Goal: Task Accomplishment & Management: Manage account settings

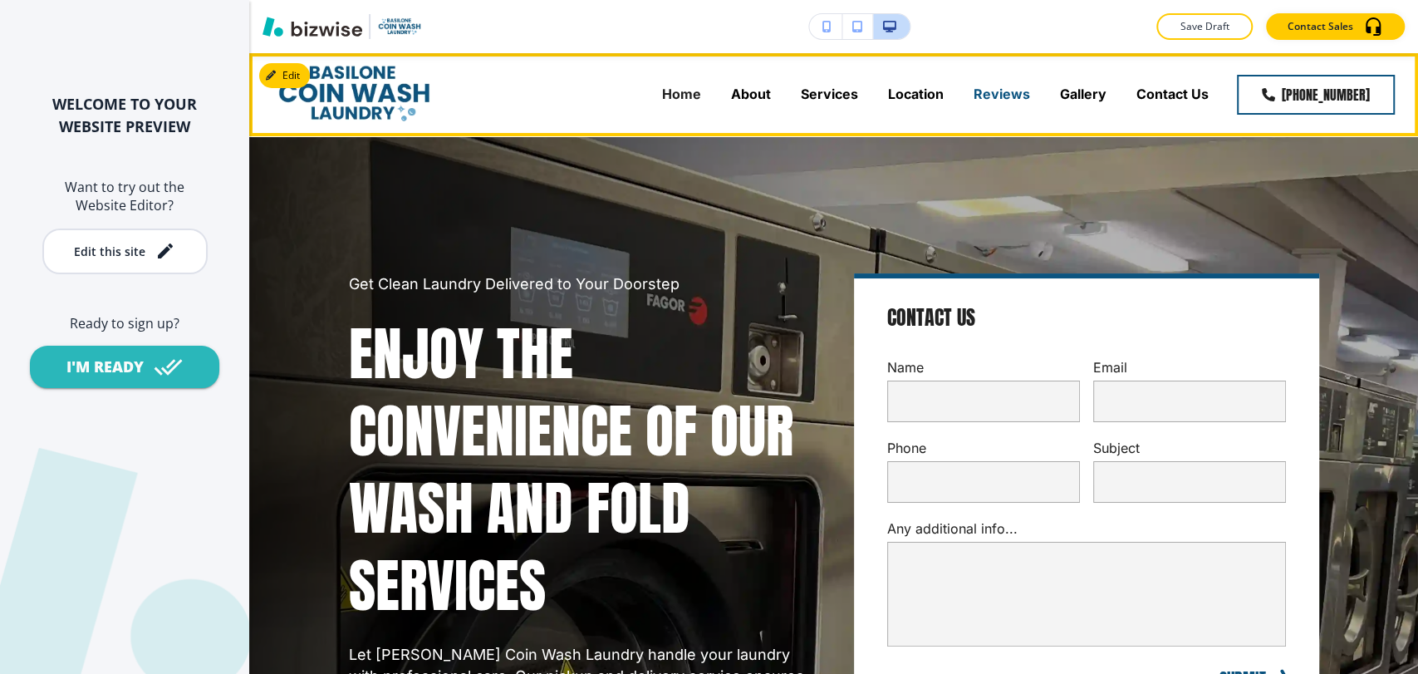
click at [1010, 95] on p "Reviews" at bounding box center [1002, 94] width 57 height 19
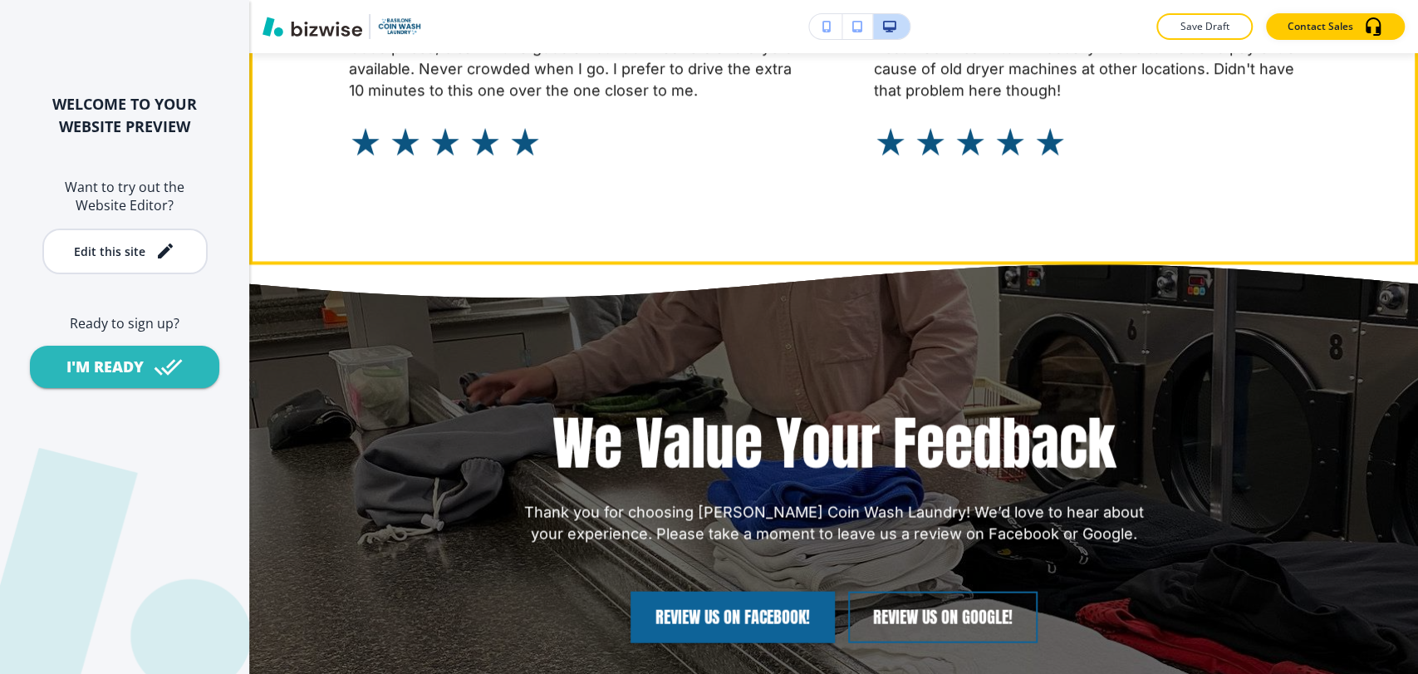
scroll to position [2585, 0]
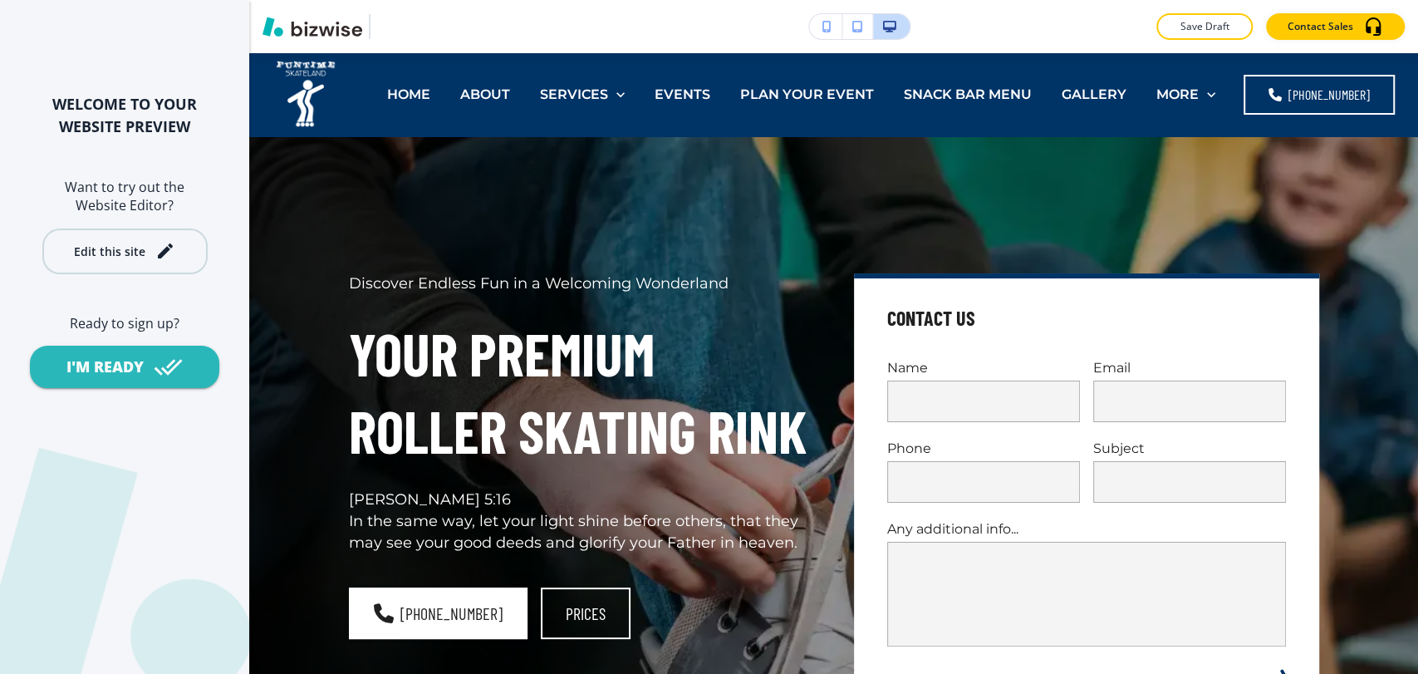
click at [158, 255] on icon "button" at bounding box center [165, 250] width 15 height 15
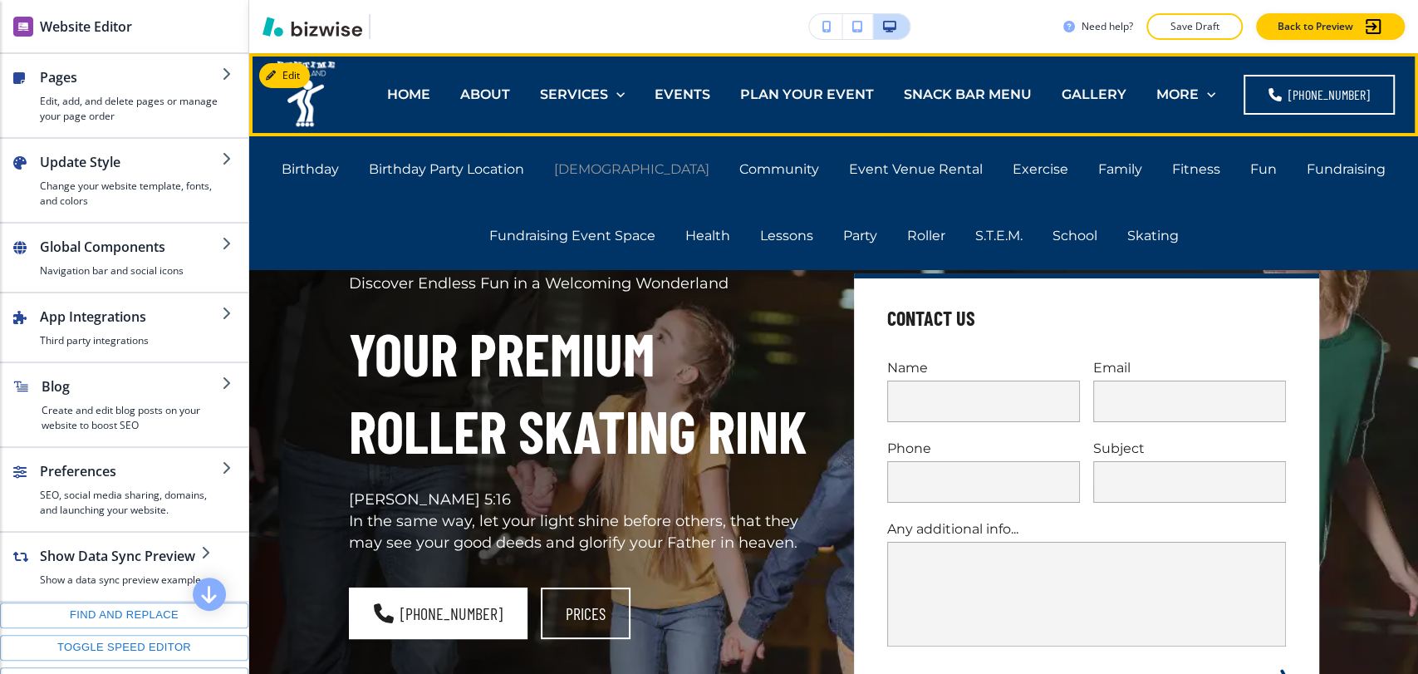
click at [645, 165] on p "Church" at bounding box center [631, 169] width 155 height 19
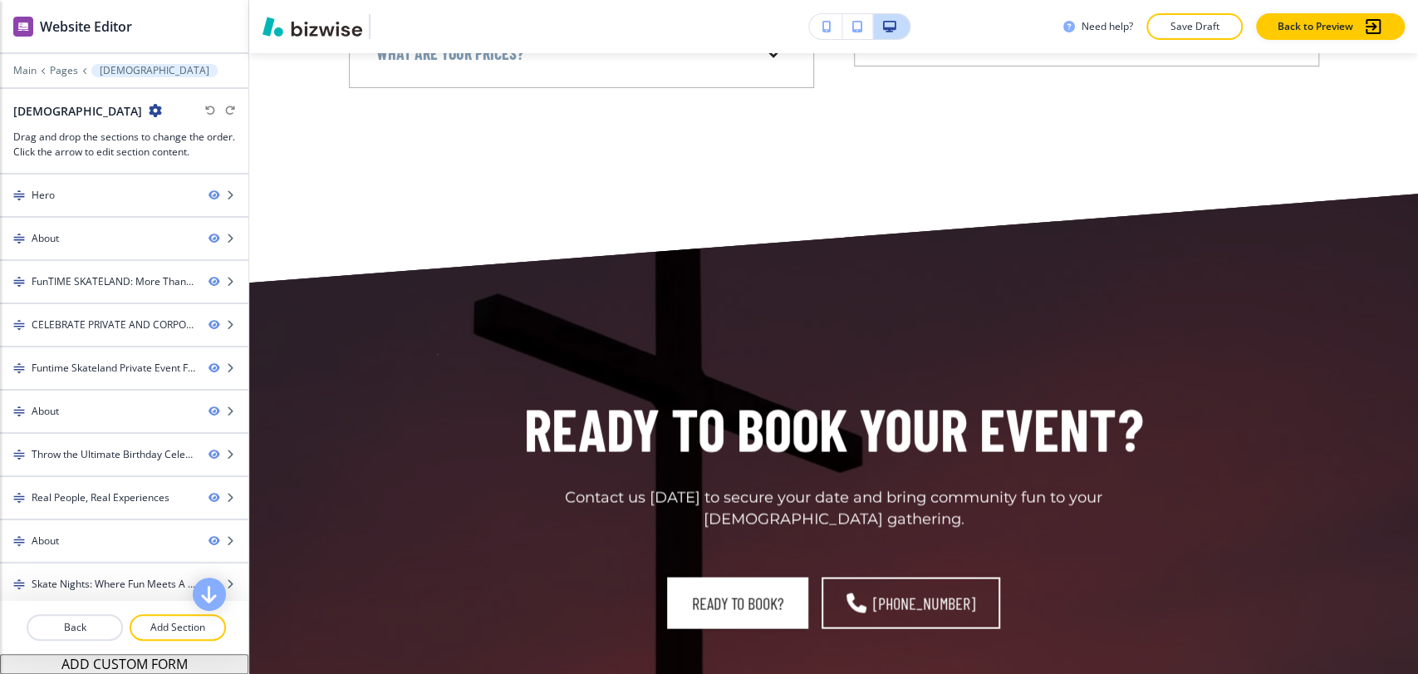
scroll to position [10536, 0]
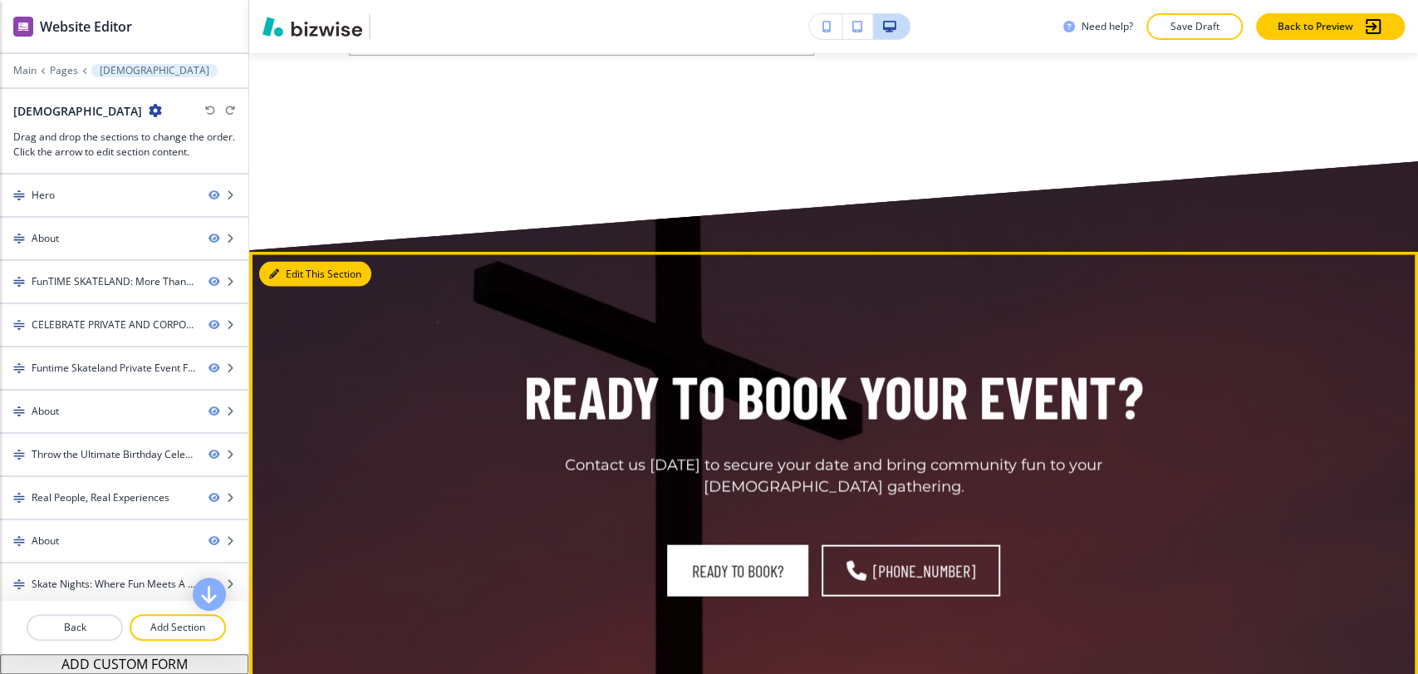
click at [295, 261] on button "Edit This Section" at bounding box center [315, 273] width 112 height 25
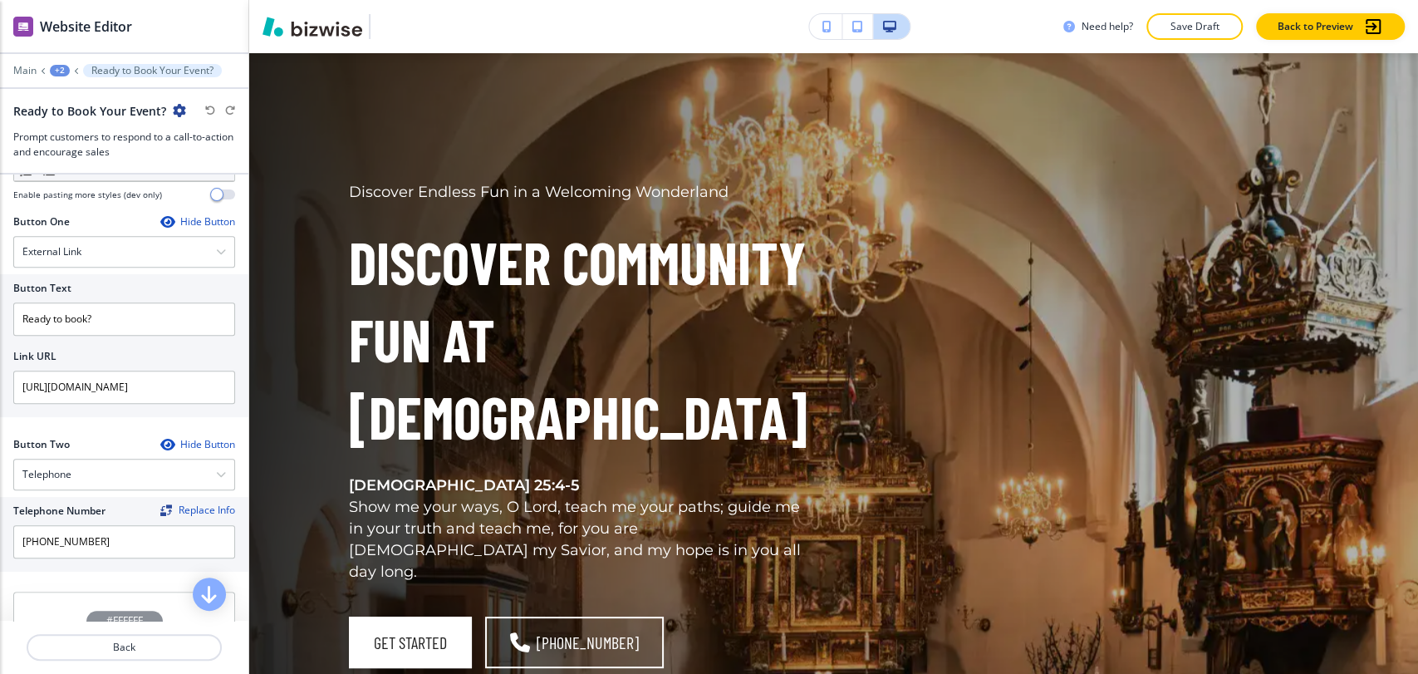
scroll to position [0, 0]
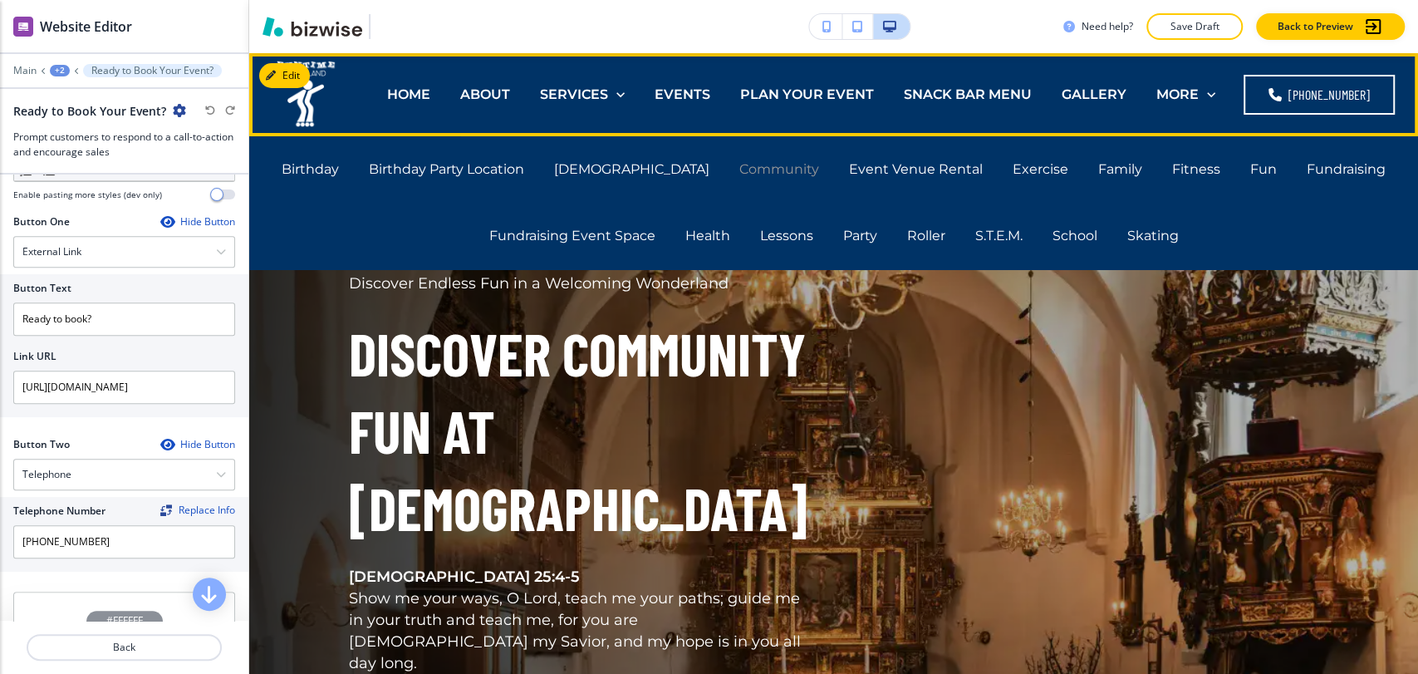
click at [741, 170] on p "Community" at bounding box center [780, 169] width 80 height 19
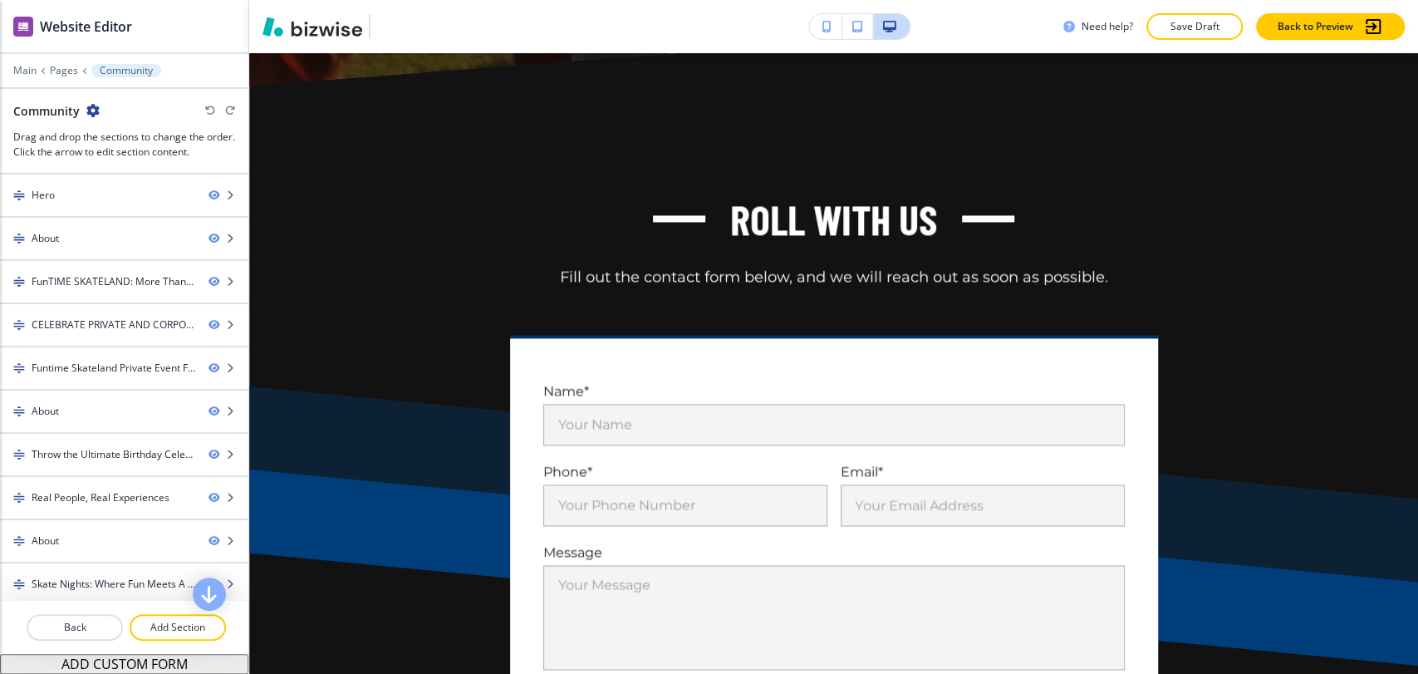
scroll to position [10067, 0]
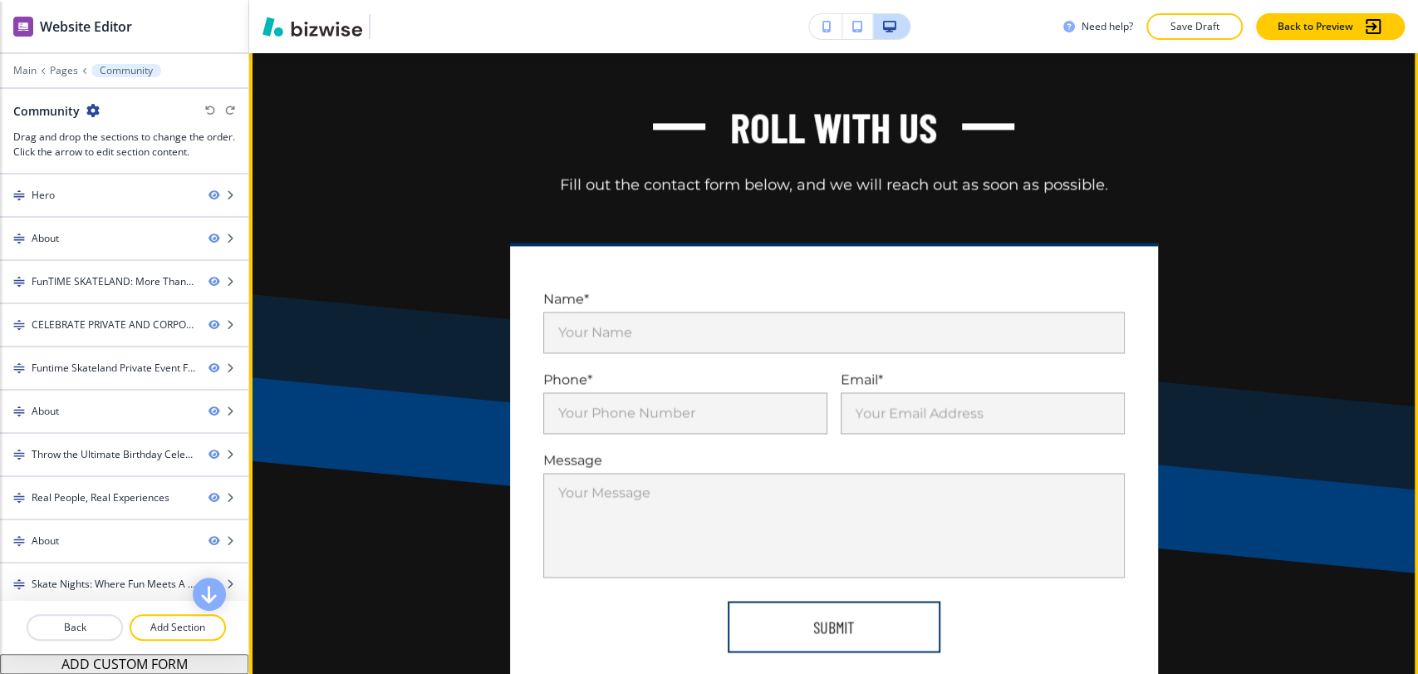
click at [291, 27] on button "Edit This Section" at bounding box center [315, 14] width 112 height 25
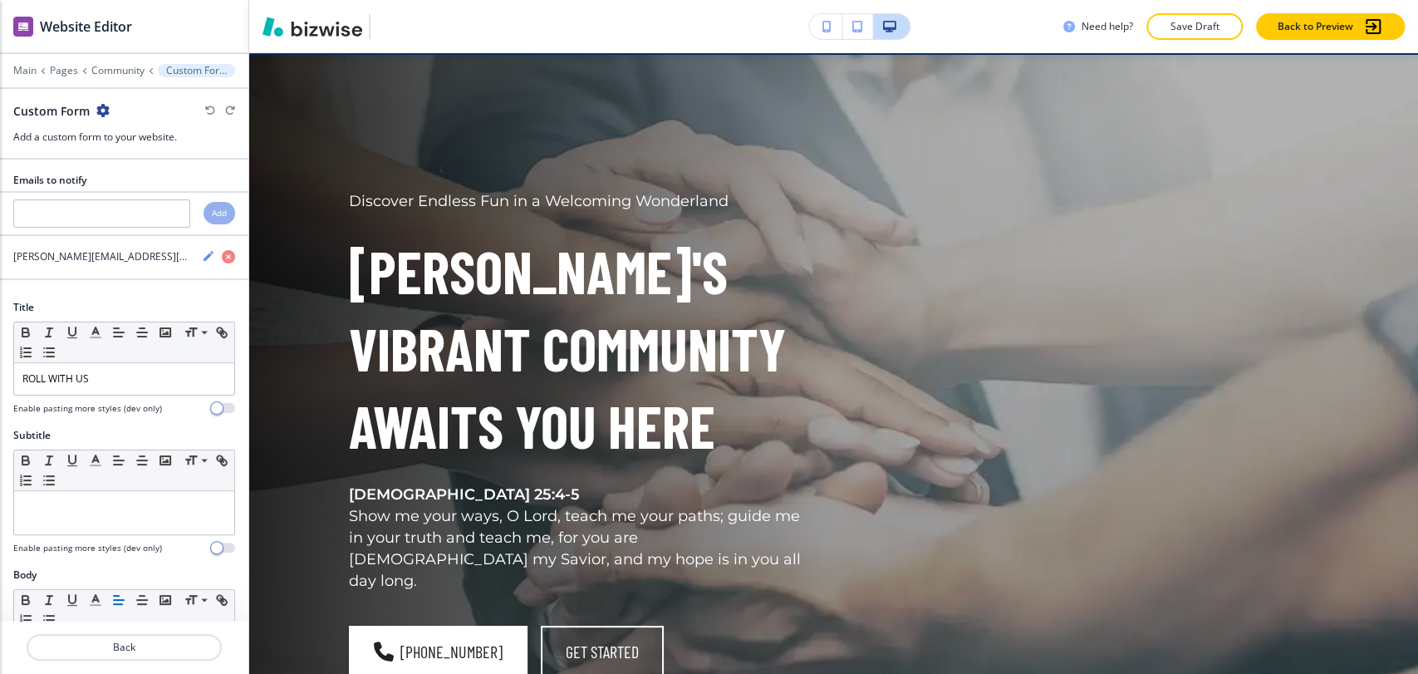
scroll to position [0, 0]
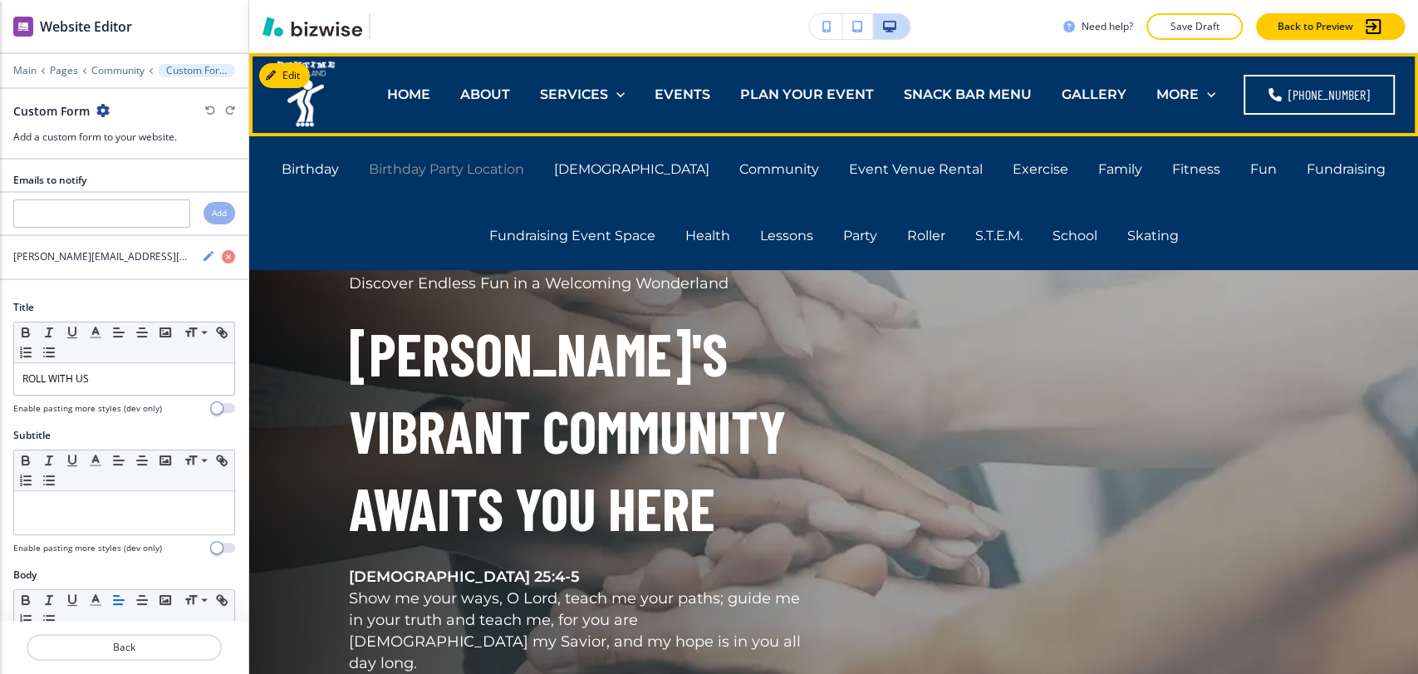
click at [494, 167] on p "Birthday Party Location" at bounding box center [446, 169] width 155 height 19
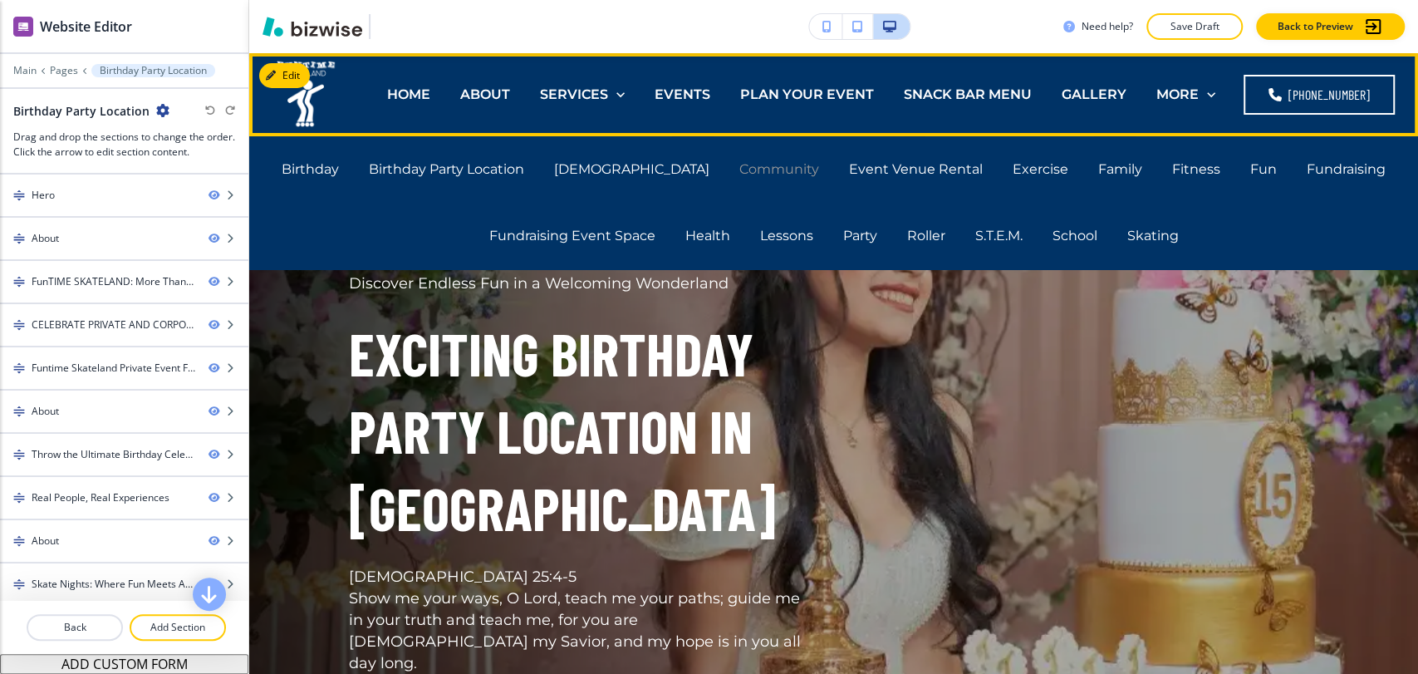
drag, startPoint x: 736, startPoint y: 171, endPoint x: 746, endPoint y: 169, distance: 10.3
click at [740, 170] on p "Community" at bounding box center [780, 169] width 80 height 19
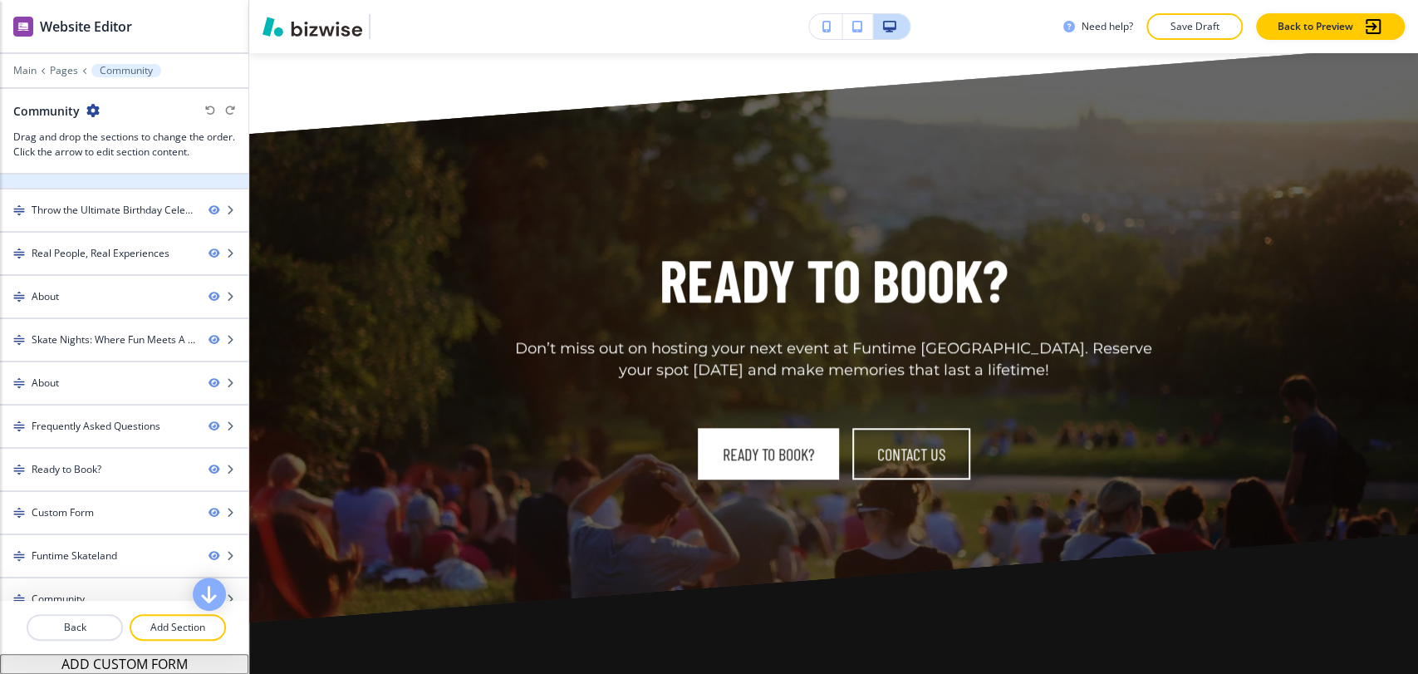
scroll to position [261, 0]
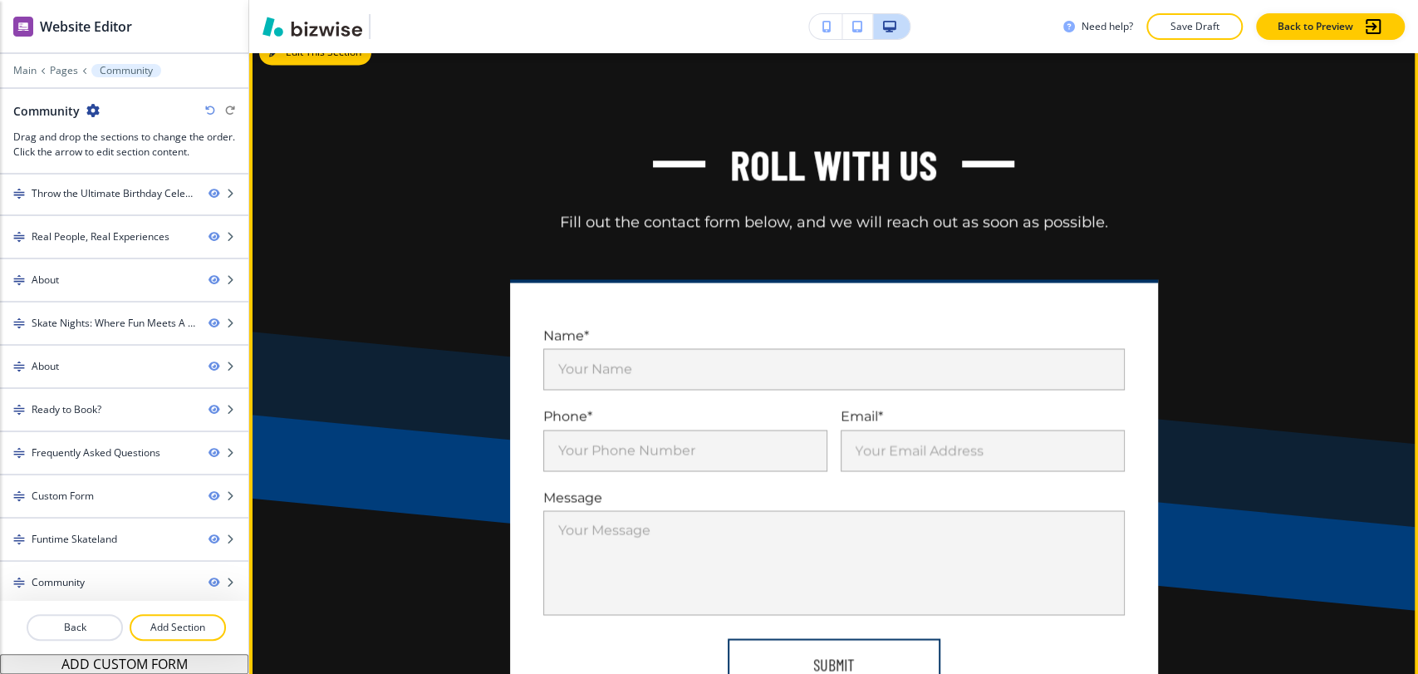
click at [266, 65] on button "Edit This Section" at bounding box center [315, 52] width 112 height 25
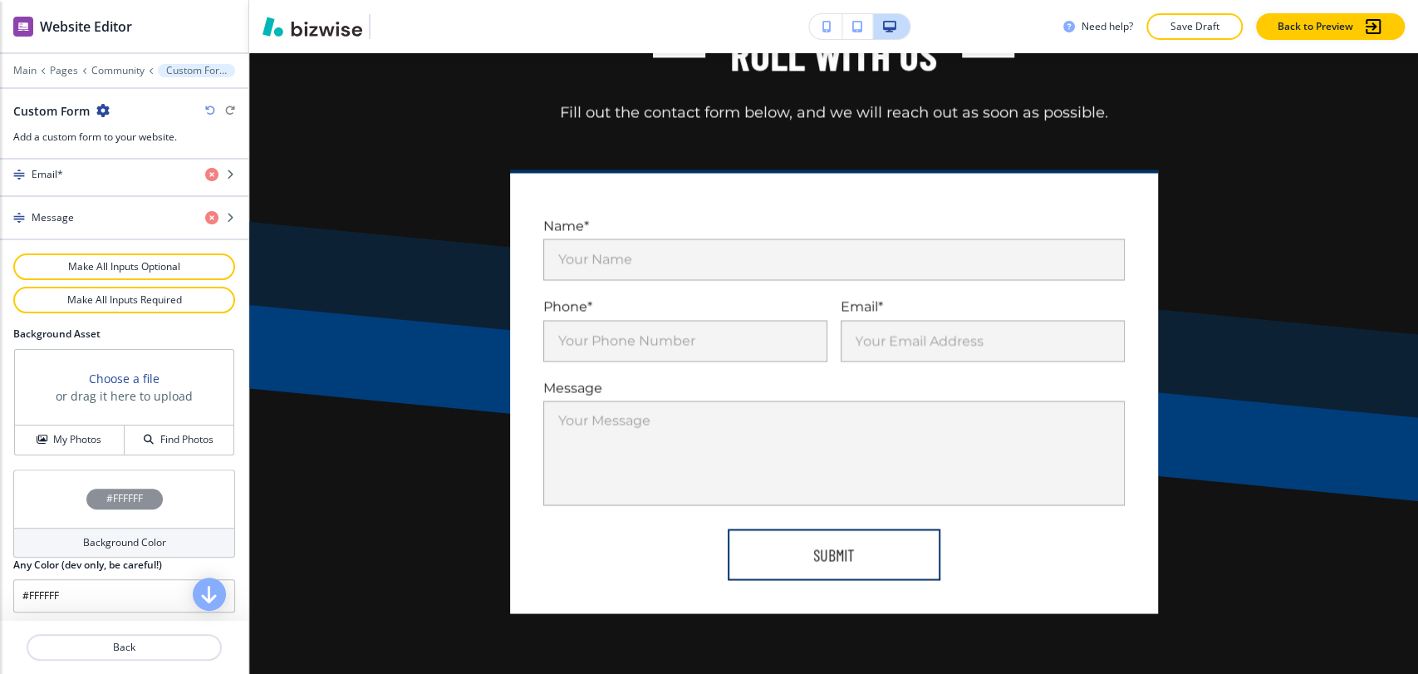
scroll to position [858, 0]
click at [88, 538] on h4 "Background Color" at bounding box center [124, 541] width 83 height 15
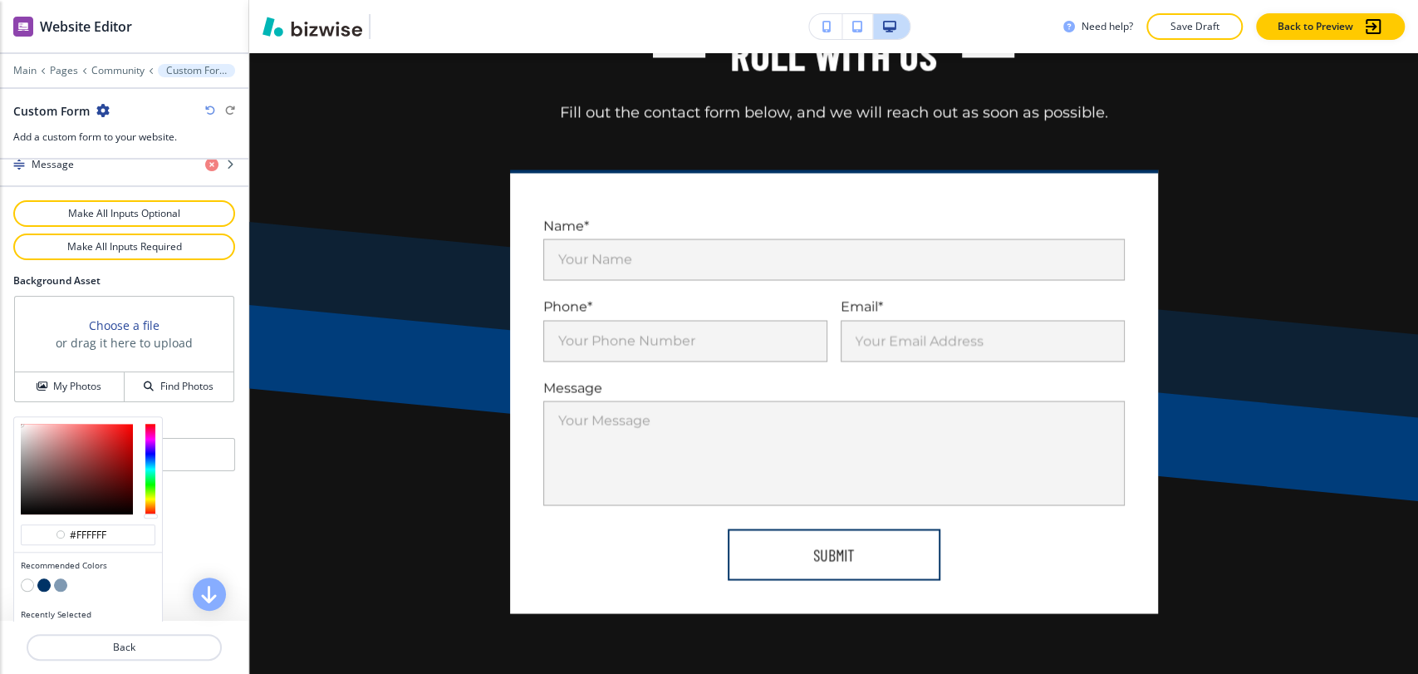
scroll to position [938, 0]
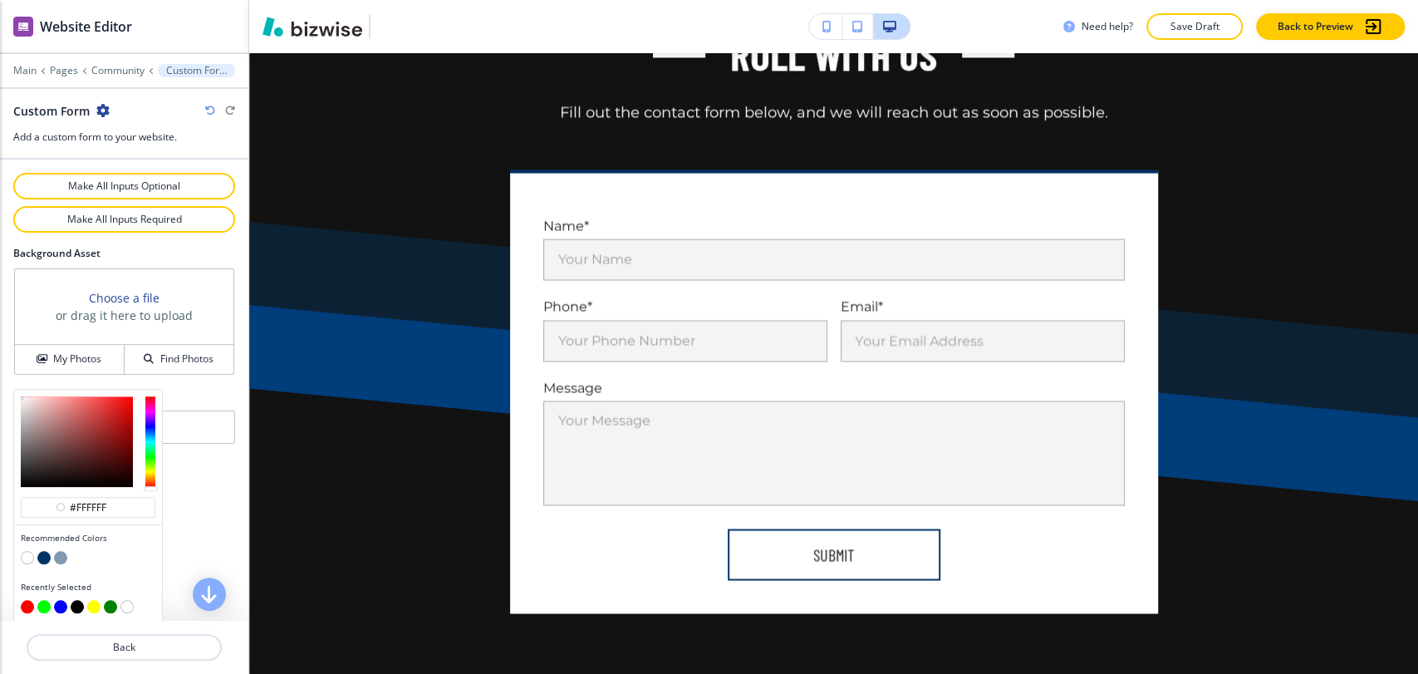
click at [64, 554] on button "button" at bounding box center [60, 557] width 13 height 13
type input "#7f99b2"
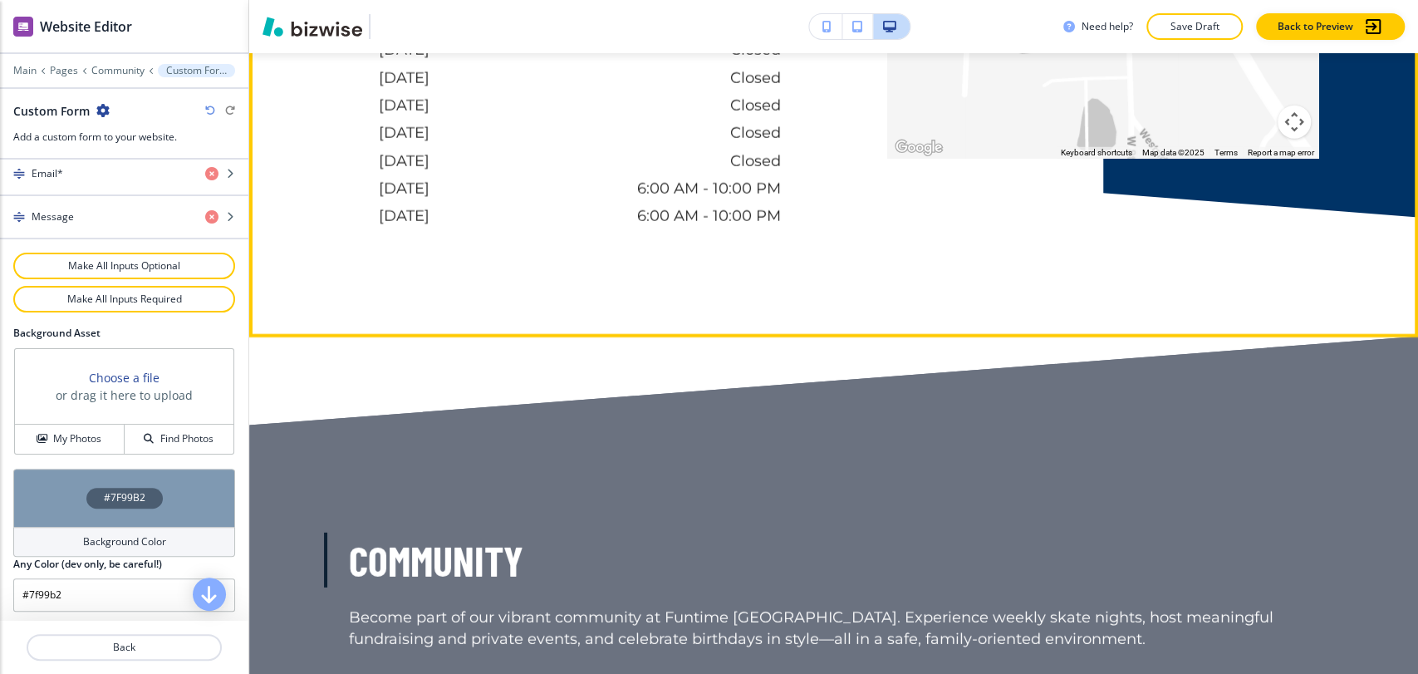
scroll to position [11865, 0]
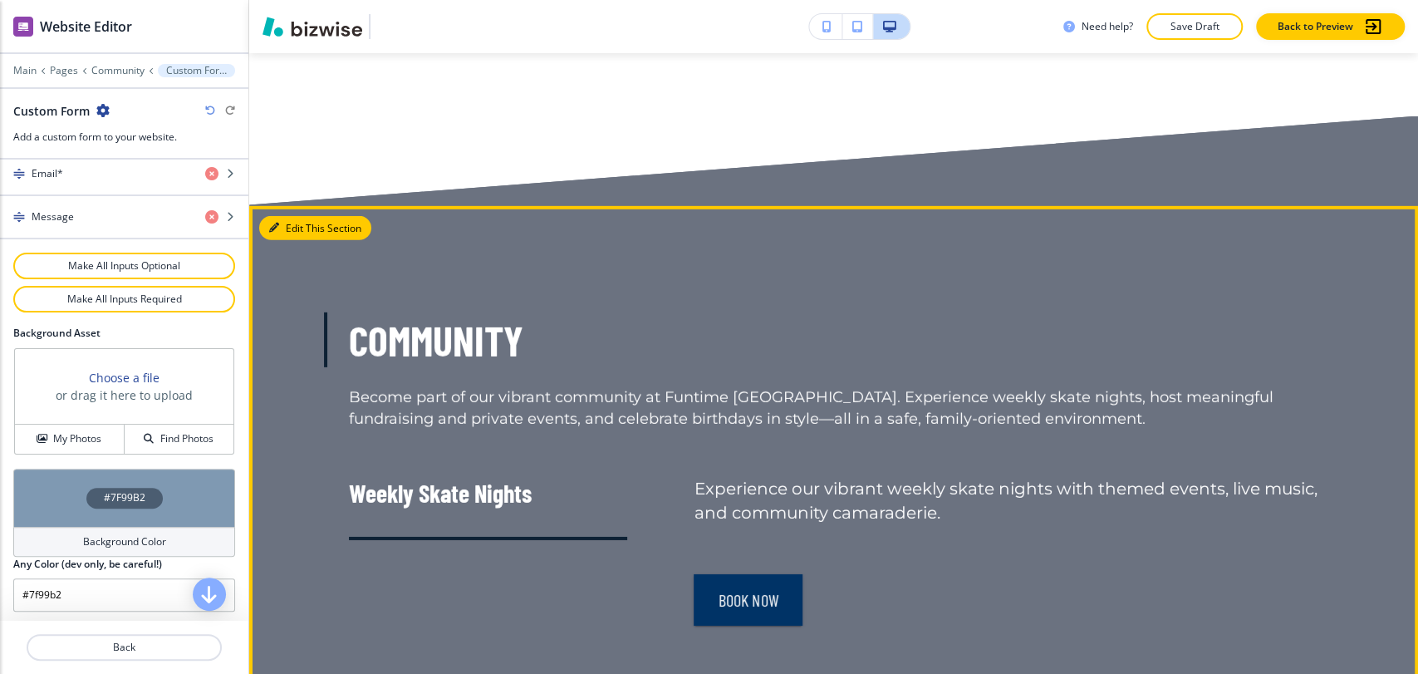
click at [298, 241] on button "Edit This Section" at bounding box center [315, 228] width 112 height 25
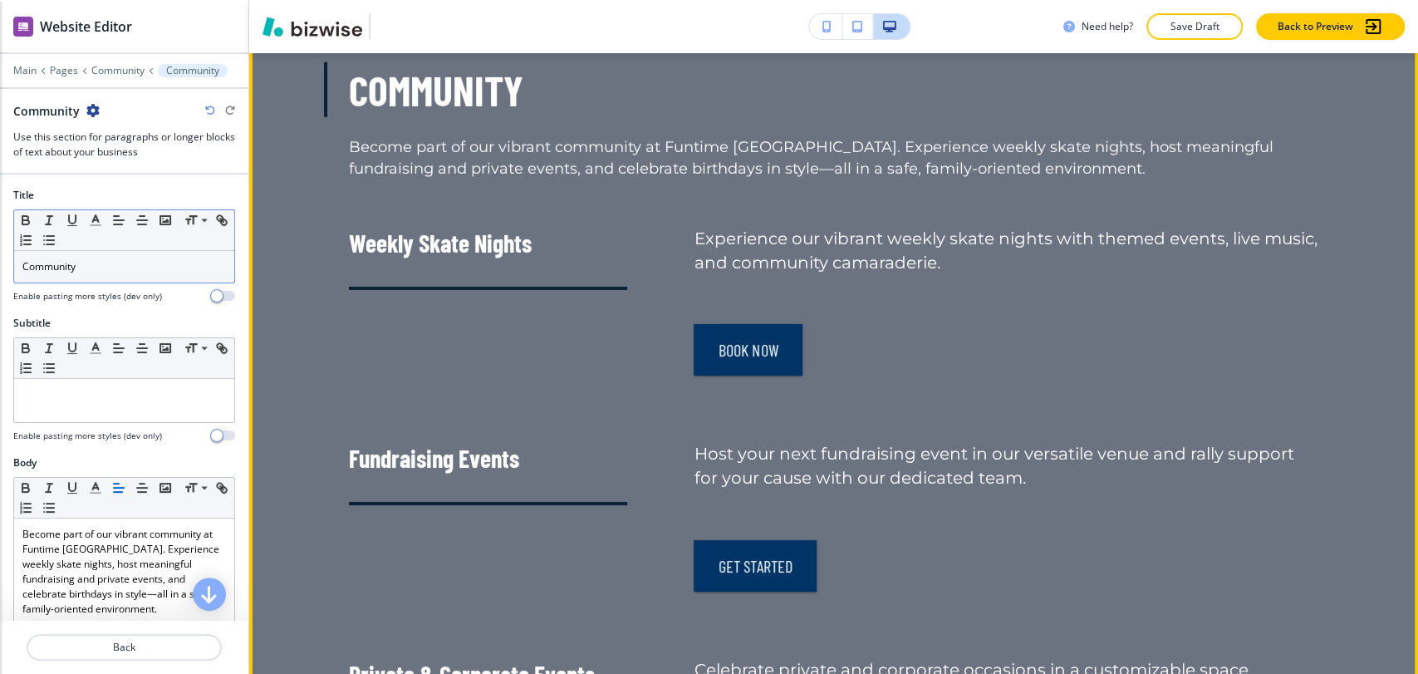
scroll to position [12122, 0]
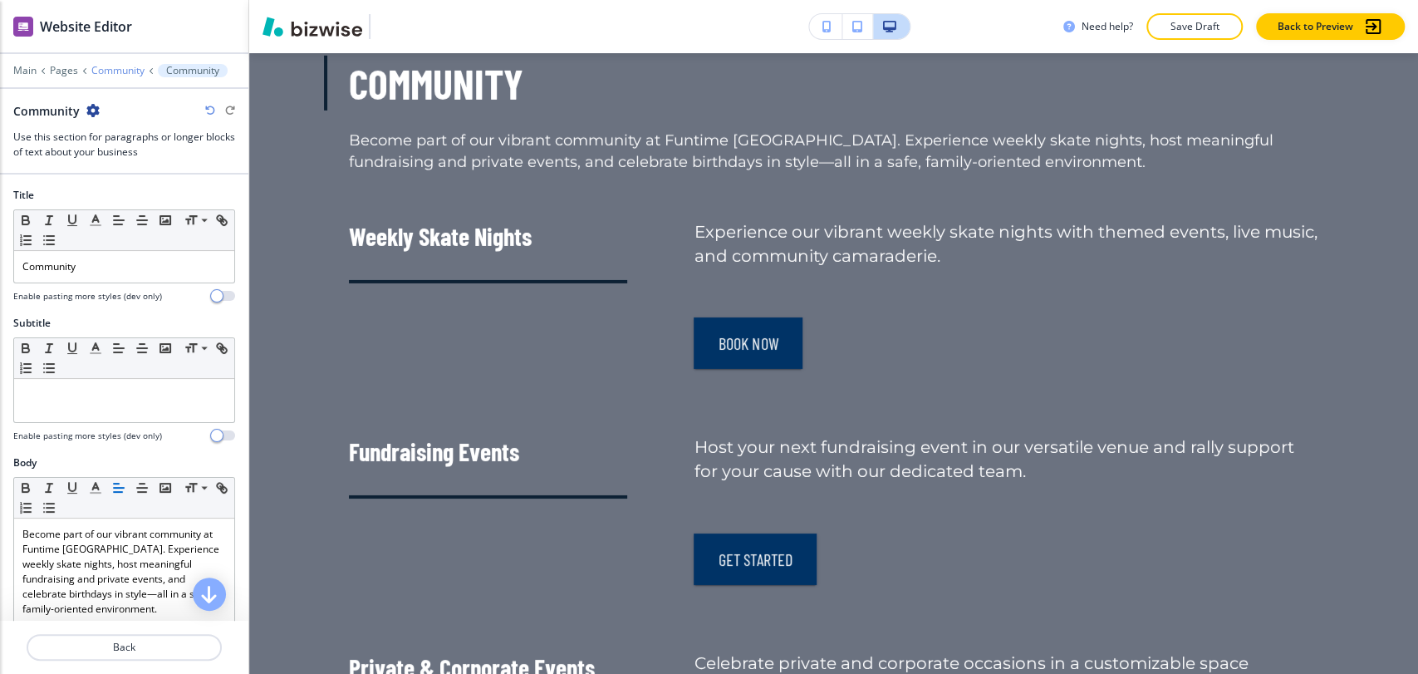
click at [115, 68] on p "Community" at bounding box center [117, 71] width 53 height 12
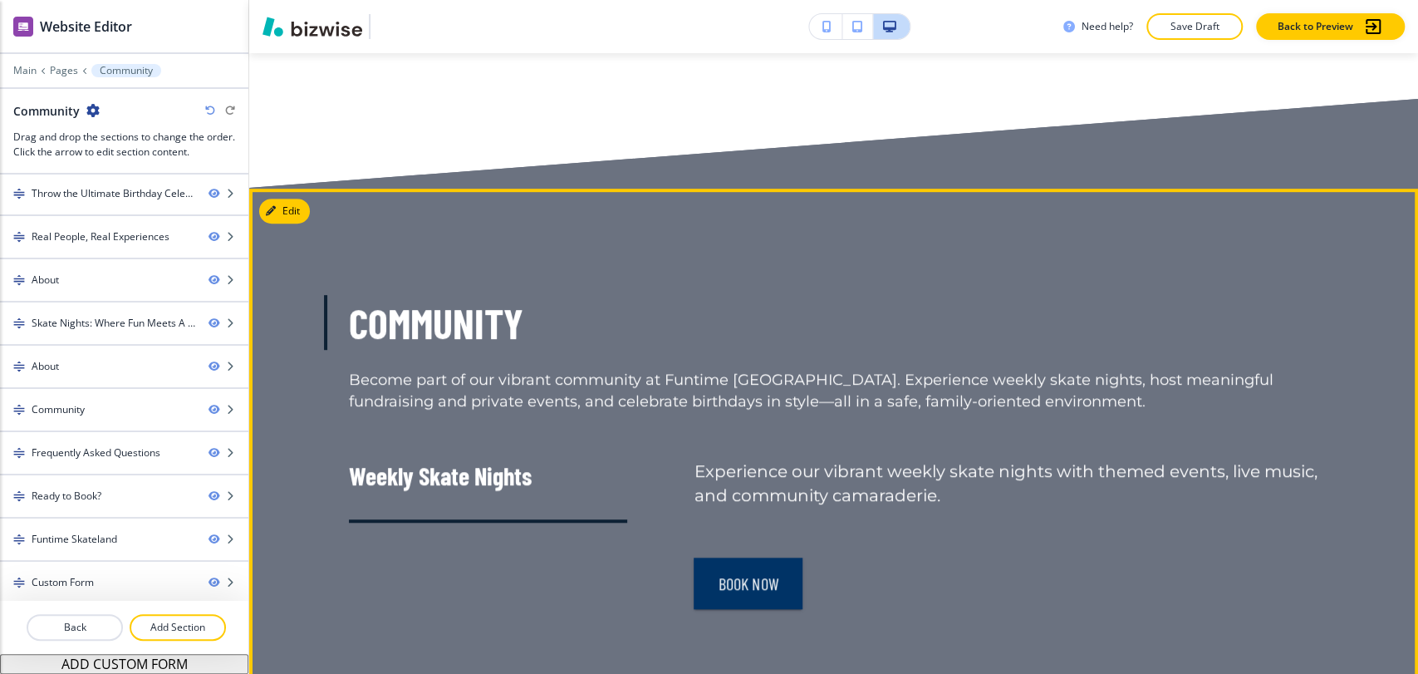
scroll to position [8988, 0]
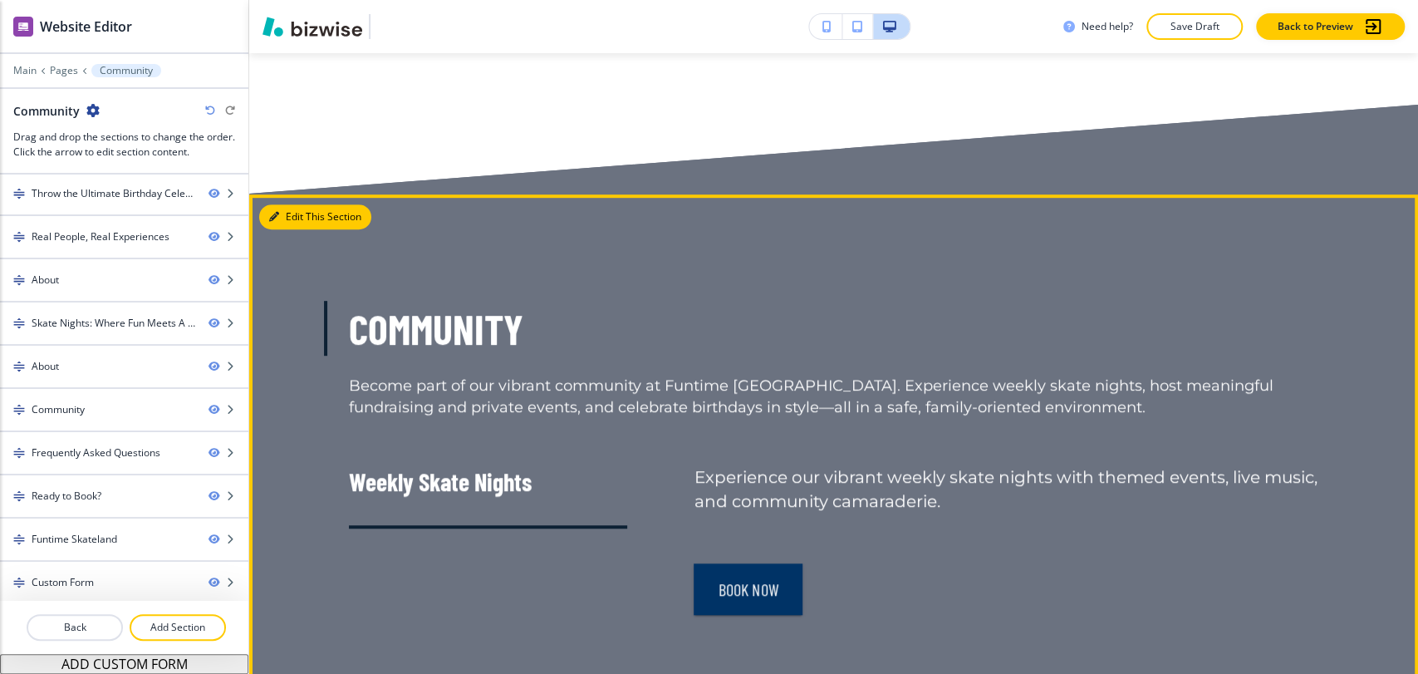
click at [283, 229] on button "Edit This Section" at bounding box center [315, 216] width 112 height 25
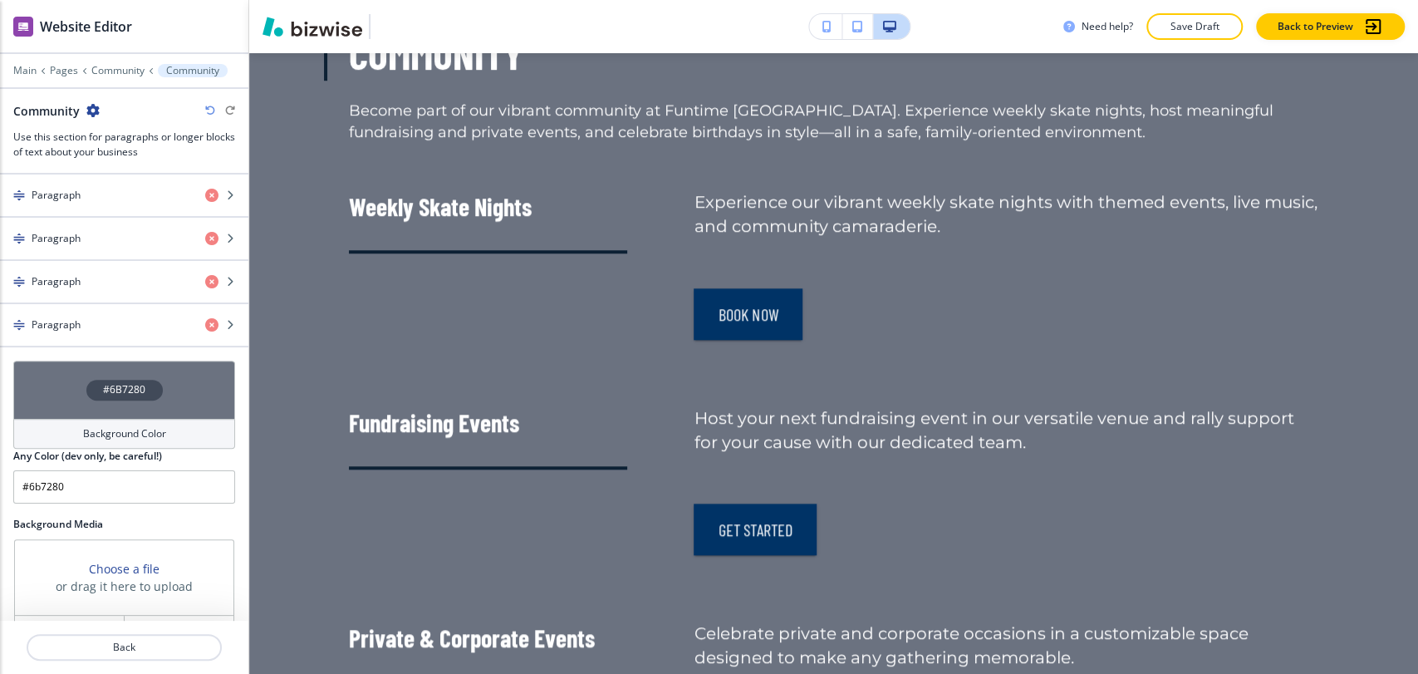
scroll to position [799, 0]
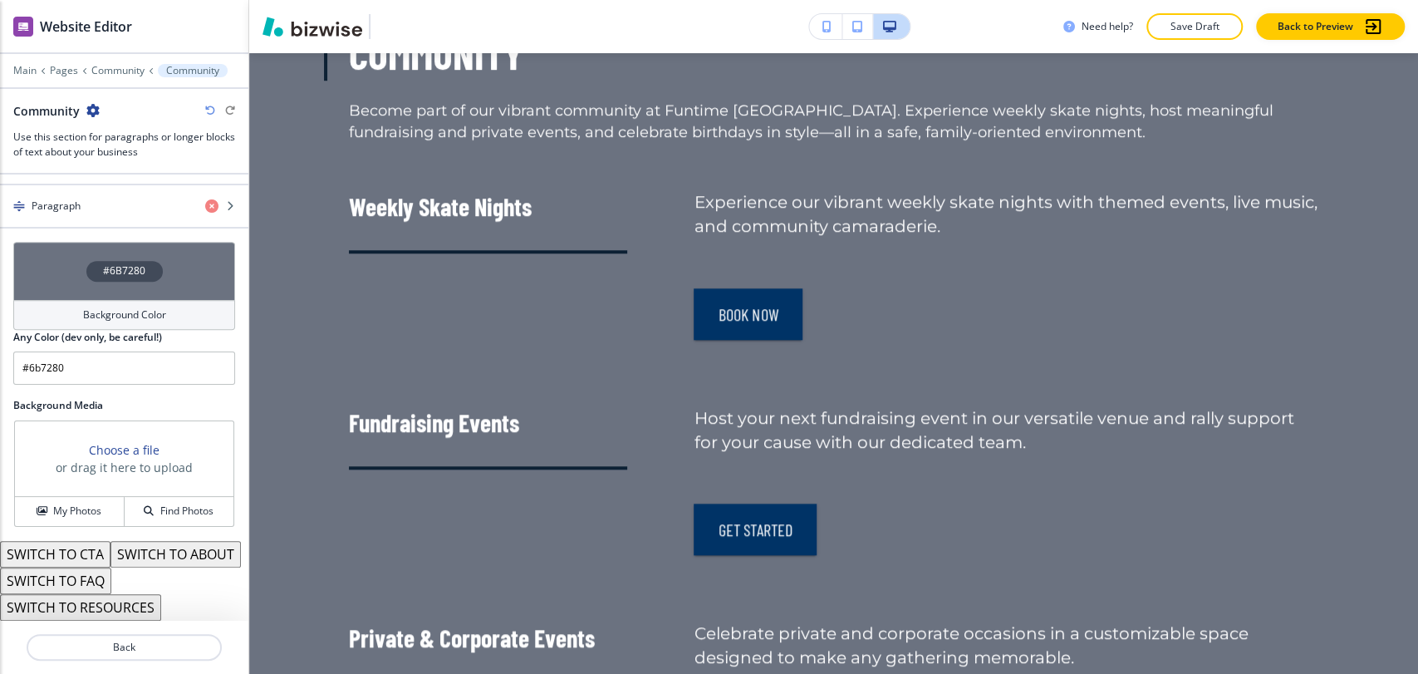
click at [110, 307] on h4 "Background Color" at bounding box center [124, 314] width 83 height 15
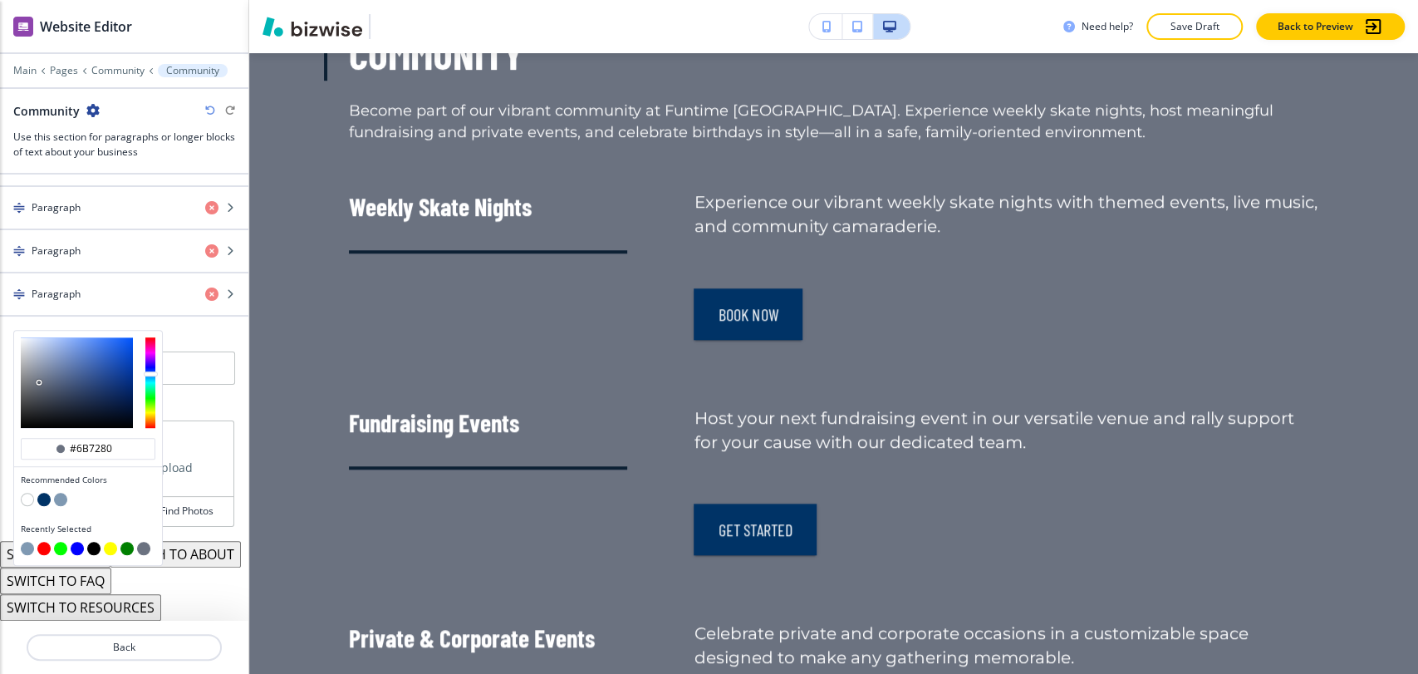
type input "#d7deee"
click at [32, 337] on div at bounding box center [77, 382] width 112 height 91
type input "#d7deee"
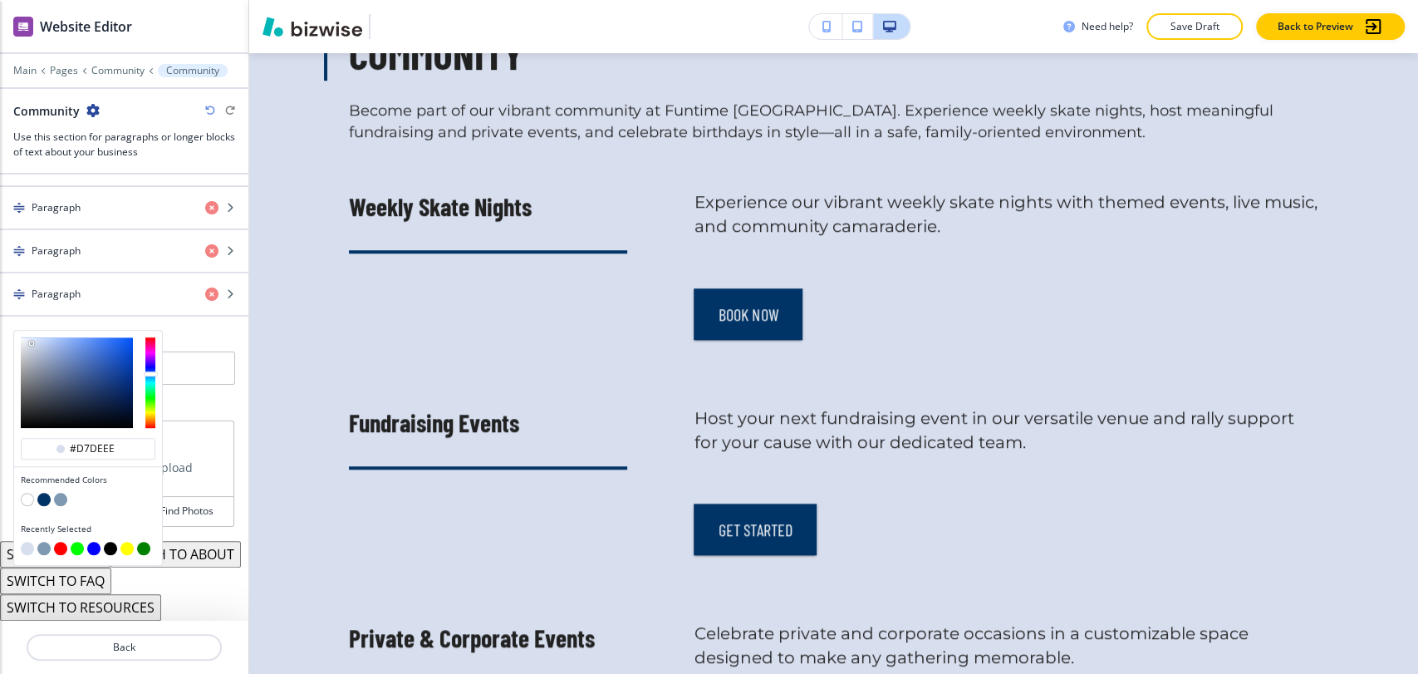
type input "#c6d0e4"
click at [36, 337] on div at bounding box center [77, 382] width 112 height 91
type input "#c6d0e4"
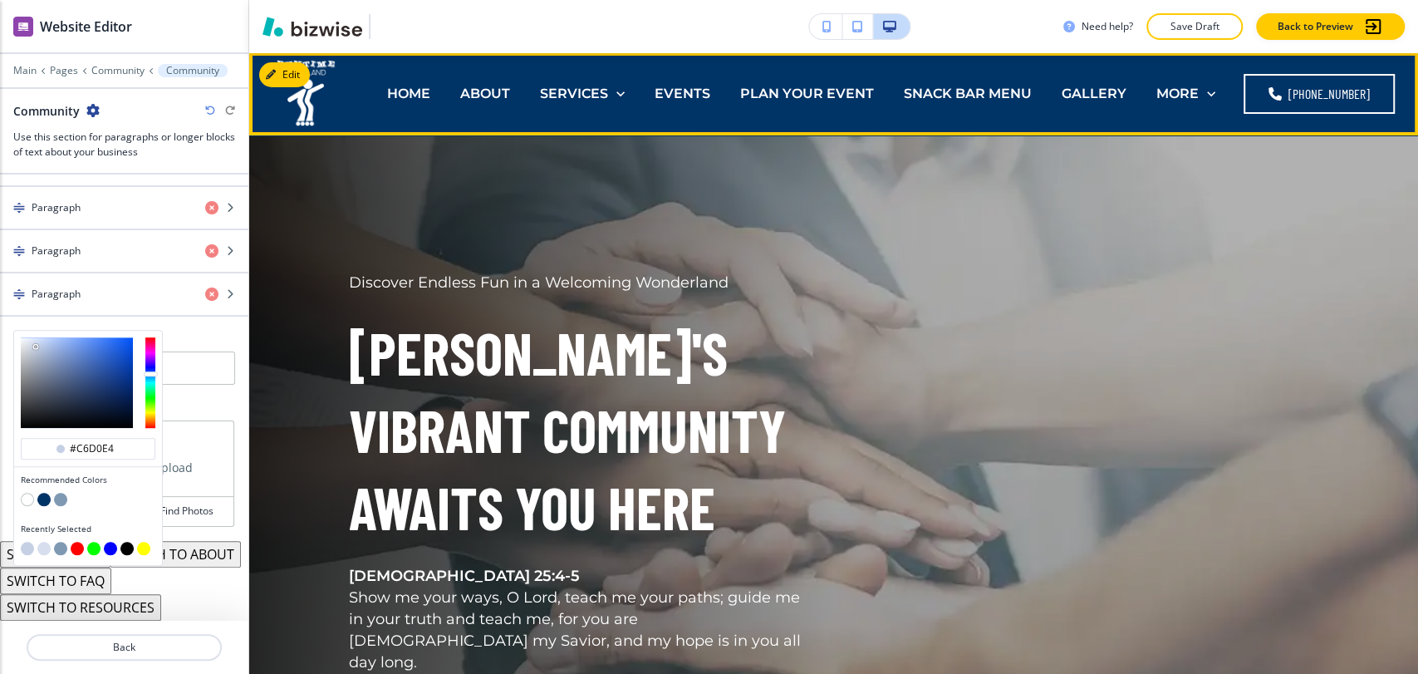
scroll to position [0, 0]
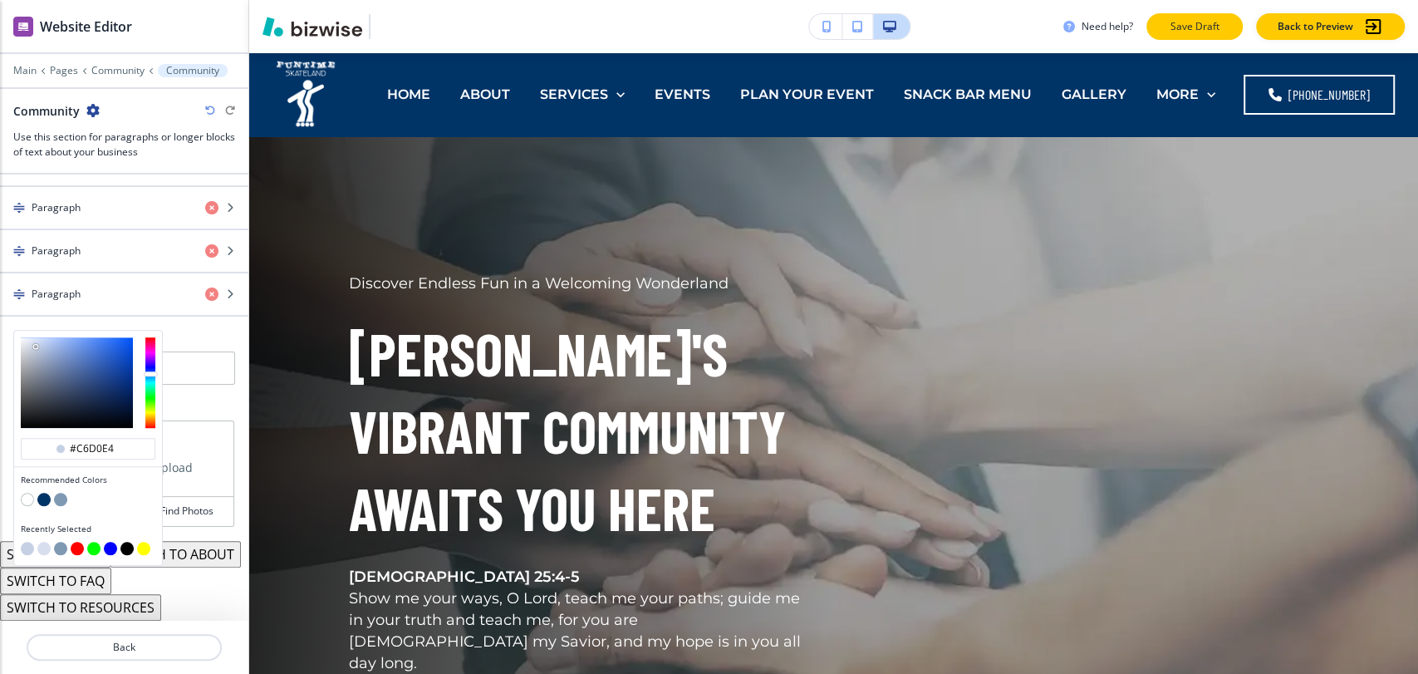
click at [1209, 23] on p "Save Draft" at bounding box center [1194, 26] width 53 height 15
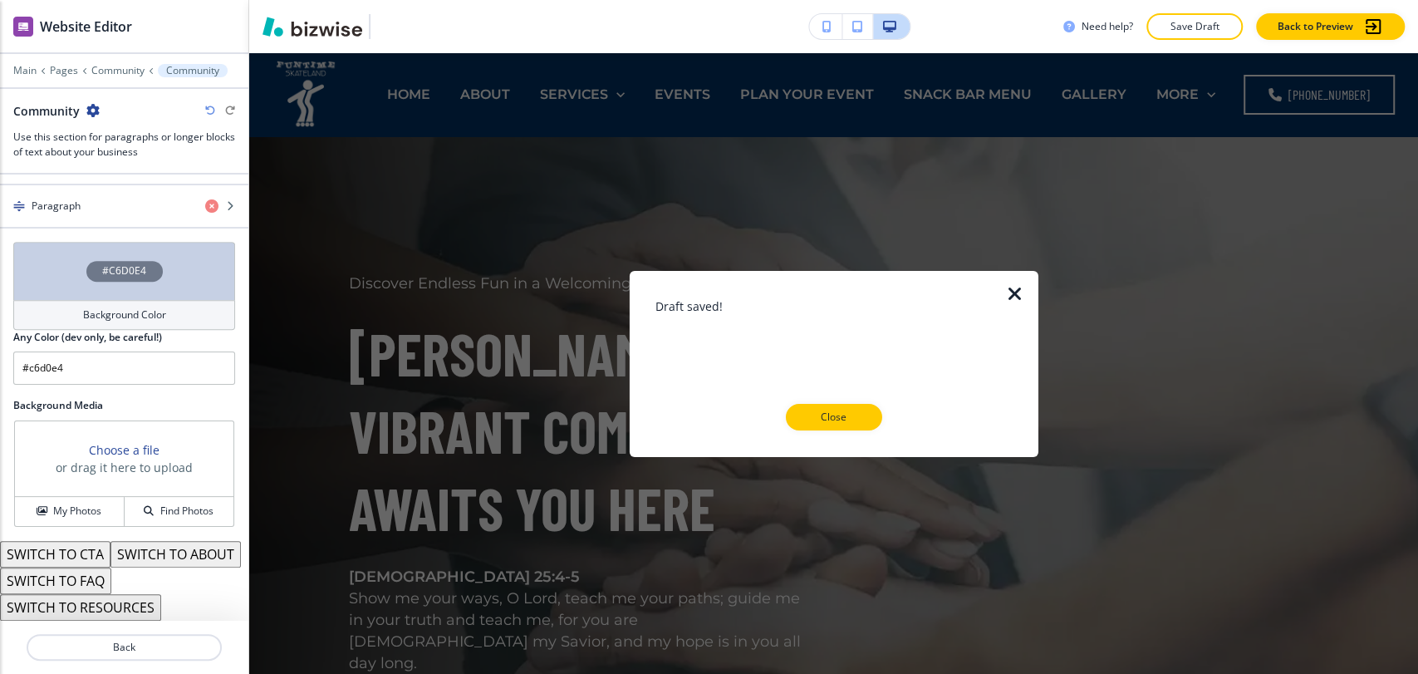
drag, startPoint x: 832, startPoint y: 416, endPoint x: 679, endPoint y: 254, distance: 222.8
click at [833, 416] on p "Close" at bounding box center [834, 417] width 53 height 15
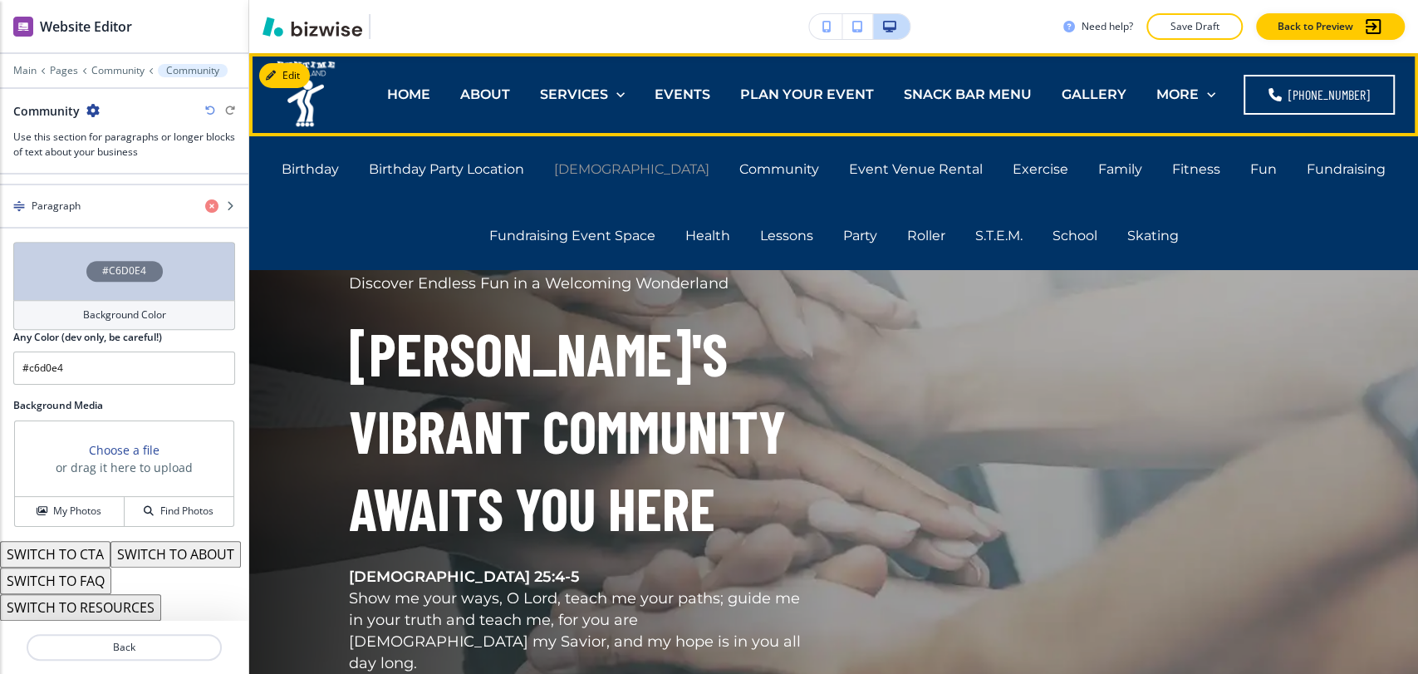
click at [633, 168] on p "Church" at bounding box center [631, 169] width 155 height 19
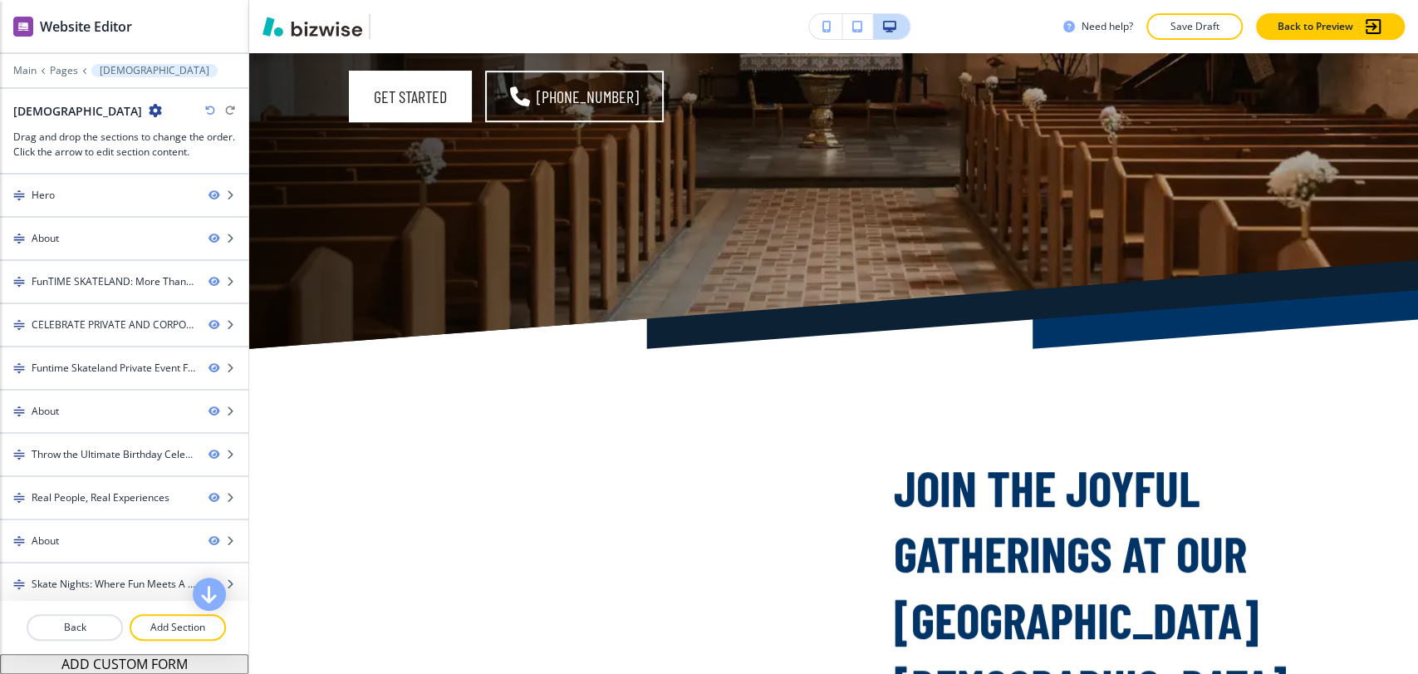
scroll to position [0, 0]
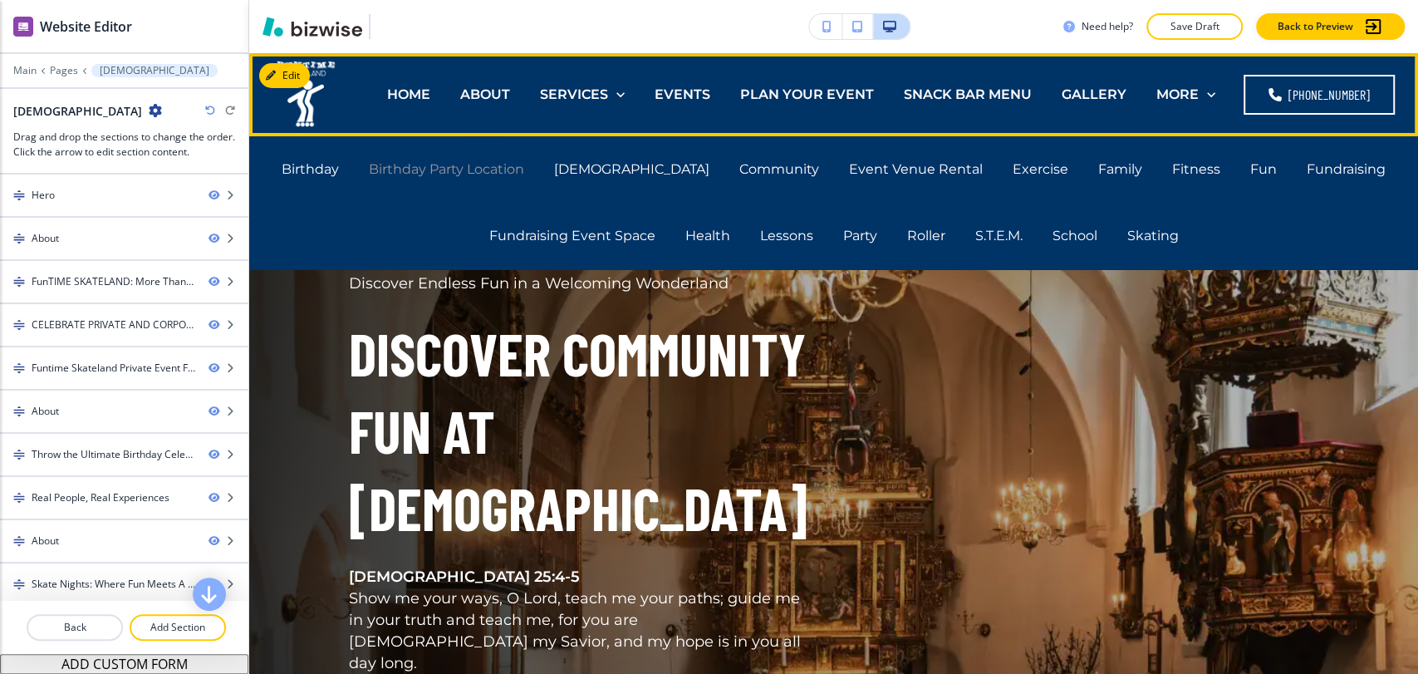
click at [524, 176] on p "Birthday Party Location" at bounding box center [446, 169] width 155 height 19
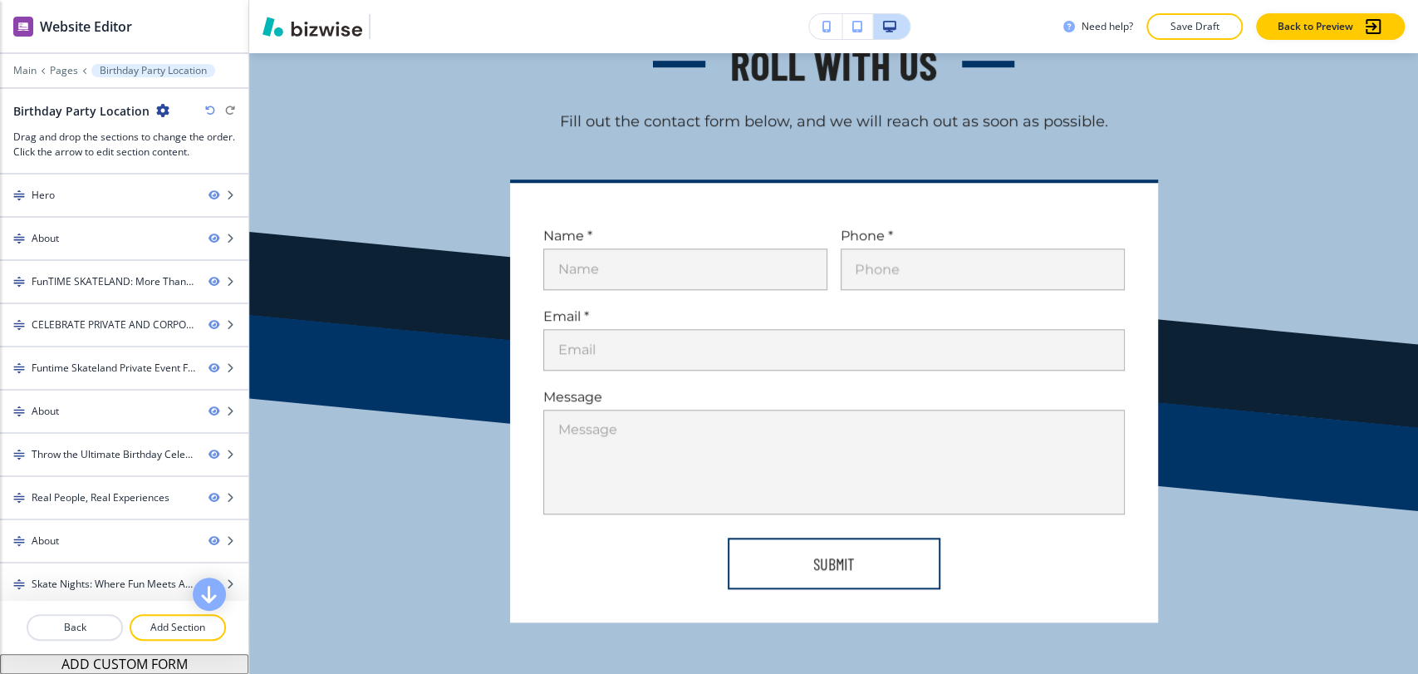
scroll to position [9038, 0]
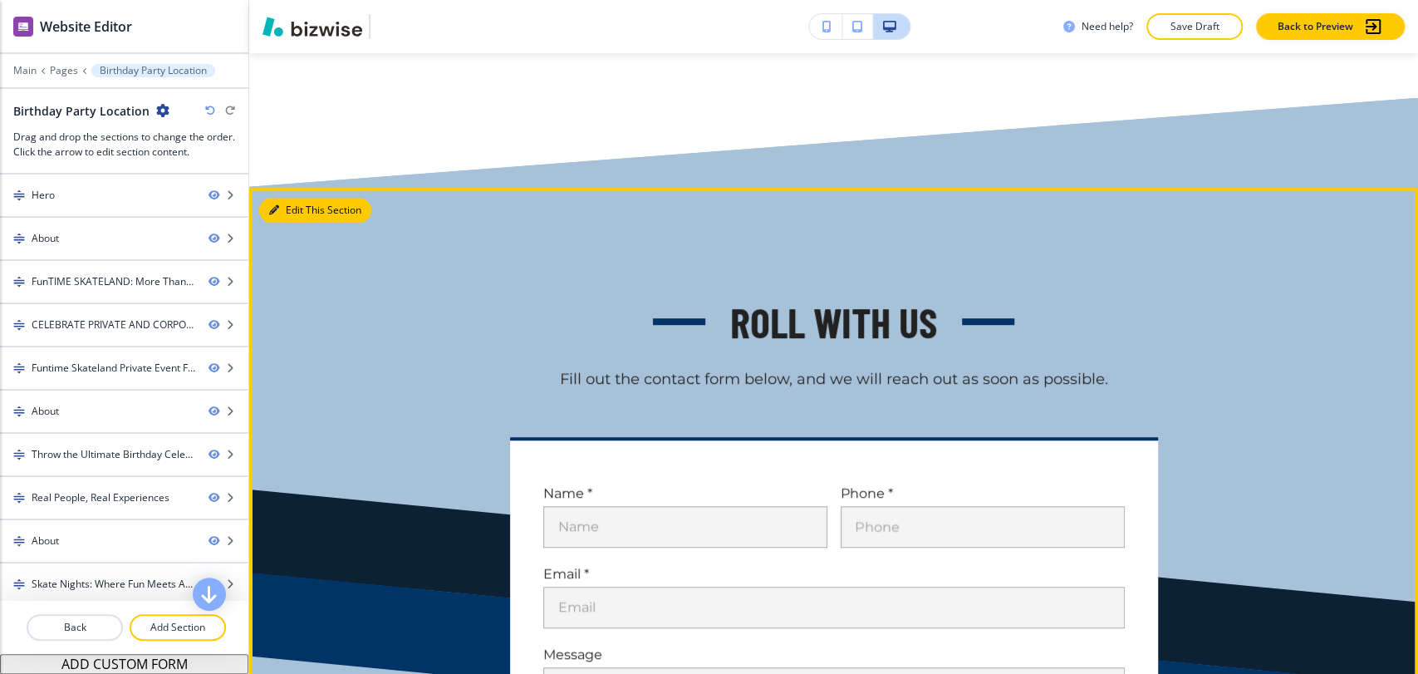
click at [297, 223] on button "Edit This Section" at bounding box center [315, 210] width 112 height 25
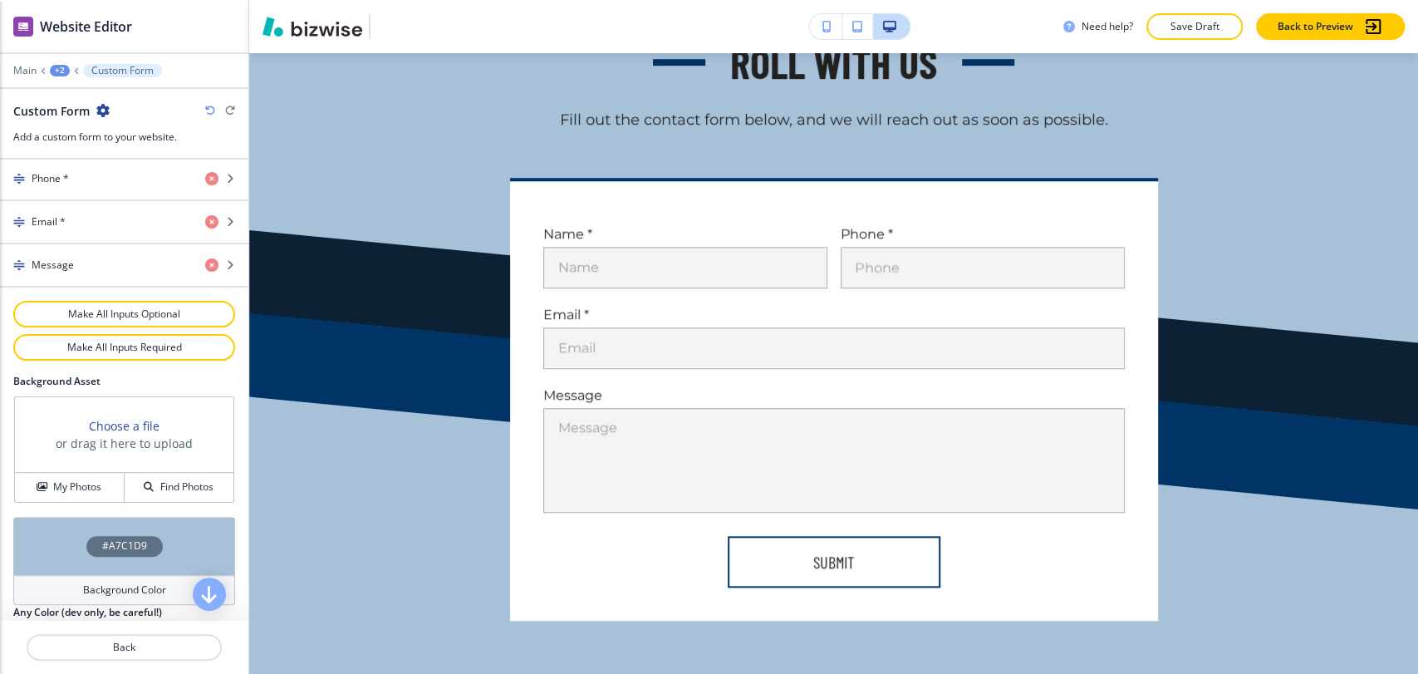
scroll to position [858, 0]
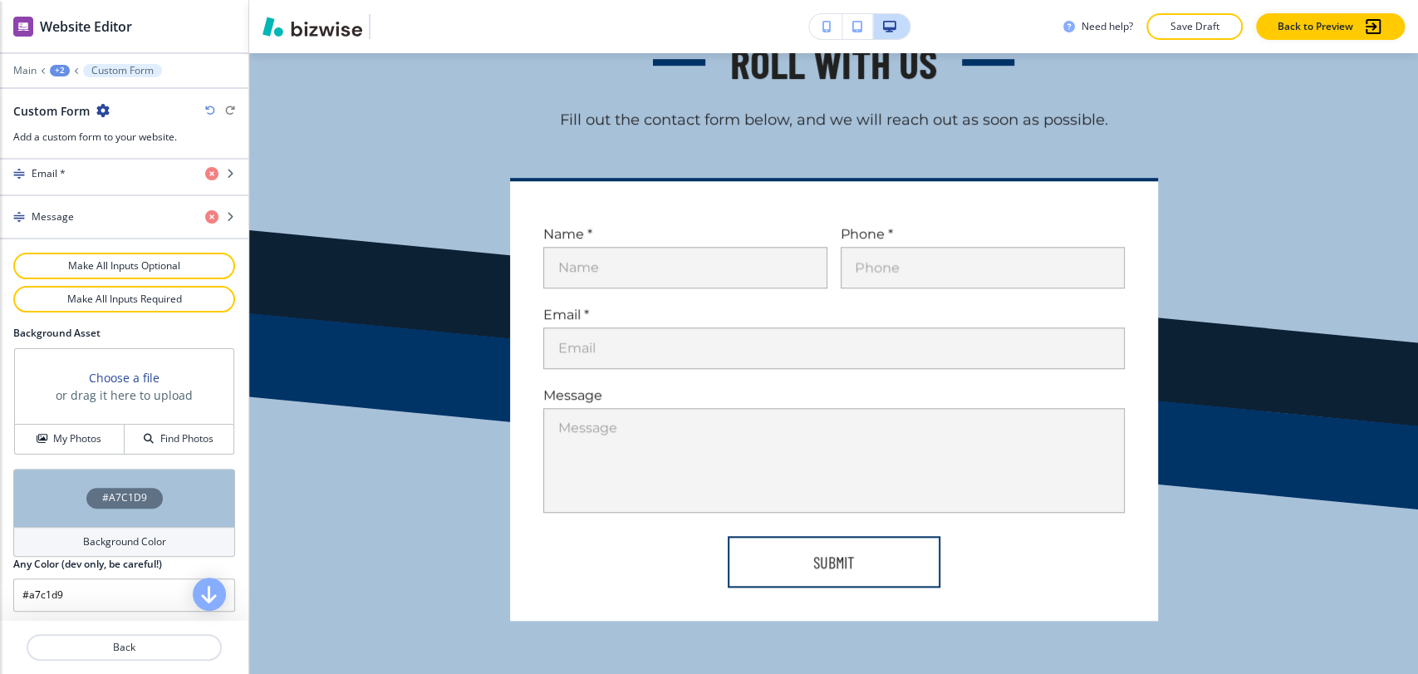
click at [127, 491] on h4 "#A7C1D9" at bounding box center [124, 497] width 45 height 15
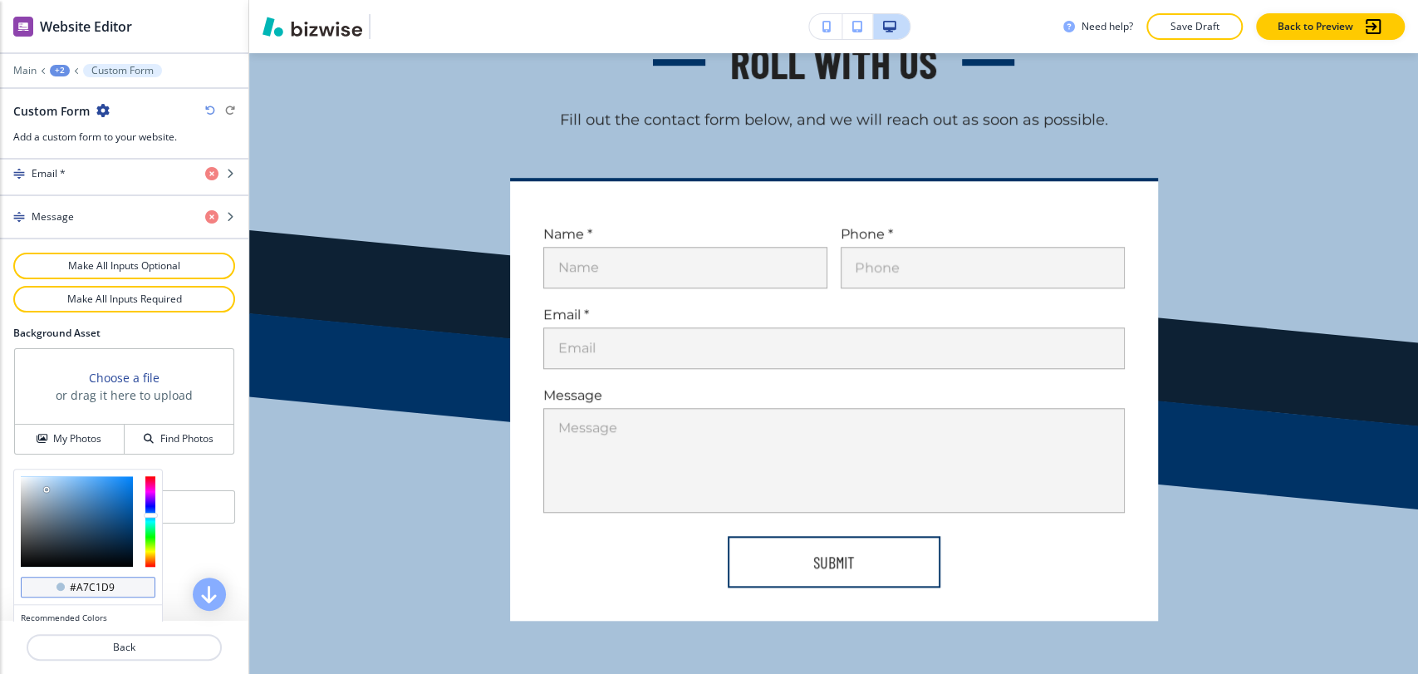
click at [96, 582] on input "#a7c1d9" at bounding box center [97, 587] width 58 height 13
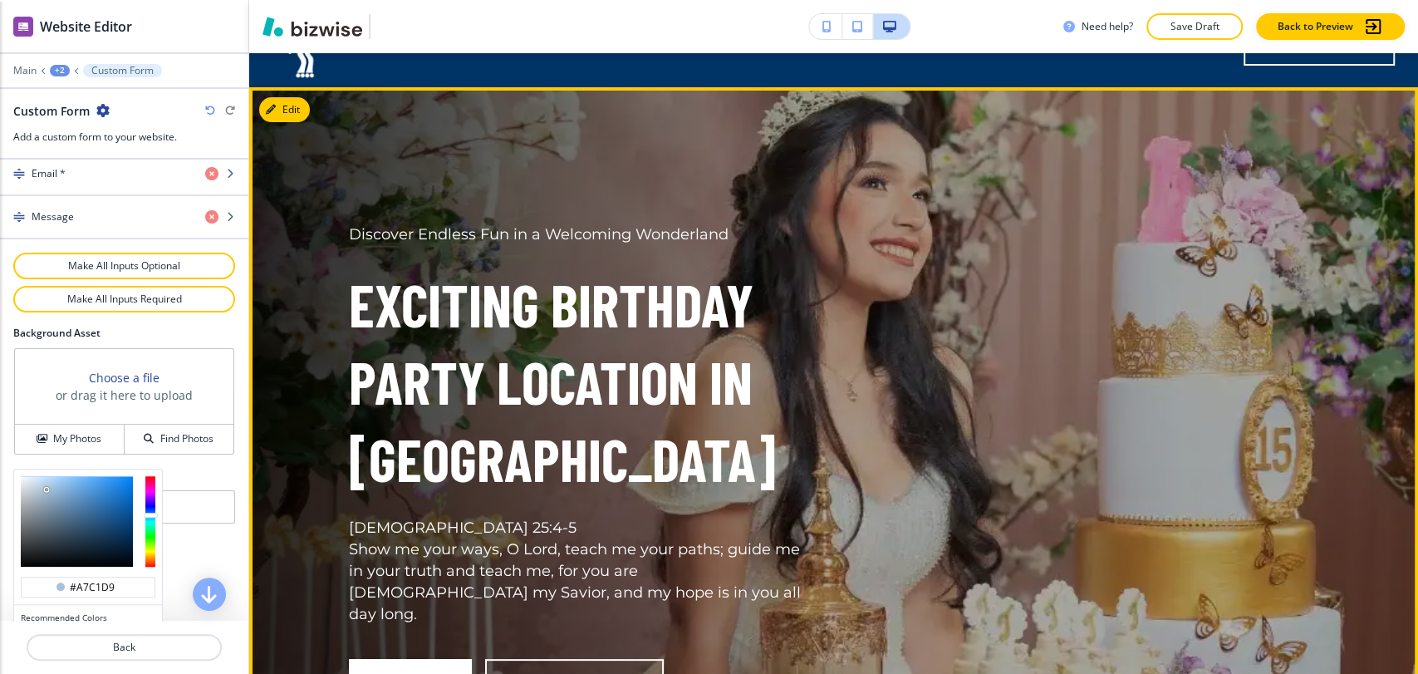
scroll to position [0, 0]
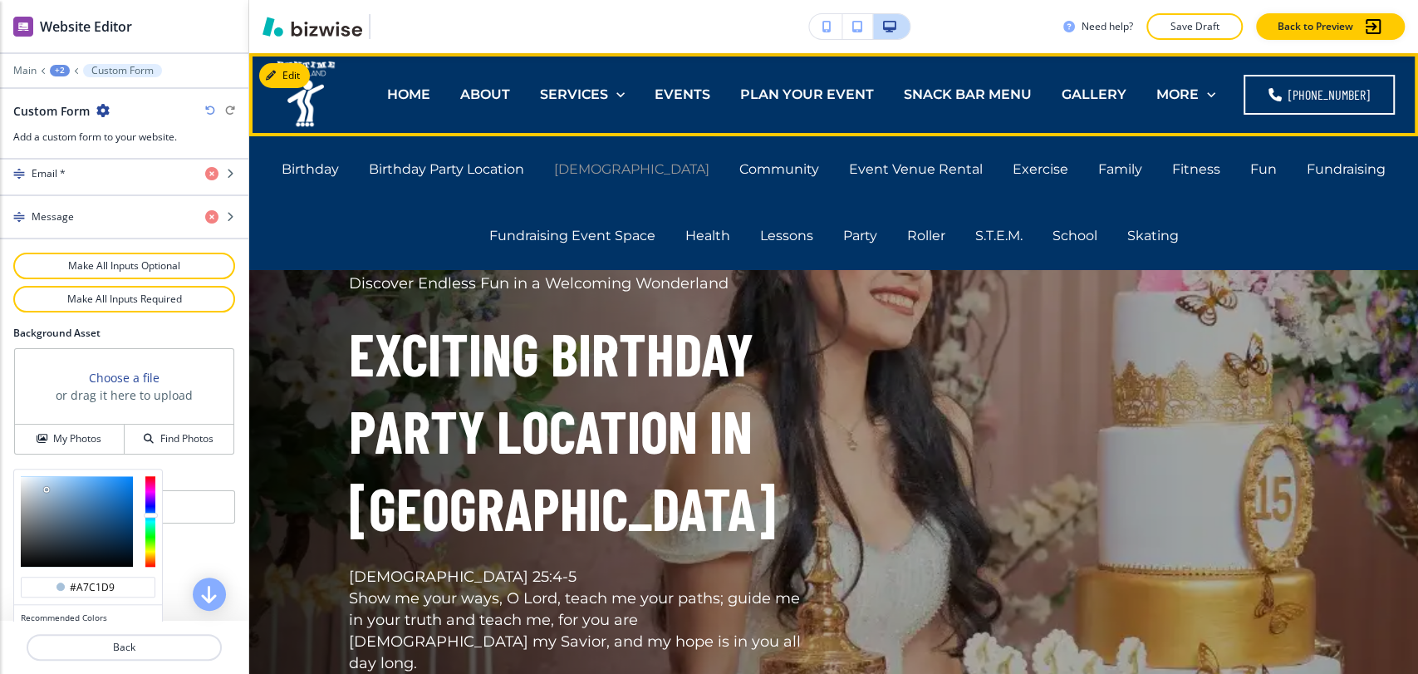
click at [633, 173] on p "Church" at bounding box center [631, 169] width 155 height 19
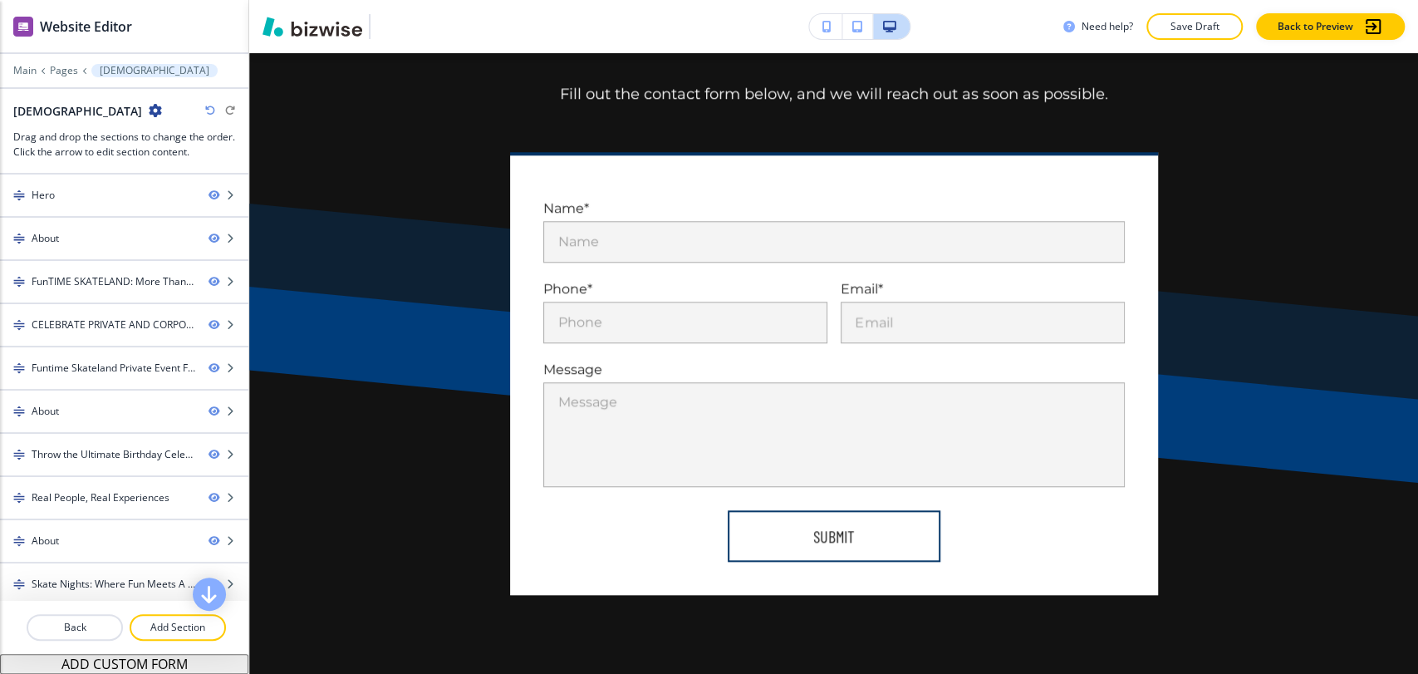
scroll to position [9057, 0]
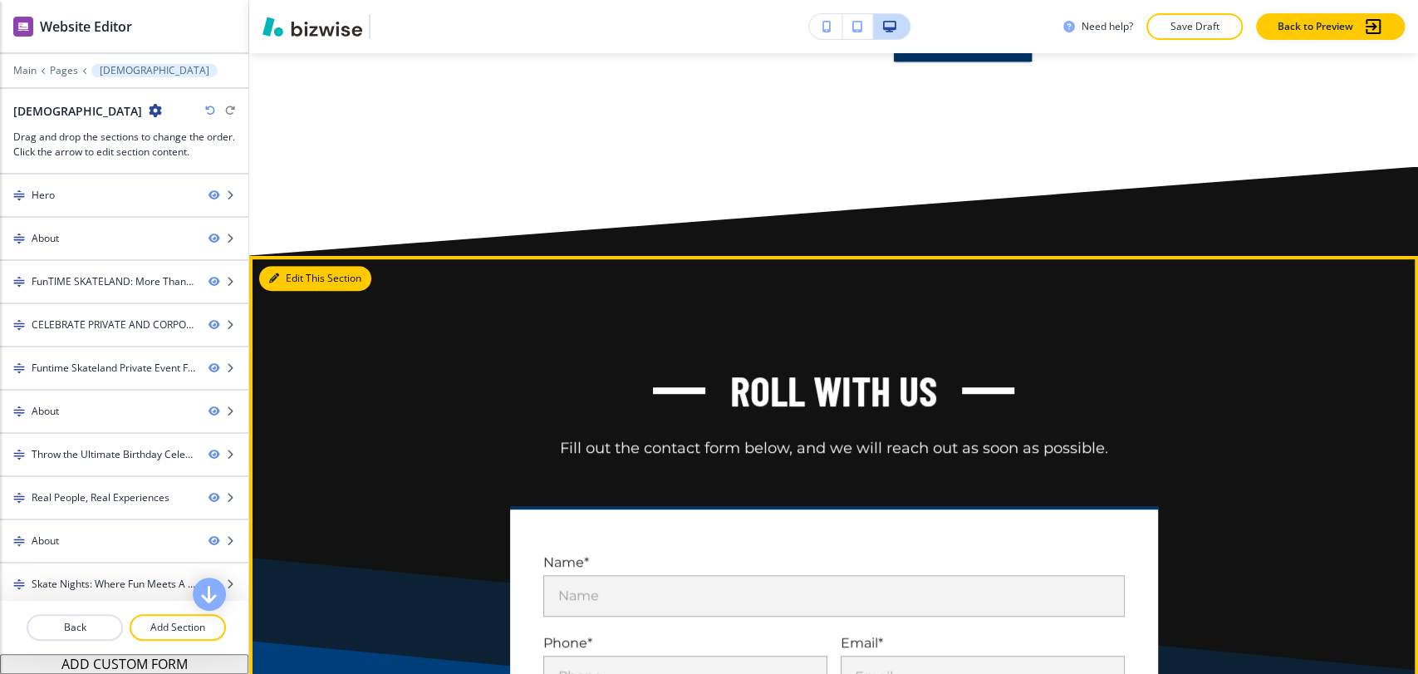
click at [281, 266] on button "Edit This Section" at bounding box center [315, 278] width 112 height 25
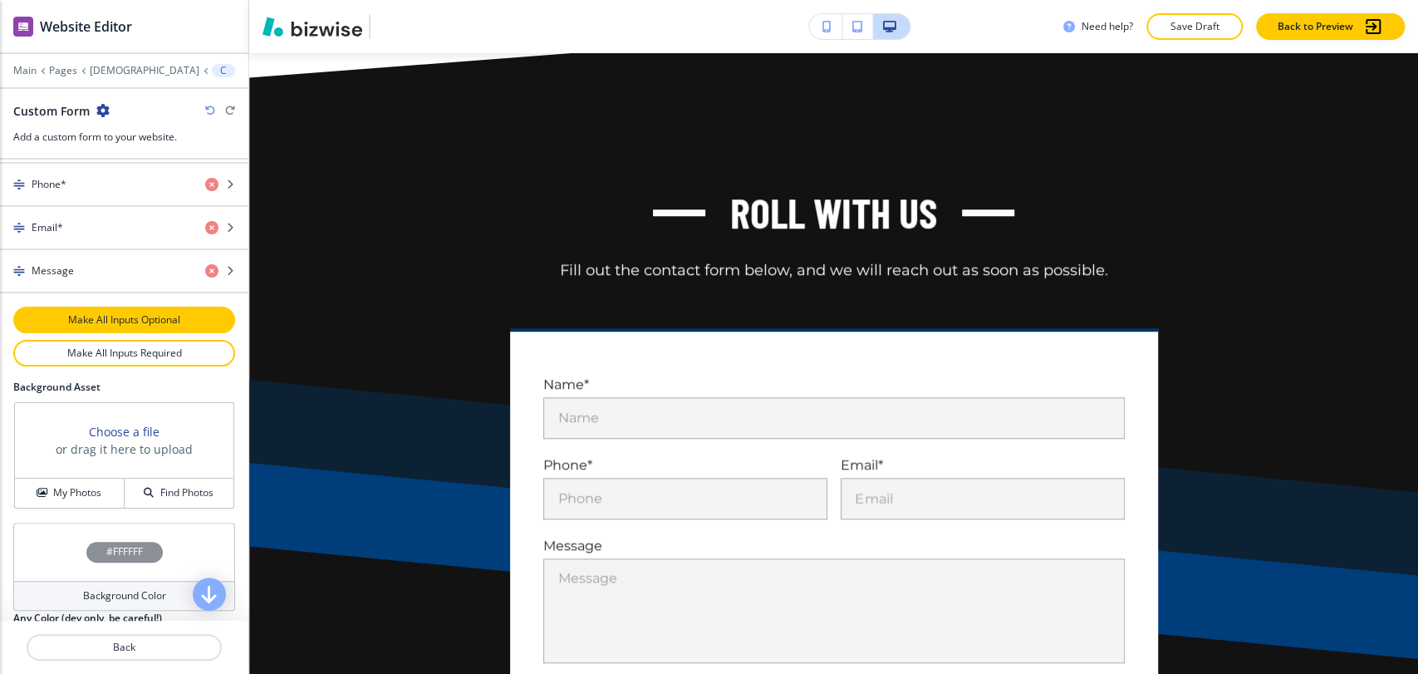
scroll to position [858, 0]
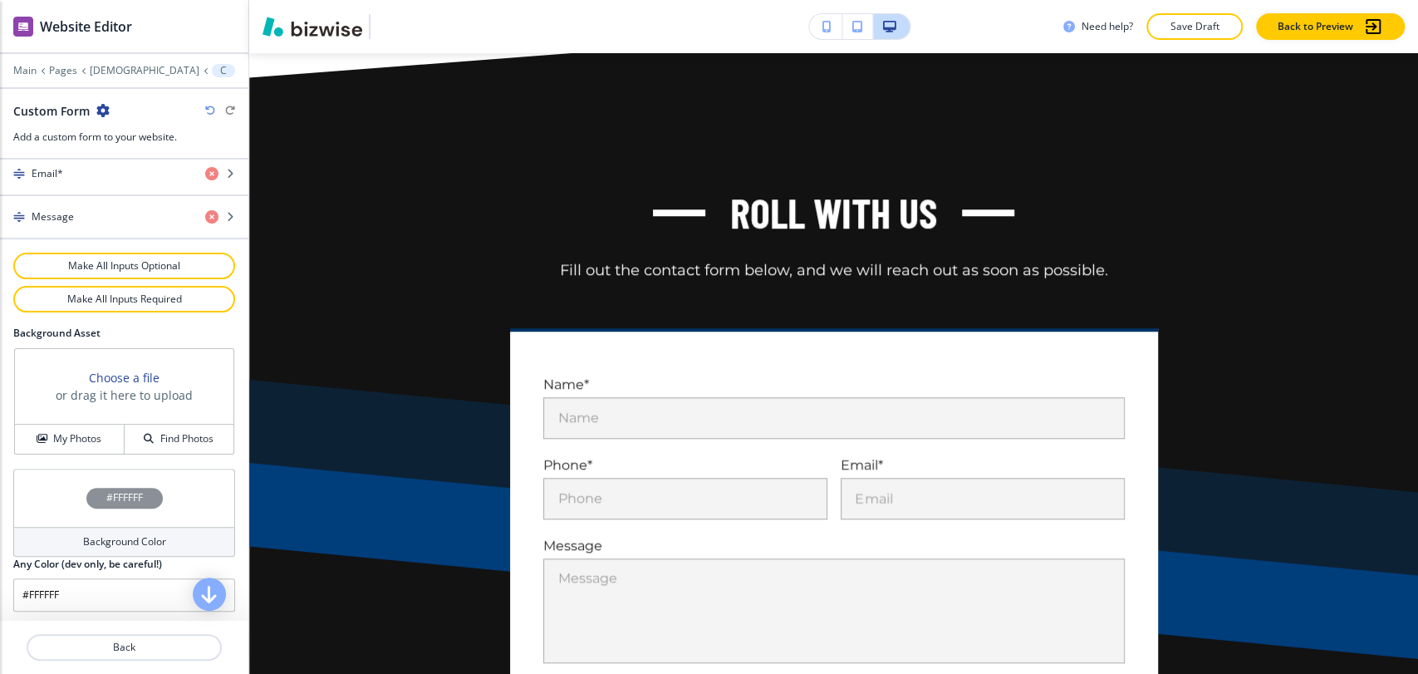
click at [100, 544] on h4 "Background Color" at bounding box center [124, 541] width 83 height 15
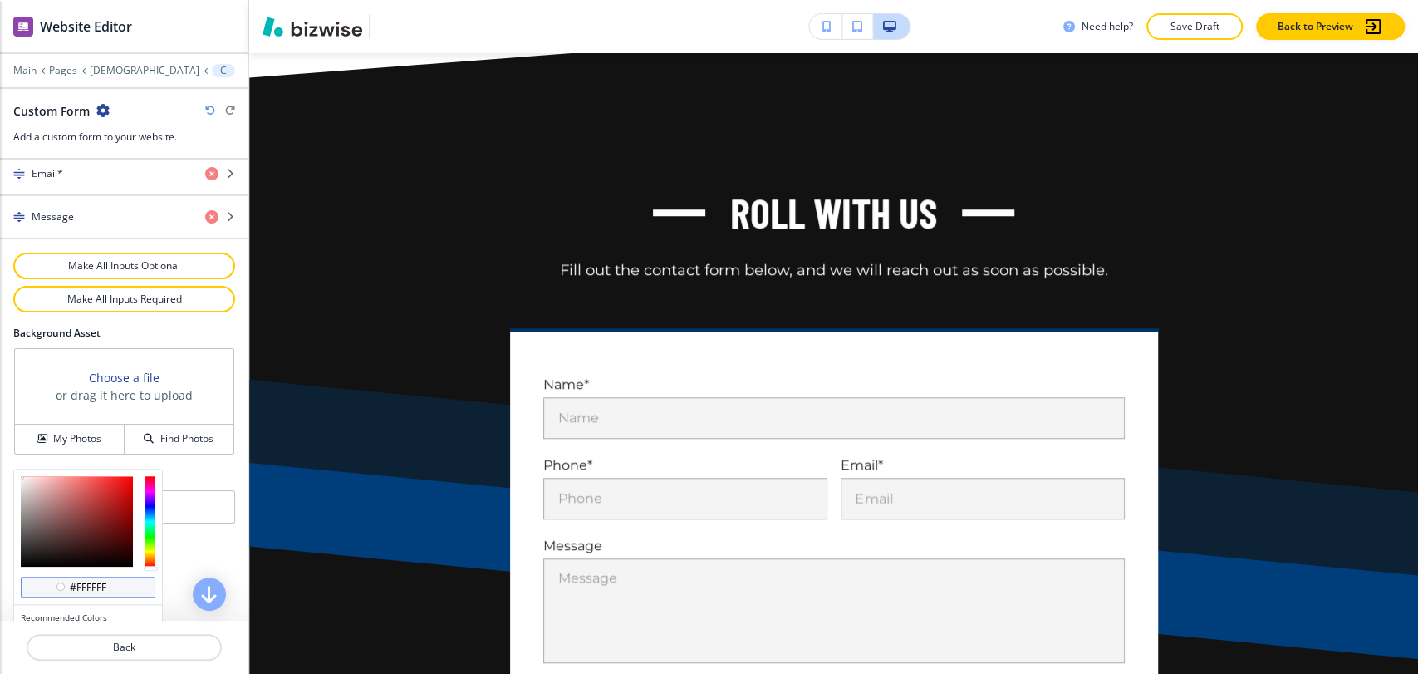
click at [100, 577] on div "#ffffff" at bounding box center [88, 588] width 135 height 22
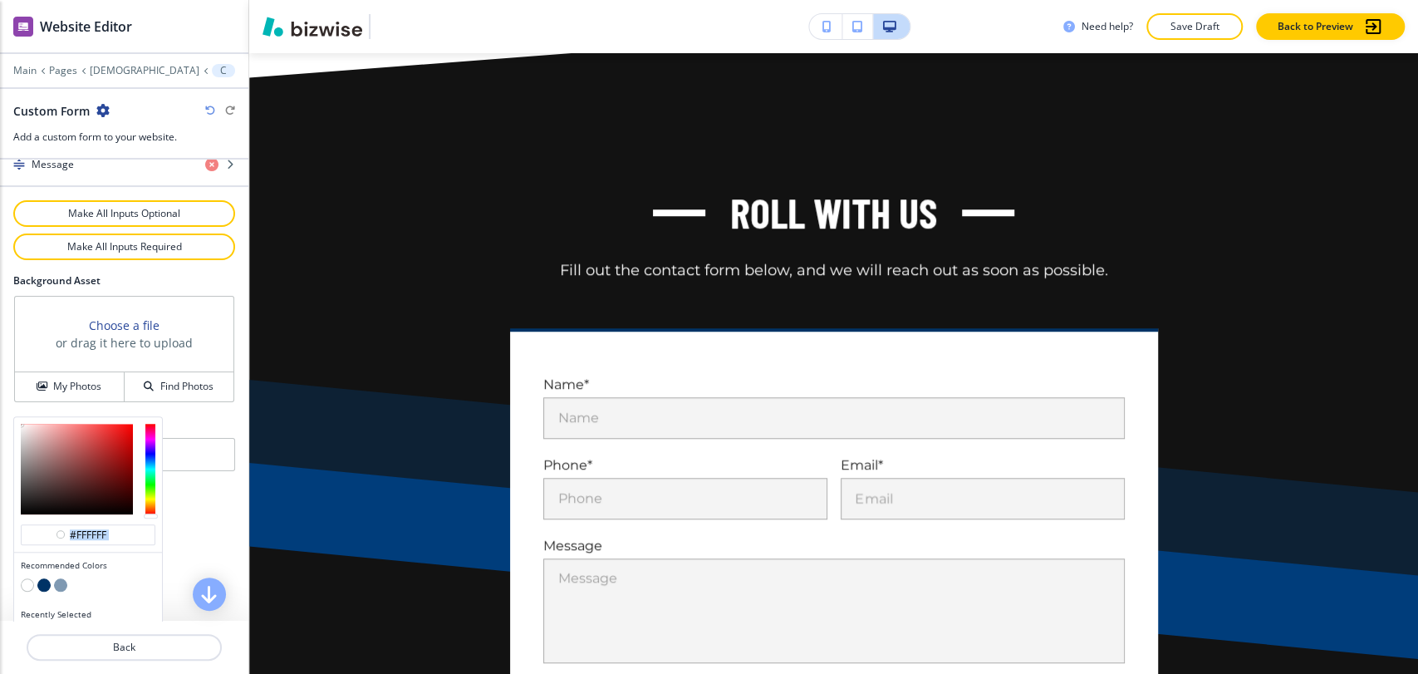
scroll to position [938, 0]
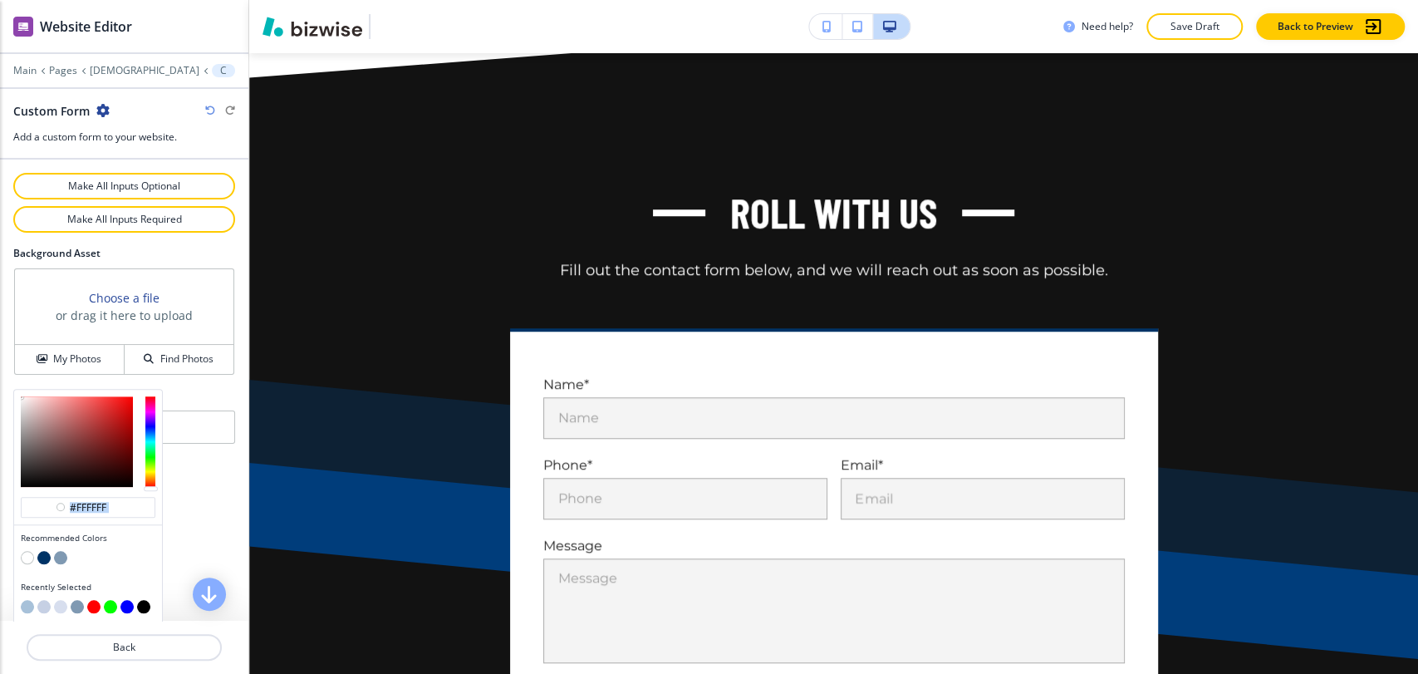
click at [46, 600] on button "button" at bounding box center [43, 606] width 13 height 13
type input "#c6d0e4"
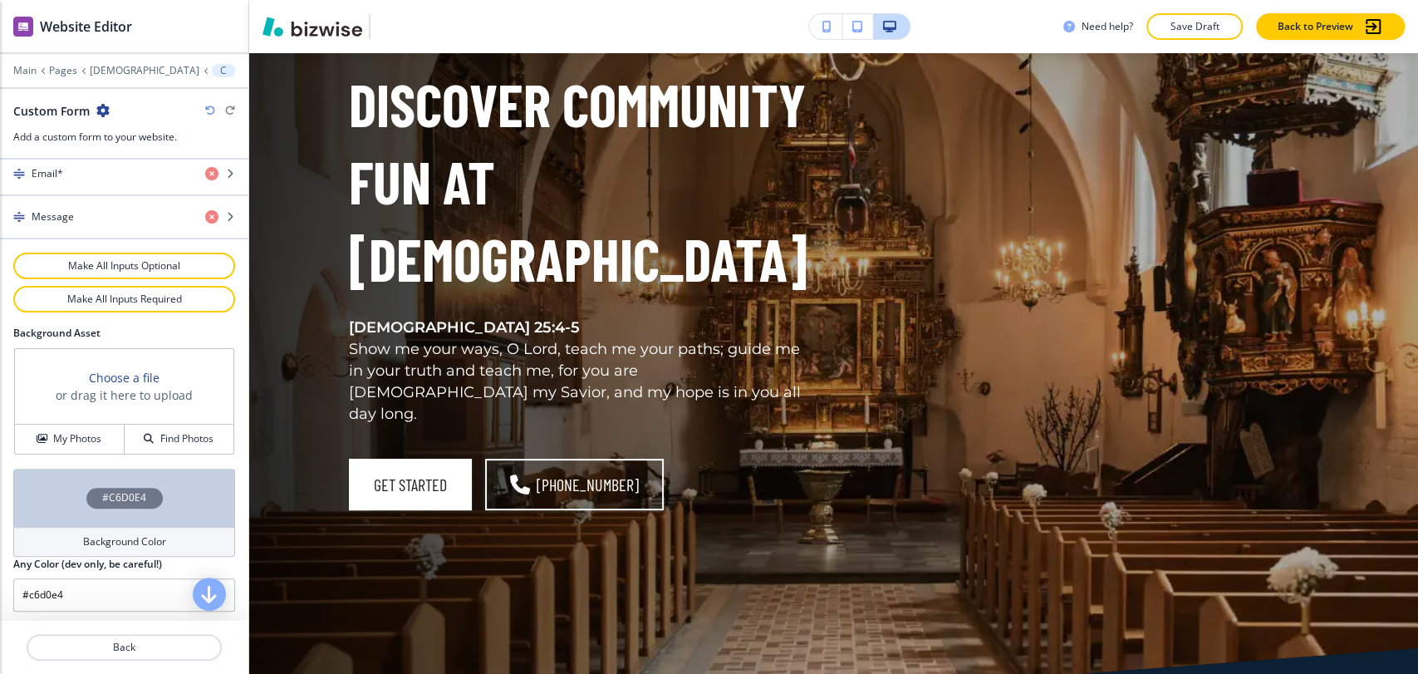
scroll to position [0, 0]
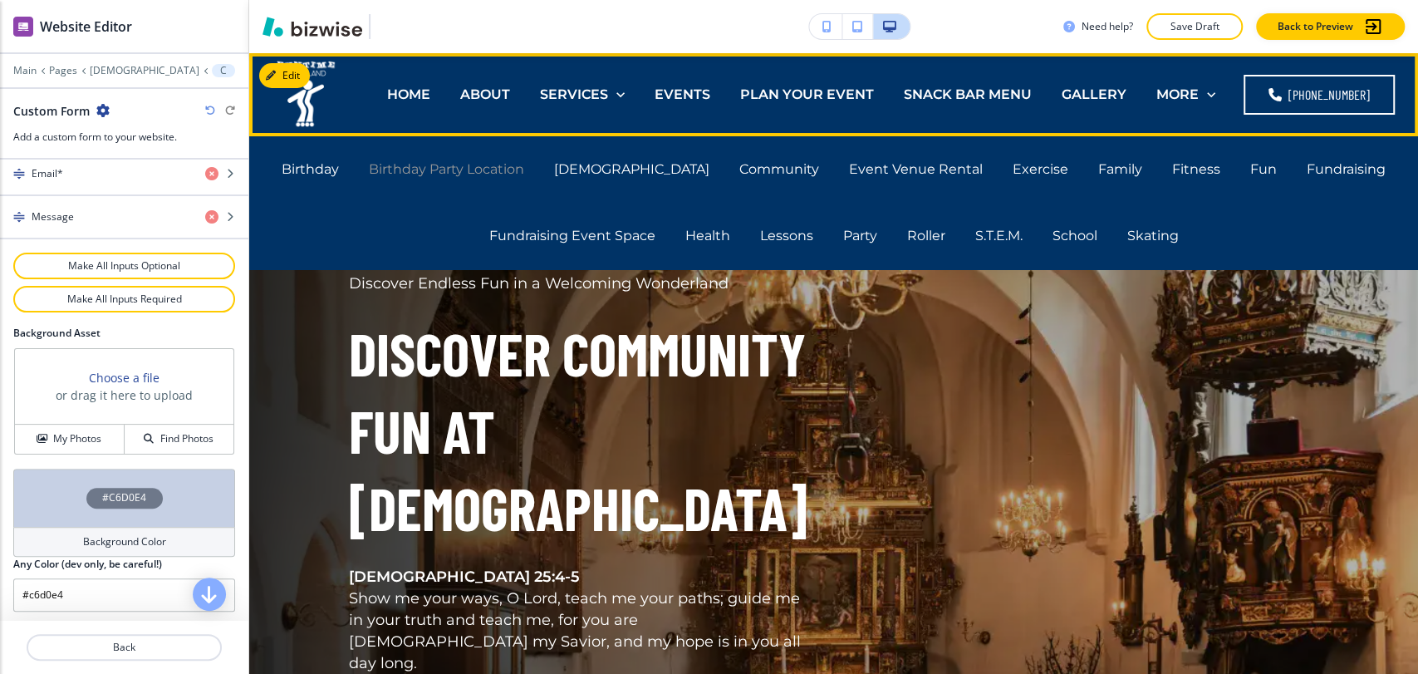
click at [524, 174] on p "Birthday Party Location" at bounding box center [446, 169] width 155 height 19
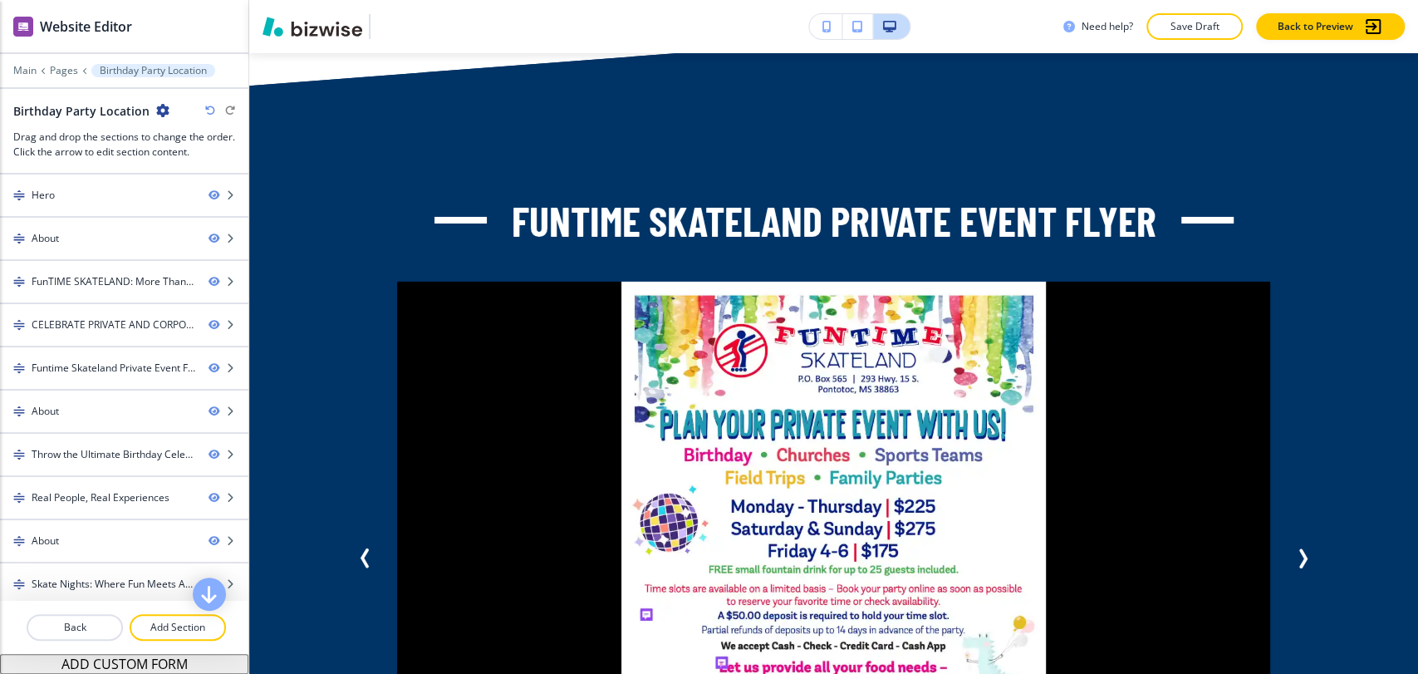
scroll to position [3776, 0]
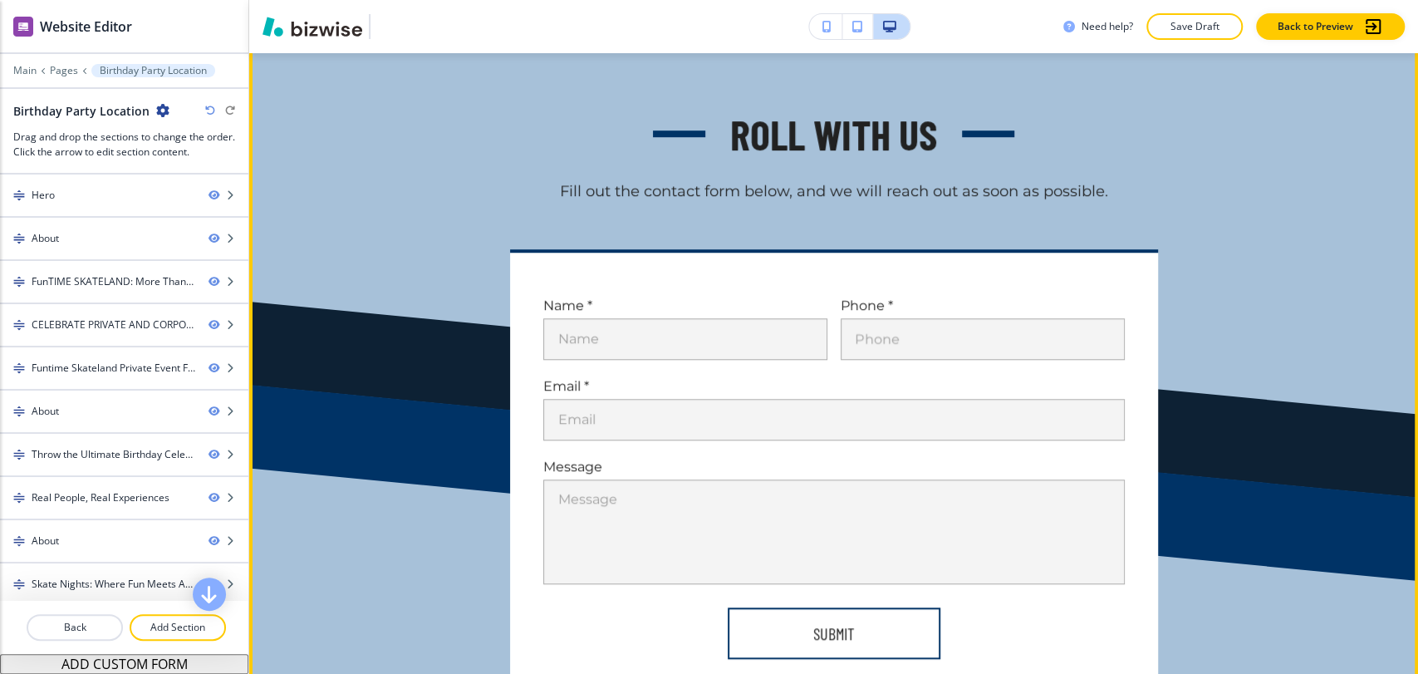
click at [287, 35] on button "Edit This Section" at bounding box center [315, 22] width 112 height 25
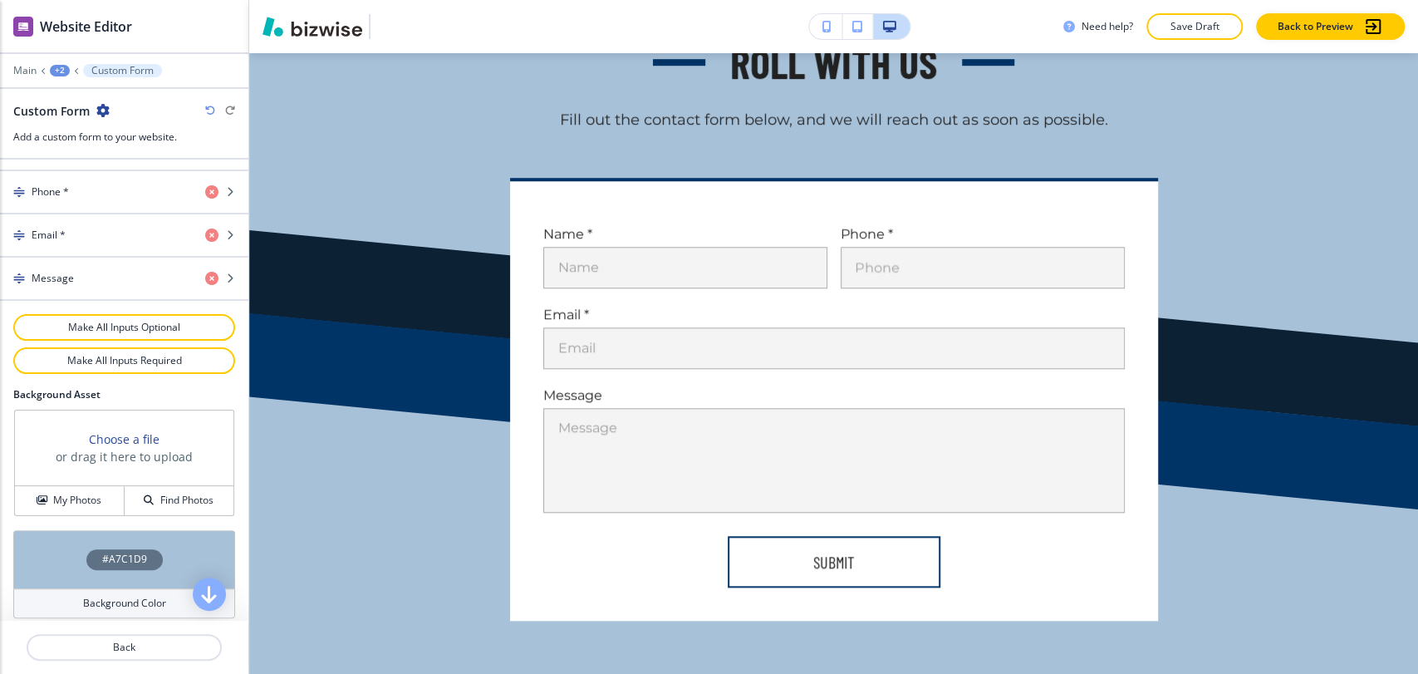
scroll to position [858, 0]
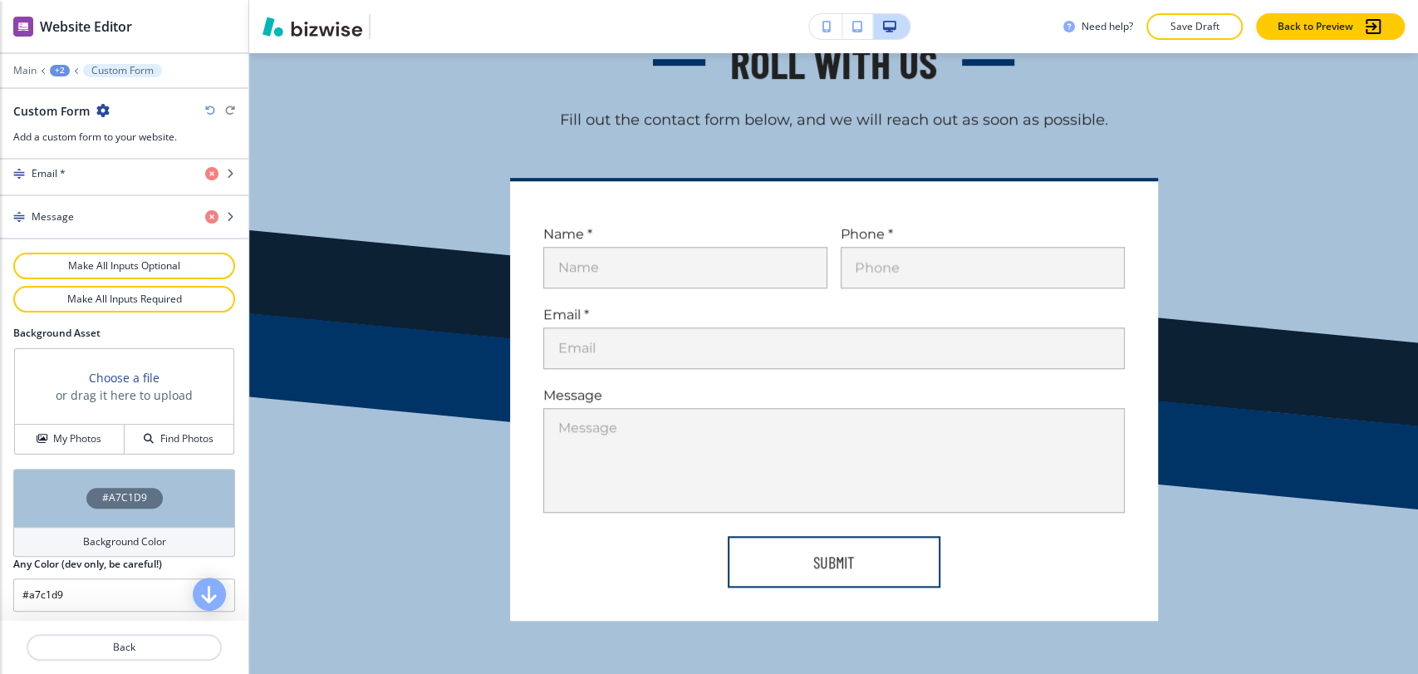
click at [129, 496] on h4 "#A7C1D9" at bounding box center [124, 497] width 45 height 15
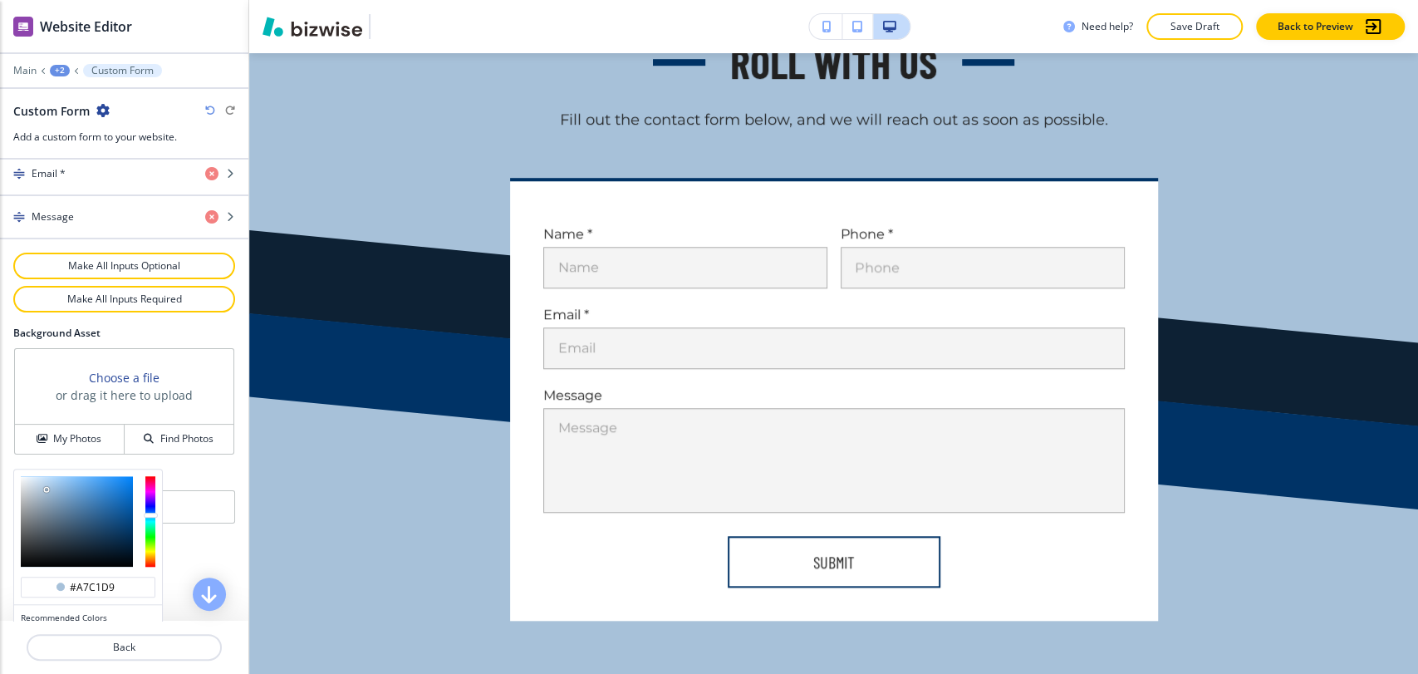
scroll to position [938, 0]
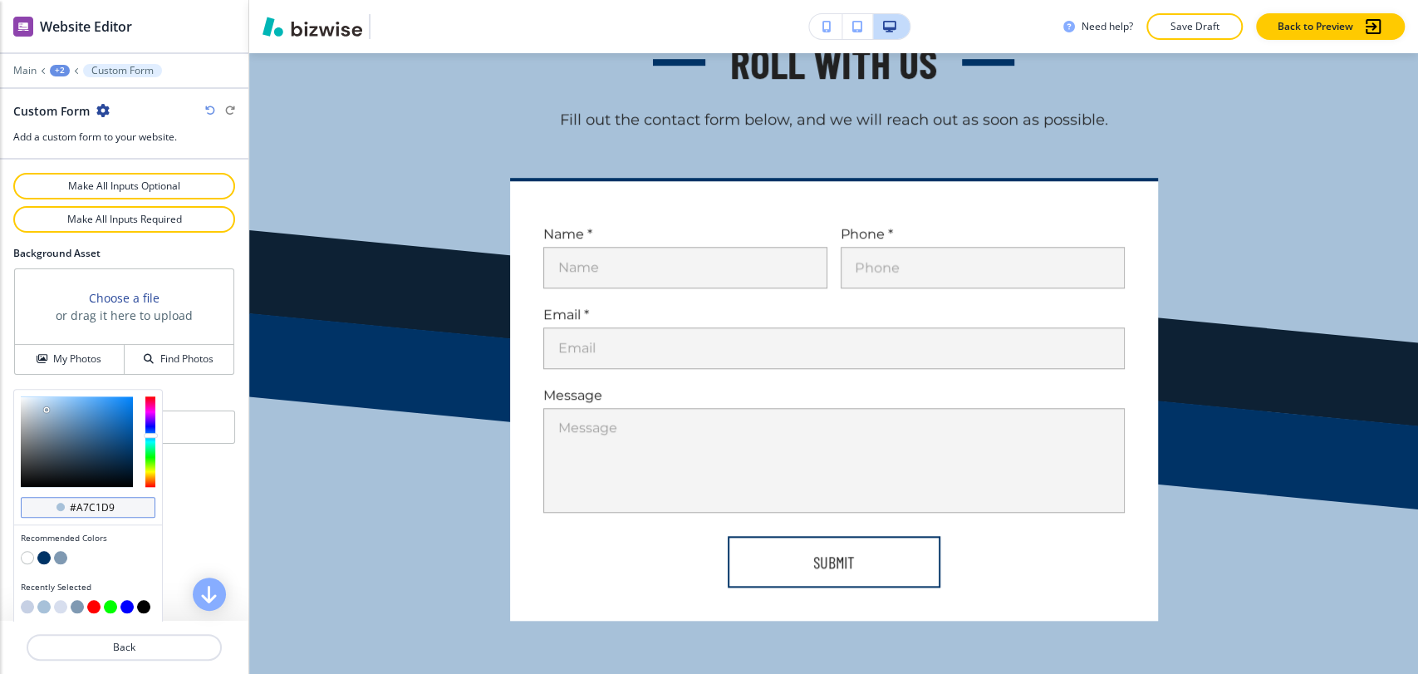
click at [96, 501] on input "#a7c1d9" at bounding box center [97, 507] width 58 height 13
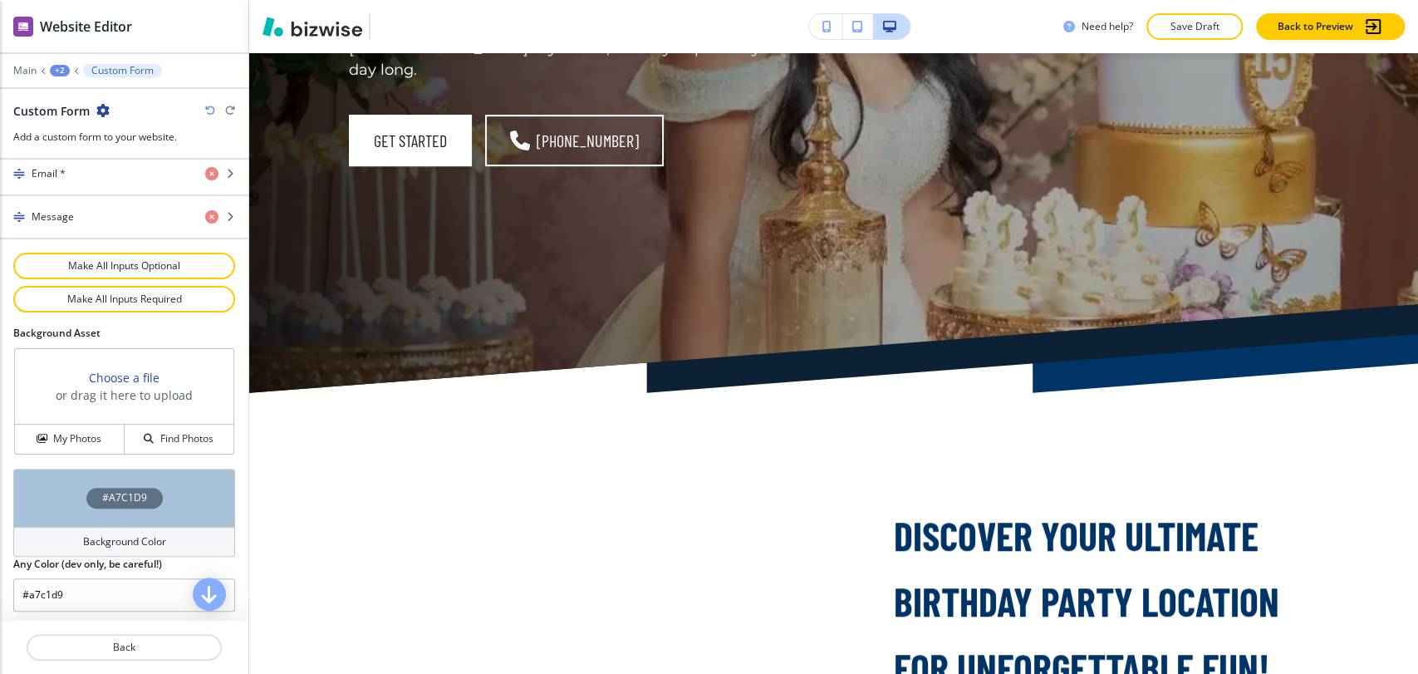
scroll to position [0, 0]
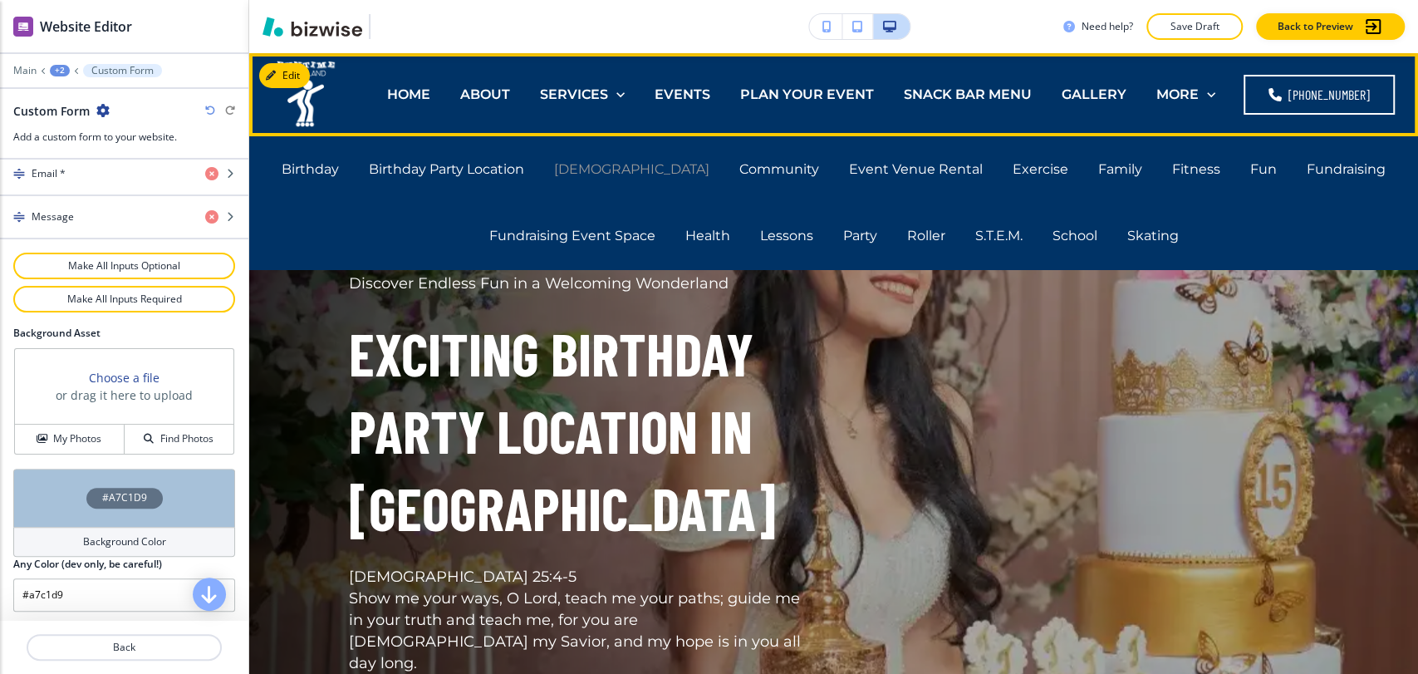
click at [641, 170] on p "Church" at bounding box center [631, 169] width 155 height 19
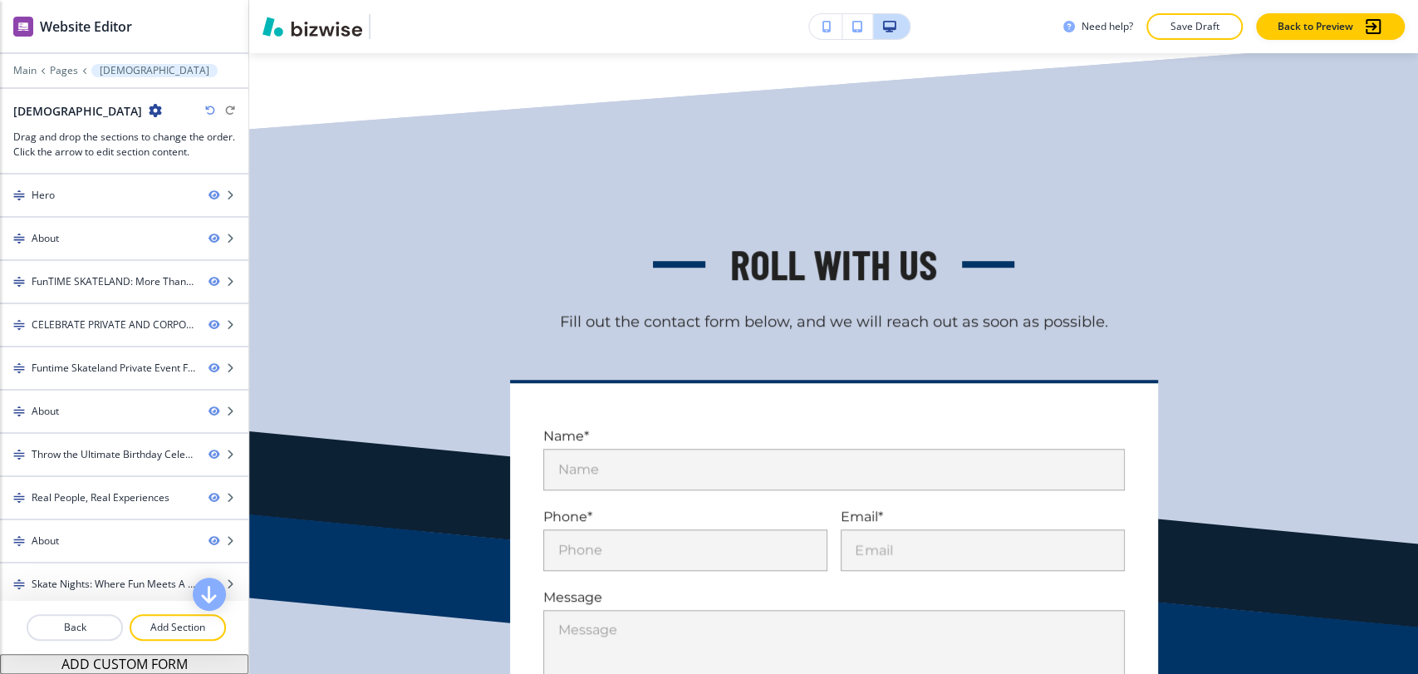
scroll to position [8926, 0]
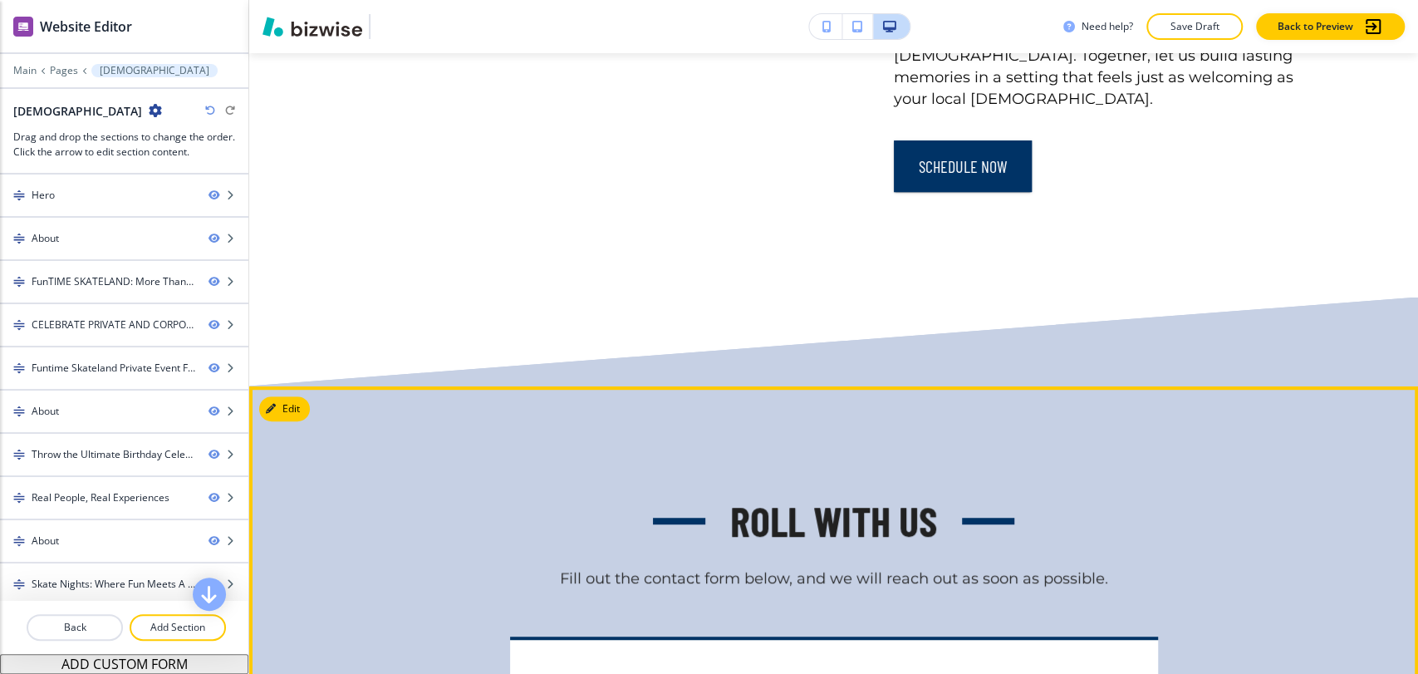
click at [292, 396] on button "Edit This Section" at bounding box center [315, 408] width 112 height 25
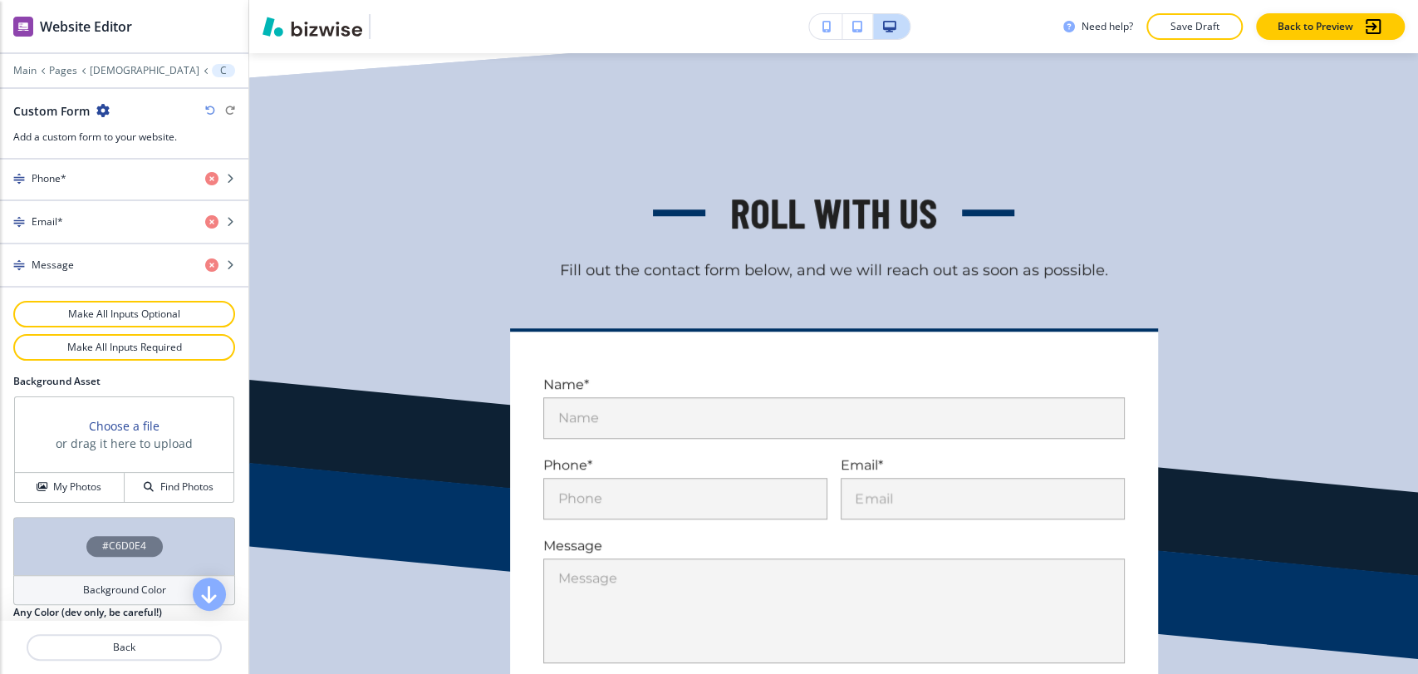
scroll to position [858, 0]
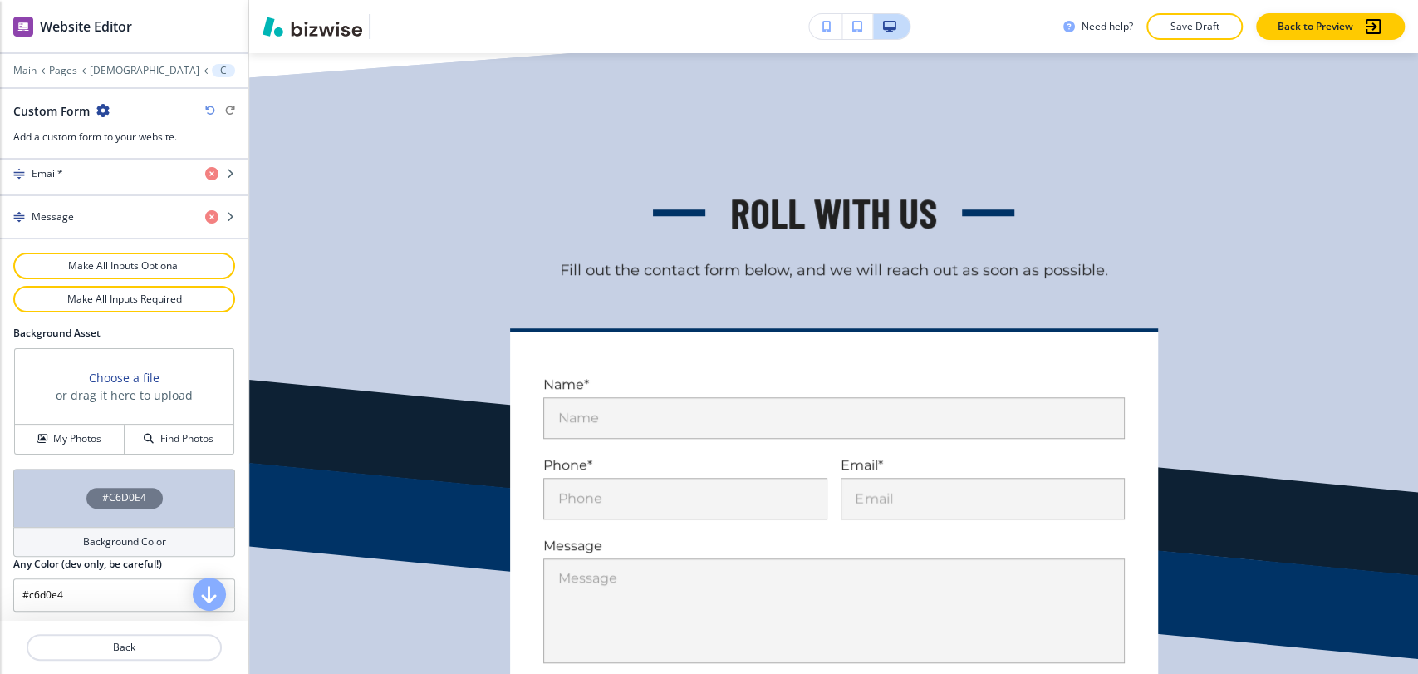
click at [114, 538] on h4 "Background Color" at bounding box center [124, 541] width 83 height 15
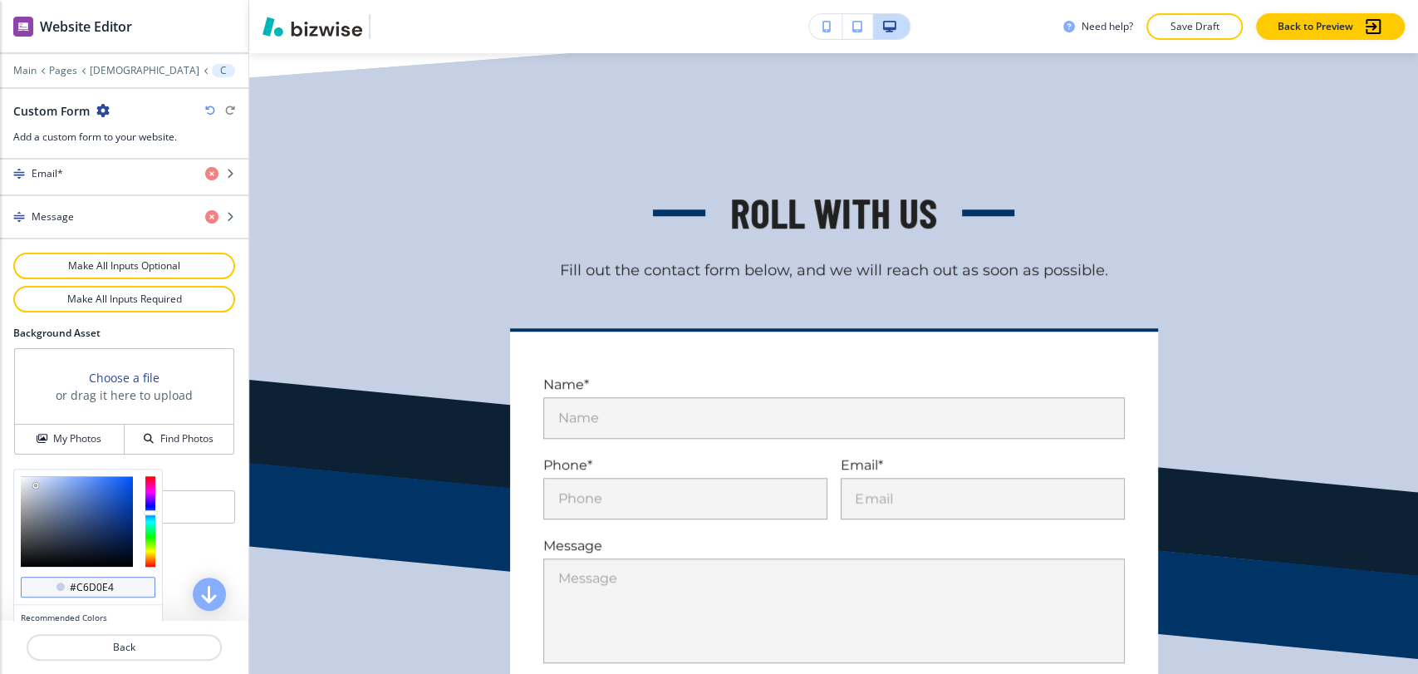
click at [86, 582] on input "#c6d0e4" at bounding box center [97, 587] width 58 height 13
paste input "a7c1d9"
type input "#a7c1d9"
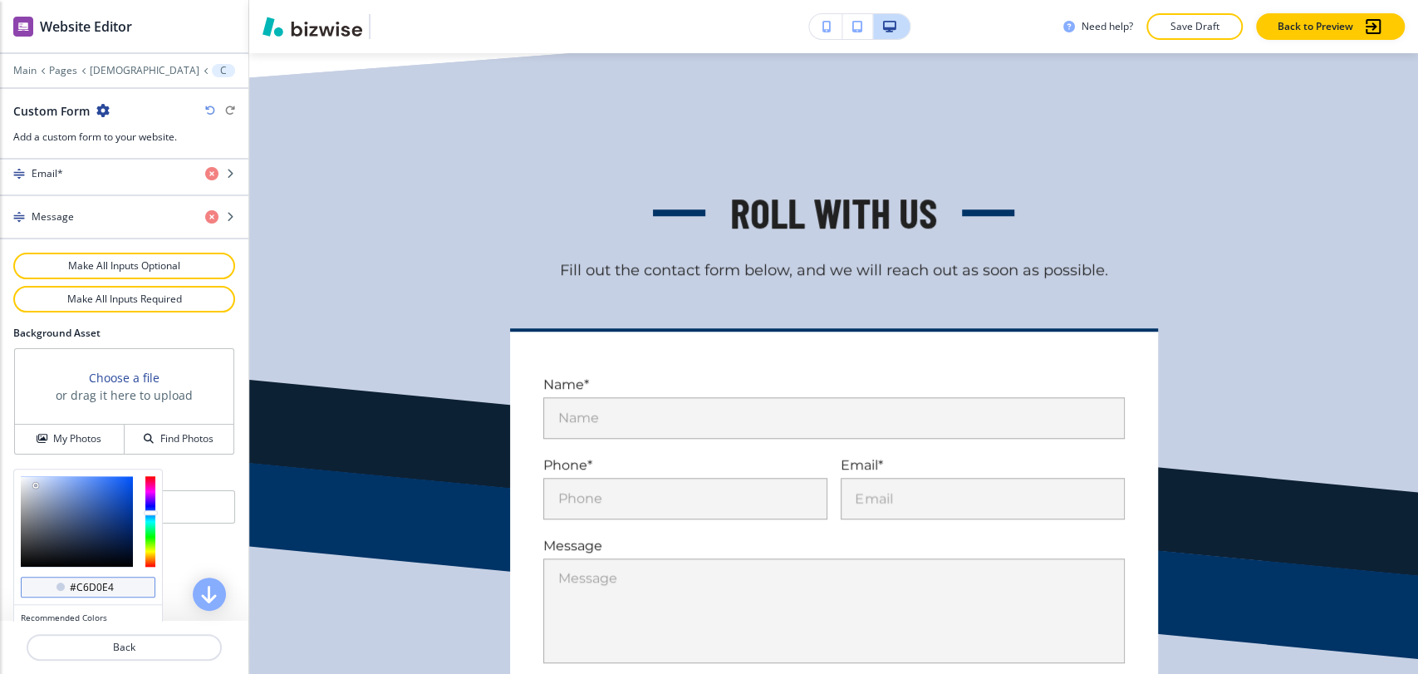
type input "#a7c1d9"
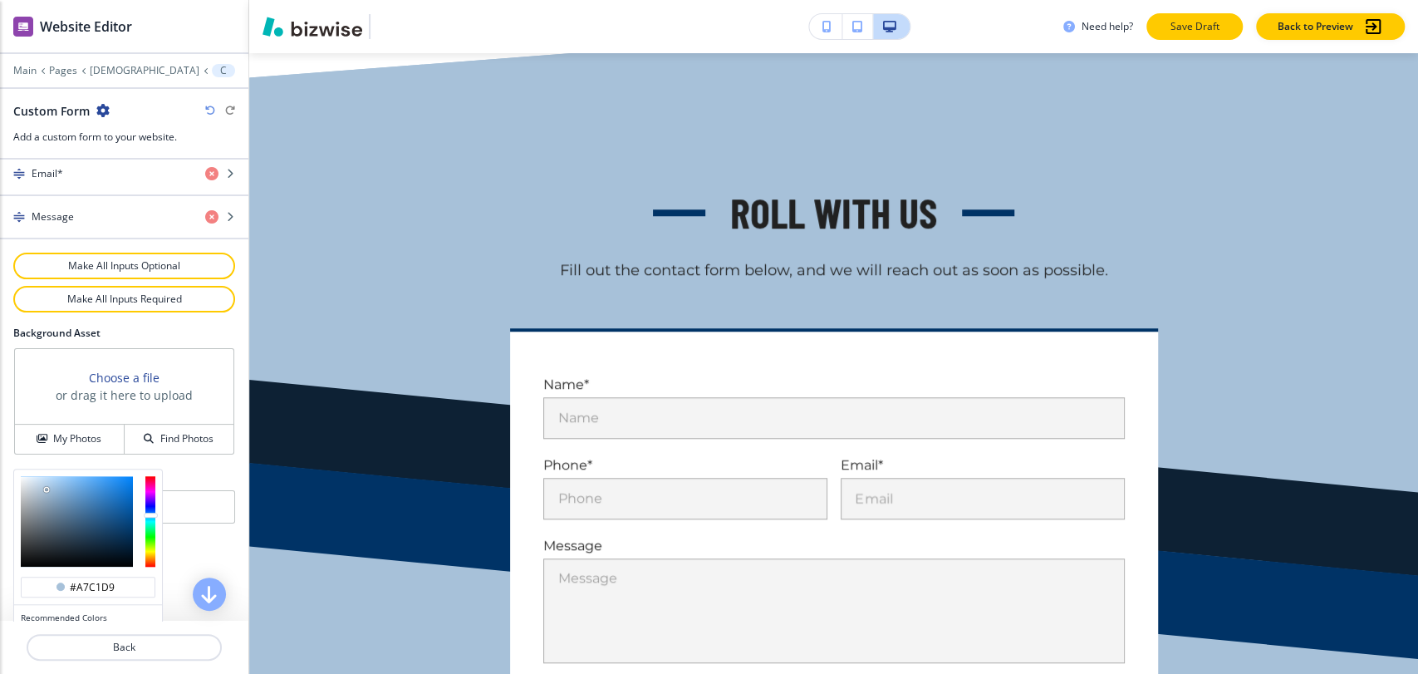
click at [1196, 21] on p "Save Draft" at bounding box center [1194, 26] width 53 height 15
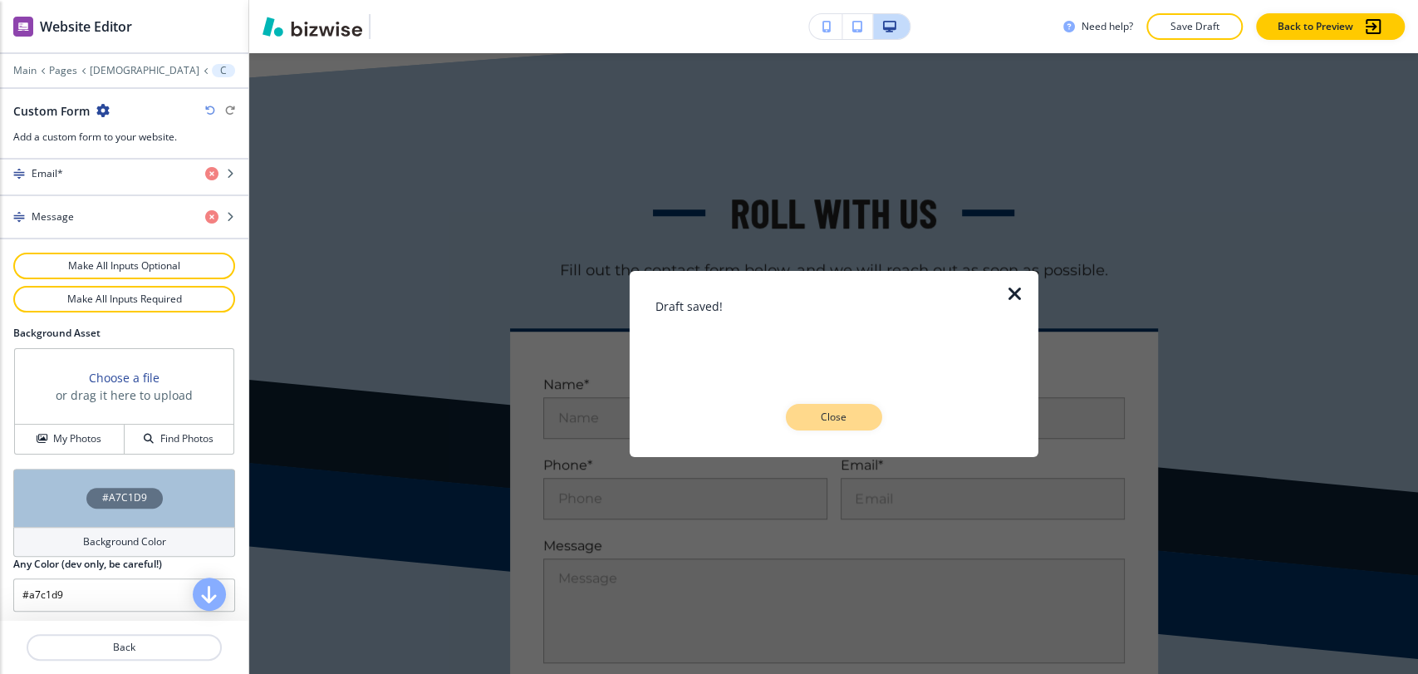
click at [823, 410] on p "Close" at bounding box center [834, 417] width 53 height 15
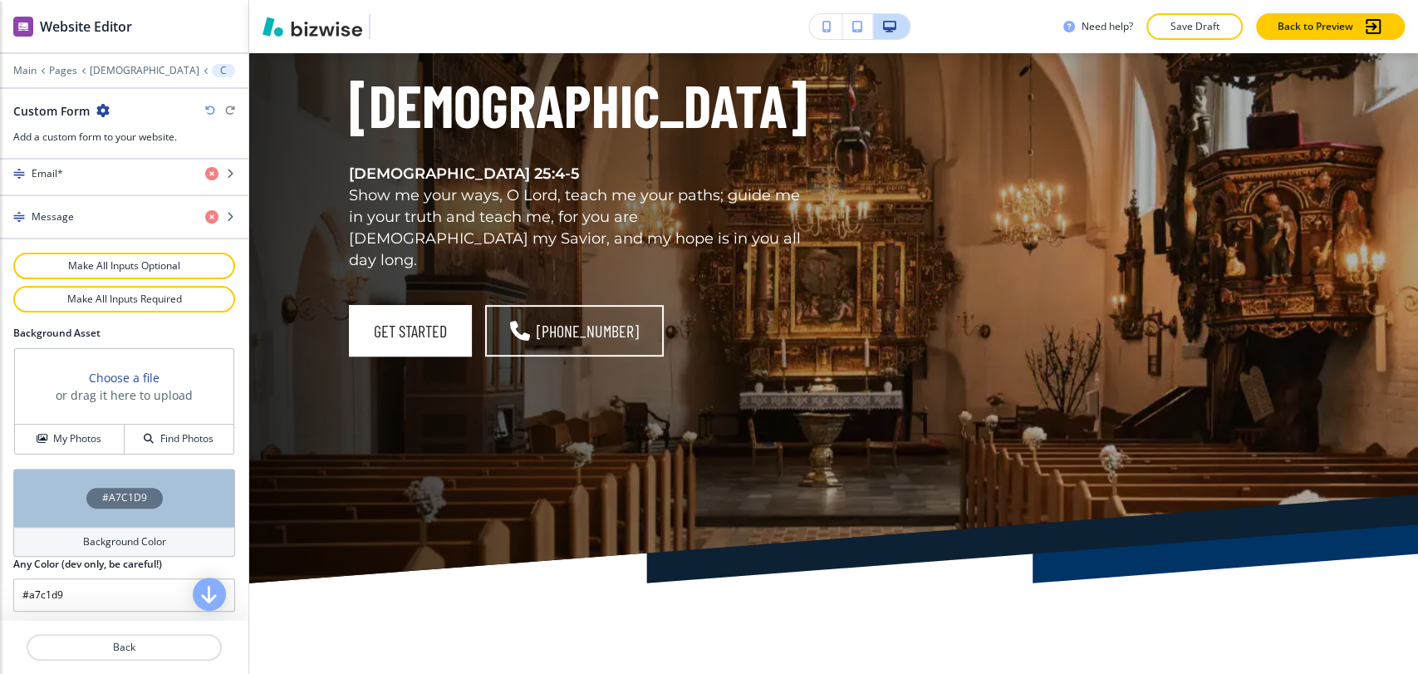
scroll to position [0, 0]
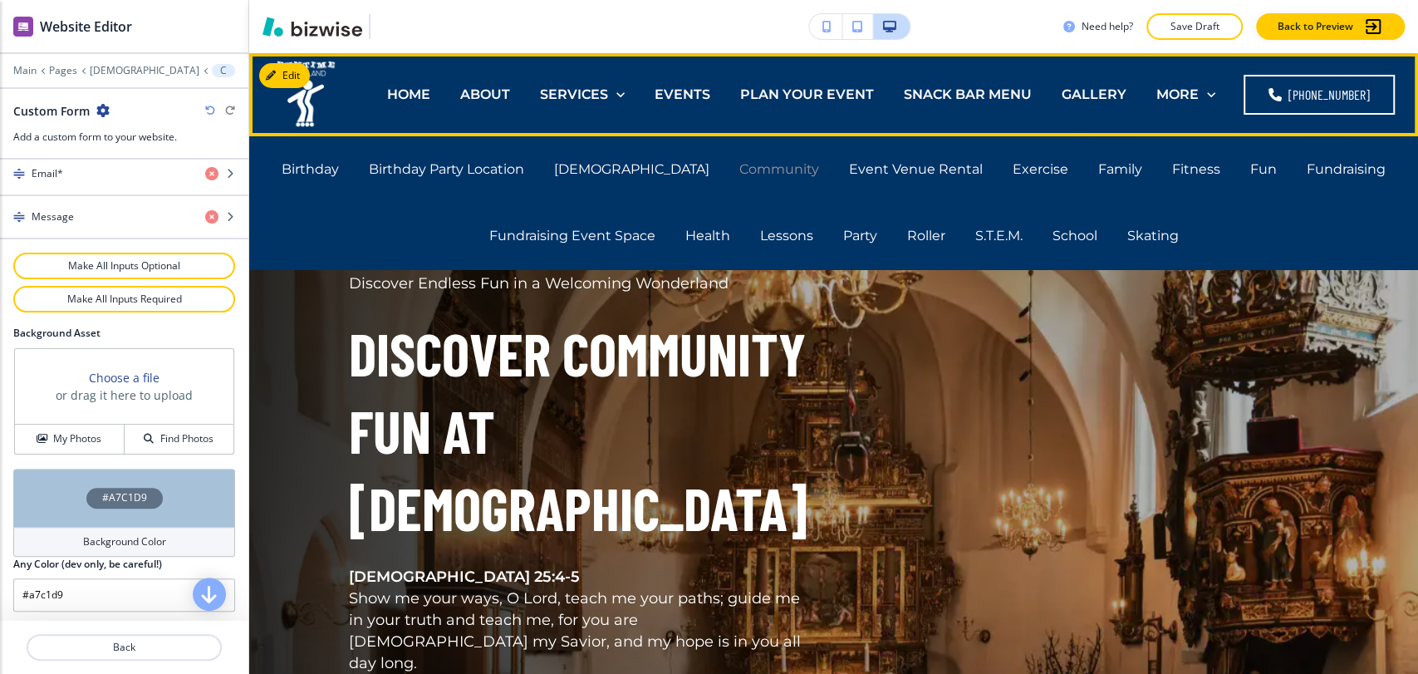
click at [740, 164] on p "Community" at bounding box center [780, 169] width 80 height 19
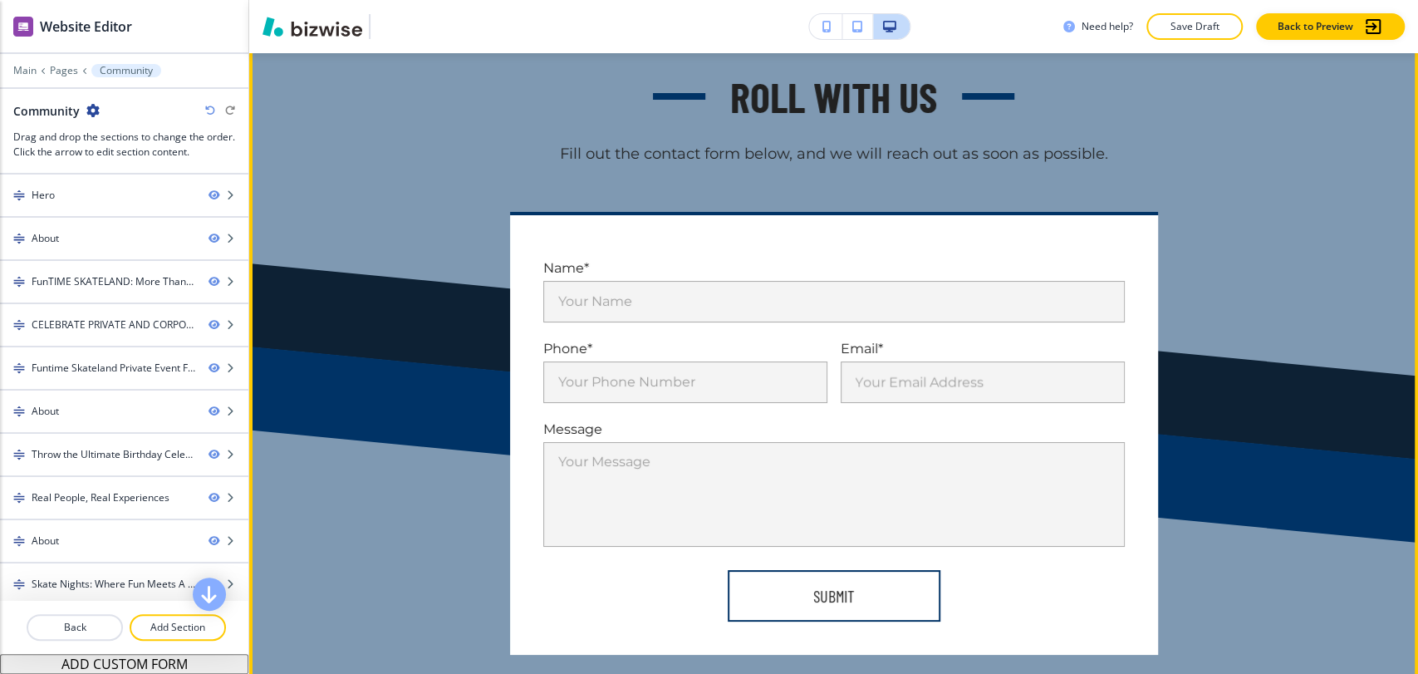
scroll to position [12470, 0]
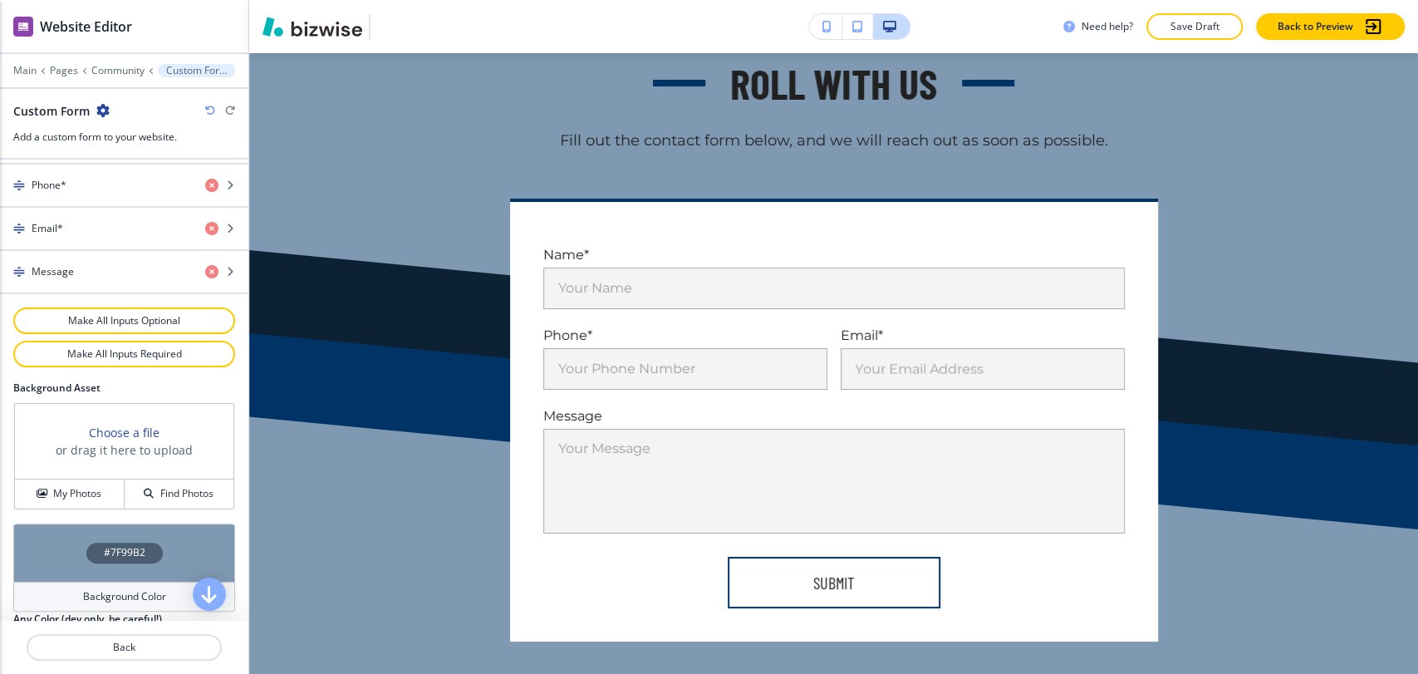
scroll to position [858, 0]
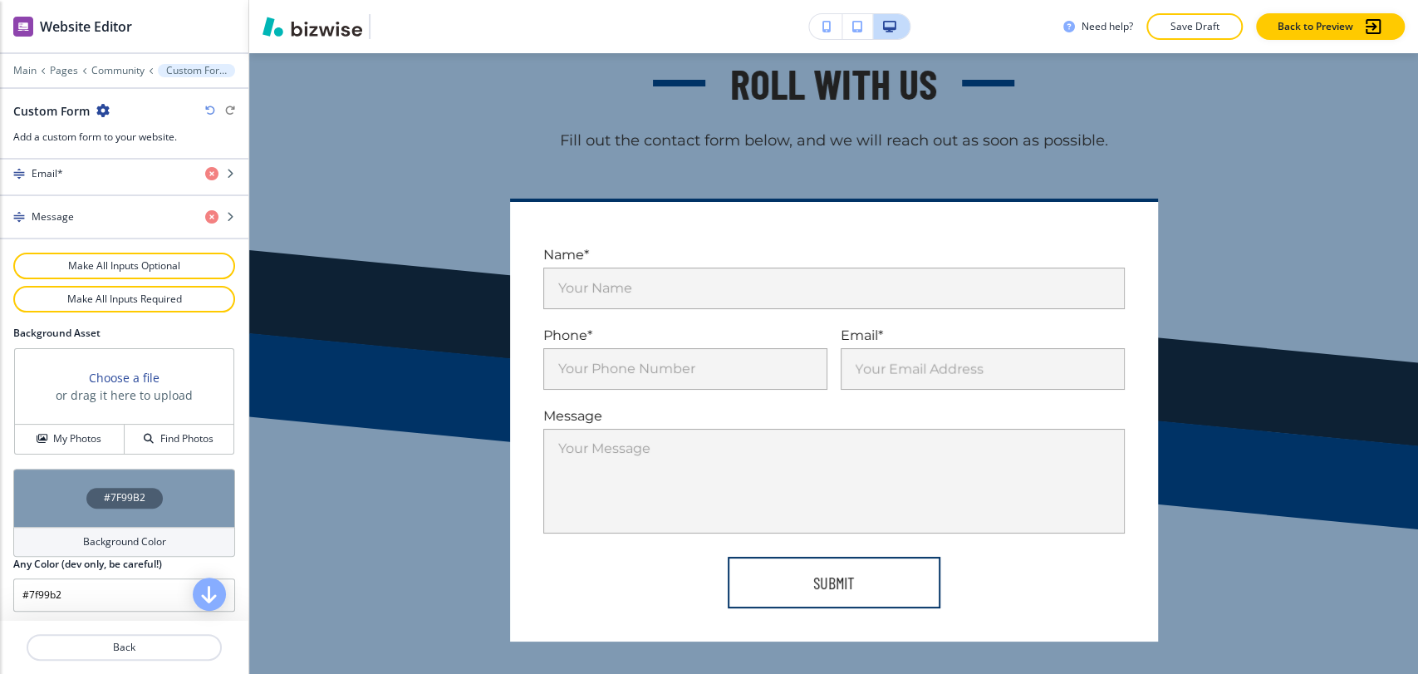
click at [119, 535] on h4 "Background Color" at bounding box center [124, 541] width 83 height 15
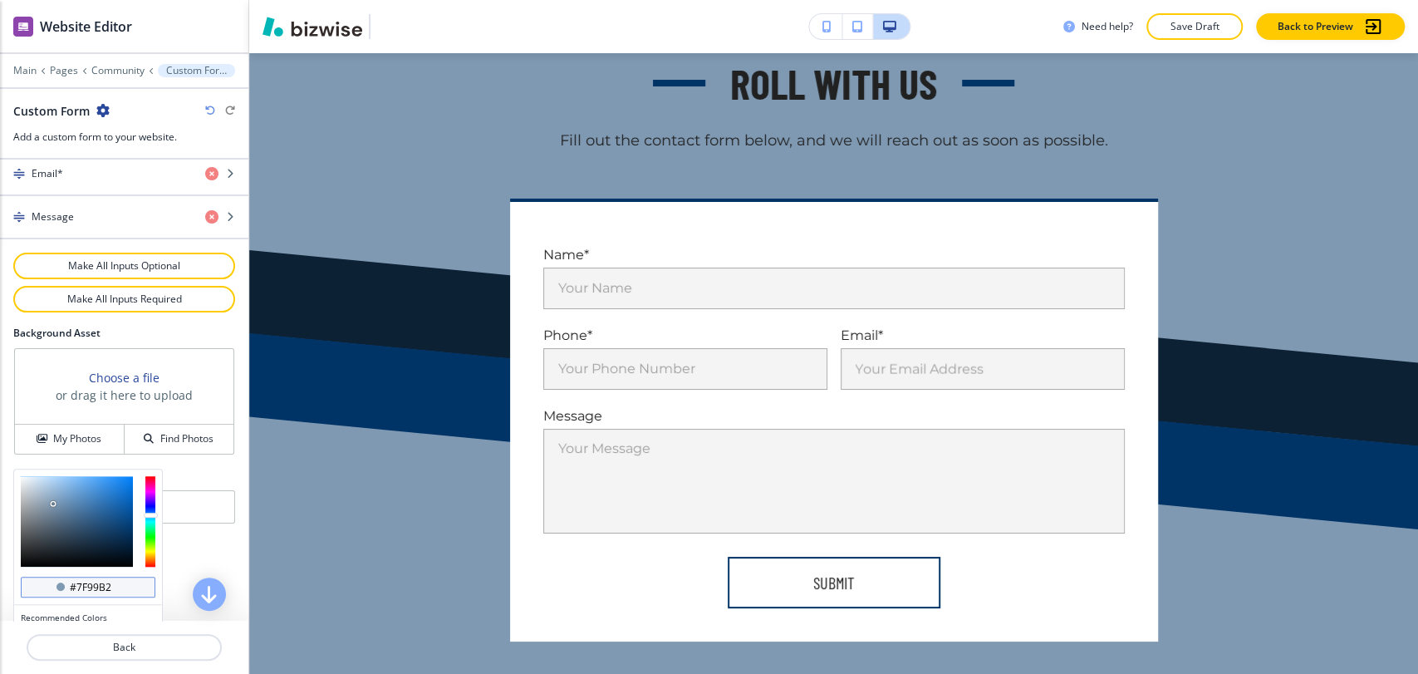
click at [93, 581] on input "#7f99b2" at bounding box center [97, 587] width 58 height 13
paste input "a7c1d9"
type input "#a7c1d9"
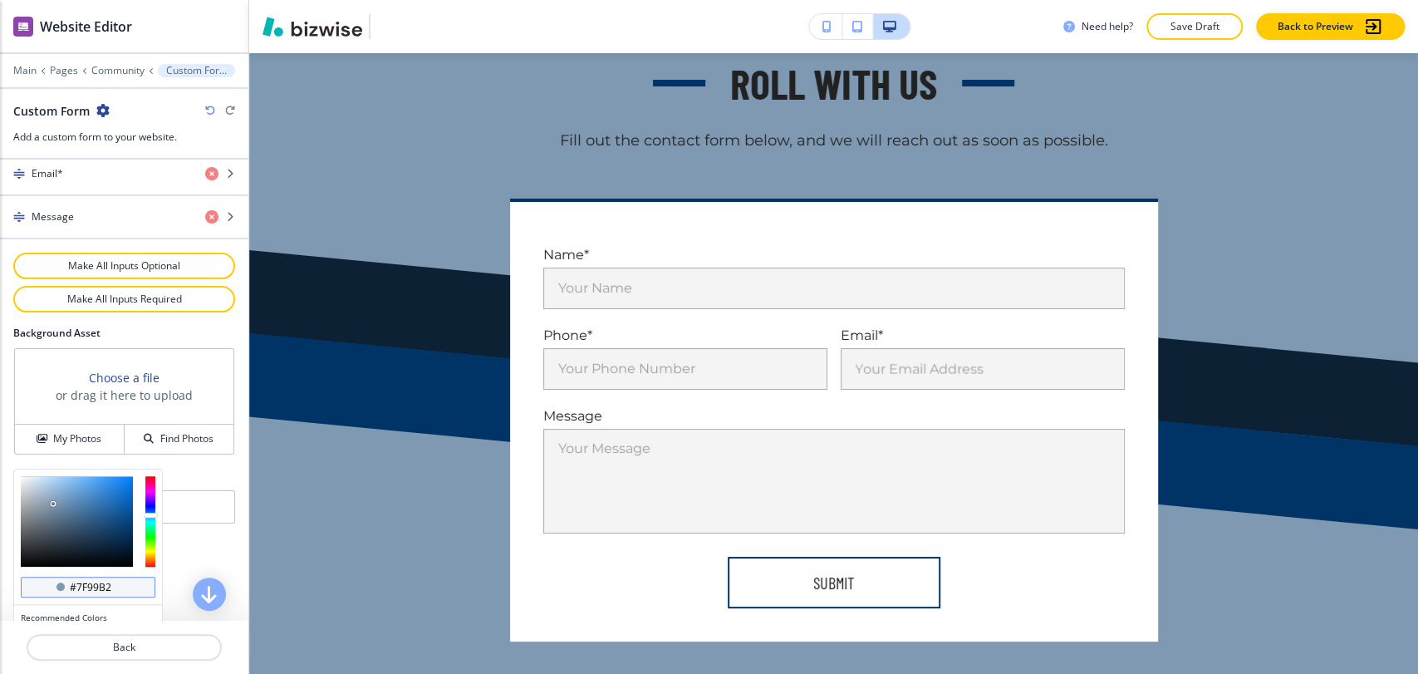
type input "#a7c1d9"
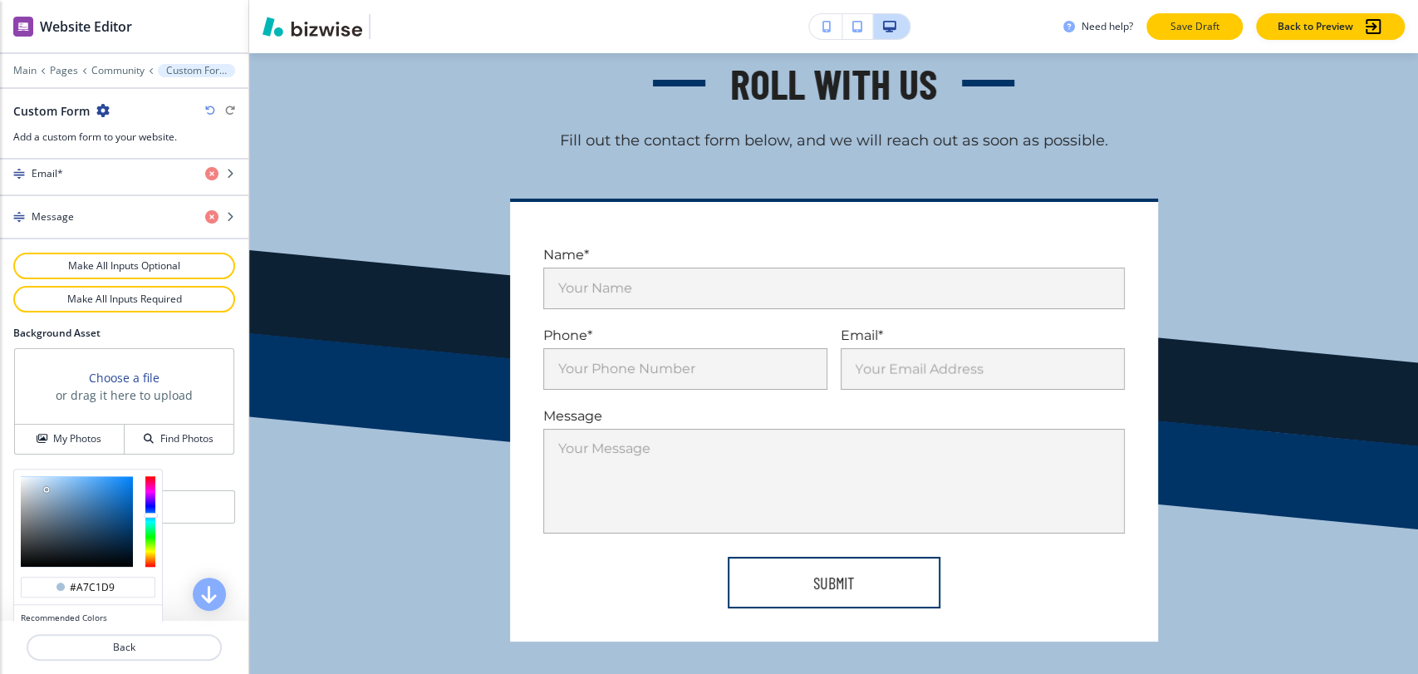
click at [1168, 22] on p "Save Draft" at bounding box center [1194, 26] width 53 height 15
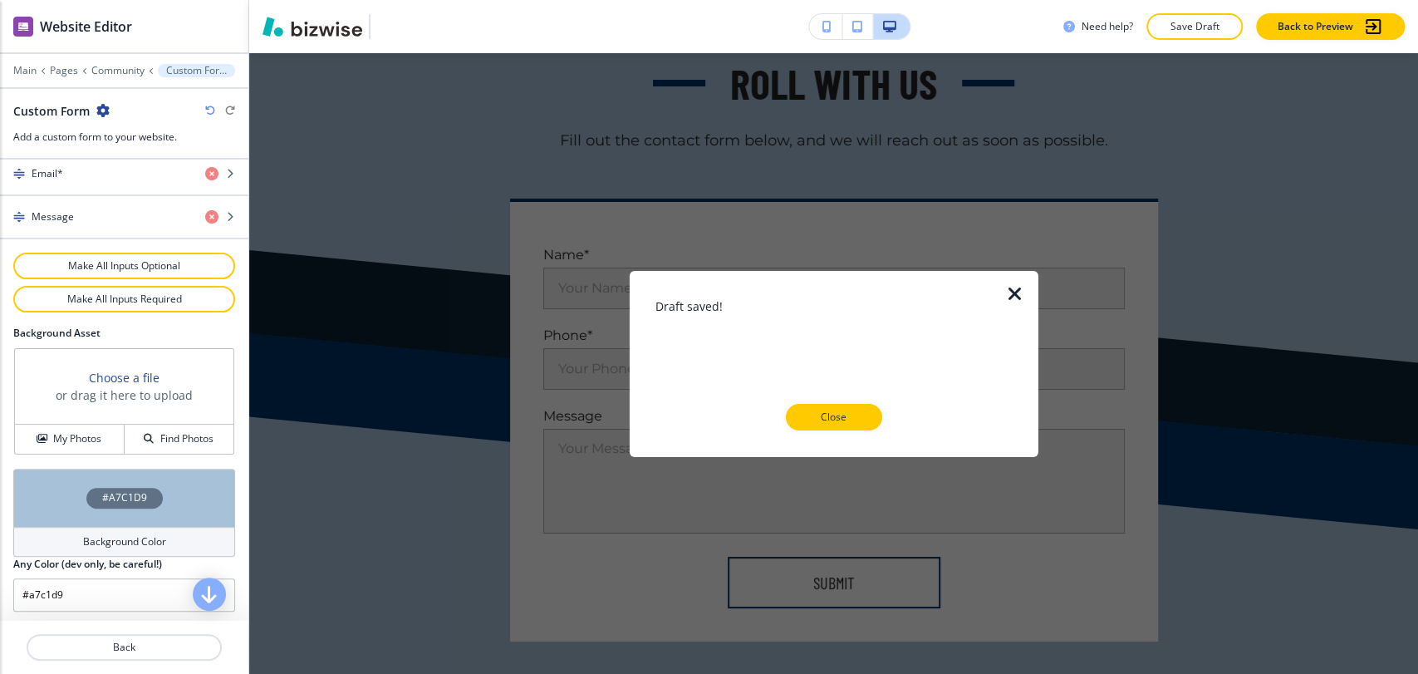
click at [862, 417] on button "Close" at bounding box center [834, 417] width 96 height 27
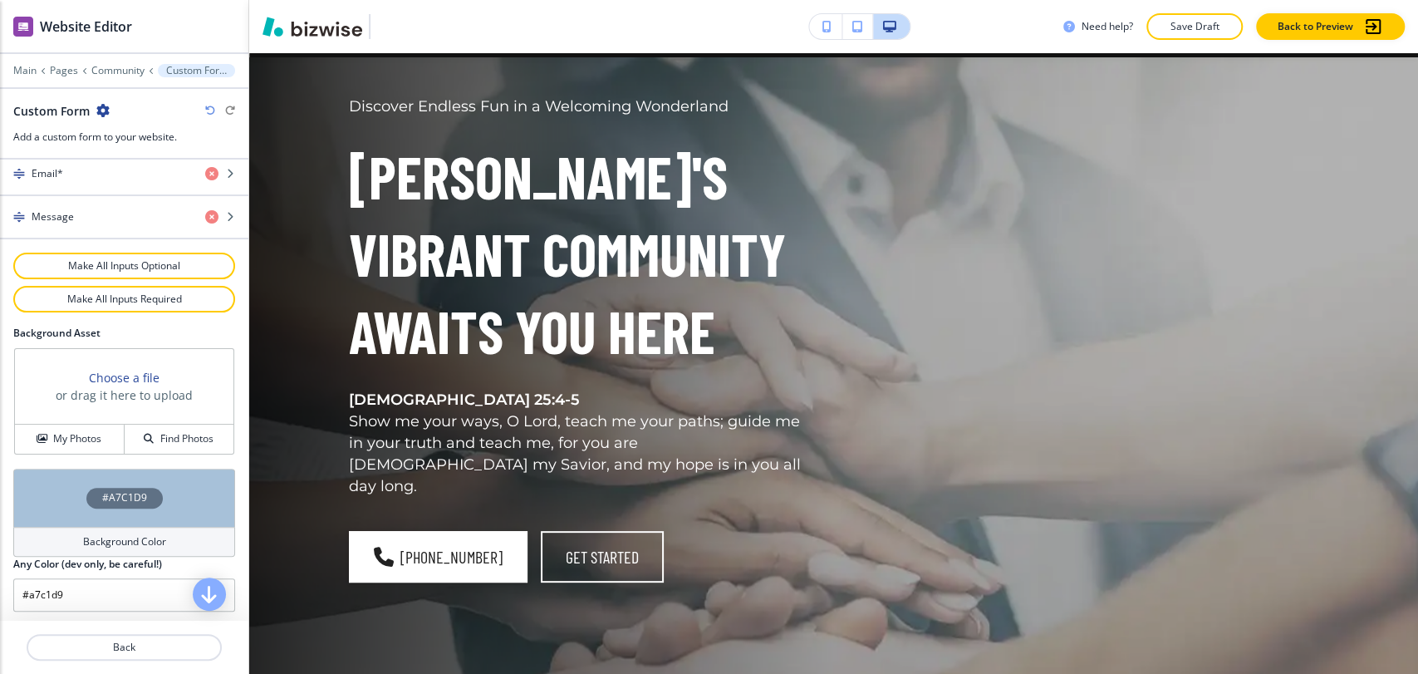
scroll to position [0, 0]
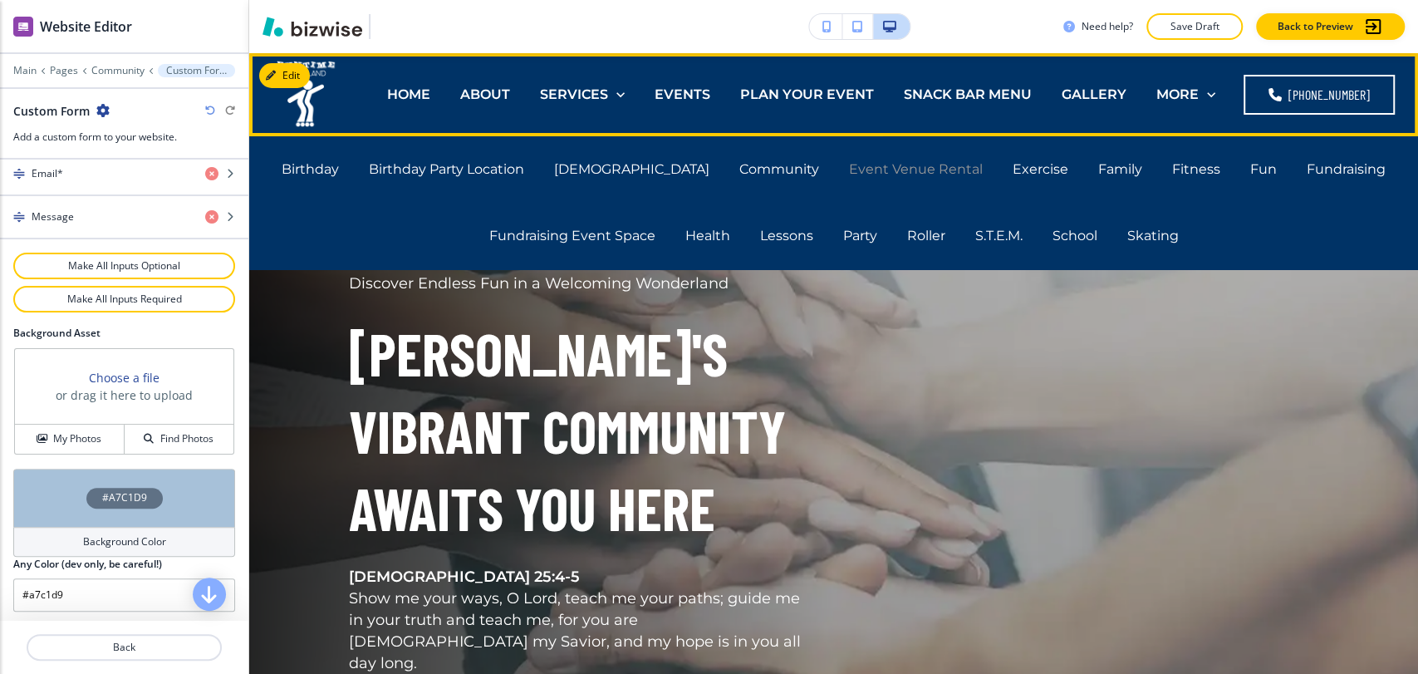
click at [849, 163] on p "Event Venue Rental" at bounding box center [916, 169] width 134 height 19
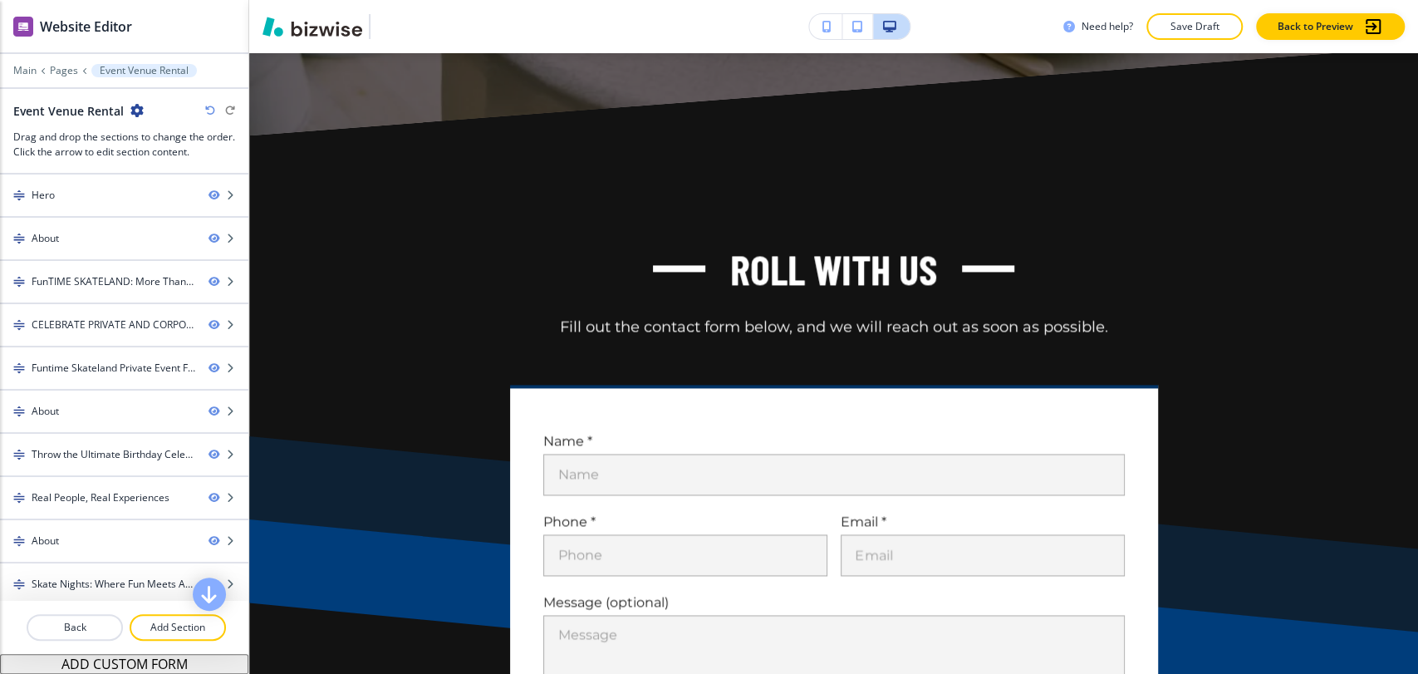
scroll to position [9899, 0]
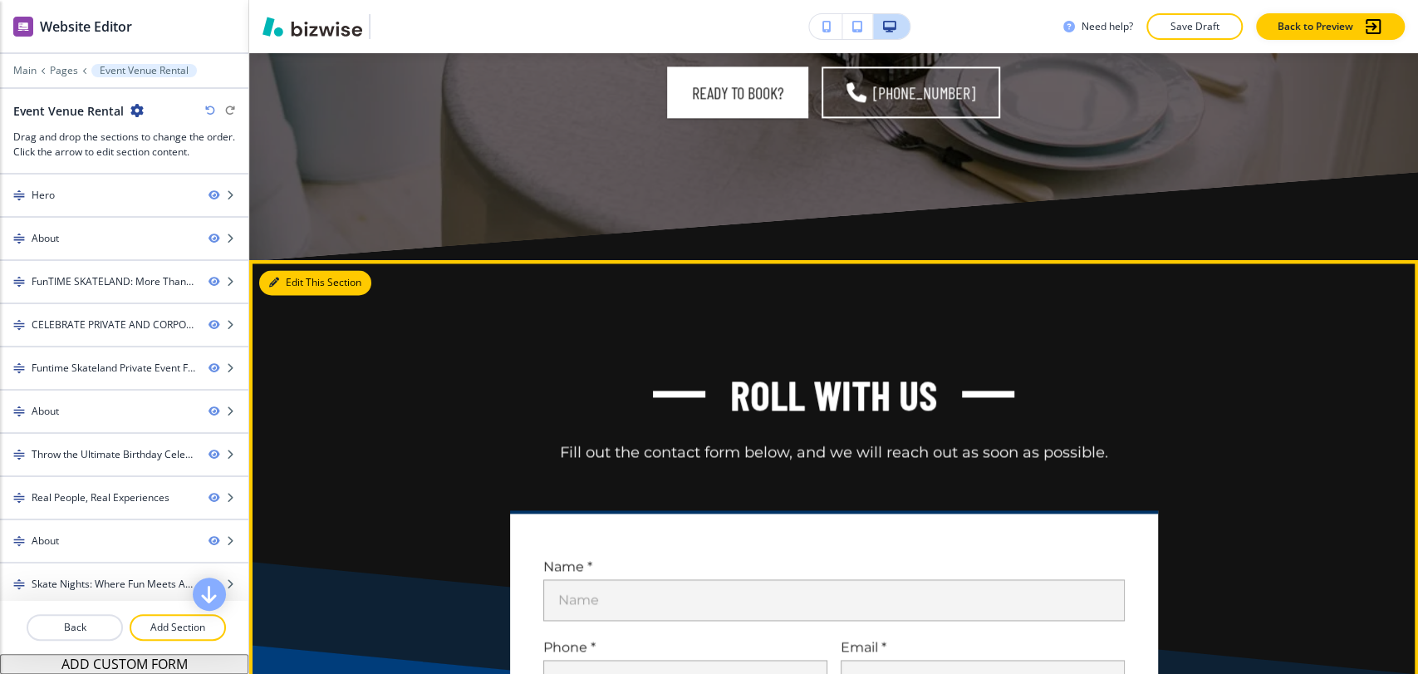
click at [299, 295] on button "Edit This Section" at bounding box center [315, 282] width 112 height 25
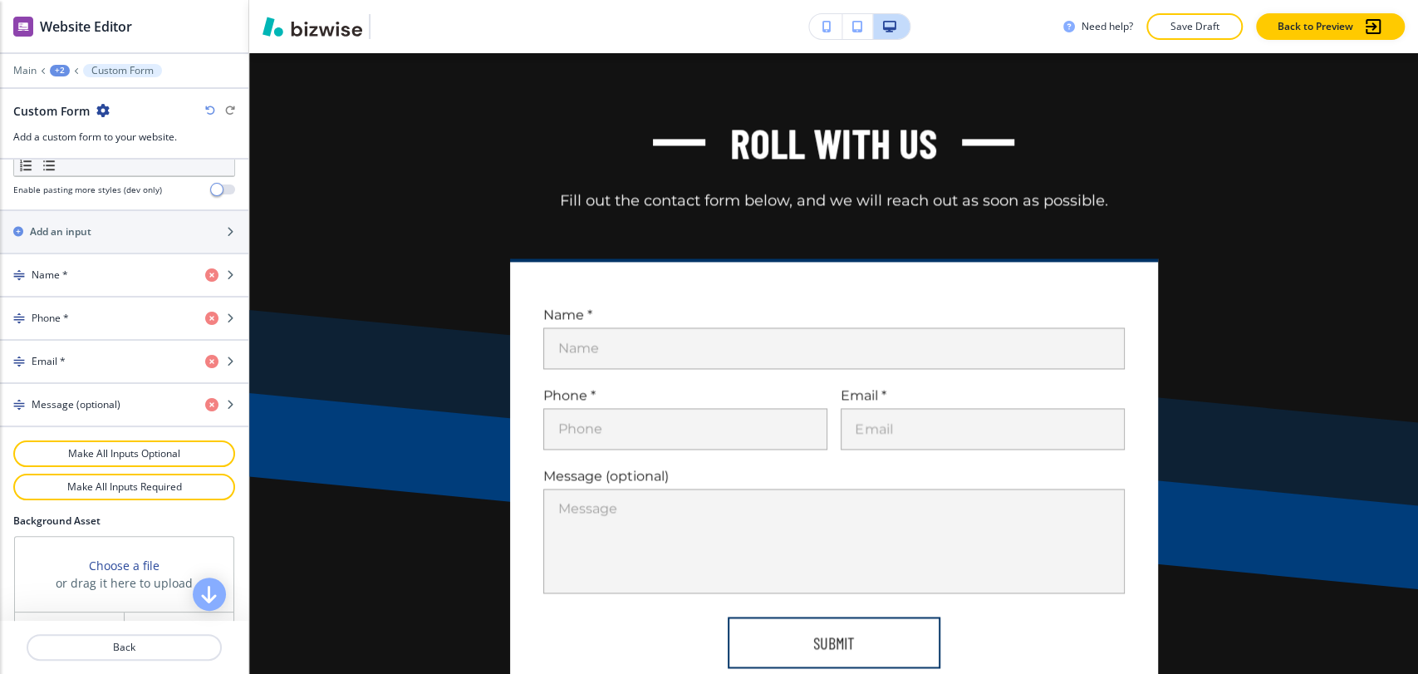
scroll to position [858, 0]
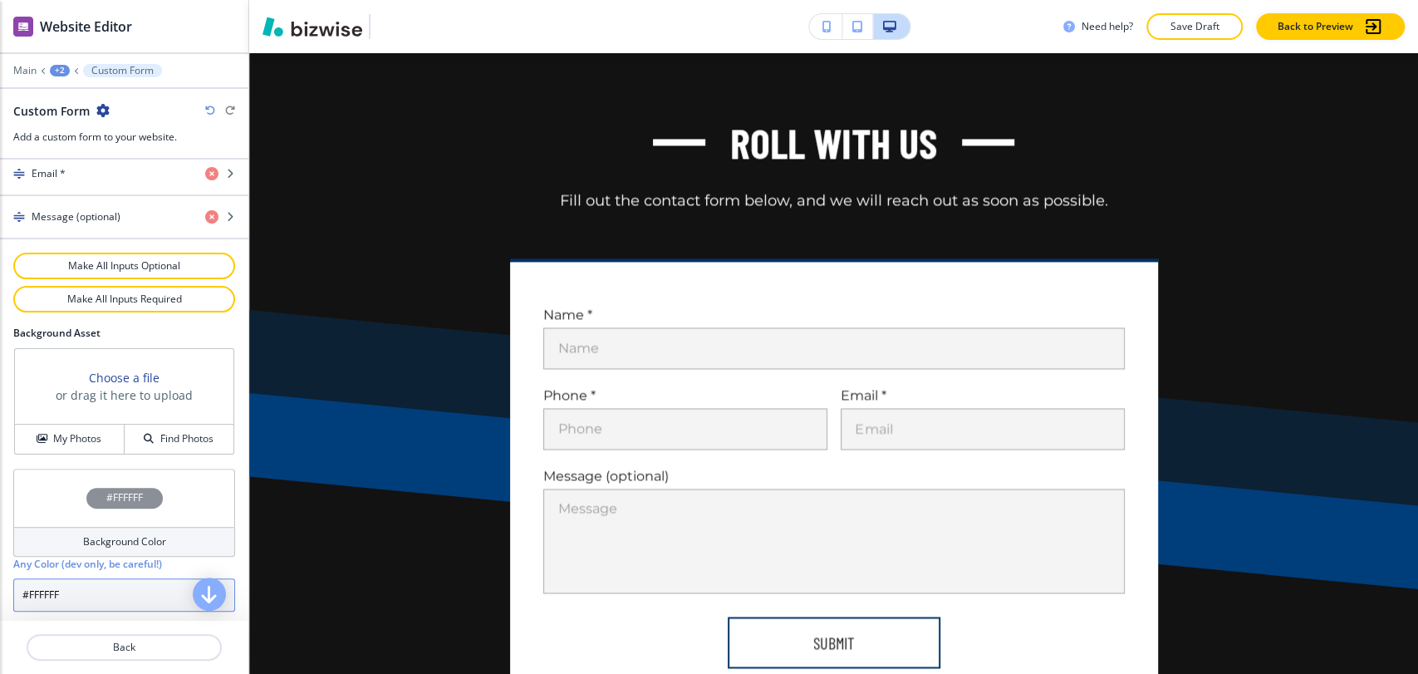
click at [93, 588] on input "#FFFFFF" at bounding box center [124, 594] width 222 height 33
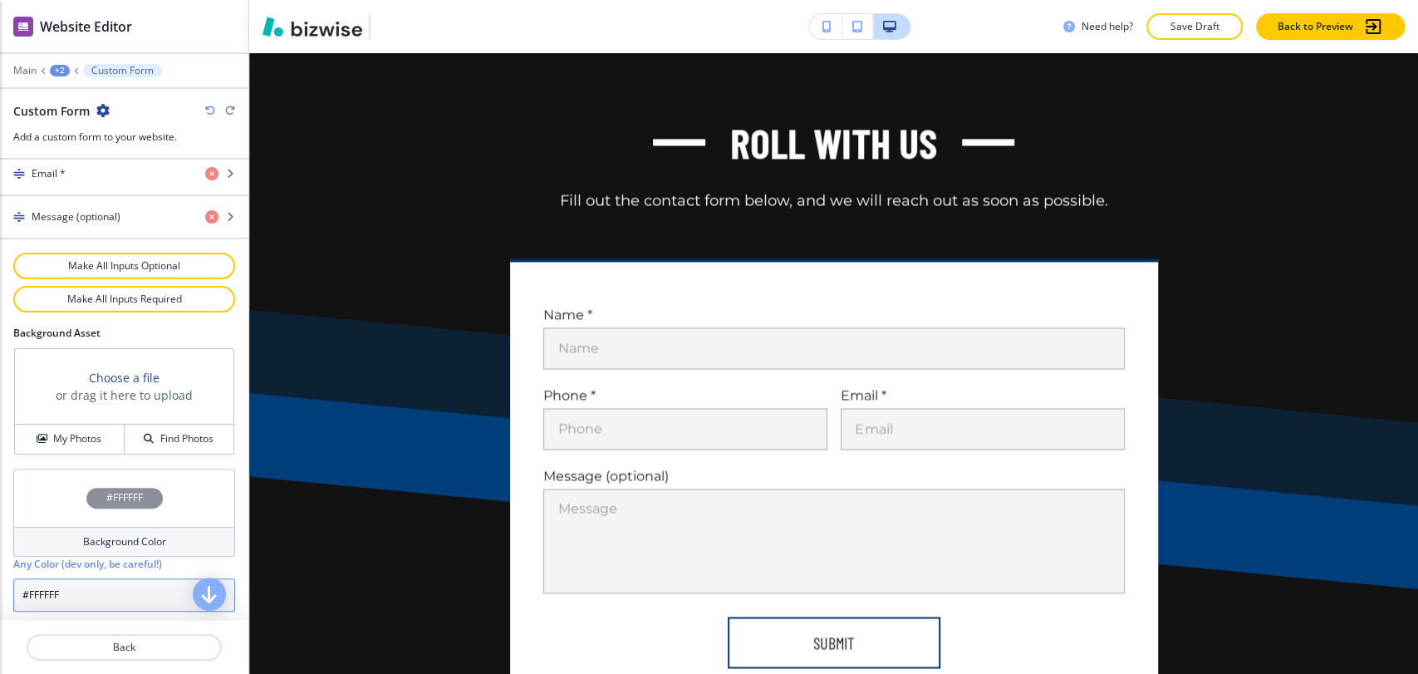
paste input "a7c1d9"
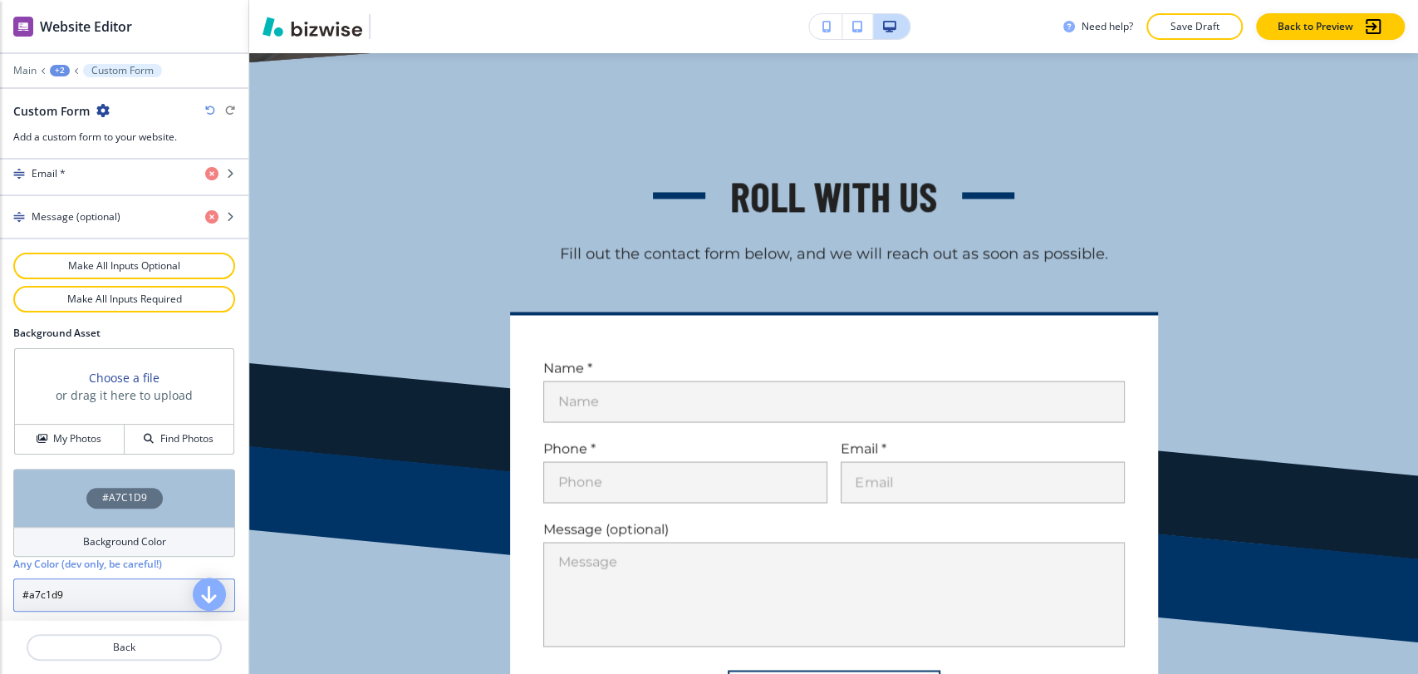
type input "#a7c1d9"
click at [56, 67] on div "+2" at bounding box center [60, 71] width 20 height 12
click at [99, 132] on p "Event Venue Rental" at bounding box center [103, 127] width 85 height 15
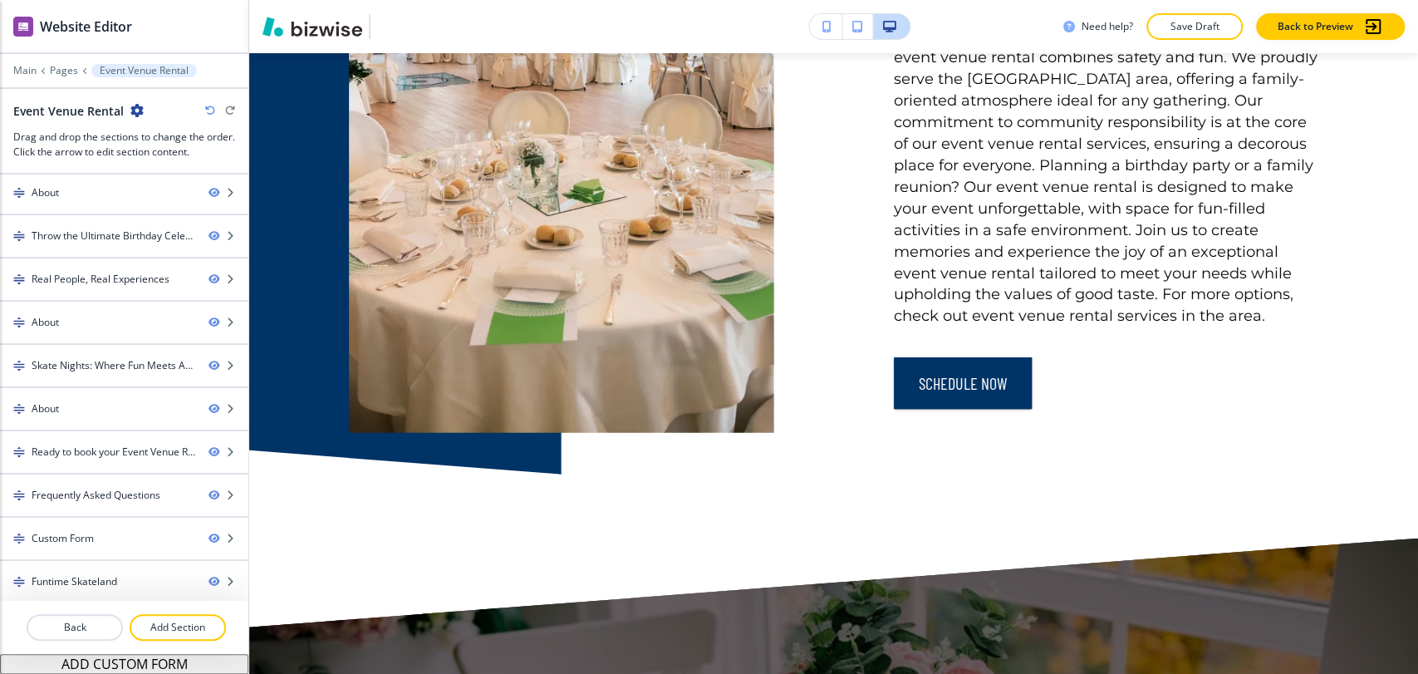
scroll to position [8146, 0]
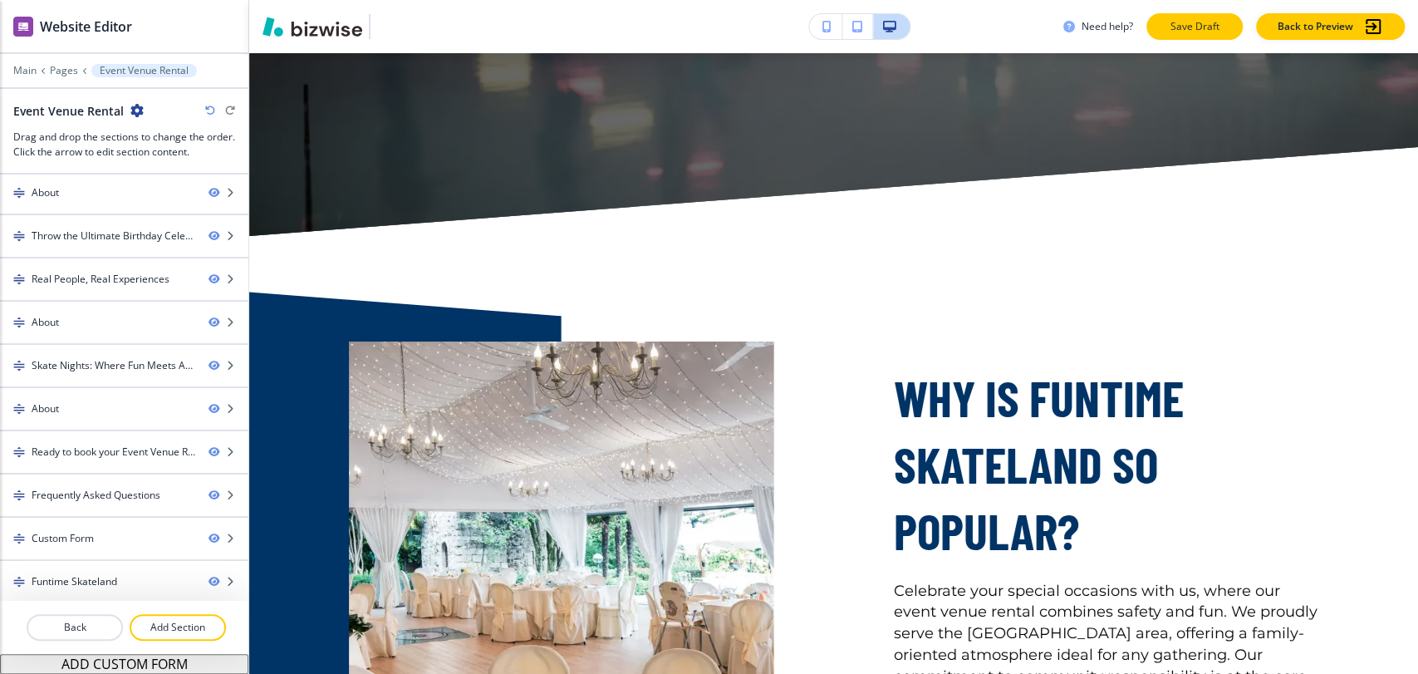
click at [1197, 37] on button "Save Draft" at bounding box center [1195, 26] width 96 height 27
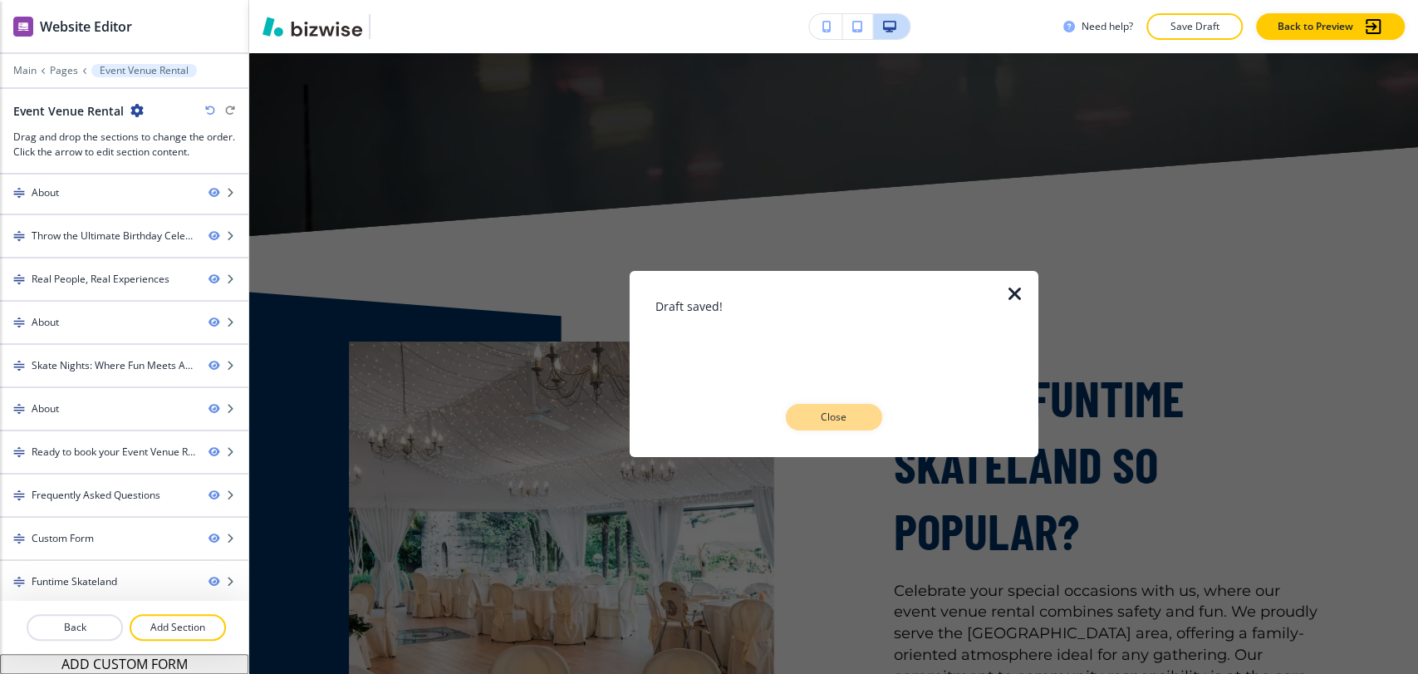
click at [840, 424] on button "Close" at bounding box center [834, 417] width 96 height 27
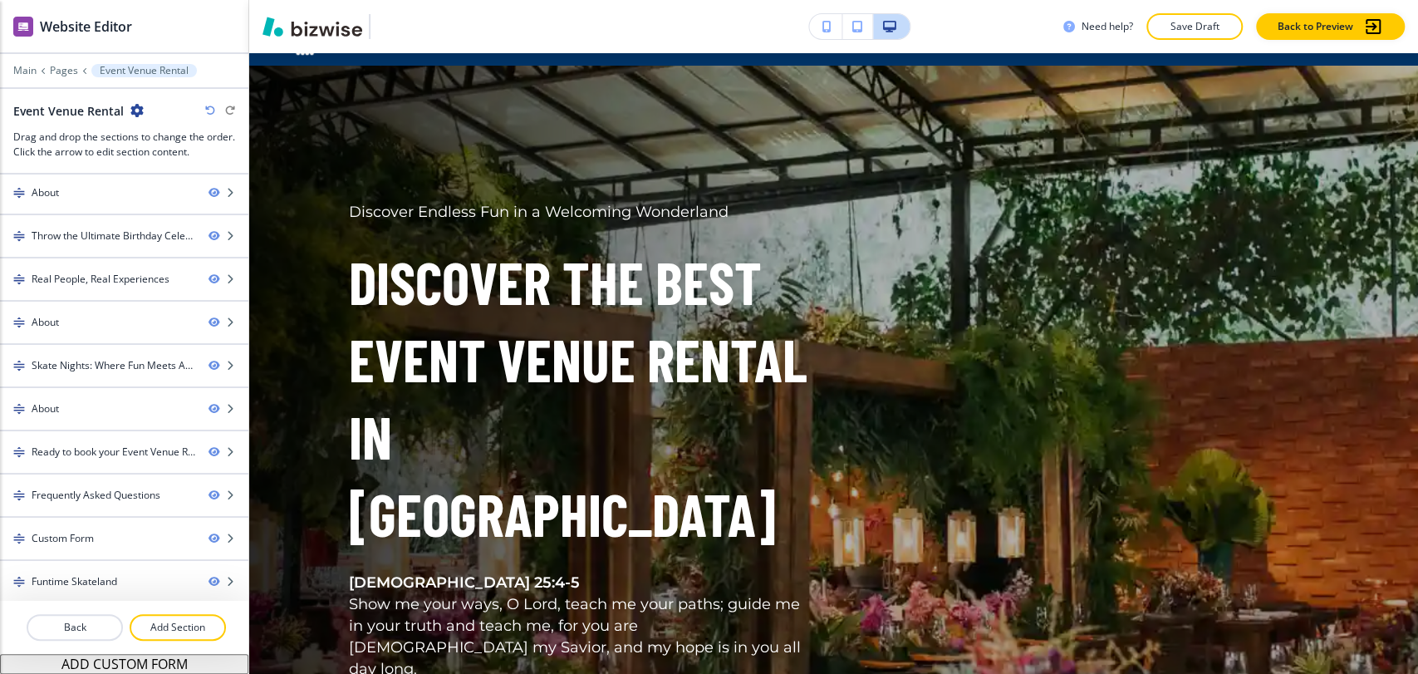
scroll to position [0, 0]
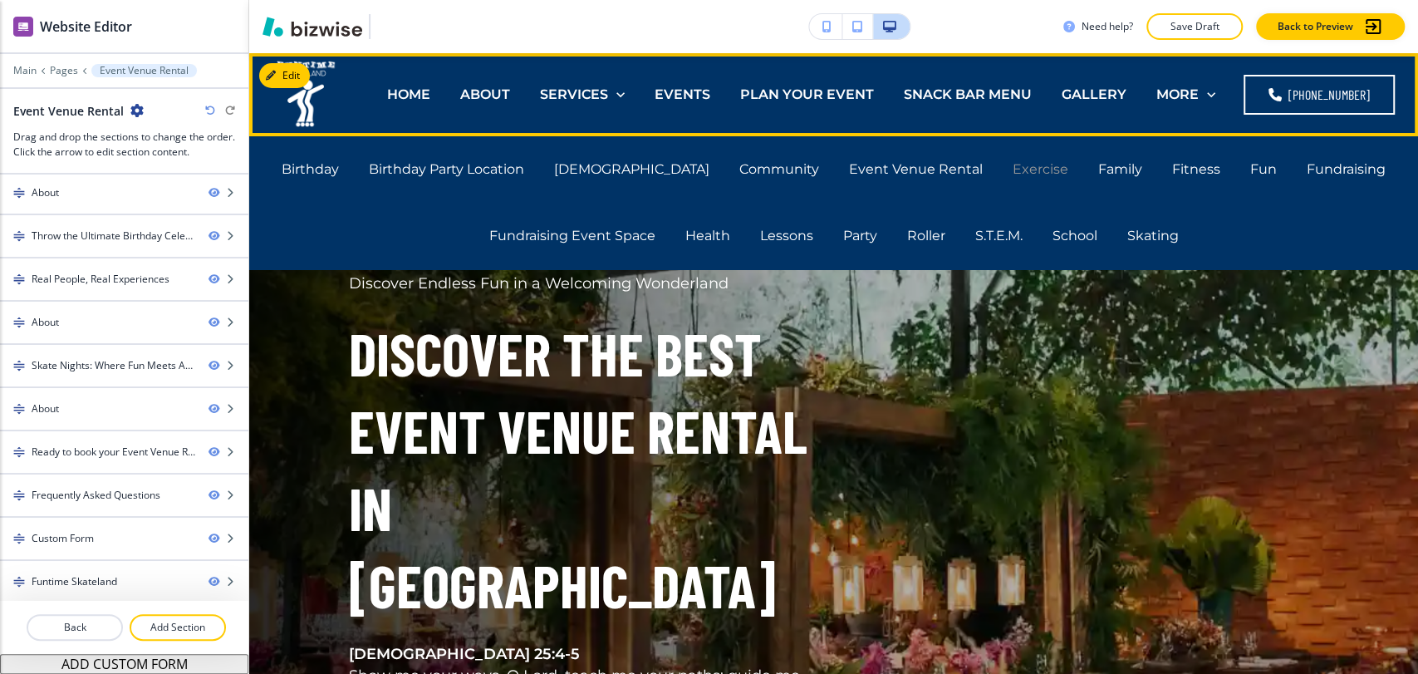
click at [1013, 167] on p "Exercise" at bounding box center [1041, 169] width 56 height 19
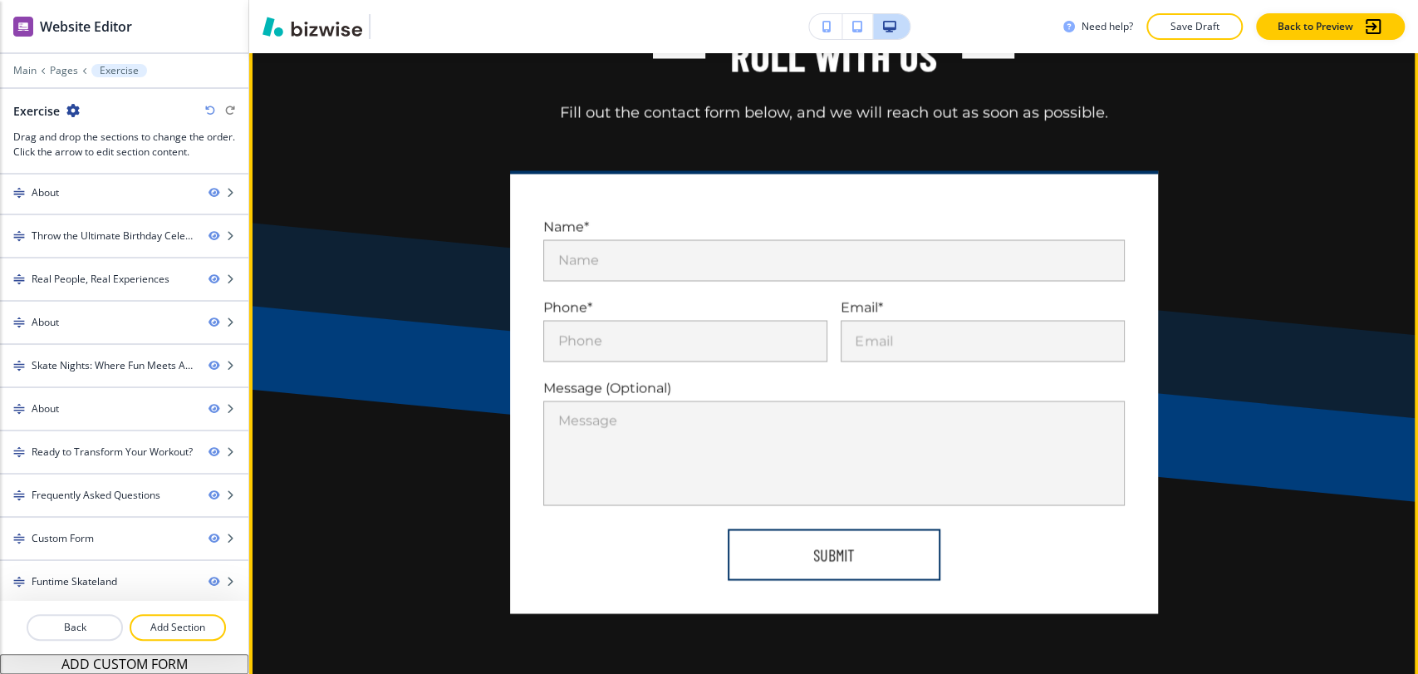
scroll to position [10388, 0]
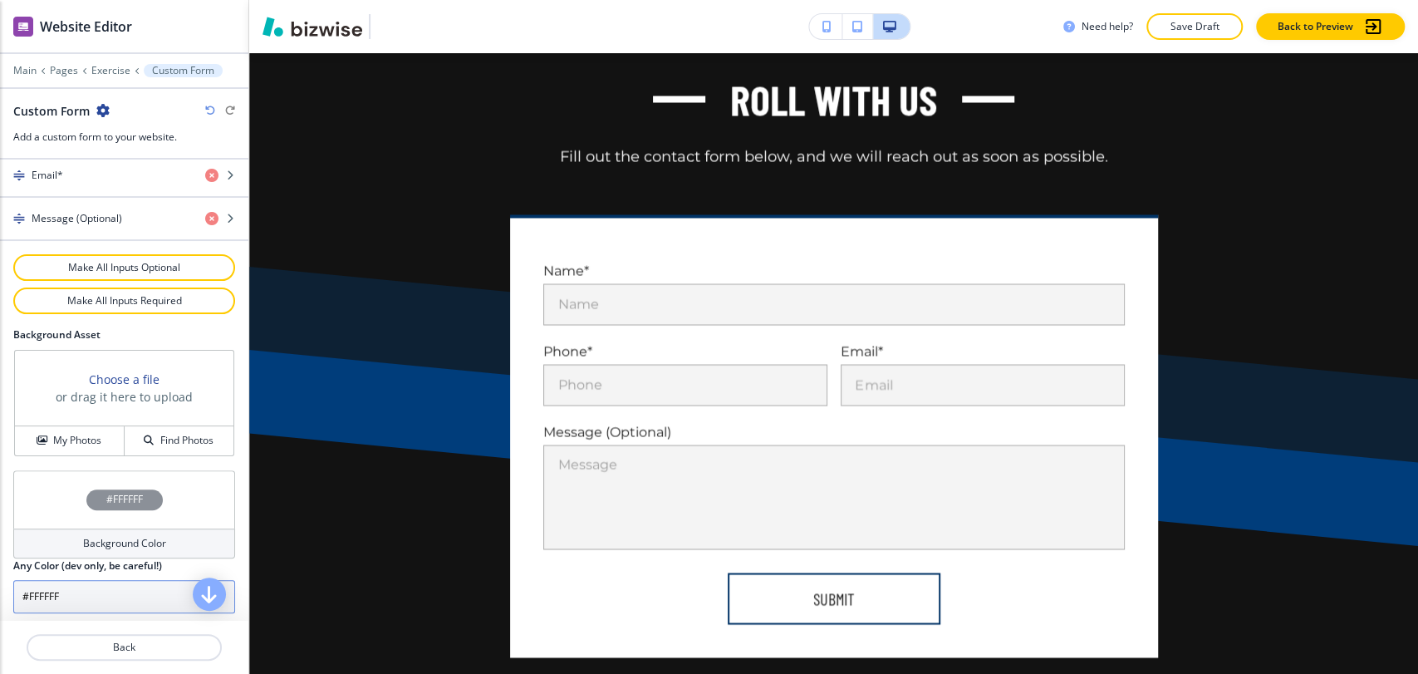
scroll to position [858, 0]
click at [86, 587] on input "#FFFFFF" at bounding box center [124, 594] width 222 height 33
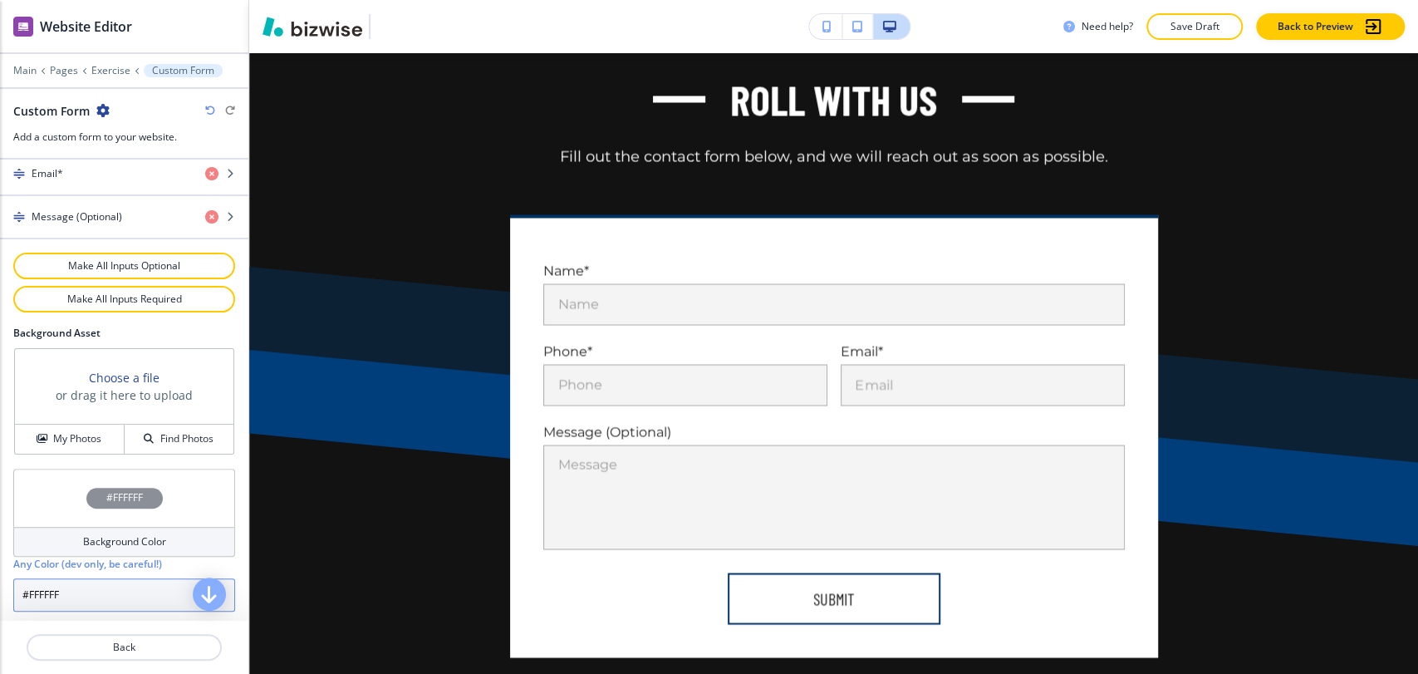
click at [86, 587] on input "#FFFFFF" at bounding box center [124, 594] width 222 height 33
paste input "a7c1d9"
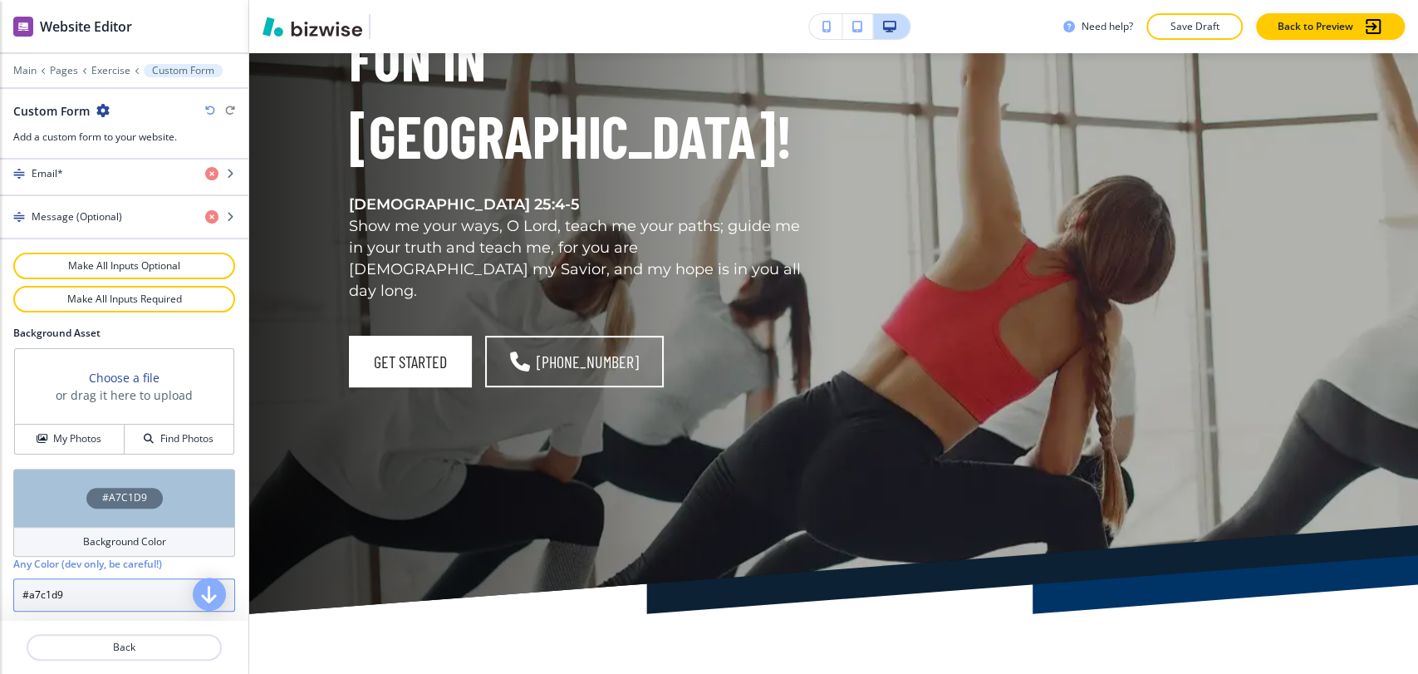
scroll to position [0, 0]
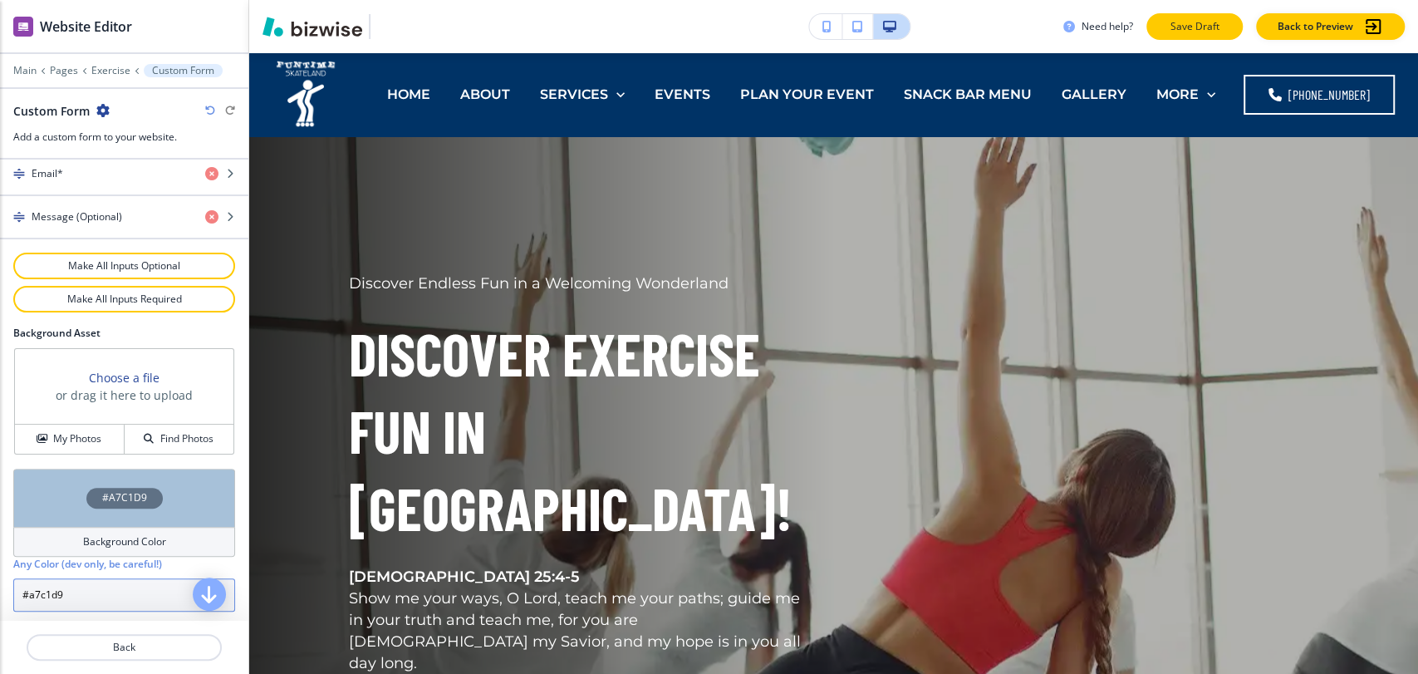
type input "#a7c1d9"
click at [1210, 24] on p "Save Draft" at bounding box center [1194, 26] width 53 height 15
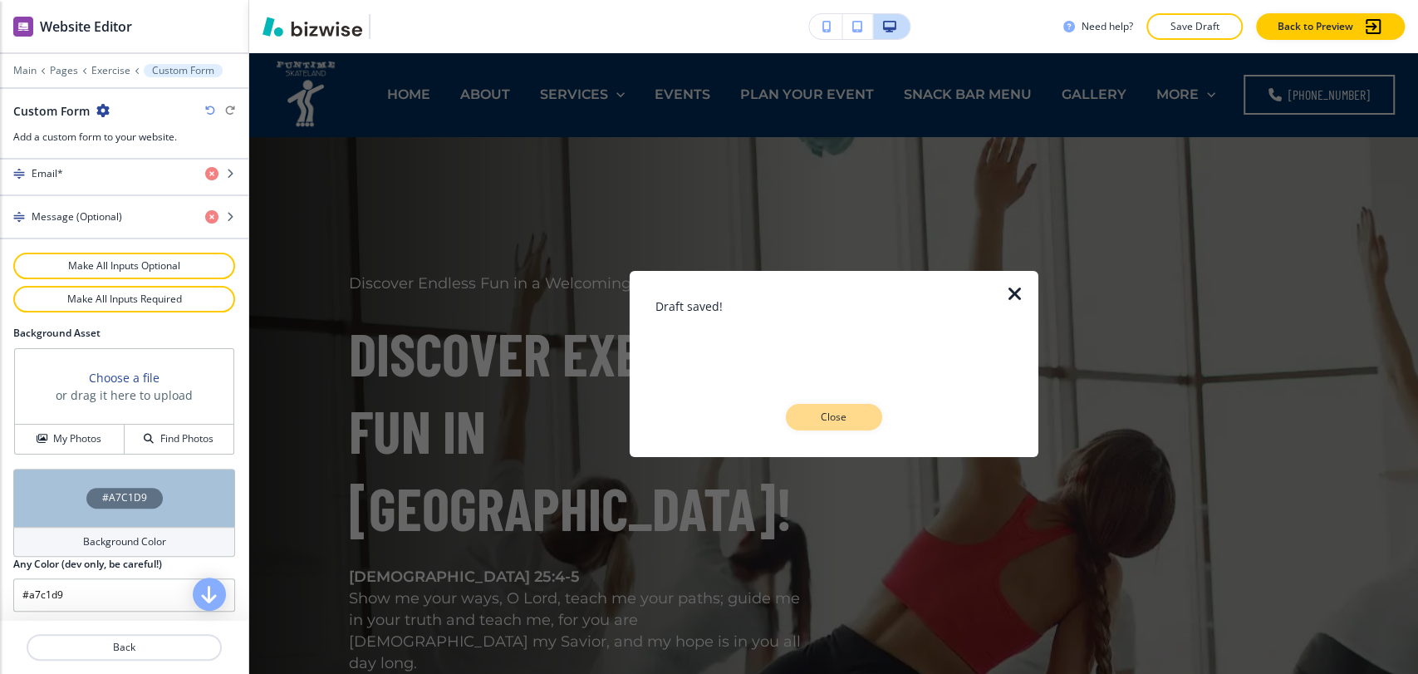
click at [854, 415] on p "Close" at bounding box center [834, 417] width 53 height 15
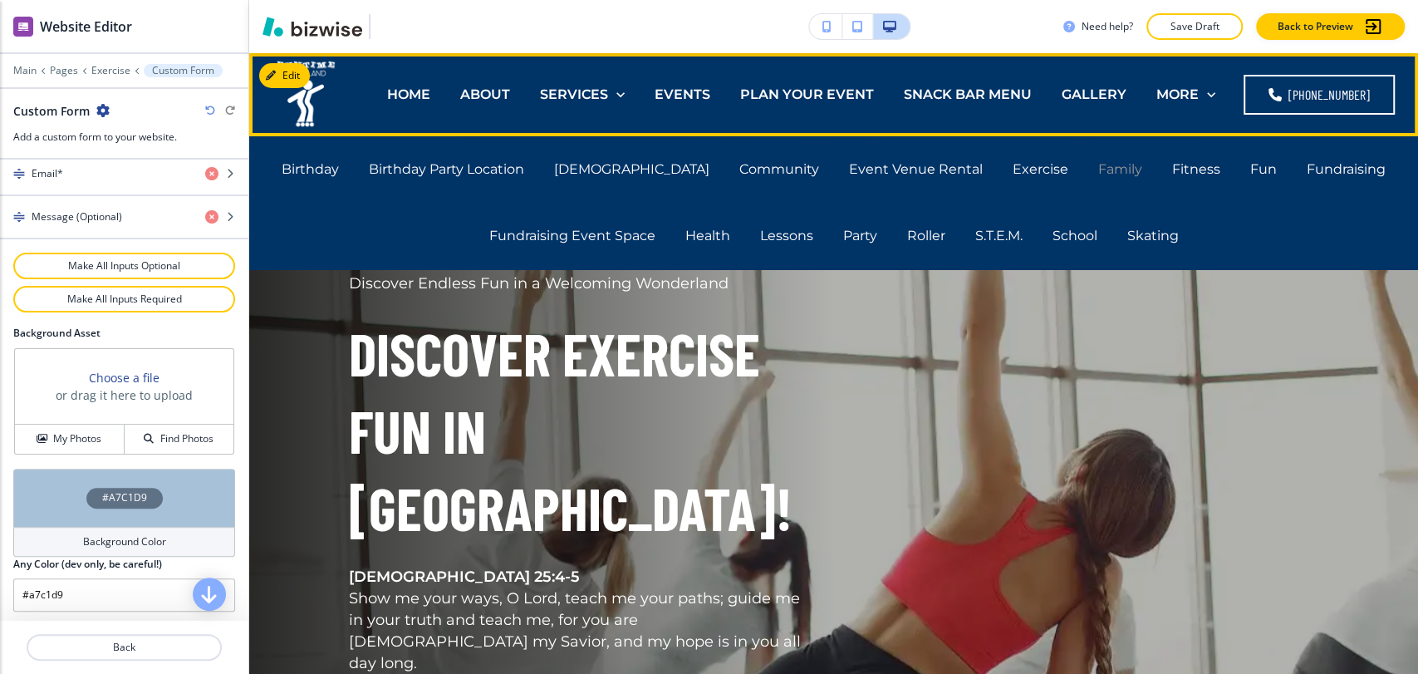
click at [1098, 168] on p "Family" at bounding box center [1120, 169] width 44 height 19
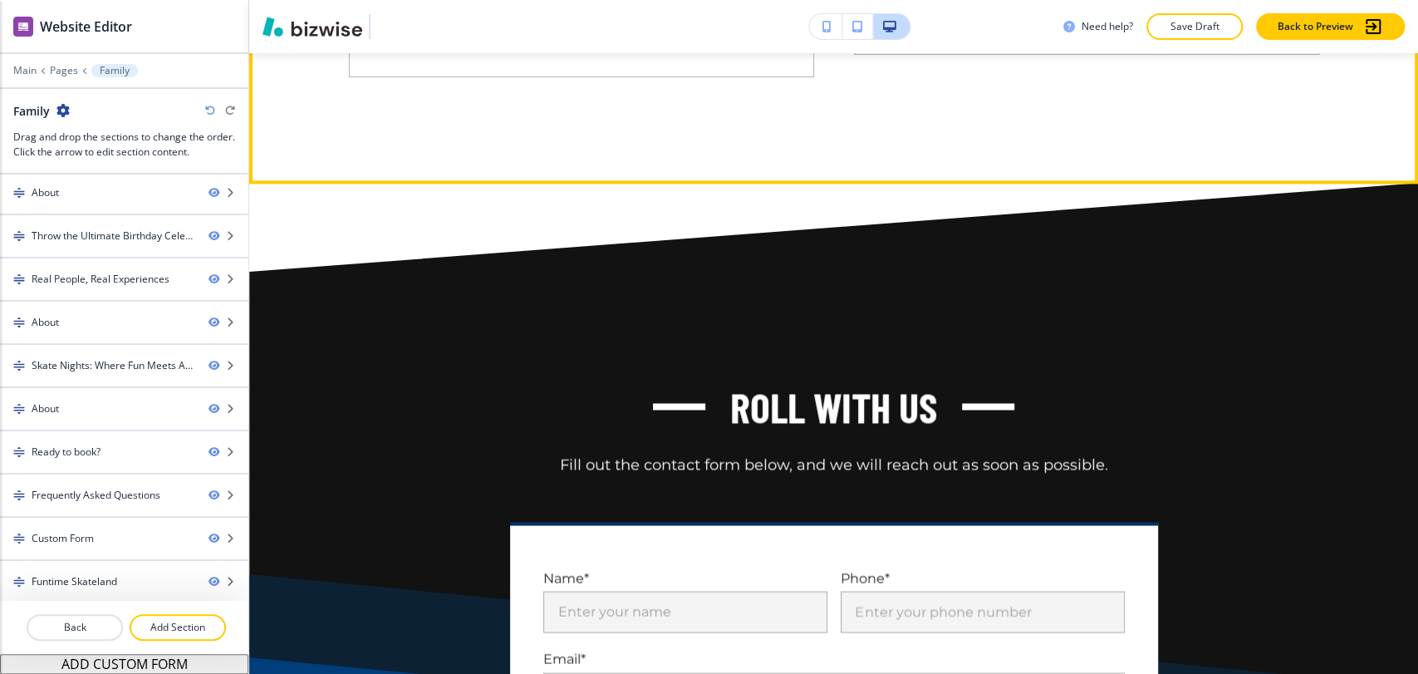
scroll to position [10488, 0]
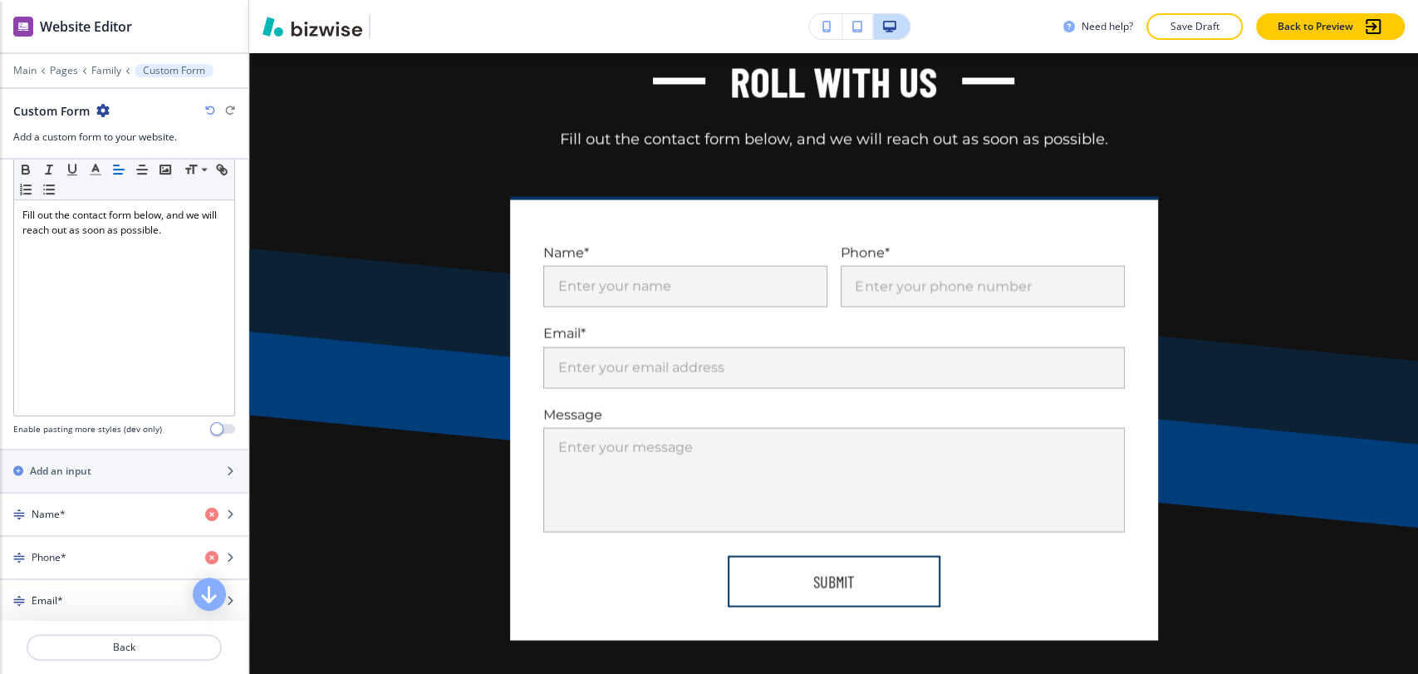
scroll to position [831, 0]
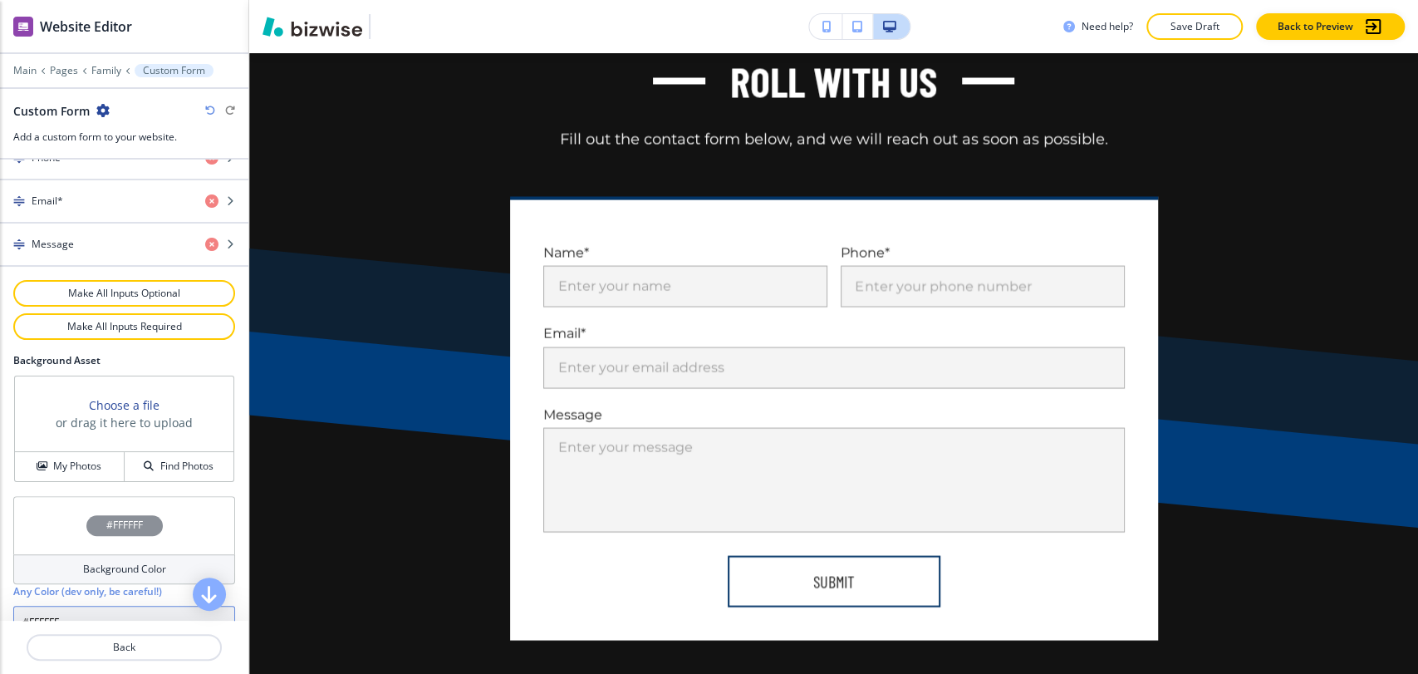
click at [91, 616] on input "#FFFFFF" at bounding box center [124, 622] width 222 height 33
paste input "a7c1d9"
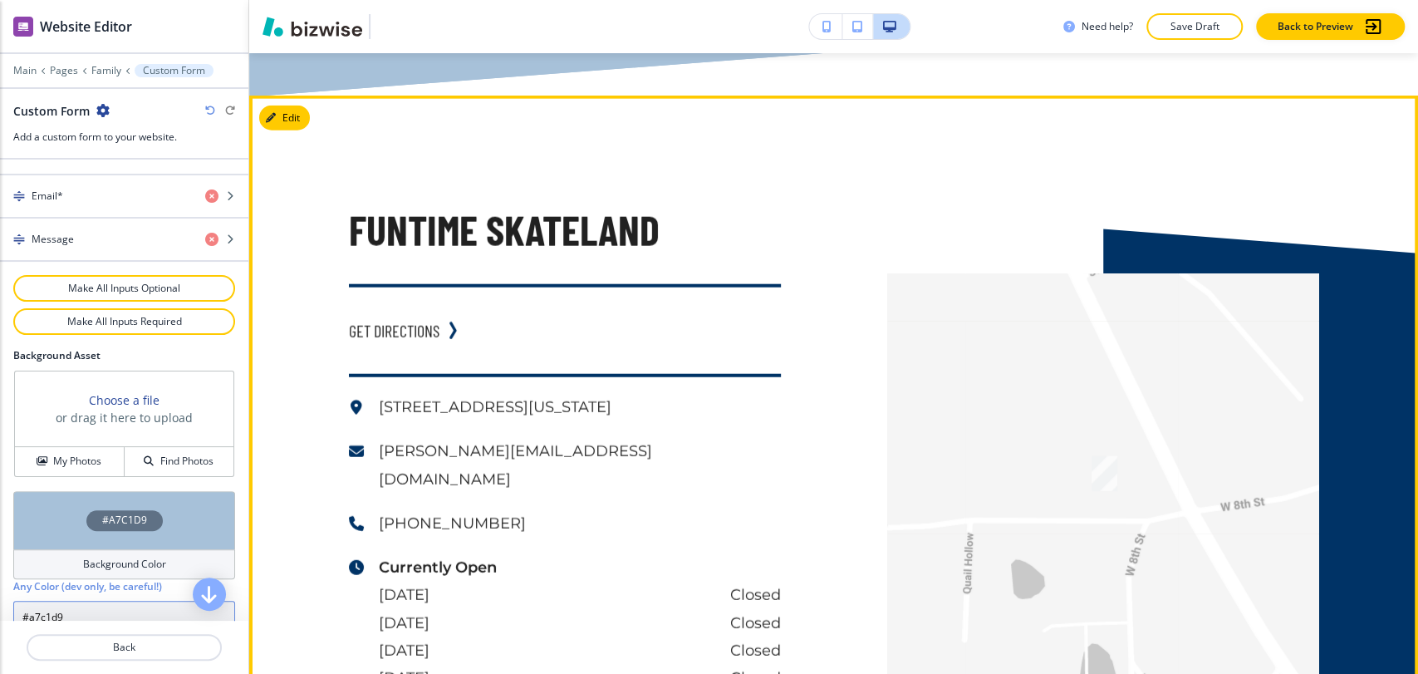
scroll to position [11884, 0]
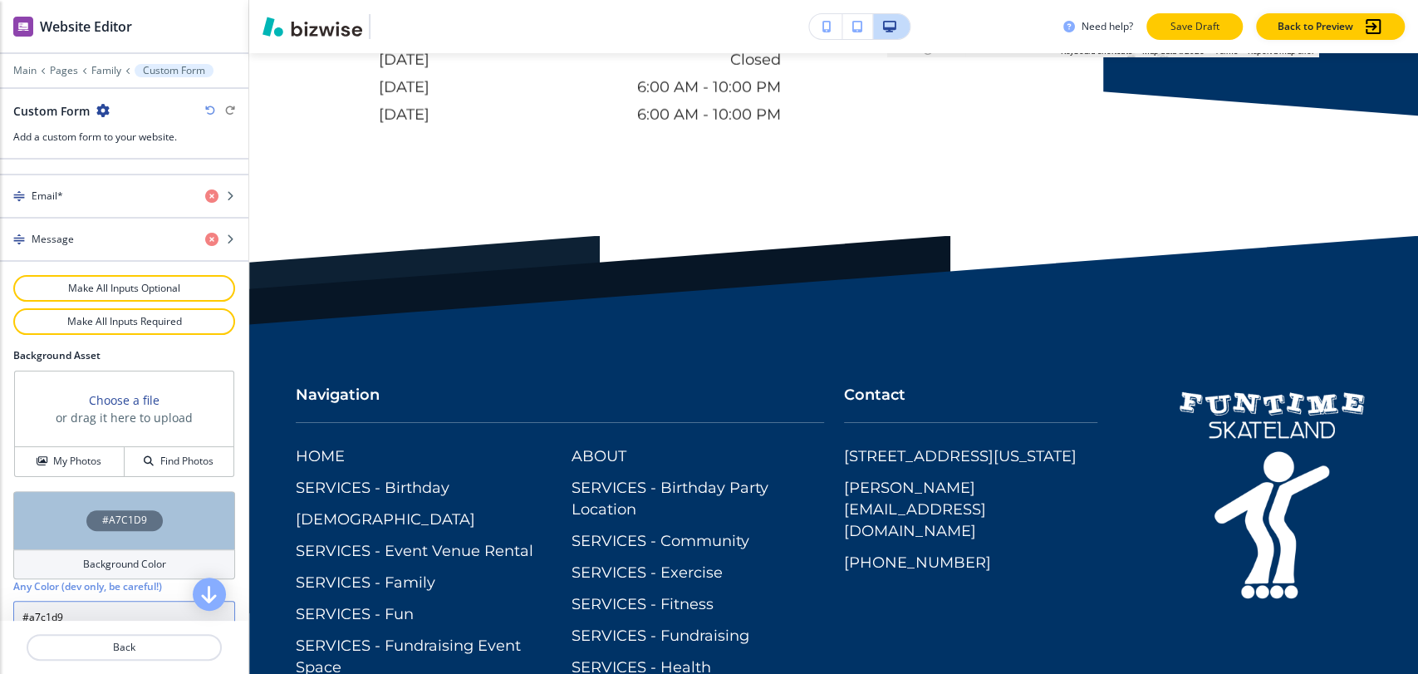
type input "#a7c1d9"
click at [1201, 27] on p "Save Draft" at bounding box center [1194, 26] width 53 height 15
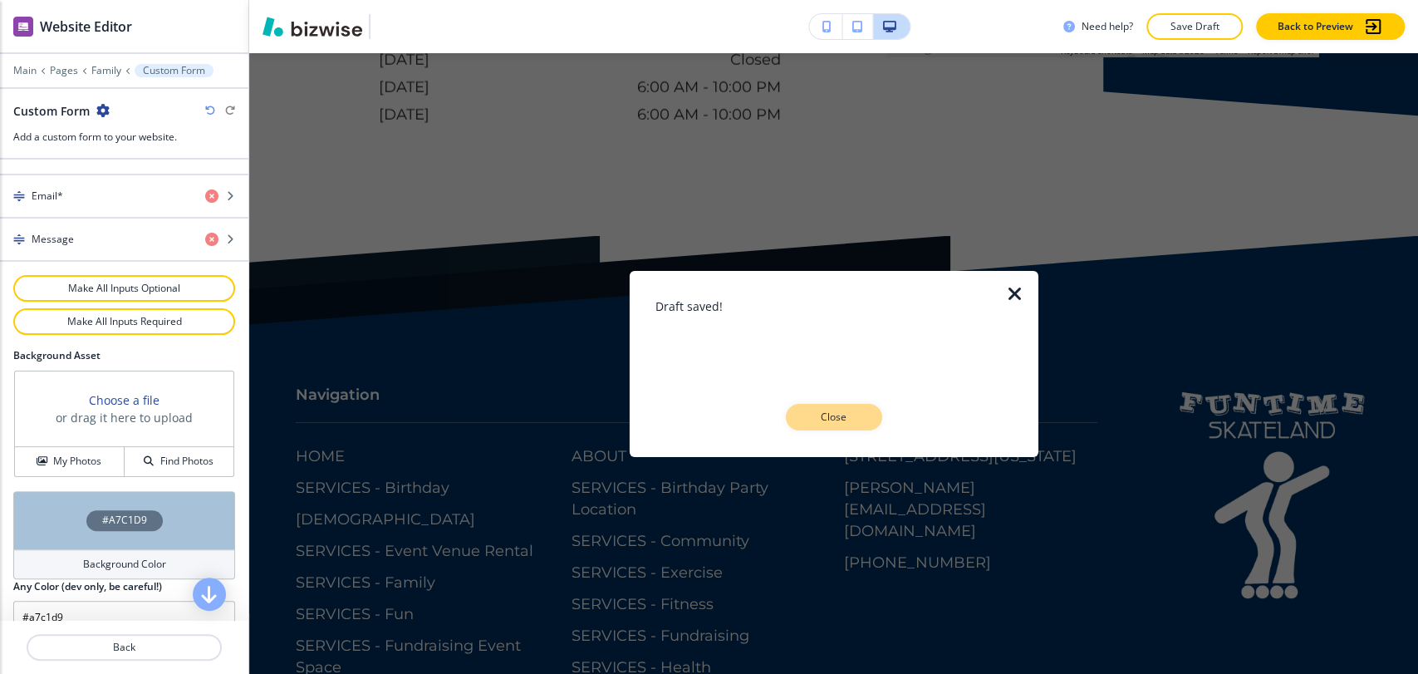
click at [813, 415] on p "Close" at bounding box center [834, 417] width 53 height 15
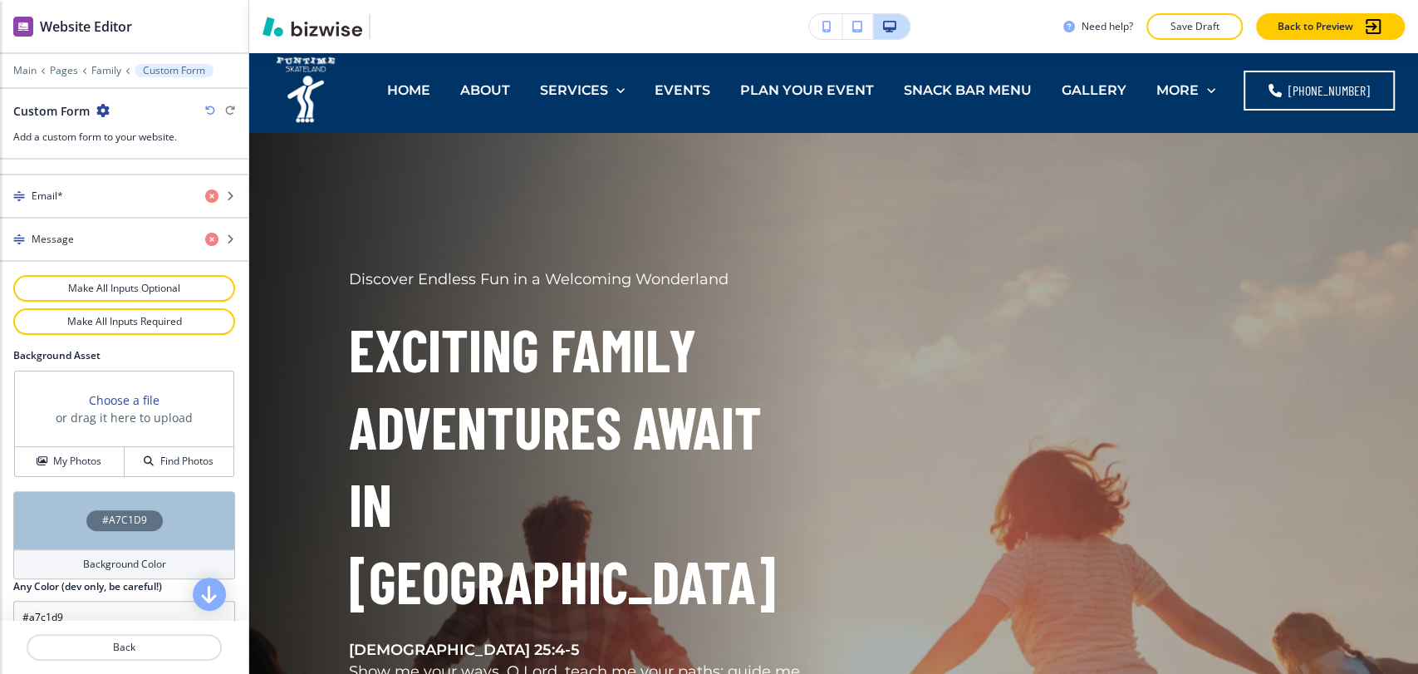
scroll to position [0, 0]
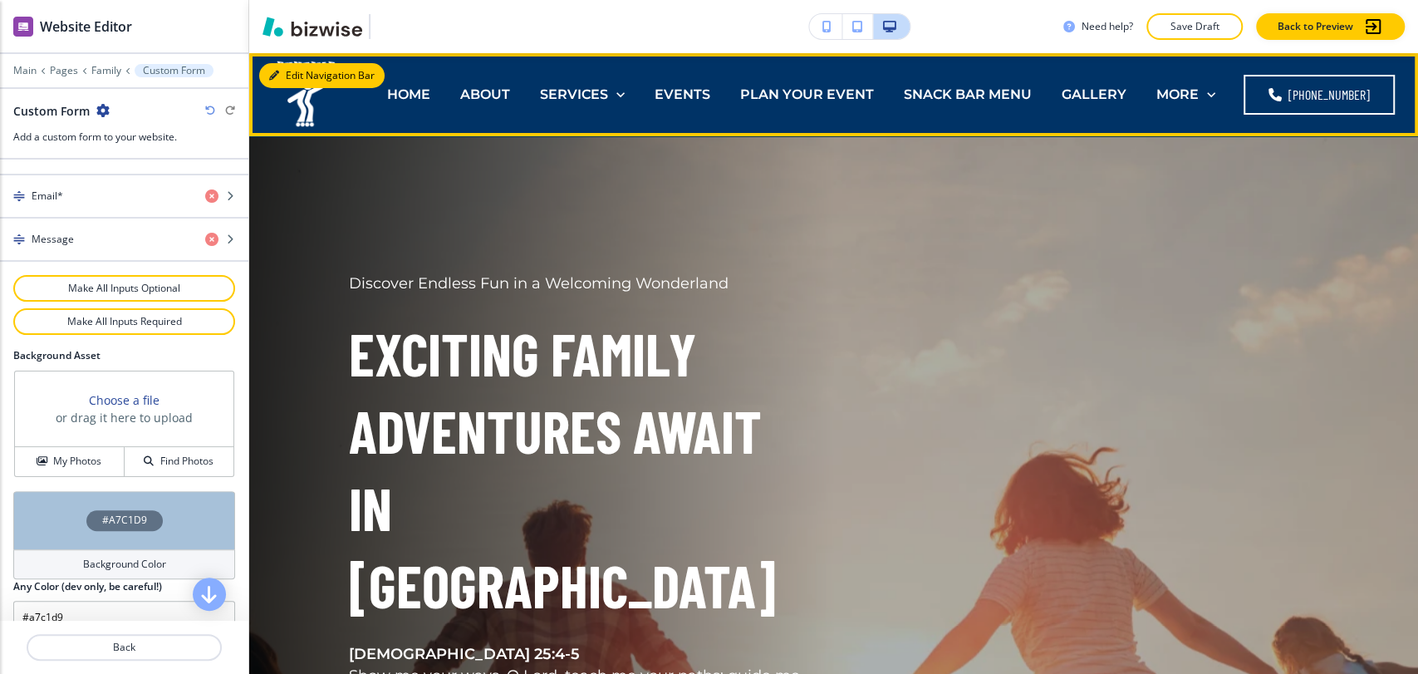
click at [294, 83] on button "Edit Navigation Bar" at bounding box center [321, 75] width 125 height 25
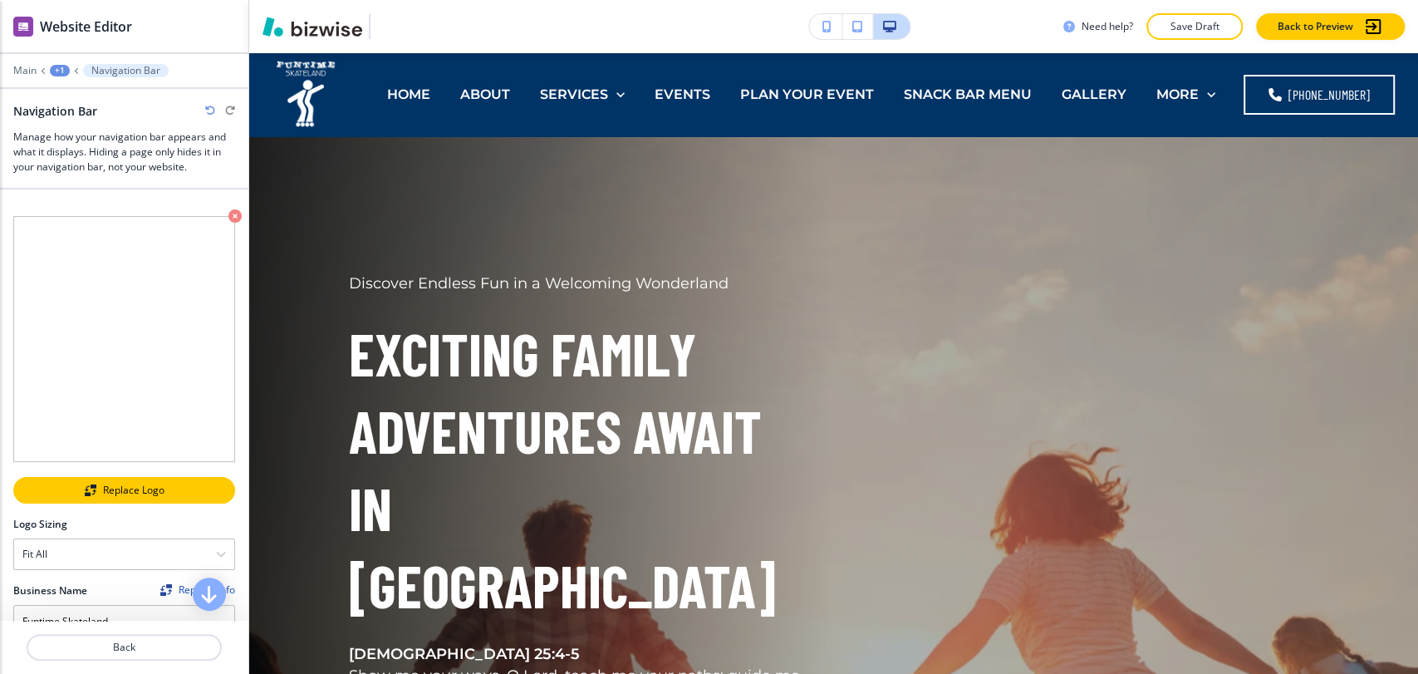
click at [60, 477] on button "Replace Logo" at bounding box center [124, 490] width 222 height 27
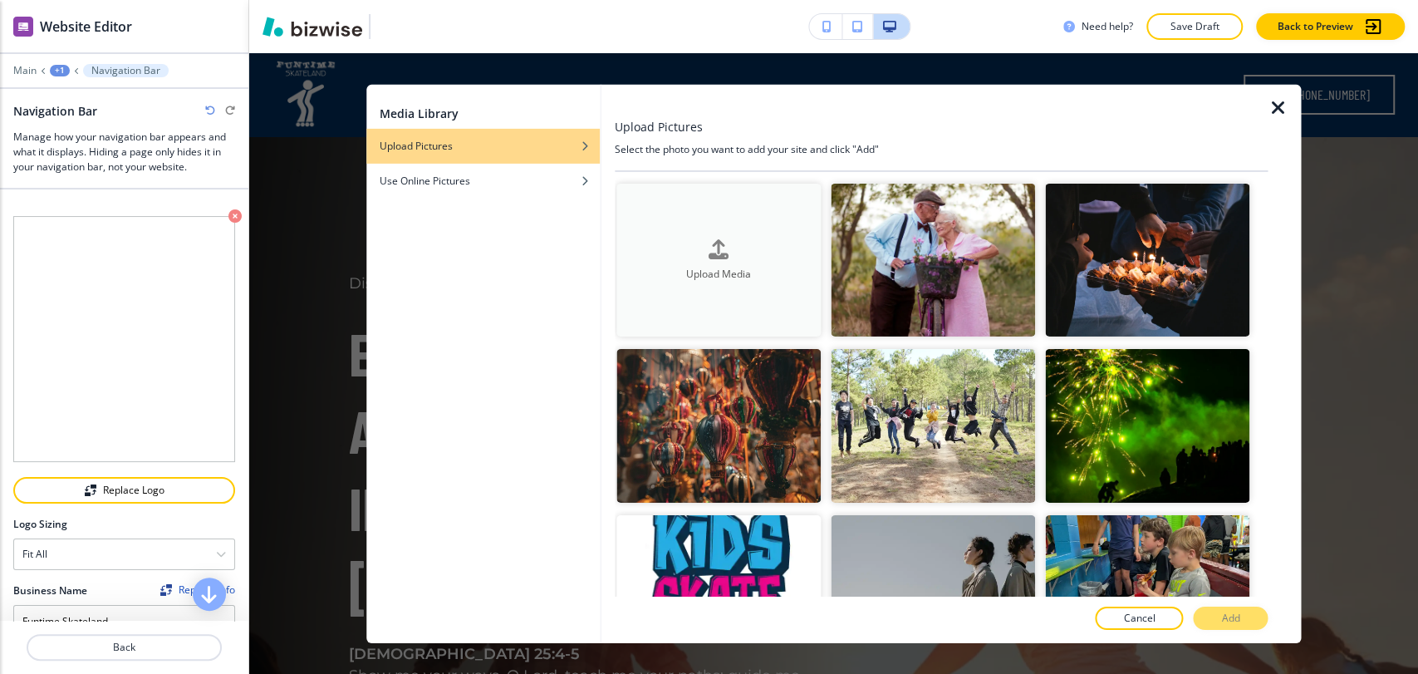
click at [714, 262] on div "button" at bounding box center [719, 262] width 204 height 7
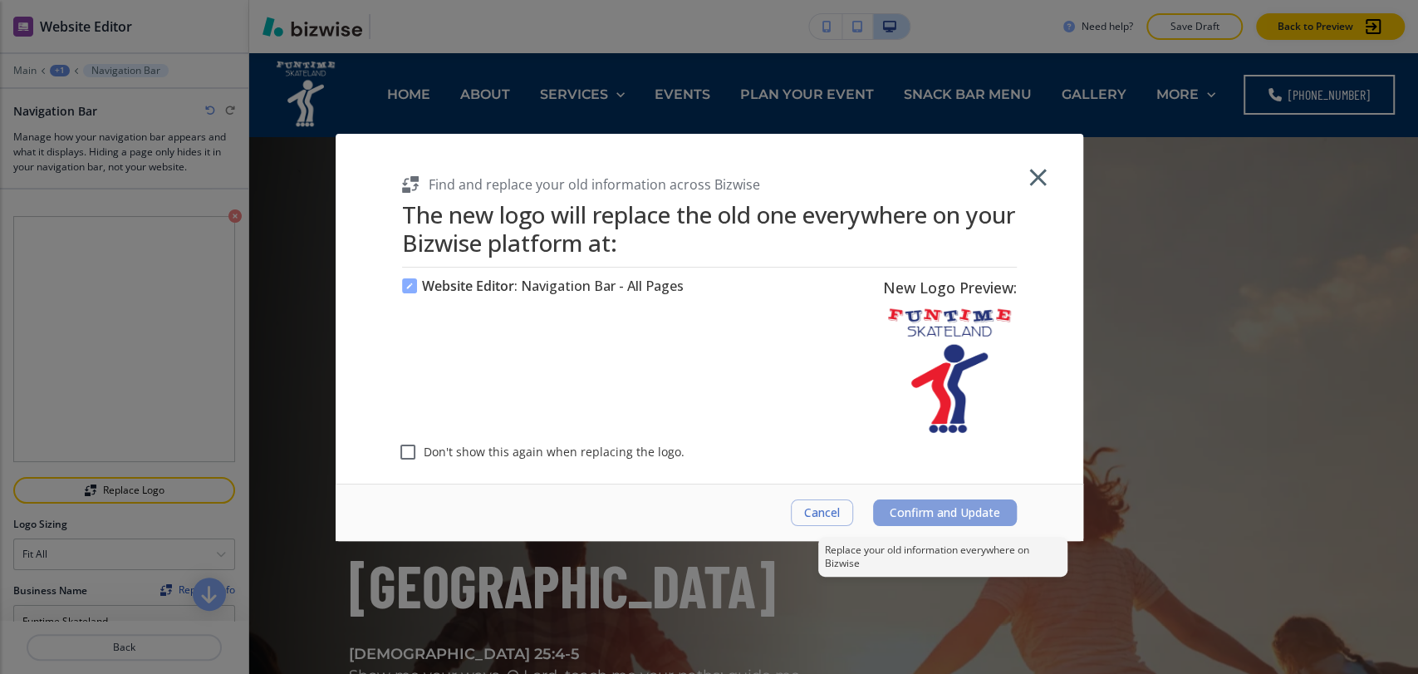
click at [972, 513] on span "Confirm and Update" at bounding box center [945, 512] width 111 height 13
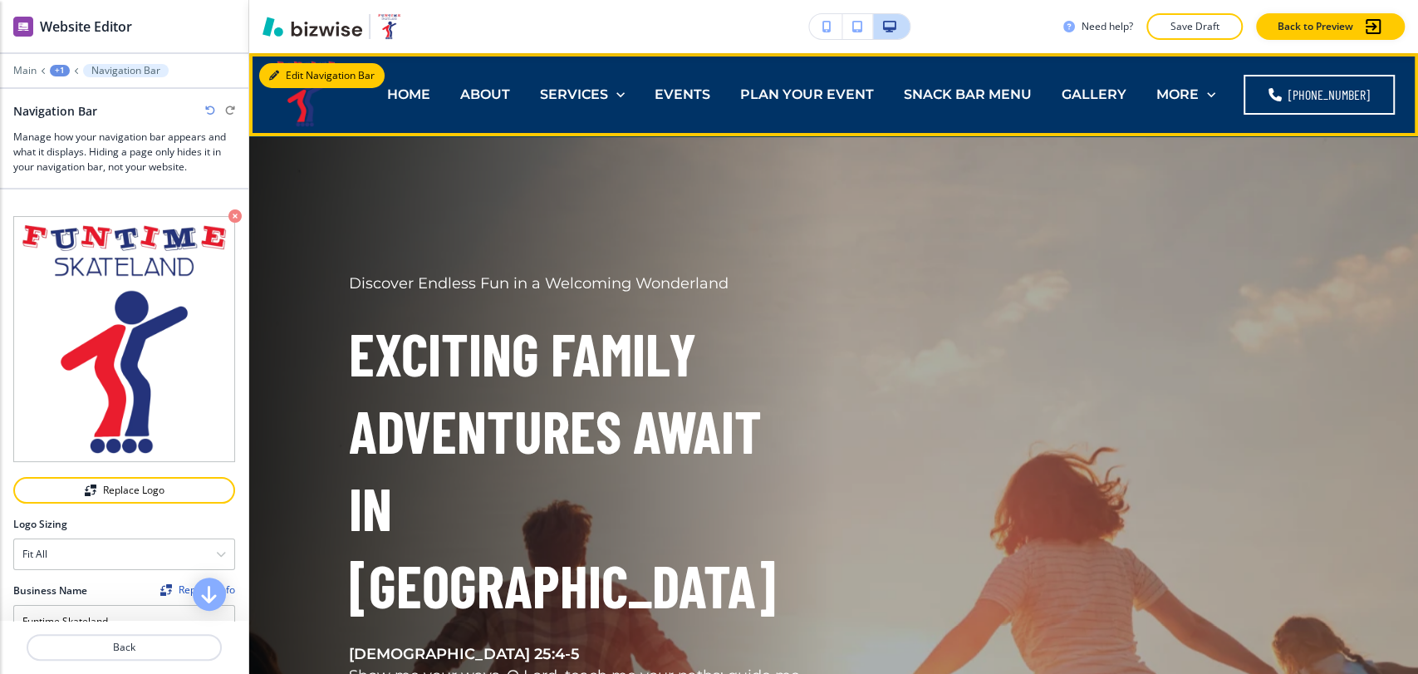
click at [280, 75] on button "Edit Navigation Bar" at bounding box center [321, 75] width 125 height 25
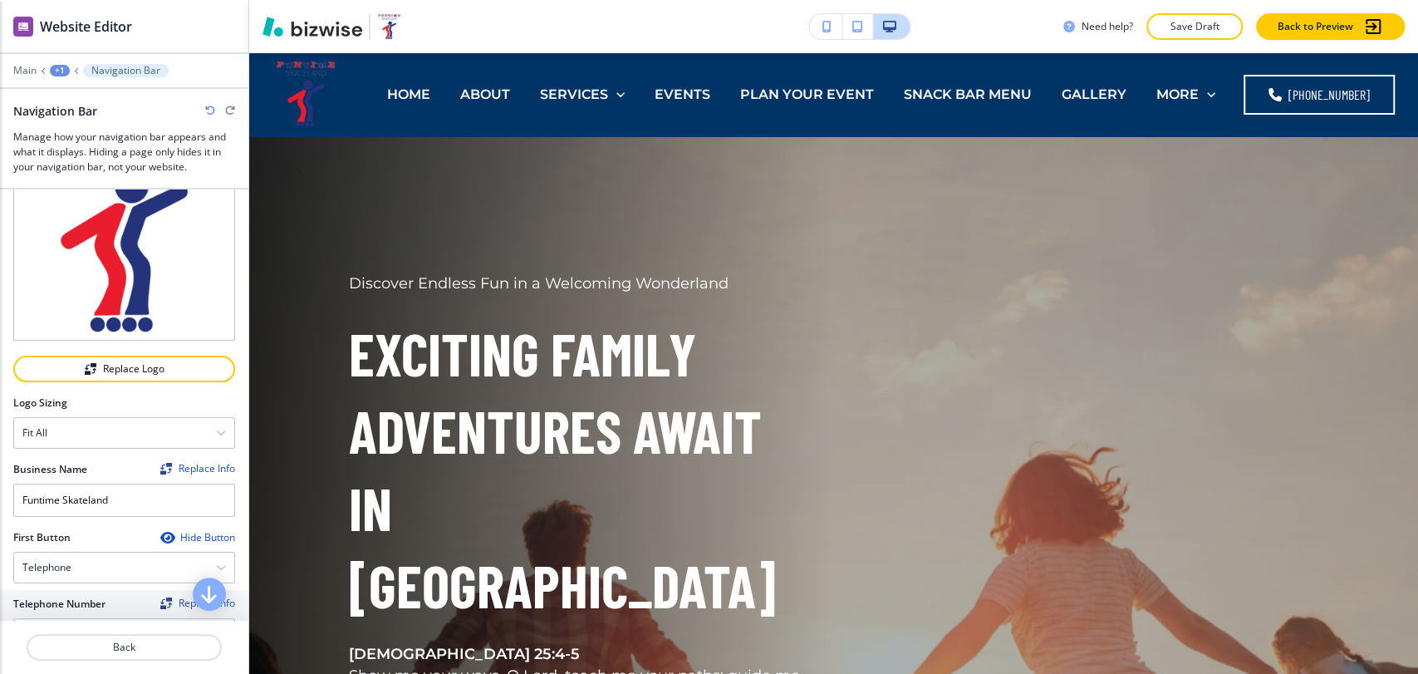
scroll to position [553, 0]
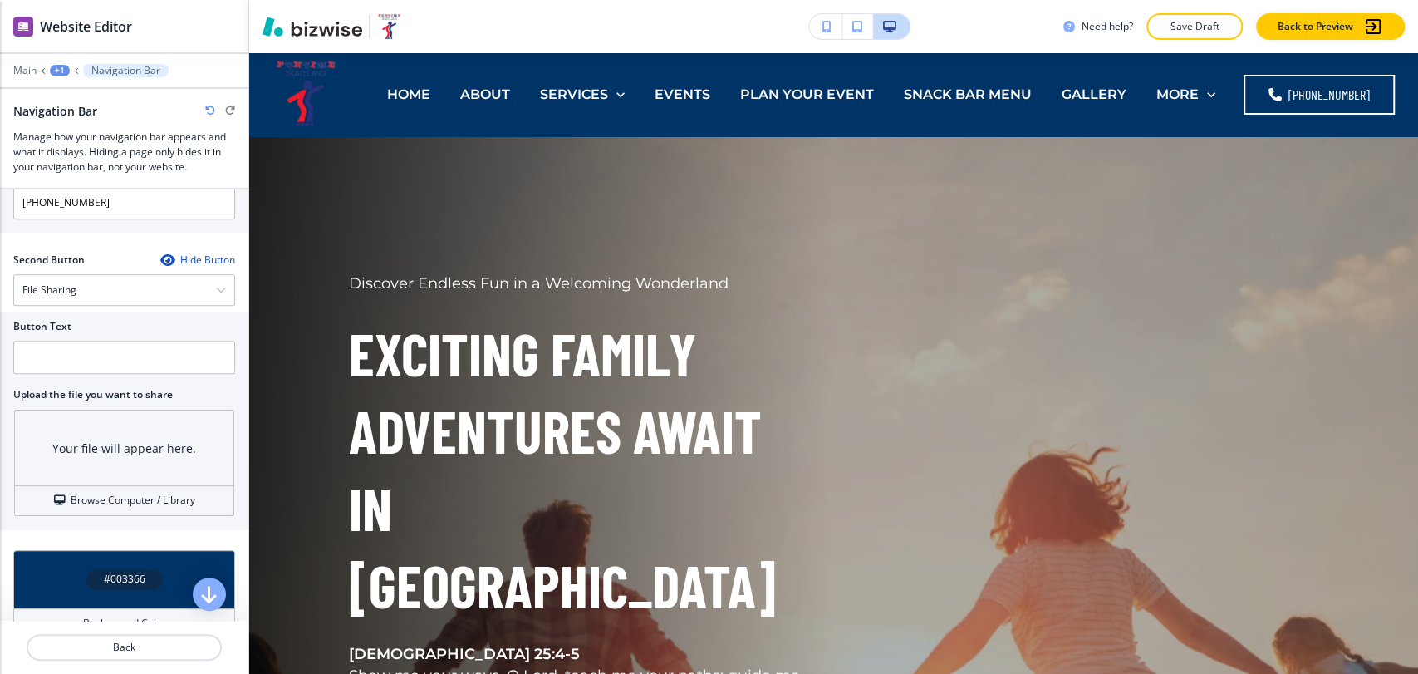
click at [94, 616] on h4 "Background Color" at bounding box center [124, 623] width 83 height 15
click at [95, 616] on h4 "Background Color" at bounding box center [124, 623] width 83 height 15
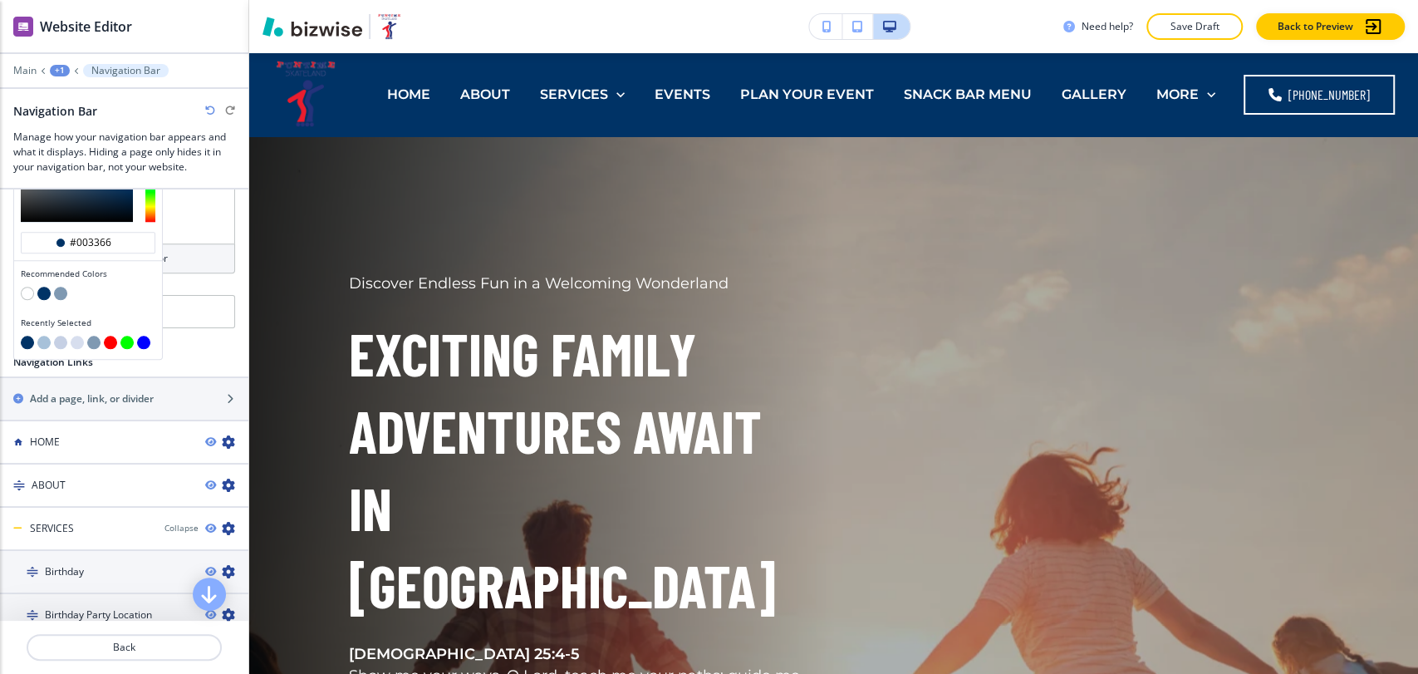
scroll to position [923, 0]
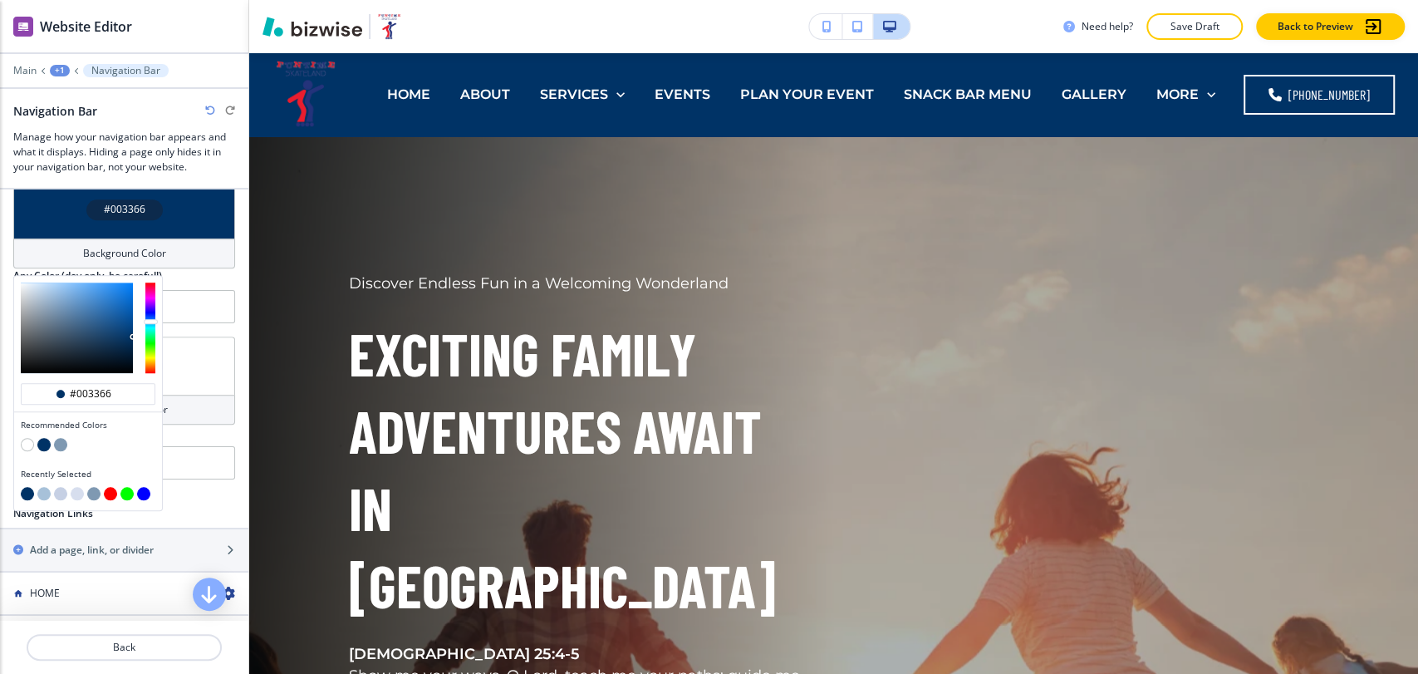
click at [61, 438] on button "button" at bounding box center [60, 444] width 13 height 13
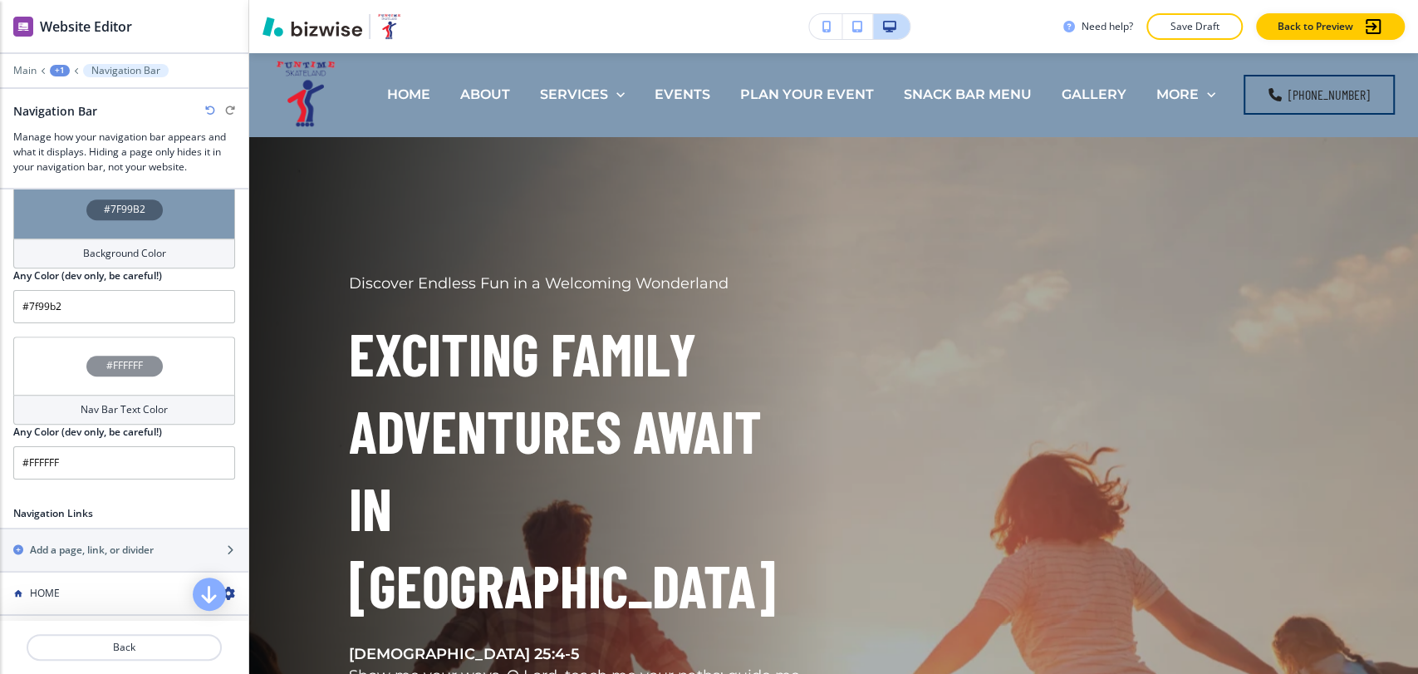
click at [106, 246] on h4 "Background Color" at bounding box center [124, 253] width 83 height 15
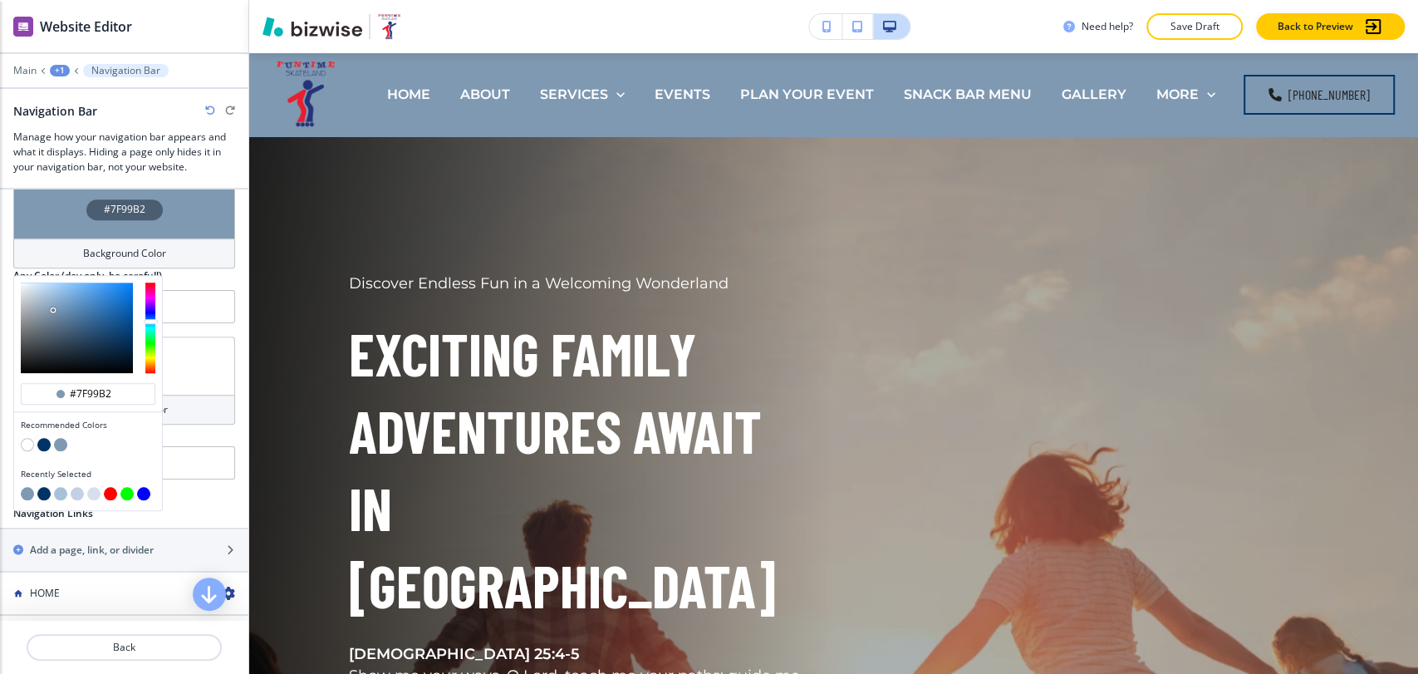
click at [80, 487] on button "button" at bounding box center [77, 493] width 13 height 13
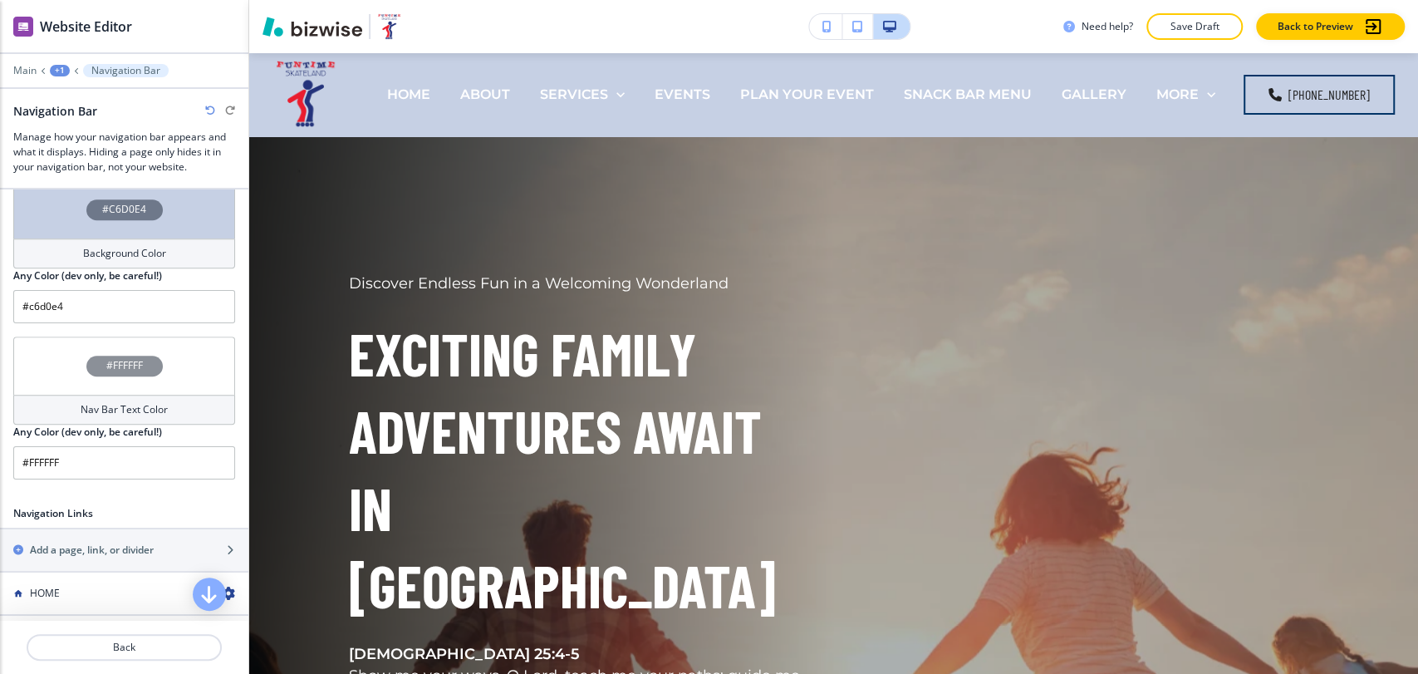
click at [115, 218] on div "#C6D0E4" at bounding box center [124, 209] width 222 height 58
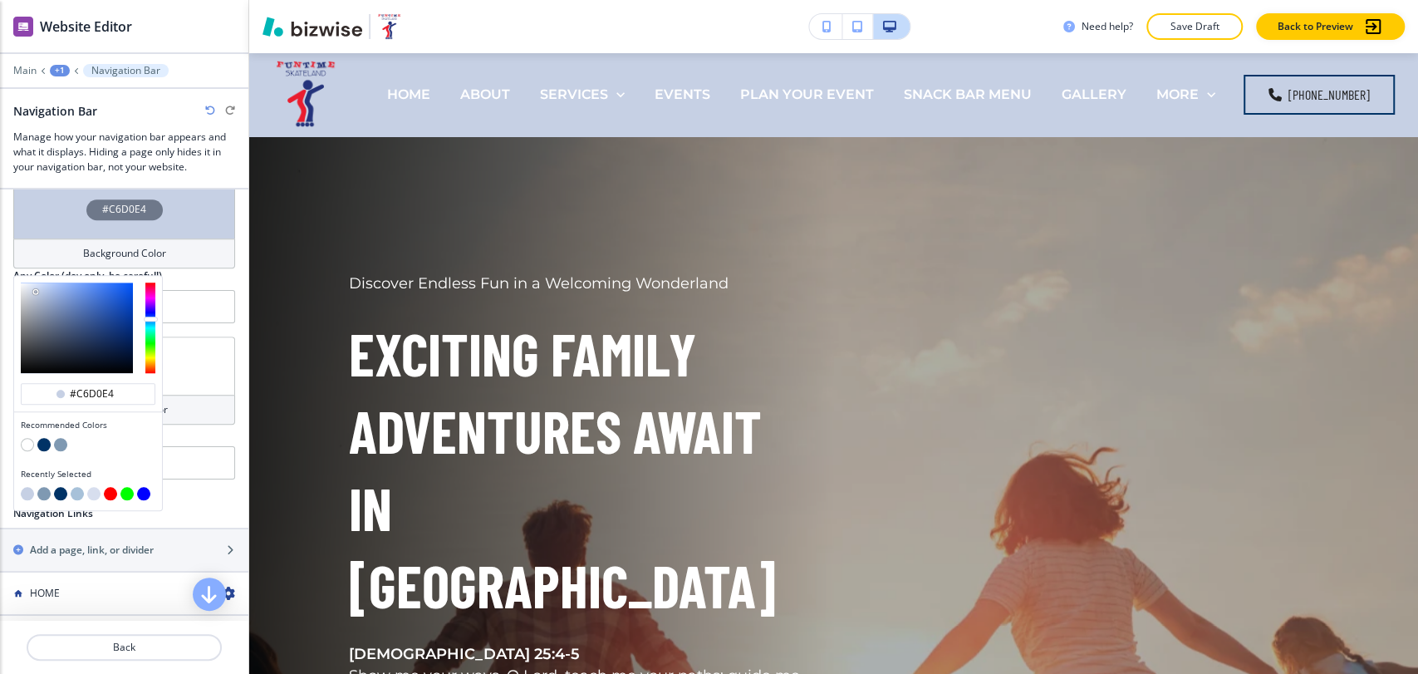
click at [44, 487] on button "button" at bounding box center [43, 493] width 13 height 13
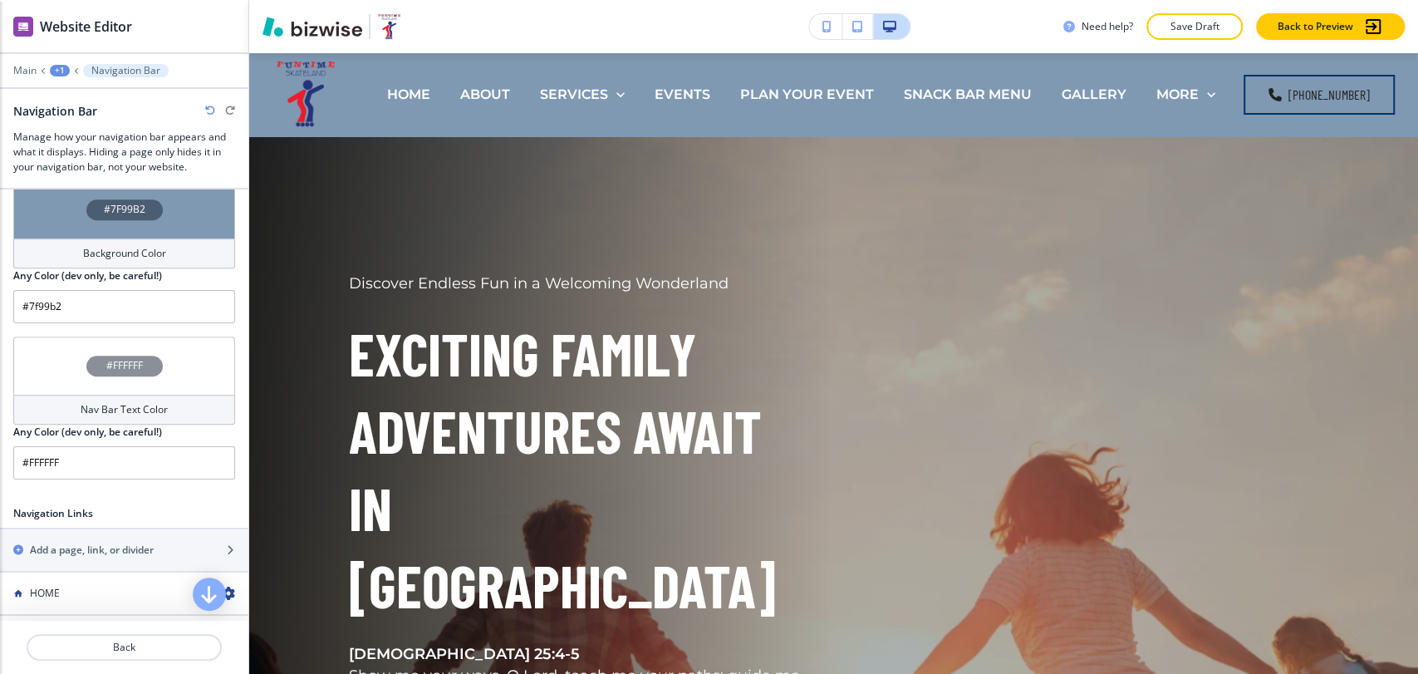
click at [125, 246] on h4 "Background Color" at bounding box center [124, 253] width 83 height 15
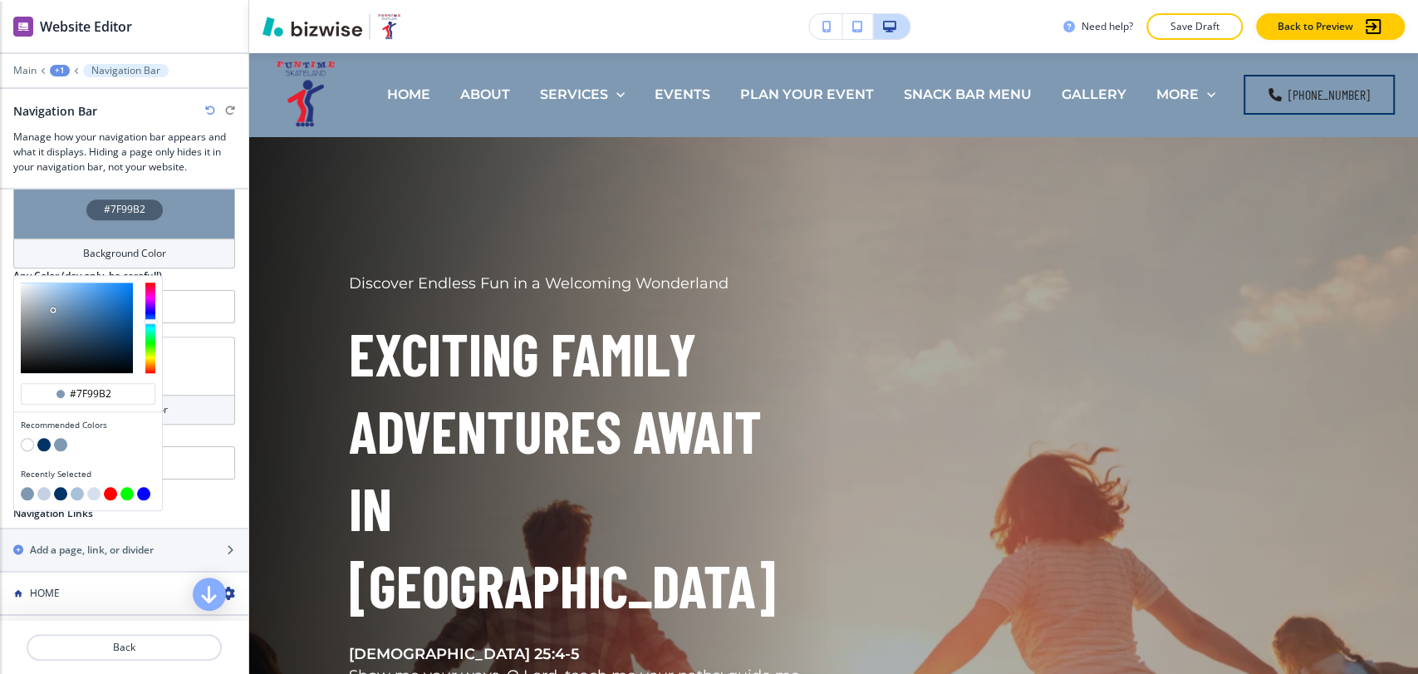
click at [27, 438] on button "button" at bounding box center [27, 444] width 13 height 13
type input "#FFFFFF"
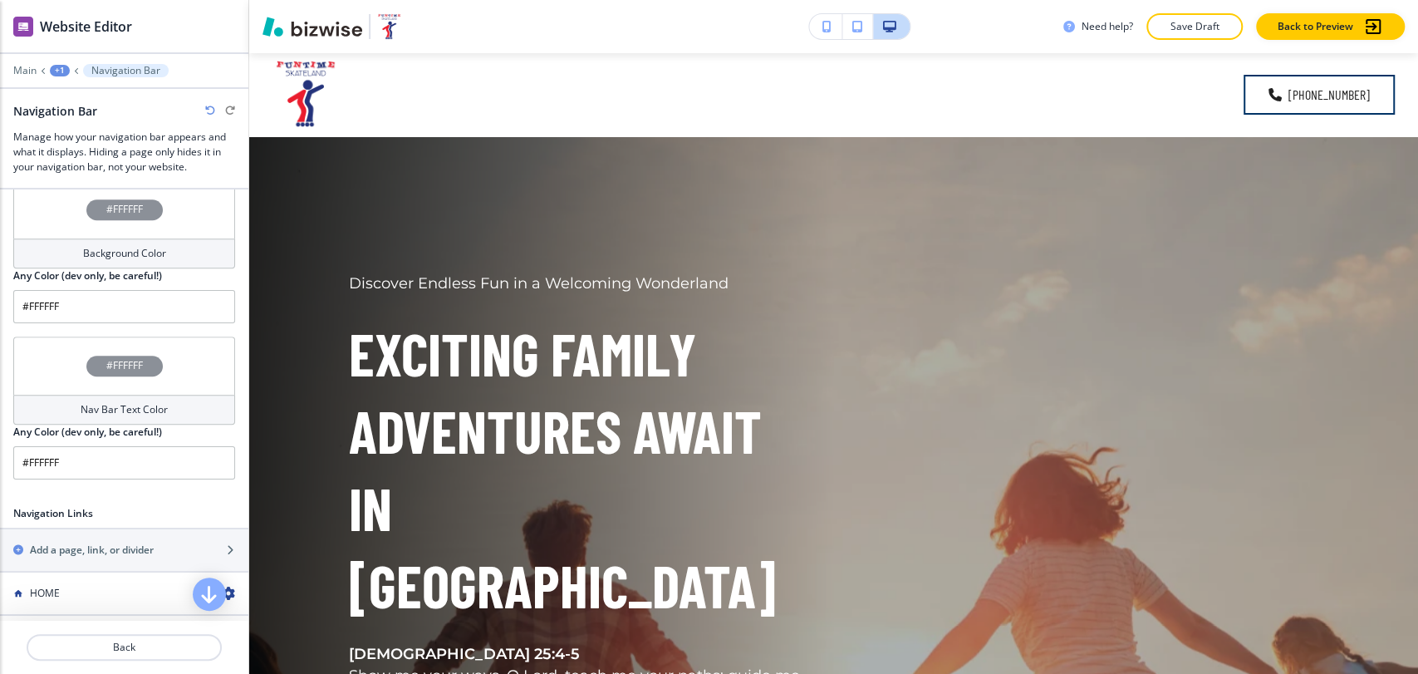
click at [110, 402] on h4 "Nav Bar Text Color" at bounding box center [124, 409] width 87 height 15
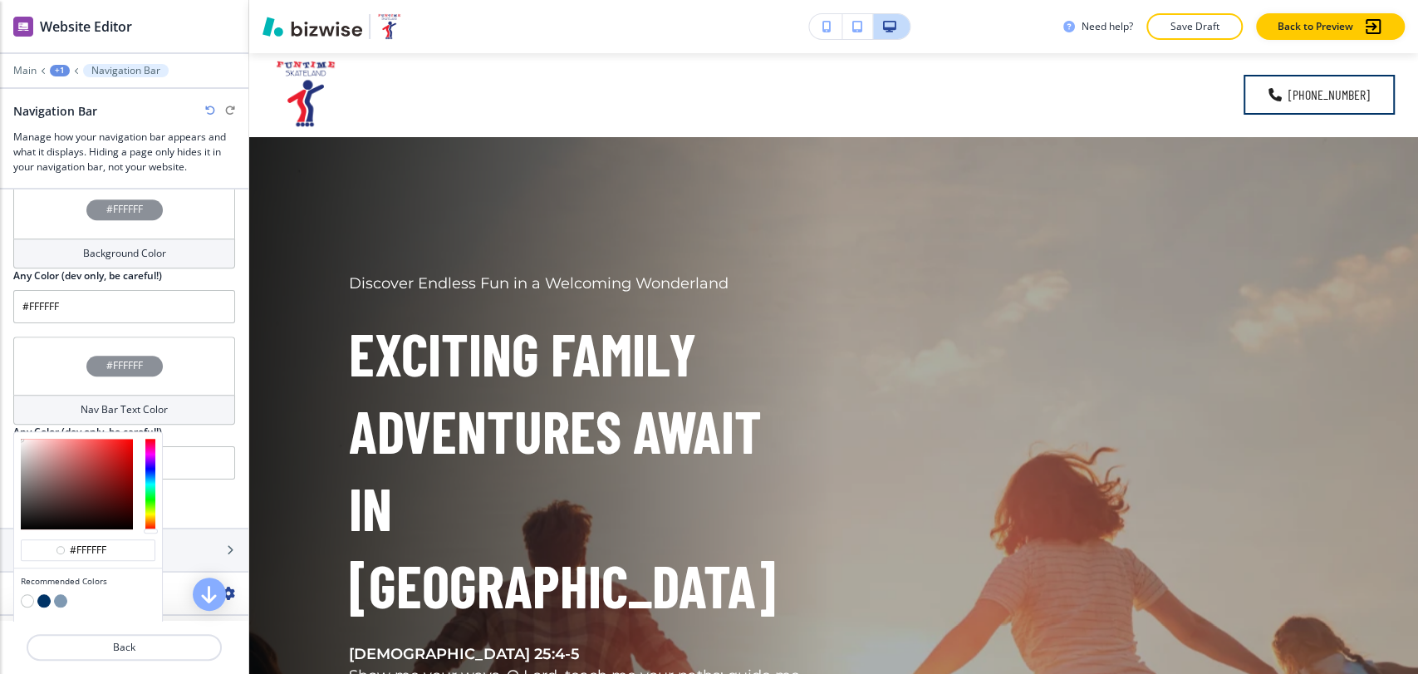
click at [42, 594] on button "button" at bounding box center [43, 600] width 13 height 13
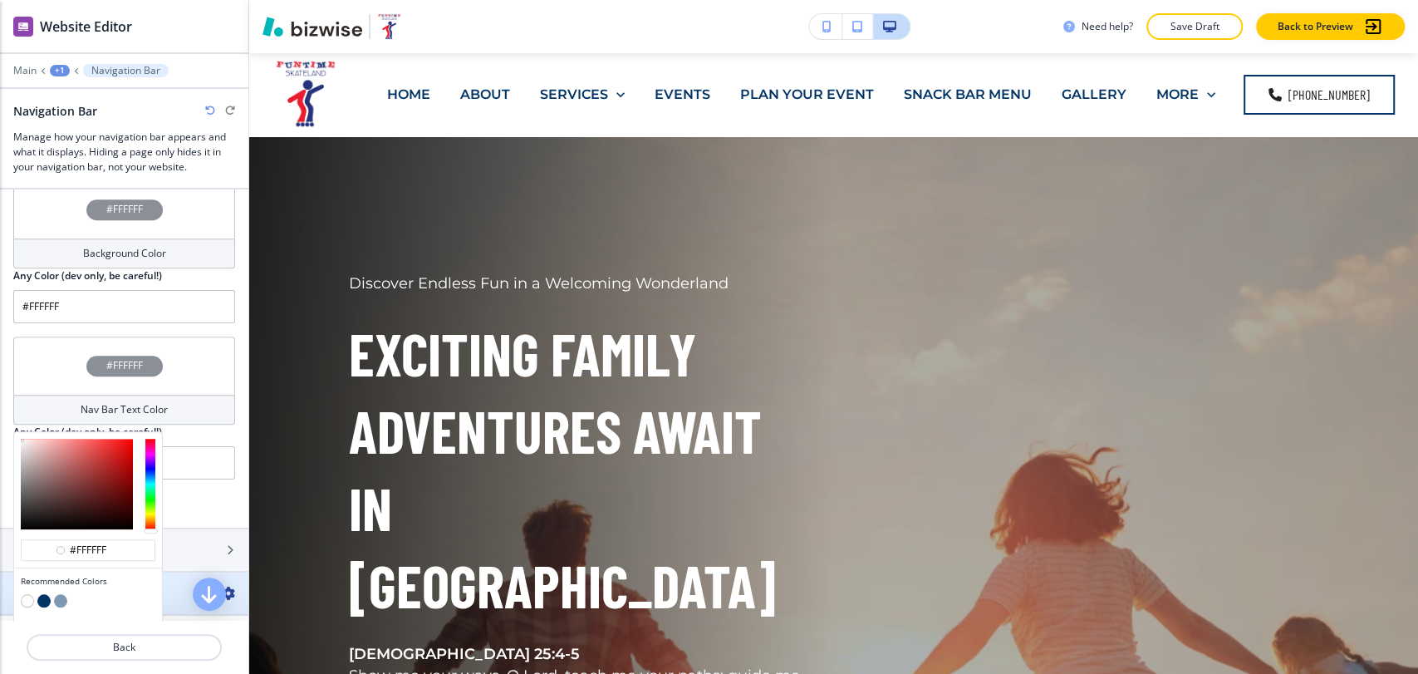
type input "#003366"
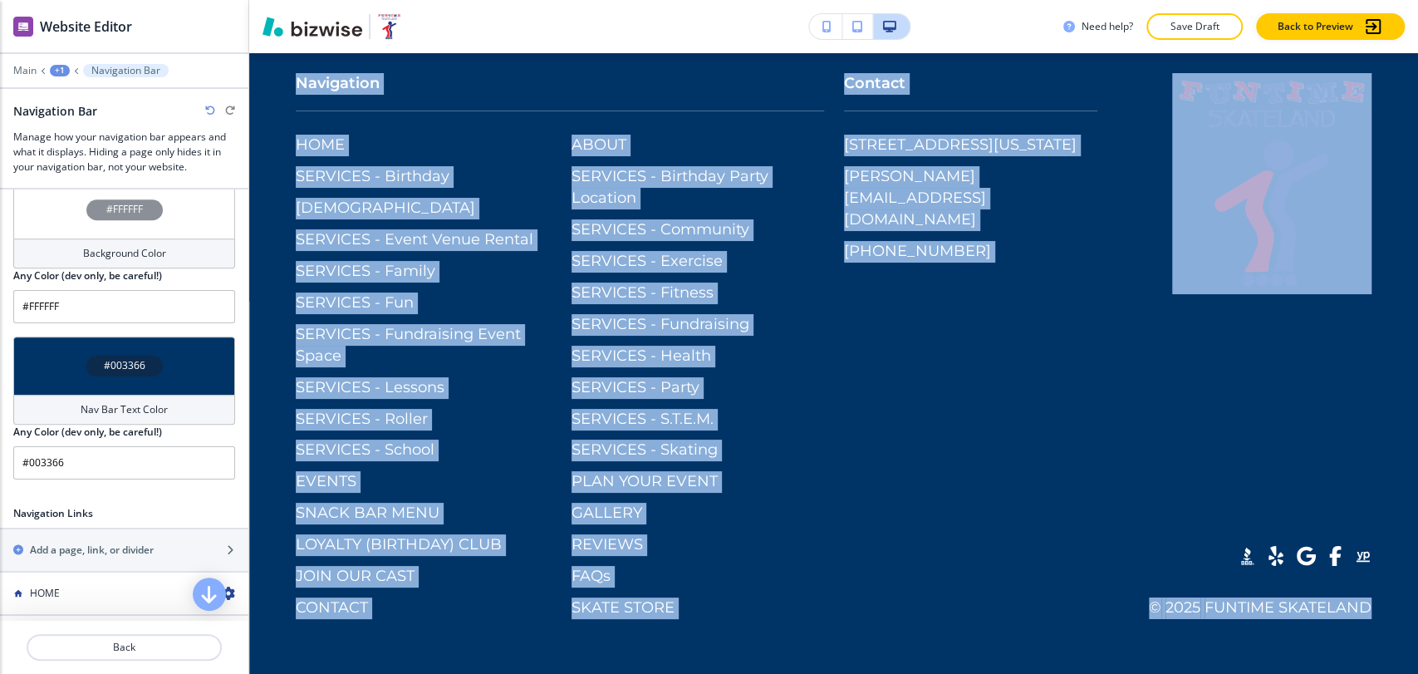
scroll to position [12279, 0]
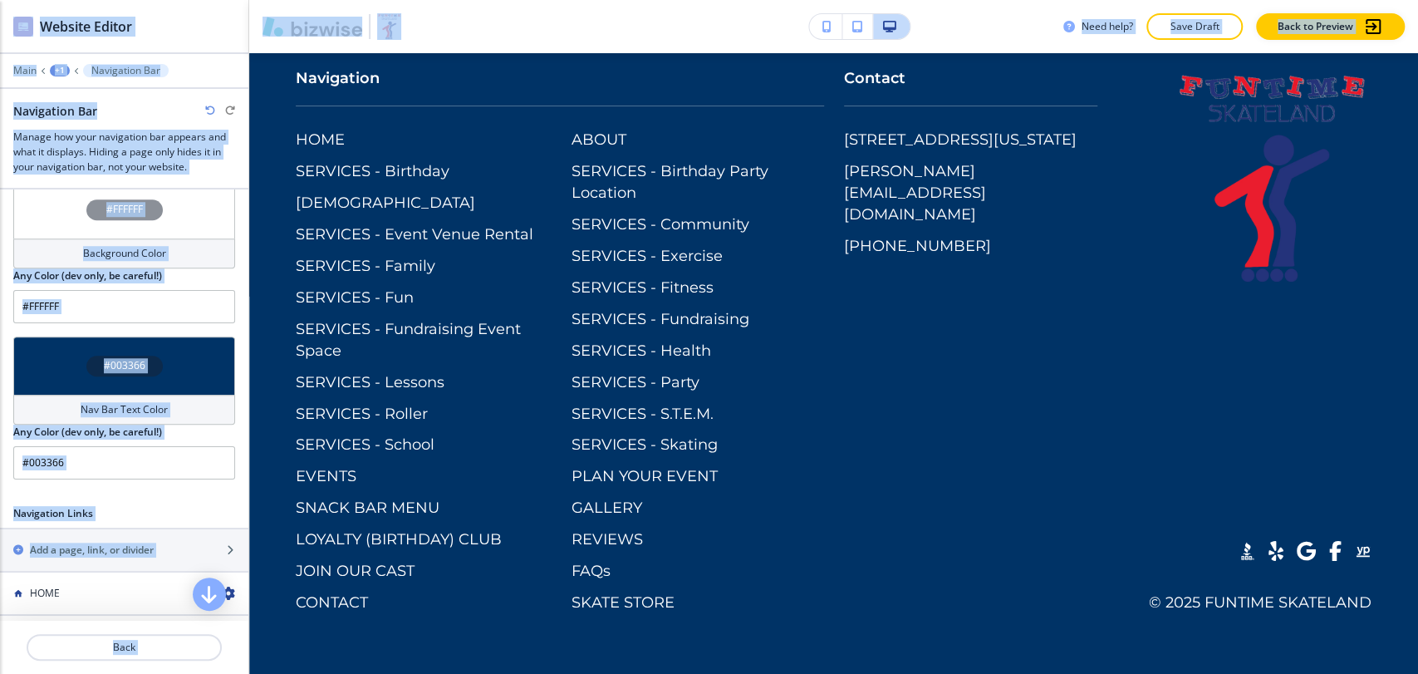
drag, startPoint x: 1417, startPoint y: 214, endPoint x: 1417, endPoint y: 683, distance: 468.6
click at [1417, 0] on html "WELCOME TO YOUR WEBSITE PREVIEW Want to try out the Website Editor? Edit this s…" at bounding box center [709, 0] width 1418 height 0
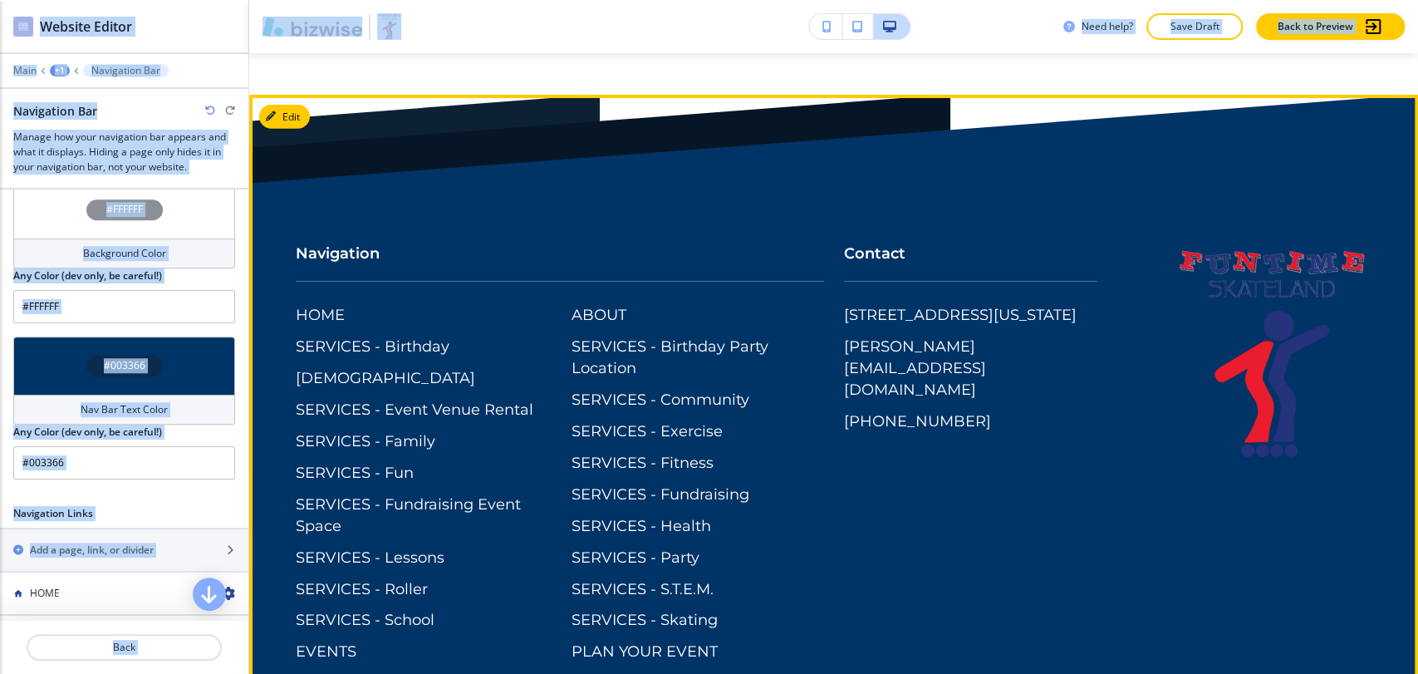
scroll to position [12002, 0]
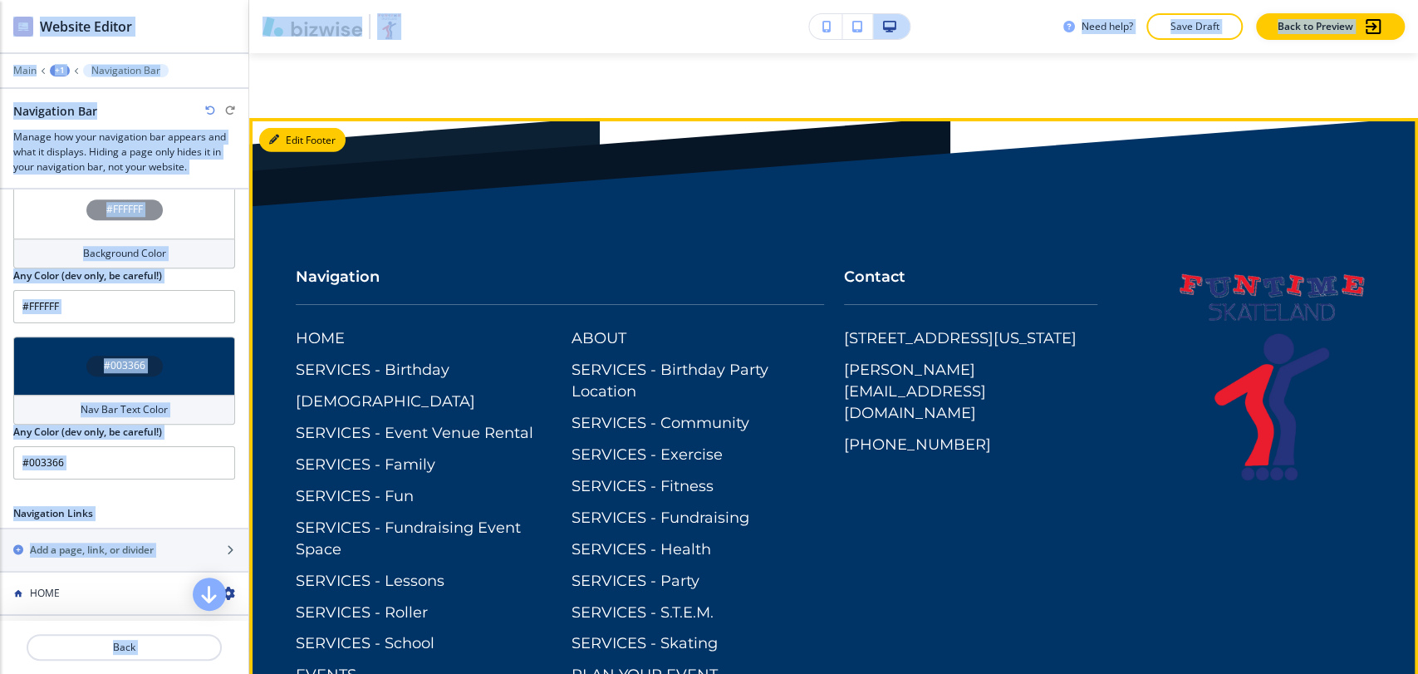
click at [275, 145] on icon "button" at bounding box center [274, 140] width 10 height 10
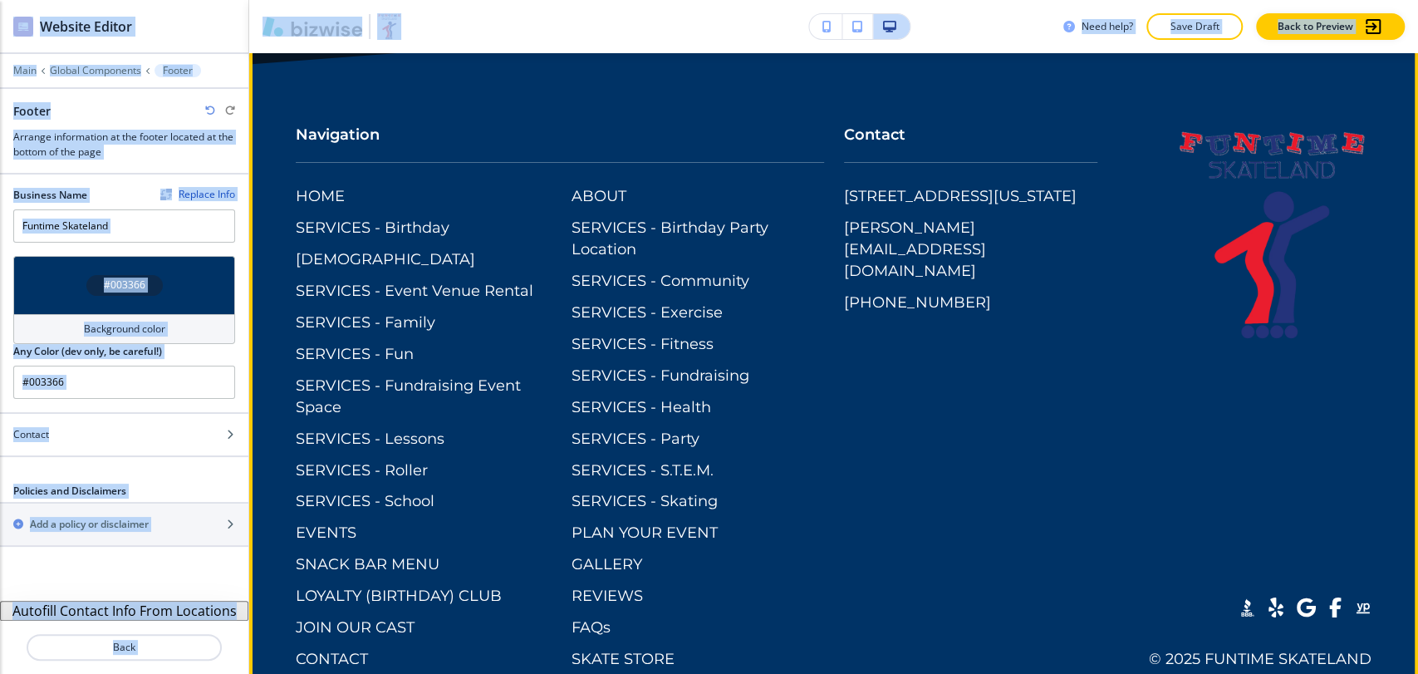
scroll to position [12145, 0]
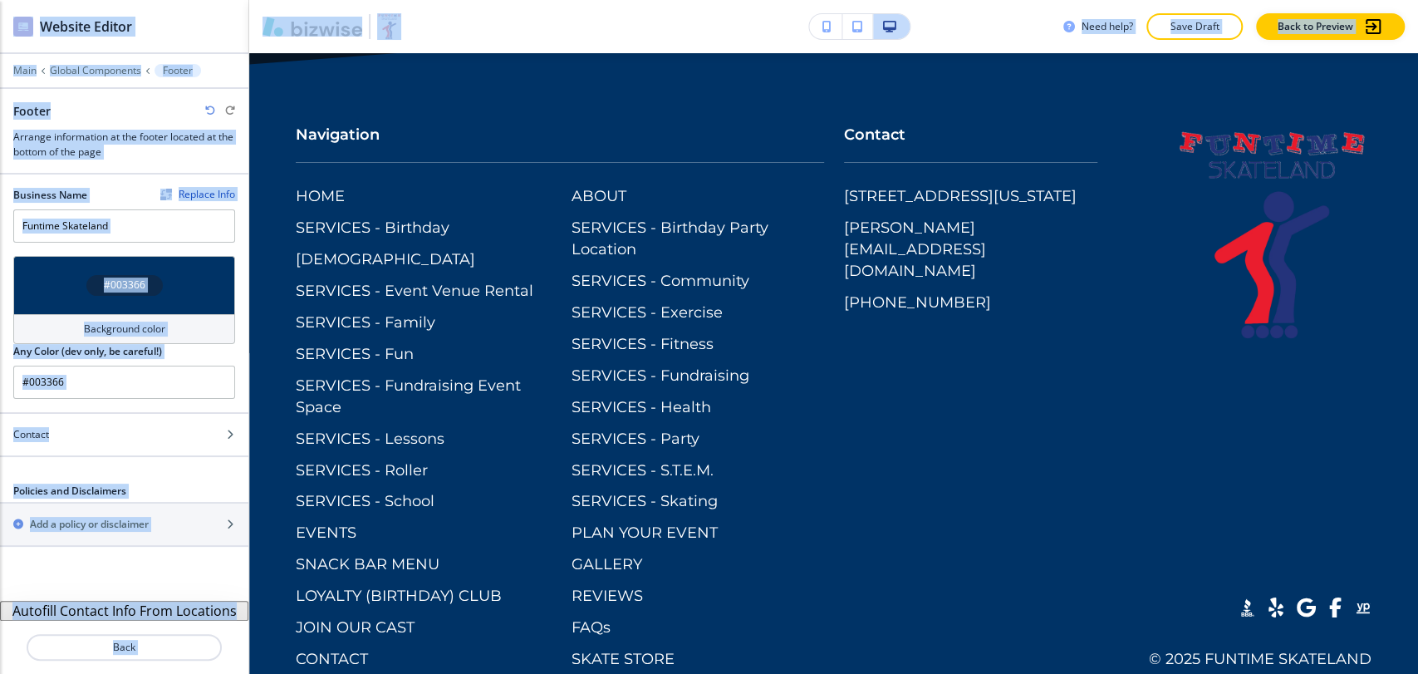
click at [175, 314] on div "Background color" at bounding box center [124, 329] width 222 height 30
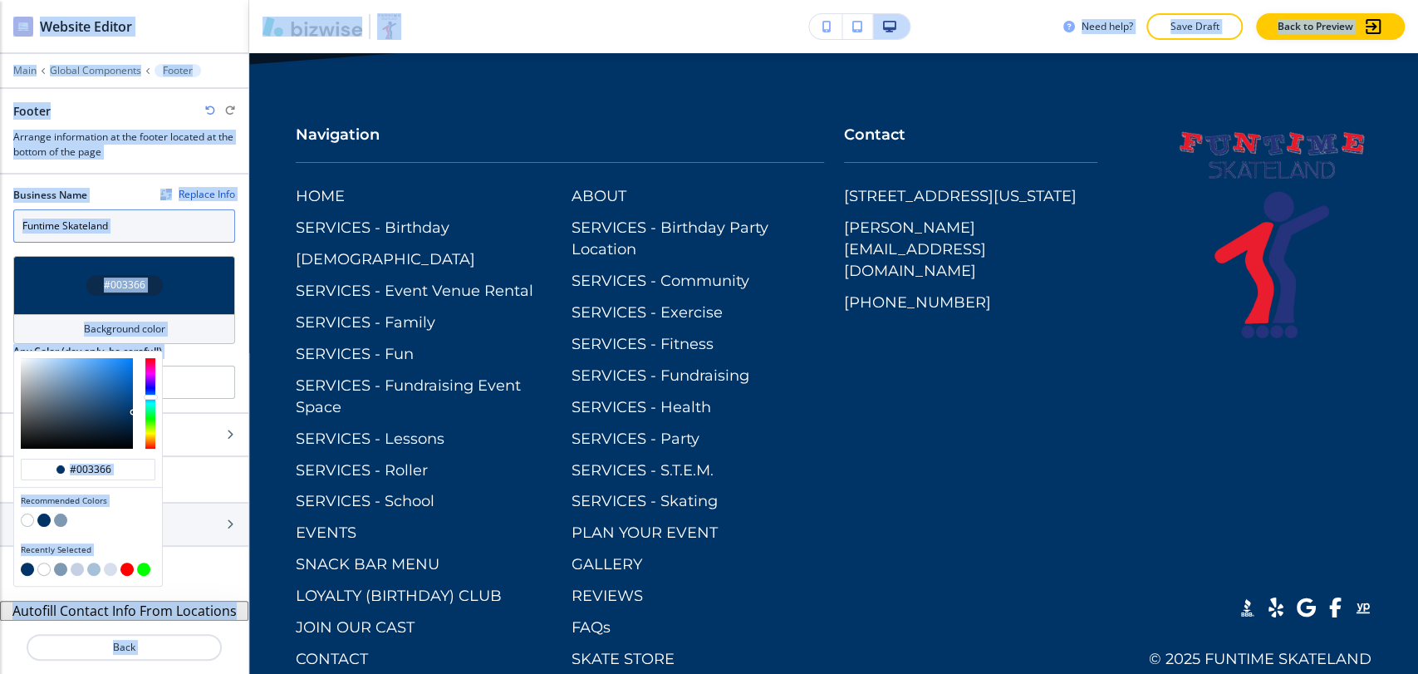
click at [159, 222] on input "Funtime Skateland" at bounding box center [124, 225] width 222 height 33
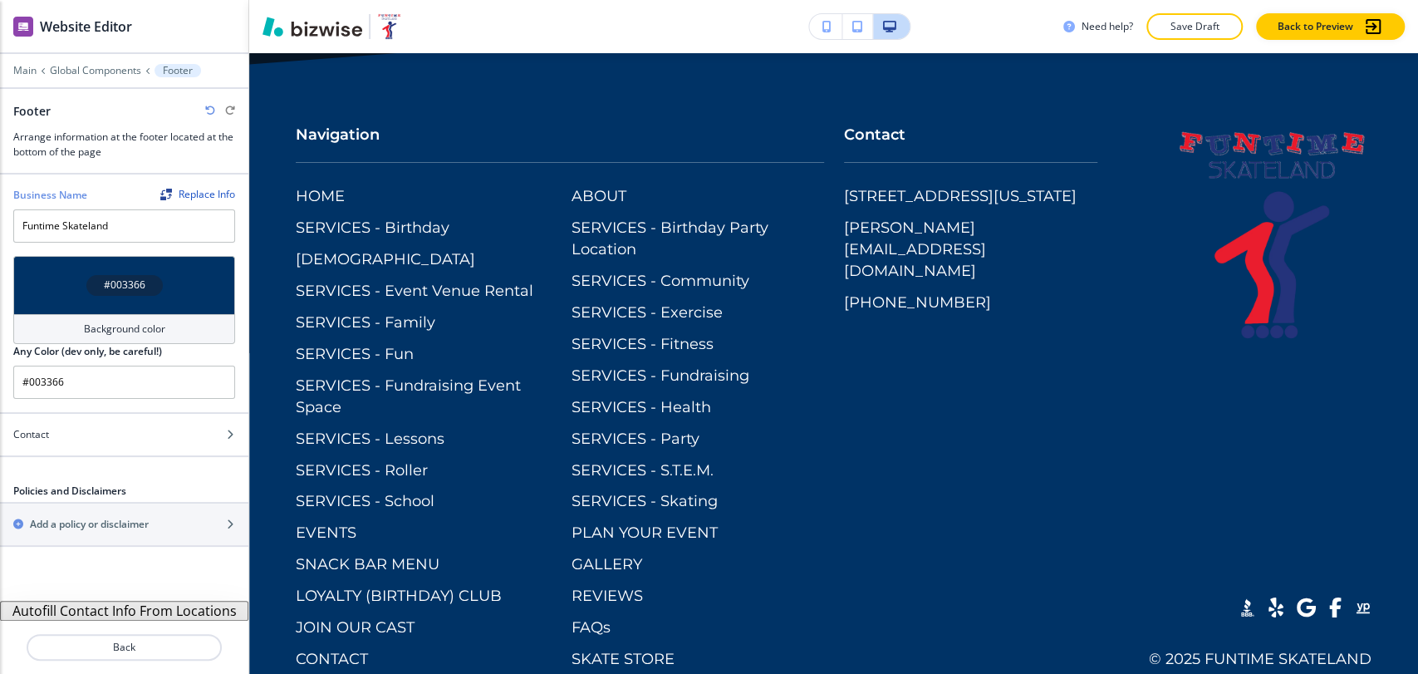
click at [160, 327] on h4 "Background color" at bounding box center [124, 329] width 81 height 15
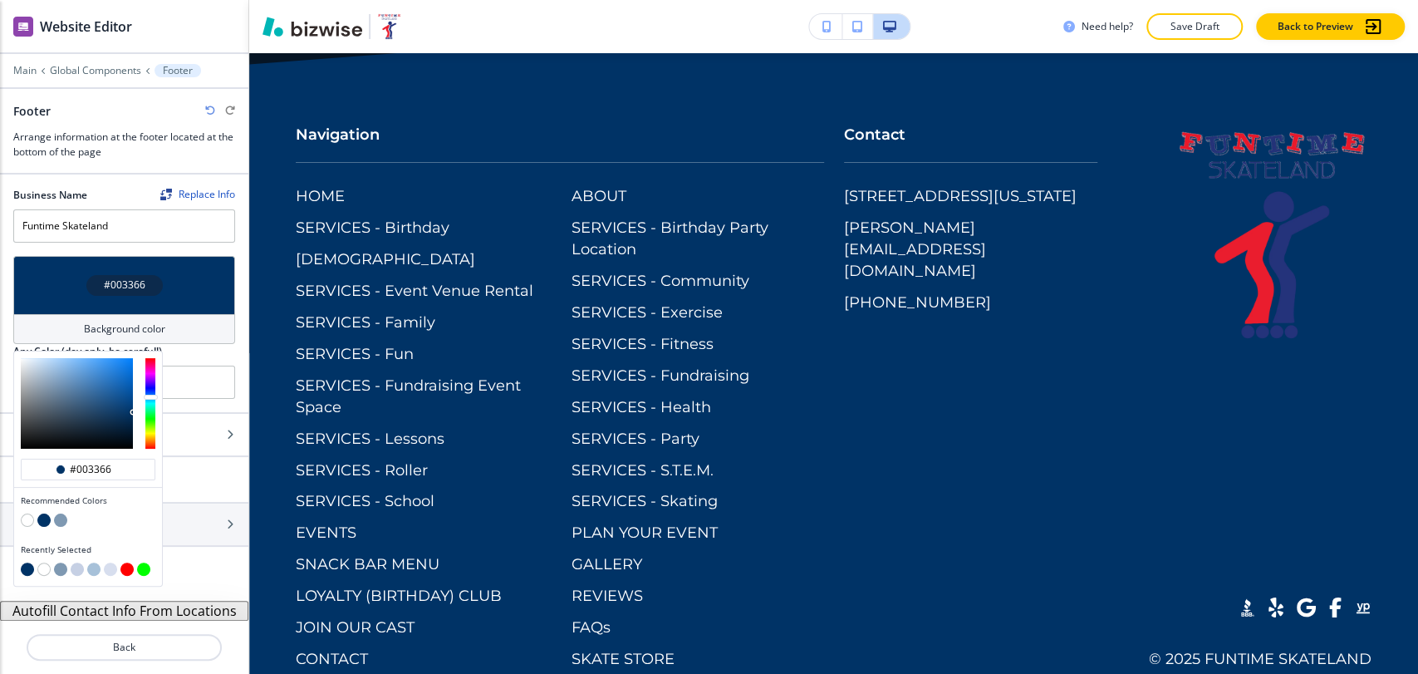
click at [62, 514] on button "button" at bounding box center [60, 520] width 13 height 13
type input "#7f99b2"
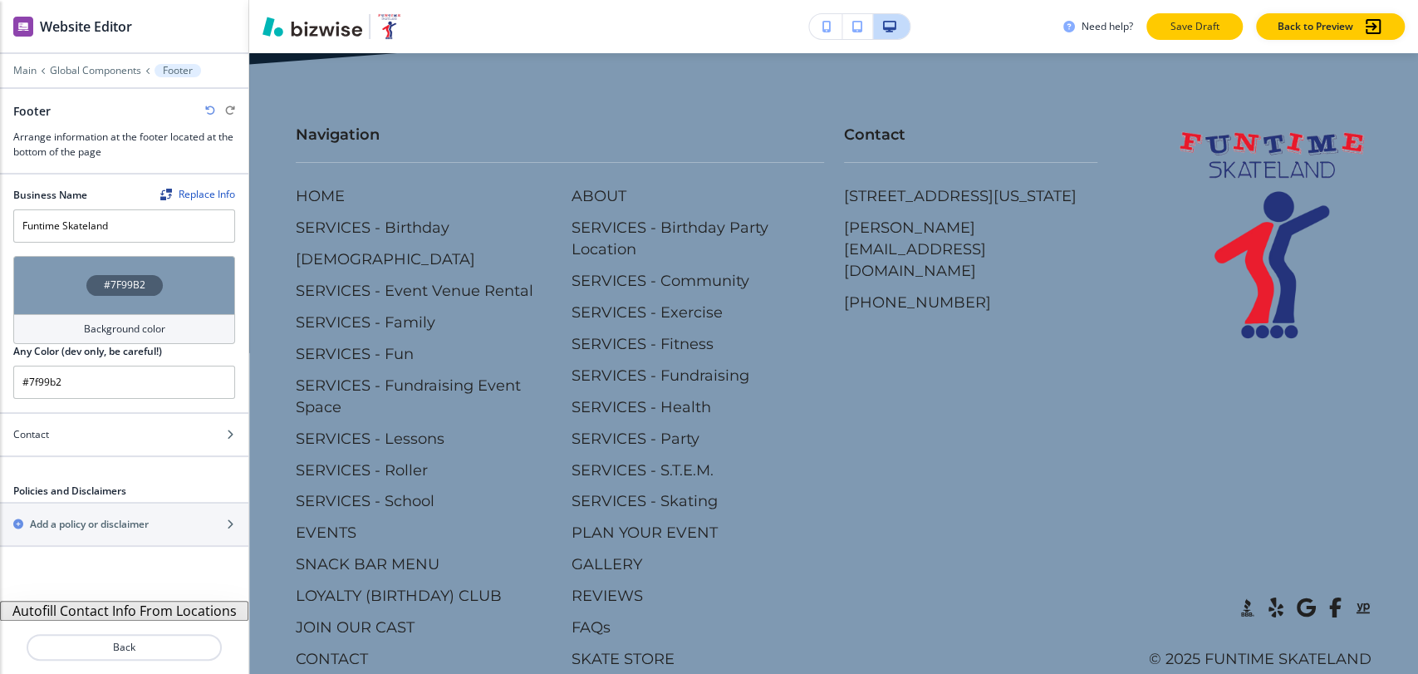
click at [1186, 35] on button "Save Draft" at bounding box center [1195, 26] width 96 height 27
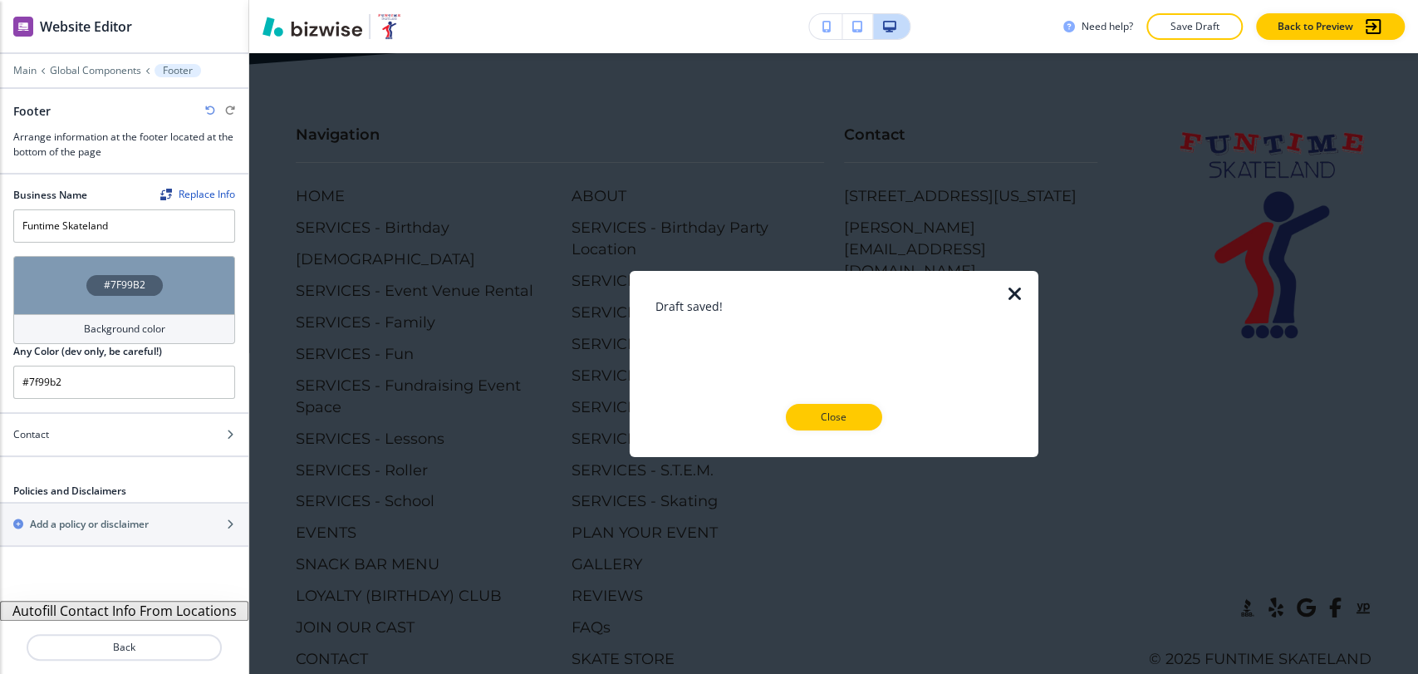
drag, startPoint x: 831, startPoint y: 410, endPoint x: 899, endPoint y: 405, distance: 68.3
click at [830, 410] on p "Close" at bounding box center [834, 417] width 53 height 15
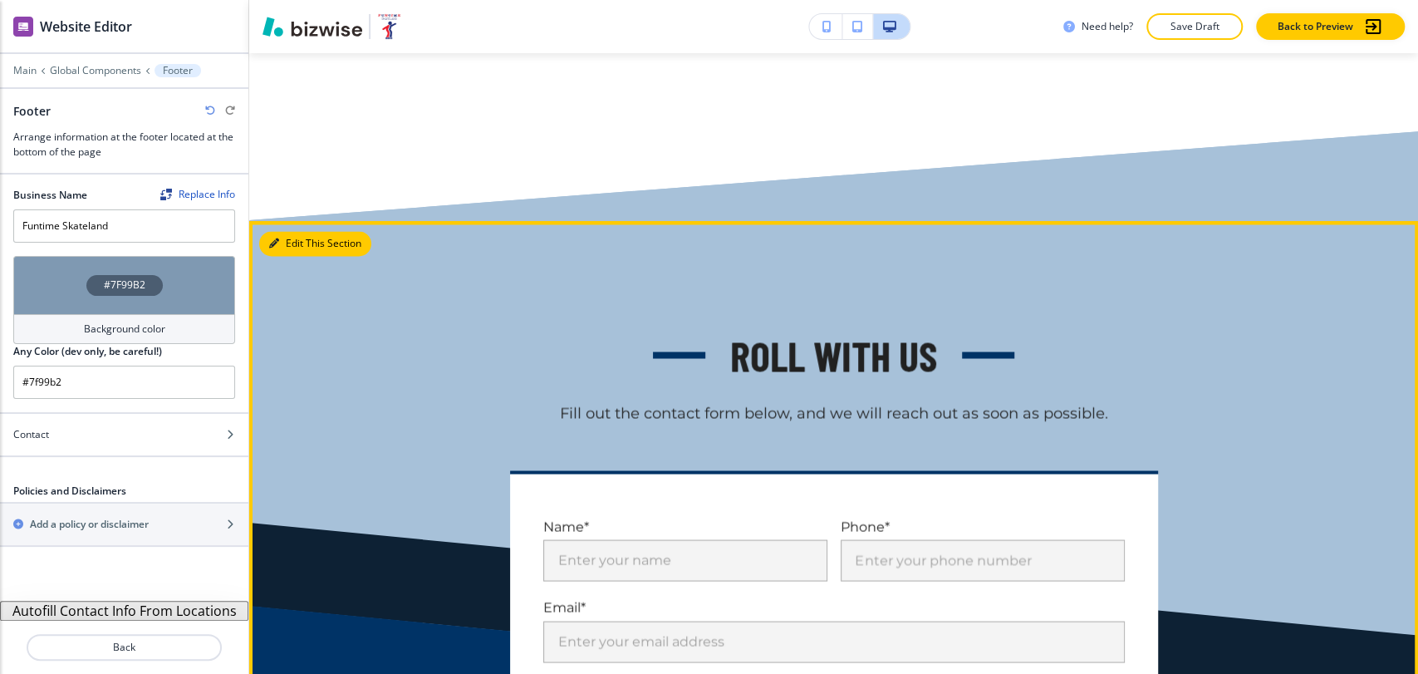
drag, startPoint x: 279, startPoint y: 349, endPoint x: 266, endPoint y: 342, distance: 14.9
click at [280, 256] on button "Edit This Section" at bounding box center [315, 243] width 112 height 25
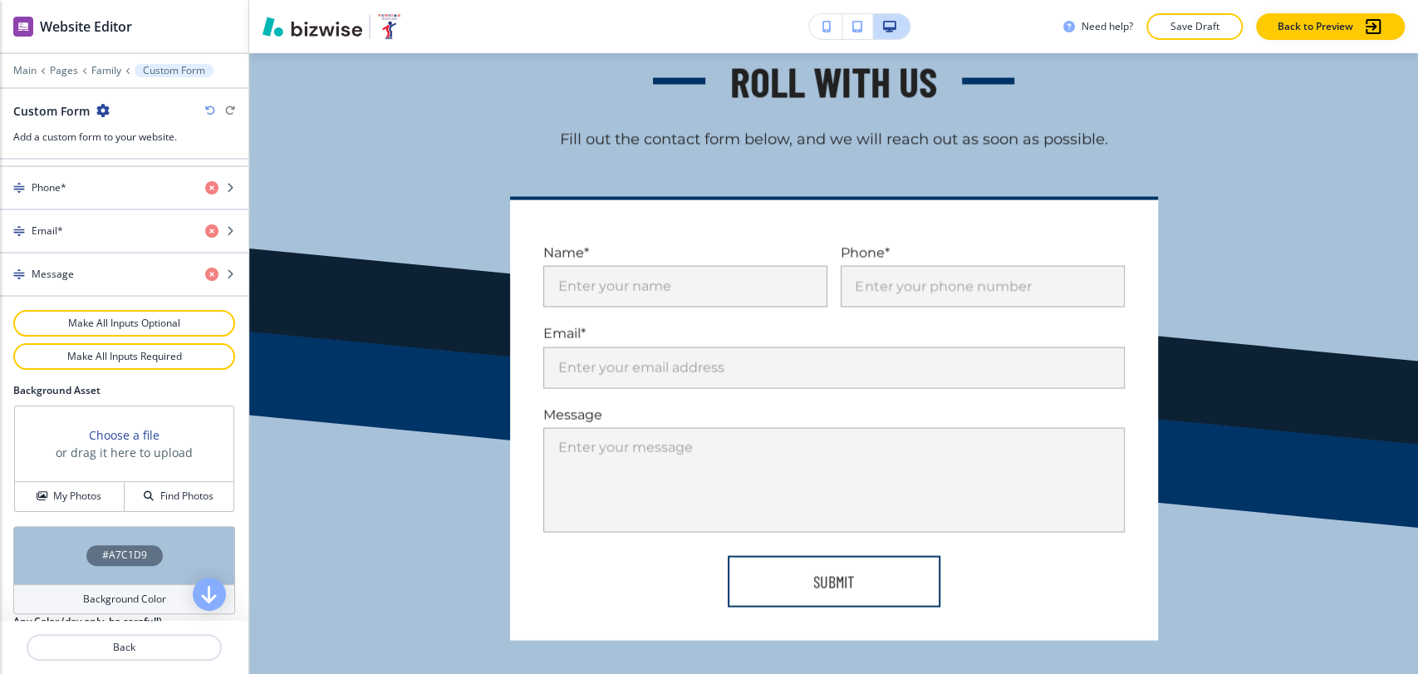
scroll to position [858, 0]
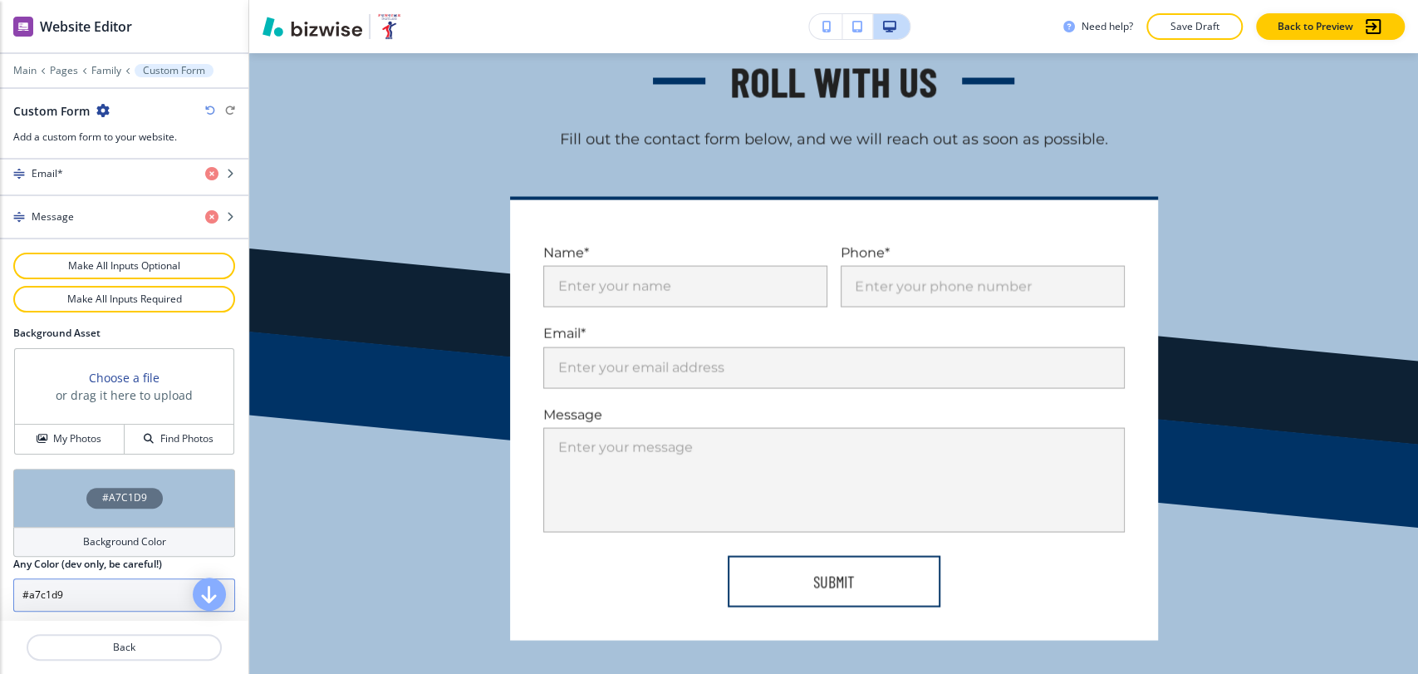
click at [101, 582] on input "#a7c1d9" at bounding box center [124, 594] width 222 height 33
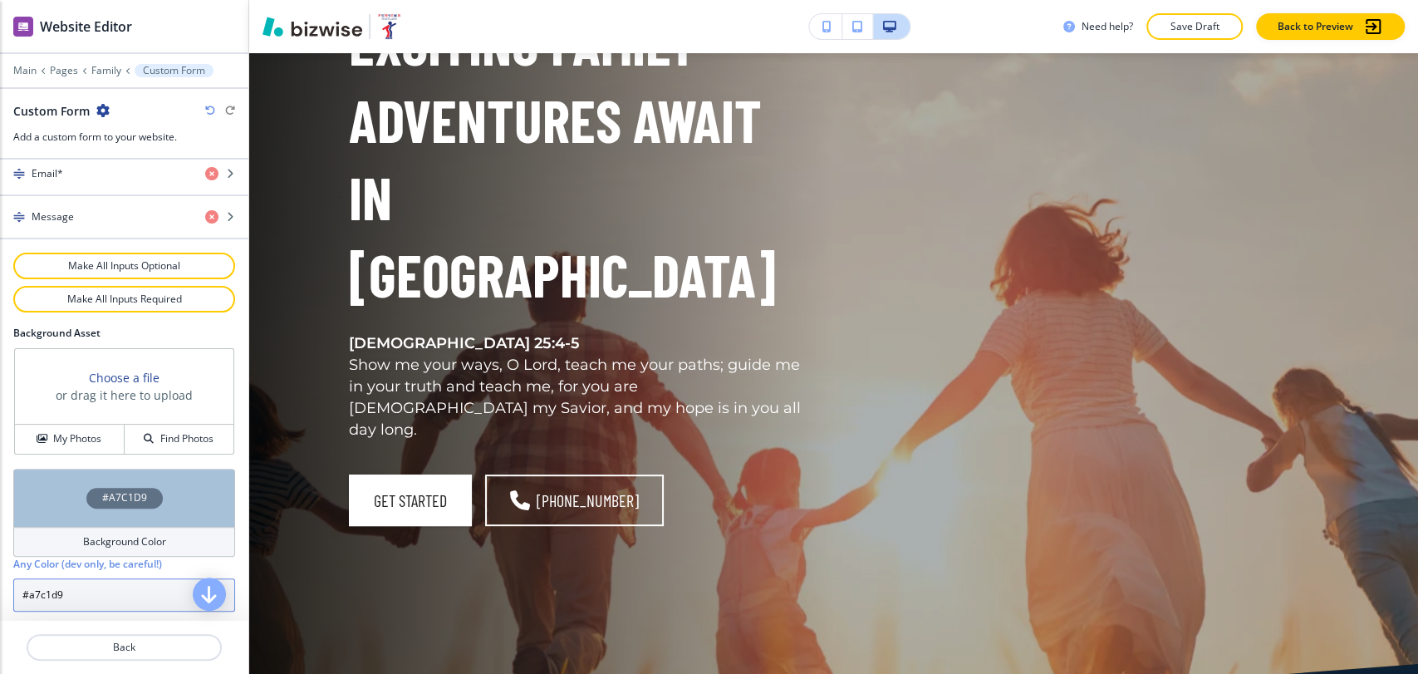
scroll to position [0, 0]
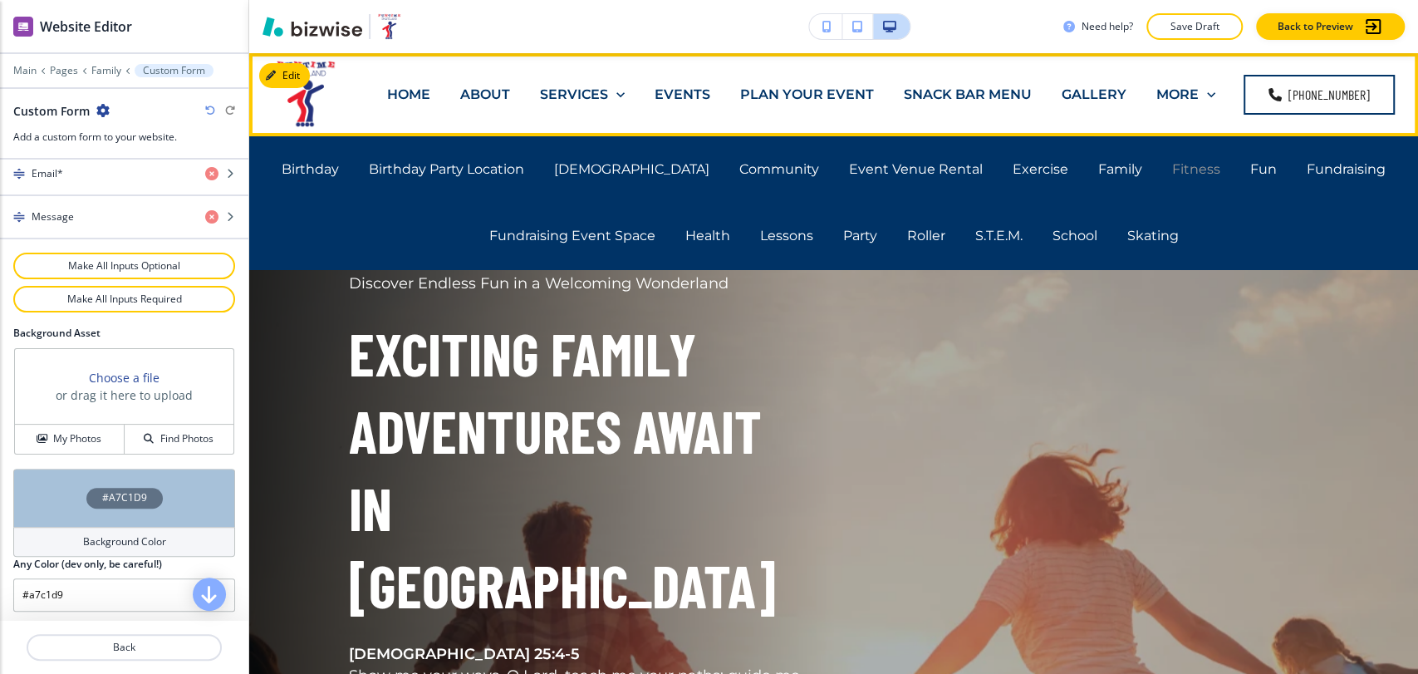
click at [1172, 165] on p "Fitness" at bounding box center [1196, 169] width 48 height 19
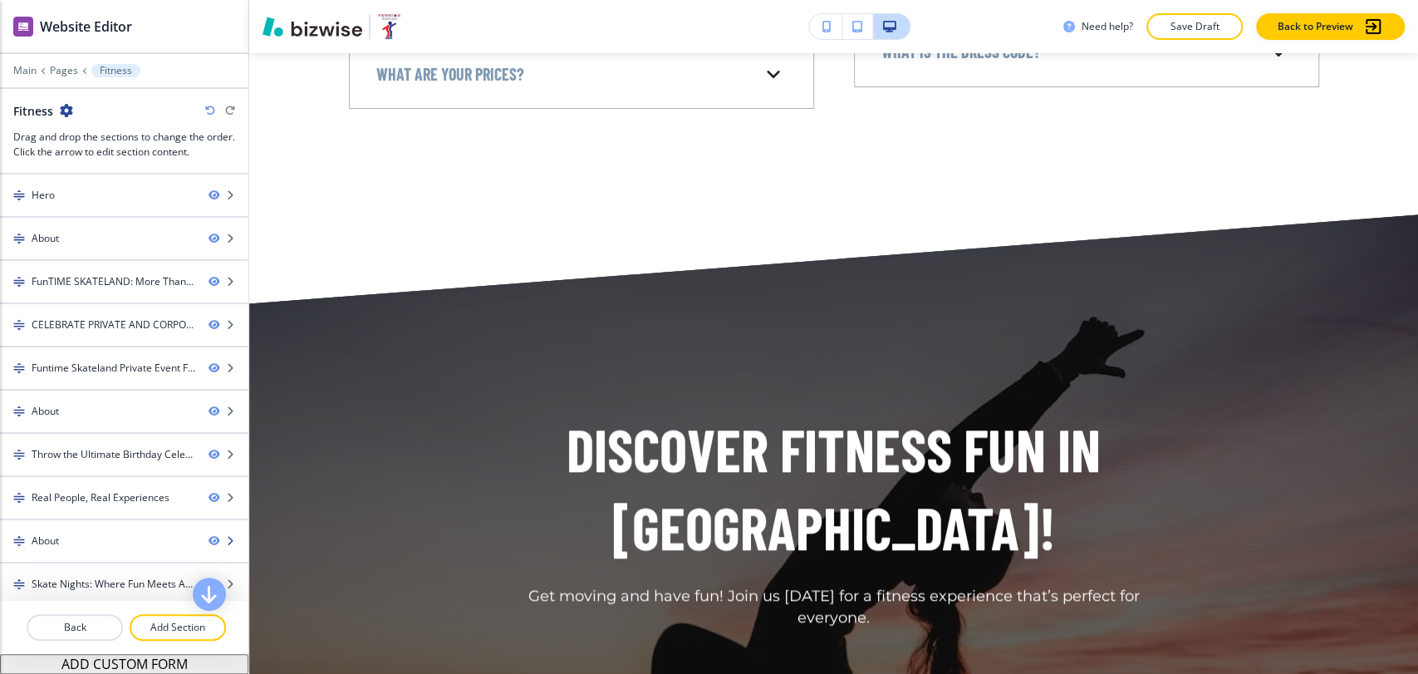
scroll to position [219, 0]
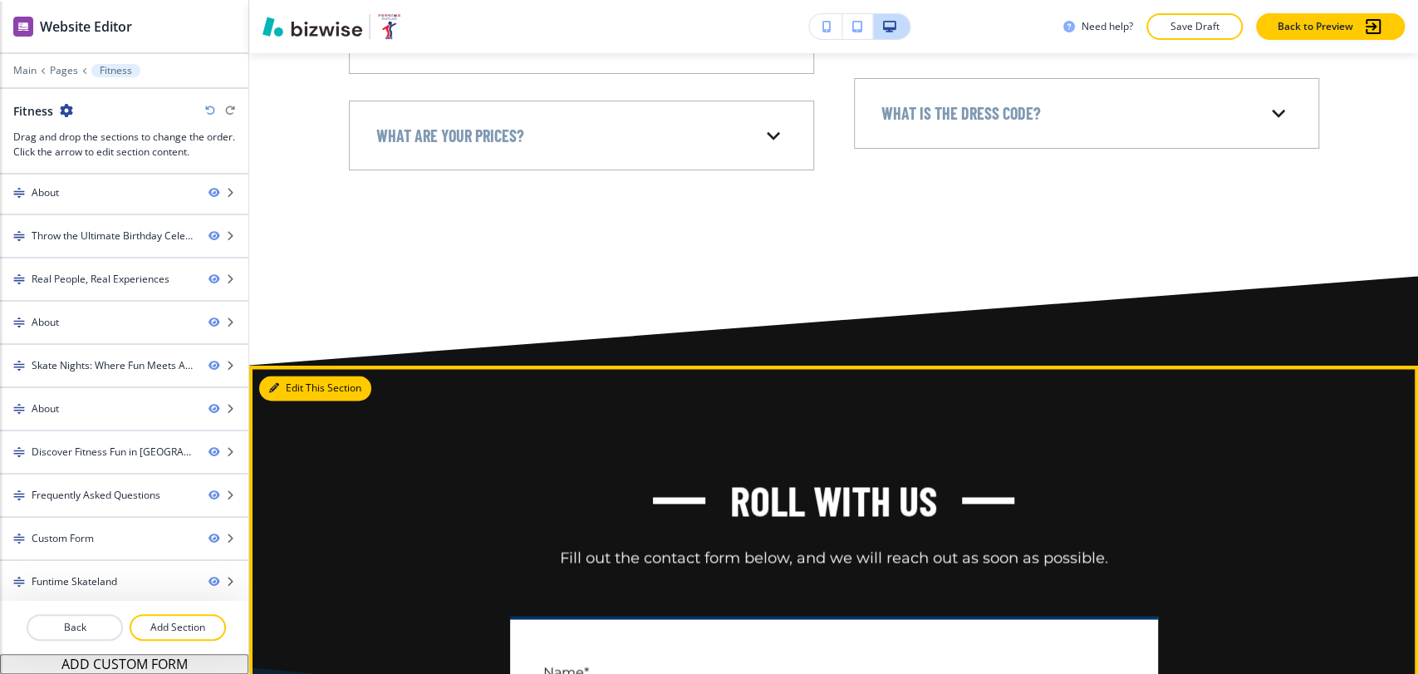
click at [286, 400] on button "Edit This Section" at bounding box center [315, 388] width 112 height 25
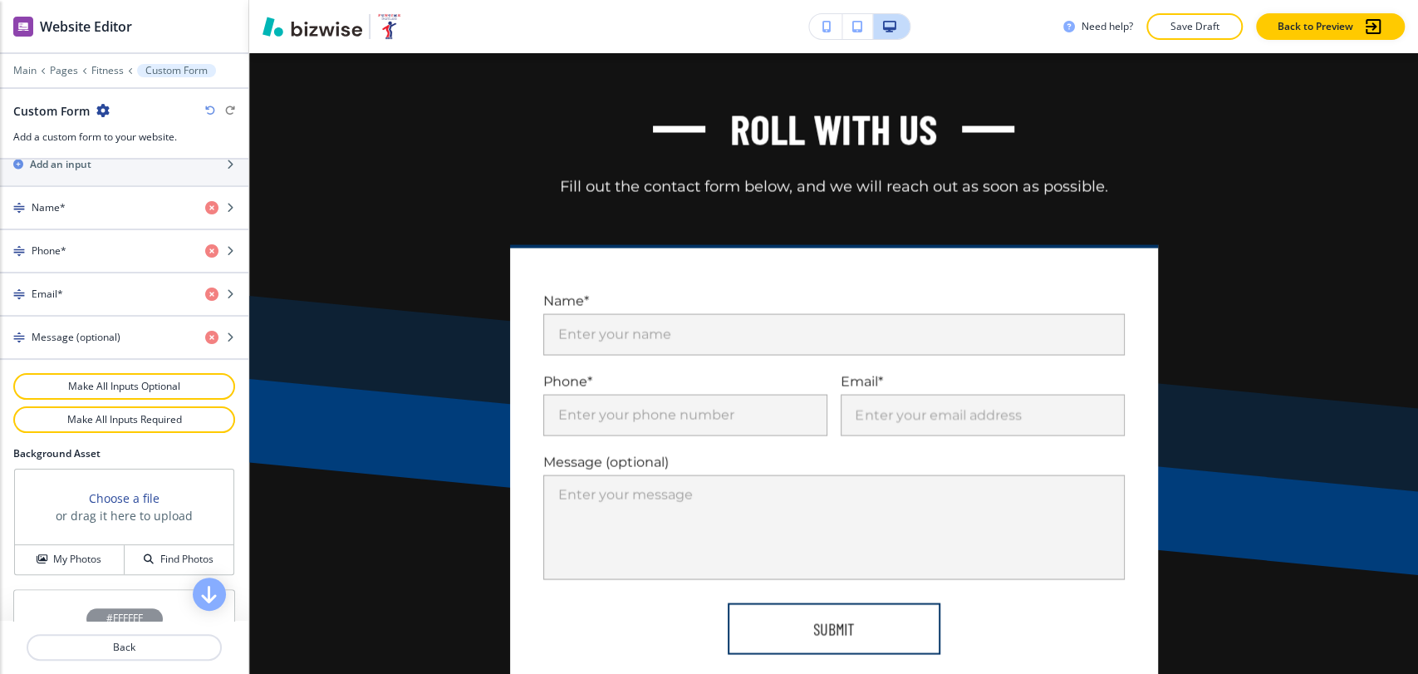
scroll to position [858, 0]
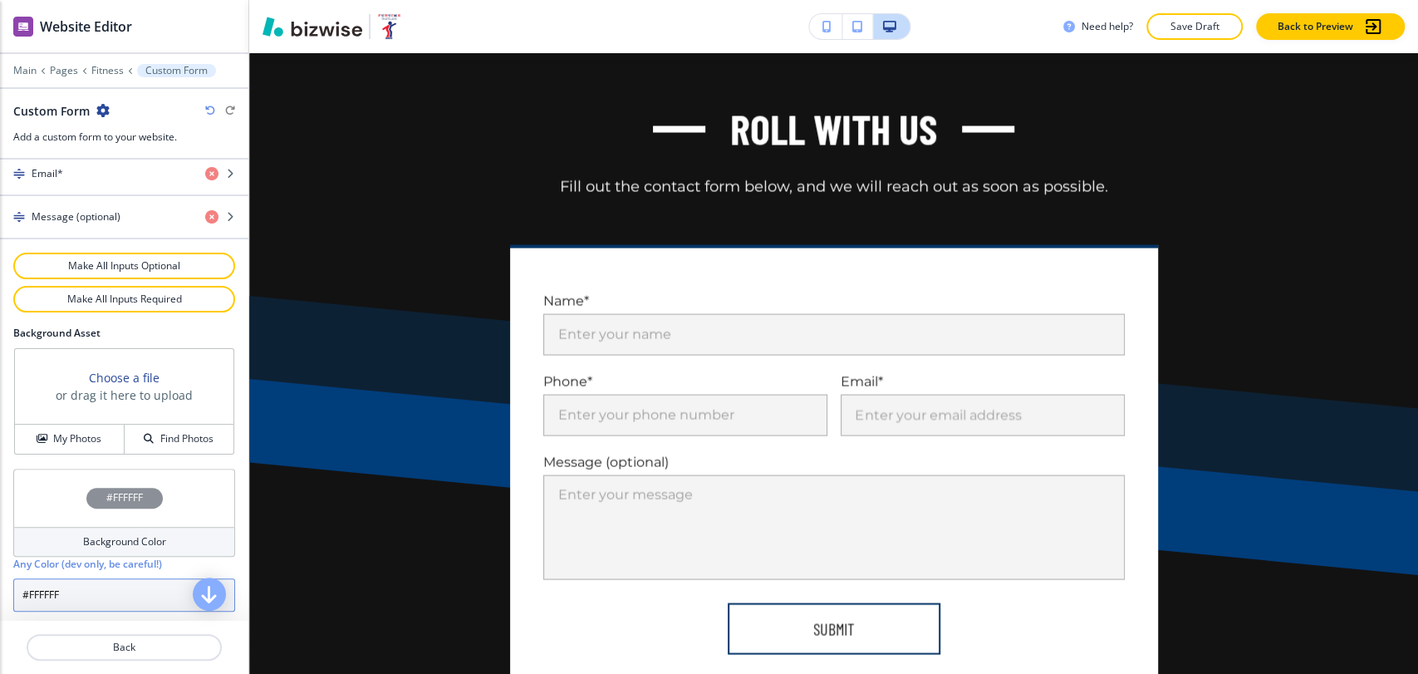
click at [140, 602] on input "#FFFFFF" at bounding box center [124, 594] width 222 height 33
click at [141, 597] on input "#FFFFFF" at bounding box center [124, 594] width 222 height 33
paste input "a7c1d9"
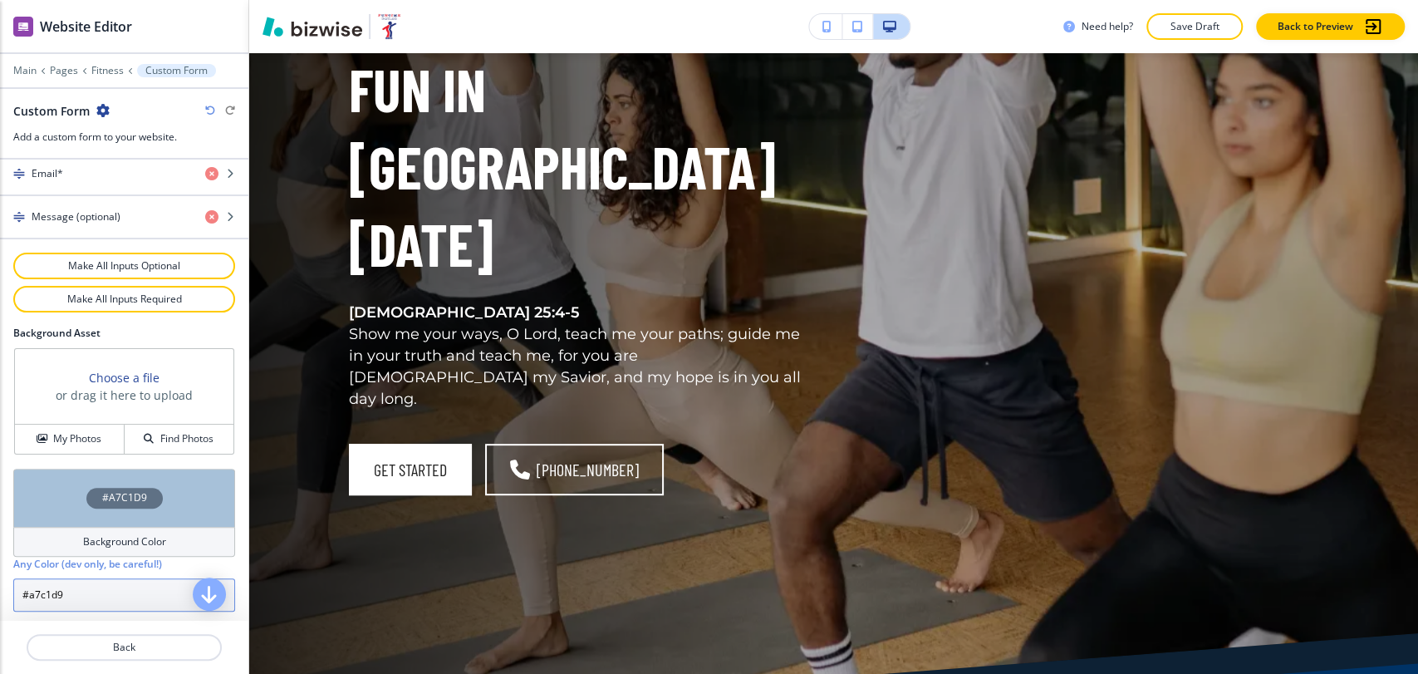
scroll to position [0, 0]
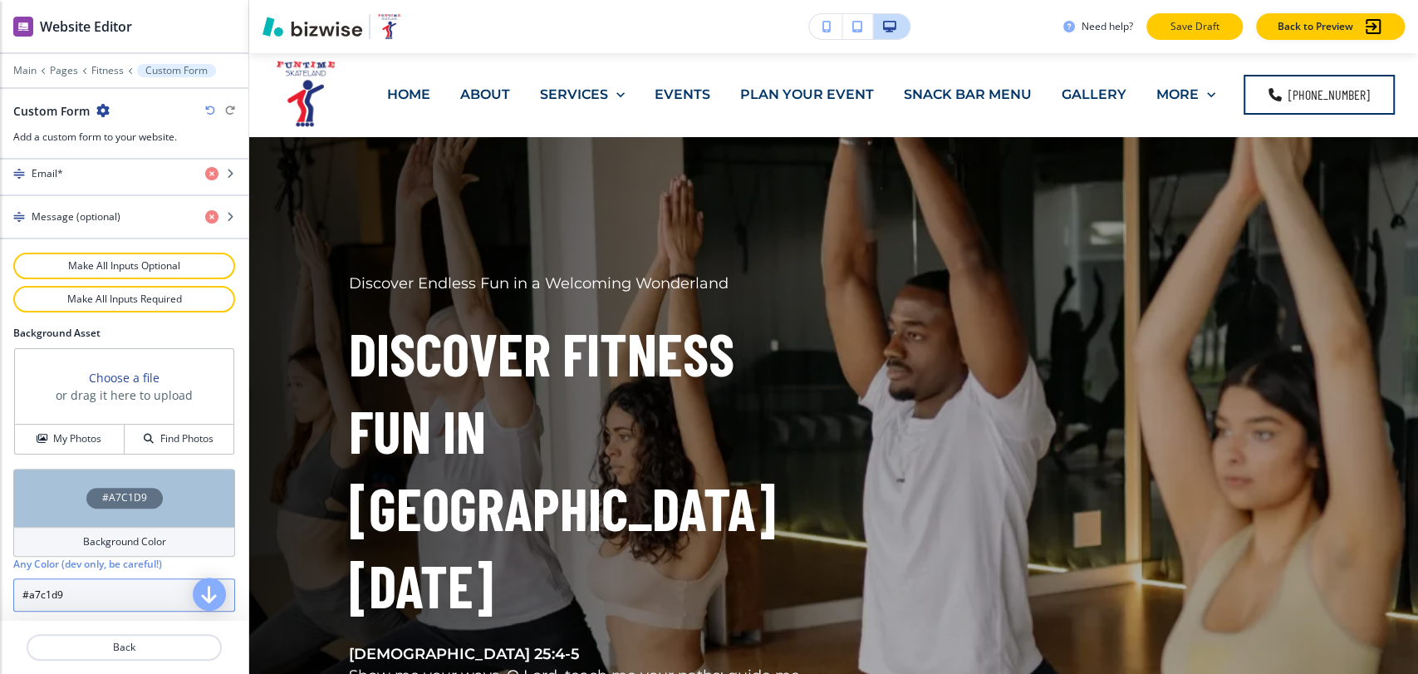
type input "#a7c1d9"
click at [1177, 26] on p "Save Draft" at bounding box center [1194, 26] width 53 height 15
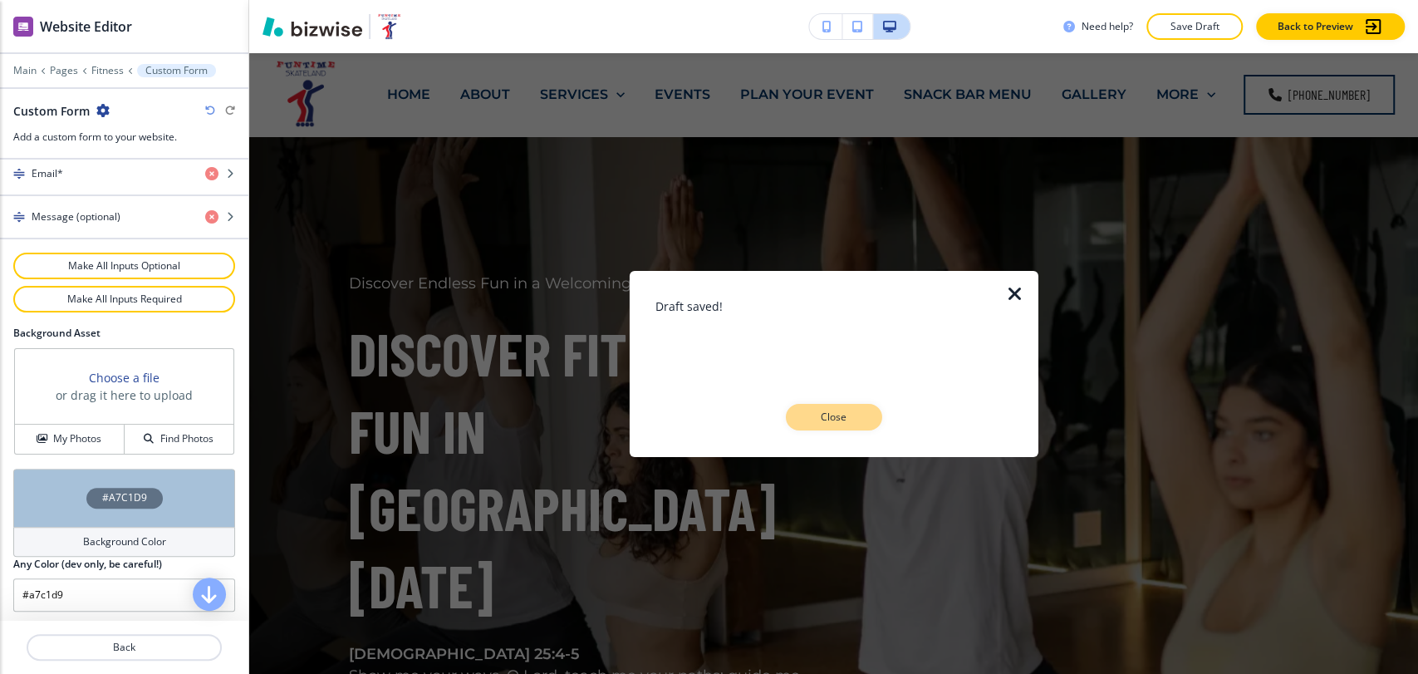
click at [849, 414] on p "Close" at bounding box center [834, 417] width 53 height 15
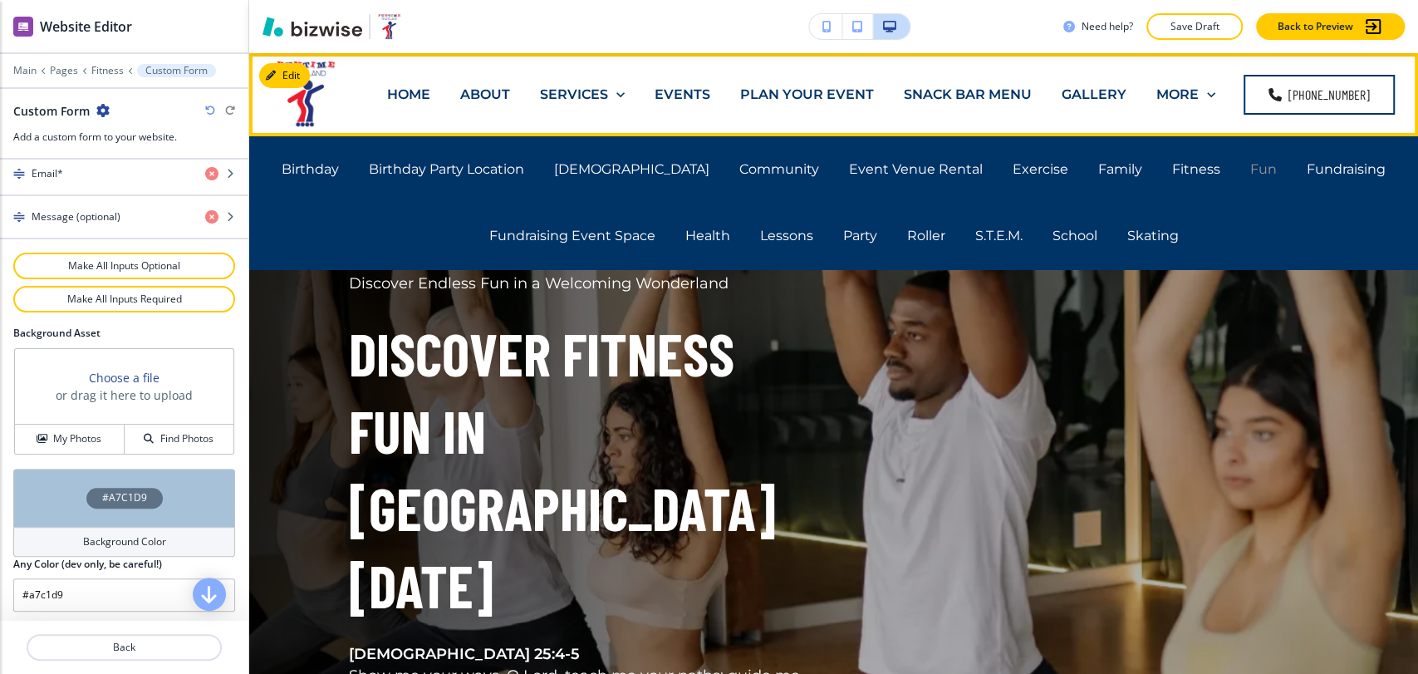
click at [1251, 168] on p "Fun" at bounding box center [1264, 169] width 27 height 19
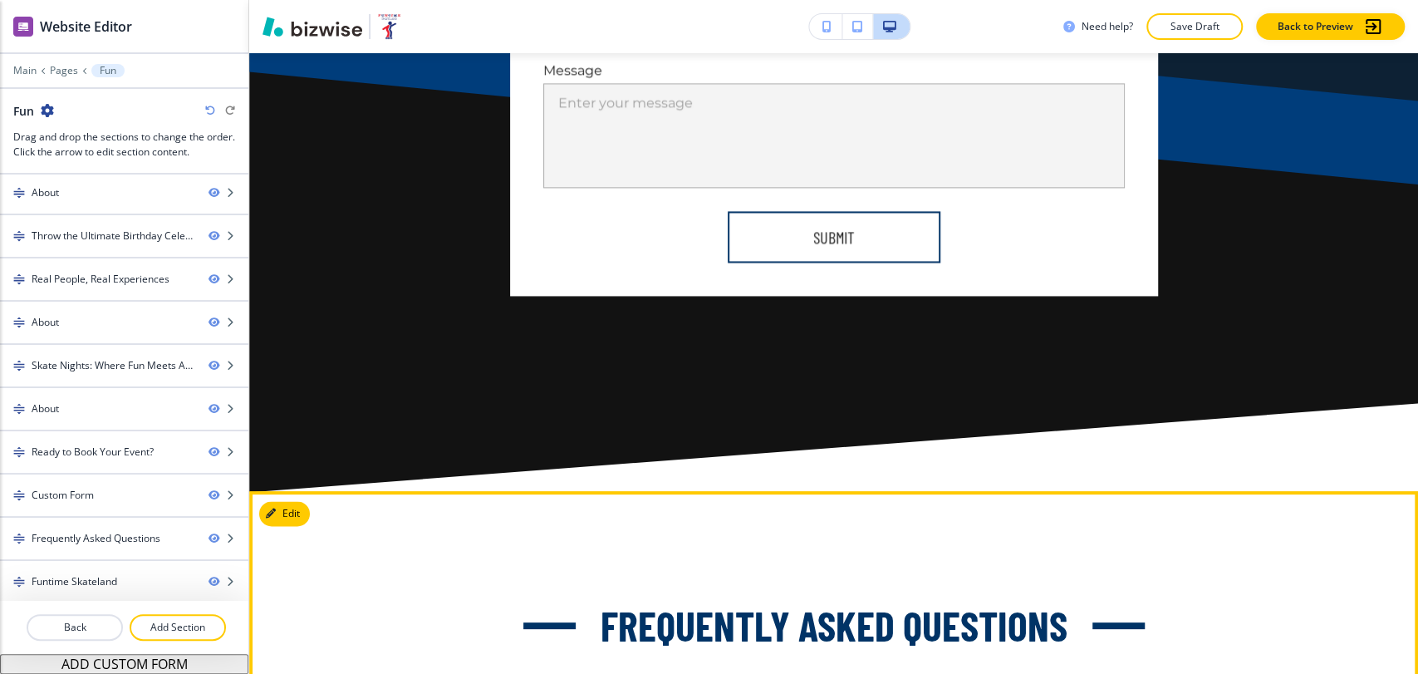
scroll to position [9978, 0]
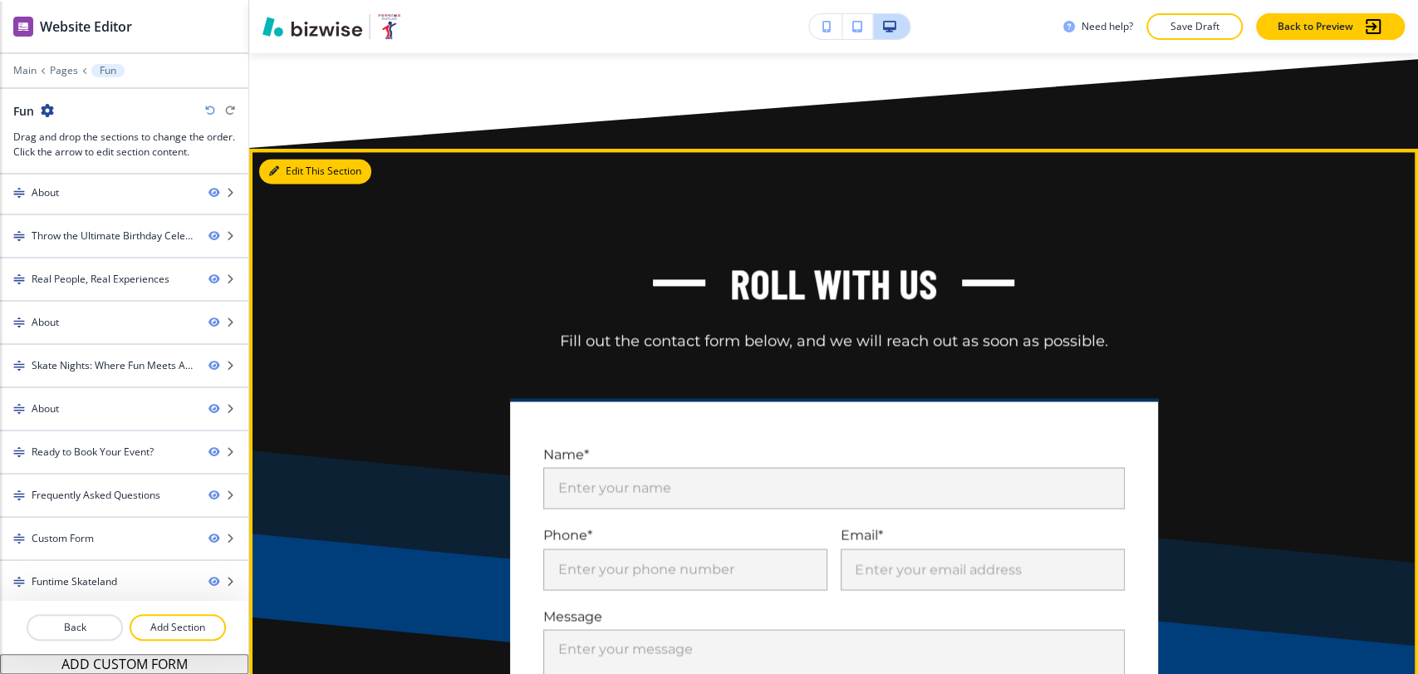
click at [282, 184] on button "Edit This Section" at bounding box center [315, 171] width 112 height 25
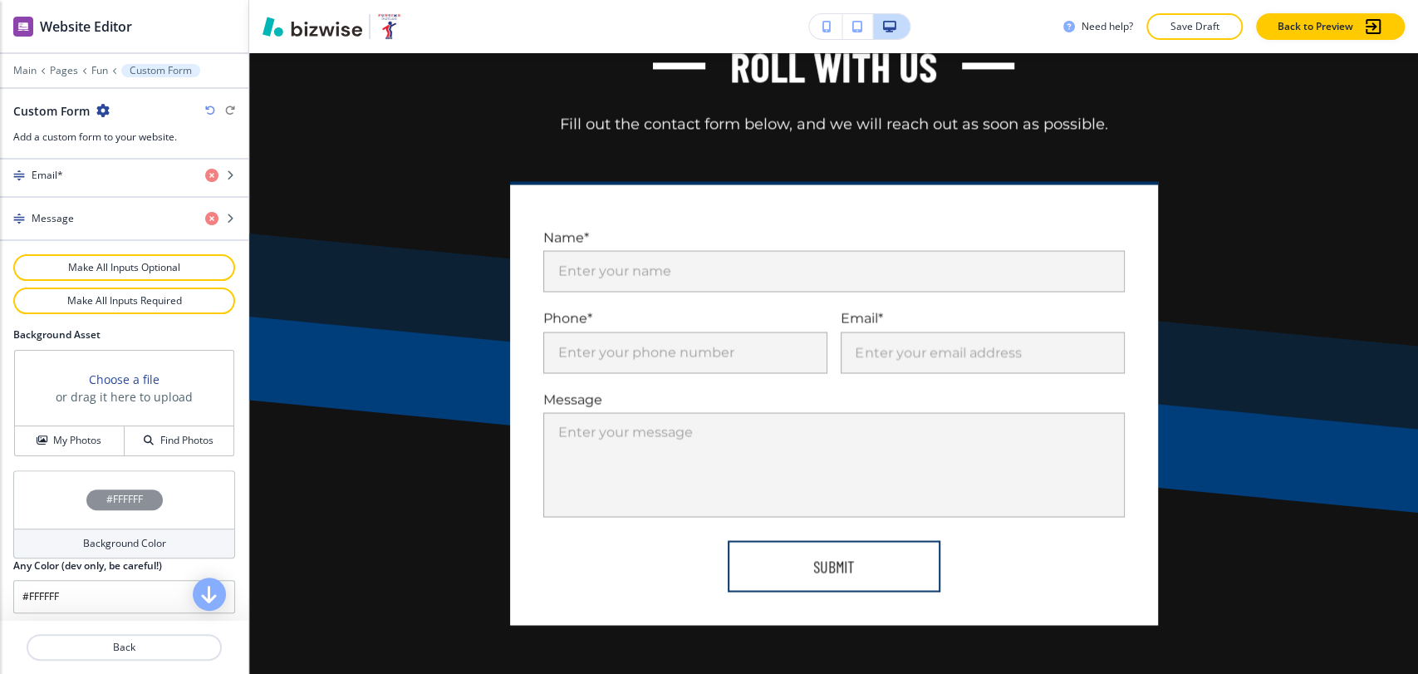
scroll to position [858, 0]
click at [106, 548] on div "Background Color" at bounding box center [124, 542] width 222 height 30
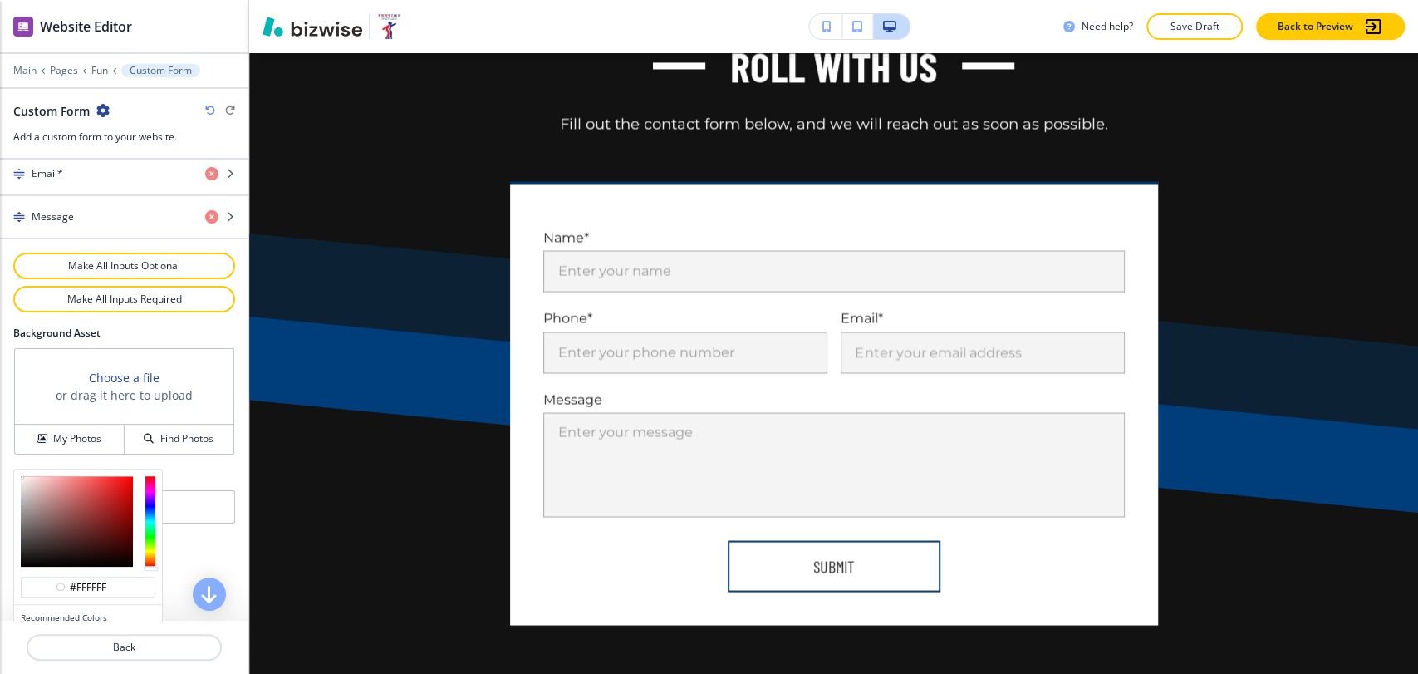
click at [178, 541] on div "Emails to notify Add byron@funtimeskateland.com Title Small Normal Large Huge R…" at bounding box center [124, 390] width 248 height 461
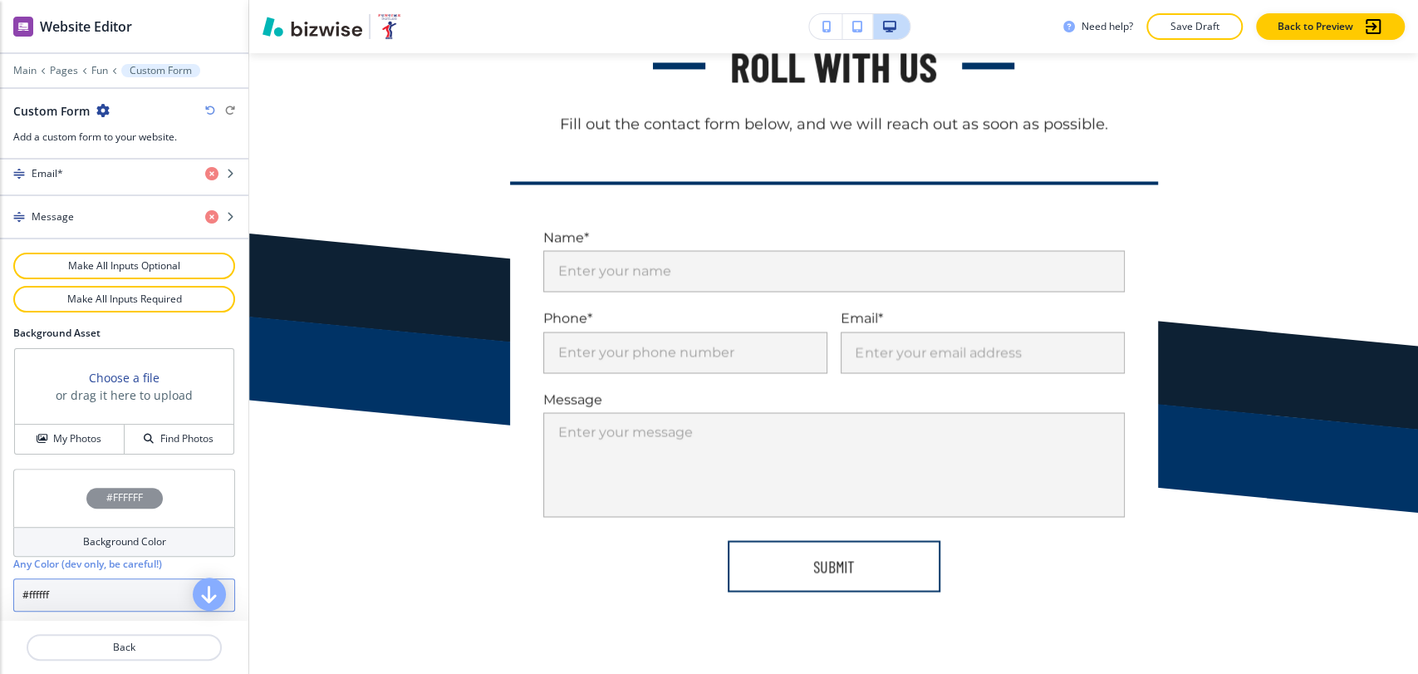
click at [135, 580] on input "#ffffff" at bounding box center [124, 594] width 222 height 33
paste input "a7c1d9"
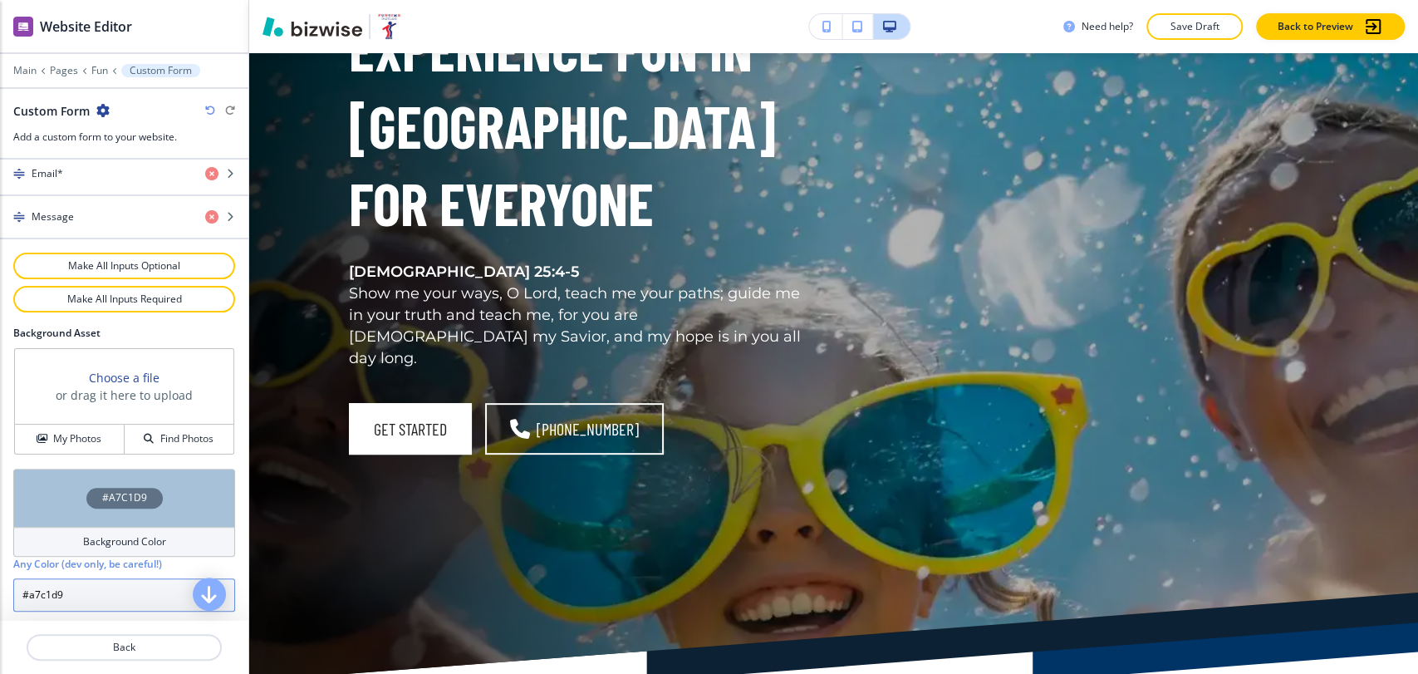
scroll to position [0, 0]
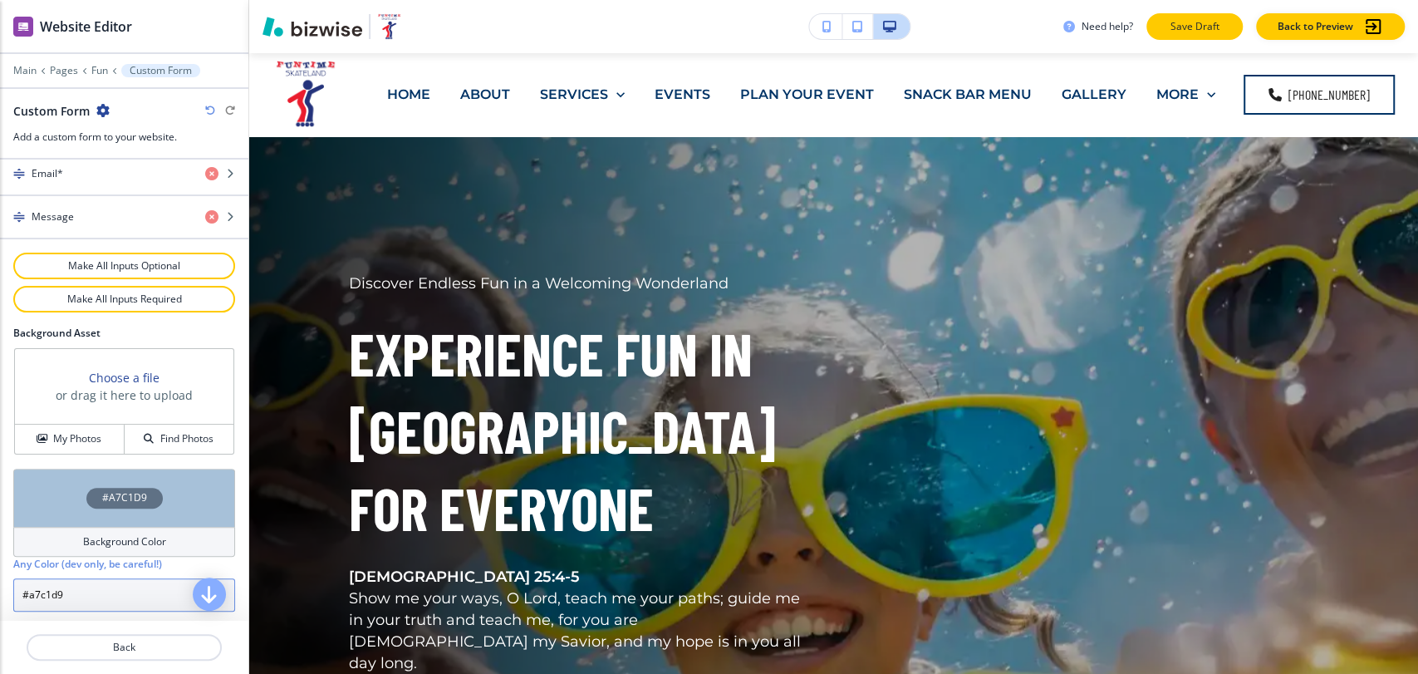
type input "#a7c1d9"
click at [1197, 23] on p "Save Draft" at bounding box center [1194, 26] width 53 height 15
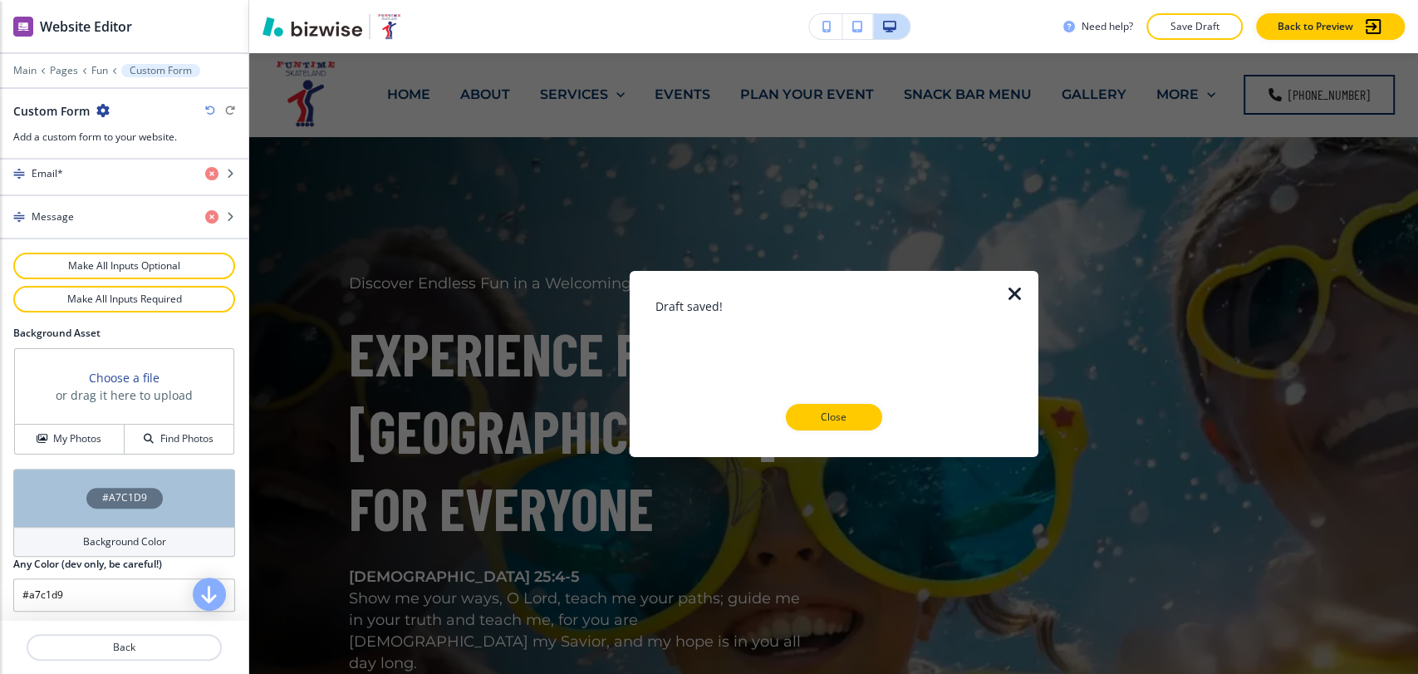
drag, startPoint x: 845, startPoint y: 419, endPoint x: 794, endPoint y: 344, distance: 90.8
click at [846, 419] on p "Close" at bounding box center [834, 417] width 53 height 15
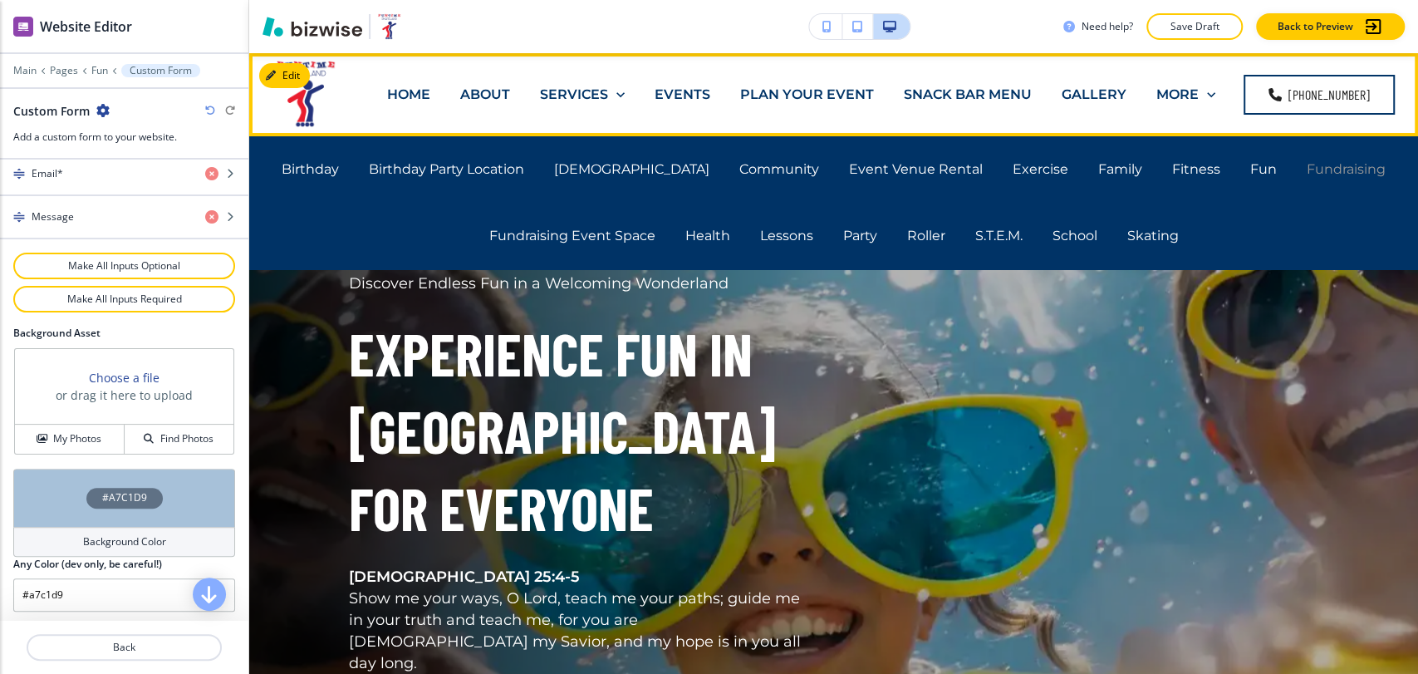
click at [1307, 170] on p "Fundraising" at bounding box center [1346, 169] width 79 height 19
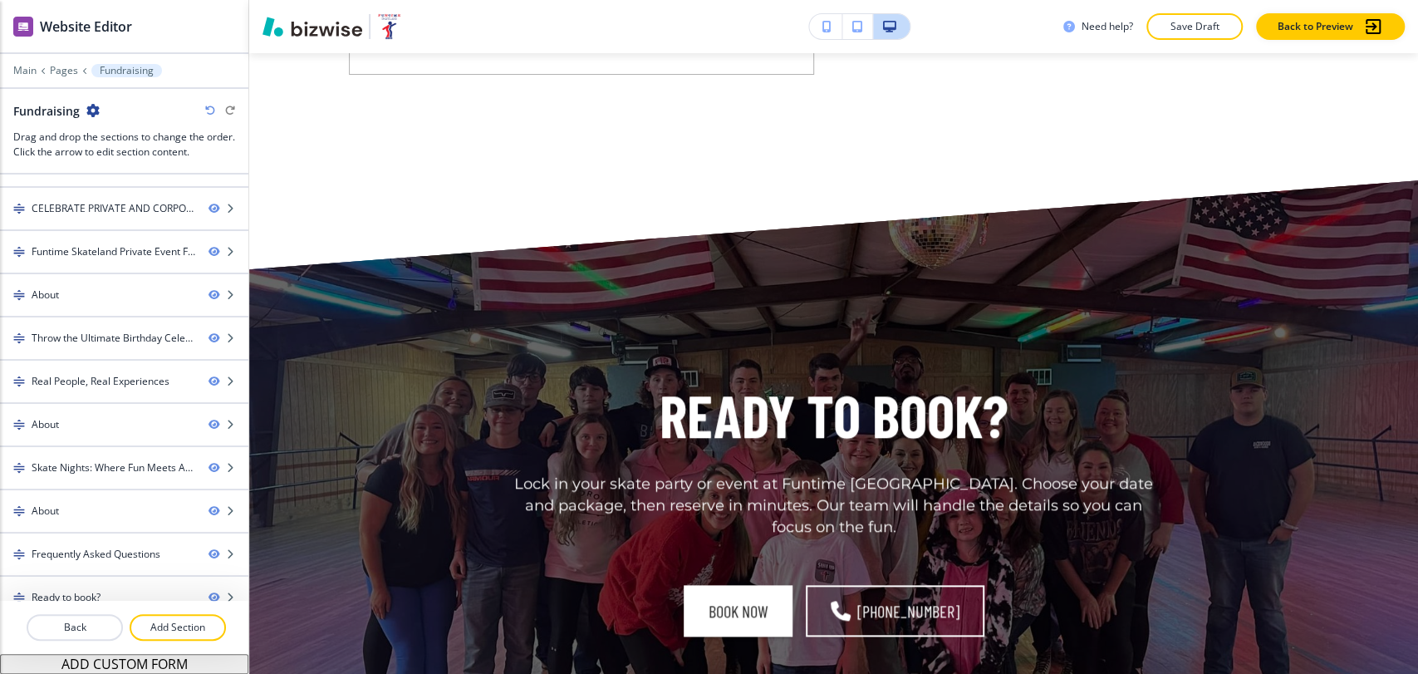
scroll to position [219, 0]
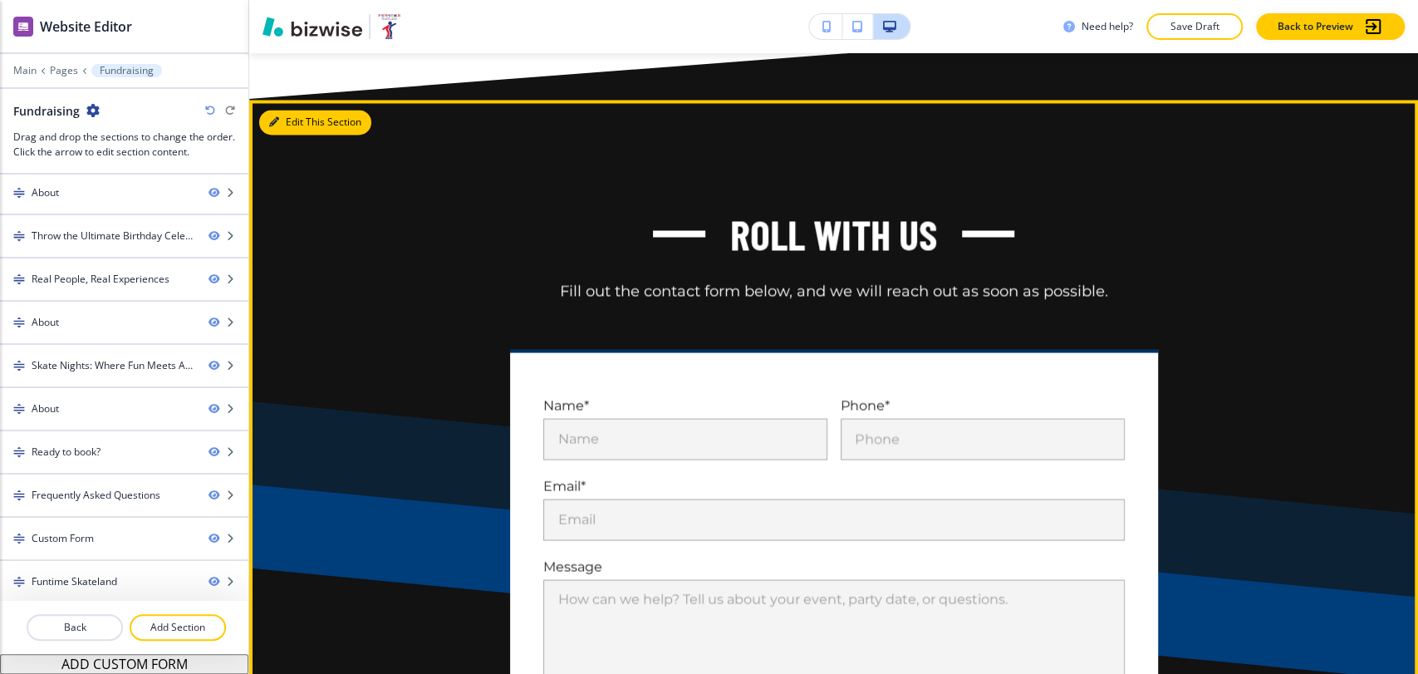
click at [288, 135] on button "Edit This Section" at bounding box center [315, 122] width 112 height 25
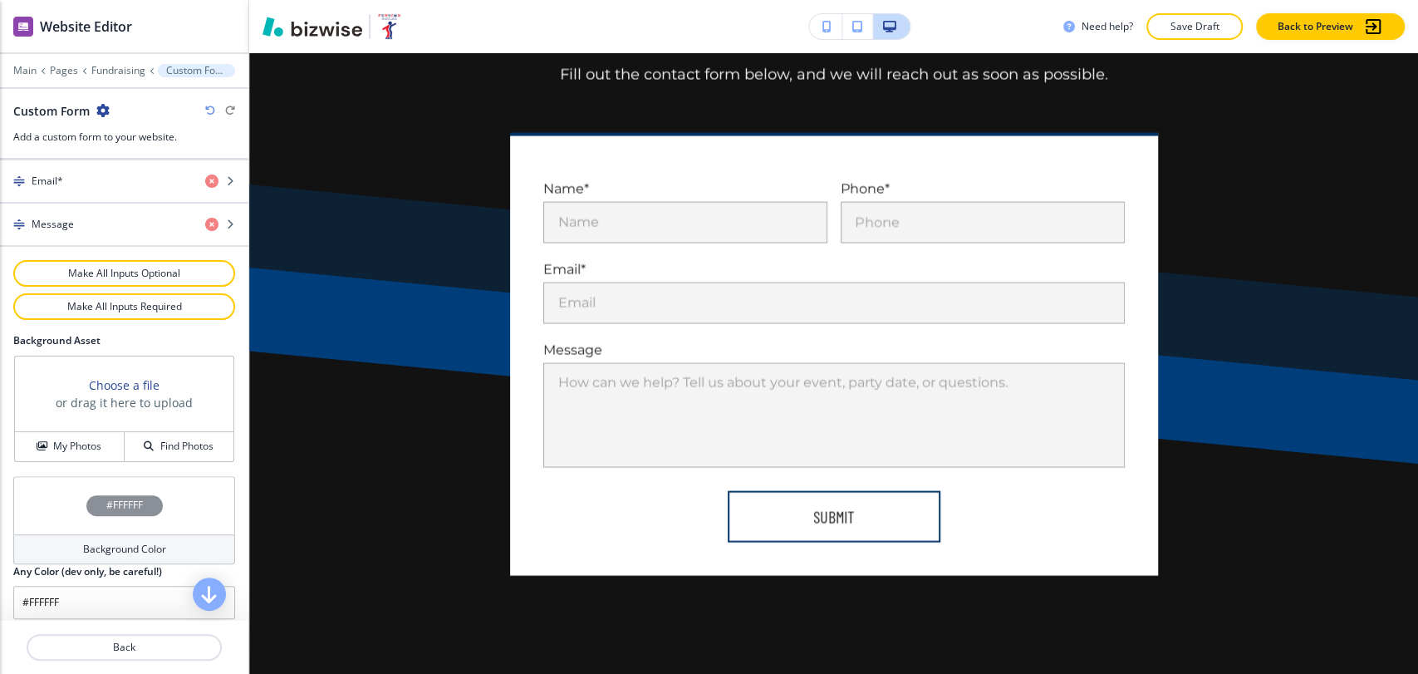
scroll to position [858, 0]
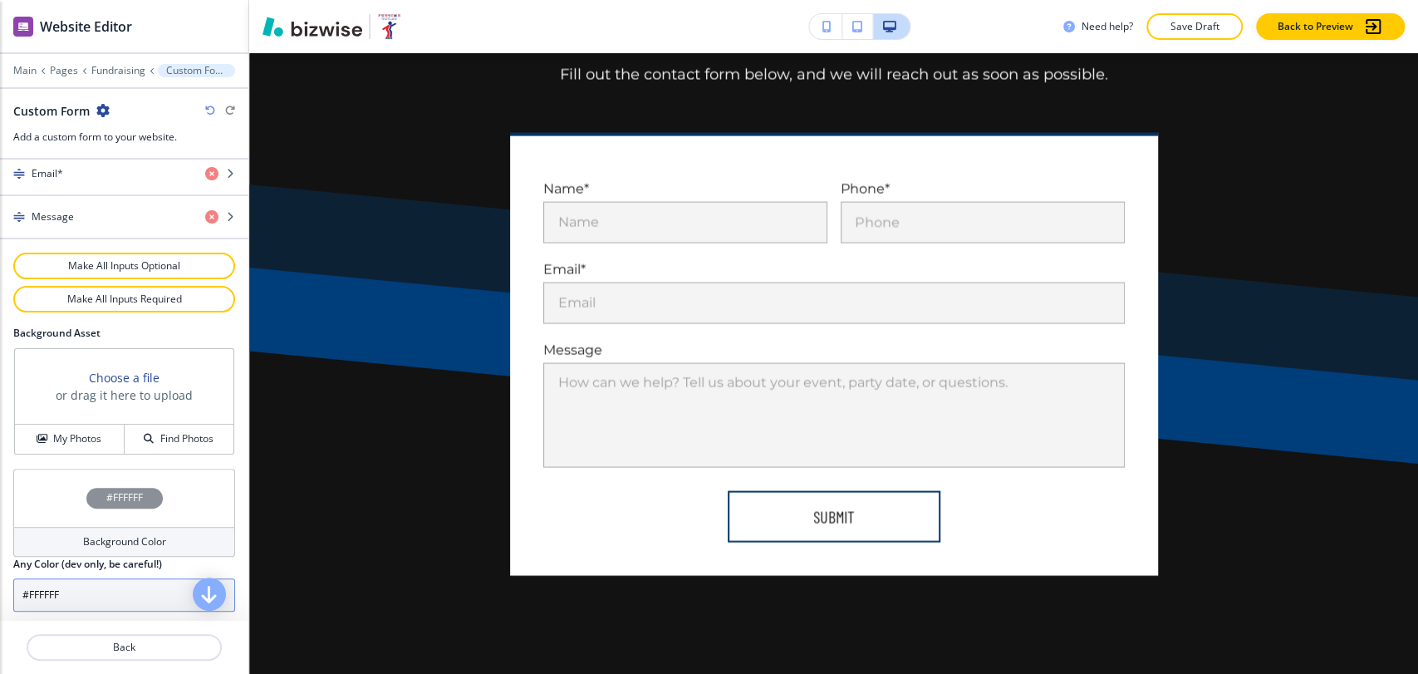
click at [125, 601] on input "#FFFFFF" at bounding box center [124, 594] width 222 height 33
paste input "a7c1d9"
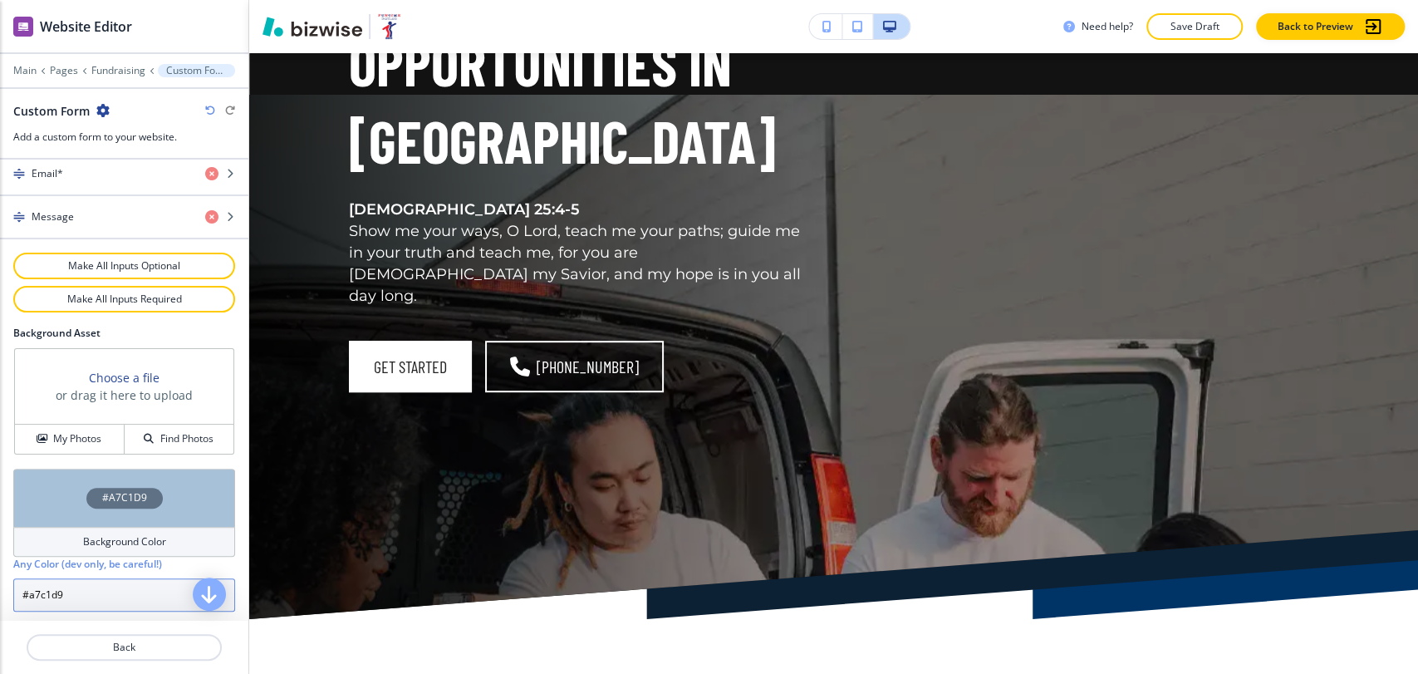
scroll to position [0, 0]
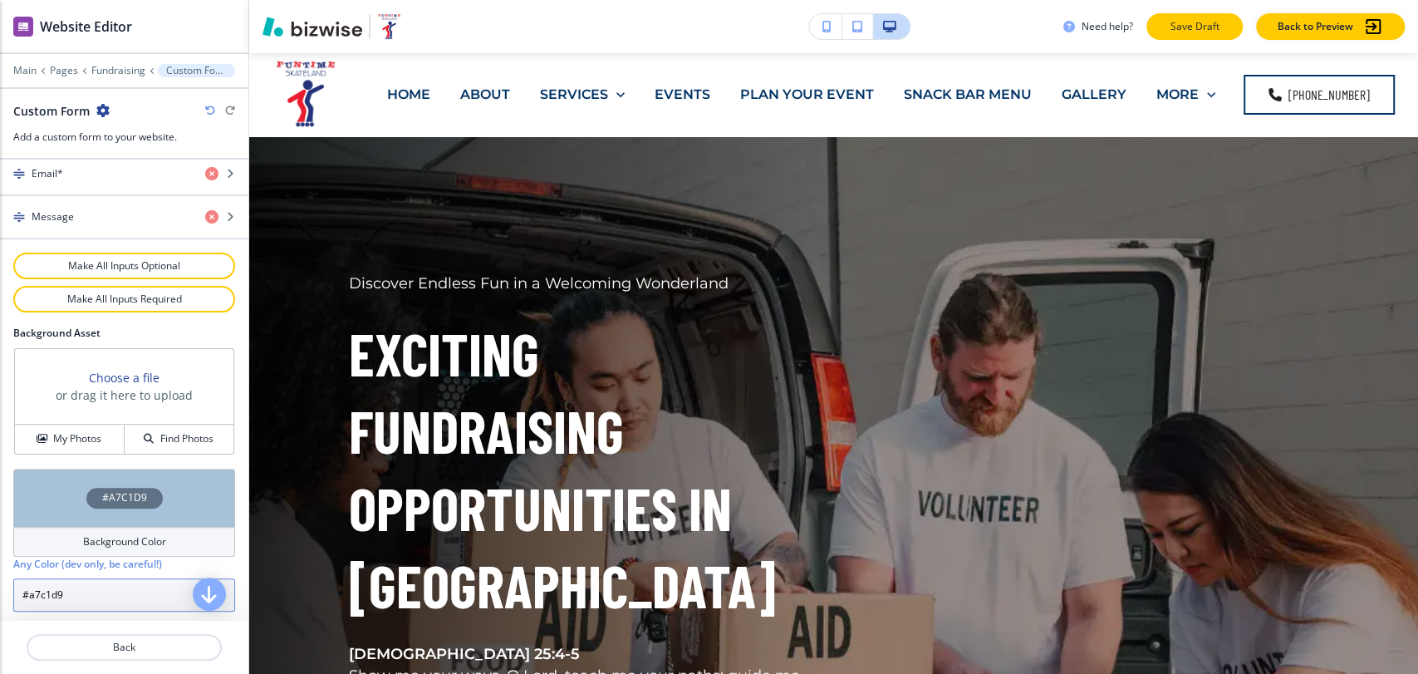
type input "#a7c1d9"
click at [1177, 27] on p "Save Draft" at bounding box center [1194, 26] width 53 height 15
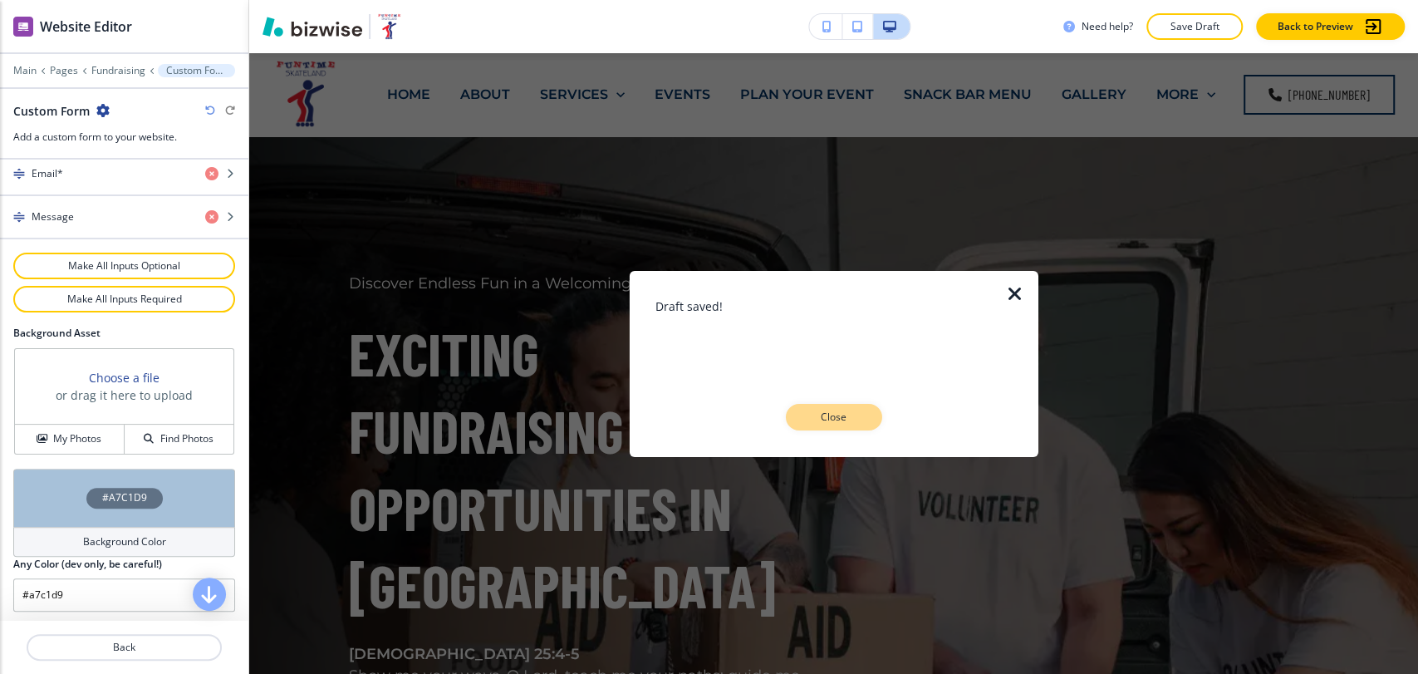
click at [871, 424] on button "Close" at bounding box center [834, 417] width 96 height 27
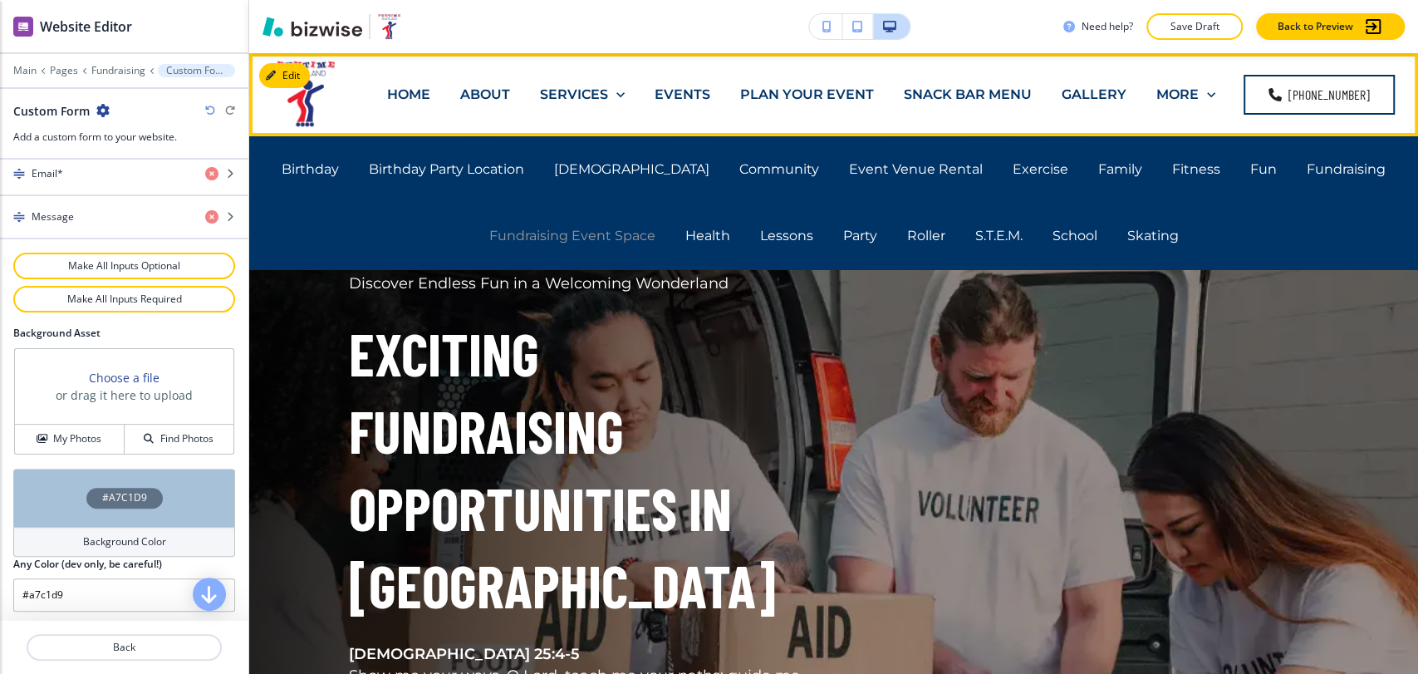
click at [590, 233] on p "Fundraising Event Space" at bounding box center [572, 235] width 166 height 19
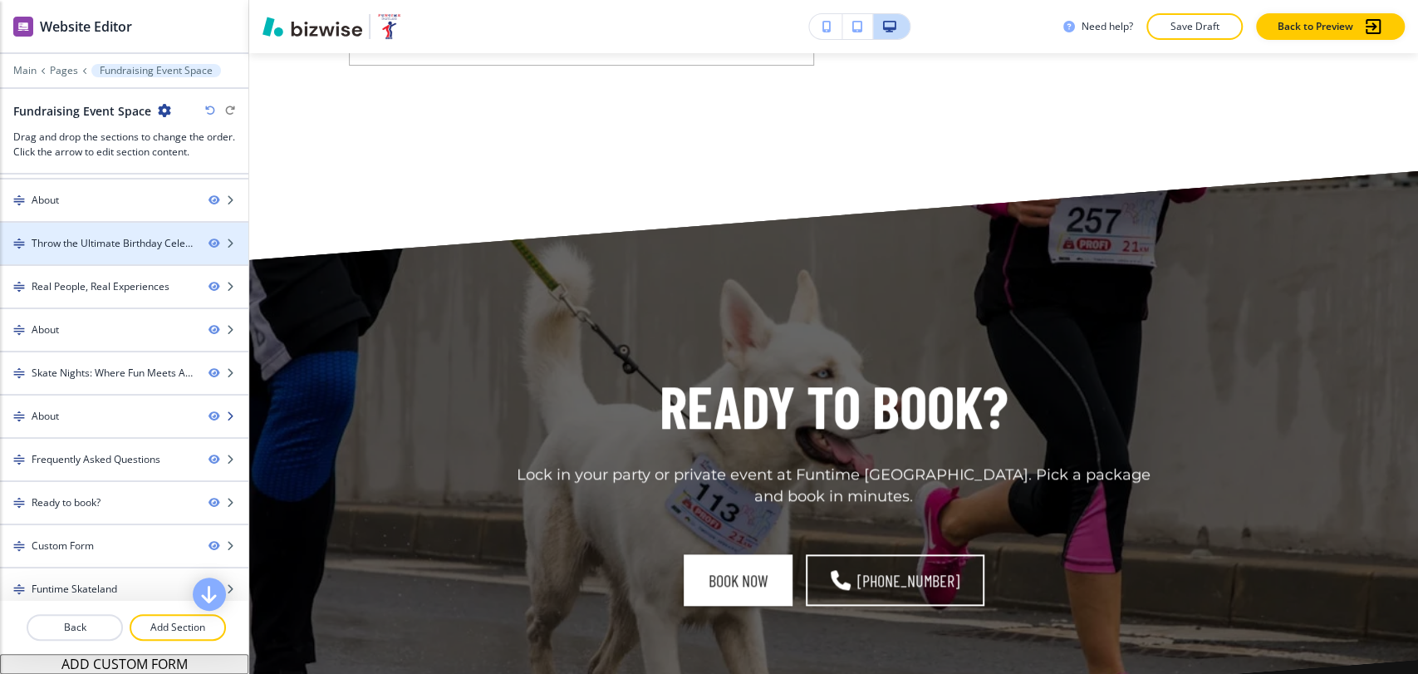
scroll to position [219, 0]
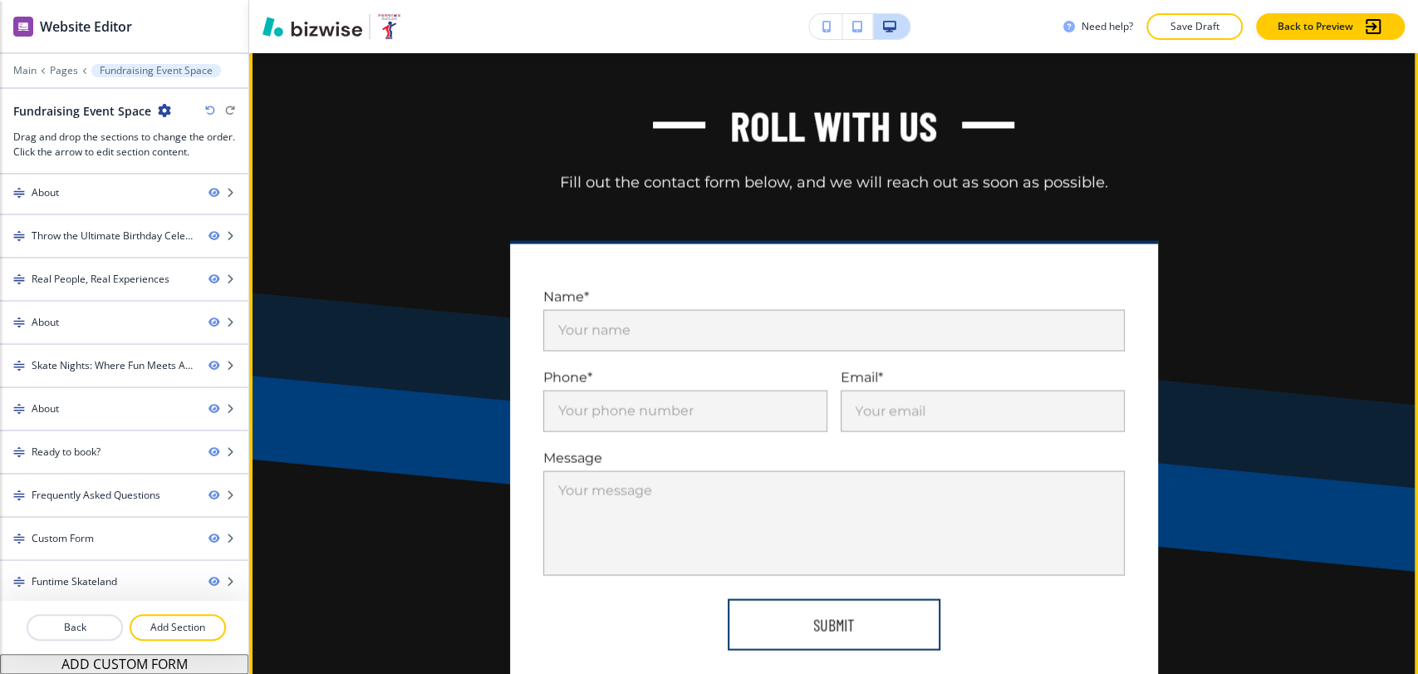
click at [292, 26] on button "Edit This Section" at bounding box center [315, 13] width 112 height 25
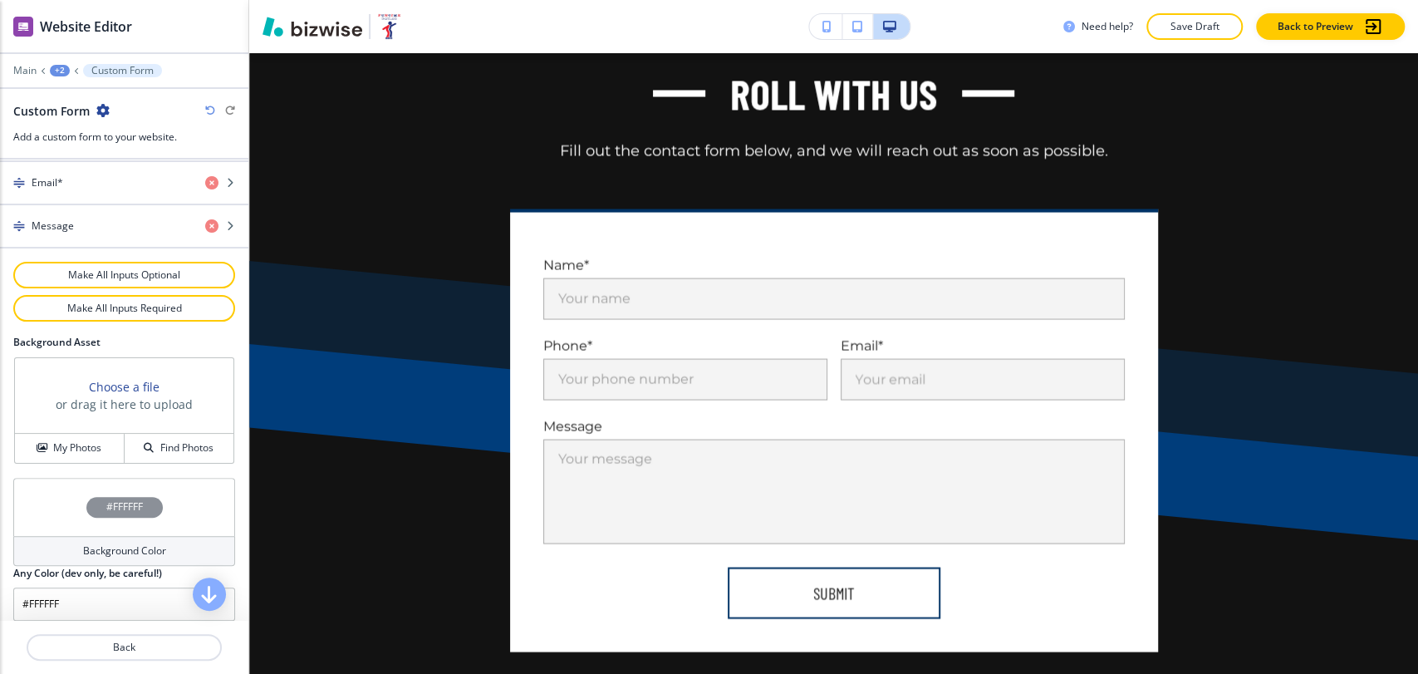
scroll to position [858, 0]
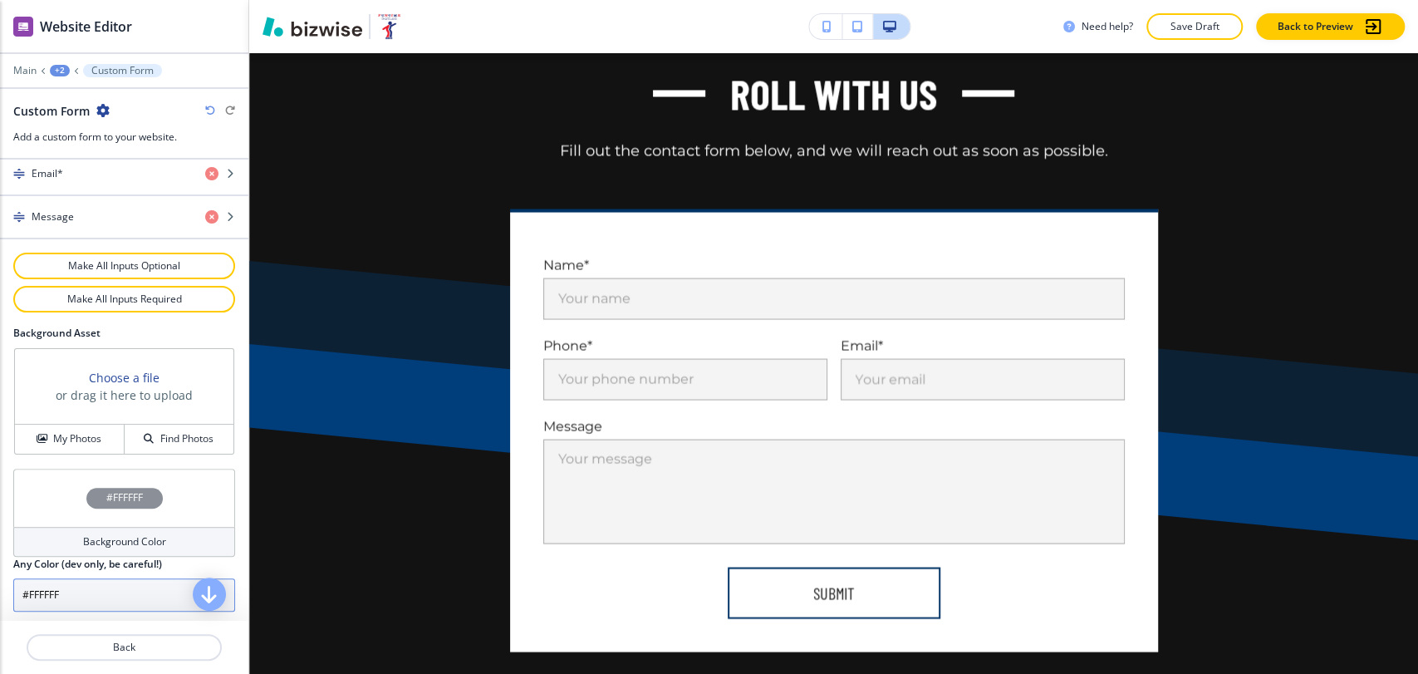
click at [100, 597] on input "#FFFFFF" at bounding box center [124, 594] width 222 height 33
click at [100, 593] on input "#FFFFFF" at bounding box center [124, 594] width 222 height 33
click at [100, 592] on input "#FFFFFF" at bounding box center [124, 594] width 222 height 33
click at [101, 591] on input "#FFFFFF" at bounding box center [124, 594] width 222 height 33
click at [101, 593] on input "#FFFFFF" at bounding box center [124, 594] width 222 height 33
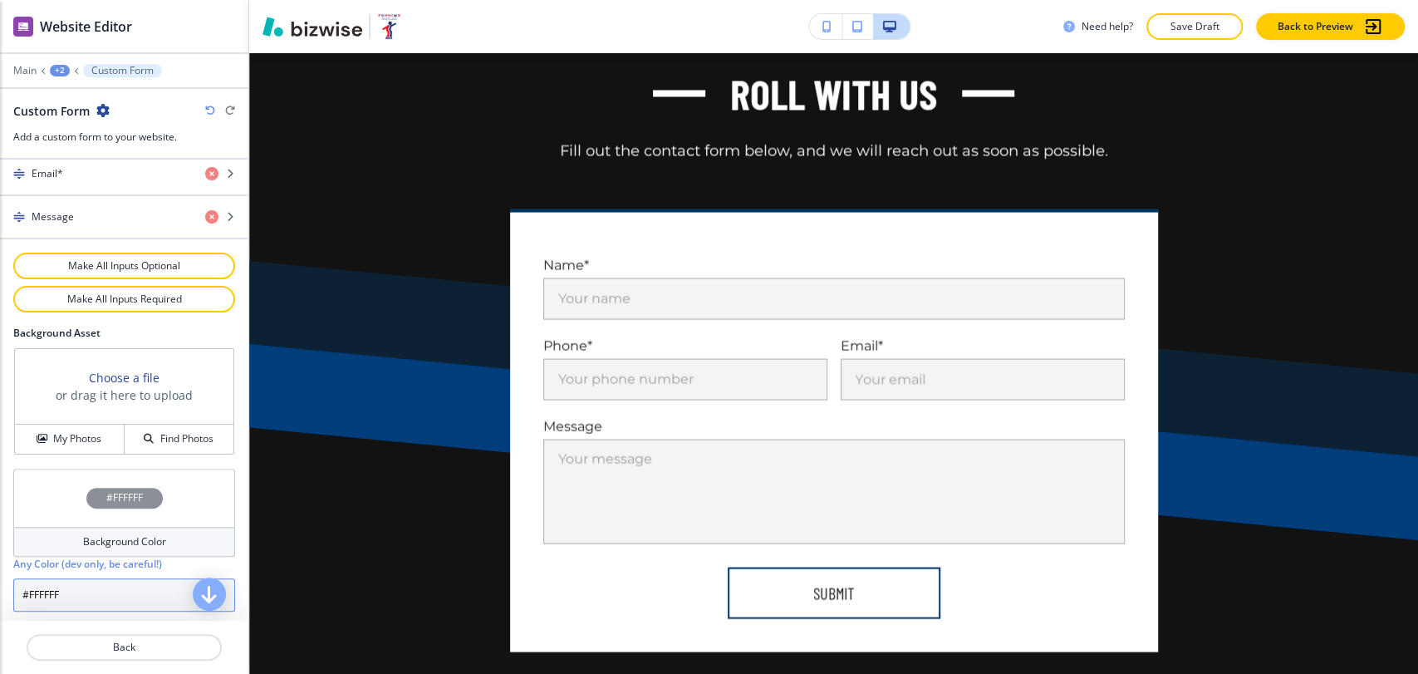
click at [101, 594] on input "#FFFFFF" at bounding box center [124, 594] width 222 height 33
click at [101, 595] on input "#FFFFFF" at bounding box center [124, 594] width 222 height 33
paste input "a7c1d9"
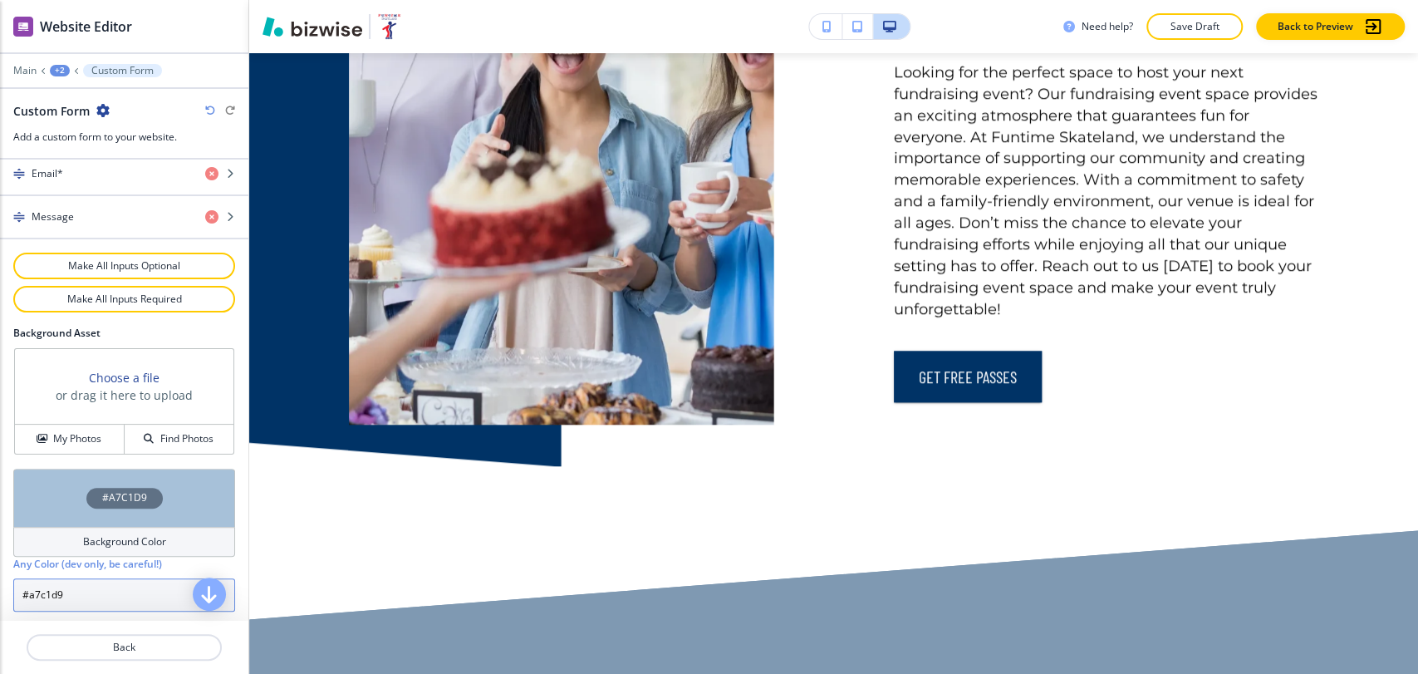
scroll to position [0, 0]
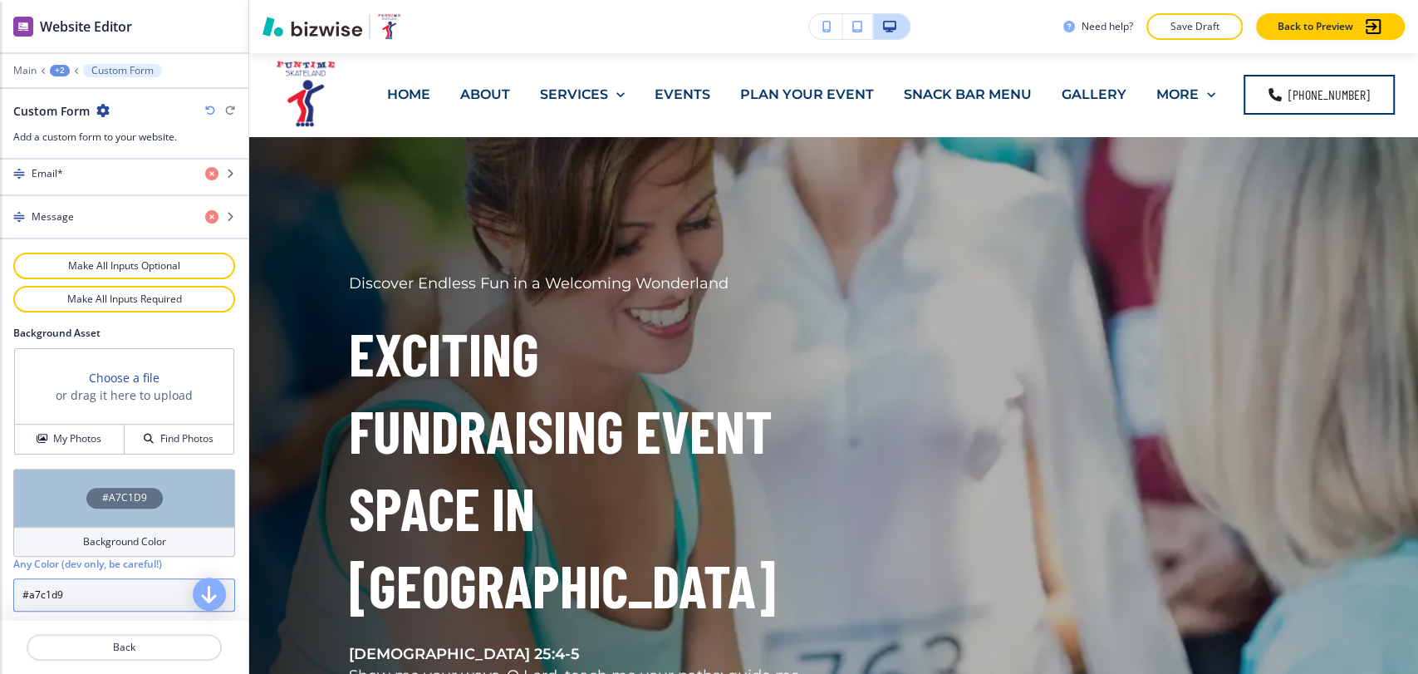
type input "#a7c1d9"
click at [1202, 9] on div "Need help? Save Draft Back to Preview" at bounding box center [833, 26] width 1169 height 53
click at [1201, 14] on button "Save Draft" at bounding box center [1195, 26] width 96 height 27
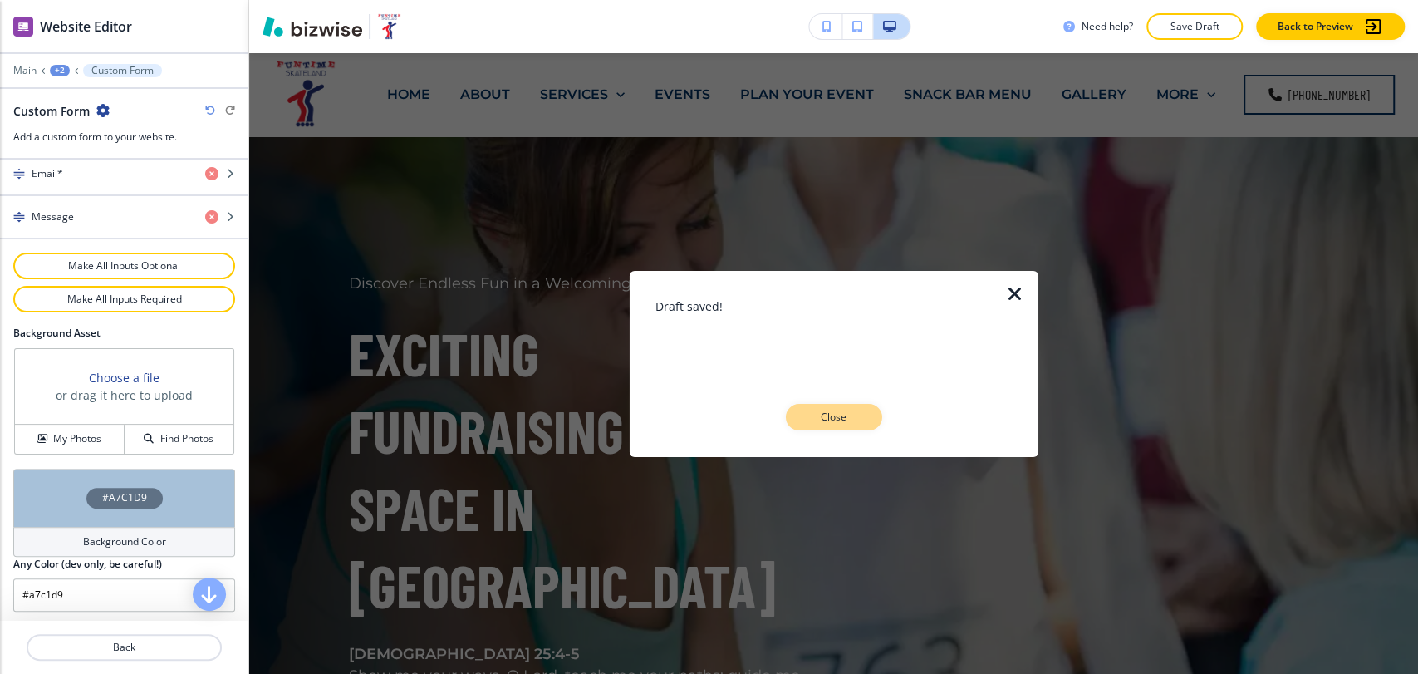
click at [848, 418] on p "Close" at bounding box center [834, 417] width 53 height 15
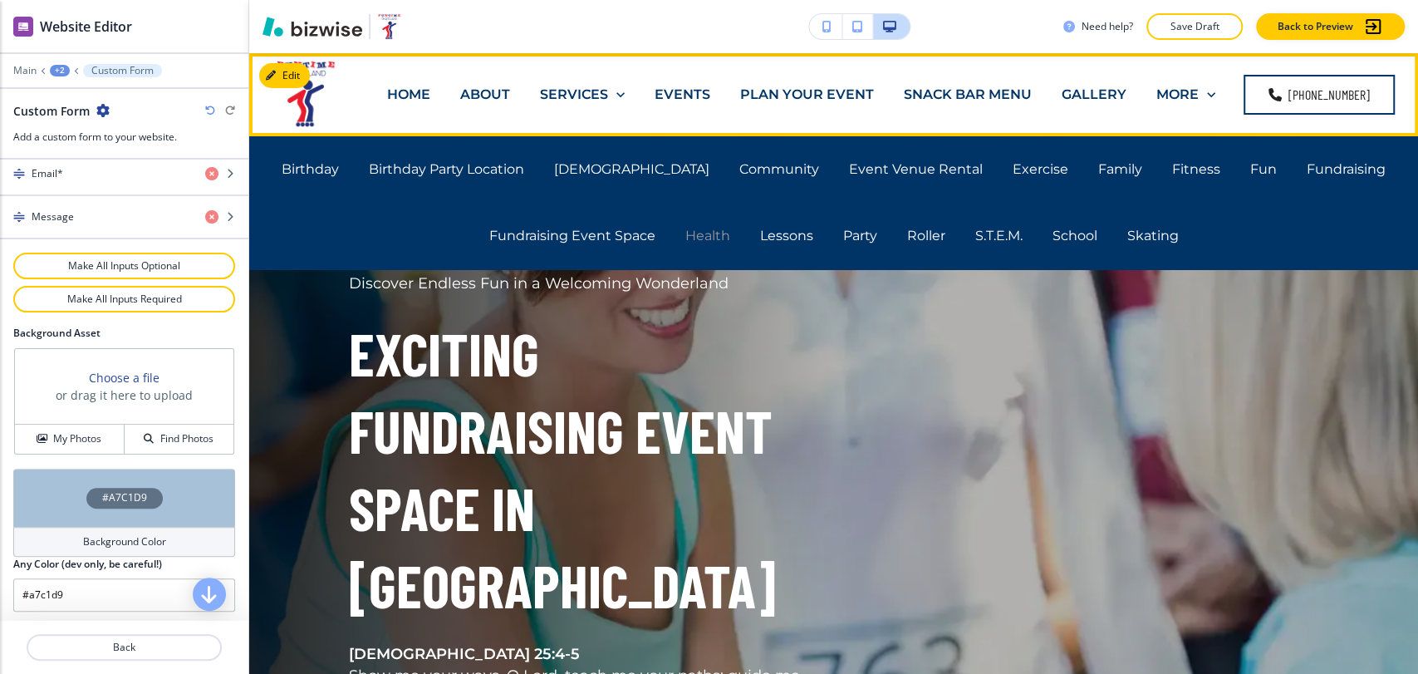
click at [690, 234] on p "Health" at bounding box center [707, 235] width 45 height 19
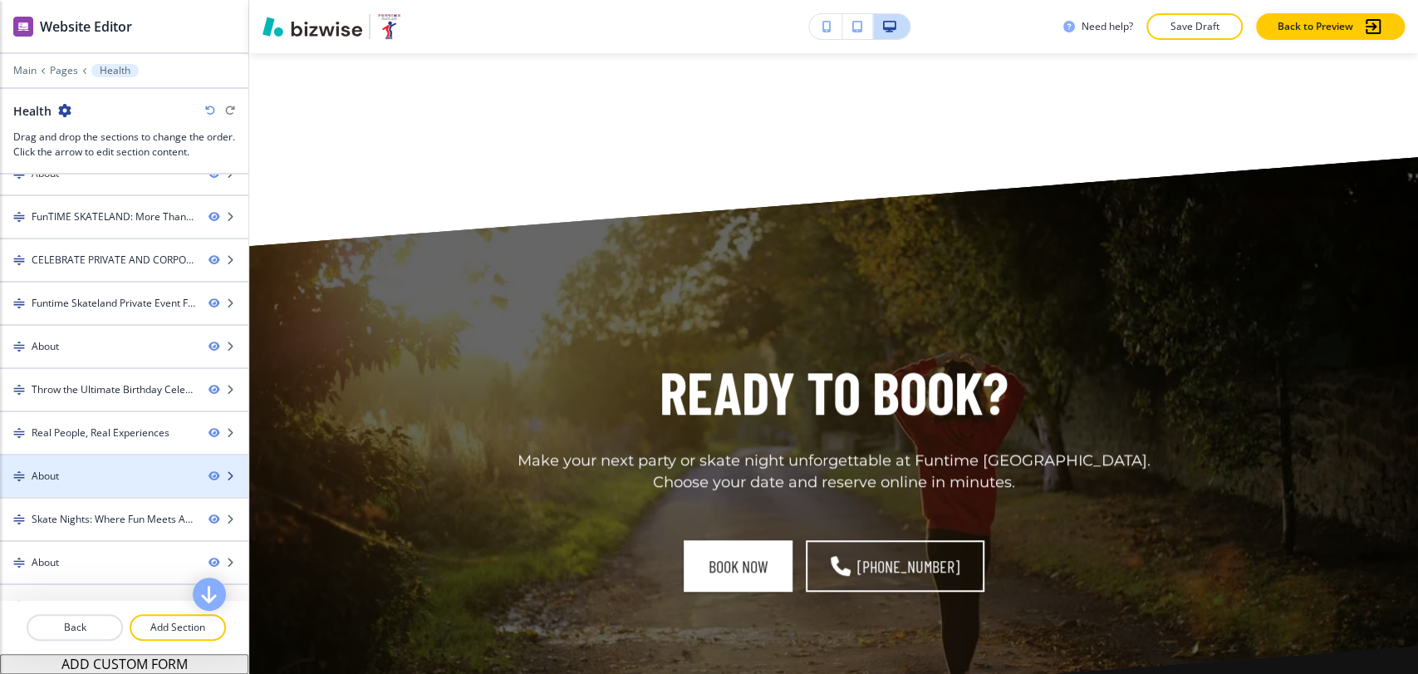
scroll to position [219, 0]
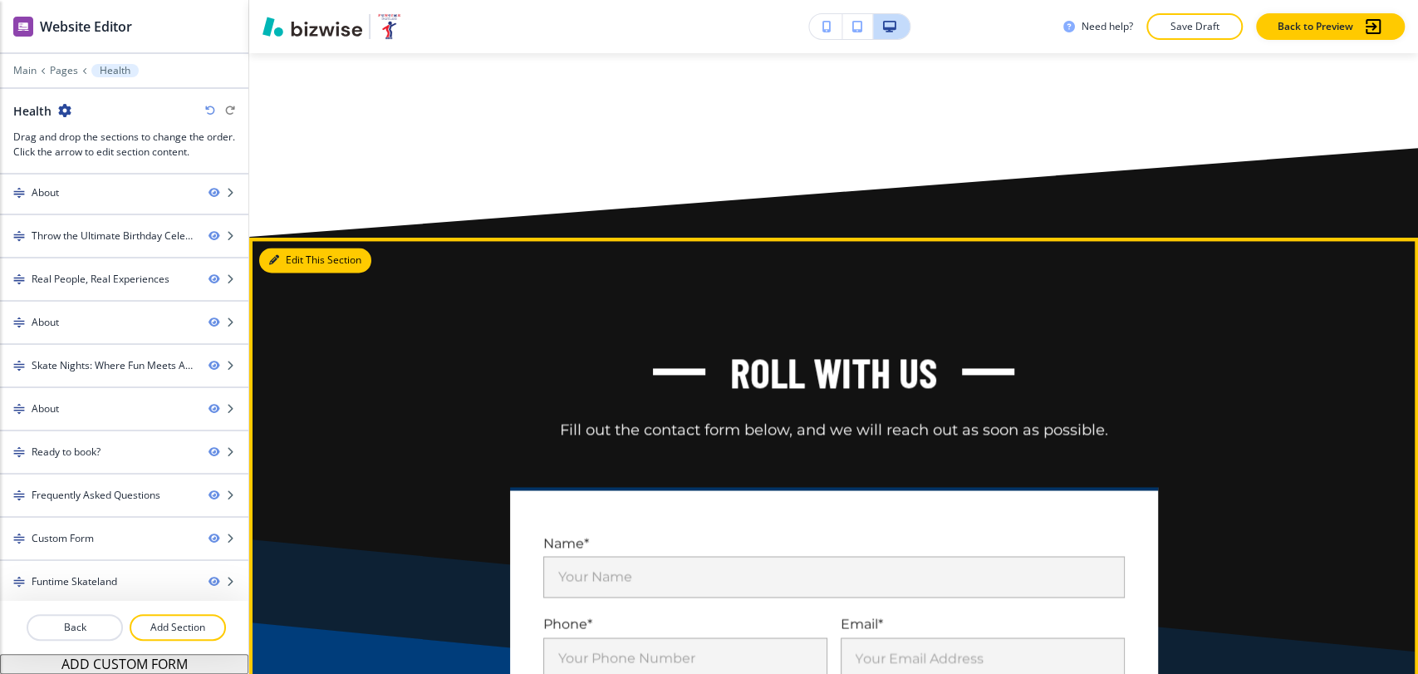
click at [285, 273] on button "Edit This Section" at bounding box center [315, 260] width 112 height 25
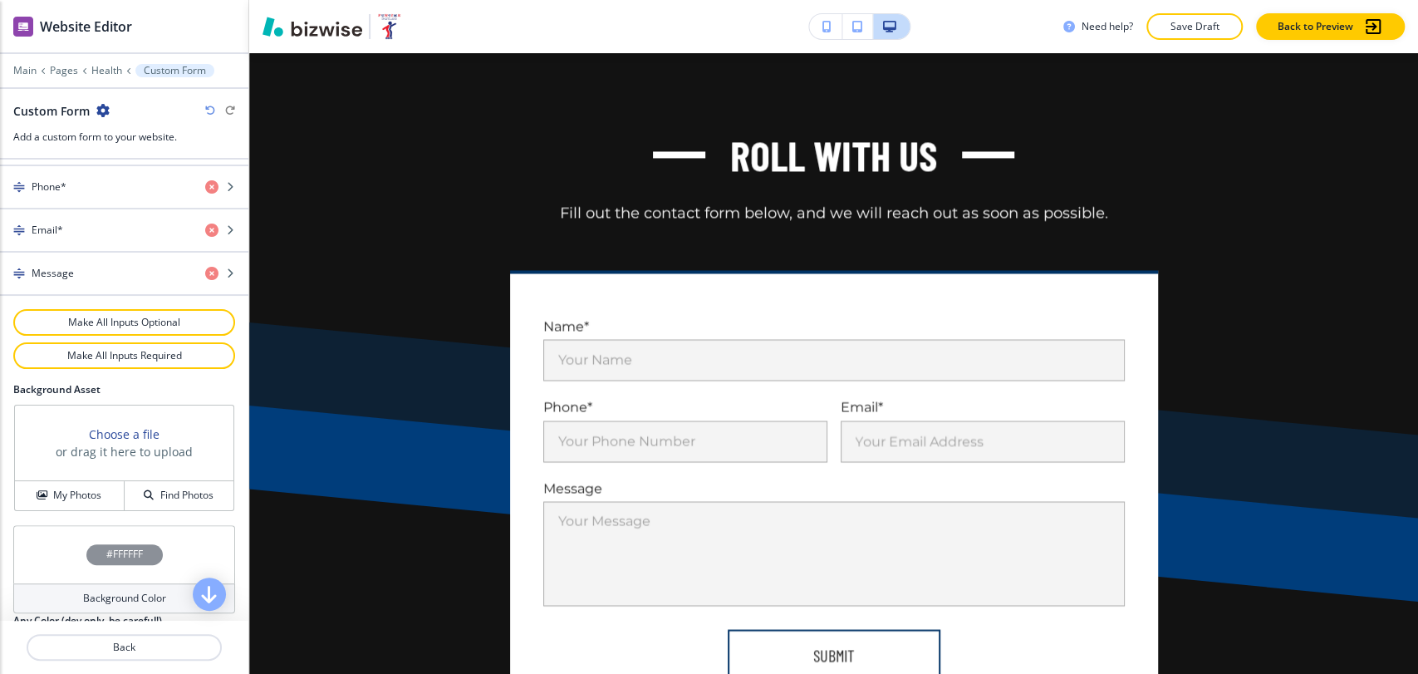
scroll to position [858, 0]
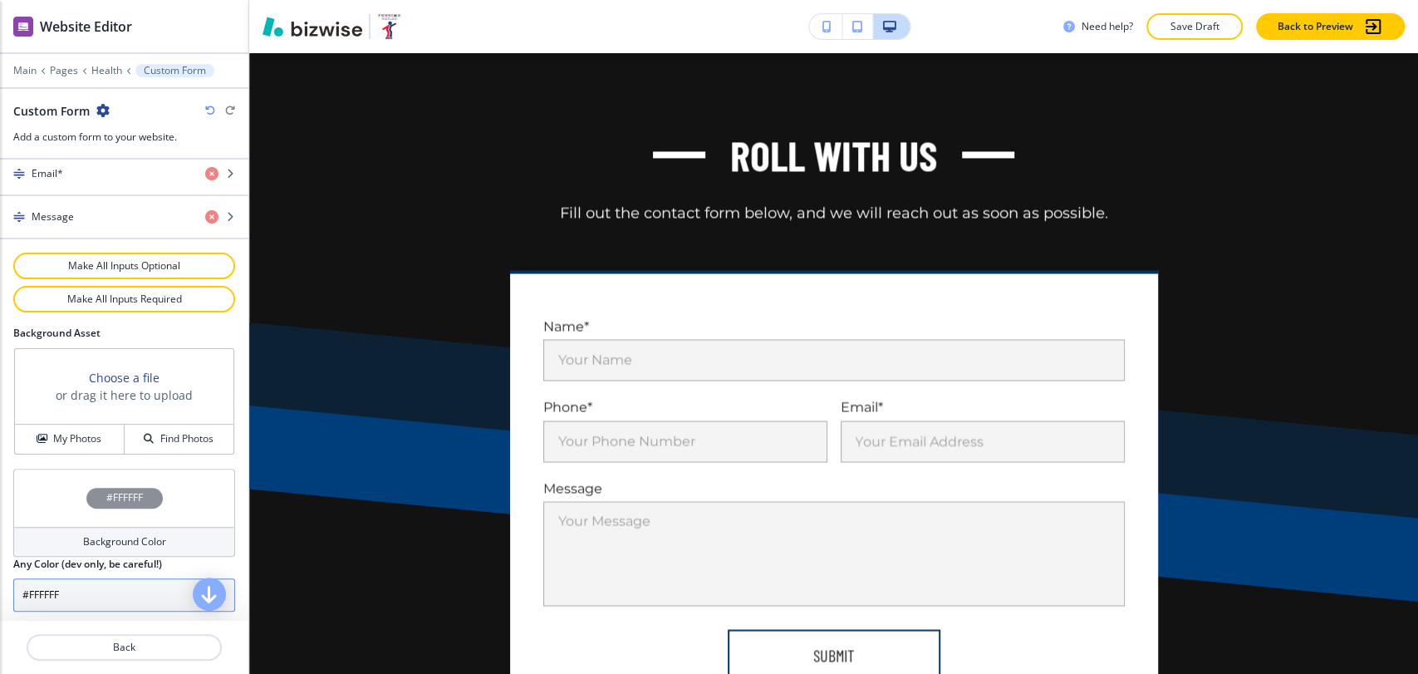
click at [117, 589] on input "#FFFFFF" at bounding box center [124, 594] width 222 height 33
paste input "a7c1d9"
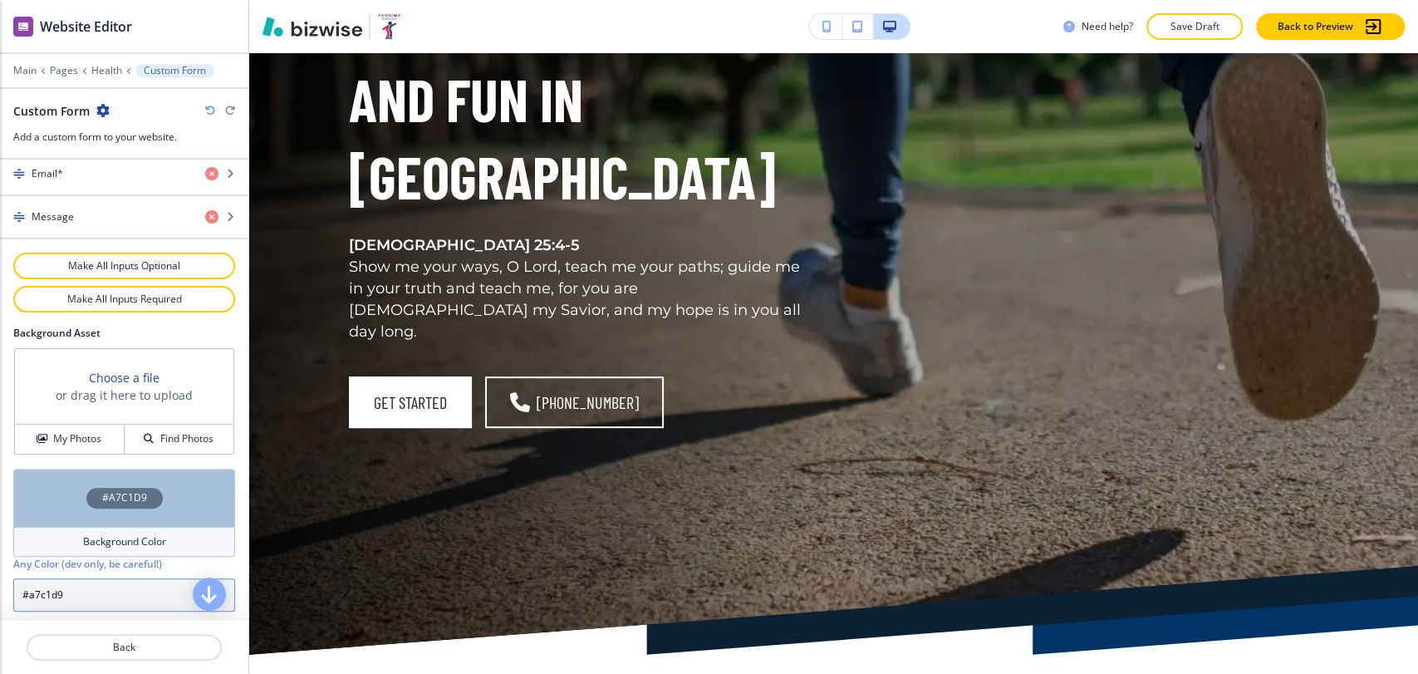
scroll to position [0, 0]
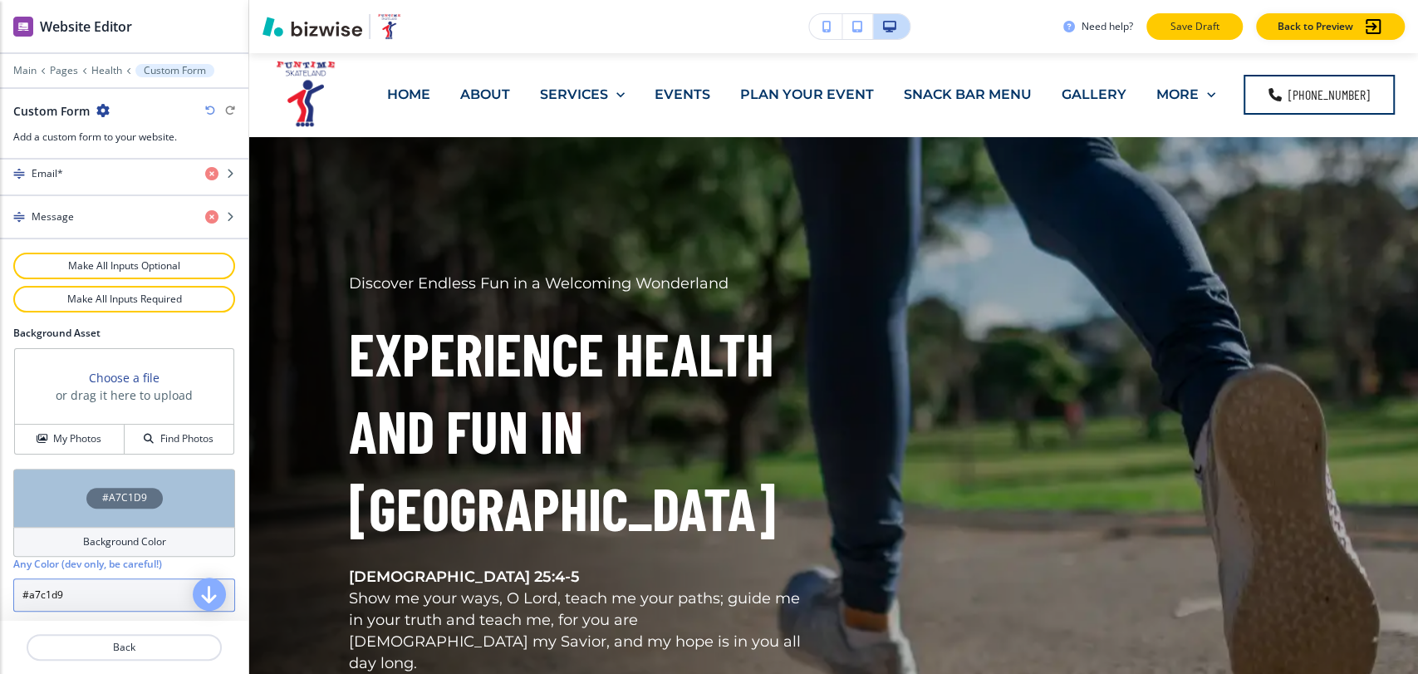
type input "#a7c1d9"
click at [1182, 27] on p "Save Draft" at bounding box center [1194, 26] width 53 height 15
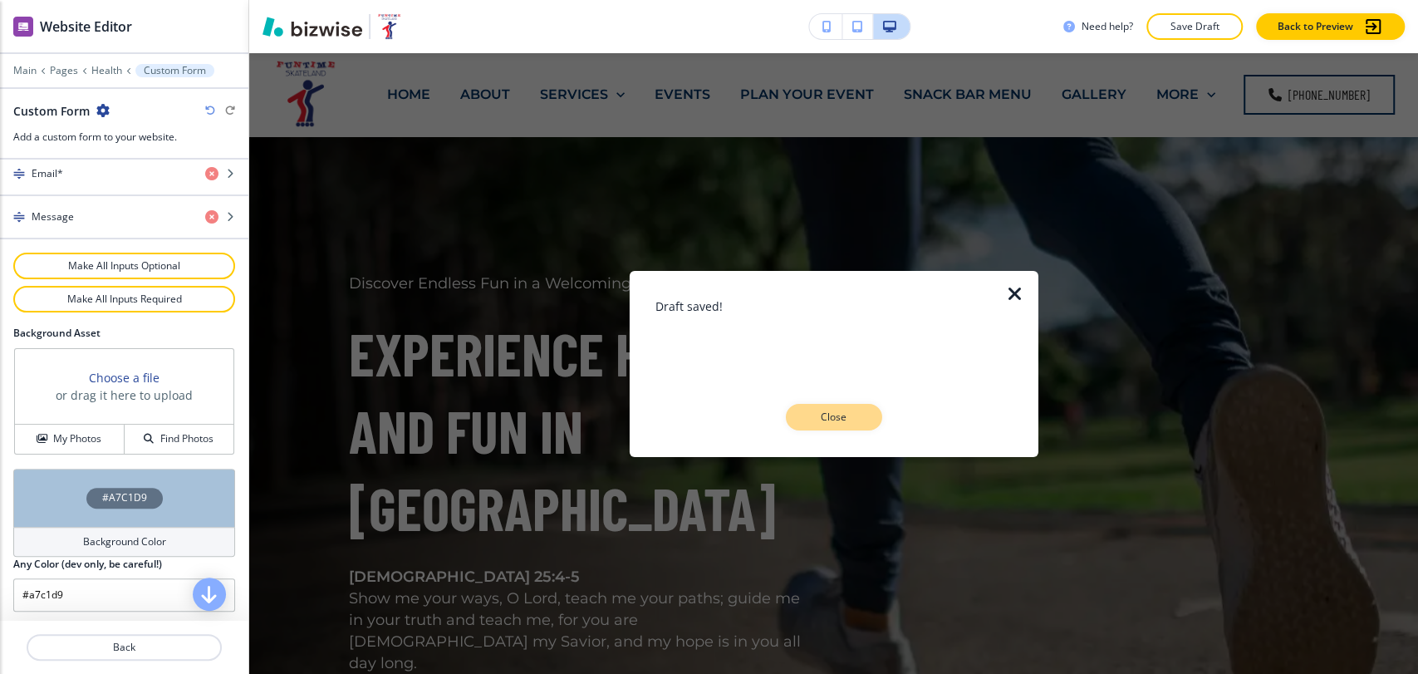
click at [853, 418] on p "Close" at bounding box center [834, 417] width 53 height 15
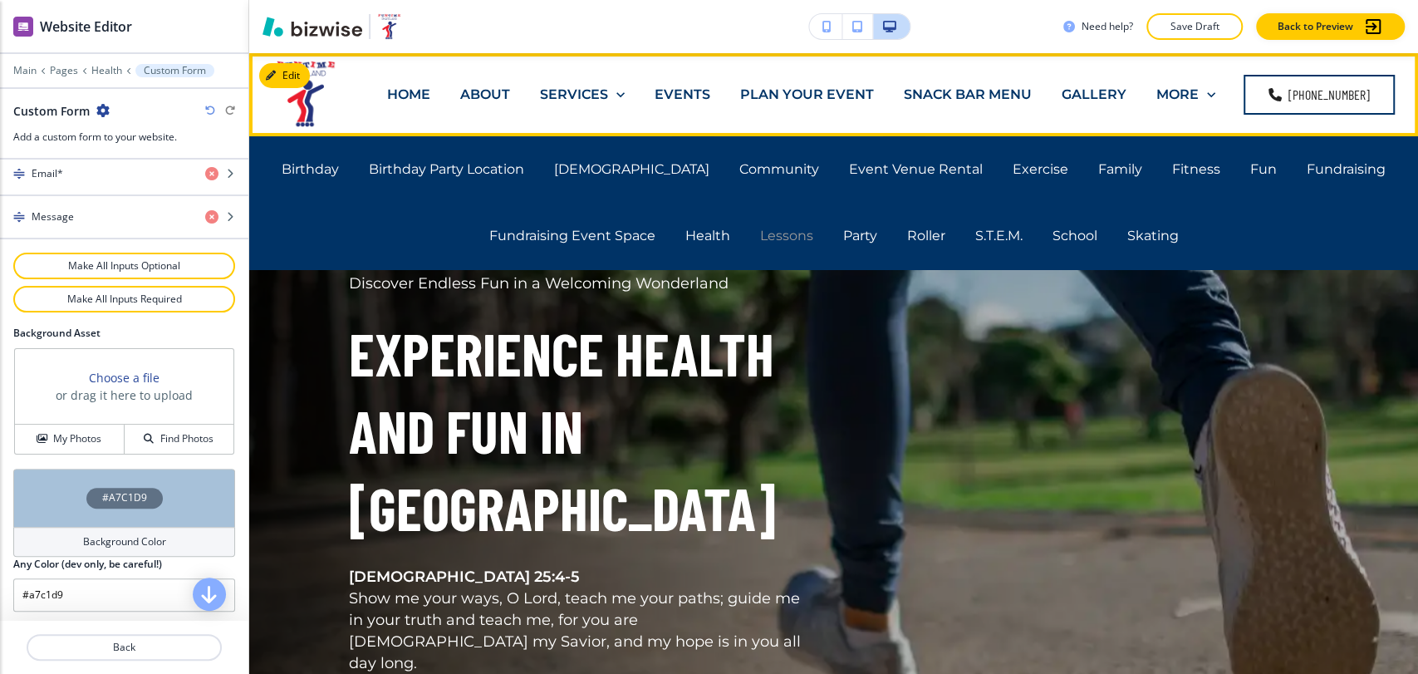
click at [776, 230] on p "Lessons" at bounding box center [786, 235] width 53 height 19
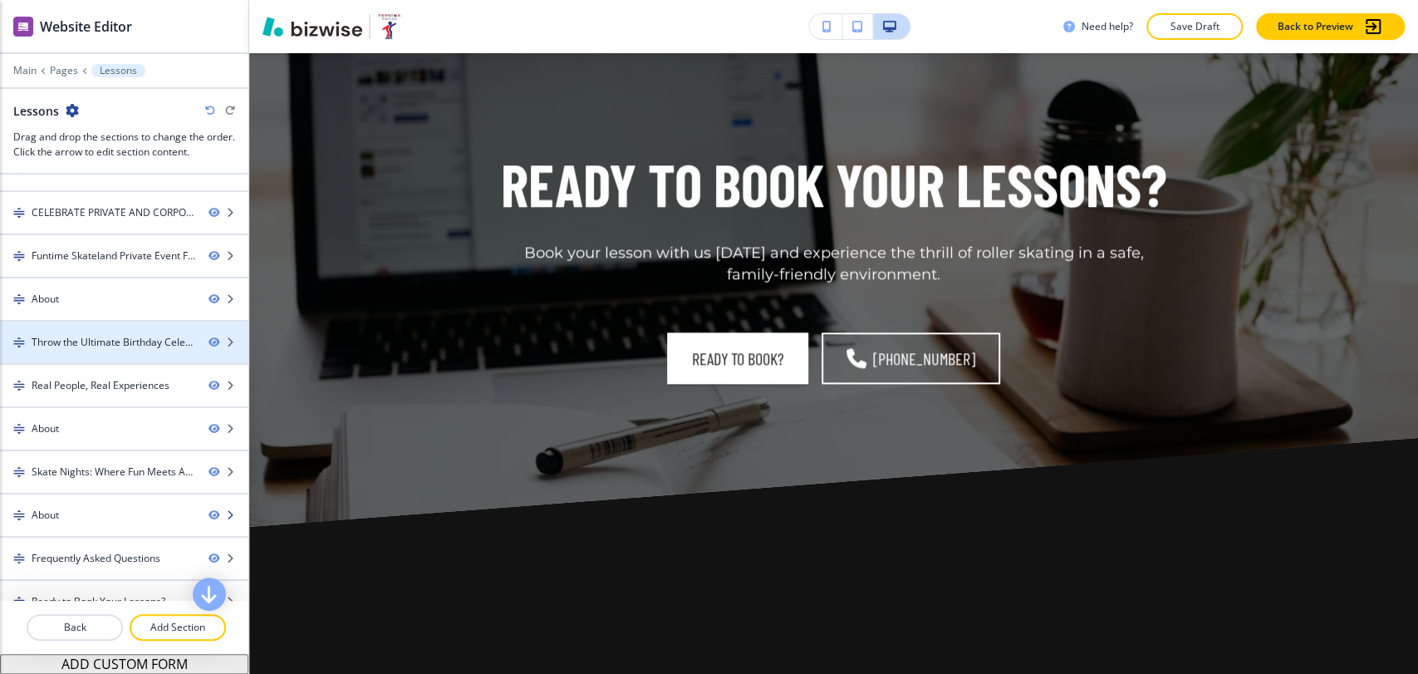
scroll to position [219, 0]
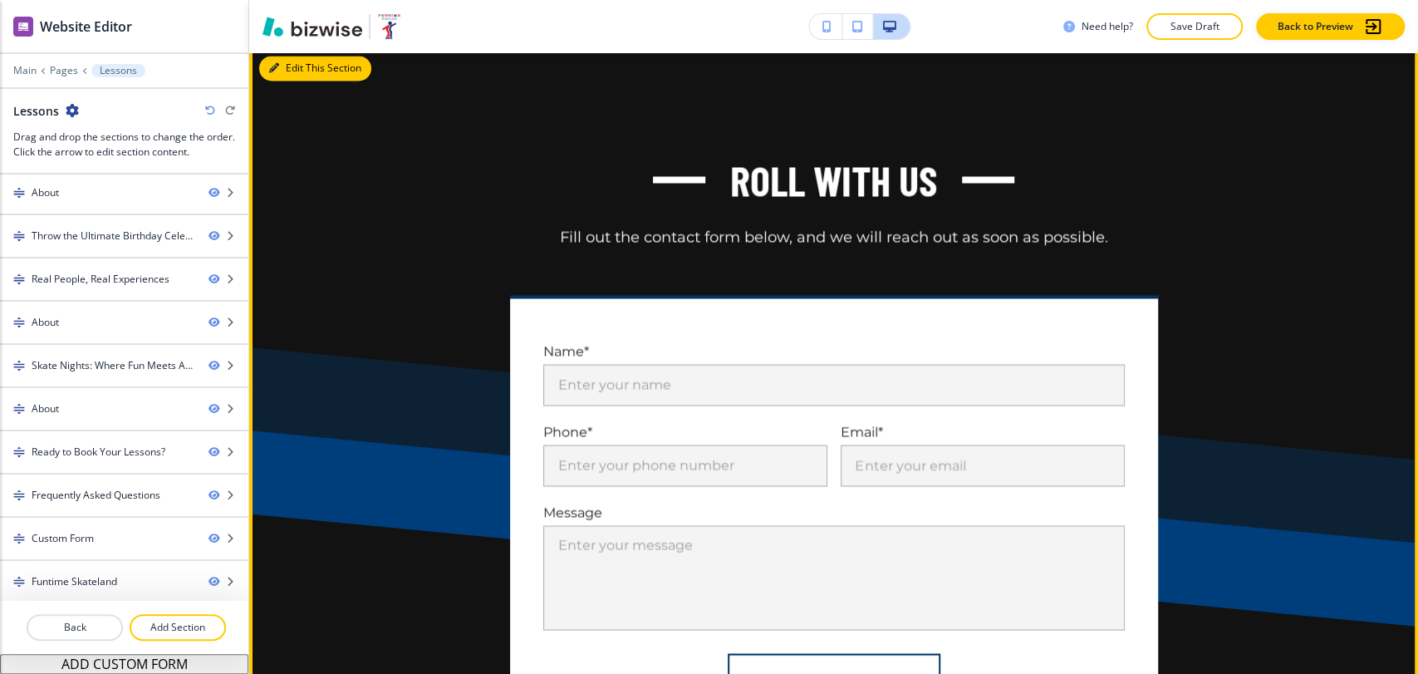
click at [291, 81] on button "Edit This Section" at bounding box center [315, 68] width 112 height 25
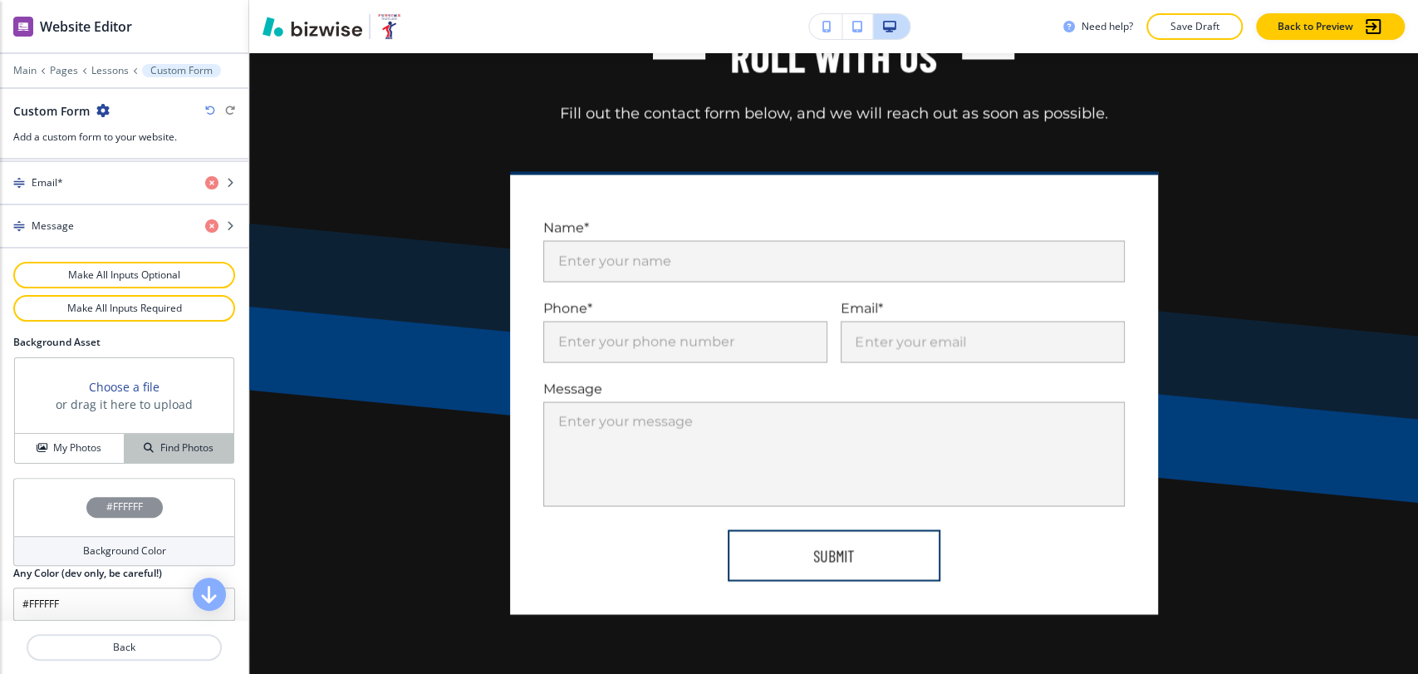
scroll to position [858, 0]
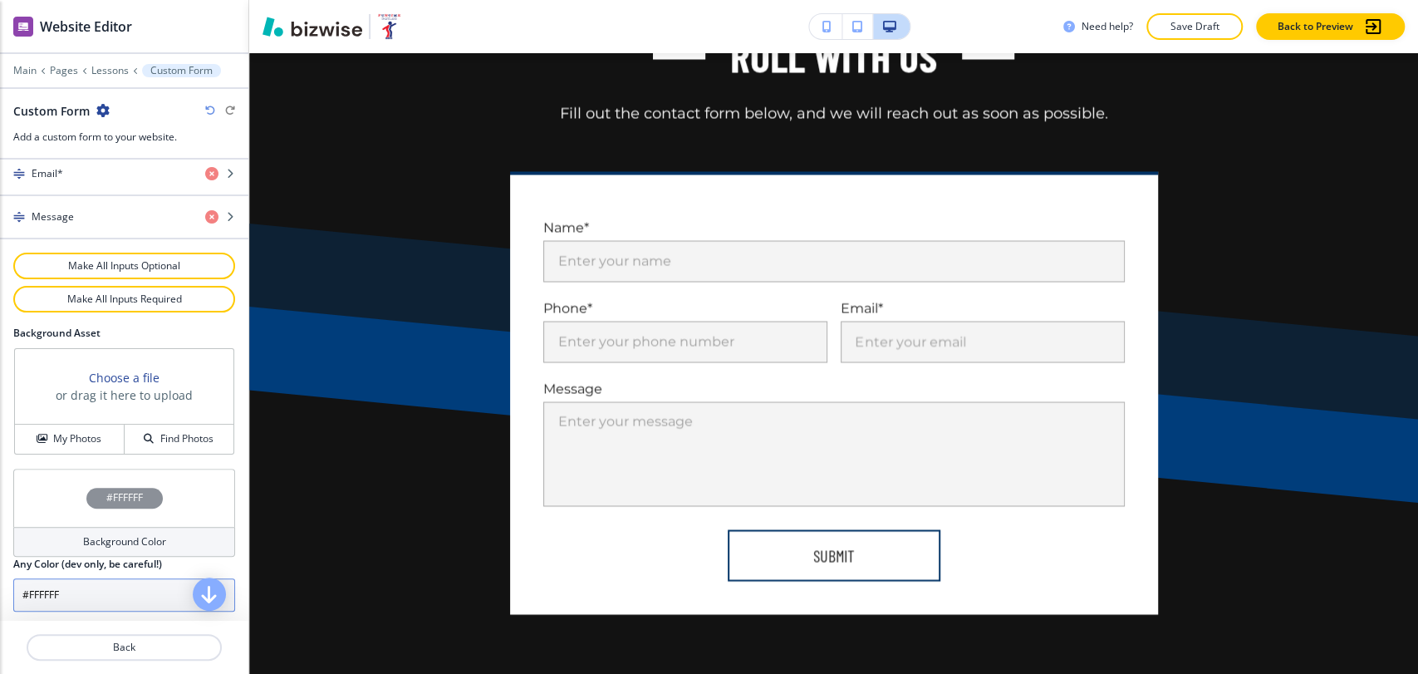
click at [126, 592] on input "#FFFFFF" at bounding box center [124, 594] width 222 height 33
click at [128, 592] on input "#FFFFFF" at bounding box center [124, 594] width 222 height 33
click at [128, 591] on input "#FFFFFF" at bounding box center [124, 594] width 222 height 33
click at [128, 588] on input "#FFFFFF" at bounding box center [124, 594] width 222 height 33
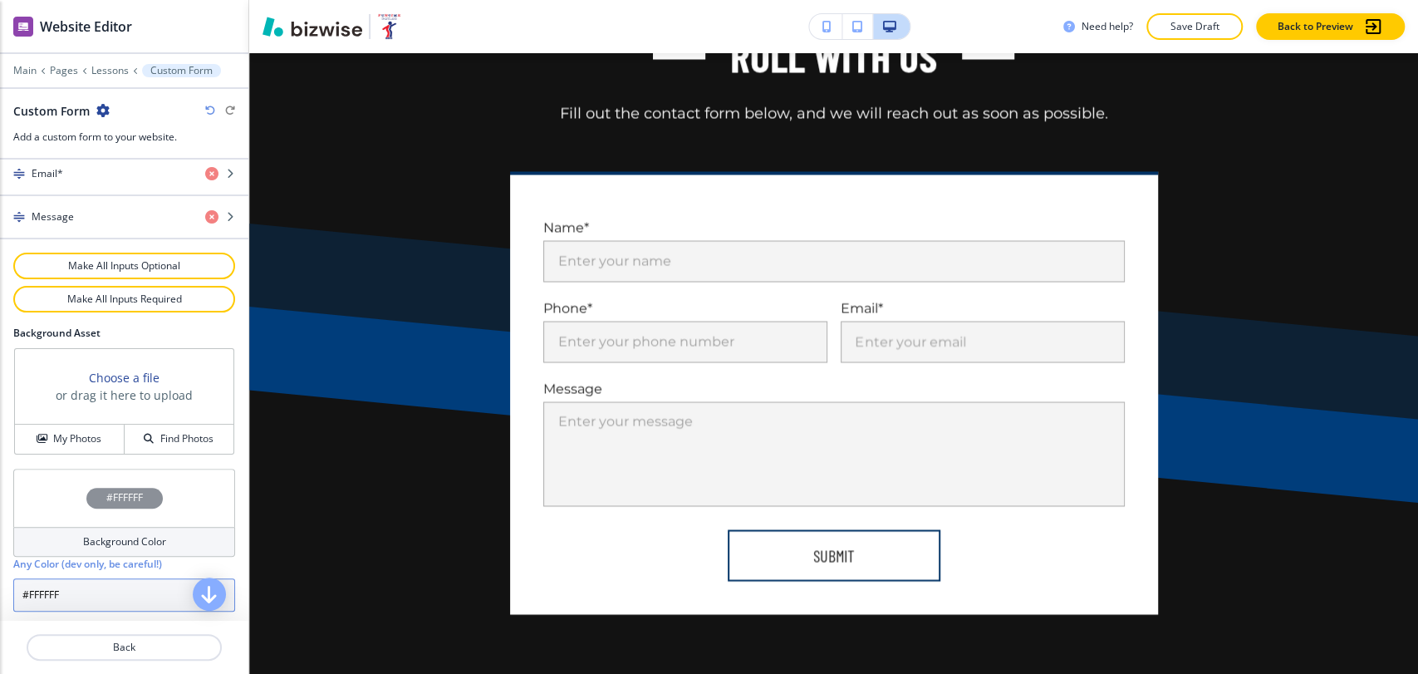
click at [128, 588] on input "#FFFFFF" at bounding box center [124, 594] width 222 height 33
click at [125, 588] on input "#FFFFFF" at bounding box center [124, 594] width 222 height 33
click at [125, 589] on input "#FFFFFF" at bounding box center [124, 594] width 222 height 33
paste input "a7c1d9"
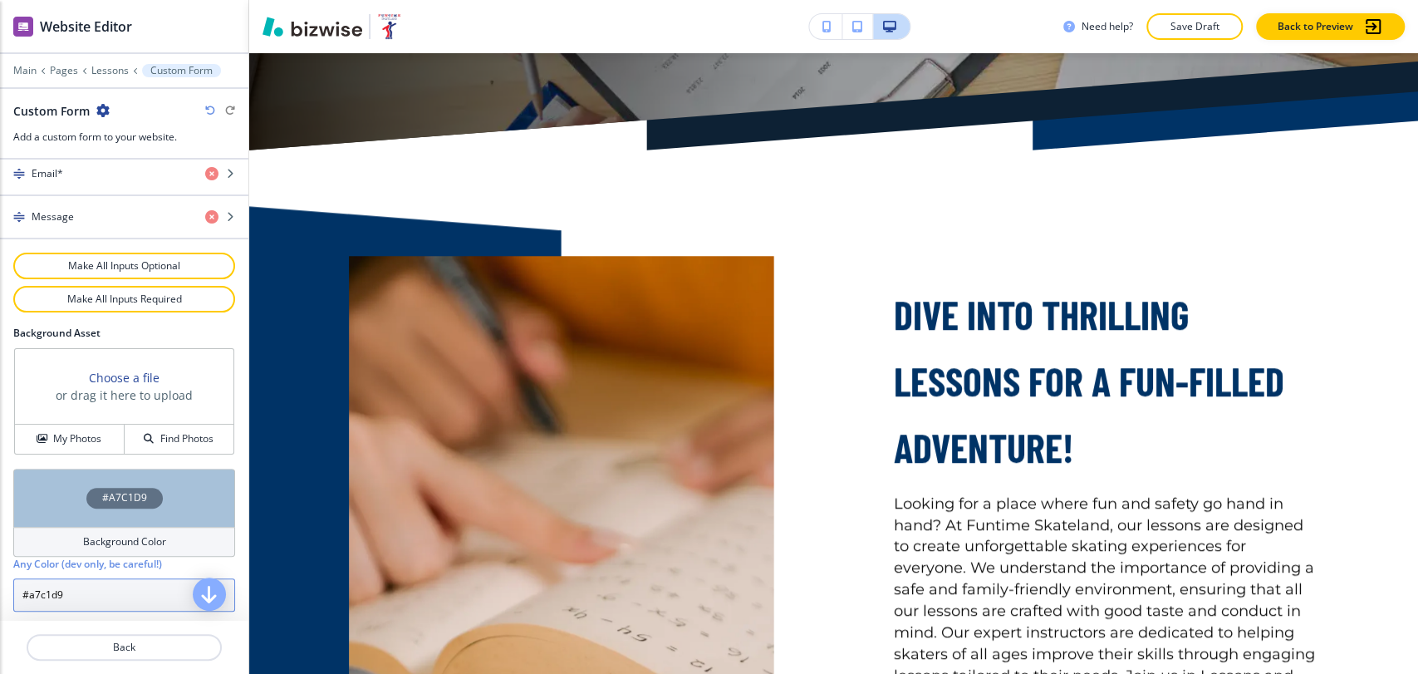
scroll to position [0, 0]
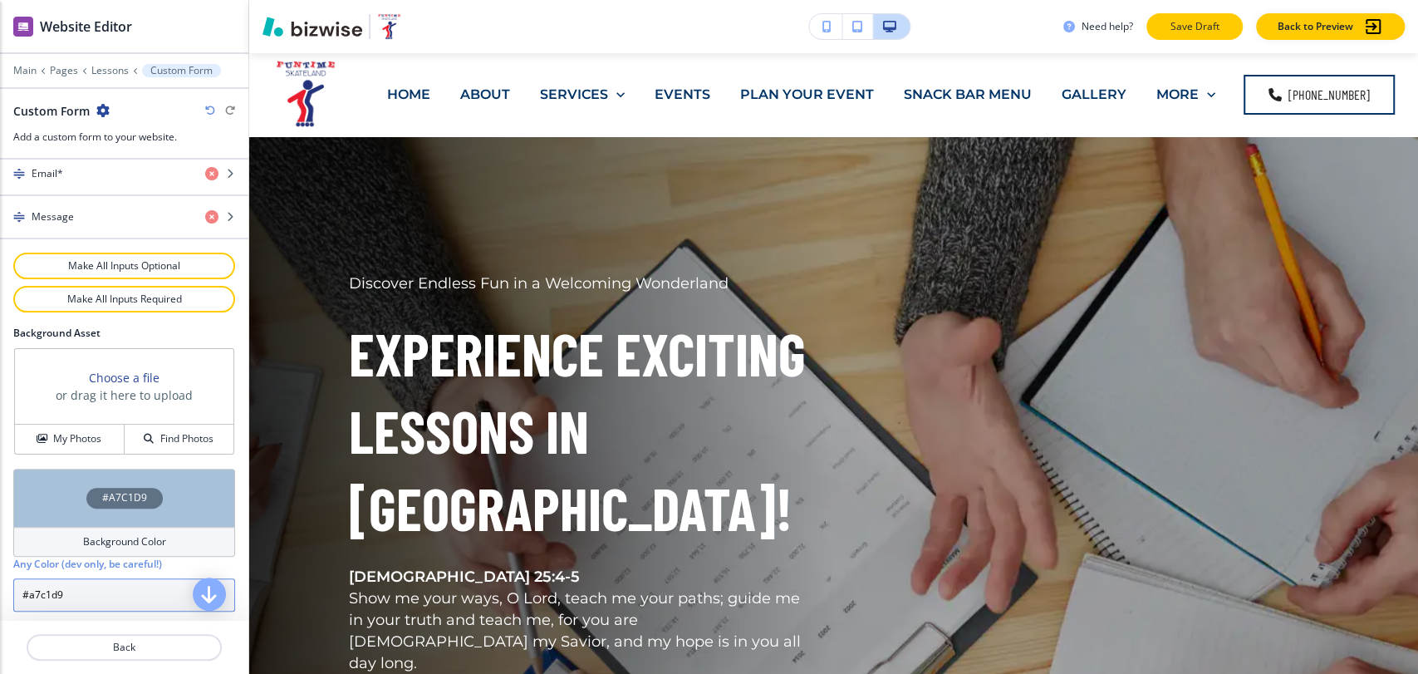
type input "#a7c1d9"
click at [1216, 24] on p "Save Draft" at bounding box center [1194, 26] width 53 height 15
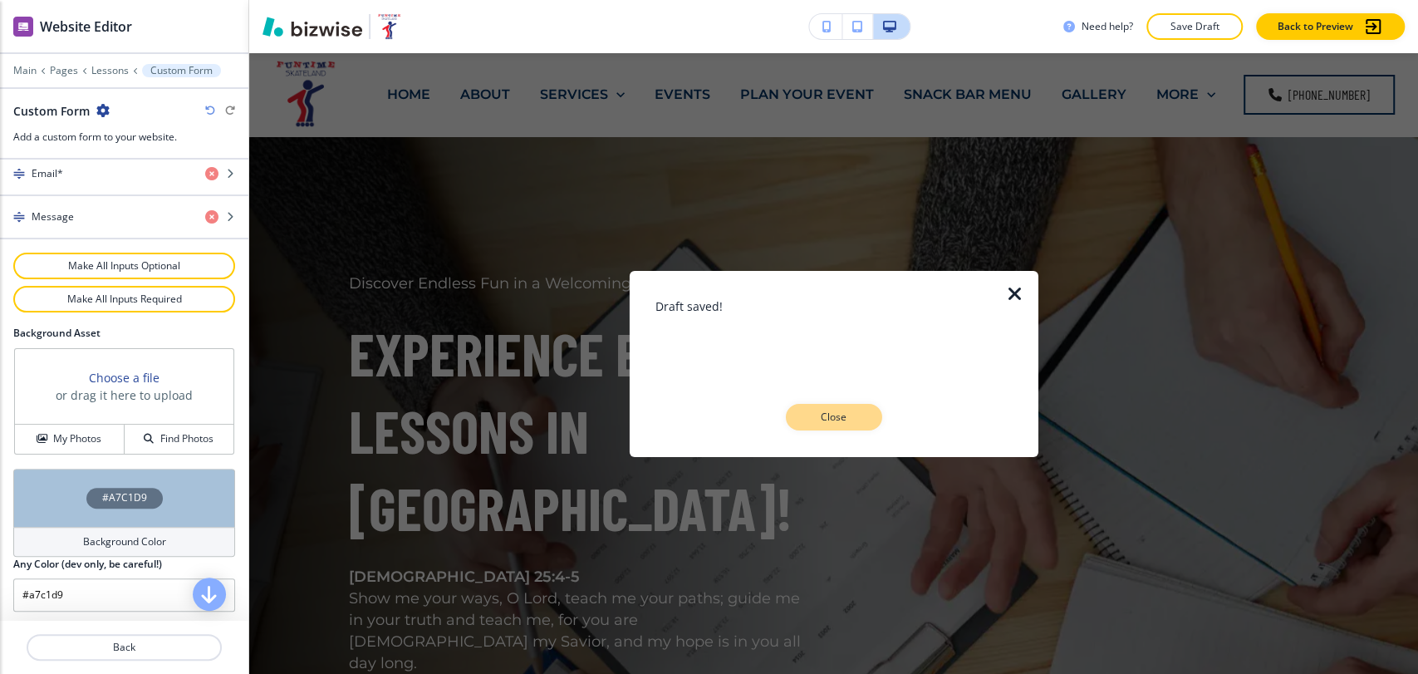
click at [819, 419] on p "Close" at bounding box center [834, 417] width 53 height 15
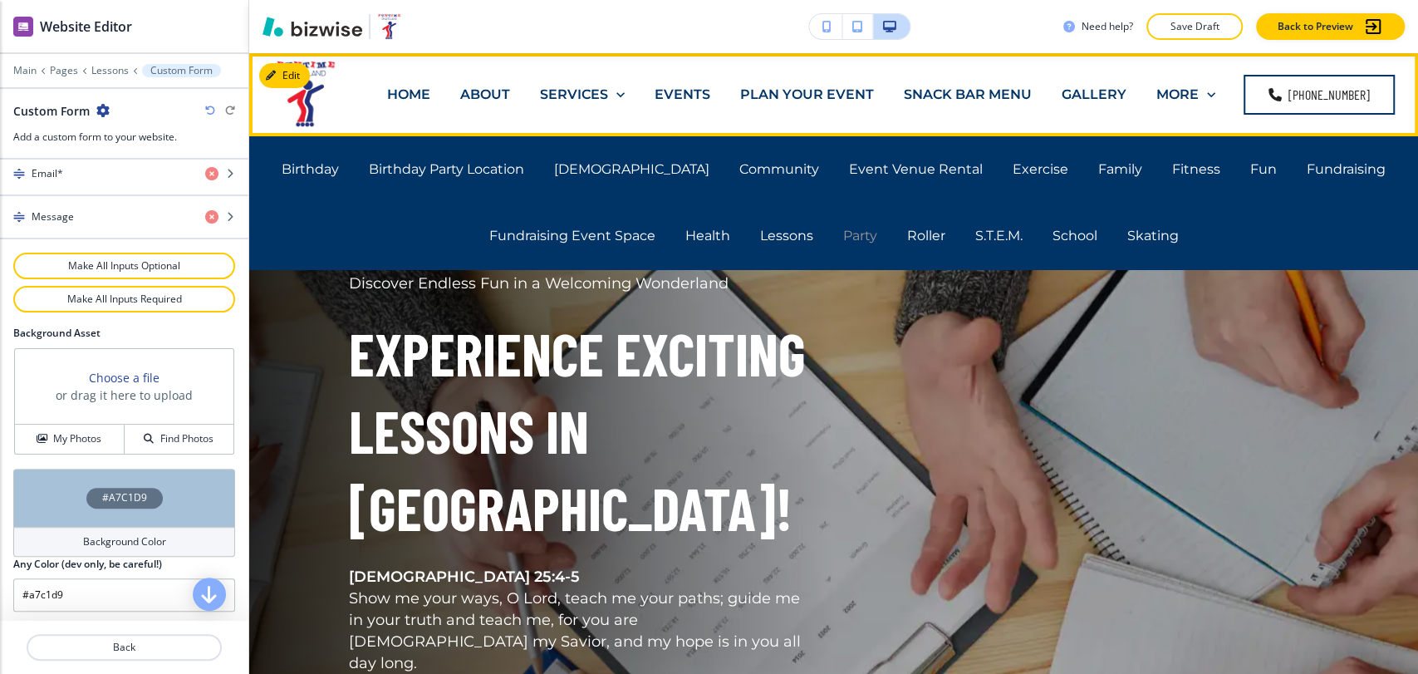
click at [852, 231] on p "Party" at bounding box center [860, 235] width 34 height 19
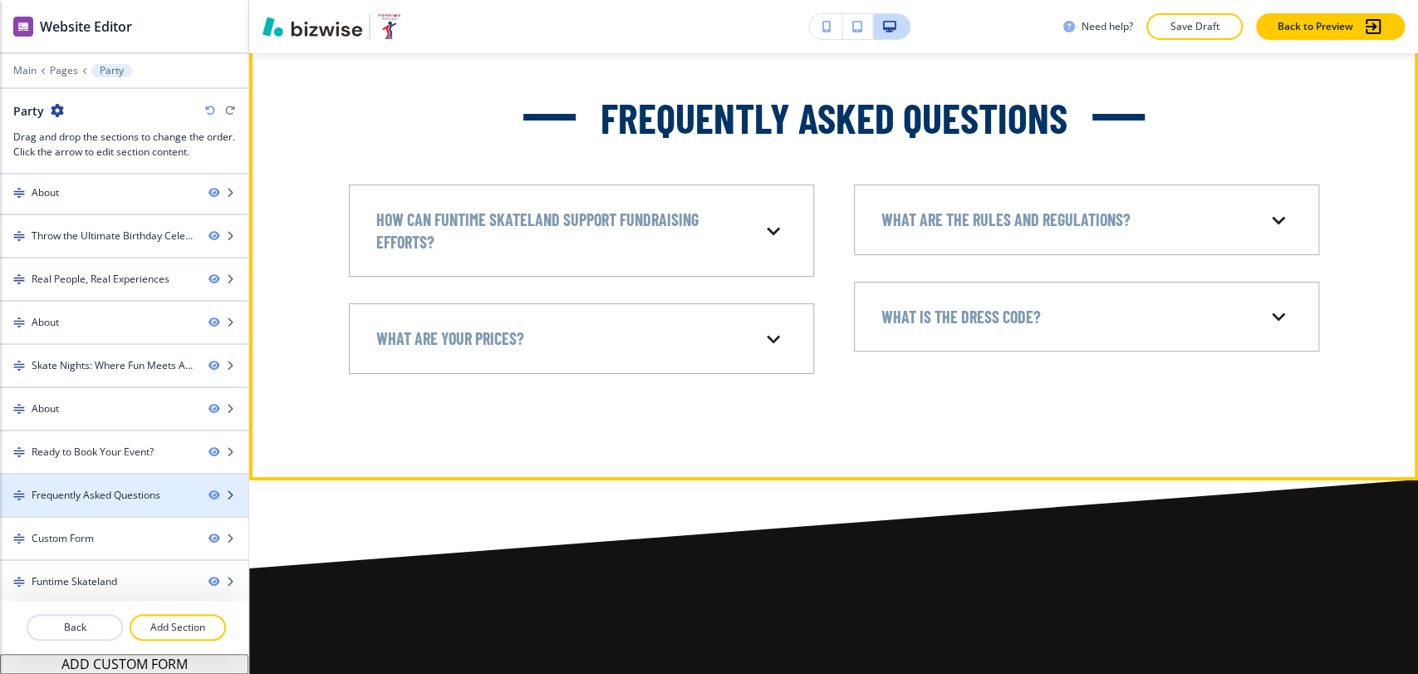
scroll to position [9722, 0]
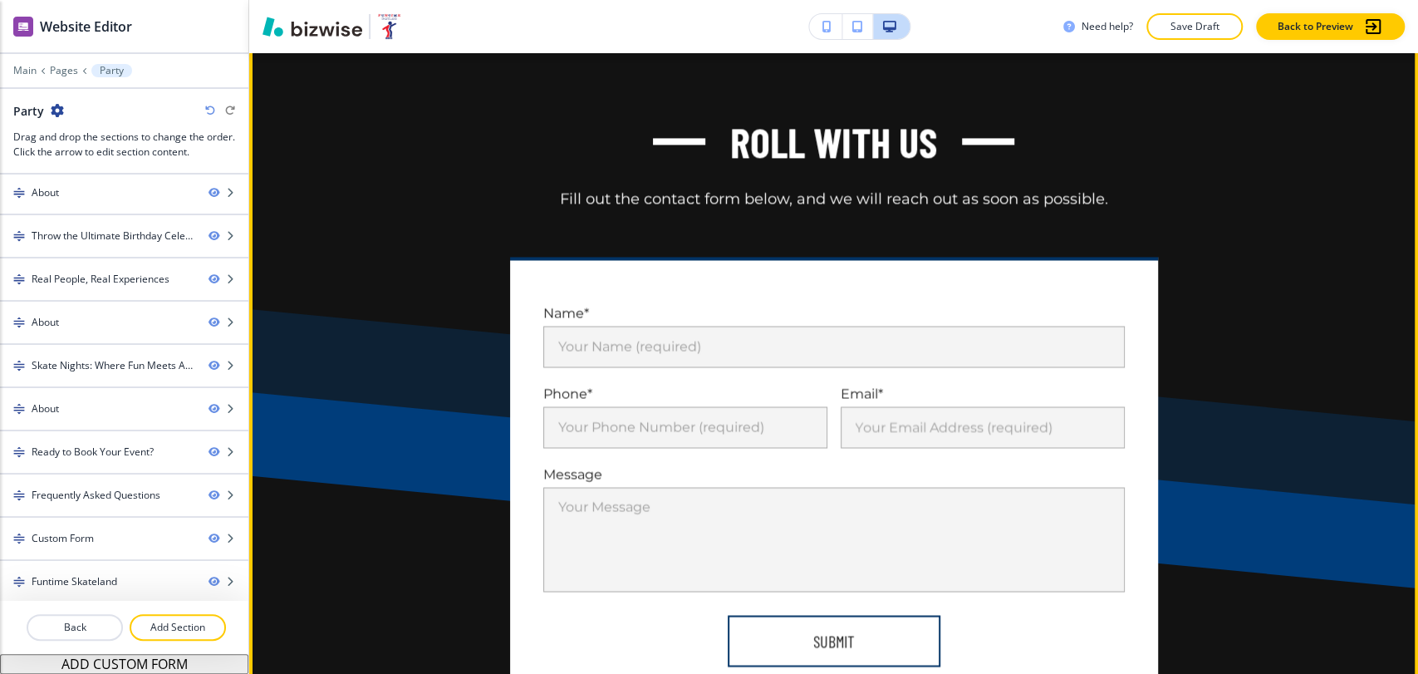
click at [292, 42] on button "Edit This Section" at bounding box center [315, 29] width 112 height 25
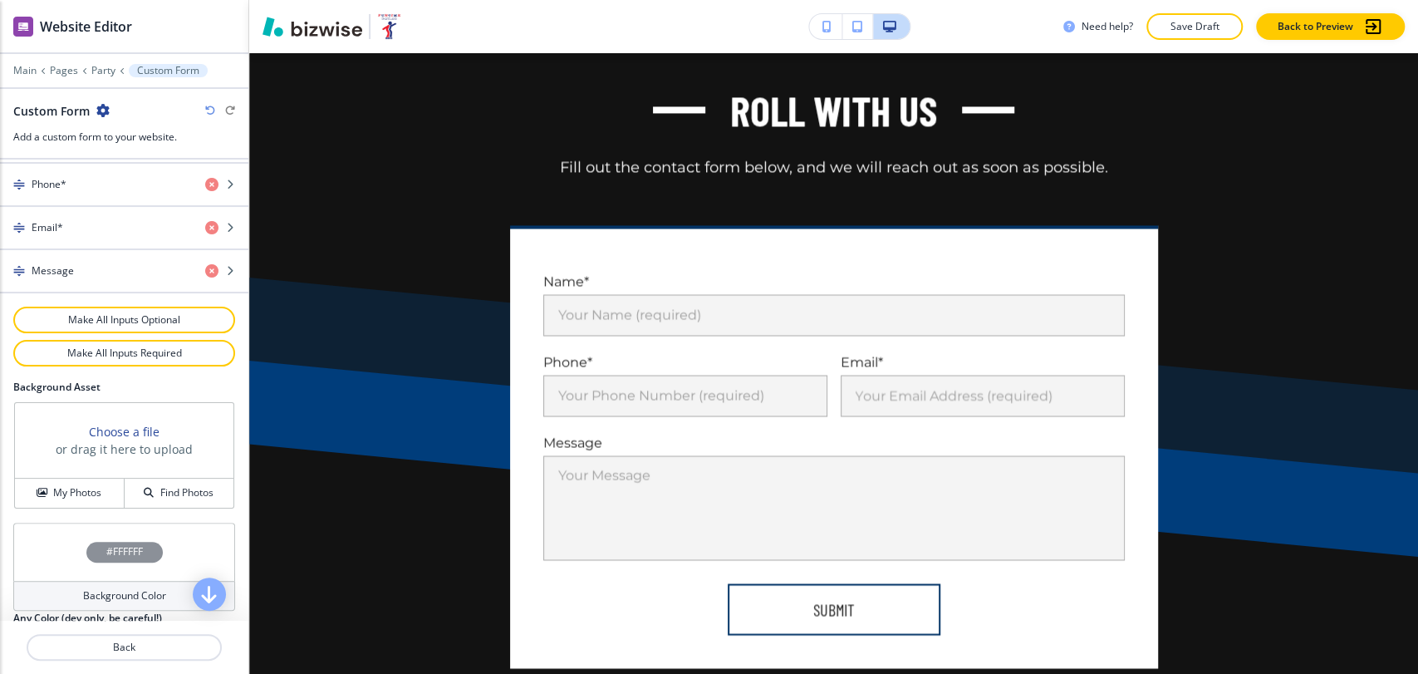
scroll to position [858, 0]
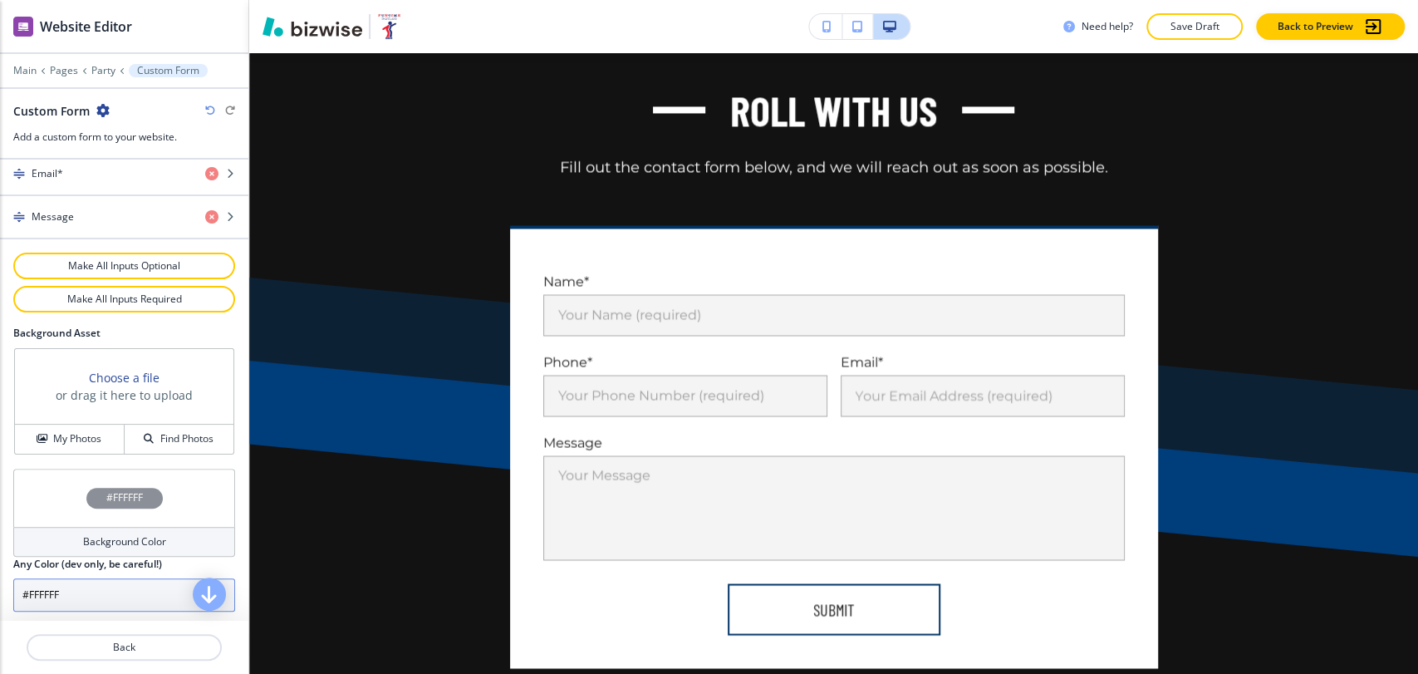
click at [86, 587] on input "#FFFFFF" at bounding box center [124, 594] width 222 height 33
click at [86, 595] on input "#FFFFFF" at bounding box center [124, 594] width 222 height 33
paste input "a7c1d9"
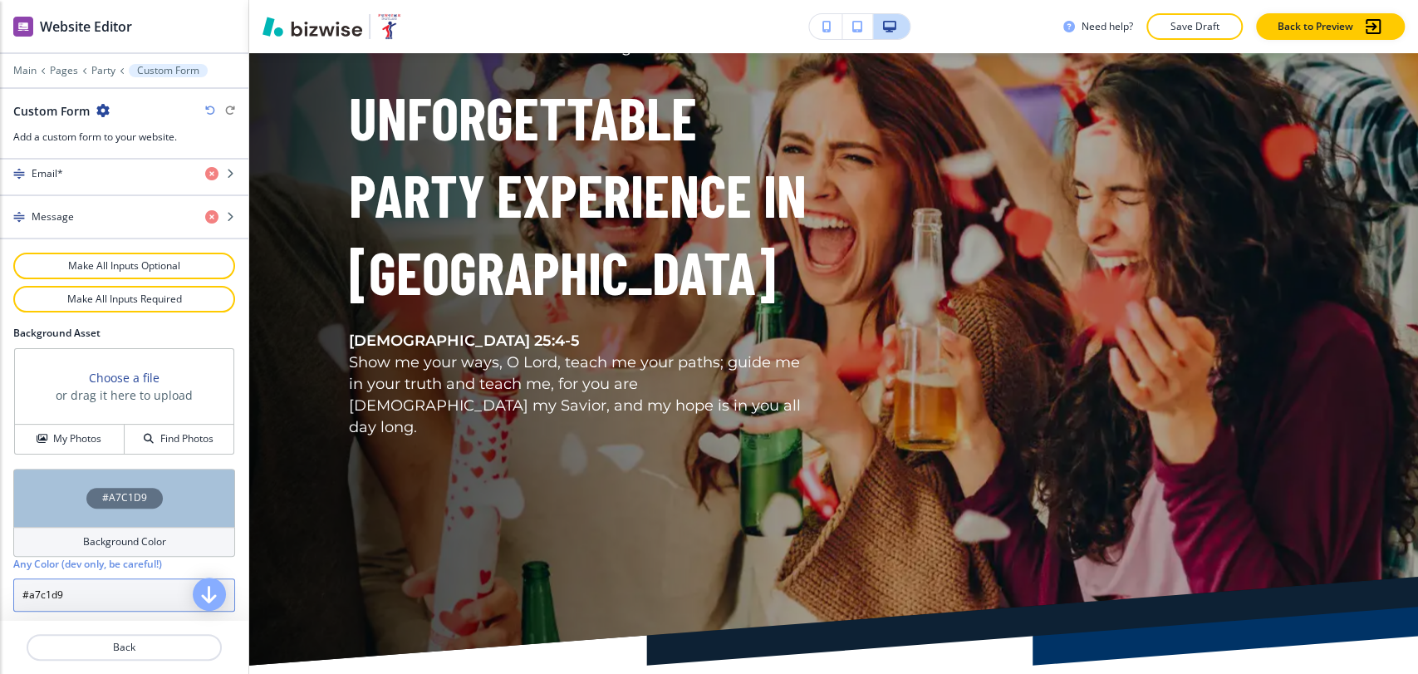
scroll to position [0, 0]
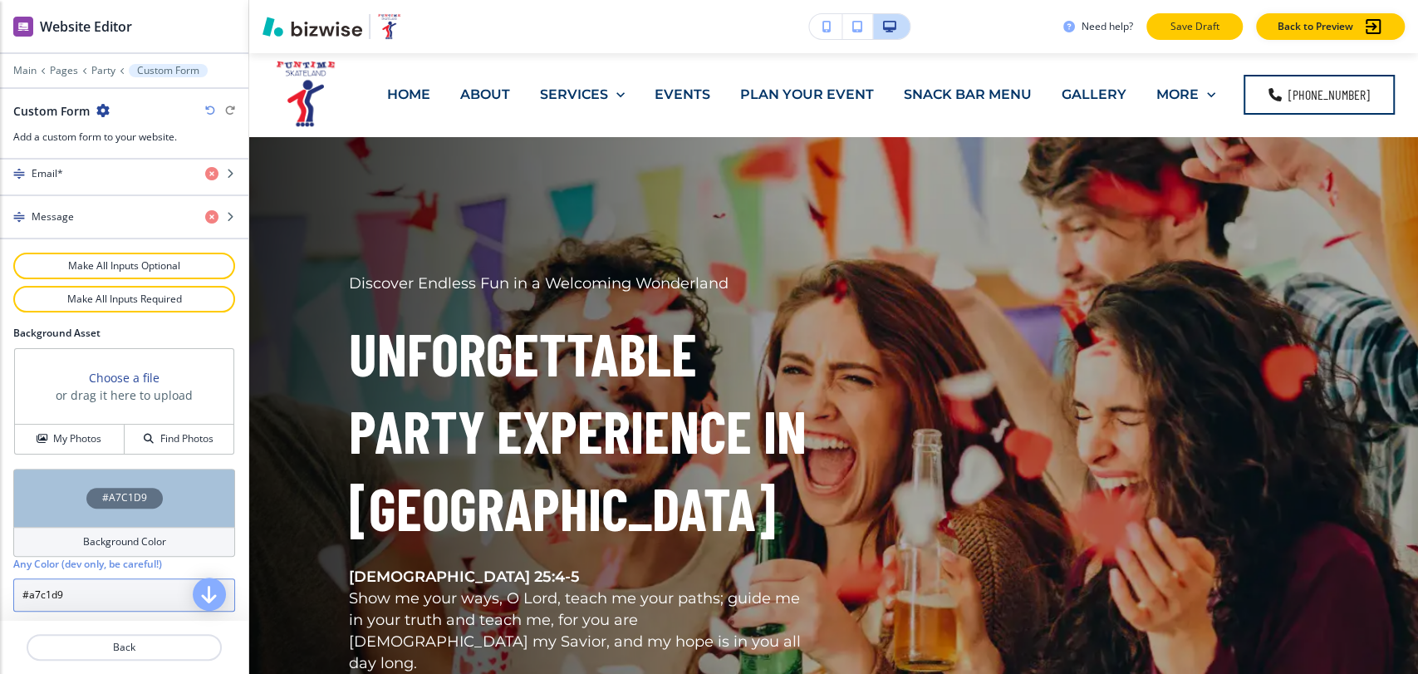
type input "#a7c1d9"
click at [1206, 25] on p "Save Draft" at bounding box center [1194, 26] width 53 height 15
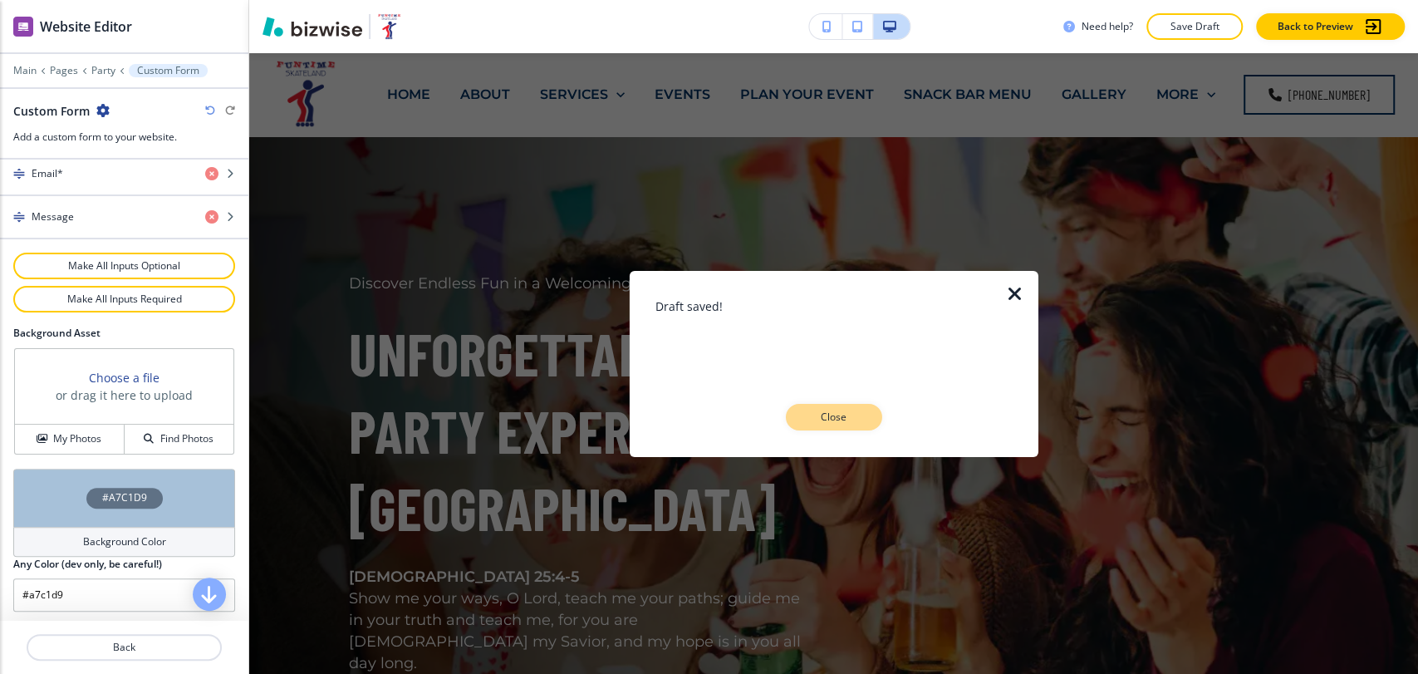
click at [857, 420] on p "Close" at bounding box center [834, 417] width 53 height 15
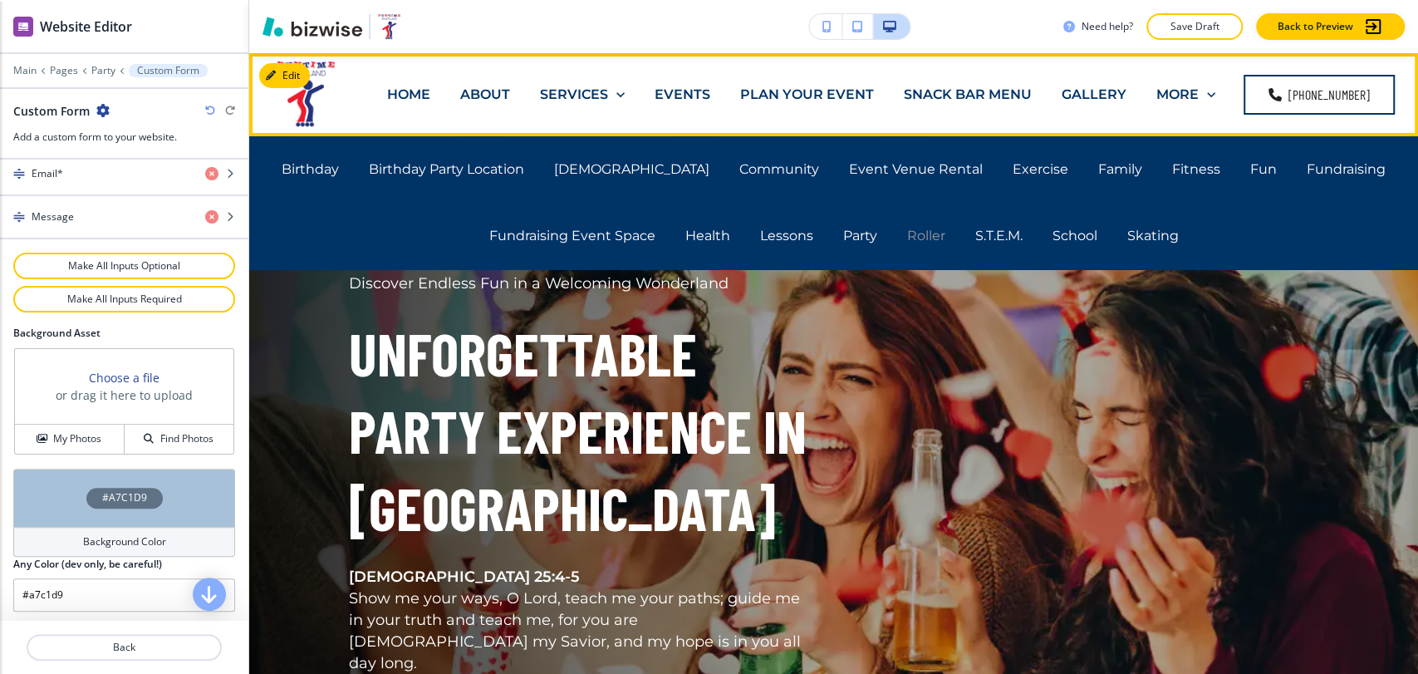
click at [922, 231] on p "Roller" at bounding box center [926, 235] width 38 height 19
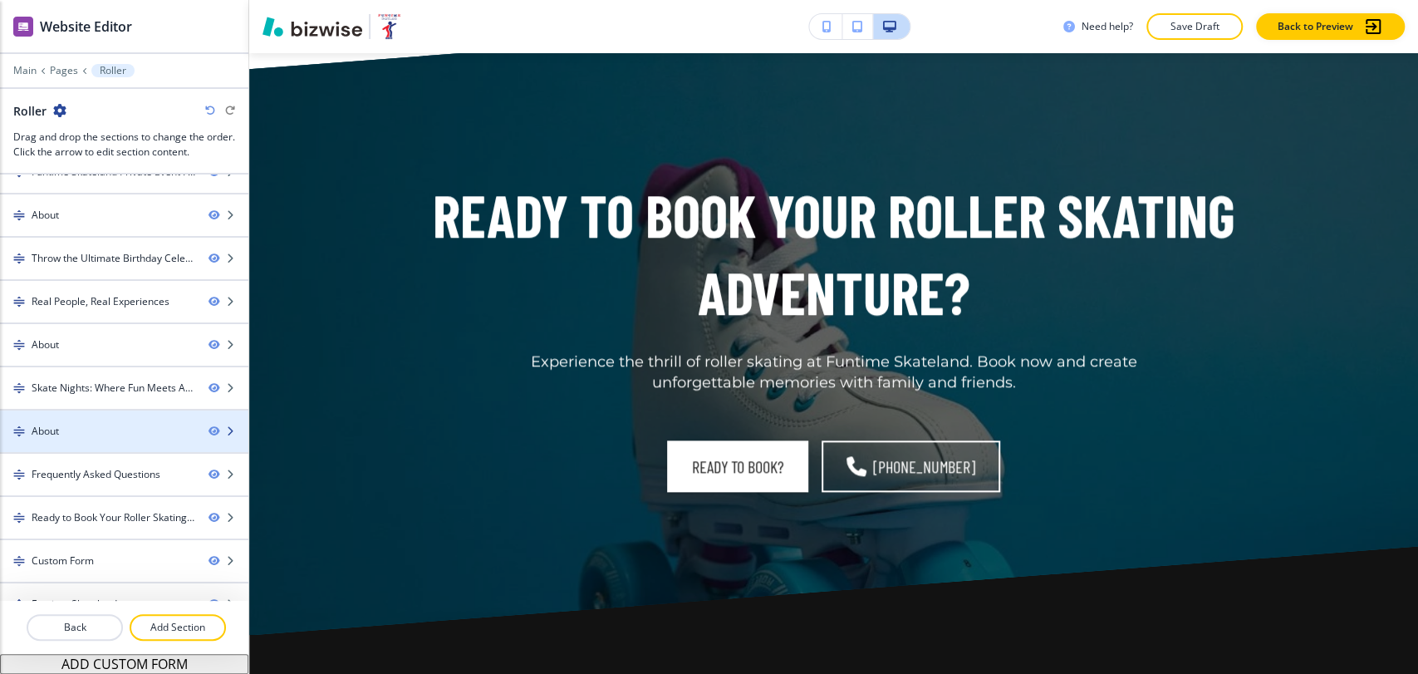
scroll to position [219, 0]
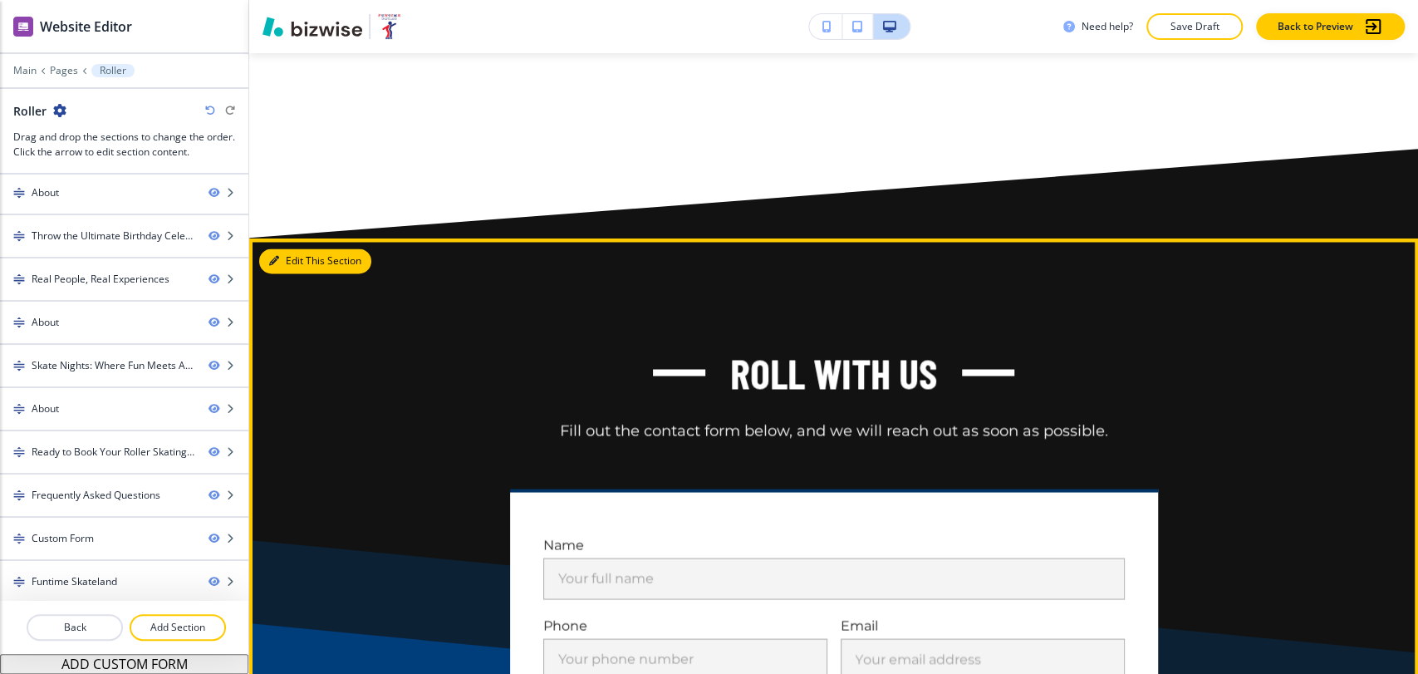
click at [286, 273] on button "Edit This Section" at bounding box center [315, 260] width 112 height 25
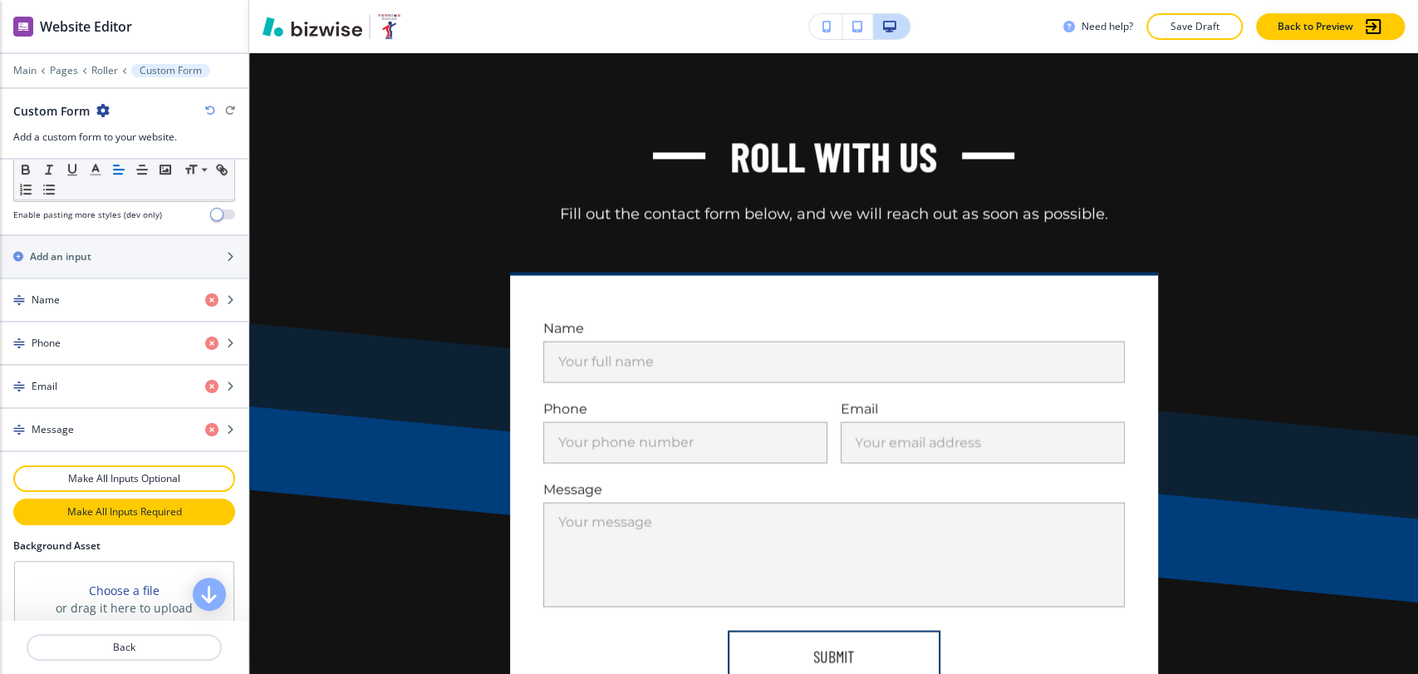
scroll to position [858, 0]
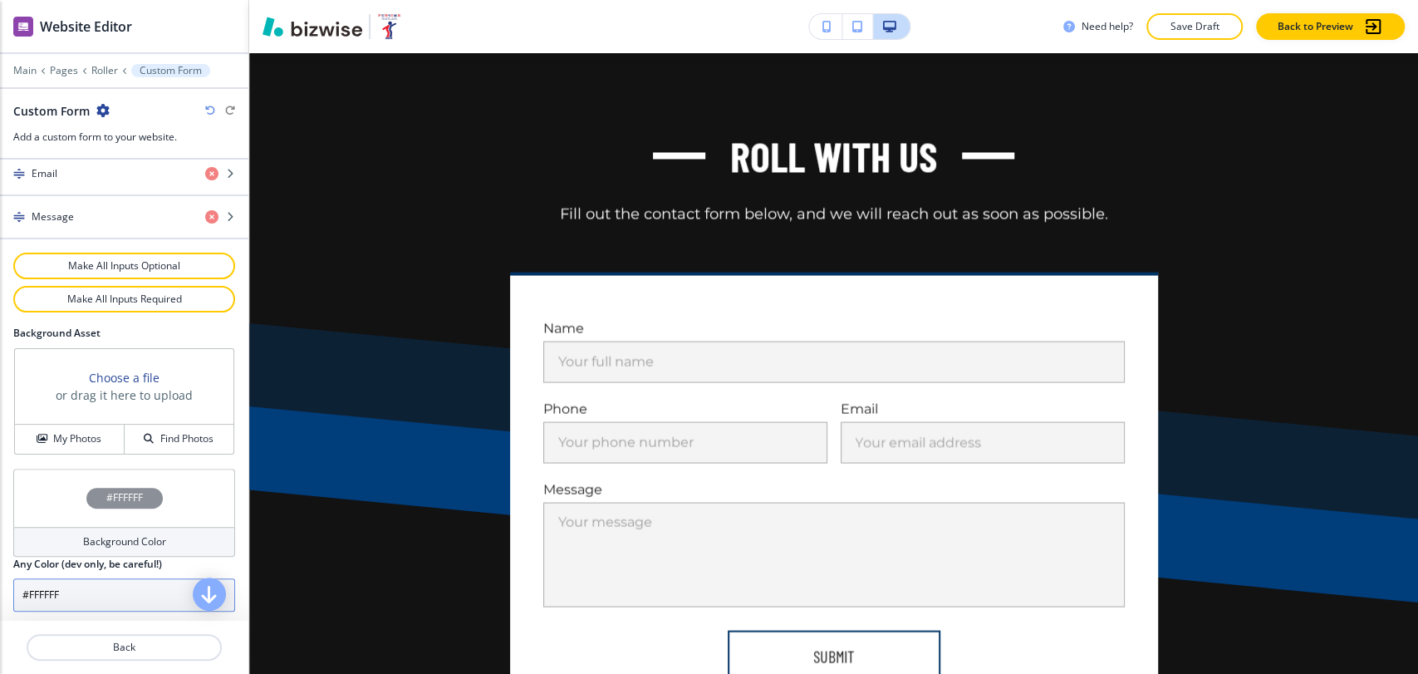
click at [130, 596] on input "#FFFFFF" at bounding box center [124, 594] width 222 height 33
click at [130, 595] on input "#FFFFFF" at bounding box center [124, 594] width 222 height 33
paste input "a7c1d9"
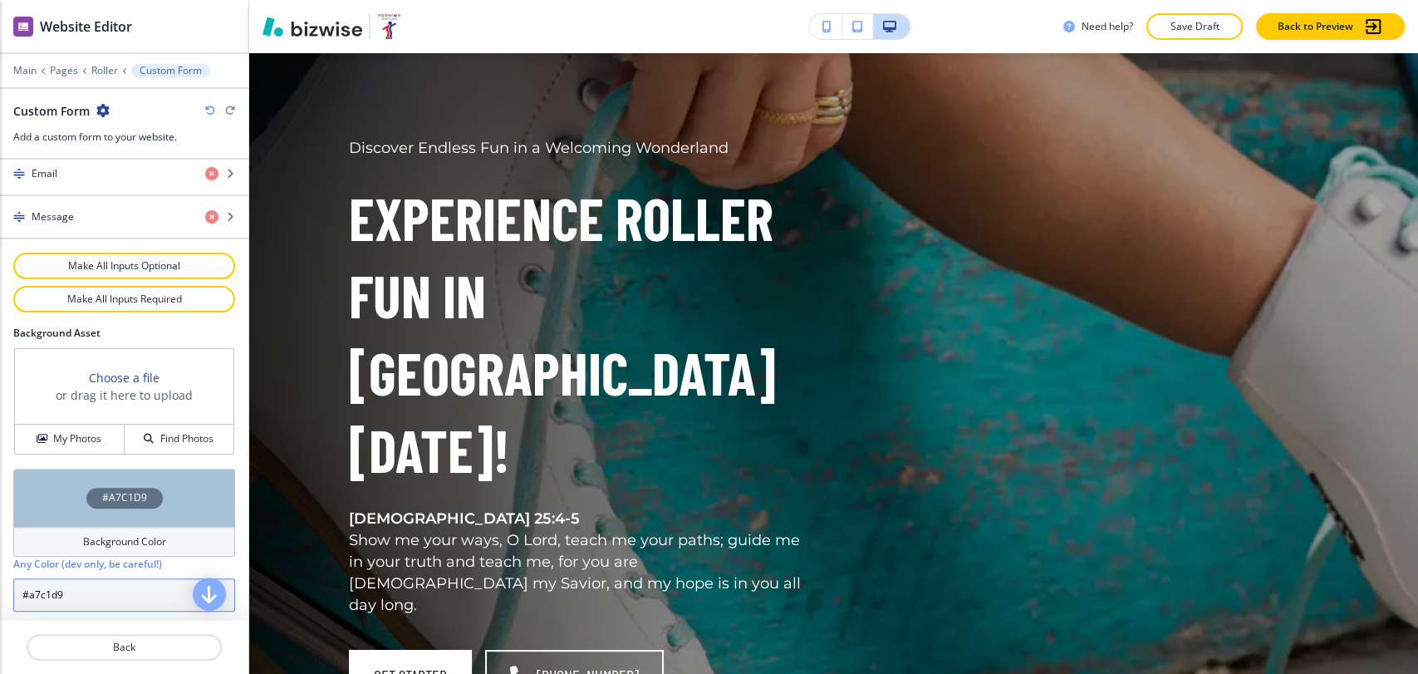
scroll to position [0, 0]
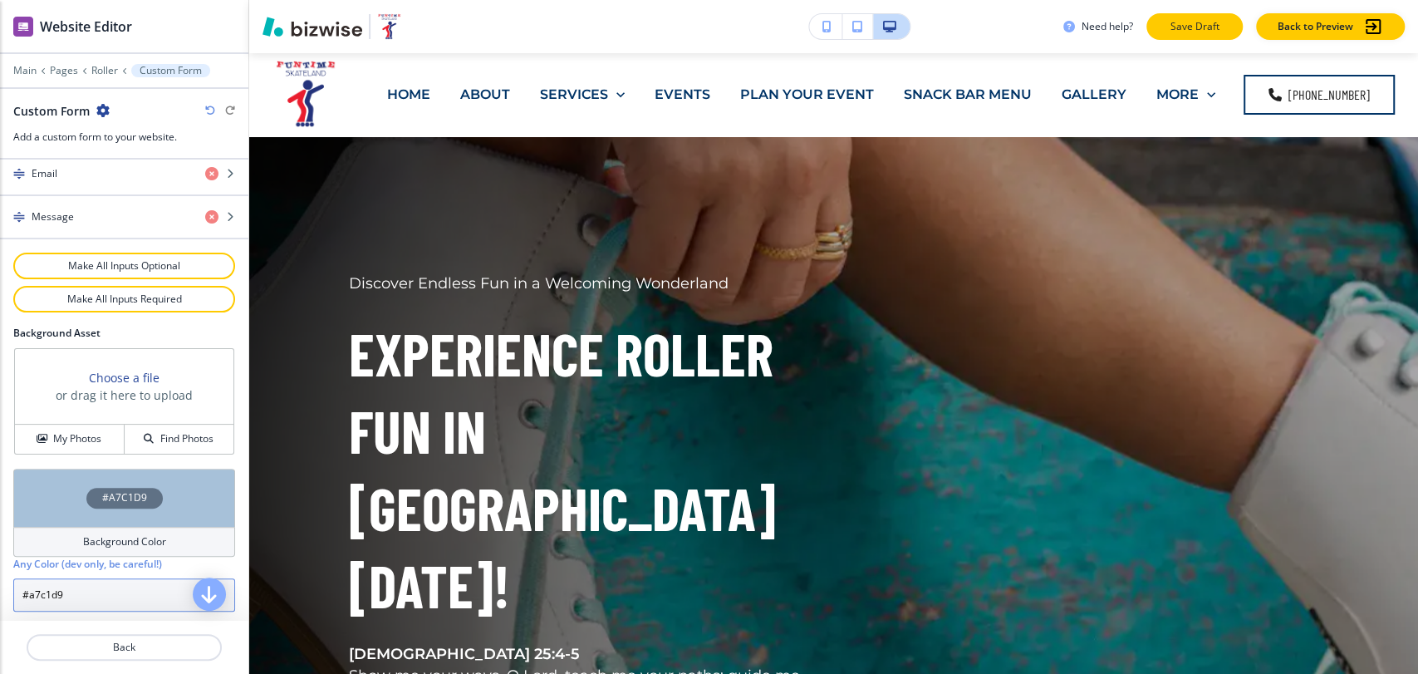
type input "#a7c1d9"
click at [1197, 32] on p "Save Draft" at bounding box center [1194, 26] width 53 height 15
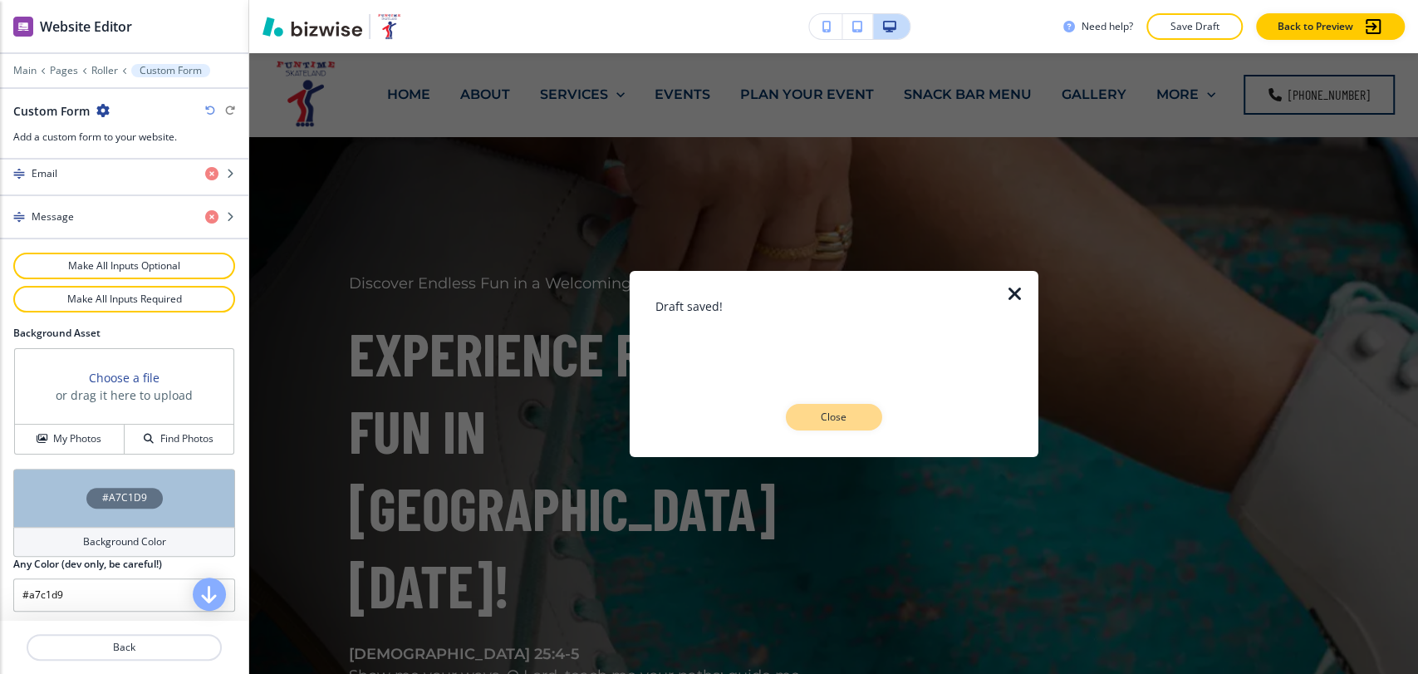
click at [866, 418] on button "Close" at bounding box center [834, 417] width 96 height 27
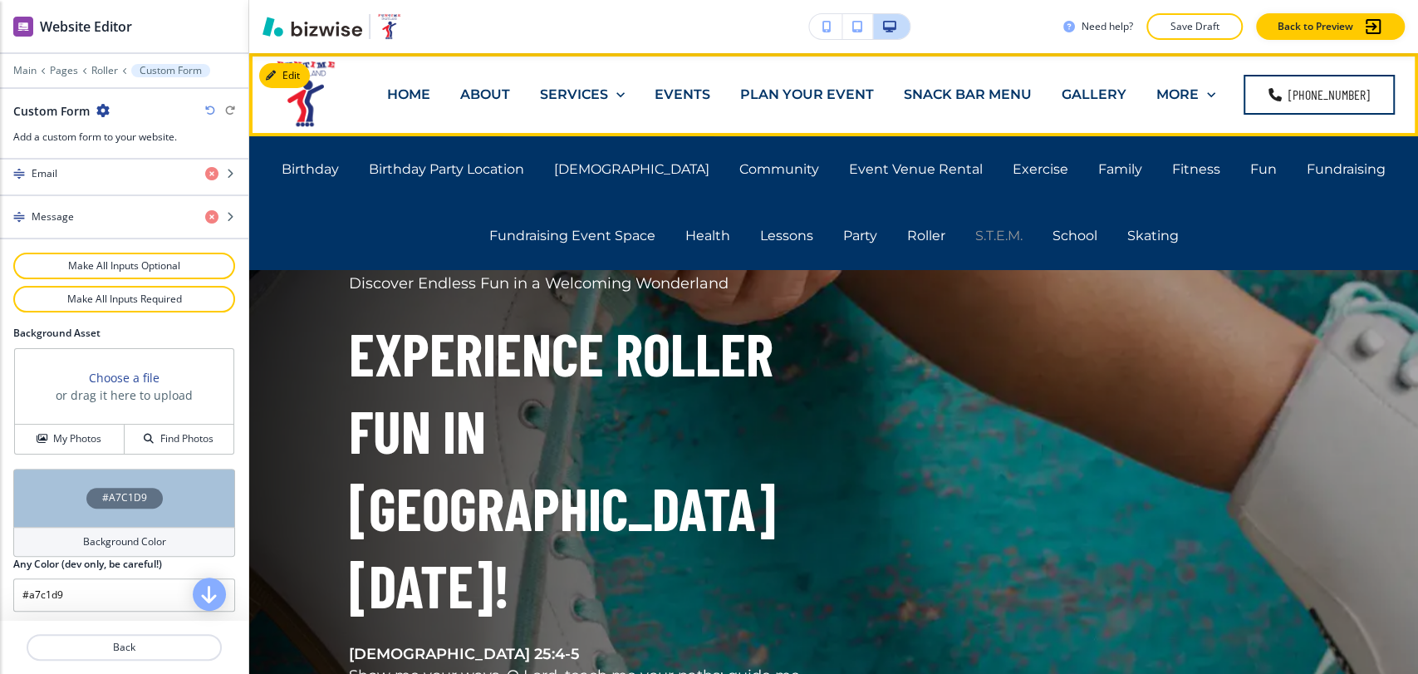
click at [995, 234] on p "S.T.E.M." at bounding box center [998, 235] width 47 height 19
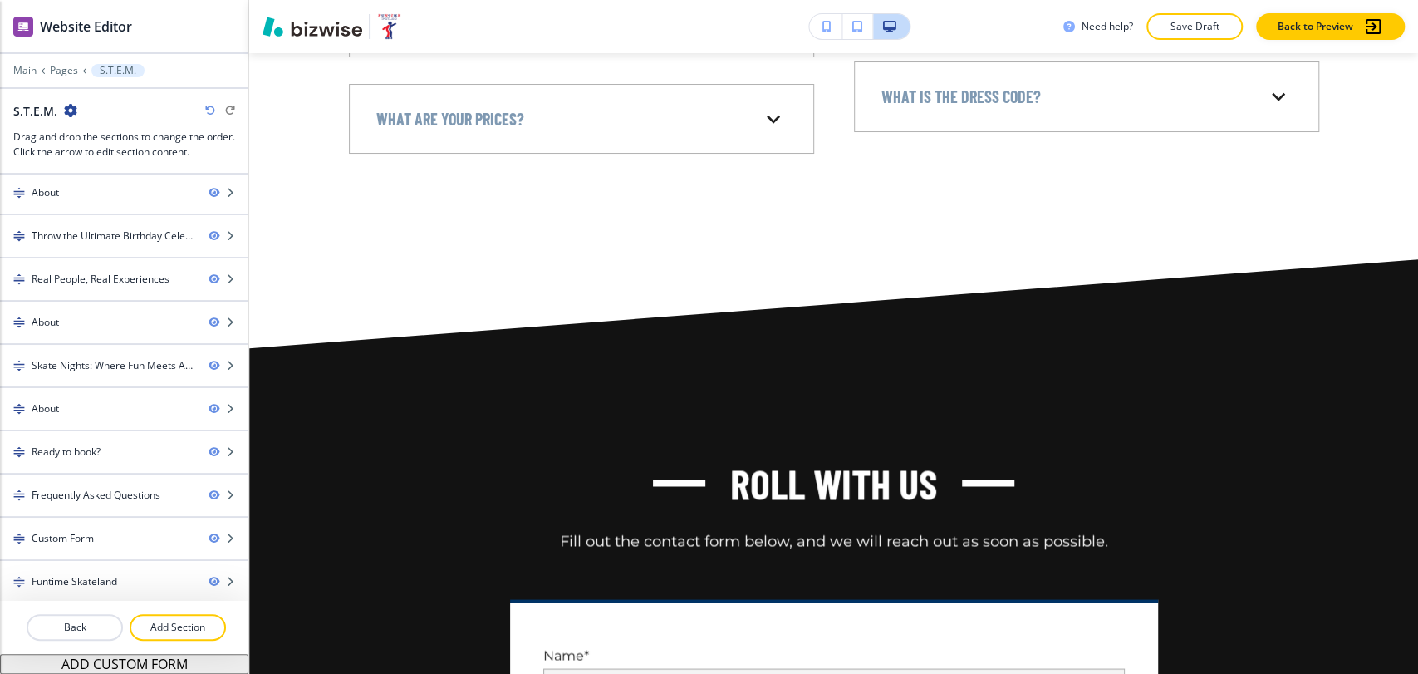
scroll to position [10116, 0]
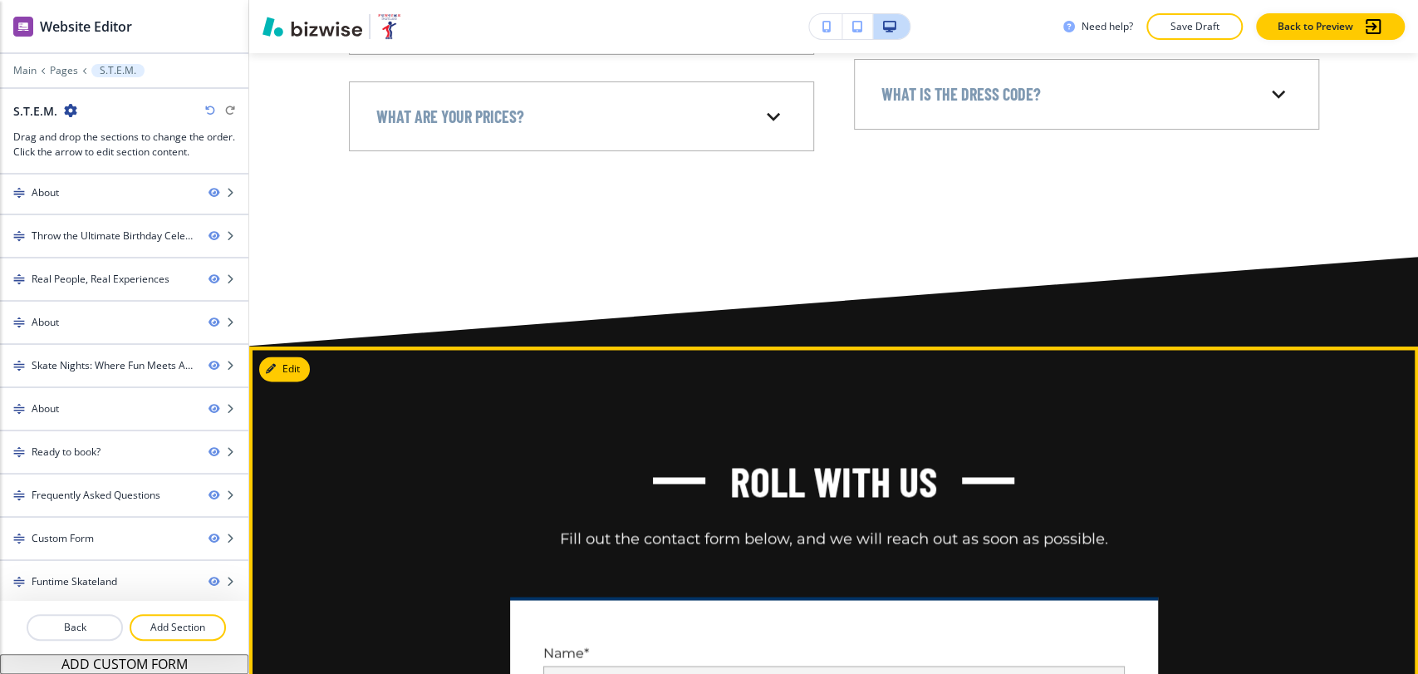
click at [286, 381] on button "Edit This Section" at bounding box center [315, 368] width 112 height 25
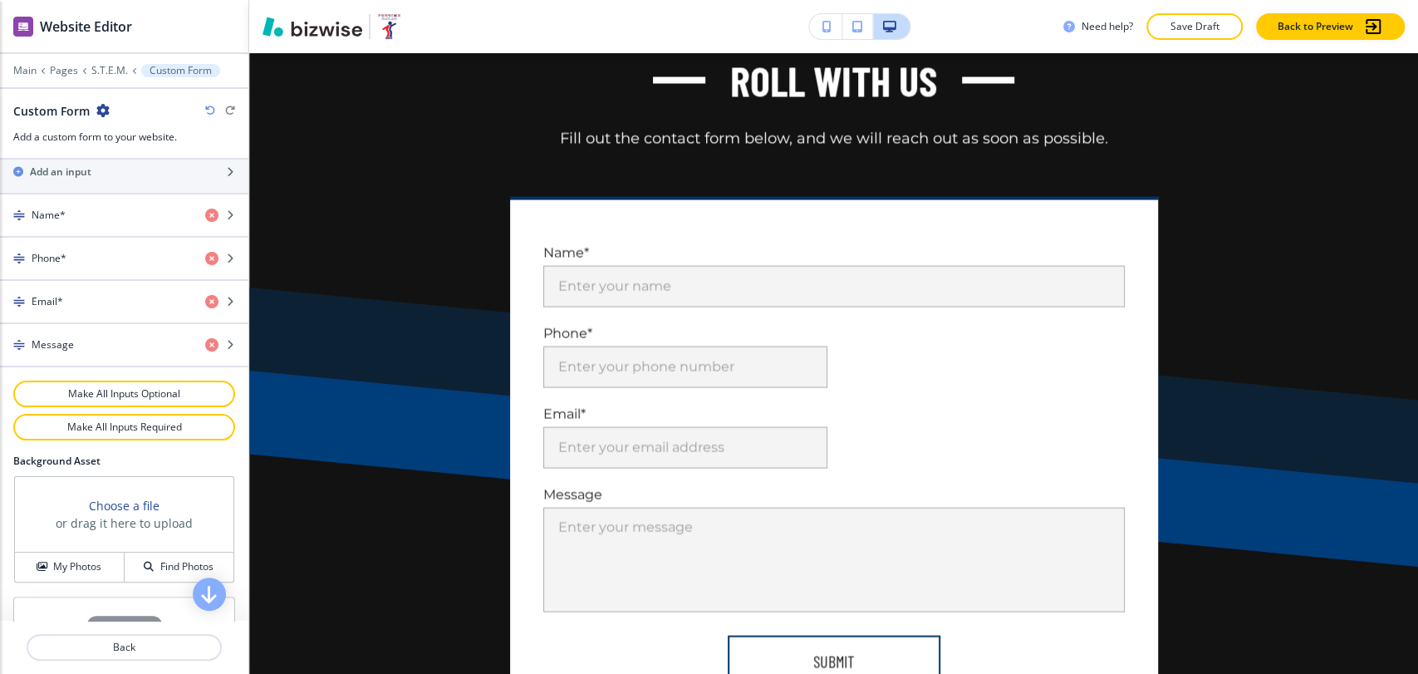
scroll to position [858, 0]
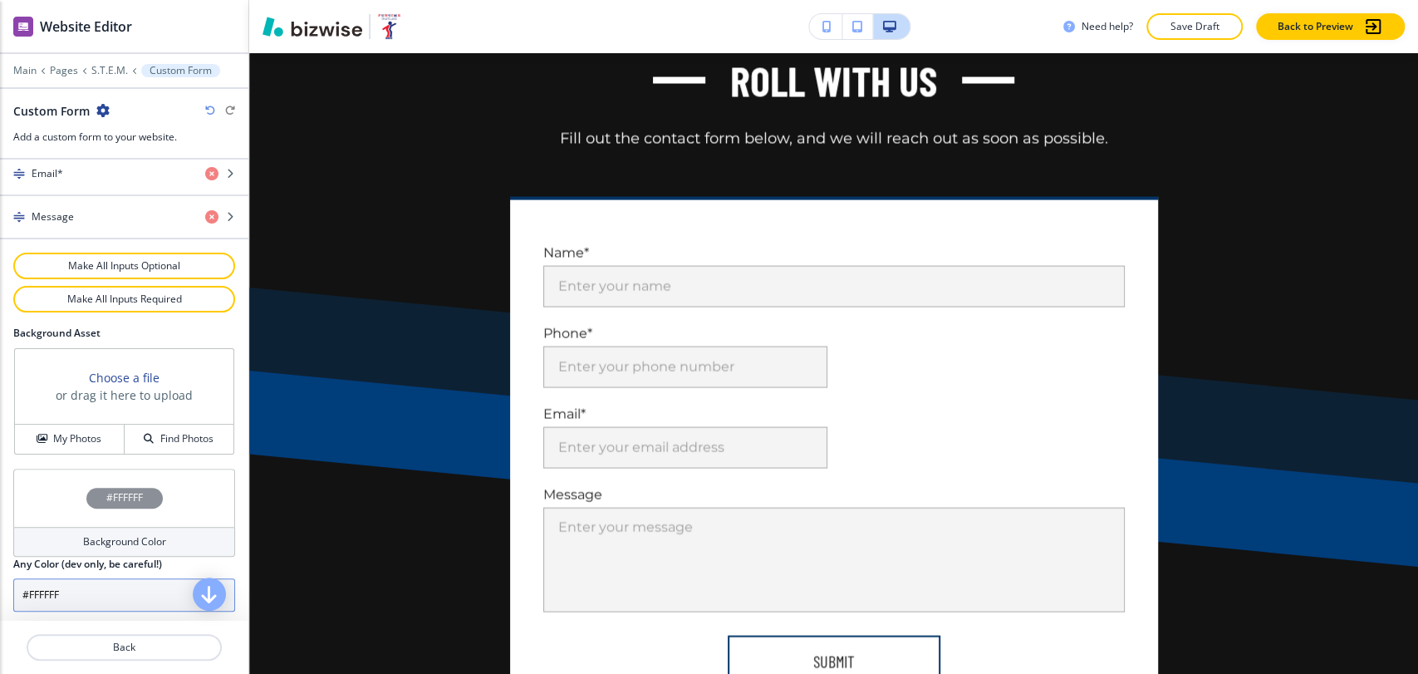
click at [120, 596] on input "#FFFFFF" at bounding box center [124, 594] width 222 height 33
paste input "a7c1d9"
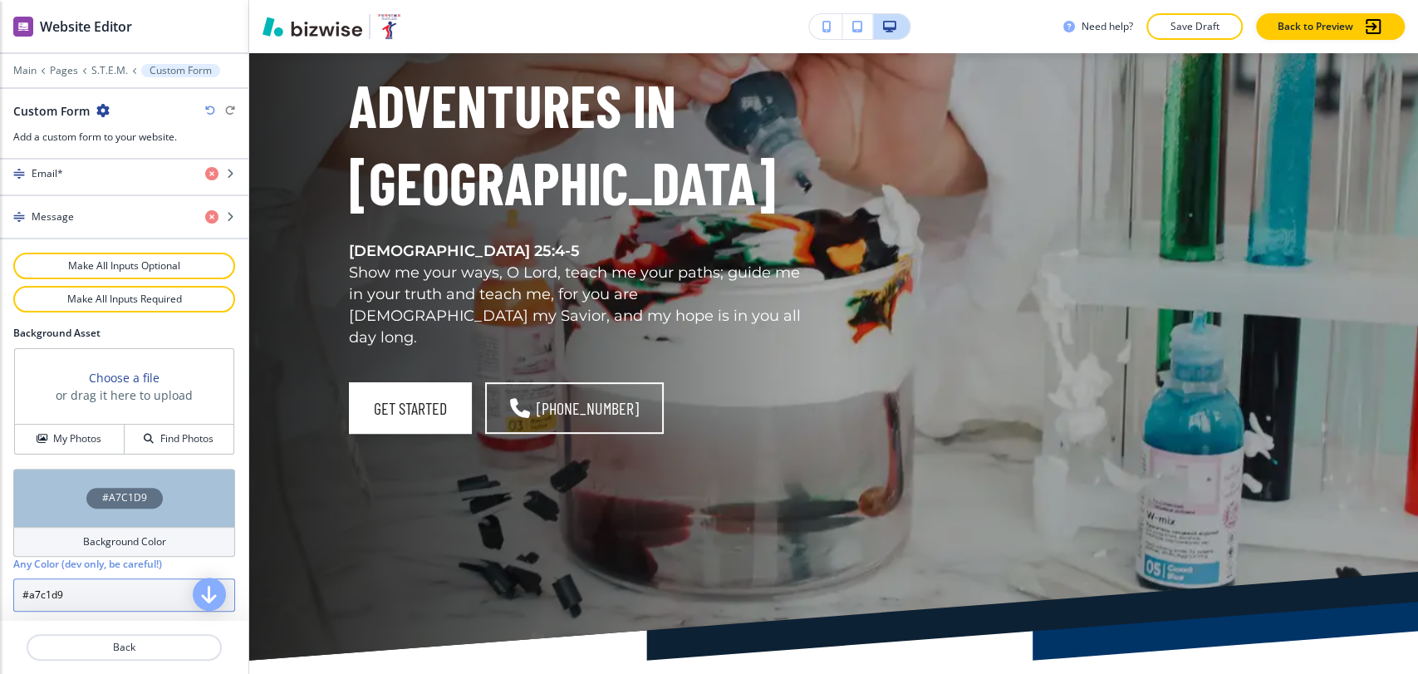
scroll to position [0, 0]
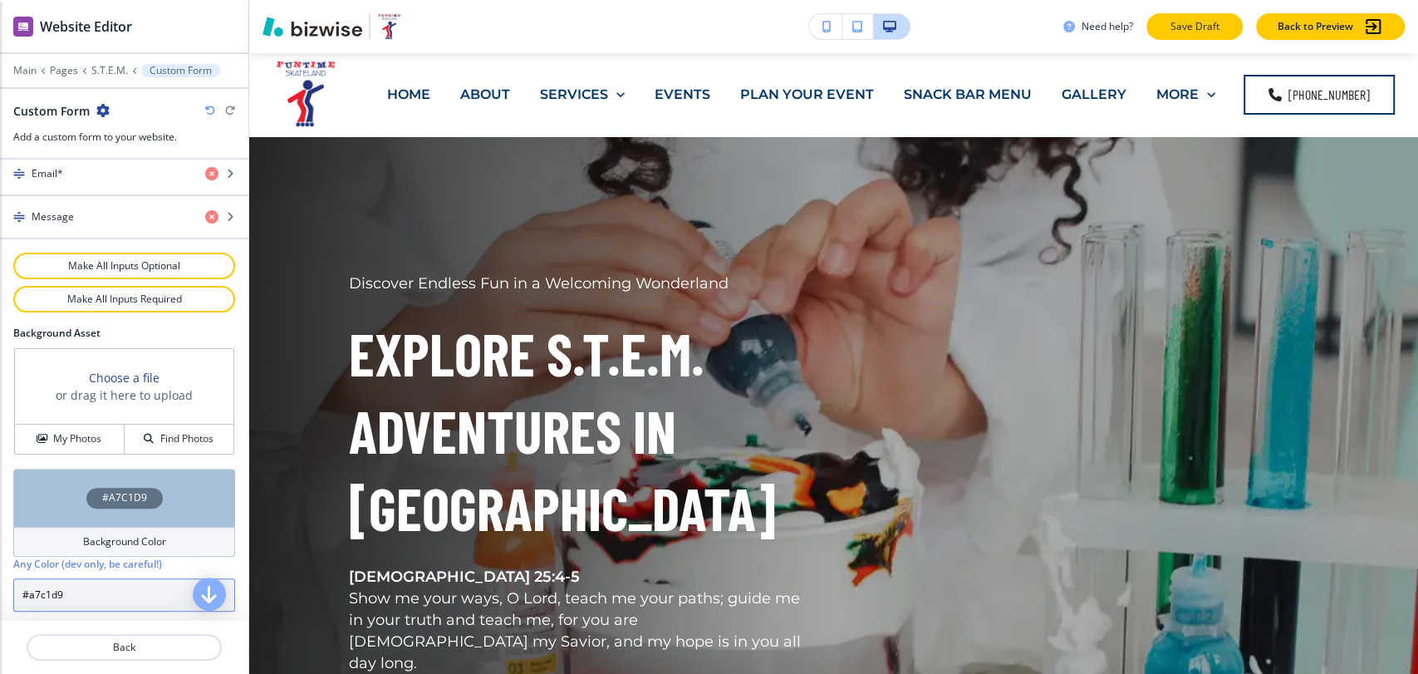
type input "#a7c1d9"
click at [1194, 32] on p "Save Draft" at bounding box center [1194, 26] width 53 height 15
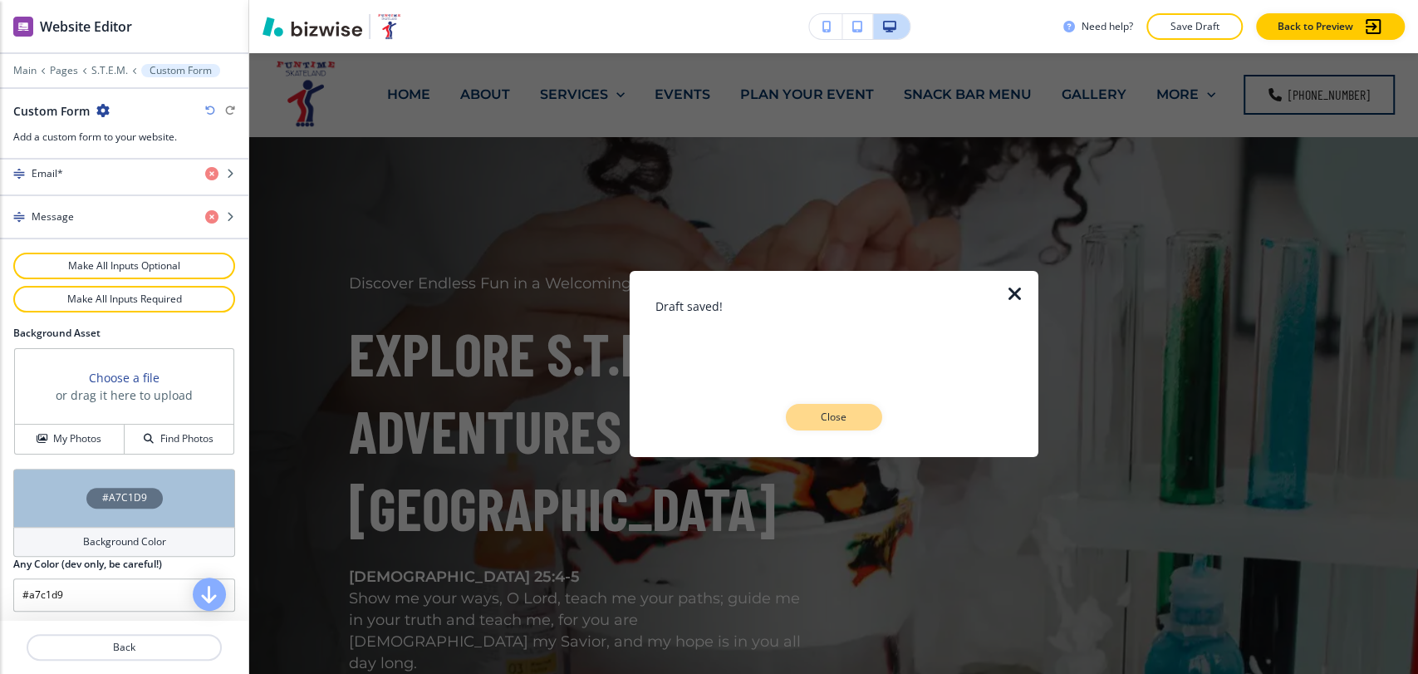
click at [857, 418] on p "Close" at bounding box center [834, 417] width 53 height 15
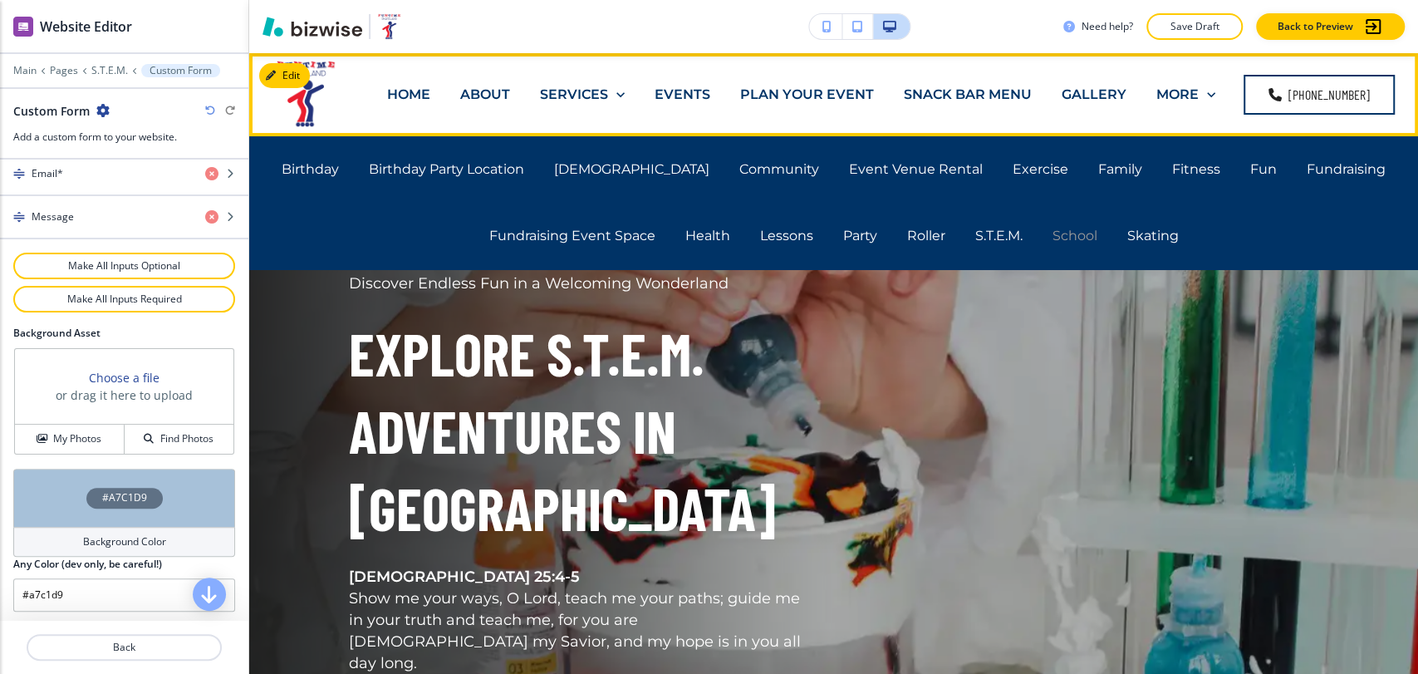
drag, startPoint x: 1063, startPoint y: 233, endPoint x: 1074, endPoint y: 236, distance: 11.1
click at [1064, 234] on p "School" at bounding box center [1075, 235] width 45 height 19
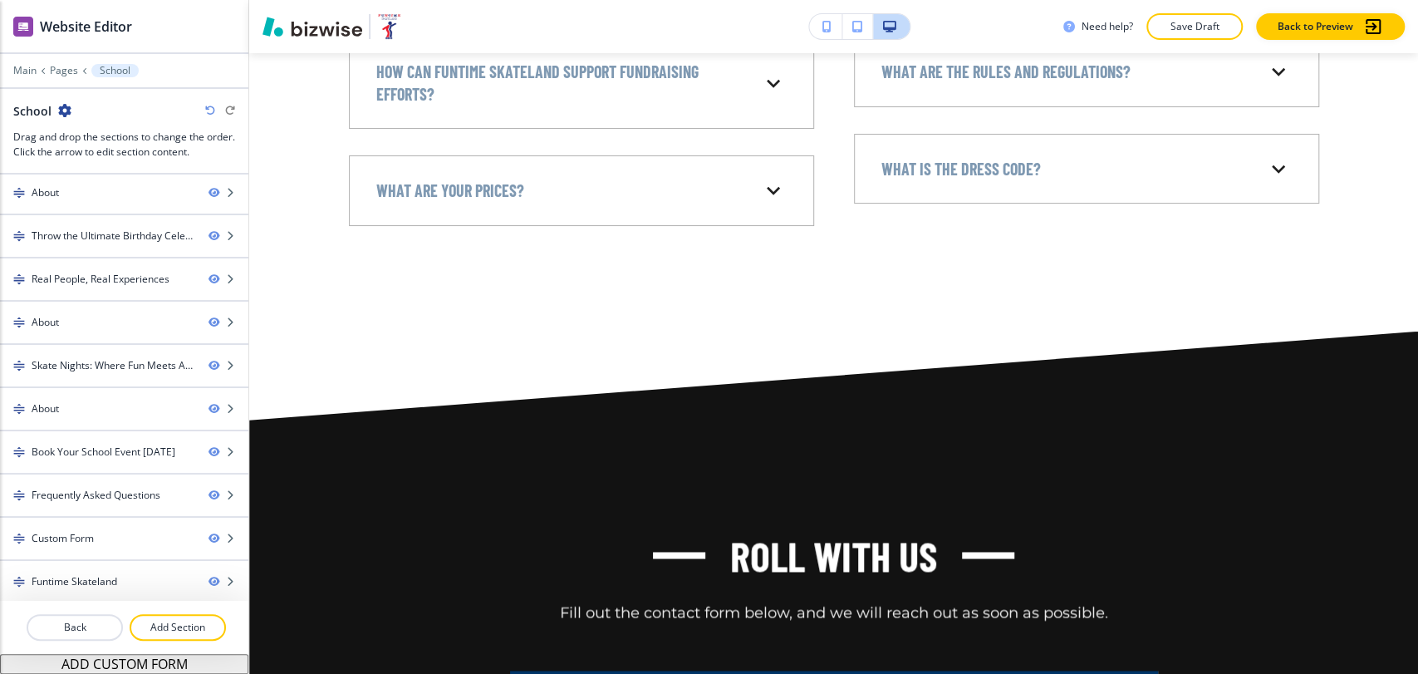
scroll to position [10197, 0]
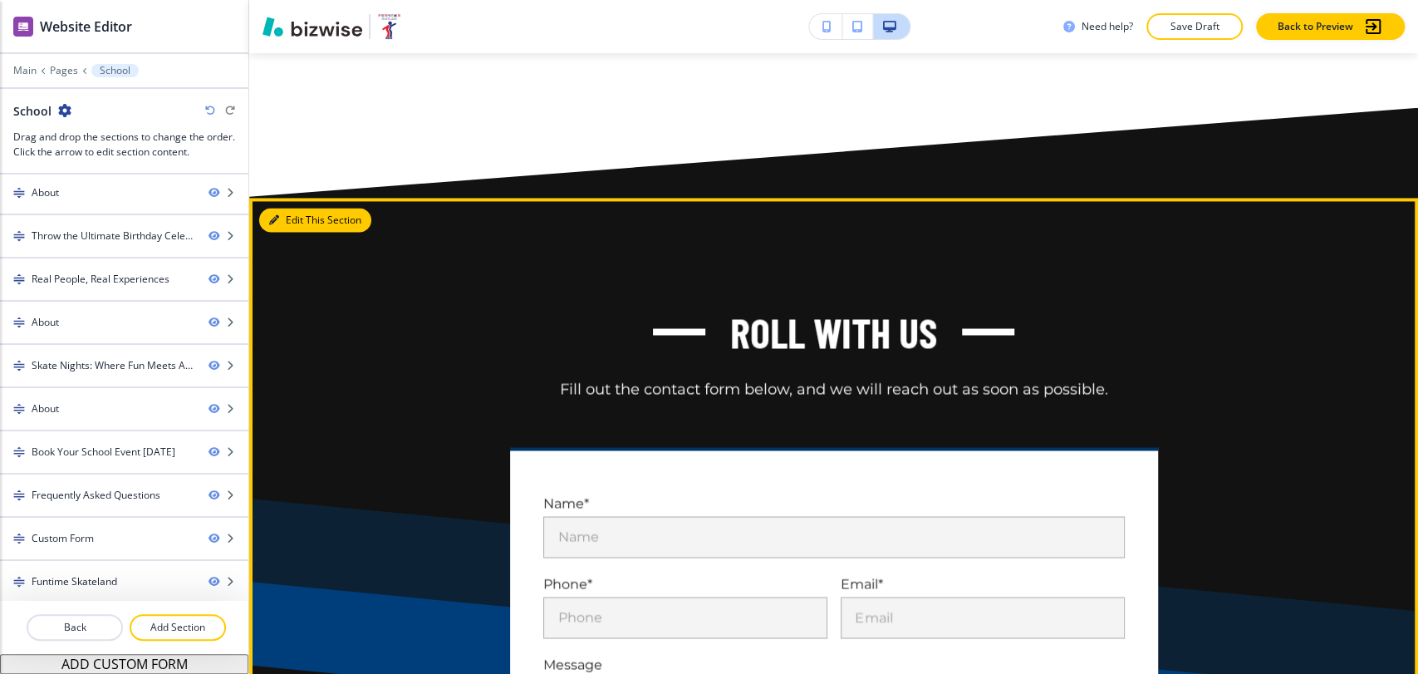
click at [285, 233] on button "Edit This Section" at bounding box center [315, 220] width 112 height 25
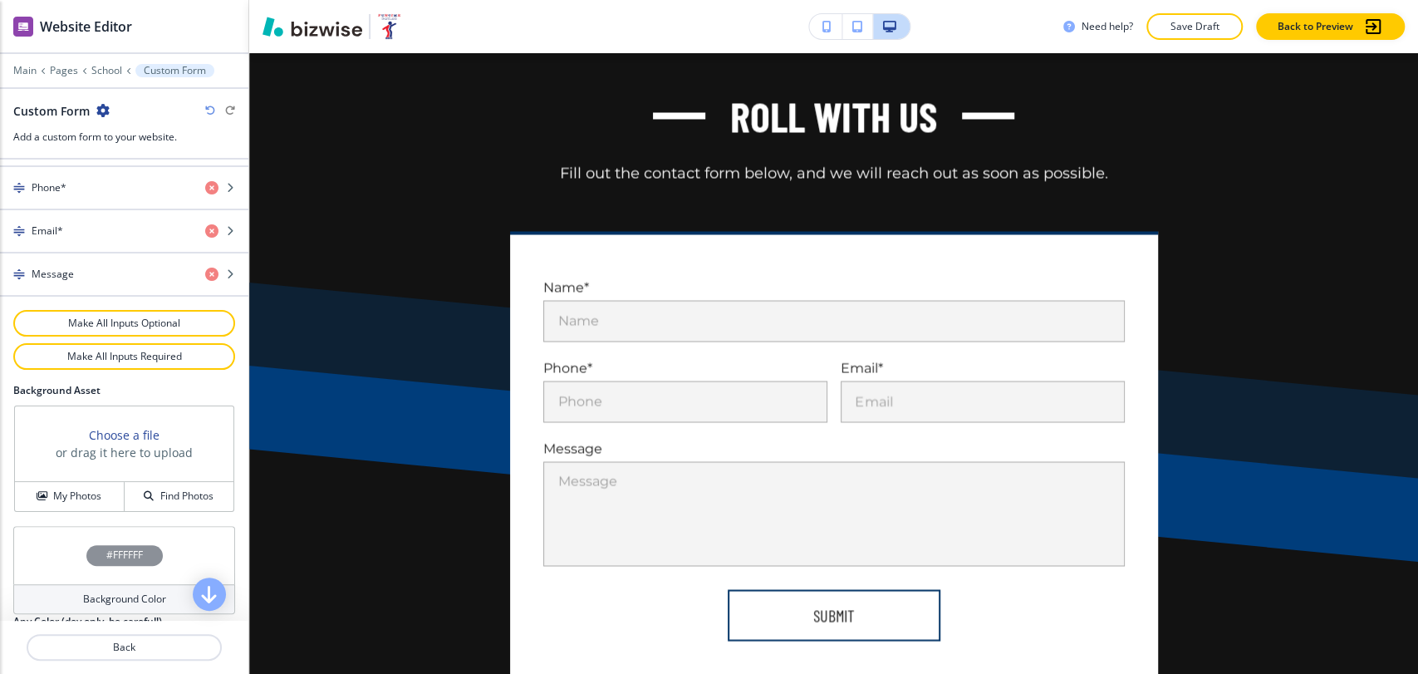
scroll to position [858, 0]
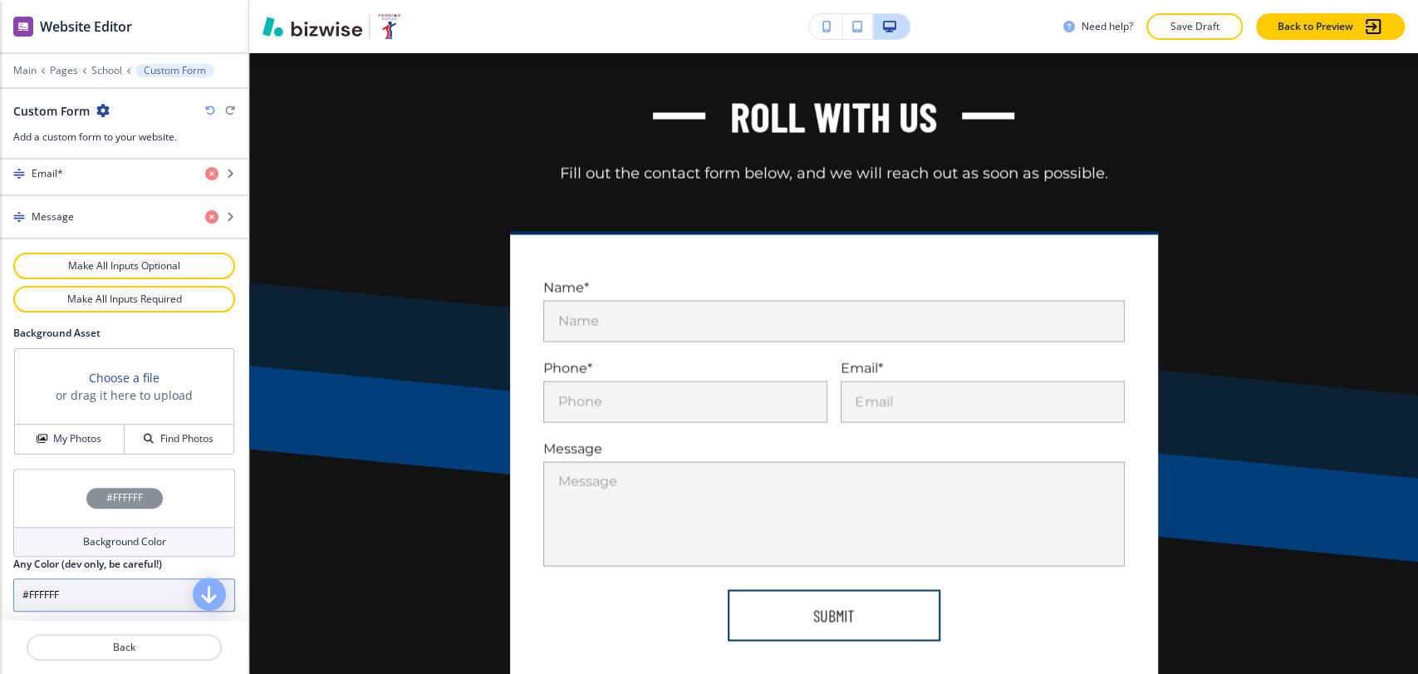
click at [102, 588] on input "#FFFFFF" at bounding box center [124, 594] width 222 height 33
click at [101, 588] on input "#FFFFFF" at bounding box center [124, 594] width 222 height 33
paste input "a7c1d9"
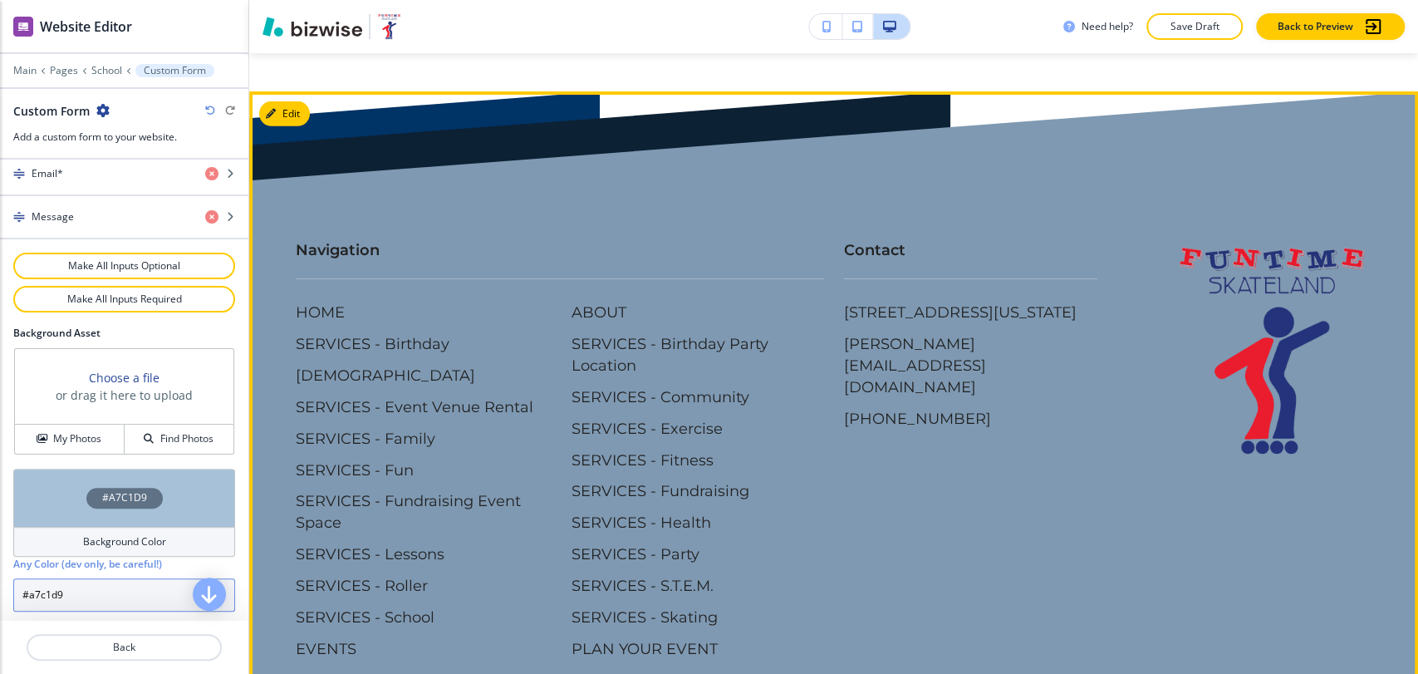
scroll to position [12075, 0]
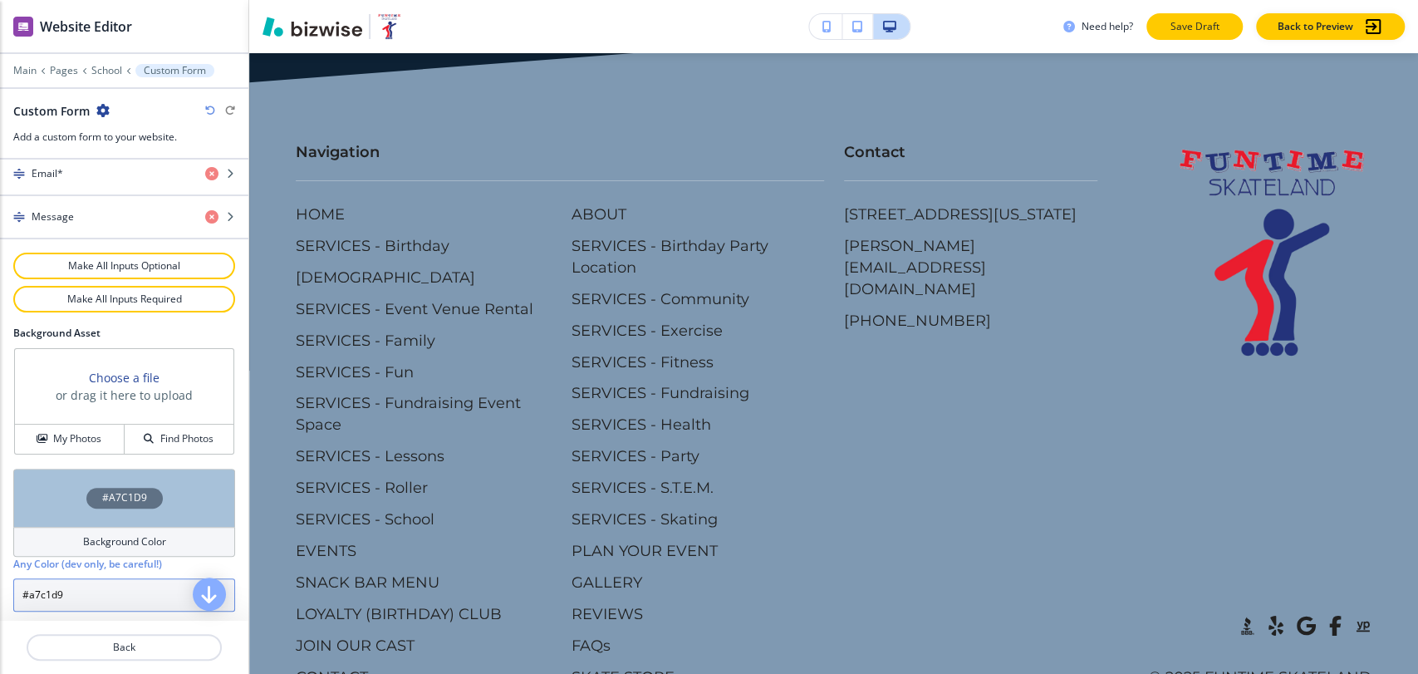
type input "#a7c1d9"
click at [1200, 28] on p "Save Draft" at bounding box center [1194, 26] width 53 height 15
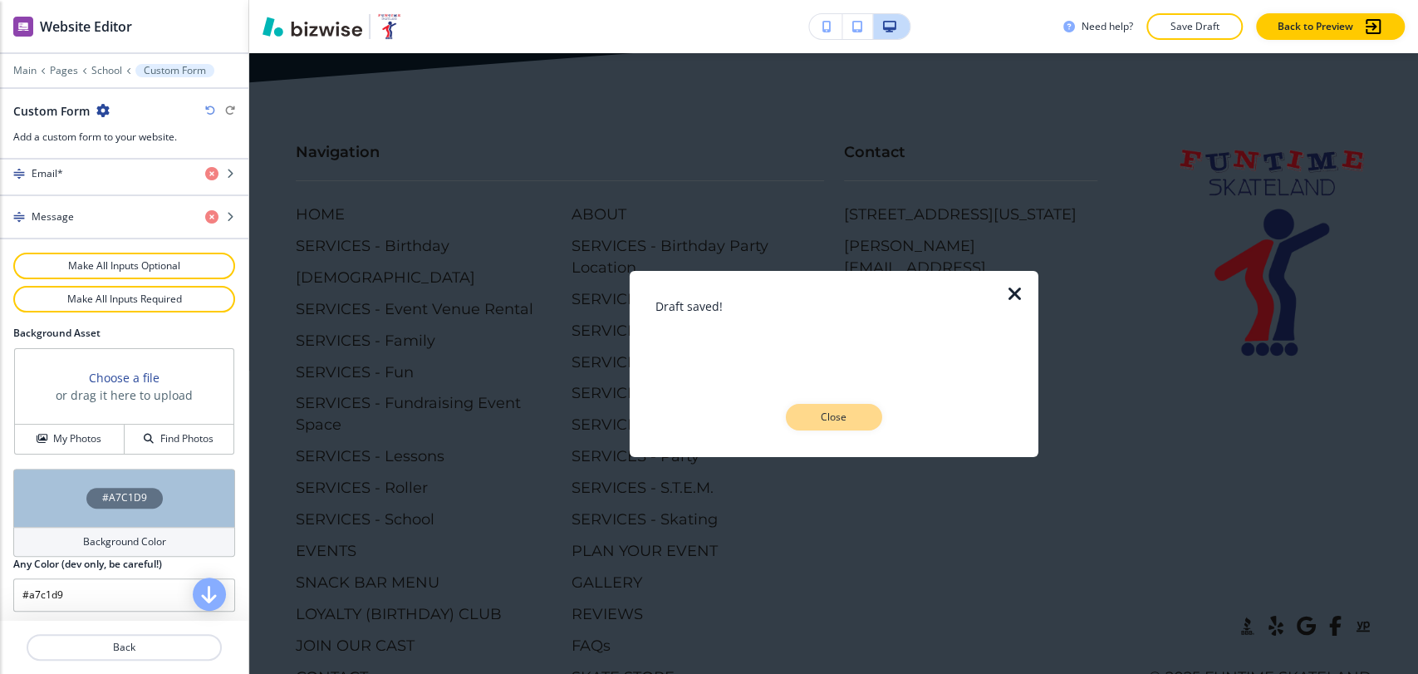
click at [859, 421] on p "Close" at bounding box center [834, 417] width 53 height 15
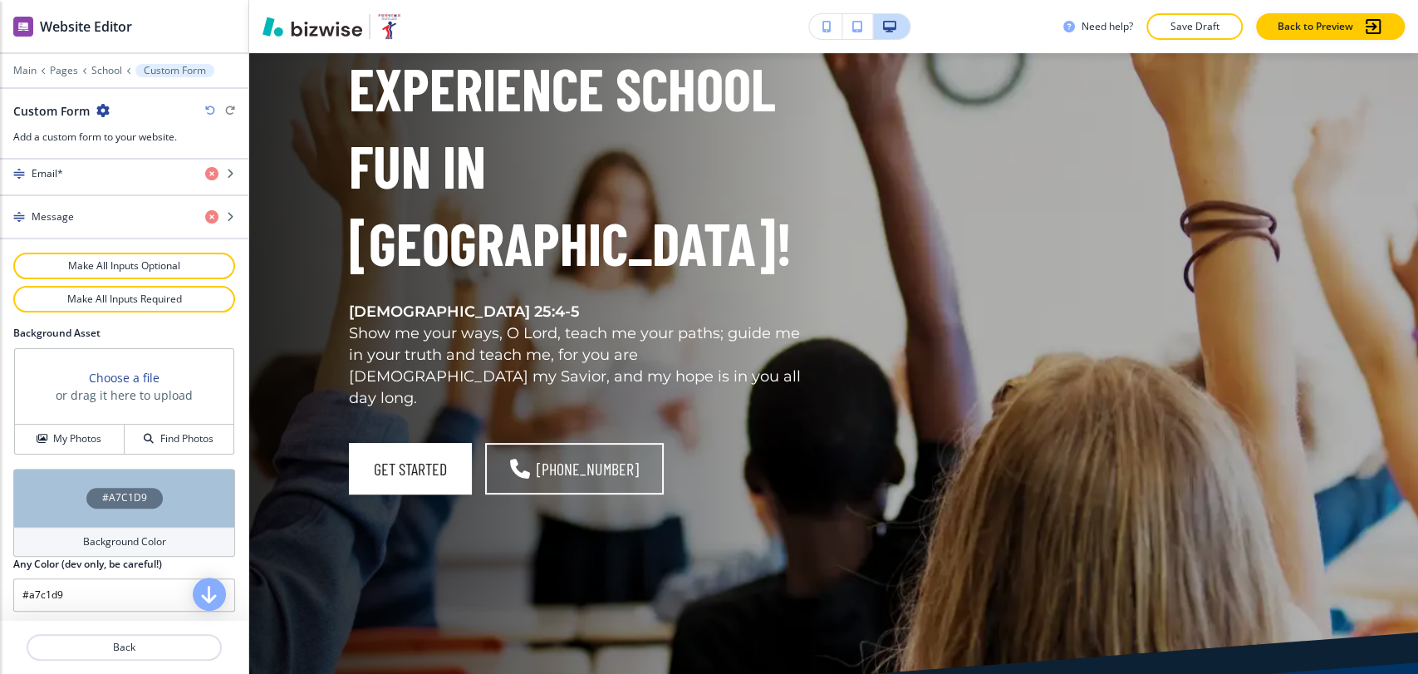
scroll to position [0, 0]
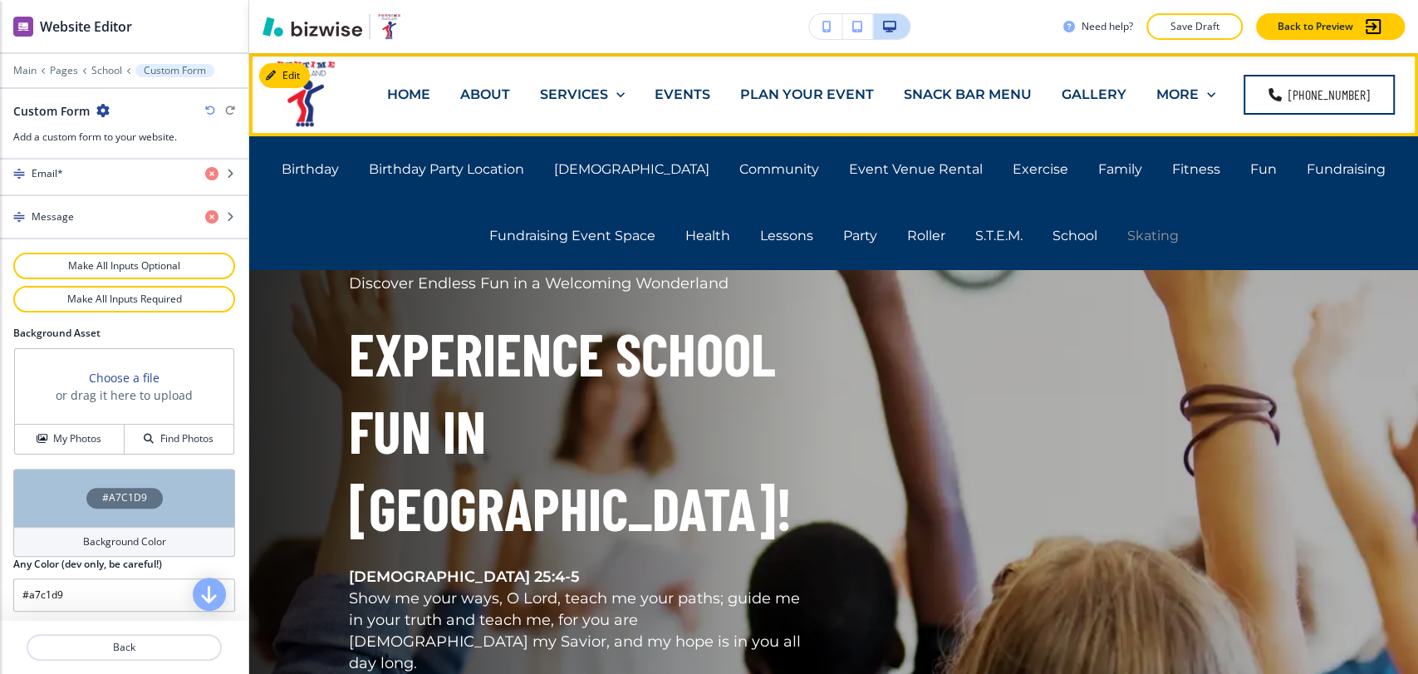
click at [1162, 238] on p "Skating" at bounding box center [1154, 235] width 52 height 19
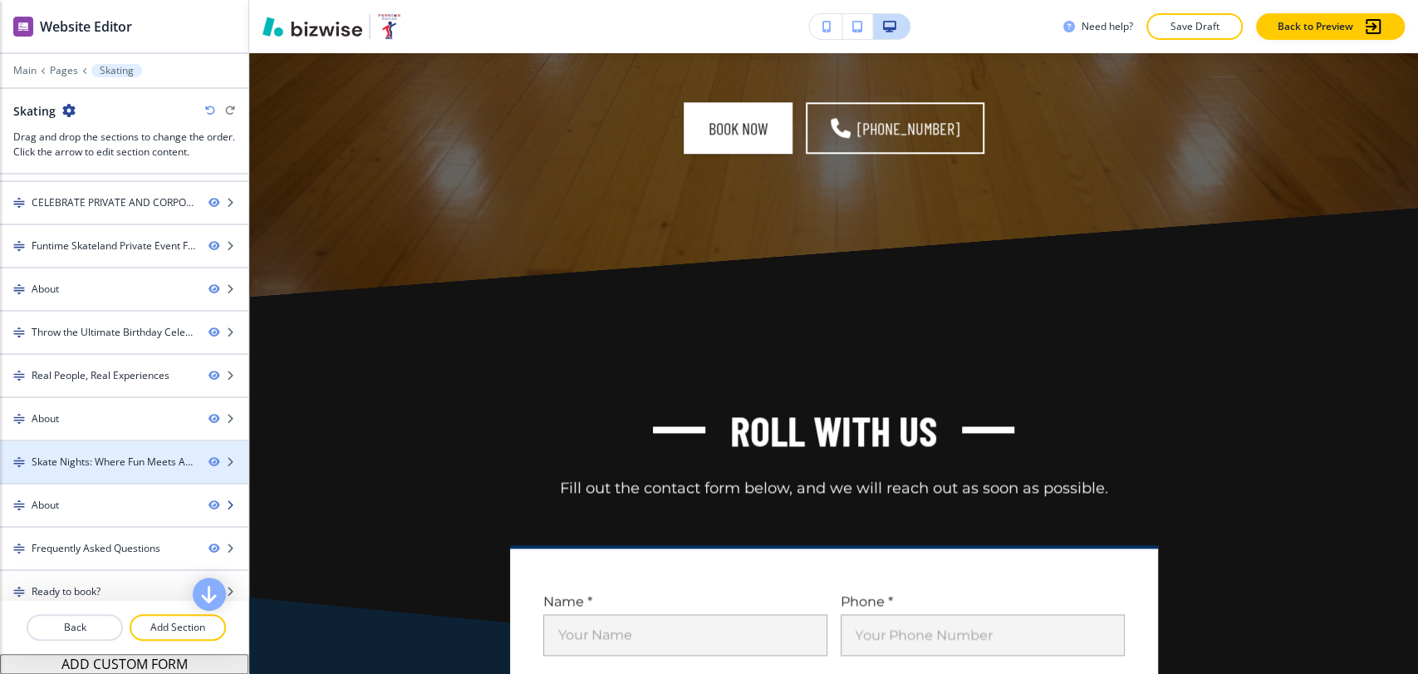
scroll to position [219, 0]
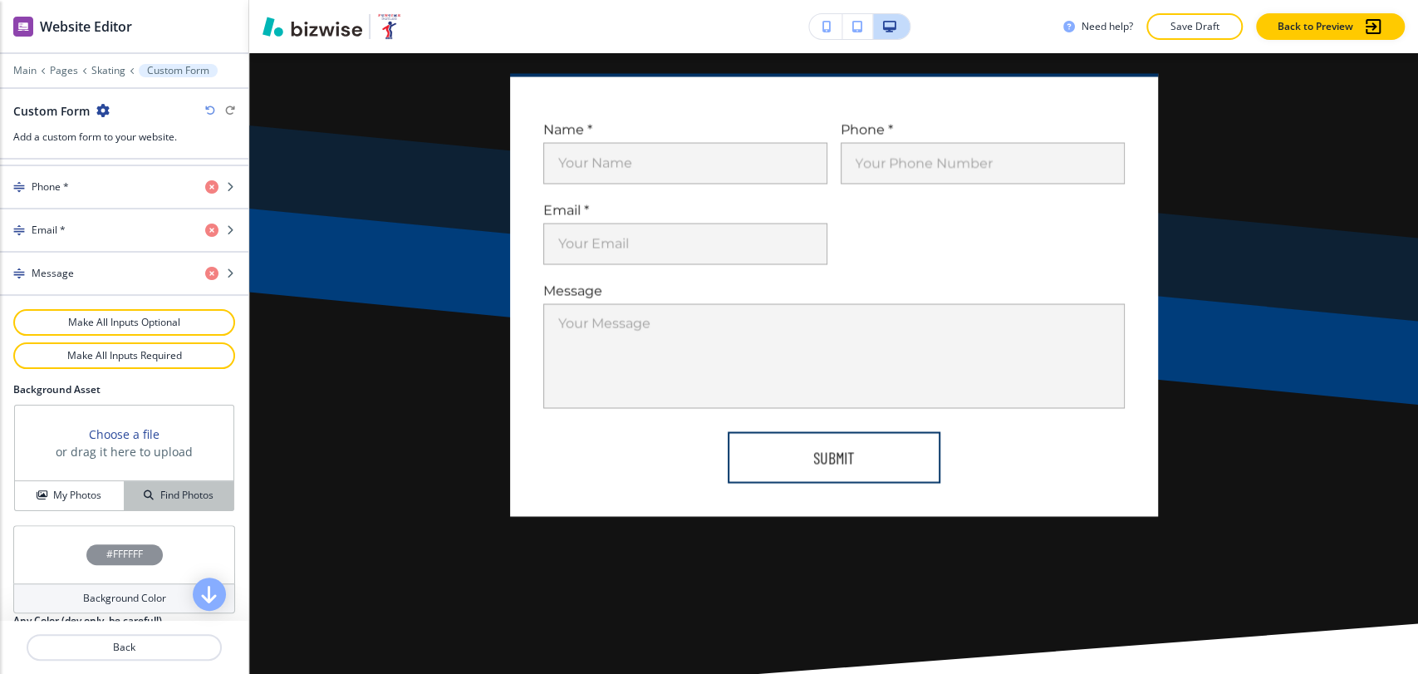
scroll to position [858, 0]
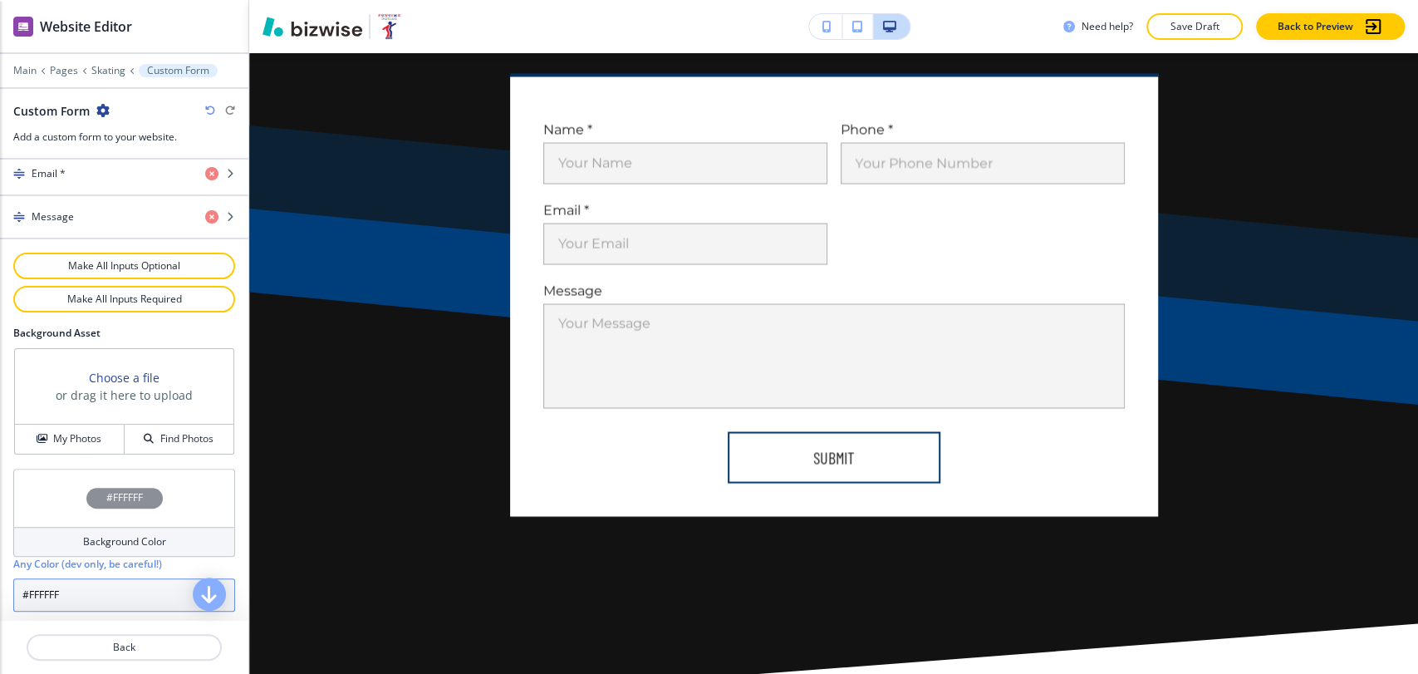
click at [102, 583] on input "#FFFFFF" at bounding box center [124, 594] width 222 height 33
paste input "a7c1d9"
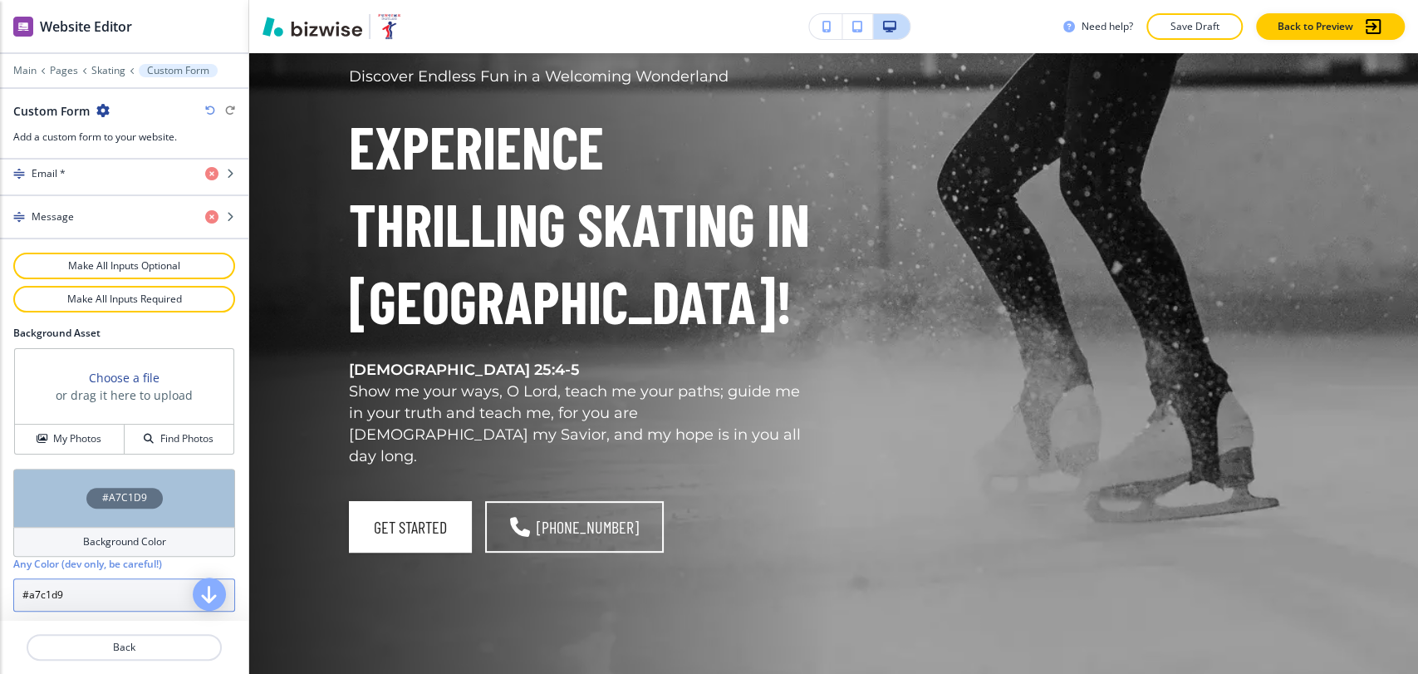
scroll to position [159, 0]
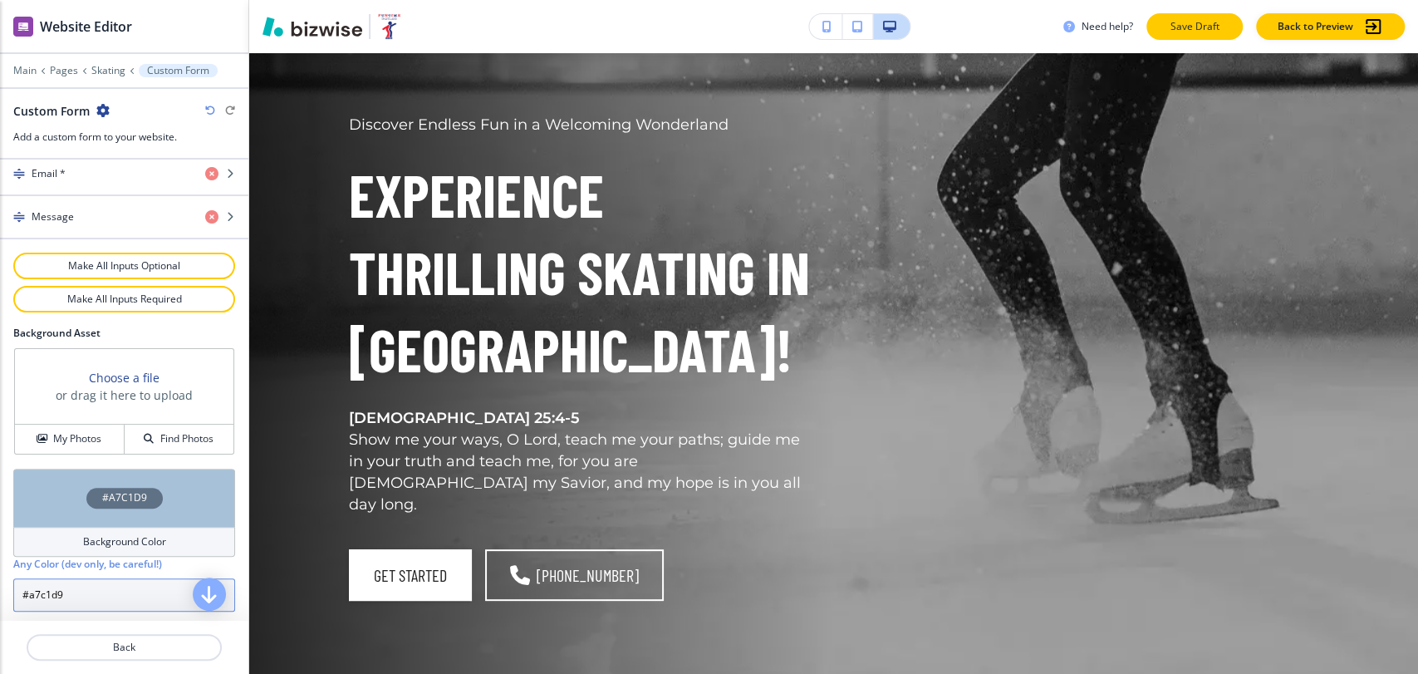
type input "#a7c1d9"
click at [1188, 33] on p "Save Draft" at bounding box center [1194, 26] width 53 height 15
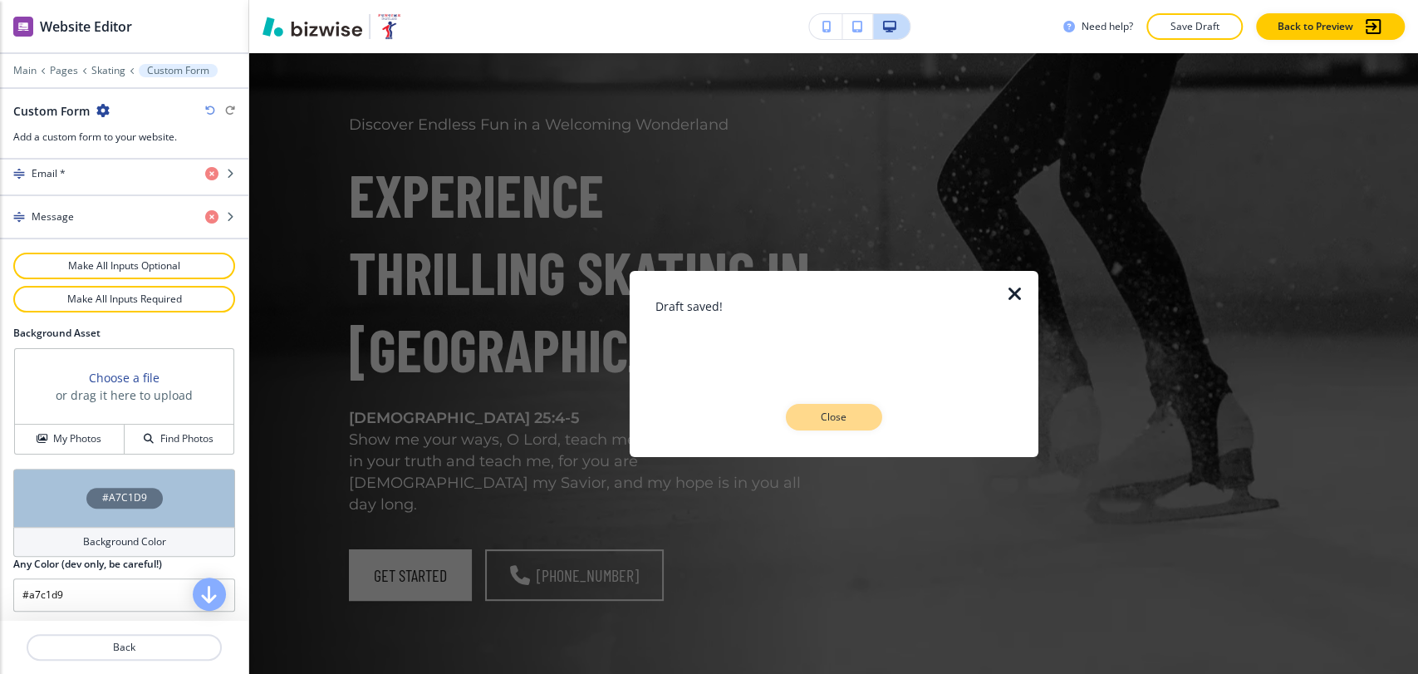
click at [863, 410] on button "Close" at bounding box center [834, 417] width 96 height 27
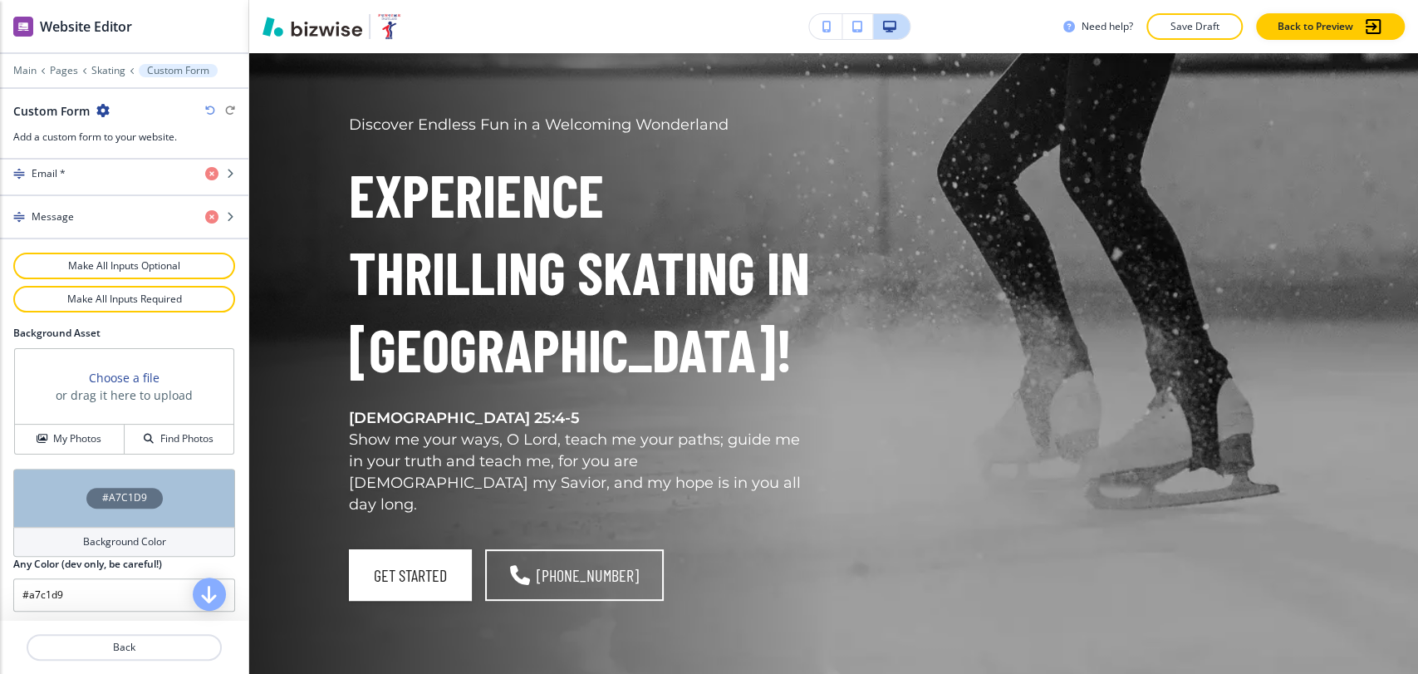
scroll to position [0, 0]
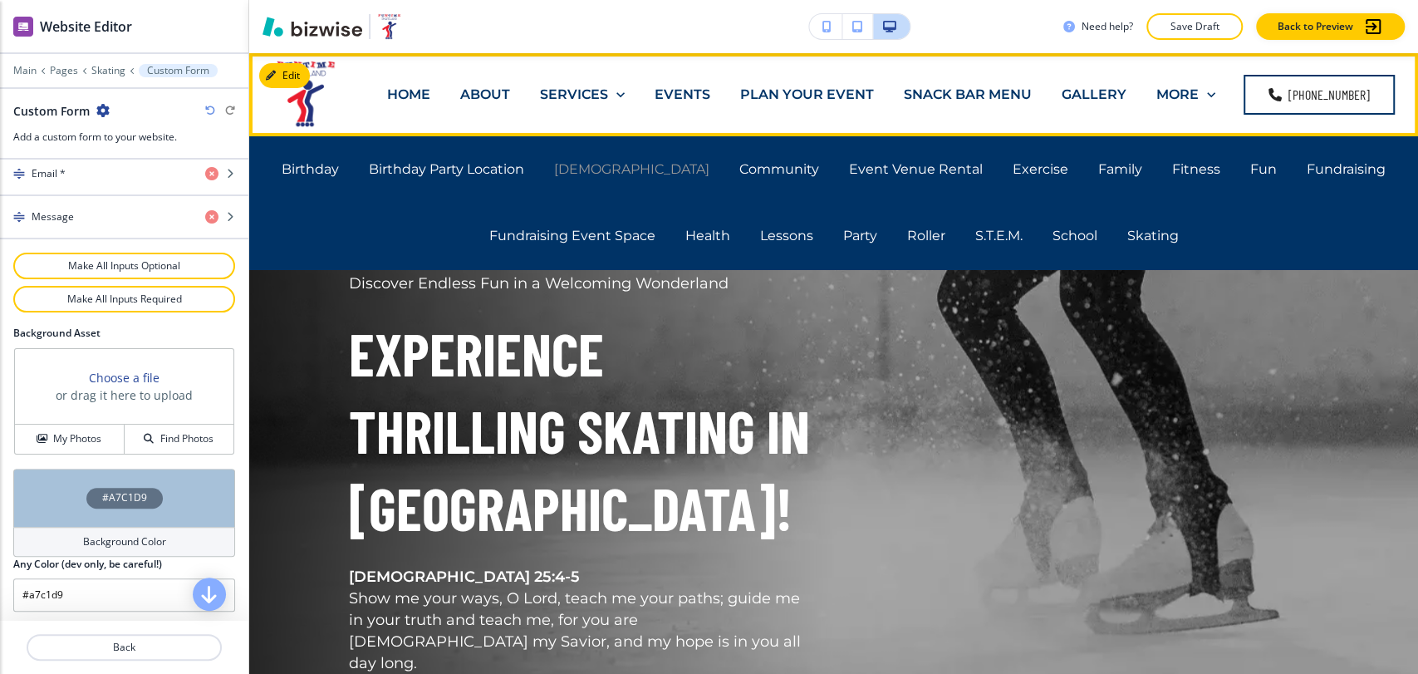
click at [618, 161] on p "Church" at bounding box center [631, 169] width 155 height 19
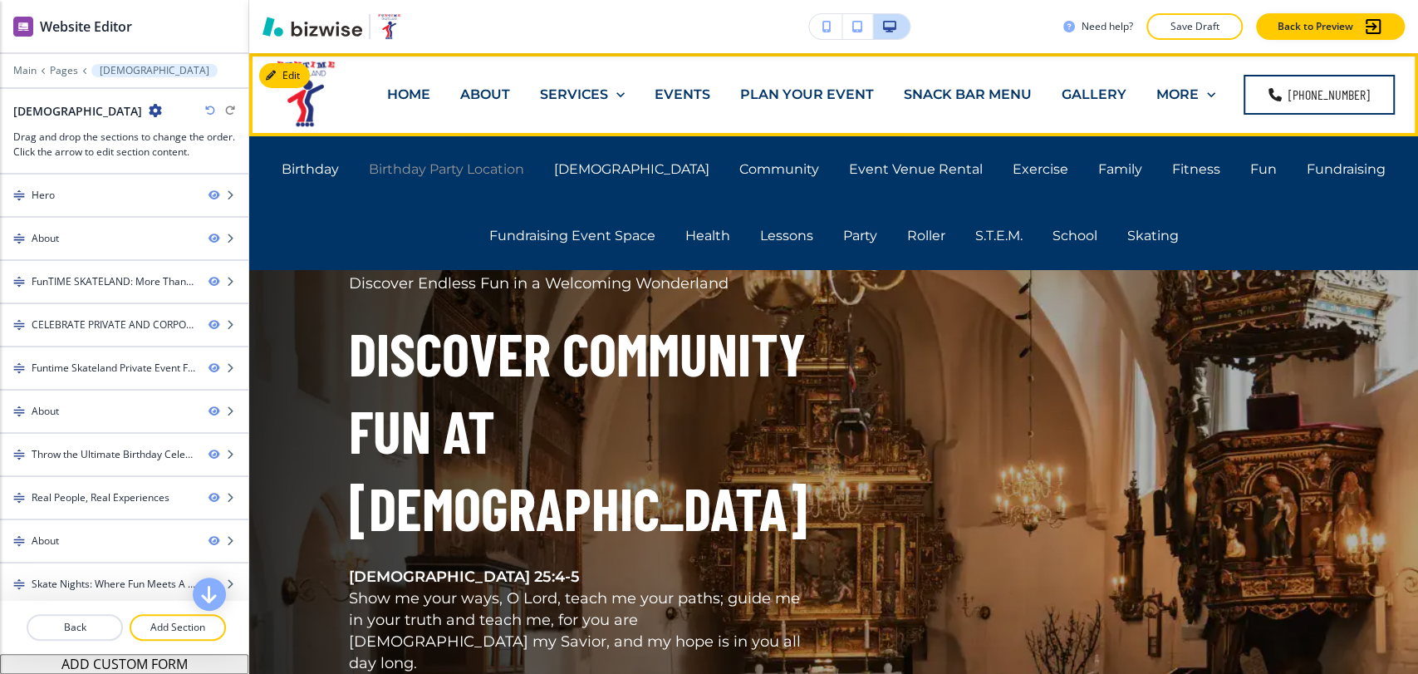
click at [524, 164] on p "Birthday Party Location" at bounding box center [446, 169] width 155 height 19
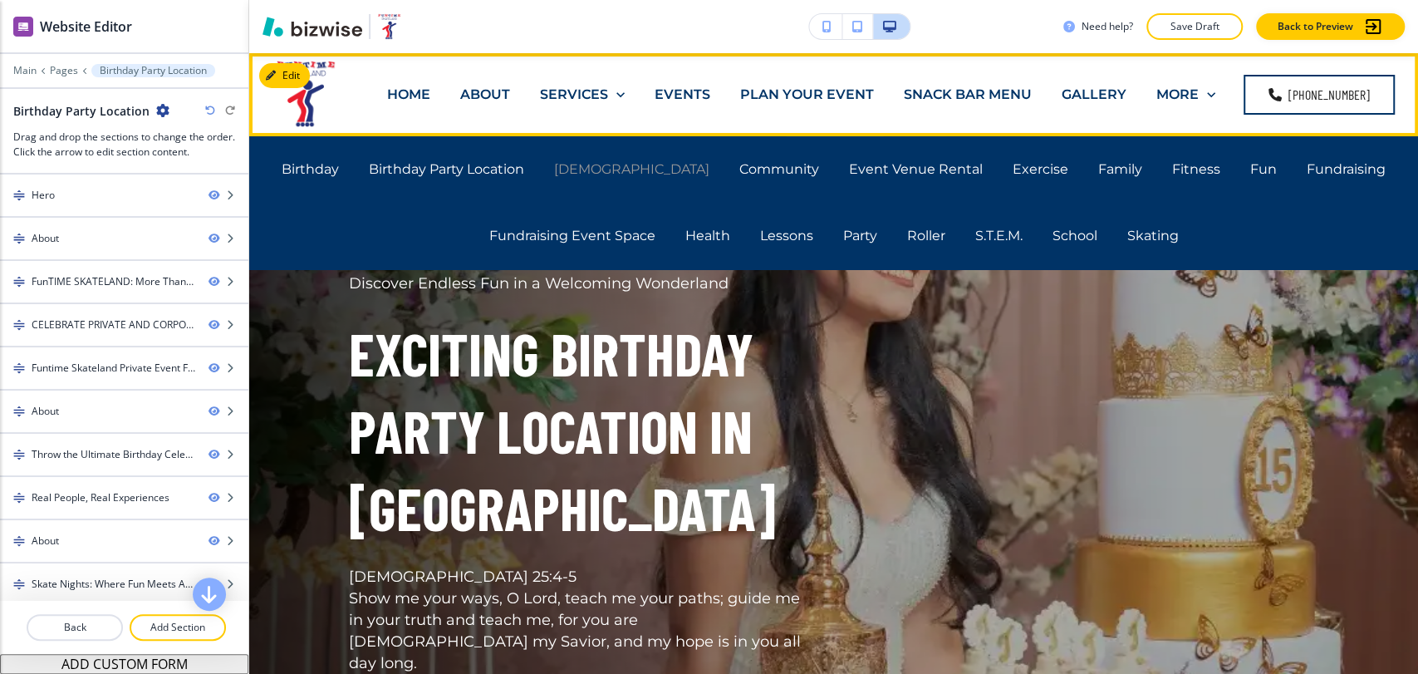
click at [613, 164] on p "Church" at bounding box center [631, 169] width 155 height 19
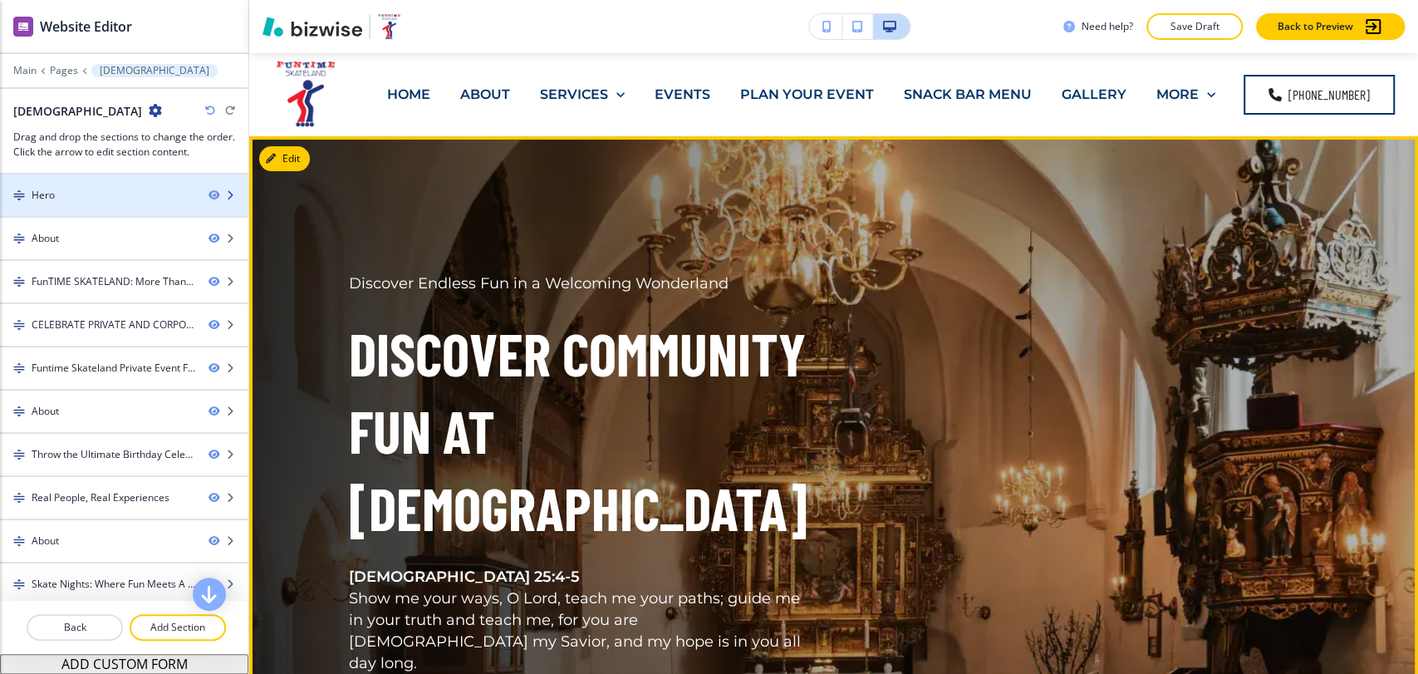
click at [115, 208] on div at bounding box center [124, 209] width 248 height 13
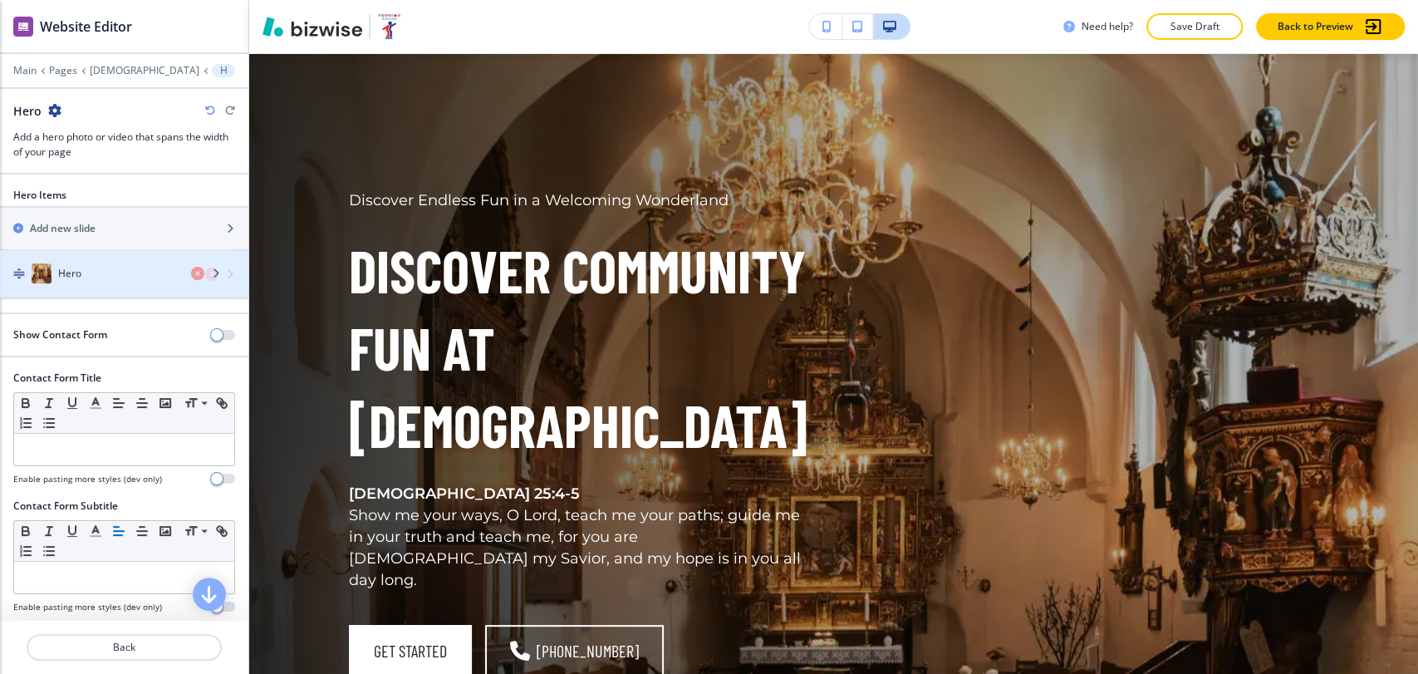
click at [106, 288] on div "button" at bounding box center [124, 290] width 248 height 13
click at [106, 290] on div "button" at bounding box center [124, 290] width 248 height 13
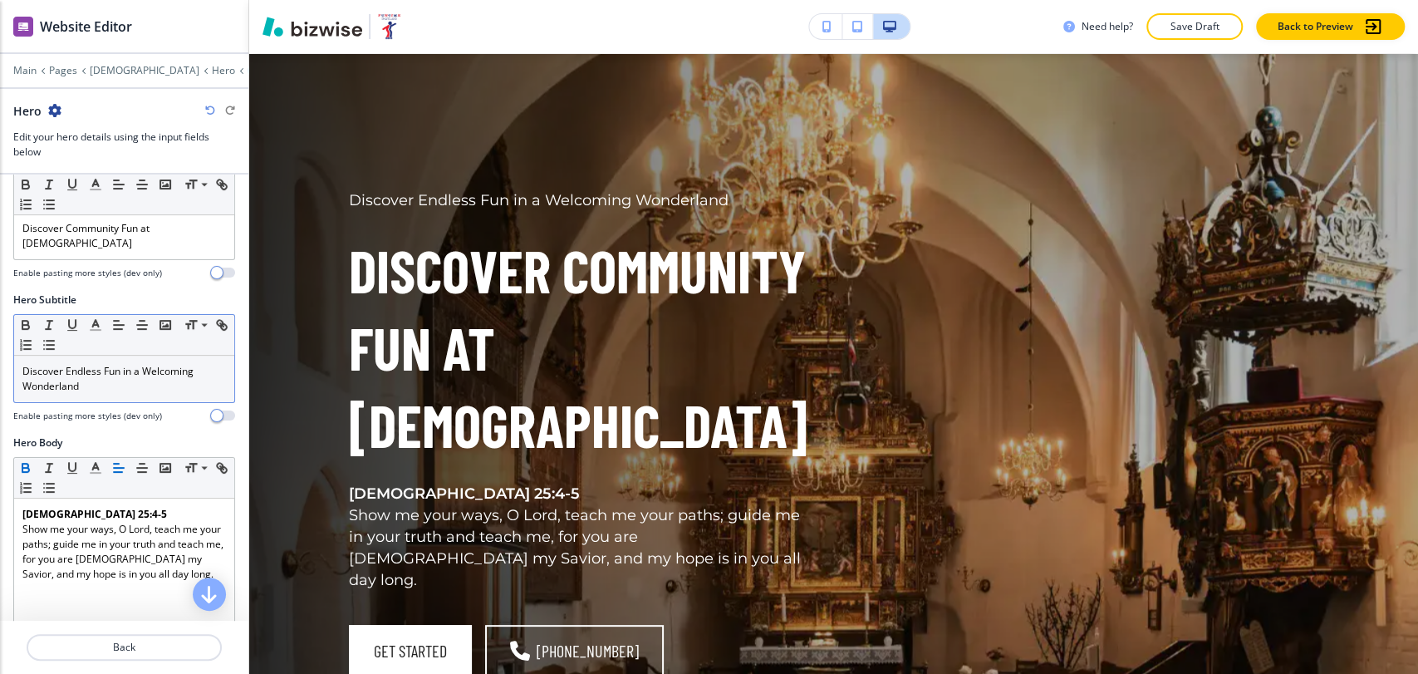
scroll to position [369, 0]
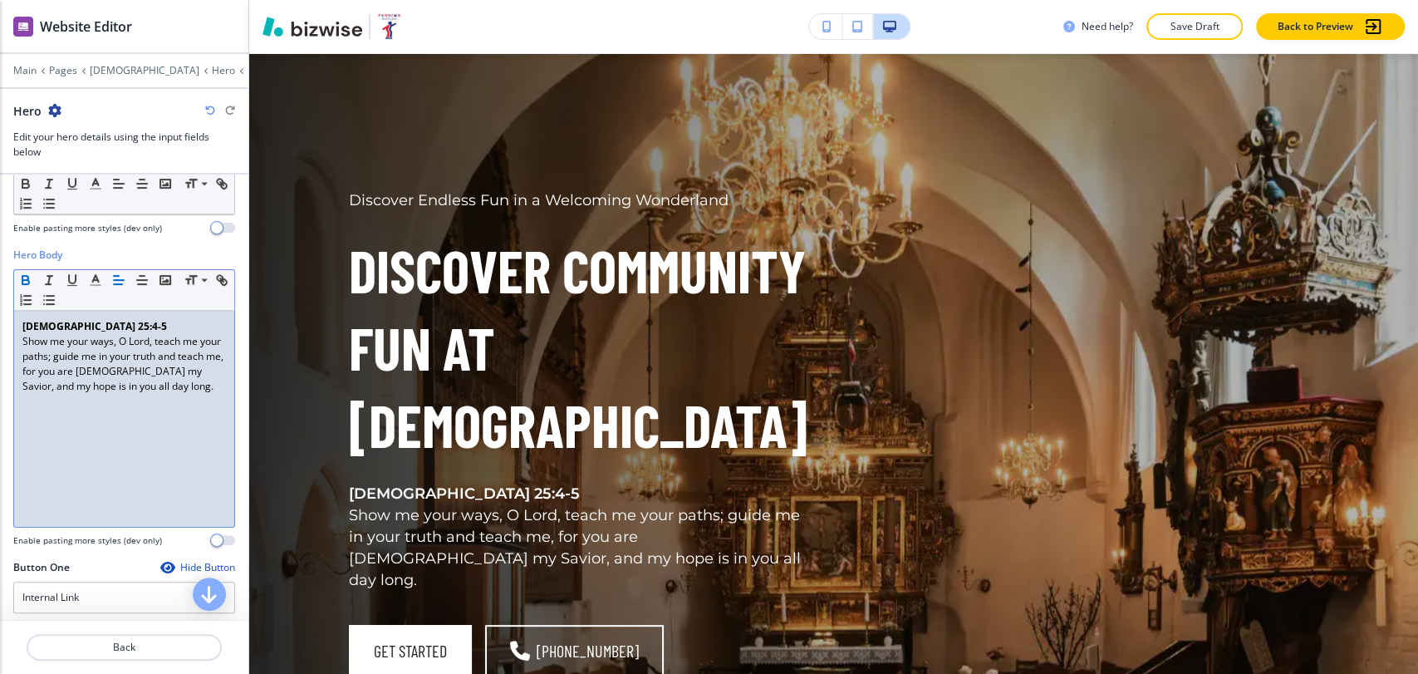
click at [90, 327] on p "Psalm 25:4-5" at bounding box center [124, 326] width 204 height 15
click at [27, 274] on icon "button" at bounding box center [25, 280] width 15 height 15
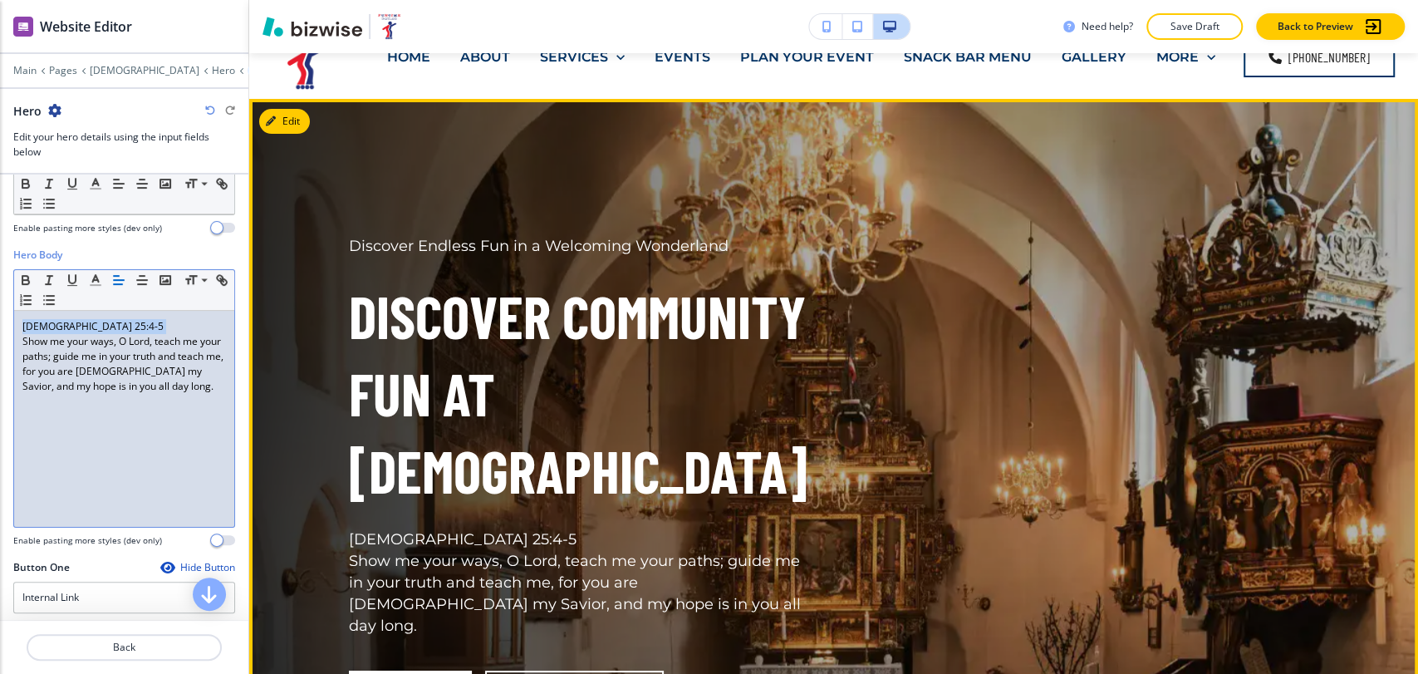
scroll to position [0, 0]
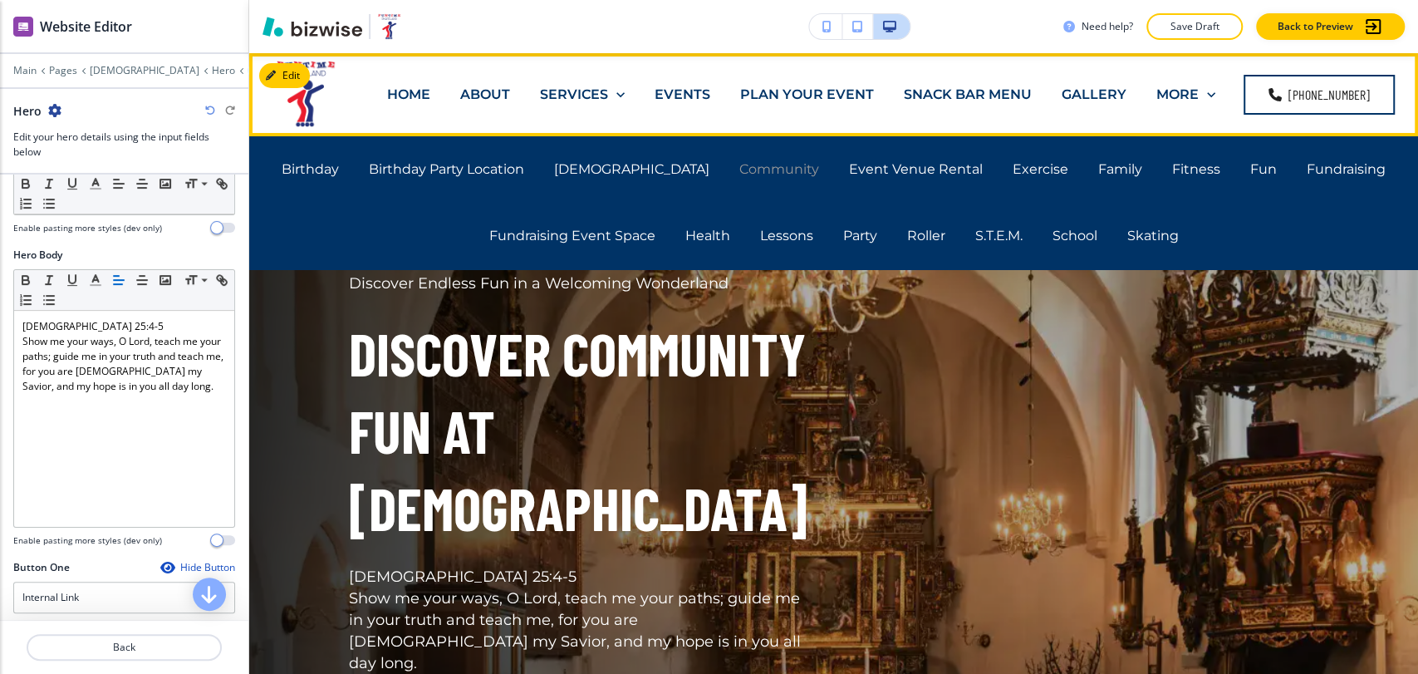
click at [740, 168] on p "Community" at bounding box center [780, 169] width 80 height 19
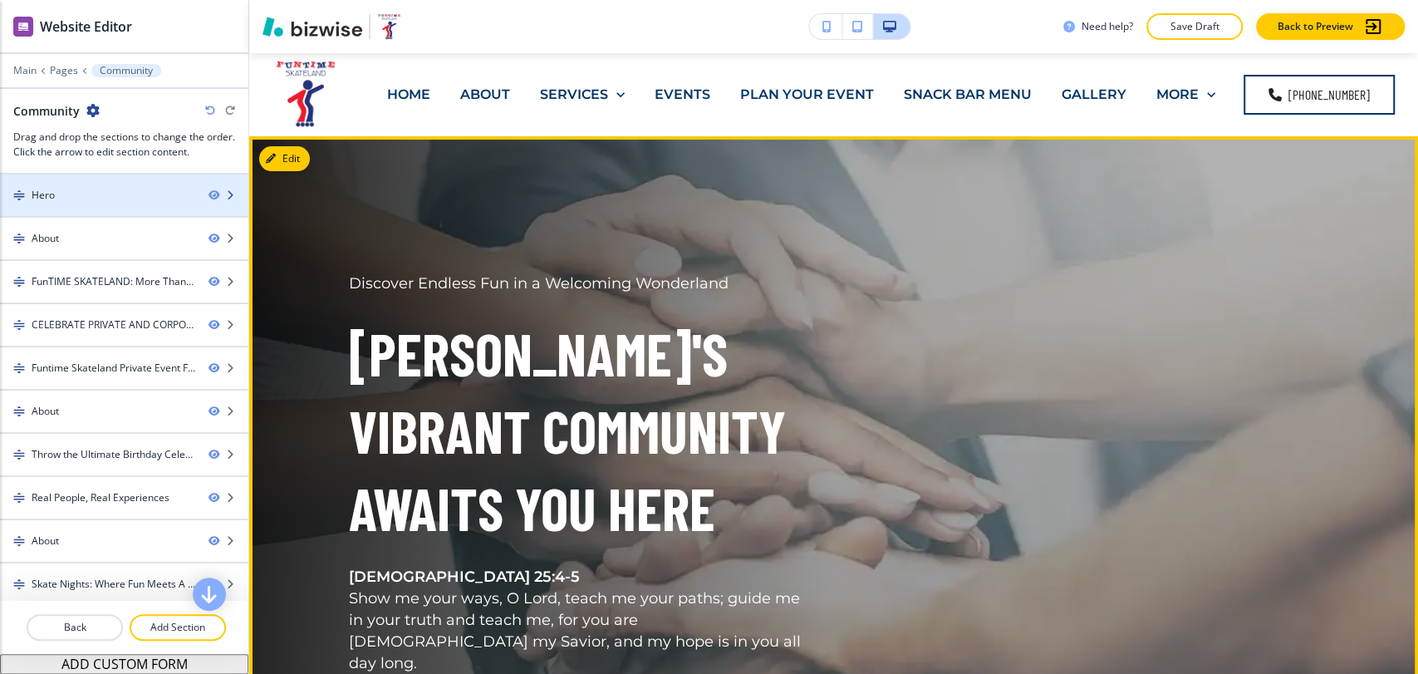
click at [111, 200] on div "Hero" at bounding box center [97, 195] width 195 height 15
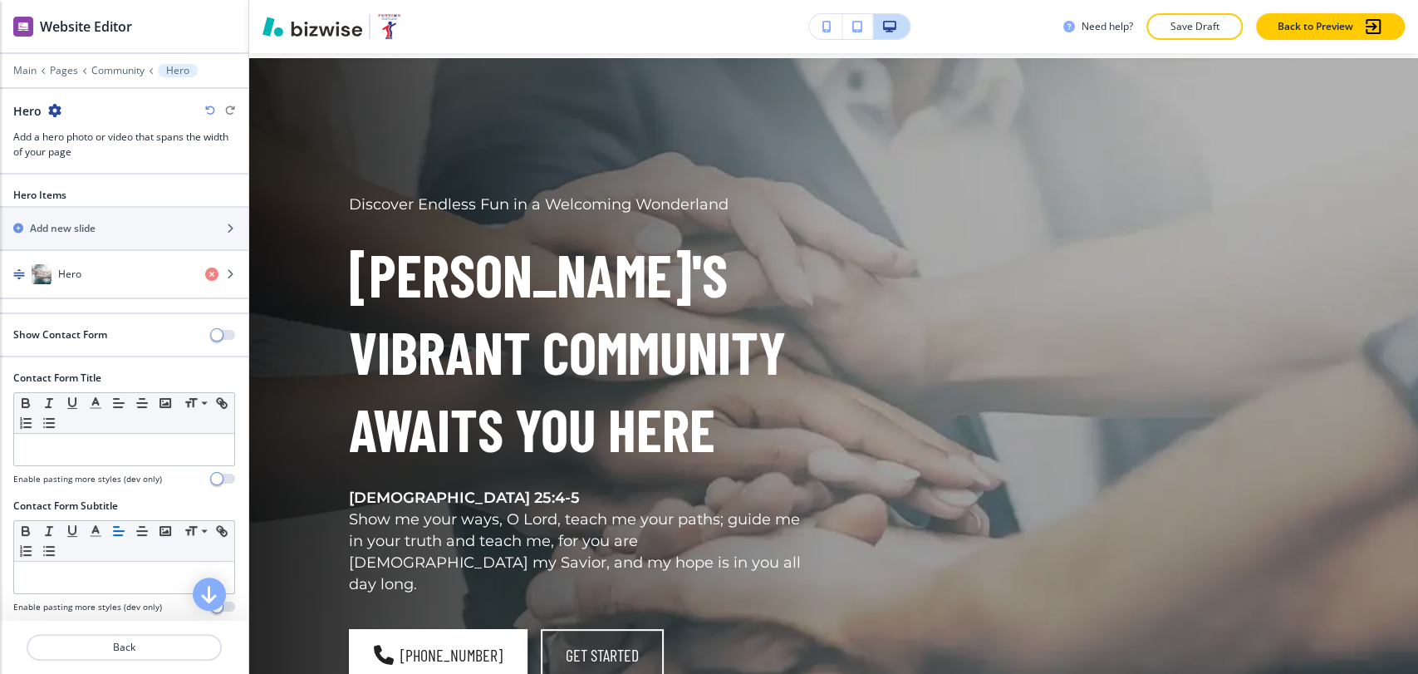
scroll to position [83, 0]
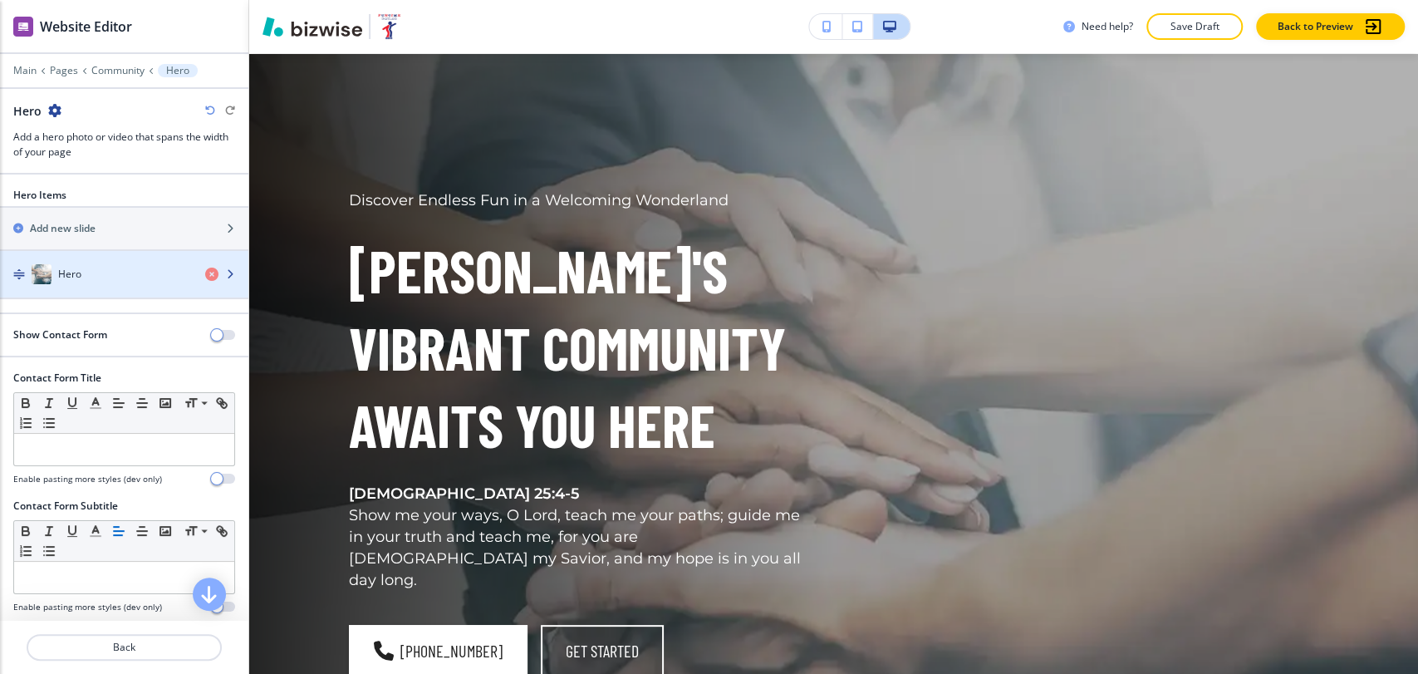
click at [111, 295] on div "button" at bounding box center [124, 290] width 248 height 13
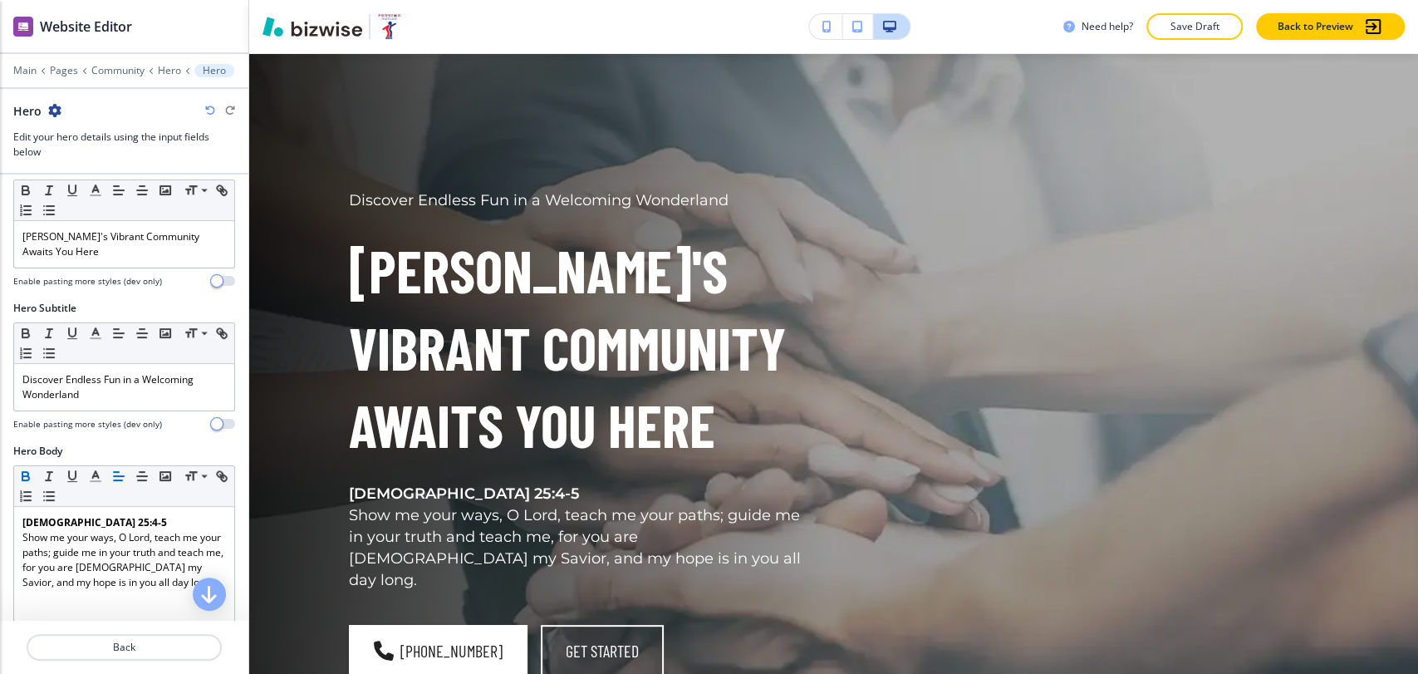
scroll to position [369, 0]
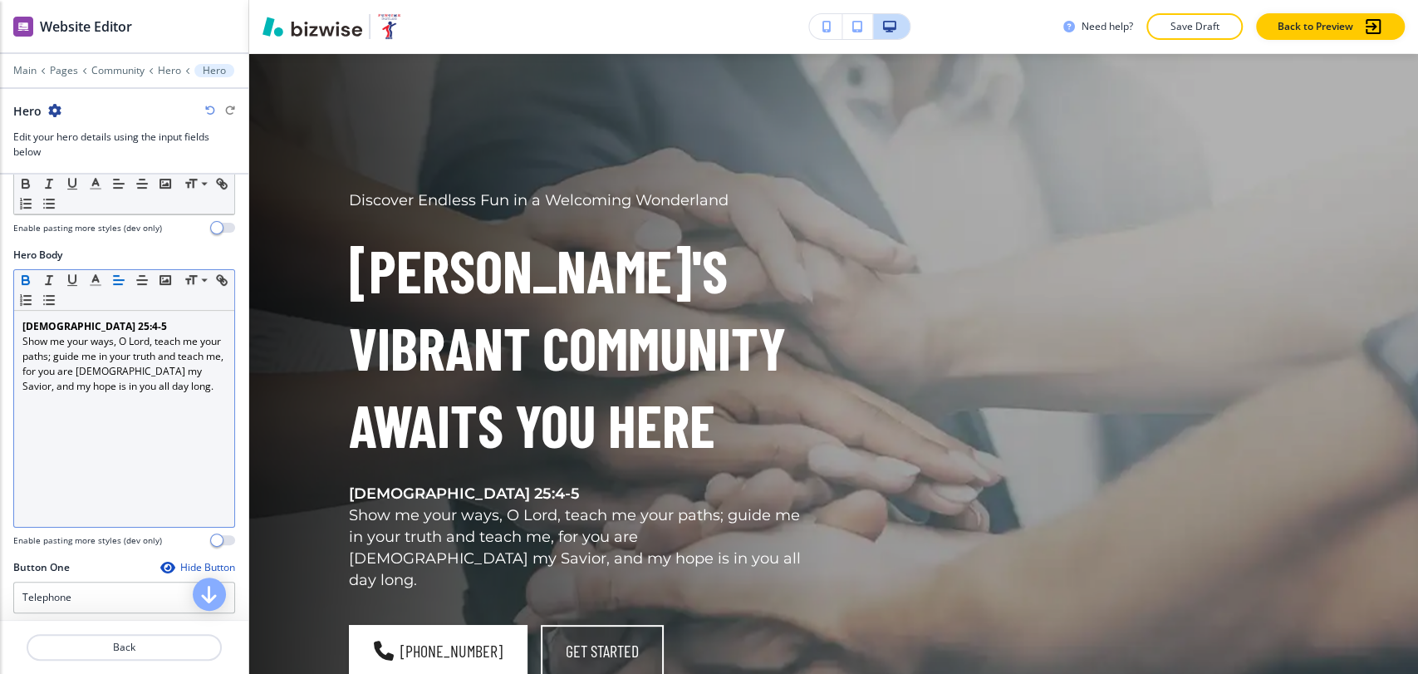
click at [98, 322] on p "Psalm 25:4-5" at bounding box center [124, 326] width 204 height 15
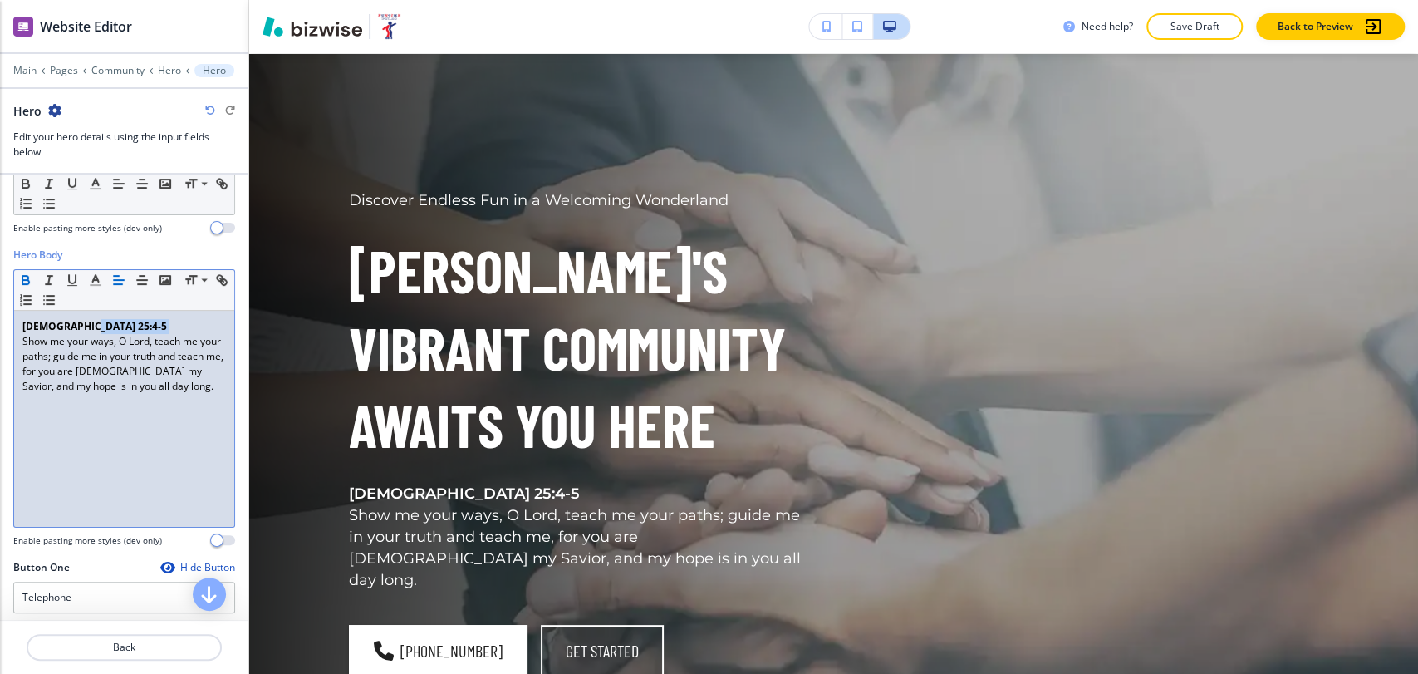
click at [98, 322] on p "Psalm 25:4-5" at bounding box center [124, 326] width 204 height 15
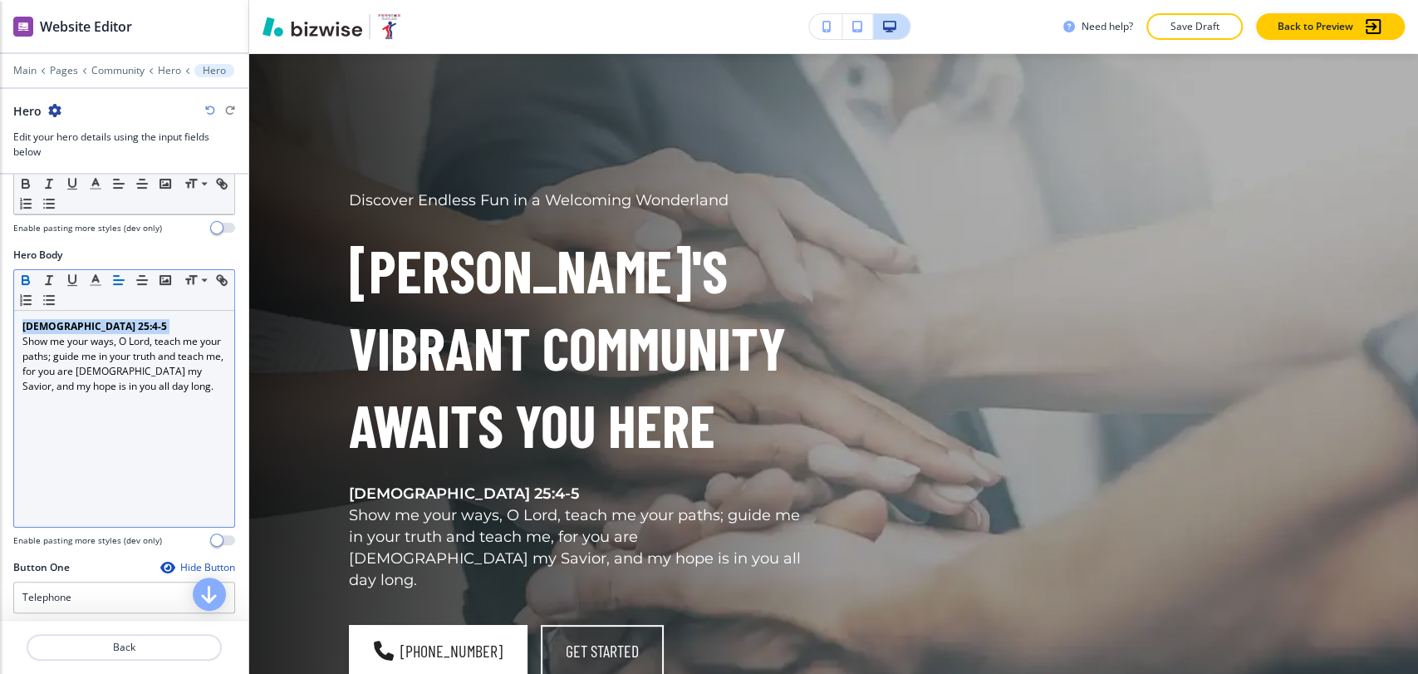
click at [24, 276] on icon "button" at bounding box center [25, 278] width 6 height 4
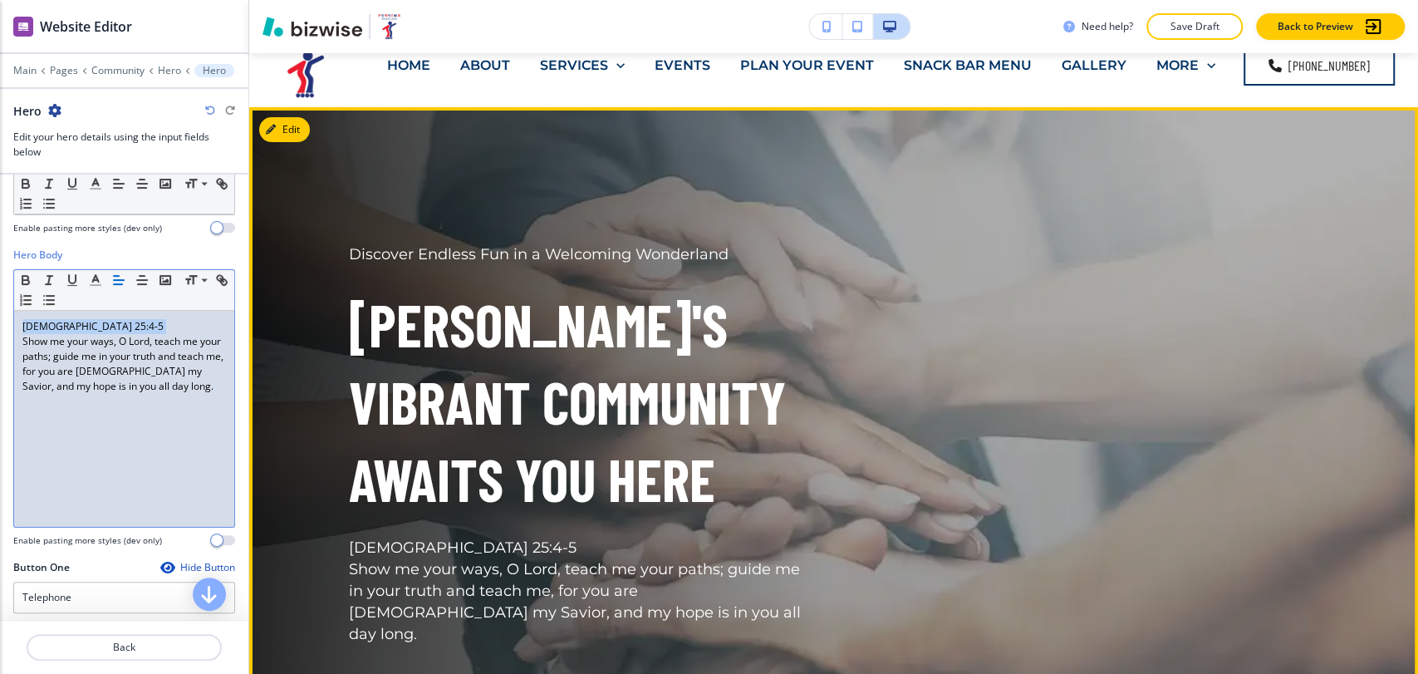
scroll to position [0, 0]
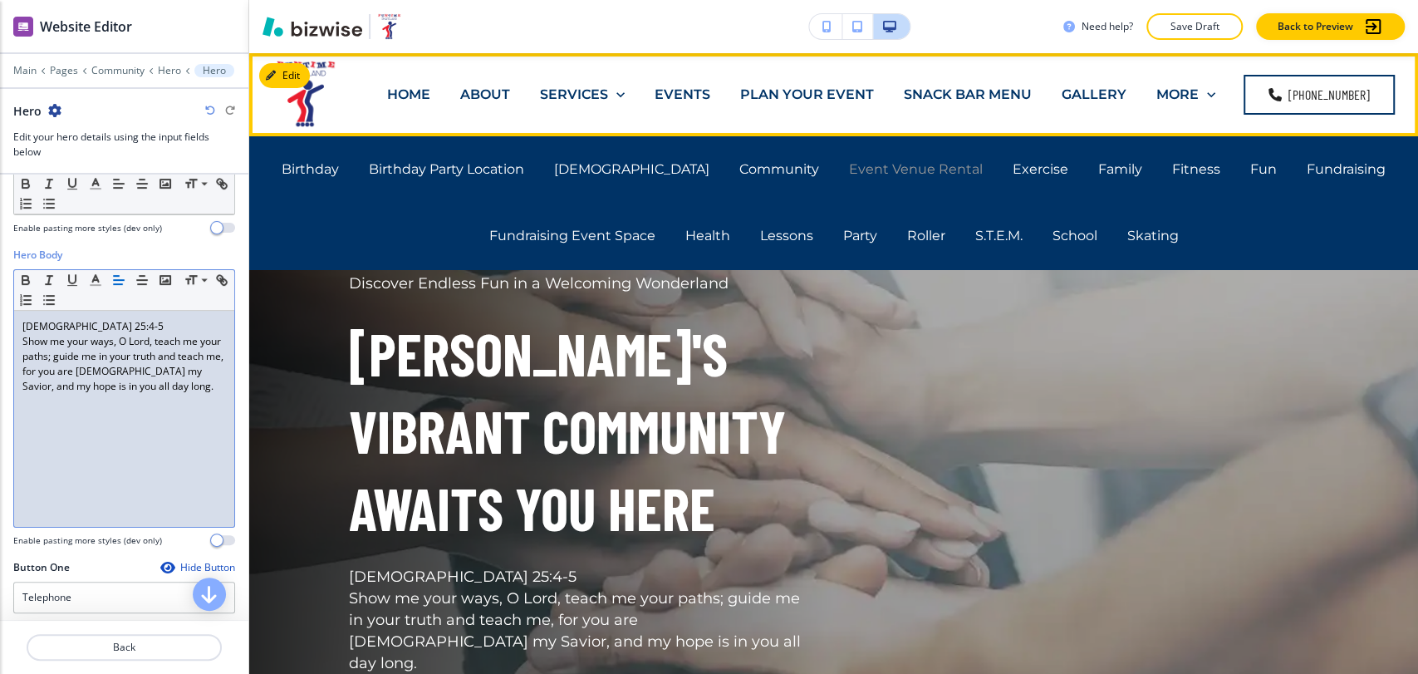
click at [849, 170] on p "Event Venue Rental" at bounding box center [916, 169] width 134 height 19
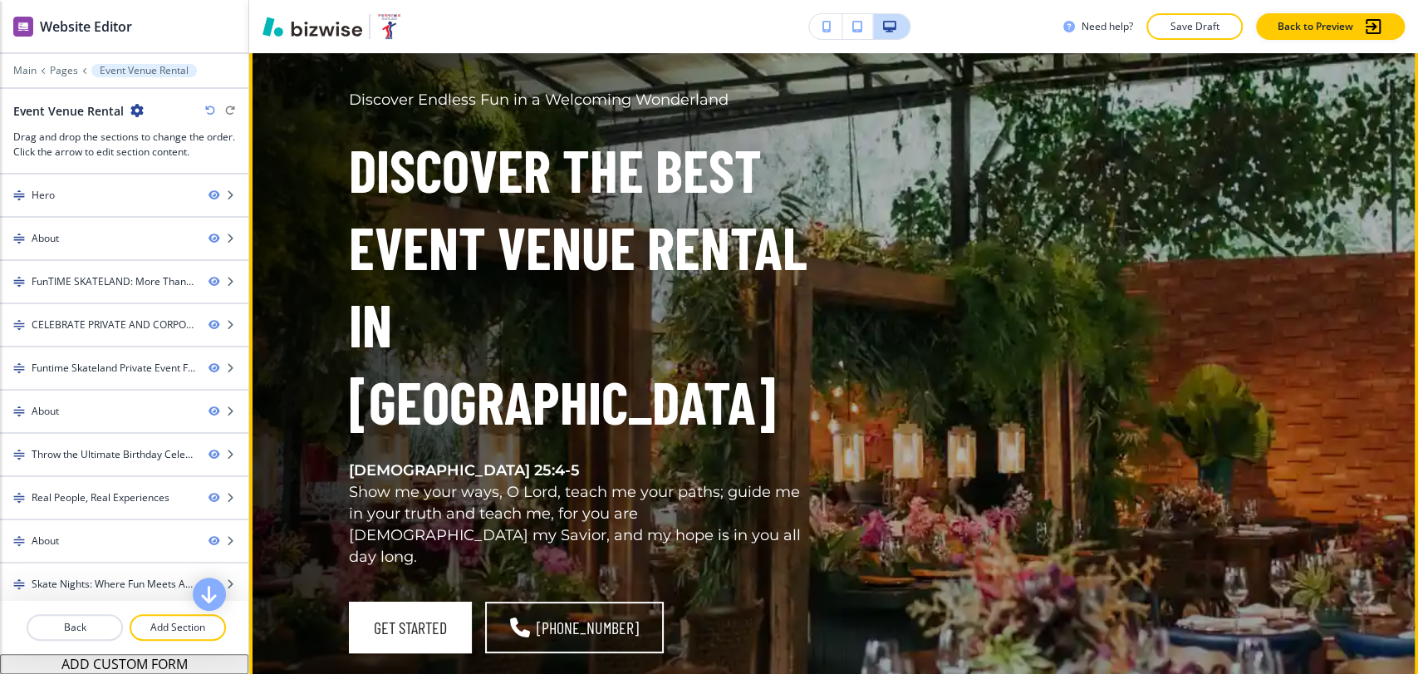
scroll to position [184, 0]
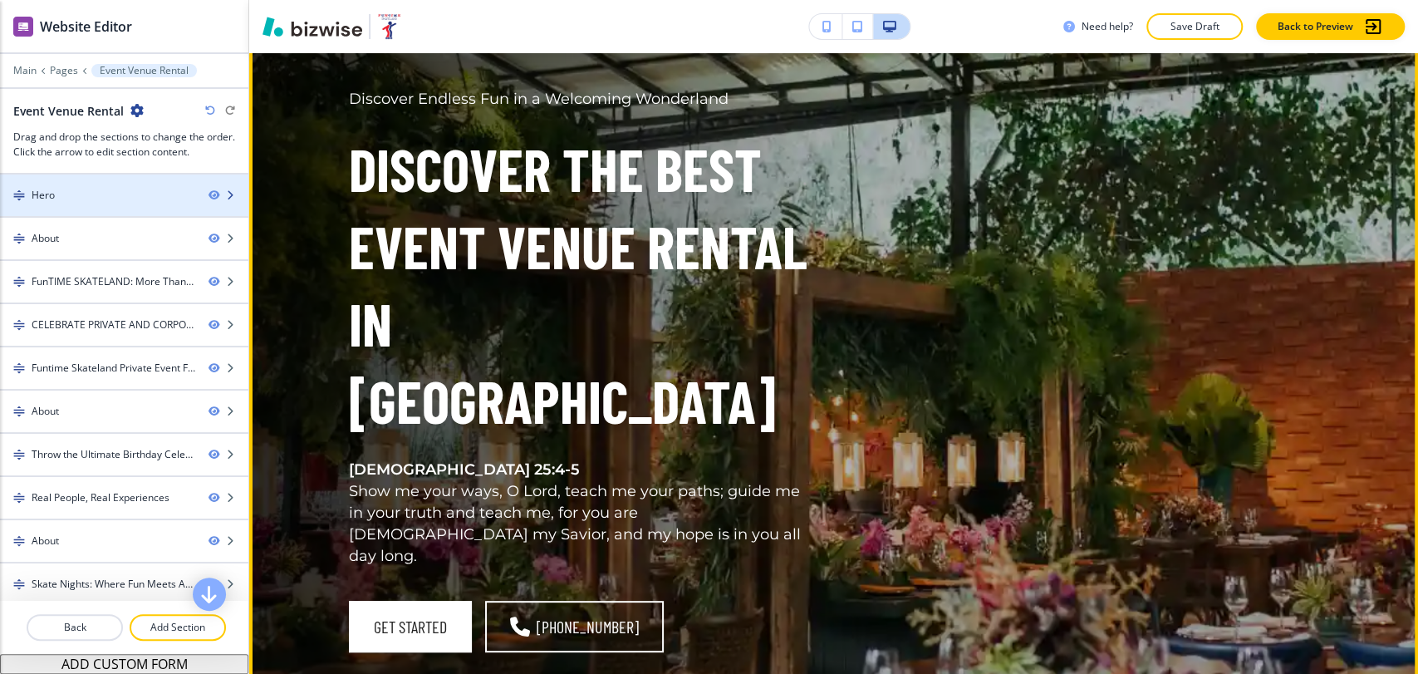
click at [86, 201] on div "Hero" at bounding box center [97, 195] width 195 height 15
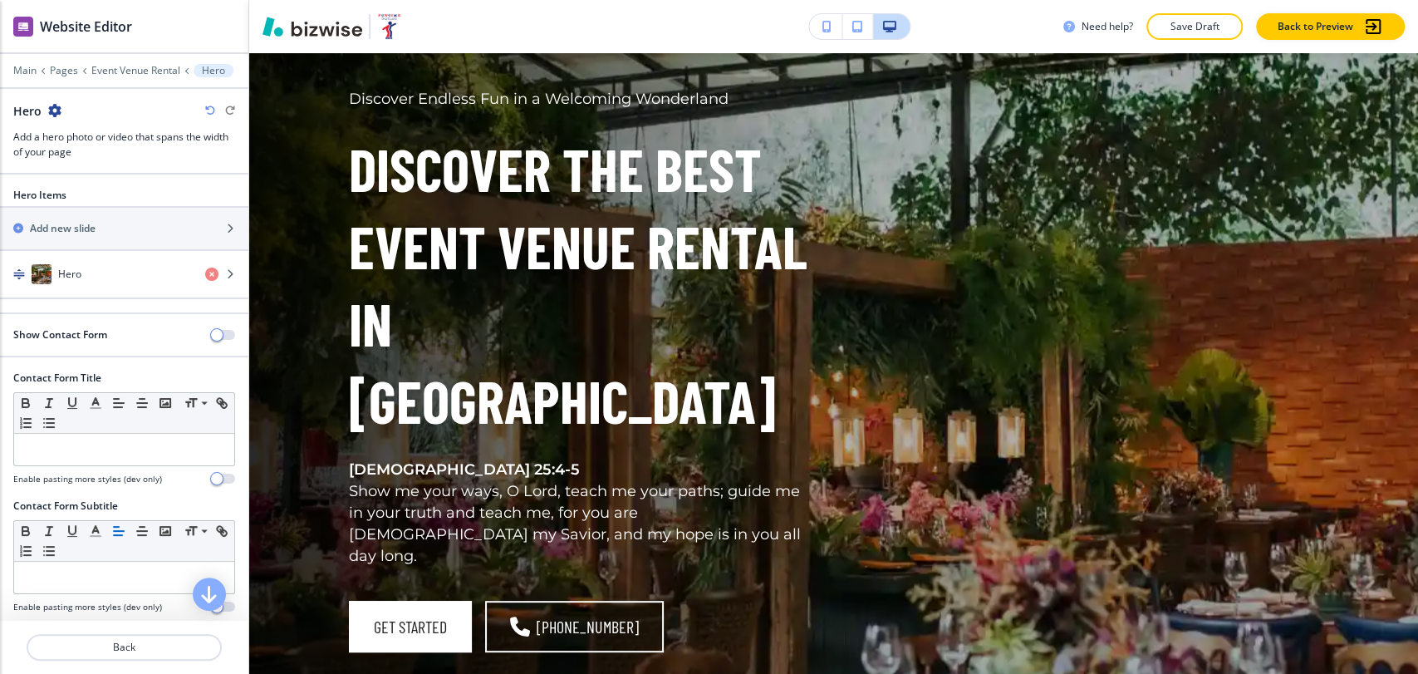
scroll to position [83, 0]
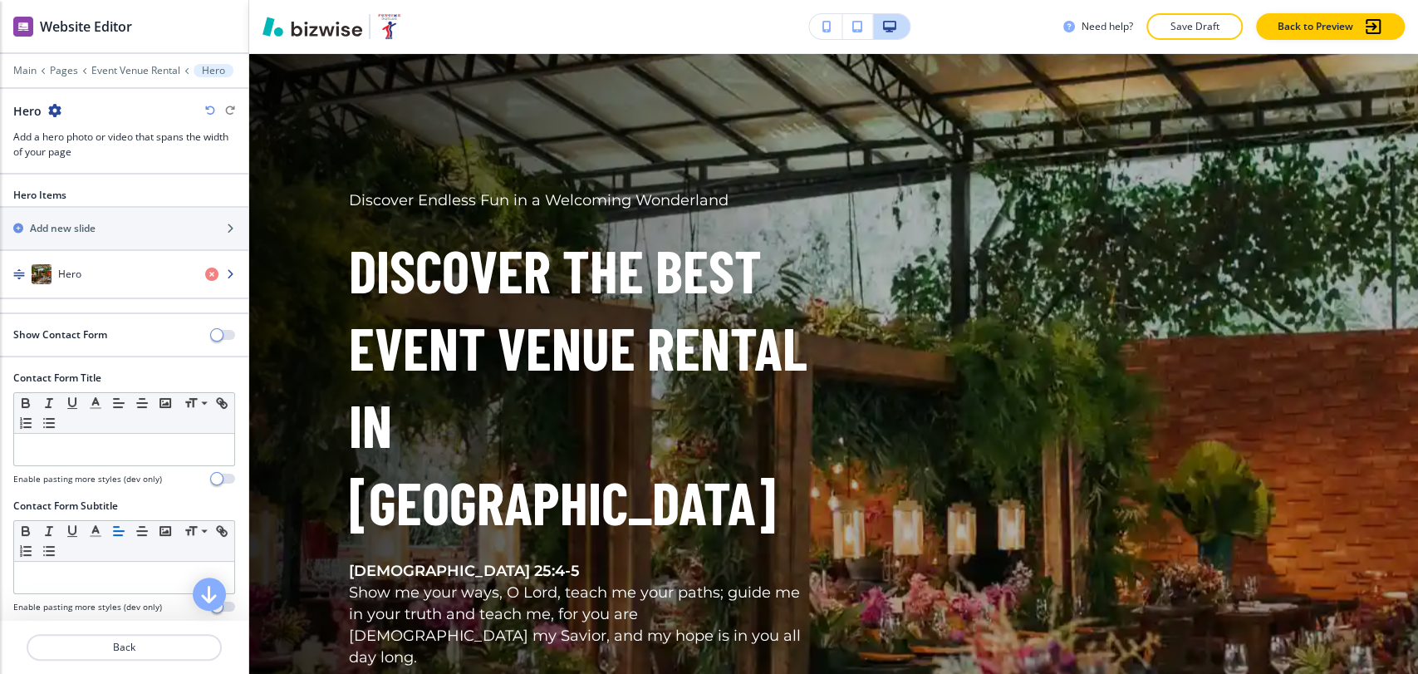
click at [75, 287] on div "button" at bounding box center [124, 290] width 248 height 13
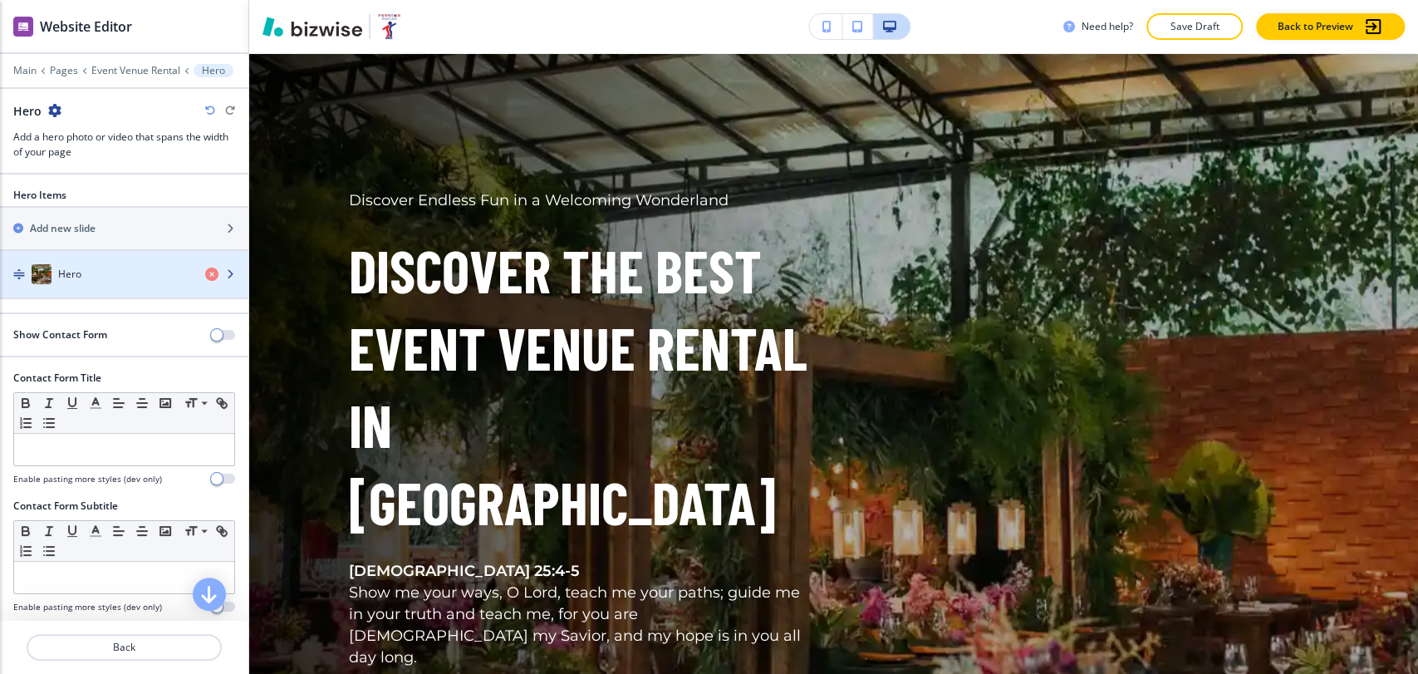
click at [79, 289] on div "button" at bounding box center [124, 290] width 248 height 13
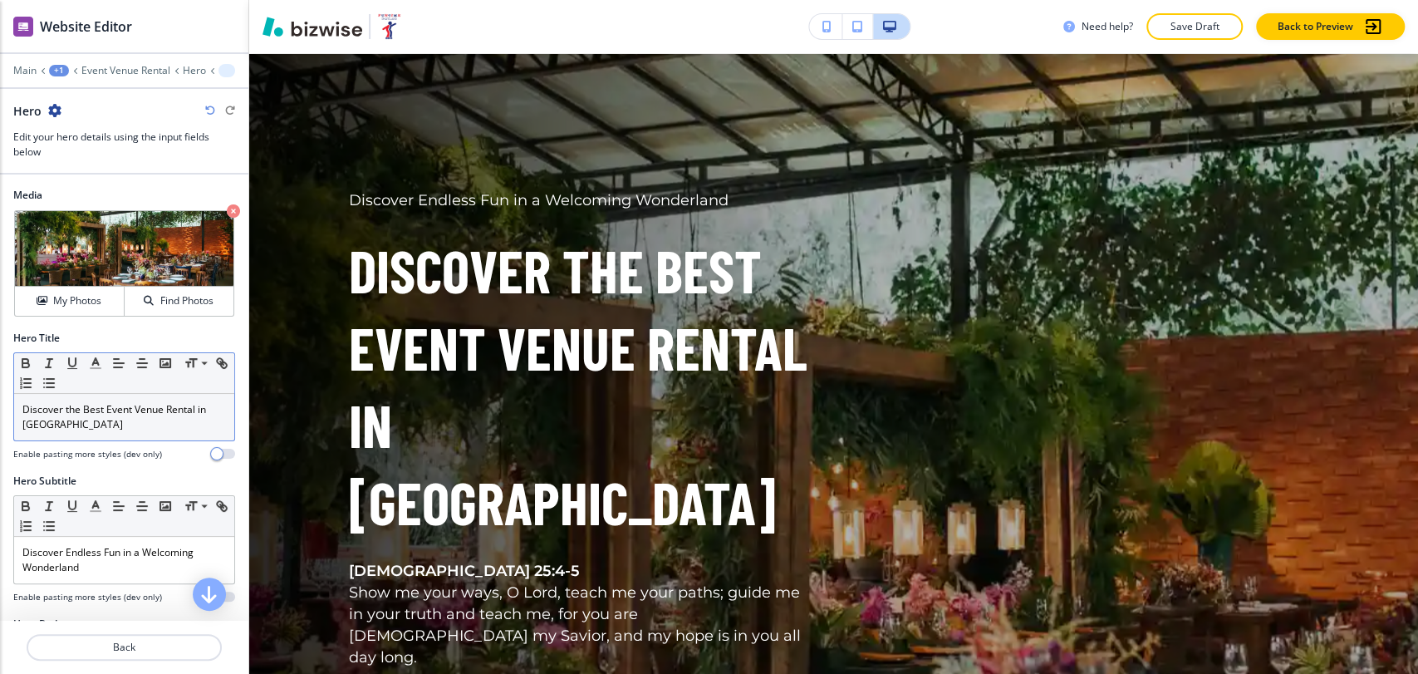
scroll to position [92, 0]
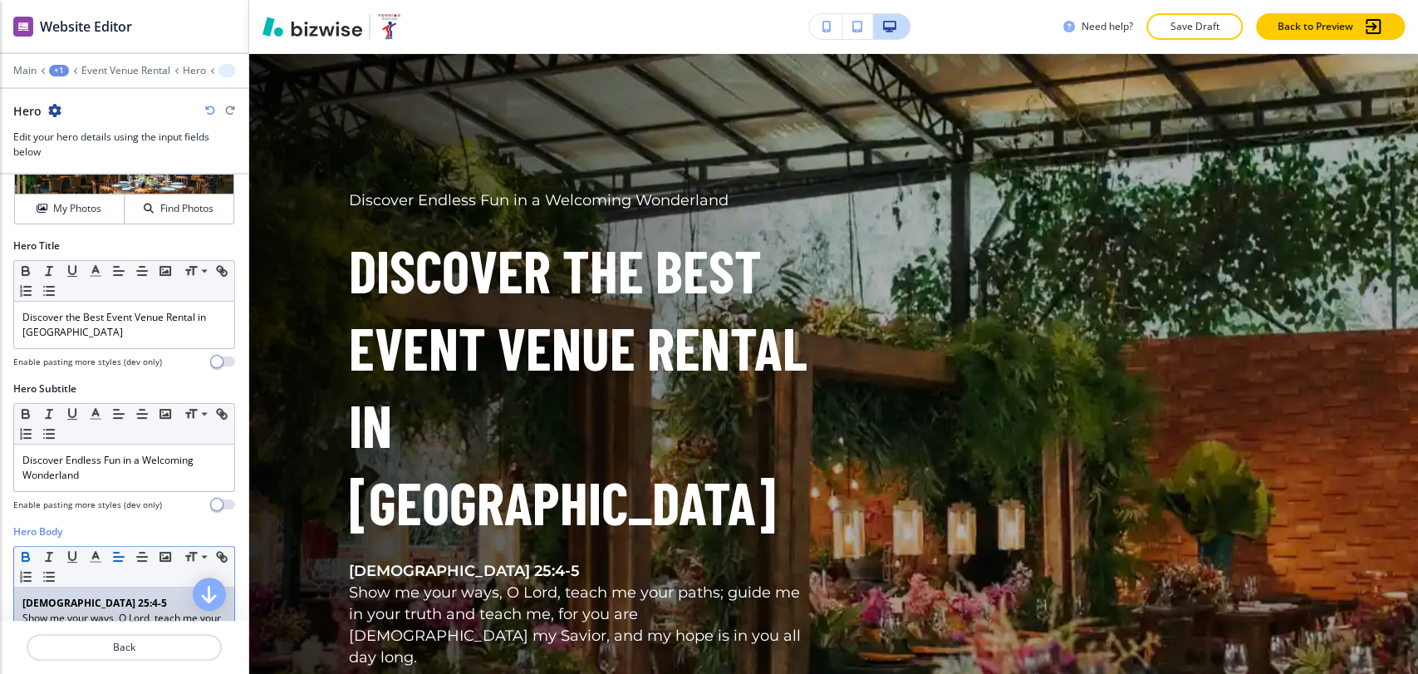
click at [91, 601] on p "Psalm 25:4-5" at bounding box center [124, 603] width 204 height 15
click at [27, 557] on icon "button" at bounding box center [25, 559] width 7 height 4
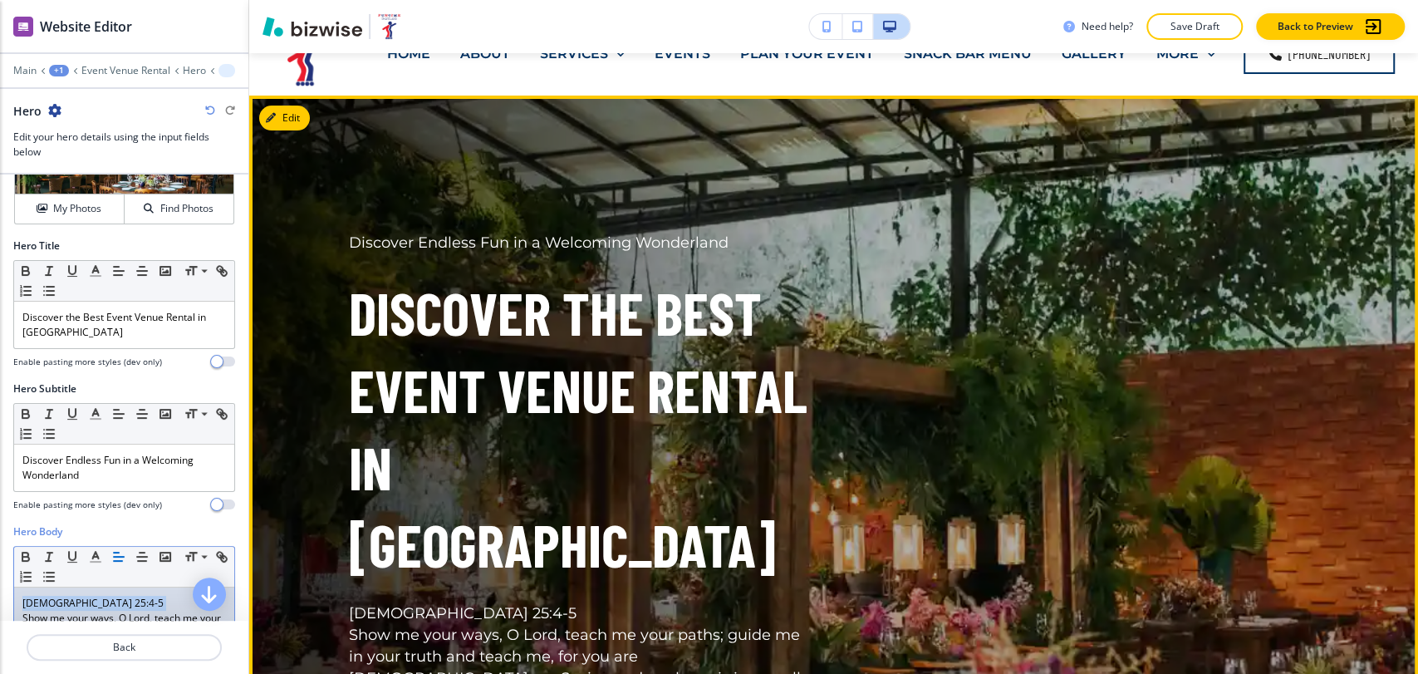
scroll to position [0, 0]
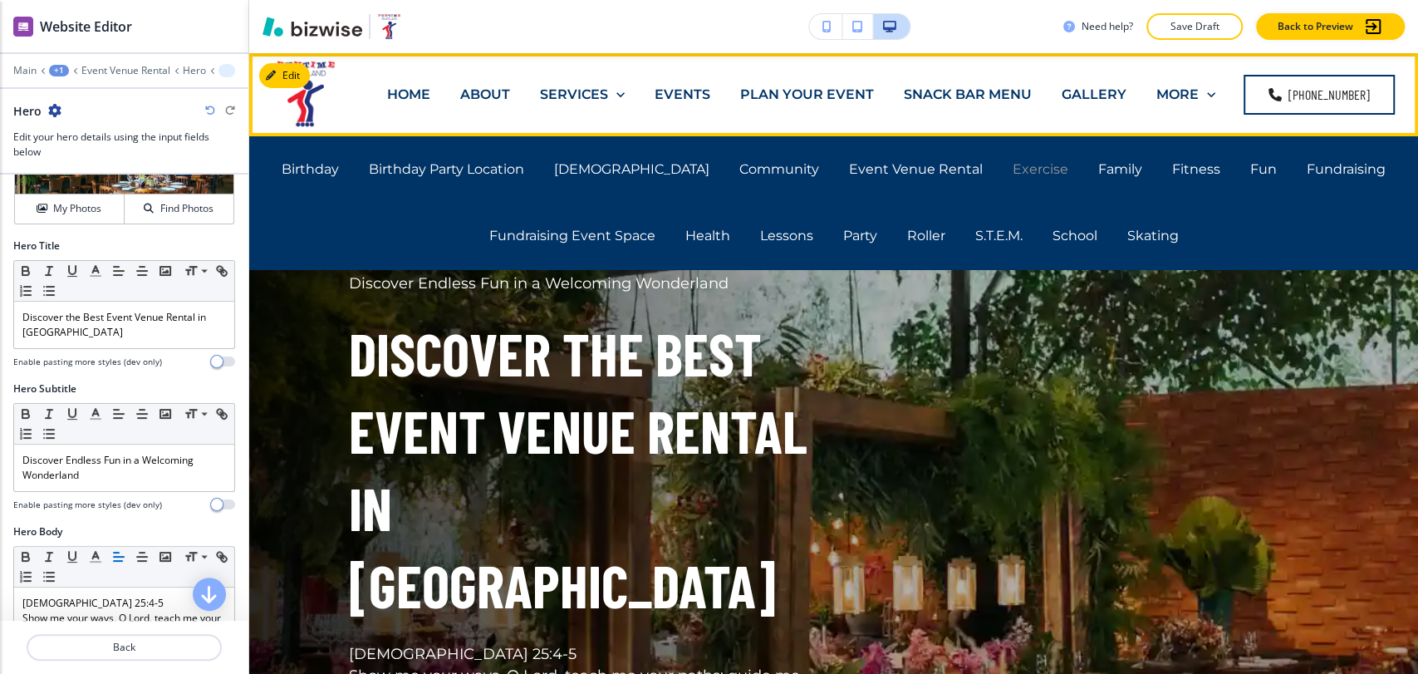
click at [1013, 165] on p "Exercise" at bounding box center [1041, 169] width 56 height 19
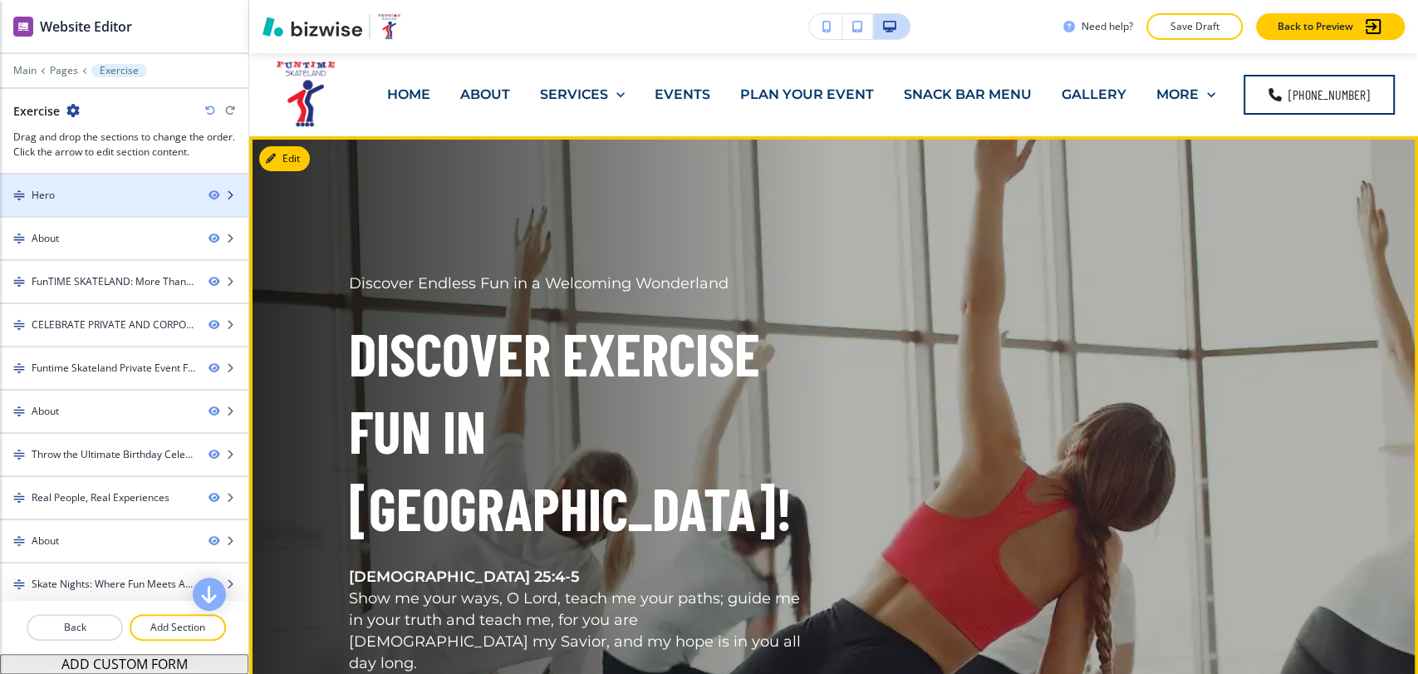
click at [126, 204] on div at bounding box center [124, 209] width 248 height 13
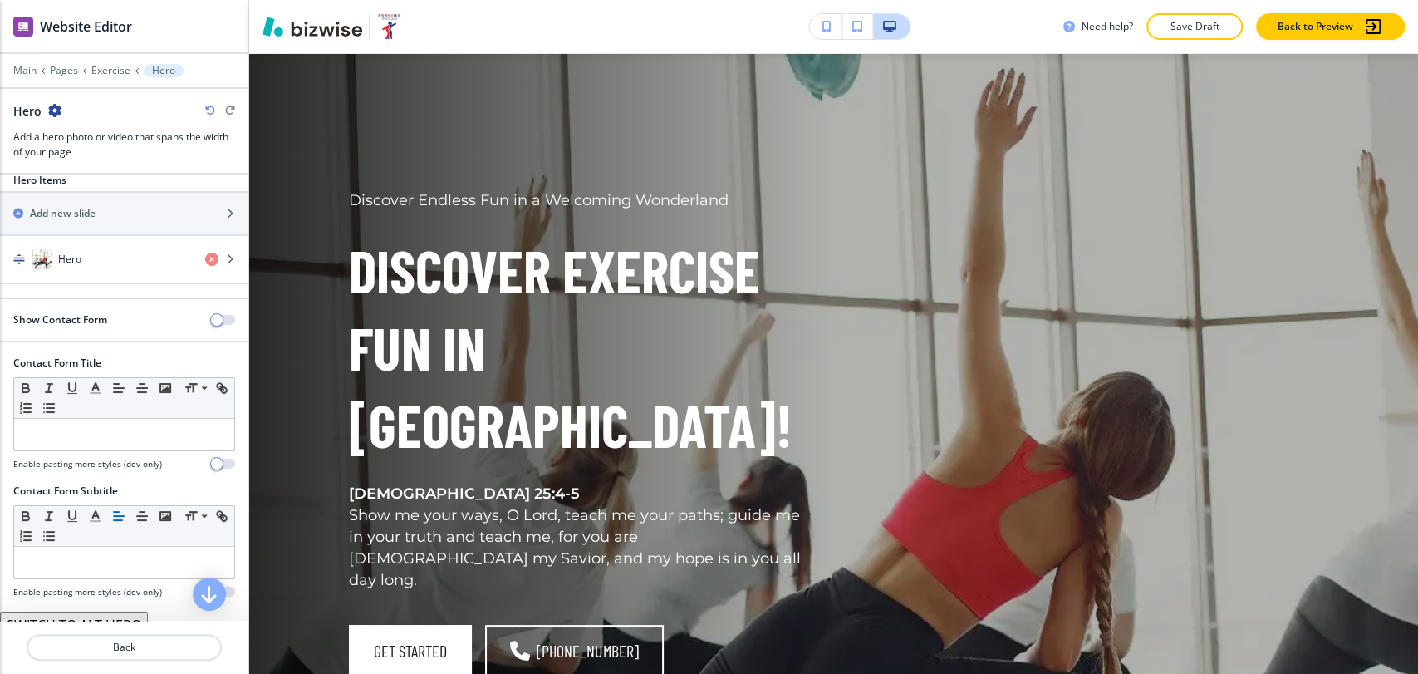
scroll to position [30, 0]
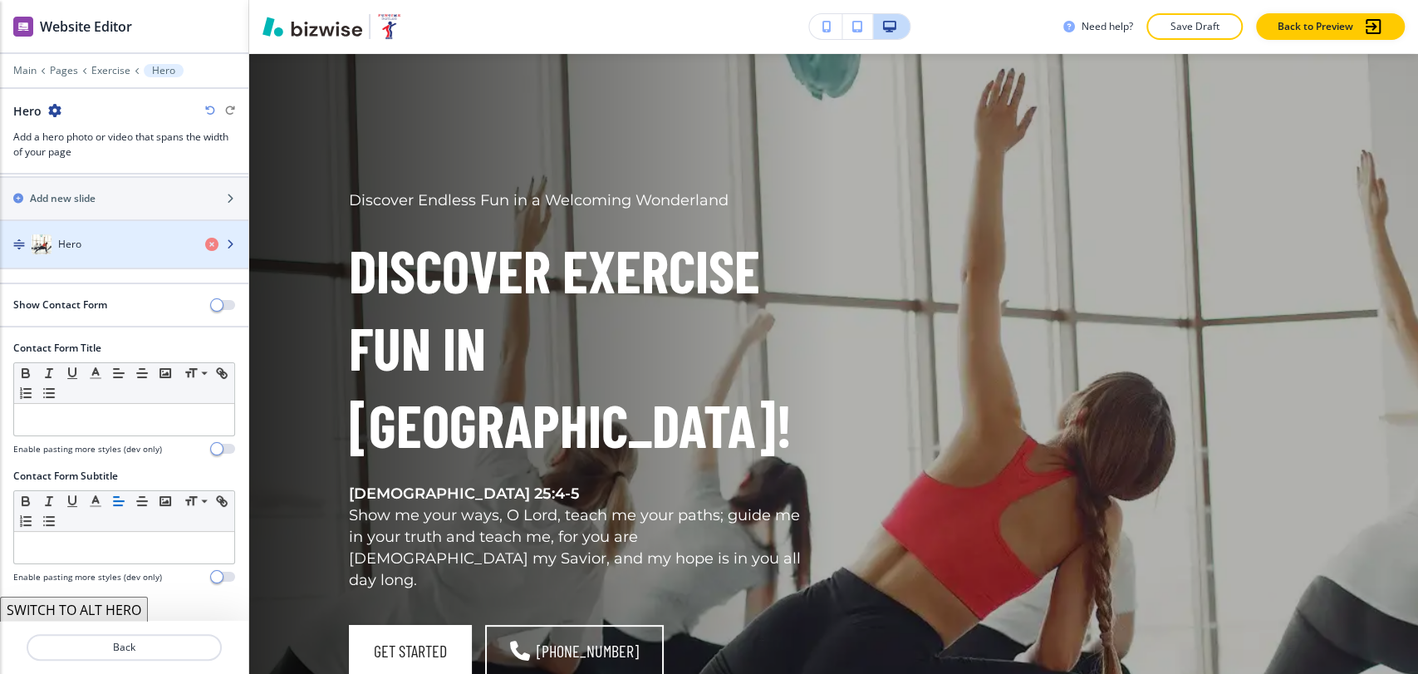
click at [108, 243] on div "Hero" at bounding box center [96, 244] width 192 height 20
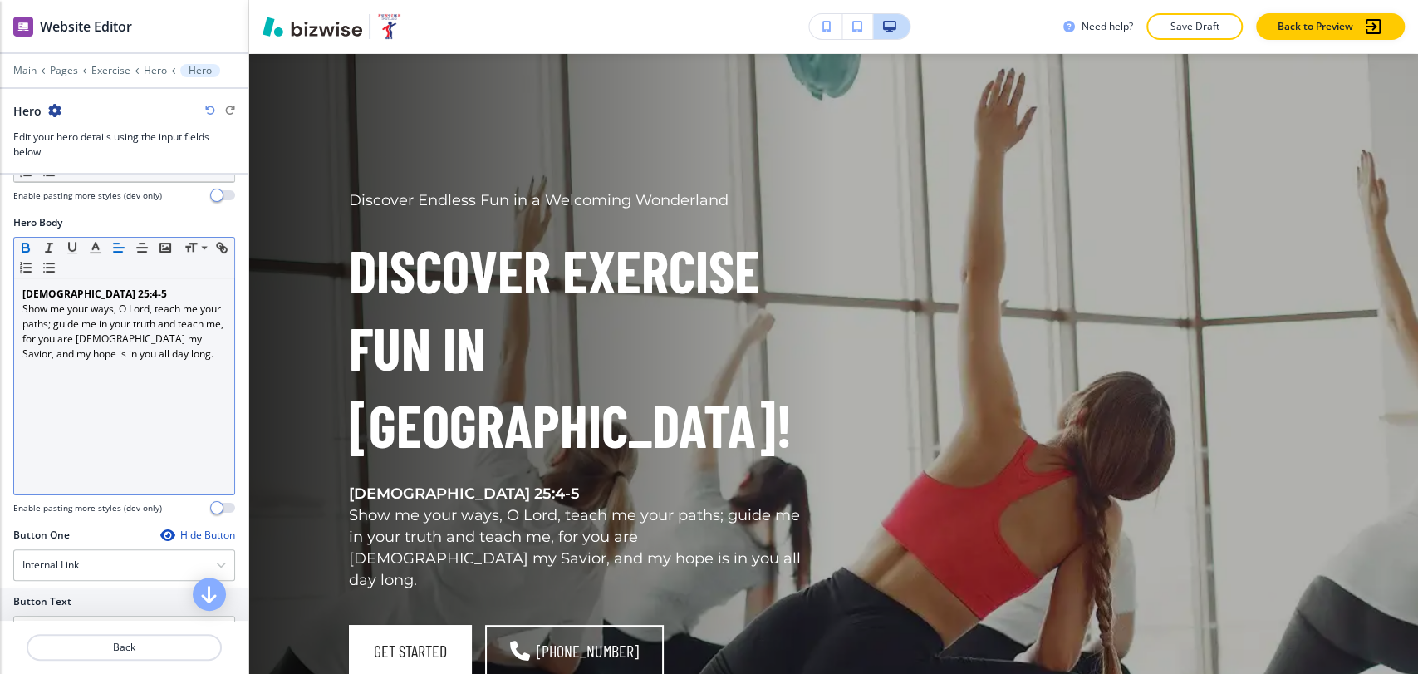
scroll to position [369, 0]
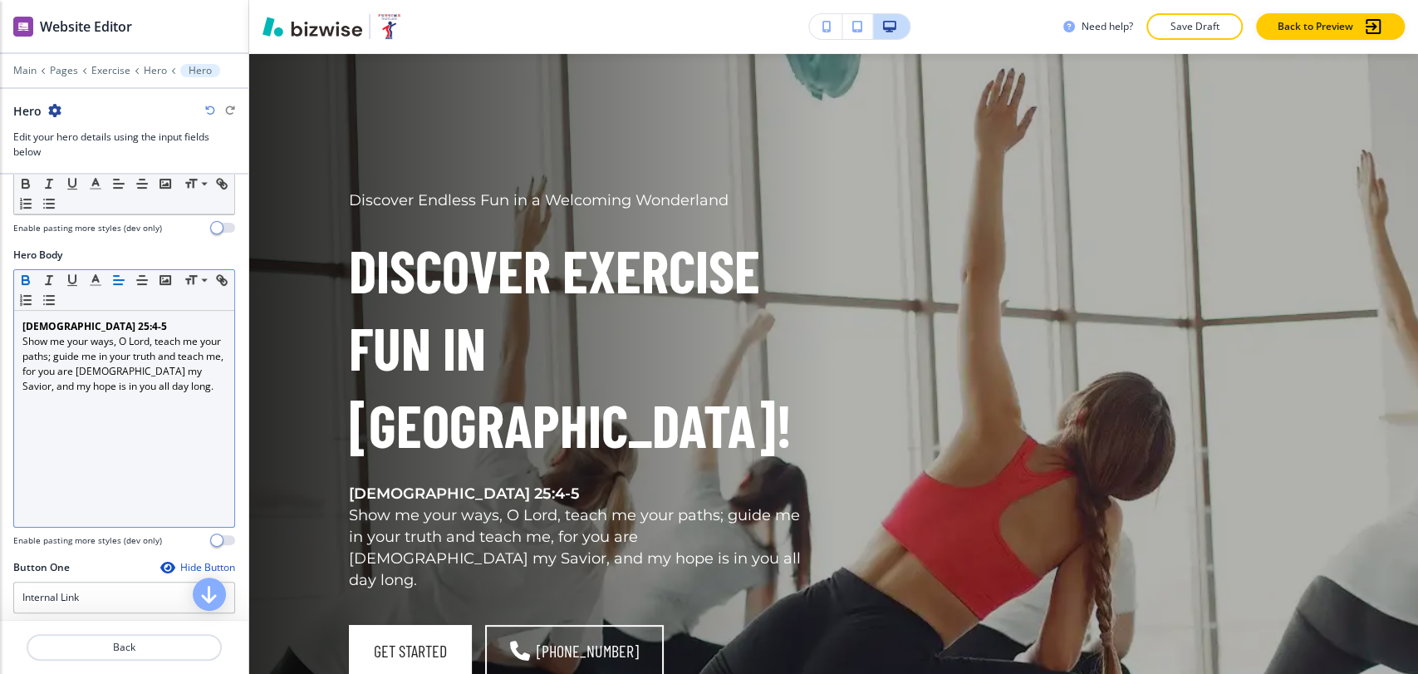
click at [99, 319] on p "Psalm 25:4-5" at bounding box center [124, 326] width 204 height 15
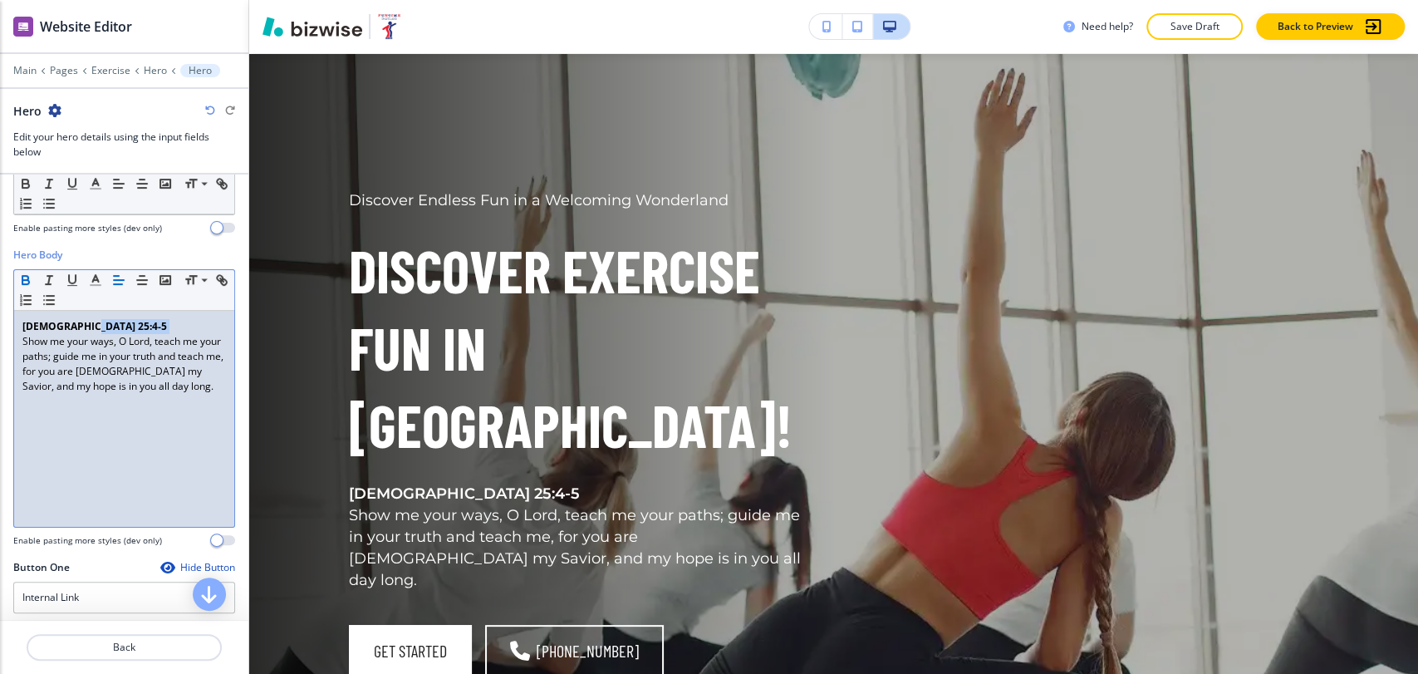
click at [99, 319] on p "Psalm 25:4-5" at bounding box center [124, 326] width 204 height 15
click at [27, 276] on icon "button" at bounding box center [25, 278] width 6 height 4
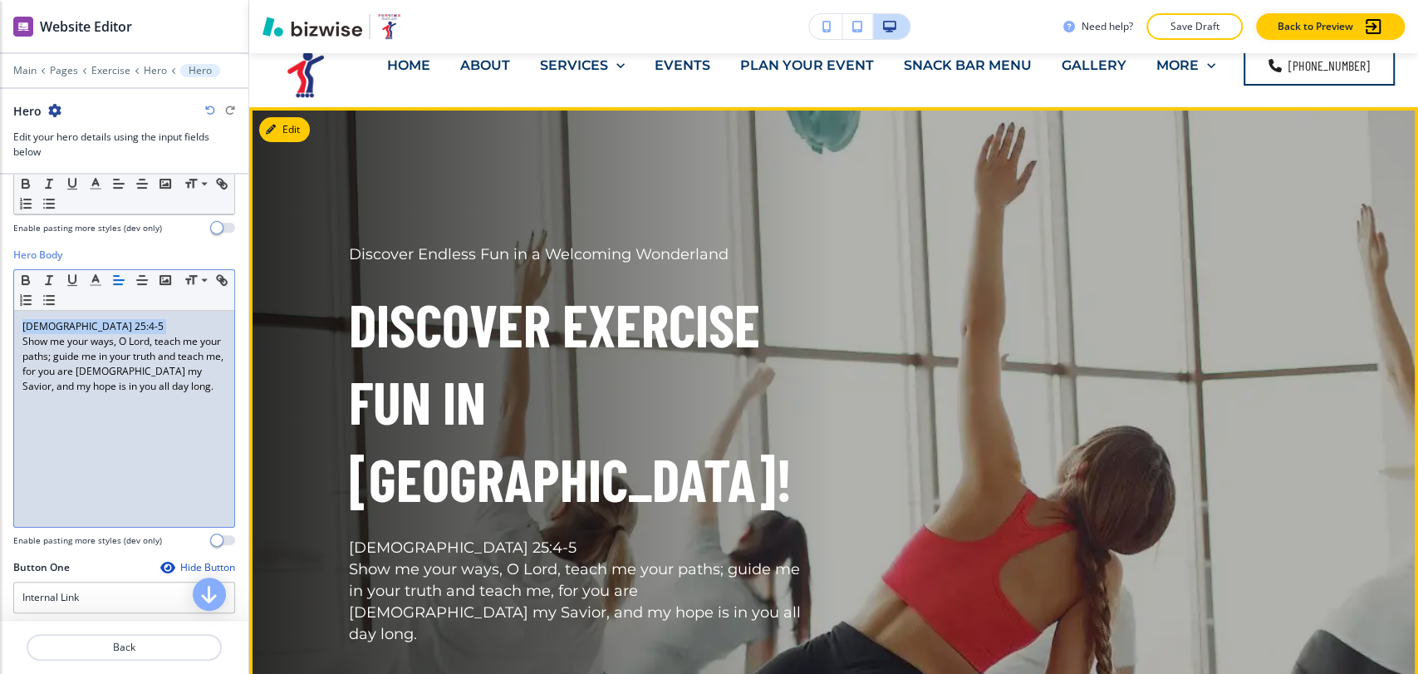
scroll to position [0, 0]
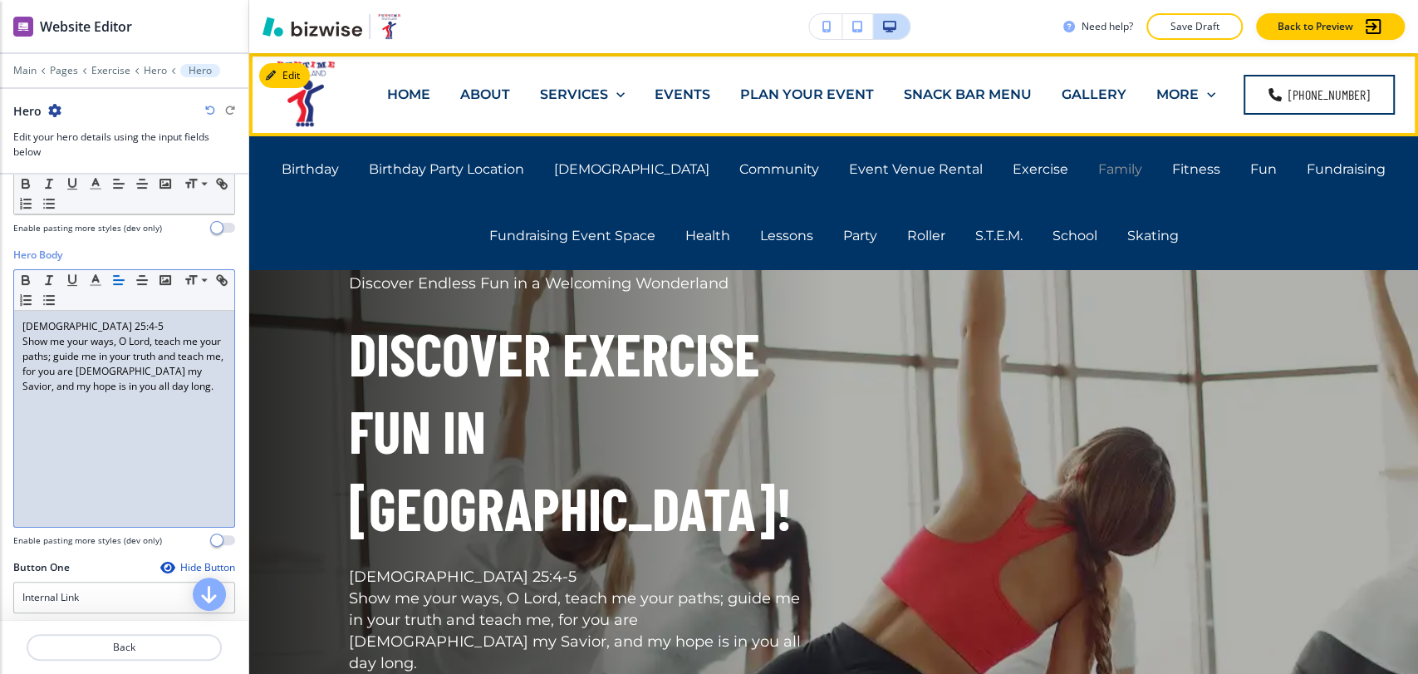
click at [1098, 174] on p "Family" at bounding box center [1120, 169] width 44 height 19
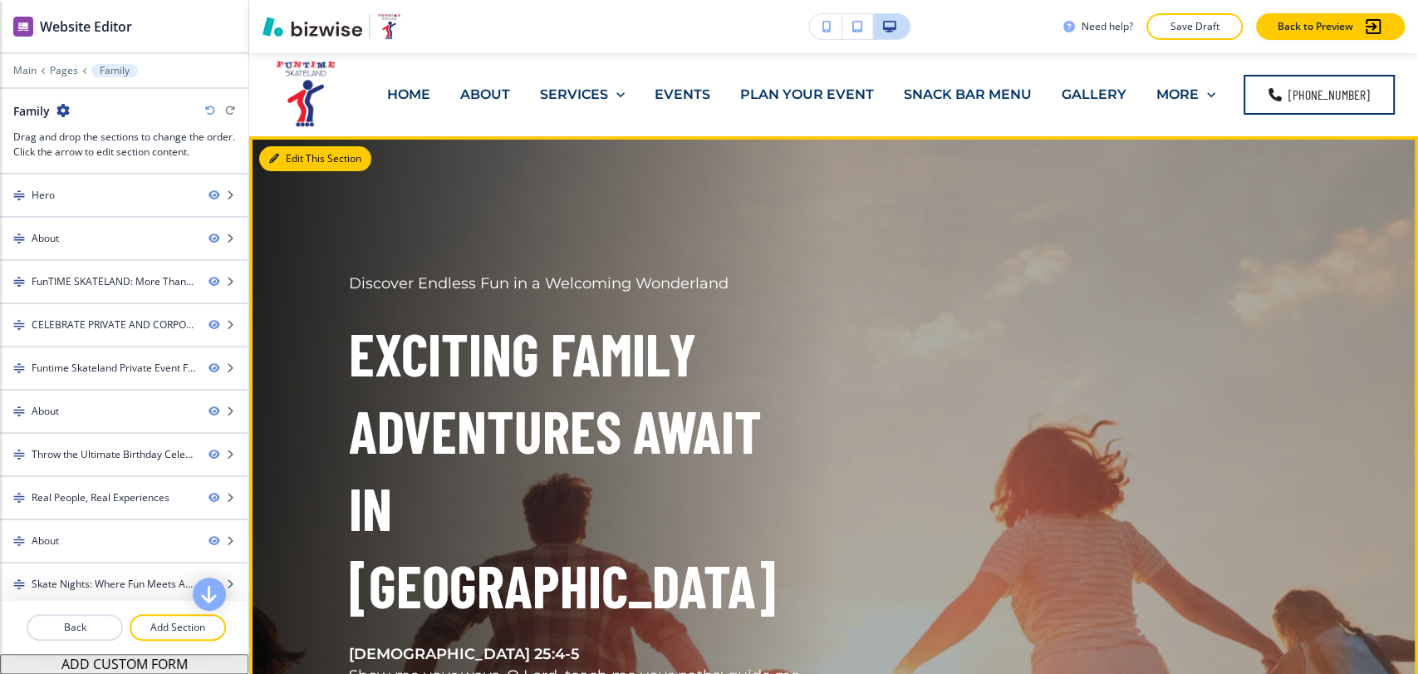
click at [276, 163] on icon "button" at bounding box center [274, 159] width 10 height 10
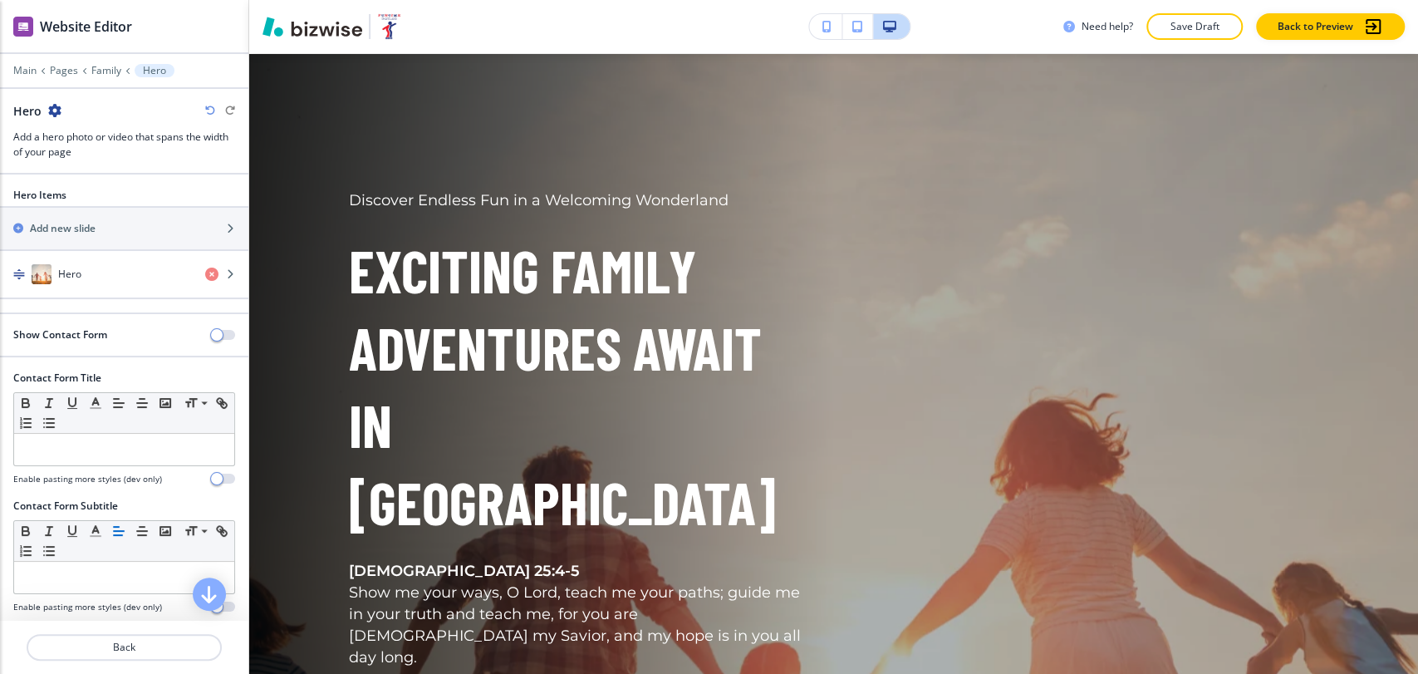
scroll to position [30, 0]
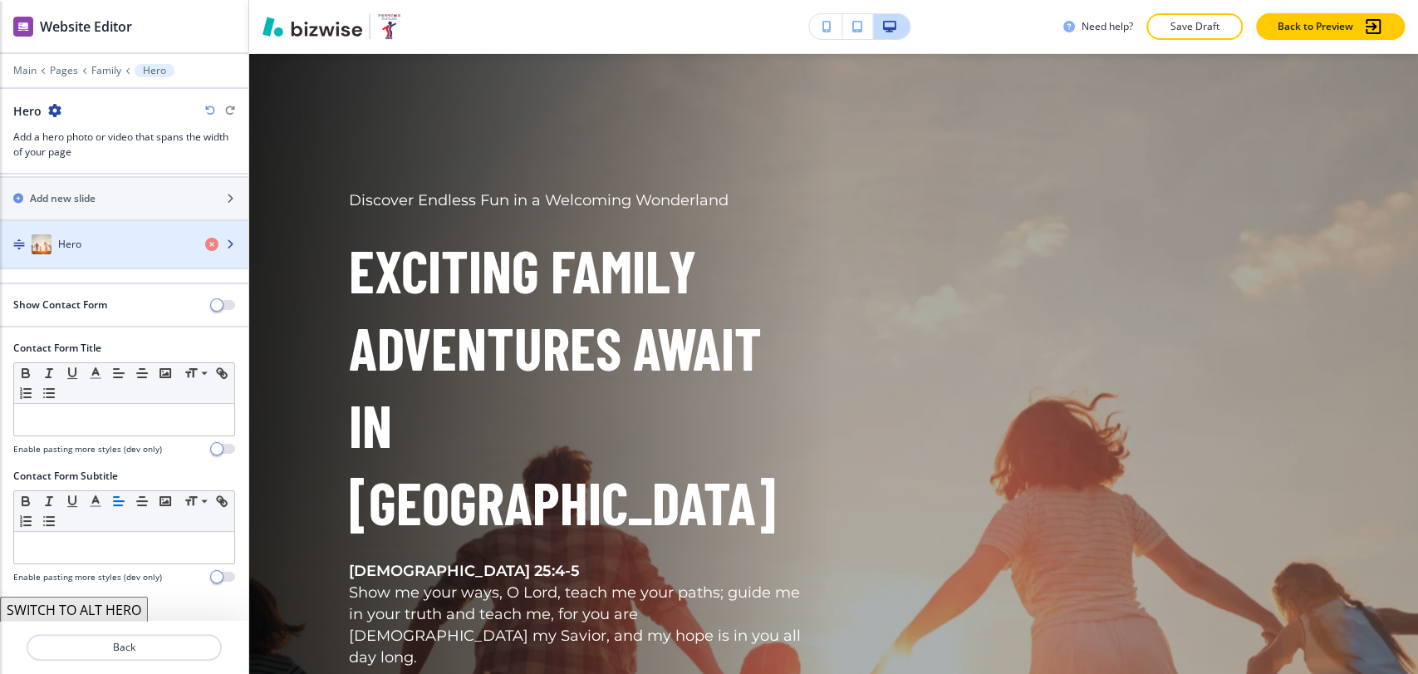
click at [136, 254] on div "button" at bounding box center [124, 260] width 248 height 13
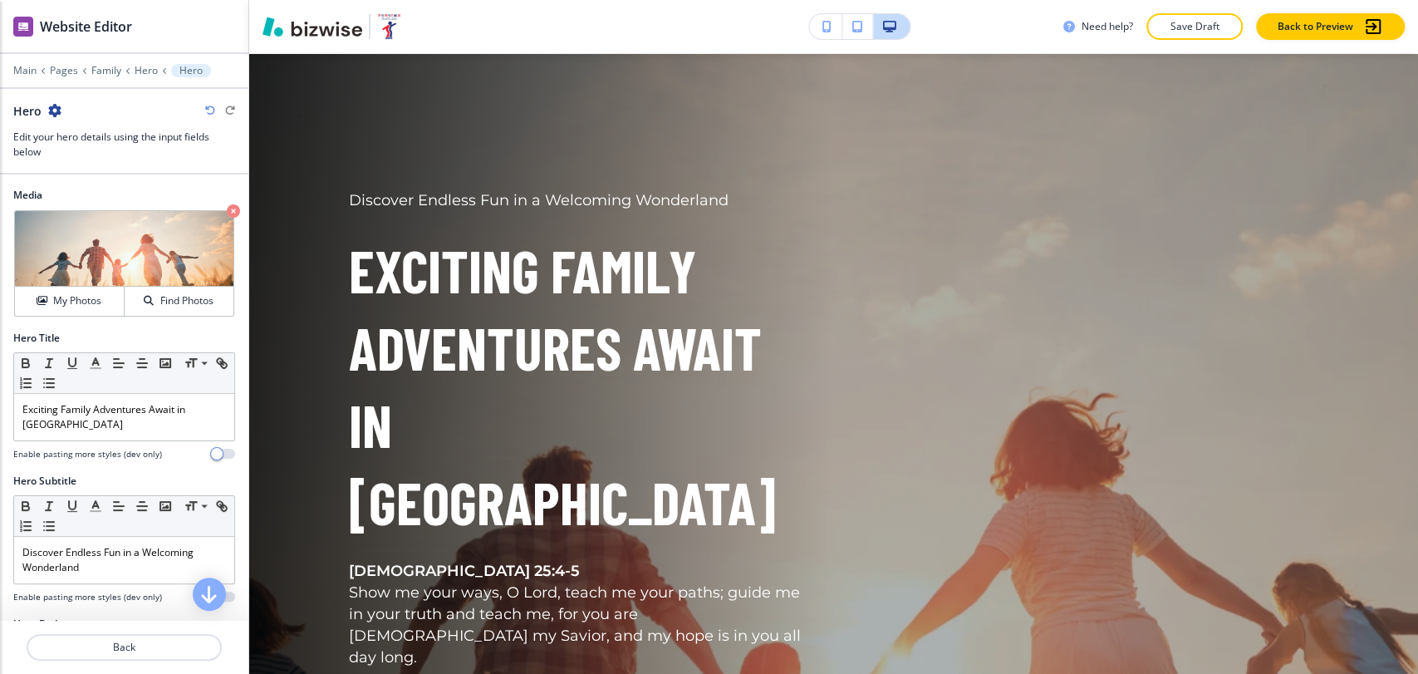
scroll to position [184, 0]
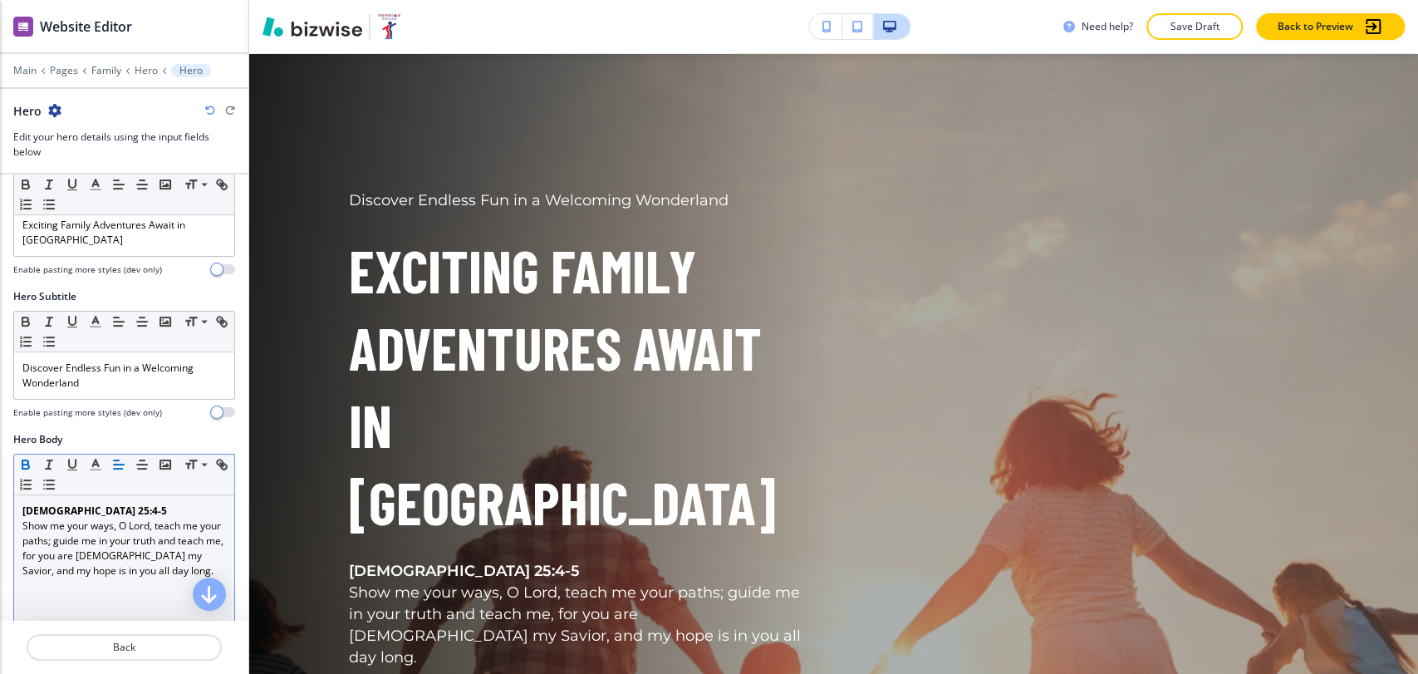
click at [101, 510] on p "Psalm 25:4-5" at bounding box center [124, 511] width 204 height 15
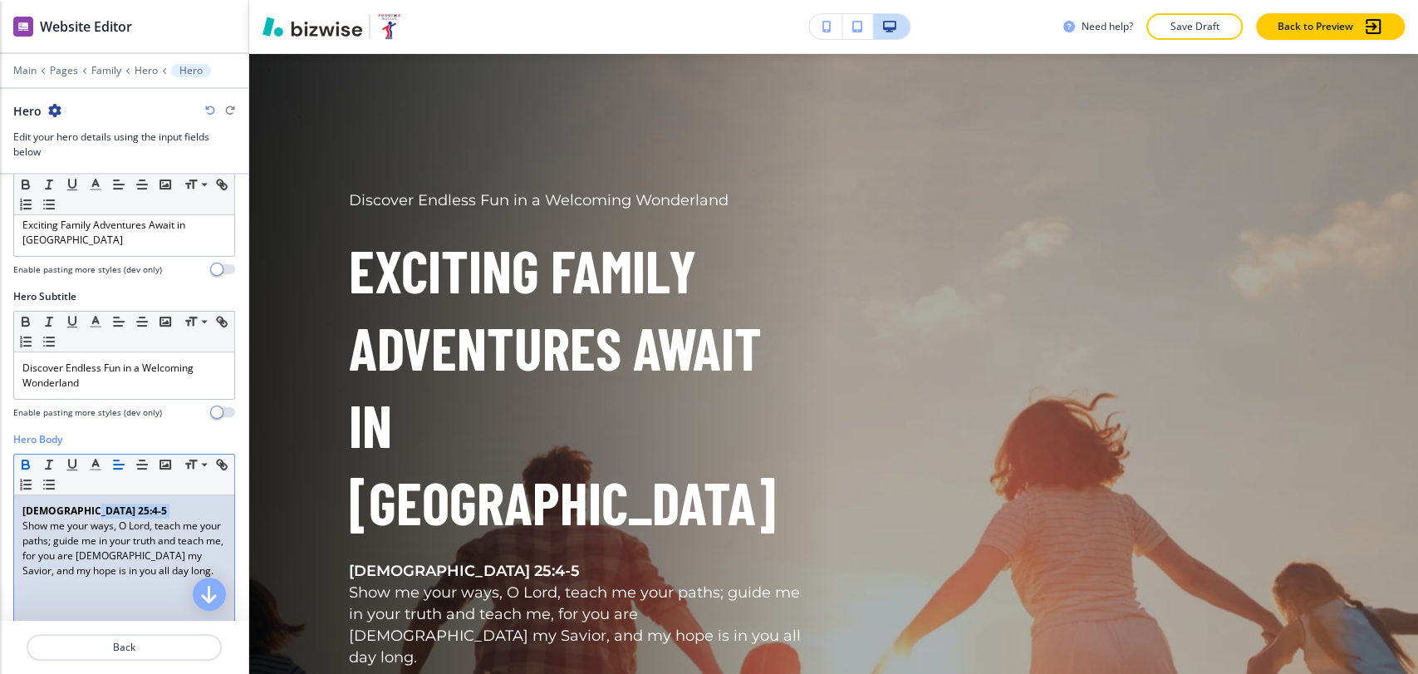
click at [101, 510] on p "Psalm 25:4-5" at bounding box center [124, 511] width 204 height 15
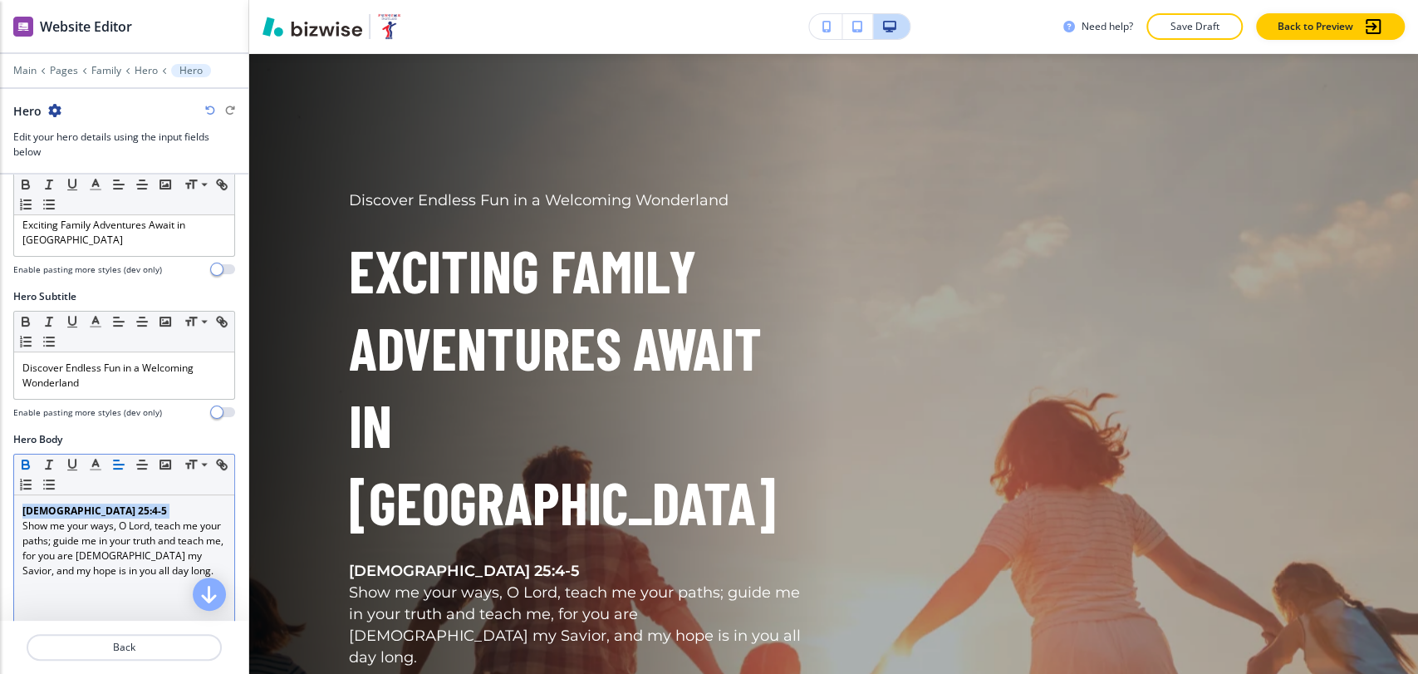
click at [28, 458] on icon "button" at bounding box center [25, 464] width 15 height 15
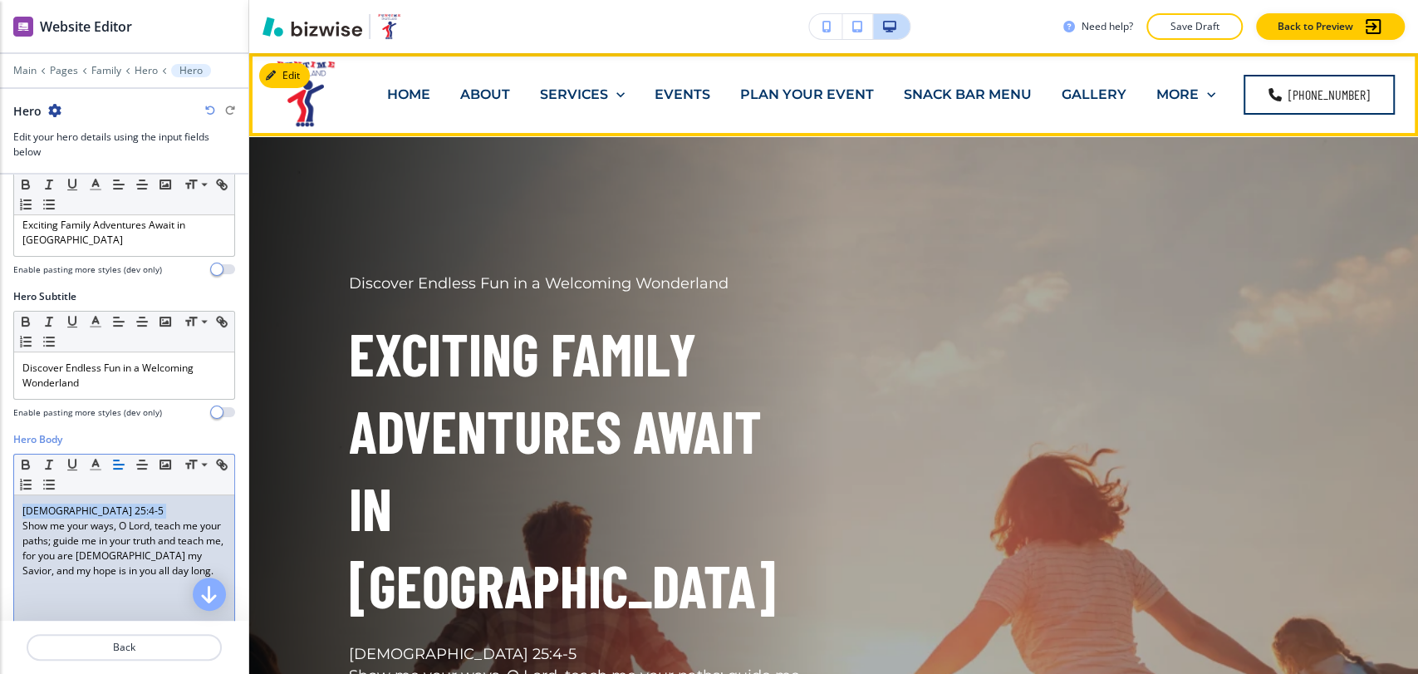
scroll to position [0, 0]
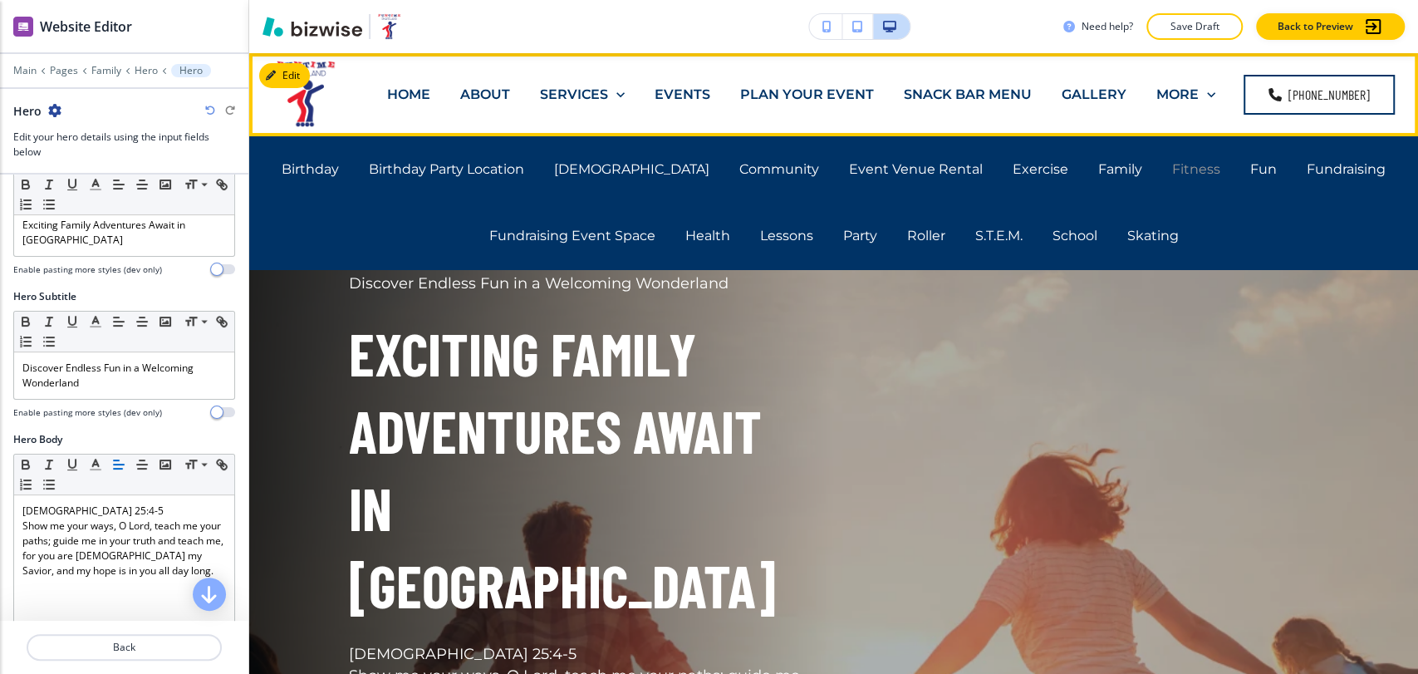
click at [1172, 173] on p "Fitness" at bounding box center [1196, 169] width 48 height 19
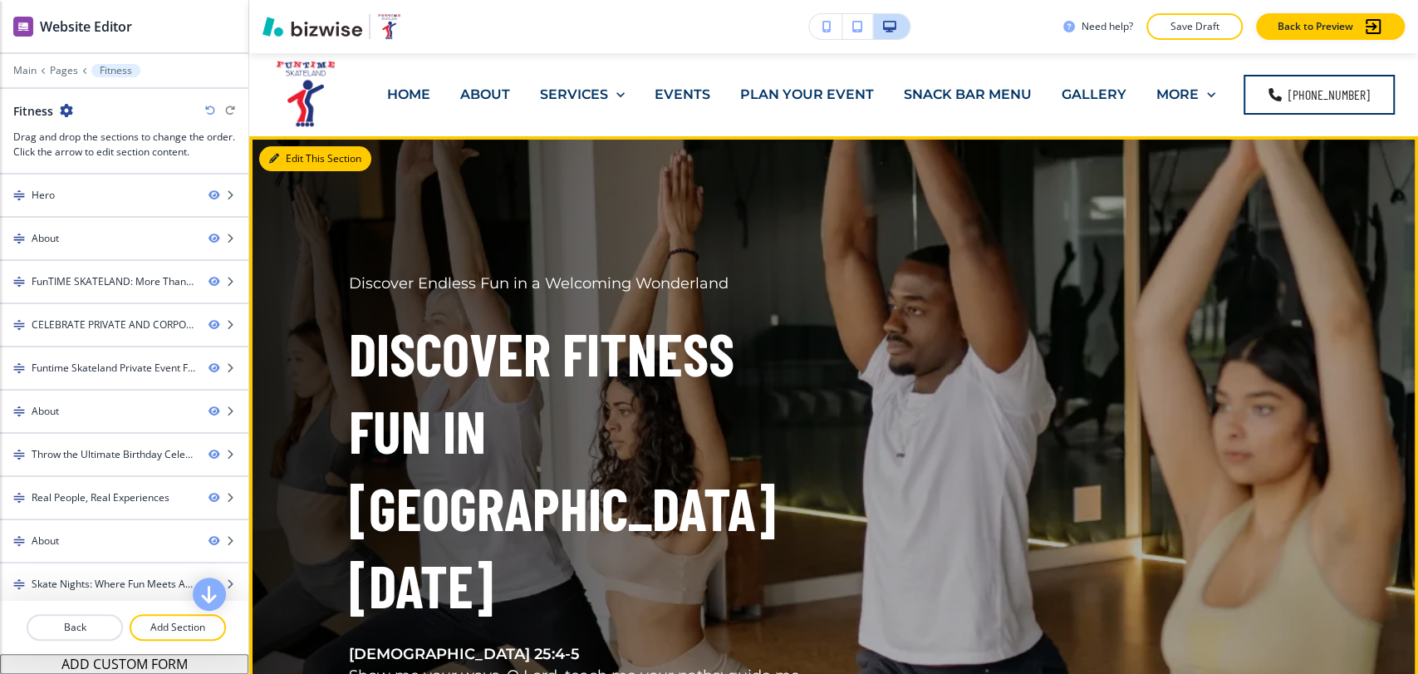
click at [294, 165] on button "Edit This Section" at bounding box center [315, 158] width 112 height 25
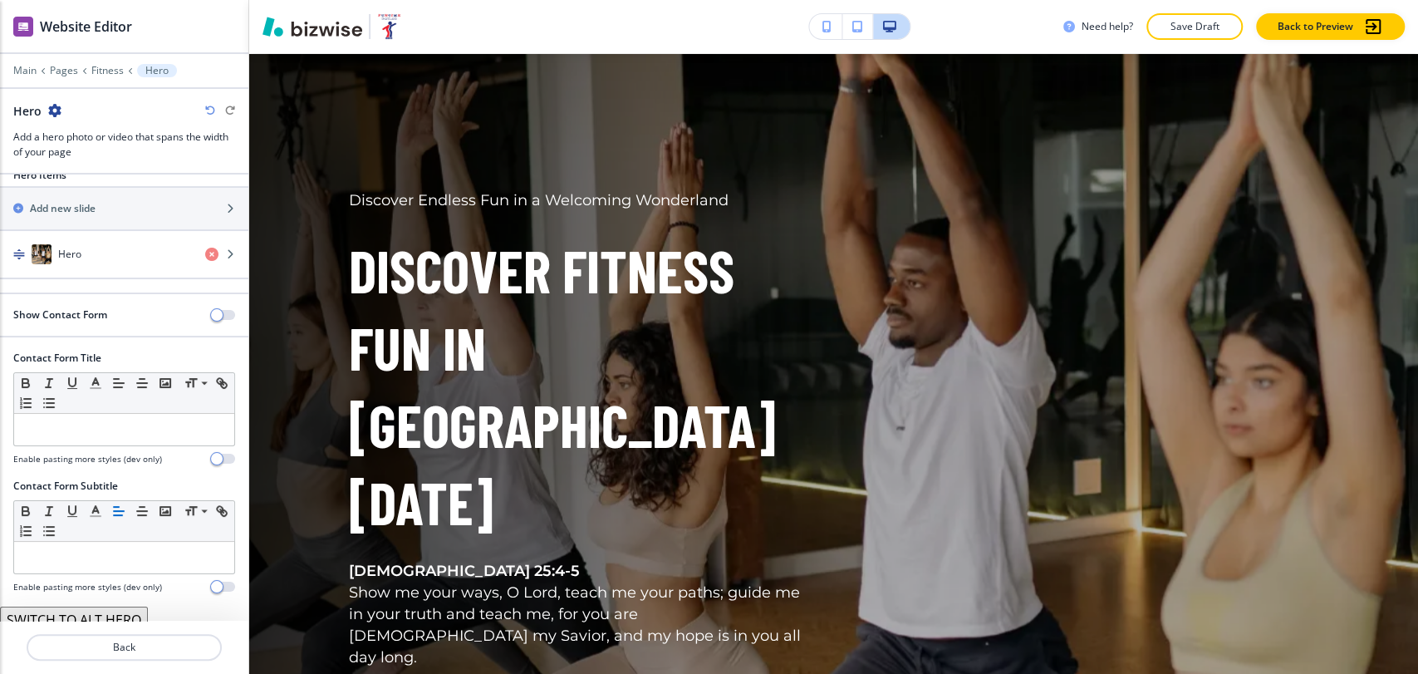
scroll to position [30, 0]
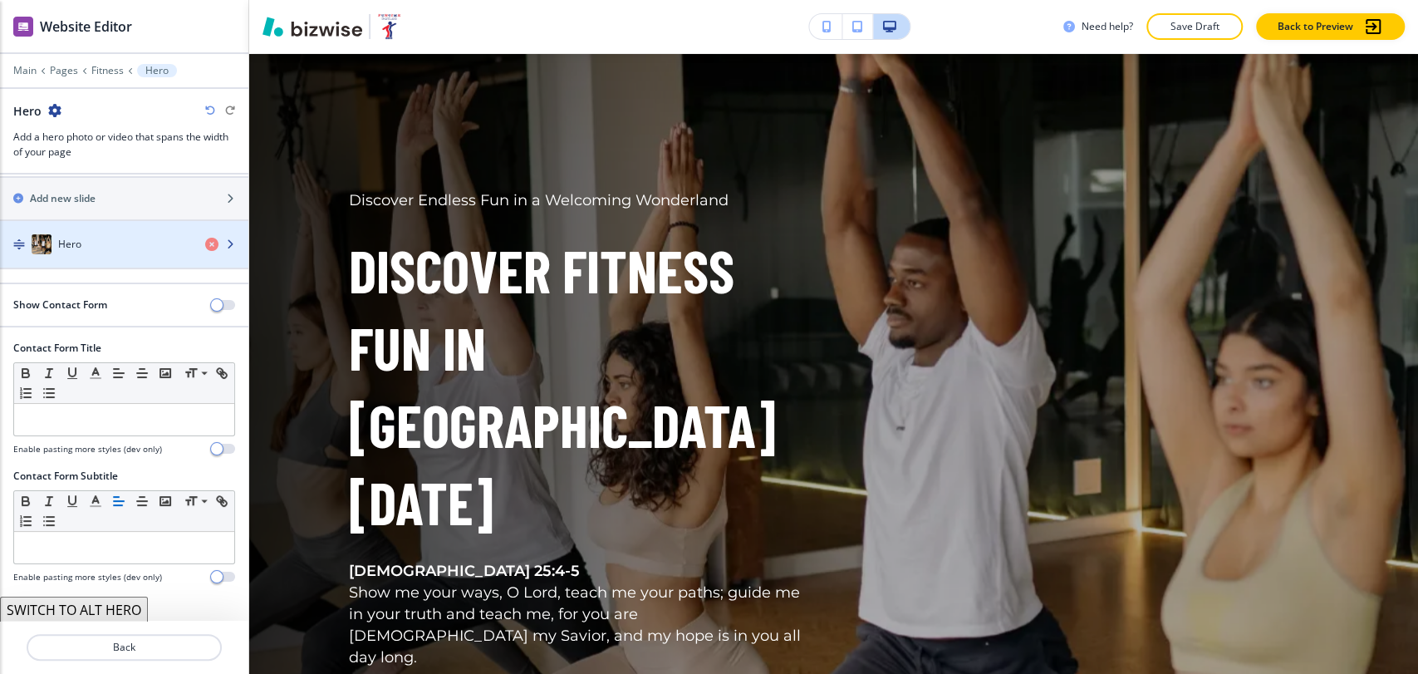
click at [105, 250] on div "Hero" at bounding box center [96, 244] width 192 height 20
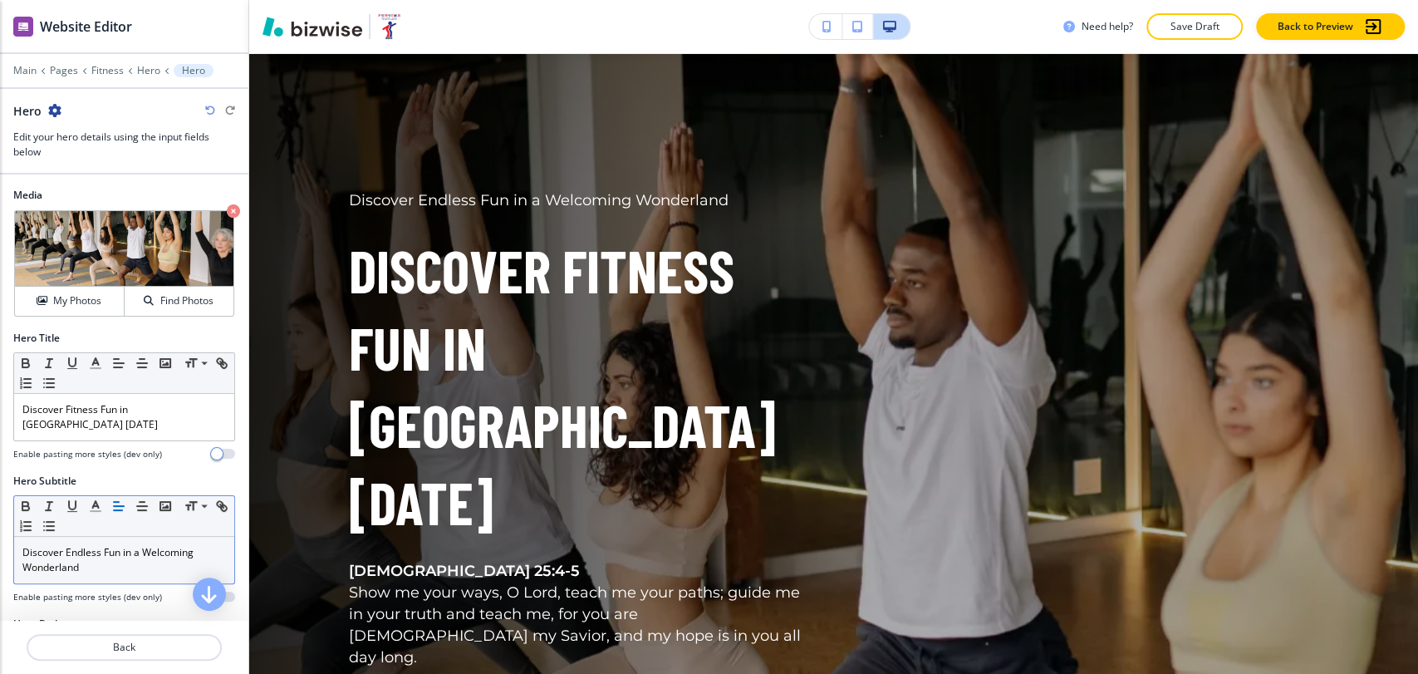
scroll to position [277, 0]
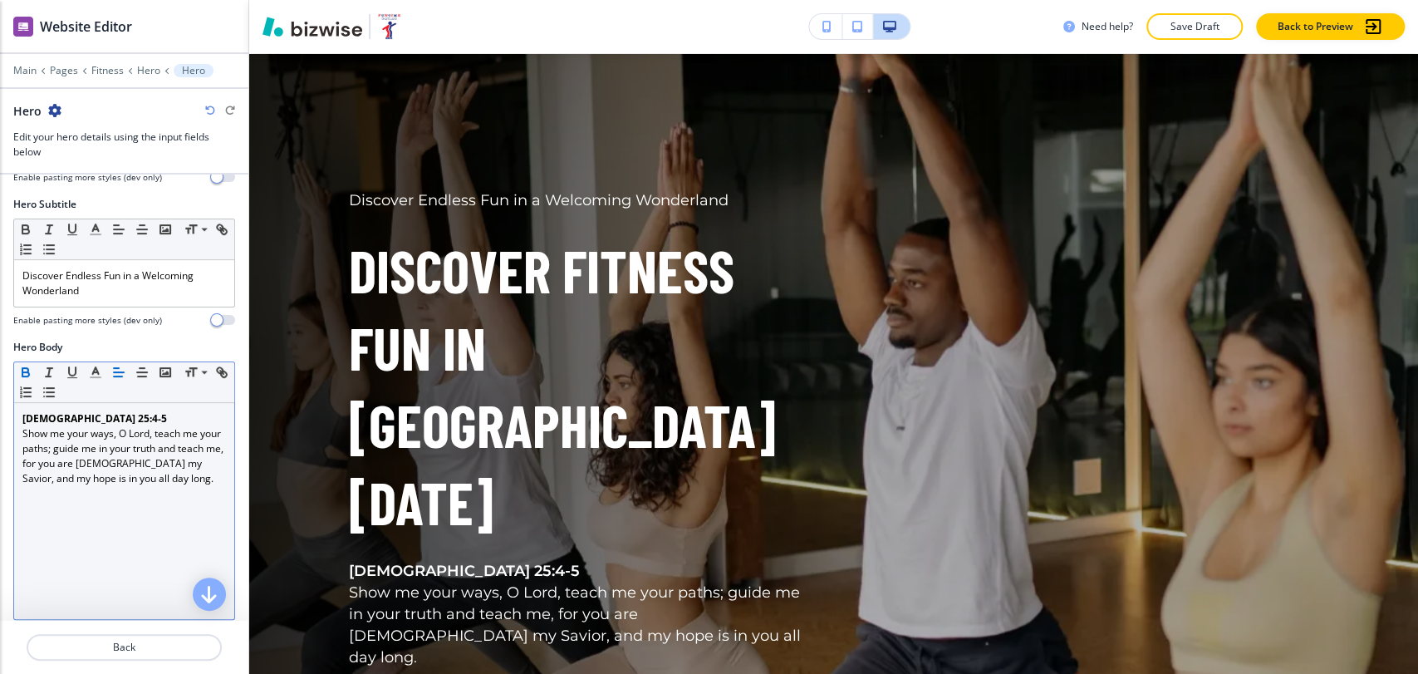
click at [101, 411] on p "Psalm 25:4-5" at bounding box center [124, 418] width 204 height 15
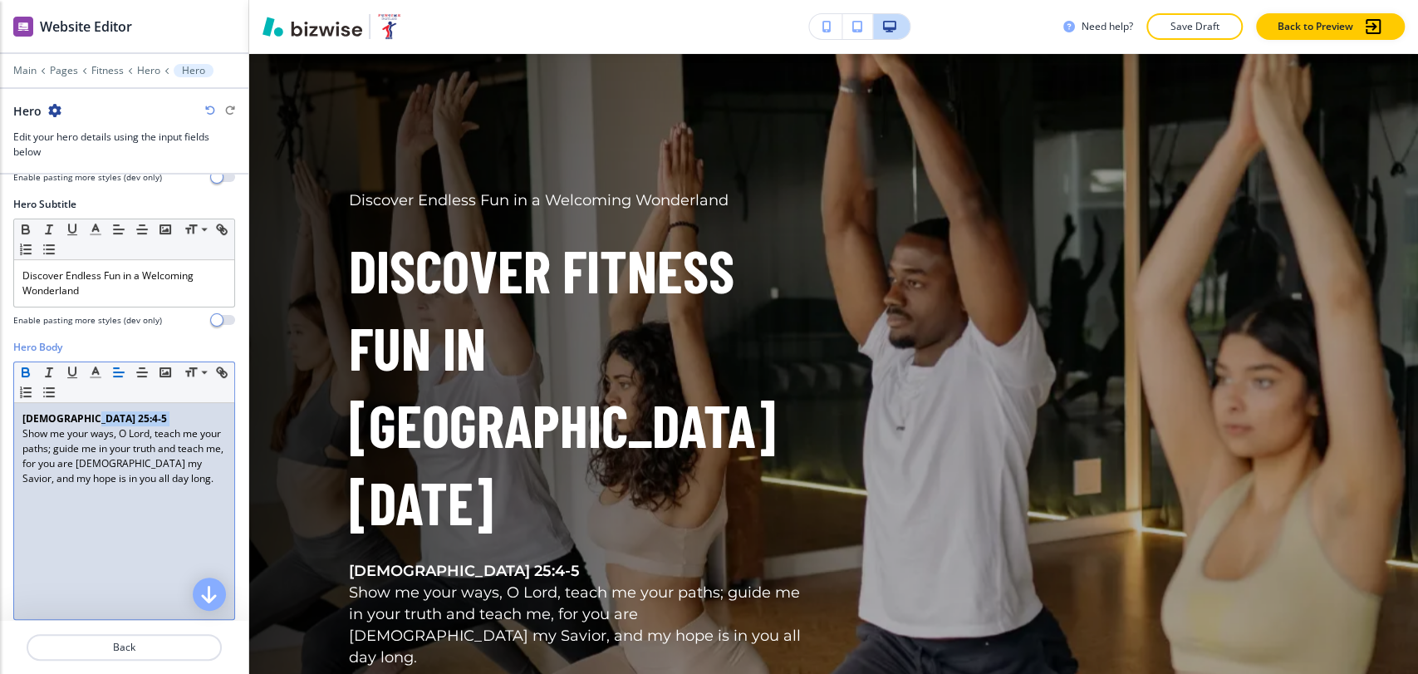
click at [101, 411] on p "Psalm 25:4-5" at bounding box center [124, 418] width 204 height 15
click at [29, 365] on icon "button" at bounding box center [25, 372] width 15 height 15
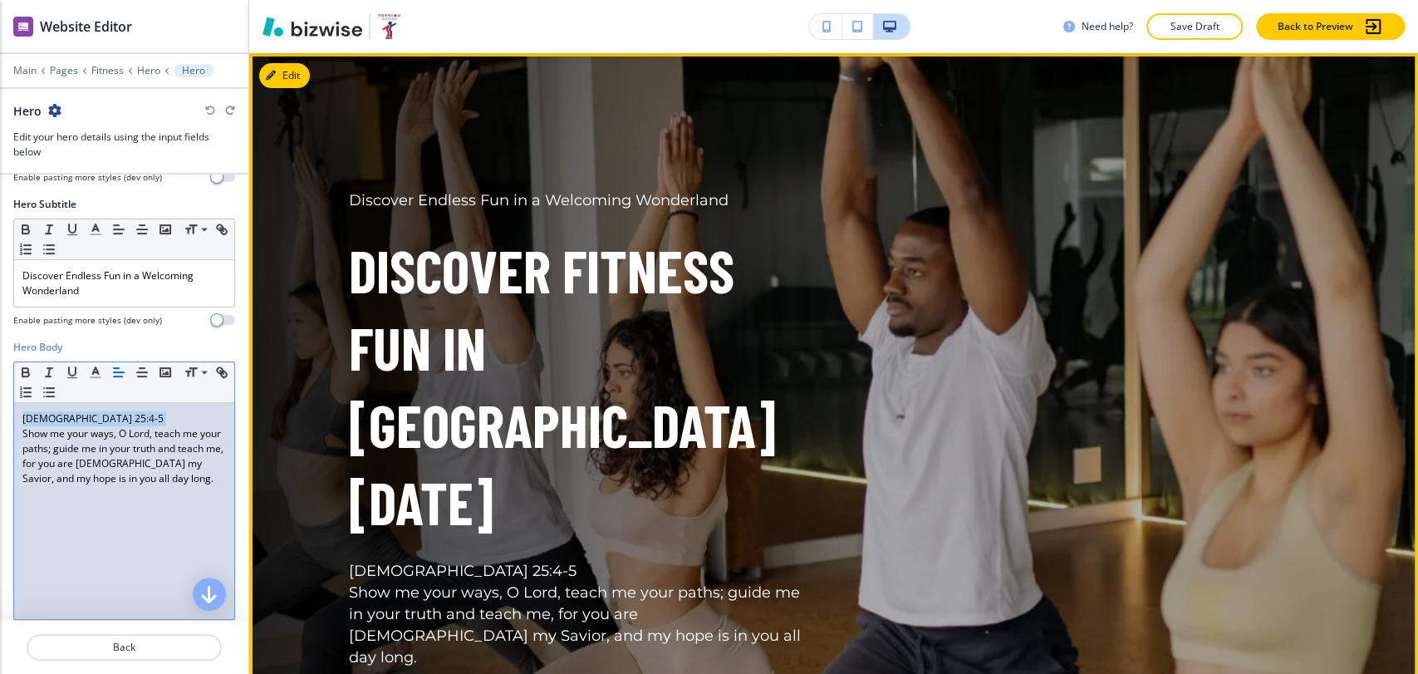
scroll to position [0, 0]
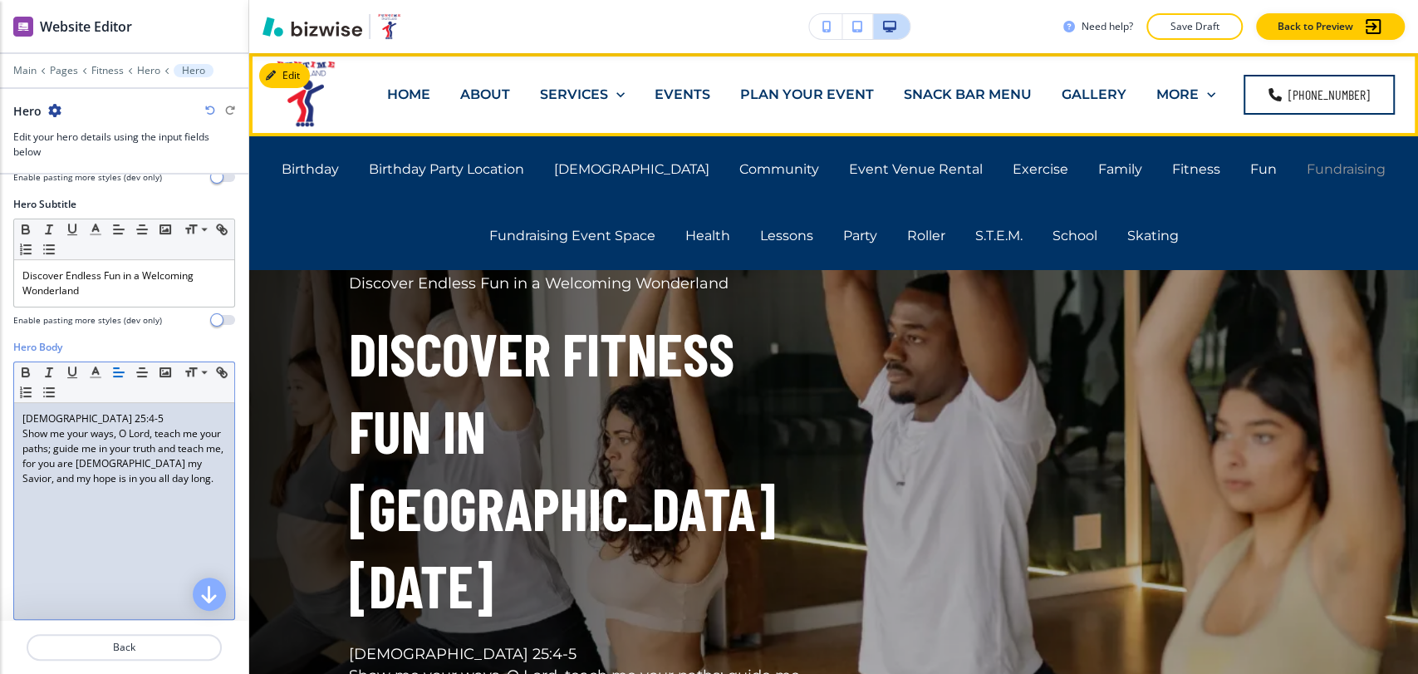
click at [1307, 170] on p "Fundraising" at bounding box center [1346, 169] width 79 height 19
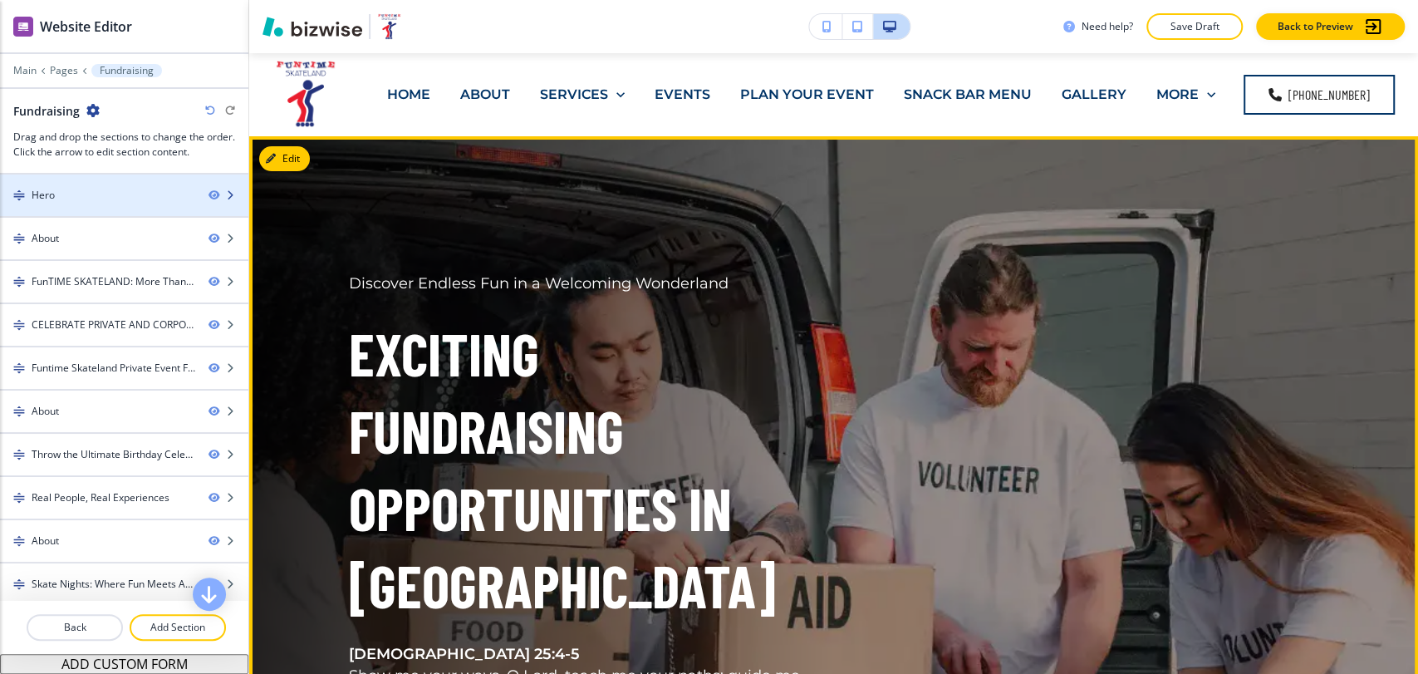
click at [110, 203] on div at bounding box center [124, 209] width 248 height 13
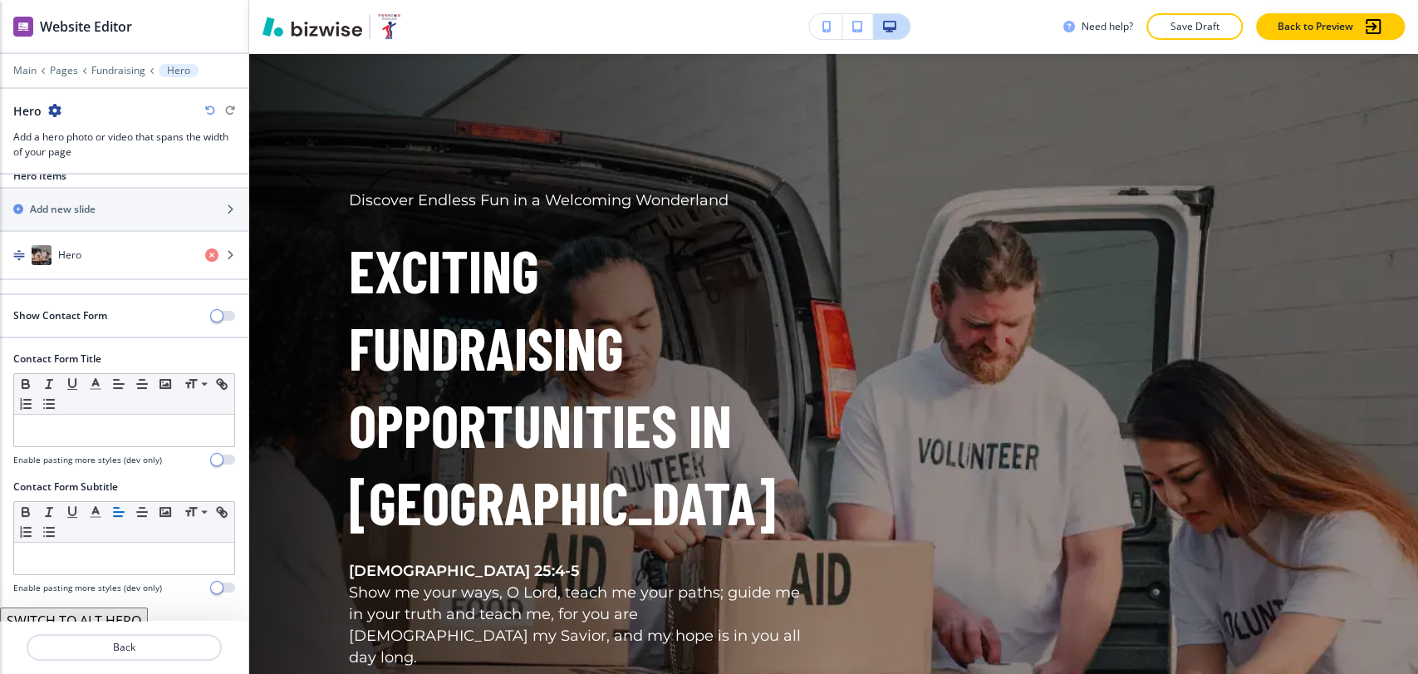
scroll to position [30, 0]
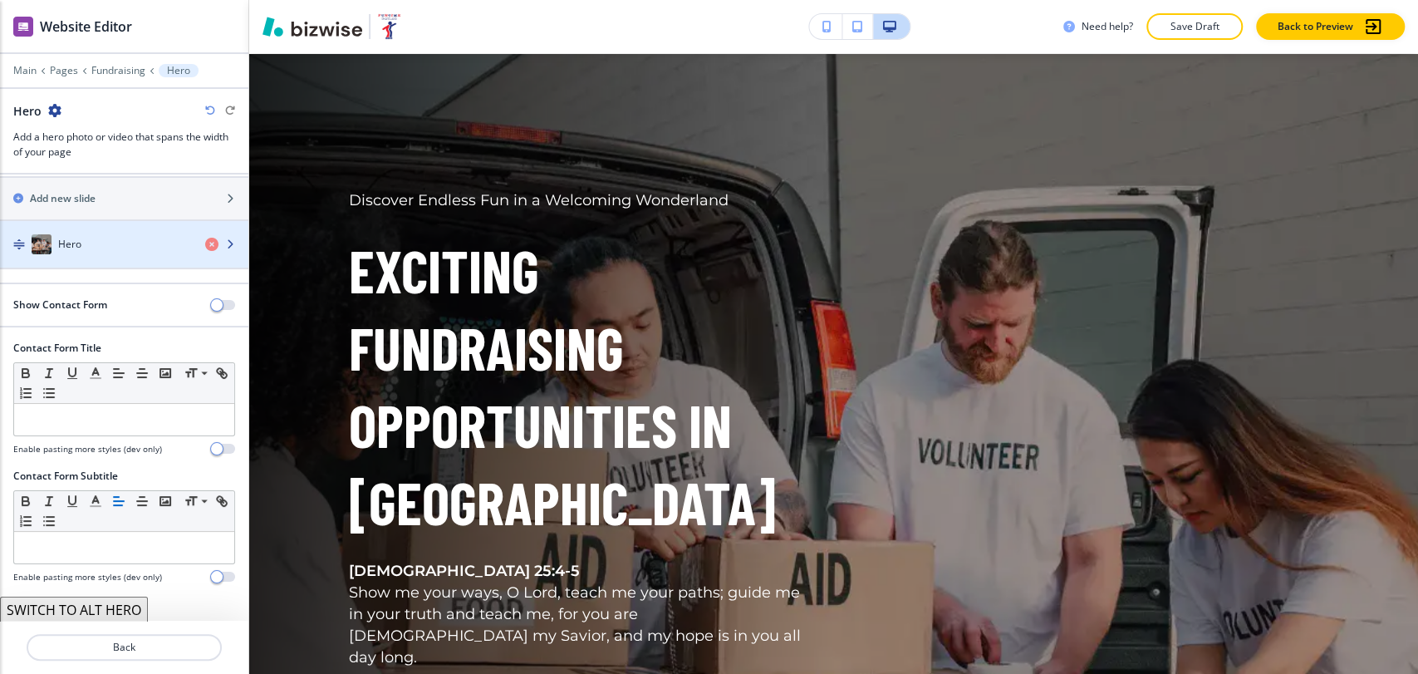
click at [89, 252] on div "Hero" at bounding box center [96, 244] width 192 height 20
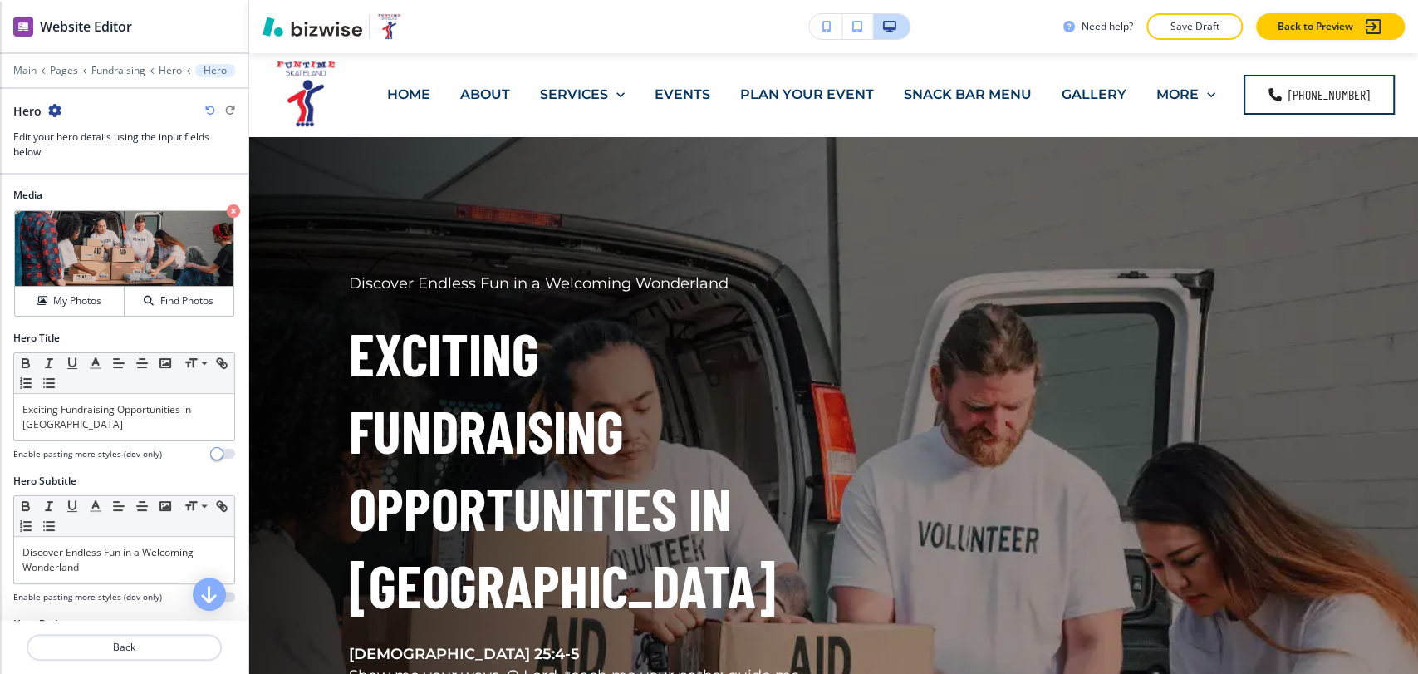
scroll to position [83, 0]
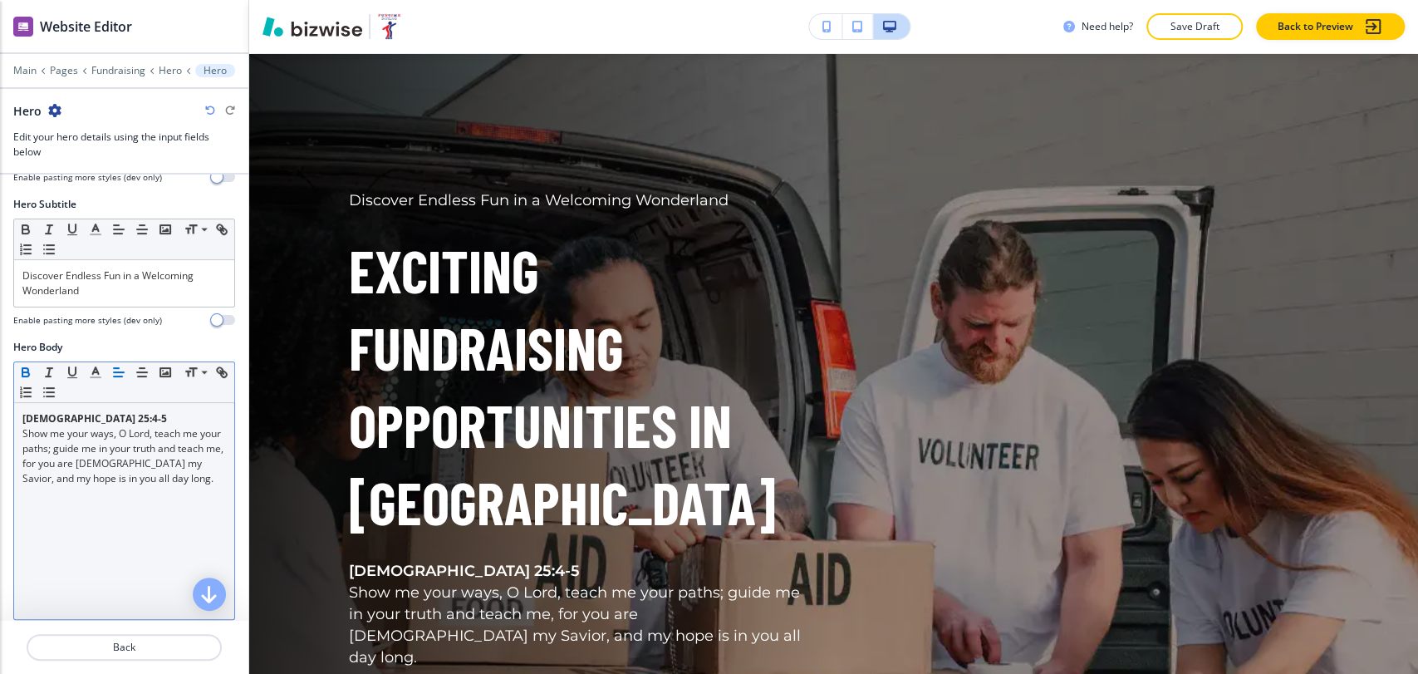
click at [91, 416] on p "[DEMOGRAPHIC_DATA] 25:4-5" at bounding box center [124, 418] width 204 height 15
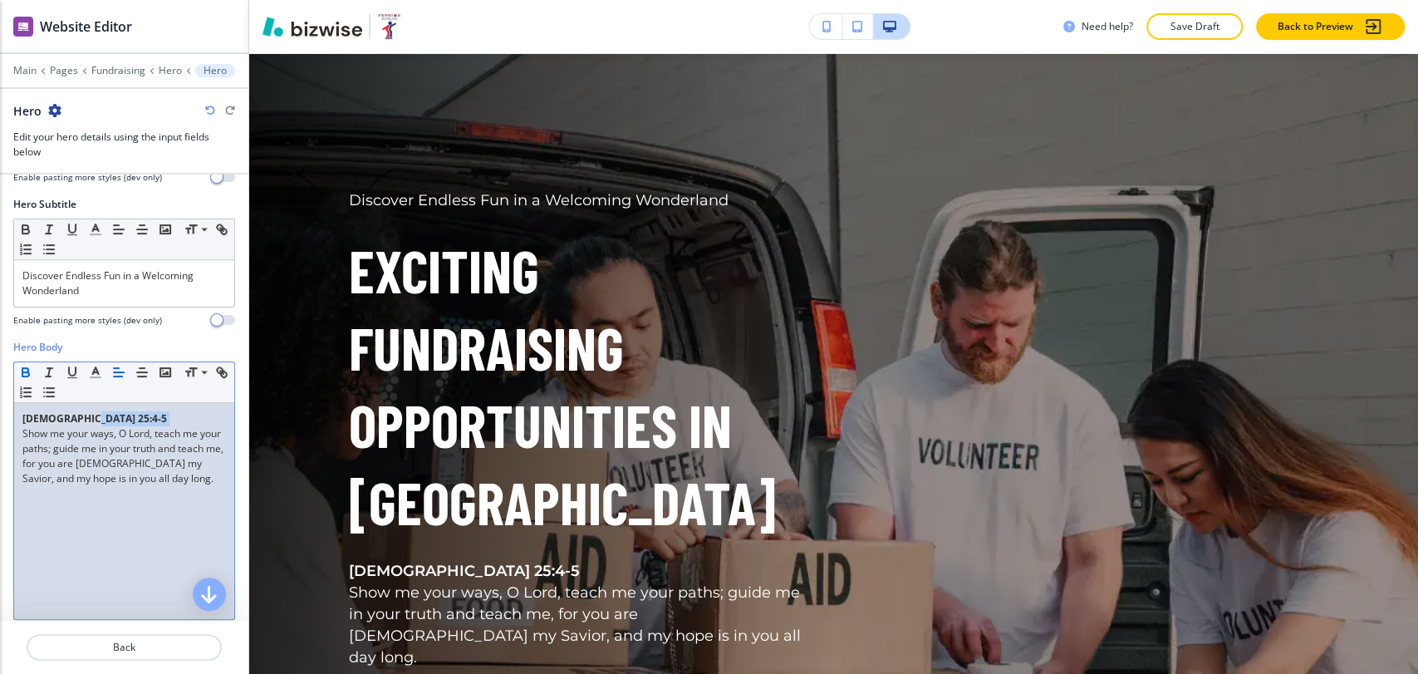
click at [91, 416] on p "[DEMOGRAPHIC_DATA] 25:4-5" at bounding box center [124, 418] width 204 height 15
click at [91, 416] on p "Psalm 25:4-5" at bounding box center [124, 418] width 204 height 15
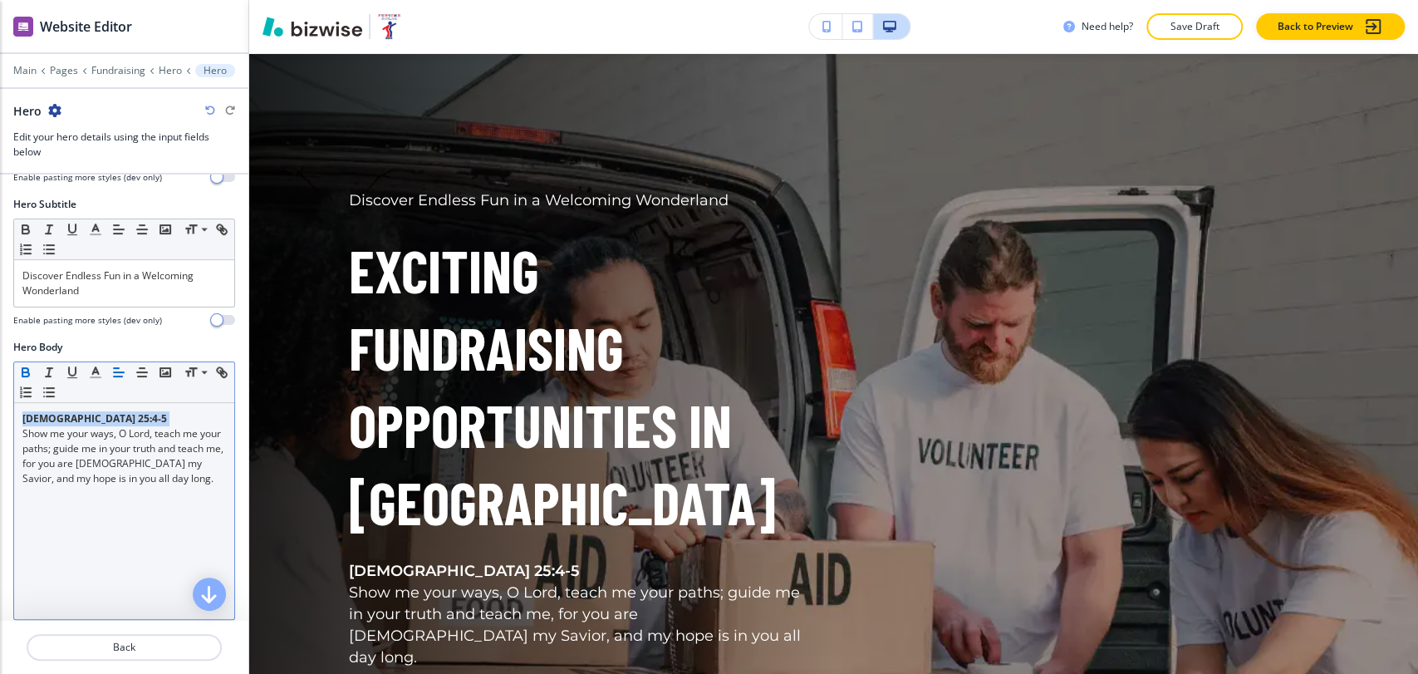
click at [25, 367] on icon "button" at bounding box center [25, 372] width 15 height 15
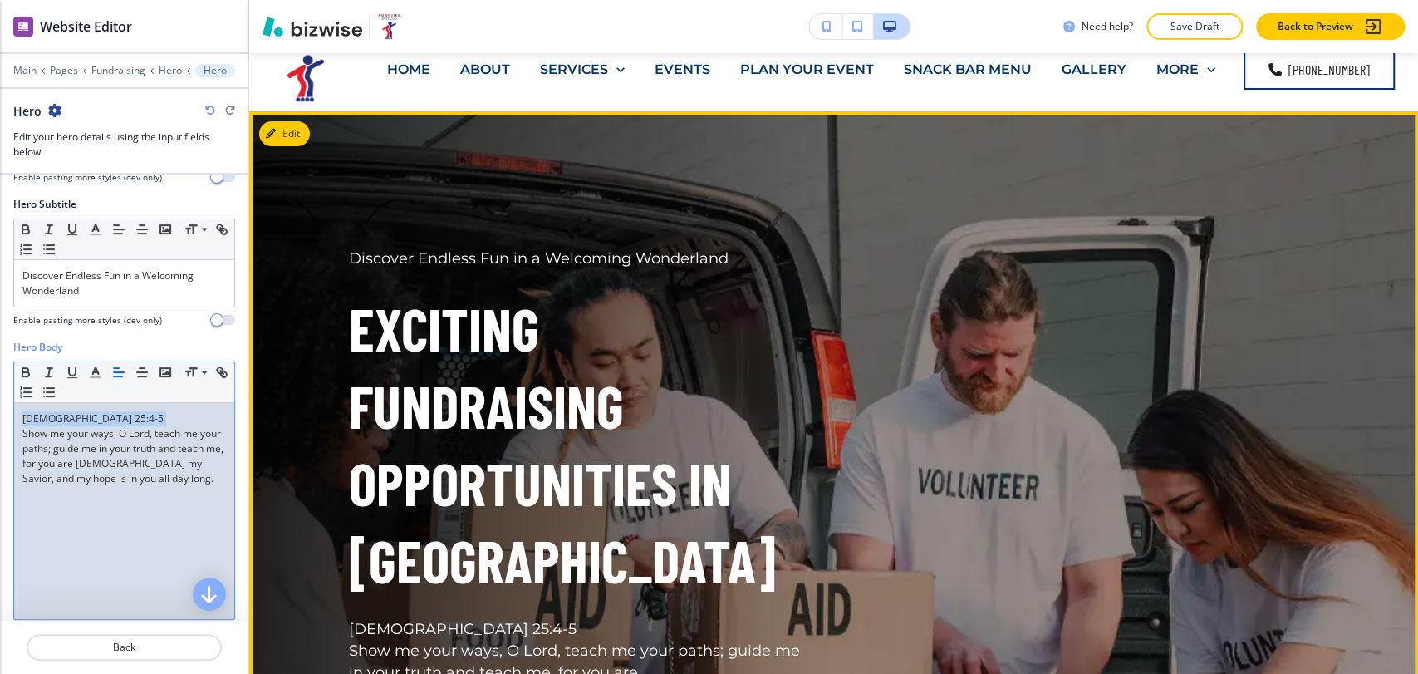
scroll to position [0, 0]
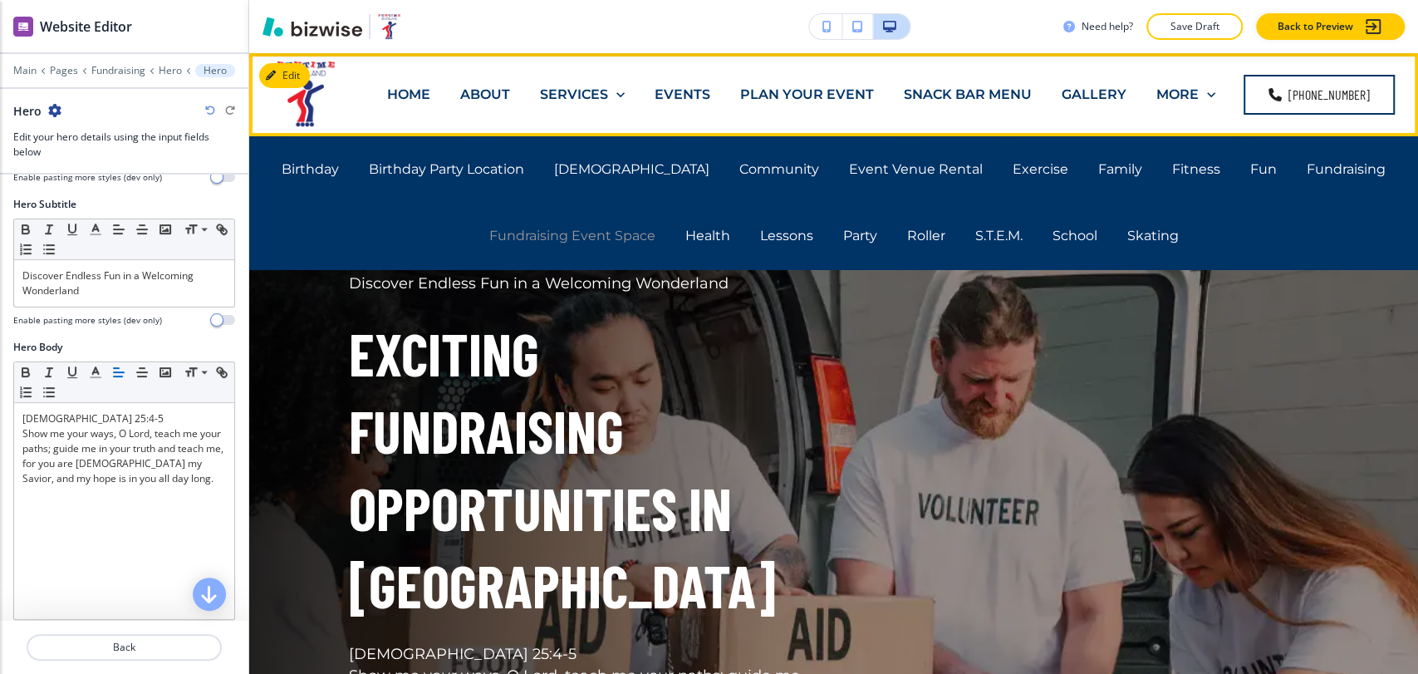
click at [606, 235] on p "Fundraising Event Space" at bounding box center [572, 235] width 166 height 19
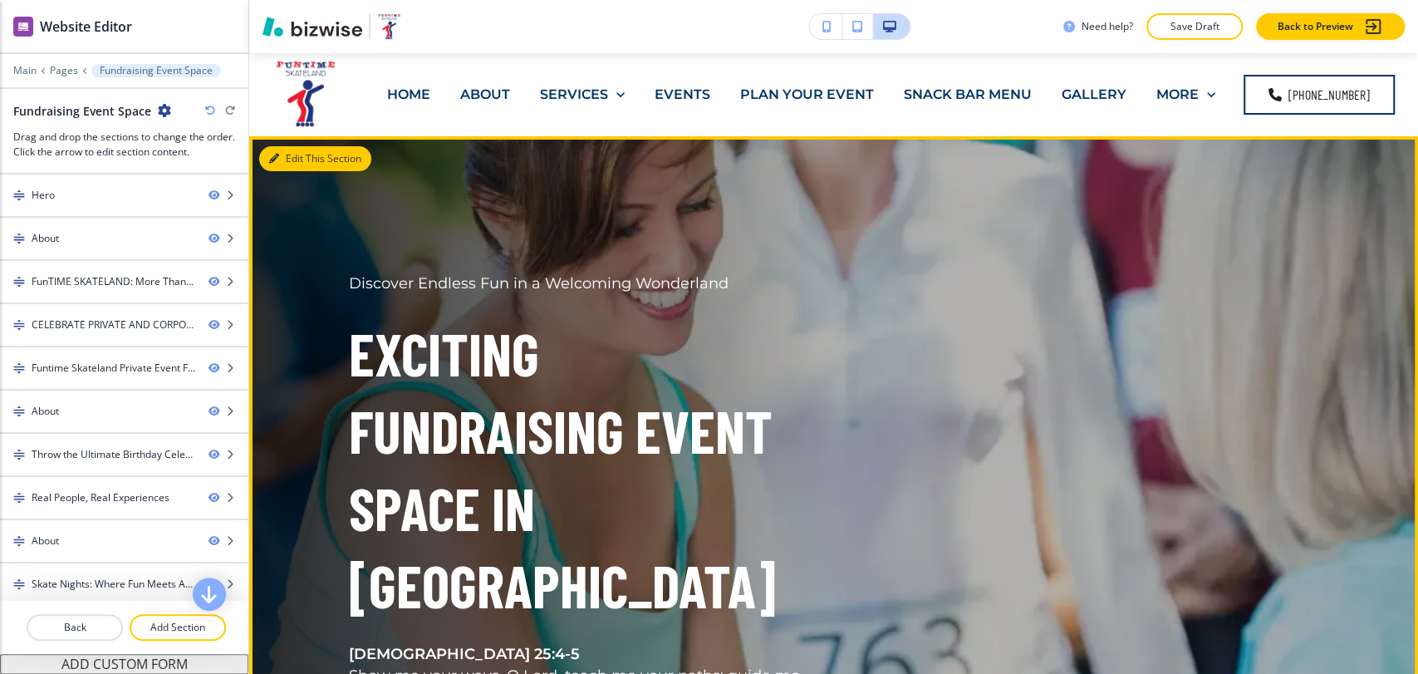
click at [283, 160] on button "Edit This Section" at bounding box center [315, 158] width 112 height 25
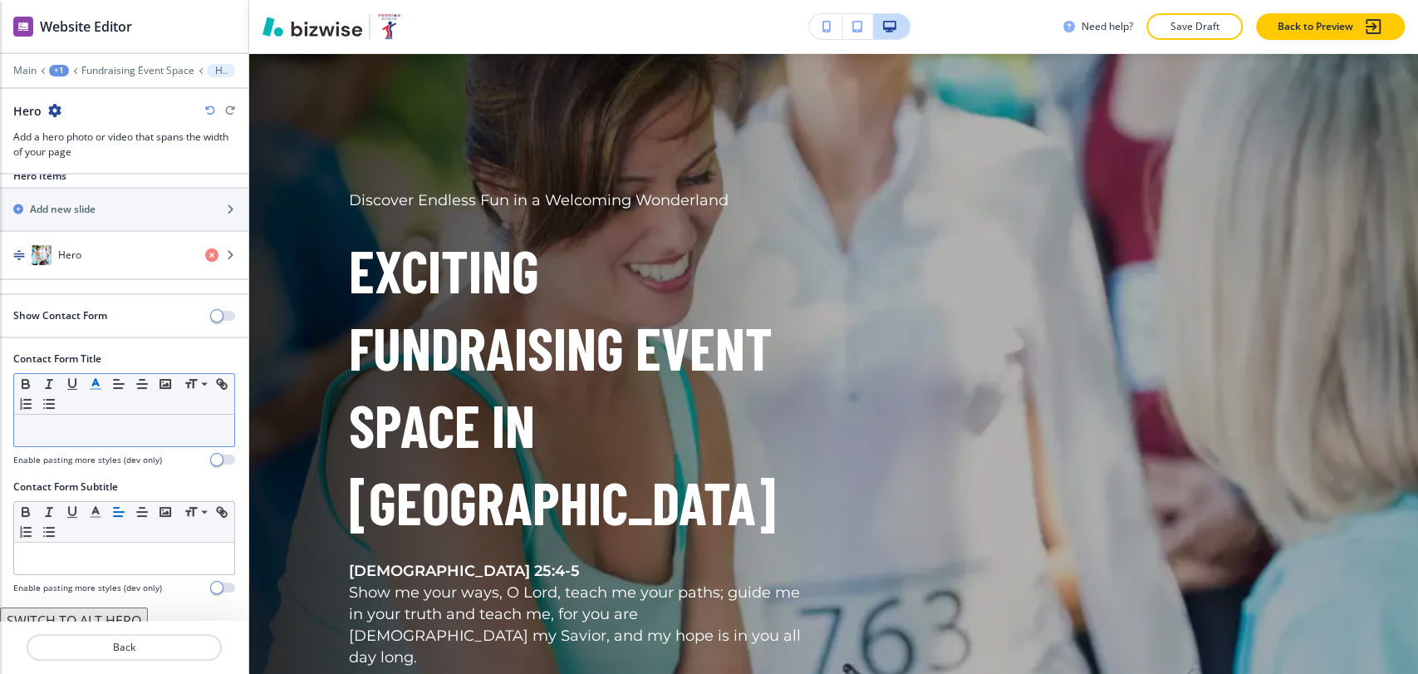
scroll to position [30, 0]
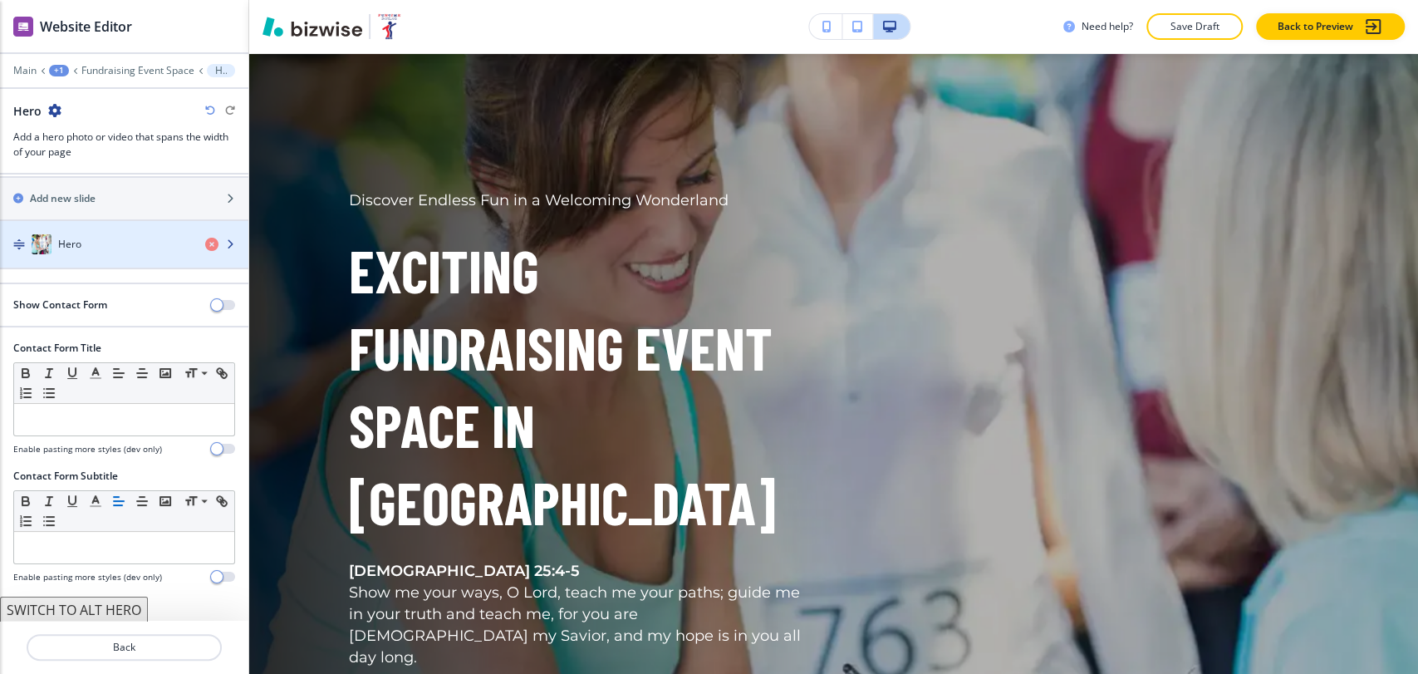
click at [120, 251] on div "Hero" at bounding box center [96, 244] width 192 height 20
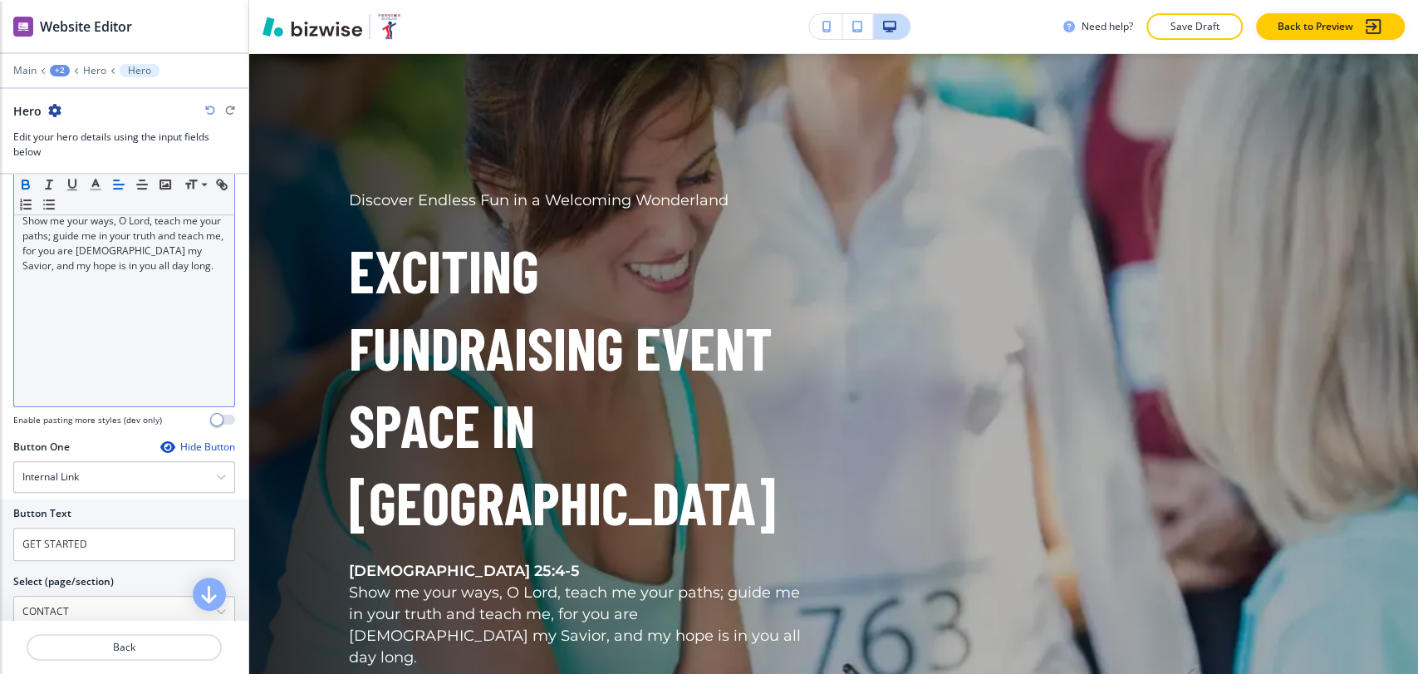
scroll to position [461, 0]
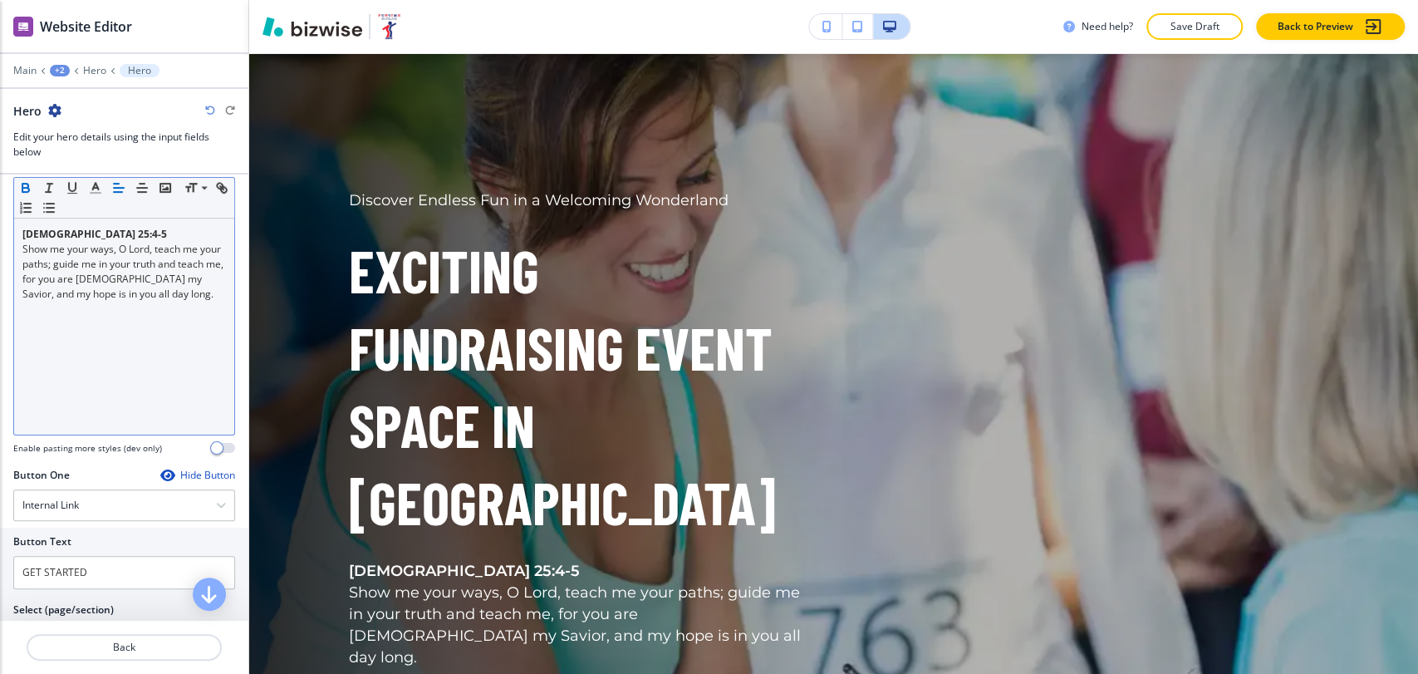
click at [105, 236] on p "Psalm 25:4-5" at bounding box center [124, 234] width 204 height 15
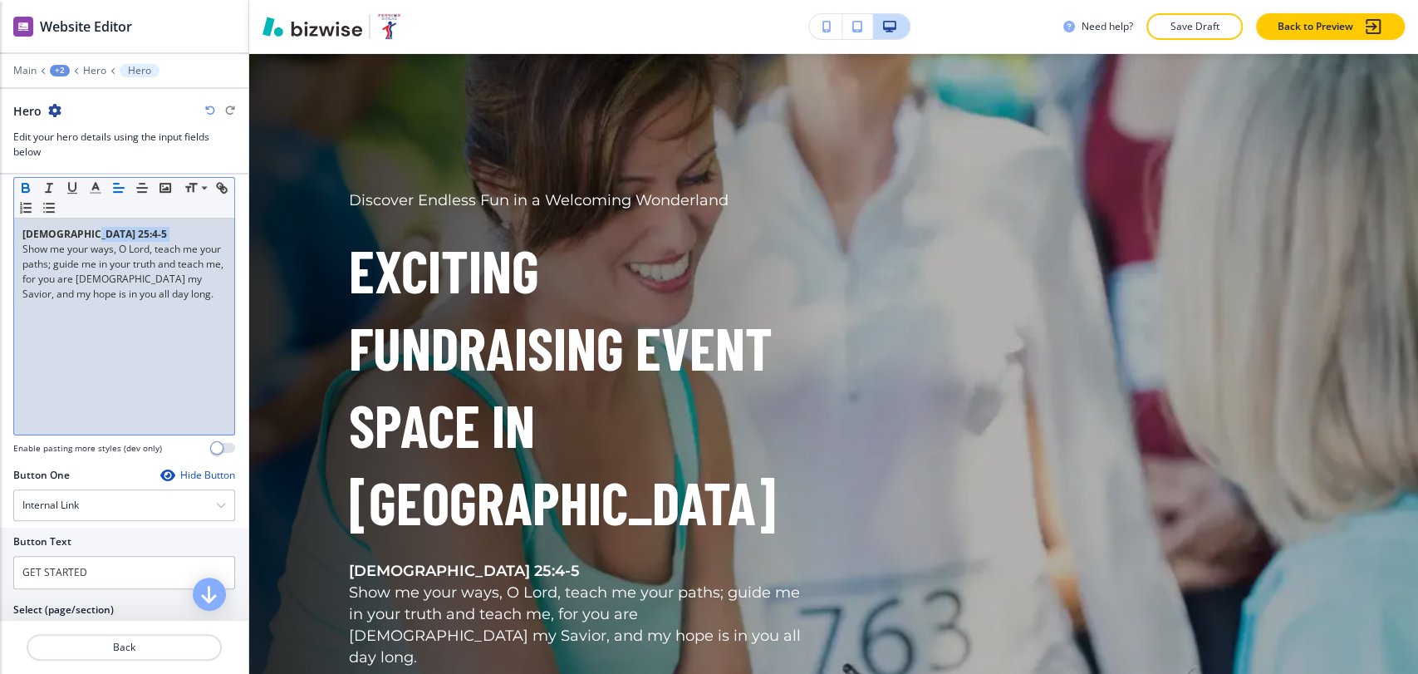
click at [105, 236] on p "Psalm 25:4-5" at bounding box center [124, 234] width 204 height 15
click at [24, 183] on icon "button" at bounding box center [25, 187] width 15 height 15
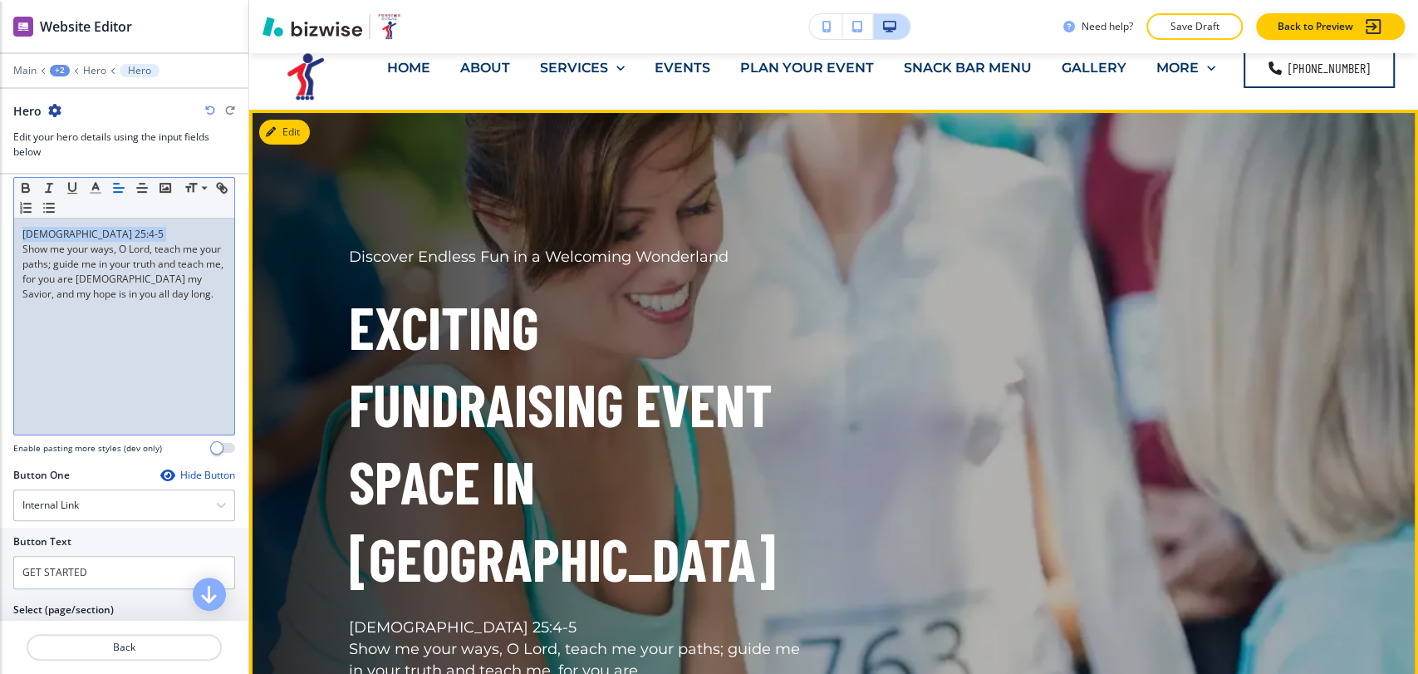
scroll to position [0, 0]
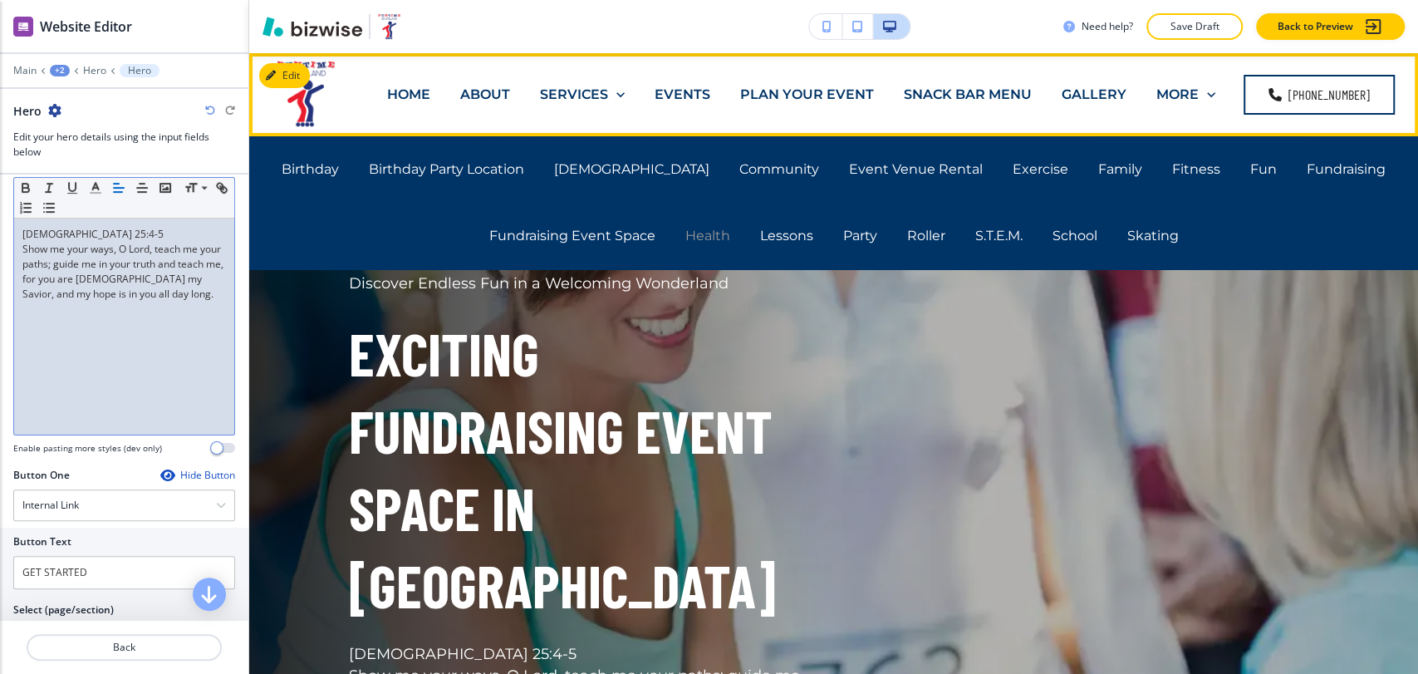
click at [700, 234] on p "Health" at bounding box center [707, 235] width 45 height 19
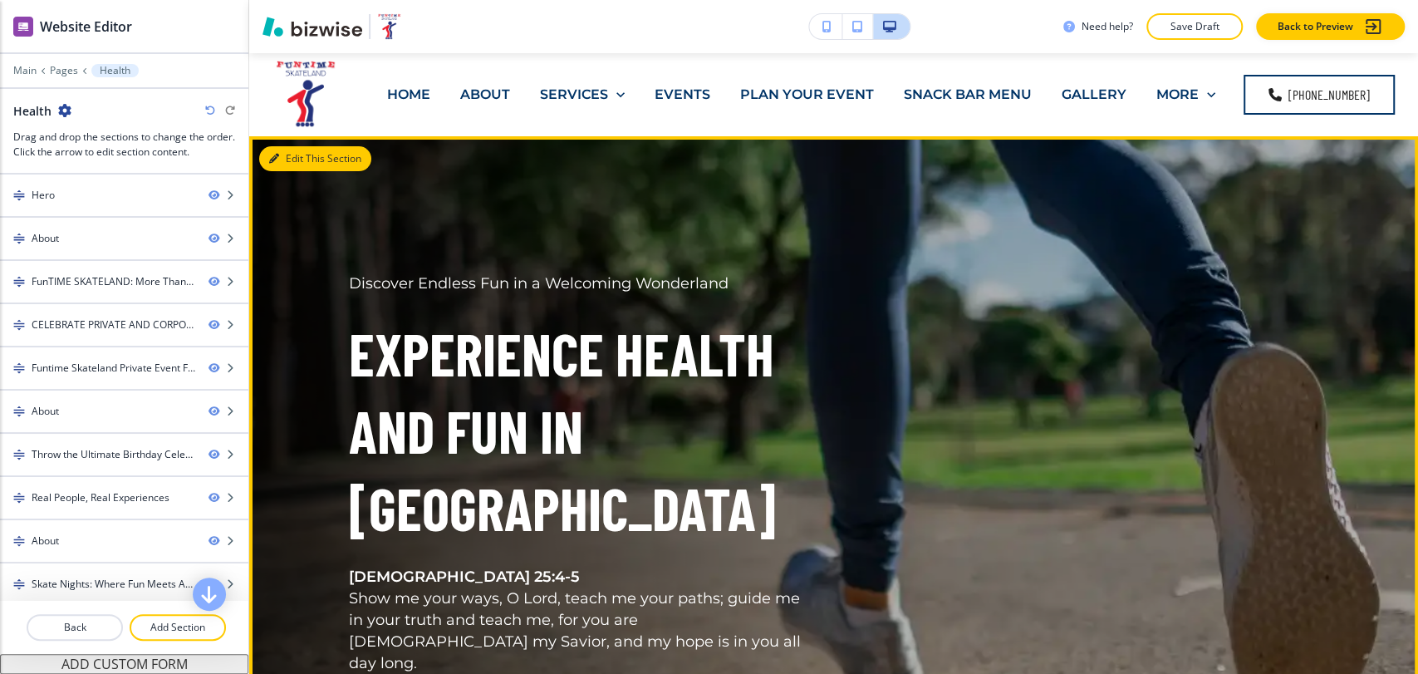
click at [299, 152] on button "Edit This Section" at bounding box center [315, 158] width 112 height 25
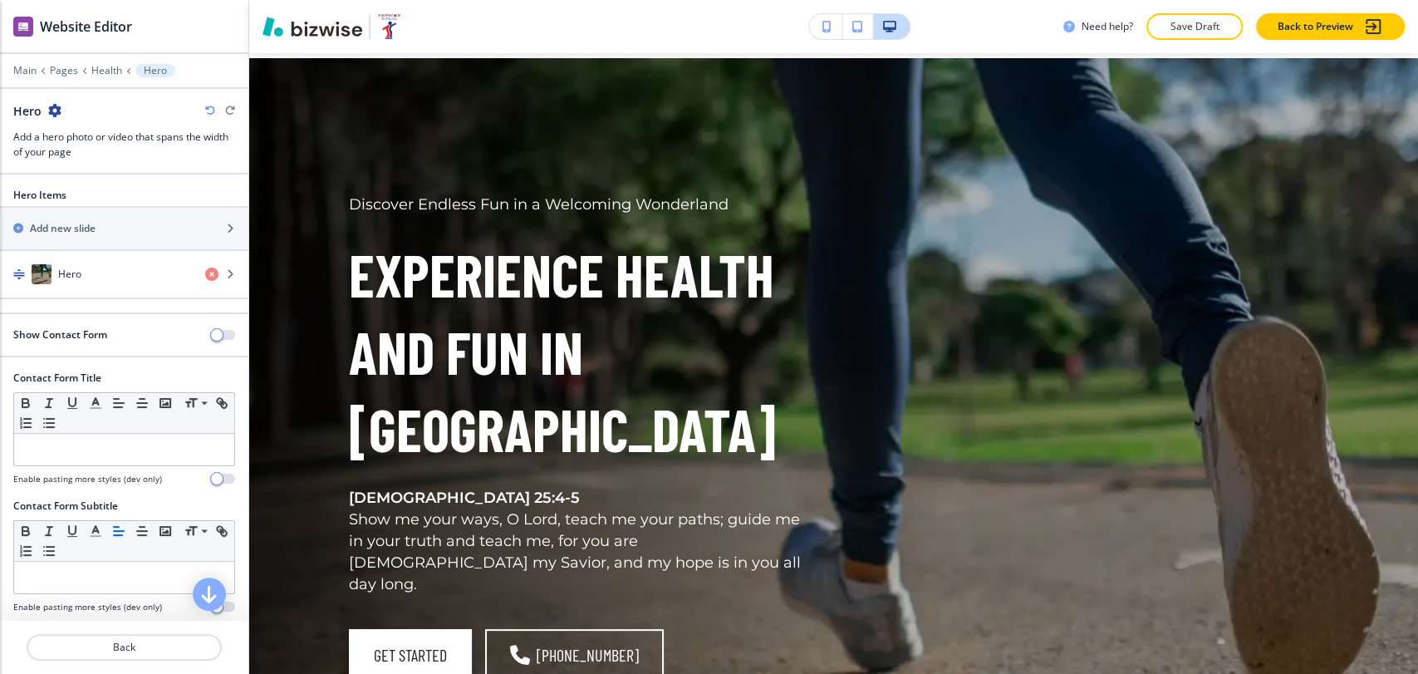
scroll to position [83, 0]
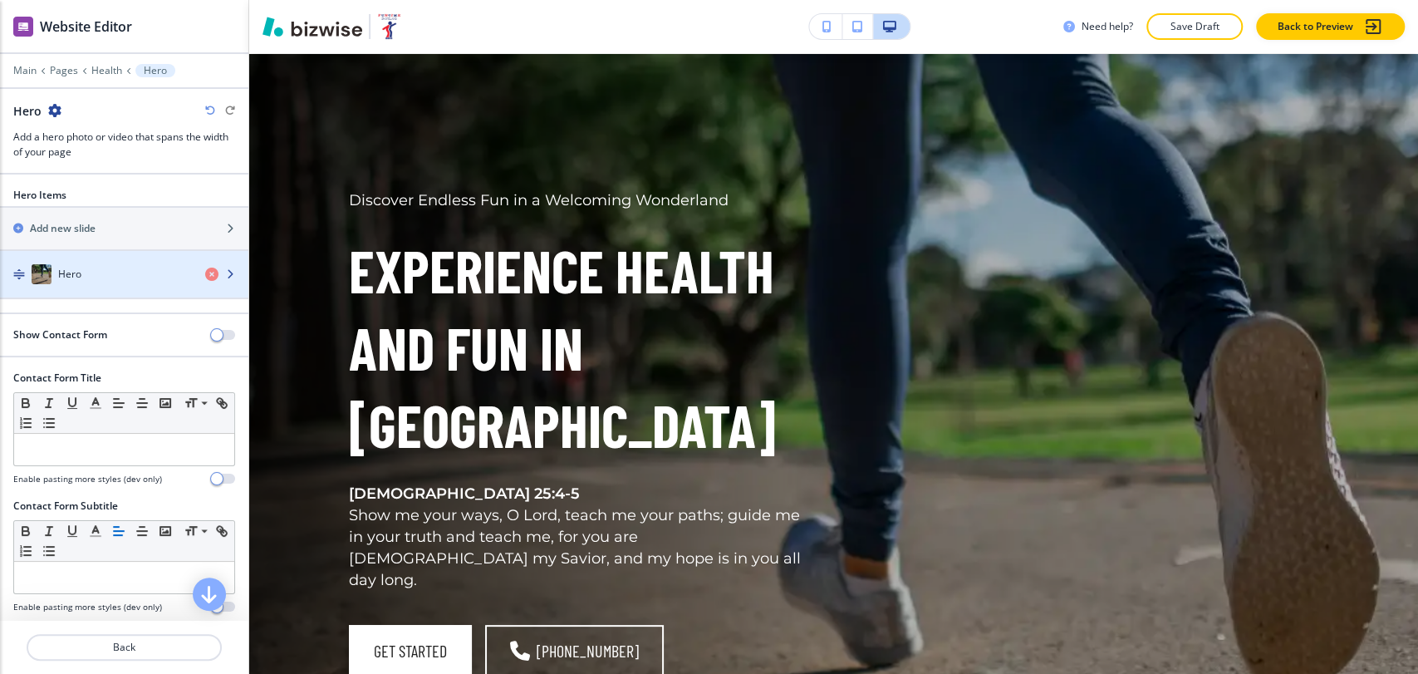
click at [116, 292] on div "button" at bounding box center [124, 290] width 248 height 13
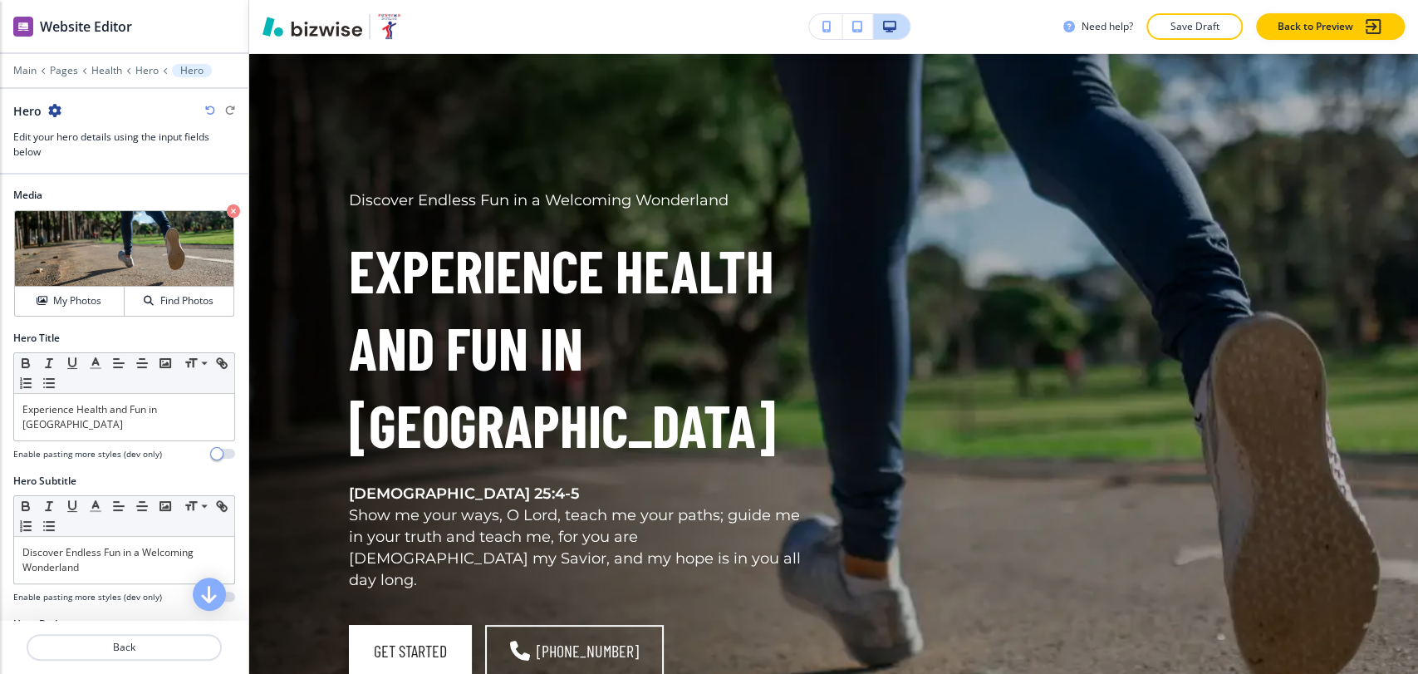
scroll to position [184, 0]
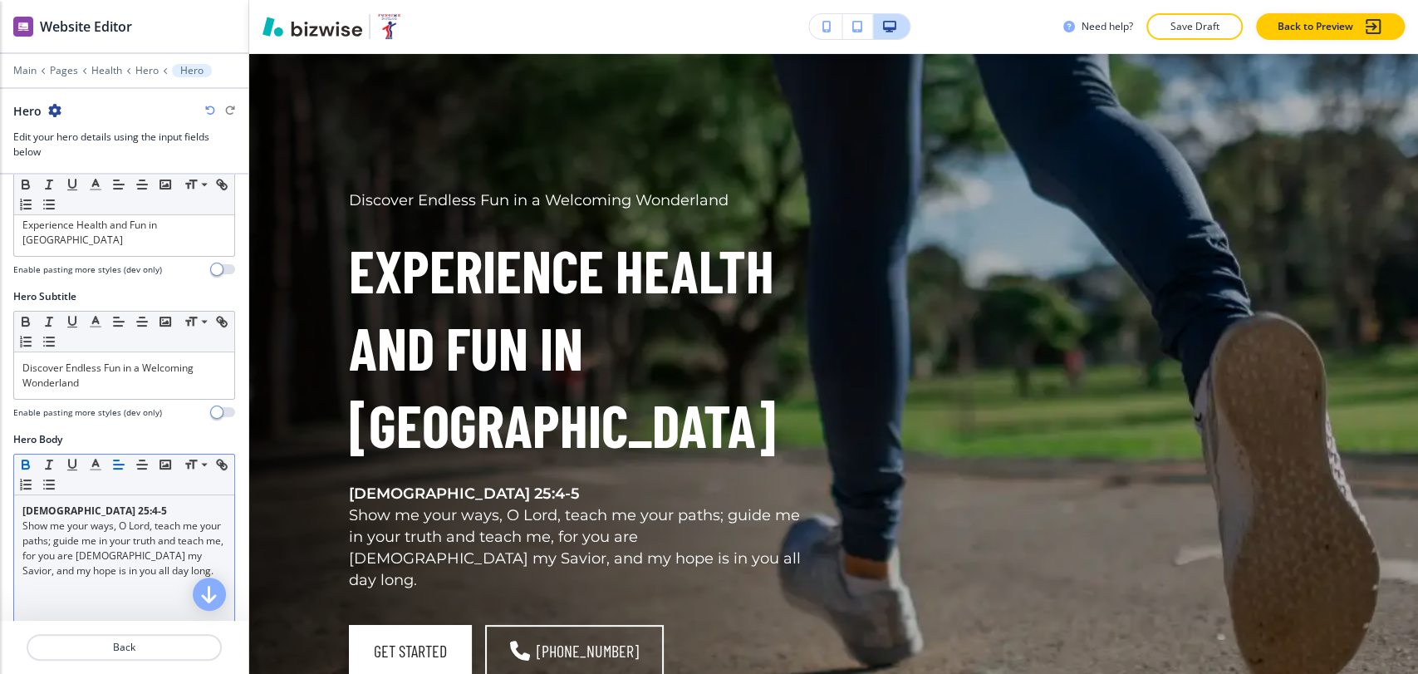
click at [92, 504] on p "Psalm 25:4-5" at bounding box center [124, 511] width 204 height 15
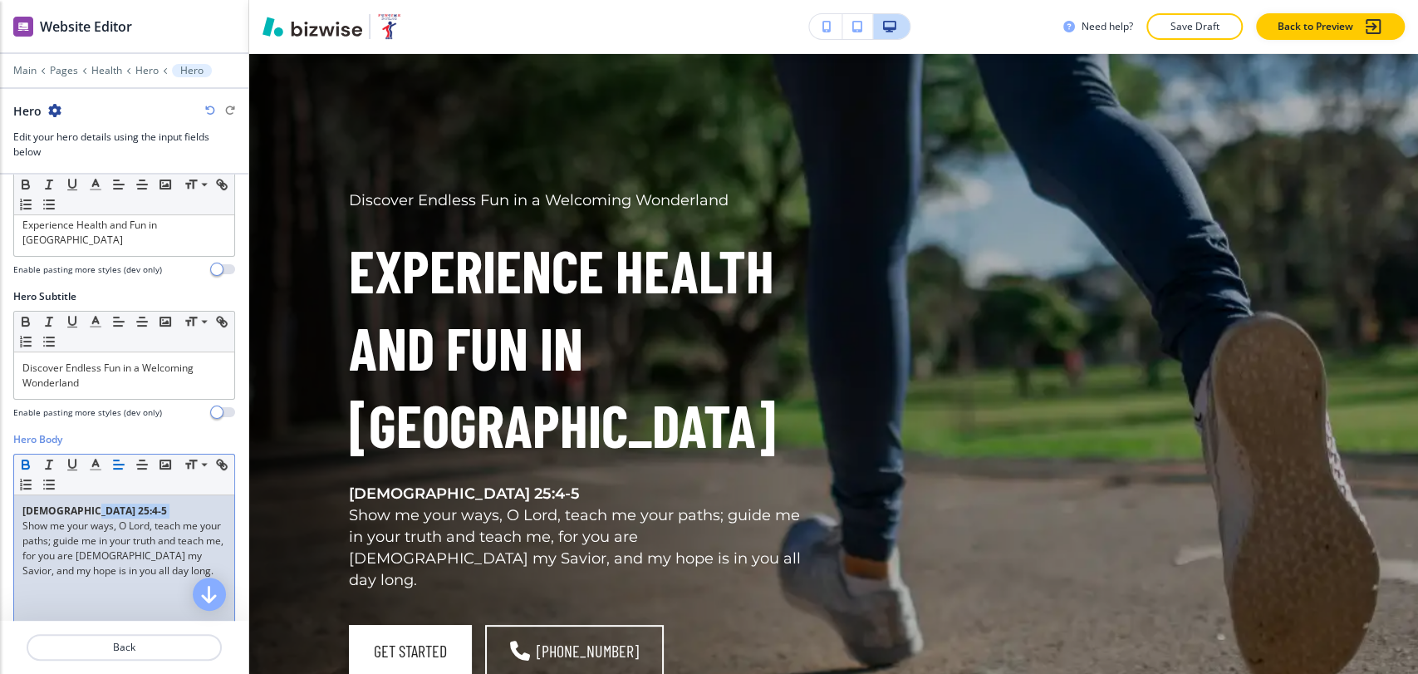
click at [92, 504] on p "Psalm 25:4-5" at bounding box center [124, 511] width 204 height 15
click at [24, 464] on icon "button" at bounding box center [25, 466] width 7 height 4
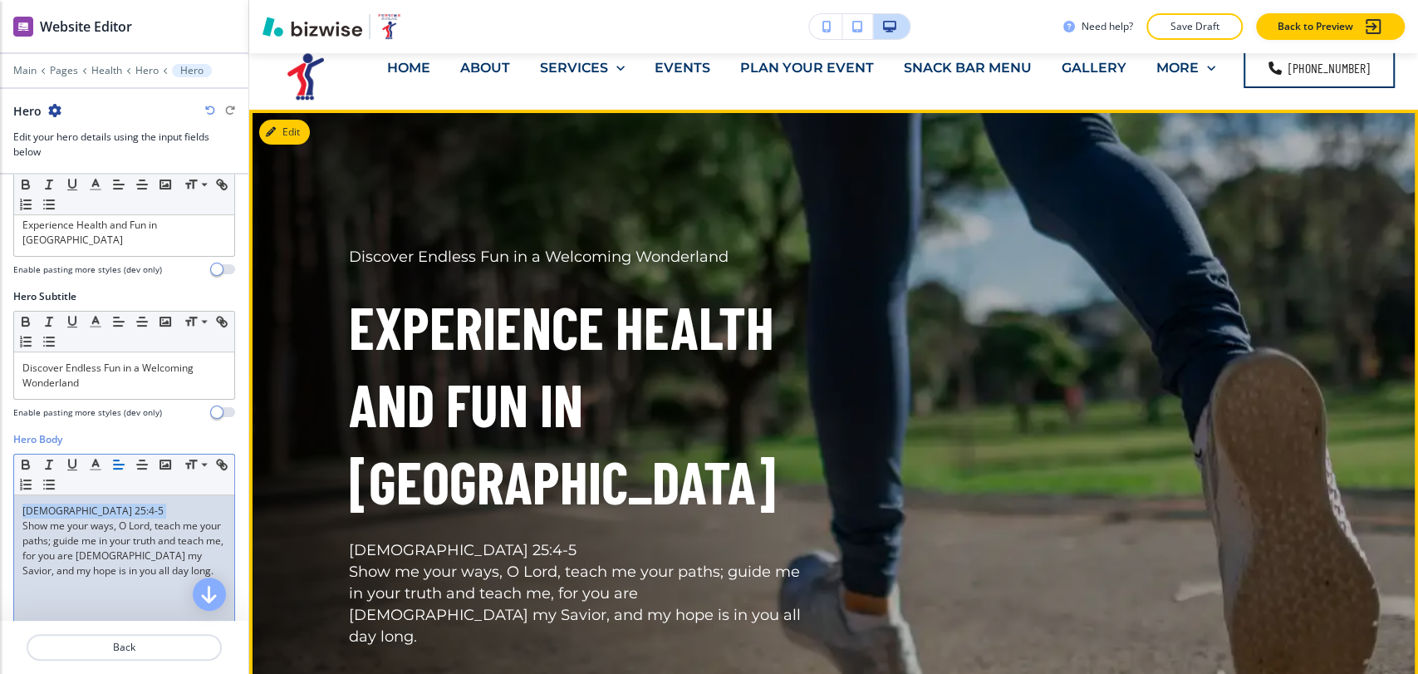
scroll to position [0, 0]
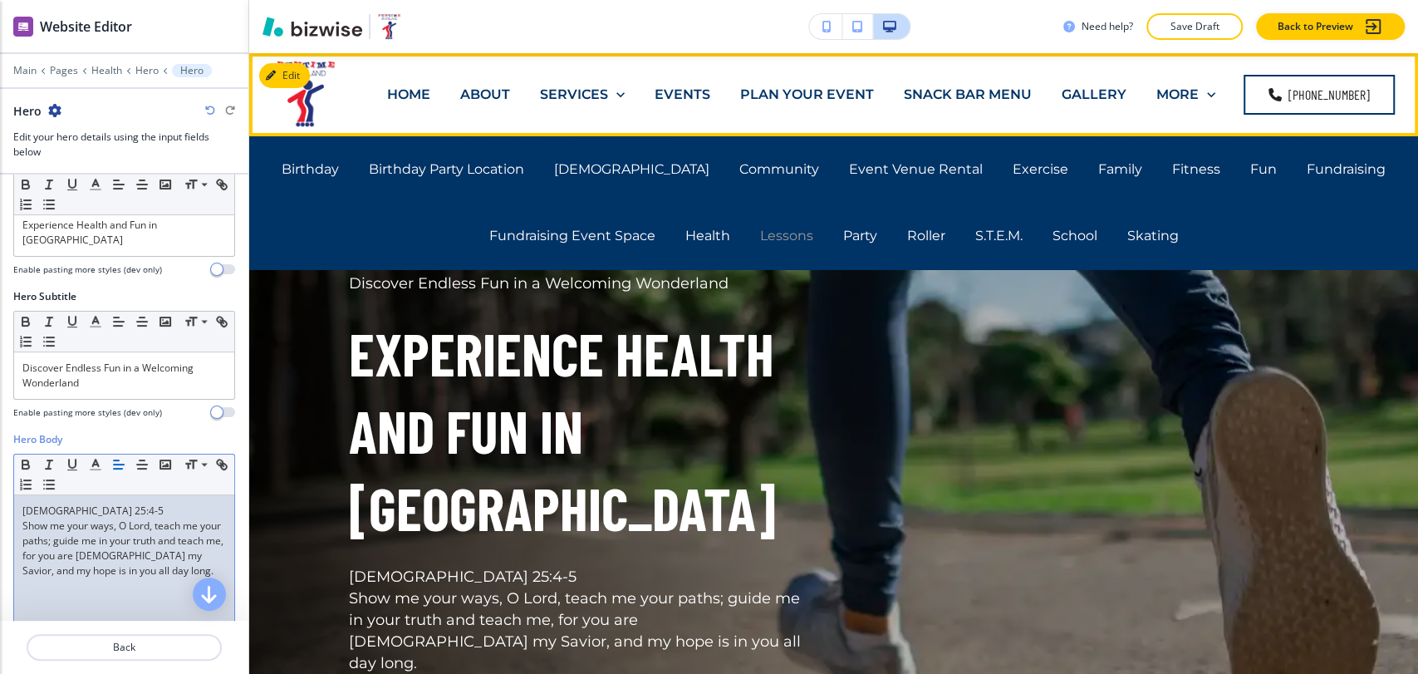
click at [771, 230] on p "Lessons" at bounding box center [786, 235] width 53 height 19
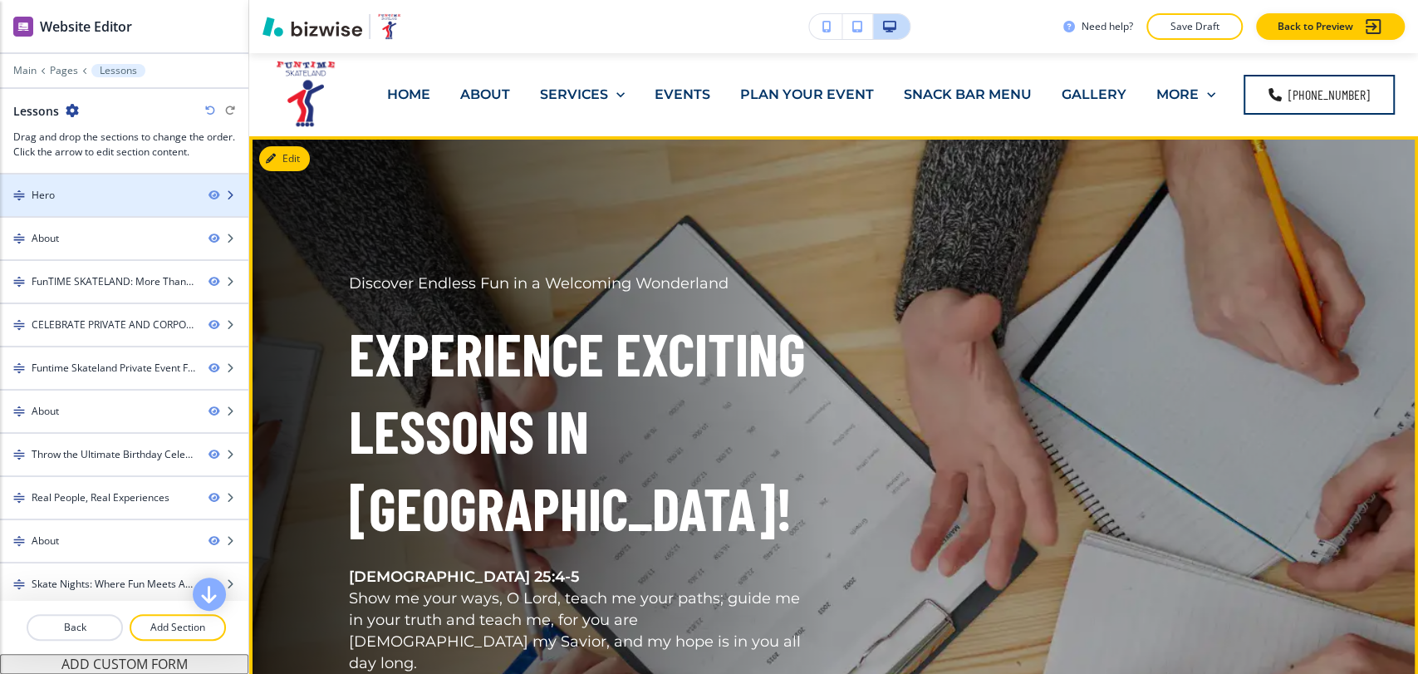
click at [125, 201] on div "Hero" at bounding box center [124, 195] width 248 height 42
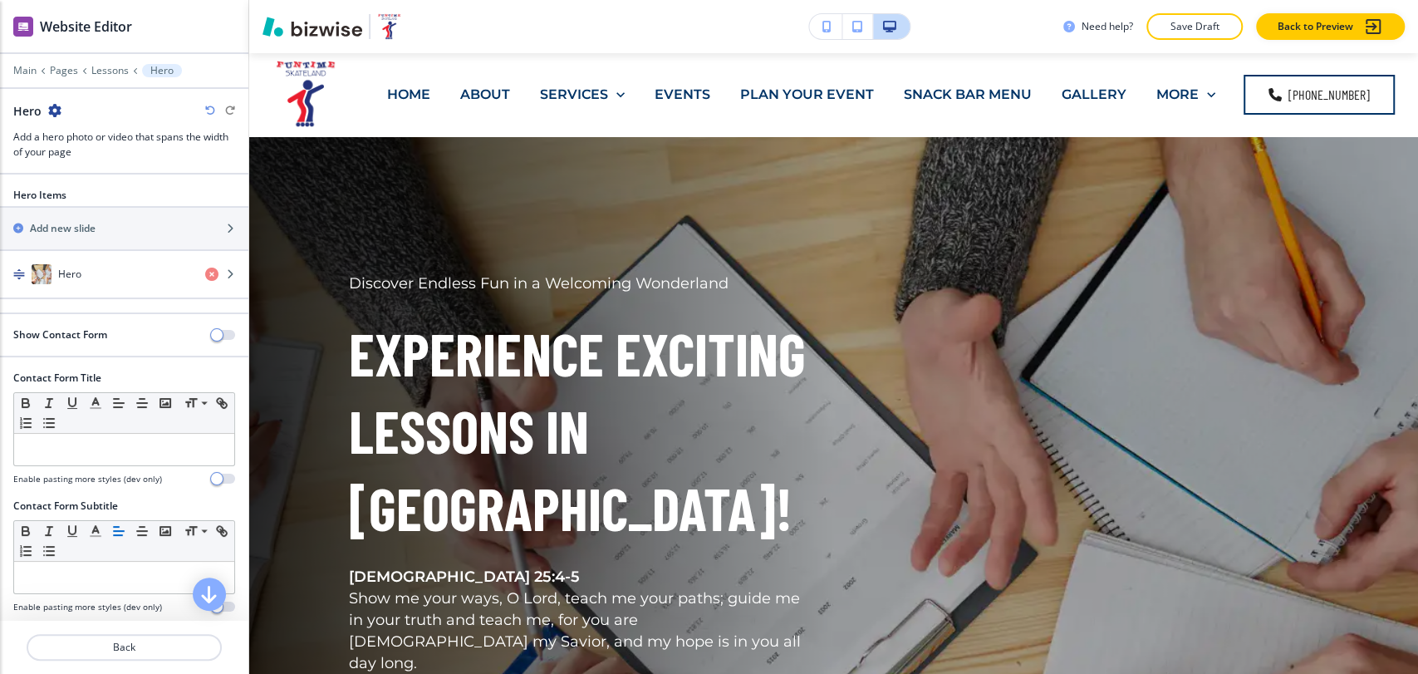
scroll to position [83, 0]
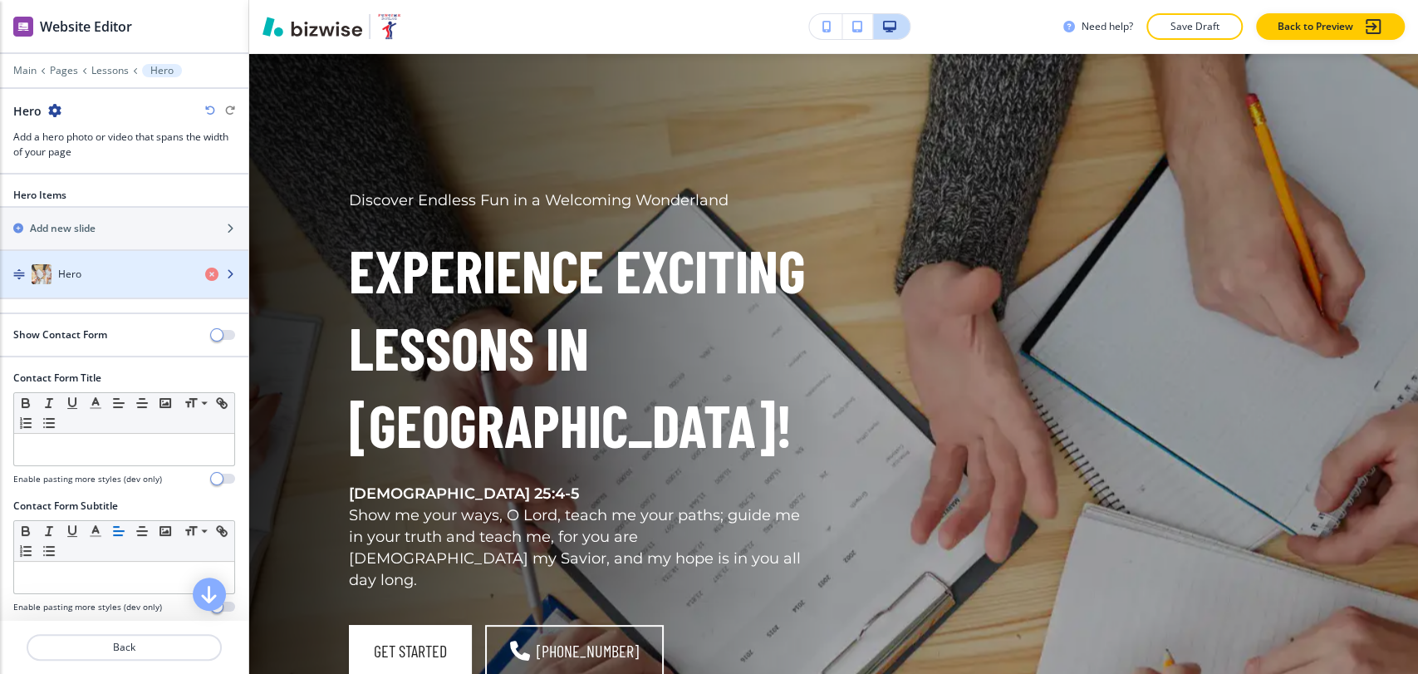
click at [126, 281] on div "Hero" at bounding box center [96, 274] width 192 height 20
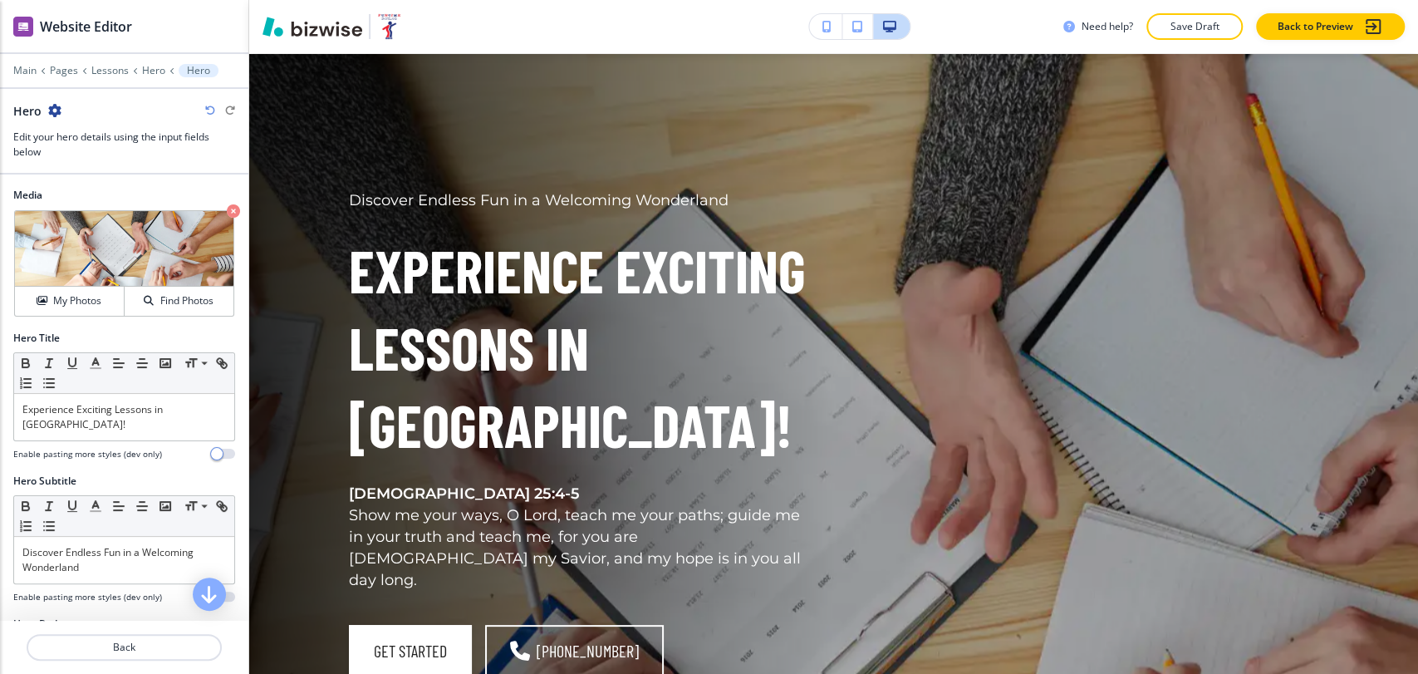
click at [126, 281] on img at bounding box center [124, 249] width 219 height 76
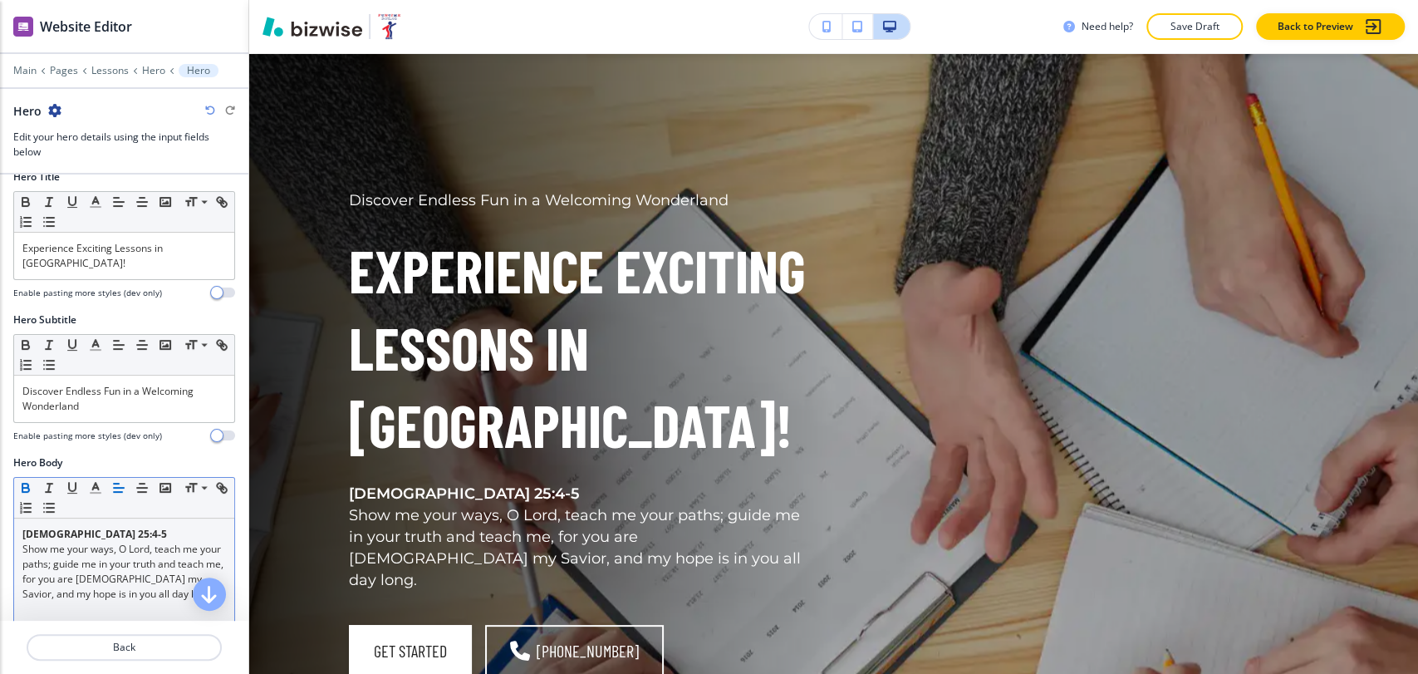
scroll to position [277, 0]
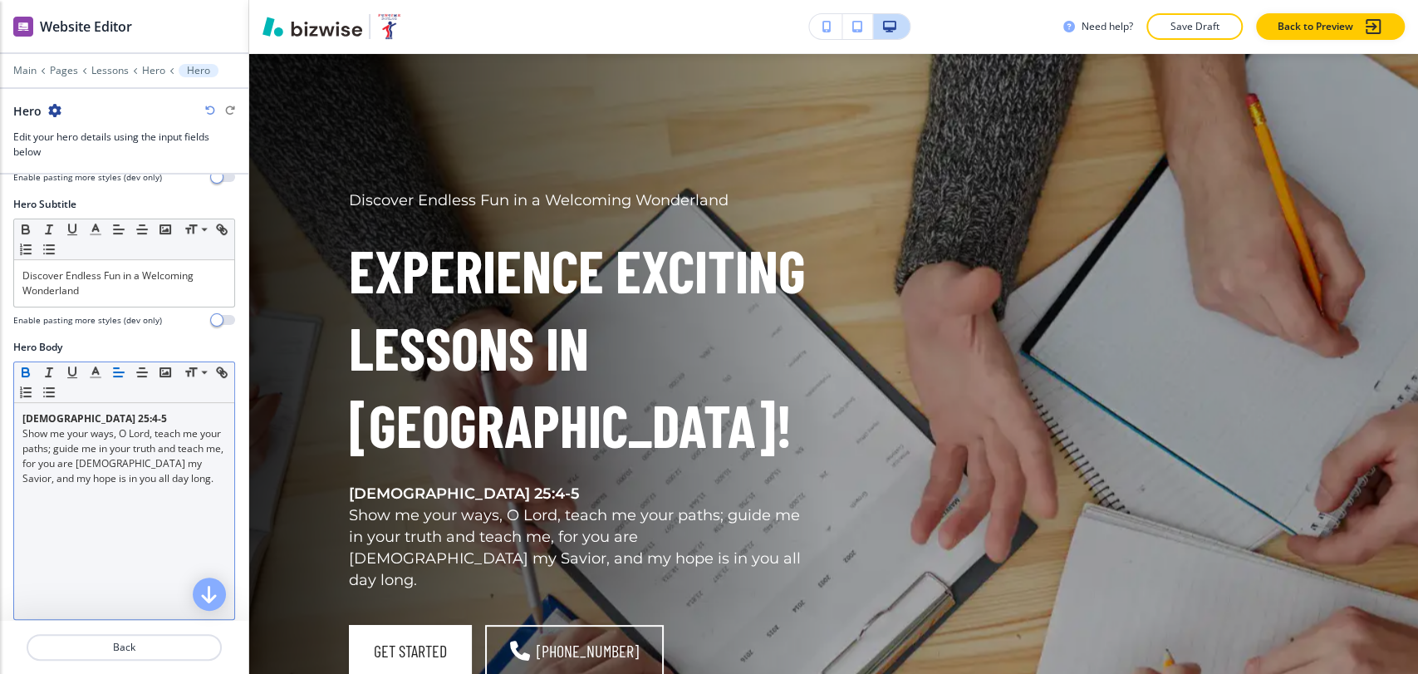
click at [91, 411] on p "Psalm 25:4-5" at bounding box center [124, 418] width 204 height 15
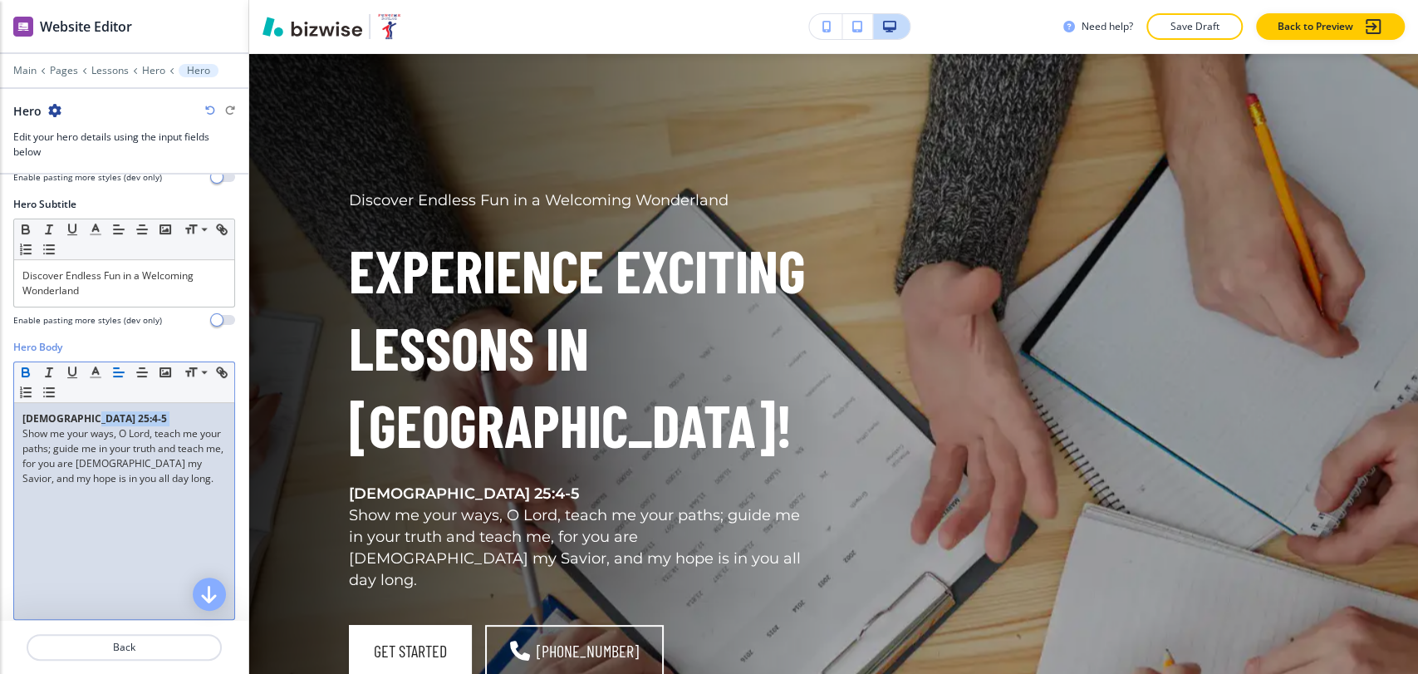
click at [91, 411] on p "Psalm 25:4-5" at bounding box center [124, 418] width 204 height 15
click at [92, 411] on p "Psalm 25:4-5" at bounding box center [124, 418] width 204 height 15
click at [94, 411] on p "Psalm 25:4-5" at bounding box center [124, 418] width 204 height 15
click at [96, 411] on p "Psalm 25:4-5" at bounding box center [124, 418] width 204 height 15
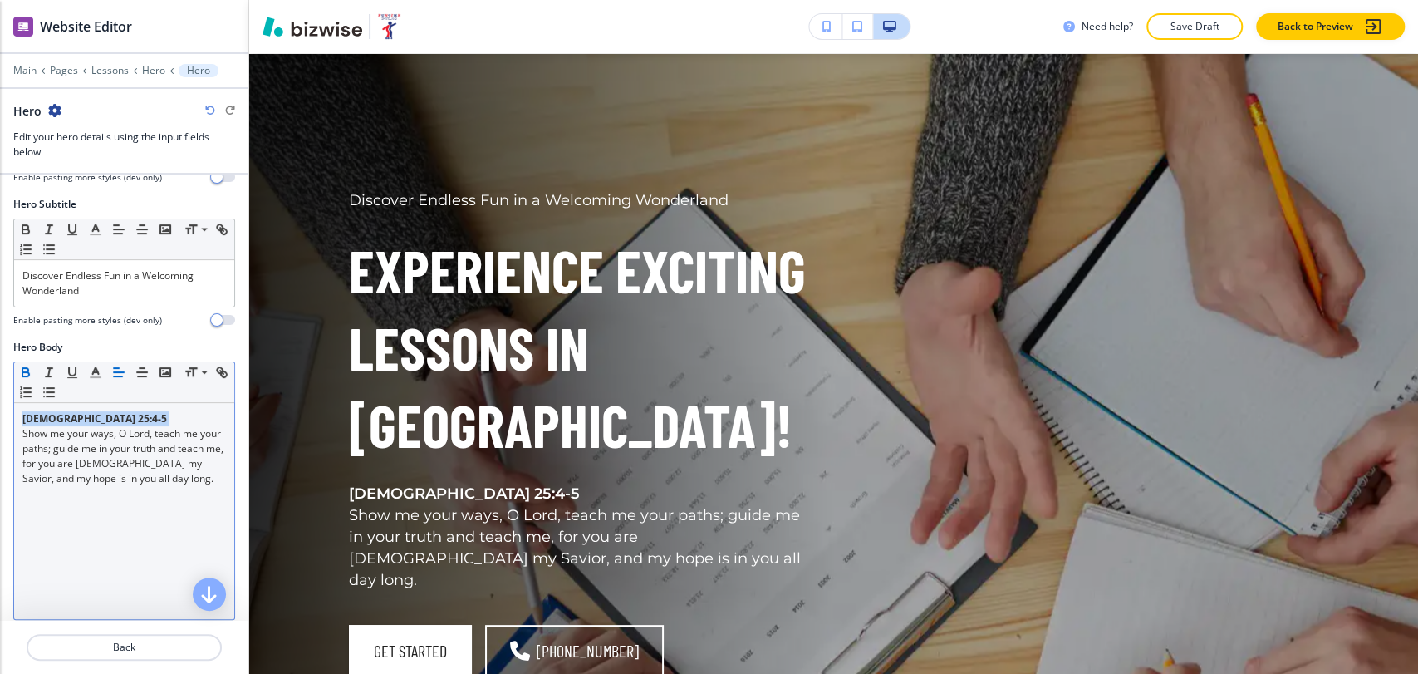
click at [27, 372] on icon "button" at bounding box center [25, 374] width 7 height 4
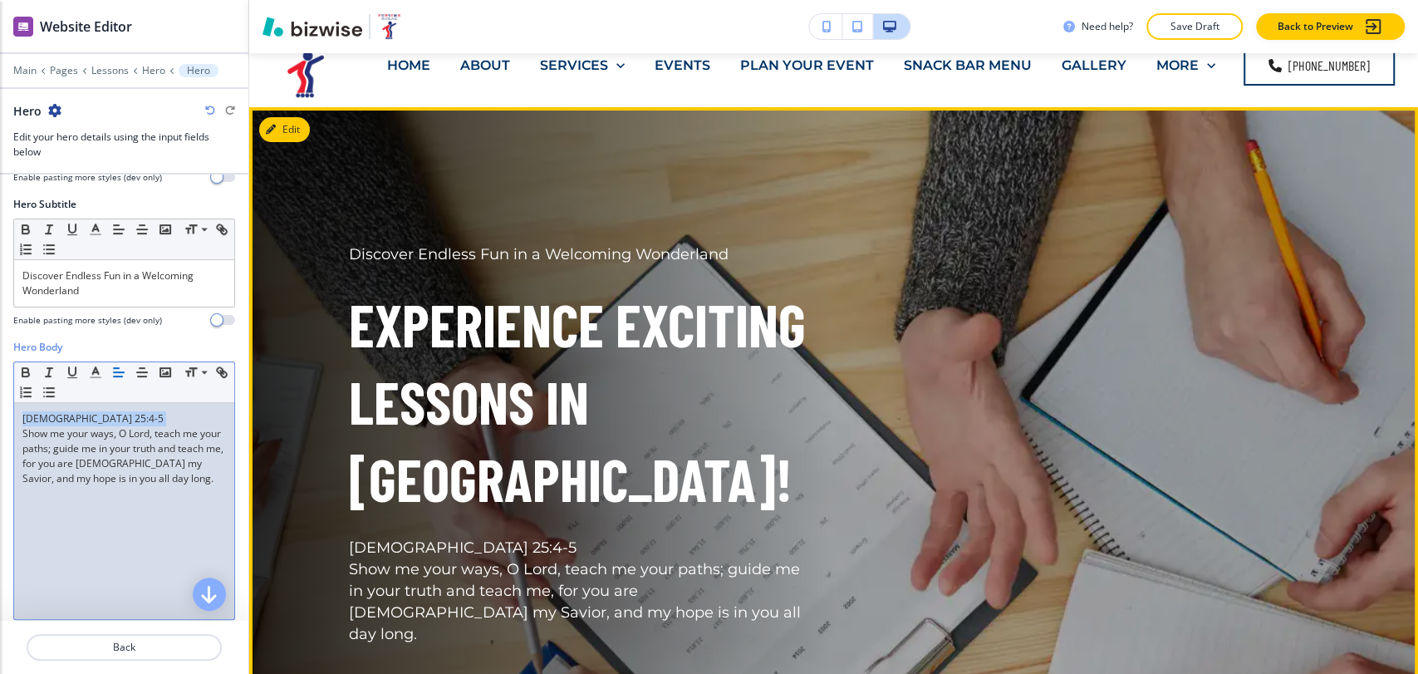
scroll to position [0, 0]
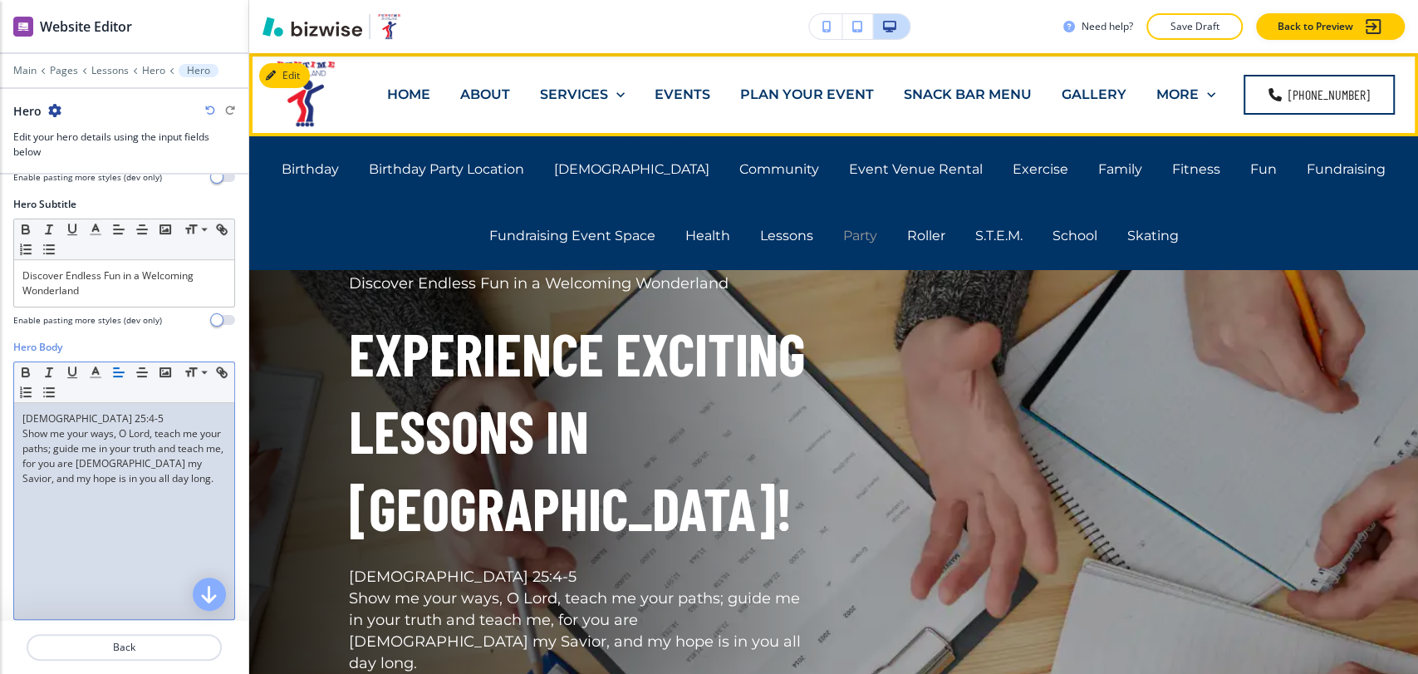
click at [847, 228] on p "Party" at bounding box center [860, 235] width 34 height 19
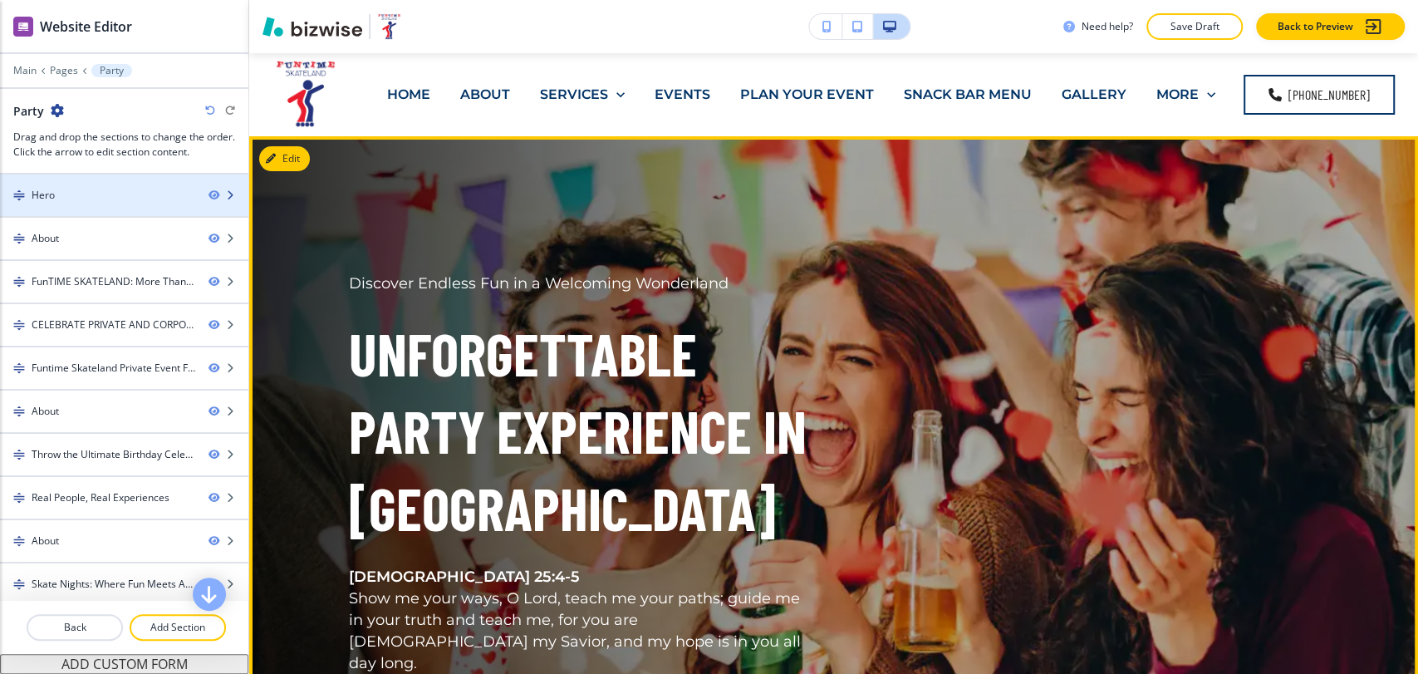
click at [138, 207] on div at bounding box center [124, 209] width 248 height 13
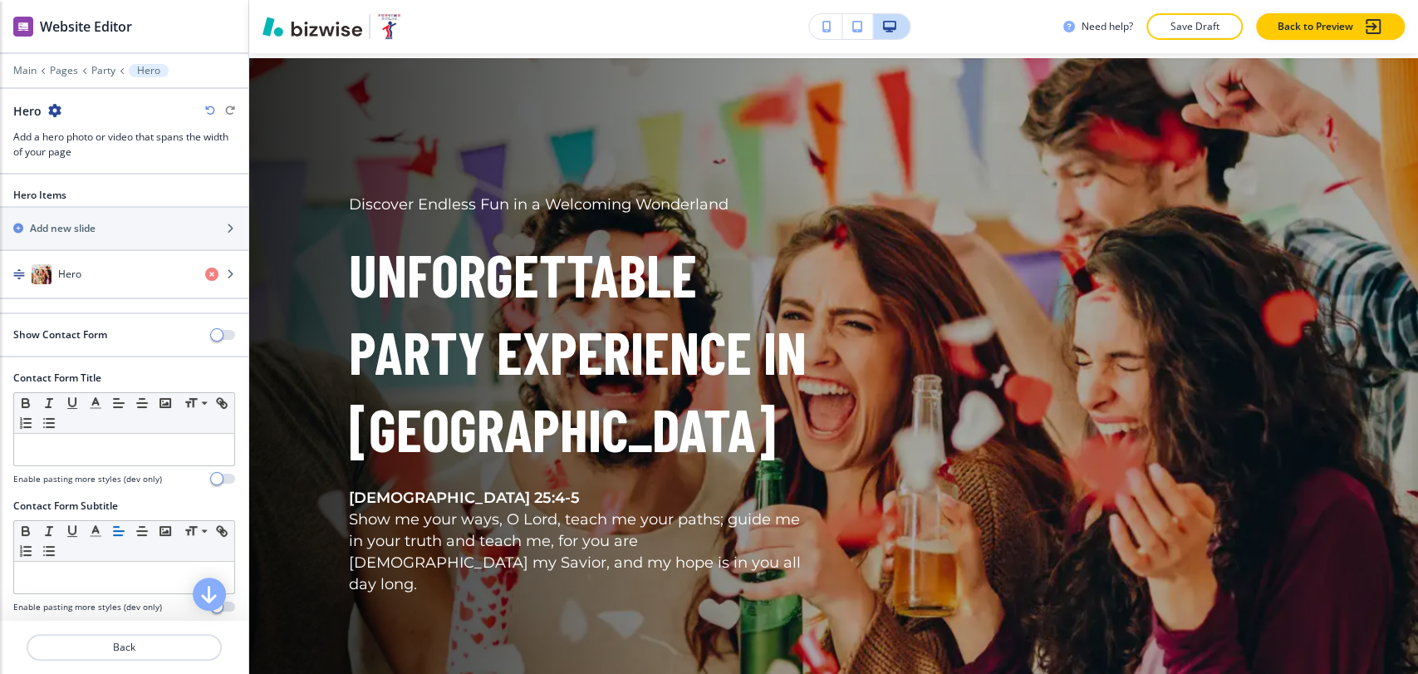
scroll to position [83, 0]
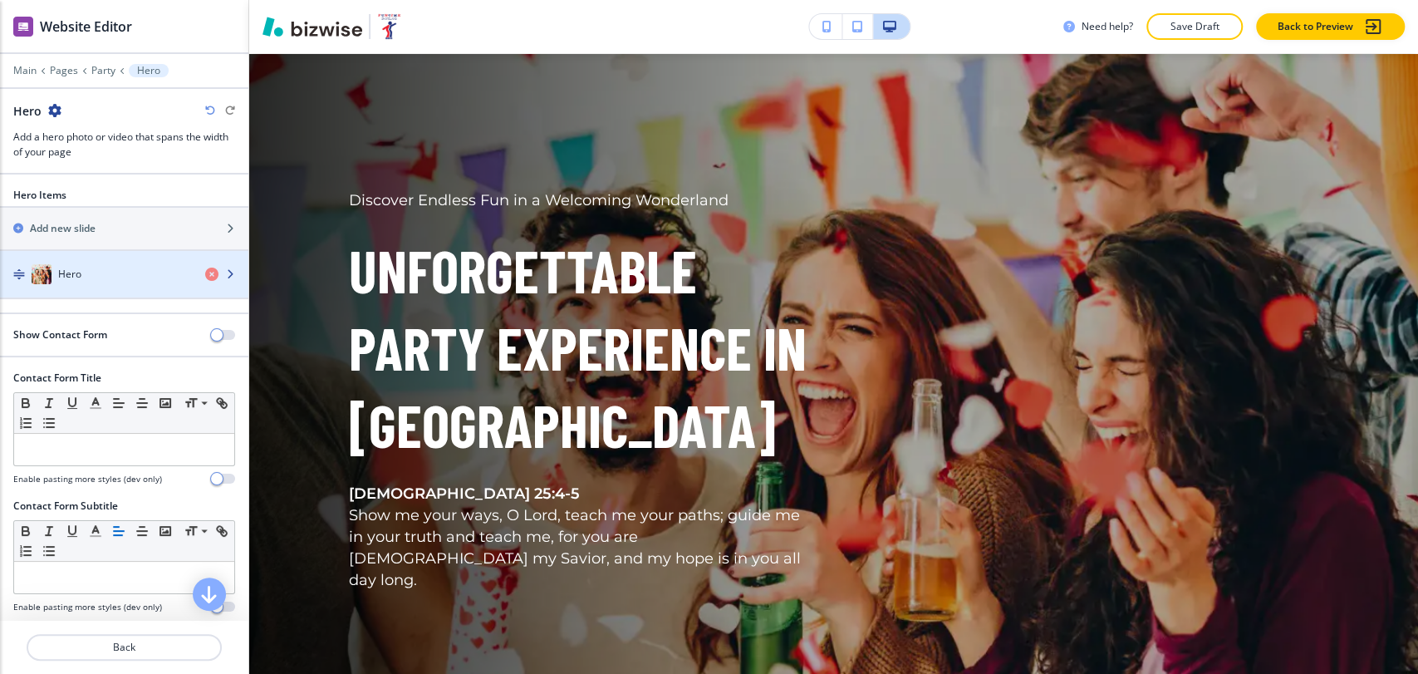
click at [93, 286] on div "button" at bounding box center [124, 290] width 248 height 13
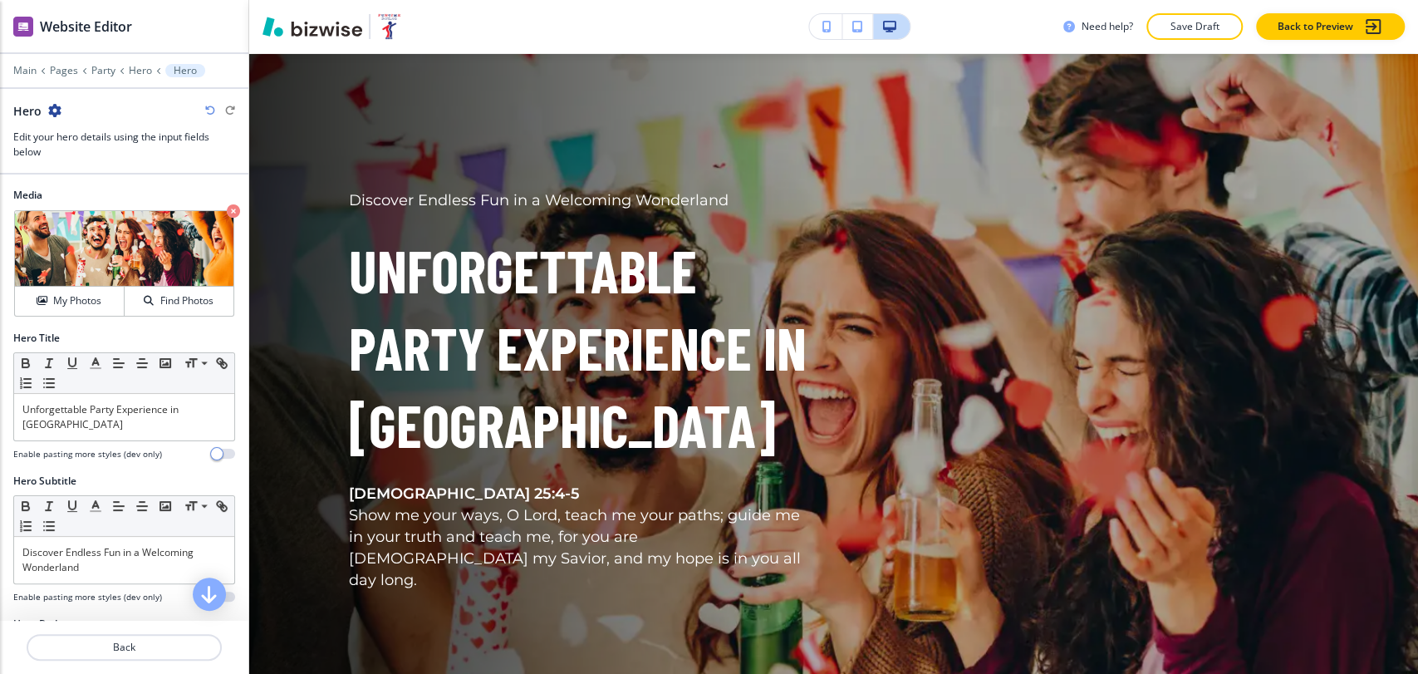
scroll to position [369, 0]
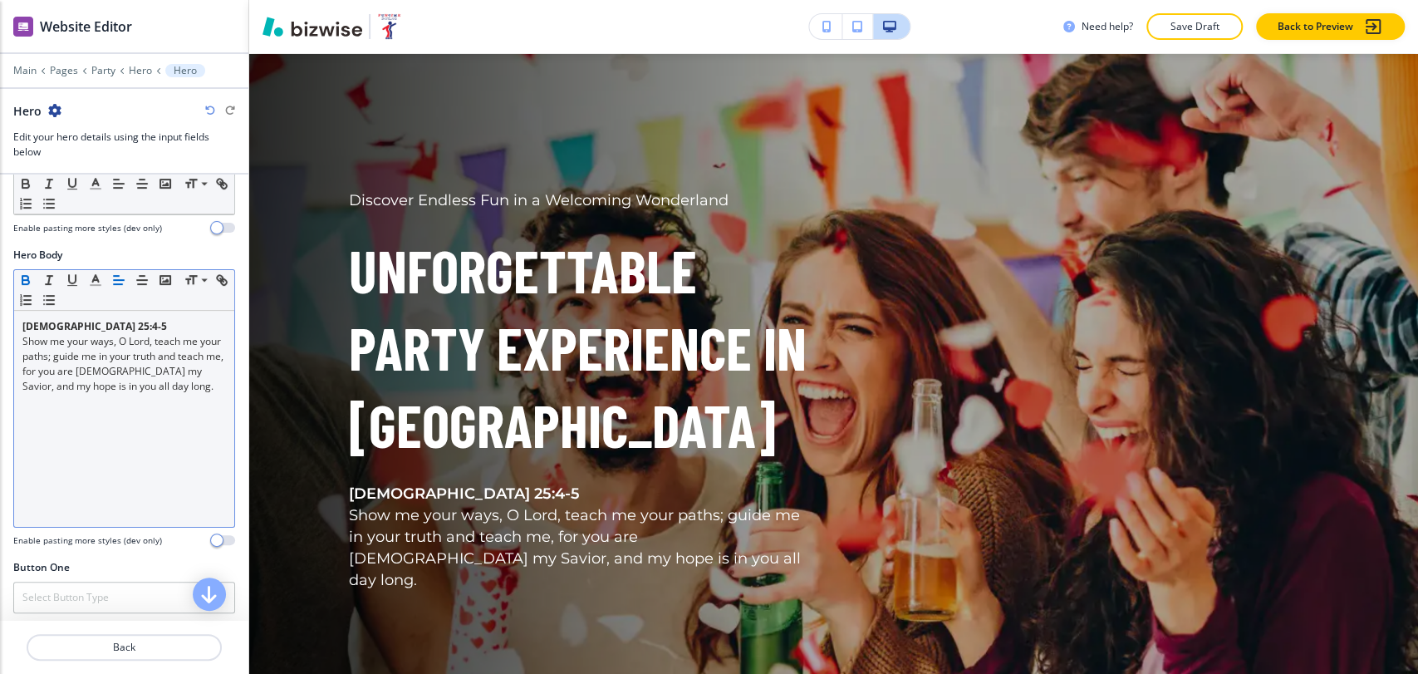
click at [86, 326] on p "Psalm 25:4-5" at bounding box center [124, 326] width 204 height 15
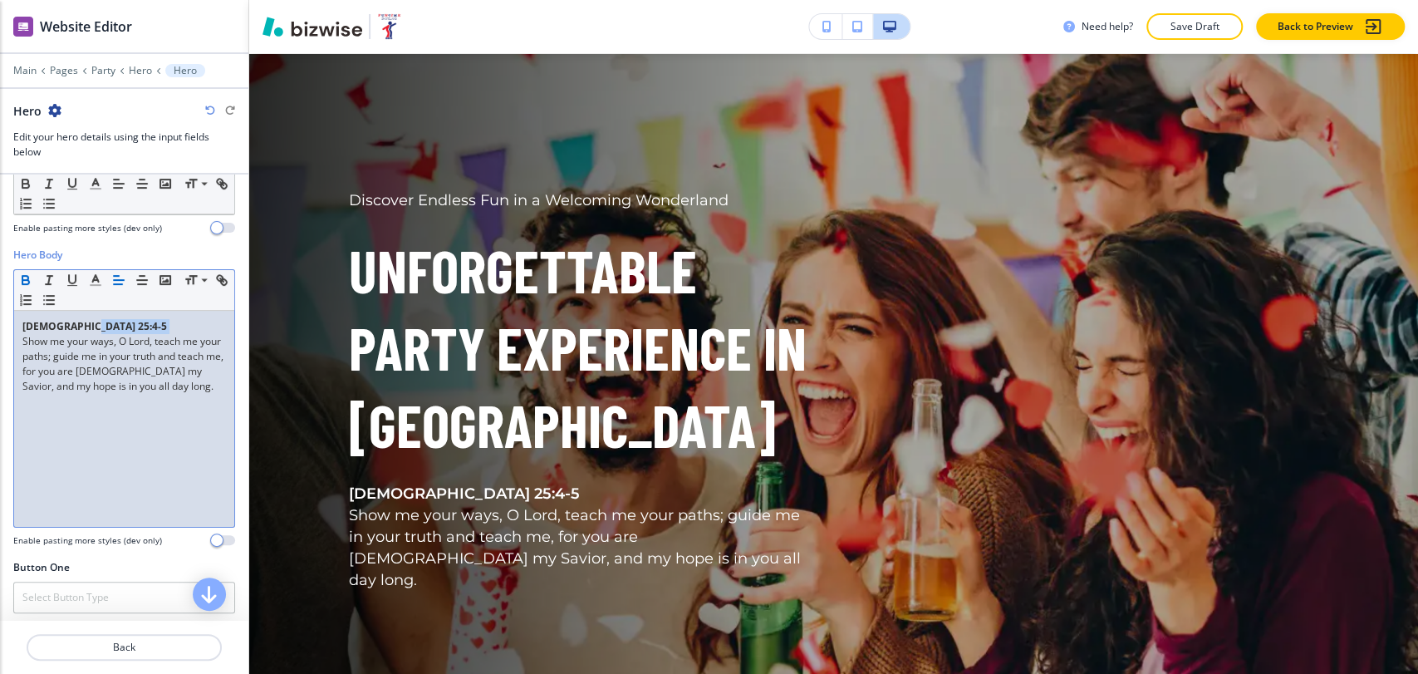
click at [86, 326] on p "Psalm 25:4-5" at bounding box center [124, 326] width 204 height 15
click at [20, 273] on icon "button" at bounding box center [25, 280] width 15 height 15
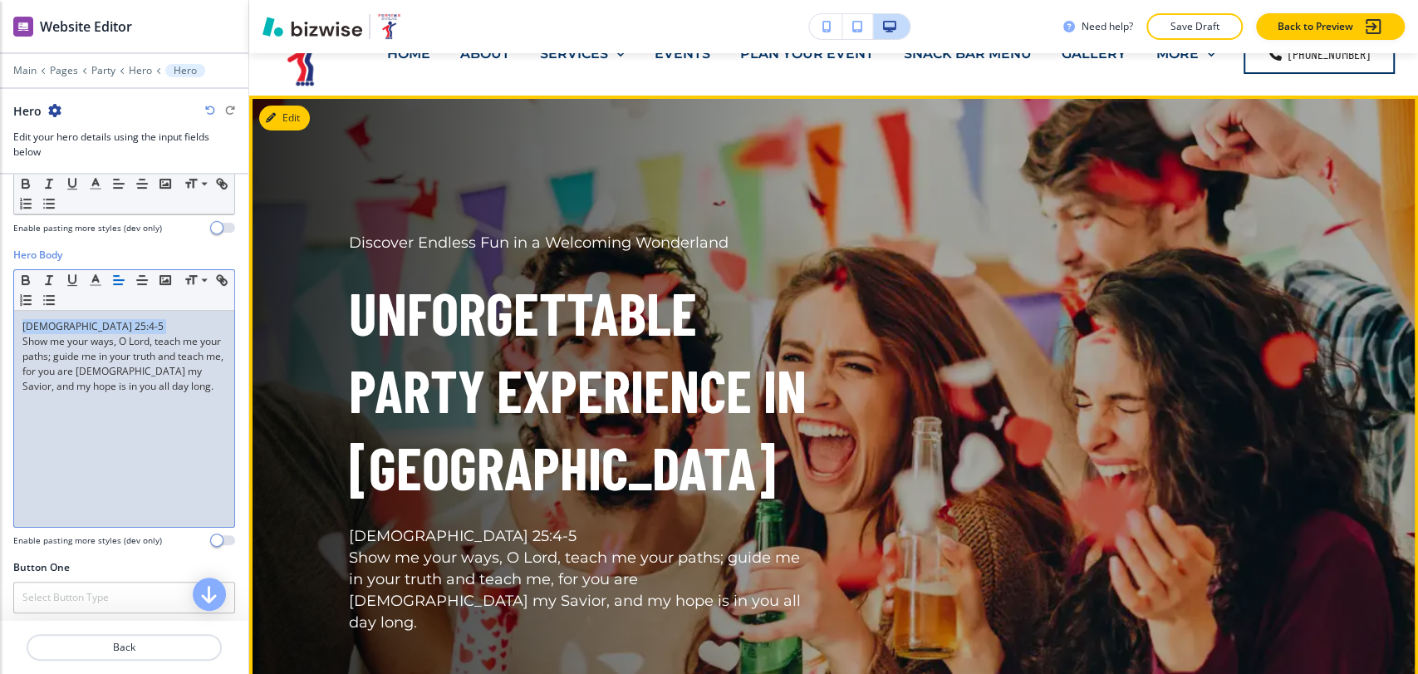
scroll to position [0, 0]
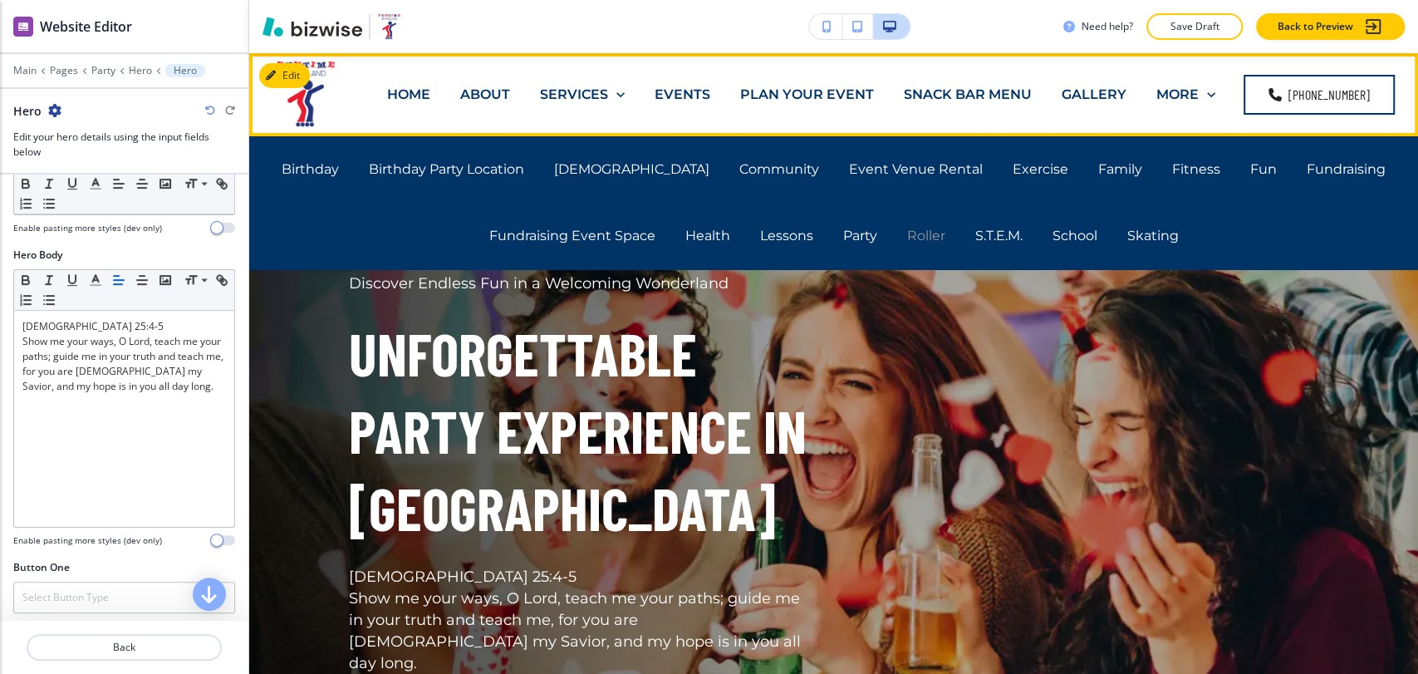
click at [916, 228] on p "Roller" at bounding box center [926, 235] width 38 height 19
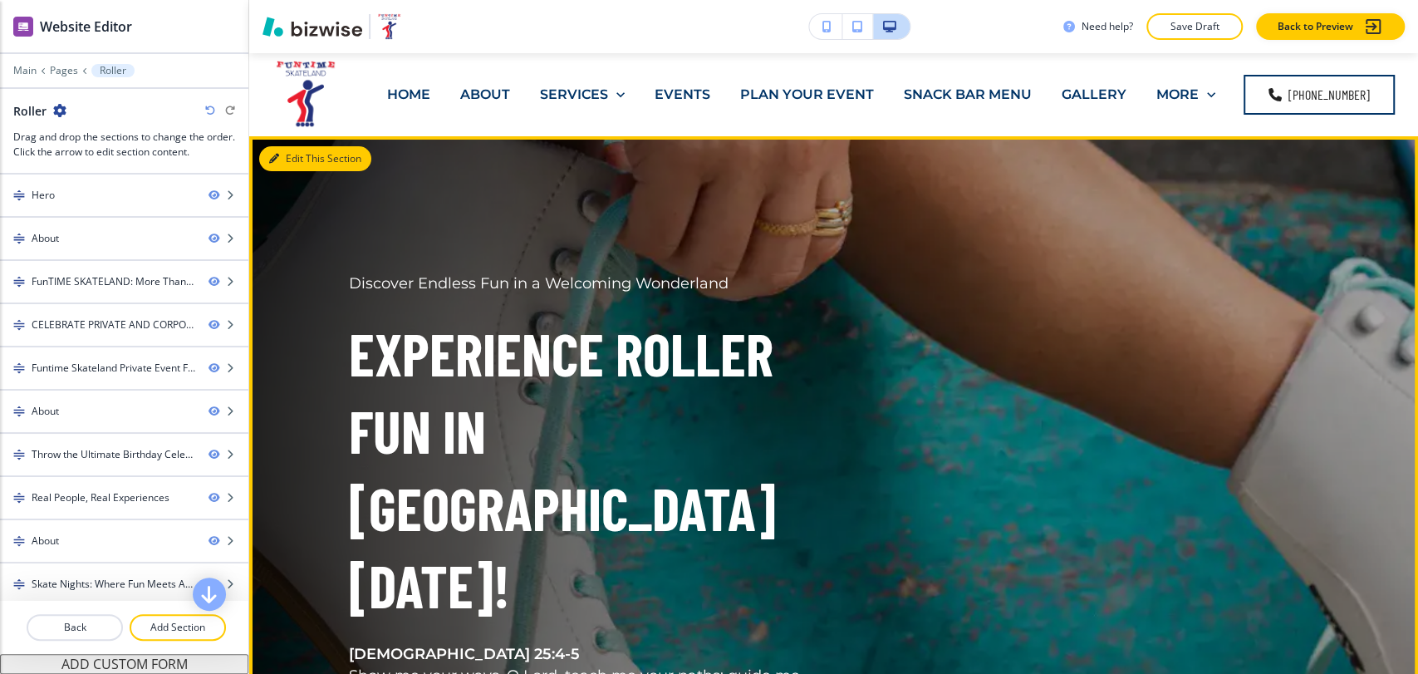
click at [275, 163] on icon "button" at bounding box center [274, 159] width 10 height 10
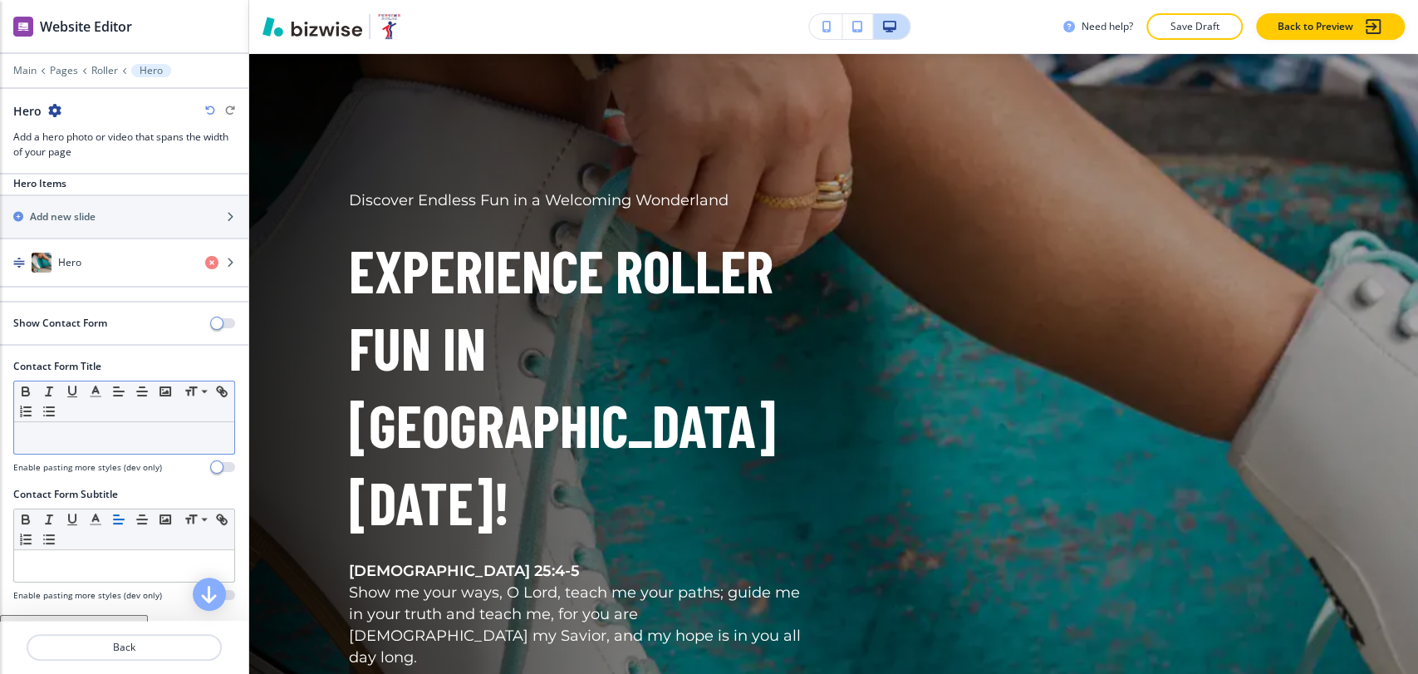
scroll to position [30, 0]
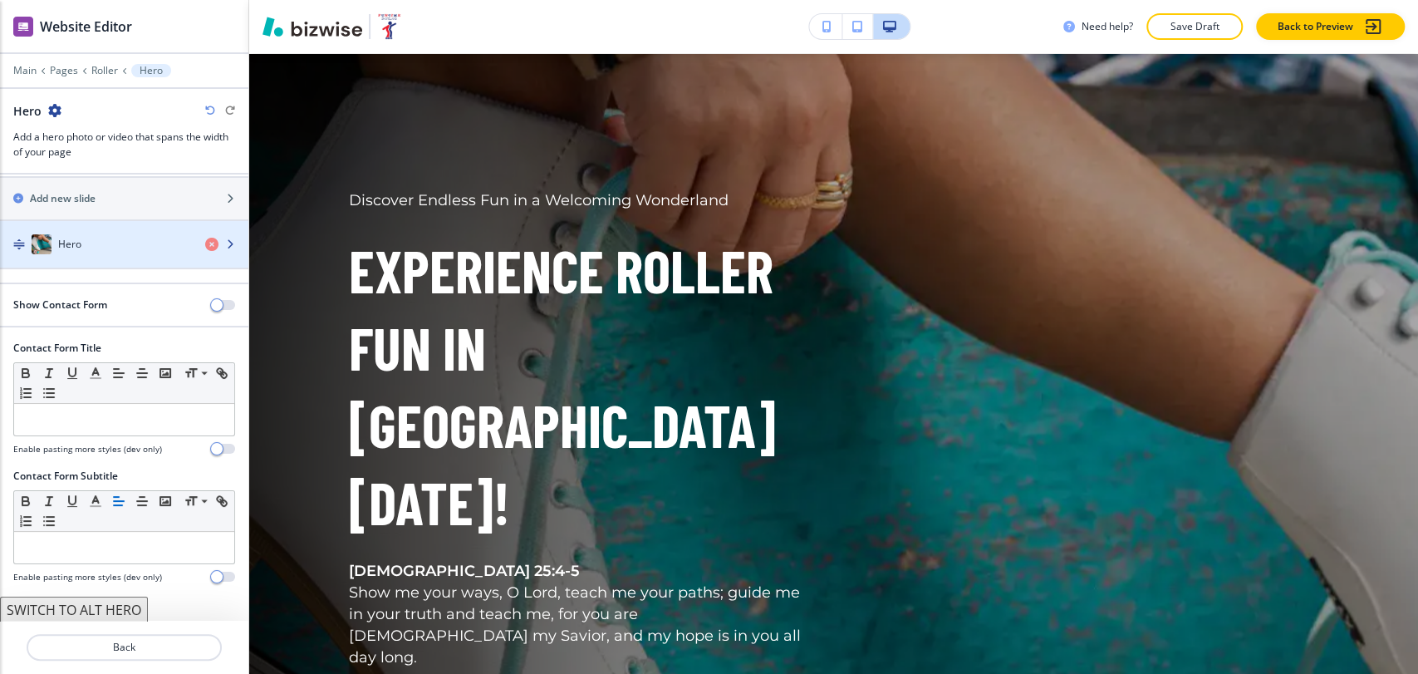
click at [116, 258] on div "button" at bounding box center [124, 260] width 248 height 13
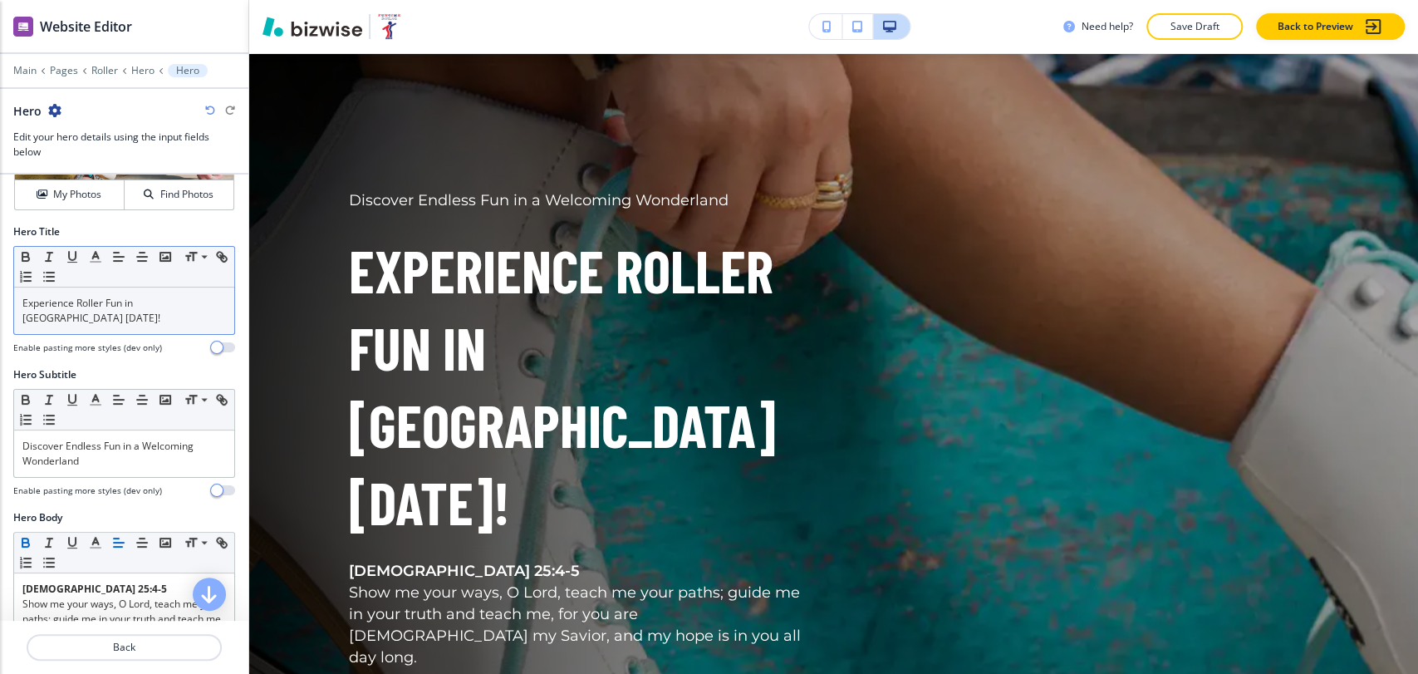
scroll to position [369, 0]
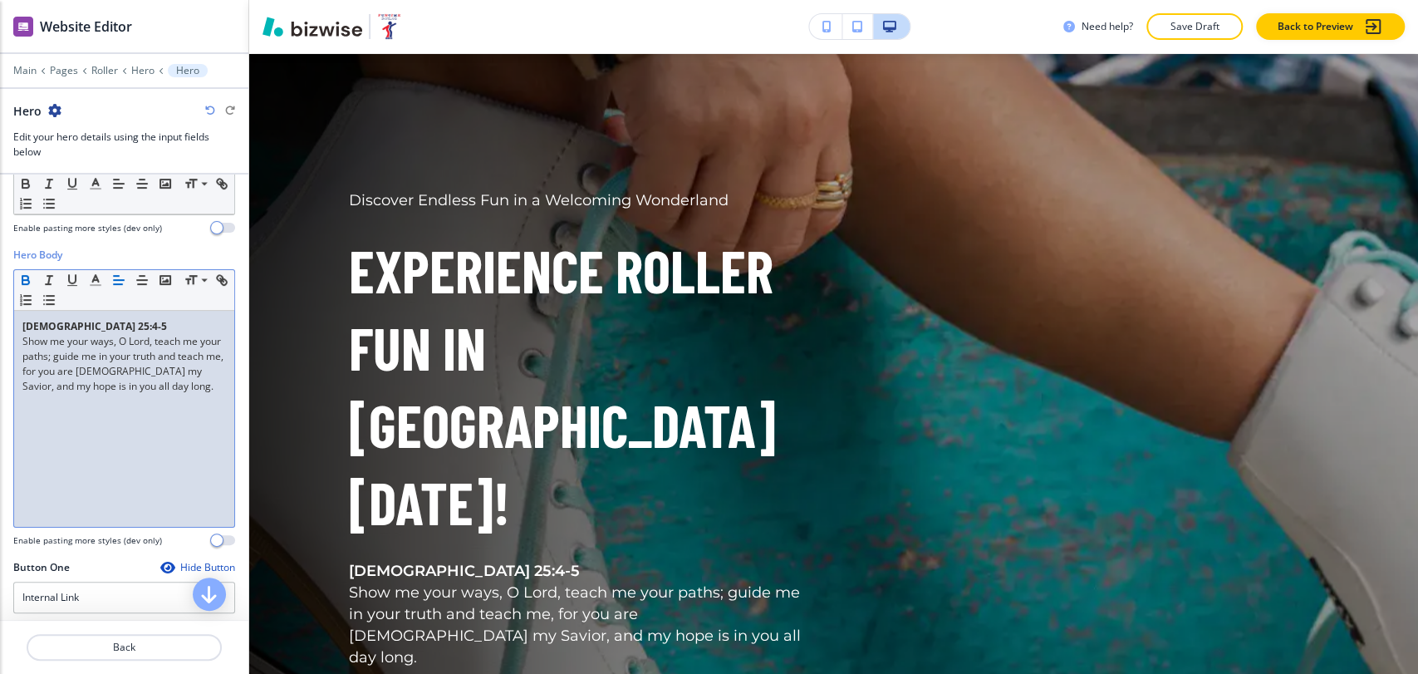
click at [106, 319] on p "Psalm 25:4-5" at bounding box center [124, 326] width 204 height 15
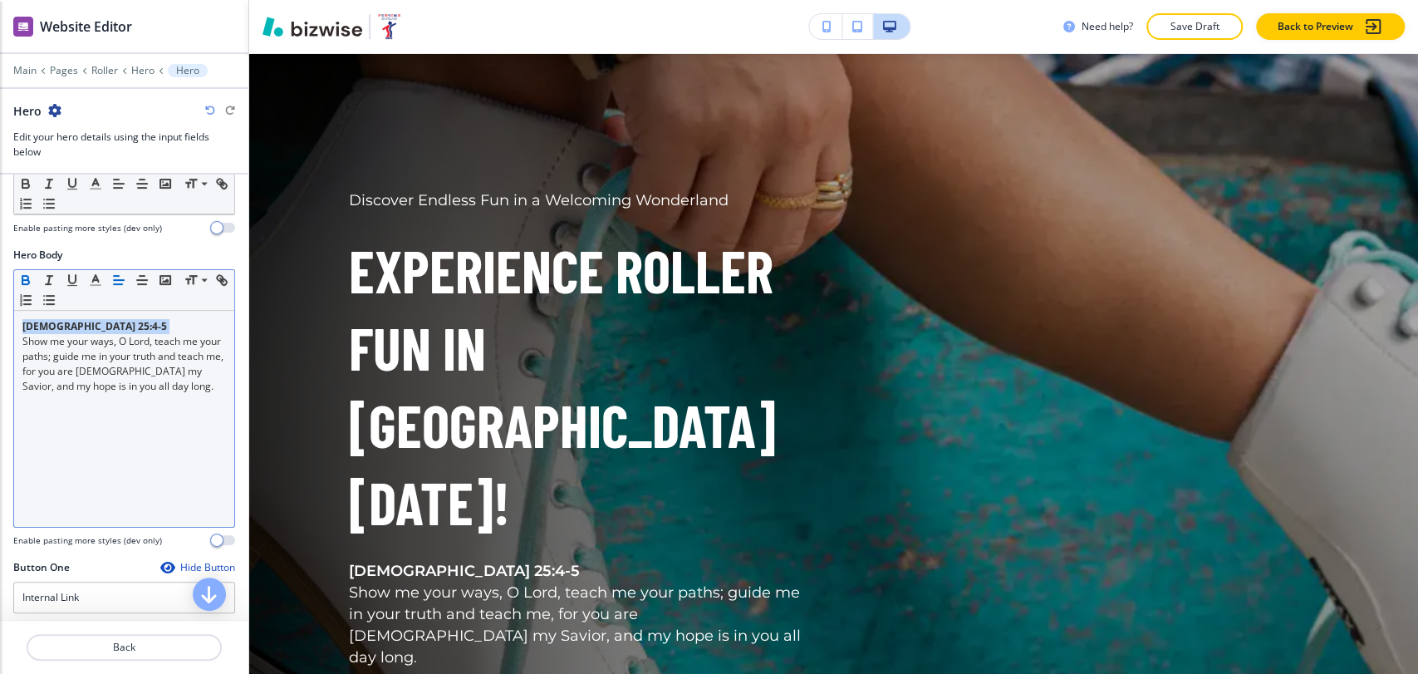
click at [27, 280] on icon "button" at bounding box center [25, 282] width 7 height 4
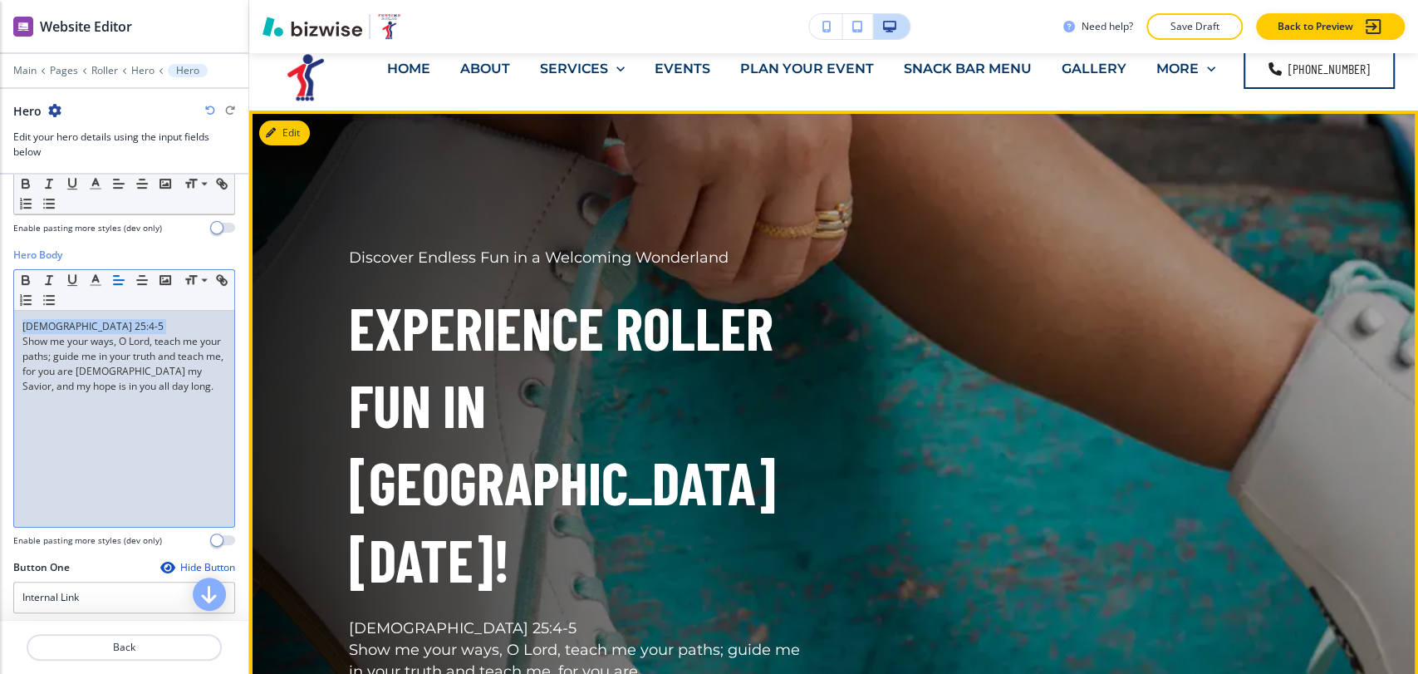
scroll to position [0, 0]
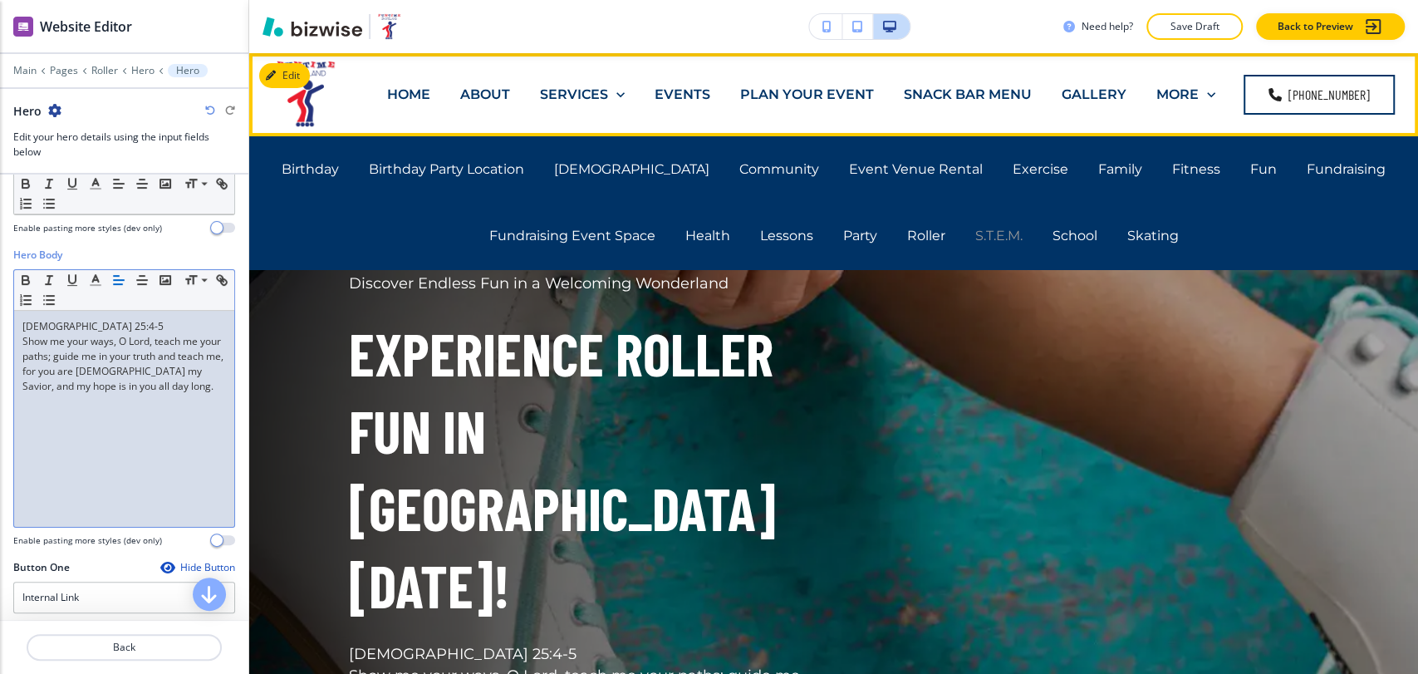
click at [1003, 231] on p "S.T.E.M." at bounding box center [998, 235] width 47 height 19
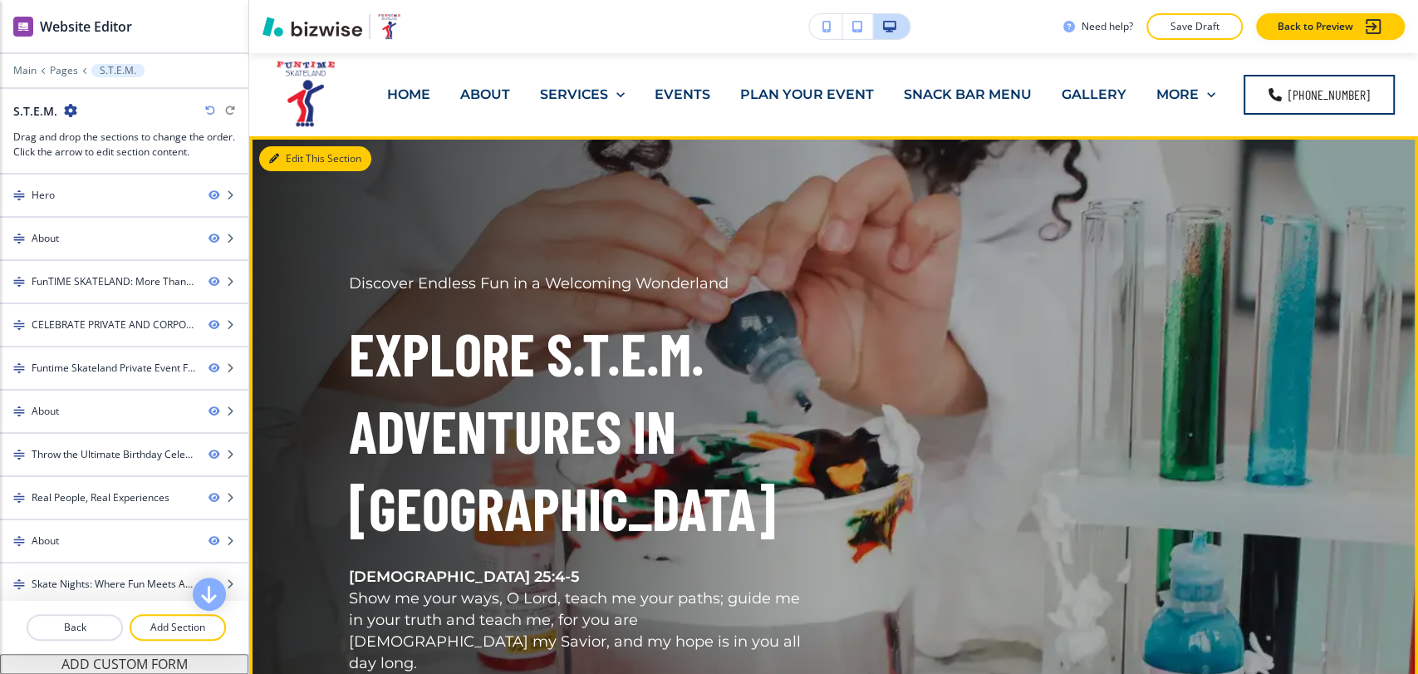
click at [299, 161] on button "Edit This Section" at bounding box center [315, 158] width 112 height 25
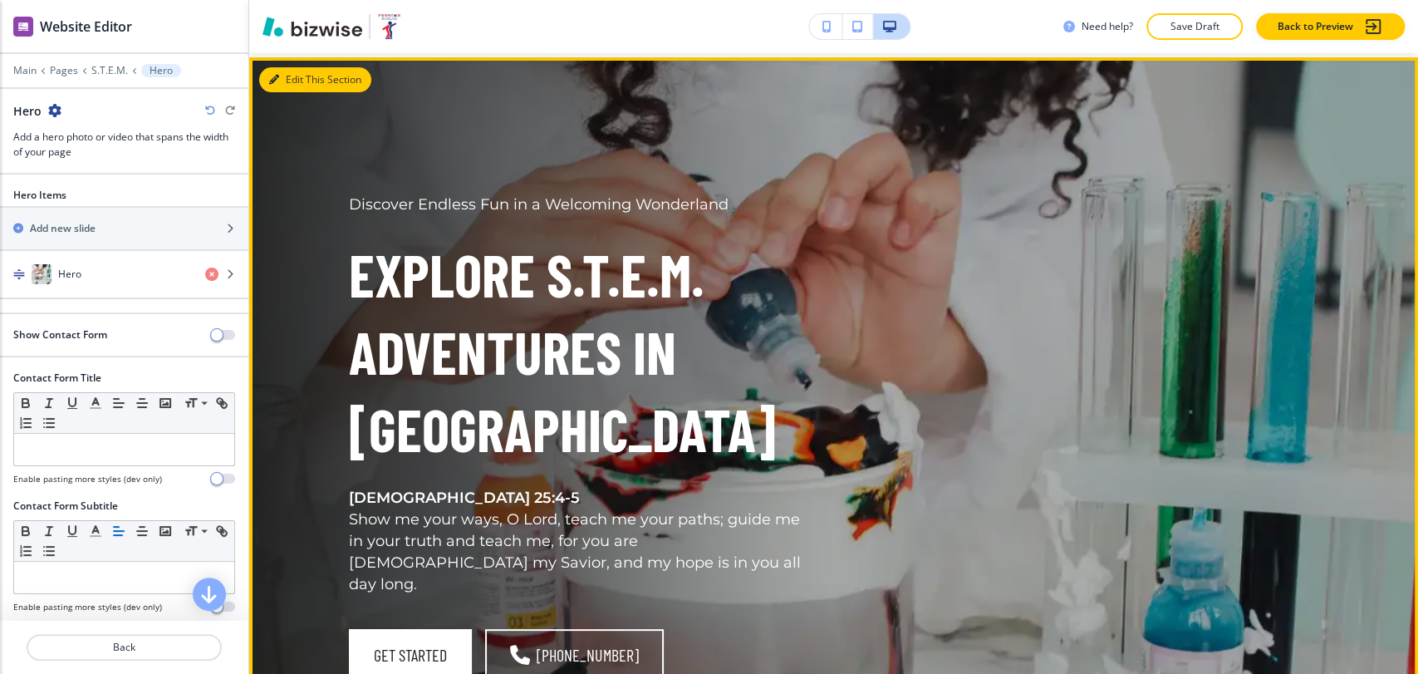
scroll to position [83, 0]
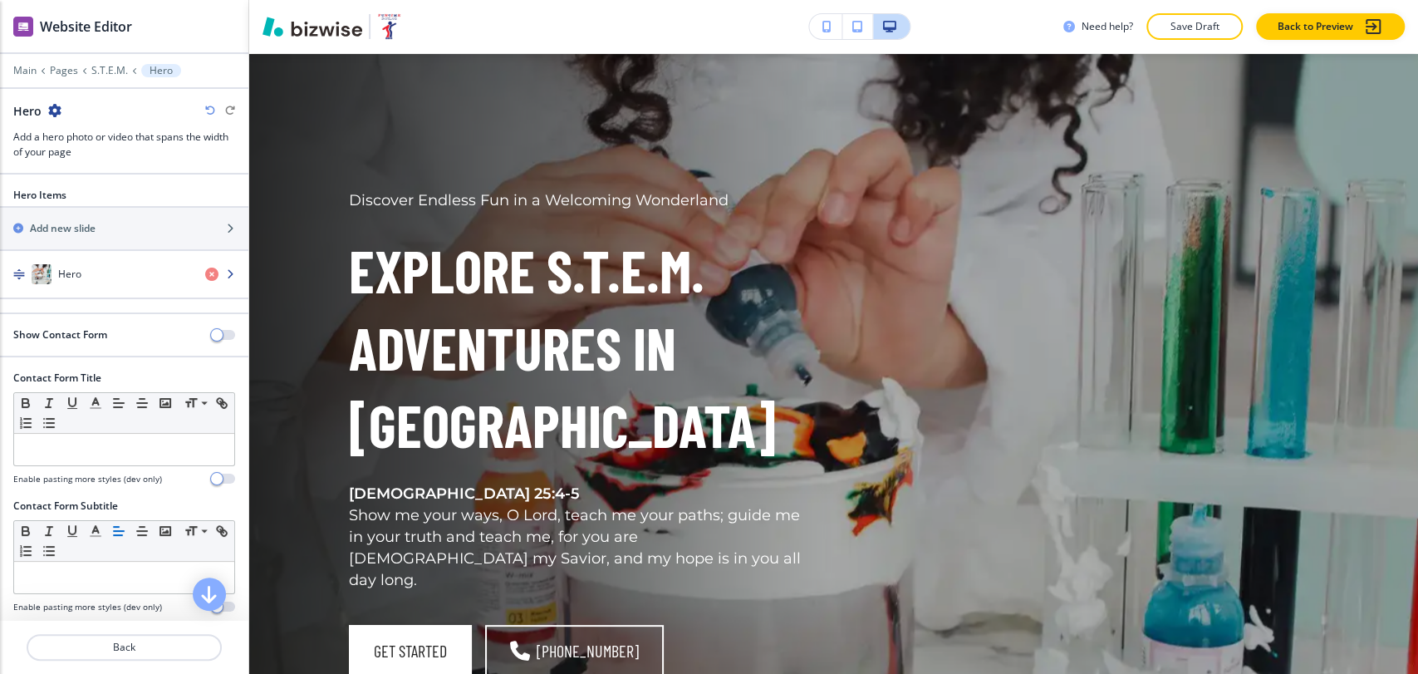
click at [79, 294] on div "button" at bounding box center [124, 290] width 248 height 13
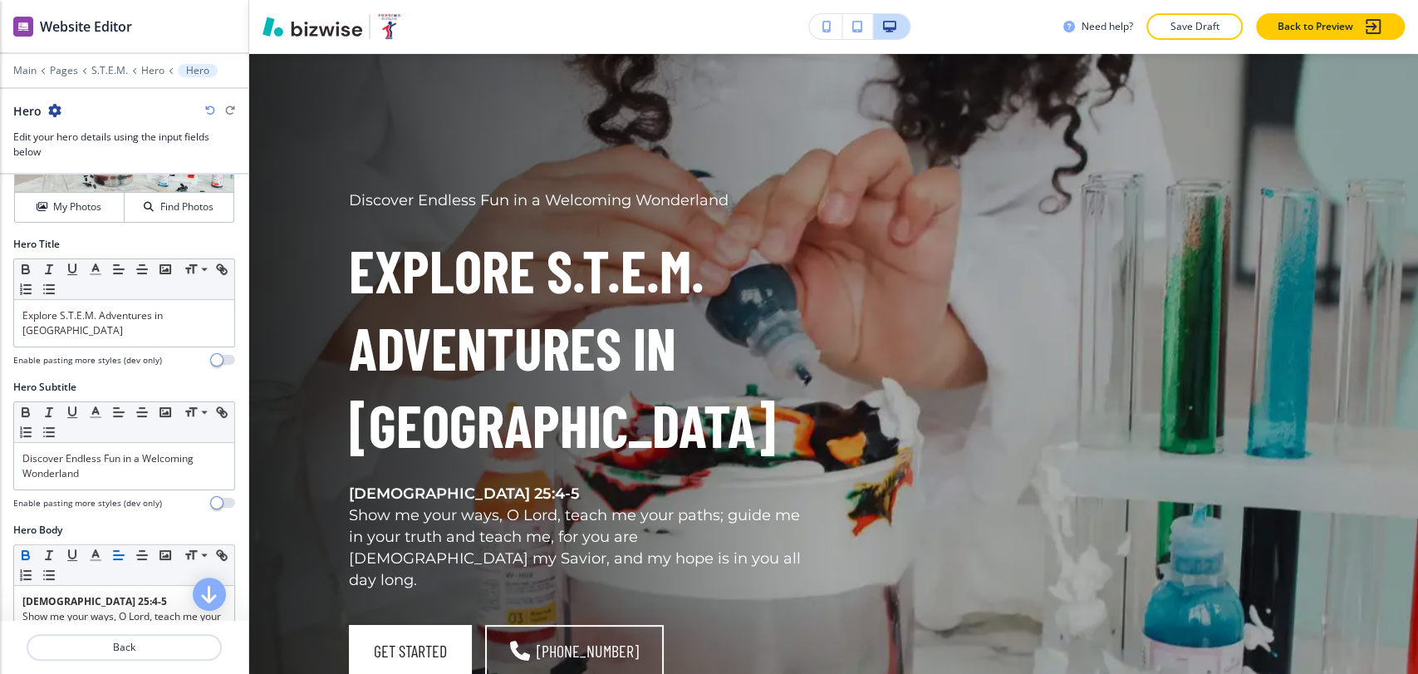
scroll to position [92, 0]
click at [100, 596] on p "Psalm 25:4-5" at bounding box center [124, 603] width 204 height 15
click at [97, 596] on p "Psalm 25:4-5" at bounding box center [124, 603] width 204 height 15
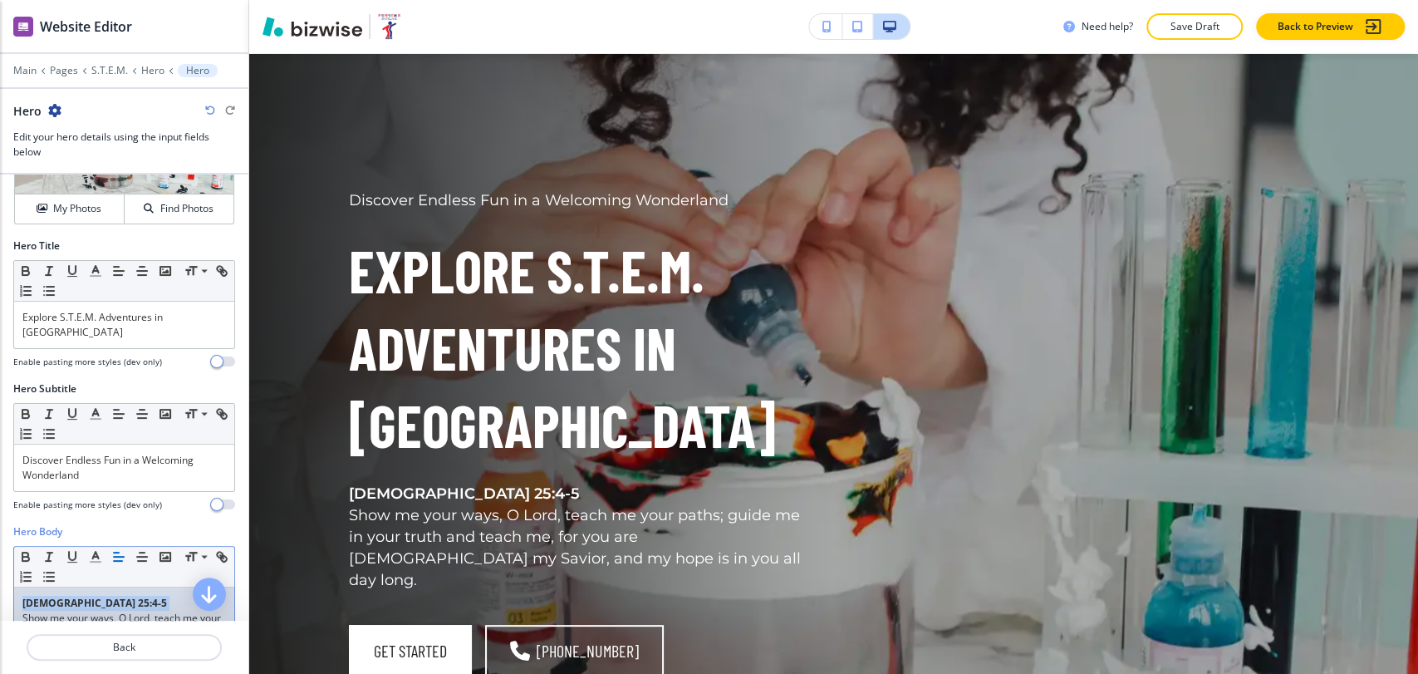
click at [97, 596] on p "Psalm 25:4-5" at bounding box center [124, 603] width 204 height 15
click at [26, 557] on icon "button" at bounding box center [25, 559] width 7 height 4
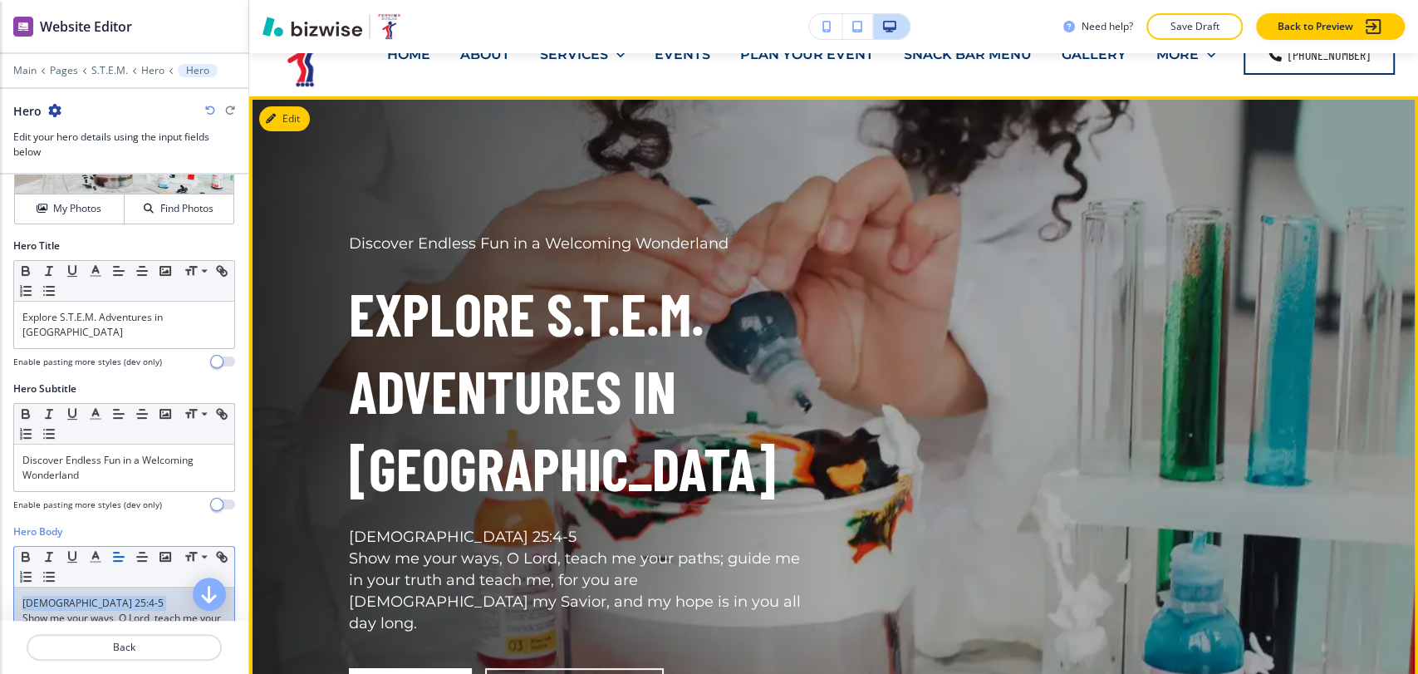
scroll to position [0, 0]
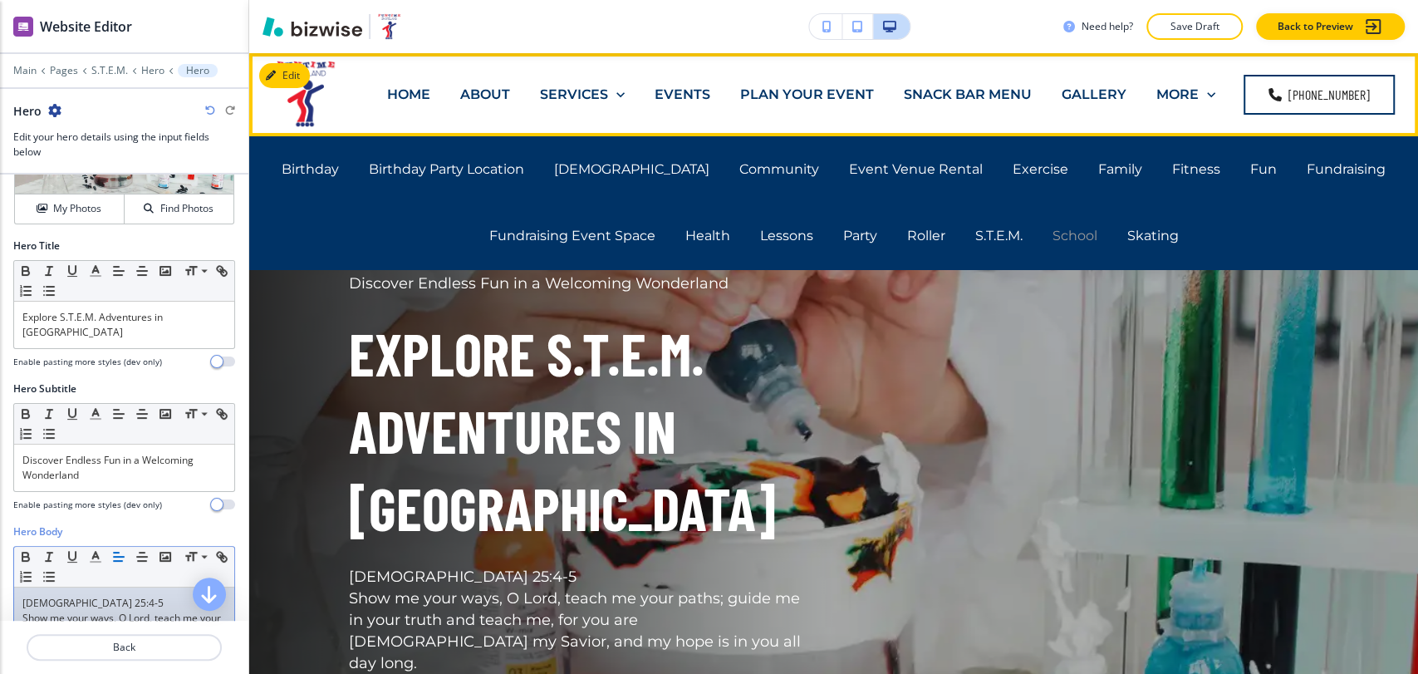
click at [1076, 235] on p "School" at bounding box center [1075, 235] width 45 height 19
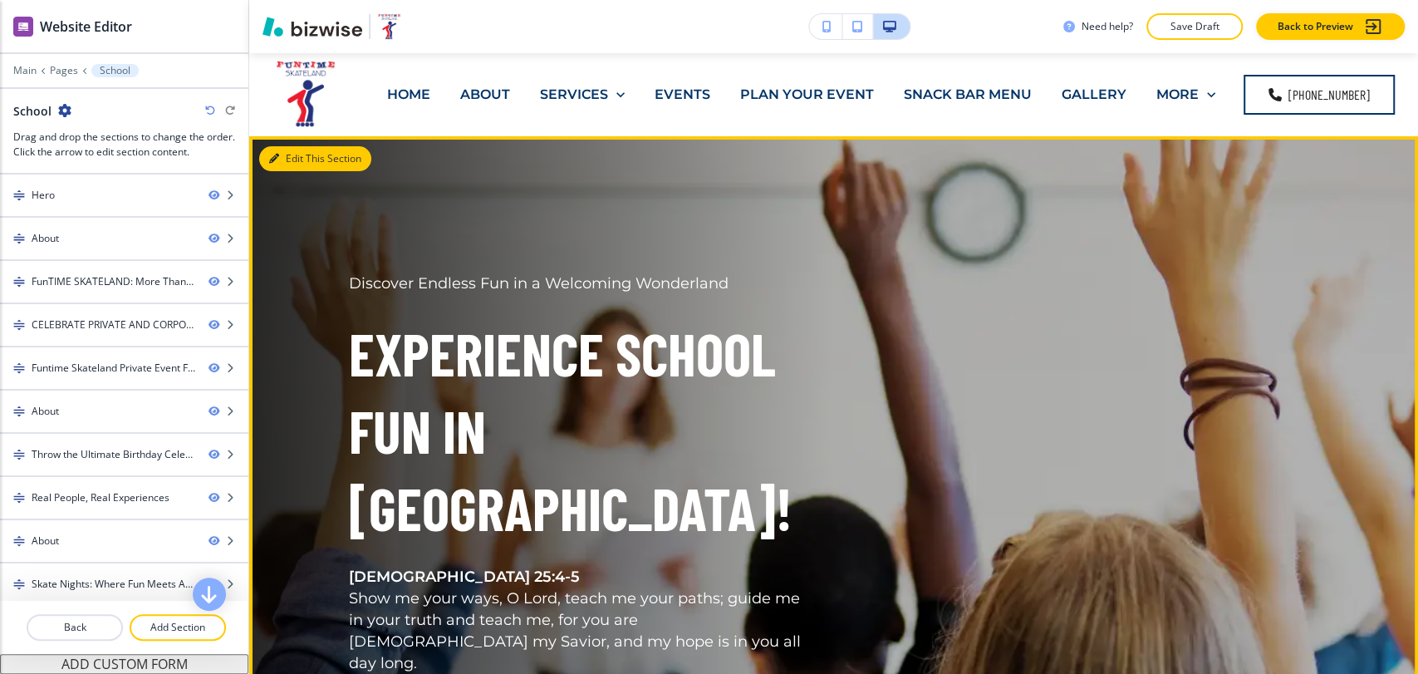
click at [294, 158] on button "Edit This Section" at bounding box center [315, 158] width 112 height 25
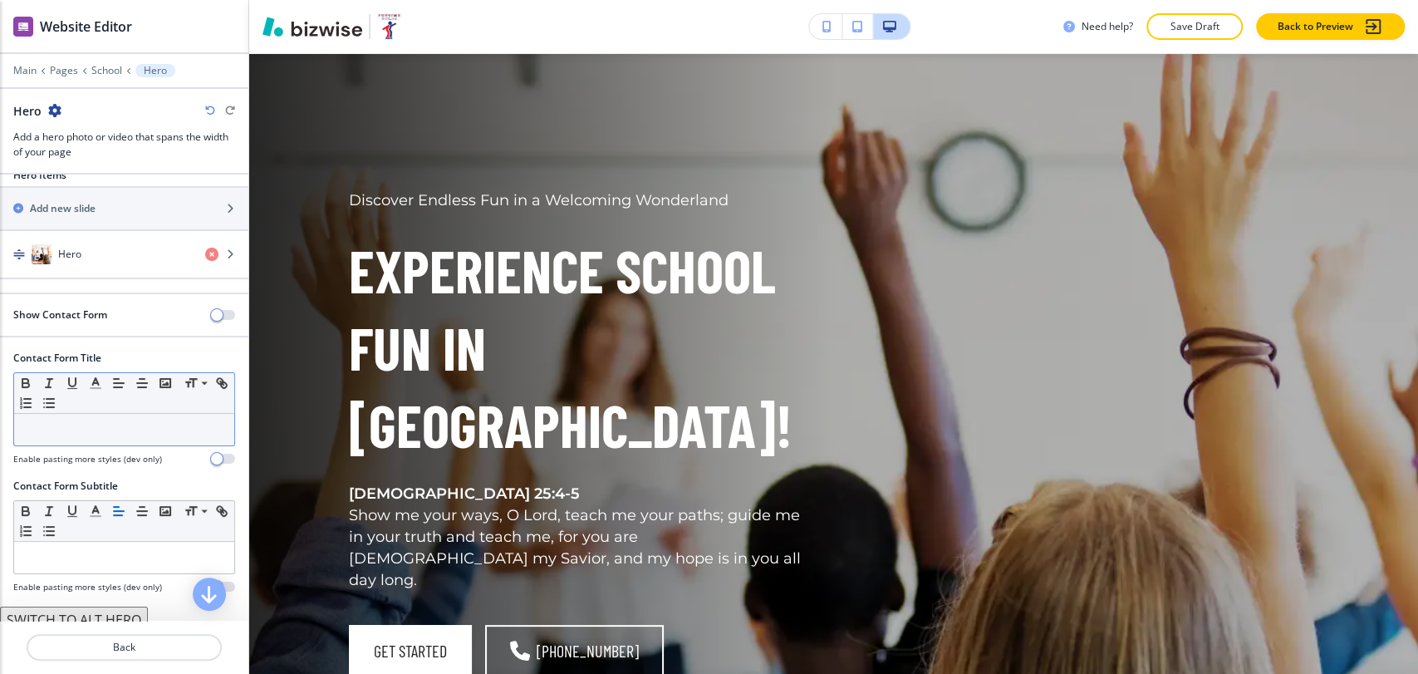
scroll to position [30, 0]
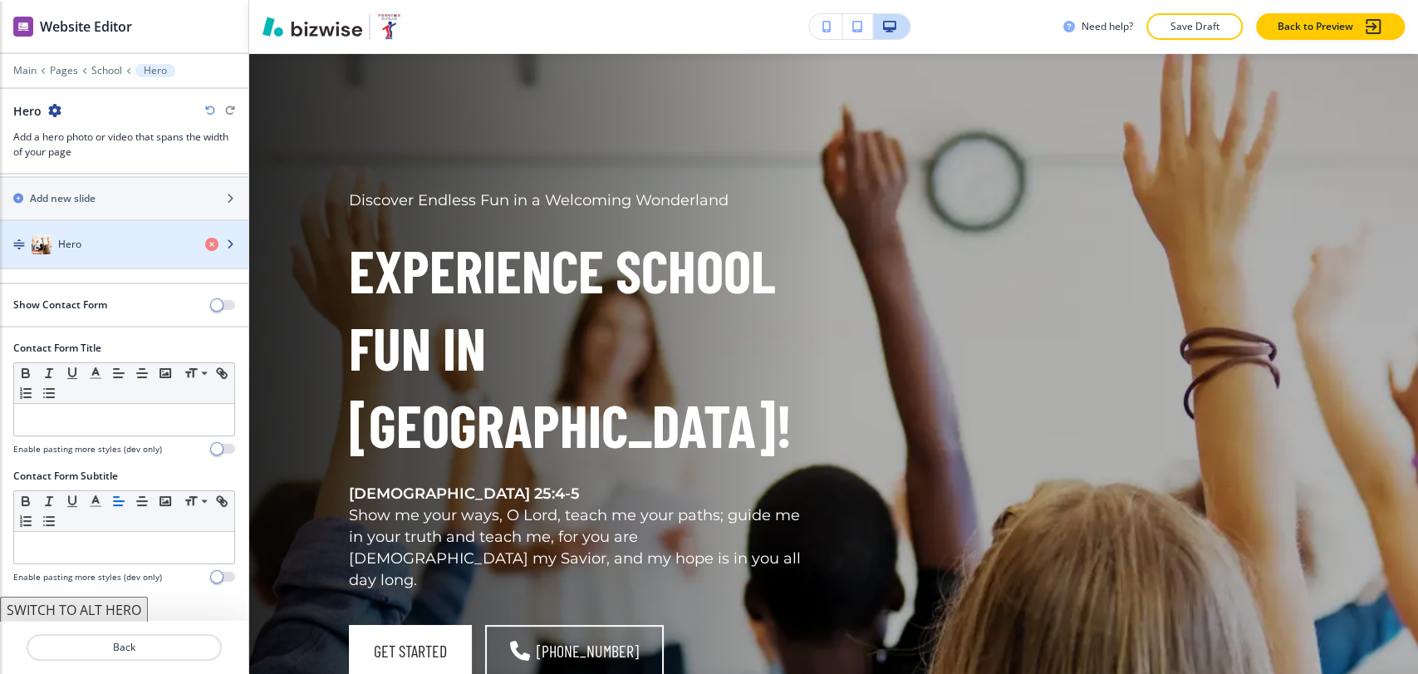
click at [122, 257] on div "button" at bounding box center [124, 260] width 248 height 13
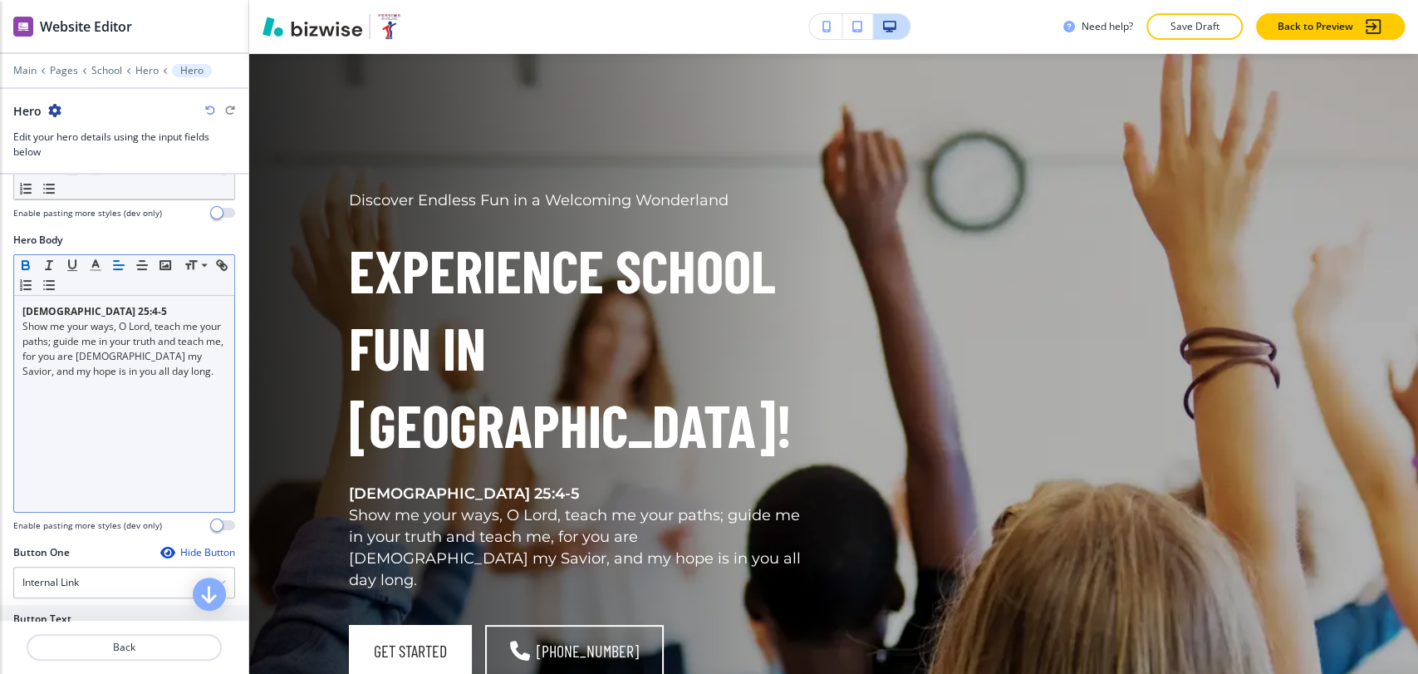
scroll to position [277, 0]
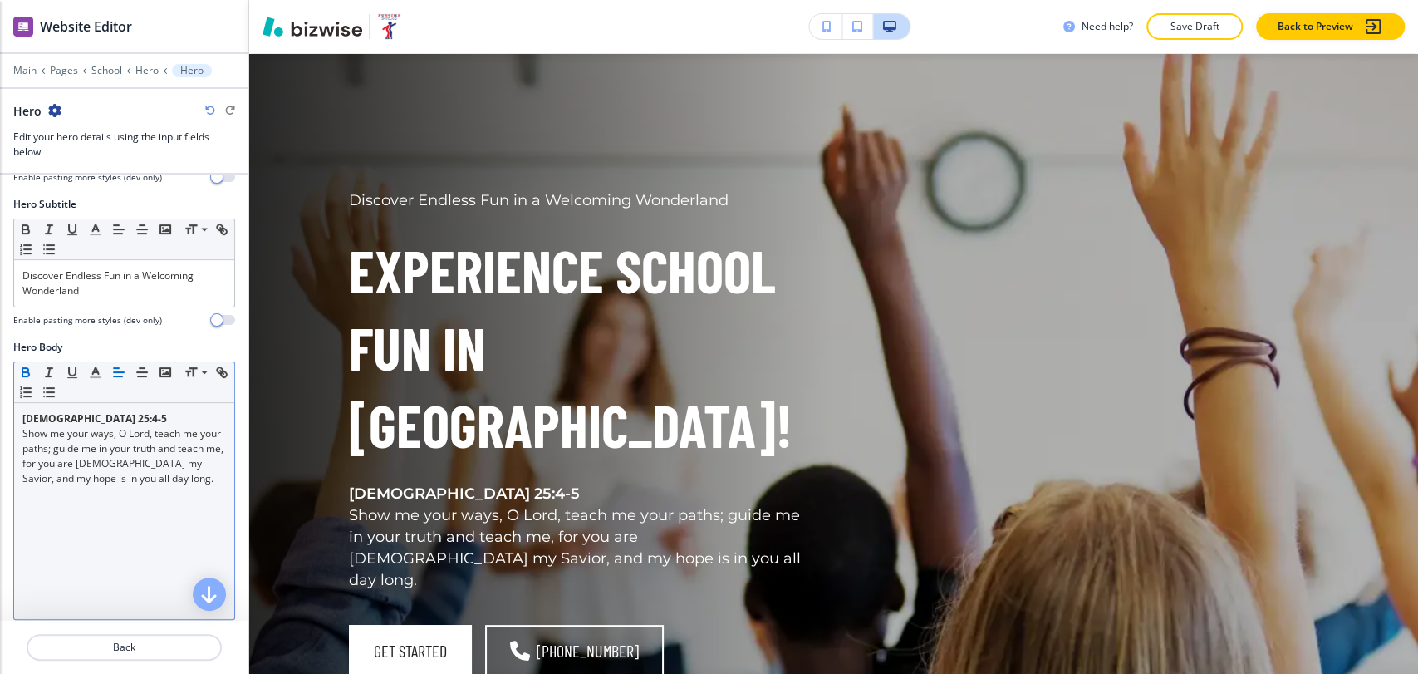
click at [104, 411] on p "Psalm 25:4-5" at bounding box center [124, 418] width 204 height 15
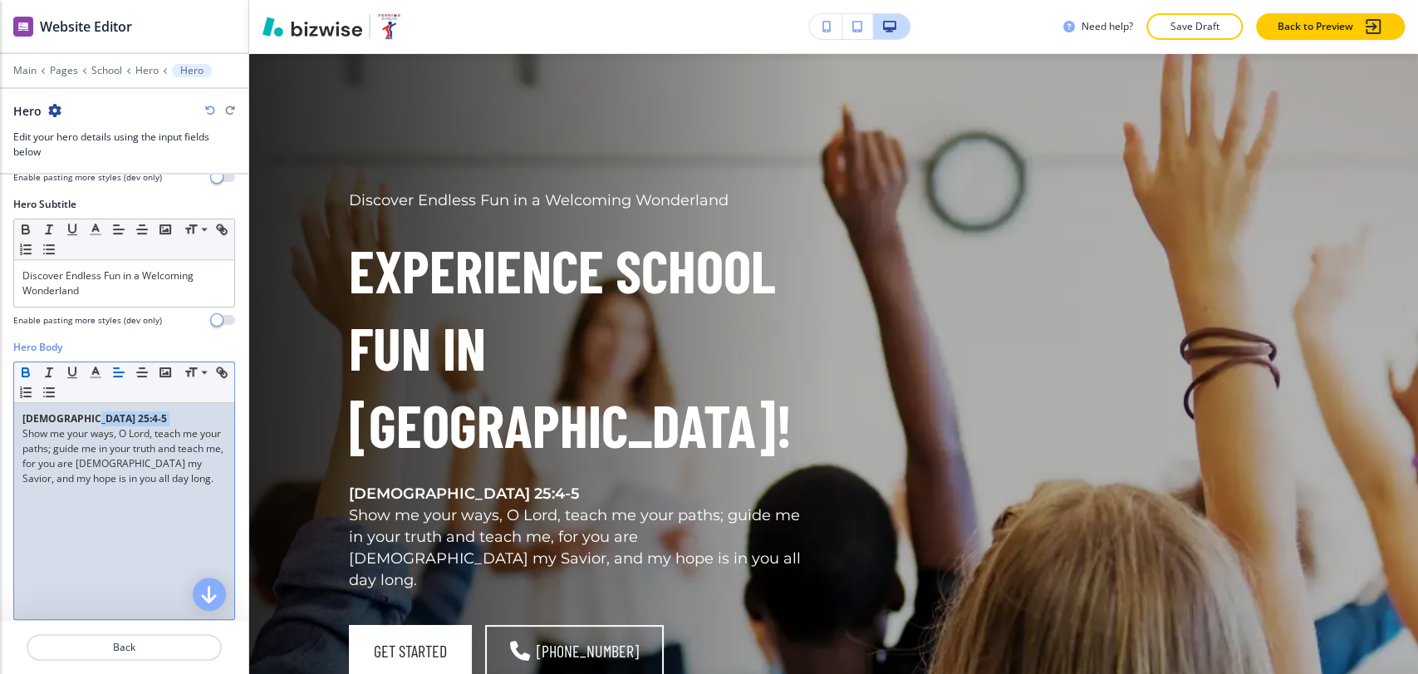
click at [104, 411] on p "Psalm 25:4-5" at bounding box center [124, 418] width 204 height 15
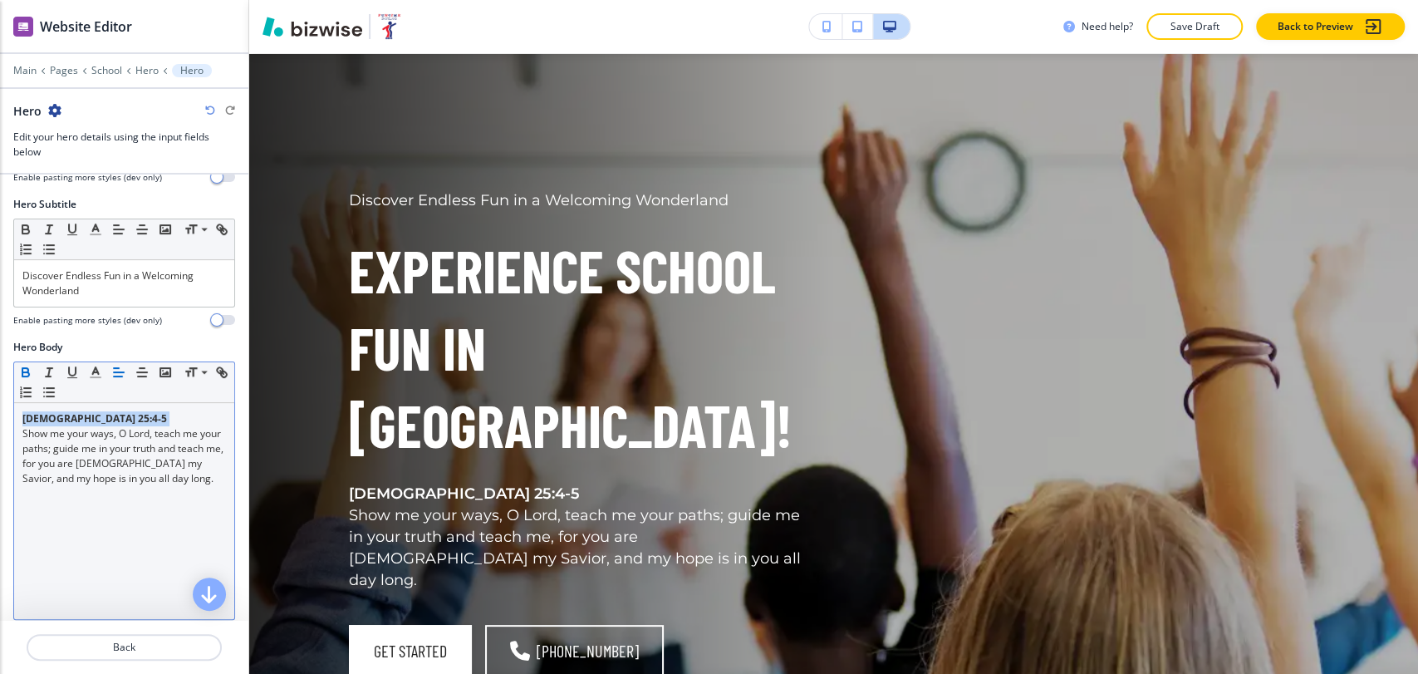
click at [22, 368] on icon "button" at bounding box center [25, 370] width 6 height 4
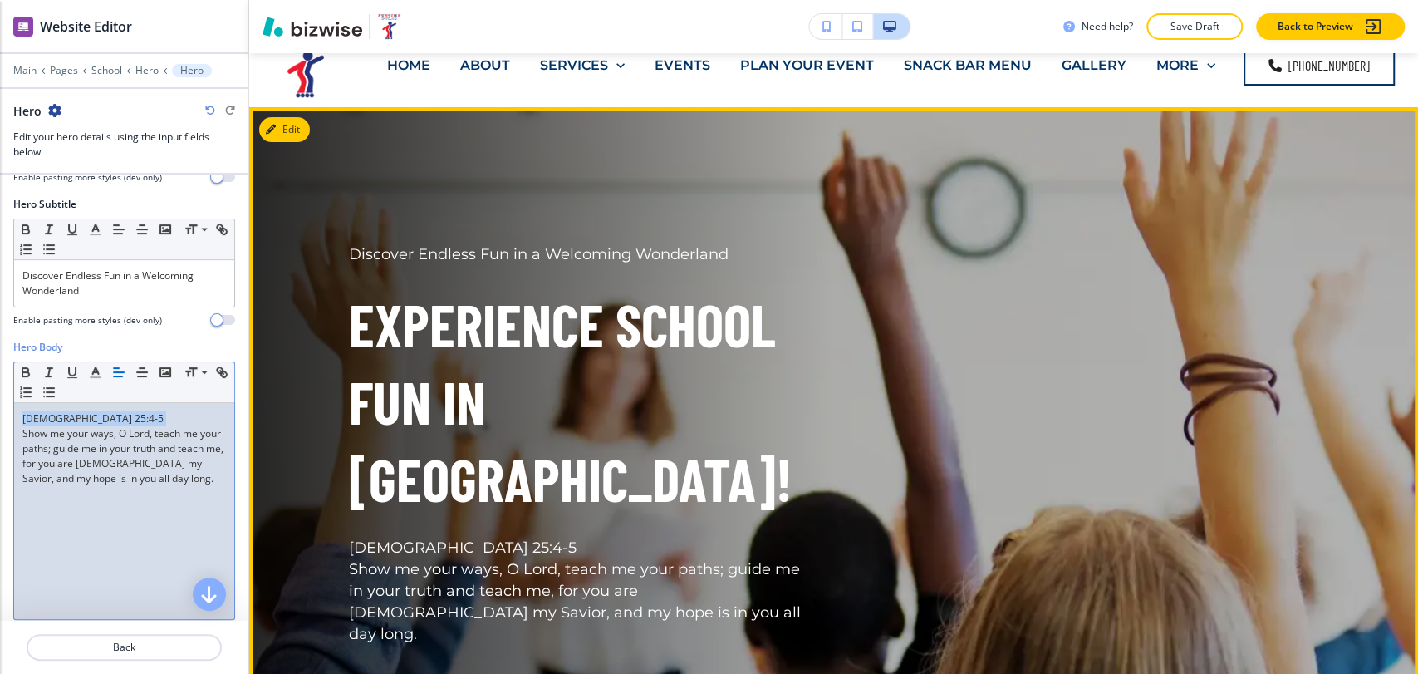
scroll to position [0, 0]
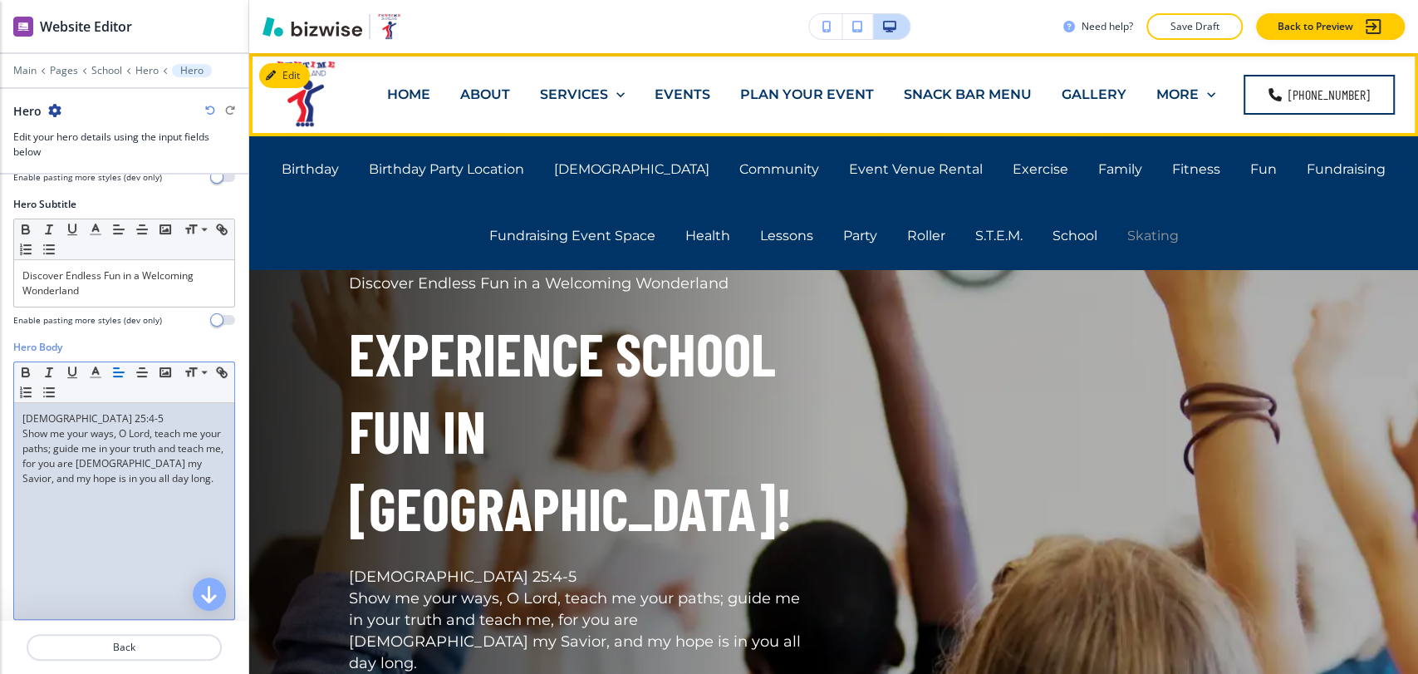
click at [1136, 232] on p "Skating" at bounding box center [1154, 235] width 52 height 19
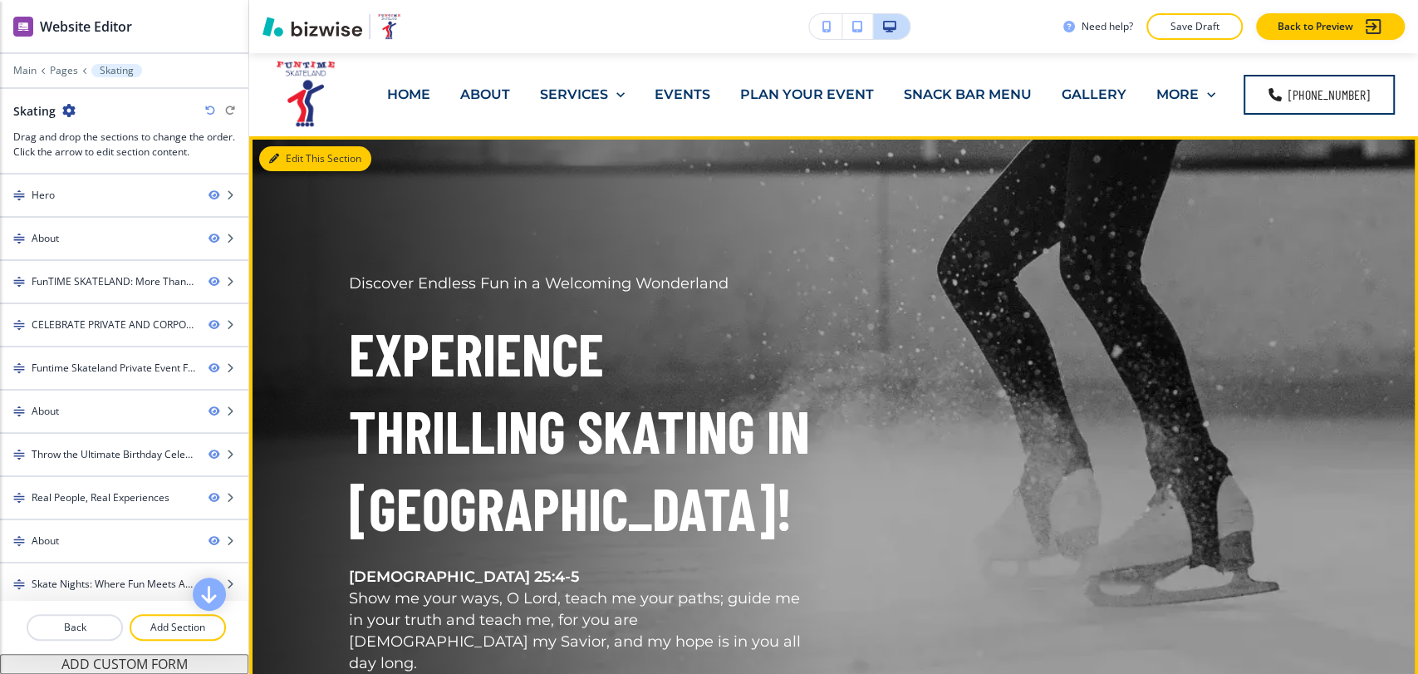
click at [287, 159] on button "Edit This Section" at bounding box center [315, 158] width 112 height 25
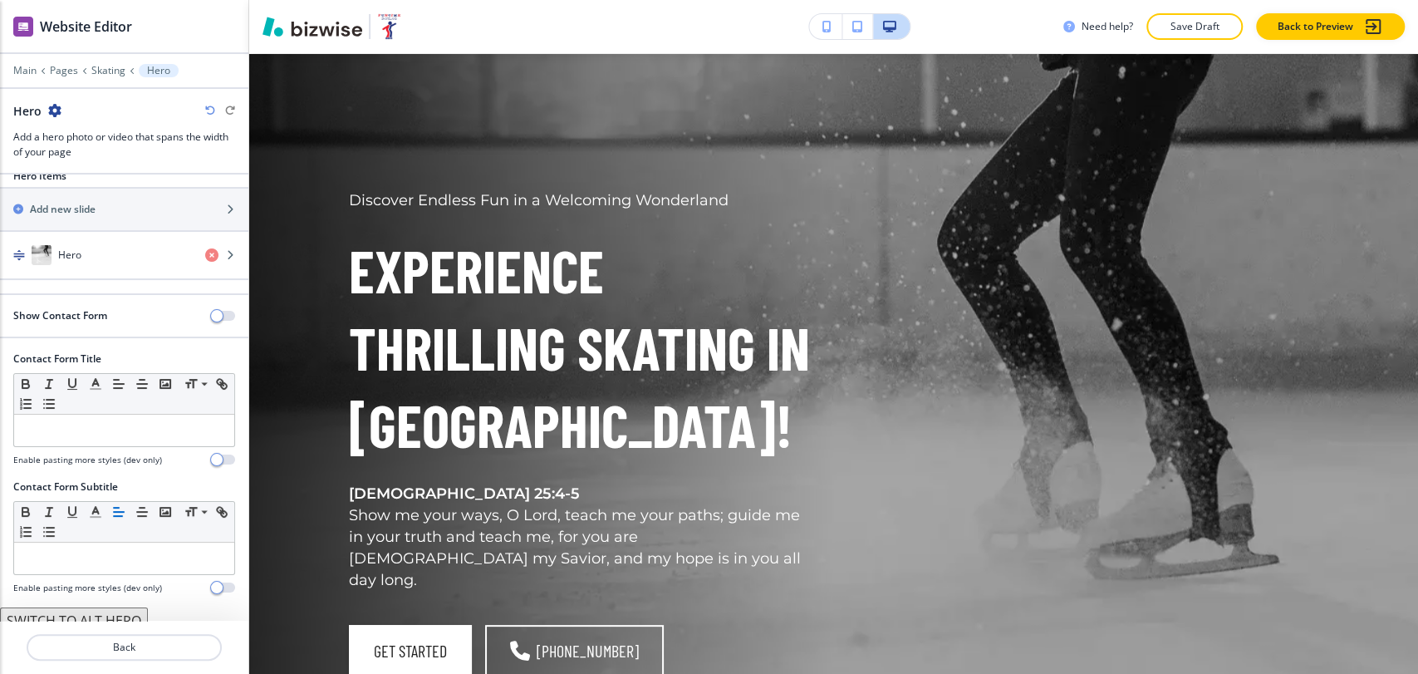
scroll to position [30, 0]
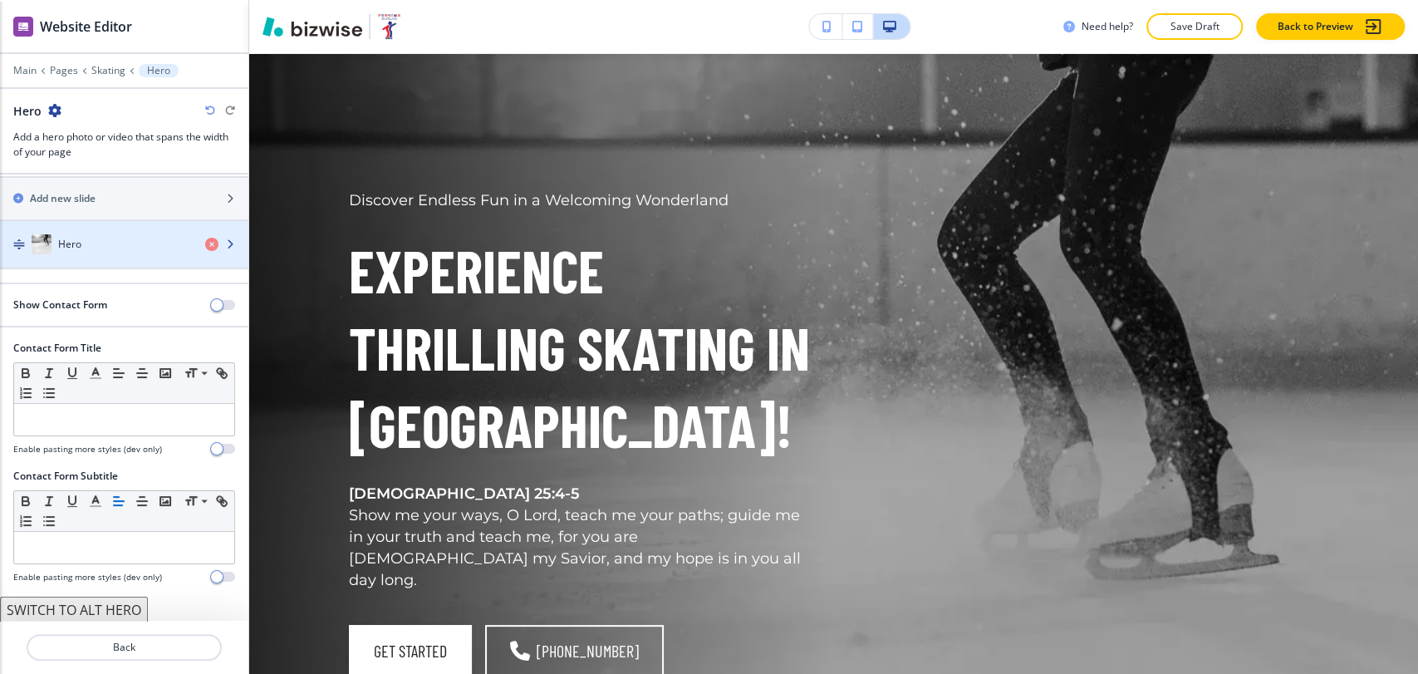
click at [103, 241] on div "Hero" at bounding box center [96, 244] width 192 height 20
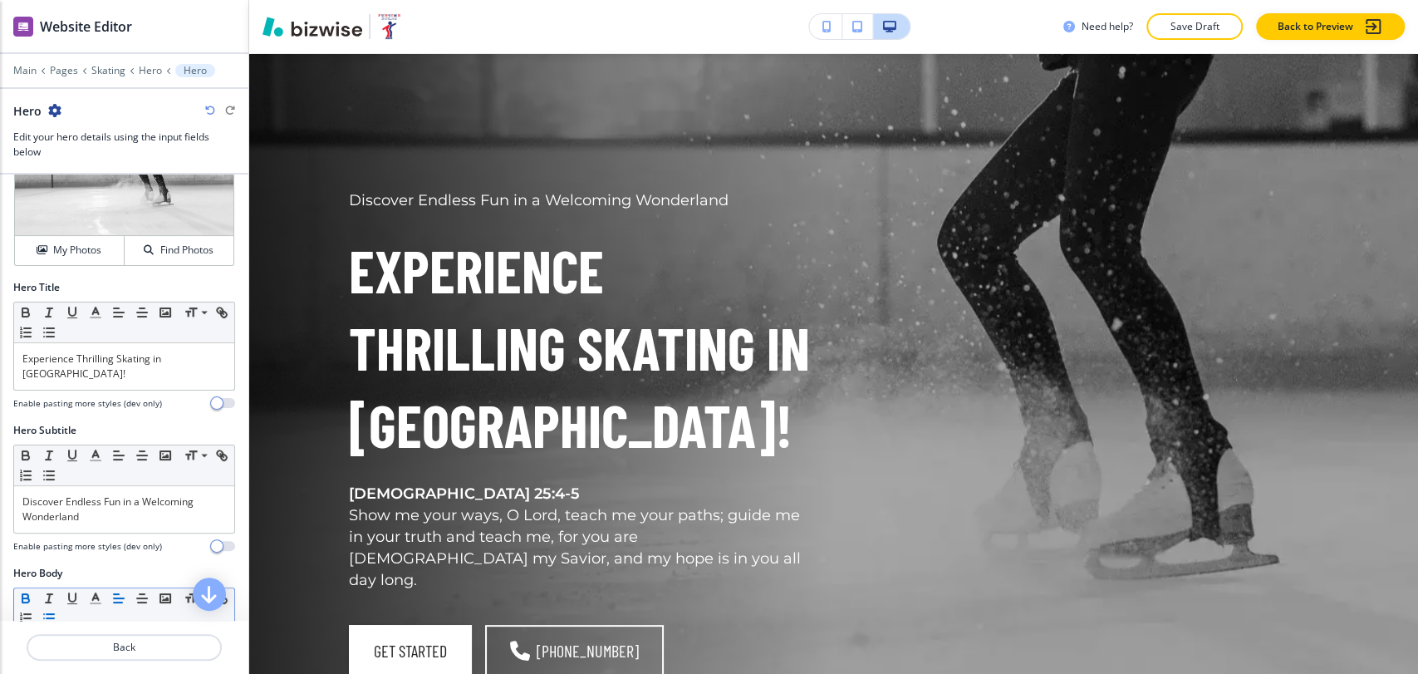
scroll to position [92, 0]
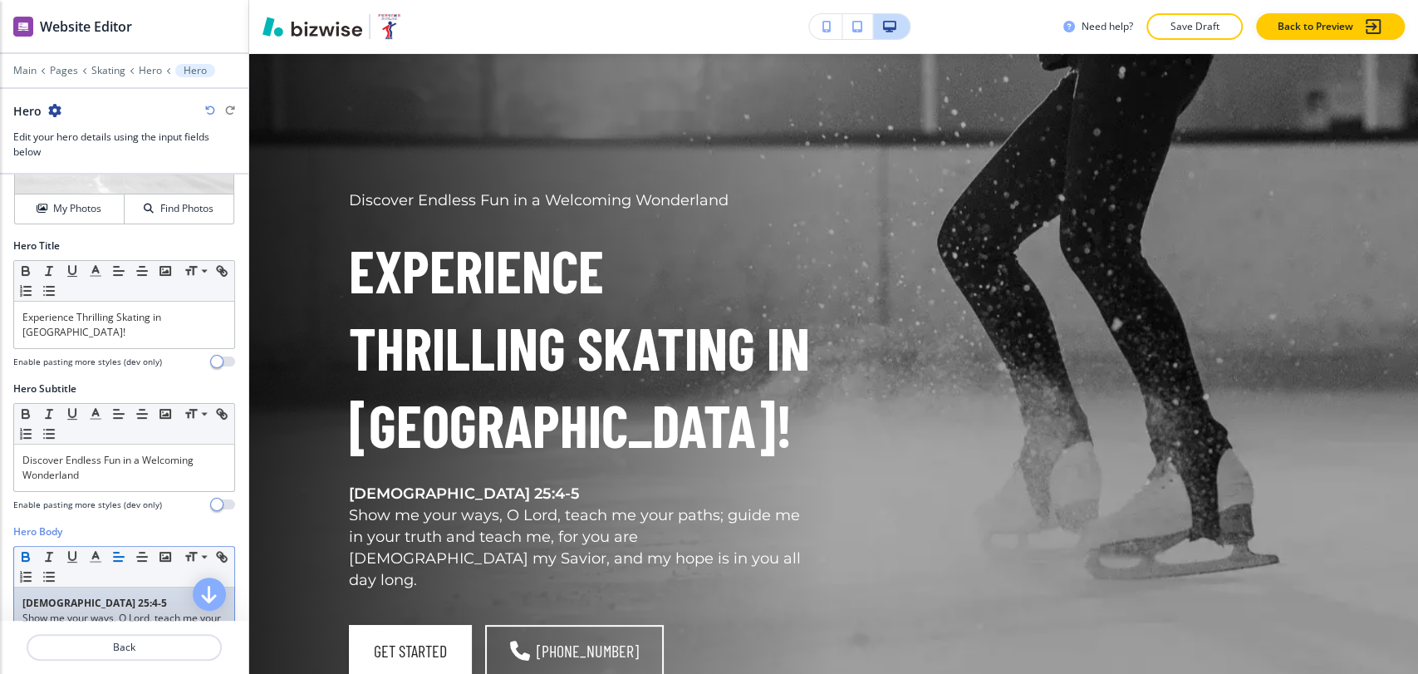
click at [100, 596] on p "Psalm 25:4-5" at bounding box center [124, 603] width 204 height 15
click at [25, 549] on icon "button" at bounding box center [25, 556] width 15 height 15
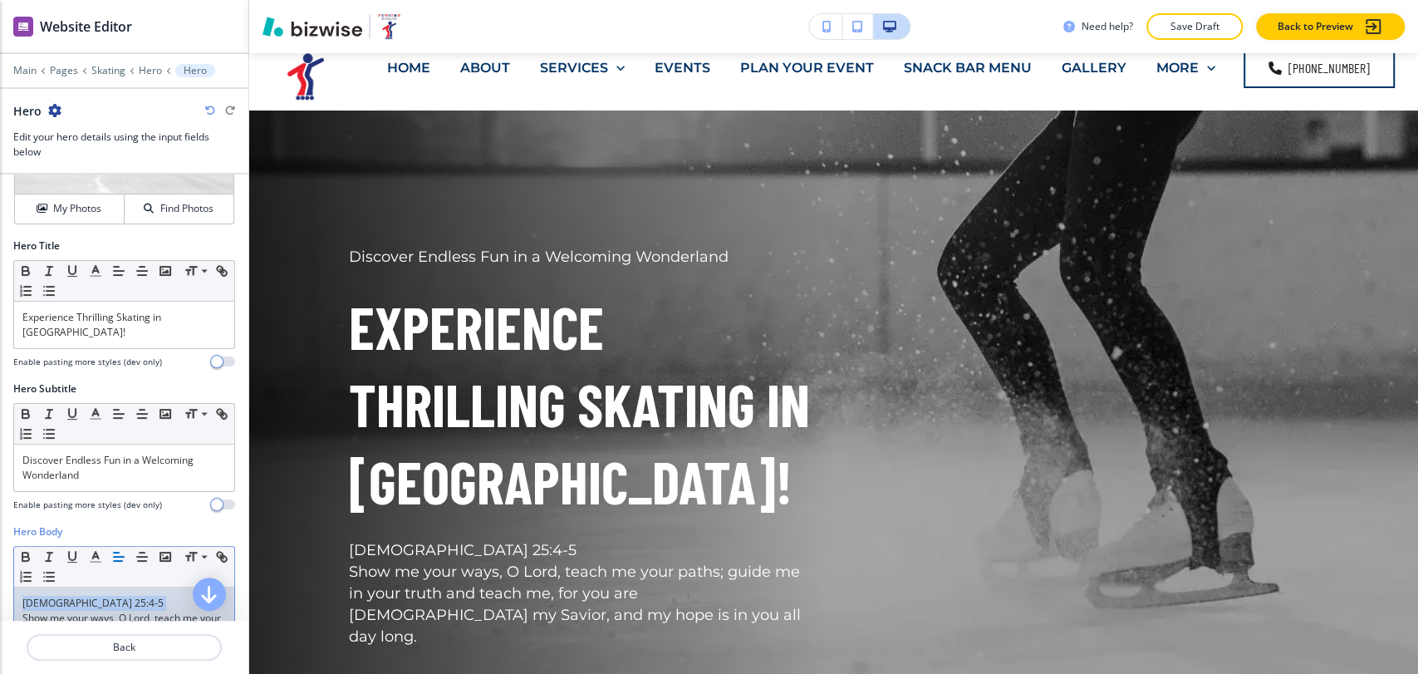
scroll to position [0, 0]
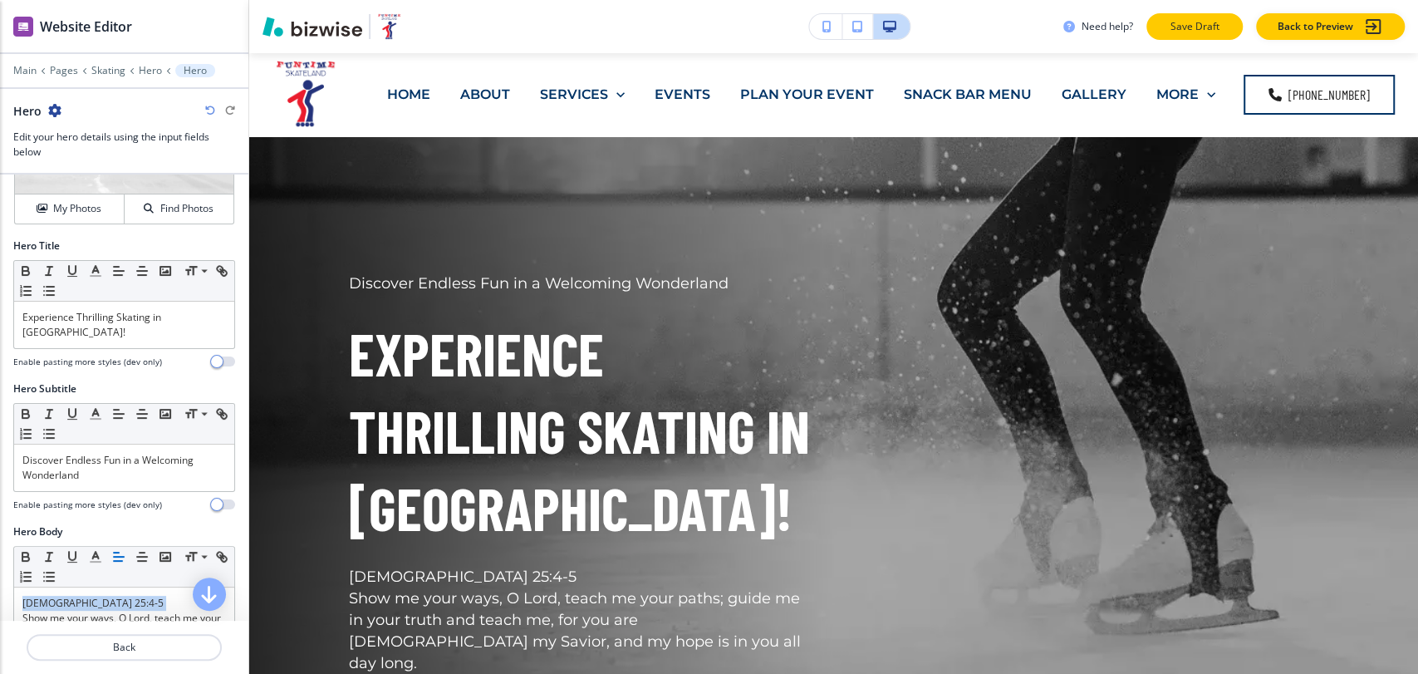
click at [1198, 24] on p "Save Draft" at bounding box center [1194, 26] width 53 height 15
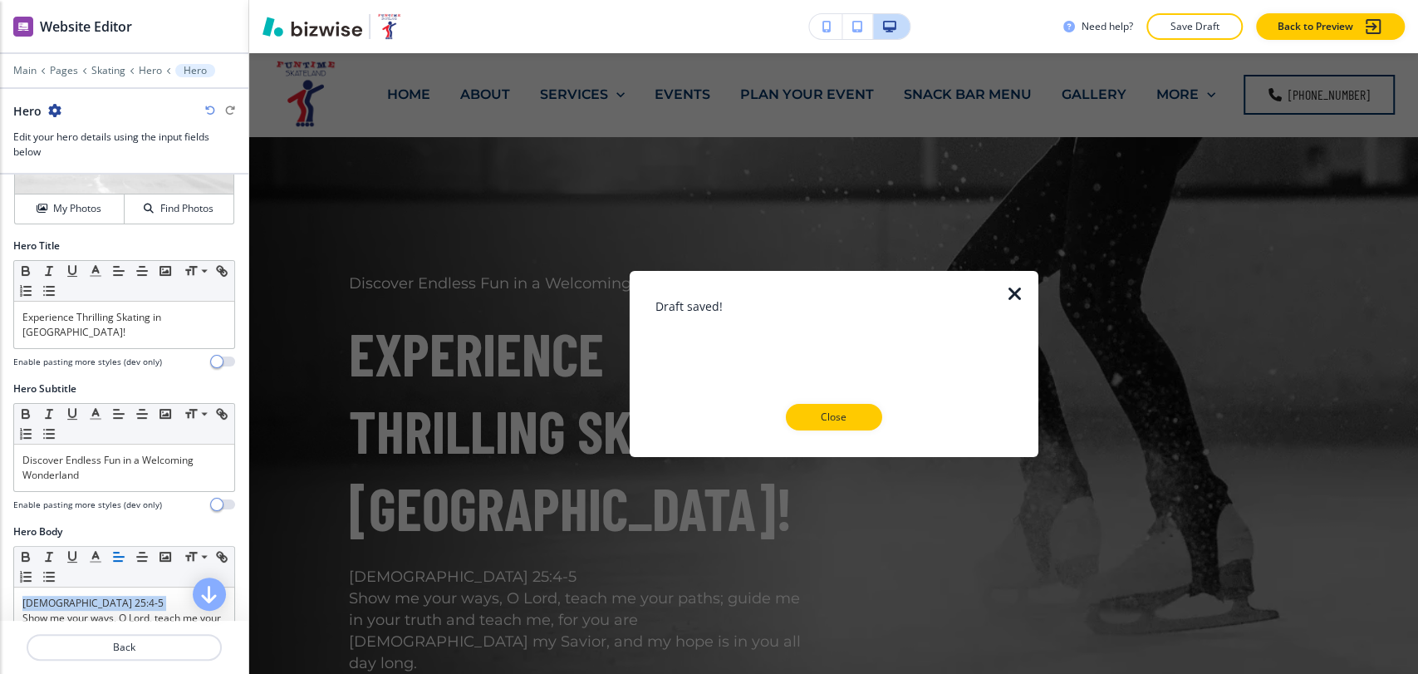
drag, startPoint x: 844, startPoint y: 416, endPoint x: 794, endPoint y: 366, distance: 71.1
click at [844, 414] on p "Close" at bounding box center [834, 417] width 53 height 15
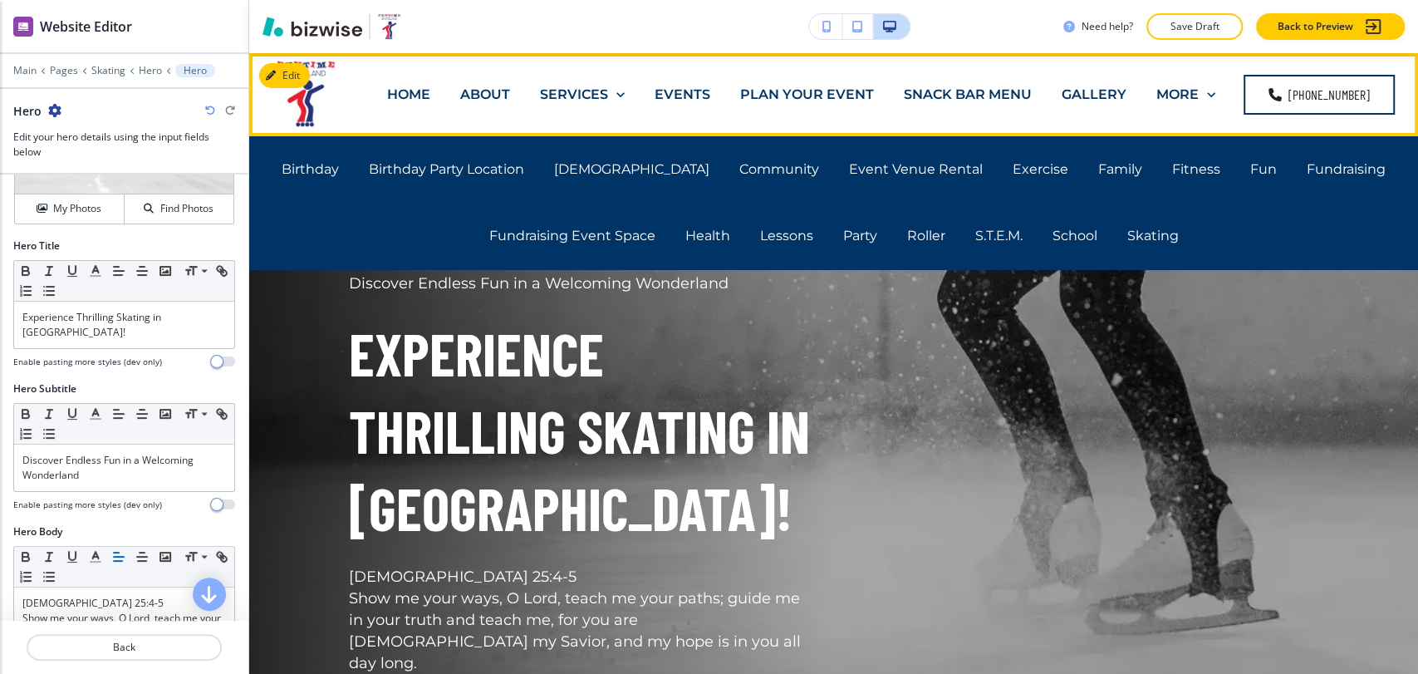
click at [680, 88] on p "EVENTS" at bounding box center [683, 94] width 56 height 19
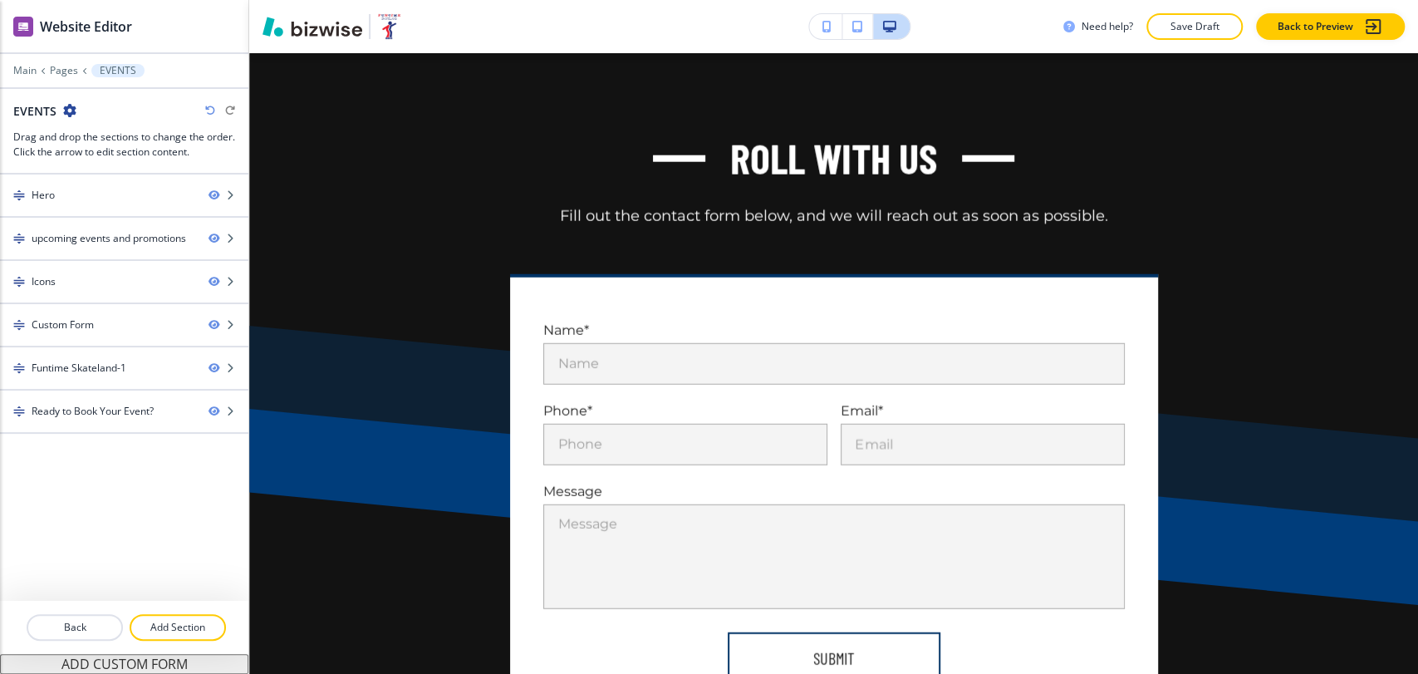
scroll to position [2769, 0]
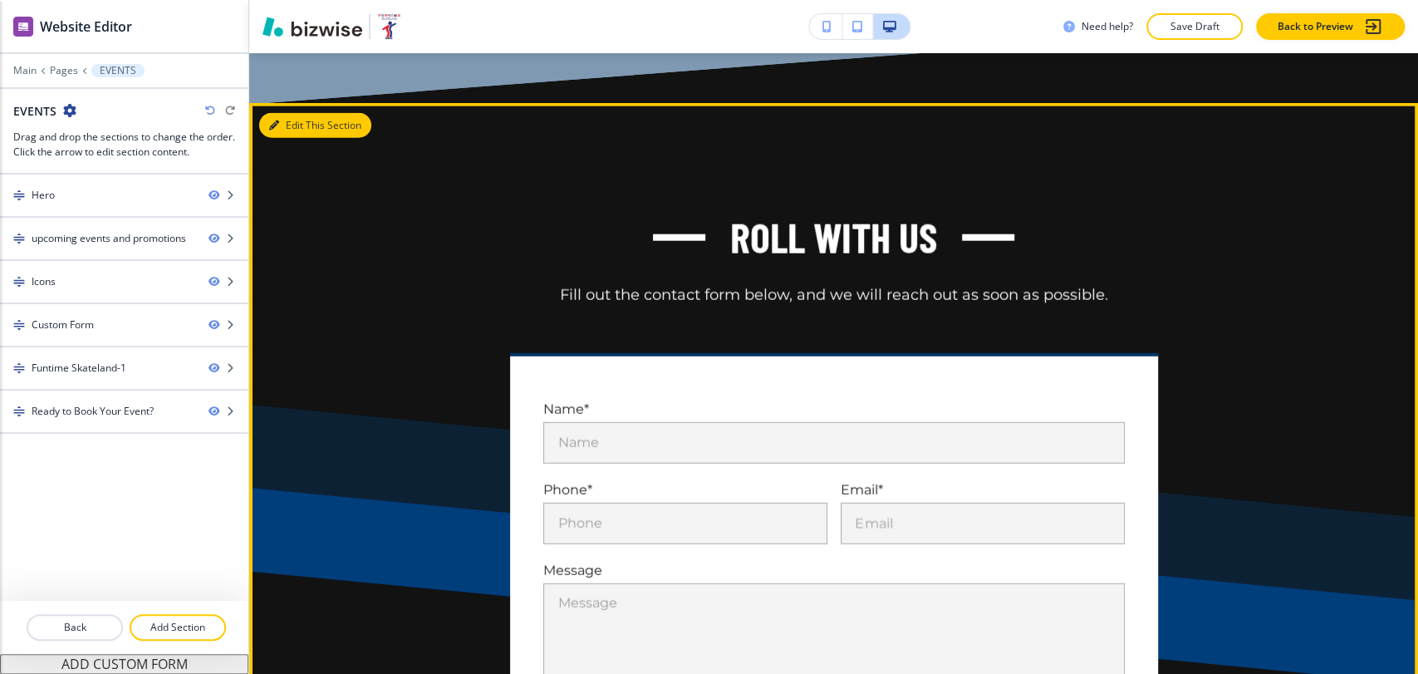
click at [289, 132] on button "Edit This Section" at bounding box center [315, 125] width 112 height 25
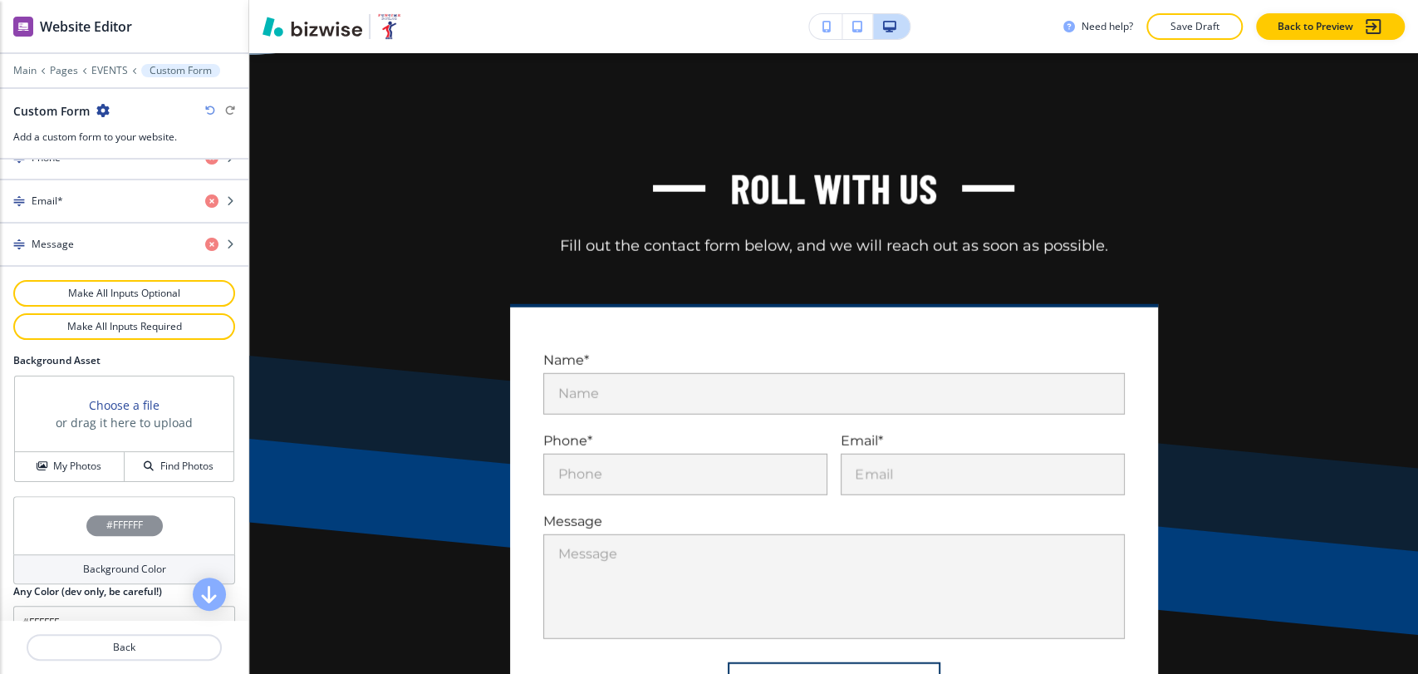
scroll to position [858, 0]
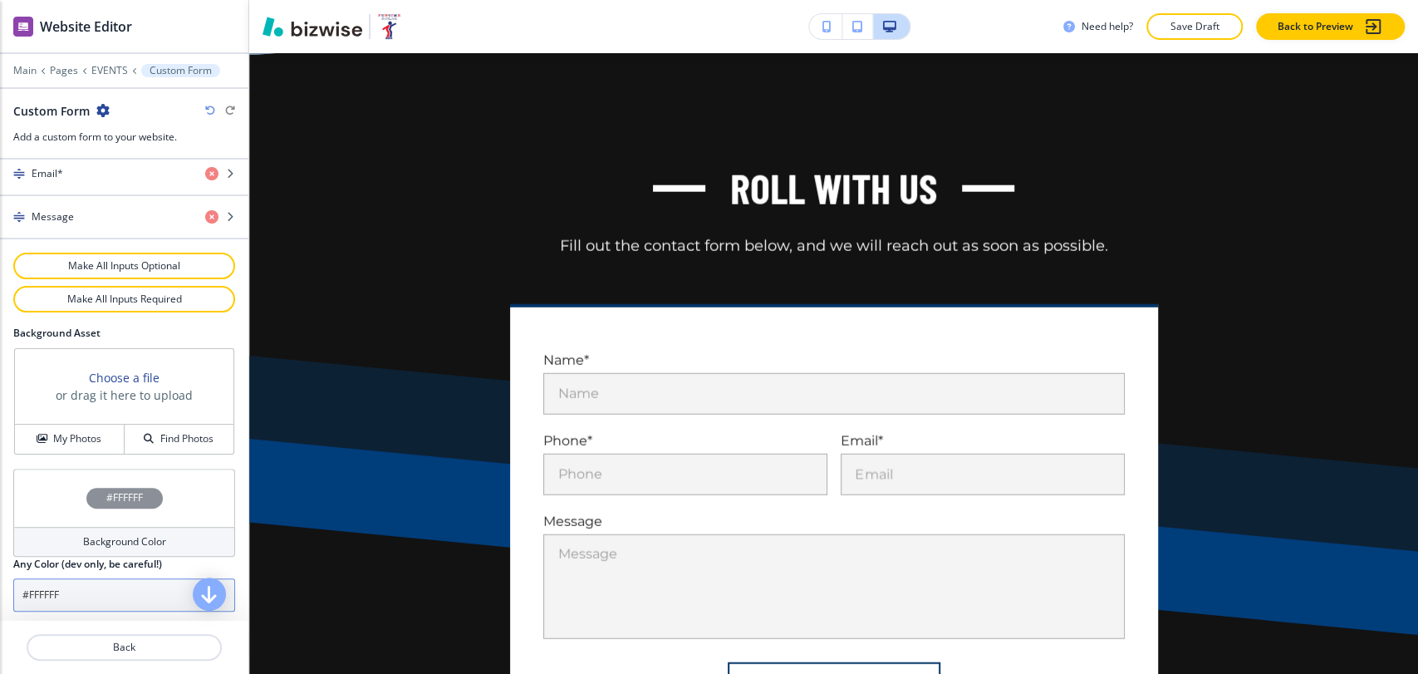
click at [113, 598] on input "#FFFFFF" at bounding box center [124, 594] width 222 height 33
paste input "a7c1d9"
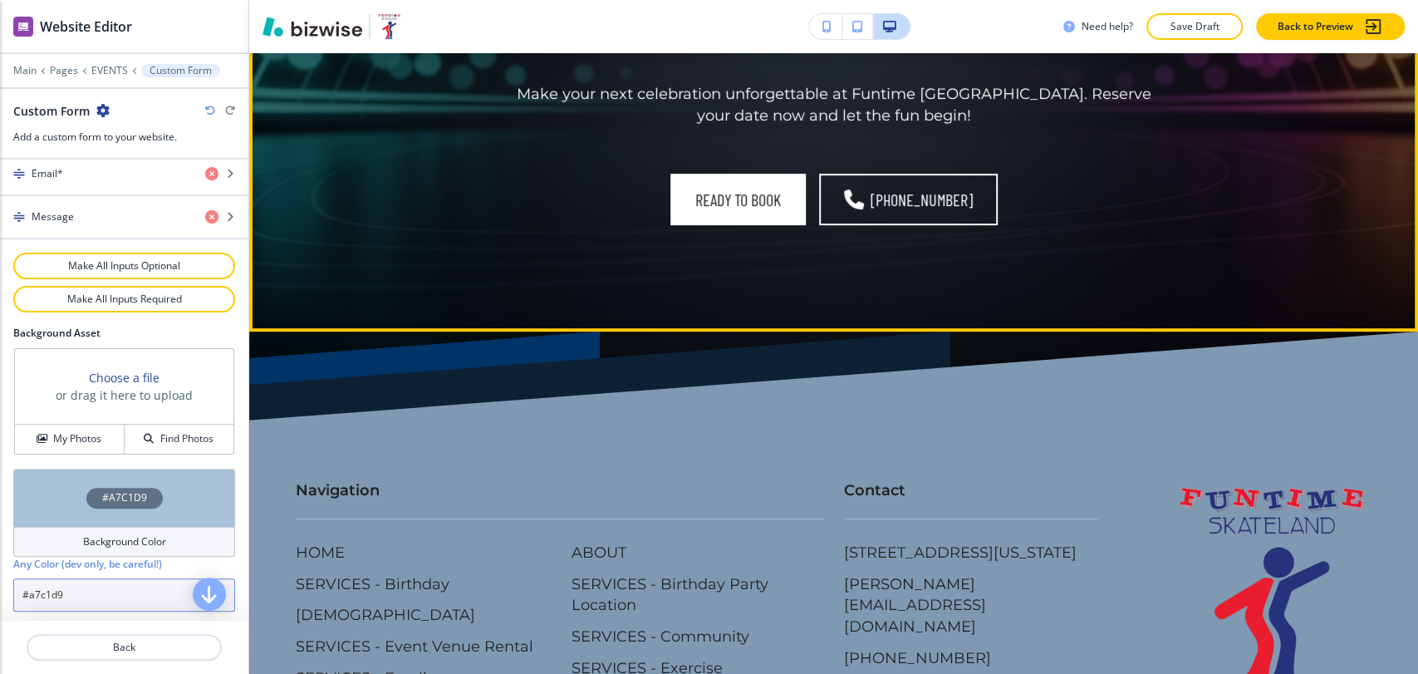
scroll to position [4942, 0]
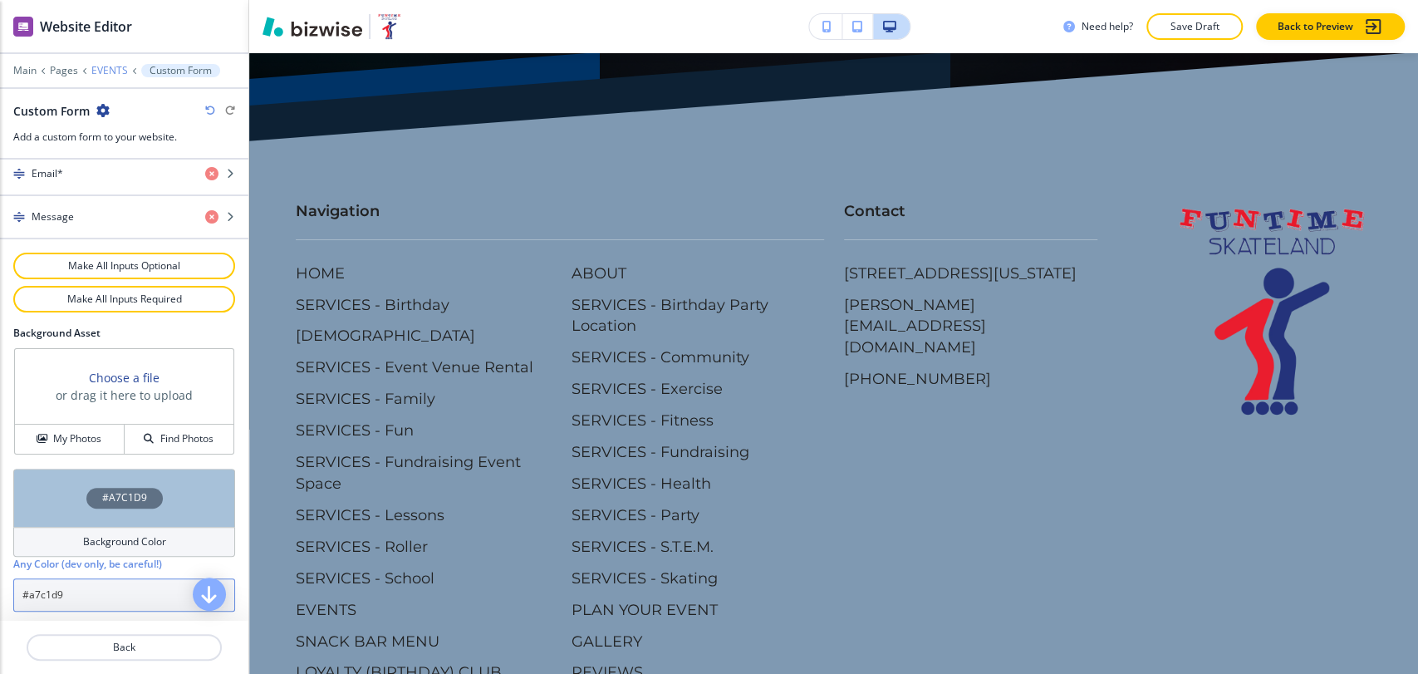
type input "#a7c1d9"
click at [102, 71] on p "EVENTS" at bounding box center [109, 71] width 37 height 12
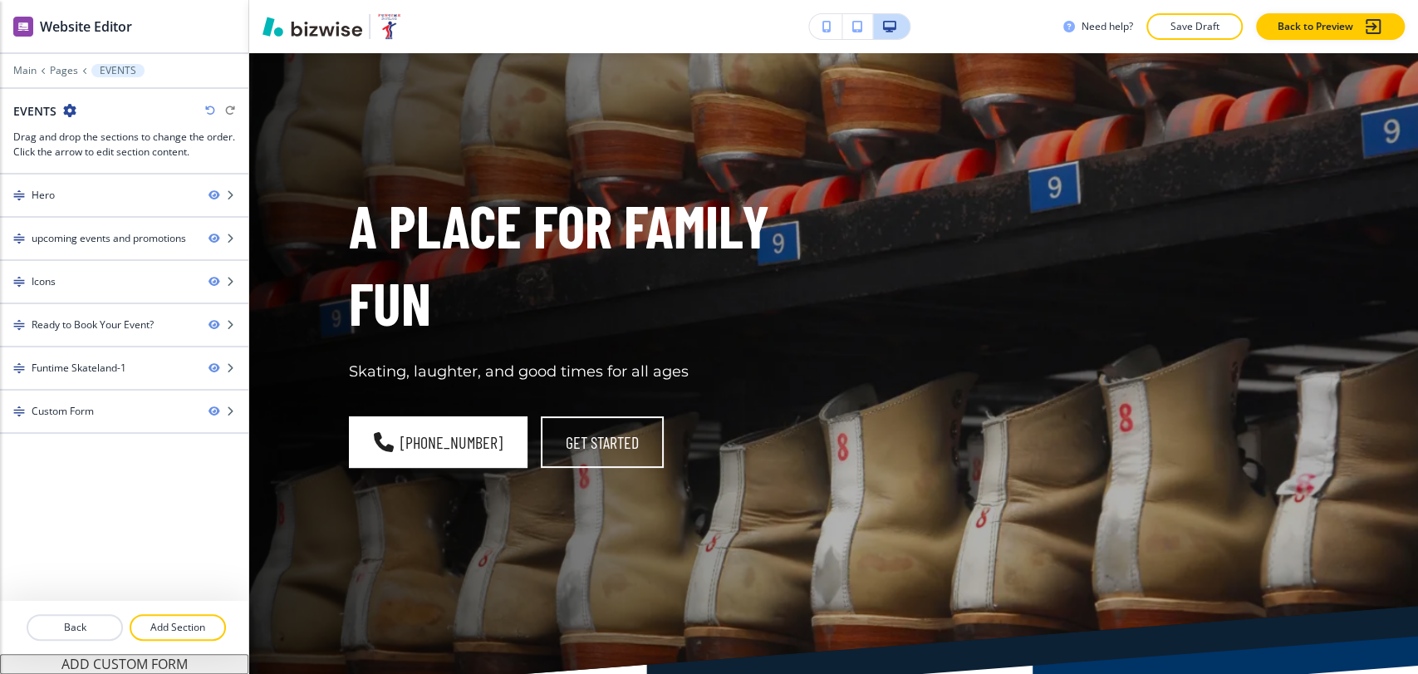
scroll to position [0, 0]
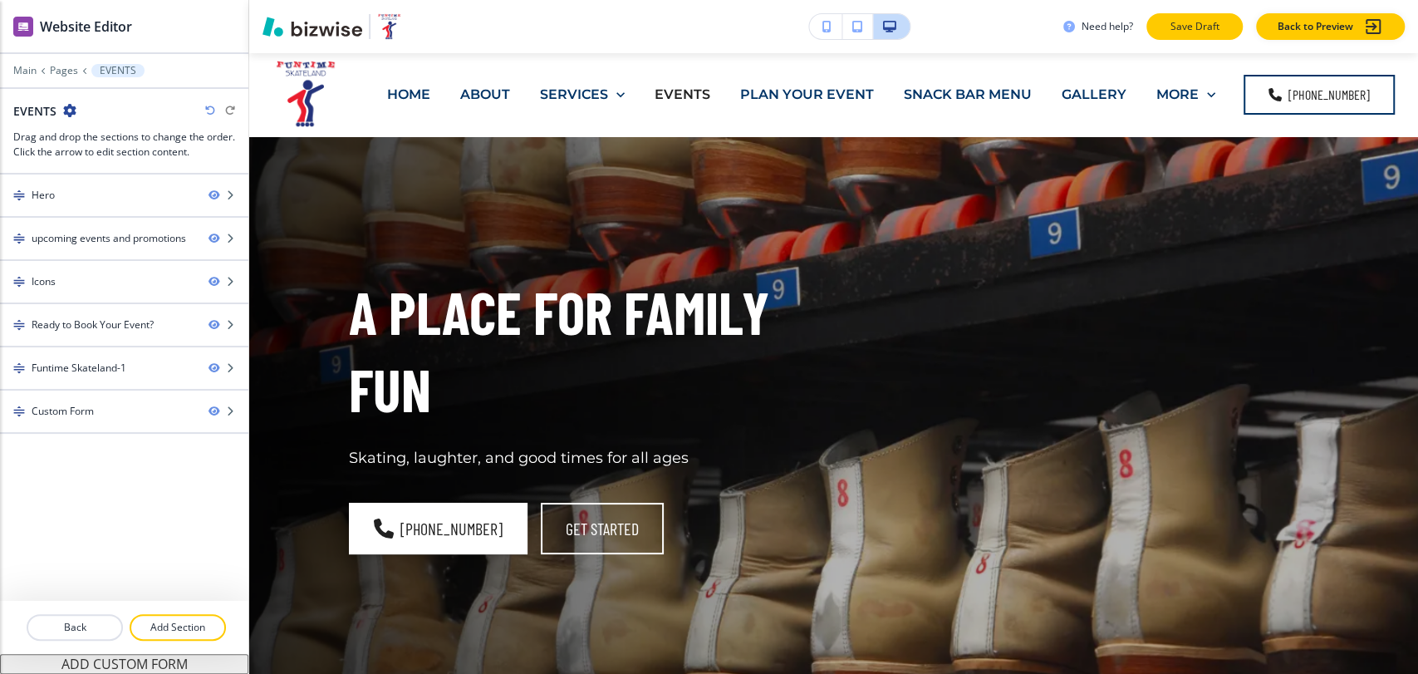
click at [1199, 32] on p "Save Draft" at bounding box center [1194, 26] width 53 height 15
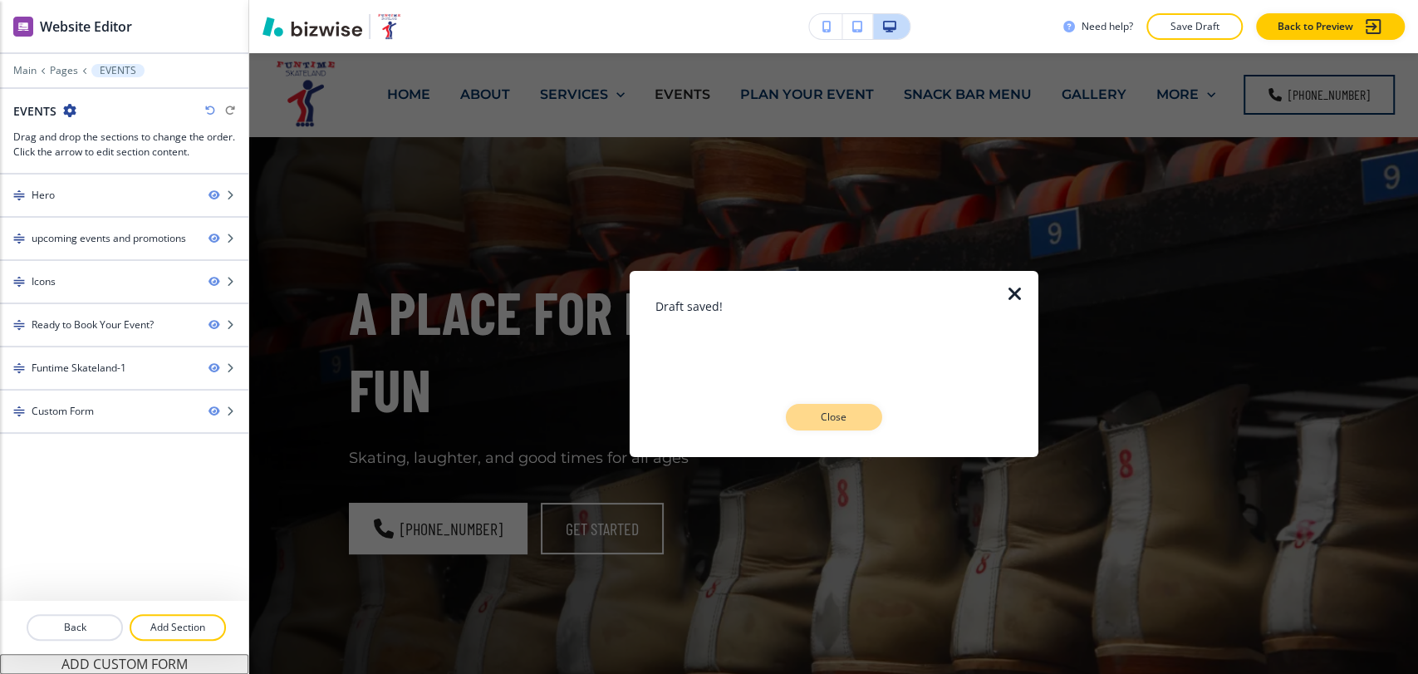
click at [833, 420] on p "Close" at bounding box center [834, 417] width 53 height 15
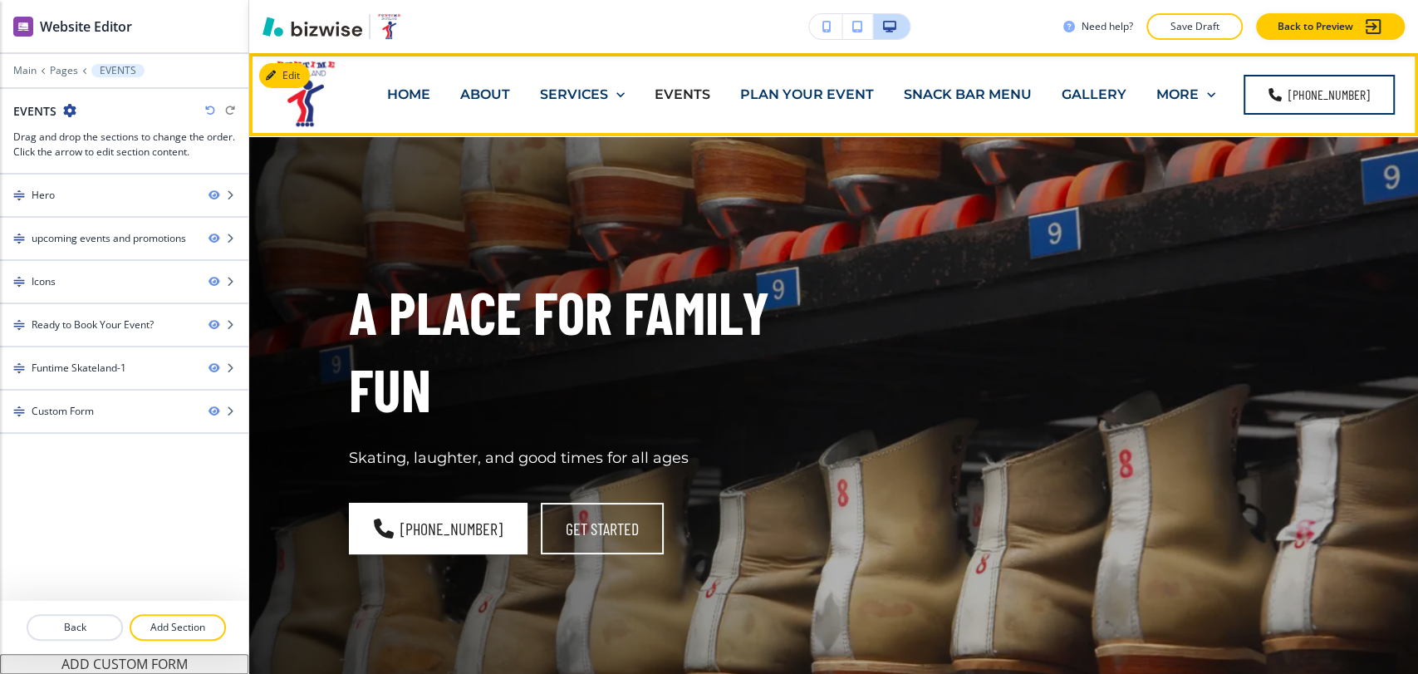
click at [808, 93] on p "PLAN YOUR EVENT" at bounding box center [807, 94] width 134 height 19
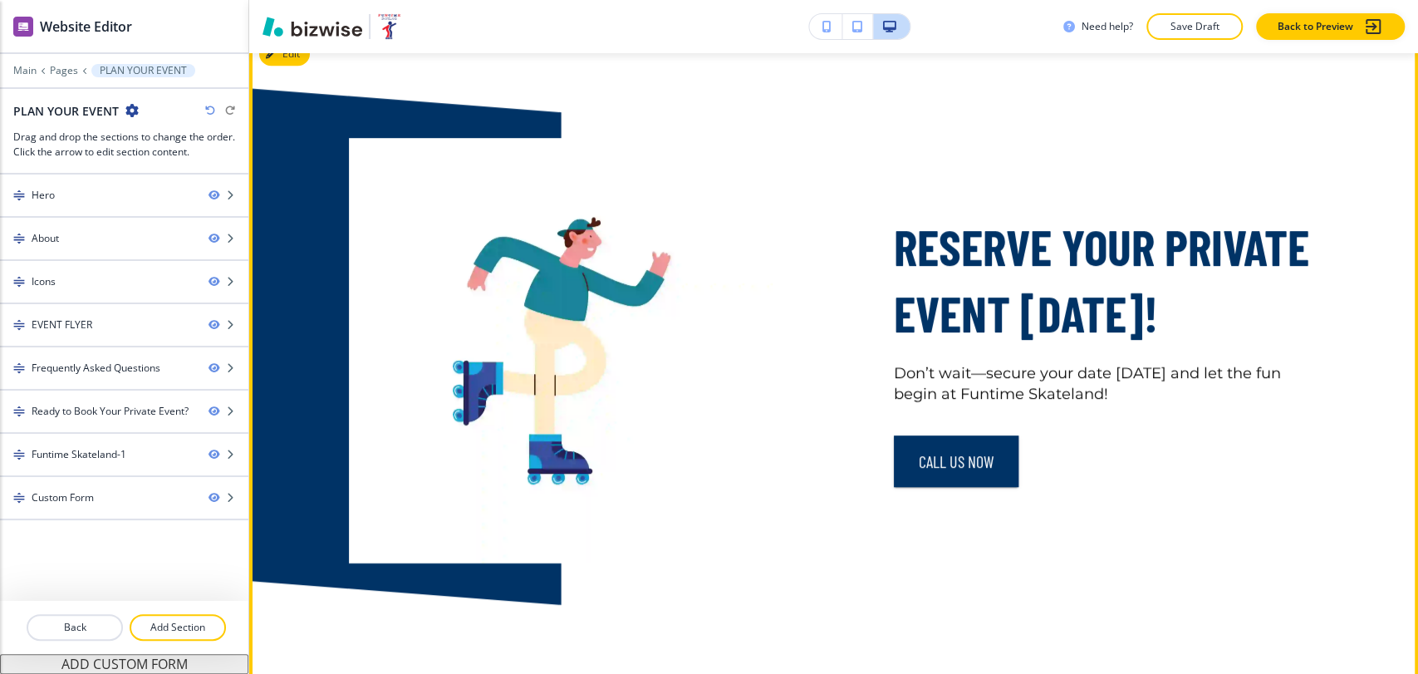
scroll to position [831, 0]
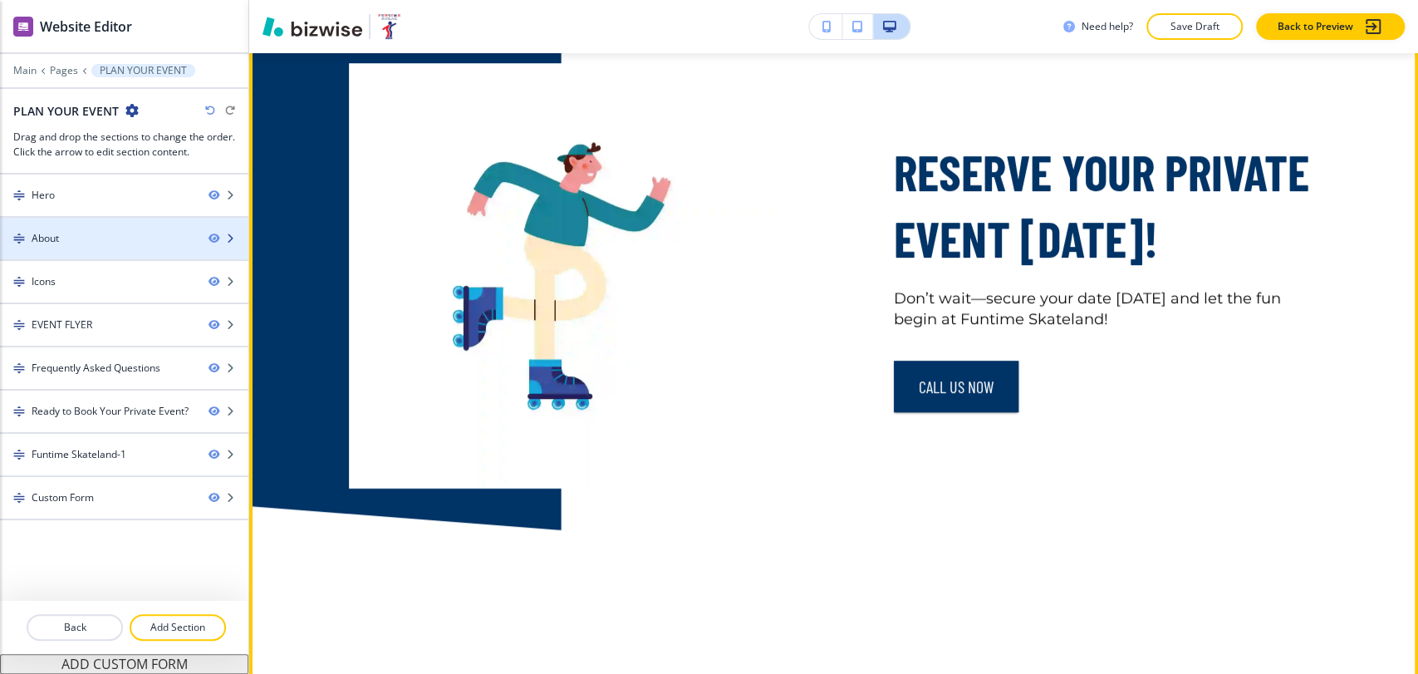
click at [127, 241] on div "About" at bounding box center [97, 238] width 195 height 15
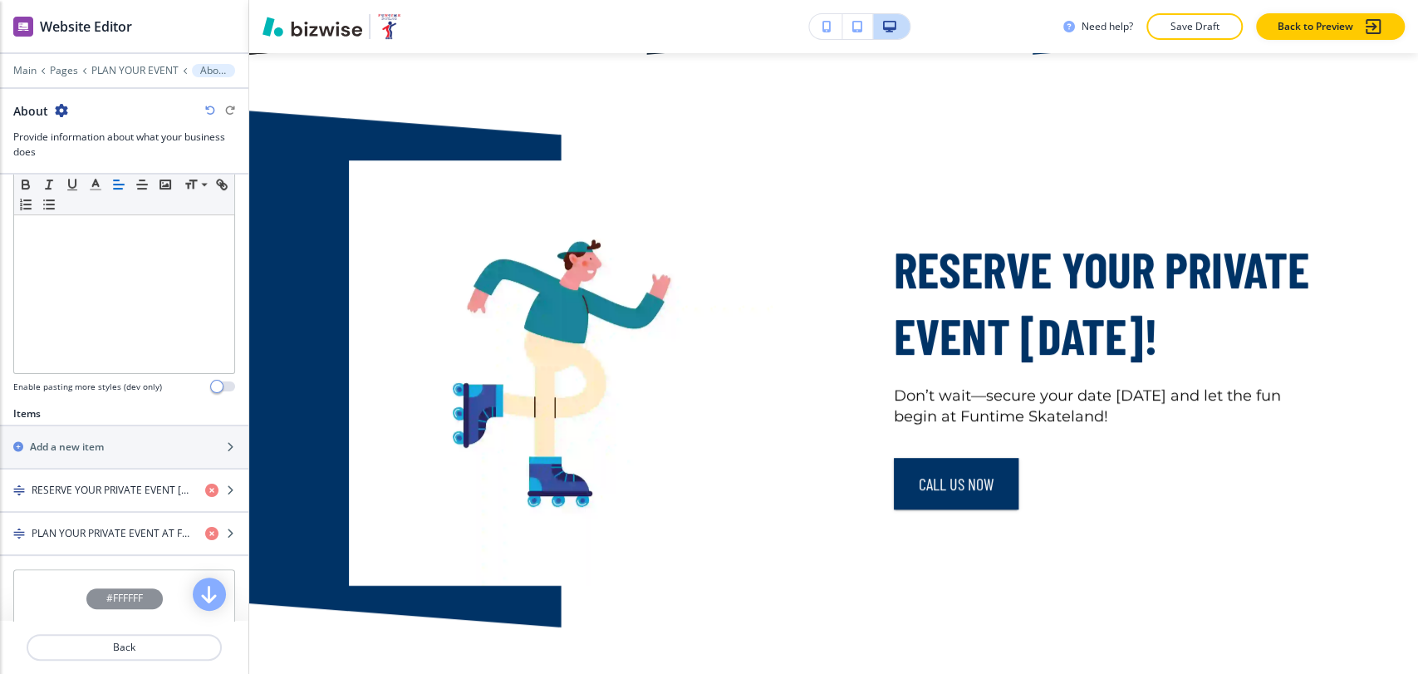
scroll to position [351, 0]
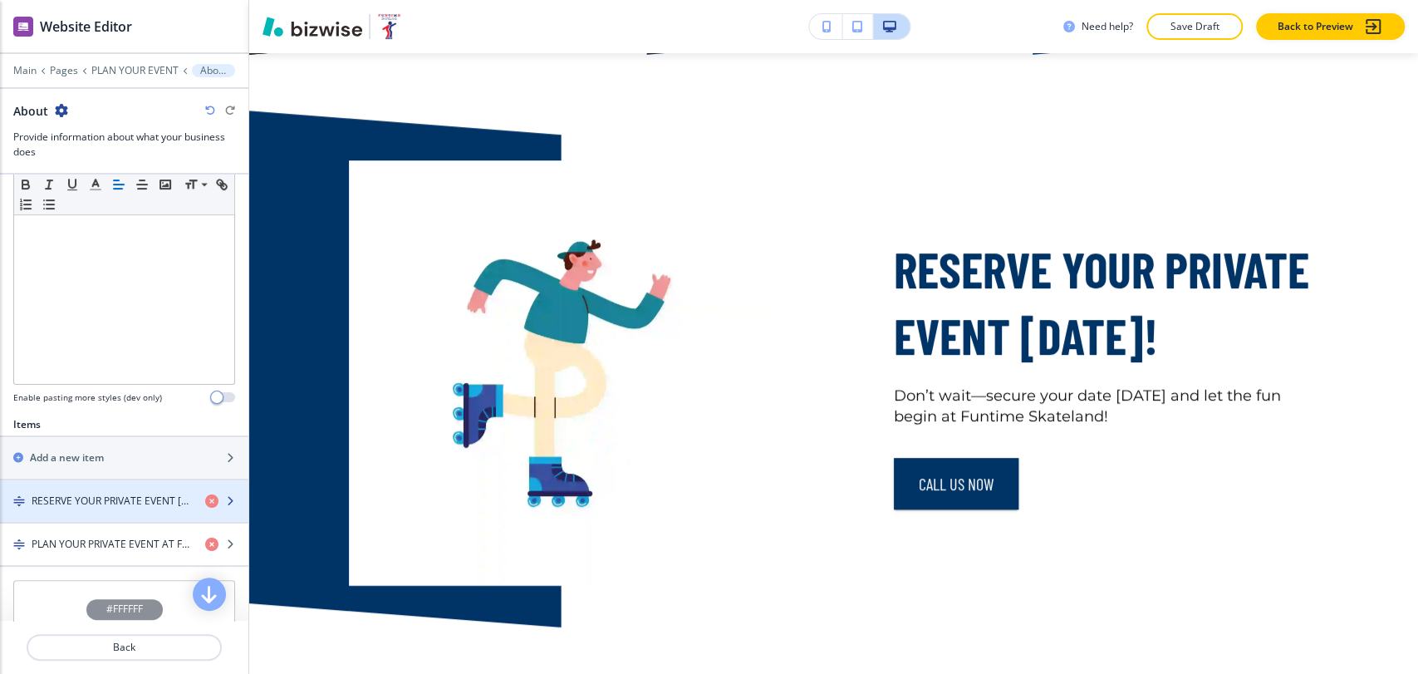
click at [115, 494] on h4 "RESERVE YOUR PRIVATE EVENT TODAY!" at bounding box center [112, 501] width 160 height 15
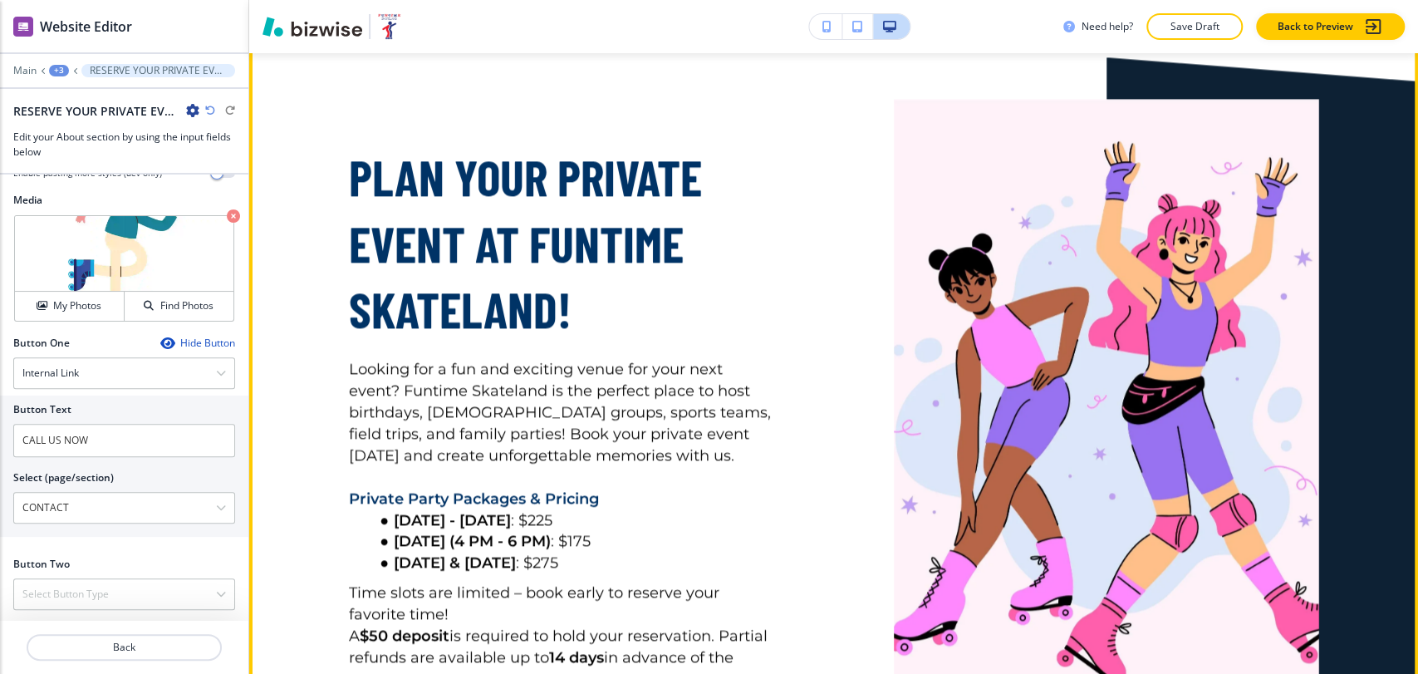
scroll to position [1776, 0]
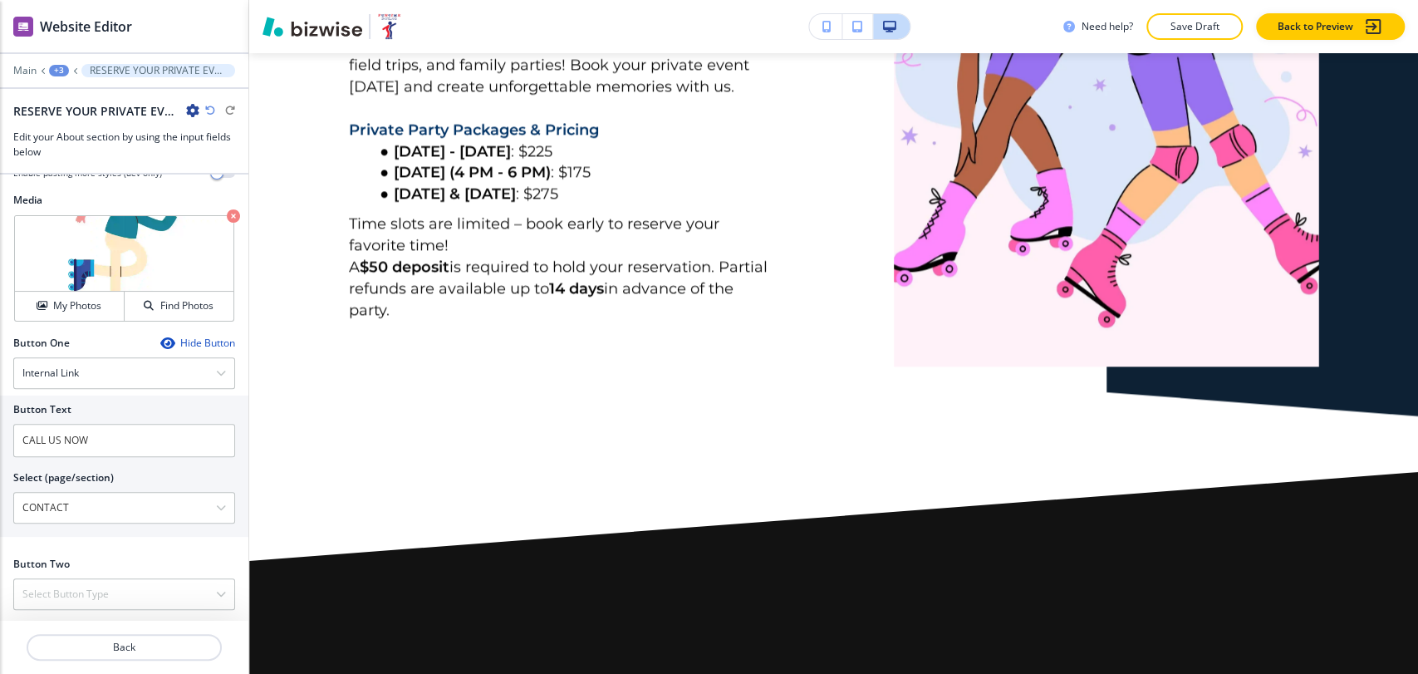
click at [59, 71] on div "+3" at bounding box center [59, 71] width 20 height 12
click at [83, 145] on button "About" at bounding box center [102, 156] width 106 height 30
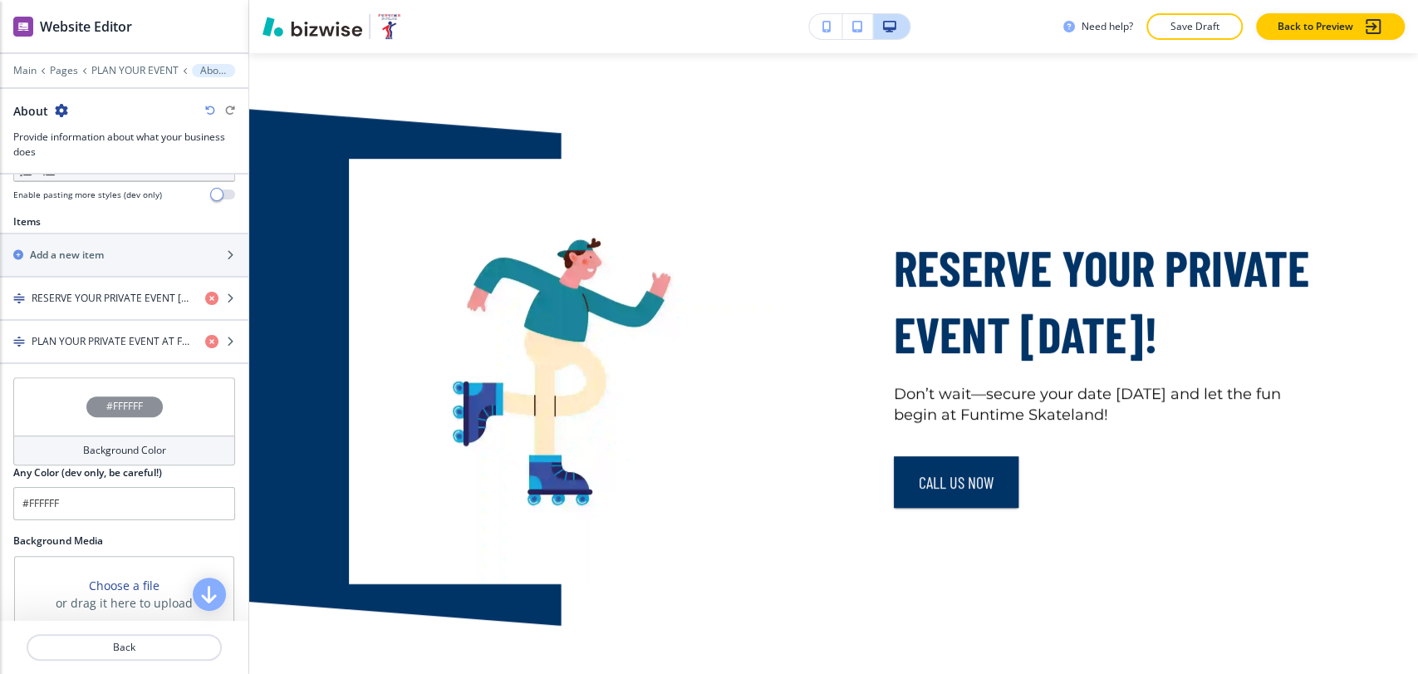
scroll to position [734, 0]
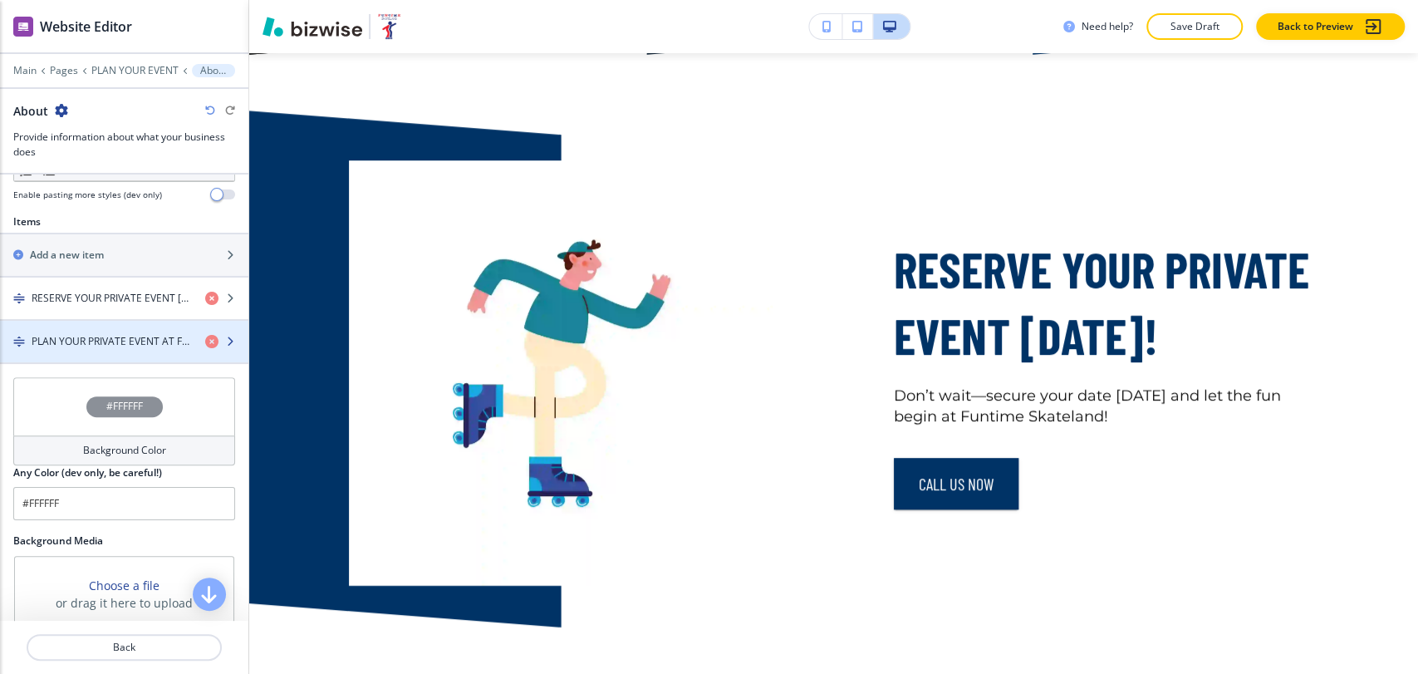
click at [125, 334] on h4 "PLAN YOUR PRIVATE EVENT AT FUNTIME SKATELAND!" at bounding box center [112, 341] width 160 height 15
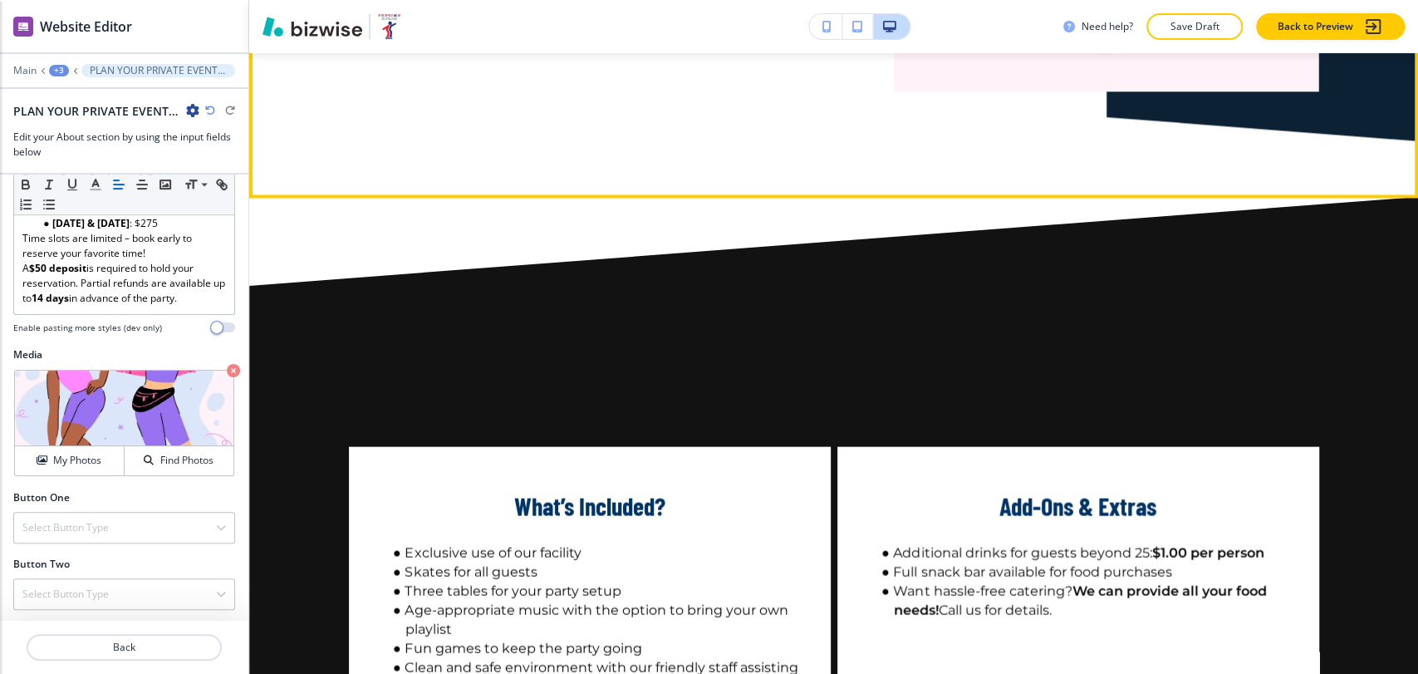
scroll to position [2387, 0]
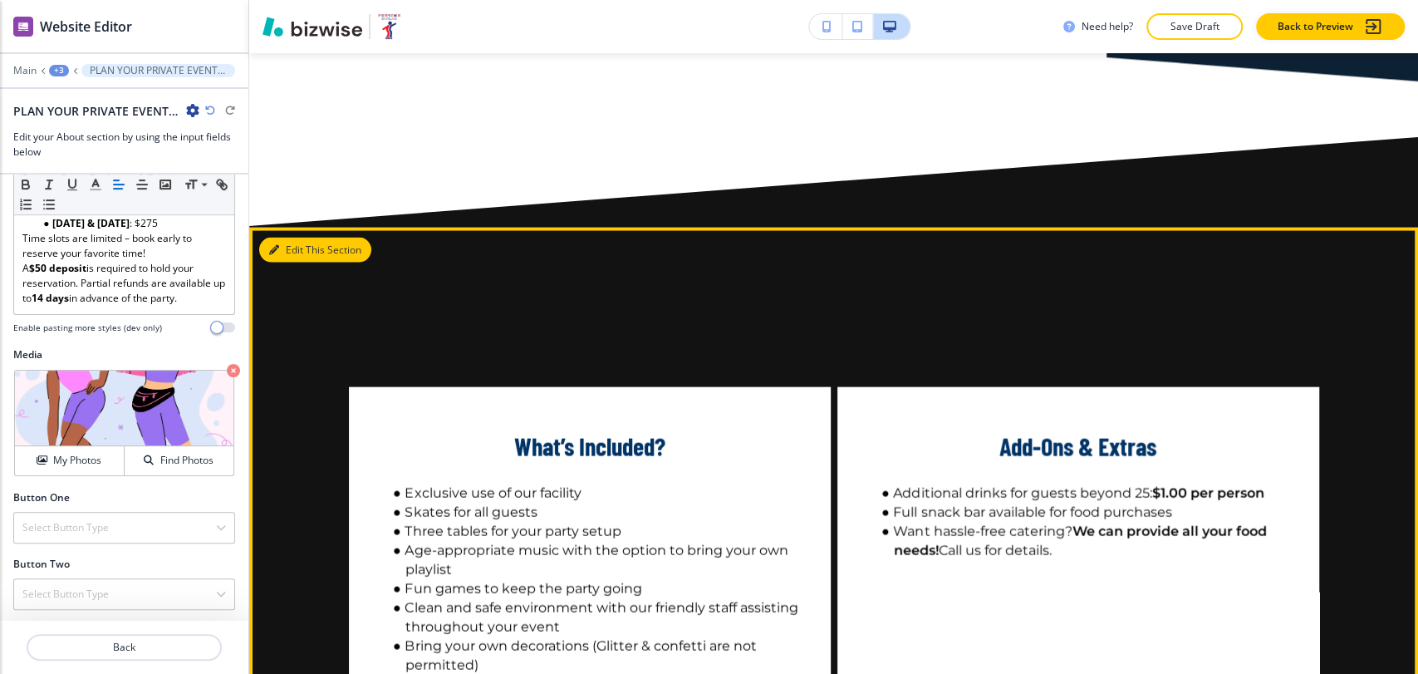
click at [274, 244] on icon "button" at bounding box center [274, 249] width 10 height 10
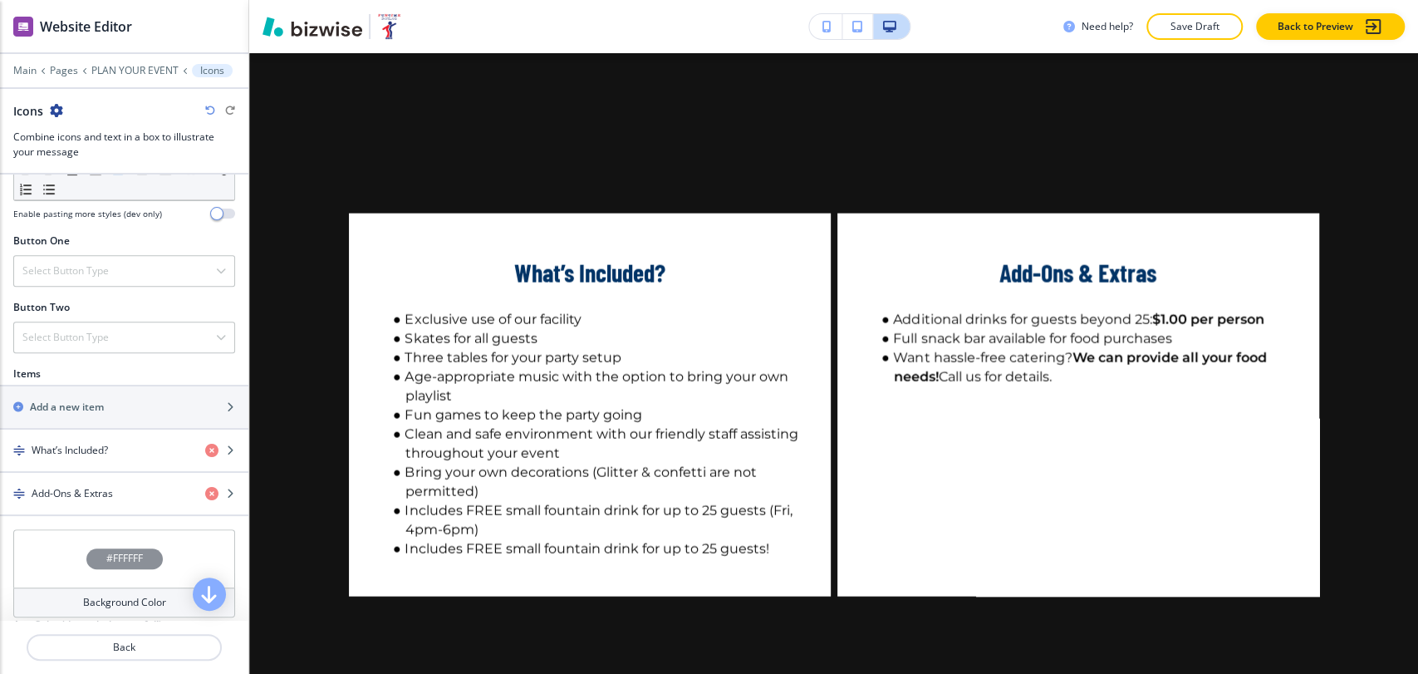
scroll to position [738, 0]
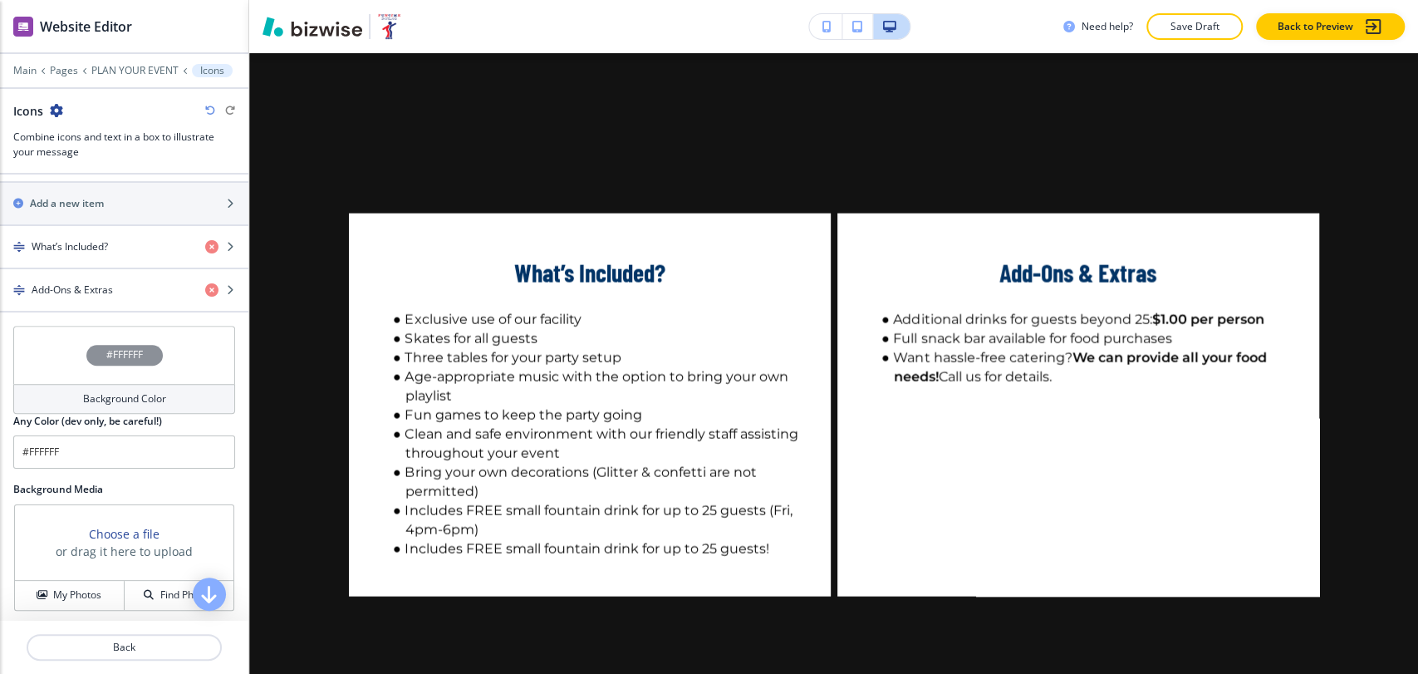
click at [89, 400] on h4 "Background Color" at bounding box center [124, 398] width 83 height 15
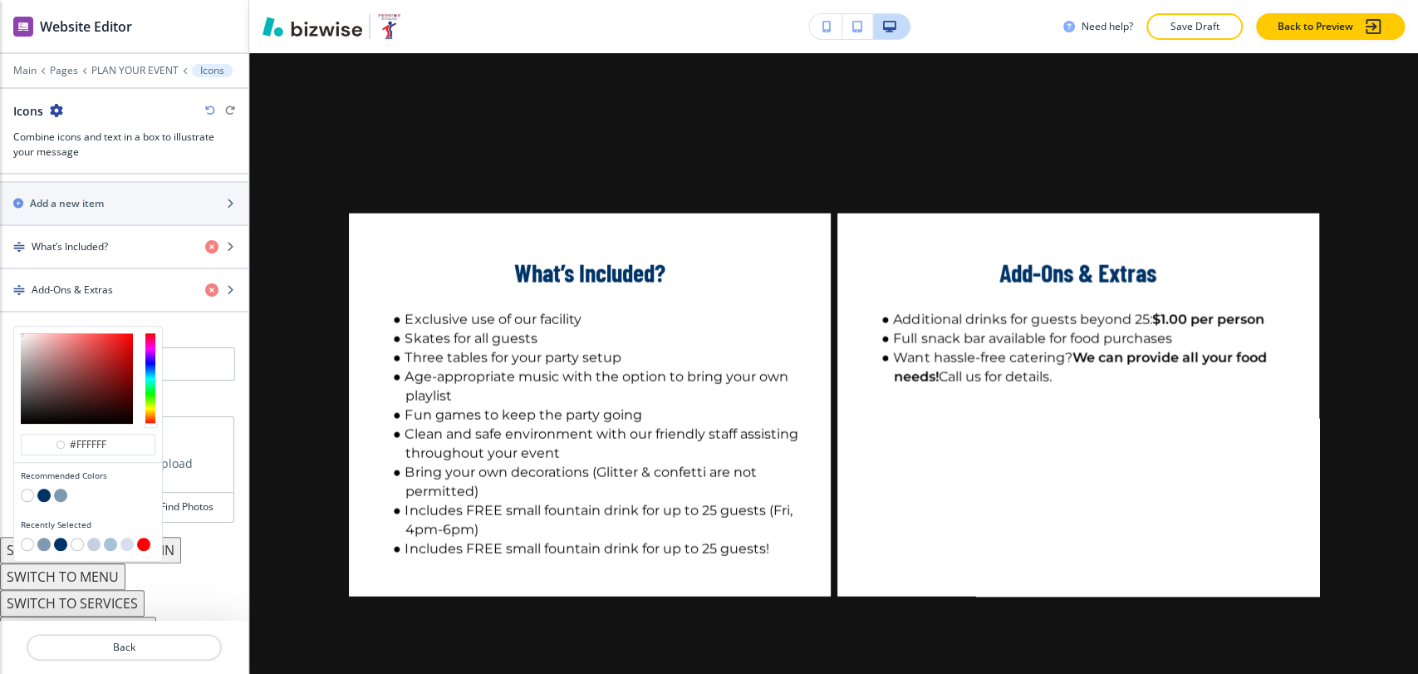
click at [90, 540] on button "button" at bounding box center [93, 544] width 13 height 13
type input "#c6d0e4"
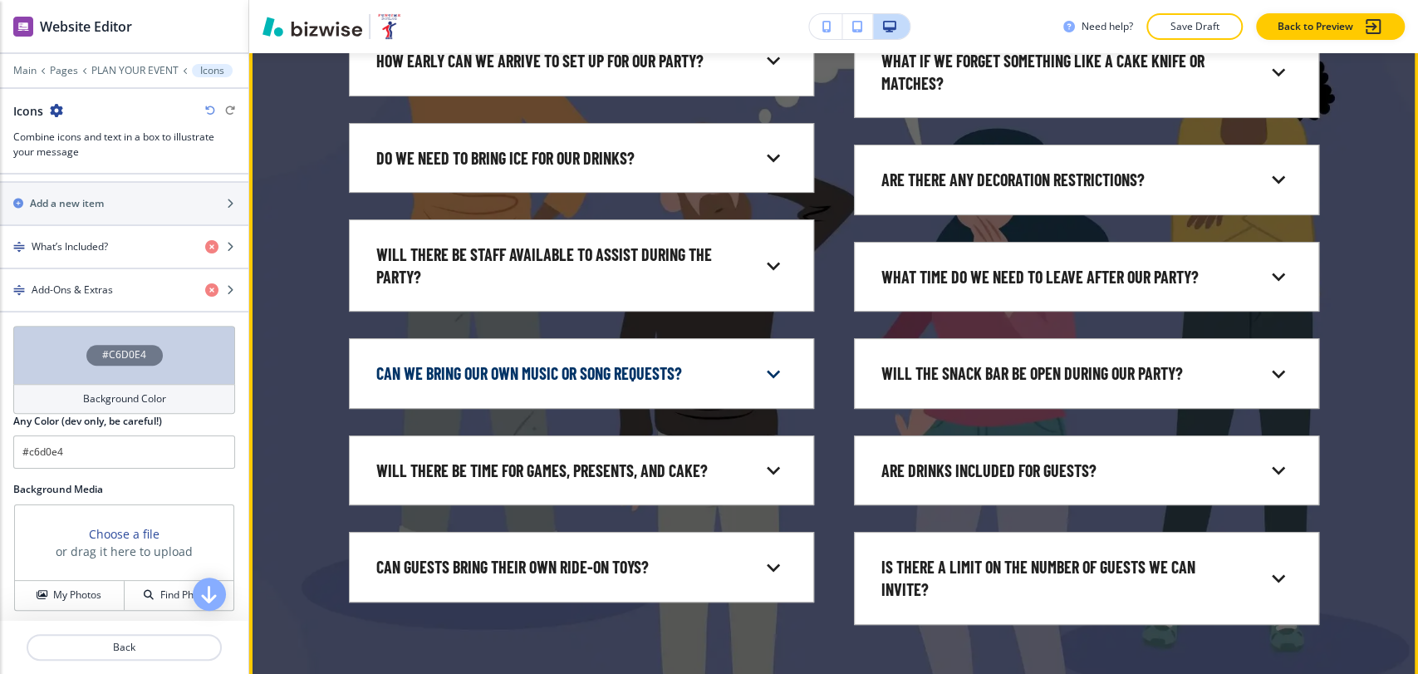
scroll to position [3969, 0]
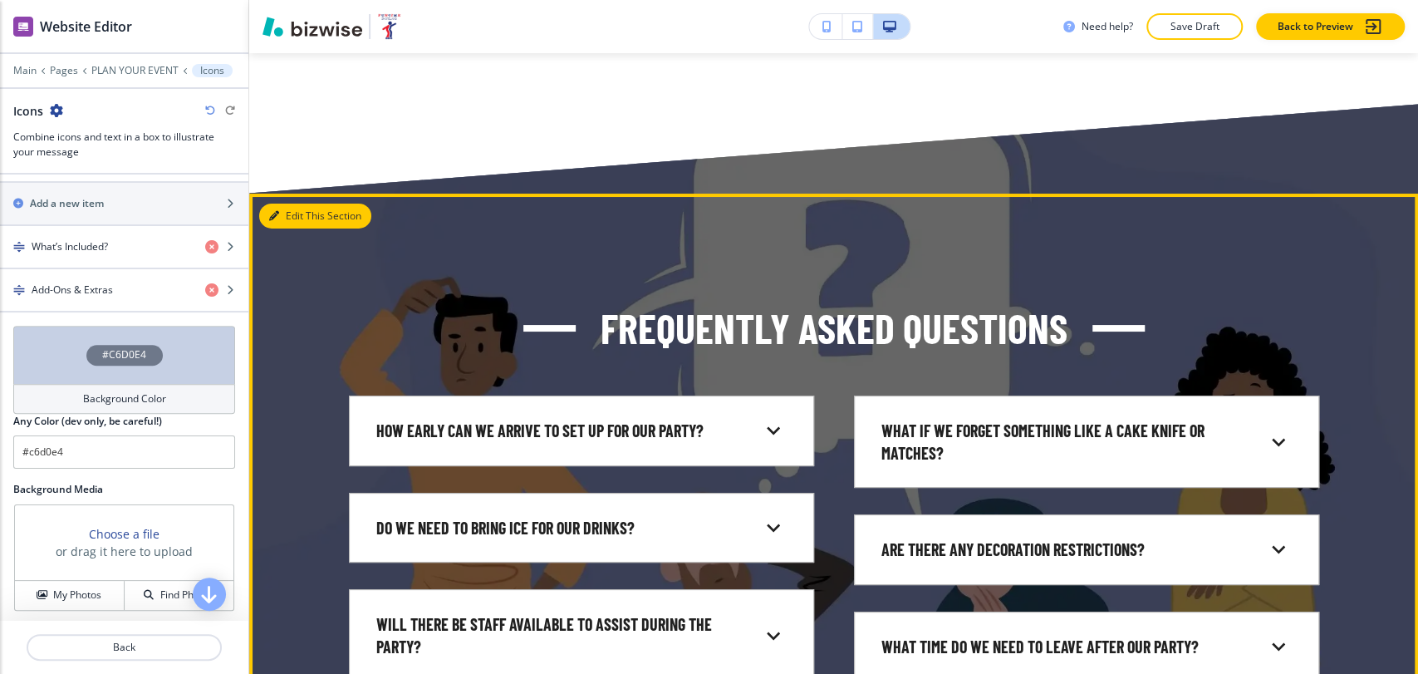
click at [290, 228] on button "Edit This Section" at bounding box center [315, 216] width 112 height 25
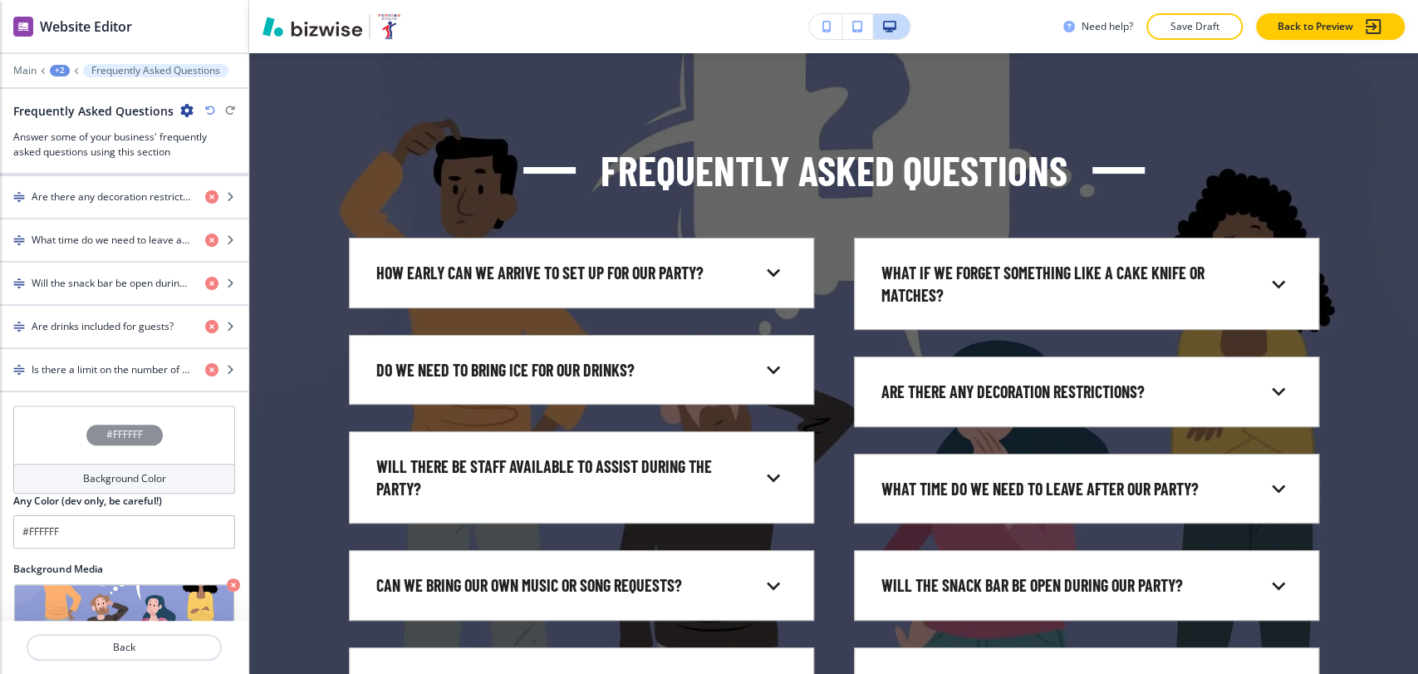
scroll to position [1064, 0]
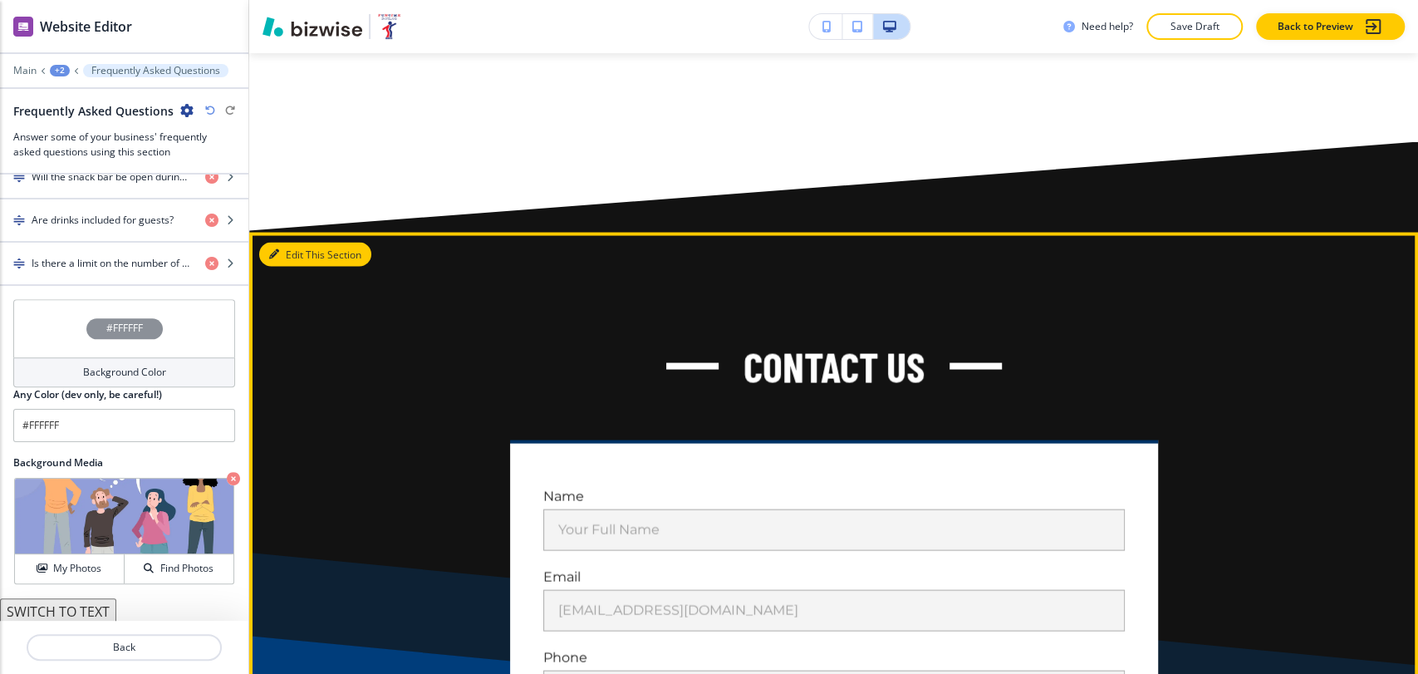
click at [274, 248] on icon "button" at bounding box center [274, 253] width 10 height 10
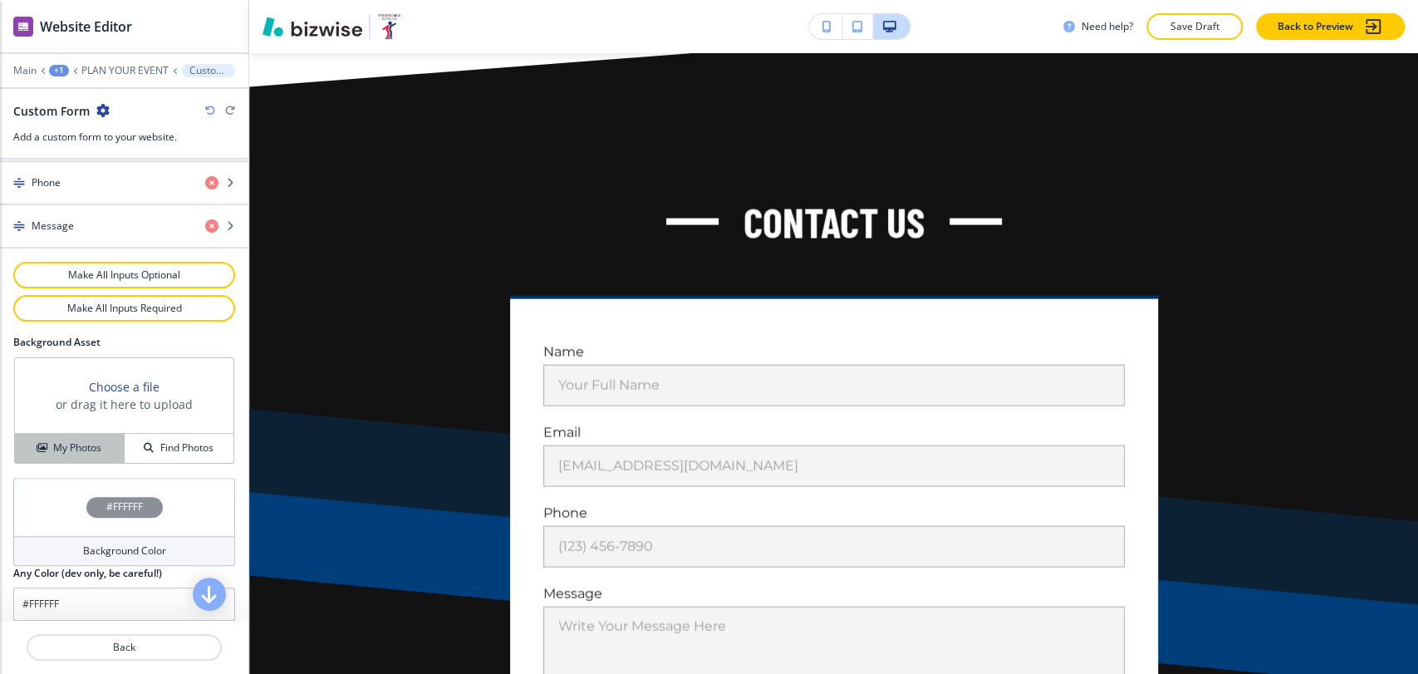
scroll to position [858, 0]
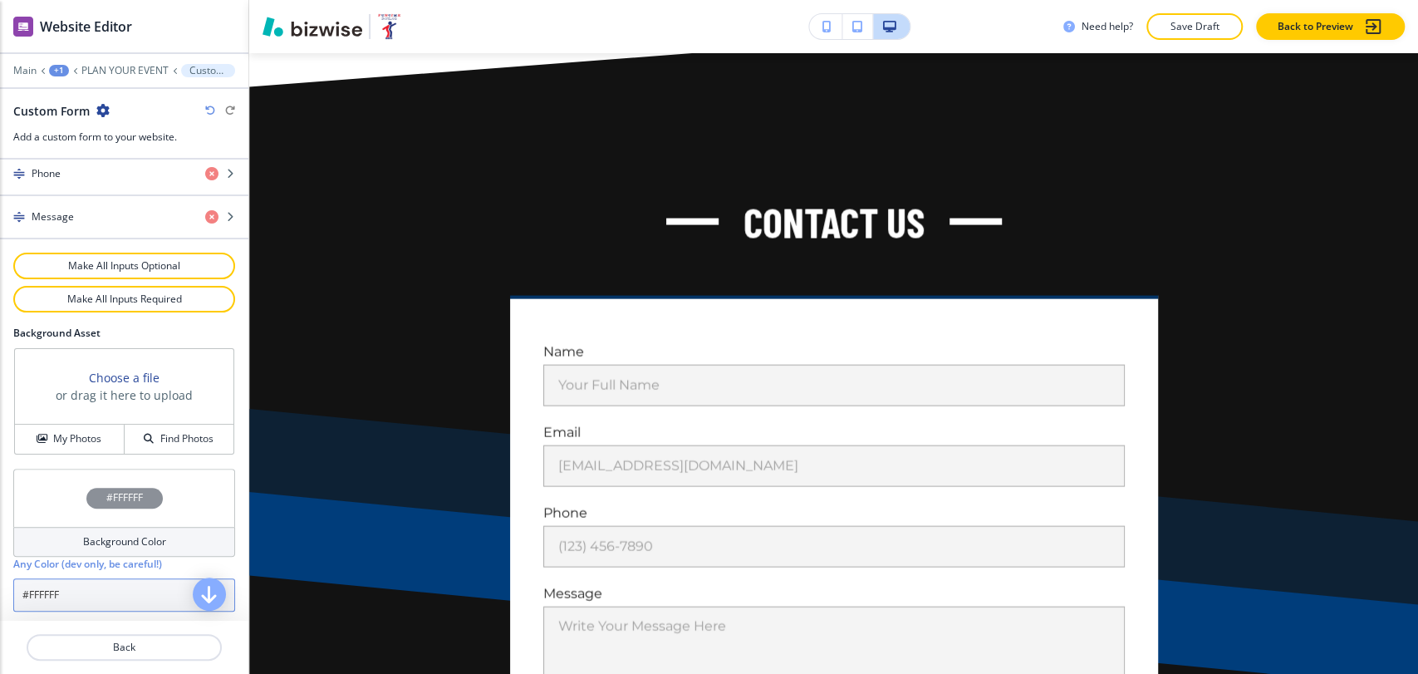
click at [85, 578] on input "#FFFFFF" at bounding box center [124, 594] width 222 height 33
paste input "a7c1d9"
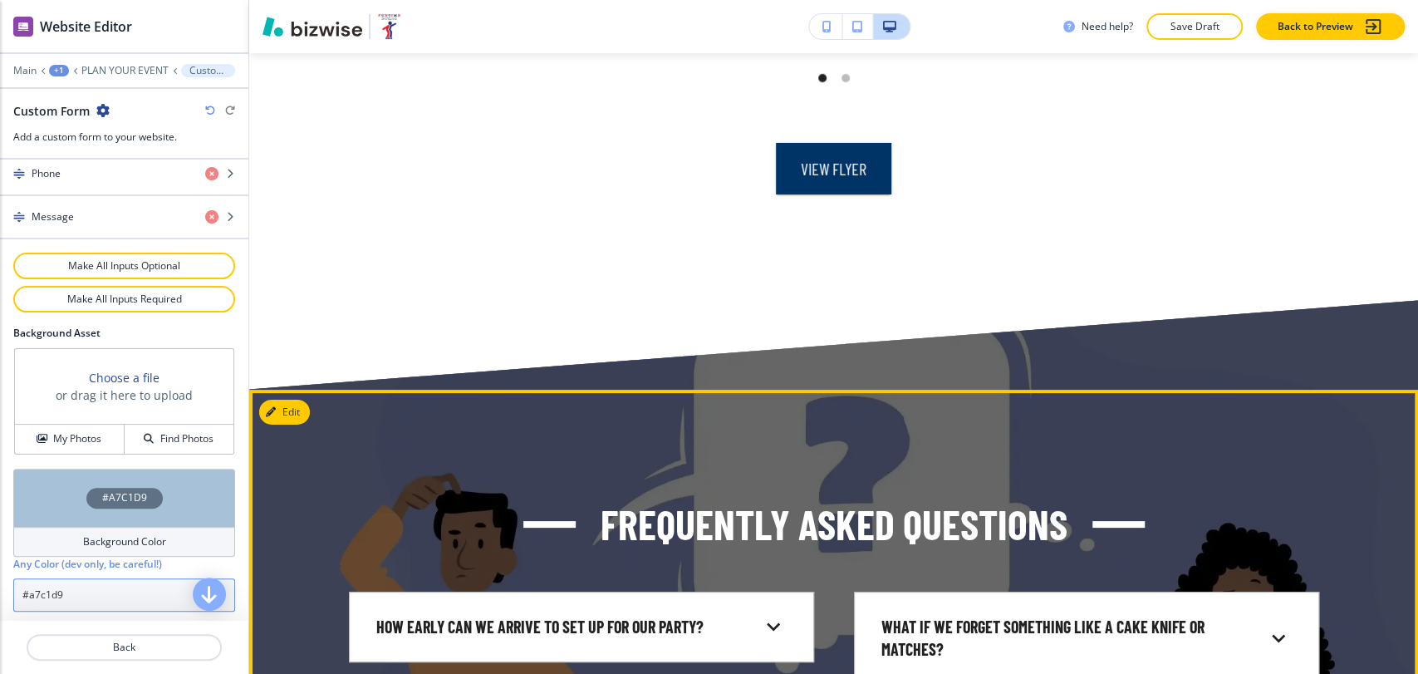
scroll to position [3531, 0]
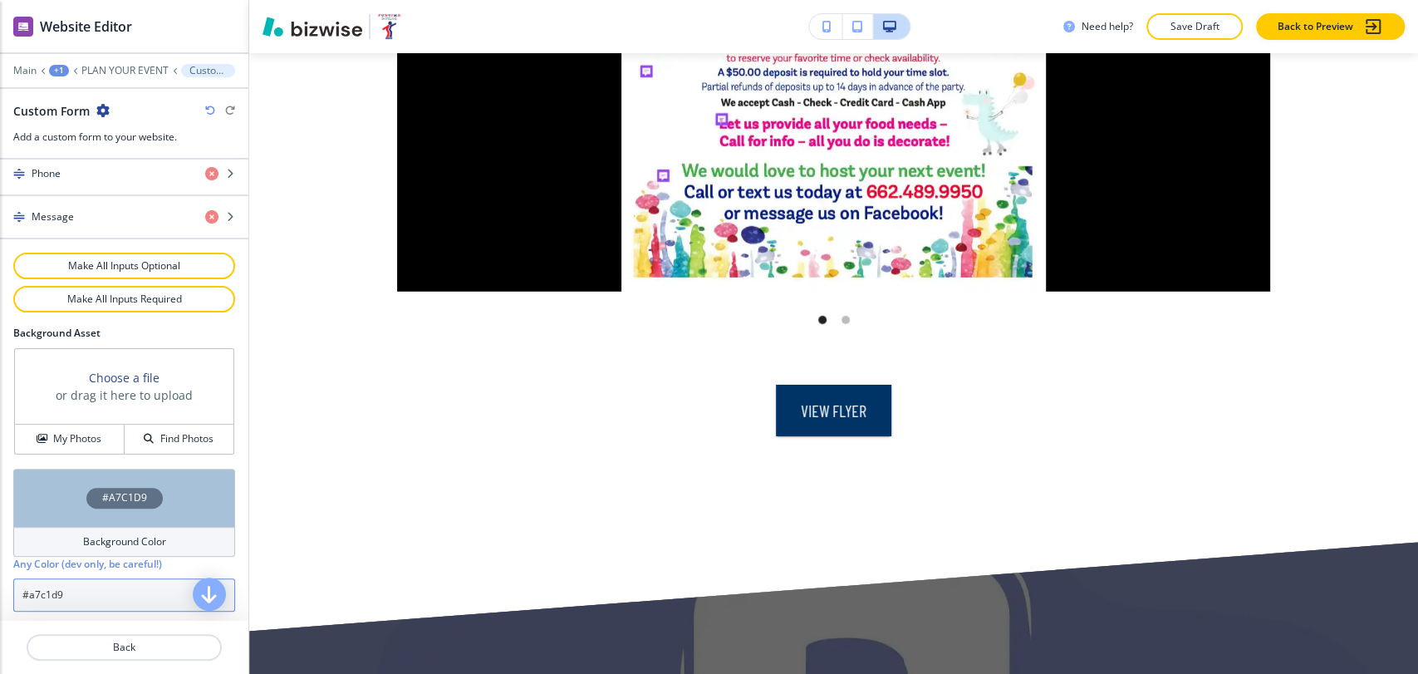
type input "#a7c1d9"
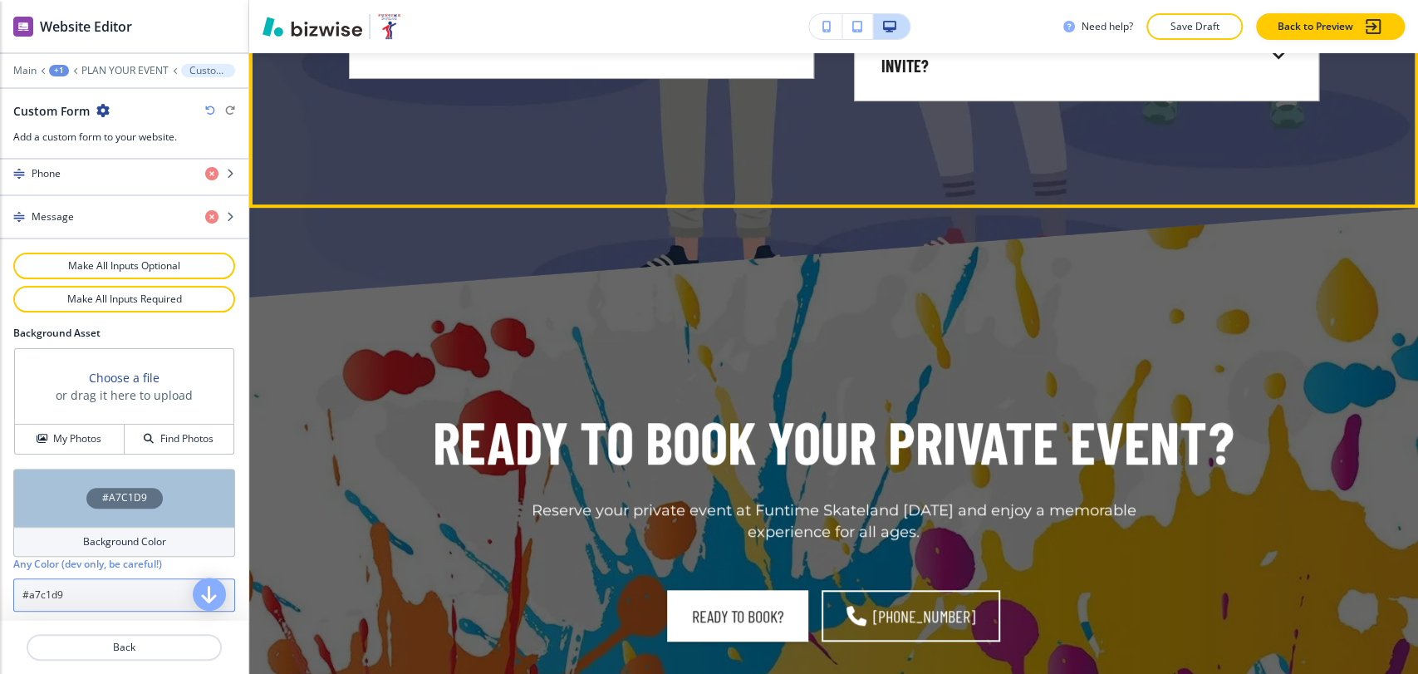
scroll to position [5101, 0]
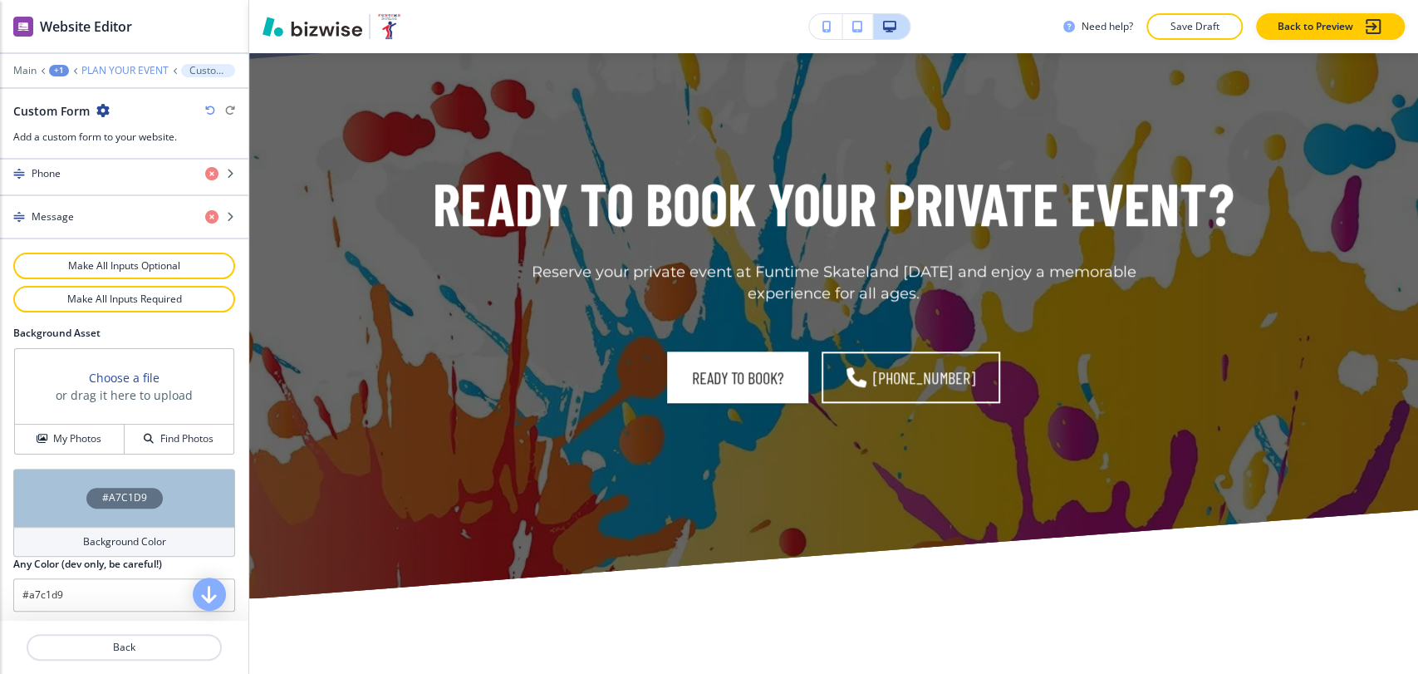
click at [123, 72] on p "PLAN YOUR EVENT" at bounding box center [124, 71] width 87 height 12
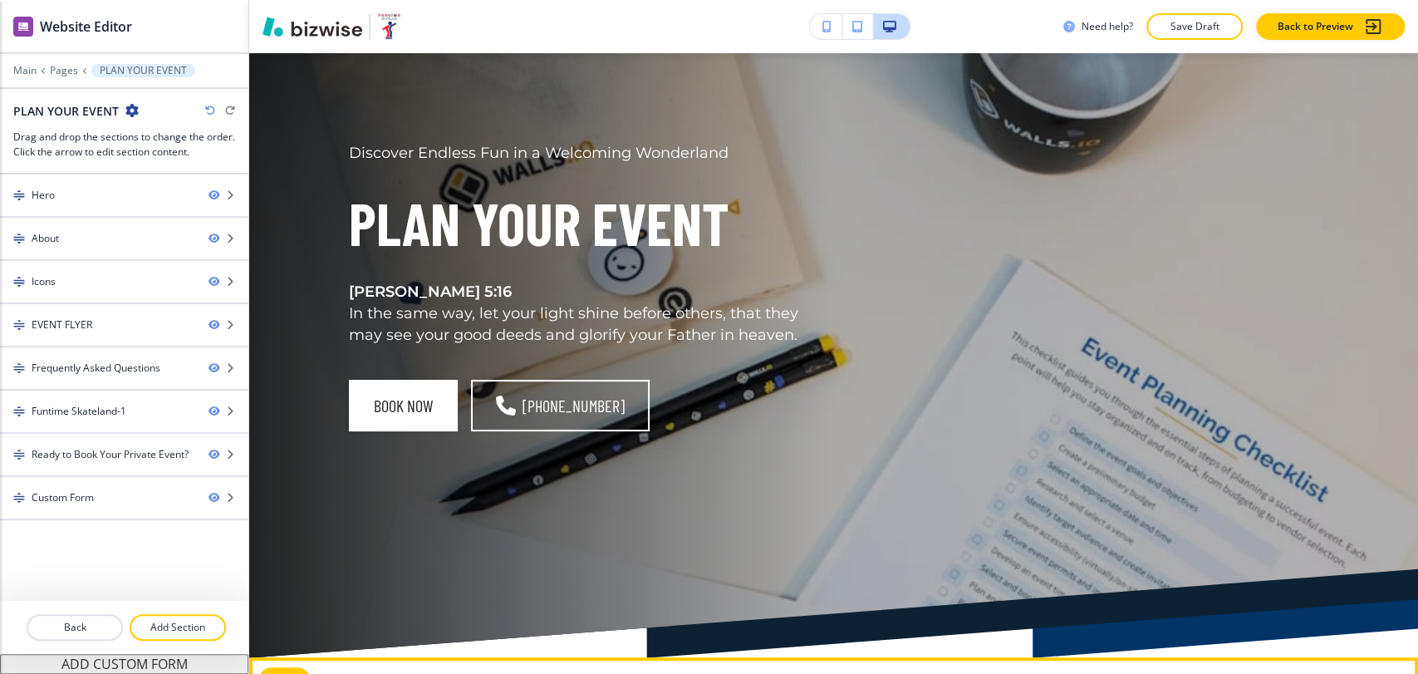
scroll to position [0, 0]
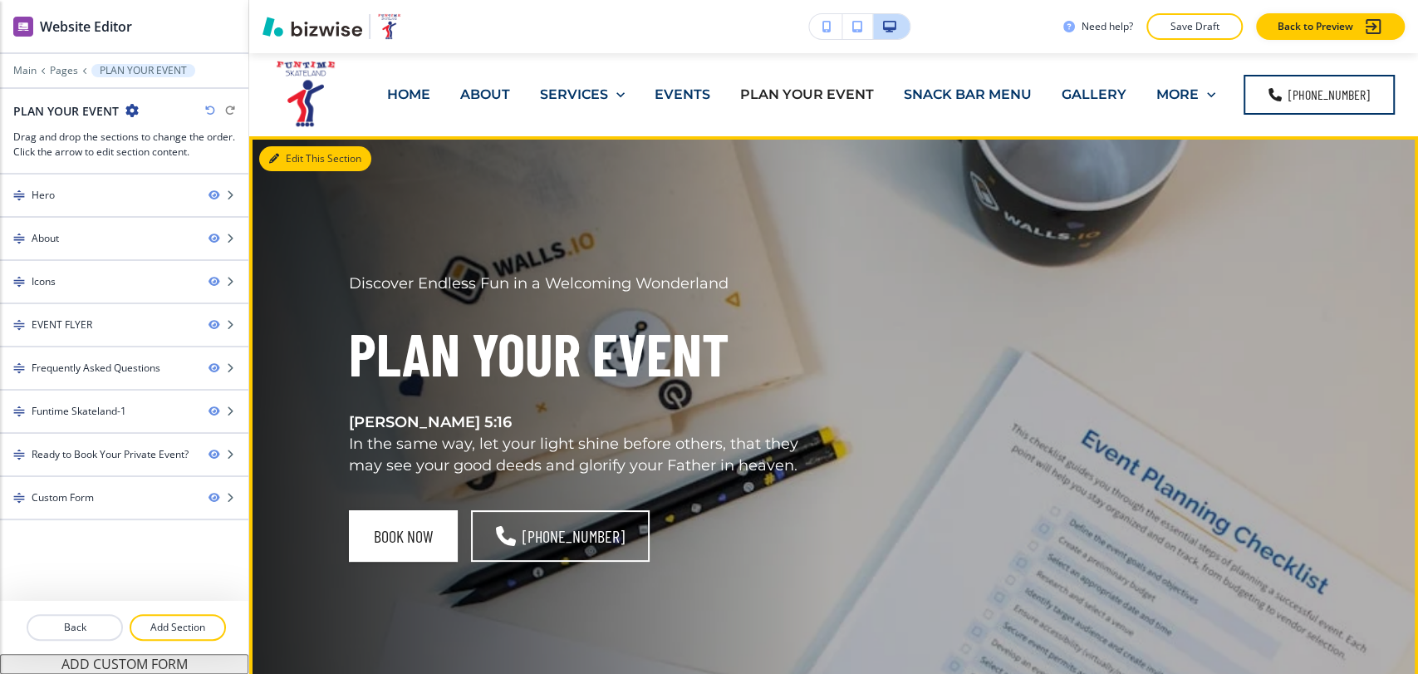
click at [292, 167] on button "Edit This Section" at bounding box center [315, 158] width 112 height 25
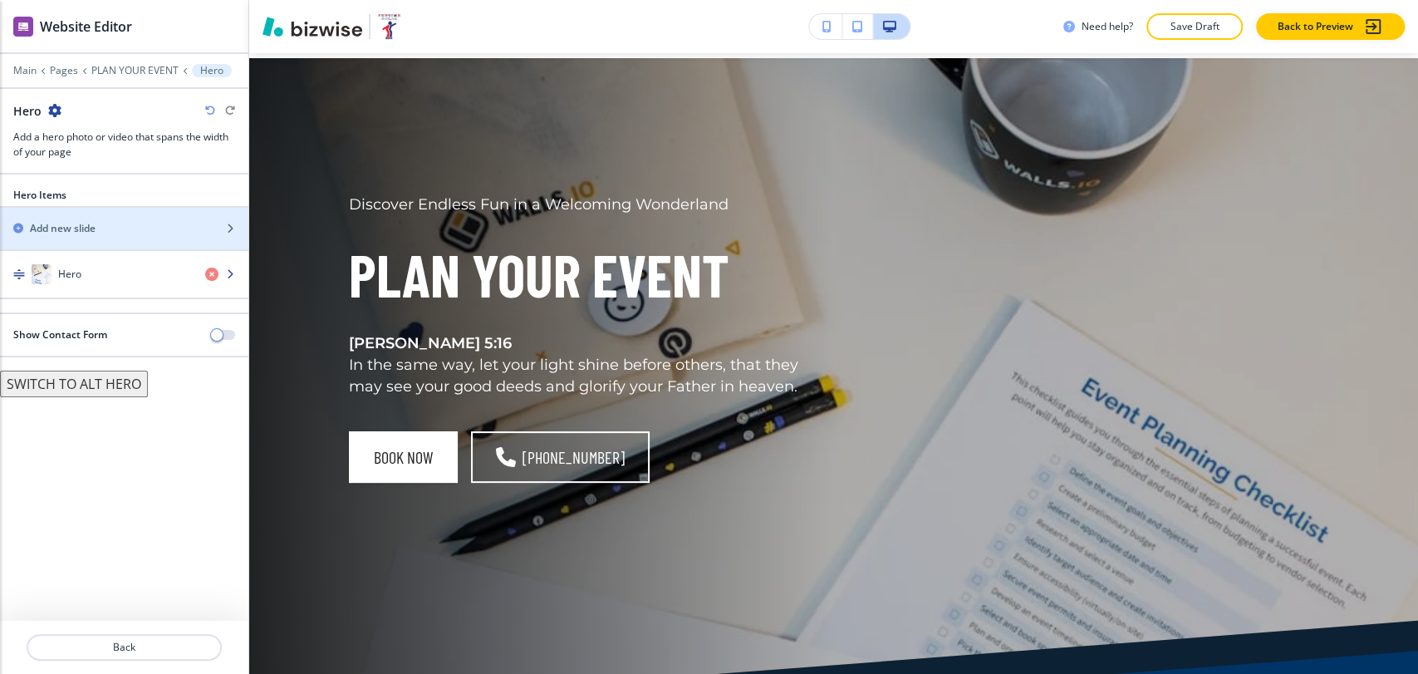
scroll to position [83, 0]
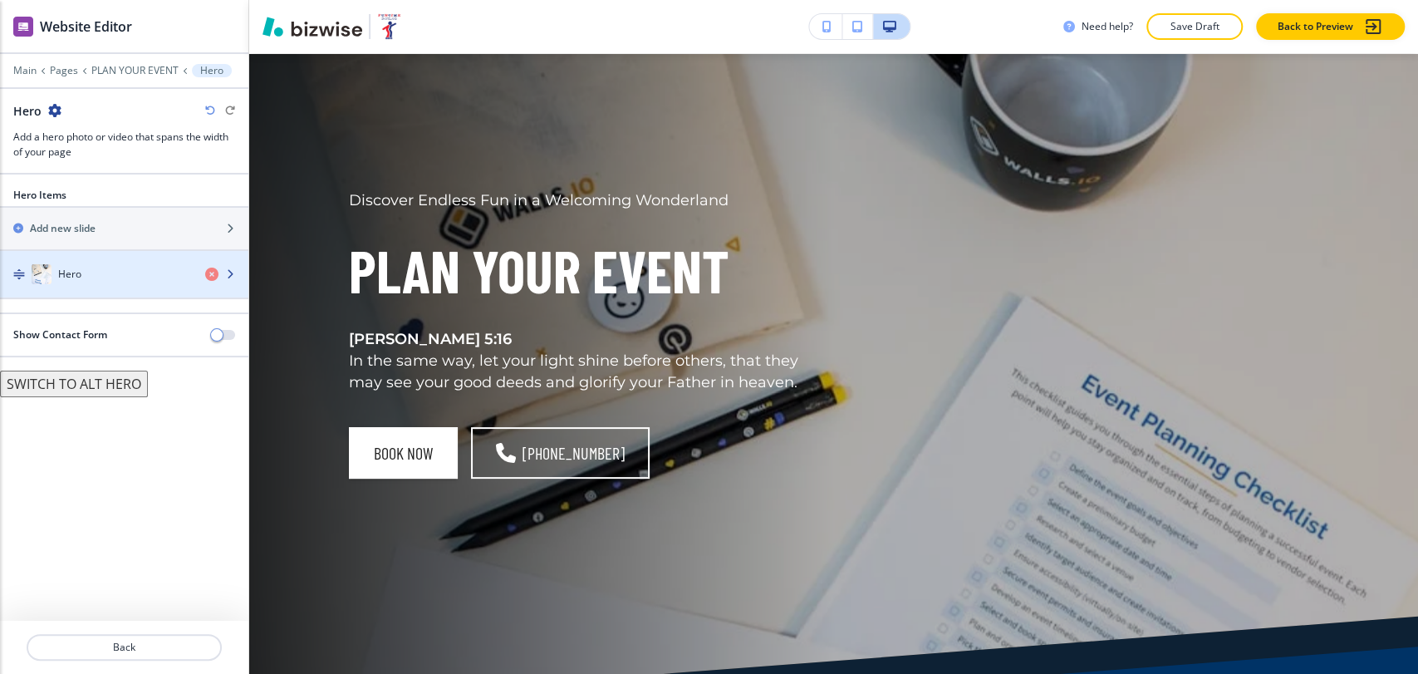
click at [138, 284] on div "button" at bounding box center [124, 290] width 248 height 13
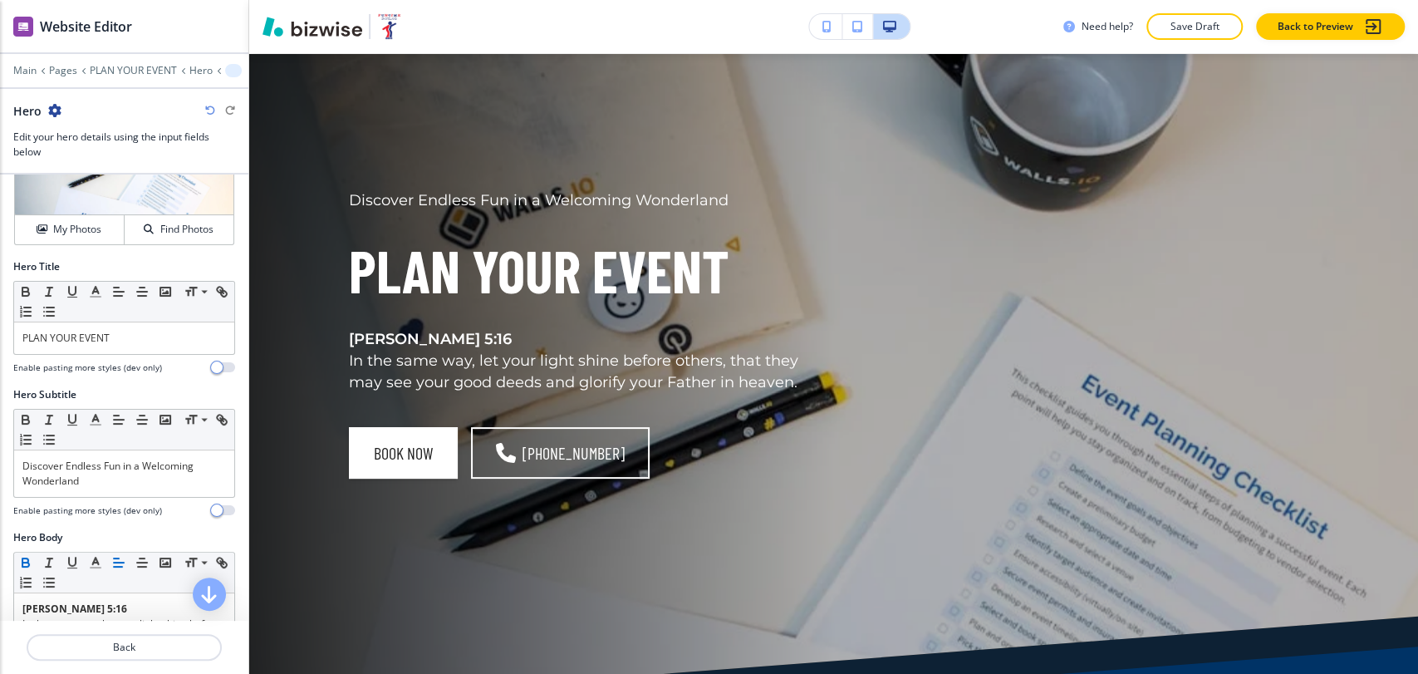
scroll to position [184, 0]
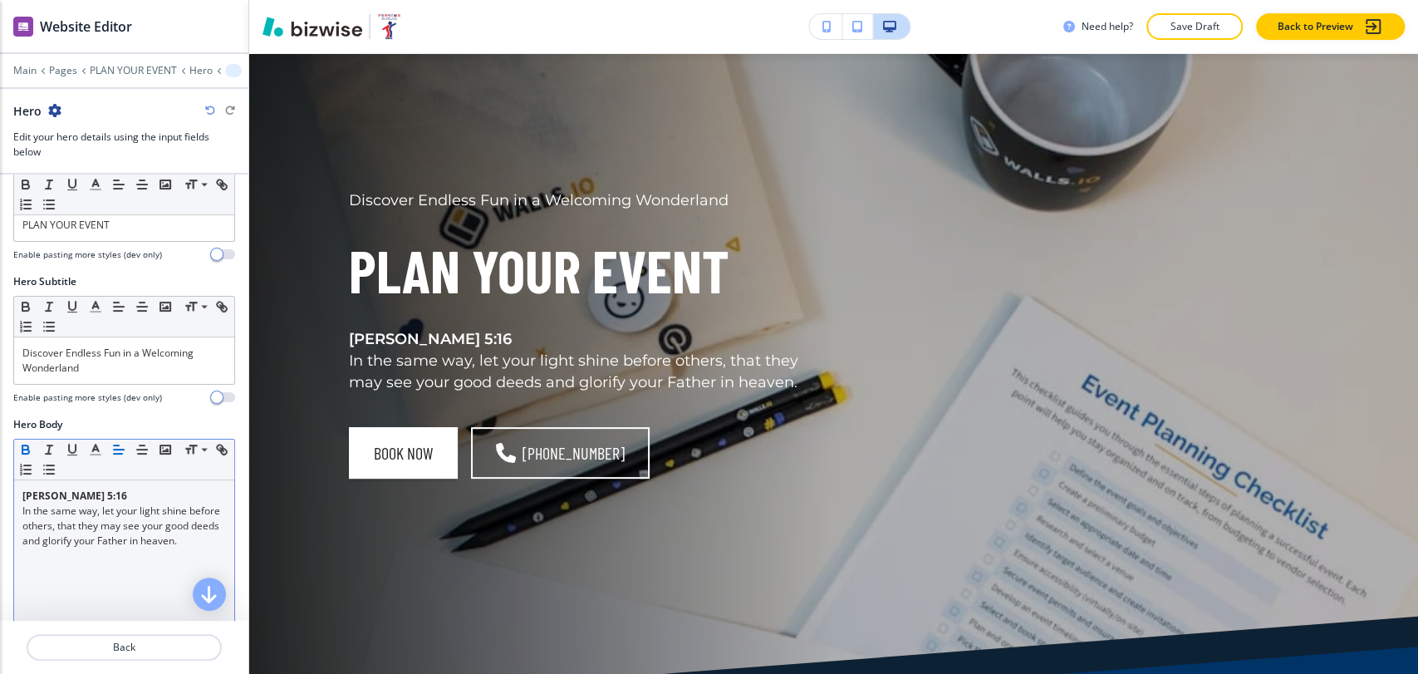
click at [98, 494] on p "Matthew 5:16" at bounding box center [124, 496] width 204 height 15
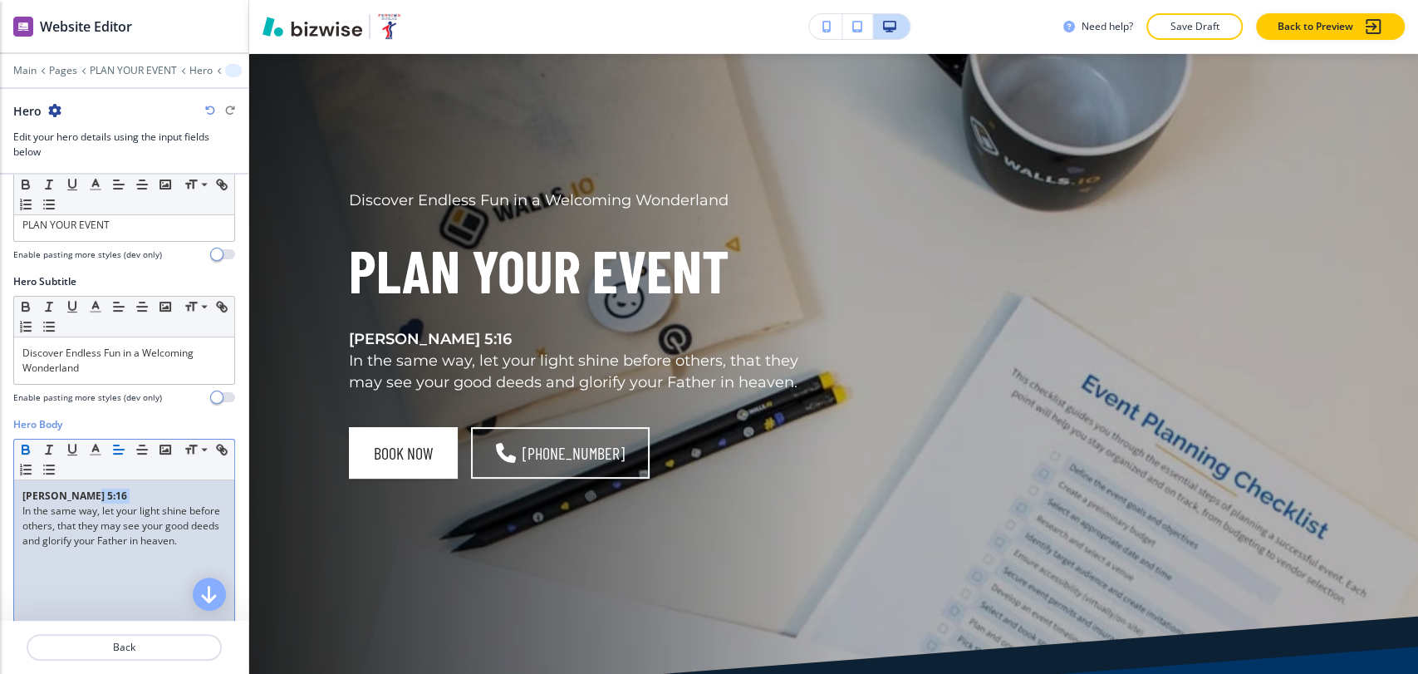
click at [98, 494] on p "Matthew 5:16" at bounding box center [124, 496] width 204 height 15
click at [27, 450] on icon "button" at bounding box center [25, 452] width 7 height 4
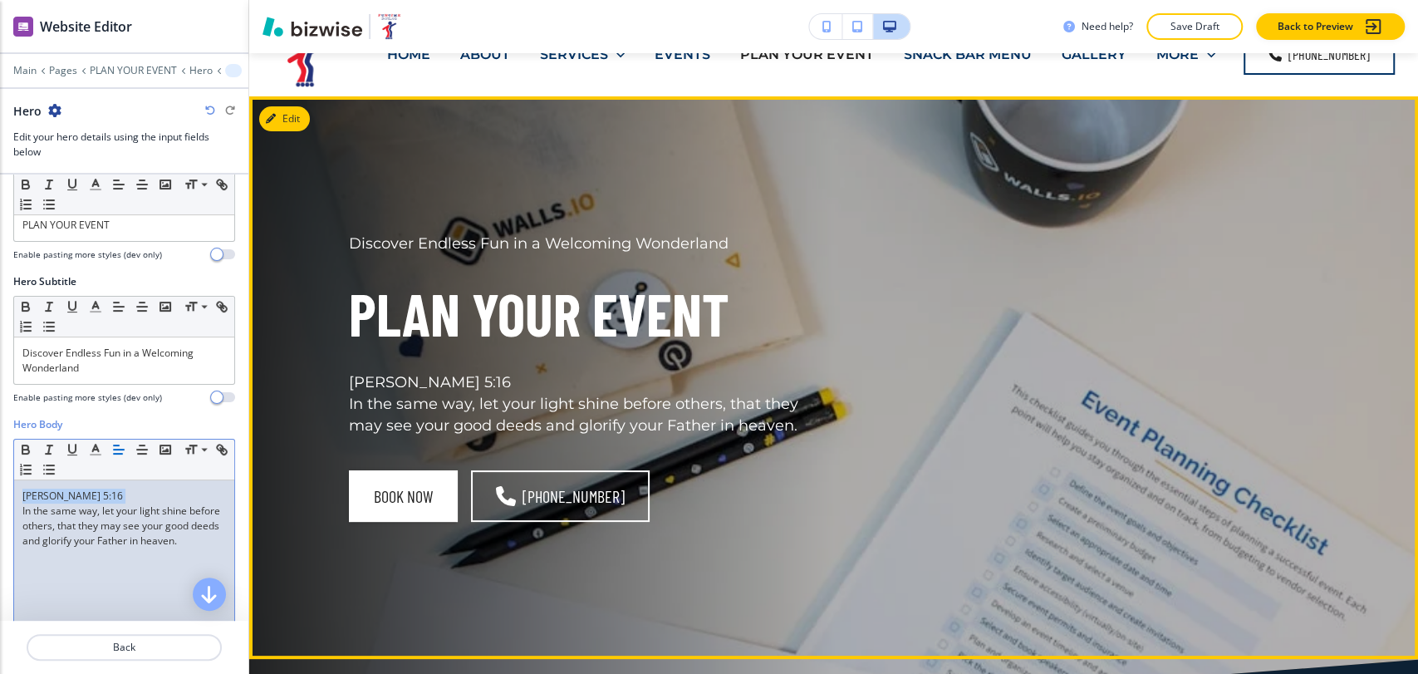
scroll to position [0, 0]
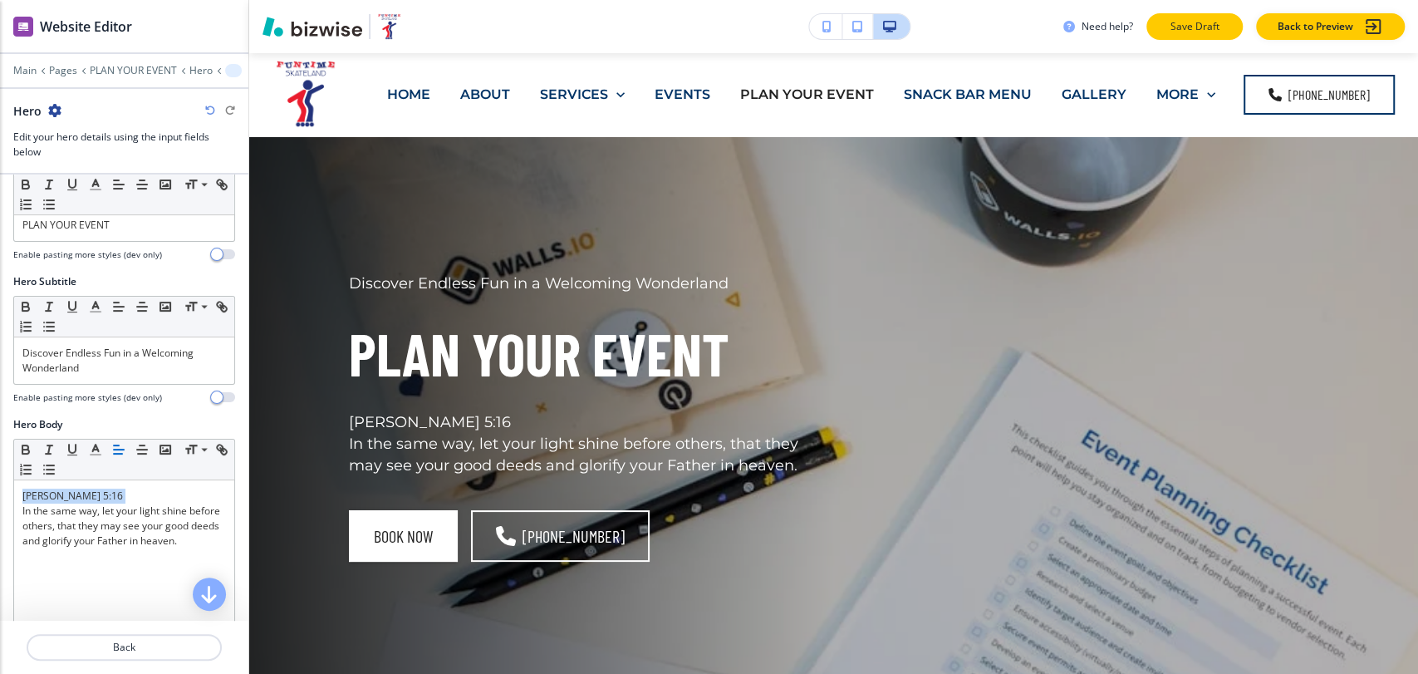
click at [1197, 22] on p "Save Draft" at bounding box center [1194, 26] width 53 height 15
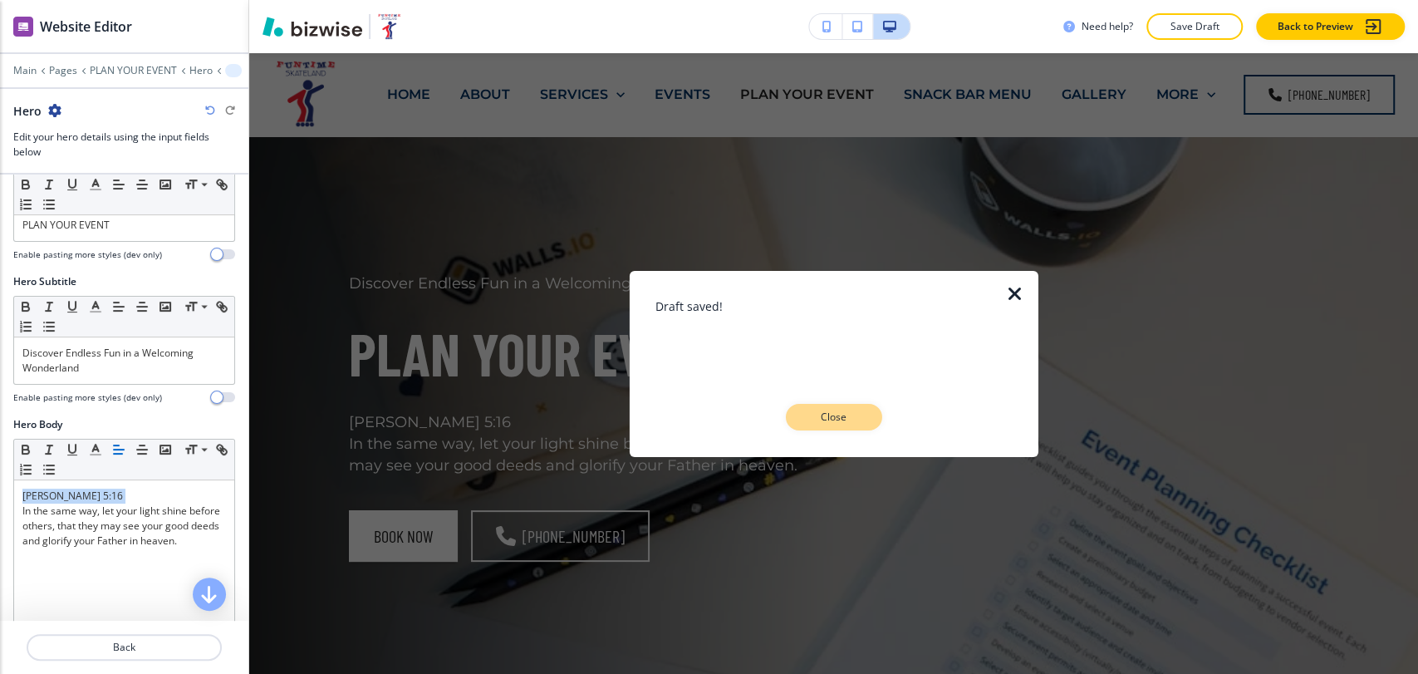
click at [850, 416] on p "Close" at bounding box center [834, 417] width 53 height 15
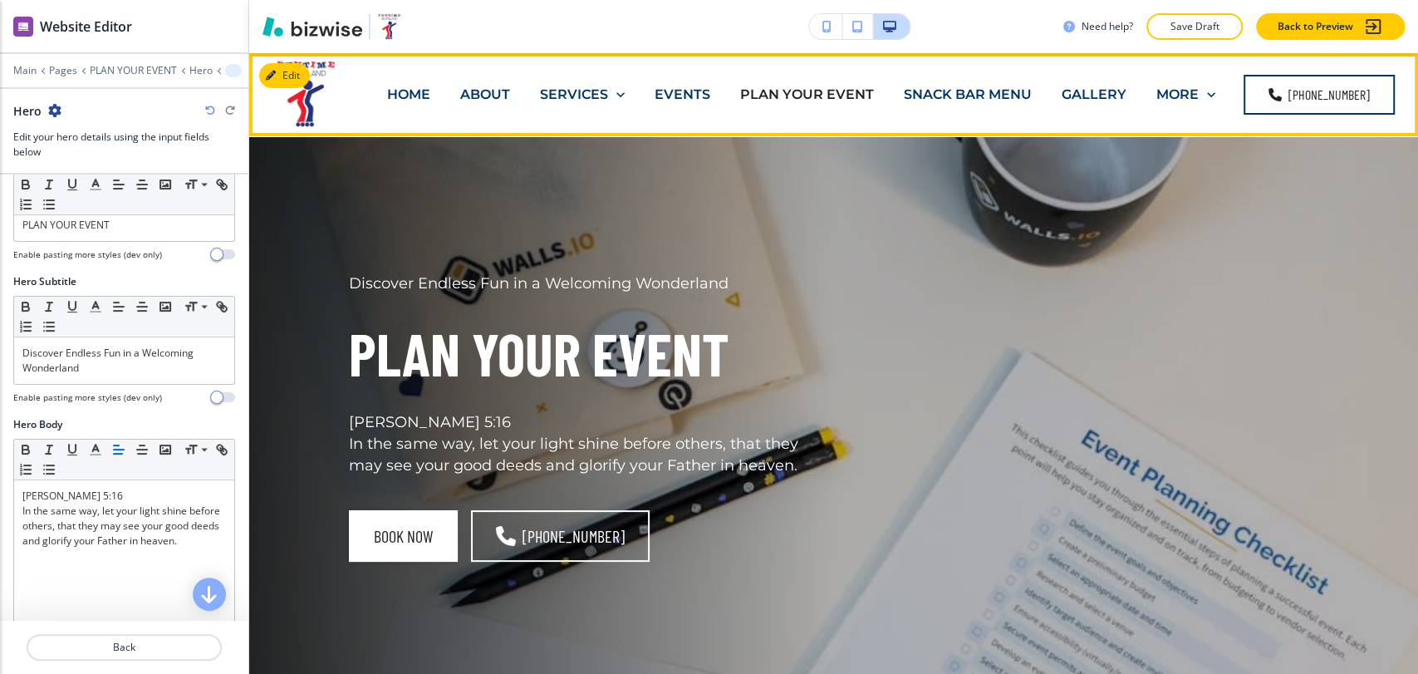
click at [956, 89] on p "SNACK BAR MENU" at bounding box center [968, 94] width 128 height 19
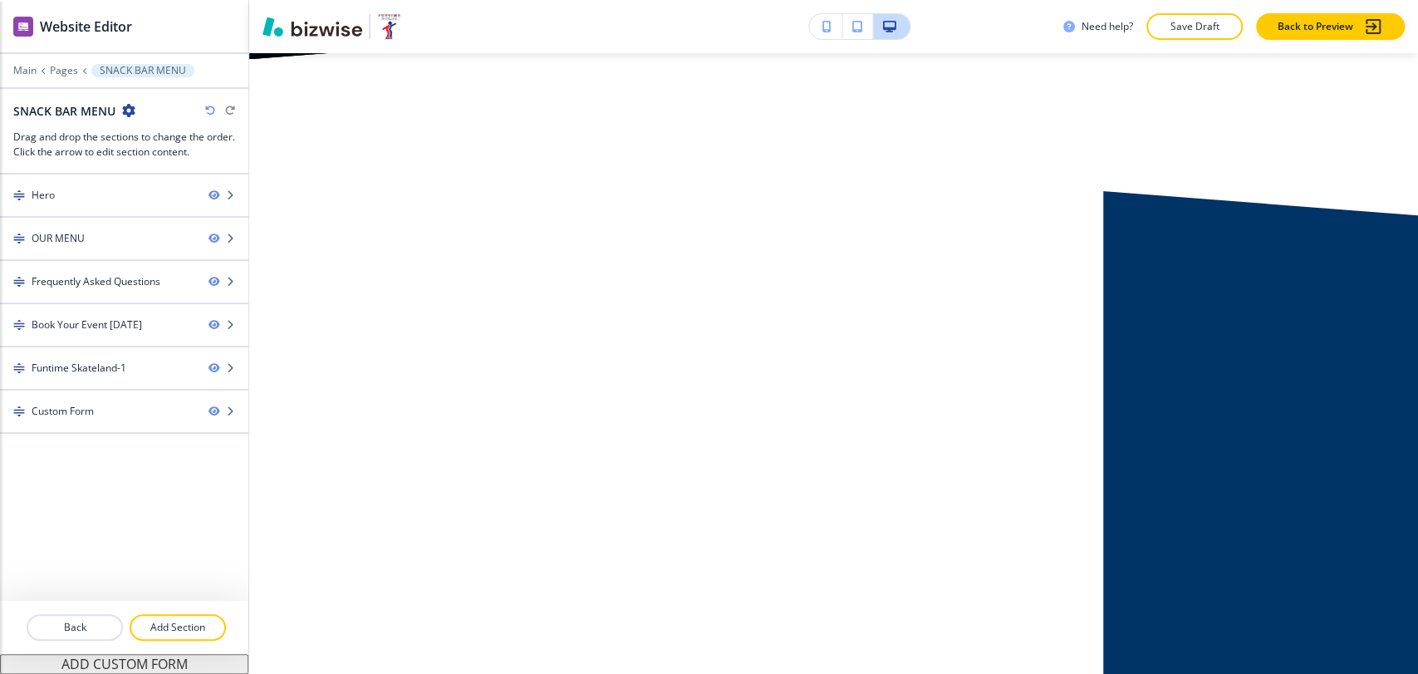
scroll to position [2400, 0]
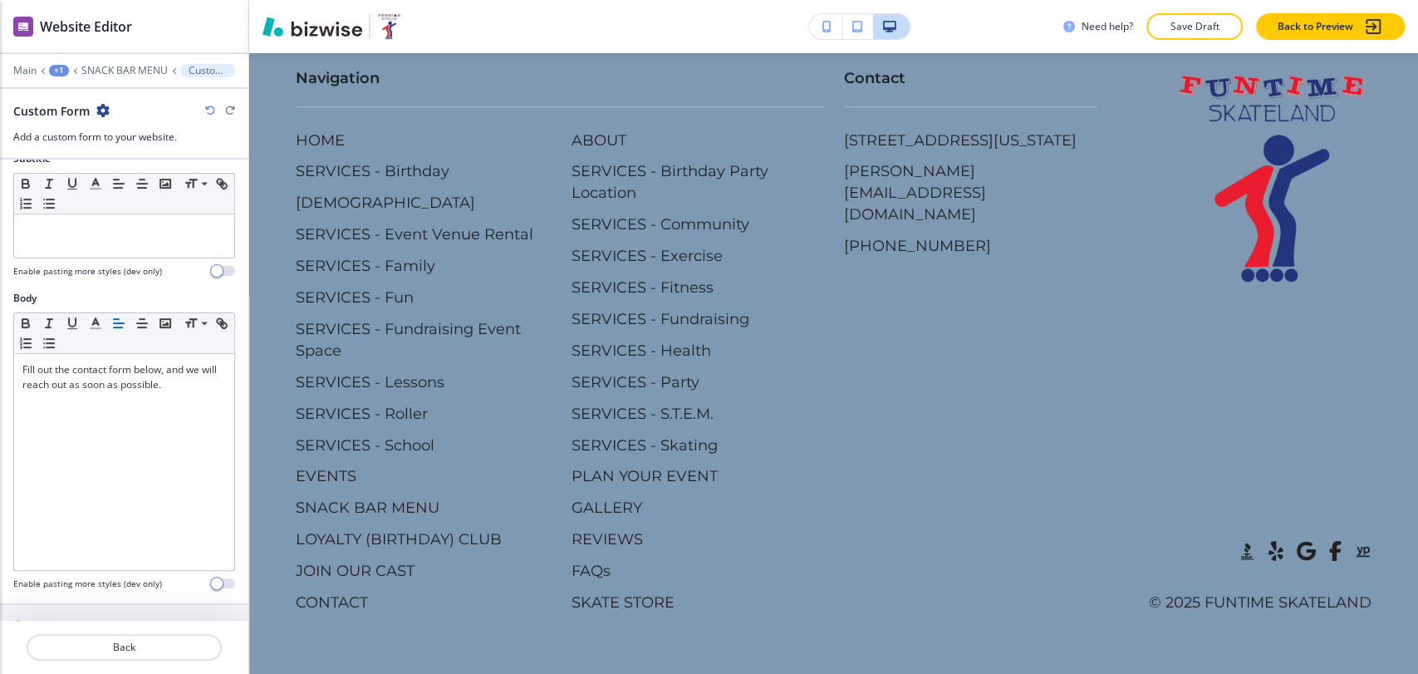
scroll to position [858, 0]
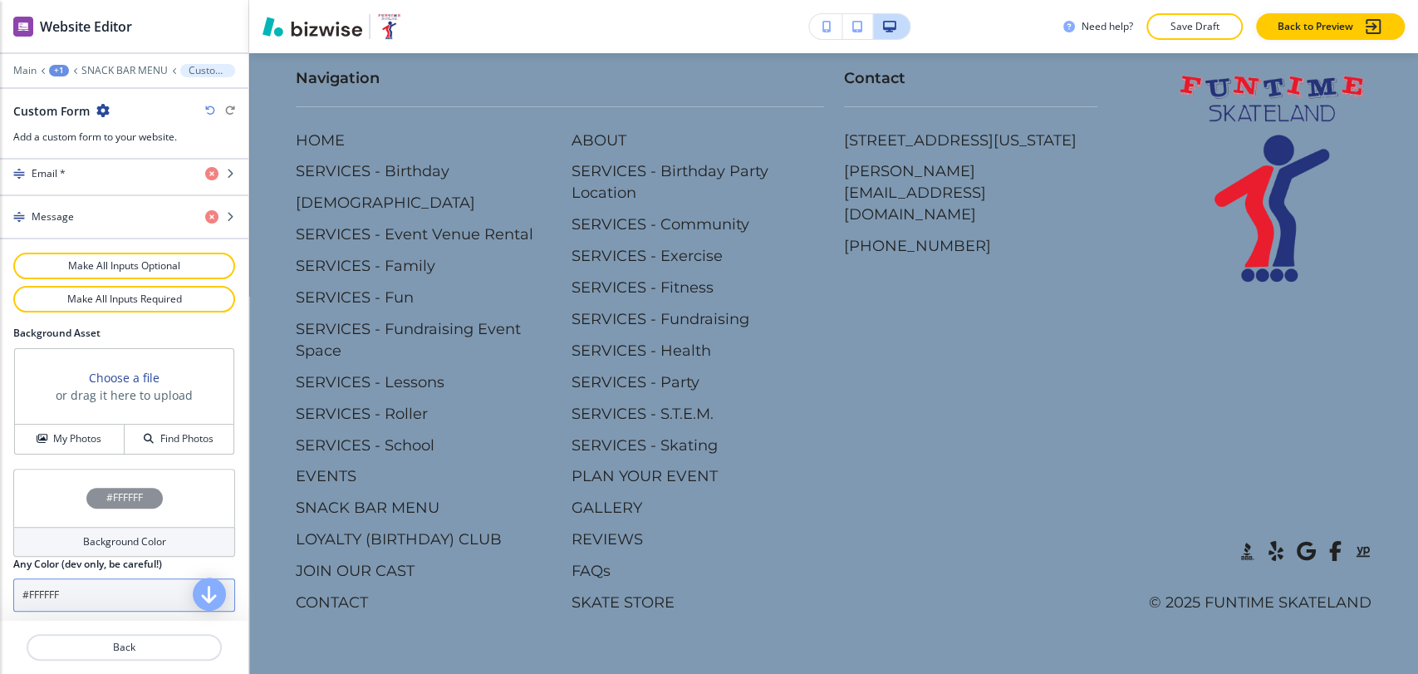
click at [99, 583] on input "#FFFFFF" at bounding box center [124, 594] width 222 height 33
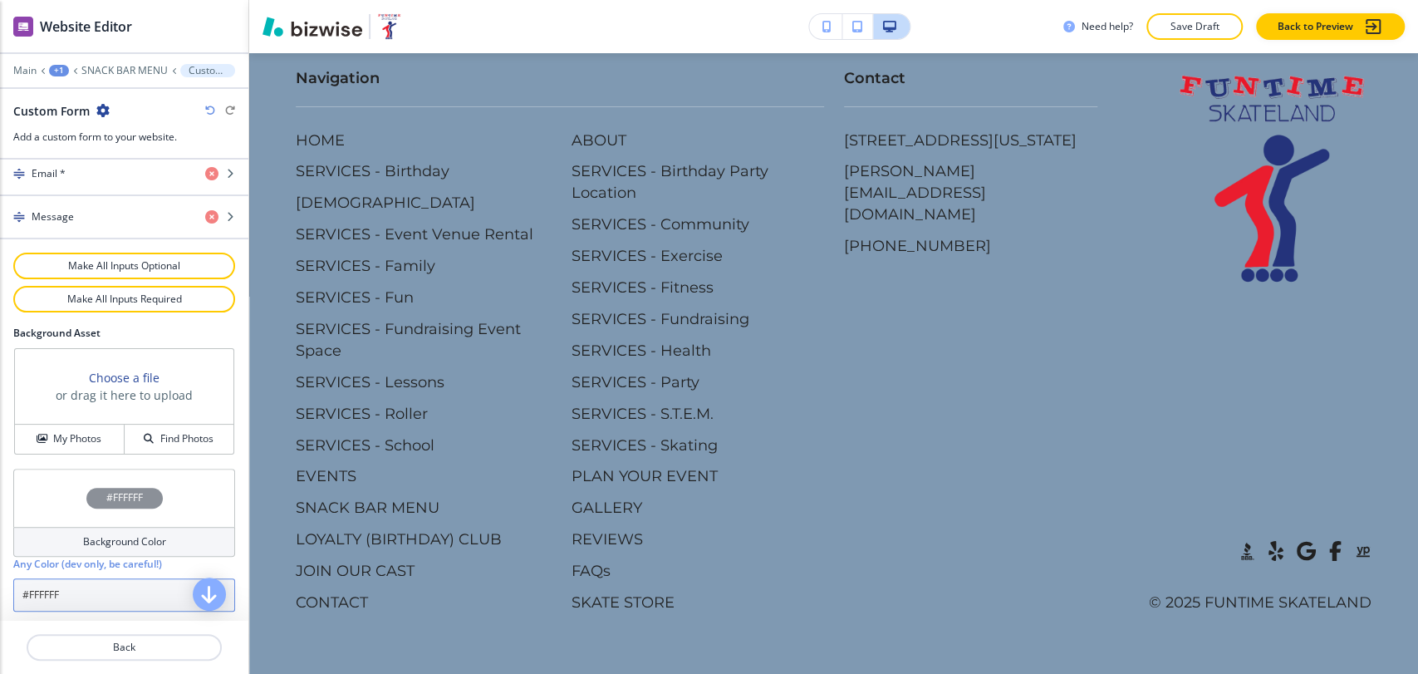
paste input "a7c1d9"
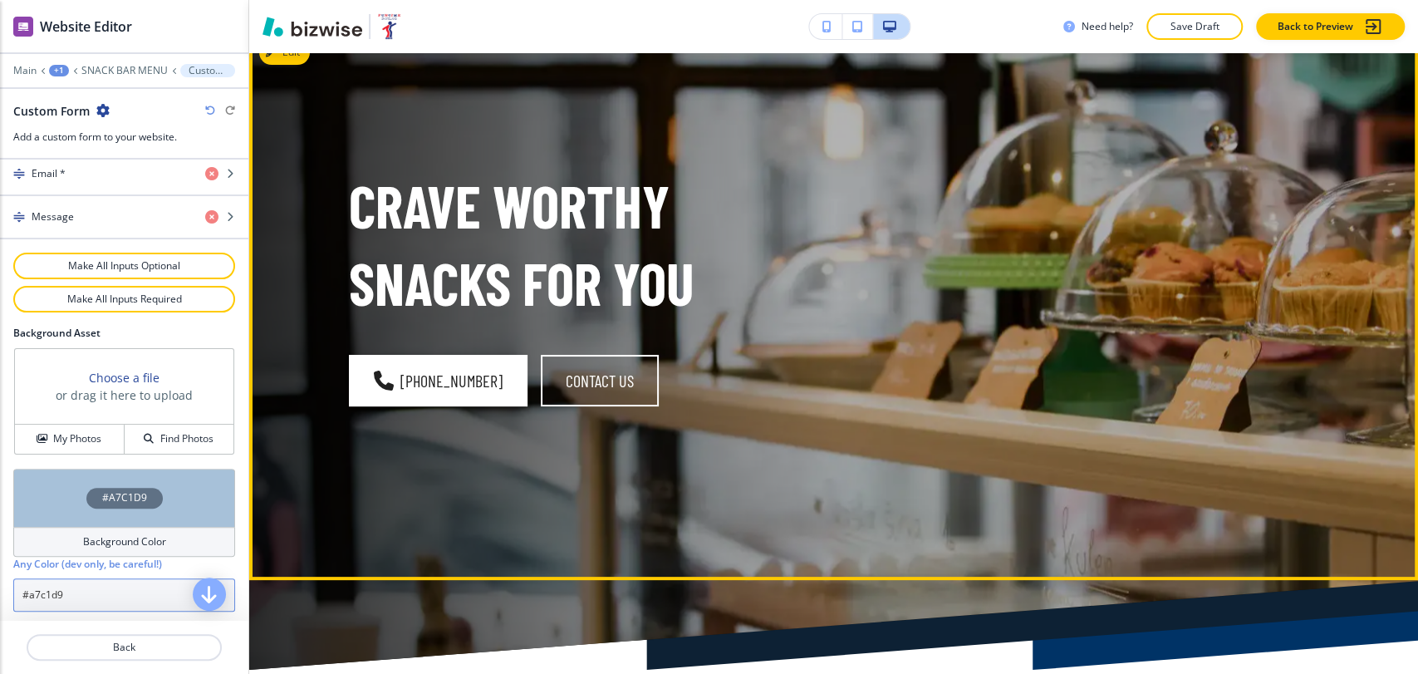
scroll to position [0, 0]
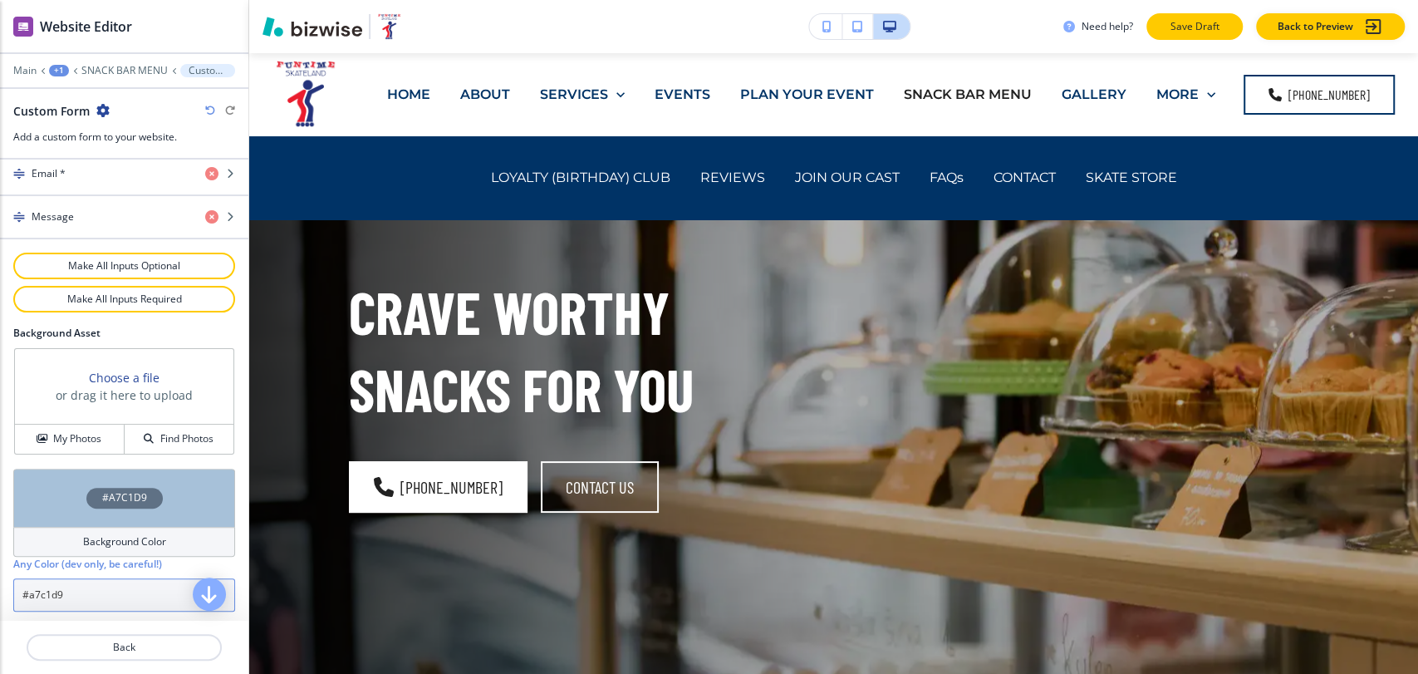
type input "#a7c1d9"
click at [1187, 29] on p "Save Draft" at bounding box center [1194, 26] width 53 height 15
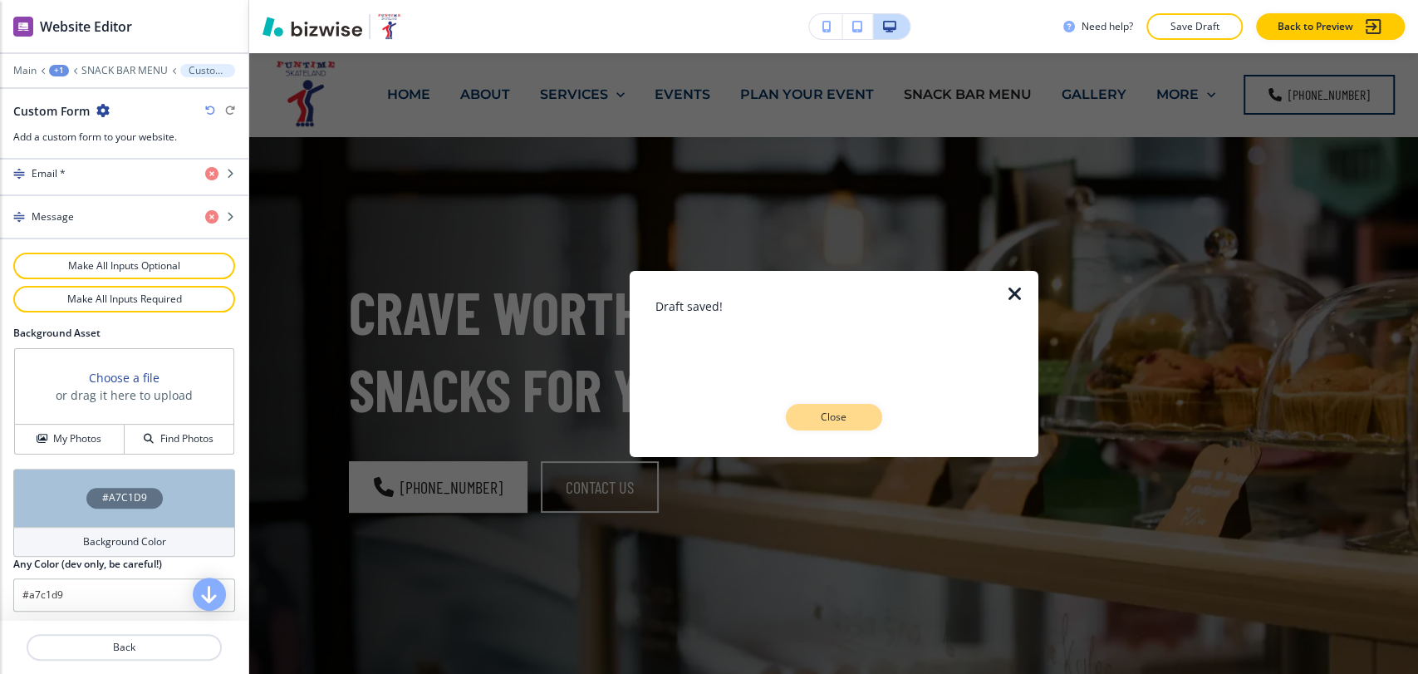
click at [843, 407] on button "Close" at bounding box center [834, 417] width 96 height 27
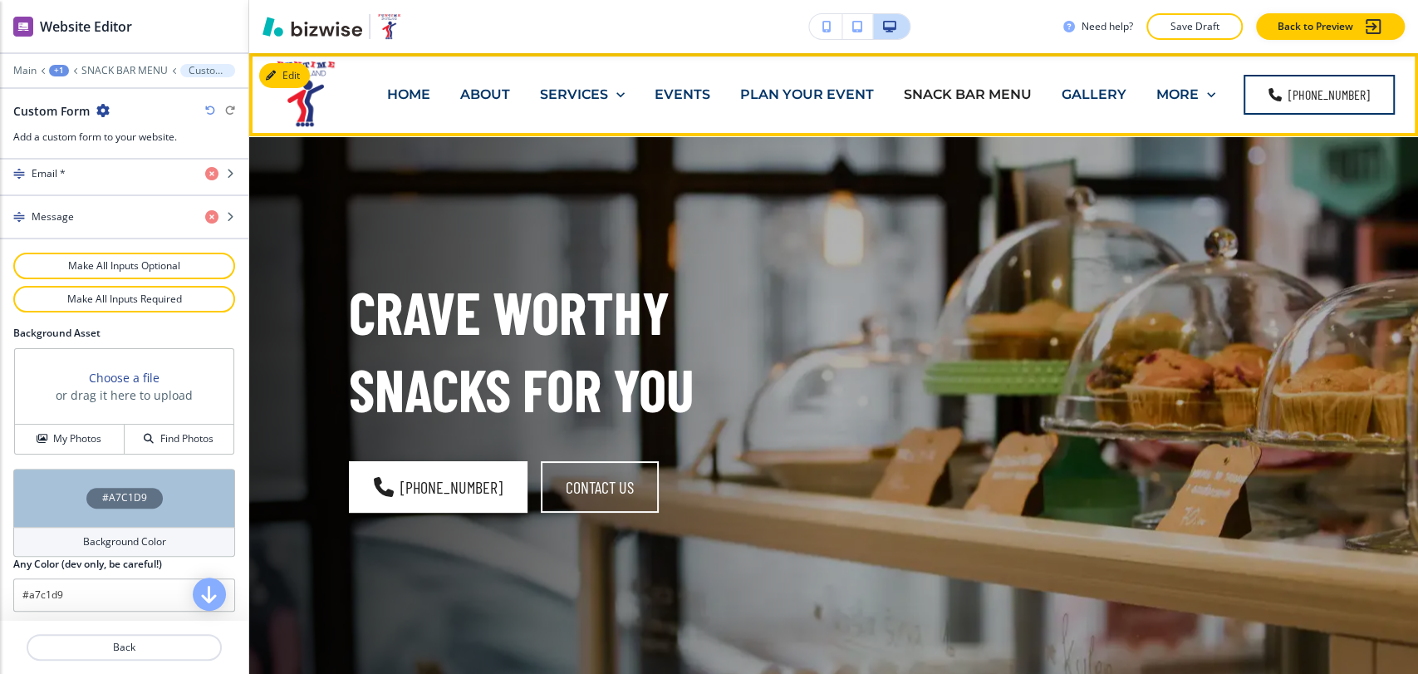
click at [1099, 93] on p "GALLERY" at bounding box center [1094, 94] width 65 height 19
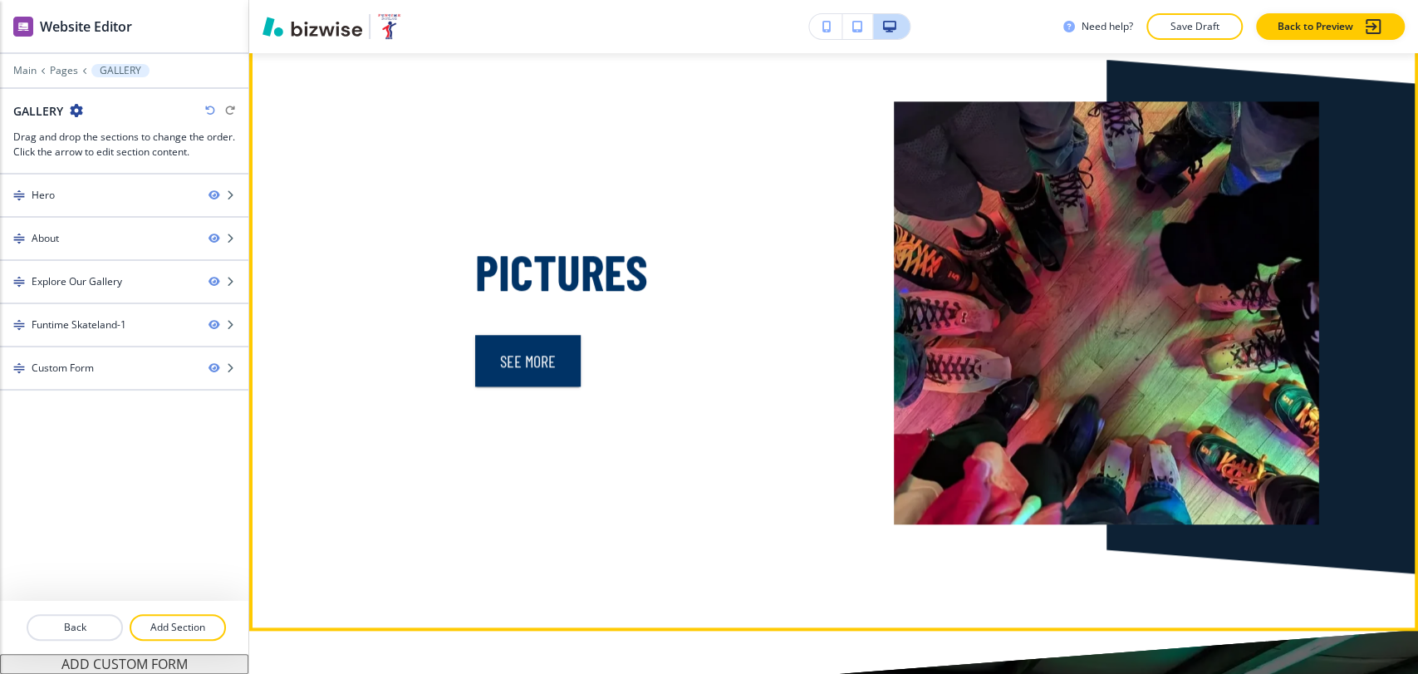
scroll to position [1200, 0]
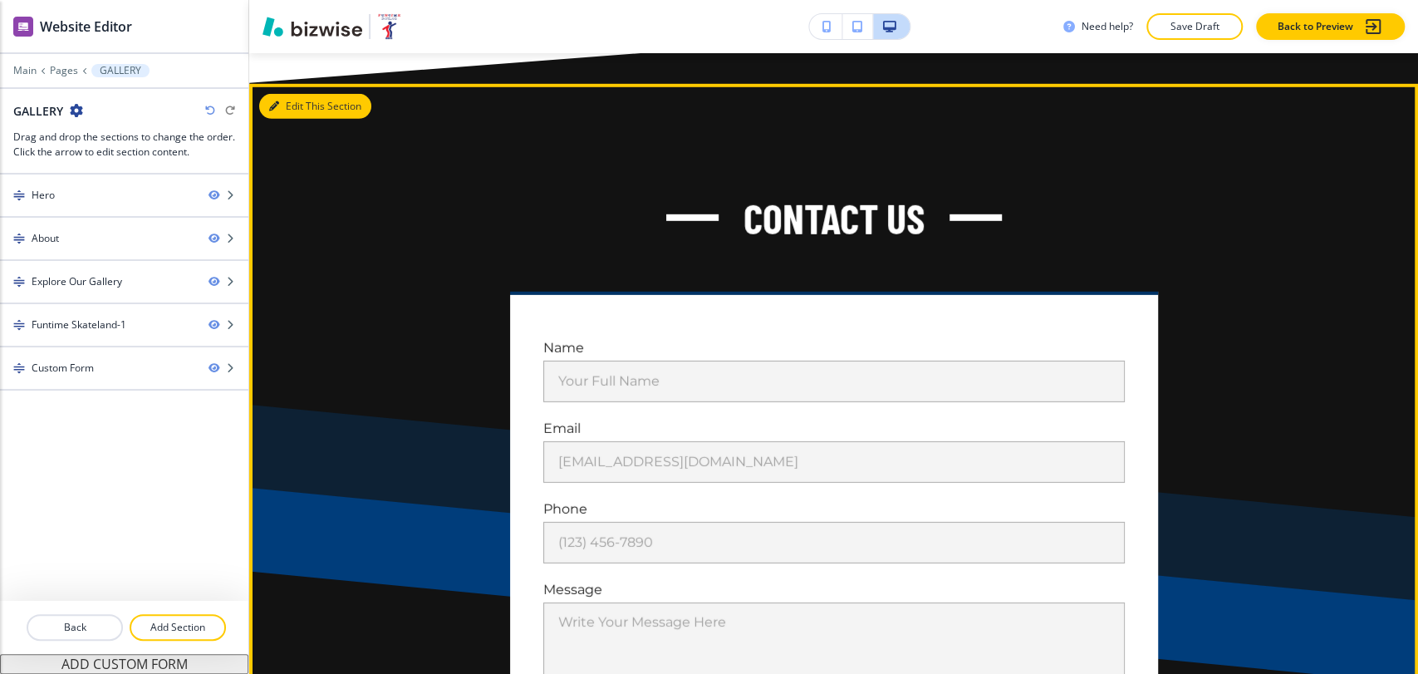
click at [298, 119] on button "Edit This Section" at bounding box center [315, 106] width 112 height 25
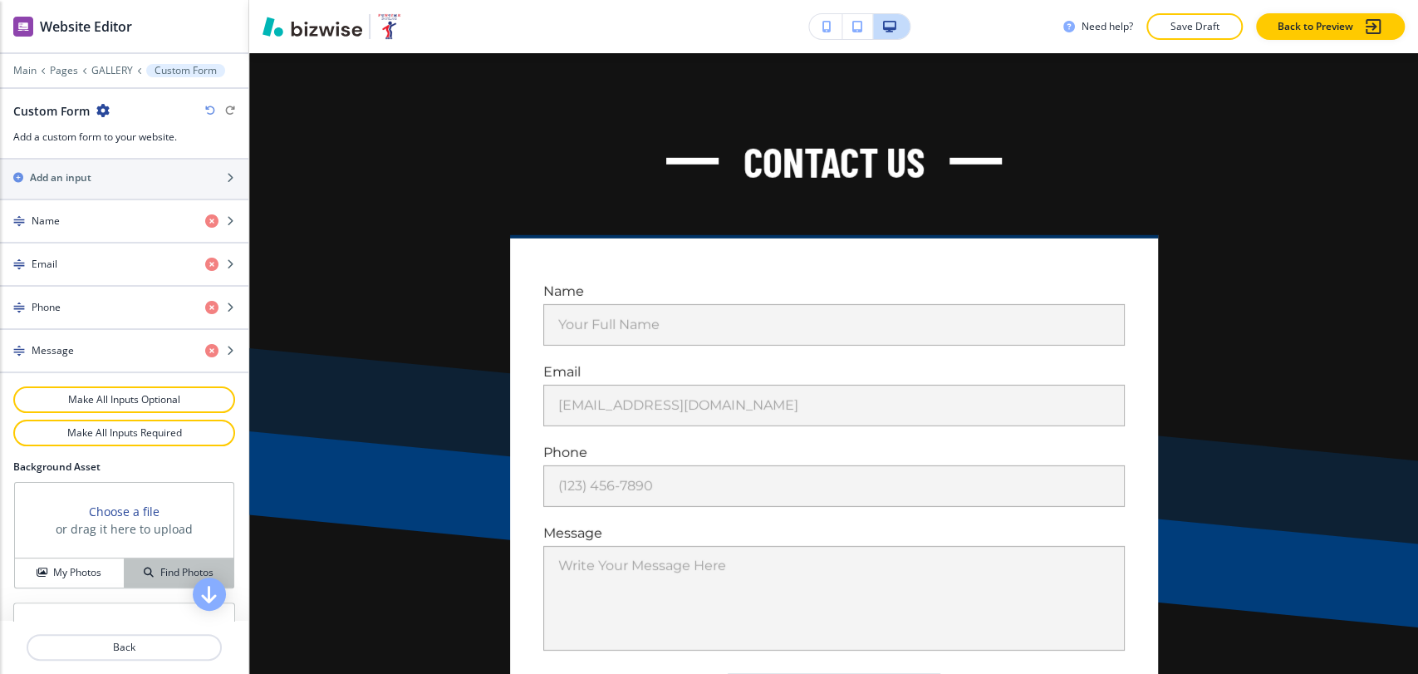
scroll to position [858, 0]
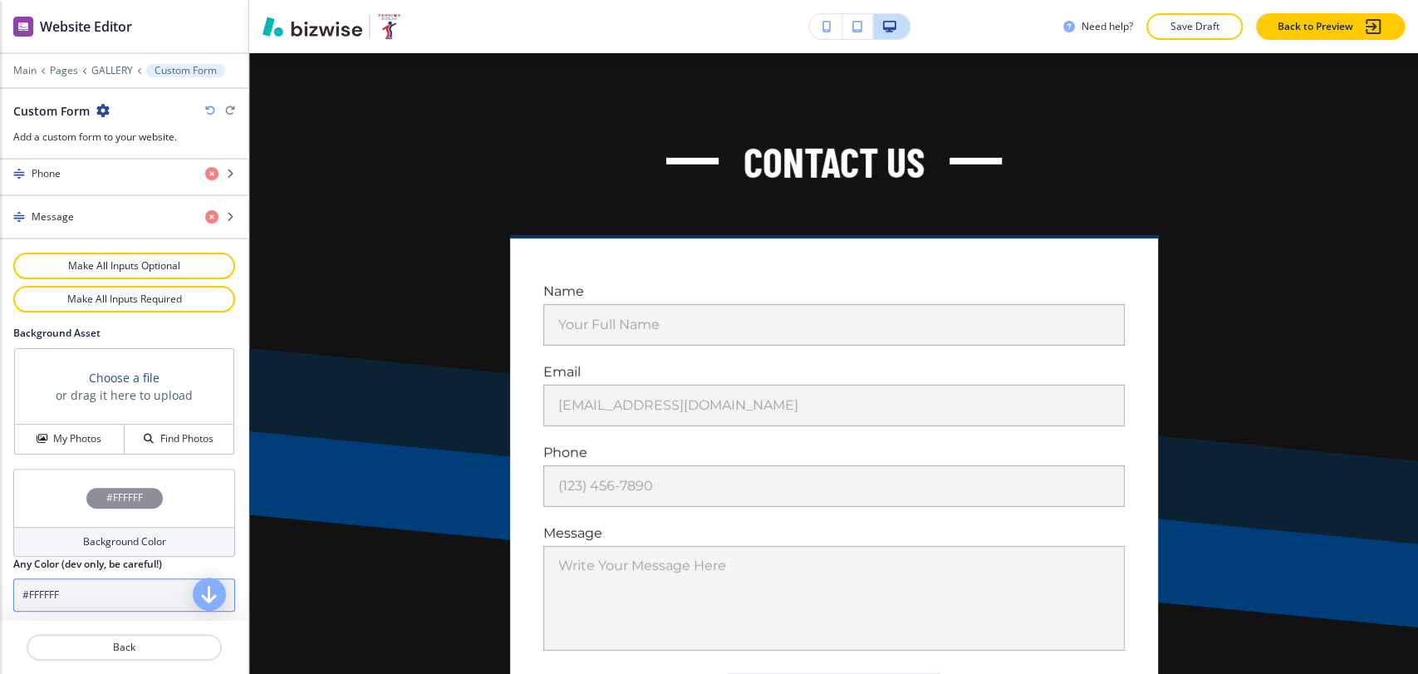
click at [96, 594] on input "#FFFFFF" at bounding box center [124, 594] width 222 height 33
paste input "a7c1d9"
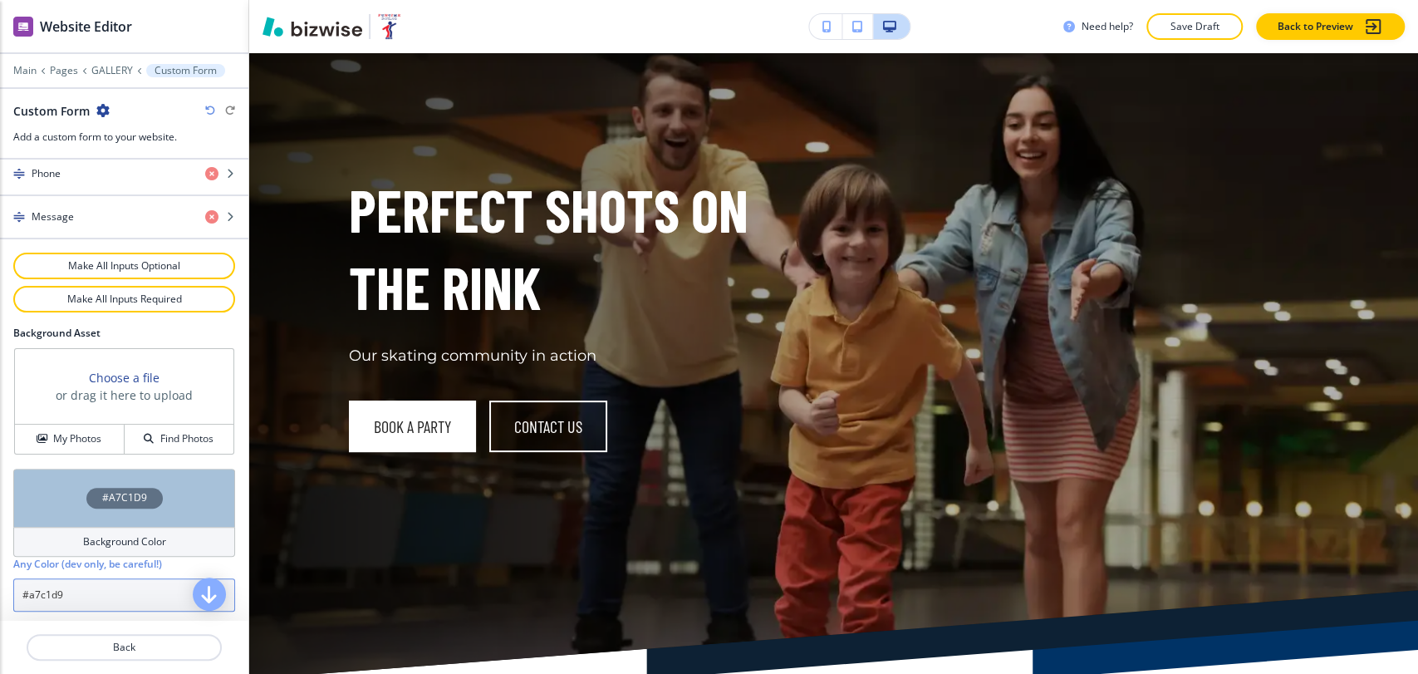
scroll to position [0, 0]
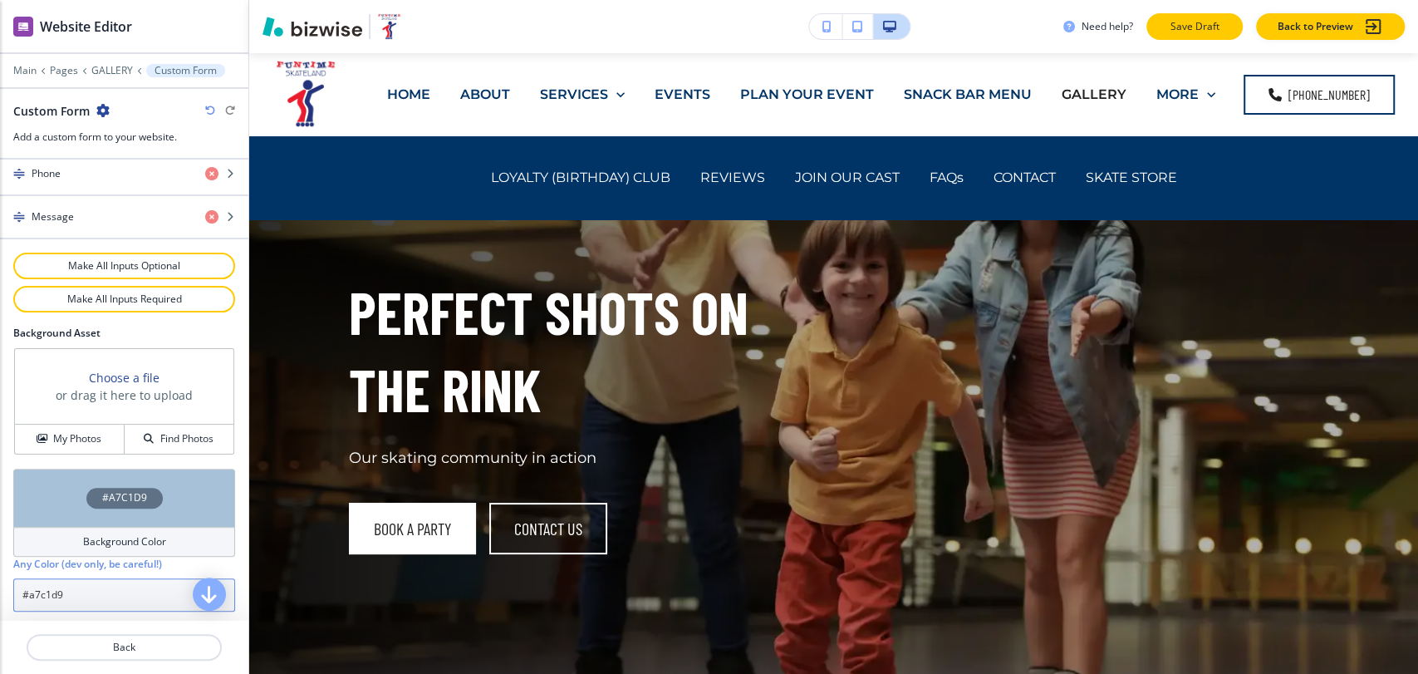
type input "#a7c1d9"
click at [1190, 28] on p "Save Draft" at bounding box center [1194, 26] width 53 height 15
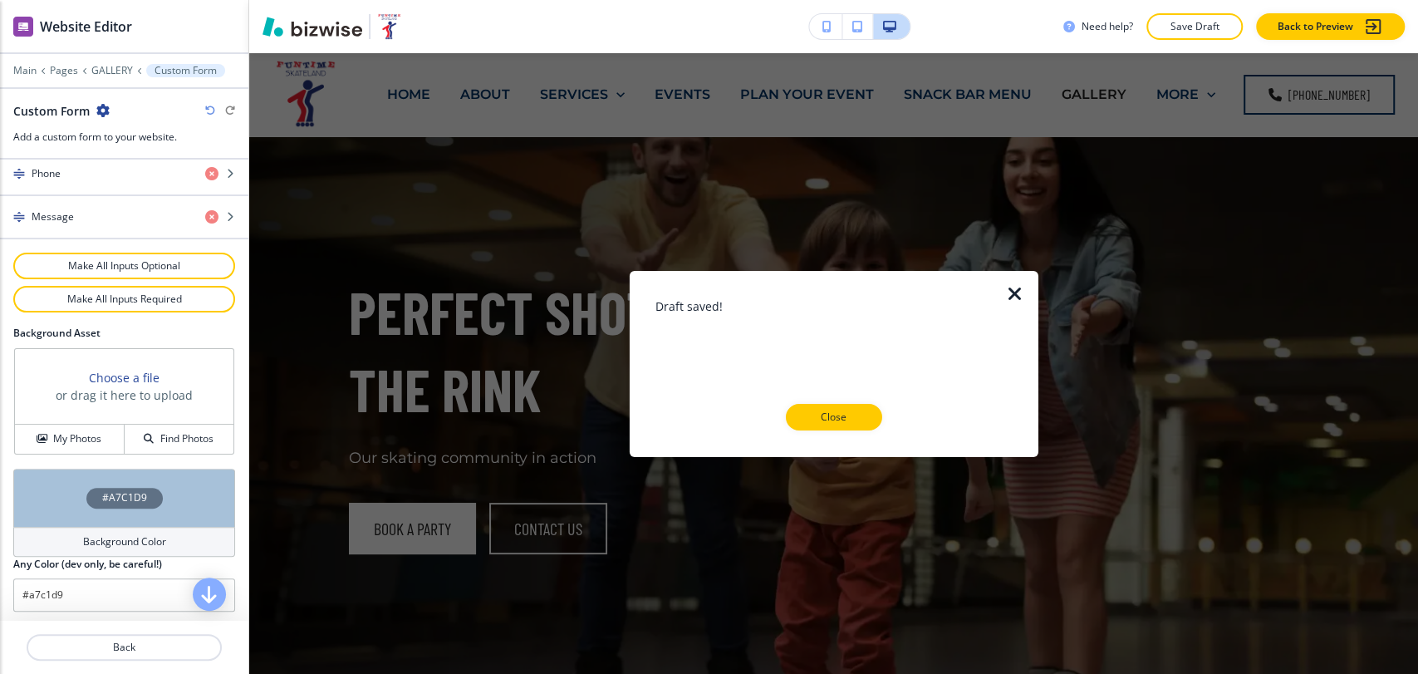
click at [849, 414] on p "Close" at bounding box center [834, 417] width 53 height 15
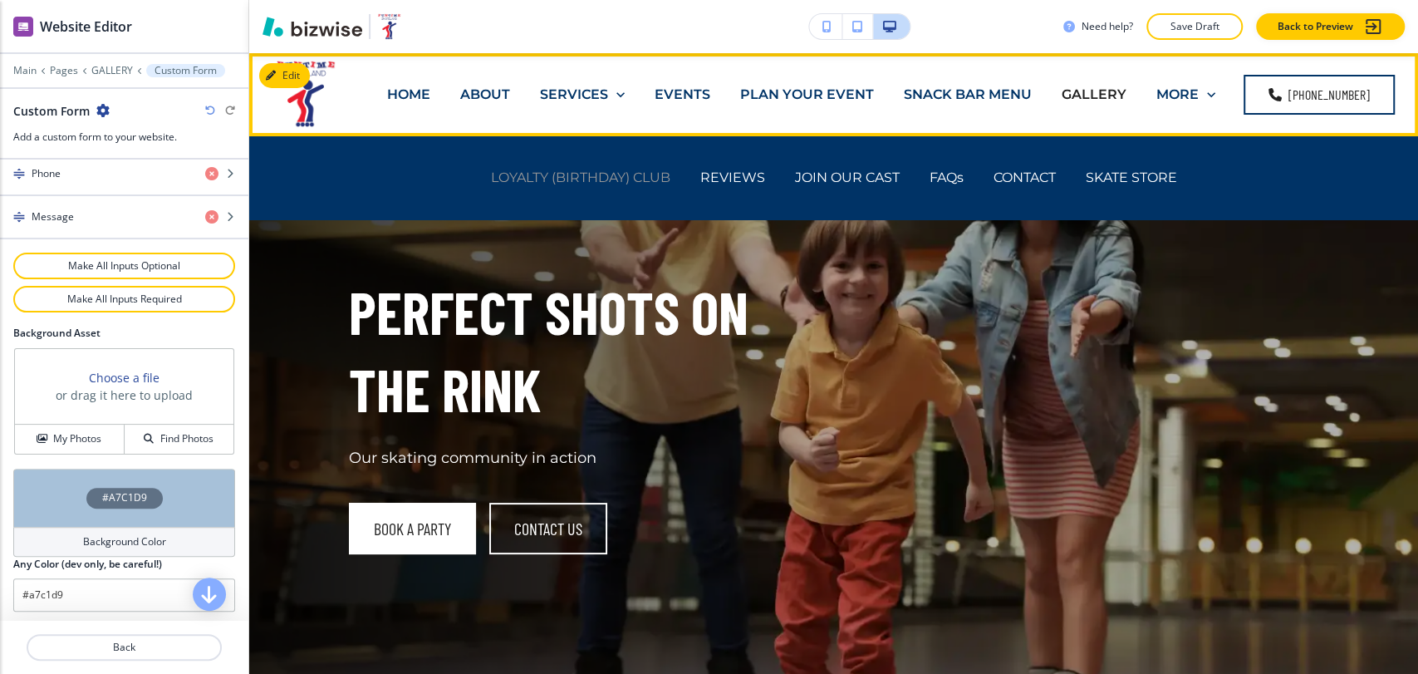
click at [609, 171] on p "LOYALTY (BIRTHDAY) CLUB" at bounding box center [580, 177] width 179 height 19
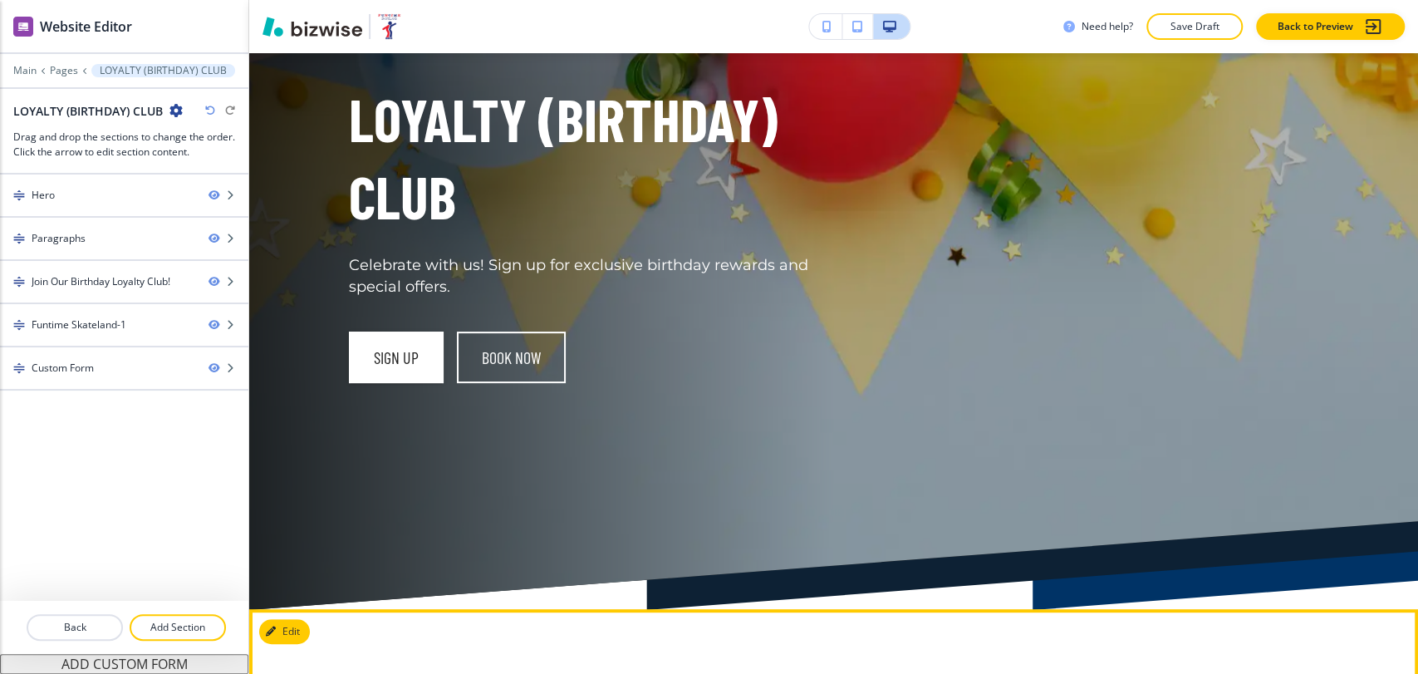
scroll to position [184, 0]
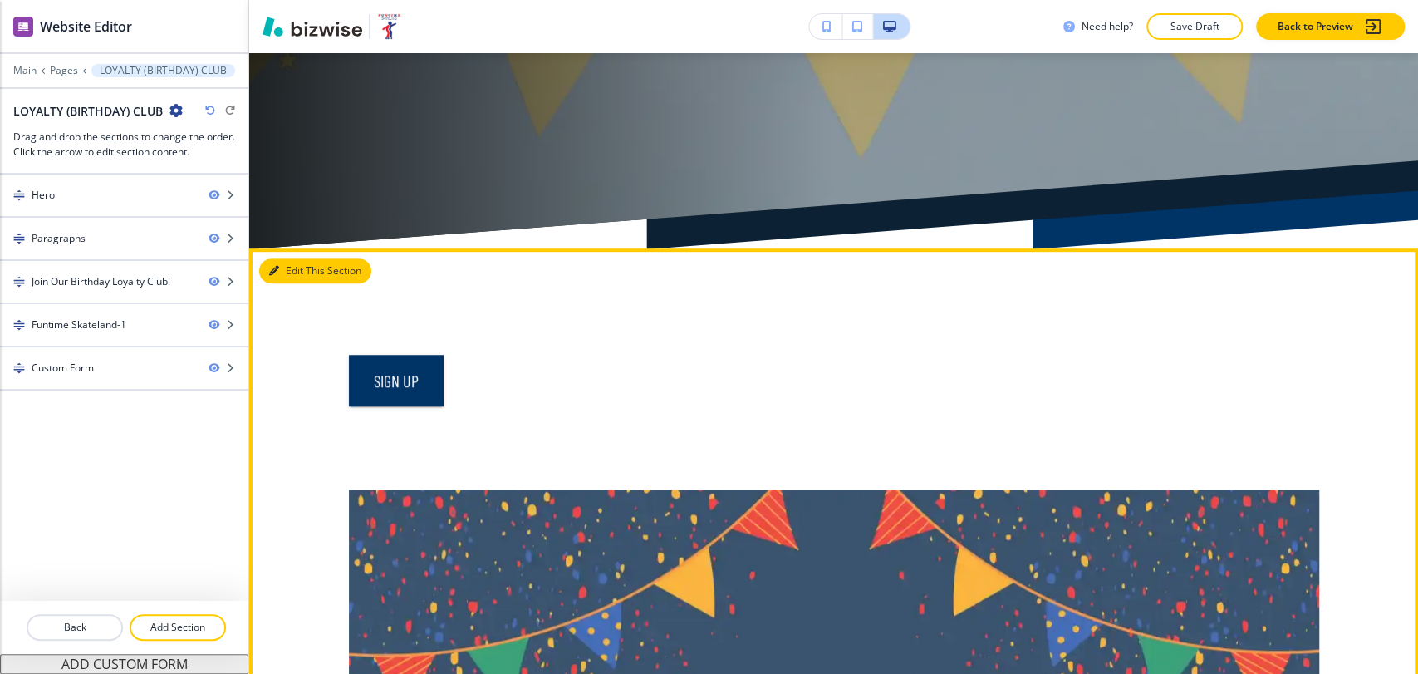
click at [308, 261] on button "Edit This Section" at bounding box center [315, 270] width 112 height 25
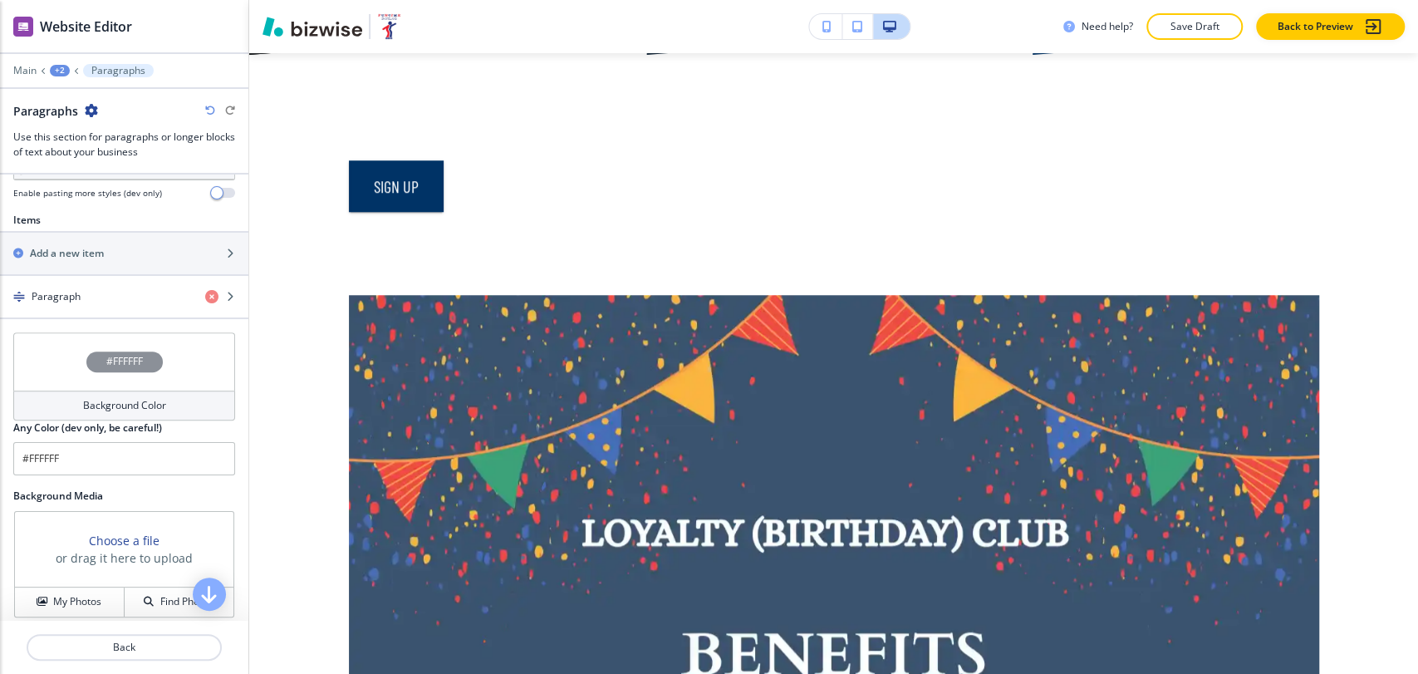
scroll to position [392, 0]
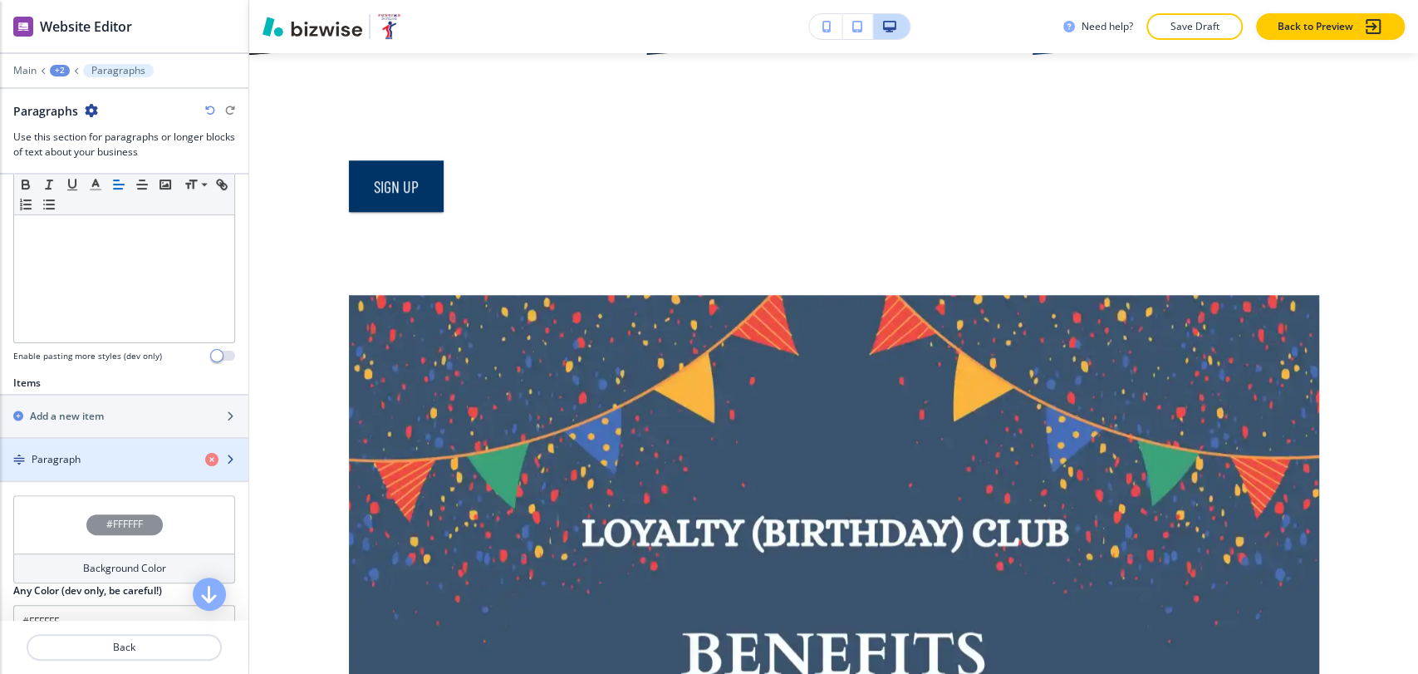
click at [110, 474] on div "button" at bounding box center [124, 473] width 248 height 13
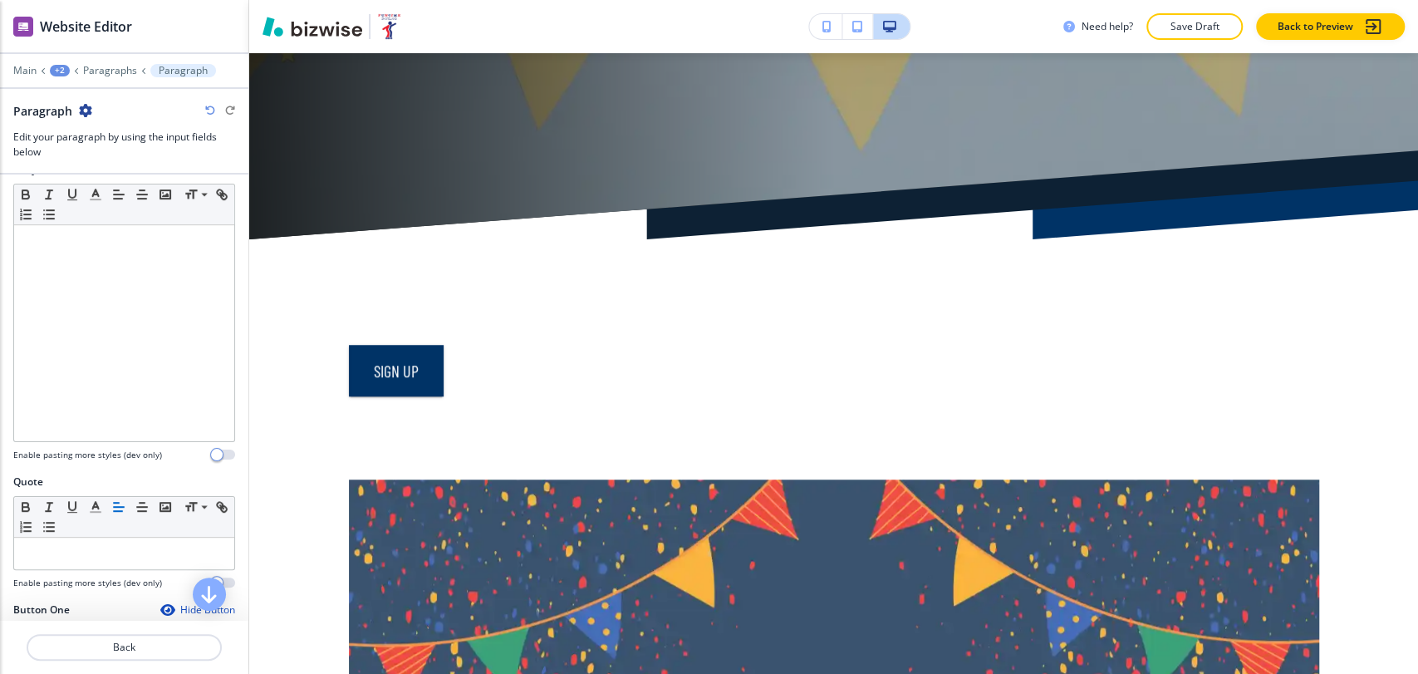
scroll to position [703, 0]
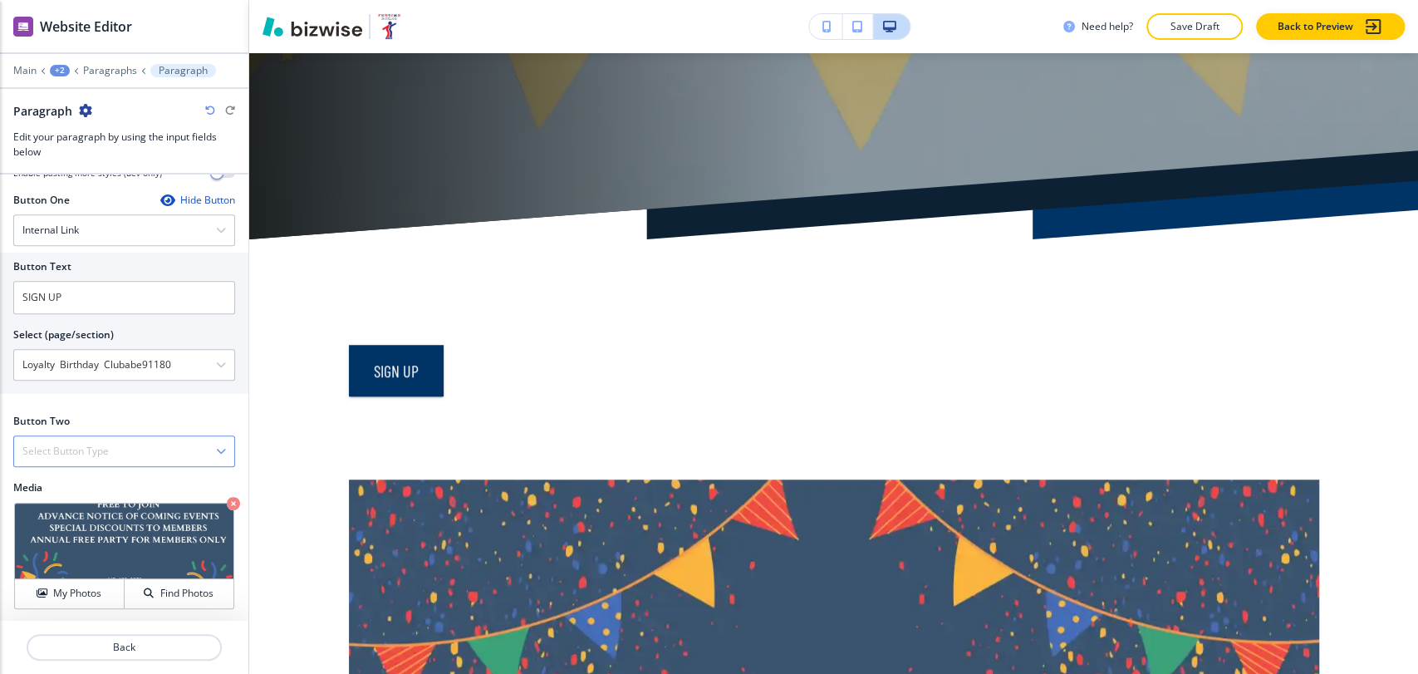
click at [186, 454] on div "Select Button Type" at bounding box center [124, 451] width 220 height 30
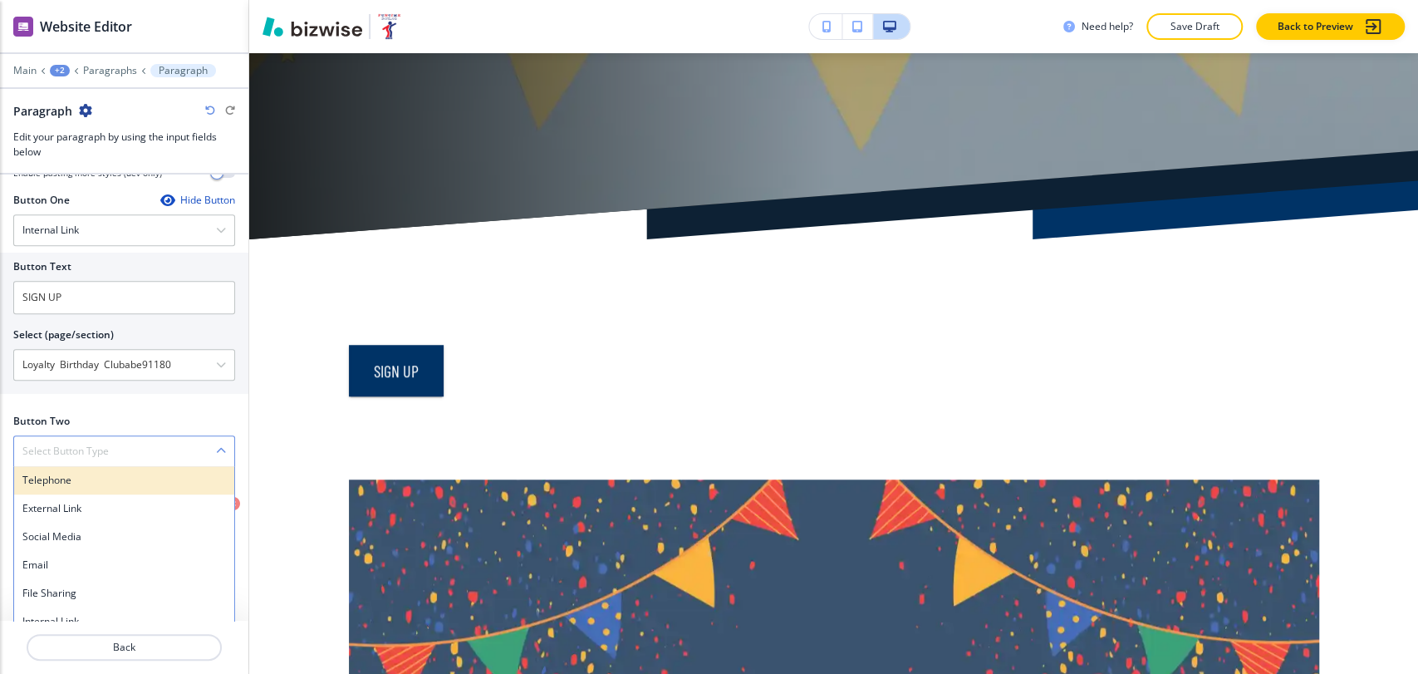
click at [142, 489] on div "Telephone" at bounding box center [124, 480] width 220 height 28
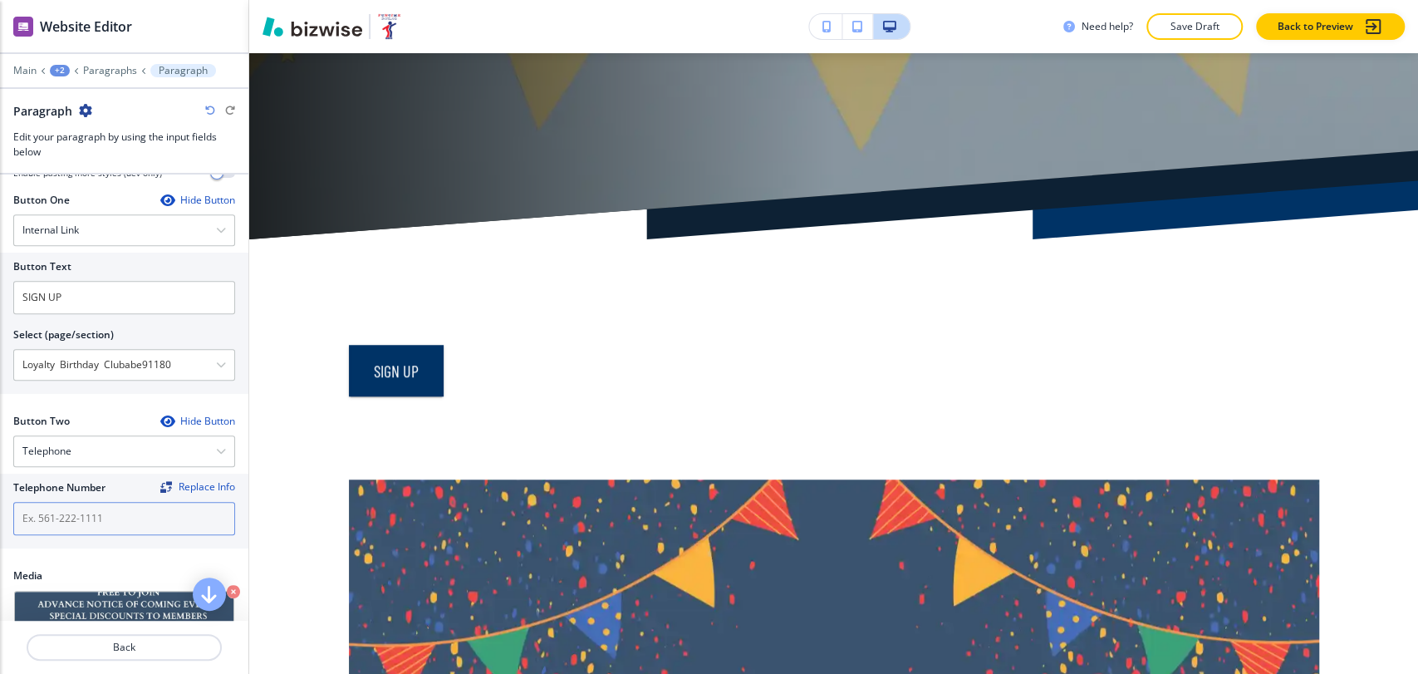
click at [140, 527] on input "text" at bounding box center [124, 518] width 222 height 33
type input "hjg"
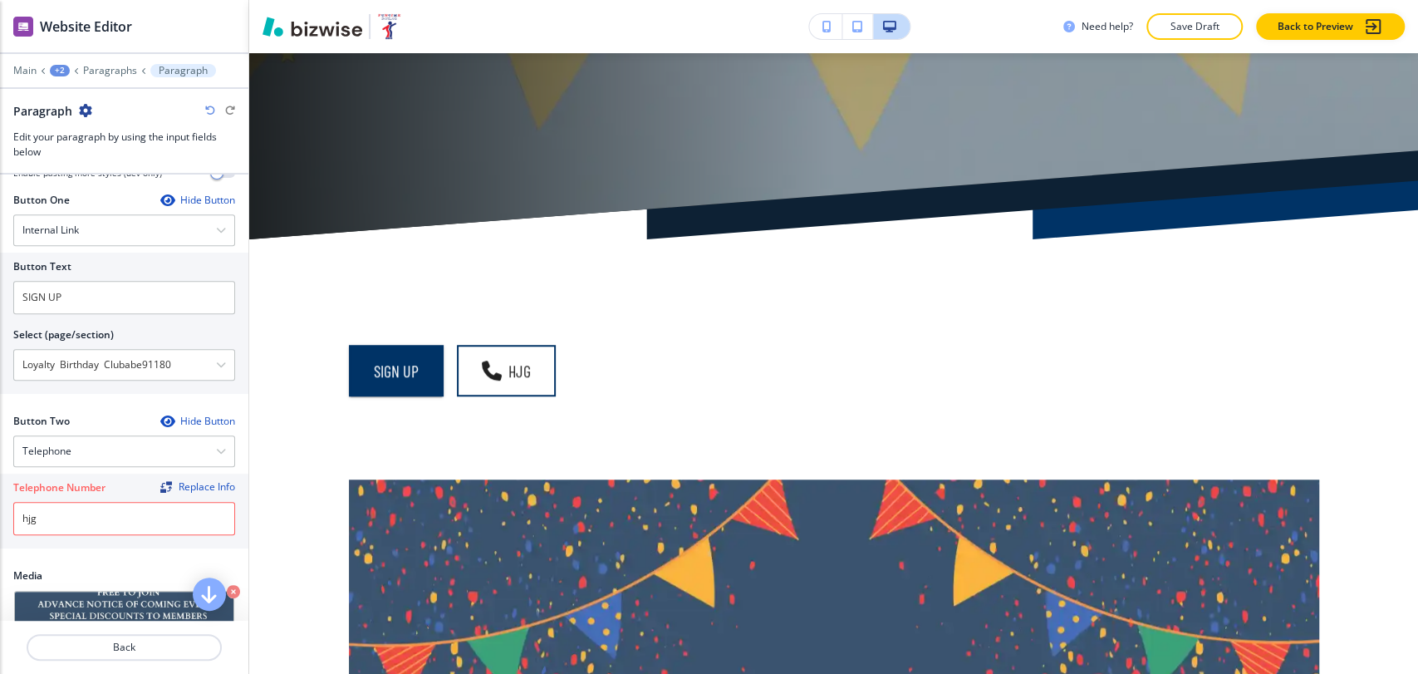
click at [178, 429] on div at bounding box center [124, 432] width 222 height 7
click at [175, 442] on div "Telephone" at bounding box center [124, 451] width 220 height 30
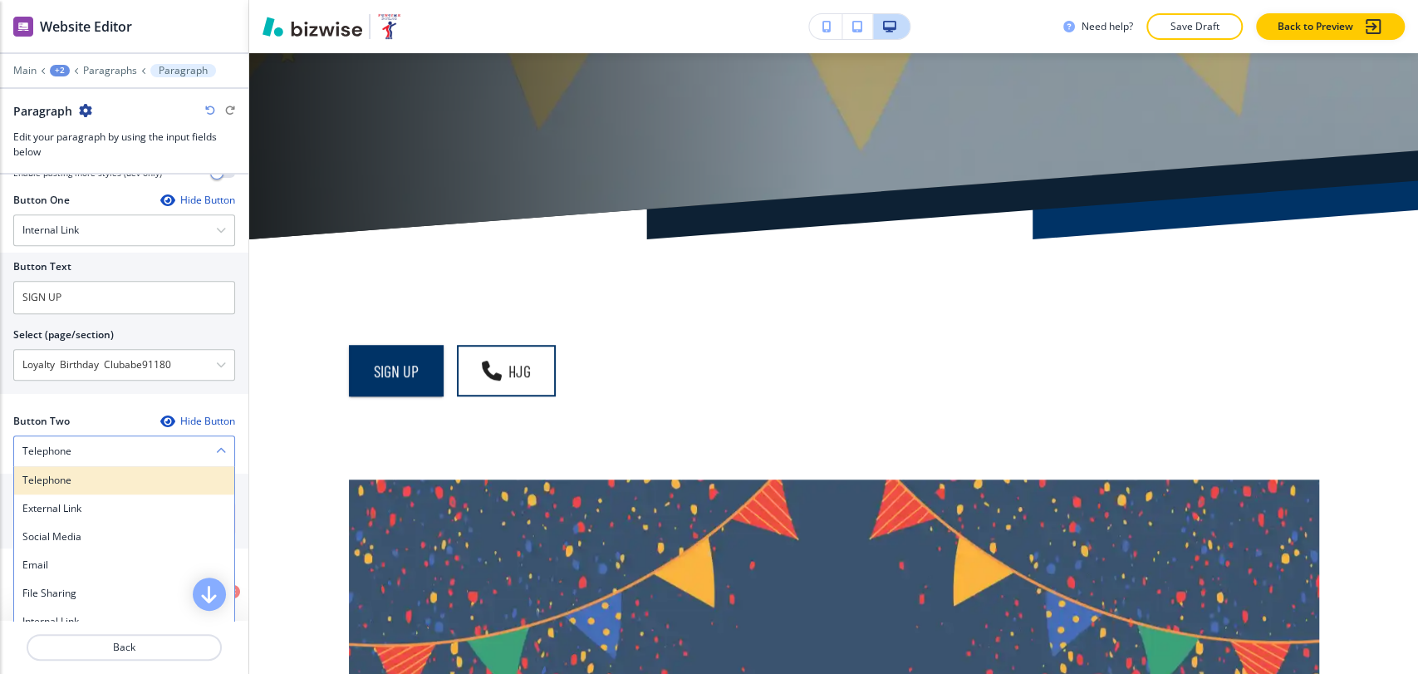
click at [120, 484] on h4 "Telephone" at bounding box center [124, 480] width 204 height 15
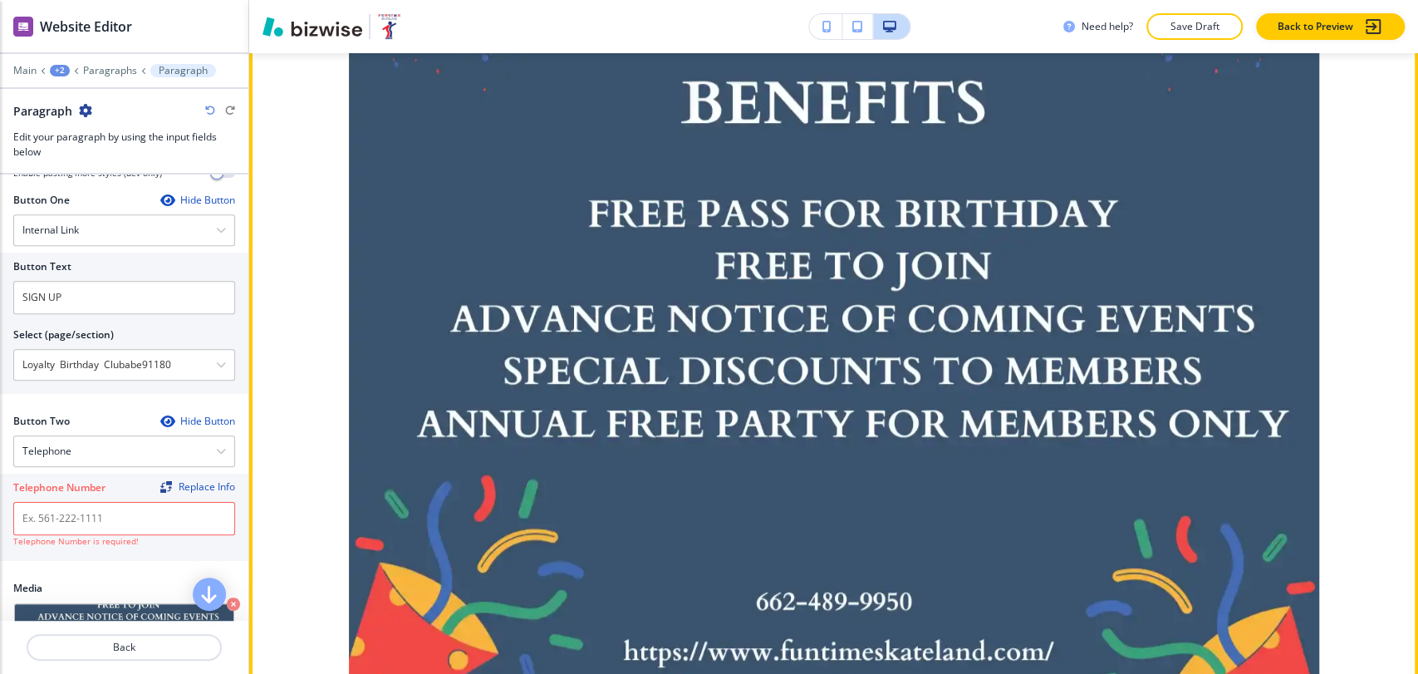
scroll to position [1302, 0]
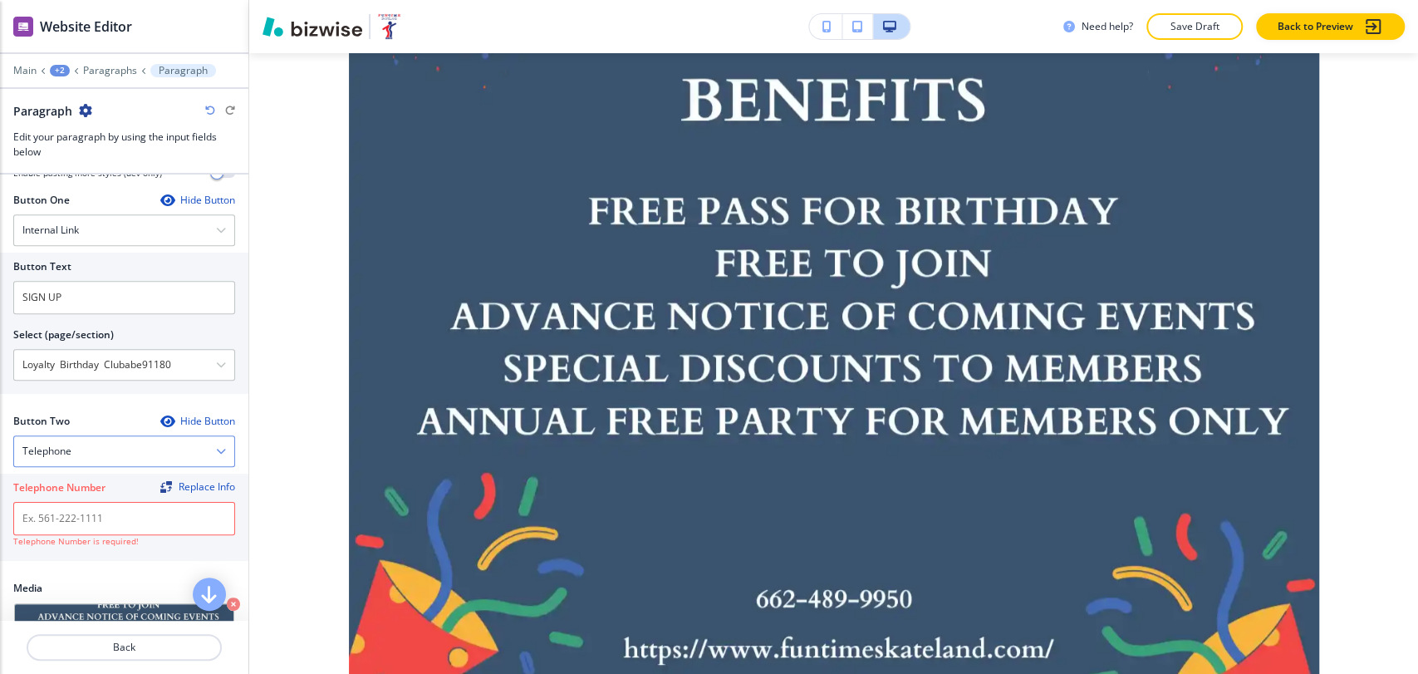
click at [166, 450] on div "Telephone" at bounding box center [124, 451] width 220 height 30
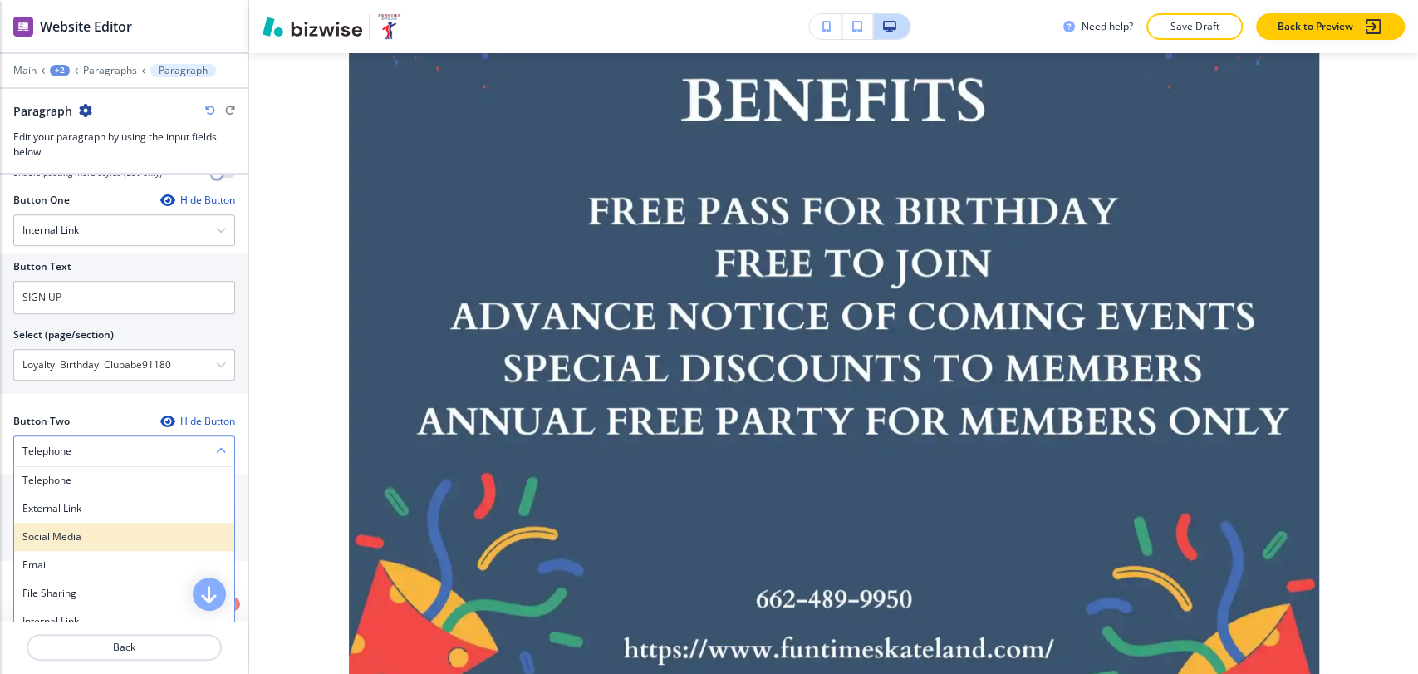
click at [89, 529] on h4 "Social Media" at bounding box center [124, 536] width 204 height 15
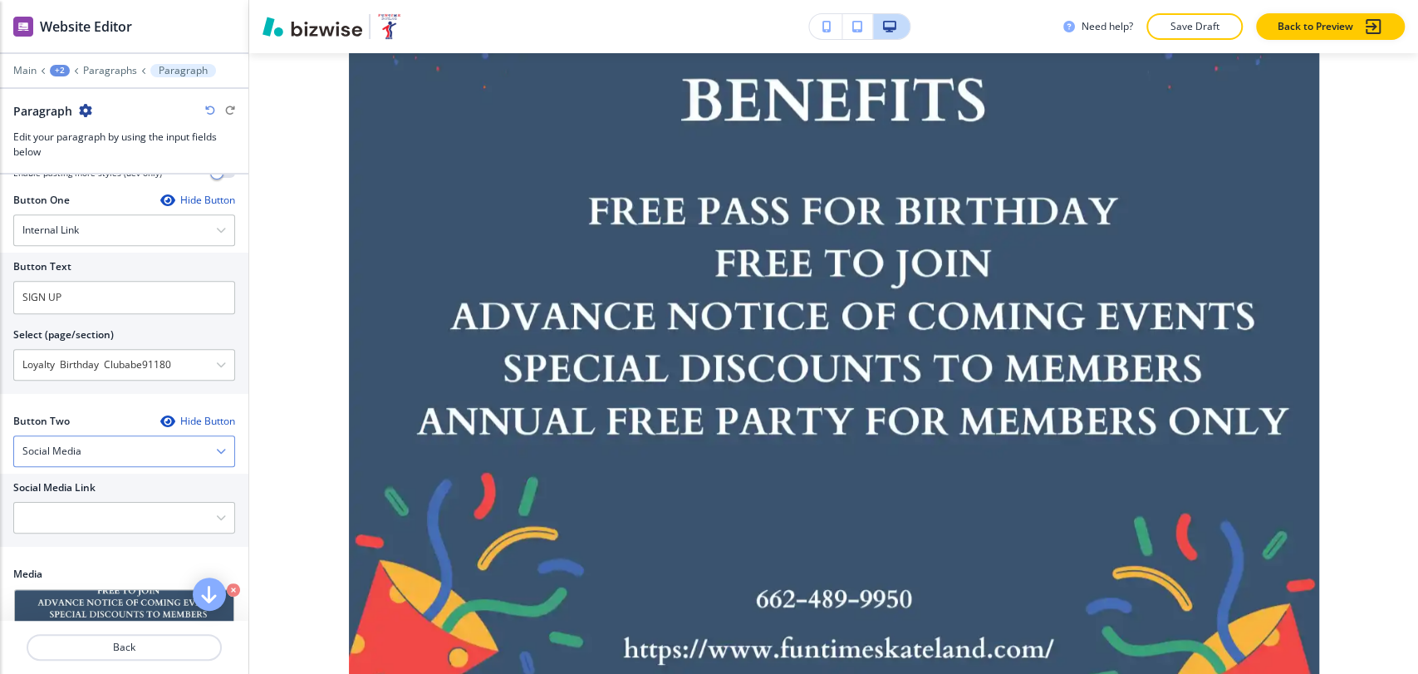
click at [167, 456] on div "Social Media" at bounding box center [124, 451] width 220 height 30
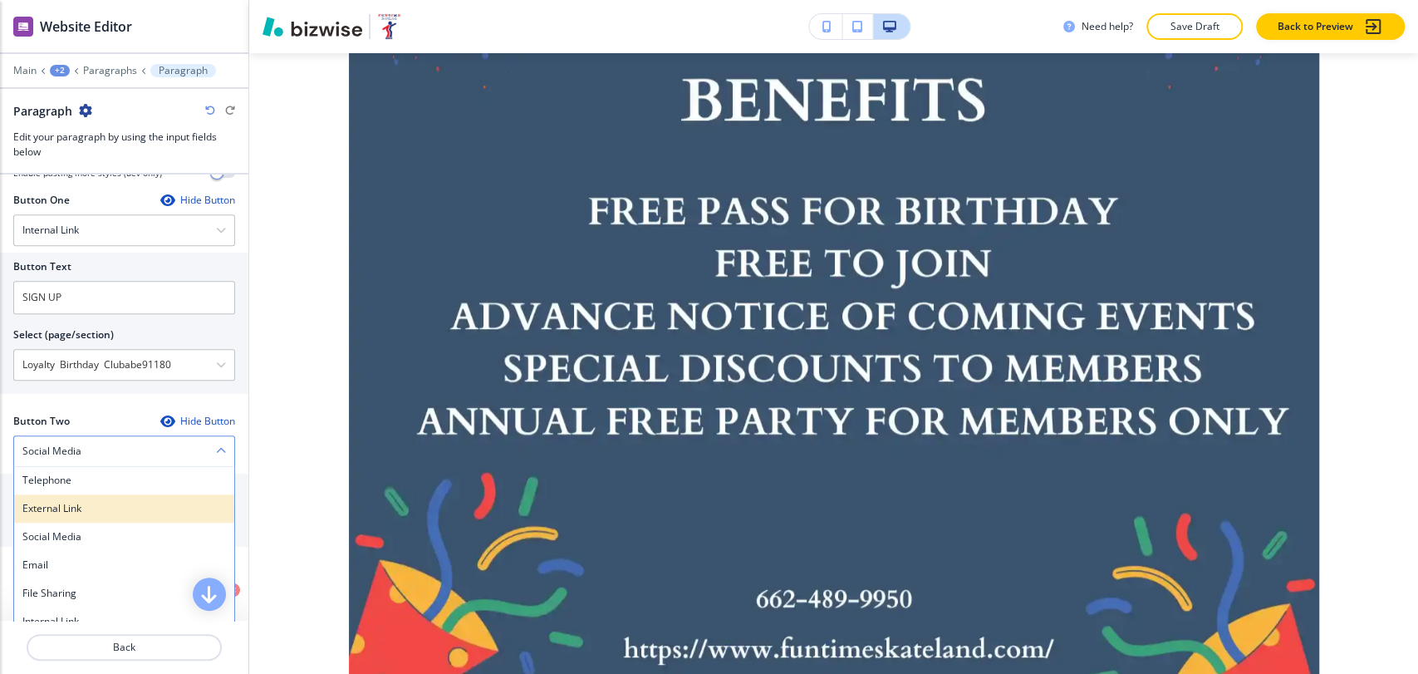
click at [136, 501] on h4 "External Link" at bounding box center [124, 508] width 204 height 15
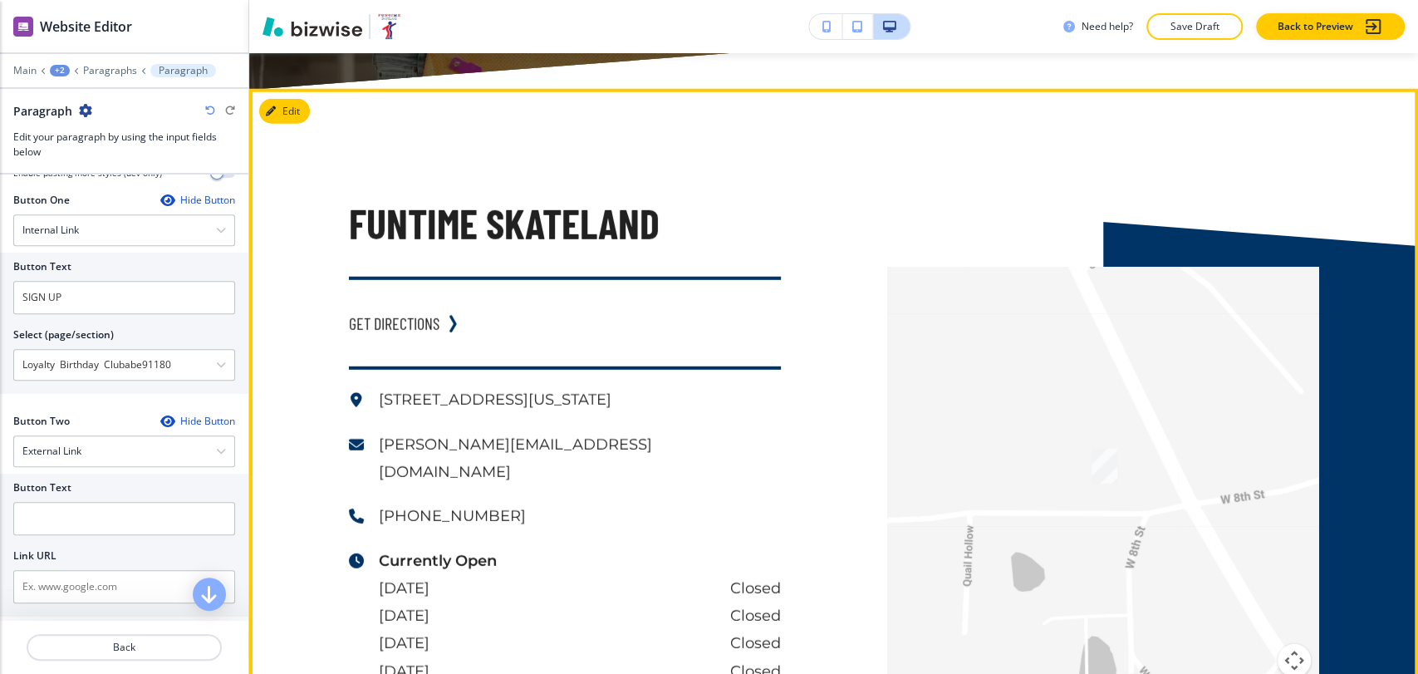
scroll to position [3795, 0]
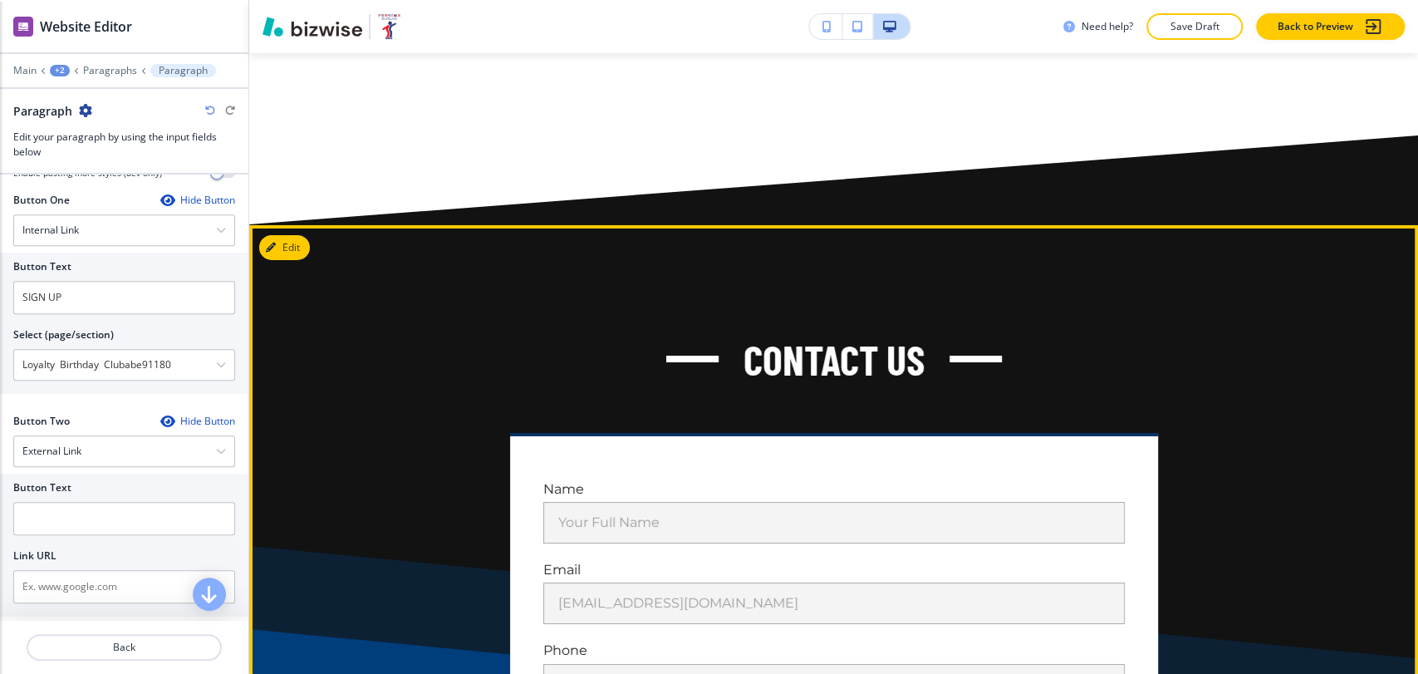
click at [295, 235] on button "Edit" at bounding box center [284, 247] width 51 height 25
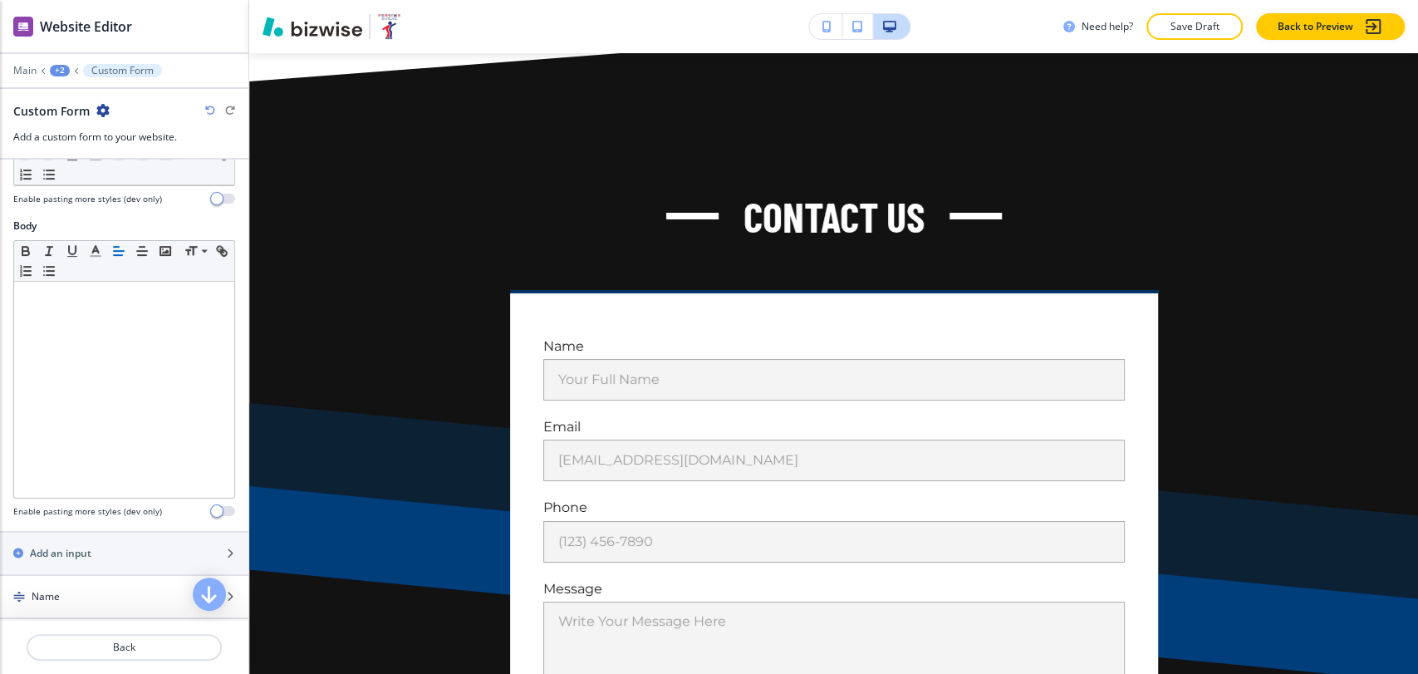
scroll to position [858, 0]
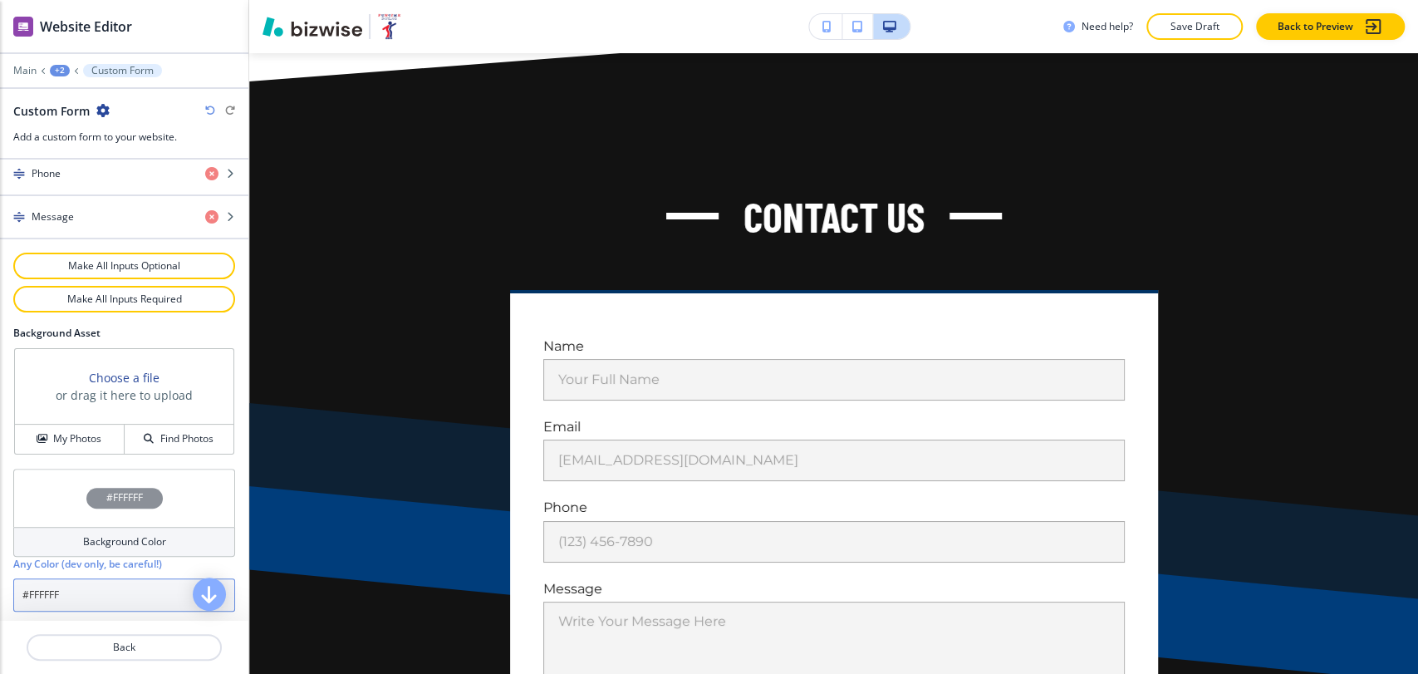
click at [87, 592] on input "#FFFFFF" at bounding box center [124, 594] width 222 height 33
paste input "a7c1d9"
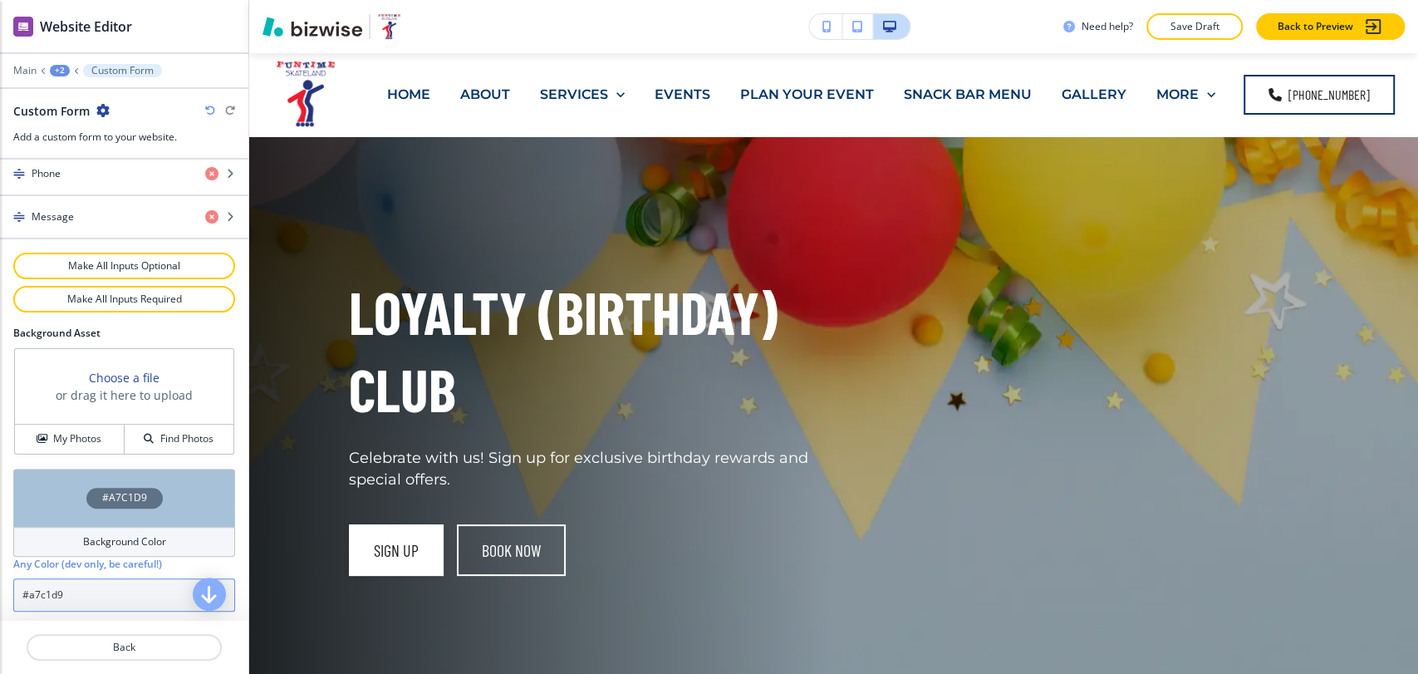
scroll to position [0, 0]
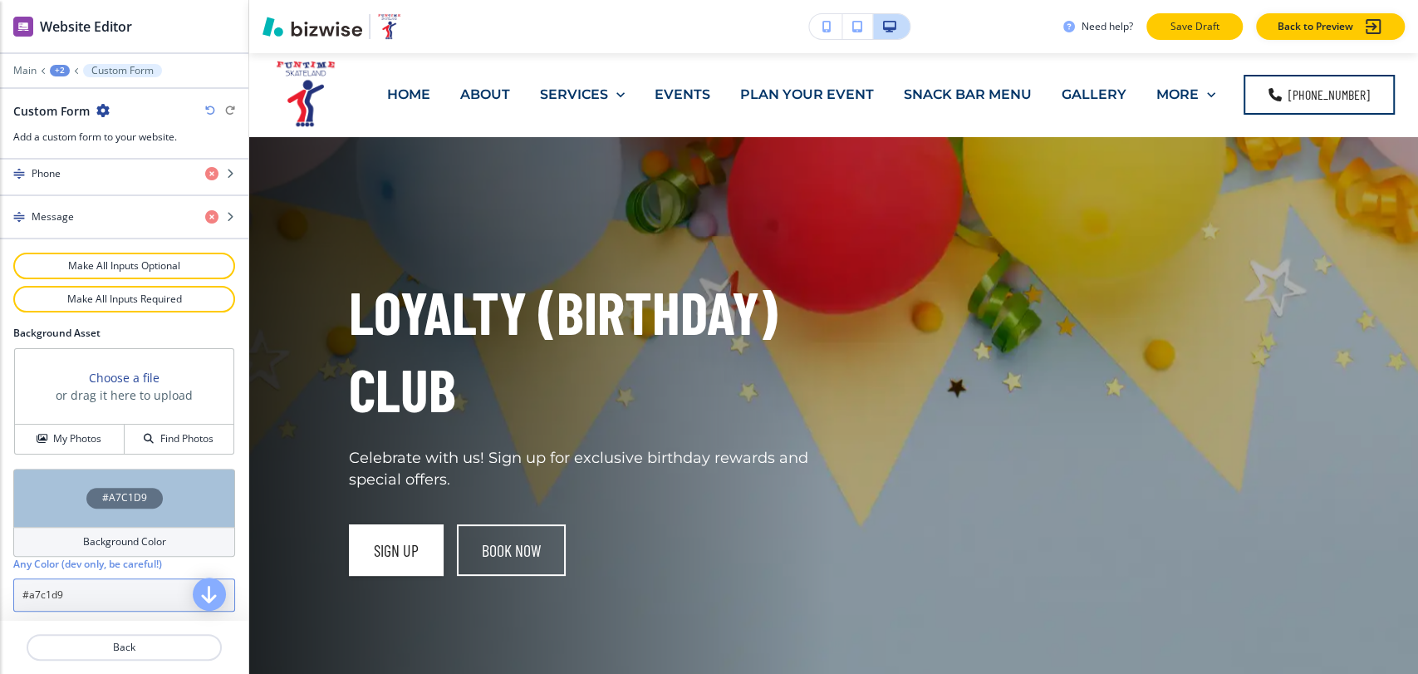
type input "#a7c1d9"
click at [1218, 22] on p "Save Draft" at bounding box center [1194, 26] width 53 height 15
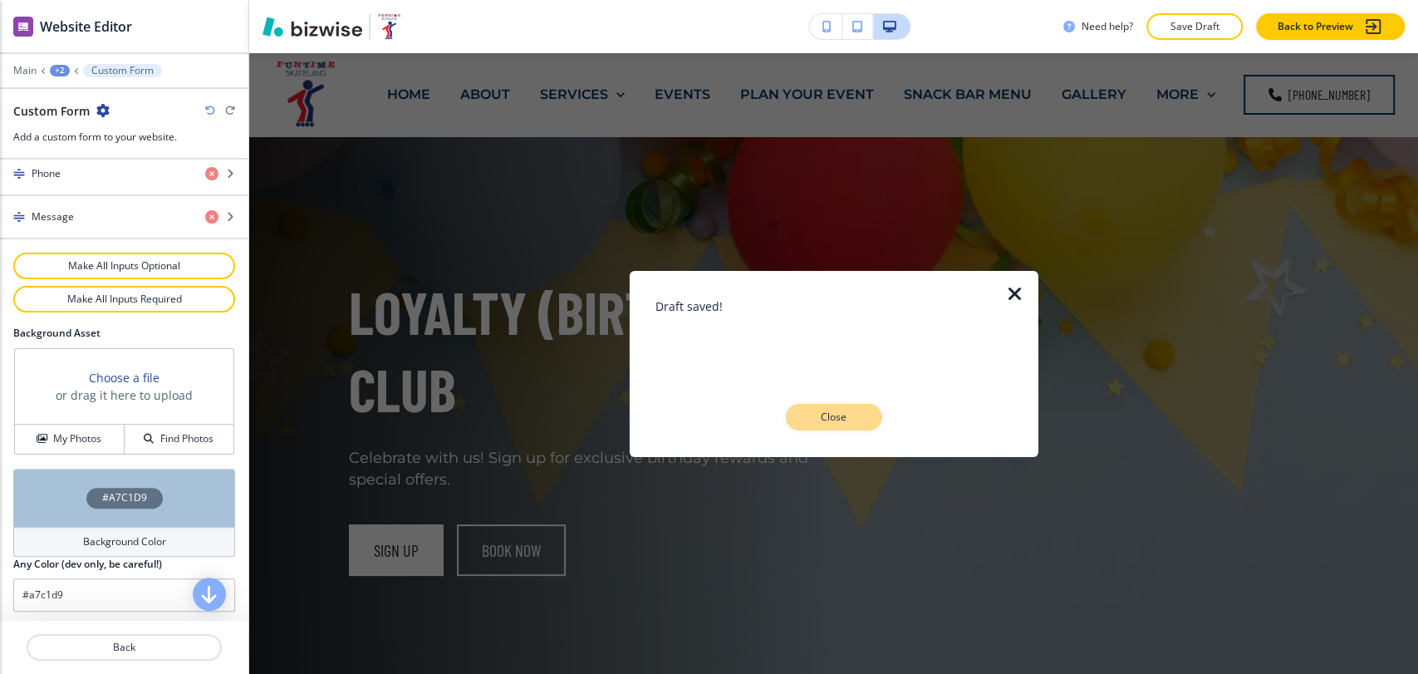
click at [814, 427] on button "Close" at bounding box center [834, 417] width 96 height 27
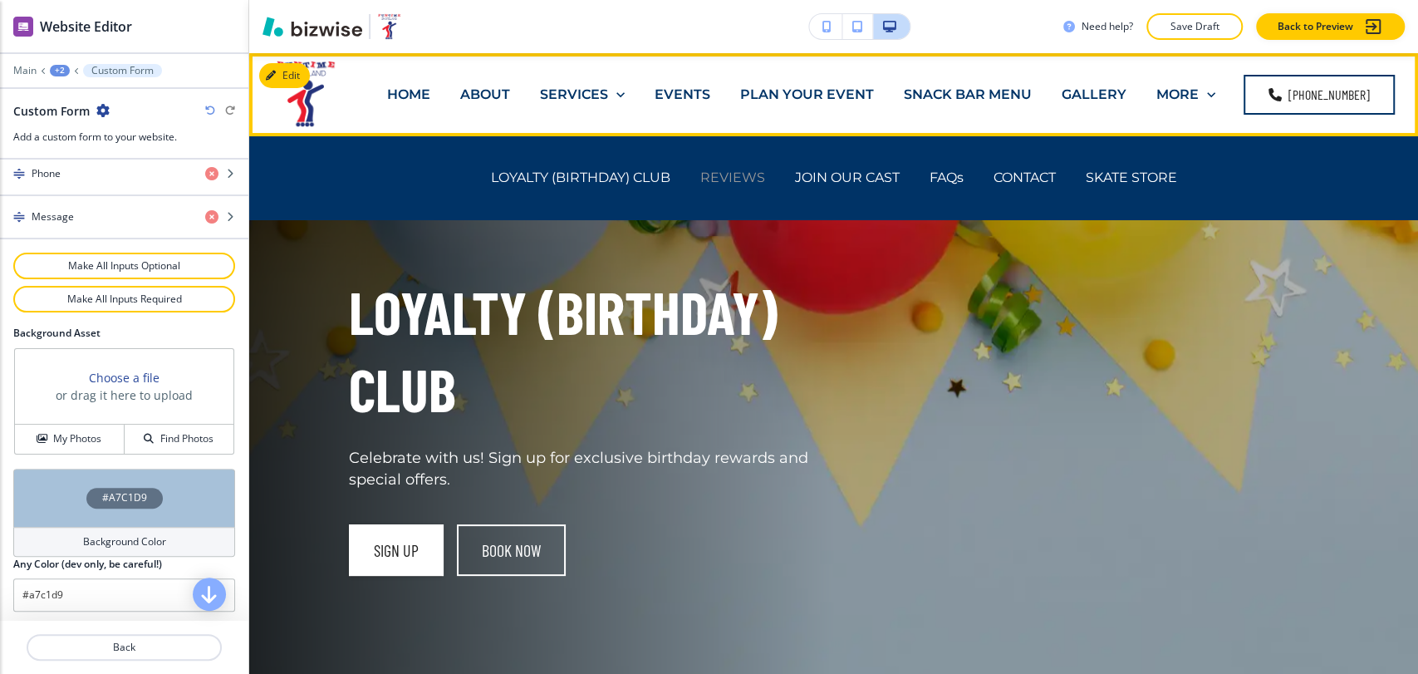
click at [714, 179] on p "REVIEWS" at bounding box center [732, 177] width 65 height 19
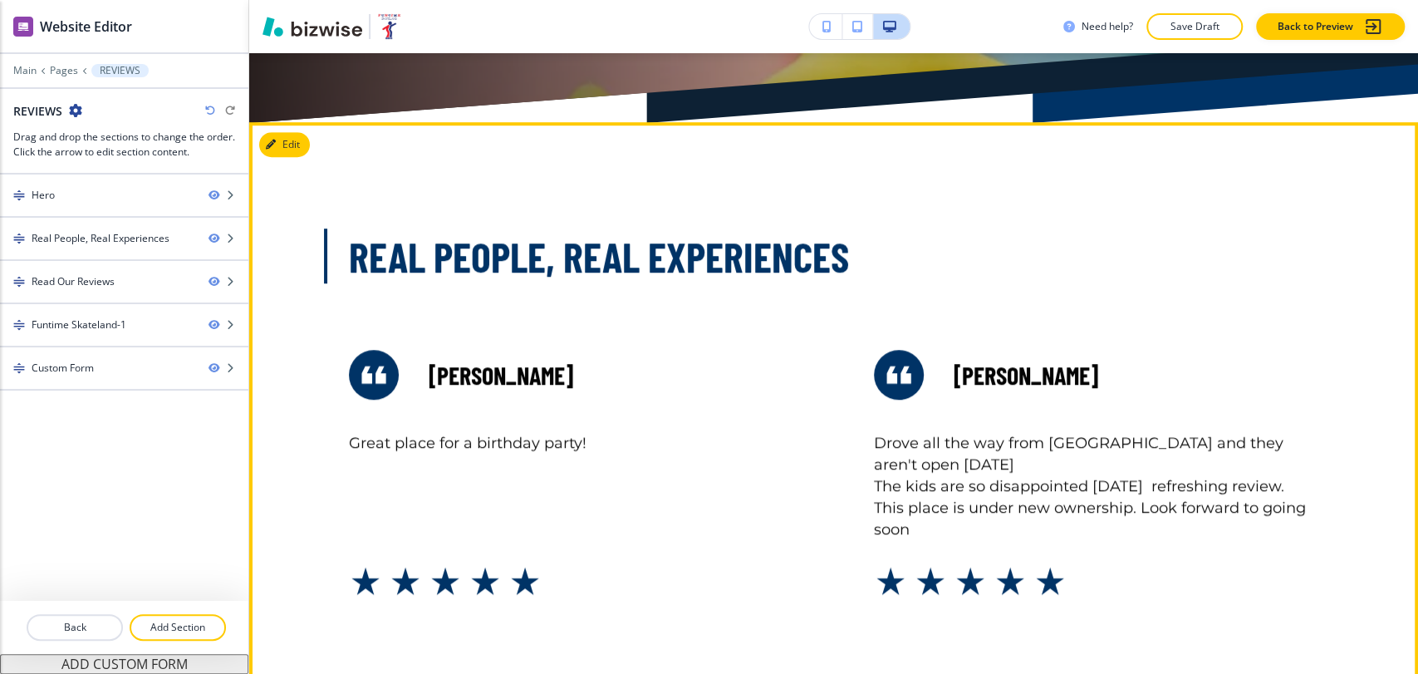
scroll to position [646, 0]
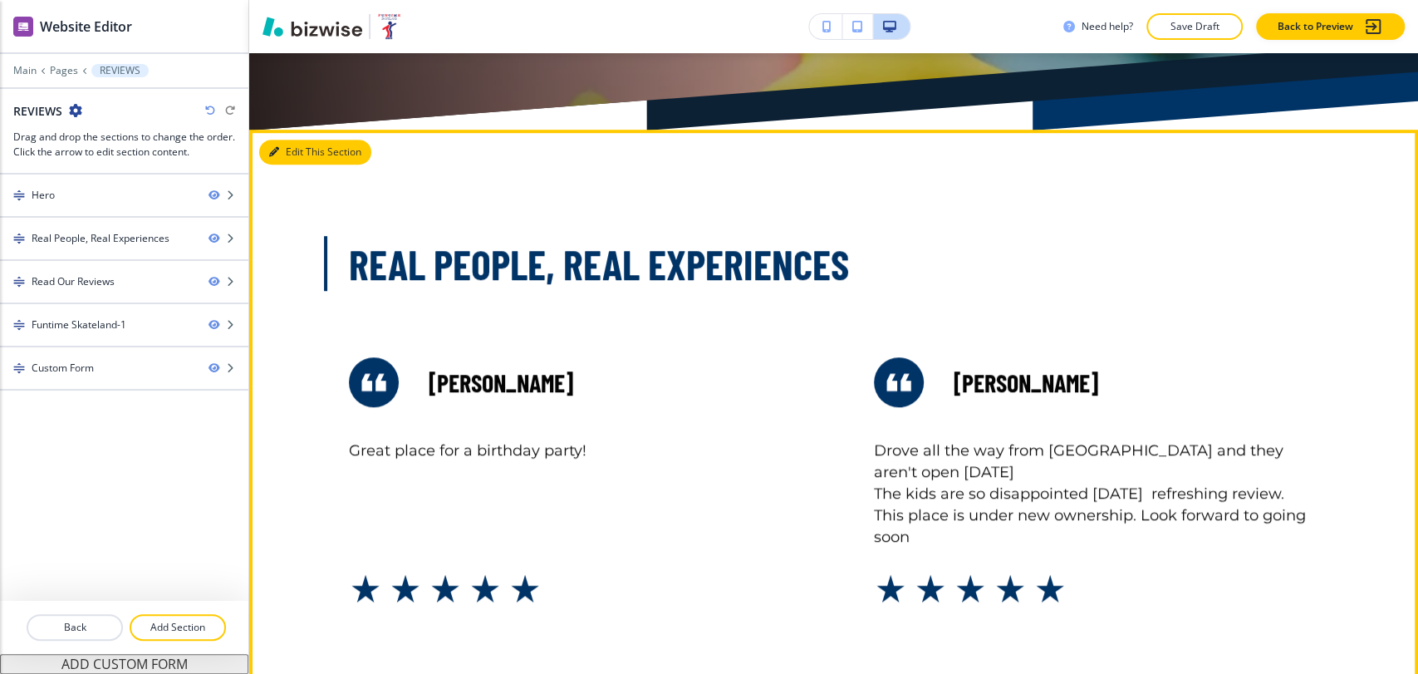
click at [294, 161] on button "Edit This Section" at bounding box center [315, 152] width 112 height 25
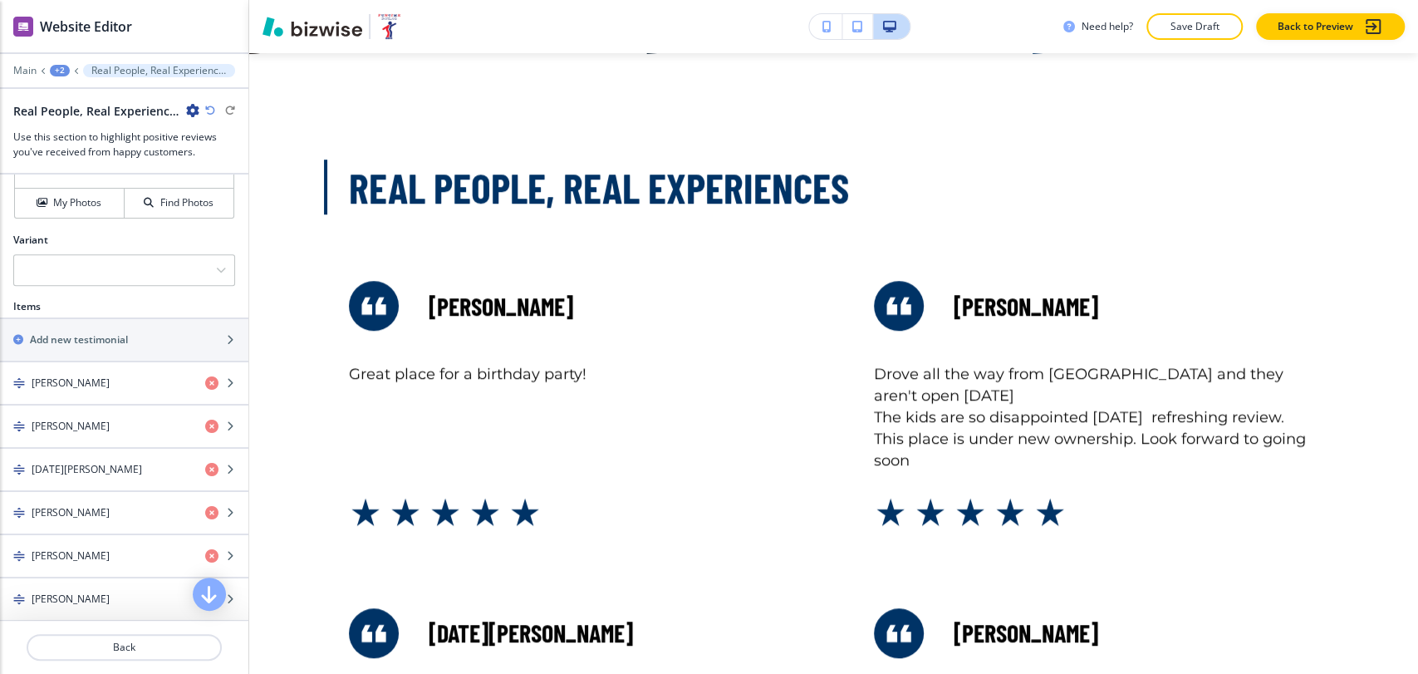
scroll to position [599, 0]
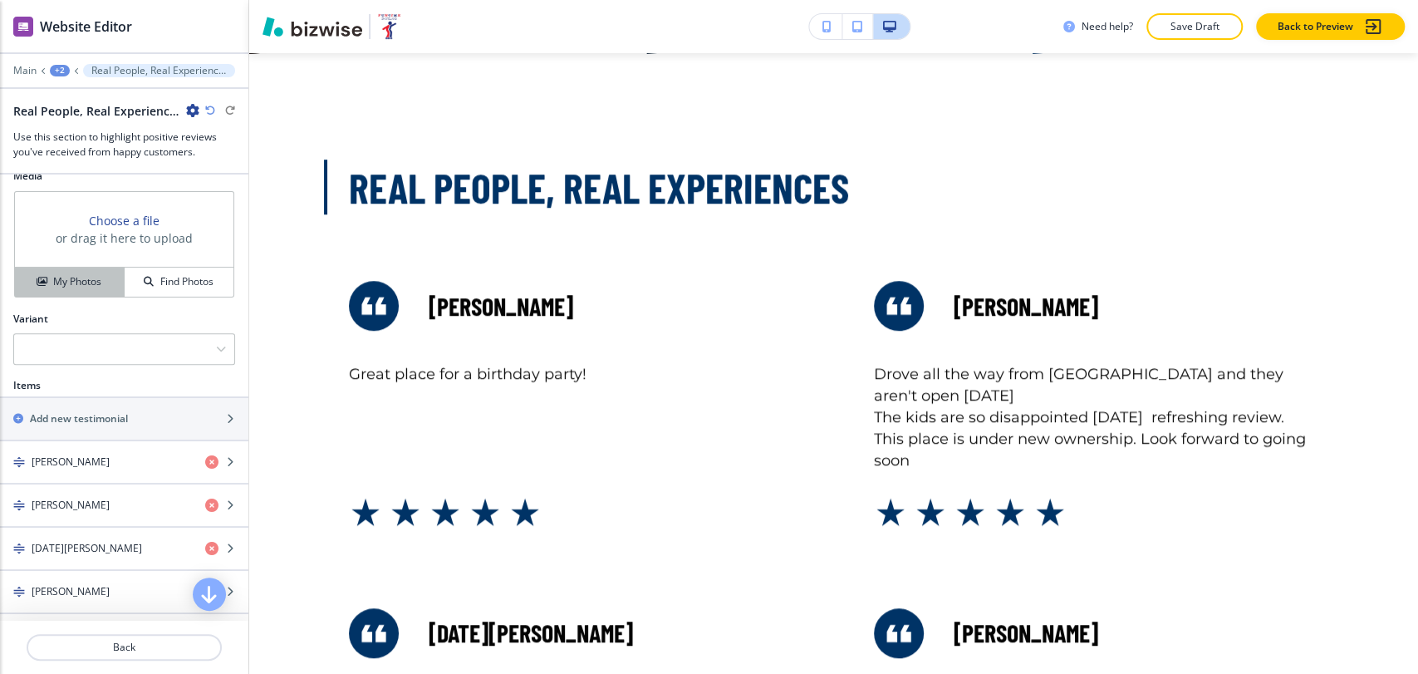
click at [86, 274] on h4 "My Photos" at bounding box center [77, 281] width 48 height 15
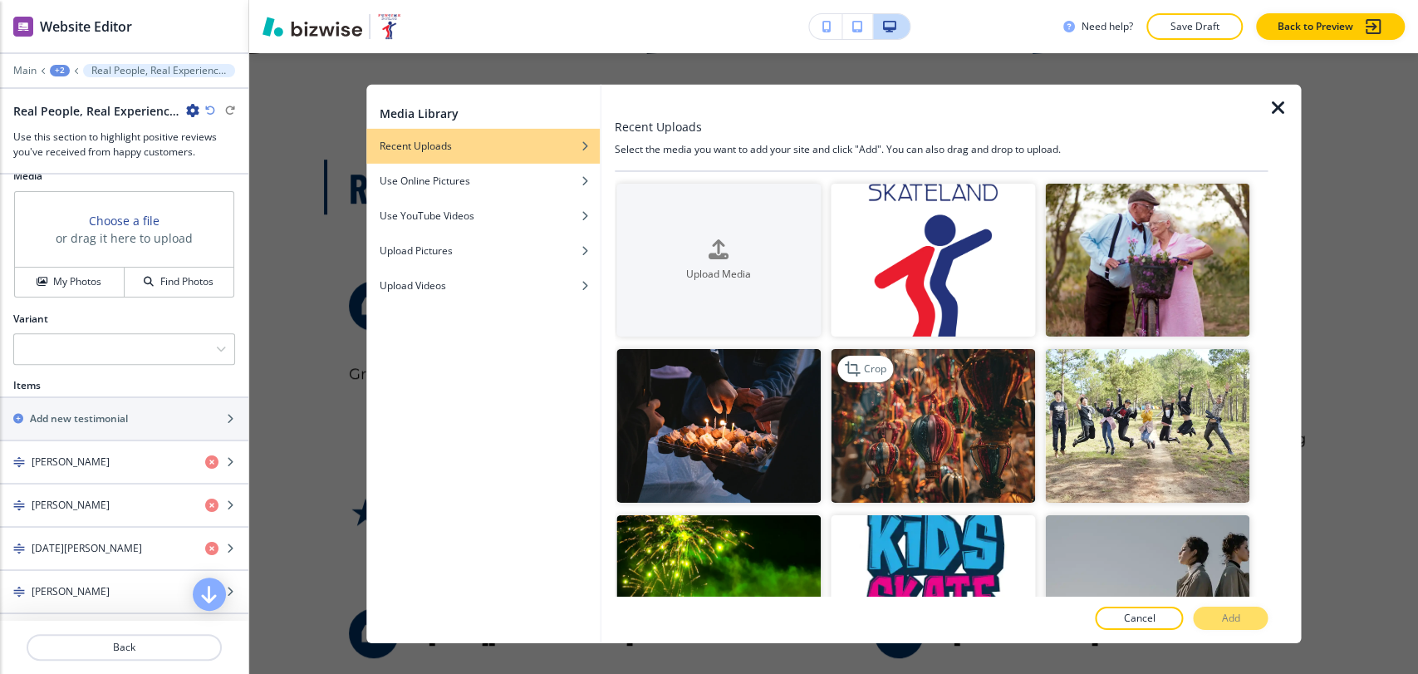
click at [933, 378] on img "button" at bounding box center [933, 426] width 204 height 154
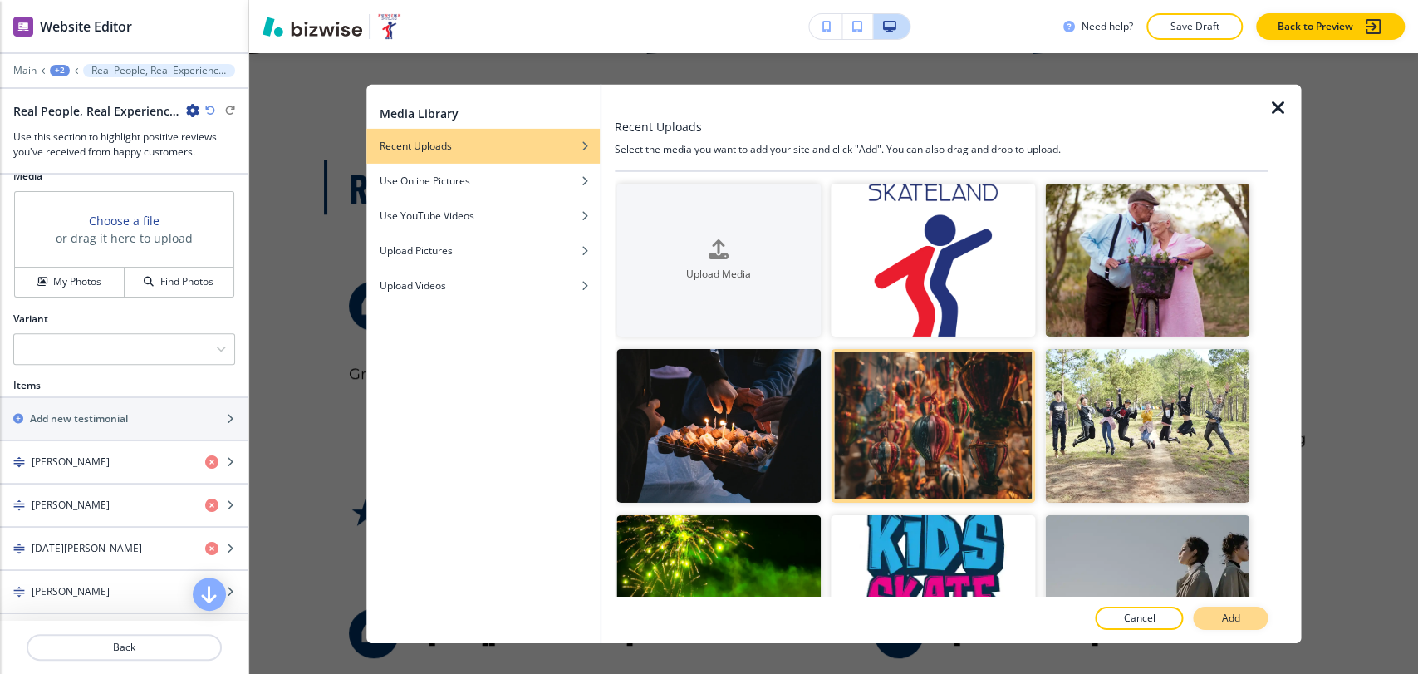
click at [1218, 615] on button "Add" at bounding box center [1230, 618] width 75 height 23
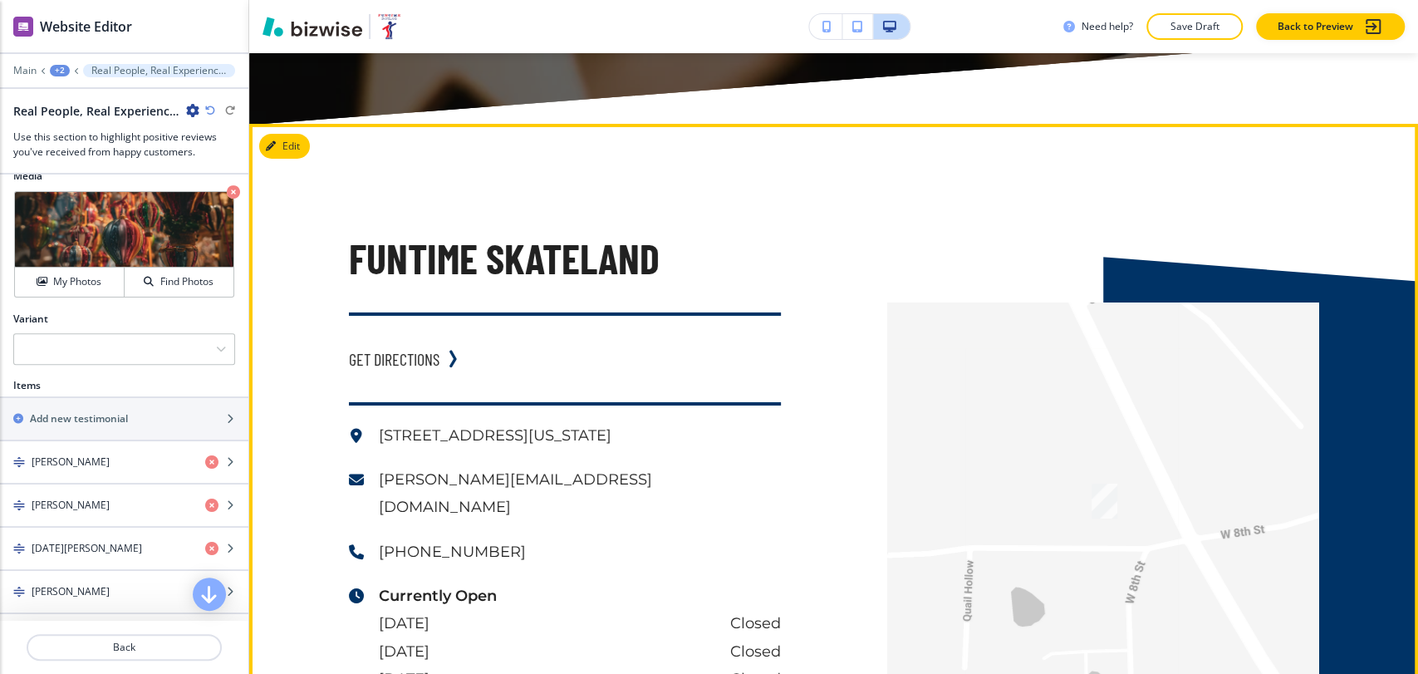
scroll to position [4507, 0]
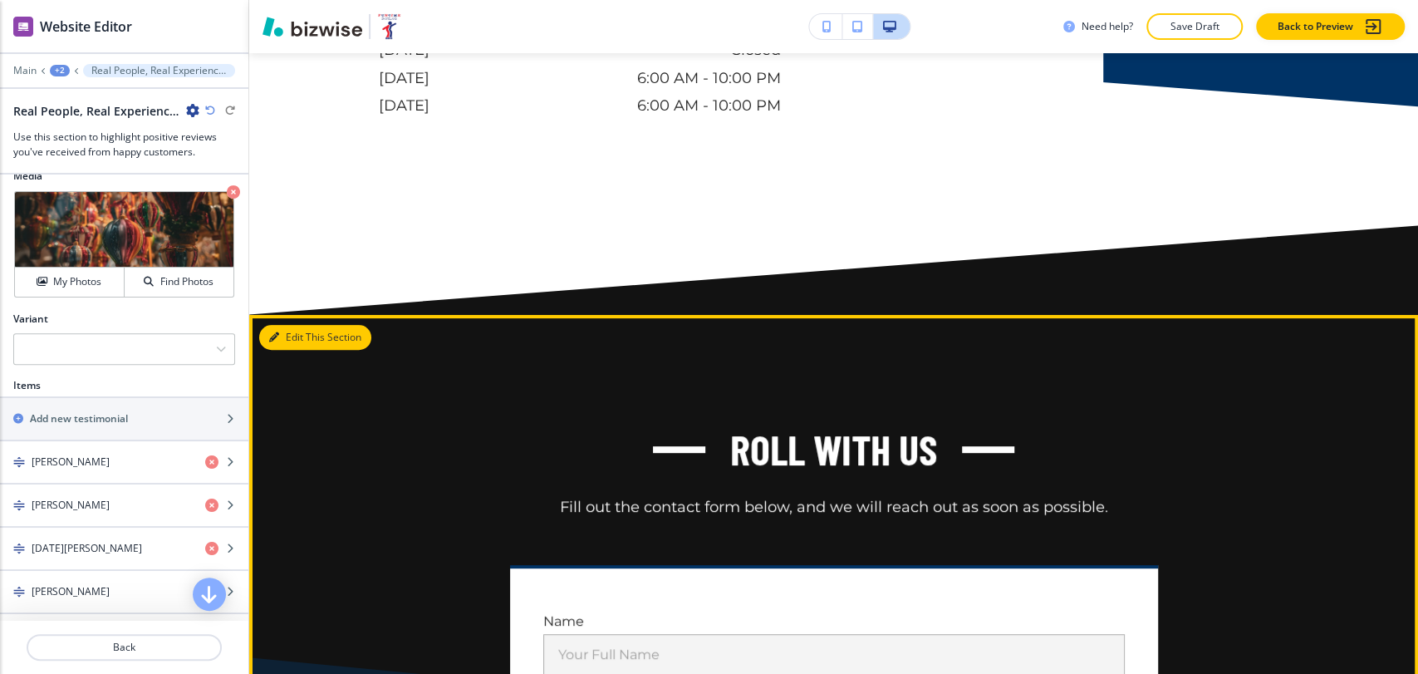
click at [281, 325] on button "Edit This Section" at bounding box center [315, 337] width 112 height 25
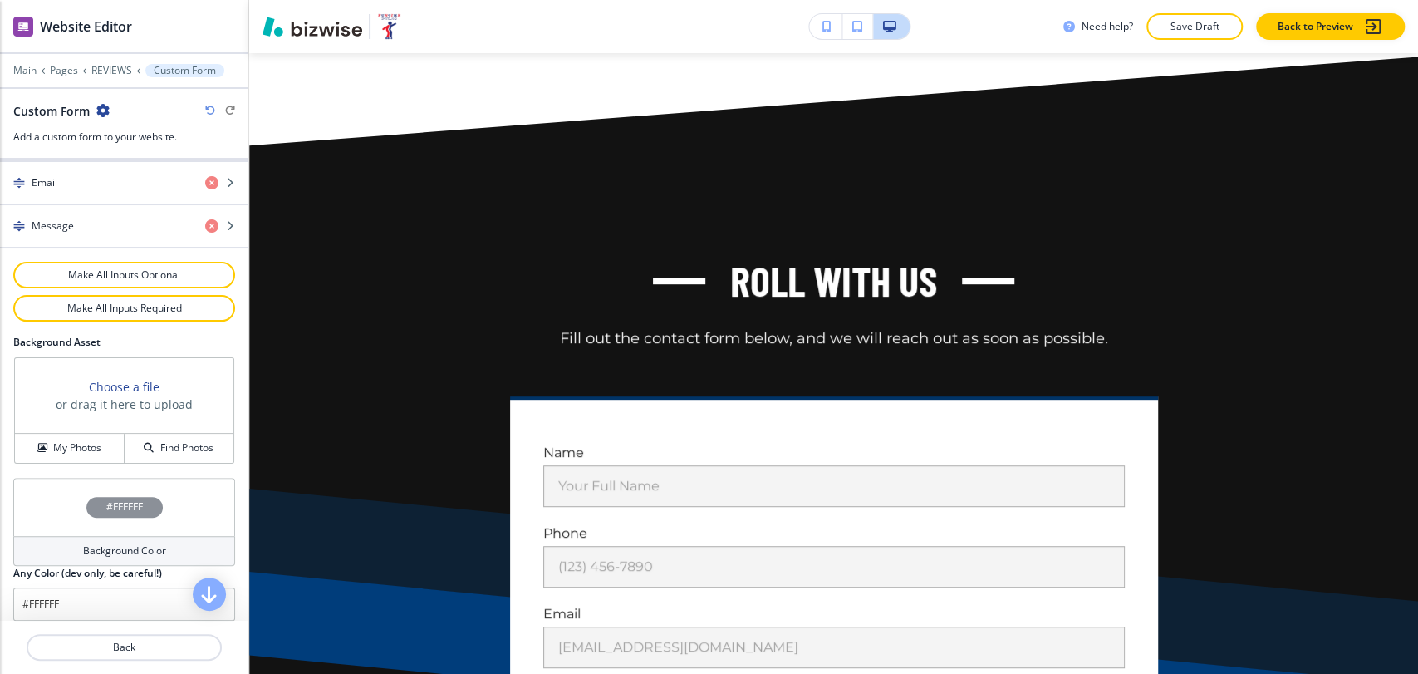
scroll to position [858, 0]
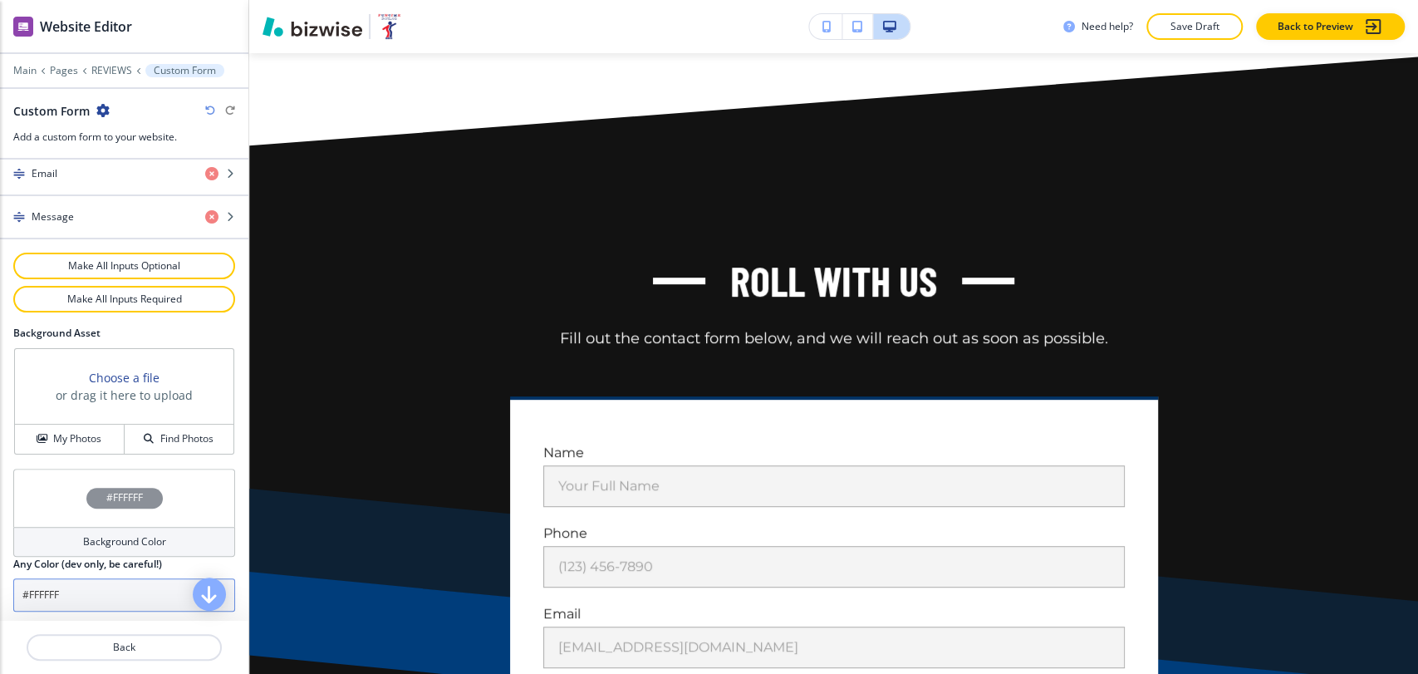
click at [100, 587] on input "#FFFFFF" at bounding box center [124, 594] width 222 height 33
click at [101, 587] on input "#FFFFFF" at bounding box center [124, 594] width 222 height 33
click at [102, 587] on input "#FFFFFF" at bounding box center [124, 594] width 222 height 33
click at [103, 583] on input "#FFFFFF" at bounding box center [124, 594] width 222 height 33
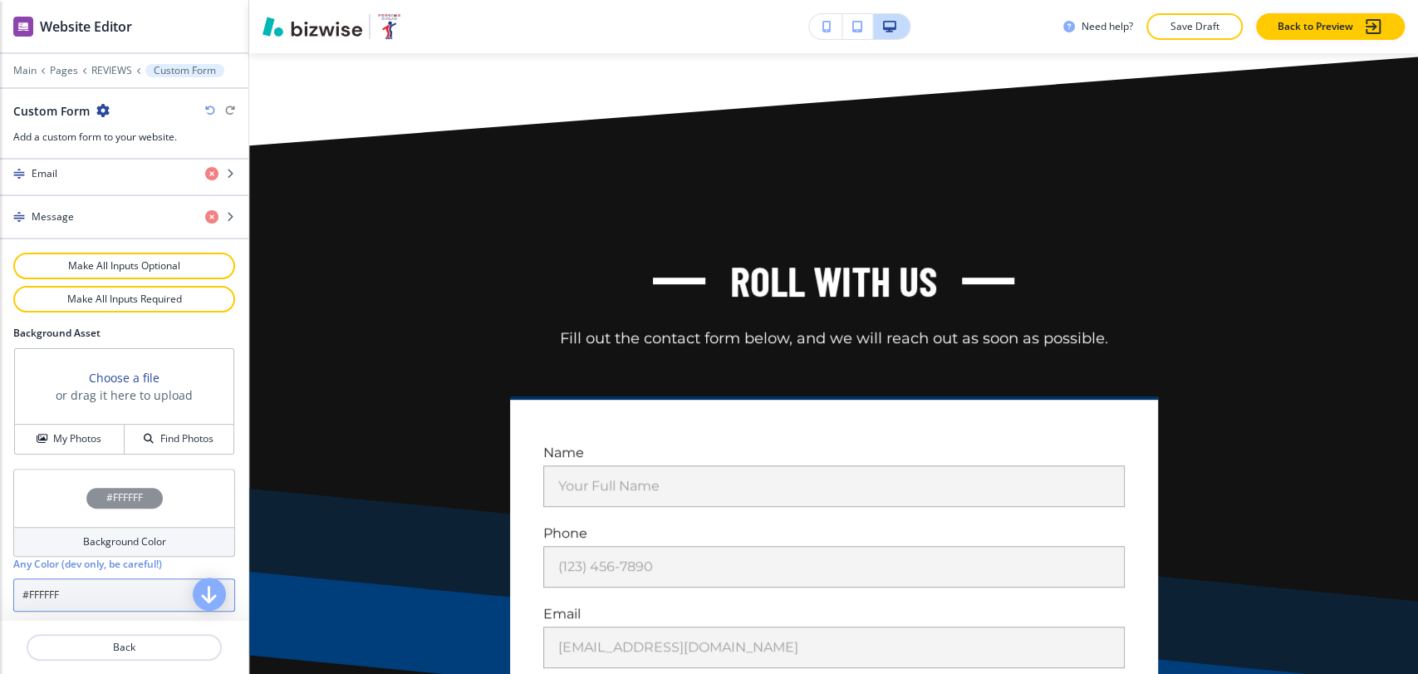
click at [105, 583] on input "#FFFFFF" at bounding box center [124, 594] width 222 height 33
click at [106, 587] on input "#FFFFFF" at bounding box center [124, 594] width 222 height 33
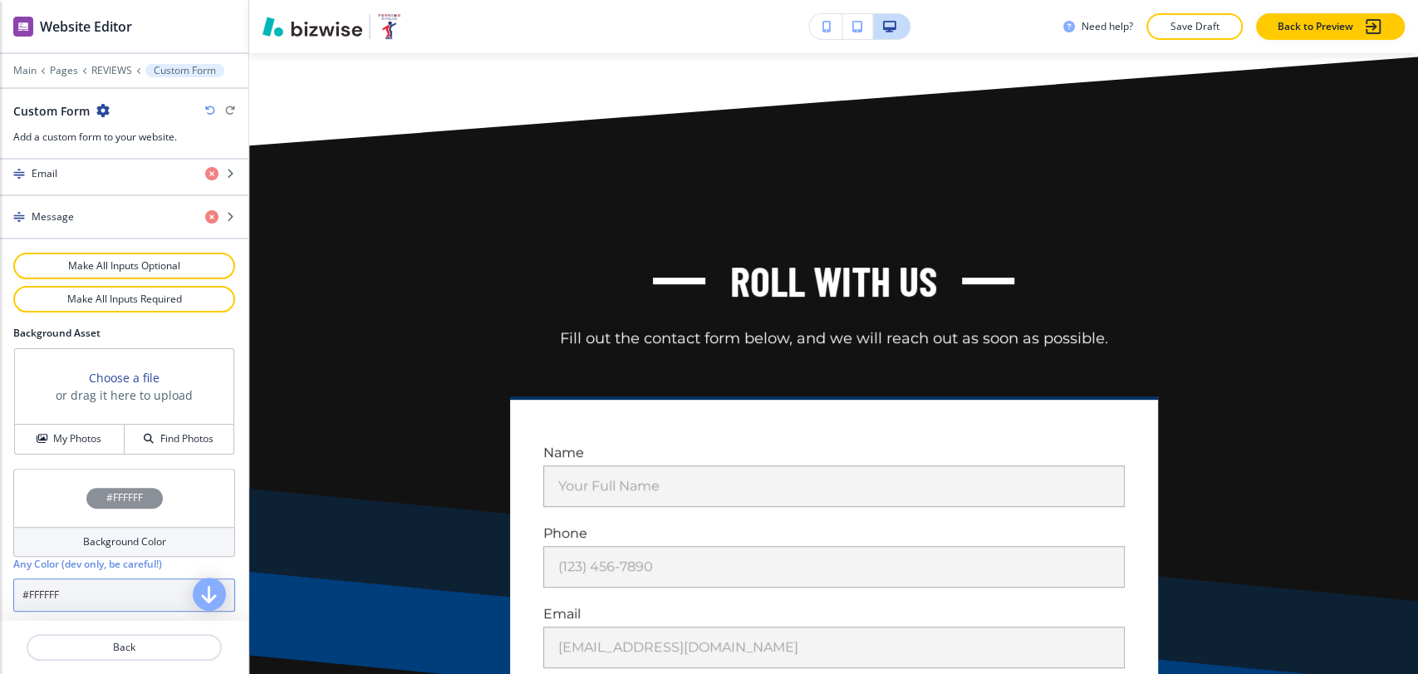
paste input "a7c1d9"
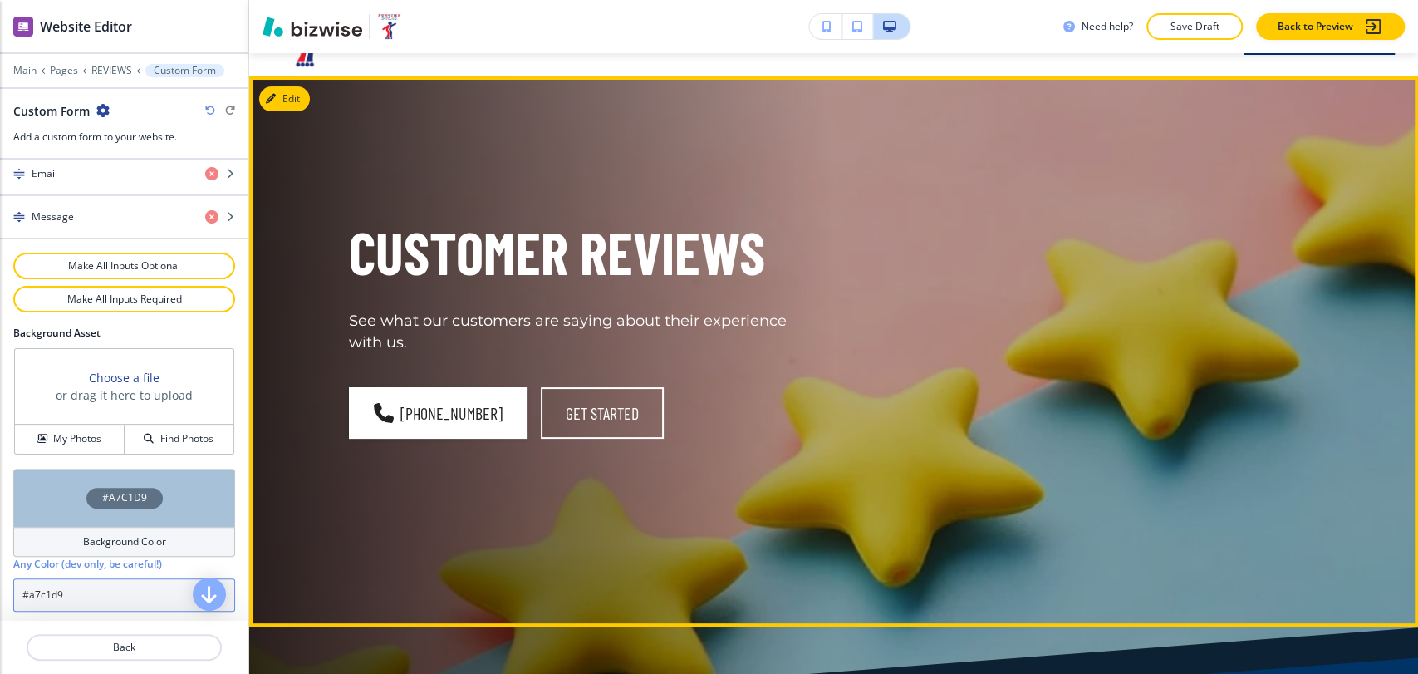
scroll to position [0, 0]
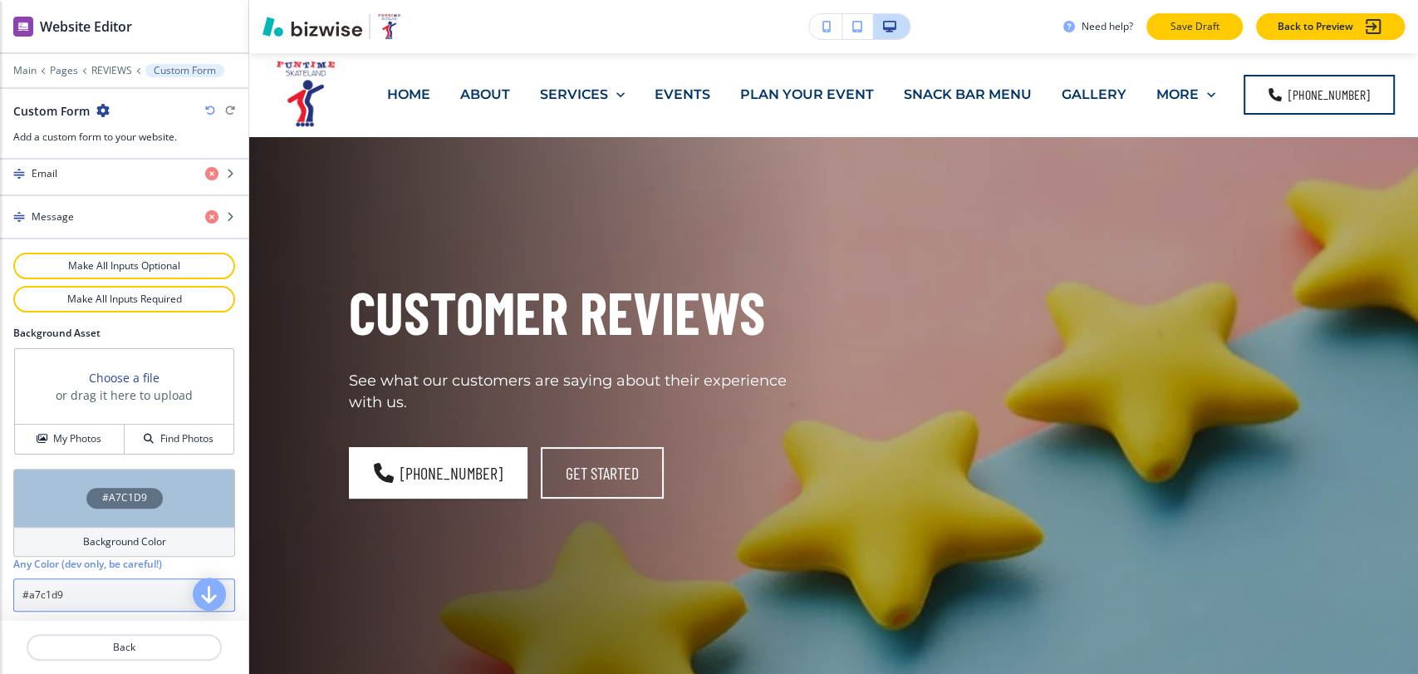
type input "#a7c1d9"
click at [1190, 27] on p "Save Draft" at bounding box center [1194, 26] width 53 height 15
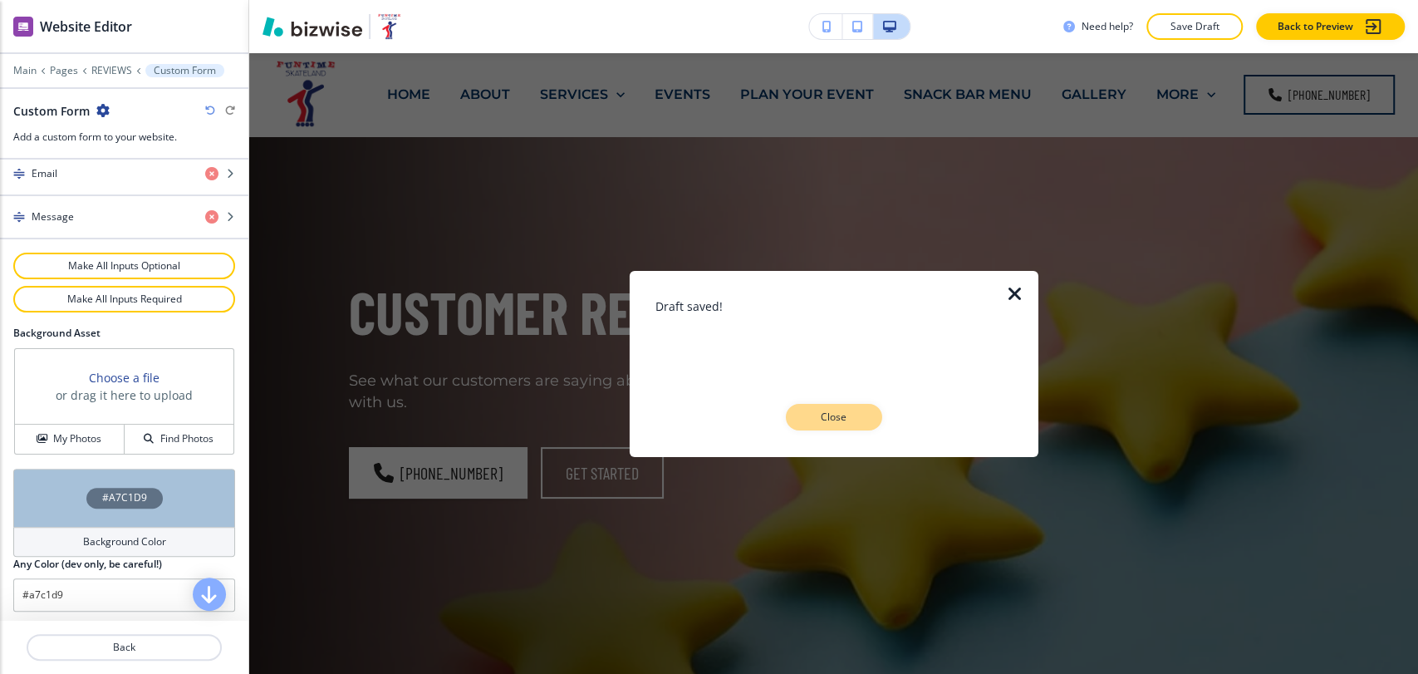
click at [854, 411] on p "Close" at bounding box center [834, 417] width 53 height 15
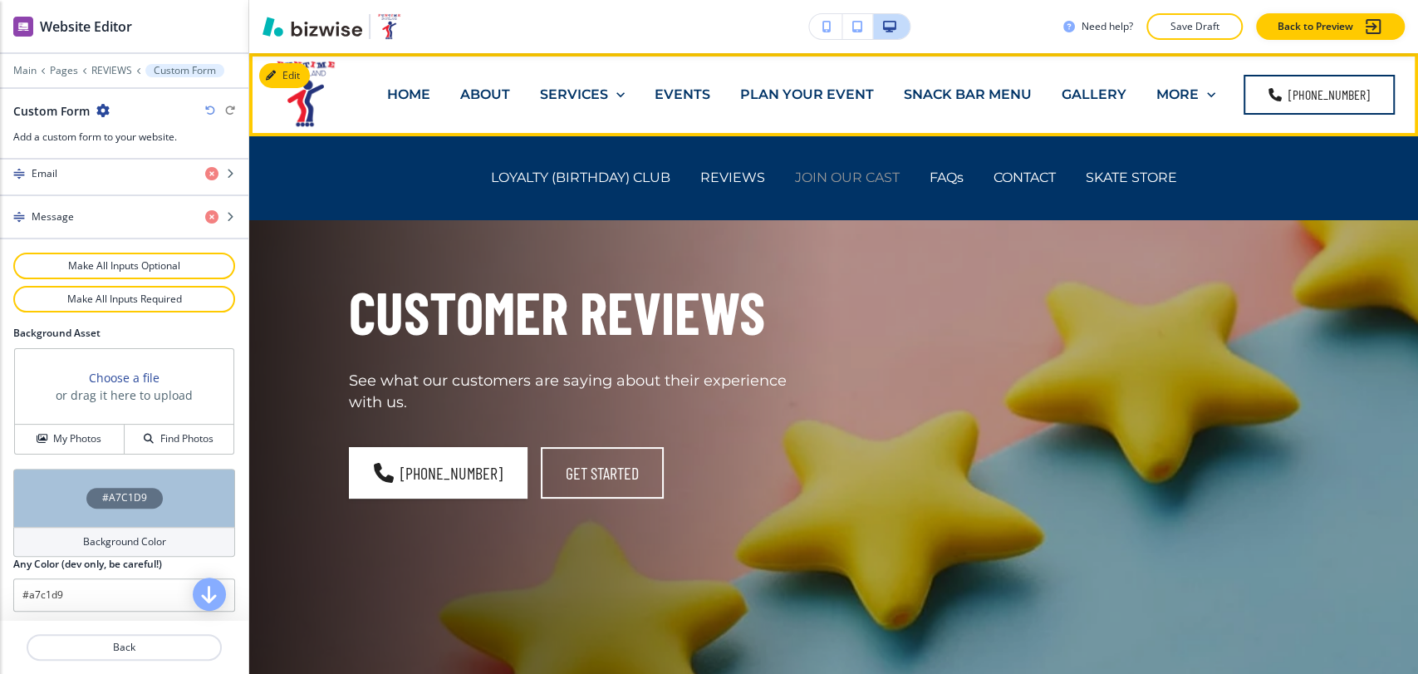
click at [846, 178] on p "JOIN OUR CAST" at bounding box center [847, 177] width 105 height 19
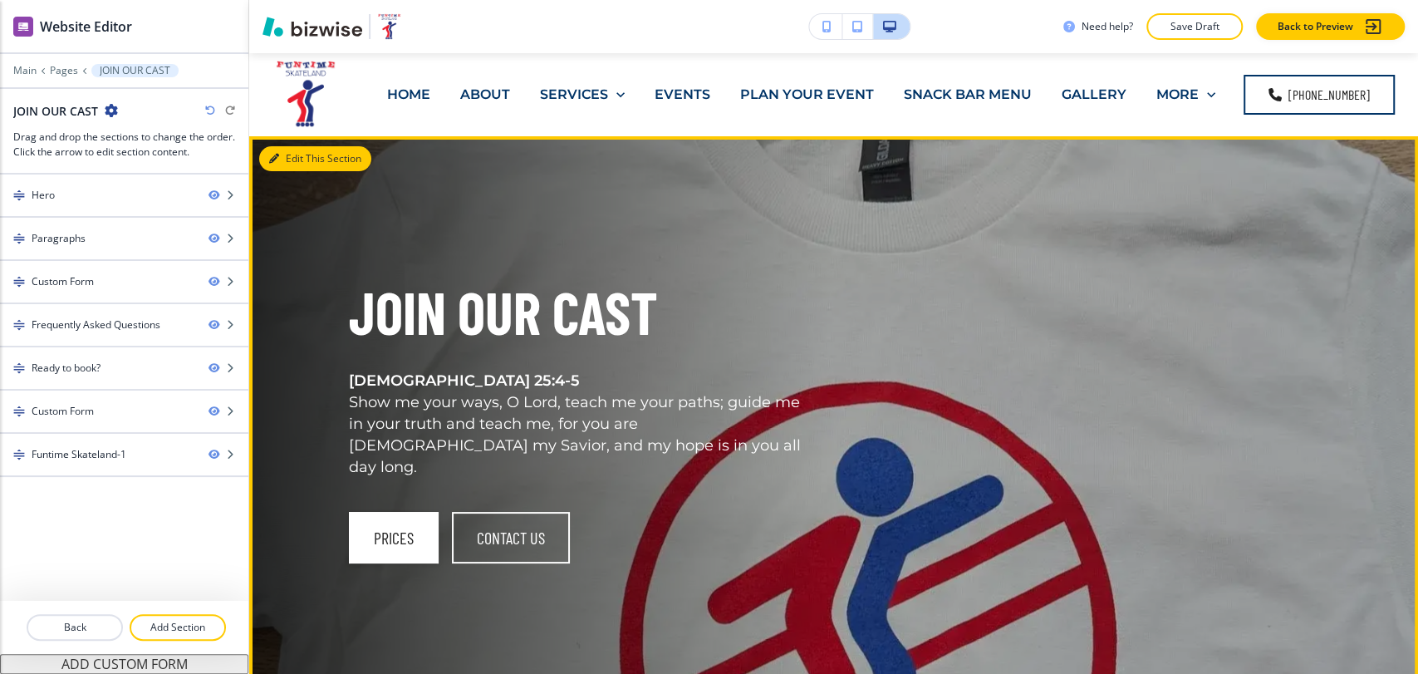
click at [294, 156] on button "Edit This Section" at bounding box center [315, 158] width 112 height 25
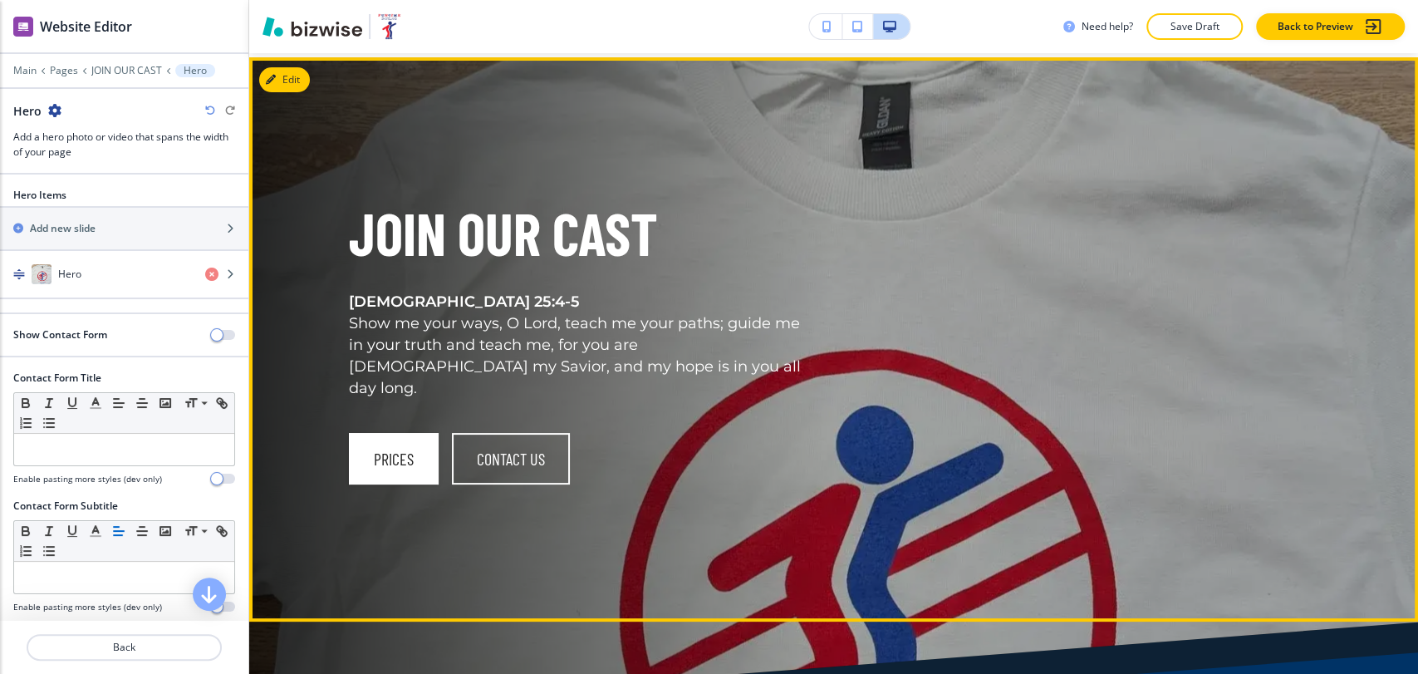
scroll to position [83, 0]
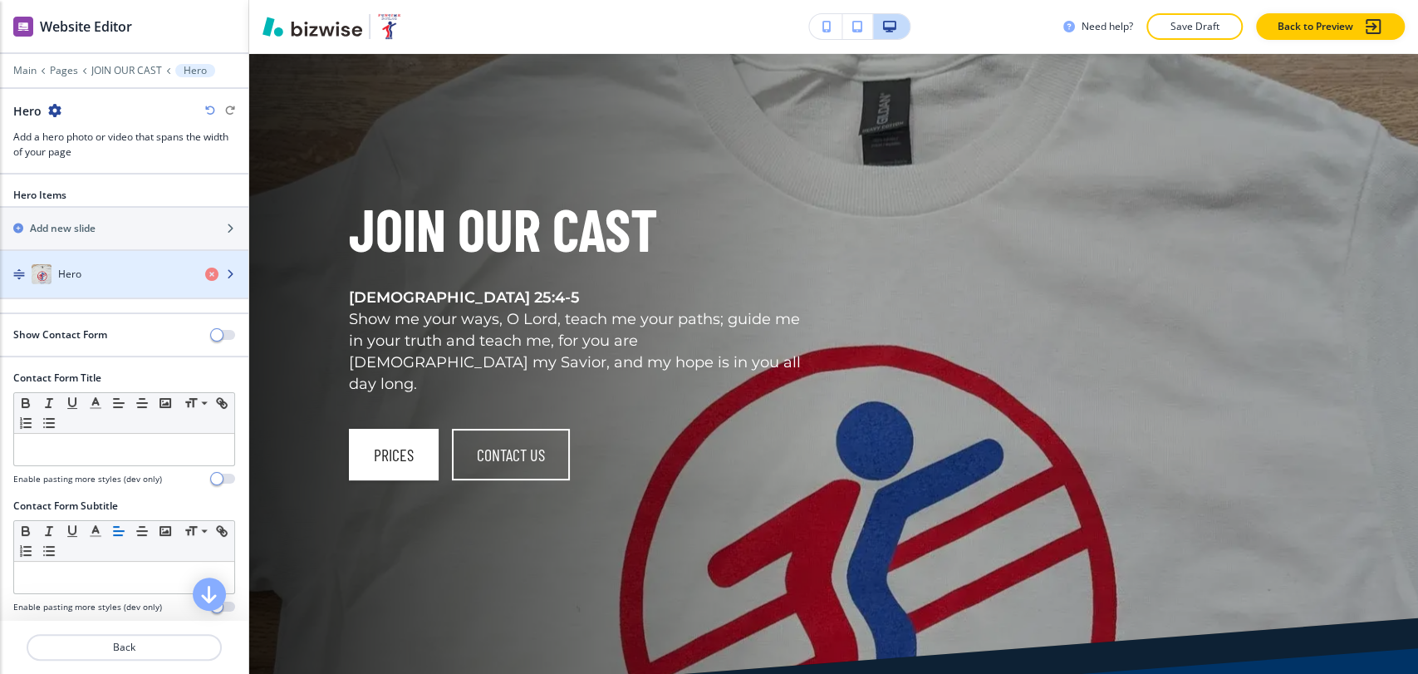
click at [81, 278] on div "Hero" at bounding box center [96, 274] width 192 height 20
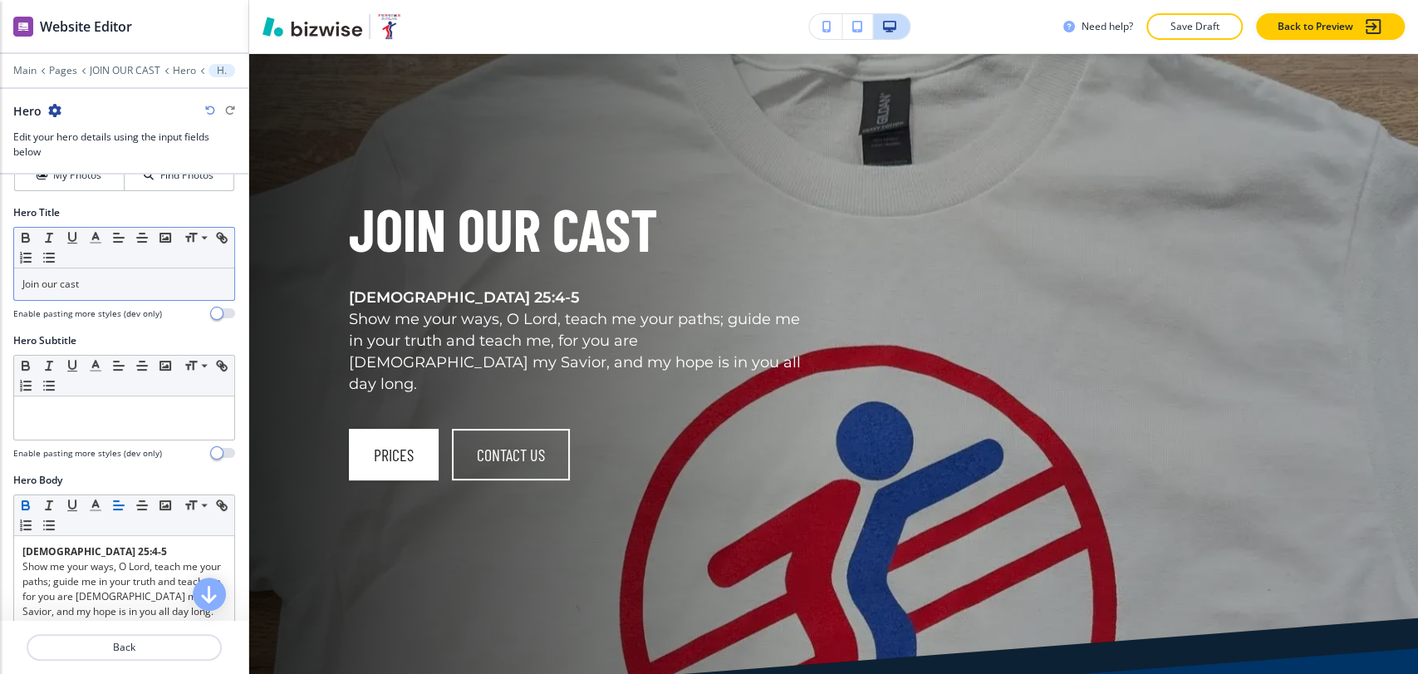
scroll to position [277, 0]
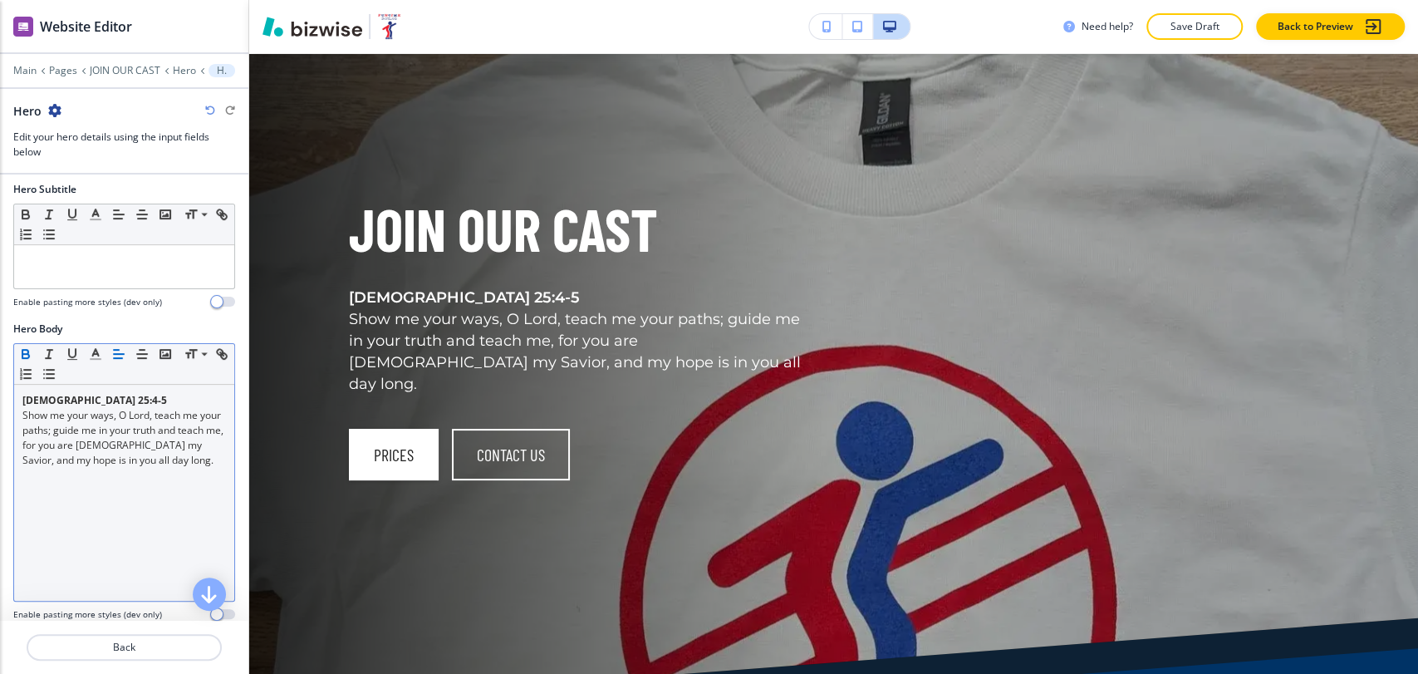
click at [95, 401] on p "Psalm 25:4-5" at bounding box center [124, 400] width 204 height 15
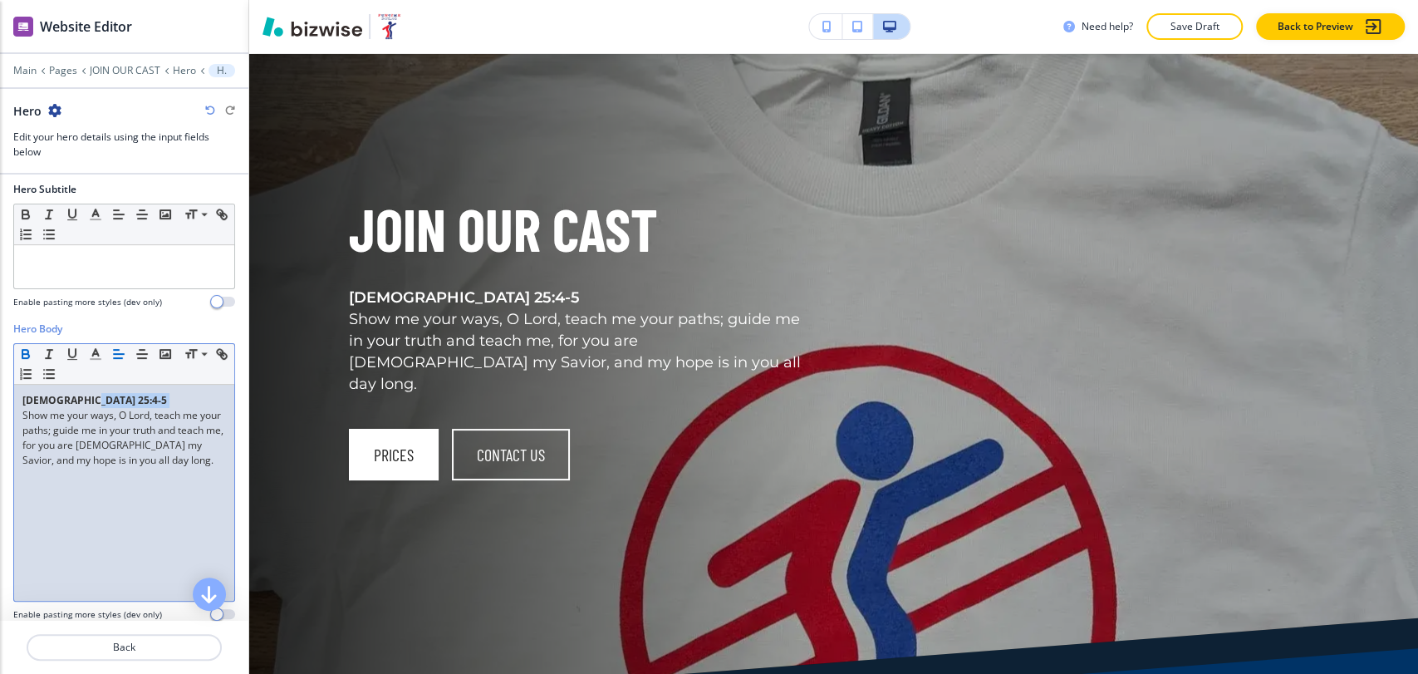
click at [95, 401] on p "Psalm 25:4-5" at bounding box center [124, 400] width 204 height 15
click at [22, 354] on icon "button" at bounding box center [25, 356] width 7 height 4
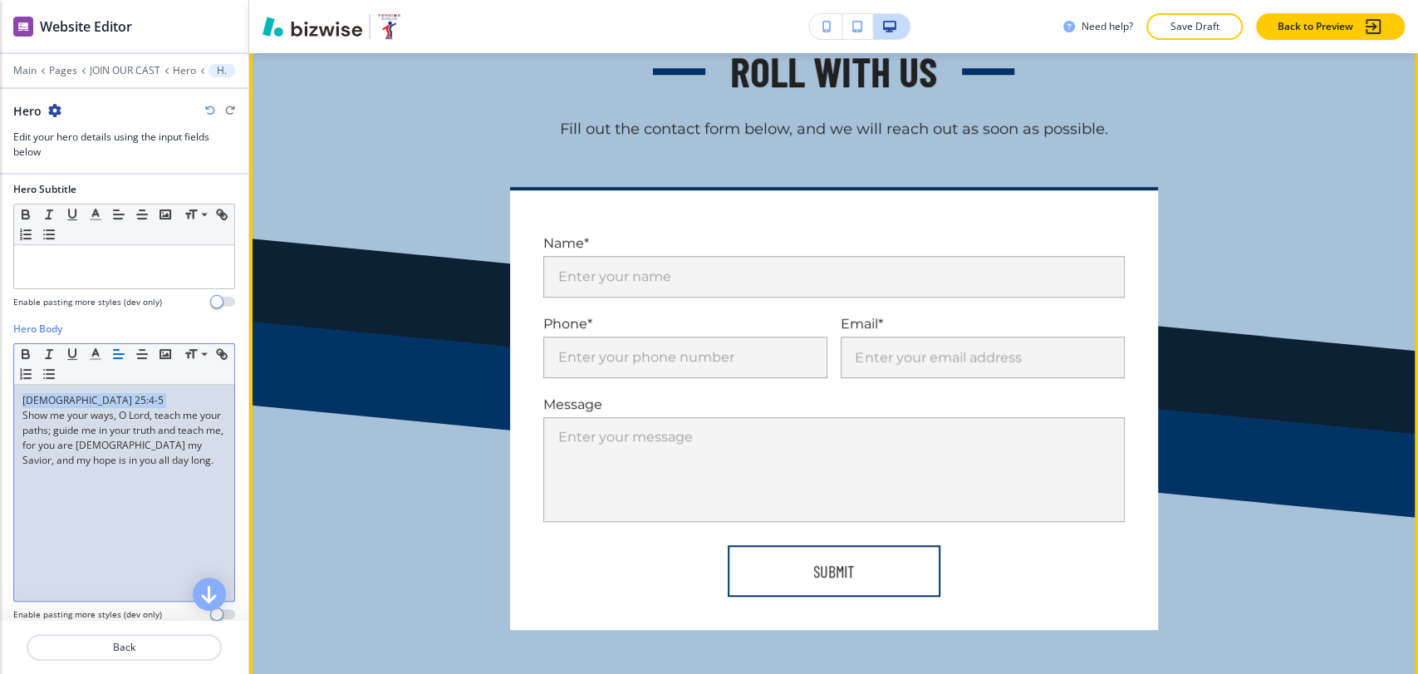
scroll to position [8984, 0]
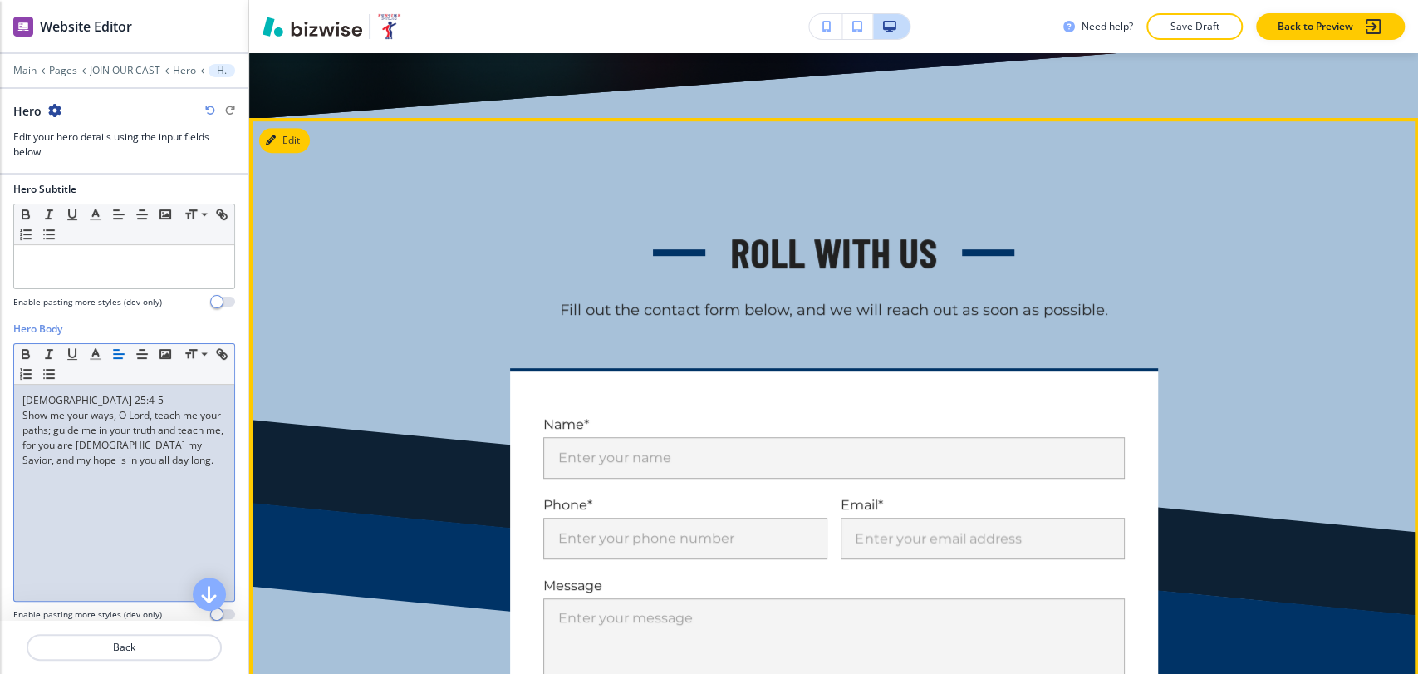
click at [279, 155] on div "ROLL WITH US Fill out the contact form below, and we will reach out as soon as …" at bounding box center [833, 517] width 1169 height 799
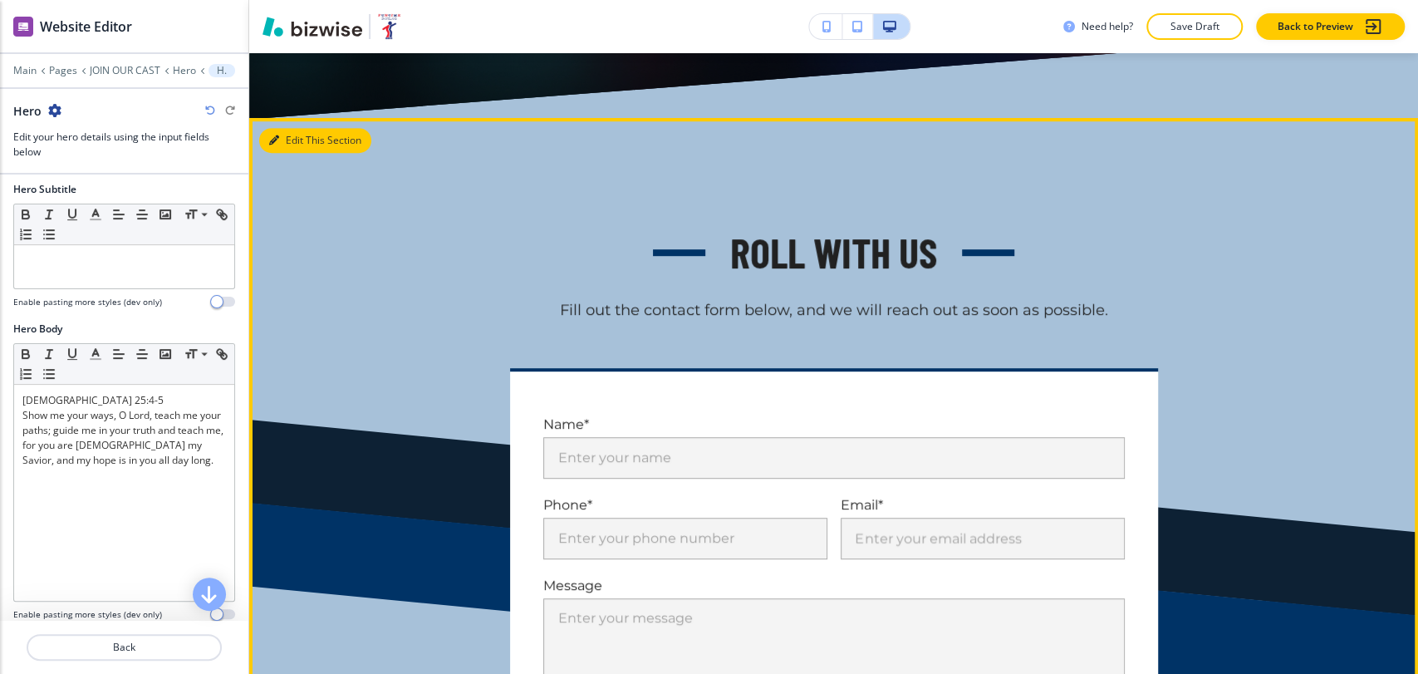
click at [279, 148] on button "Edit This Section" at bounding box center [315, 140] width 112 height 25
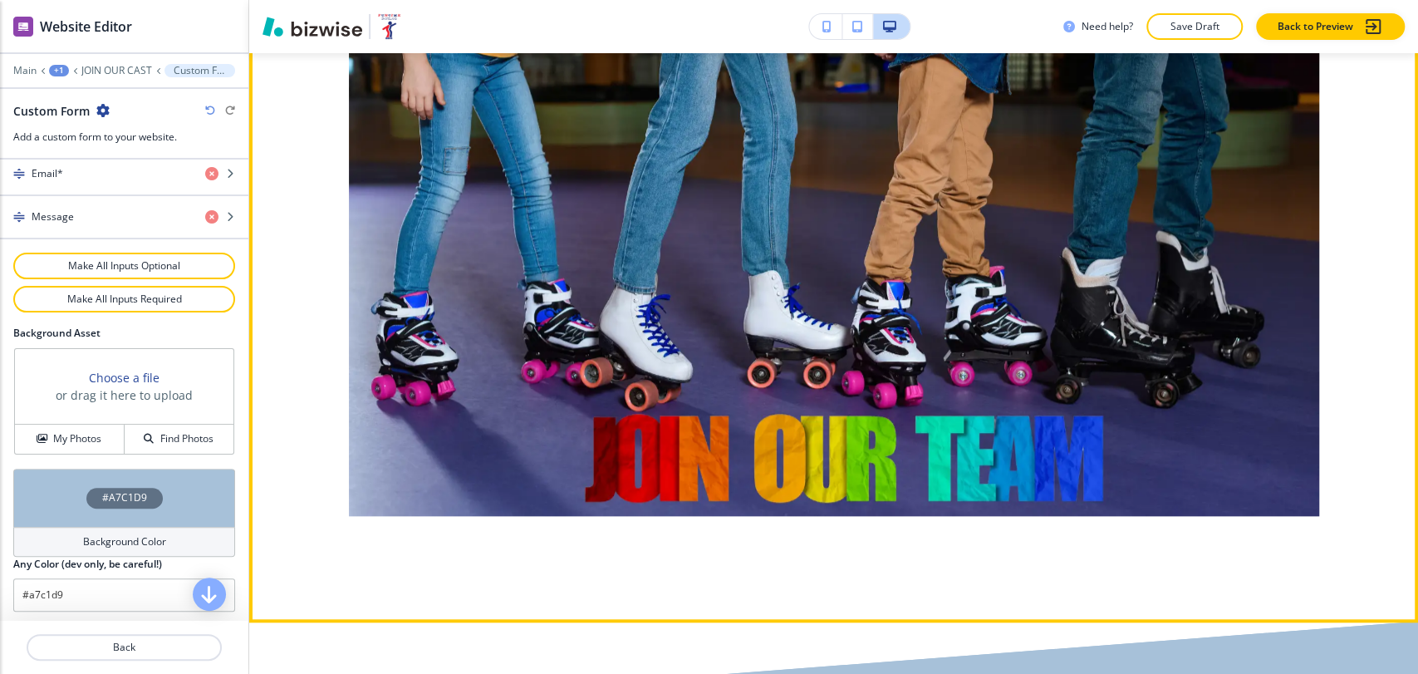
scroll to position [1388, 0]
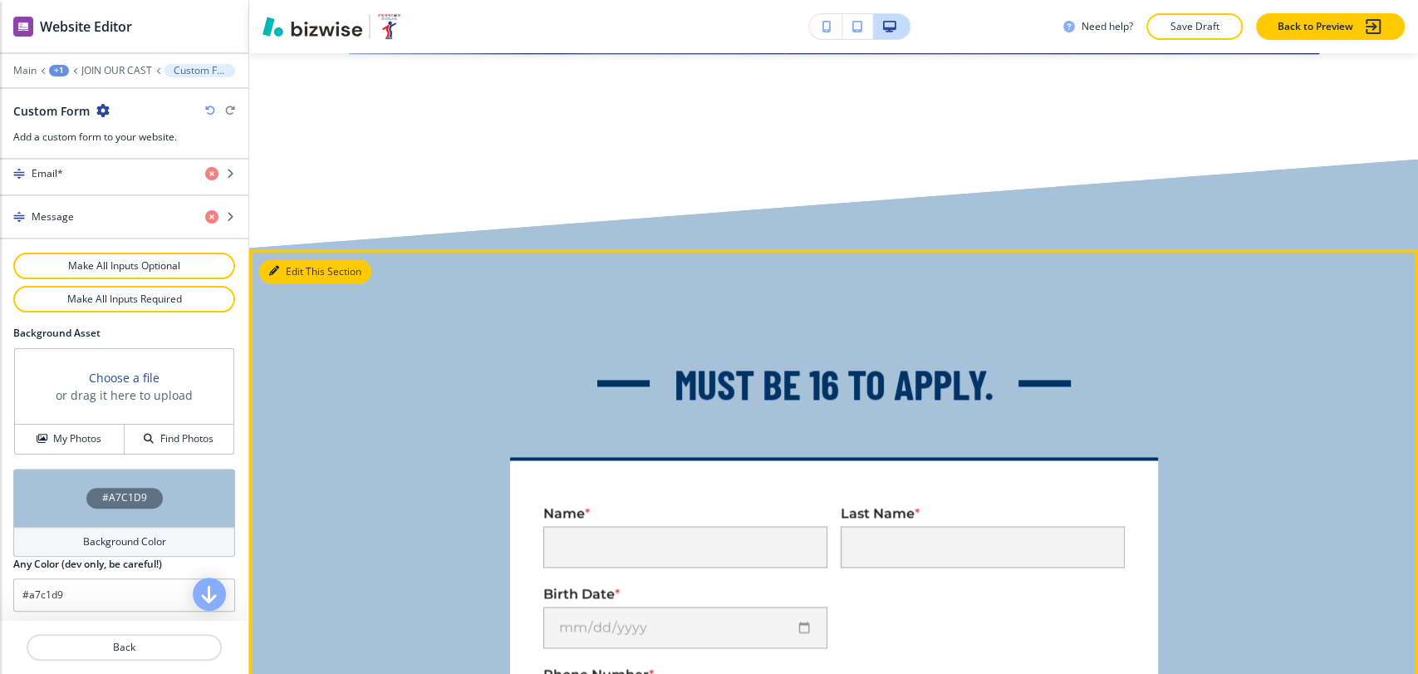
click at [293, 259] on button "Edit This Section" at bounding box center [315, 271] width 112 height 25
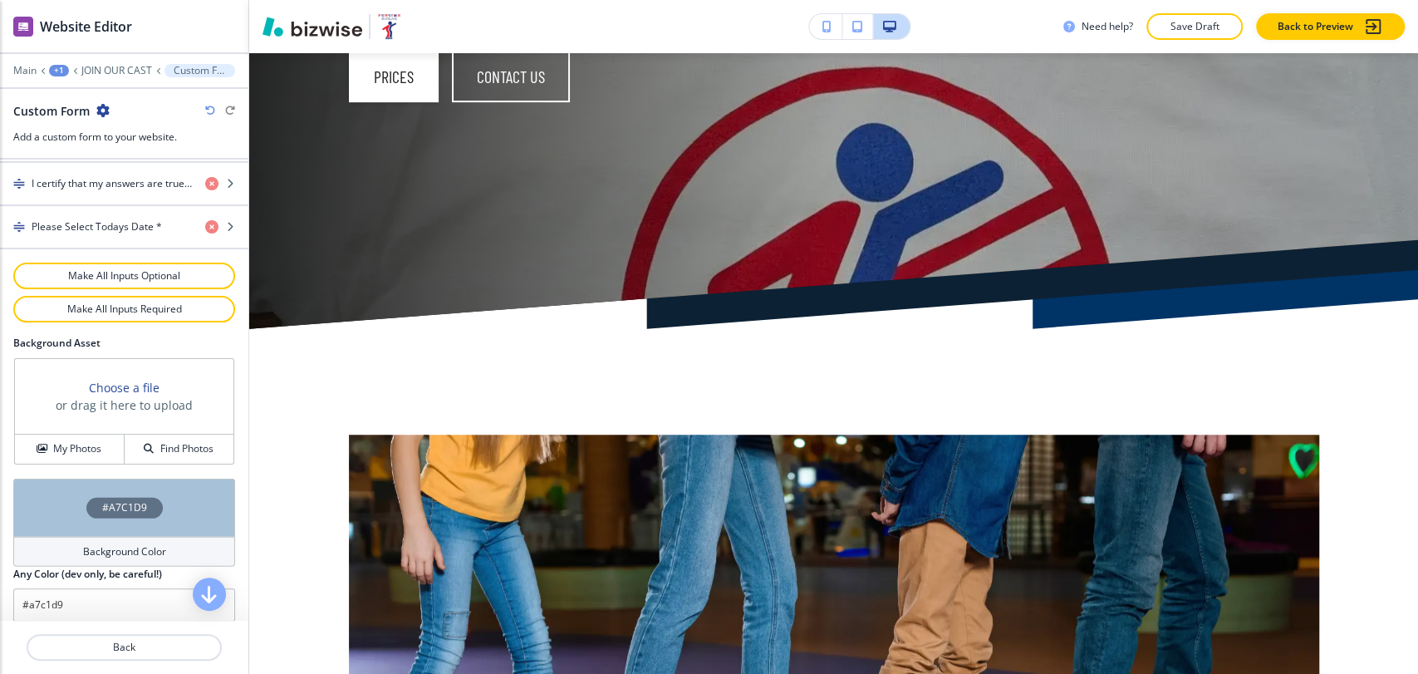
scroll to position [0, 0]
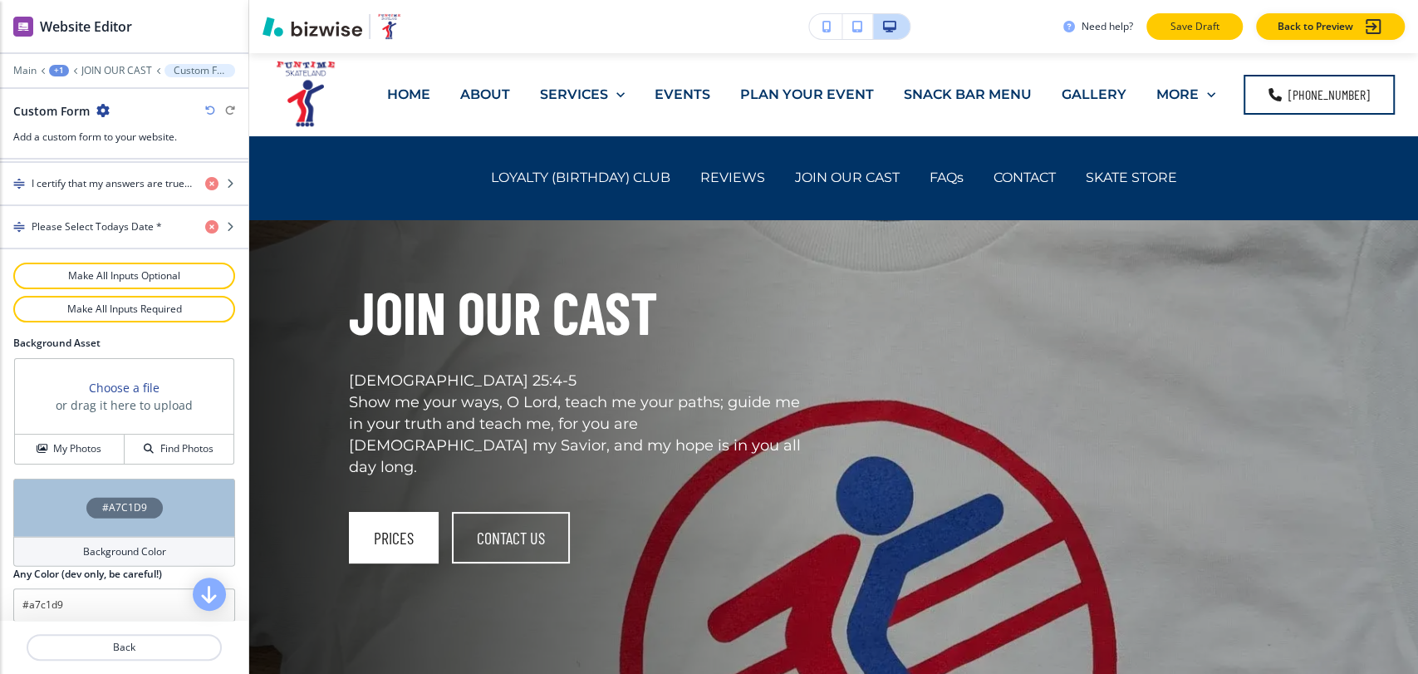
click at [1190, 32] on p "Save Draft" at bounding box center [1194, 26] width 53 height 15
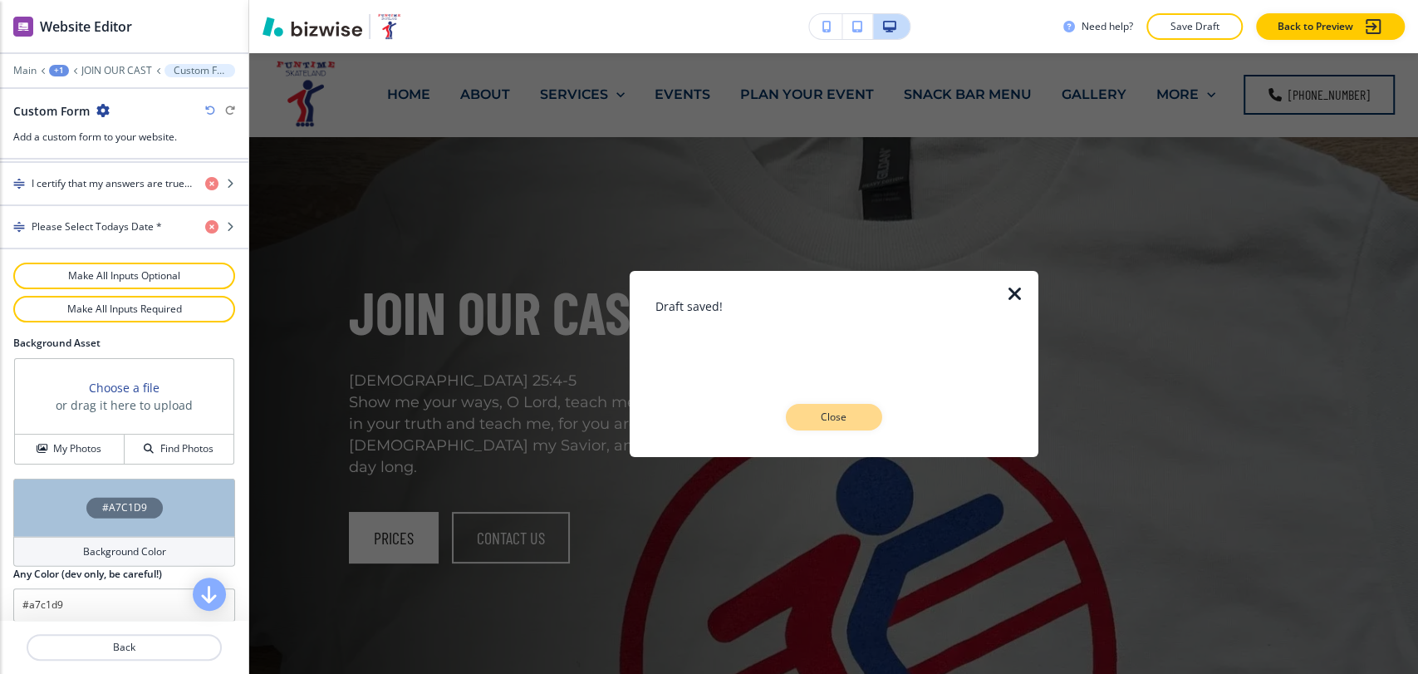
click at [841, 410] on p "Close" at bounding box center [834, 417] width 53 height 15
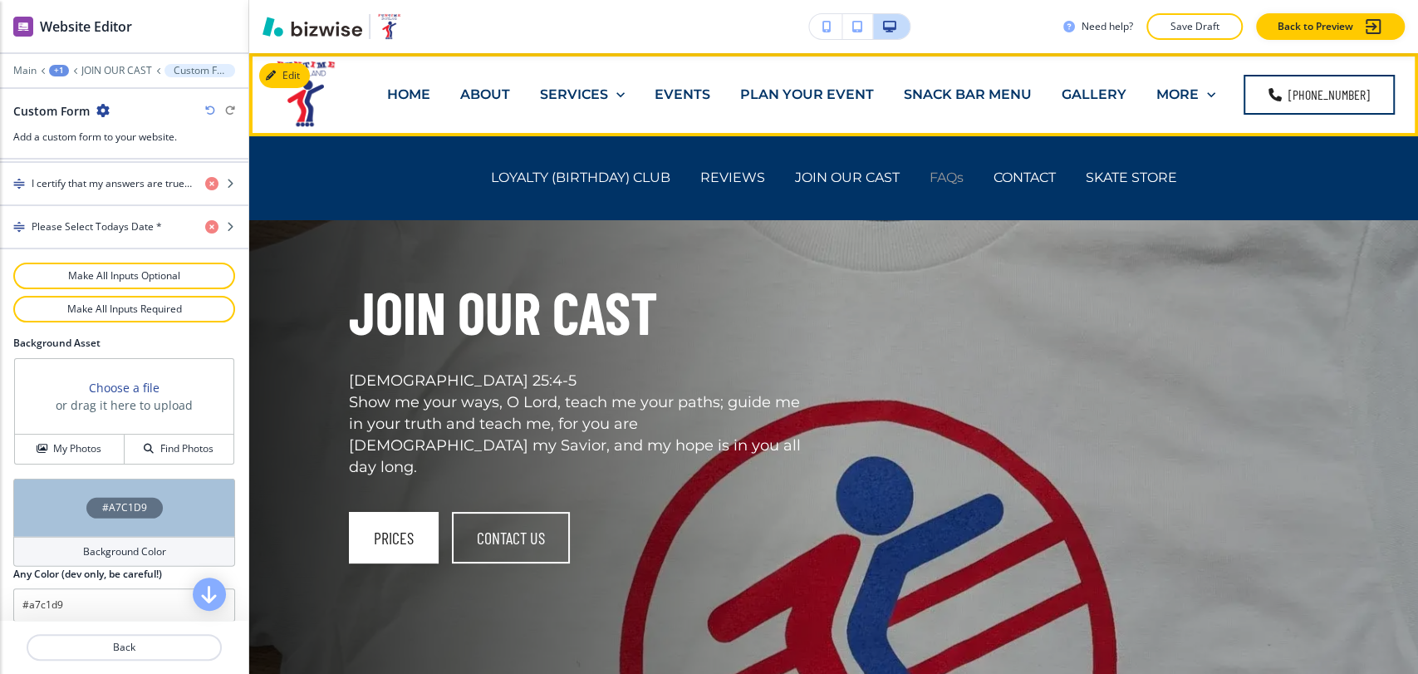
click at [937, 170] on p "FAQs" at bounding box center [947, 177] width 34 height 19
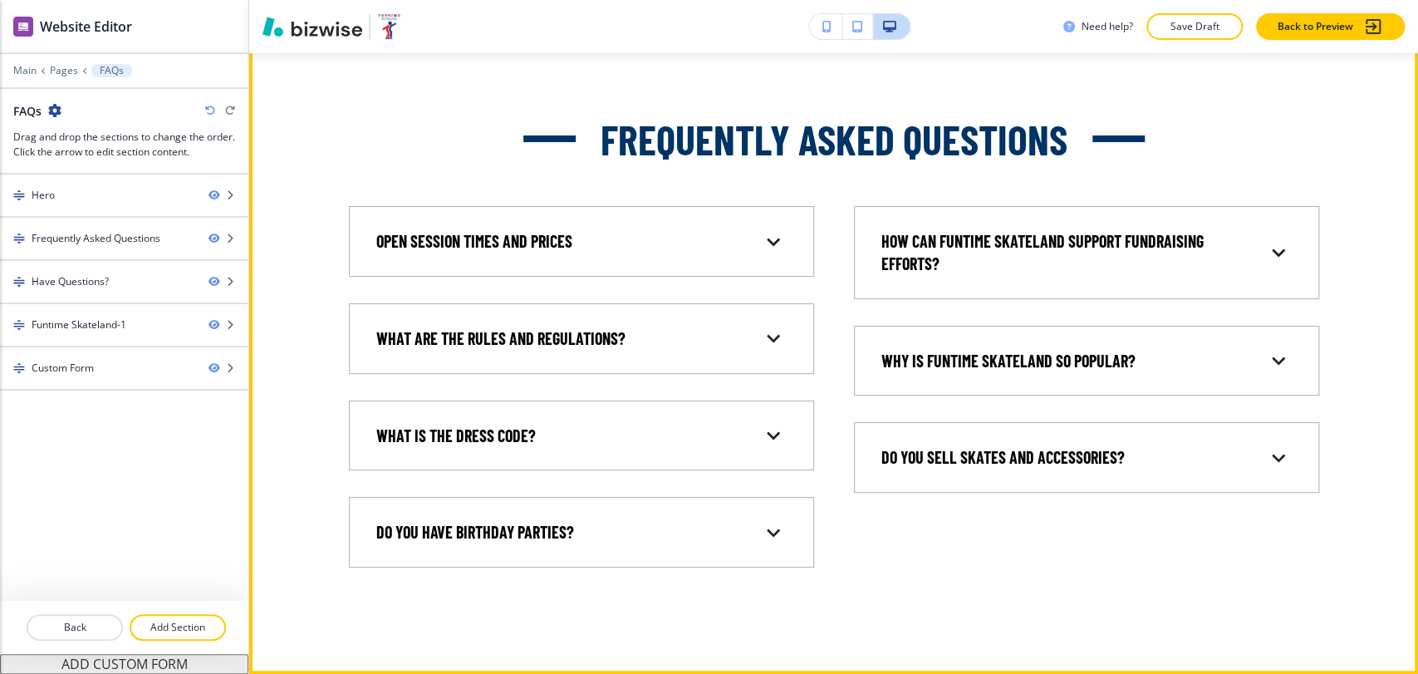
scroll to position [1108, 0]
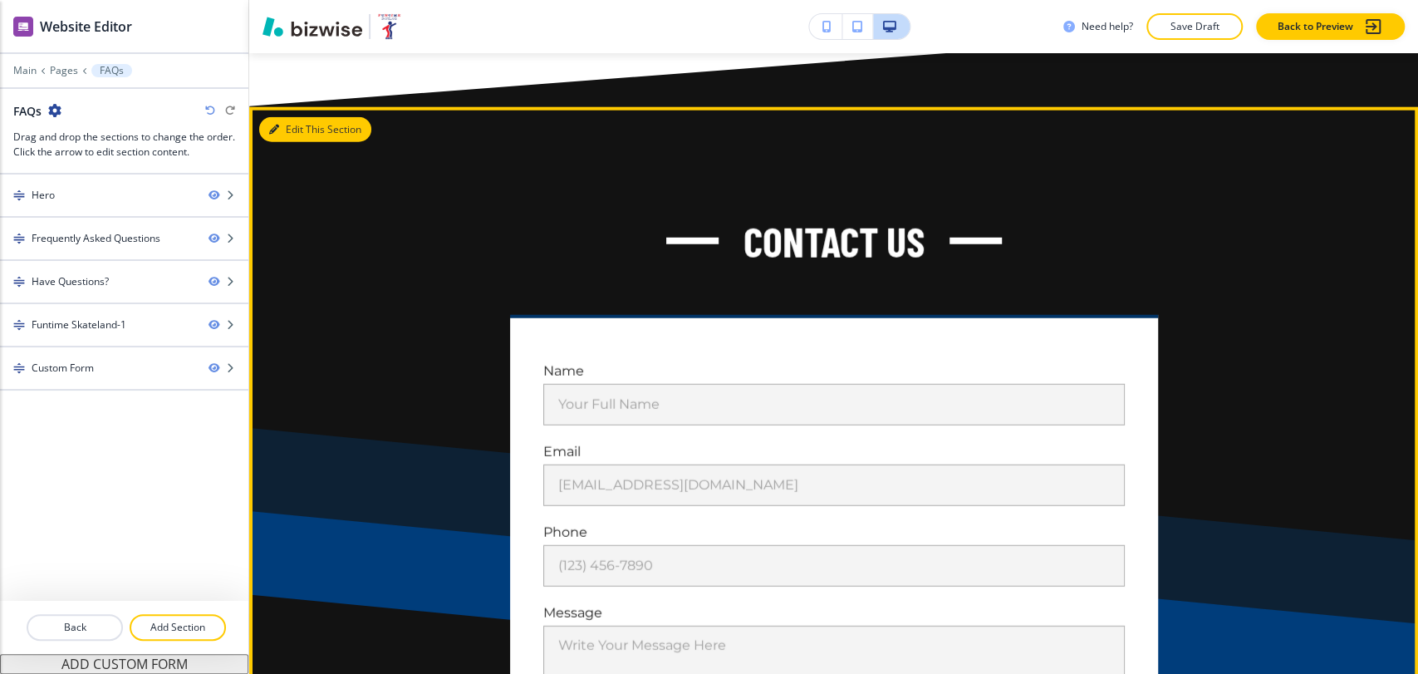
click at [295, 117] on button "Edit This Section" at bounding box center [315, 129] width 112 height 25
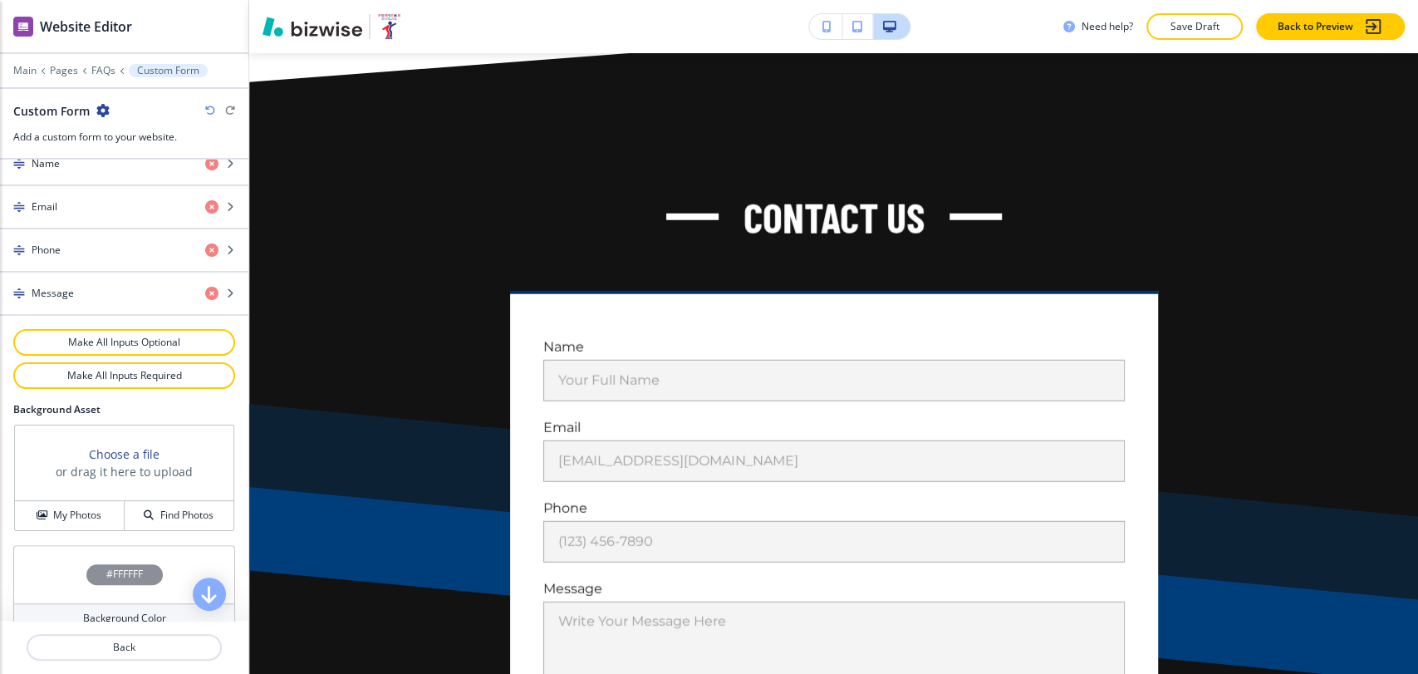
scroll to position [858, 0]
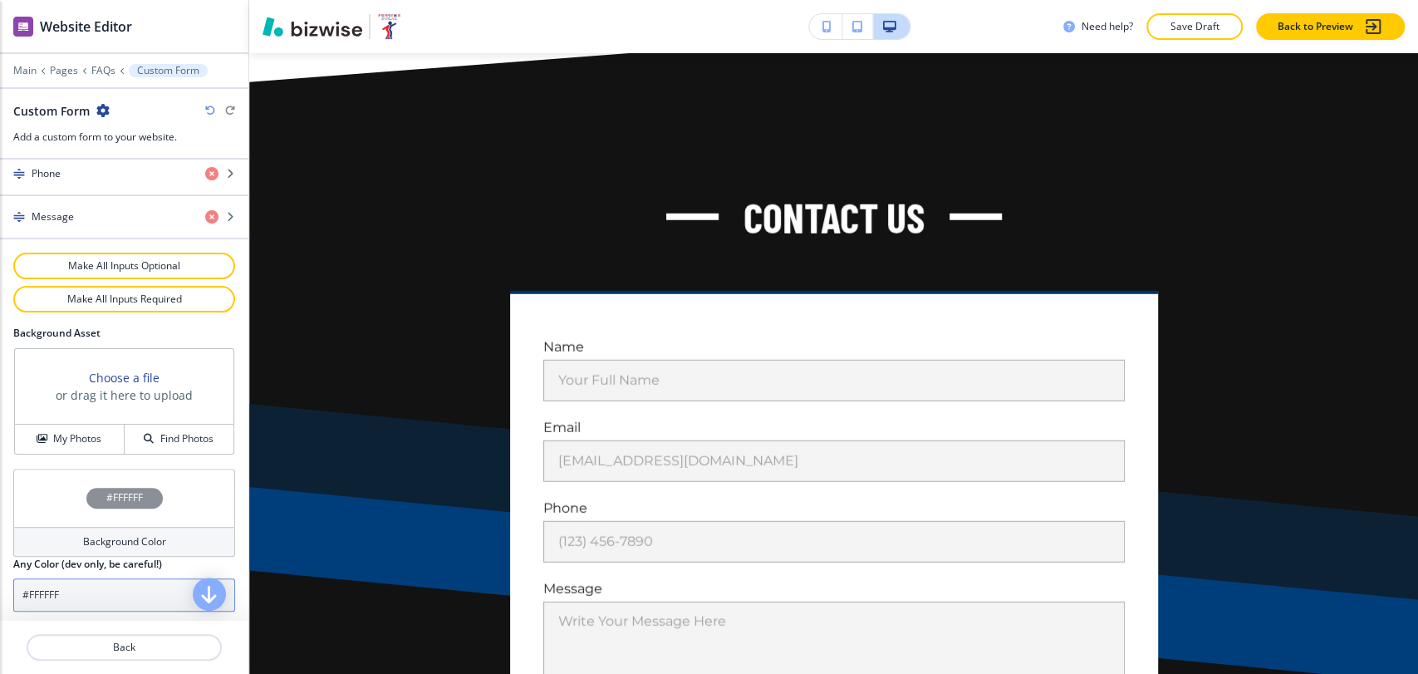
click at [93, 592] on input "#FFFFFF" at bounding box center [124, 594] width 222 height 33
paste input "a7c1d9"
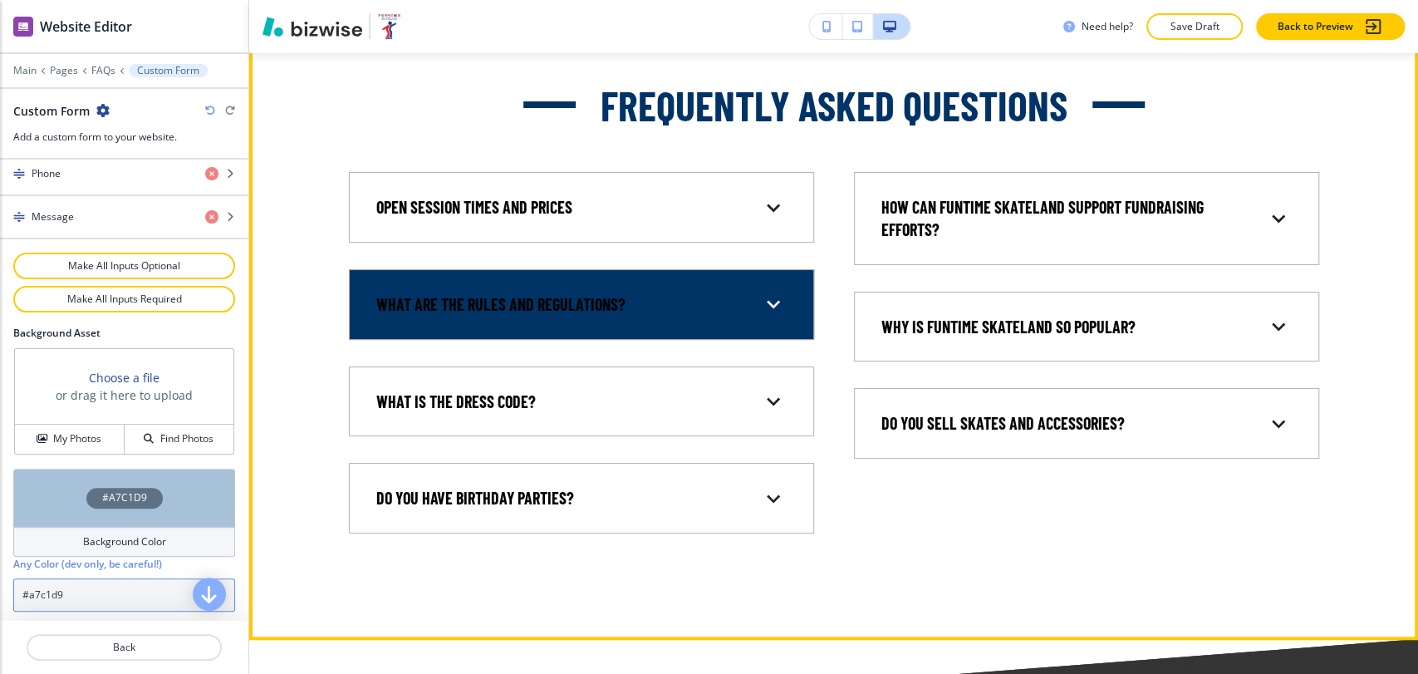
scroll to position [646, 0]
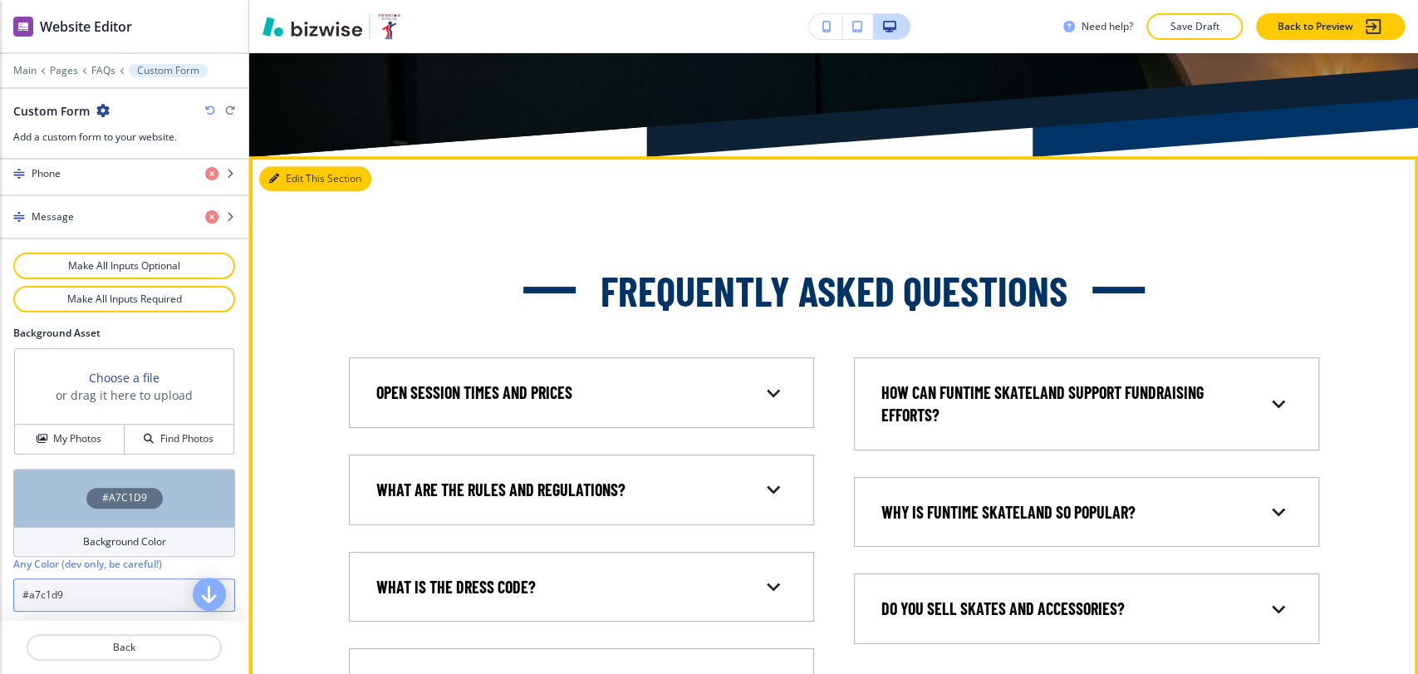
type input "#a7c1d9"
click at [302, 171] on button "Edit This Section" at bounding box center [315, 178] width 112 height 25
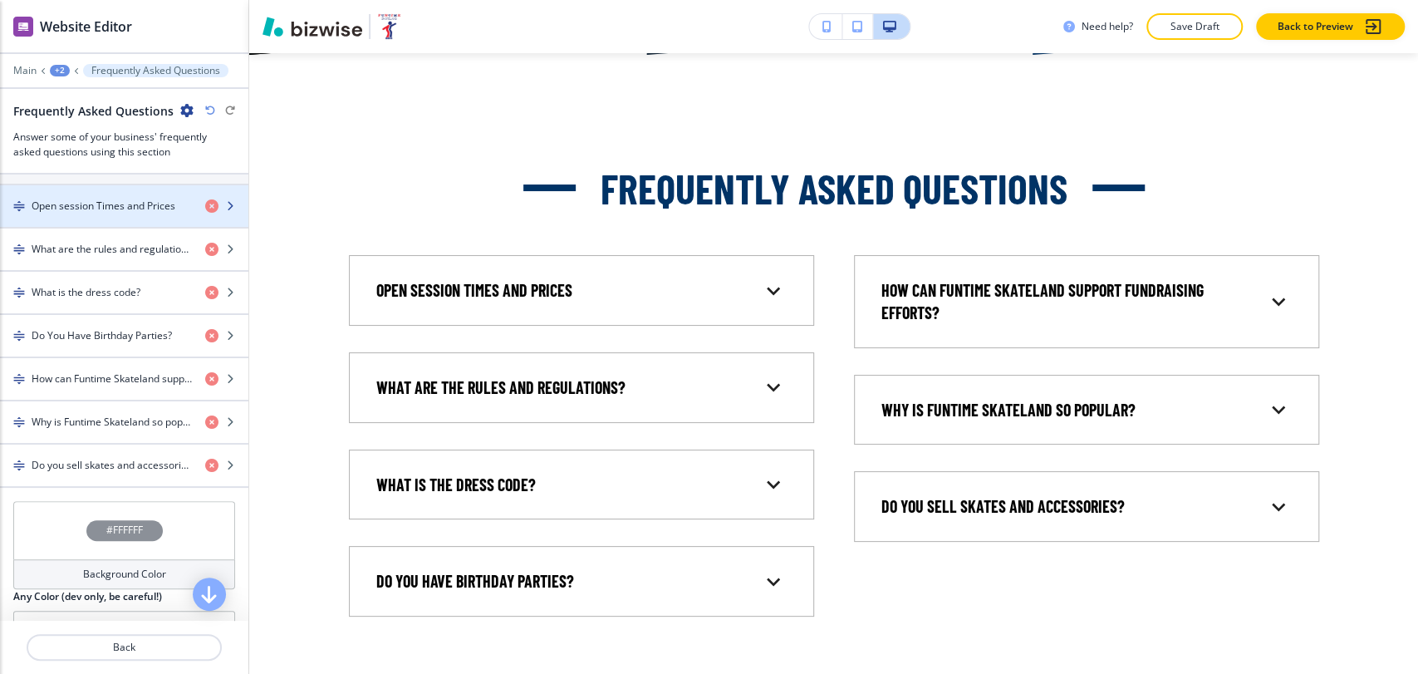
click at [125, 218] on div "button" at bounding box center [124, 220] width 248 height 13
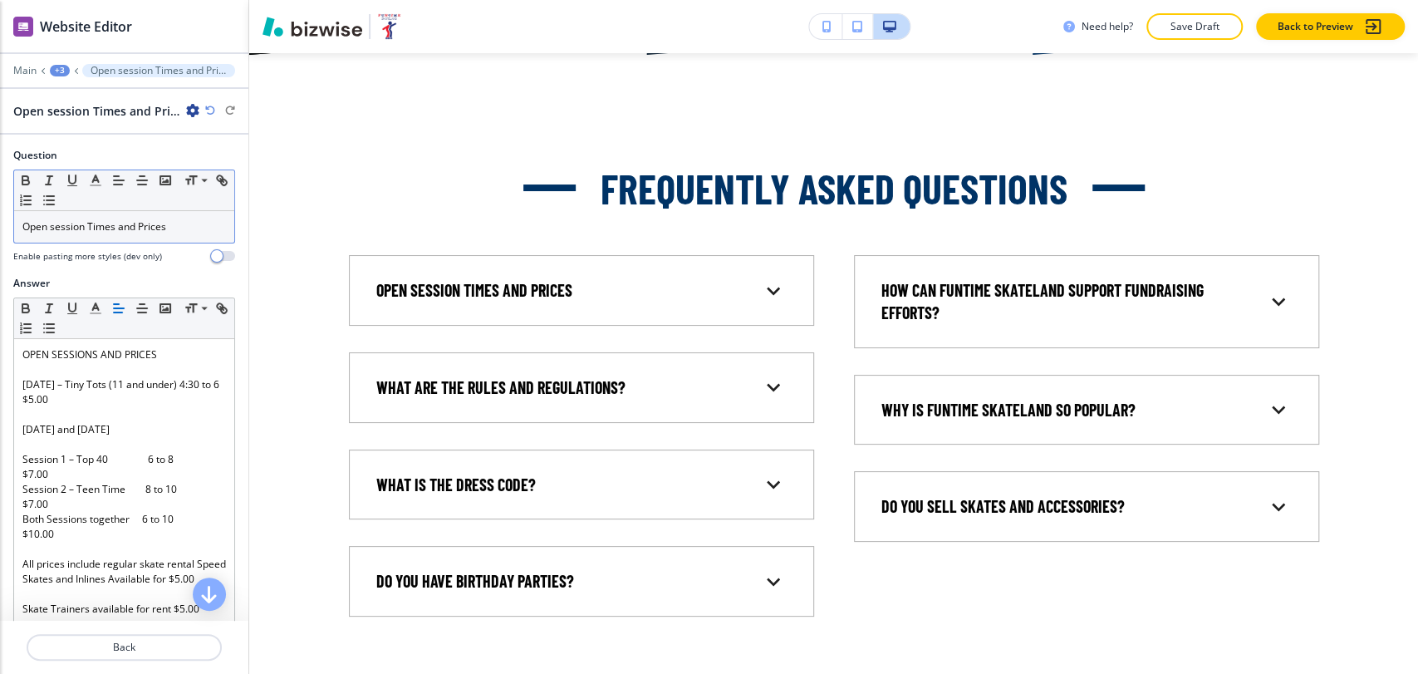
click at [120, 229] on span "Open session Times and Prices" at bounding box center [94, 226] width 144 height 14
click at [91, 179] on icon "button" at bounding box center [95, 180] width 15 height 15
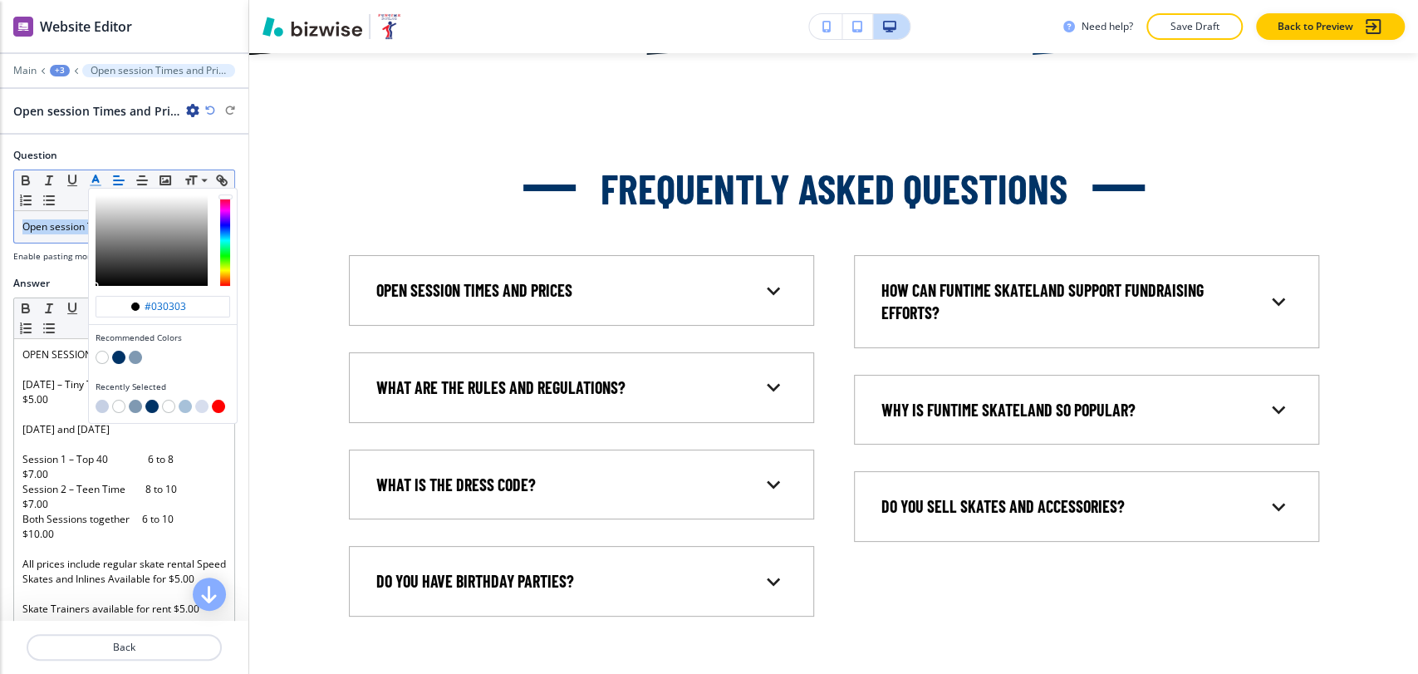
click at [101, 404] on button "button" at bounding box center [102, 406] width 13 height 13
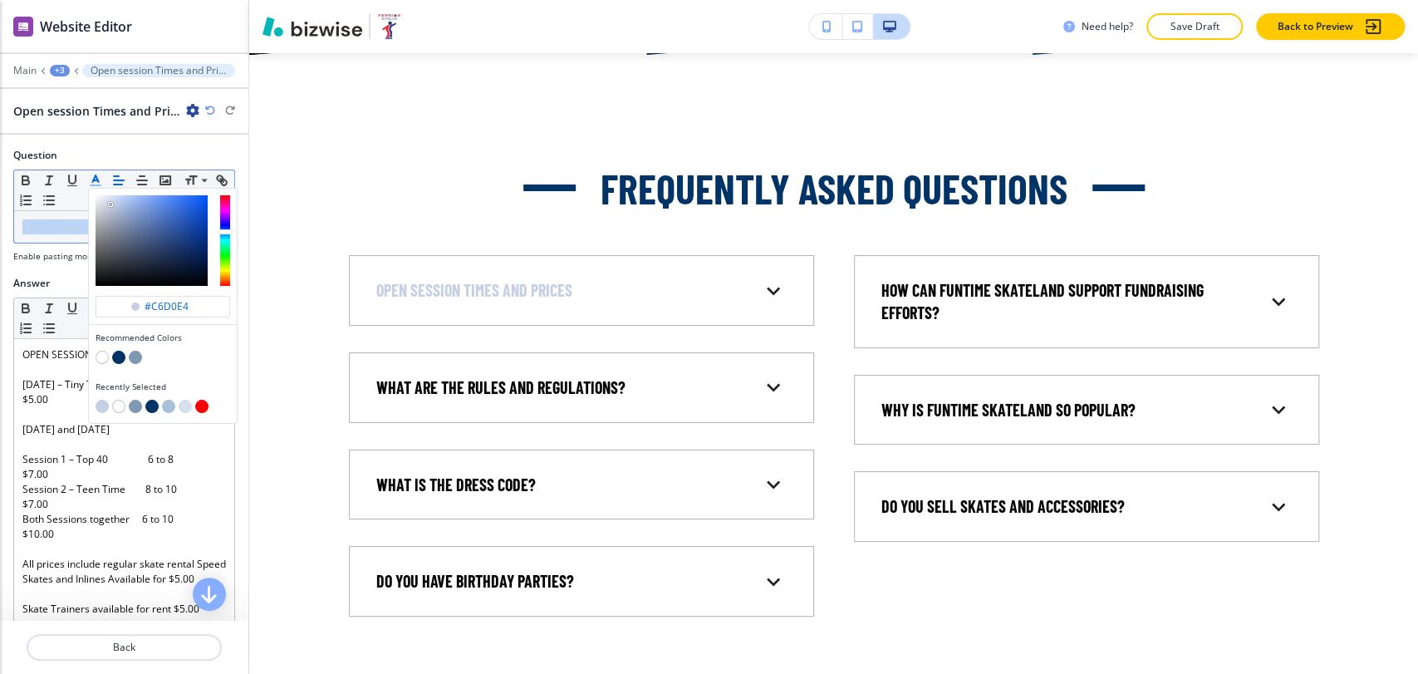
click at [139, 405] on button "button" at bounding box center [135, 406] width 13 height 13
type input "#7f99b2"
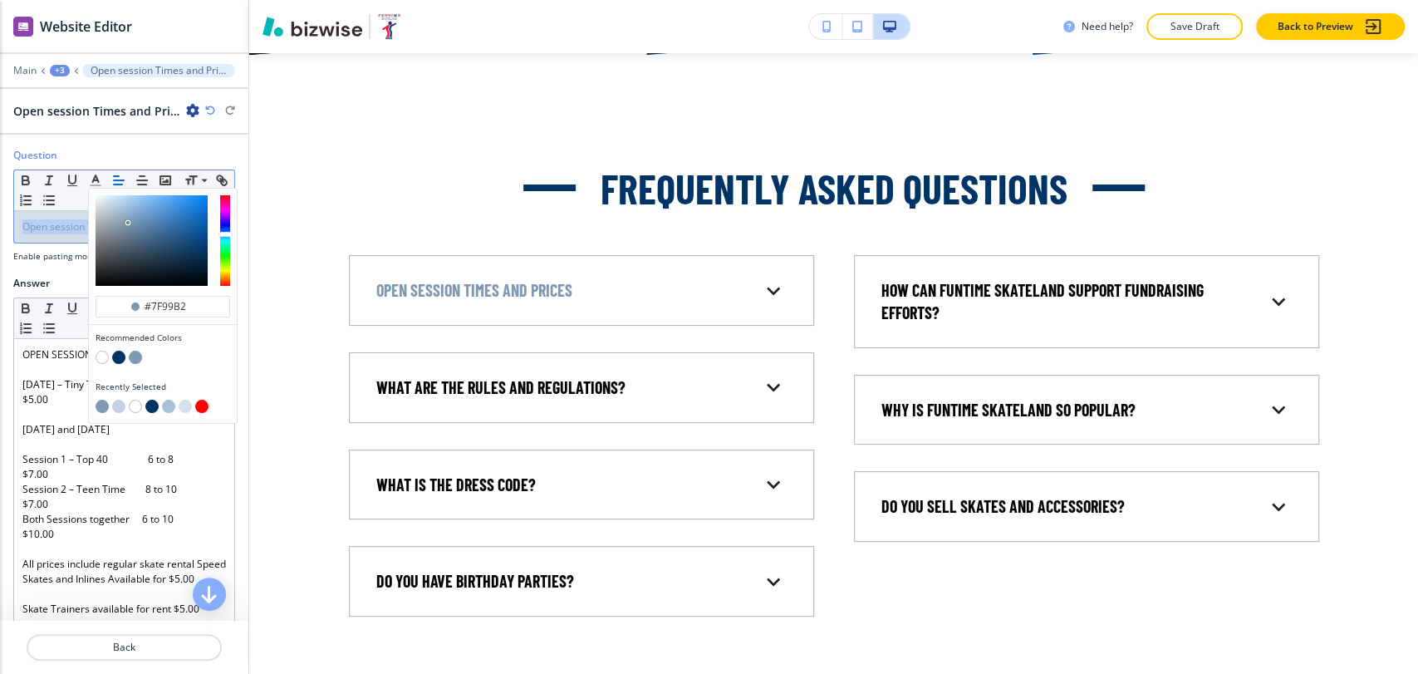
click at [66, 71] on div "+3" at bounding box center [60, 71] width 20 height 12
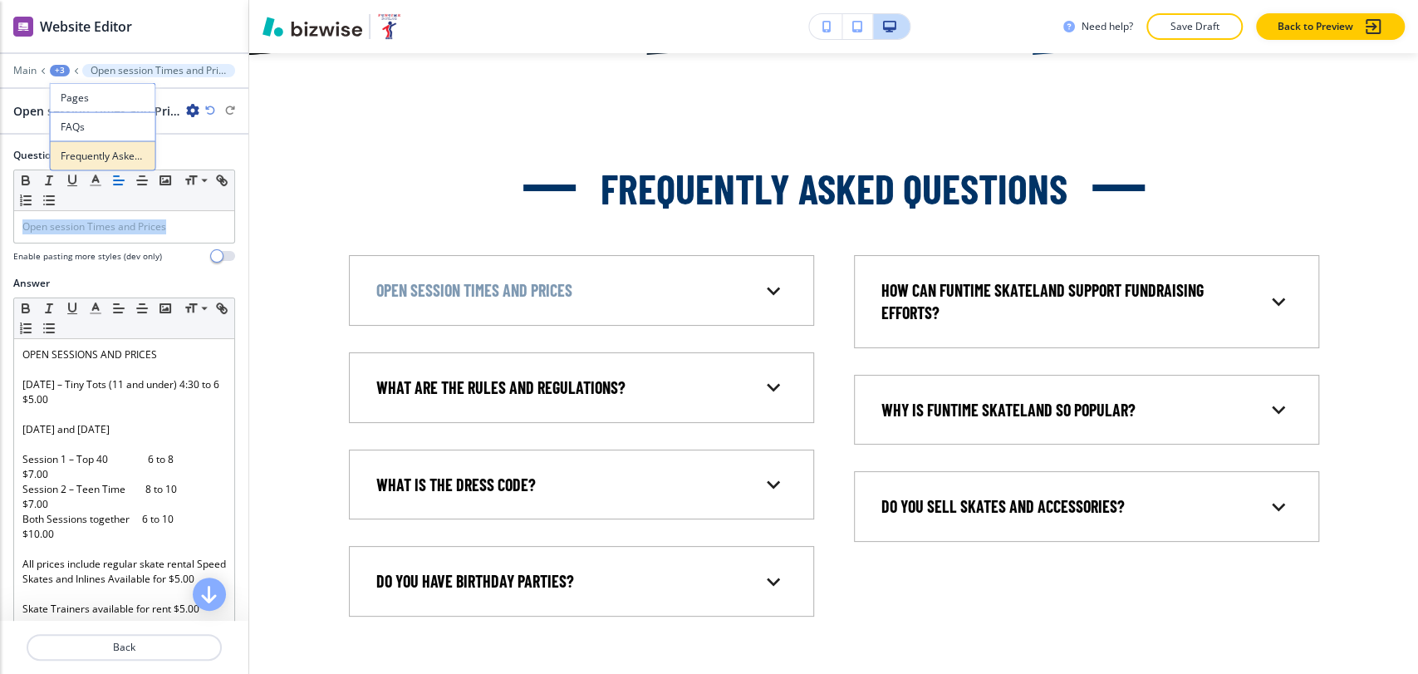
click at [92, 149] on p "Frequently Asked Questions" at bounding box center [103, 156] width 85 height 15
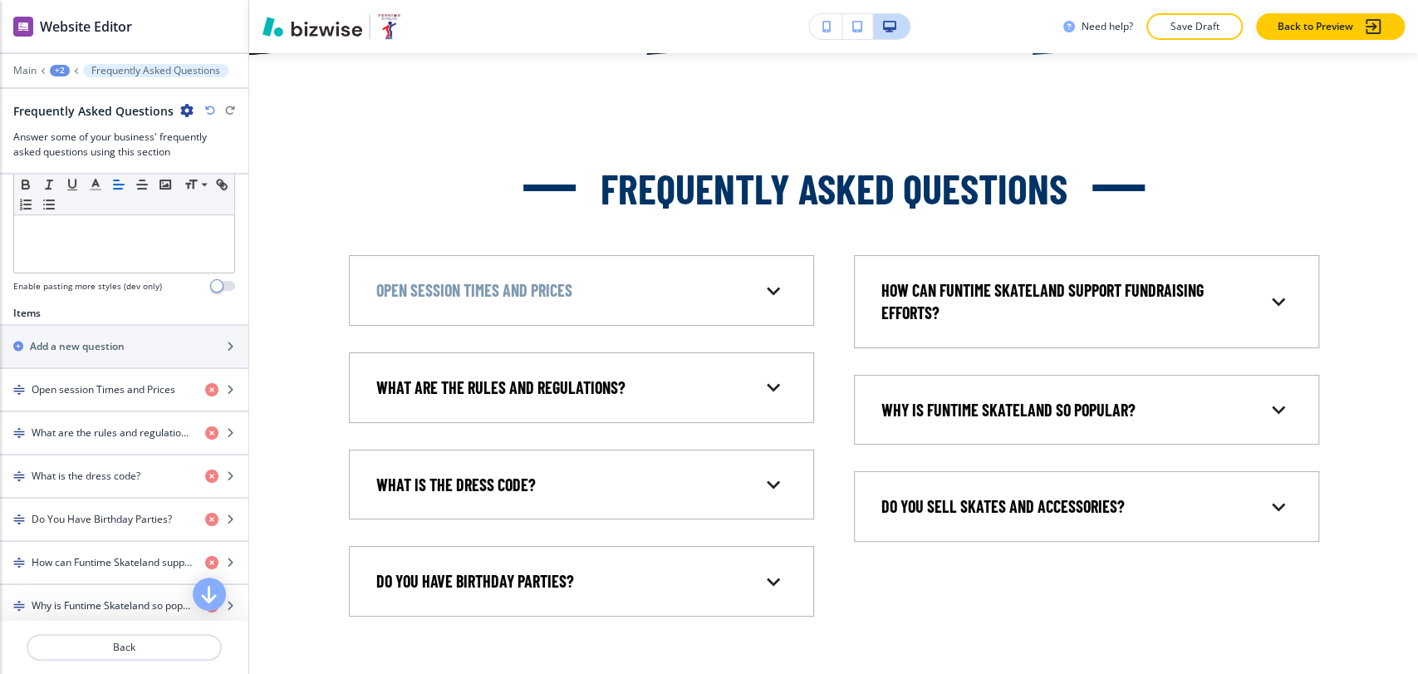
scroll to position [553, 0]
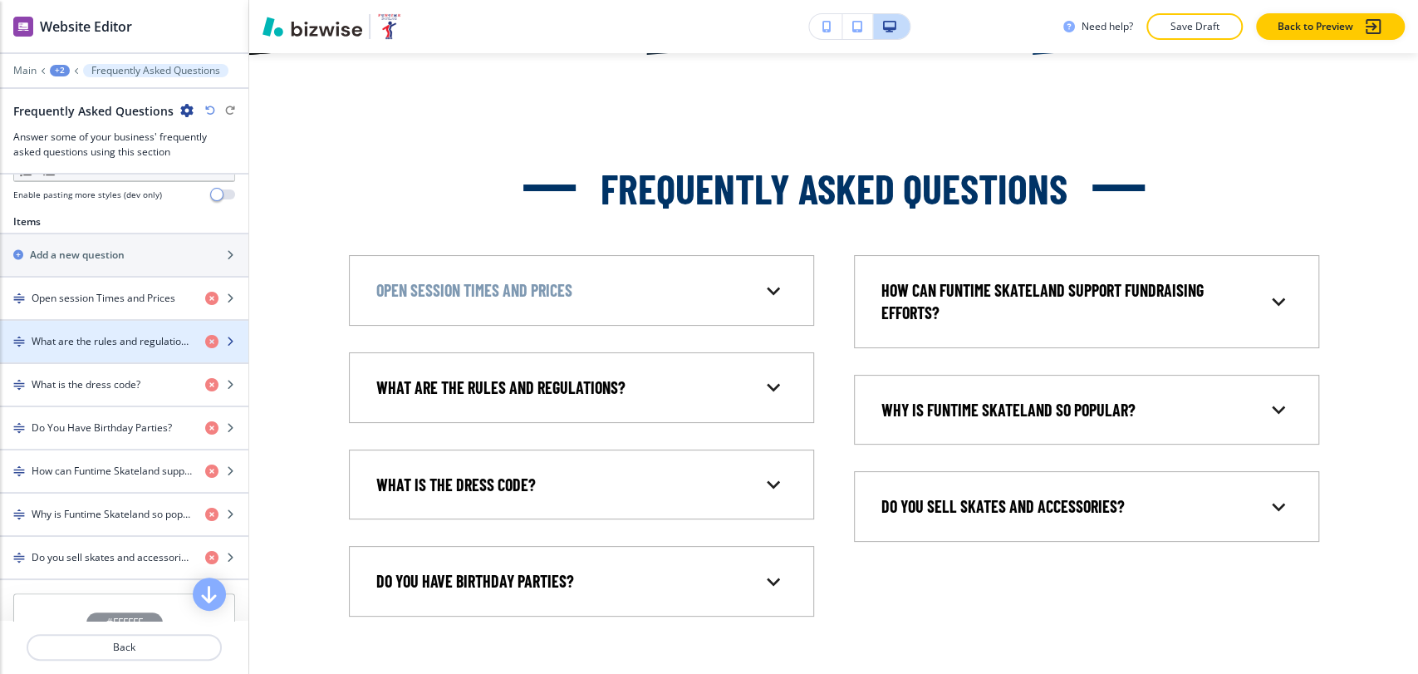
click at [112, 345] on h4 "What are the rules and regulations?" at bounding box center [112, 341] width 160 height 15
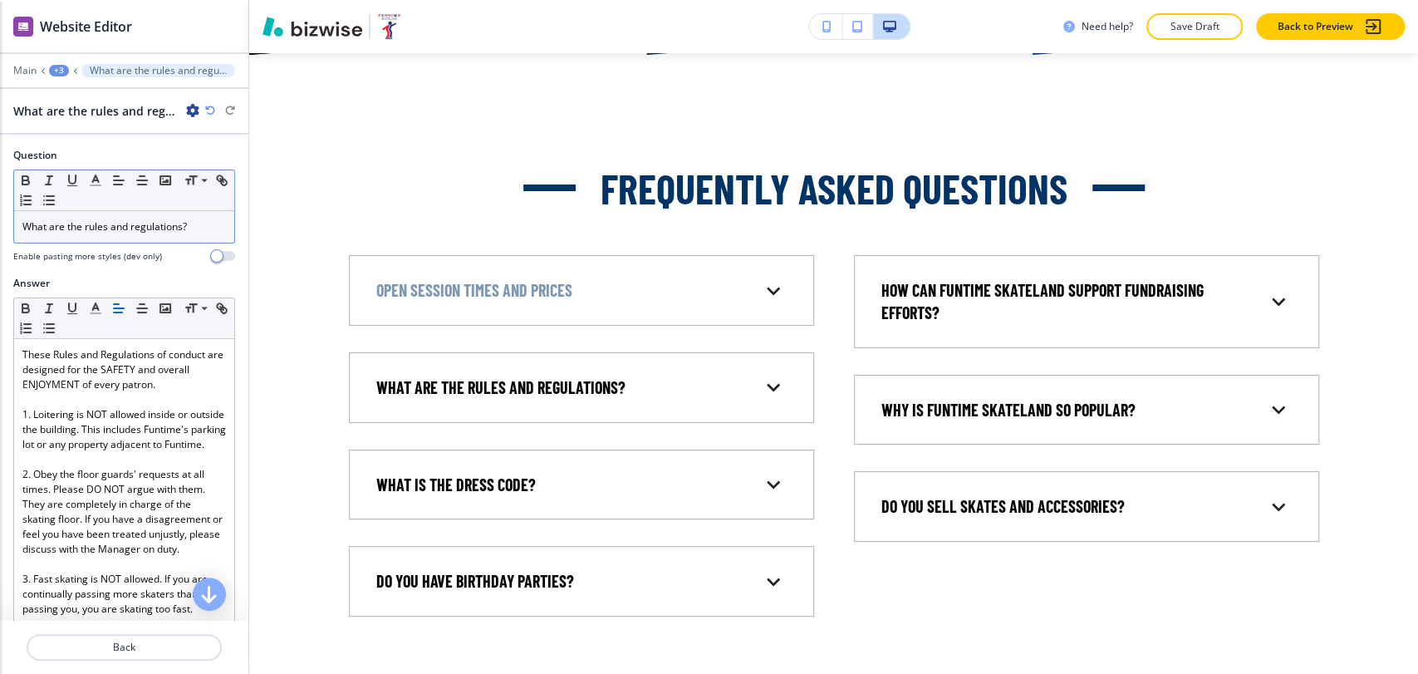
click at [140, 224] on span "What are the rules and regulations?" at bounding box center [104, 226] width 165 height 14
click at [140, 223] on span "What are the rules and regulations?" at bounding box center [104, 226] width 165 height 14
click at [96, 177] on polyline "button" at bounding box center [96, 178] width 6 height 7
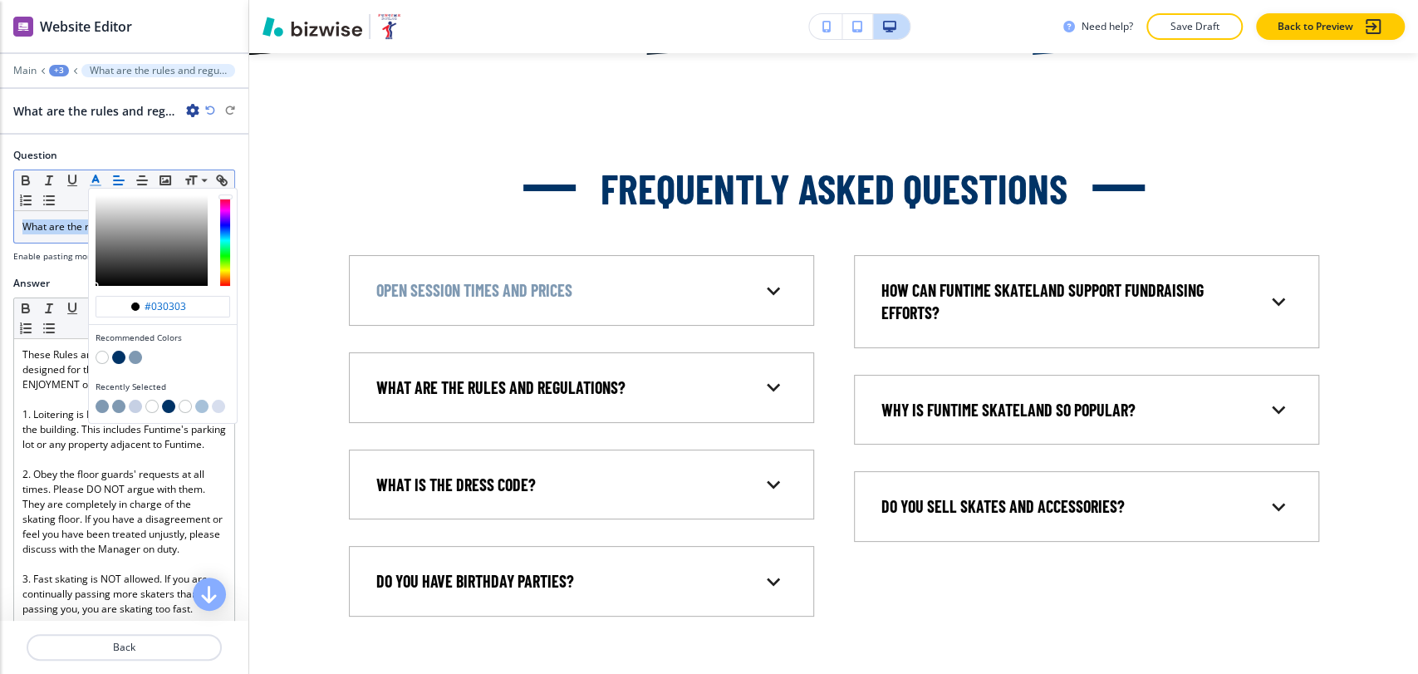
click at [135, 404] on button "button" at bounding box center [135, 406] width 13 height 13
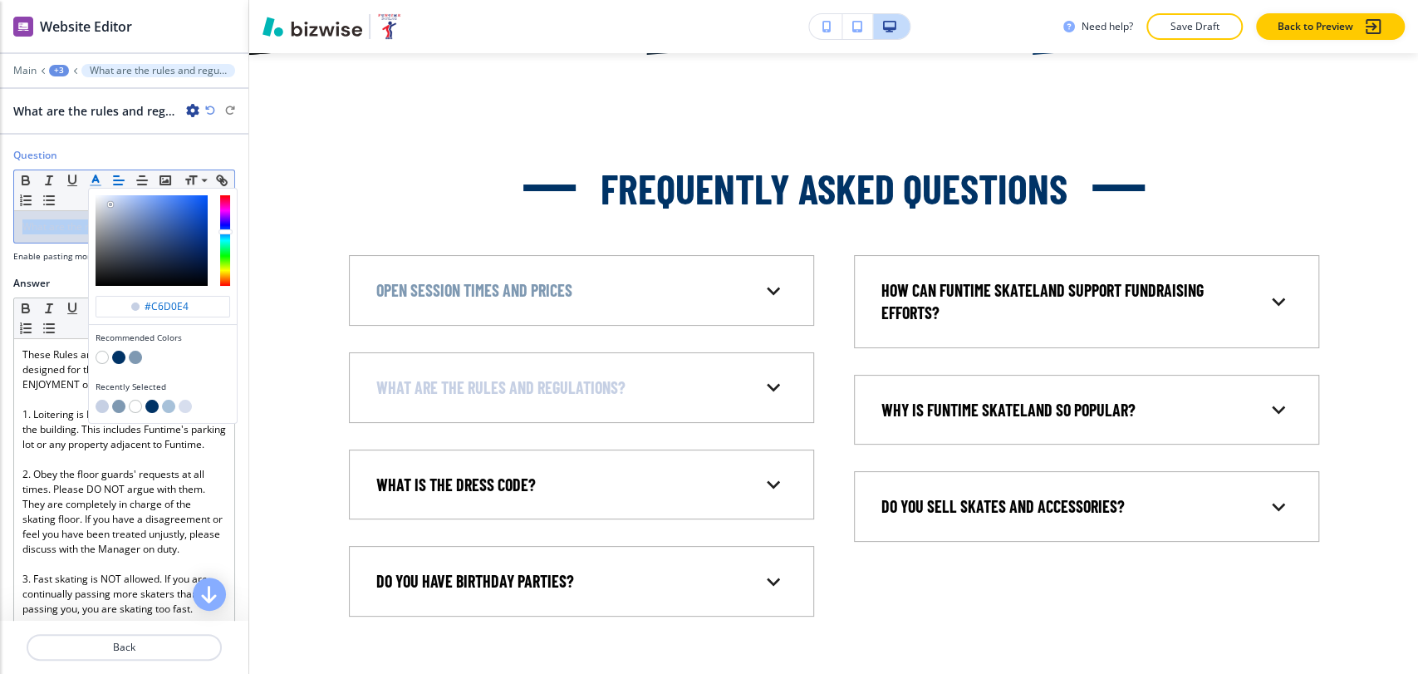
click at [113, 405] on button "button" at bounding box center [118, 406] width 13 height 13
type input "#7f99b2"
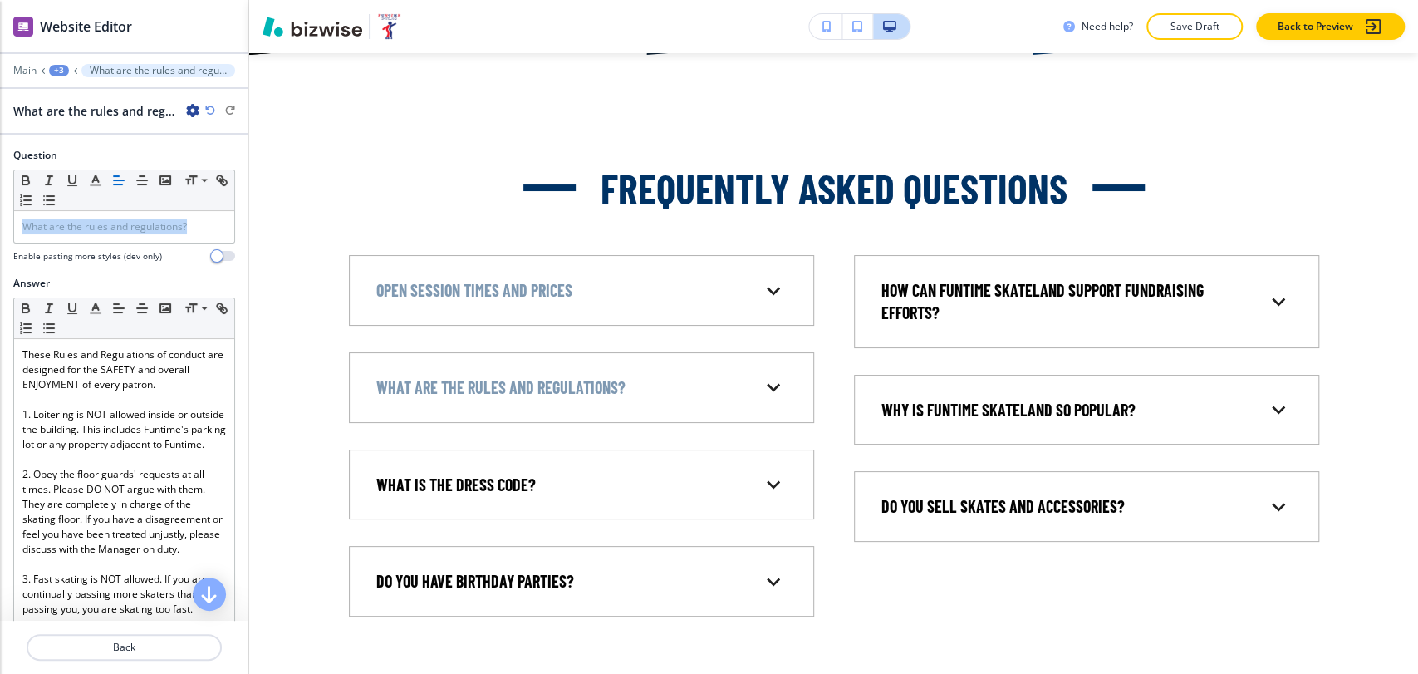
click at [58, 73] on div "+3" at bounding box center [59, 71] width 20 height 12
click at [102, 159] on p "Frequently Asked Questions" at bounding box center [102, 156] width 85 height 15
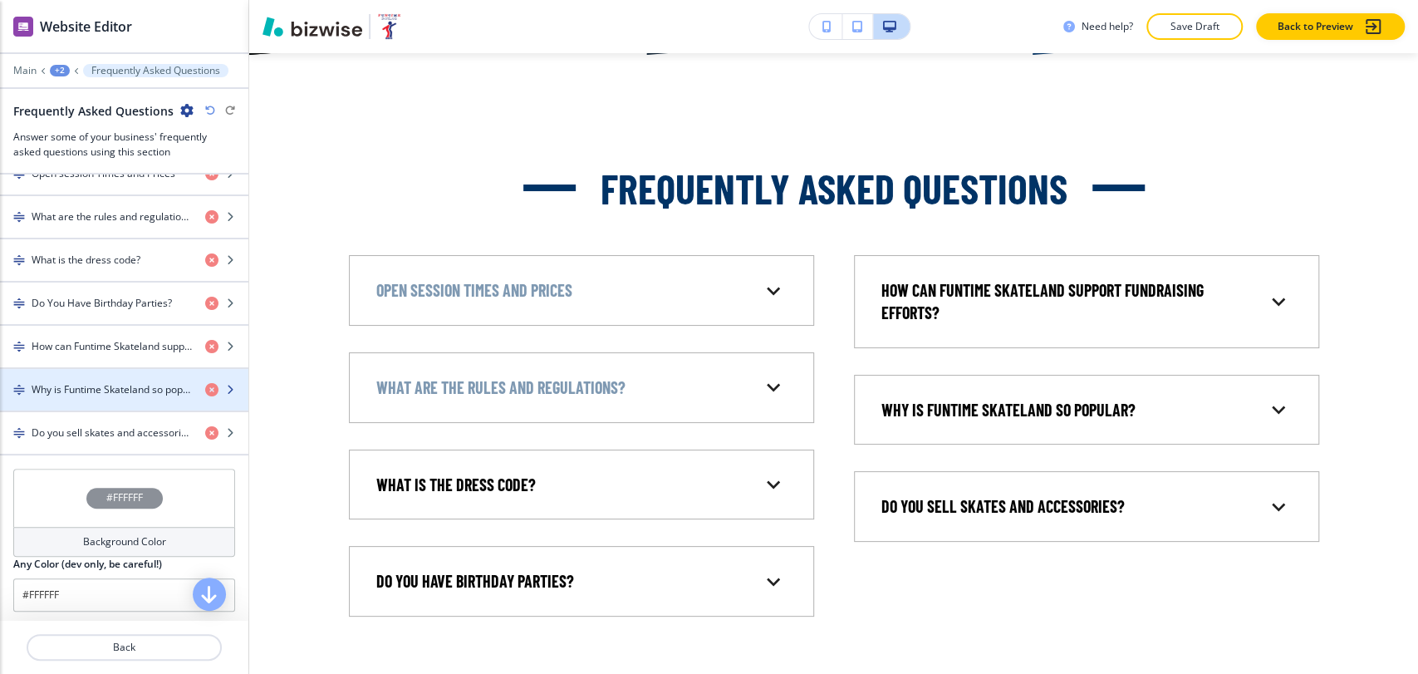
scroll to position [646, 0]
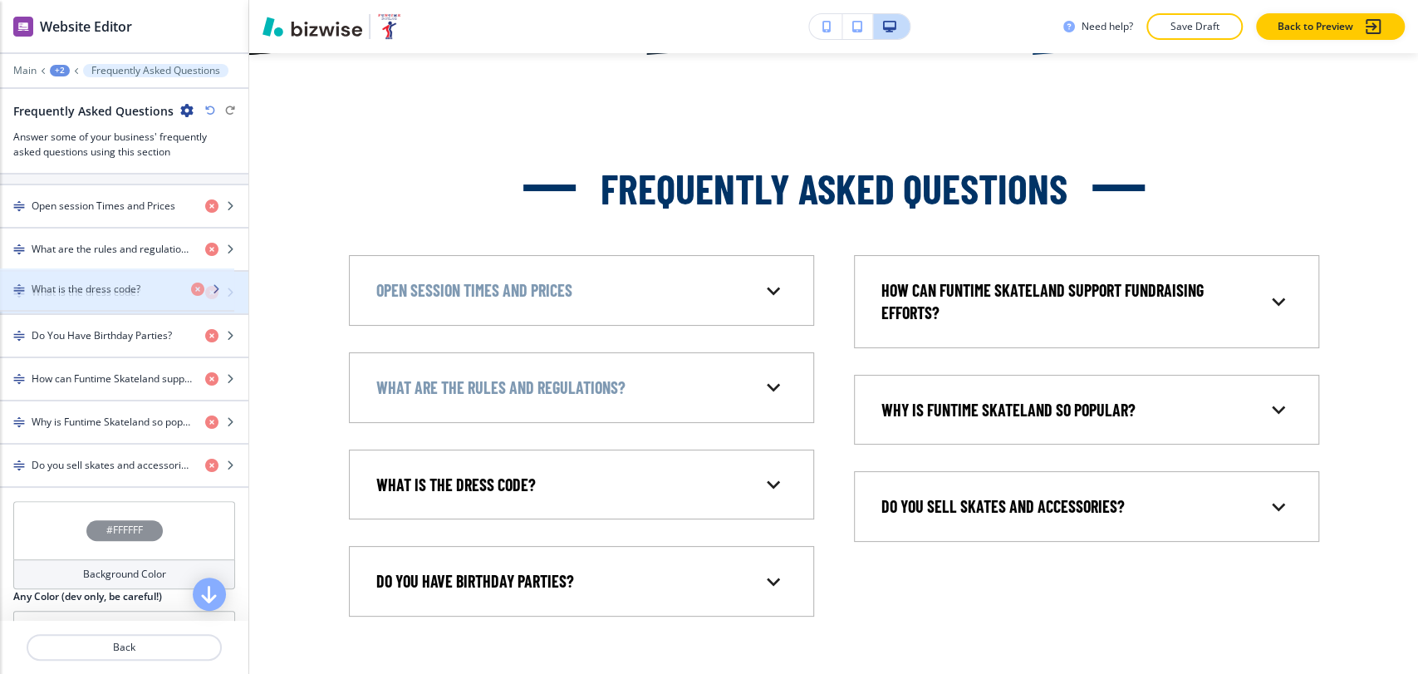
click at [116, 300] on div "button" at bounding box center [124, 306] width 248 height 13
click at [115, 300] on div "button" at bounding box center [124, 306] width 248 height 13
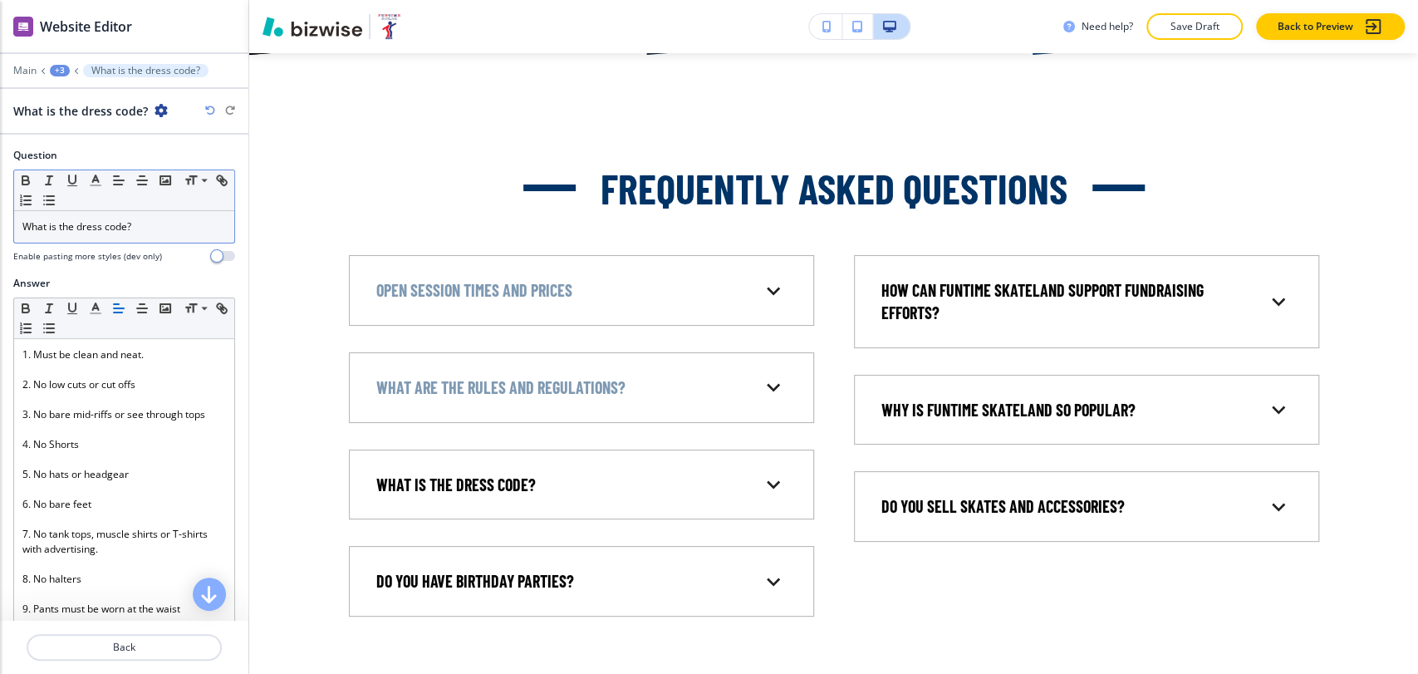
click at [113, 228] on span "What is the dress code?" at bounding box center [76, 226] width 109 height 14
click at [101, 183] on icon "button" at bounding box center [95, 180] width 15 height 15
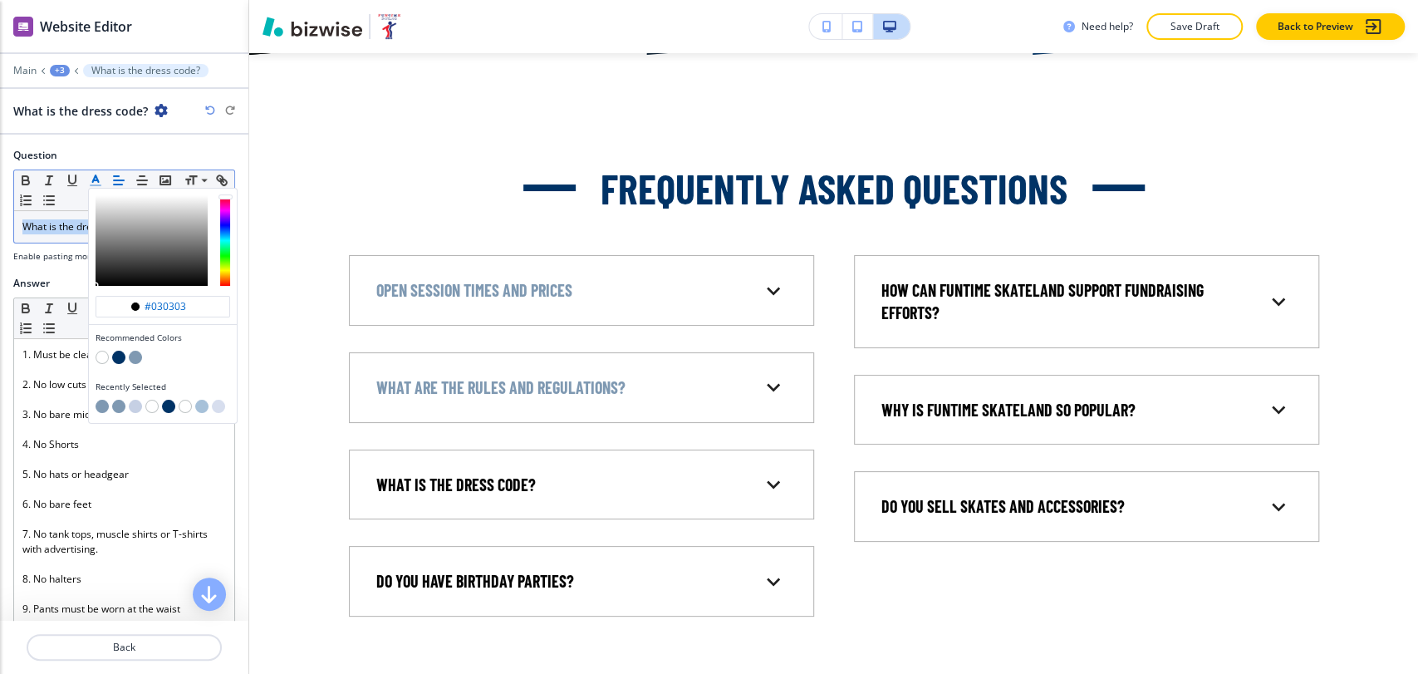
click at [118, 403] on button "button" at bounding box center [118, 406] width 13 height 13
type input "#7f99b2"
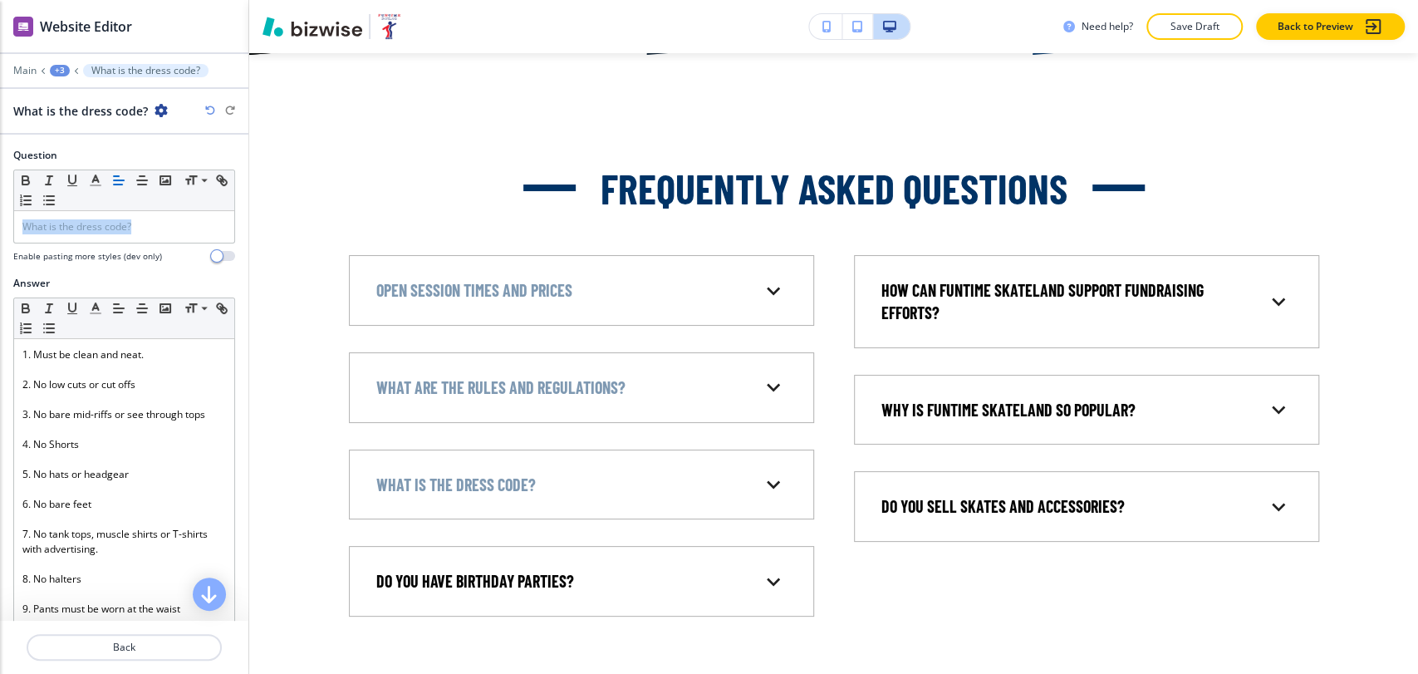
click at [61, 68] on div "+3" at bounding box center [60, 71] width 20 height 12
click at [81, 162] on p "Frequently Asked Questions" at bounding box center [103, 156] width 85 height 15
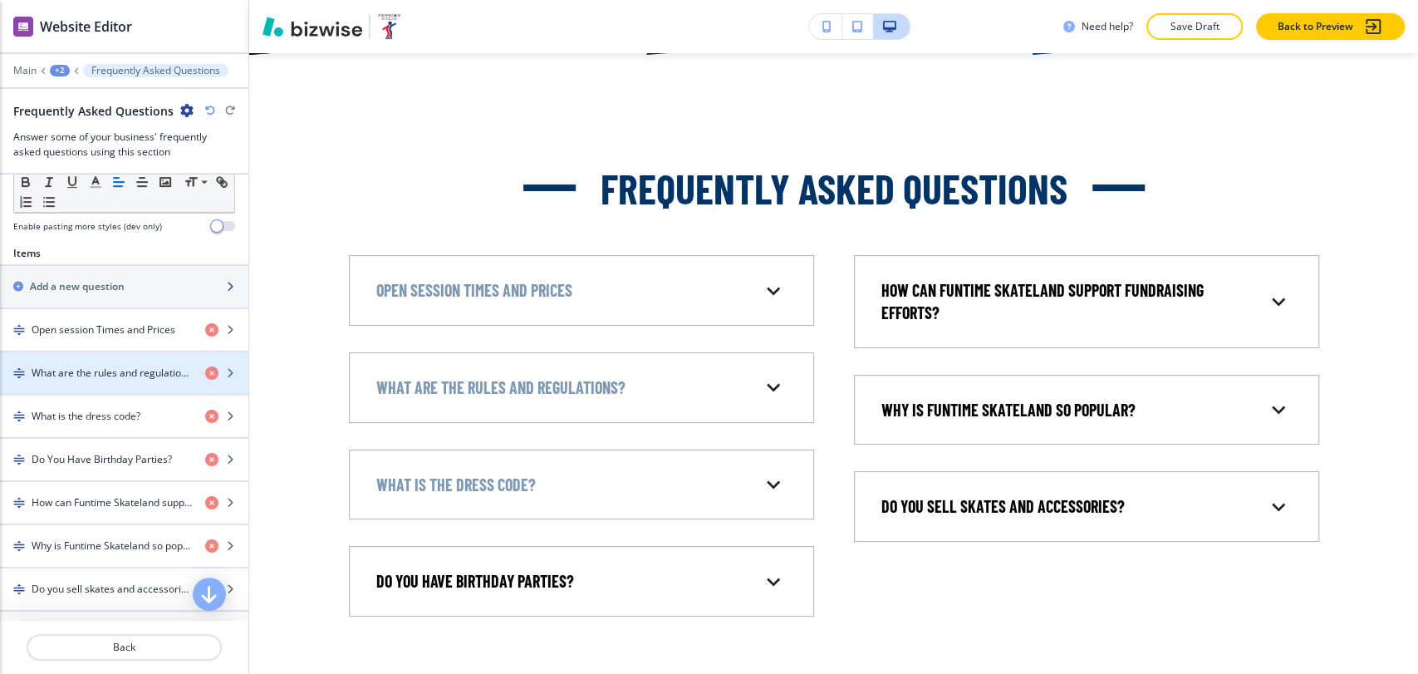
scroll to position [553, 0]
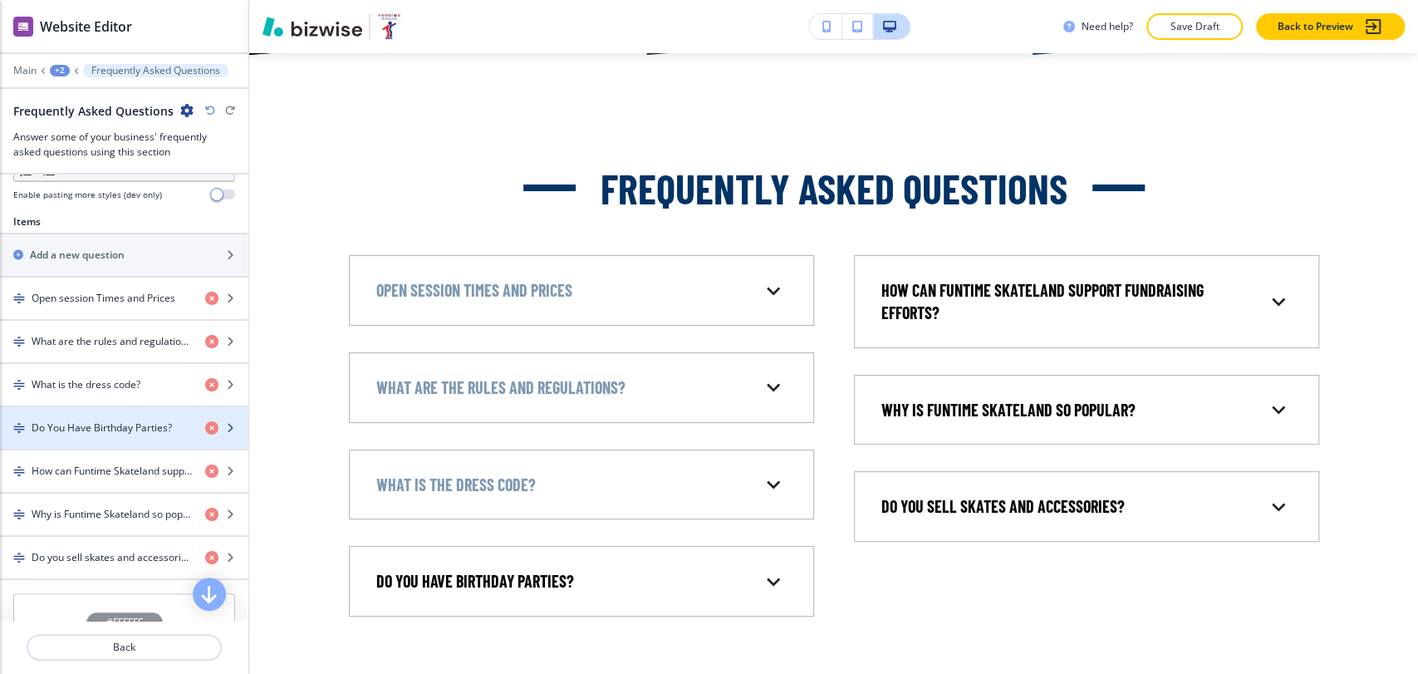
click at [132, 426] on h4 "Do You Have Birthday Parties?" at bounding box center [102, 427] width 140 height 15
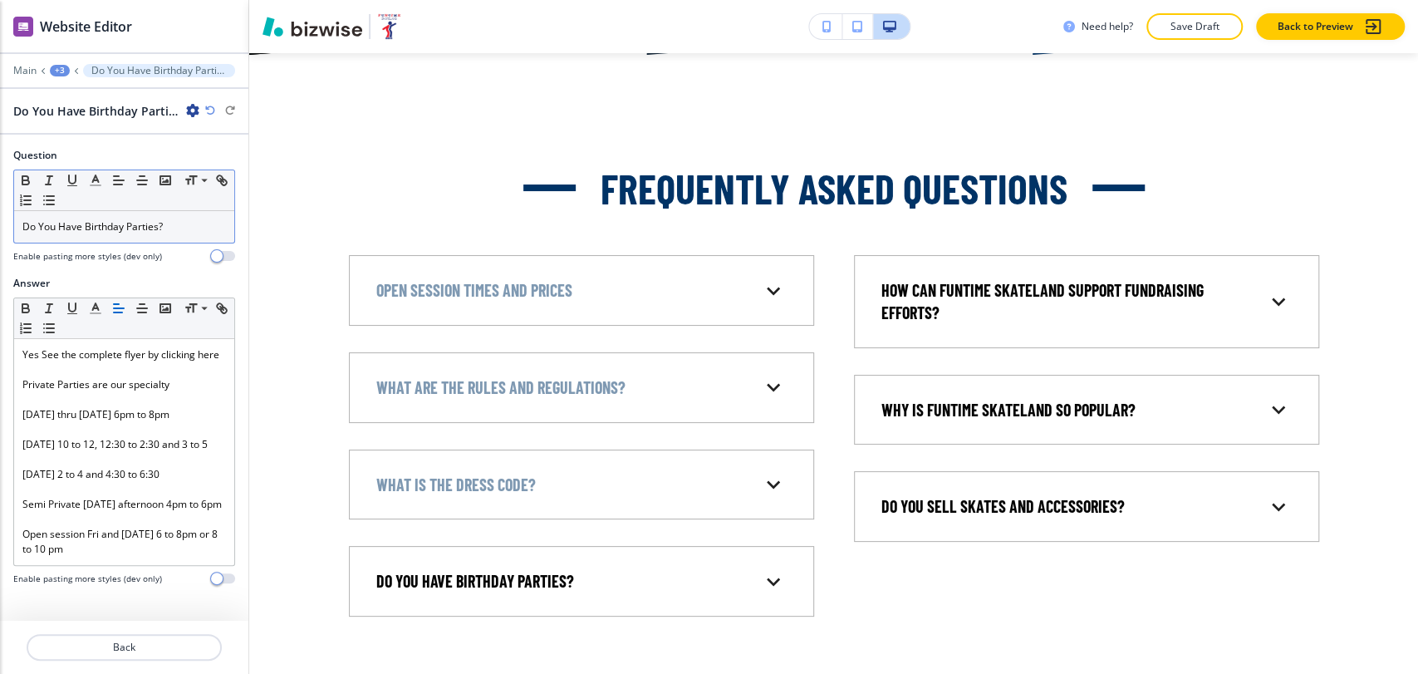
click at [113, 221] on span "Do You Have Birthday Parties?" at bounding box center [92, 226] width 140 height 14
click at [113, 224] on span "Do You Have Birthday Parties?" at bounding box center [92, 226] width 140 height 14
click at [60, 67] on div "+3" at bounding box center [60, 71] width 20 height 12
click at [76, 156] on p "Frequently Asked Questions" at bounding box center [103, 156] width 85 height 15
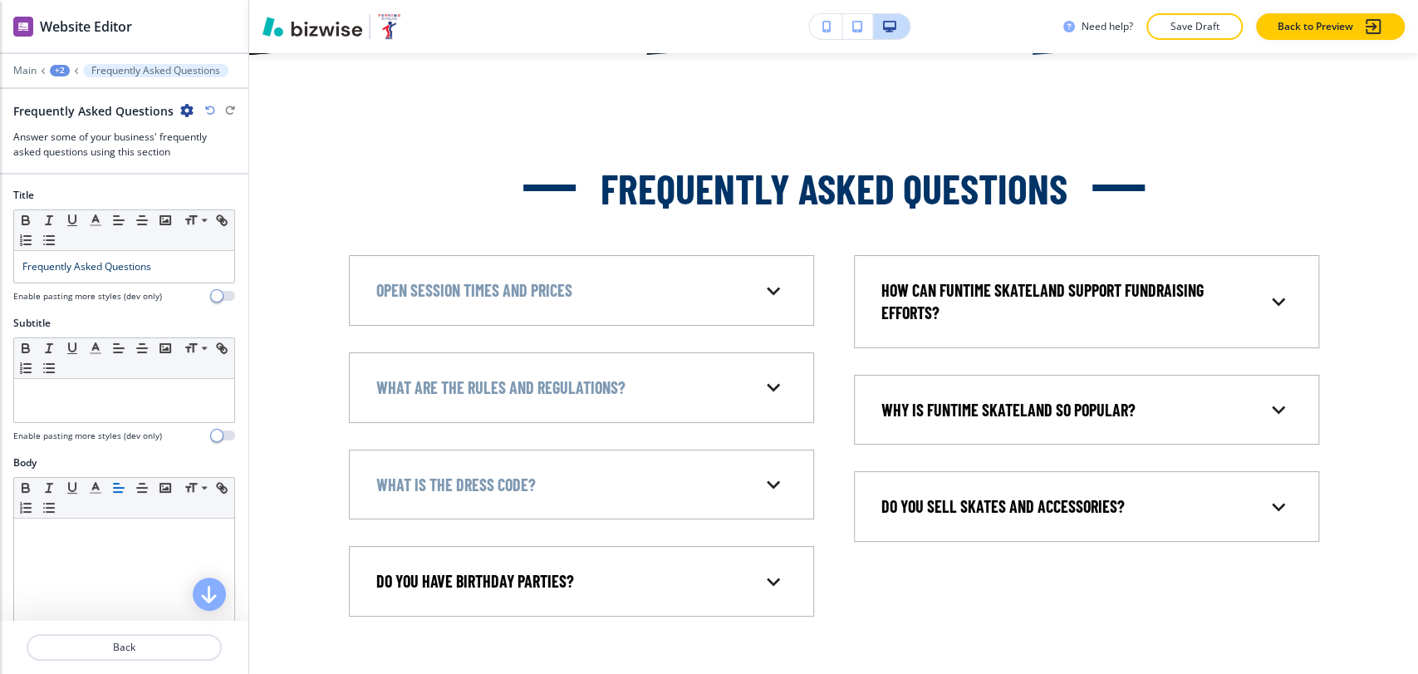
click at [63, 70] on div "+2" at bounding box center [60, 71] width 20 height 12
click at [90, 135] on button "FAQs" at bounding box center [103, 127] width 106 height 30
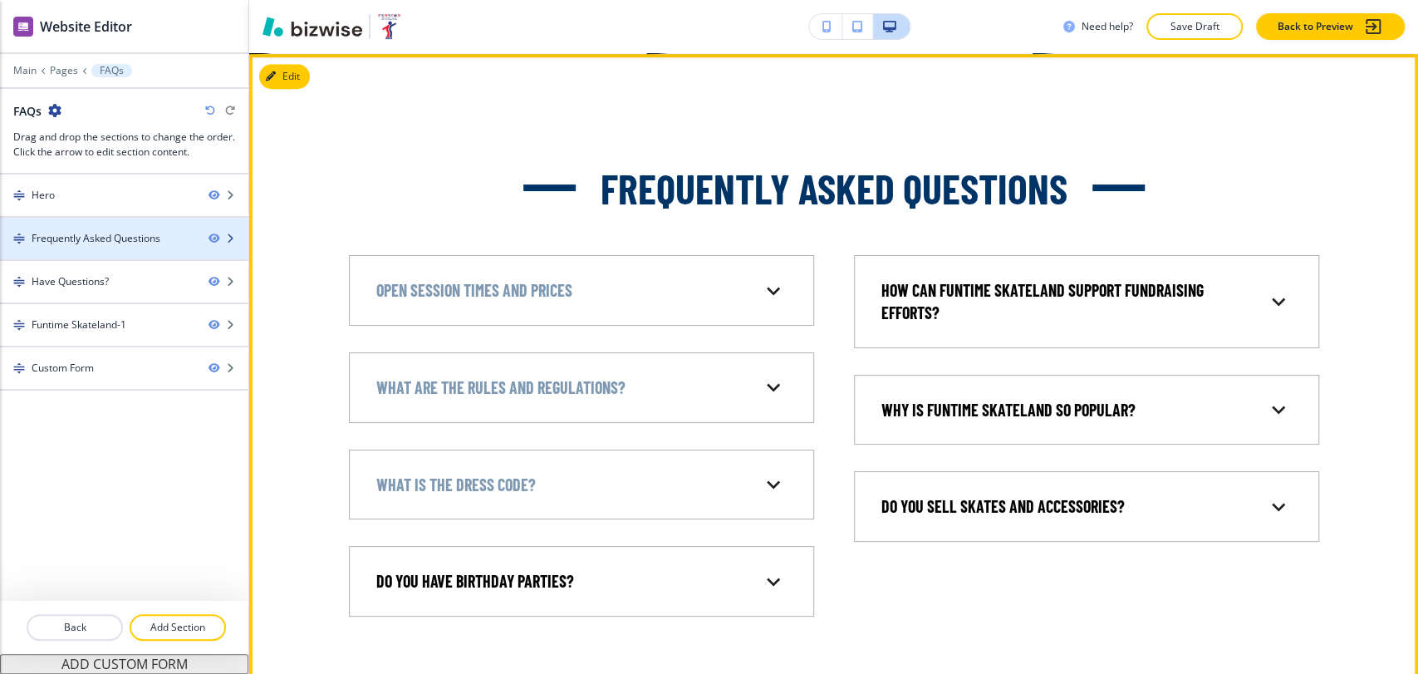
click at [106, 246] on div at bounding box center [124, 252] width 248 height 13
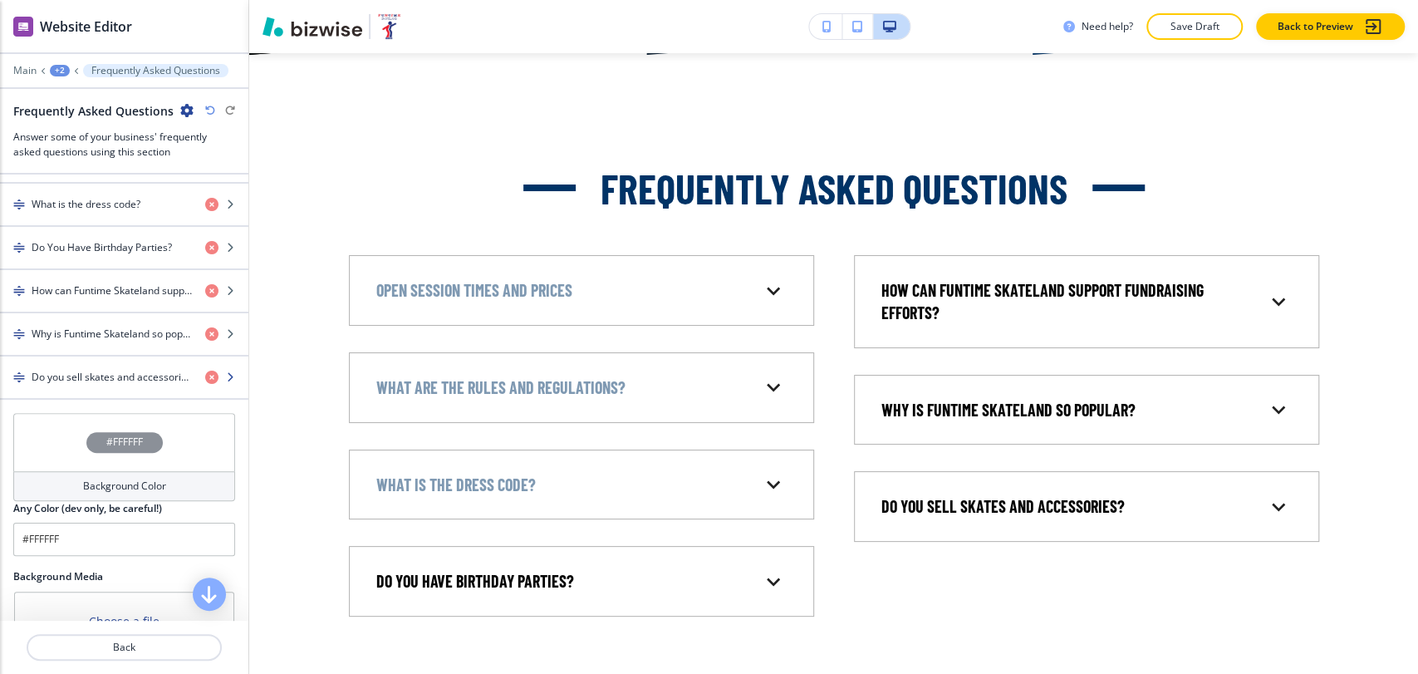
scroll to position [738, 0]
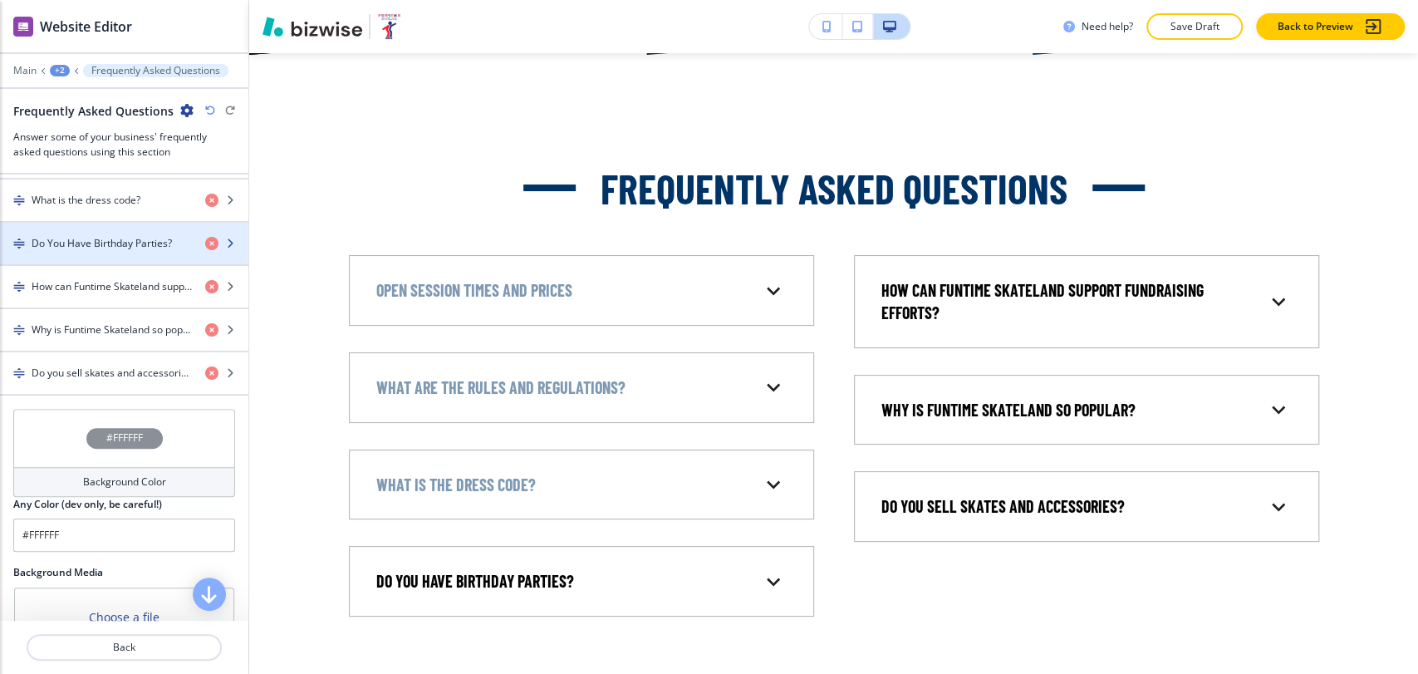
click at [107, 236] on h4 "Do You Have Birthday Parties?" at bounding box center [102, 243] width 140 height 15
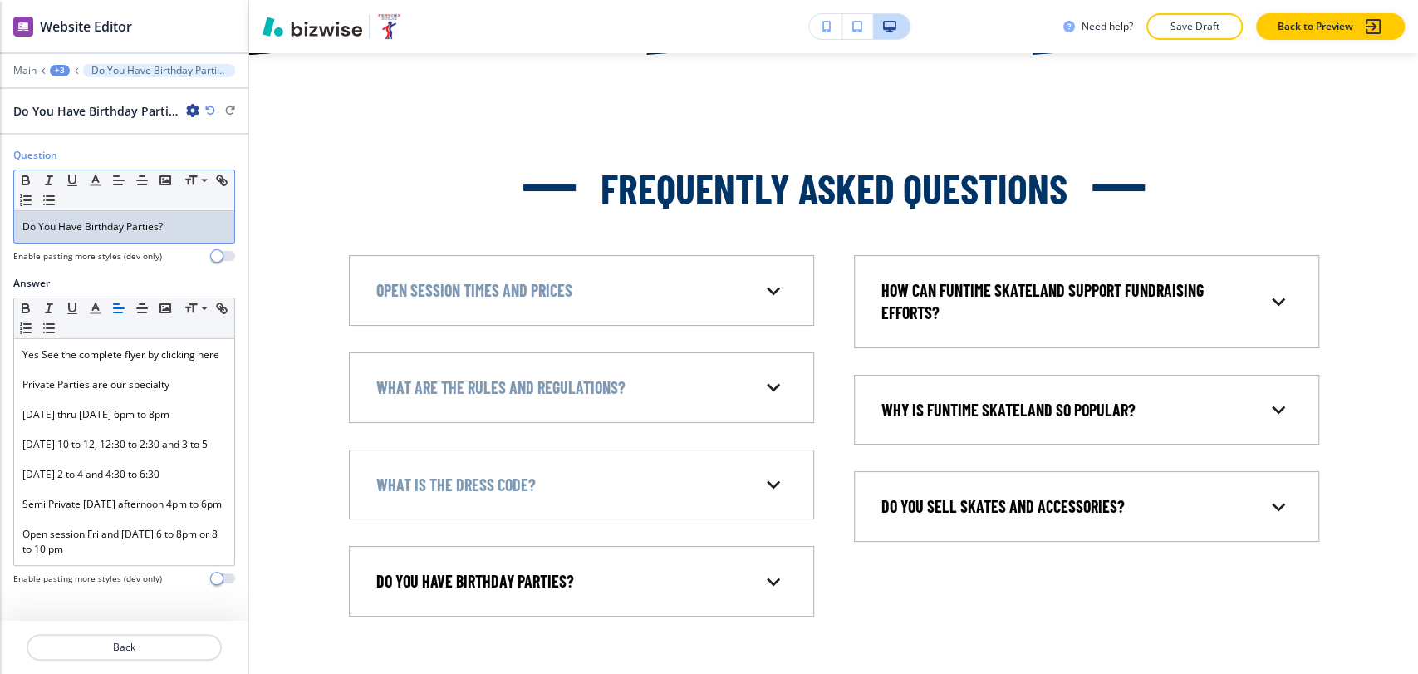
click at [97, 227] on span "Do You Have Birthday Parties?" at bounding box center [92, 226] width 140 height 14
click at [97, 180] on line "button" at bounding box center [95, 180] width 4 height 0
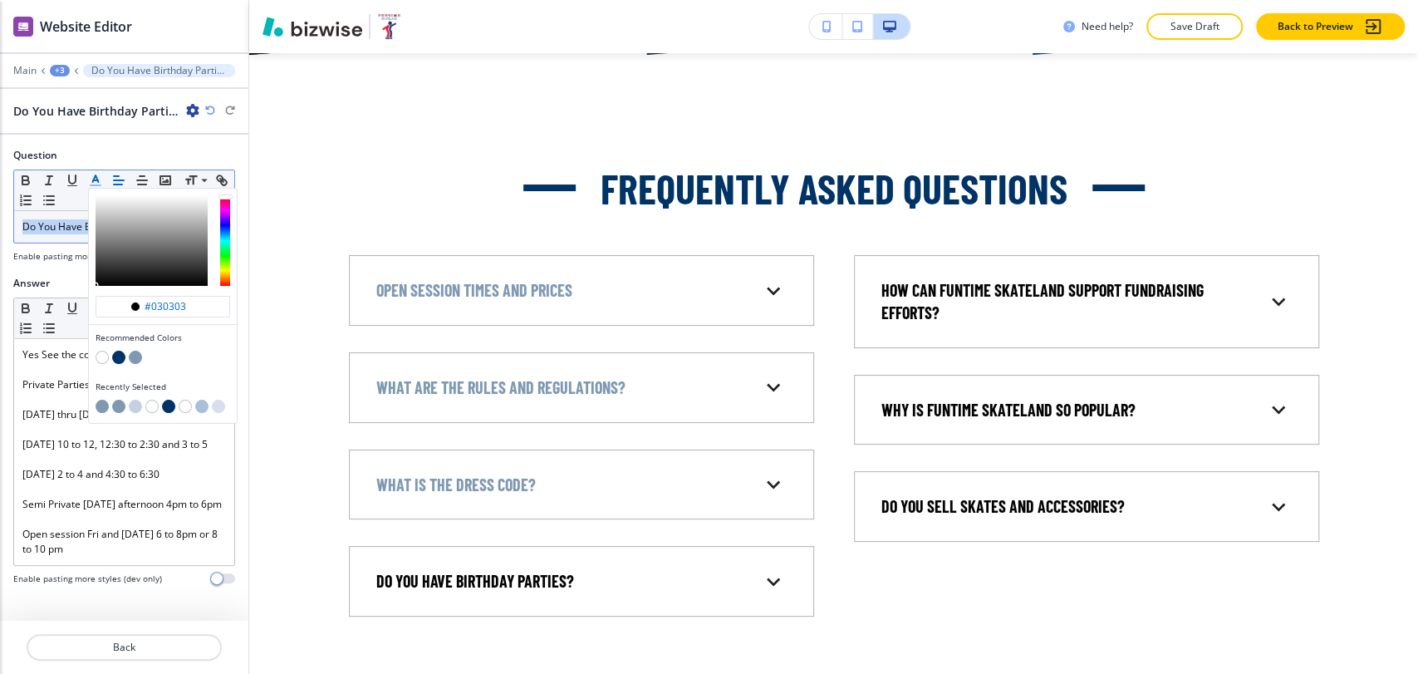
click at [103, 403] on button "button" at bounding box center [102, 406] width 13 height 13
type input "#7f99b2"
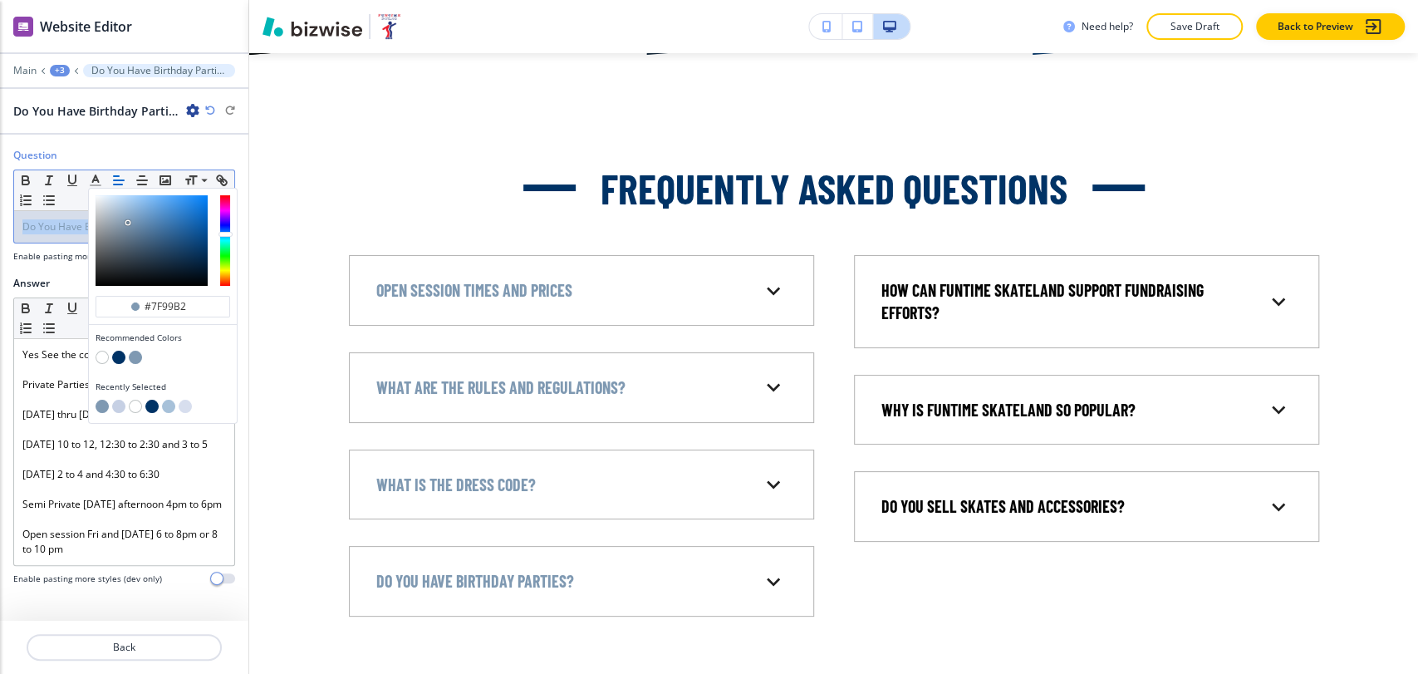
click at [60, 66] on div "+3" at bounding box center [60, 71] width 20 height 12
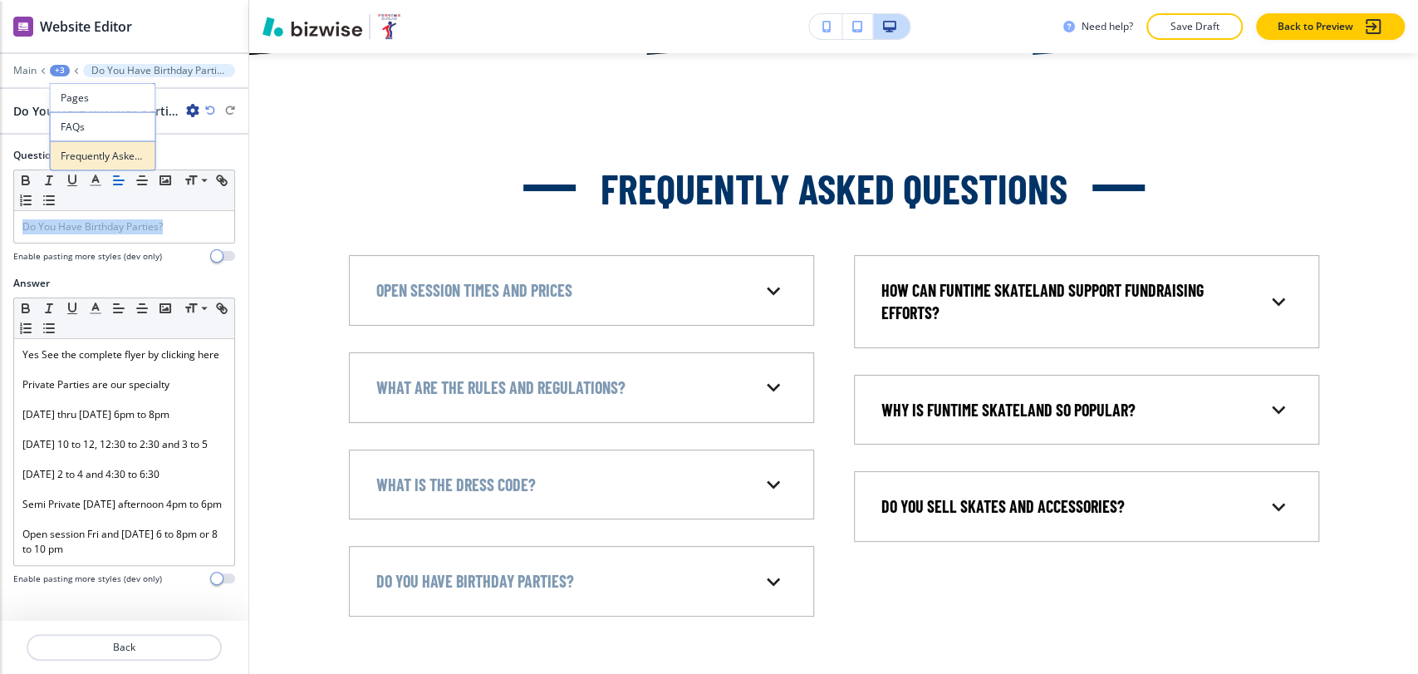
click at [96, 153] on p "Frequently Asked Questions" at bounding box center [103, 156] width 85 height 15
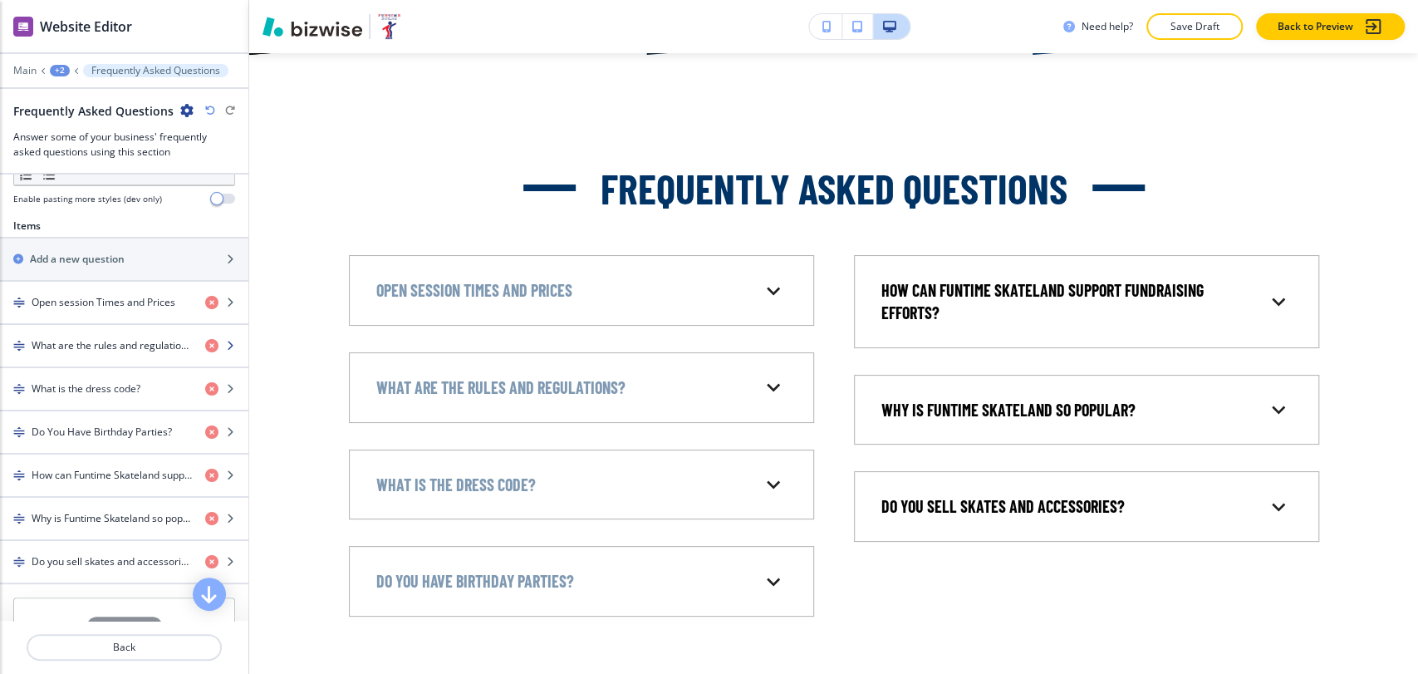
scroll to position [553, 0]
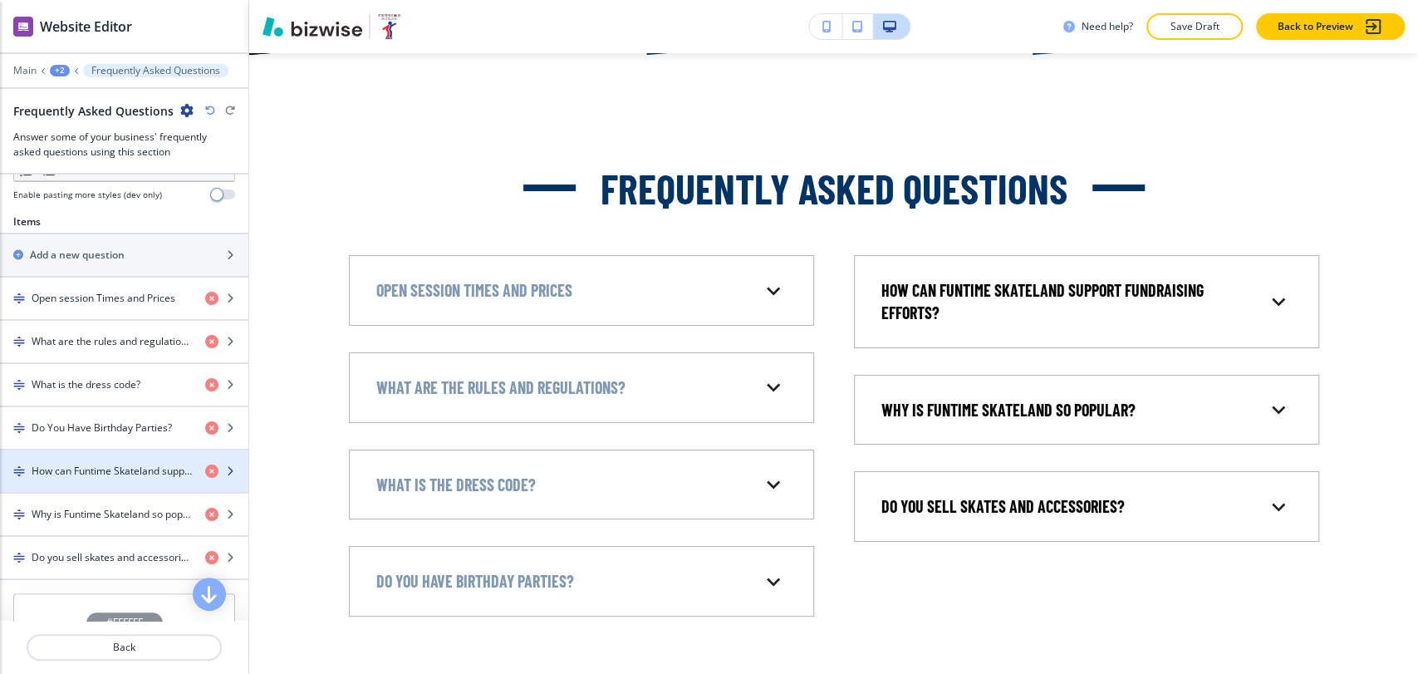
click at [123, 474] on h4 "How can Funtime Skateland support fundraising efforts?" at bounding box center [112, 471] width 160 height 15
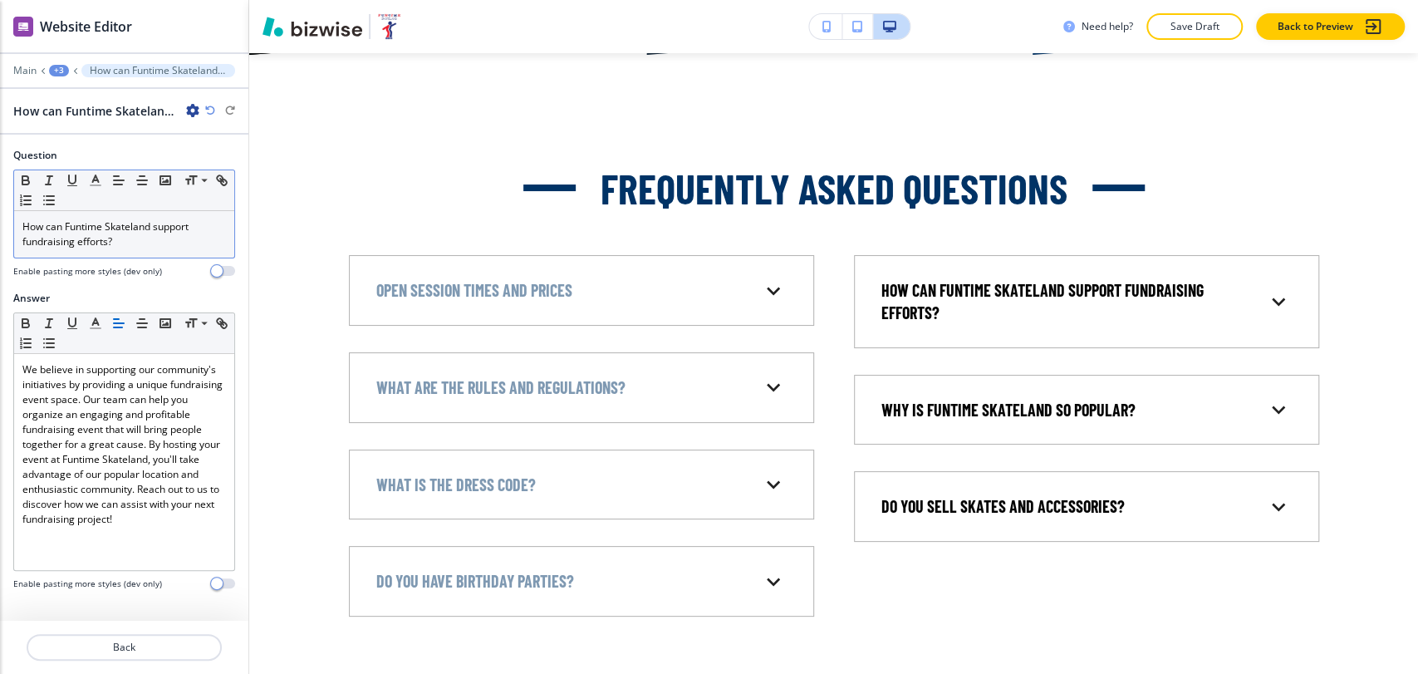
click at [90, 236] on span "How can Funtime Skateland support fundraising efforts?" at bounding box center [106, 233] width 169 height 29
click at [94, 175] on polyline "button" at bounding box center [96, 178] width 6 height 7
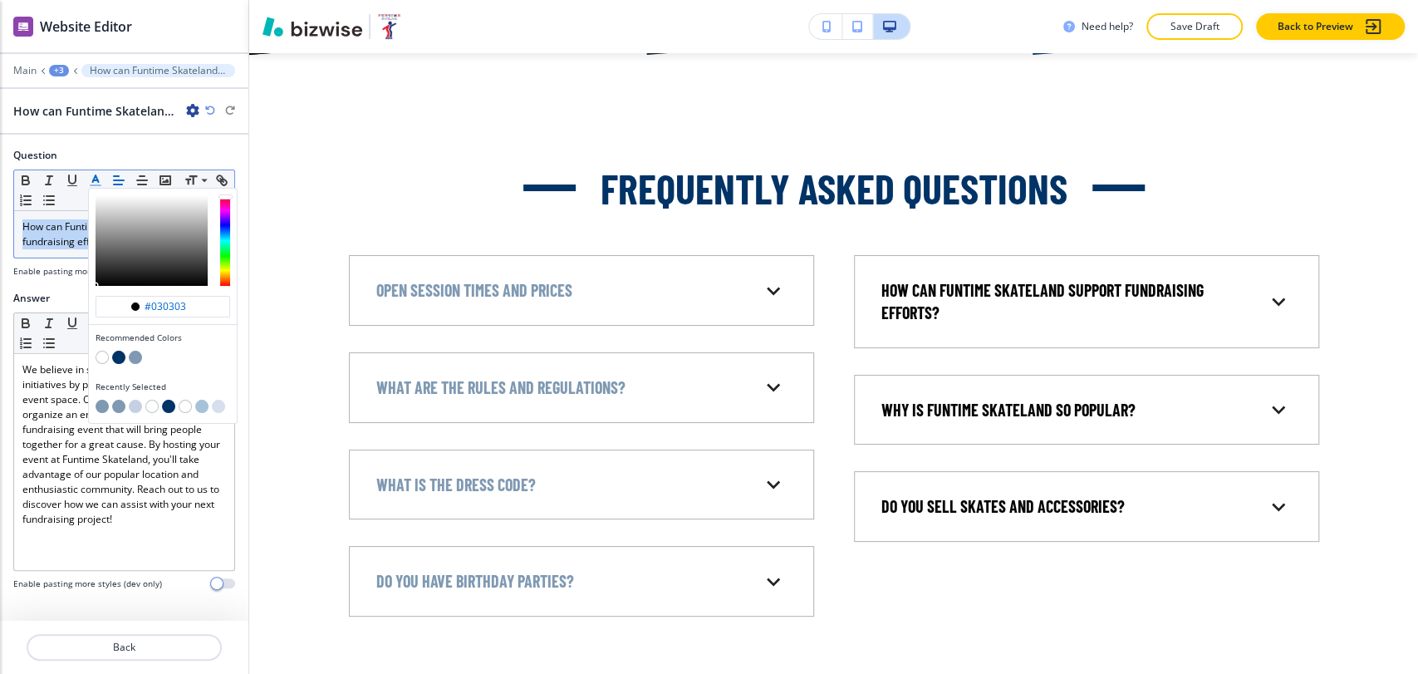
click at [104, 403] on button "button" at bounding box center [102, 406] width 13 height 13
type input "#7f99b2"
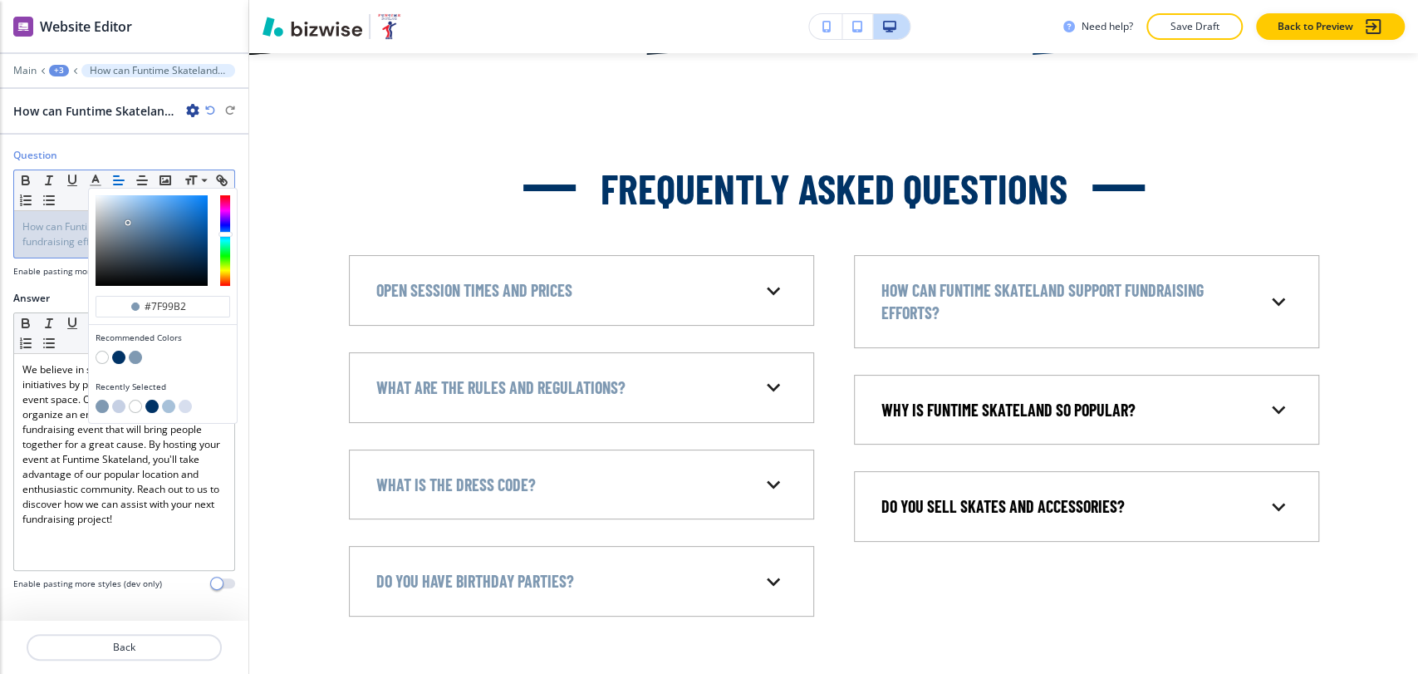
click at [57, 76] on div "Main +3 How can Funtime Skateland support fundraising efforts?" at bounding box center [124, 70] width 222 height 13
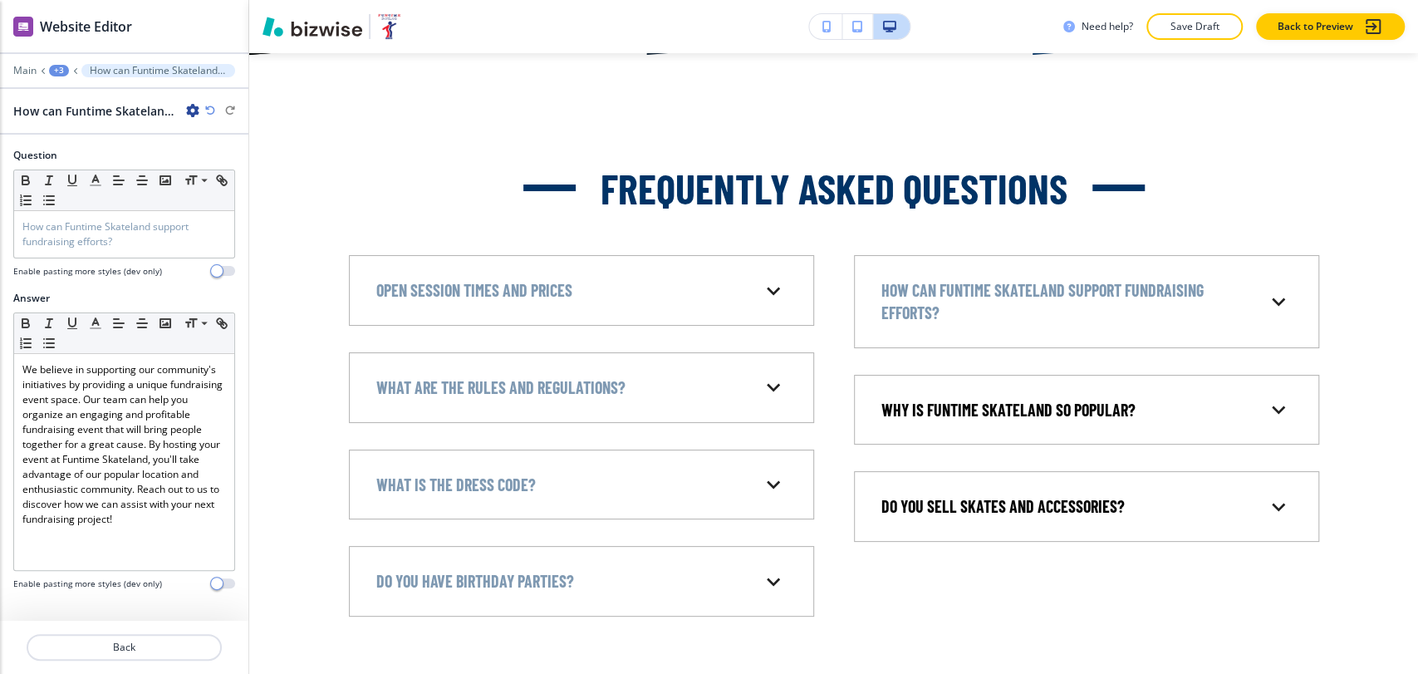
click at [60, 69] on div "+3" at bounding box center [59, 71] width 20 height 12
click at [82, 152] on p "Frequently Asked Questions" at bounding box center [102, 156] width 85 height 15
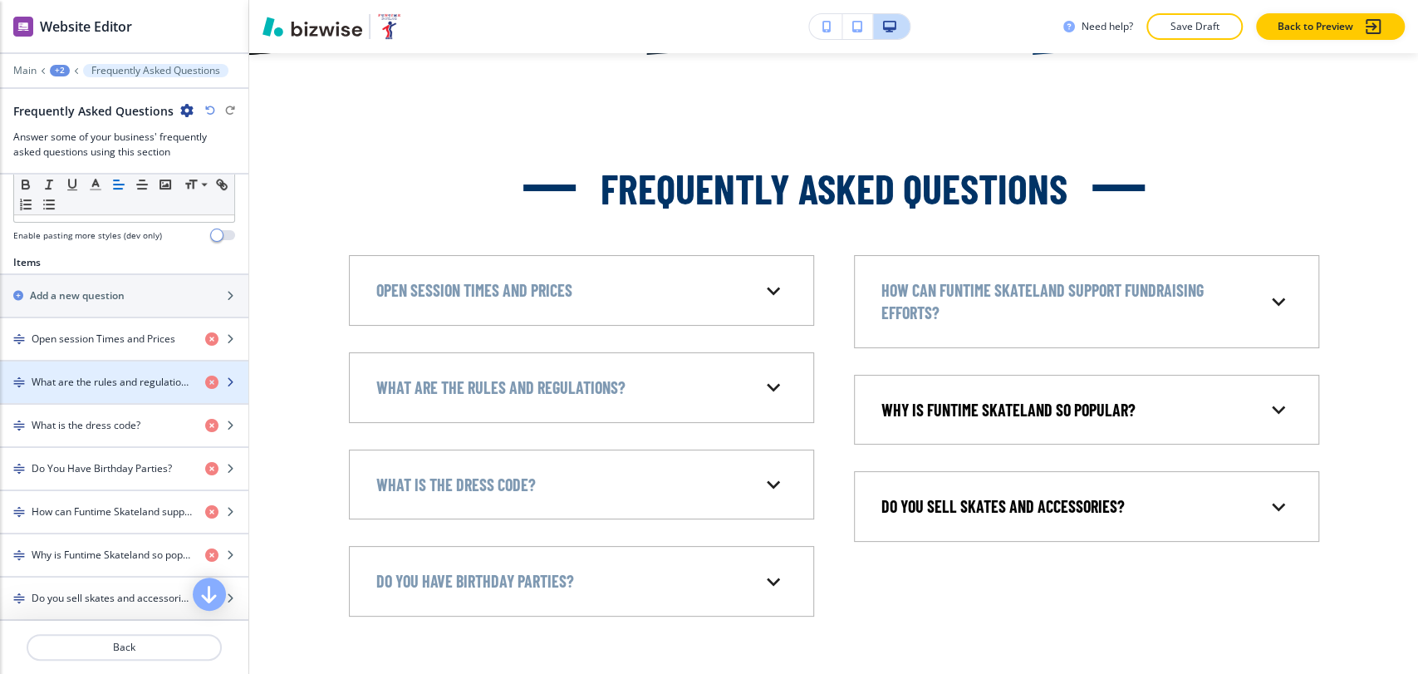
scroll to position [646, 0]
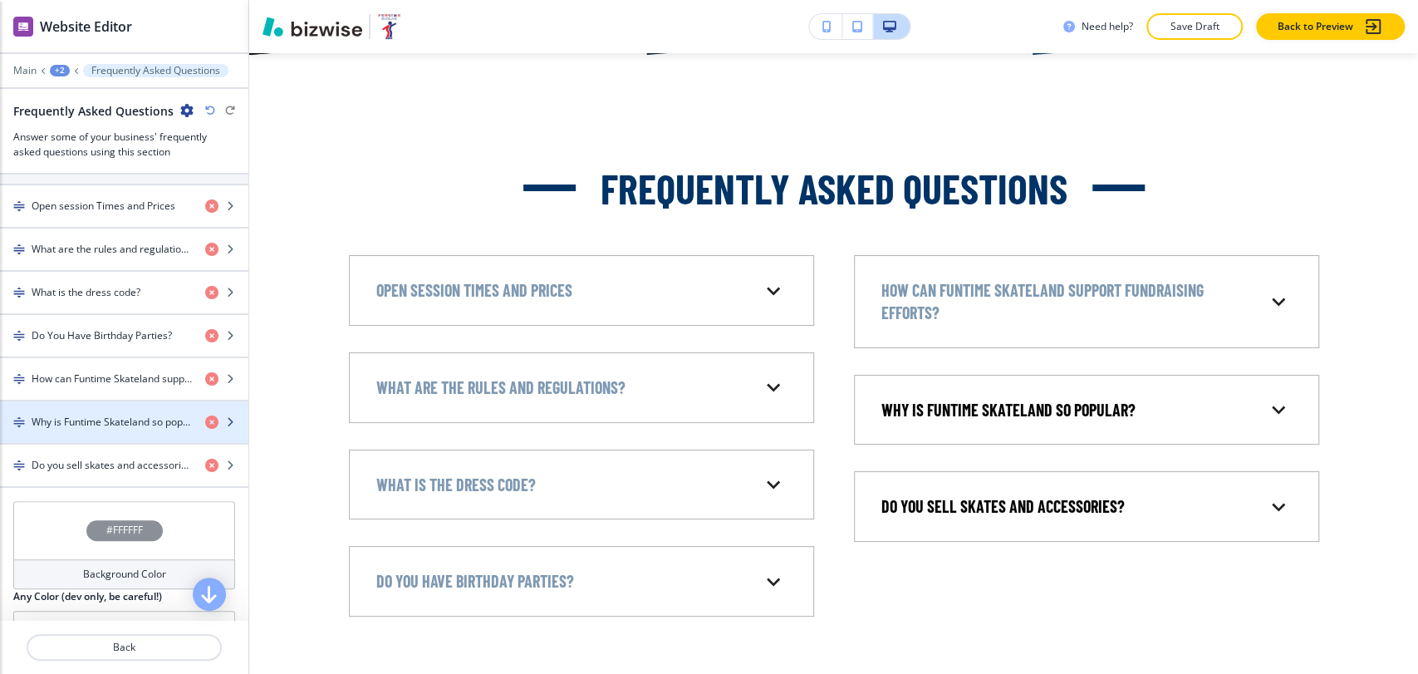
click at [131, 423] on h4 "Why is Funtime Skateland so popular?" at bounding box center [112, 422] width 160 height 15
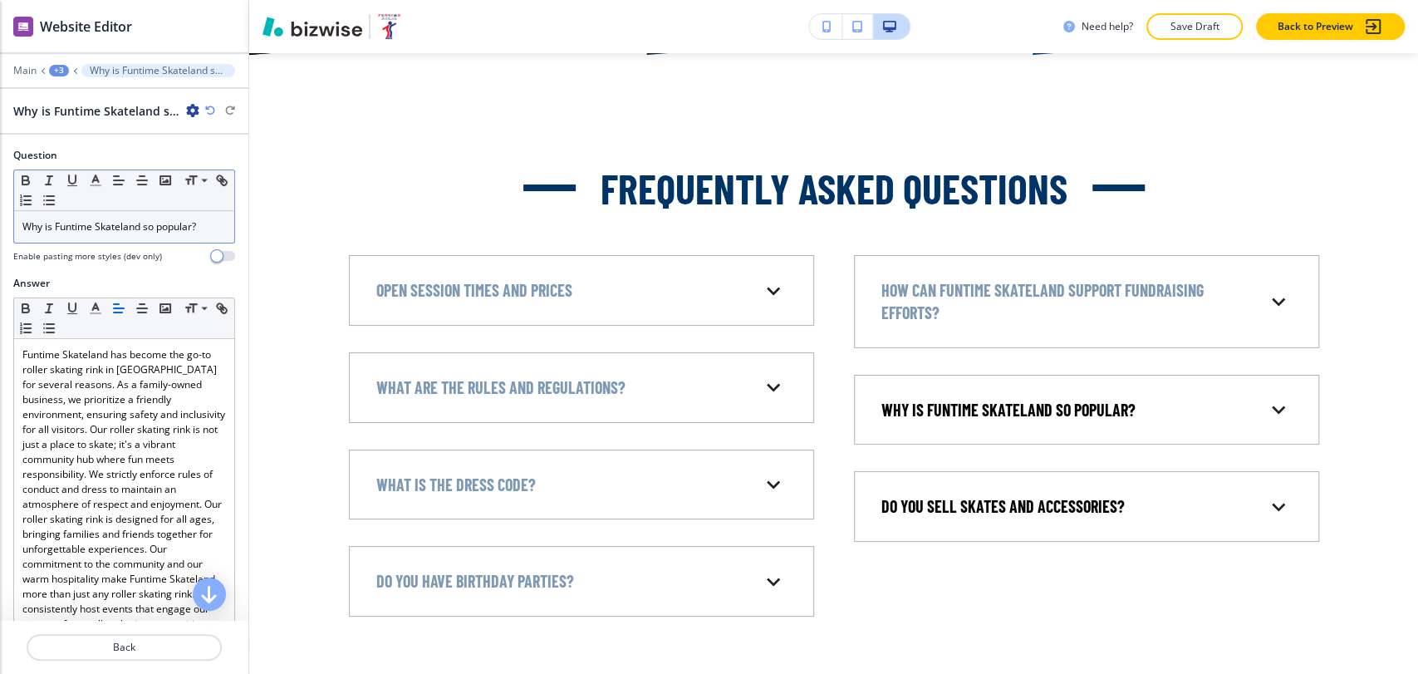
click at [99, 223] on span "Why is Funtime Skateland so popular?" at bounding box center [109, 226] width 174 height 14
click at [61, 66] on div "+3" at bounding box center [59, 71] width 20 height 12
click at [100, 153] on p "Frequently Asked Questions" at bounding box center [102, 156] width 85 height 15
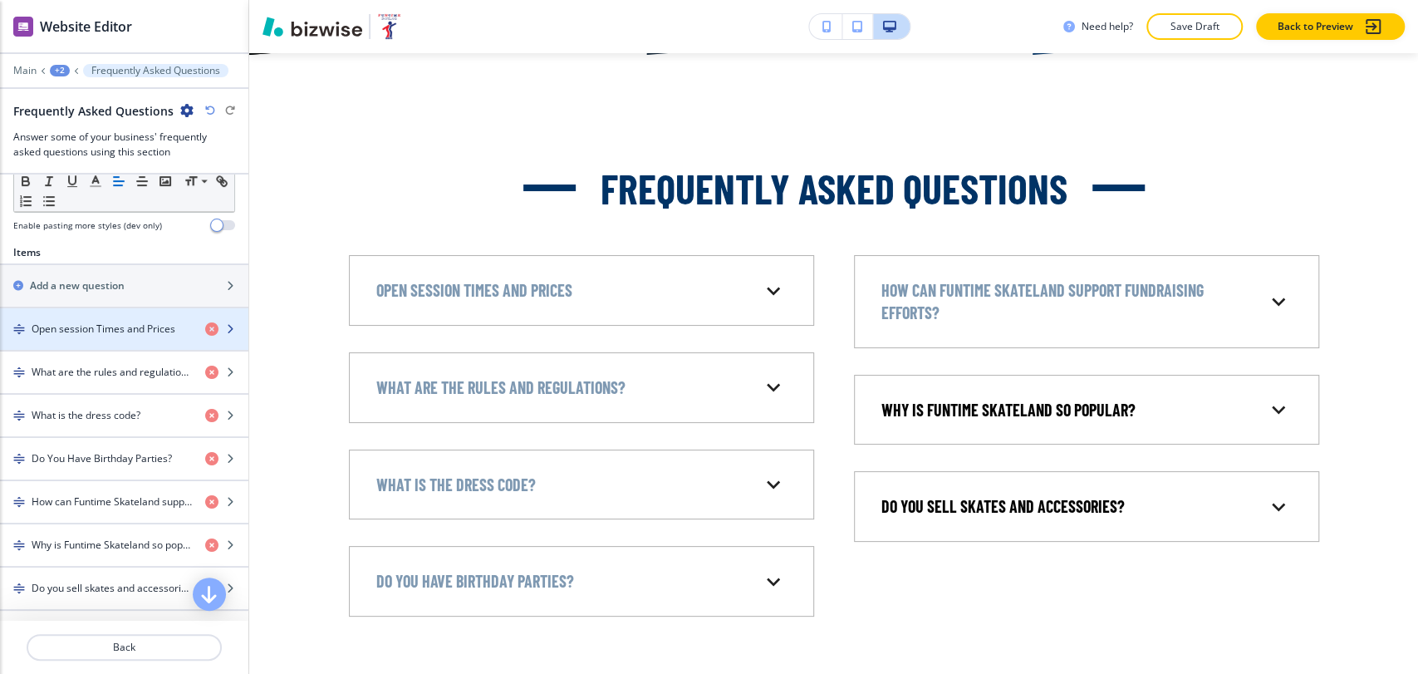
scroll to position [553, 0]
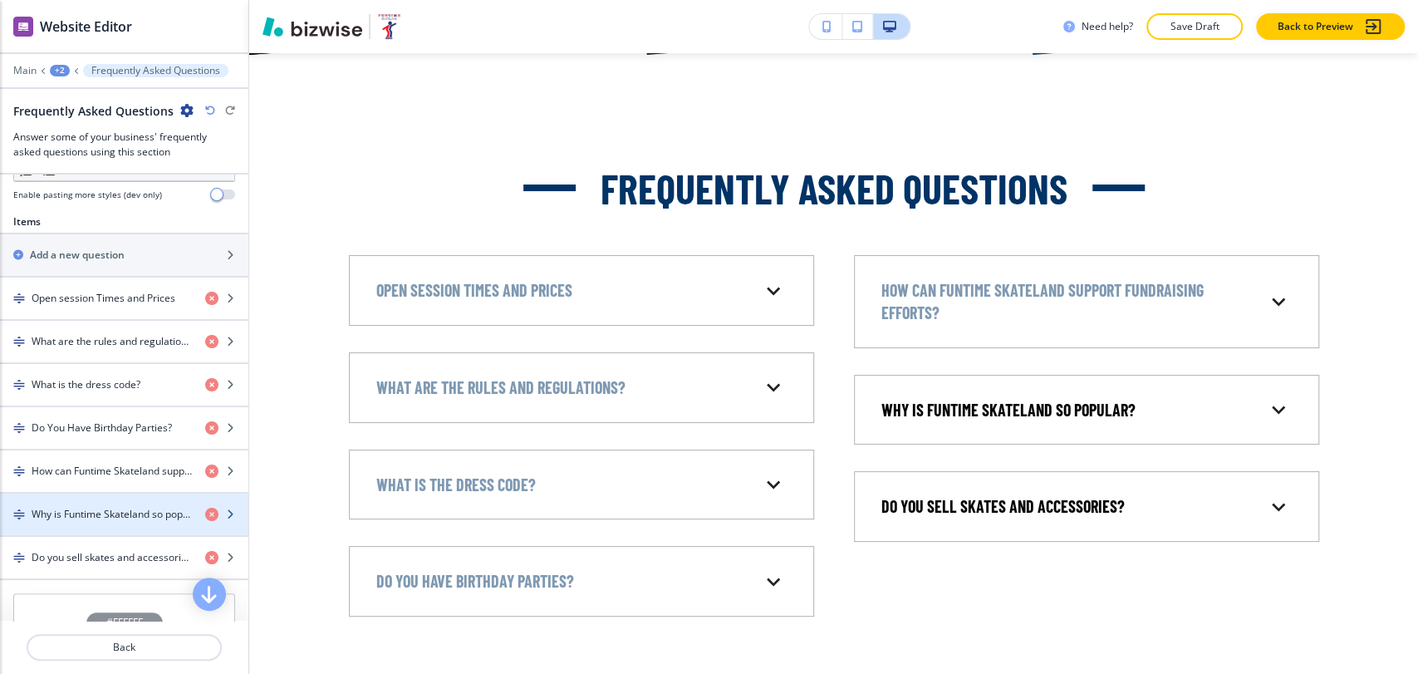
click at [101, 507] on h4 "Why is Funtime Skateland so popular?" at bounding box center [112, 514] width 160 height 15
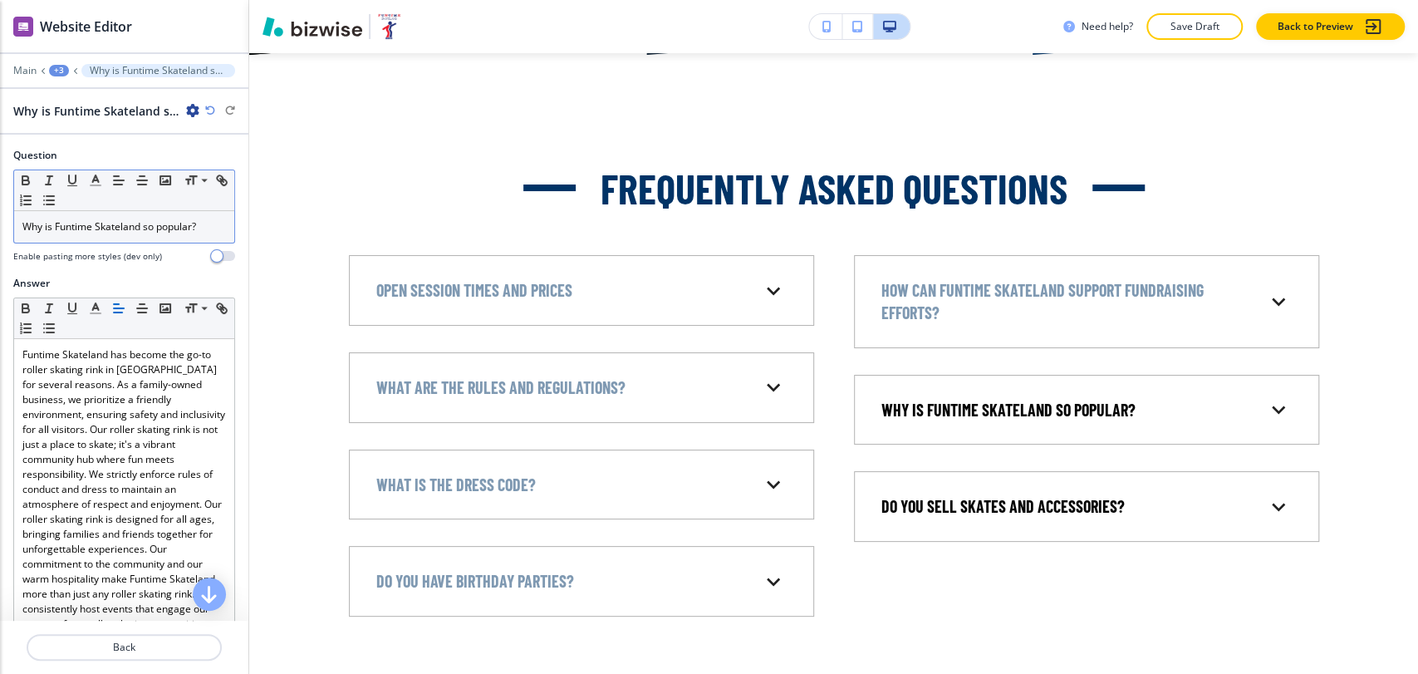
click at [111, 229] on span "Why is Funtime Skateland so popular?" at bounding box center [109, 226] width 174 height 14
click at [111, 225] on span "Why is Funtime Skateland so popular?" at bounding box center [109, 226] width 174 height 14
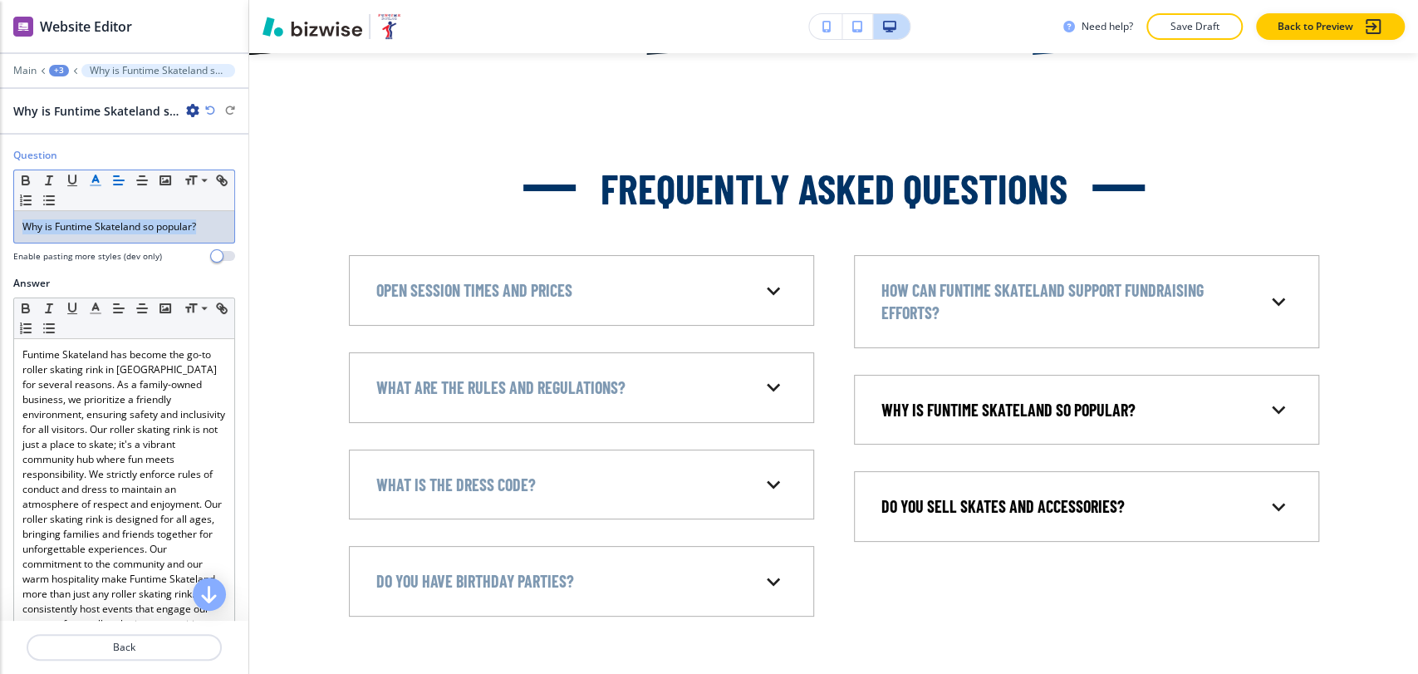
click at [101, 177] on icon "button" at bounding box center [95, 180] width 15 height 15
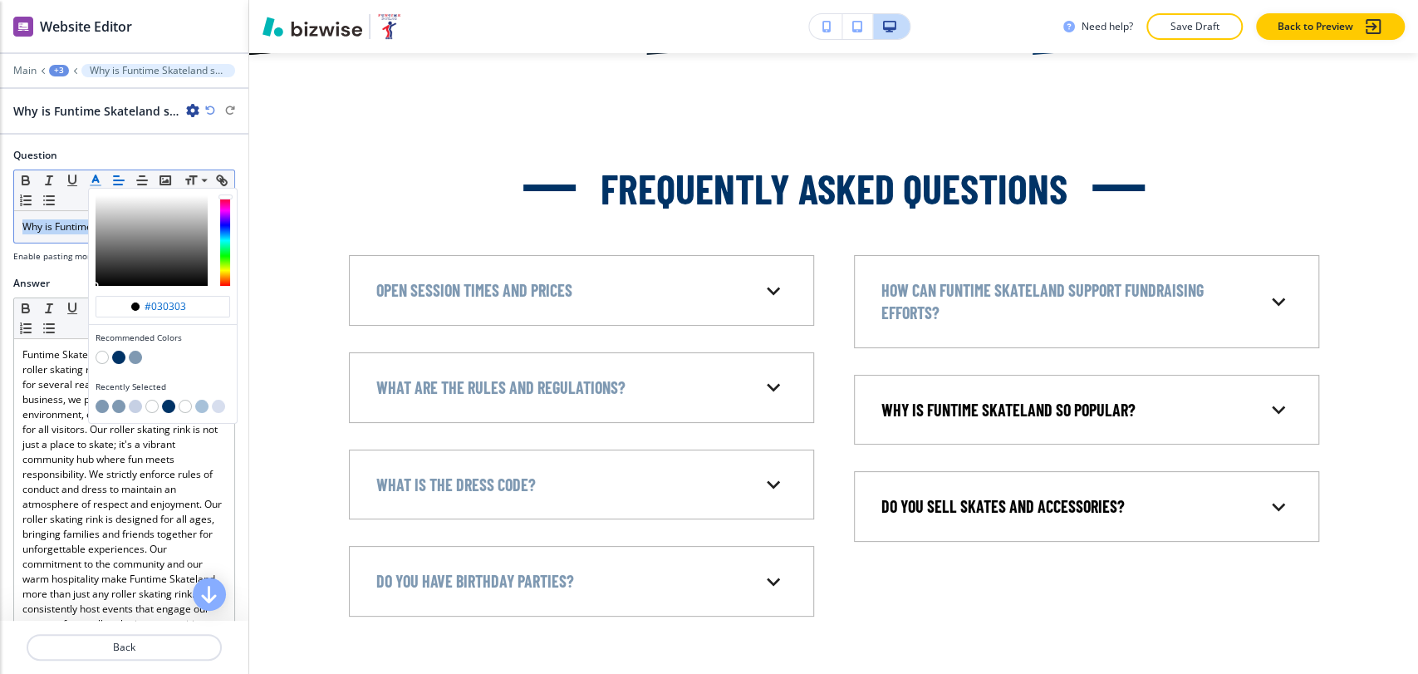
click at [105, 405] on button "button" at bounding box center [102, 406] width 13 height 13
type input "#7f99b2"
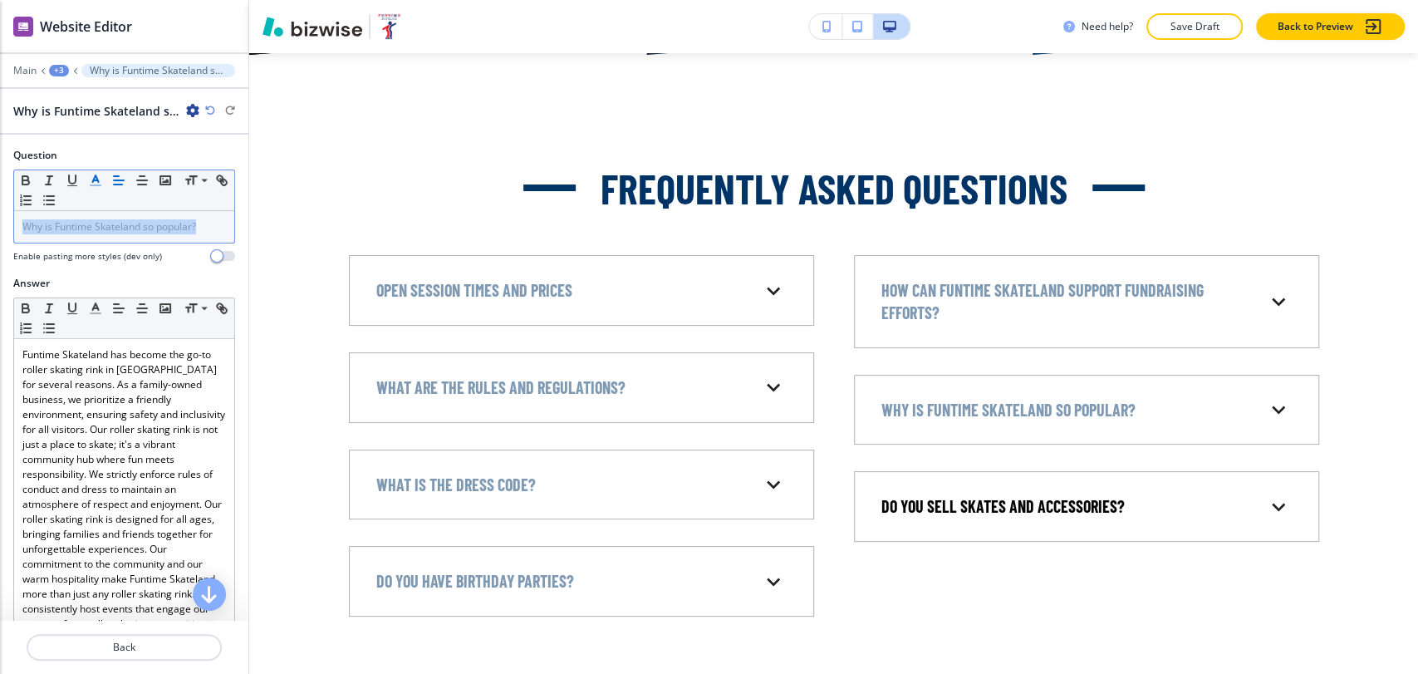
click at [61, 71] on div "+3" at bounding box center [59, 71] width 20 height 12
click at [86, 159] on p "Frequently Asked Questions" at bounding box center [102, 156] width 85 height 15
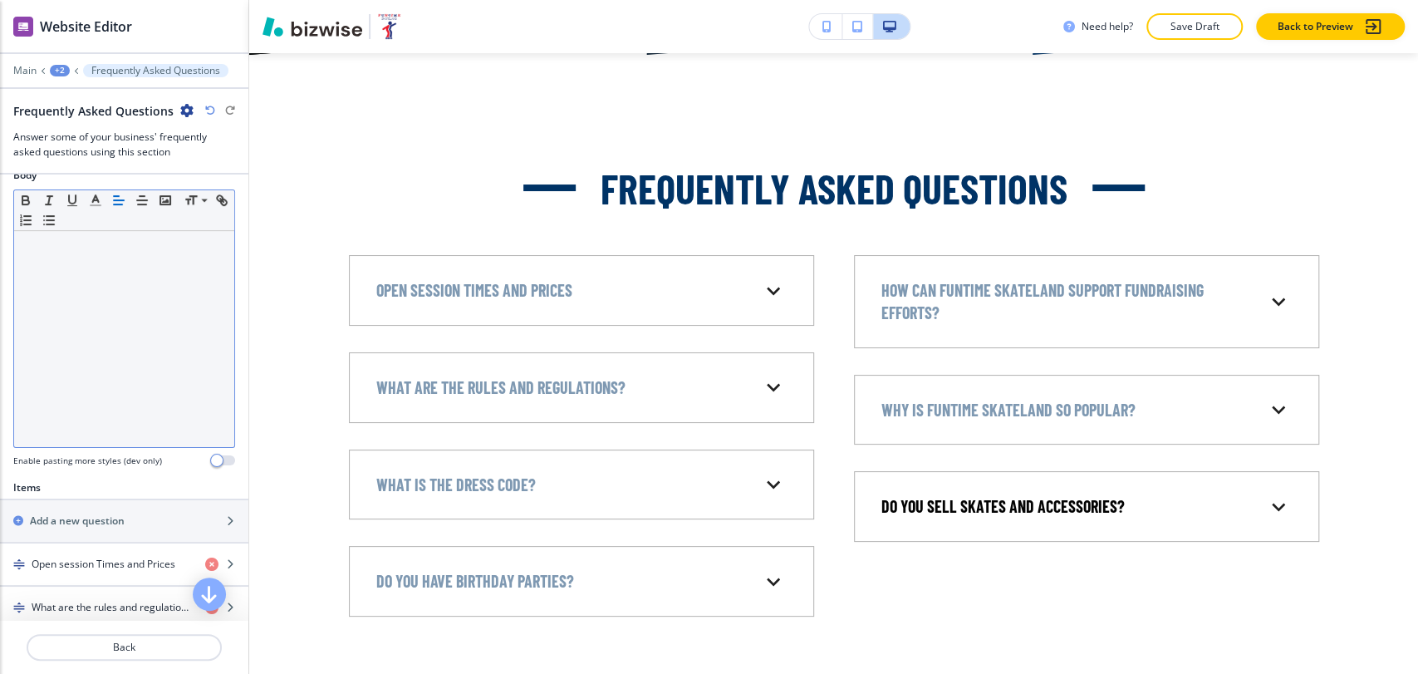
scroll to position [738, 0]
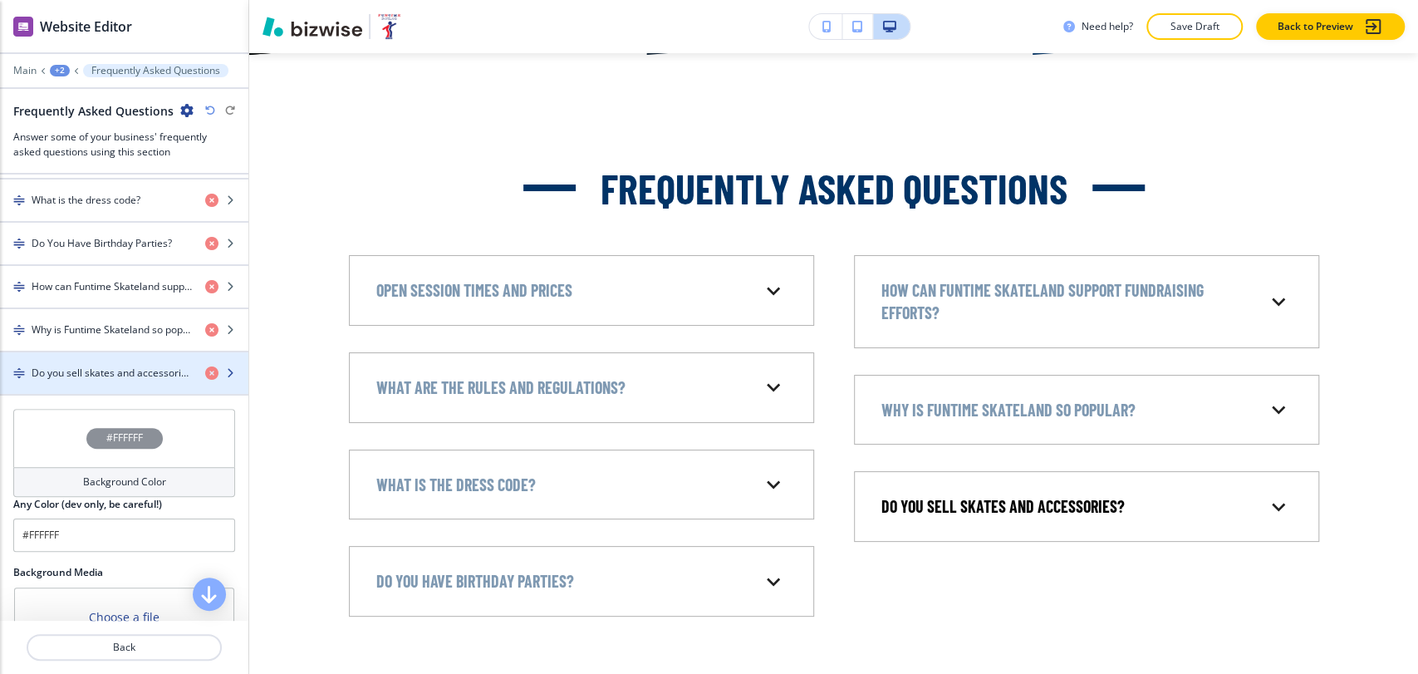
click at [96, 371] on h4 "Do you sell skates and accessories?" at bounding box center [112, 373] width 160 height 15
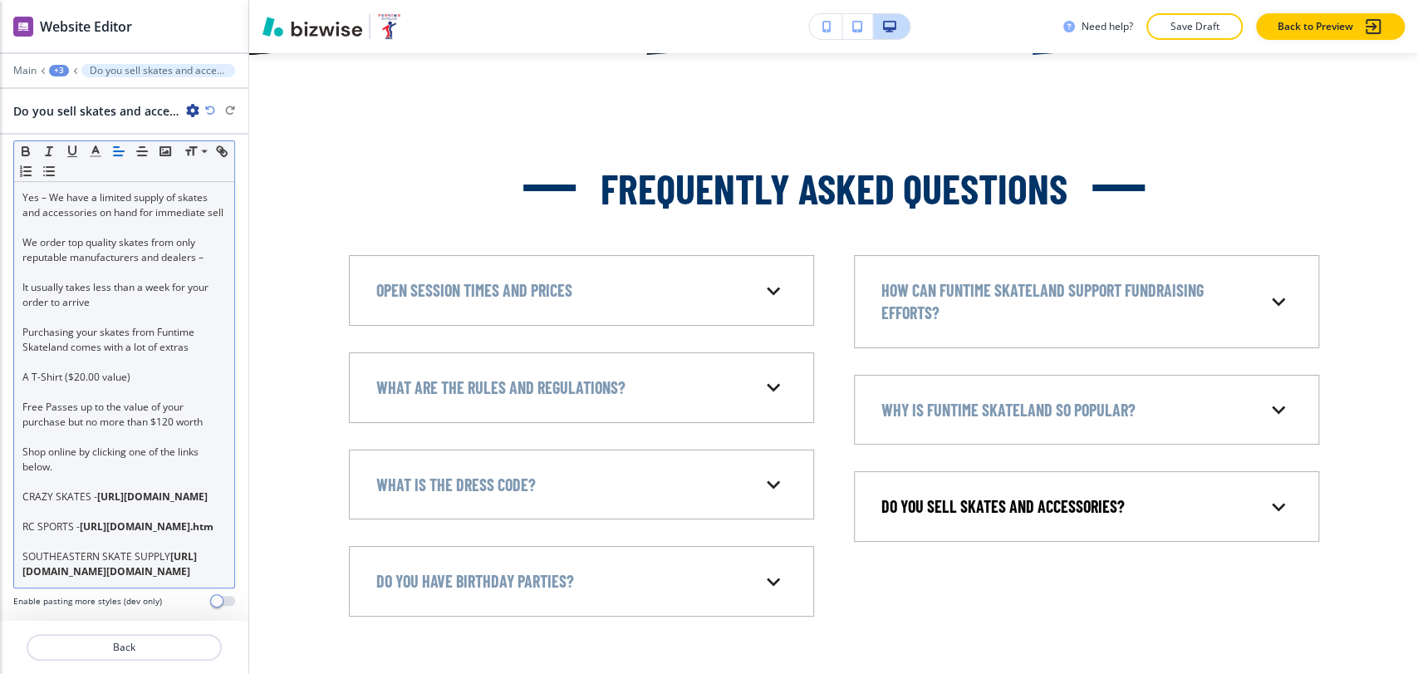
scroll to position [0, 0]
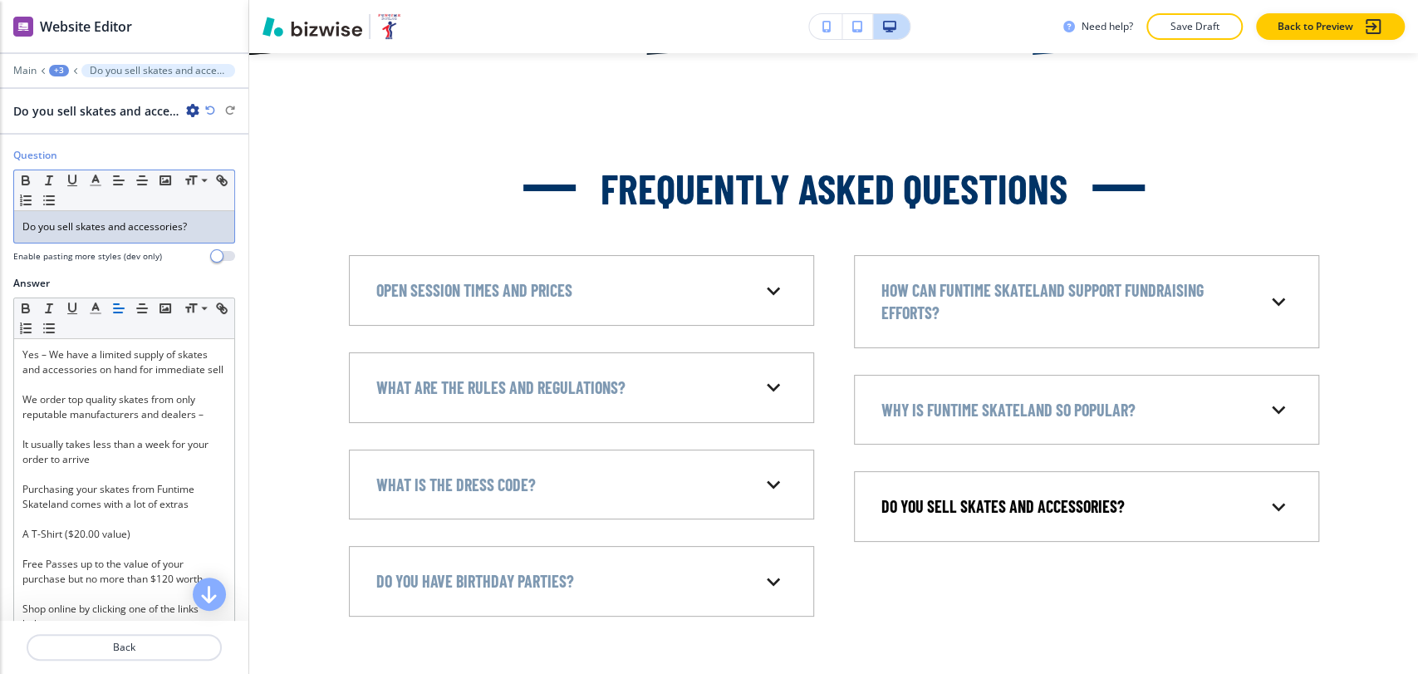
click at [81, 223] on span "Do you sell skates and accessories?" at bounding box center [104, 226] width 165 height 14
click at [61, 66] on div "+3" at bounding box center [59, 71] width 20 height 12
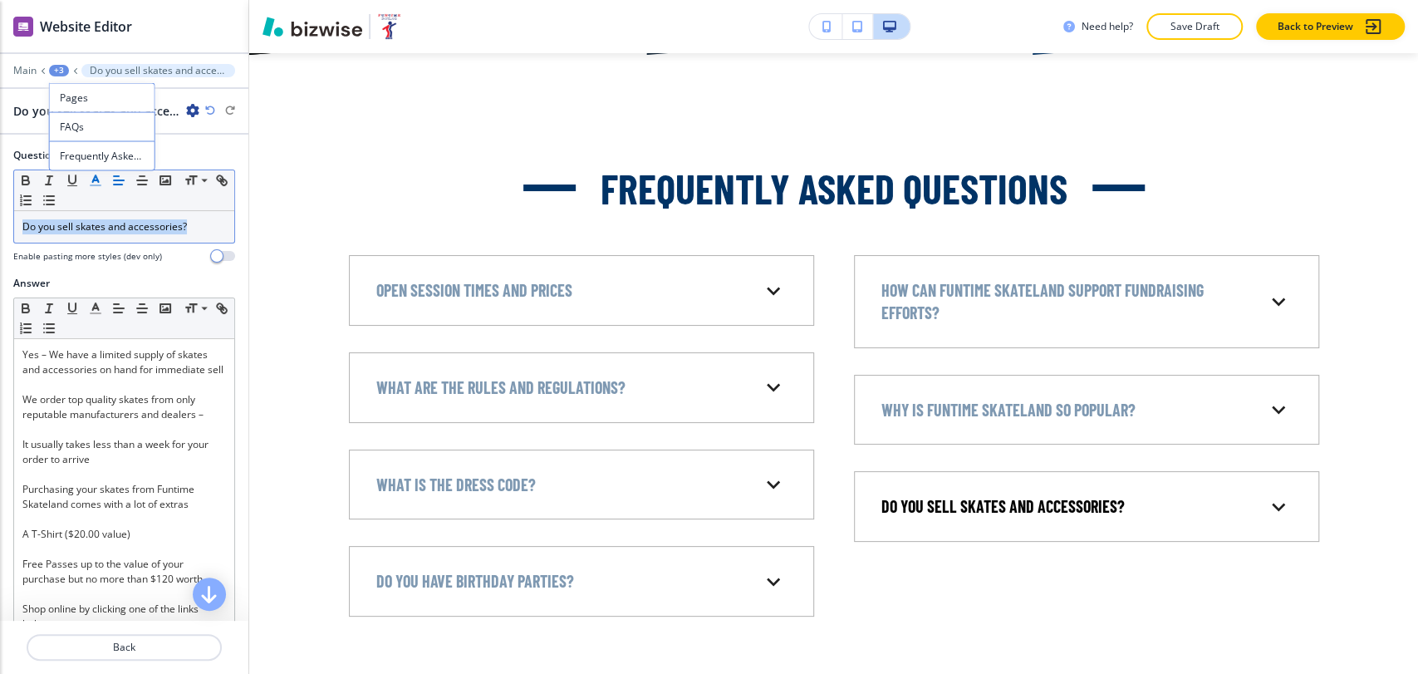
click at [96, 180] on line "button" at bounding box center [95, 180] width 4 height 0
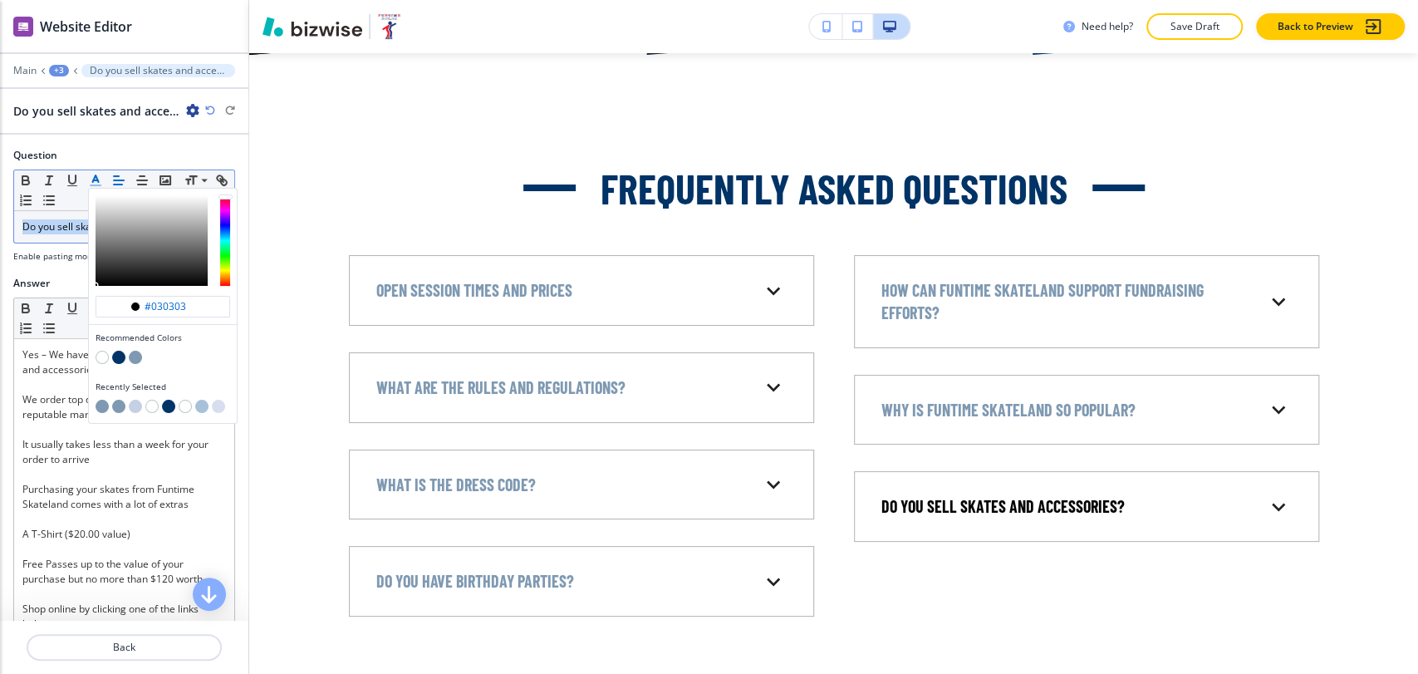
click at [102, 405] on button "button" at bounding box center [102, 406] width 13 height 13
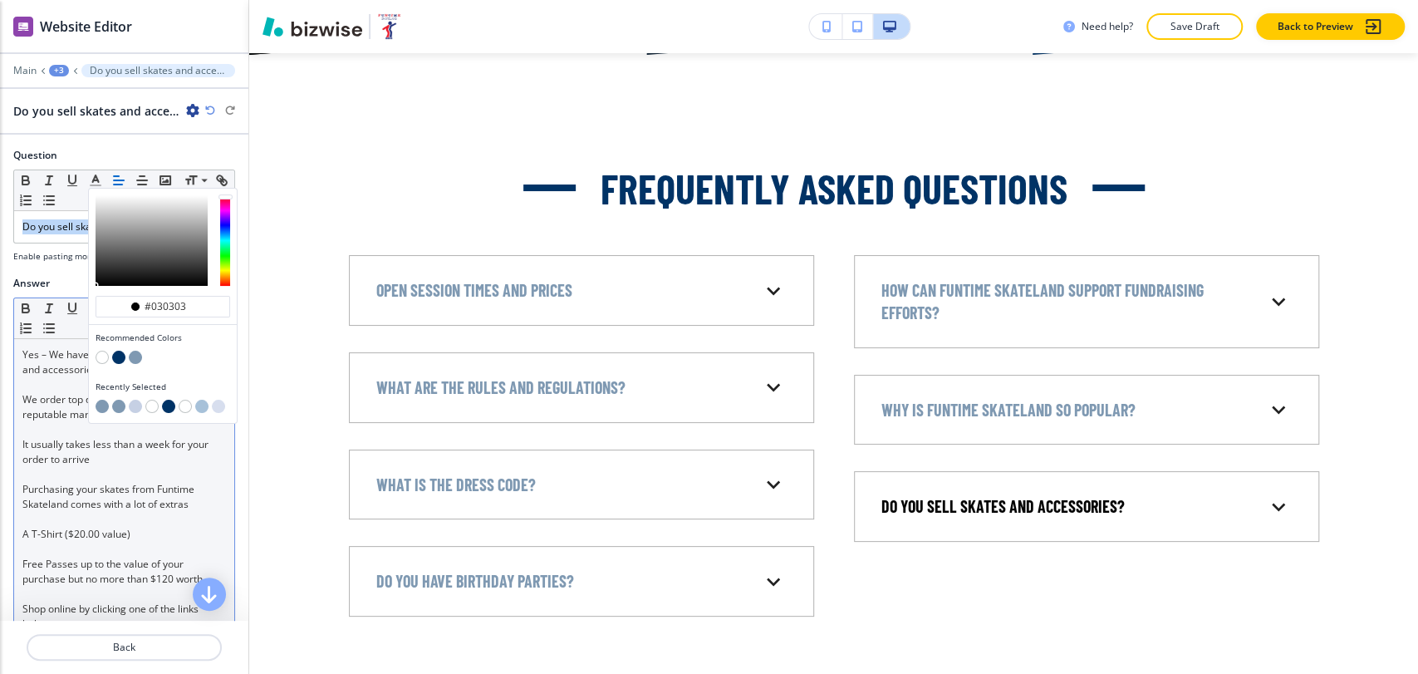
type input "#7f99b2"
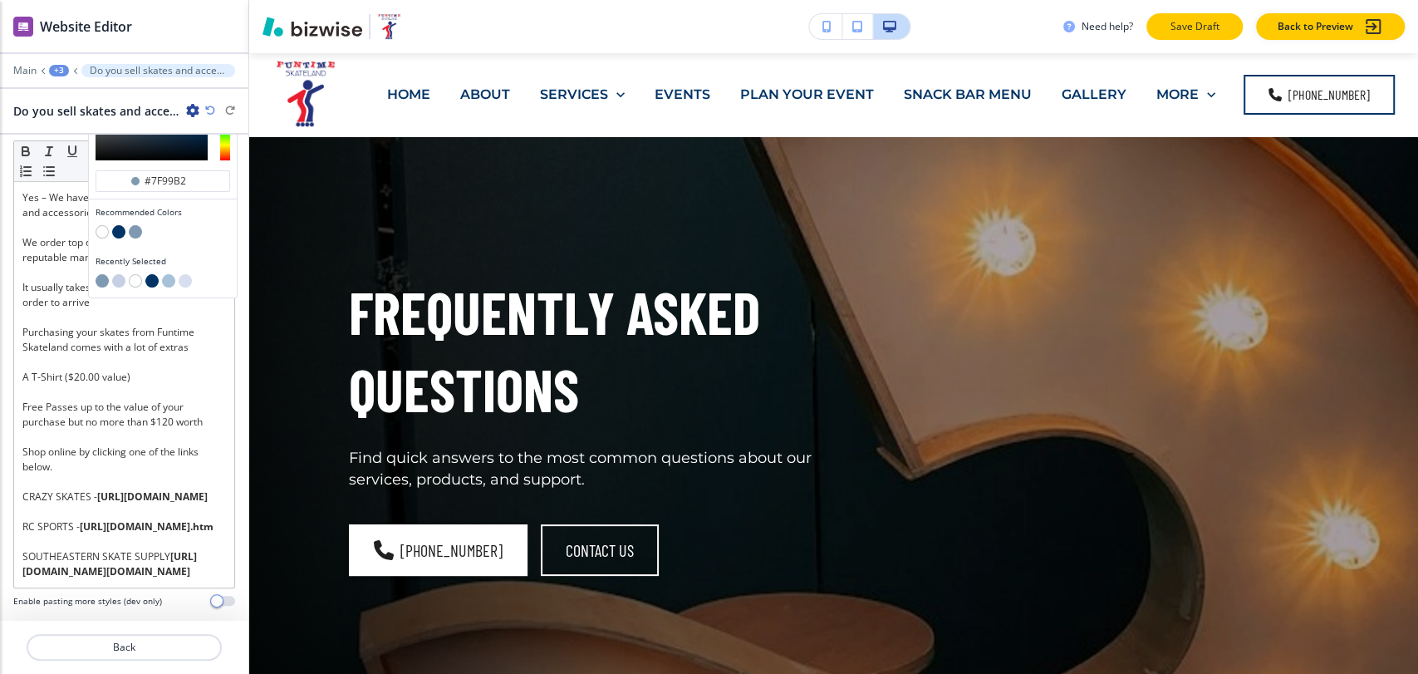
scroll to position [230, 0]
click at [1186, 28] on p "Save Draft" at bounding box center [1194, 26] width 53 height 15
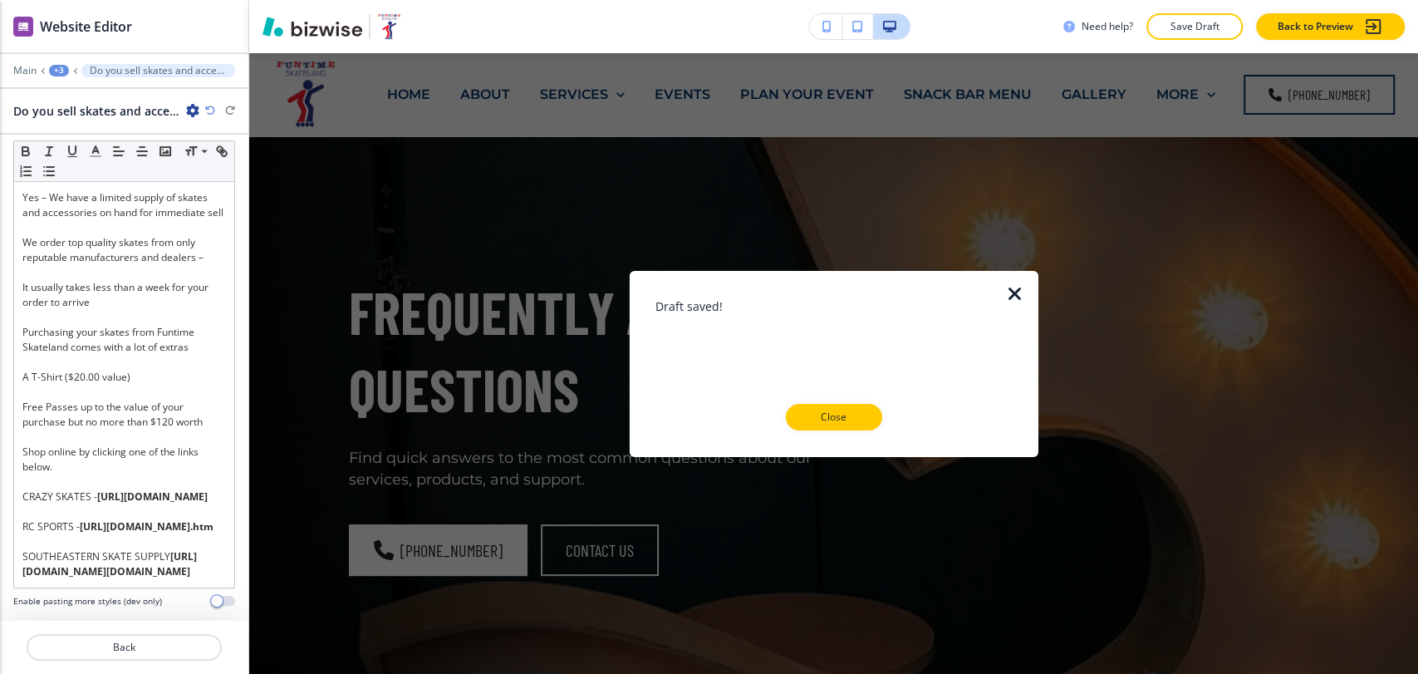
click at [841, 410] on p "Close" at bounding box center [834, 417] width 53 height 15
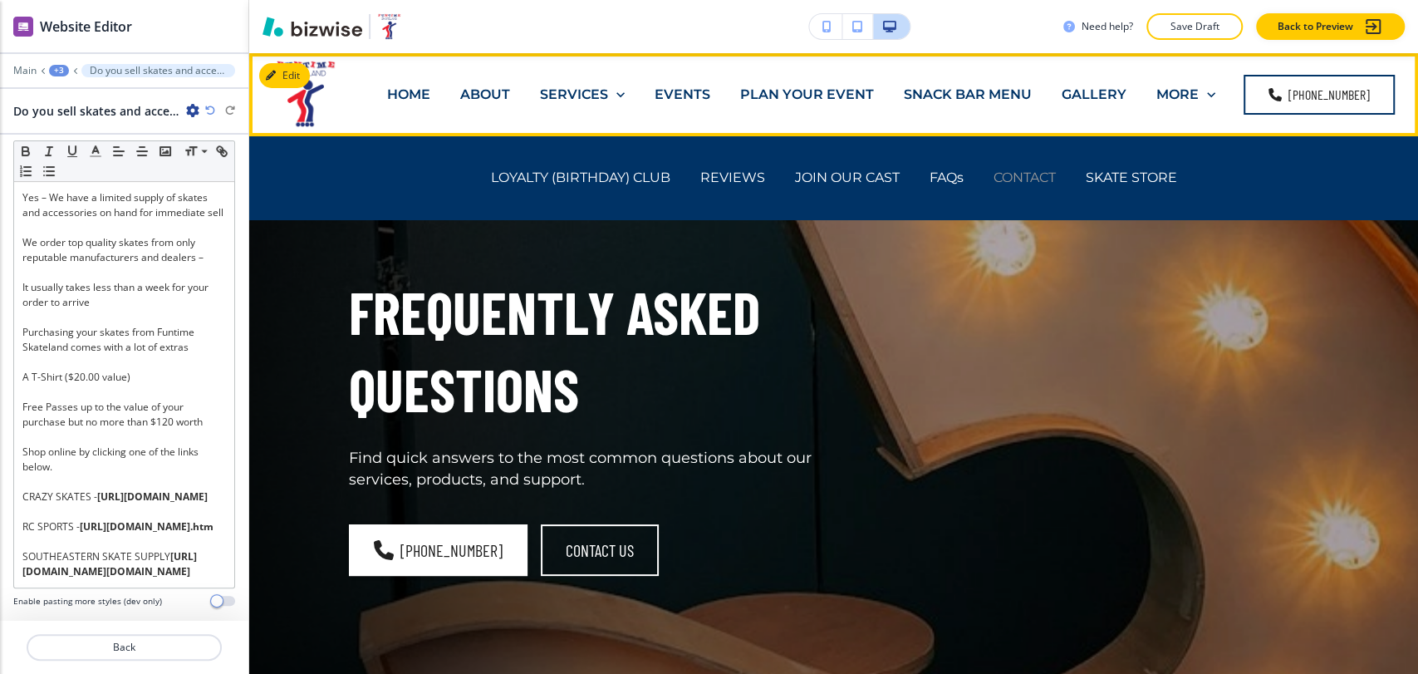
click at [1010, 170] on p "CONTACT" at bounding box center [1025, 177] width 62 height 19
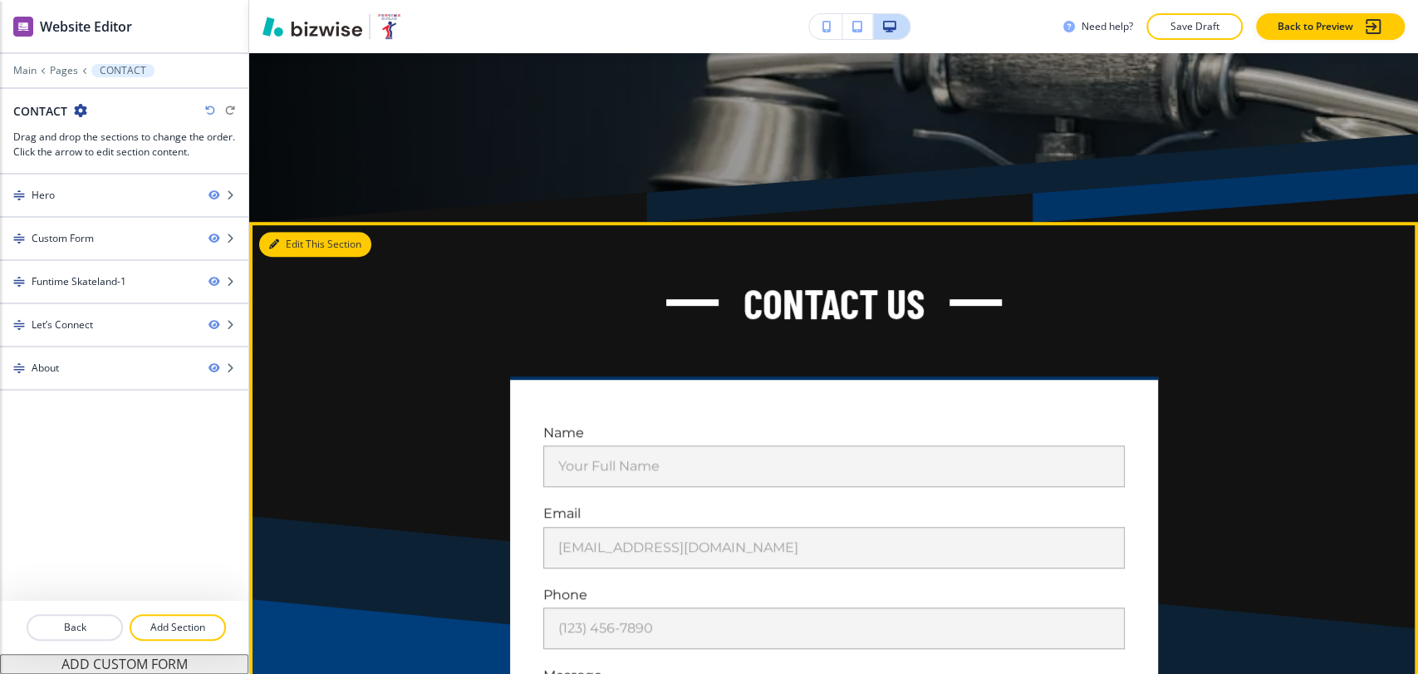
click at [286, 255] on button "Edit This Section" at bounding box center [315, 244] width 112 height 25
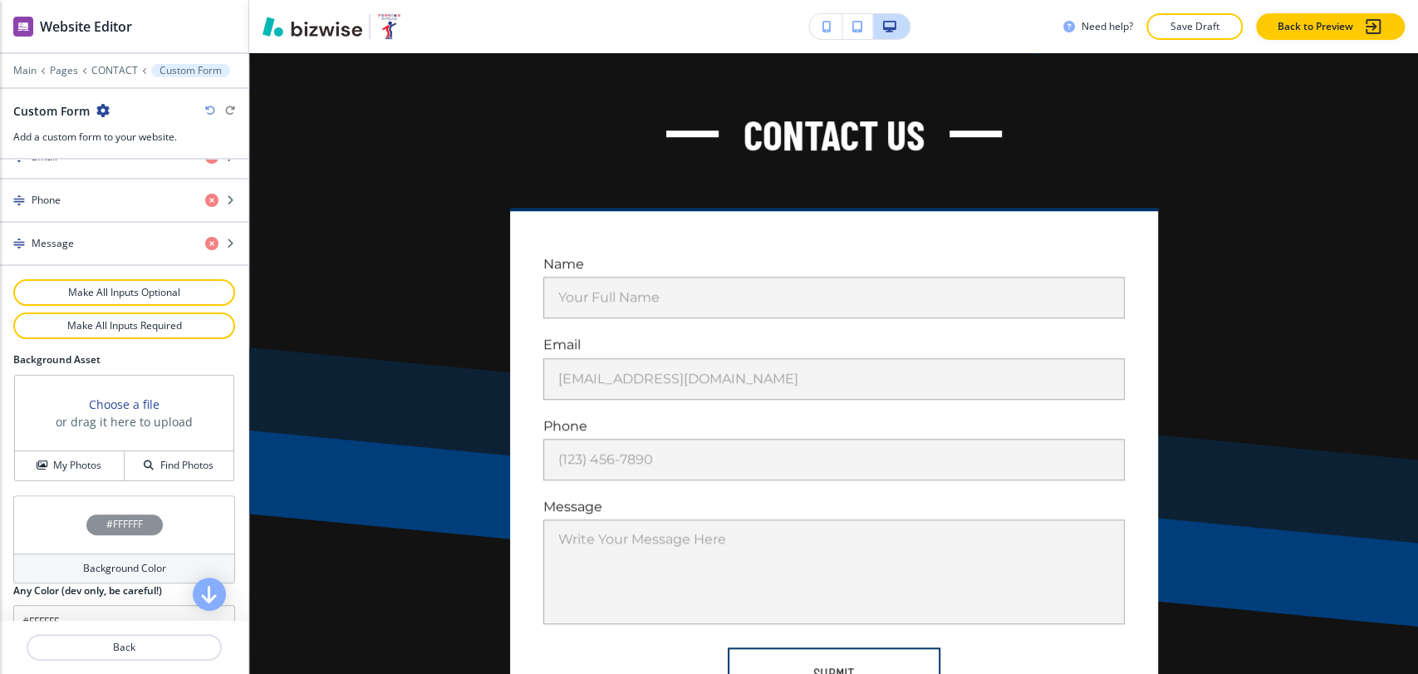
scroll to position [858, 0]
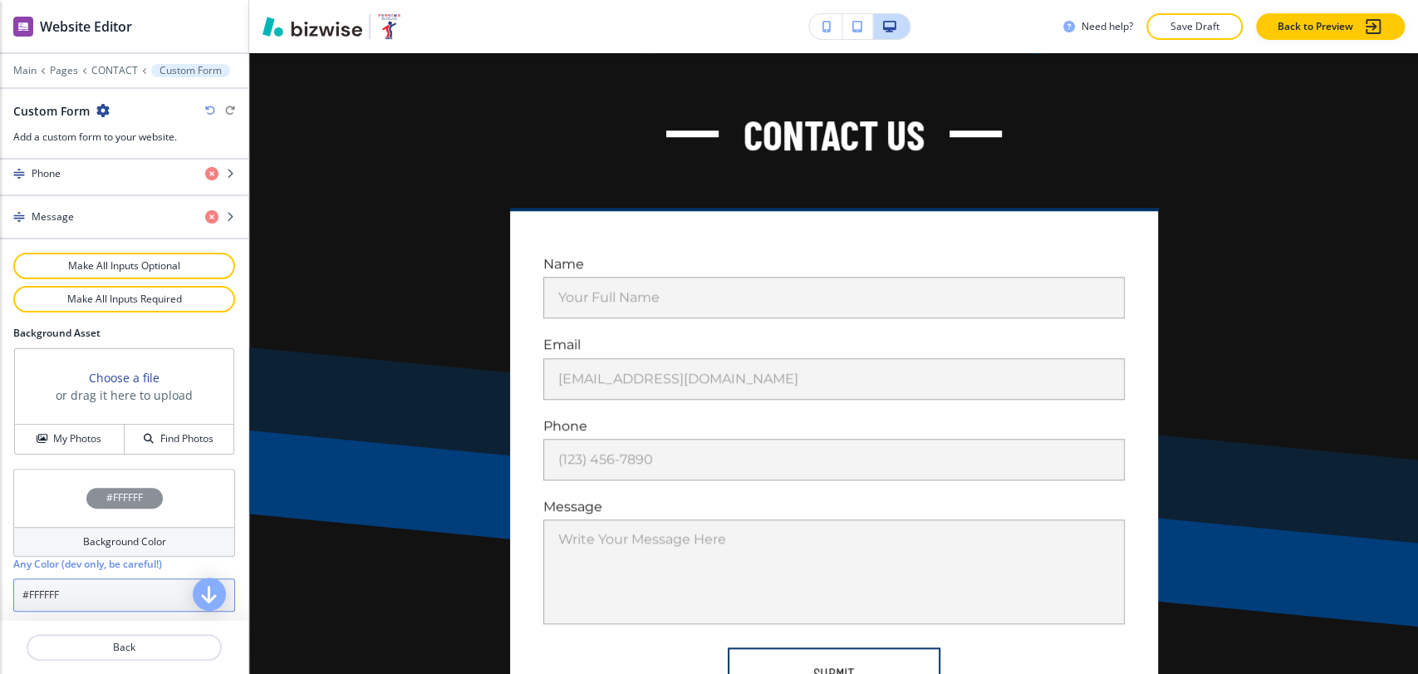
click at [81, 587] on input "#FFFFFF" at bounding box center [124, 594] width 222 height 33
paste input "a7c1d9"
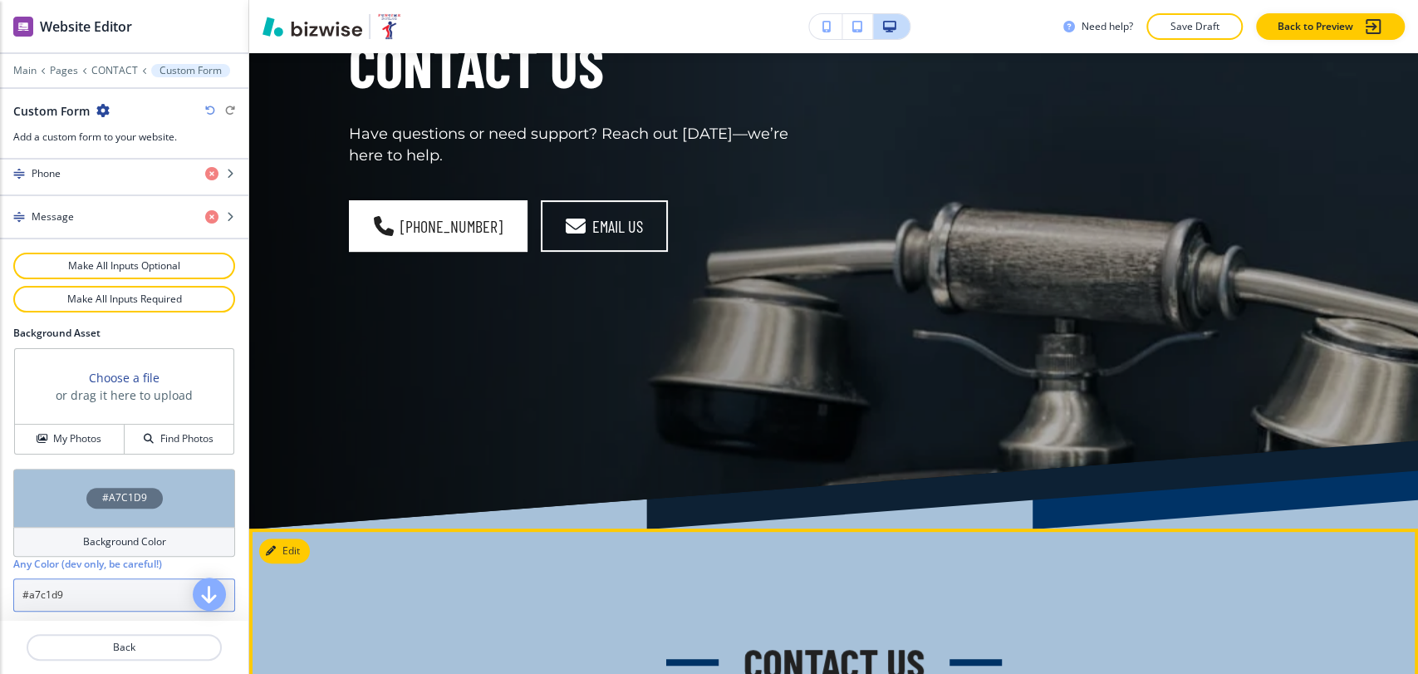
scroll to position [0, 0]
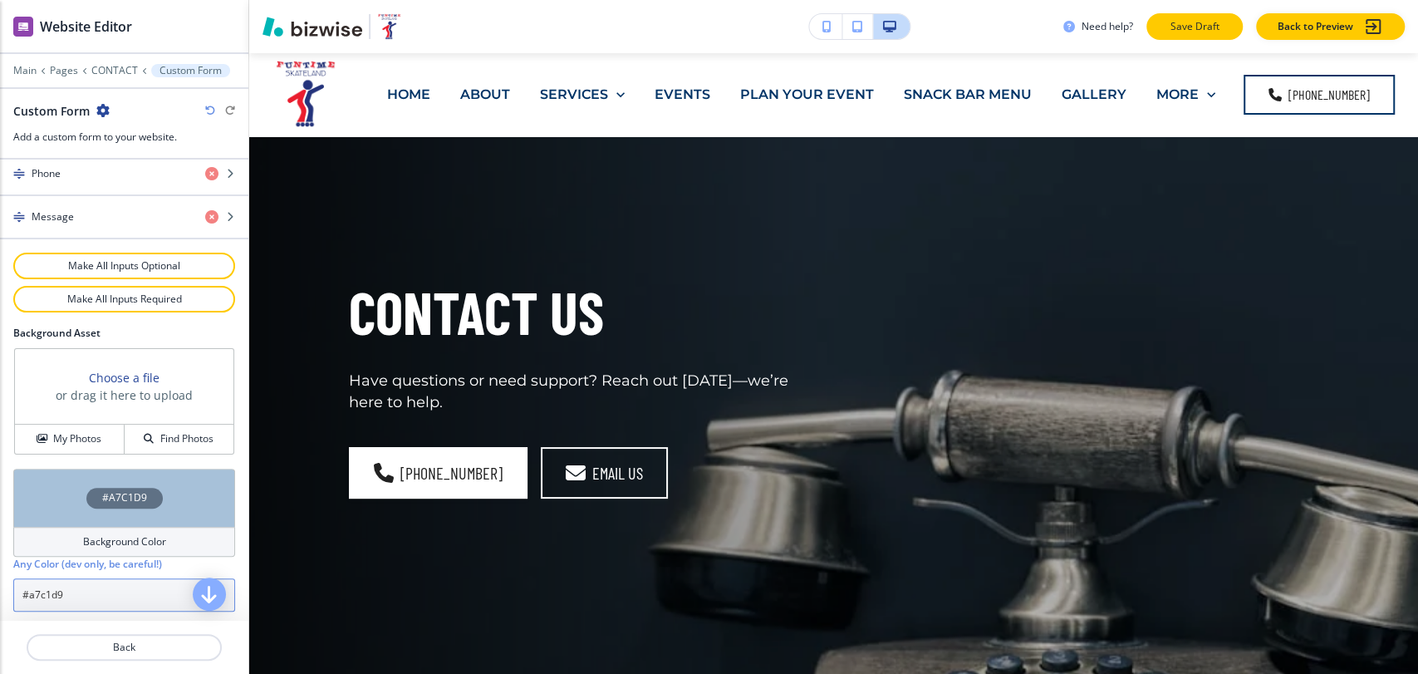
type input "#a7c1d9"
click at [1206, 31] on p "Save Draft" at bounding box center [1194, 26] width 53 height 15
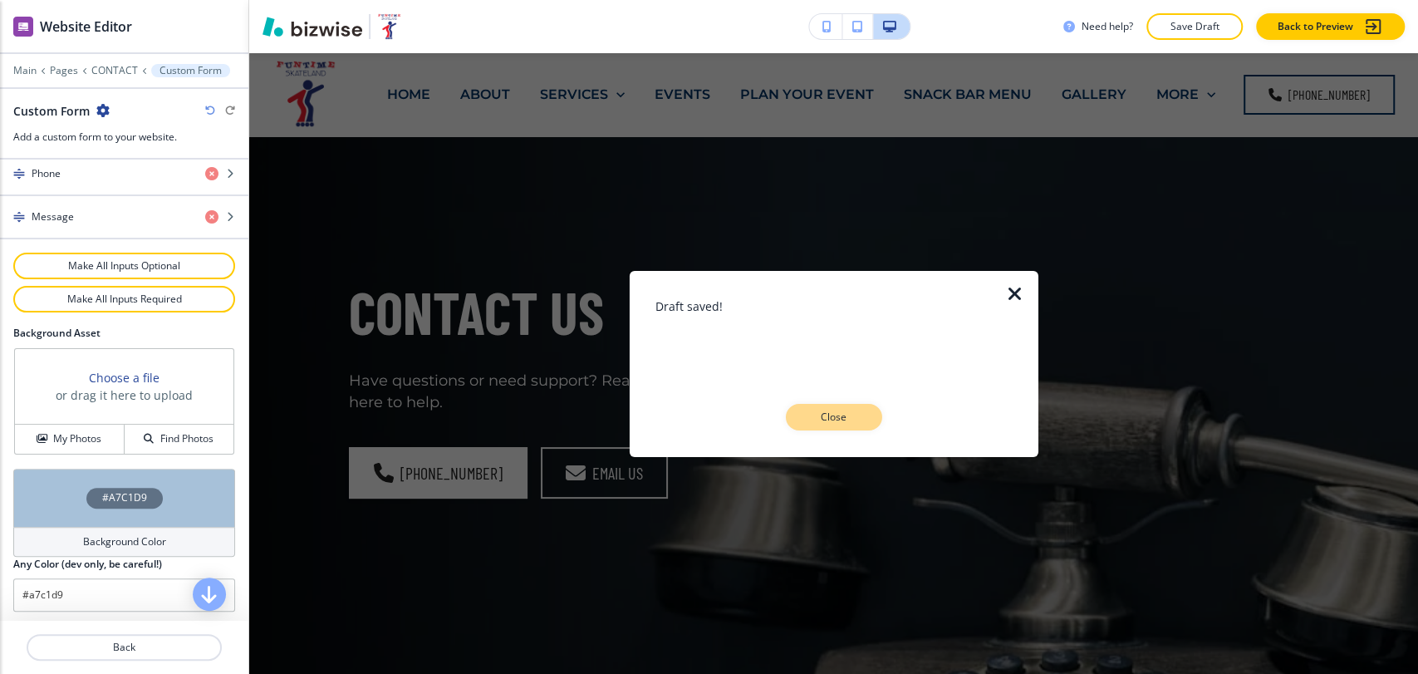
click at [854, 420] on p "Close" at bounding box center [834, 417] width 53 height 15
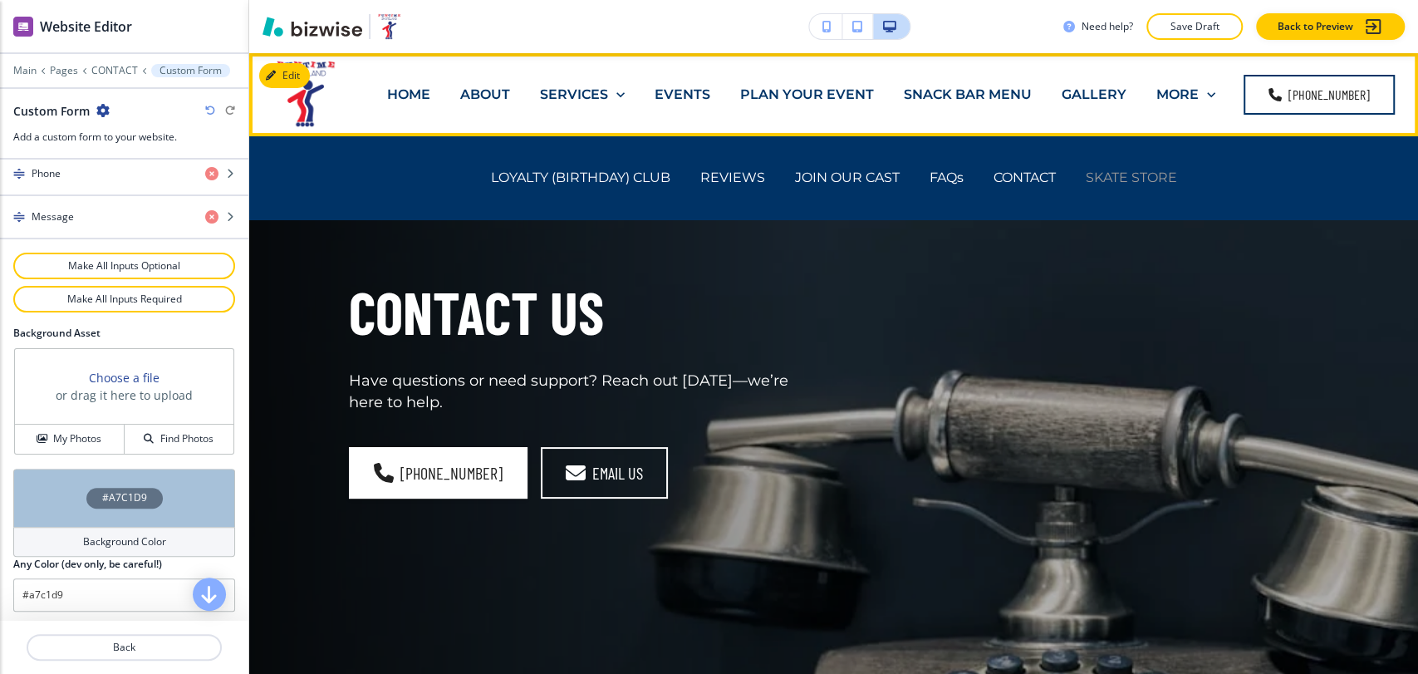
click at [1110, 173] on p "SKATE STORE" at bounding box center [1131, 177] width 91 height 19
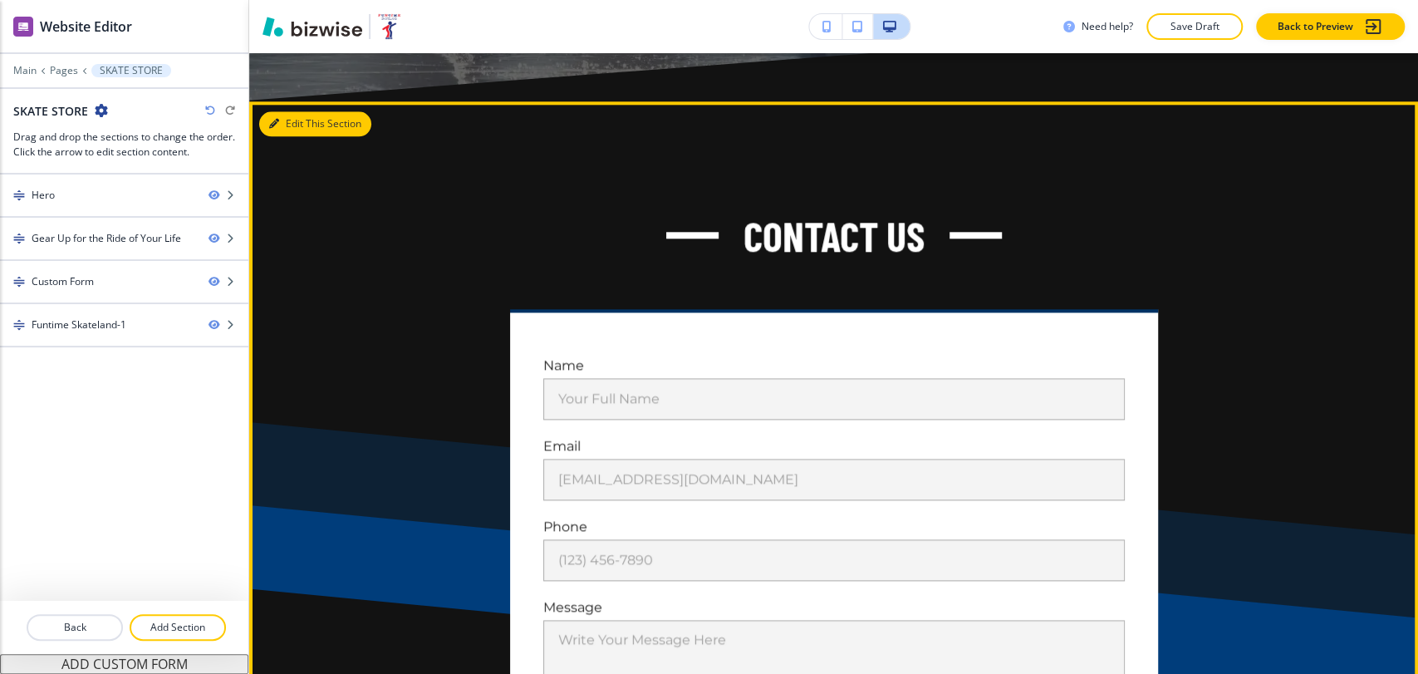
click at [304, 130] on button "Edit This Section" at bounding box center [315, 123] width 112 height 25
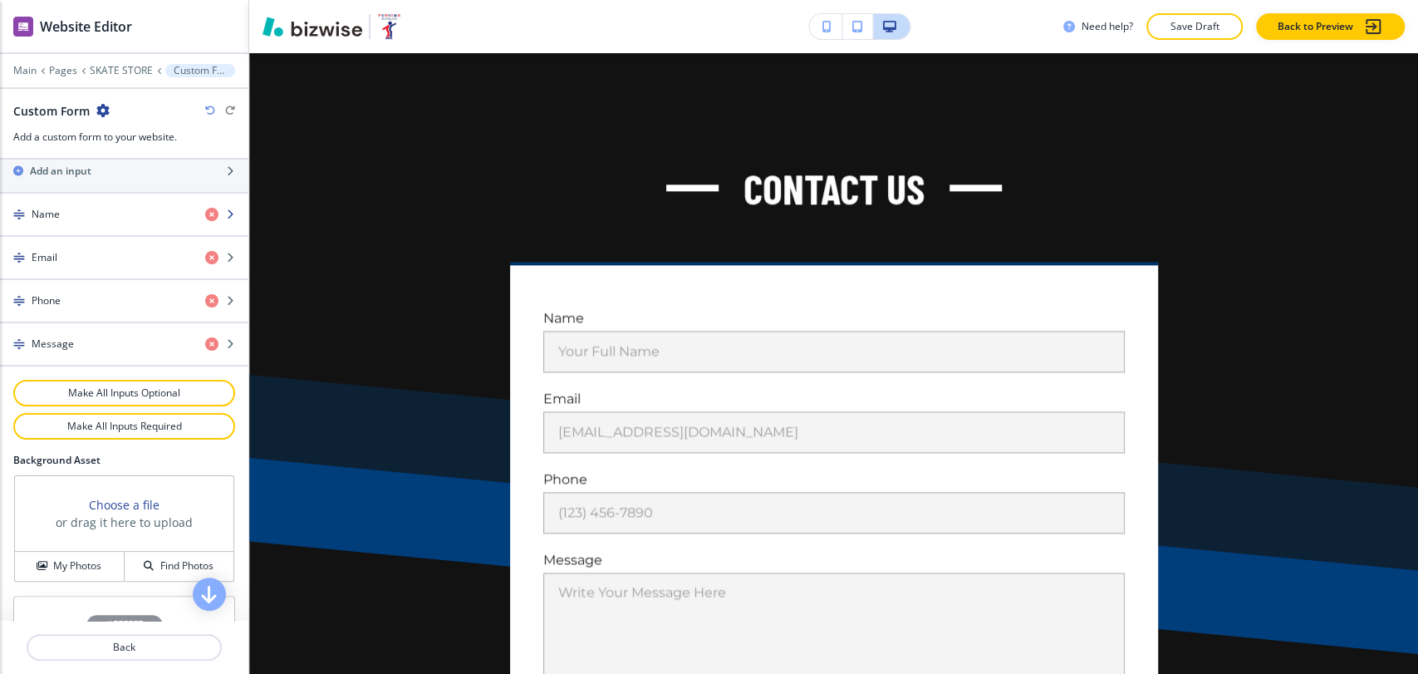
scroll to position [858, 0]
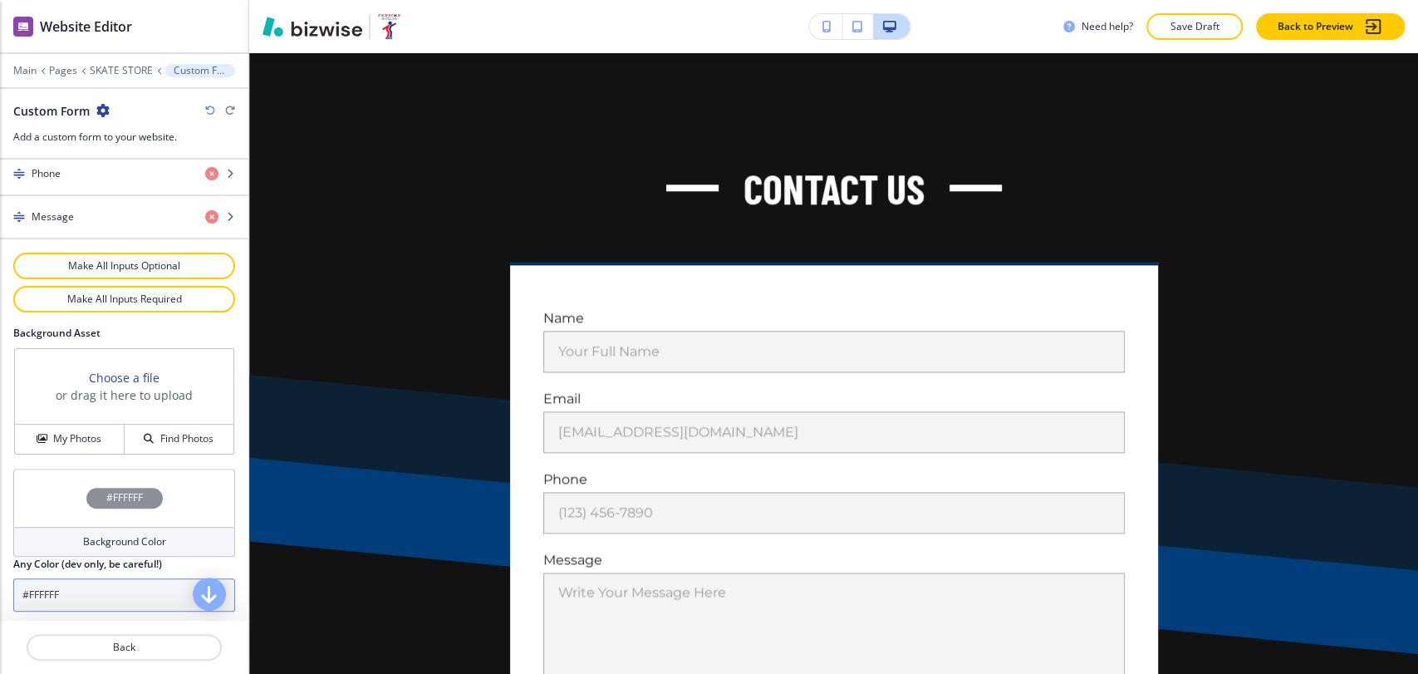
click at [80, 590] on input "#FFFFFF" at bounding box center [124, 594] width 222 height 33
click at [80, 591] on input "#FFFFFF" at bounding box center [124, 594] width 222 height 33
paste input "a7c1d9"
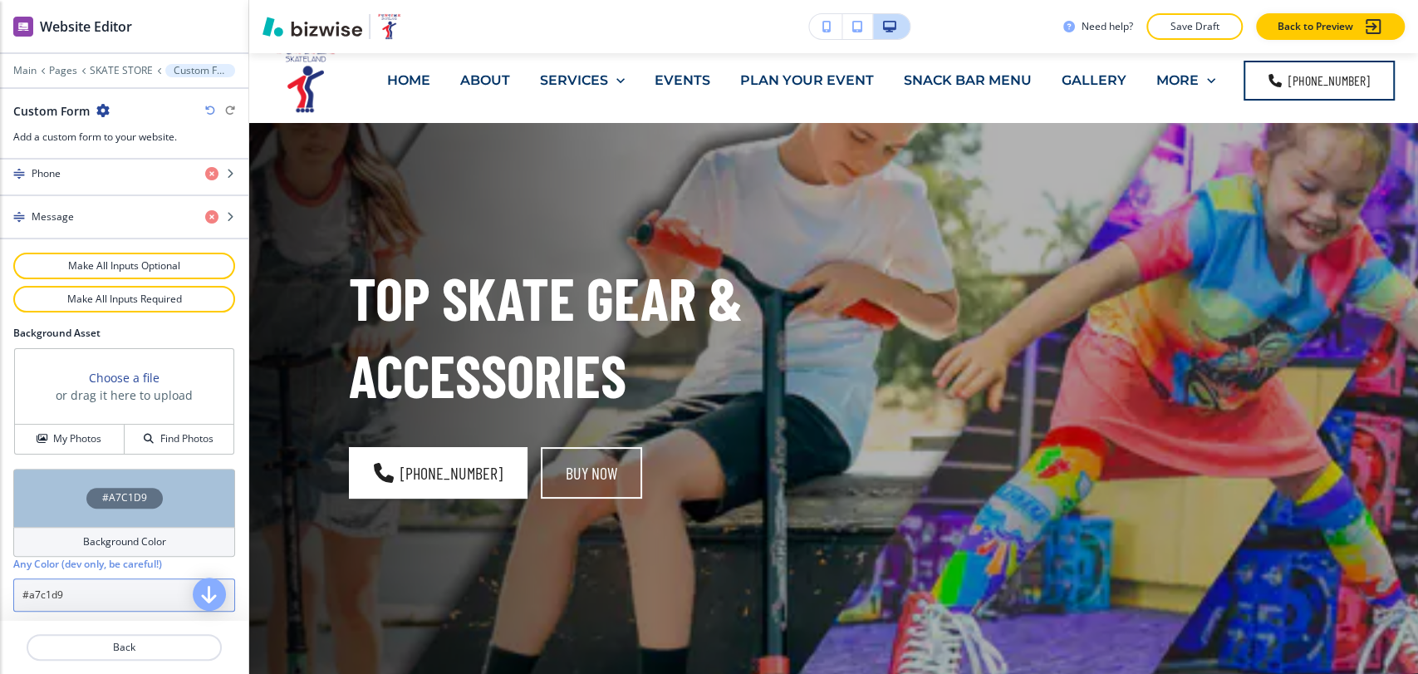
scroll to position [0, 0]
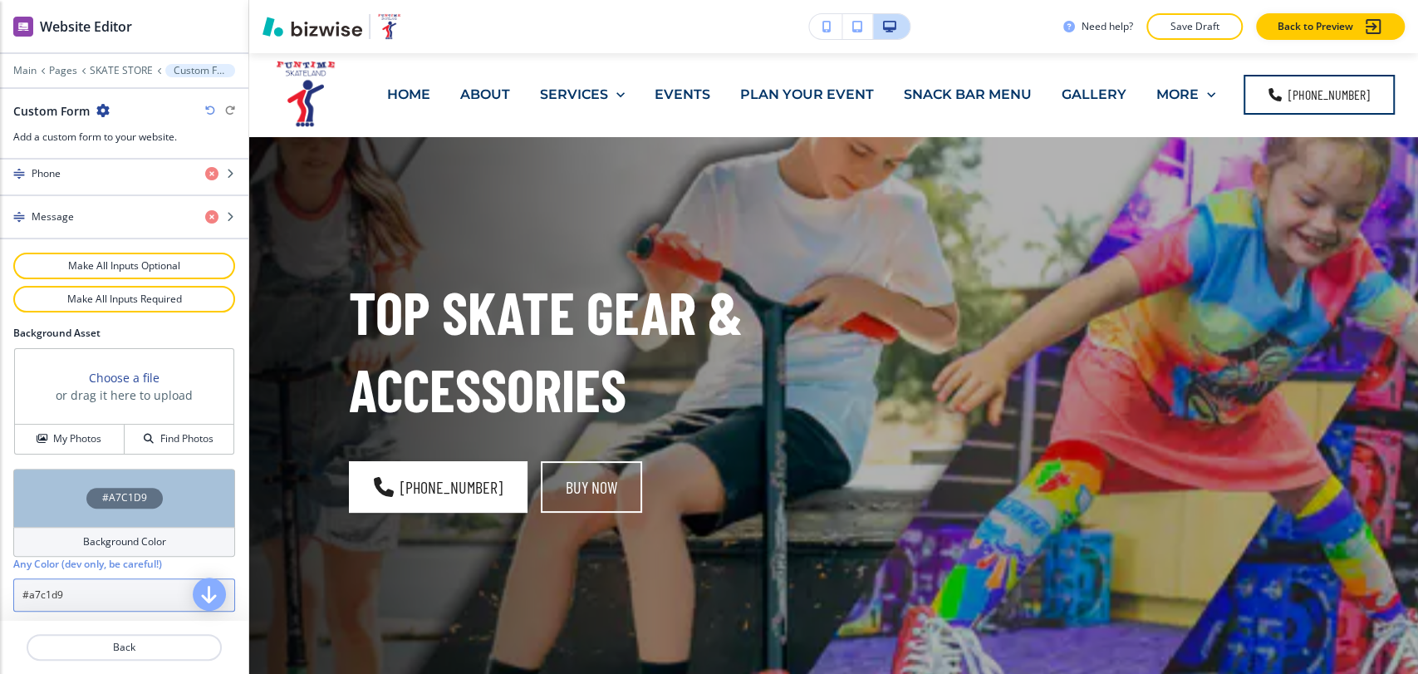
type input "#a7c1d9"
click at [36, 71] on p "Main" at bounding box center [24, 71] width 23 height 12
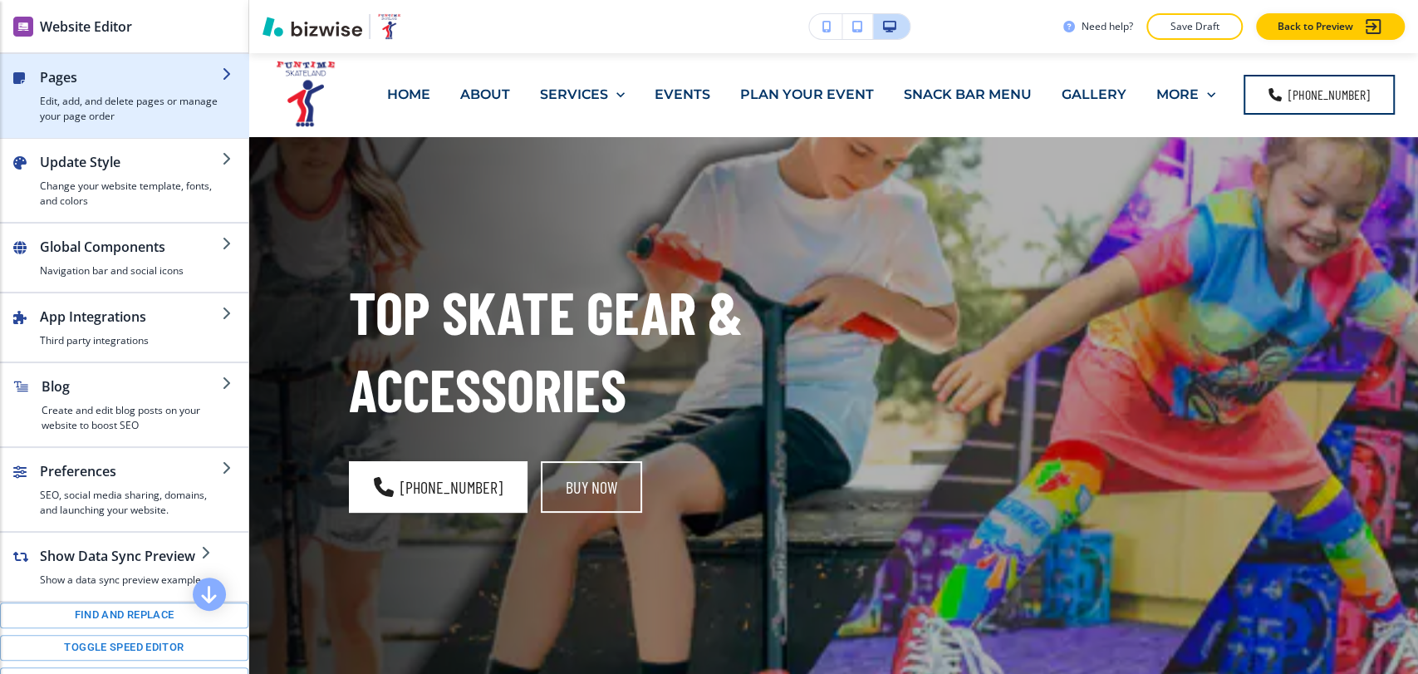
click at [80, 97] on h4 "Edit, add, and delete pages or manage your page order" at bounding box center [131, 109] width 182 height 30
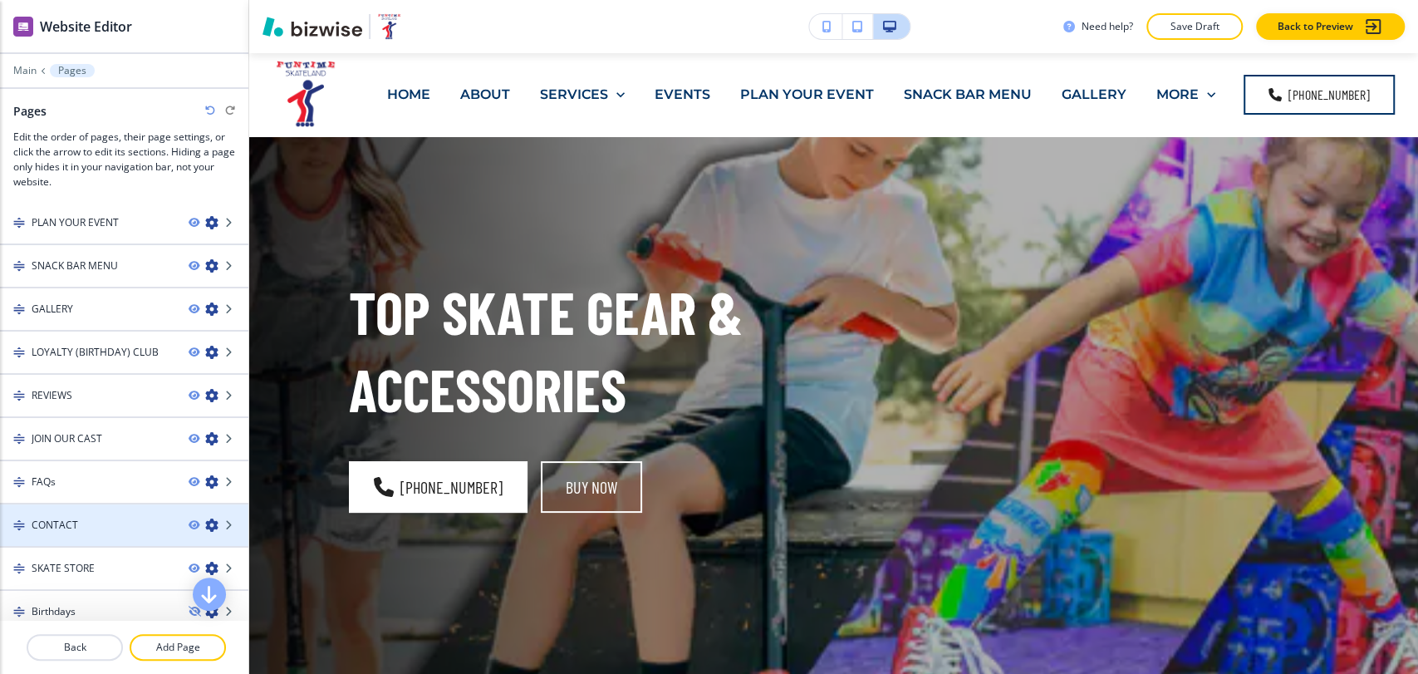
scroll to position [984, 0]
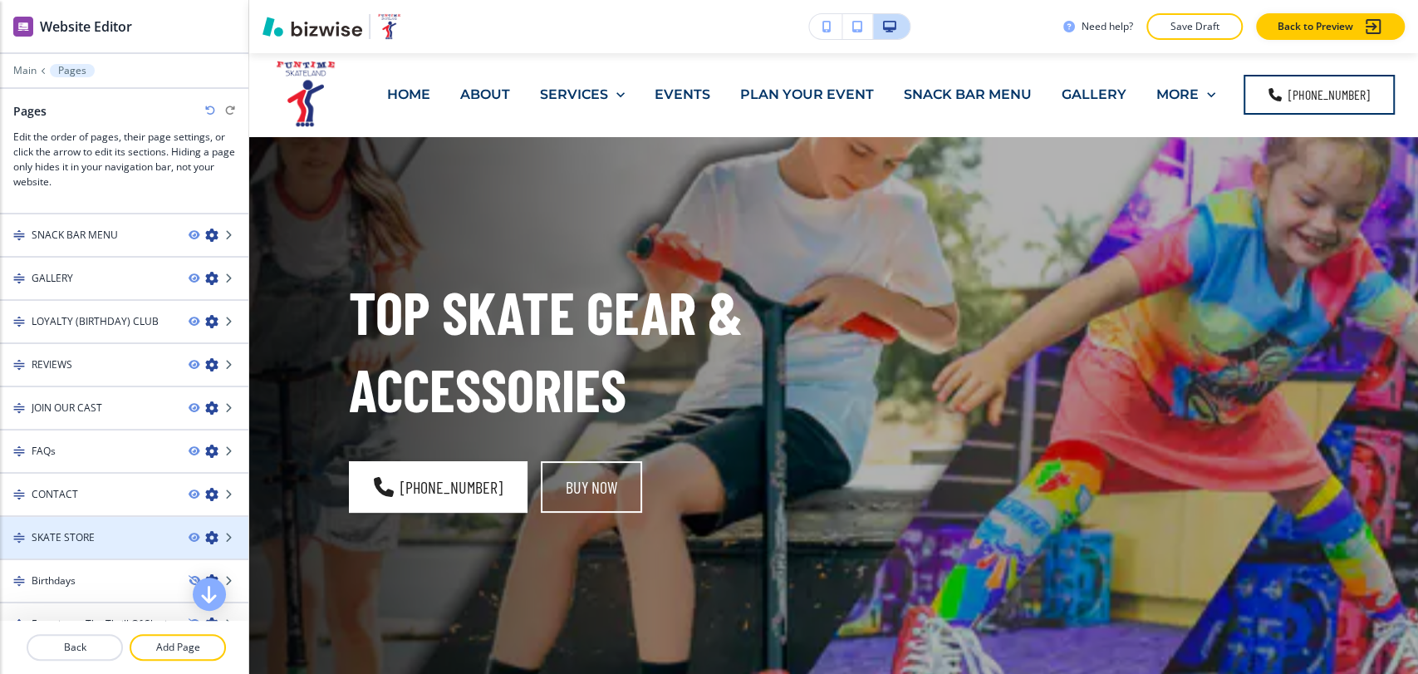
click at [205, 531] on icon "button" at bounding box center [211, 537] width 13 height 13
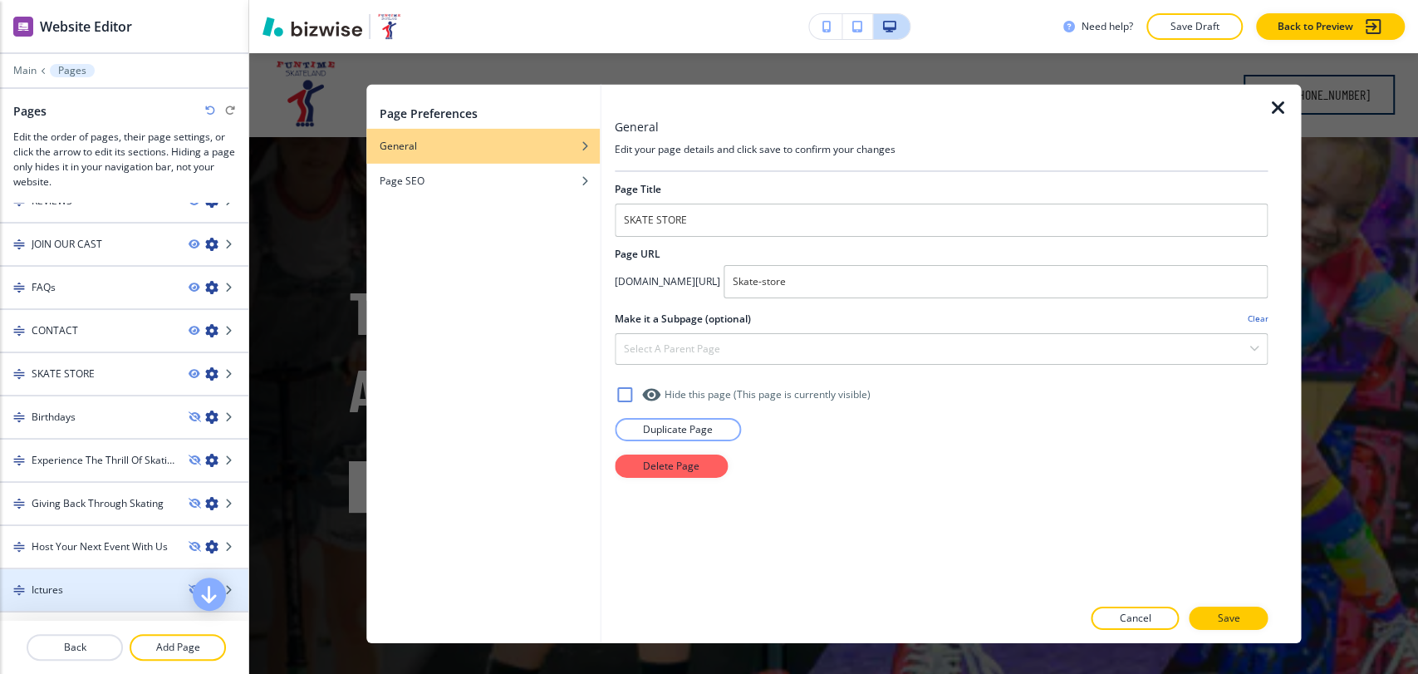
scroll to position [1261, 0]
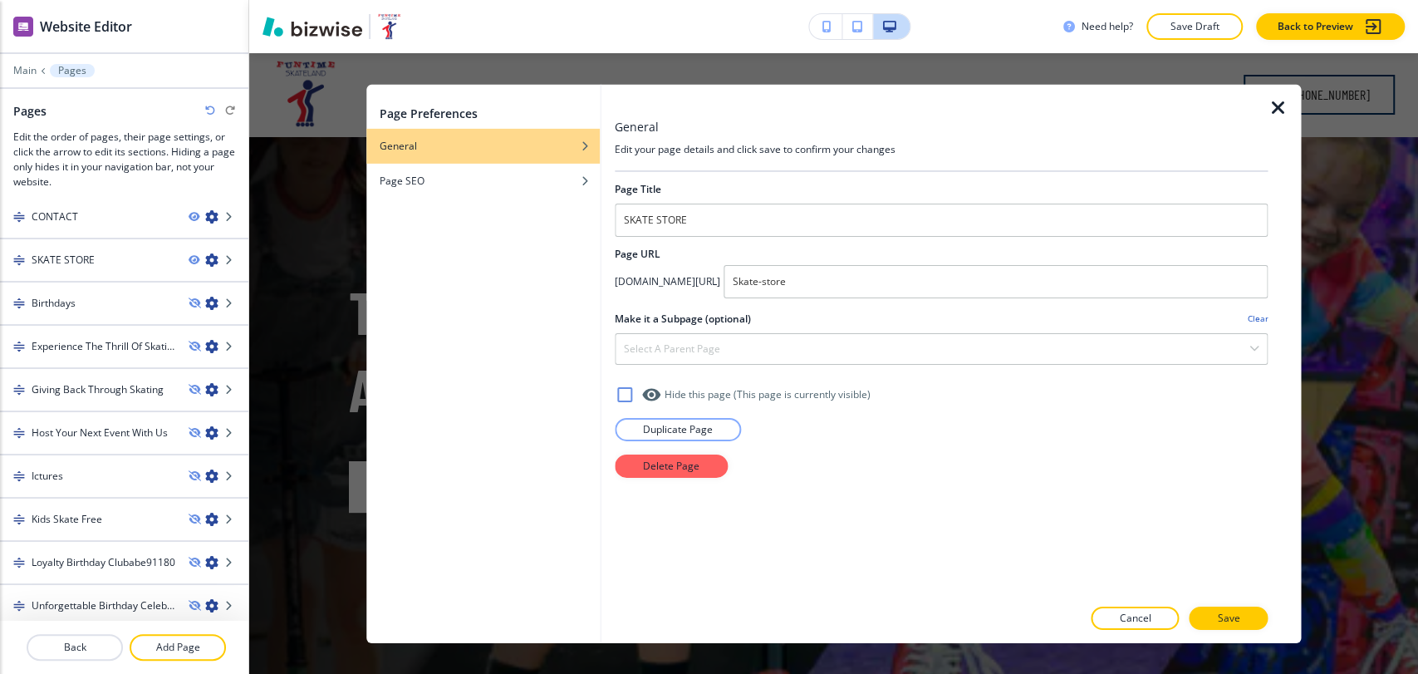
click at [617, 387] on icon at bounding box center [625, 394] width 20 height 20
click at [1221, 613] on p "Save" at bounding box center [1228, 618] width 22 height 15
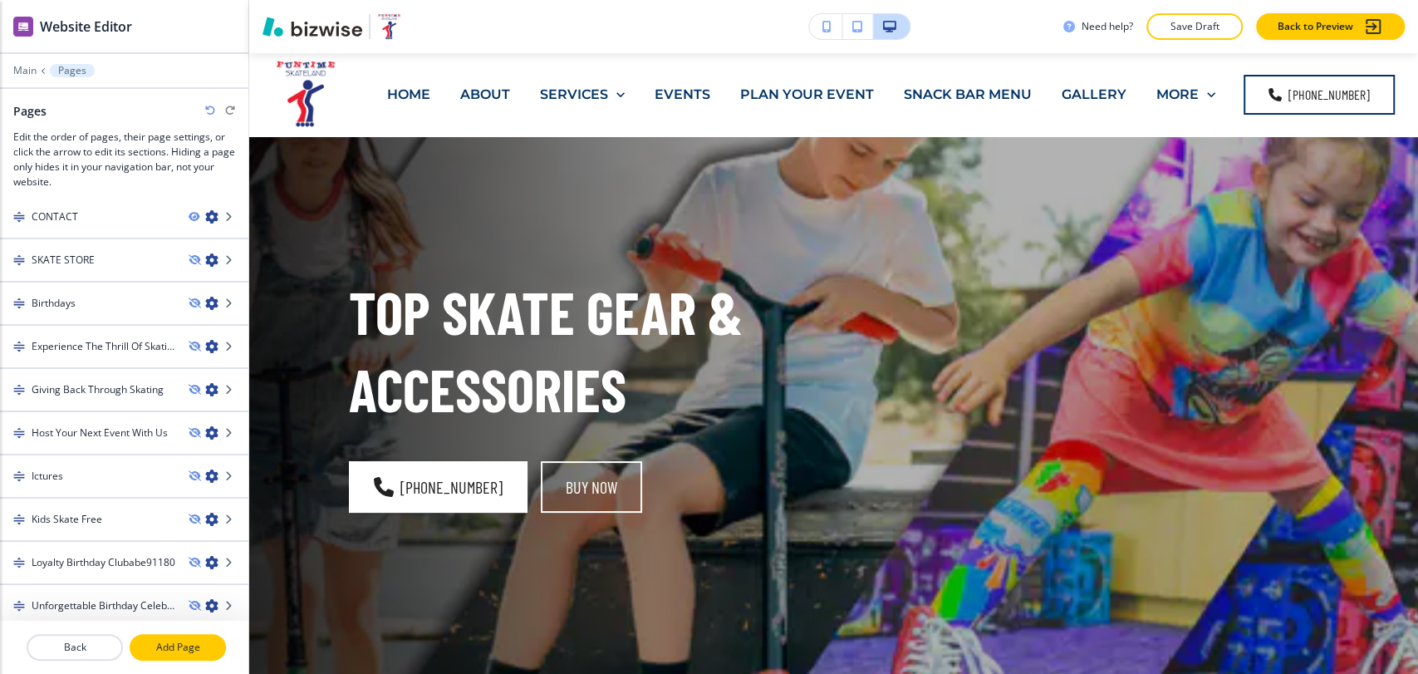
click at [187, 651] on p "Add Page" at bounding box center [177, 647] width 93 height 15
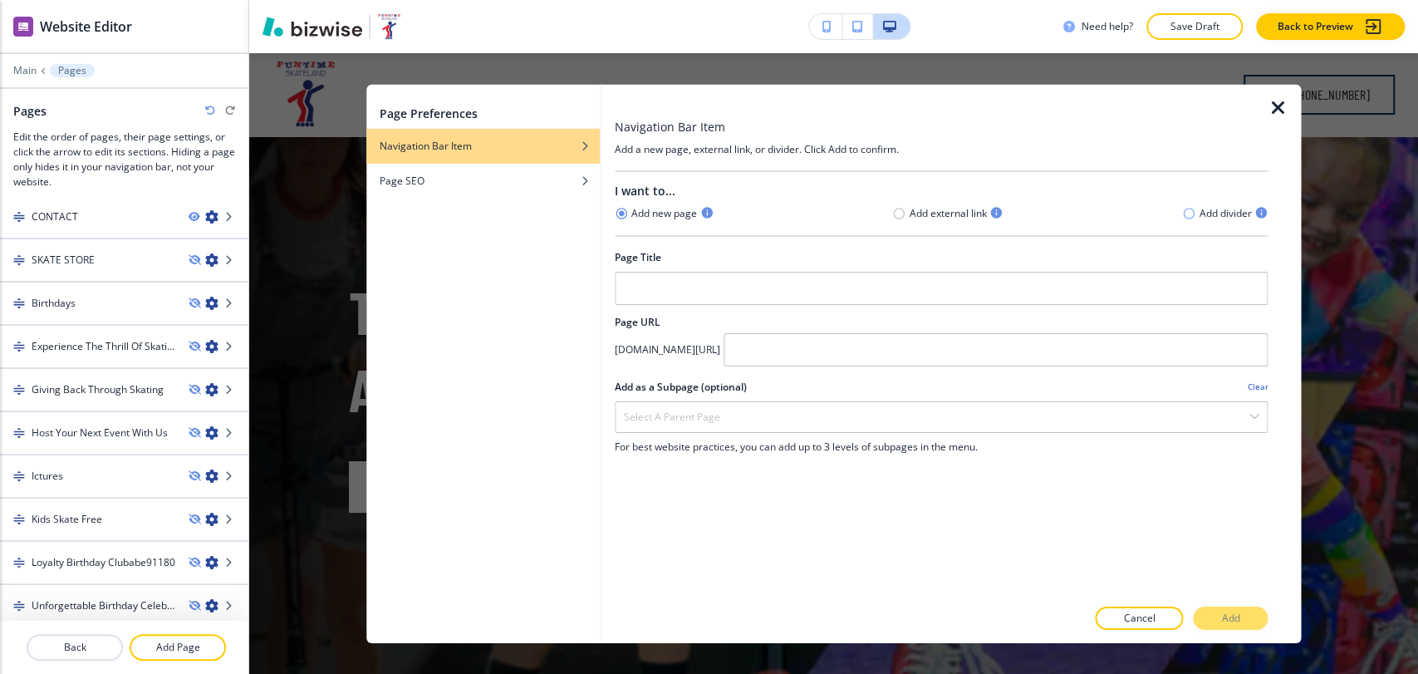
click at [1188, 214] on icon "button" at bounding box center [1188, 213] width 13 height 13
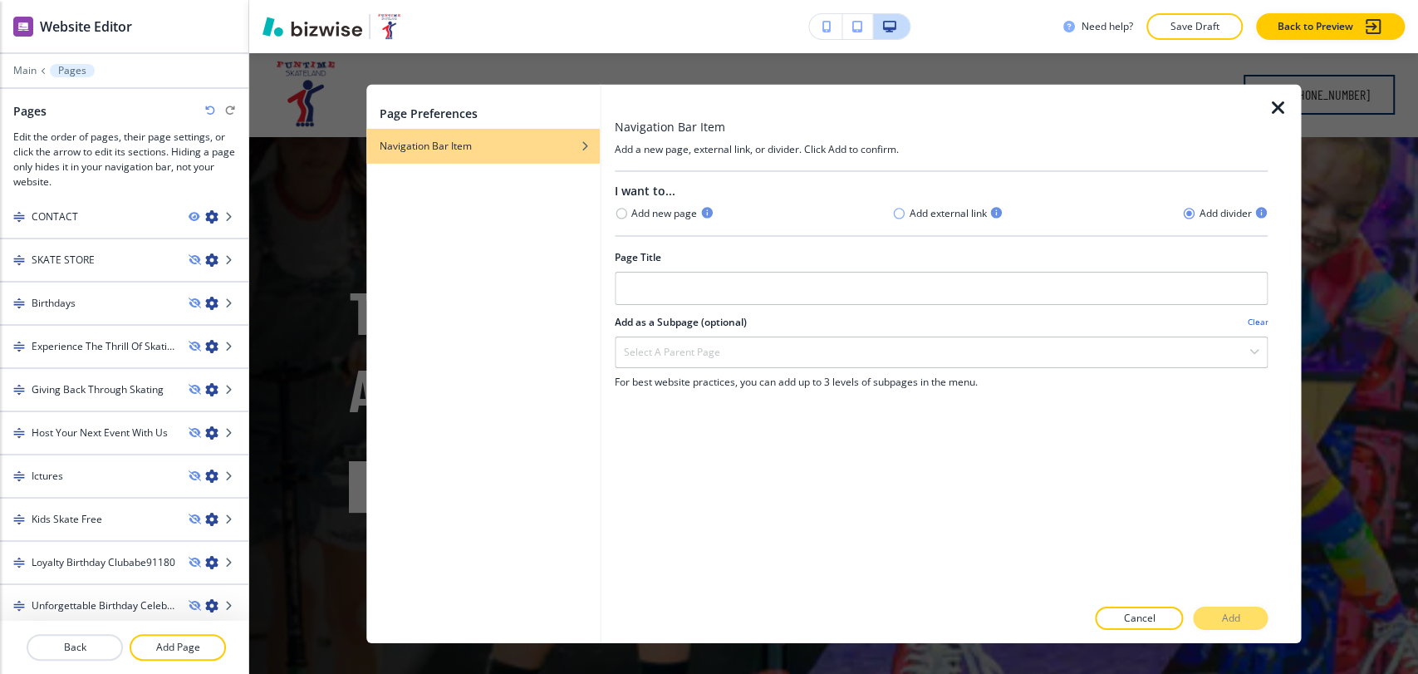
click at [897, 210] on icon "button" at bounding box center [899, 213] width 13 height 13
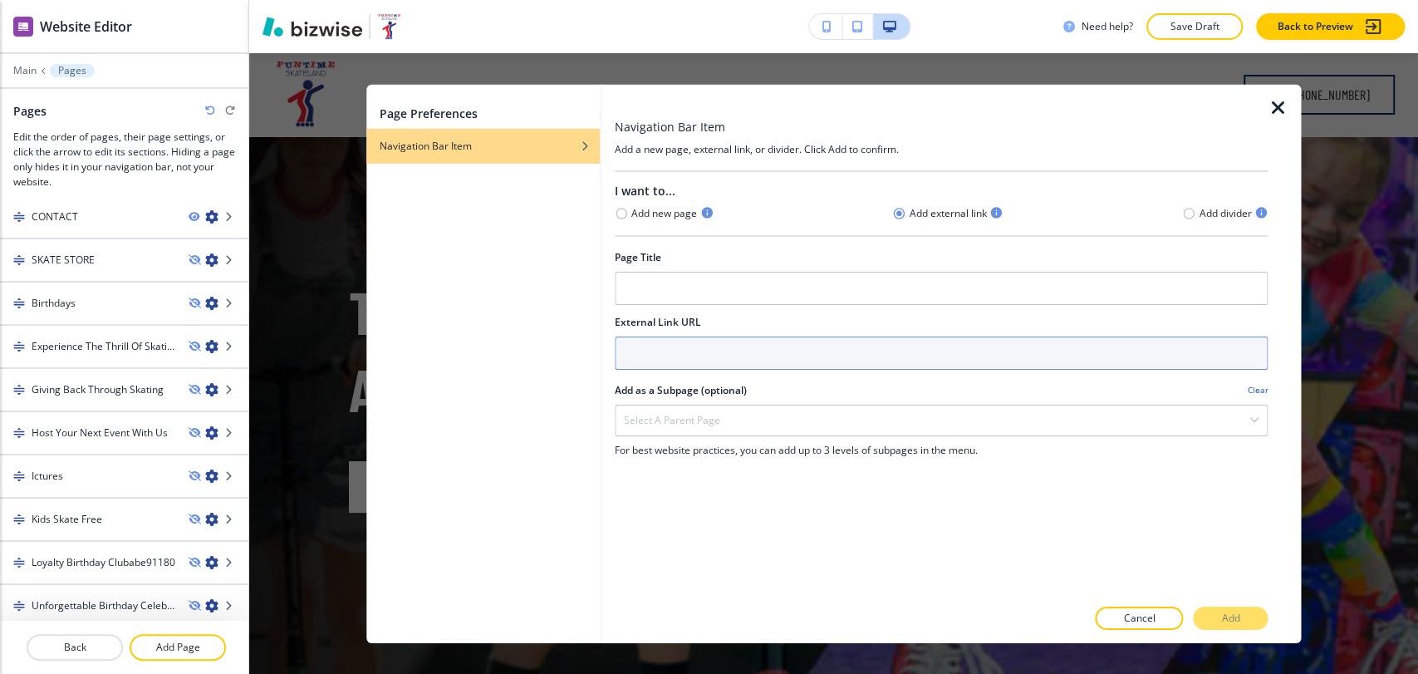
click at [708, 365] on input "text" at bounding box center [941, 352] width 653 height 33
paste input "https://crazyskates.com/?aff=14"
type input "https://crazyskates.com/?aff=14"
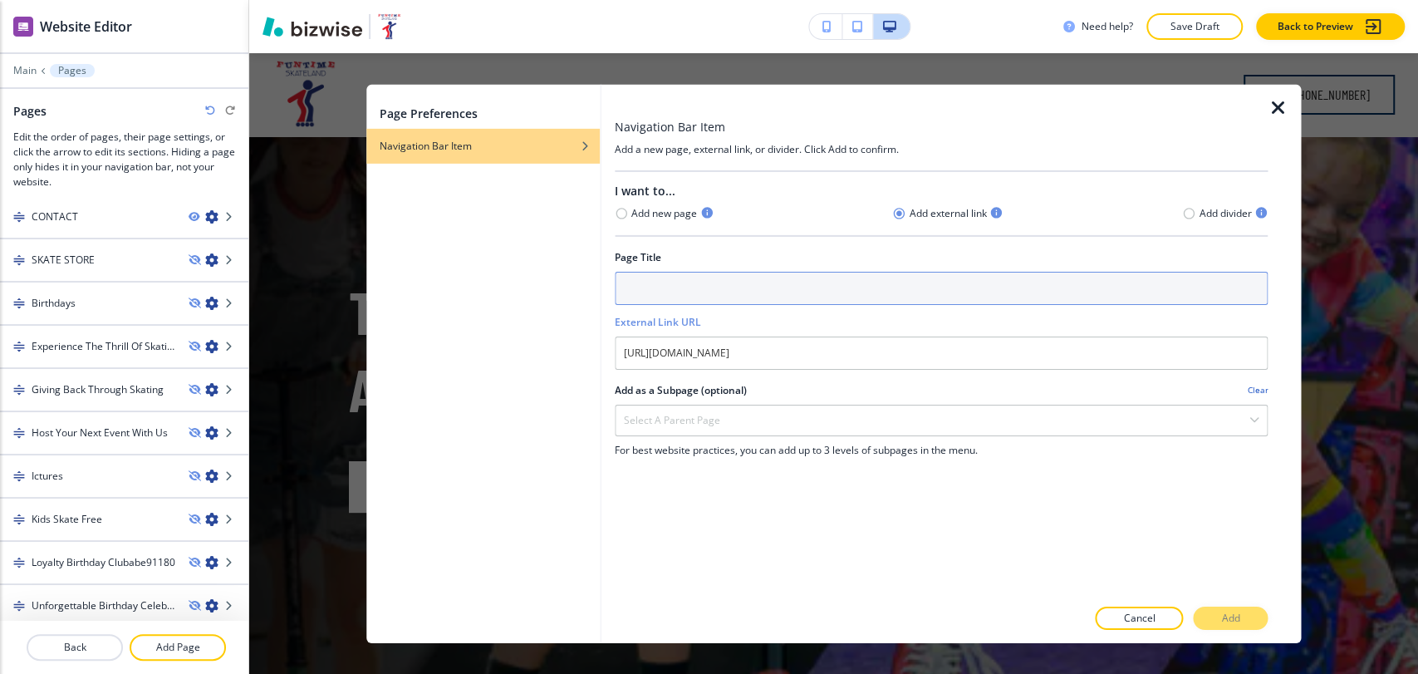
click at [715, 282] on input "text" at bounding box center [941, 287] width 653 height 33
paste input "R CAST FAQs CONTACT SKATE STORE"
click at [736, 283] on input "R CAST FAQs CONTACT SKATE STORE" at bounding box center [941, 287] width 653 height 33
drag, startPoint x: 734, startPoint y: 284, endPoint x: 586, endPoint y: 292, distance: 148.1
click at [586, 292] on div "Page Preferences Navigation Bar Item Navigation Bar Item Add a new page, extern…" at bounding box center [834, 363] width 936 height 558
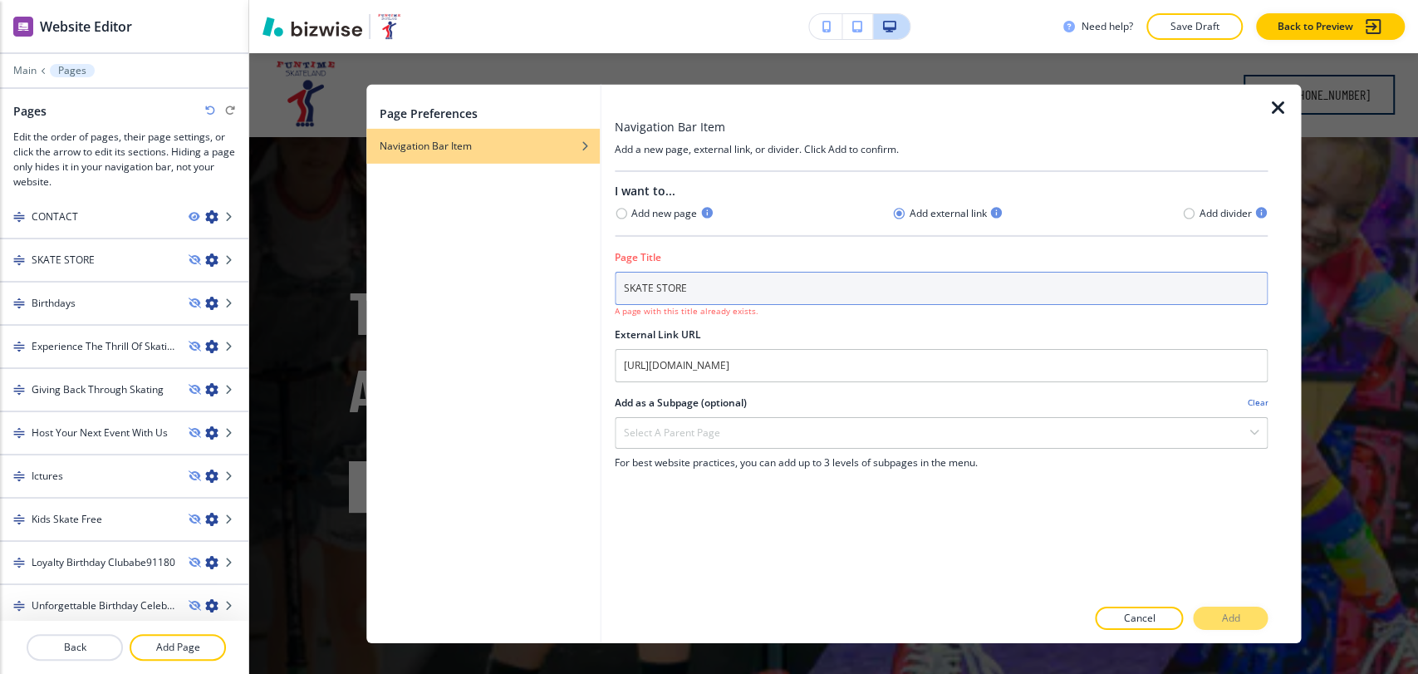
click at [711, 290] on input "SKATE STORE" at bounding box center [941, 287] width 653 height 33
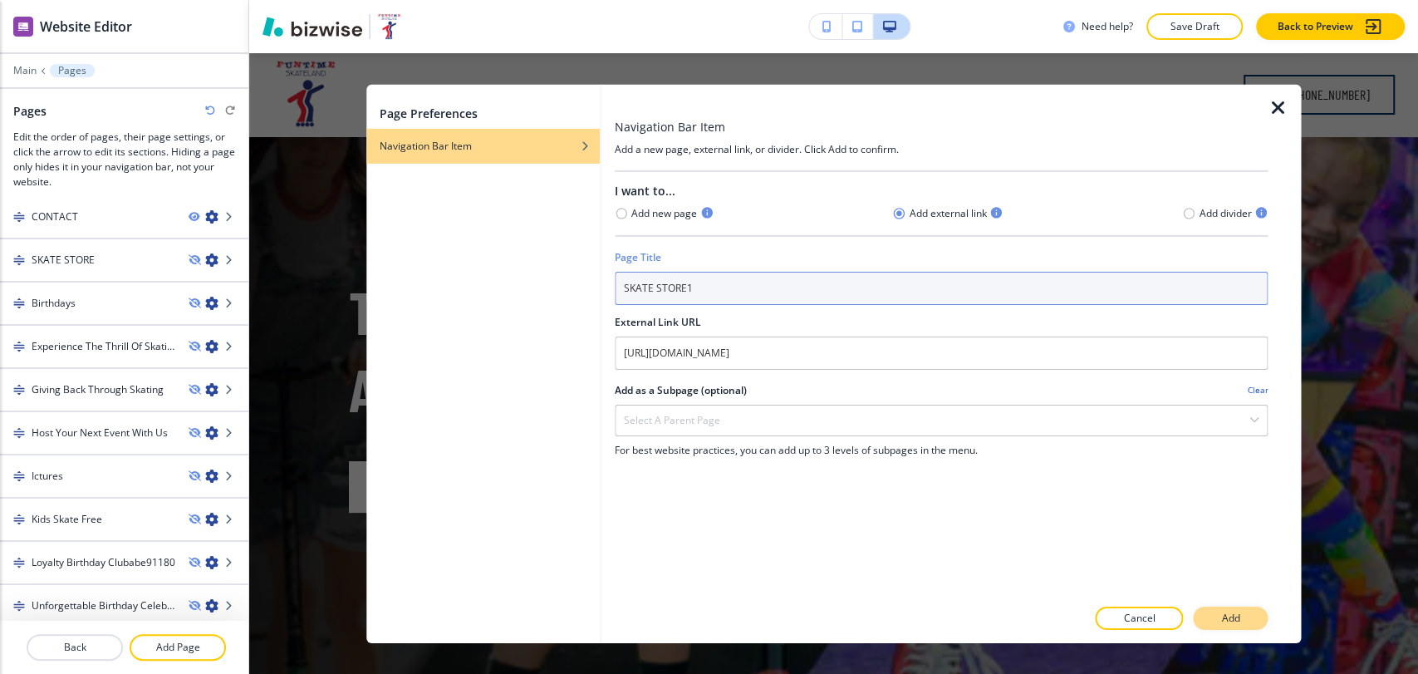
type input "SKATE STORE1"
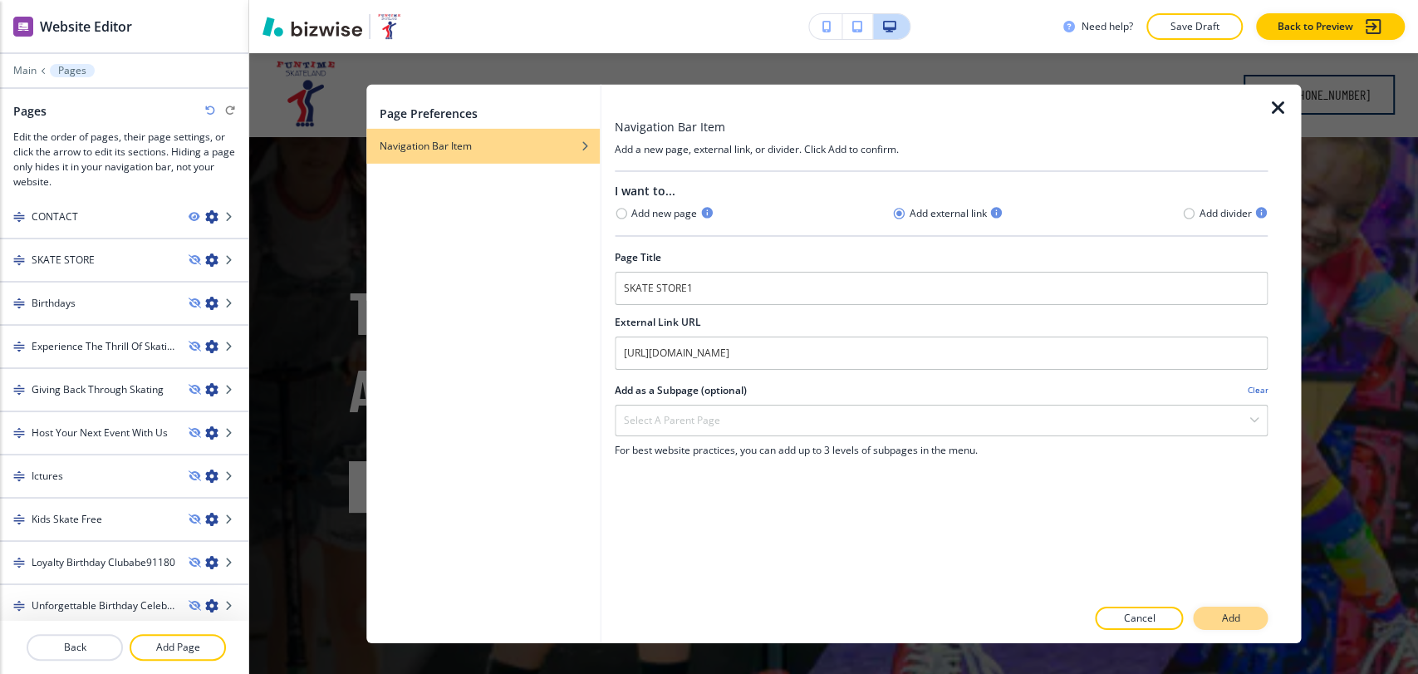
click at [1235, 617] on p "Add" at bounding box center [1230, 618] width 18 height 15
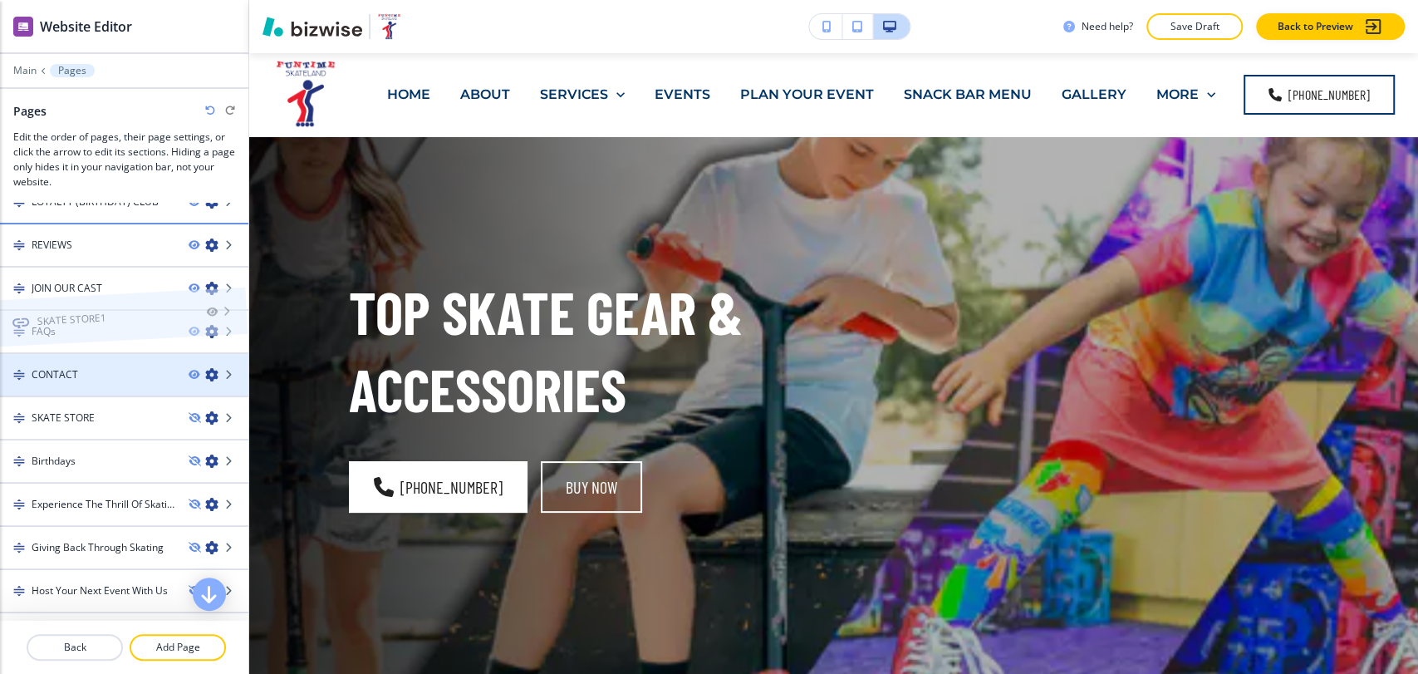
scroll to position [1039, 0]
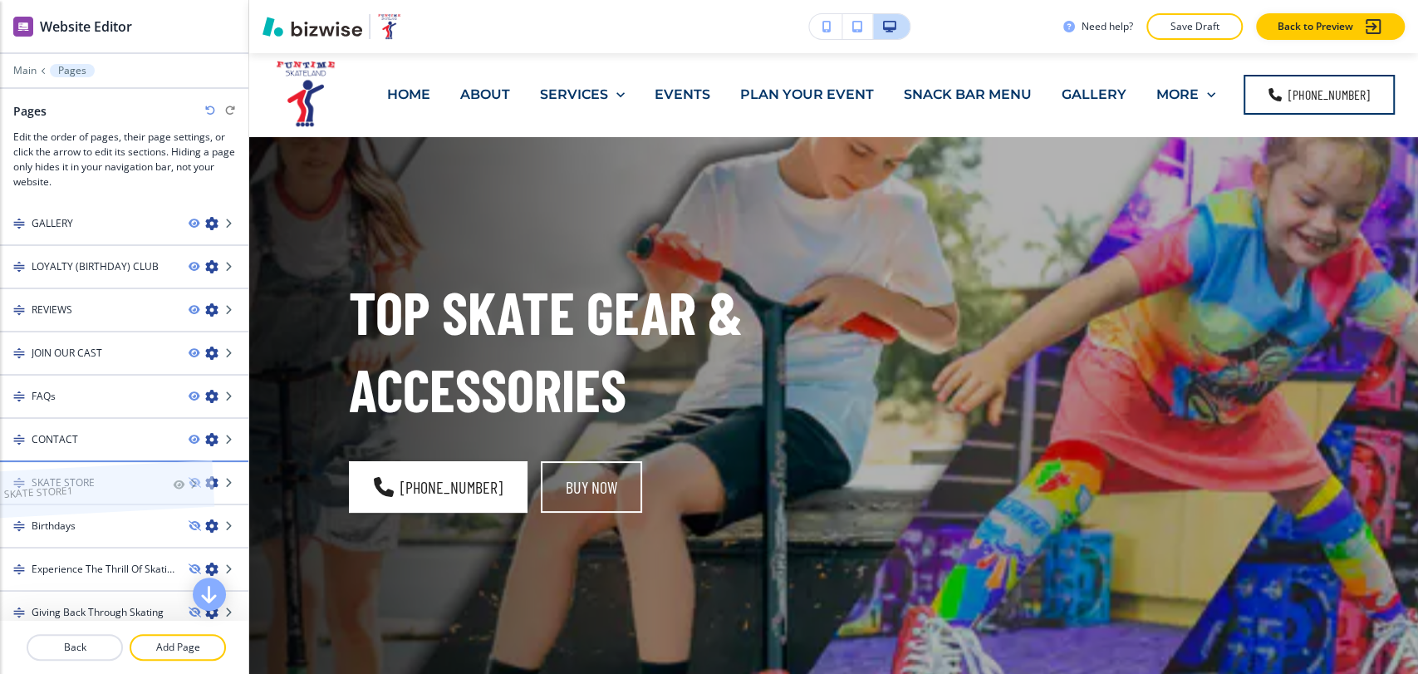
drag, startPoint x: 96, startPoint y: 599, endPoint x: 60, endPoint y: 458, distance: 145.9
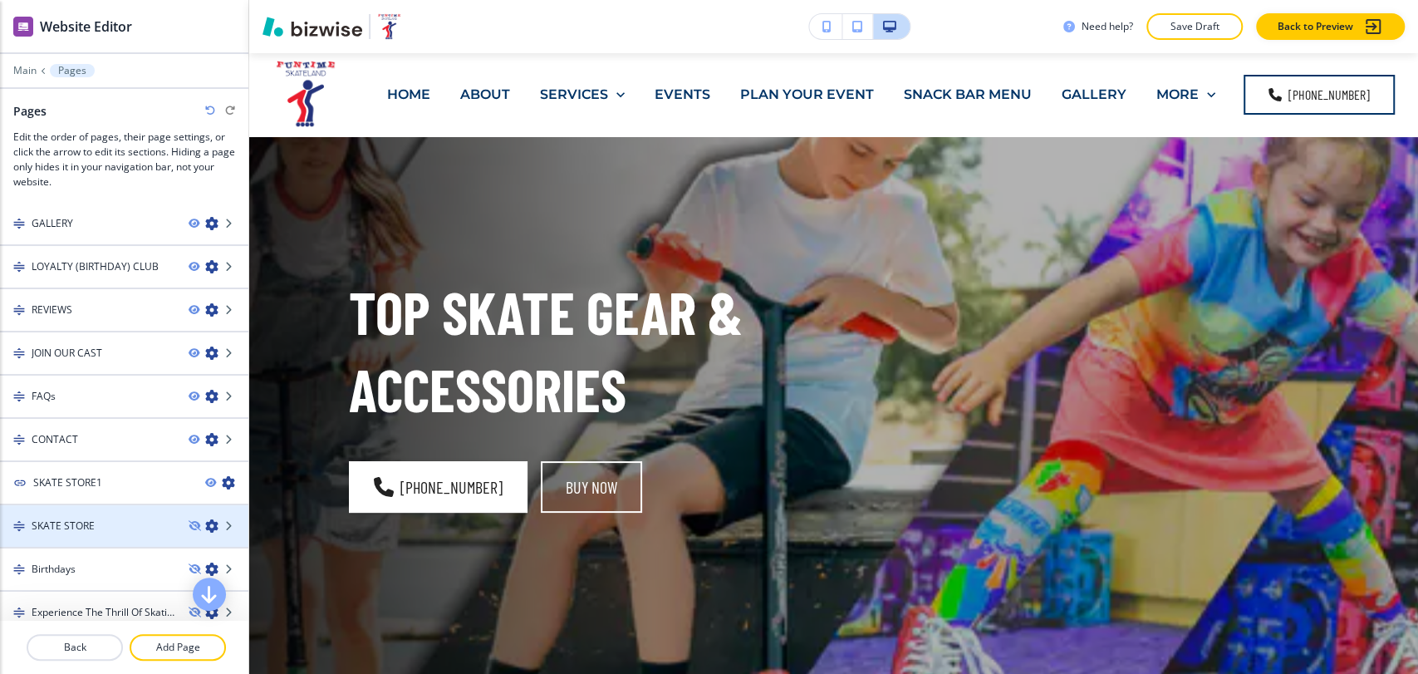
click at [205, 521] on icon "button" at bounding box center [211, 525] width 13 height 13
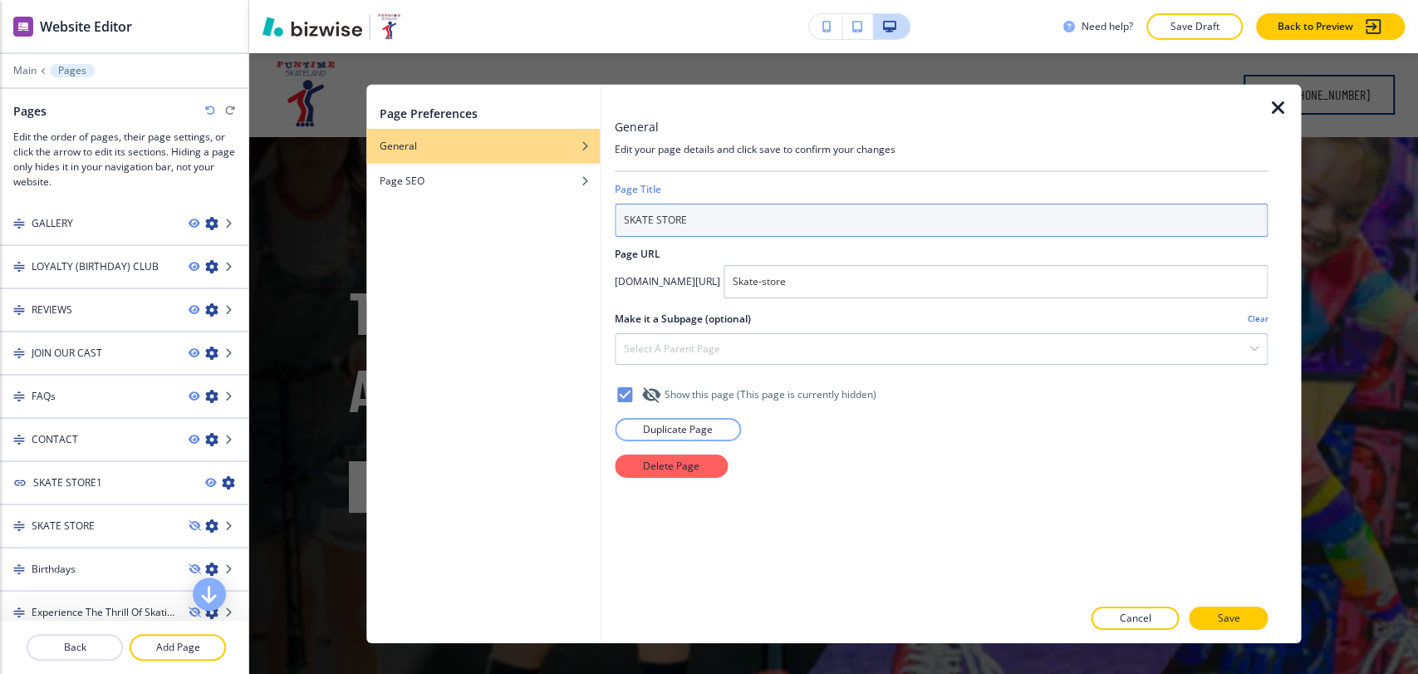
click at [759, 215] on input "SKATE STORE" at bounding box center [941, 219] width 653 height 33
type input "SKATE STORE01"
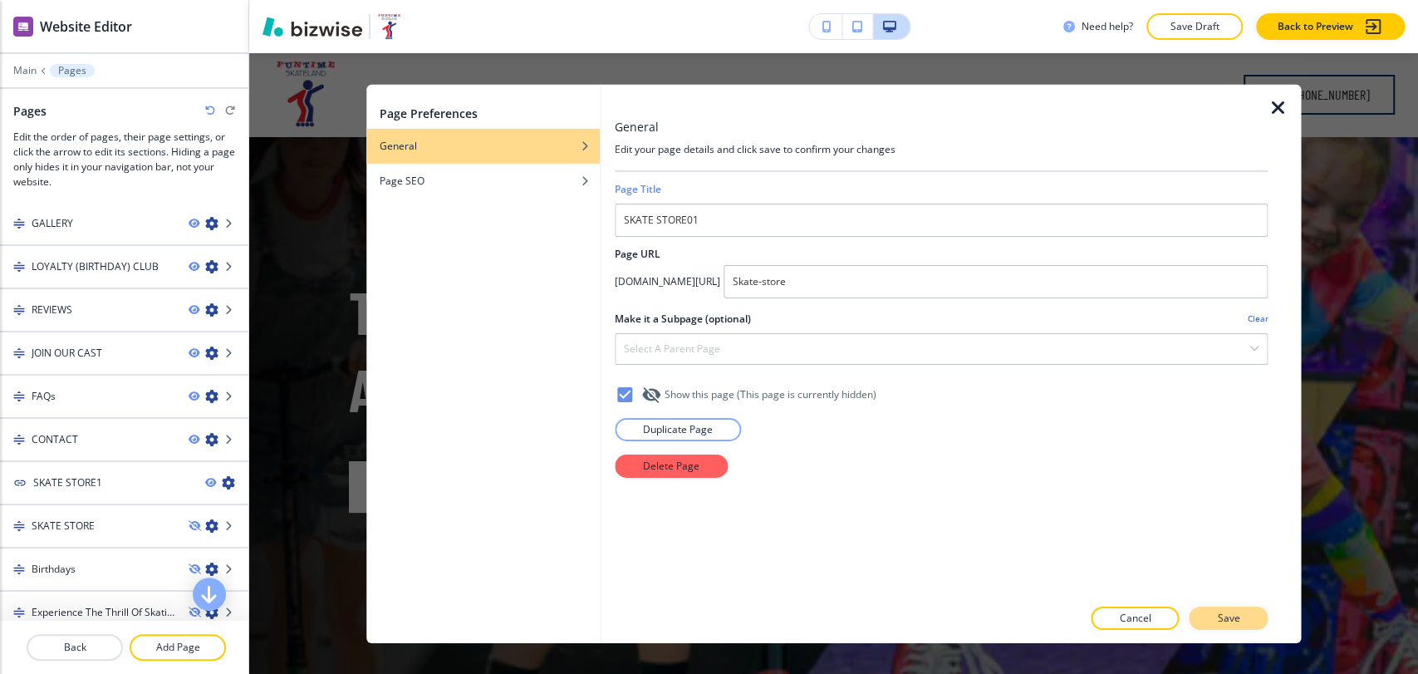
click at [1239, 622] on p "Save" at bounding box center [1228, 618] width 22 height 15
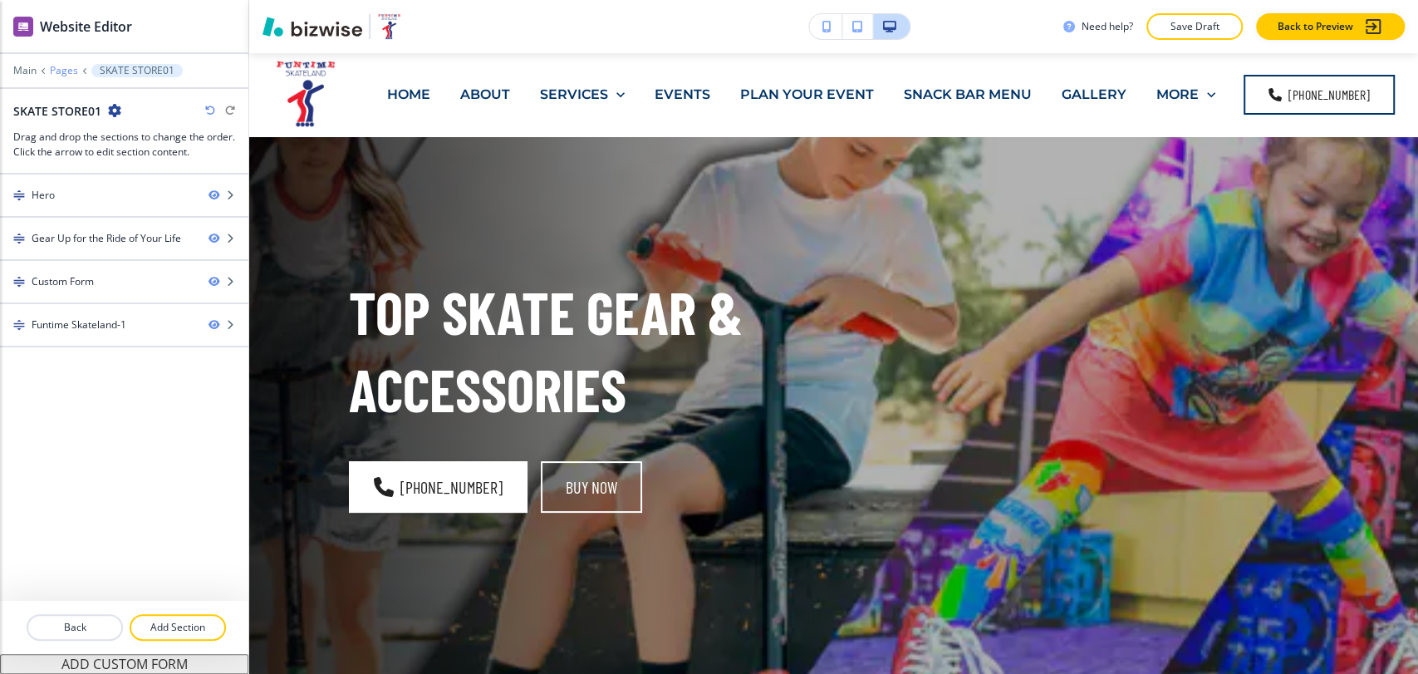
click at [57, 70] on p "Pages" at bounding box center [64, 71] width 28 height 12
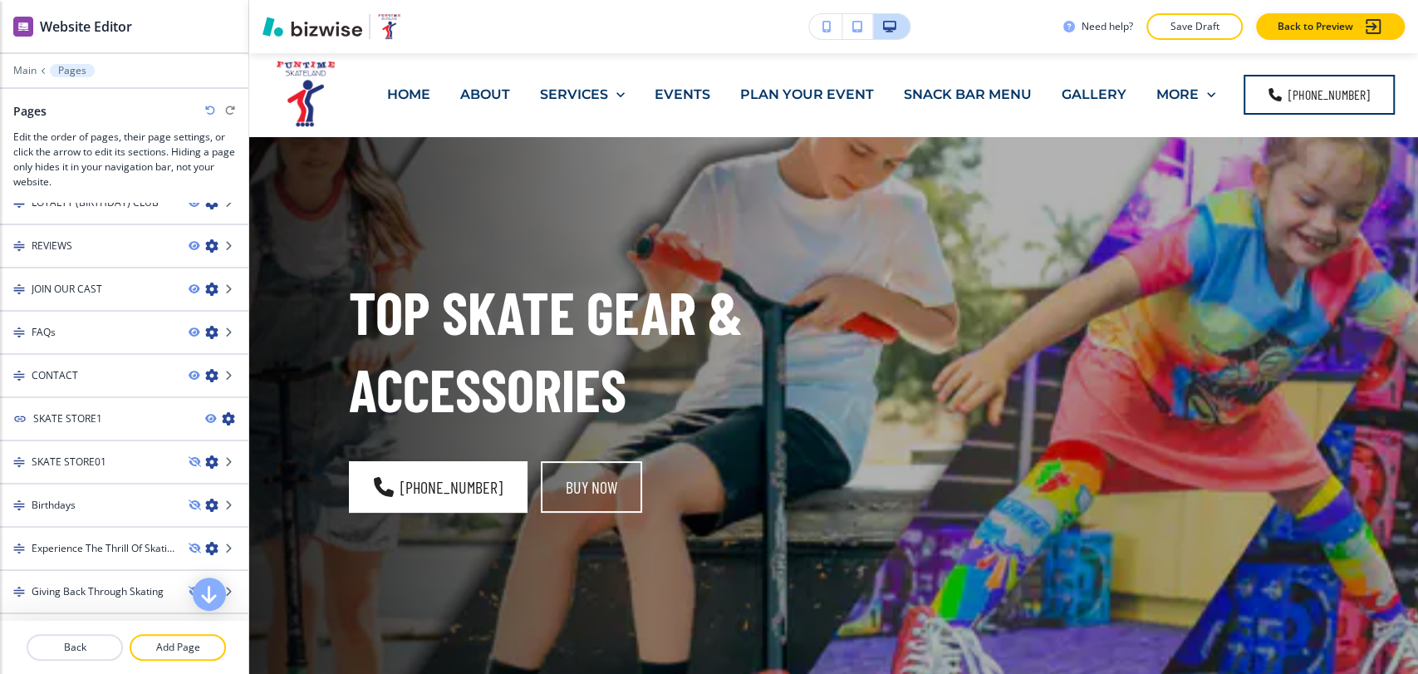
scroll to position [1119, 0]
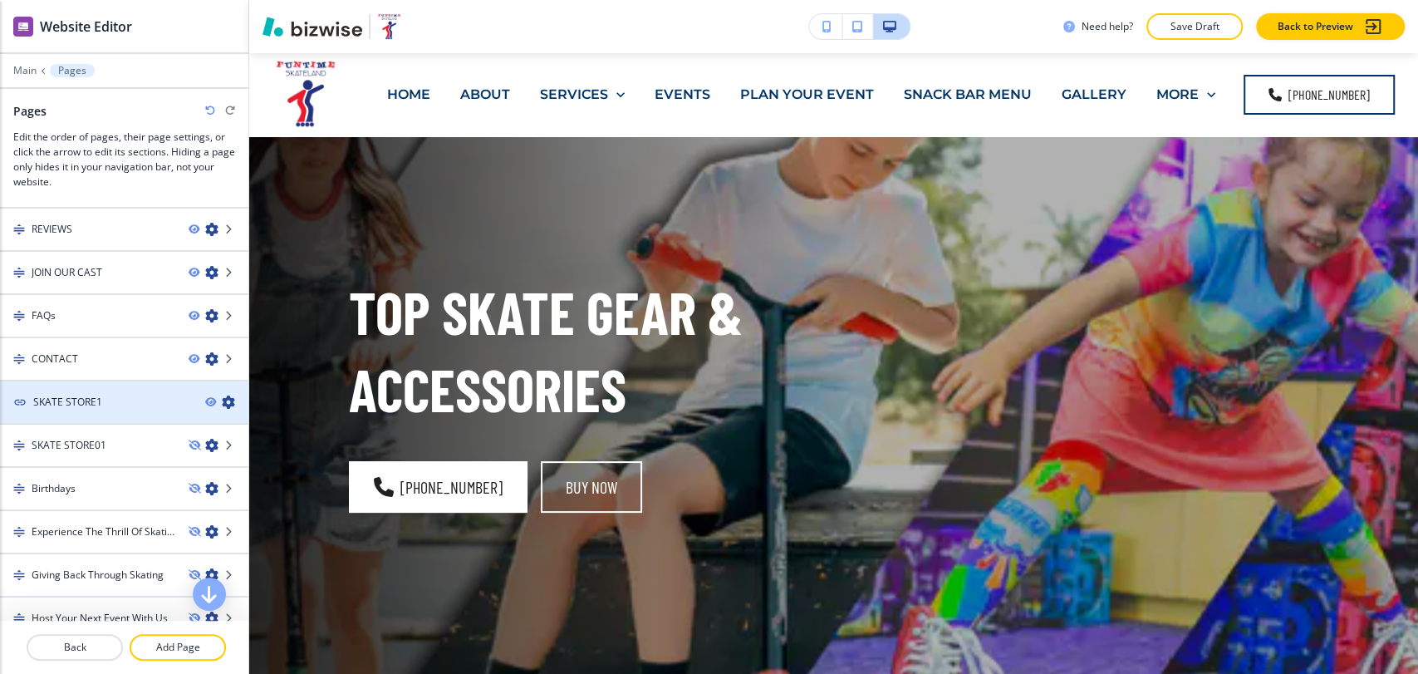
click at [222, 396] on icon "button" at bounding box center [228, 402] width 13 height 13
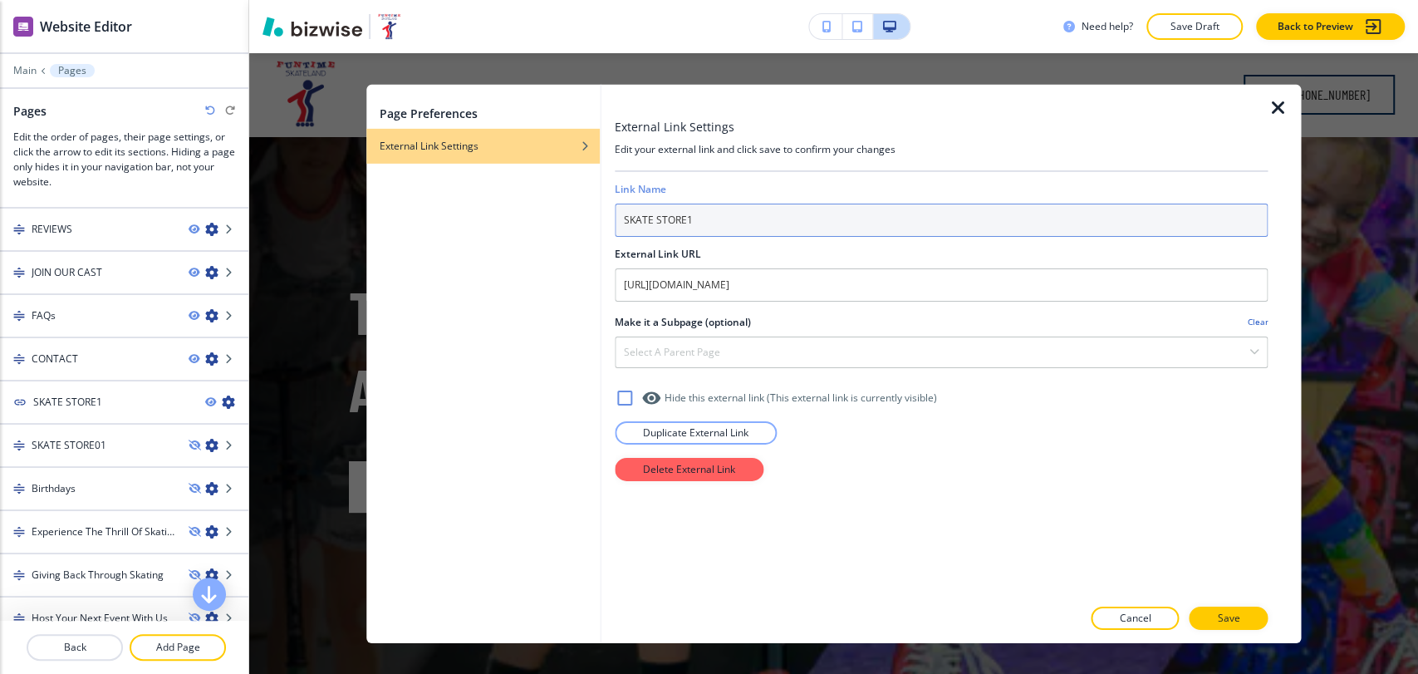
click at [744, 225] on input "SKATE STORE1" at bounding box center [941, 219] width 653 height 33
type input "SKATE STORE"
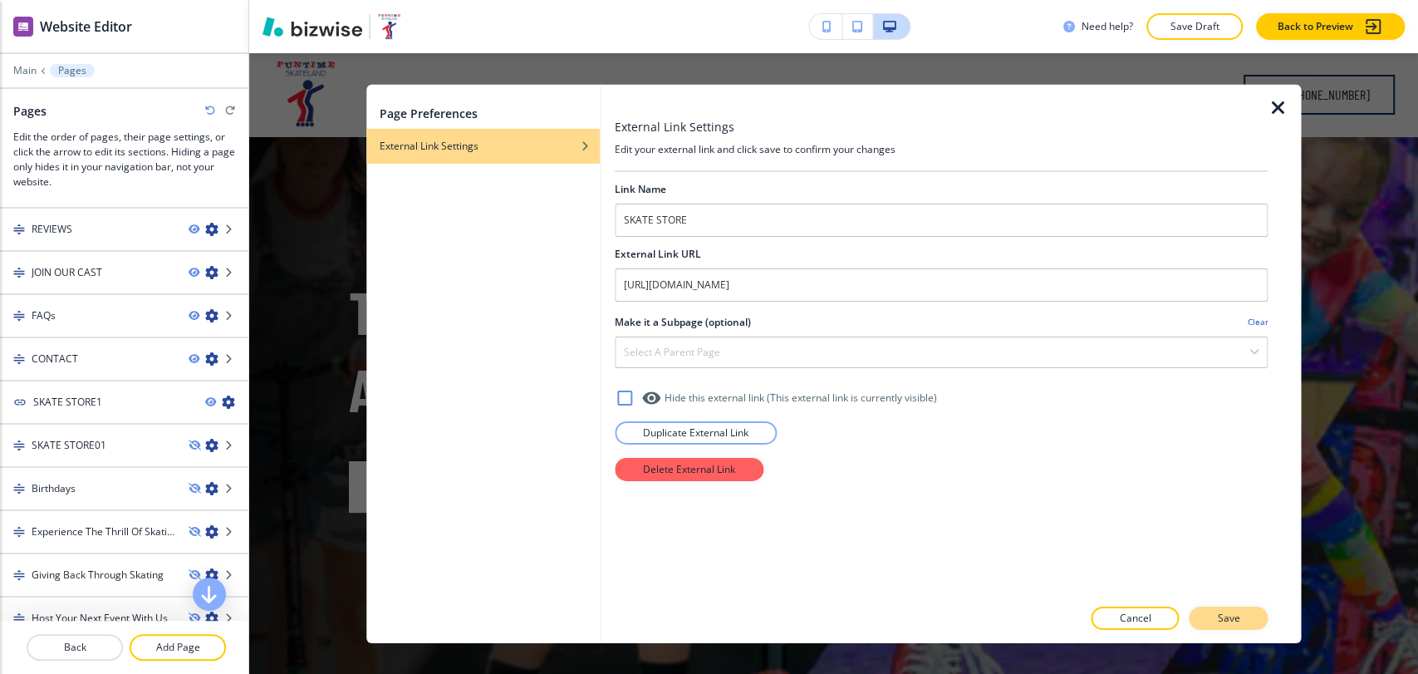
click at [1226, 619] on p "Save" at bounding box center [1228, 618] width 22 height 15
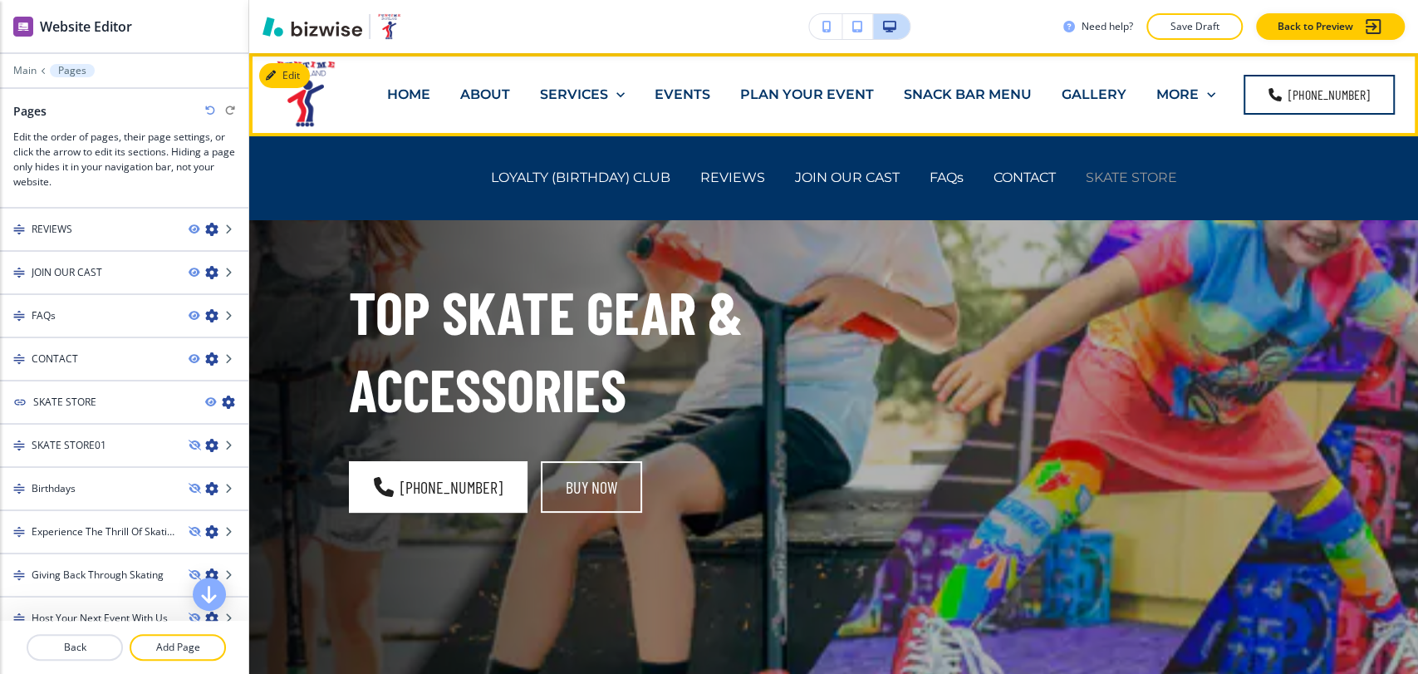
click at [1135, 179] on p "SKATE STORE" at bounding box center [1131, 177] width 91 height 19
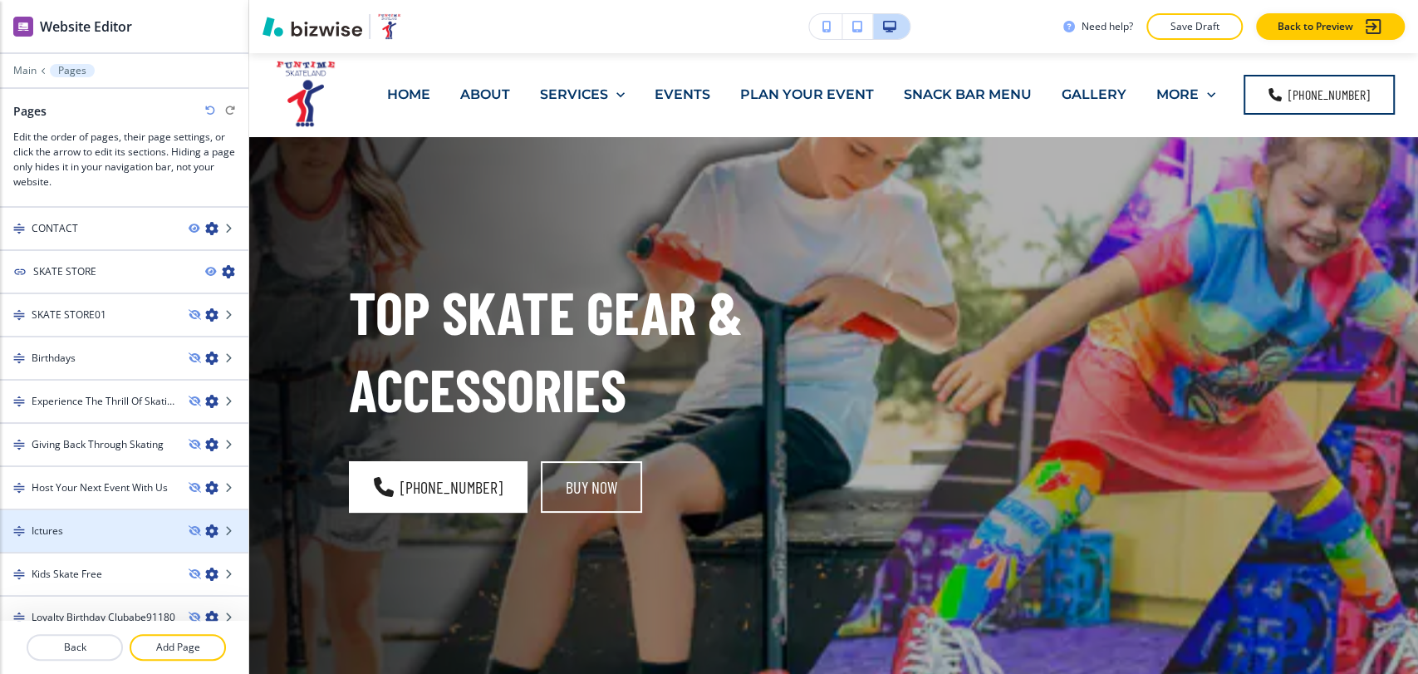
scroll to position [1304, 0]
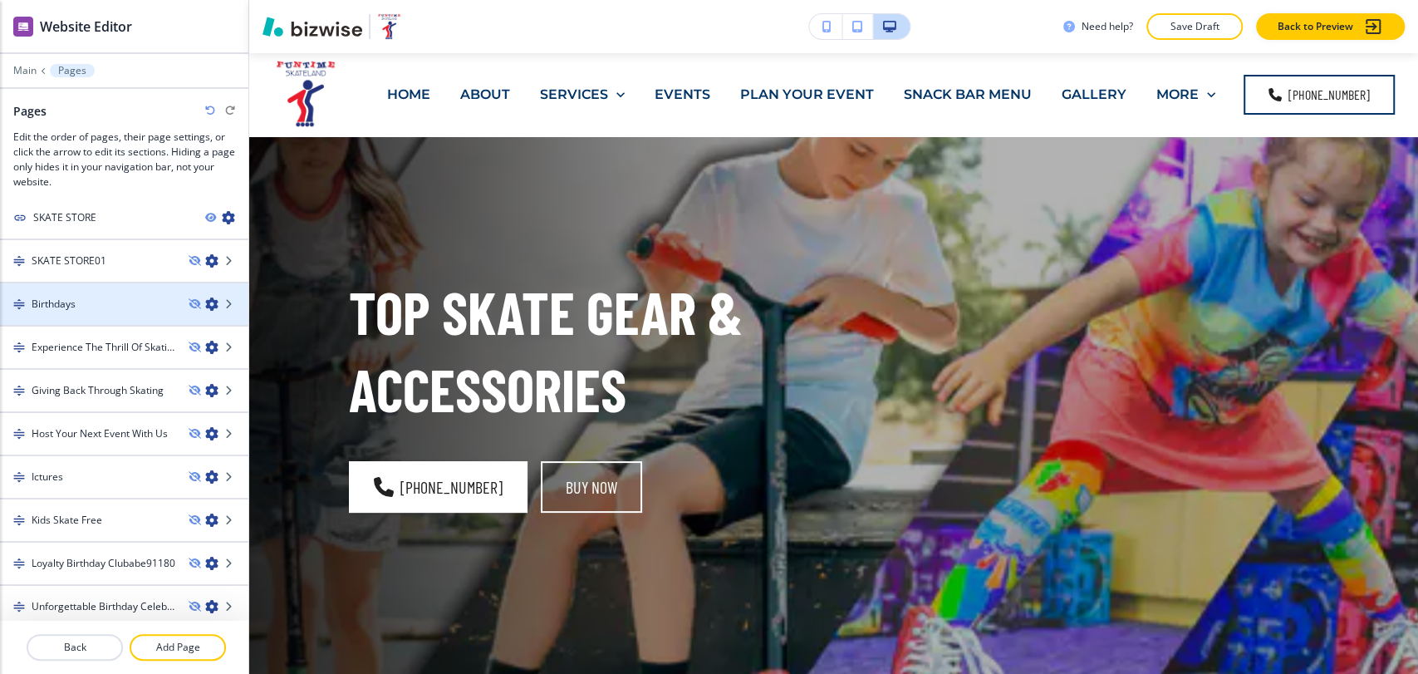
click at [106, 299] on div "Birthdays" at bounding box center [87, 304] width 175 height 15
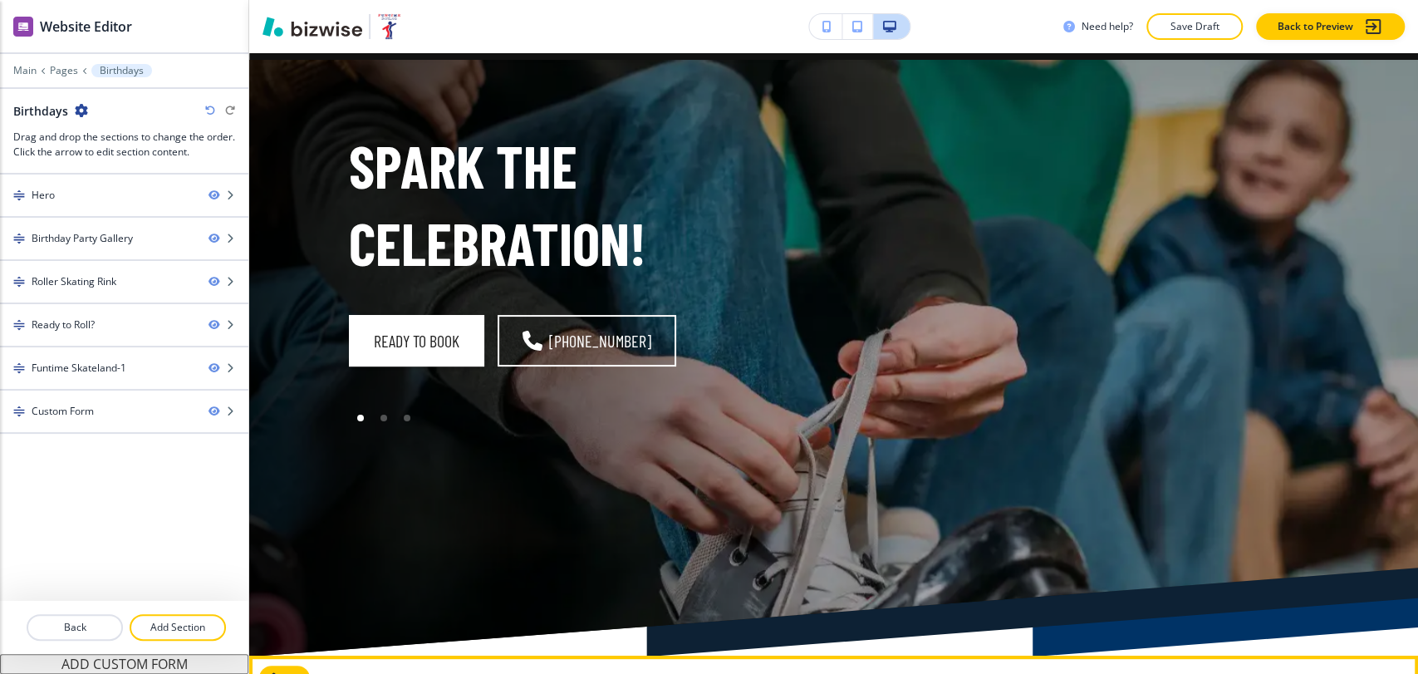
scroll to position [0, 0]
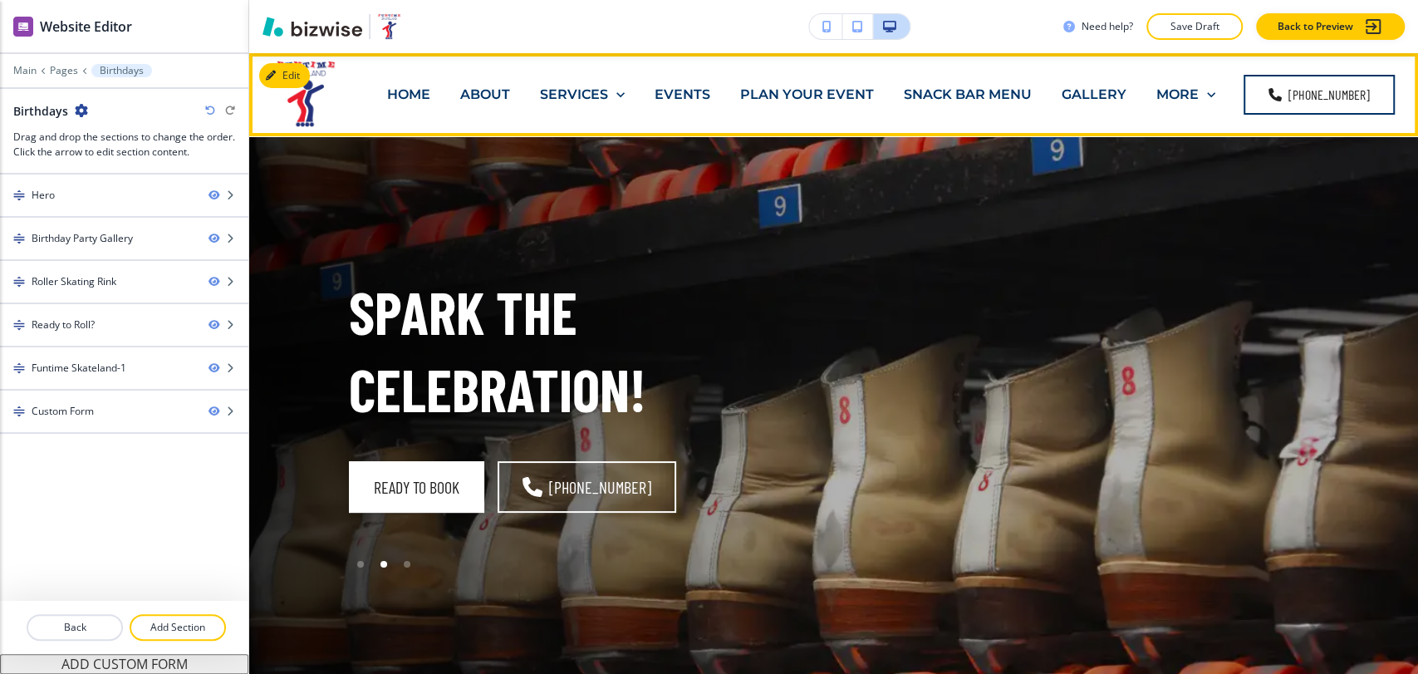
click at [996, 98] on p "SNACK BAR MENU" at bounding box center [968, 94] width 128 height 19
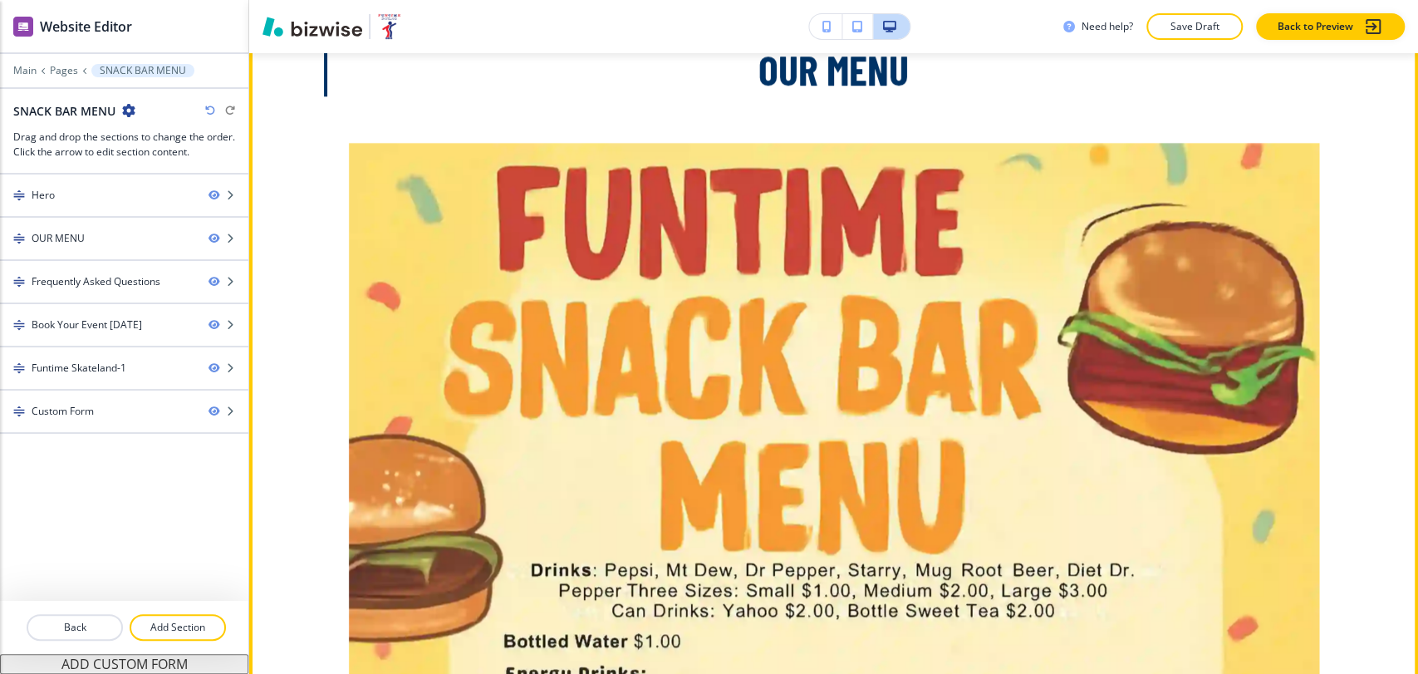
scroll to position [923, 0]
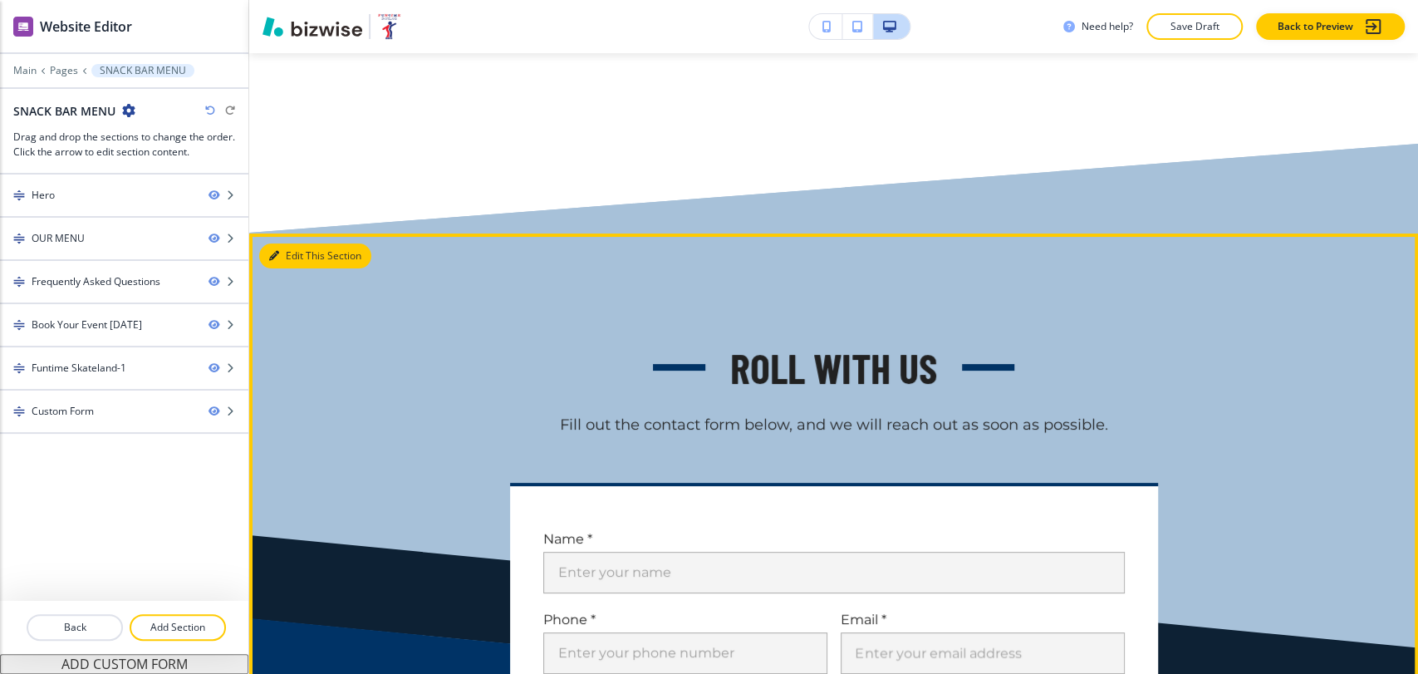
click at [281, 243] on button "Edit This Section" at bounding box center [315, 255] width 112 height 25
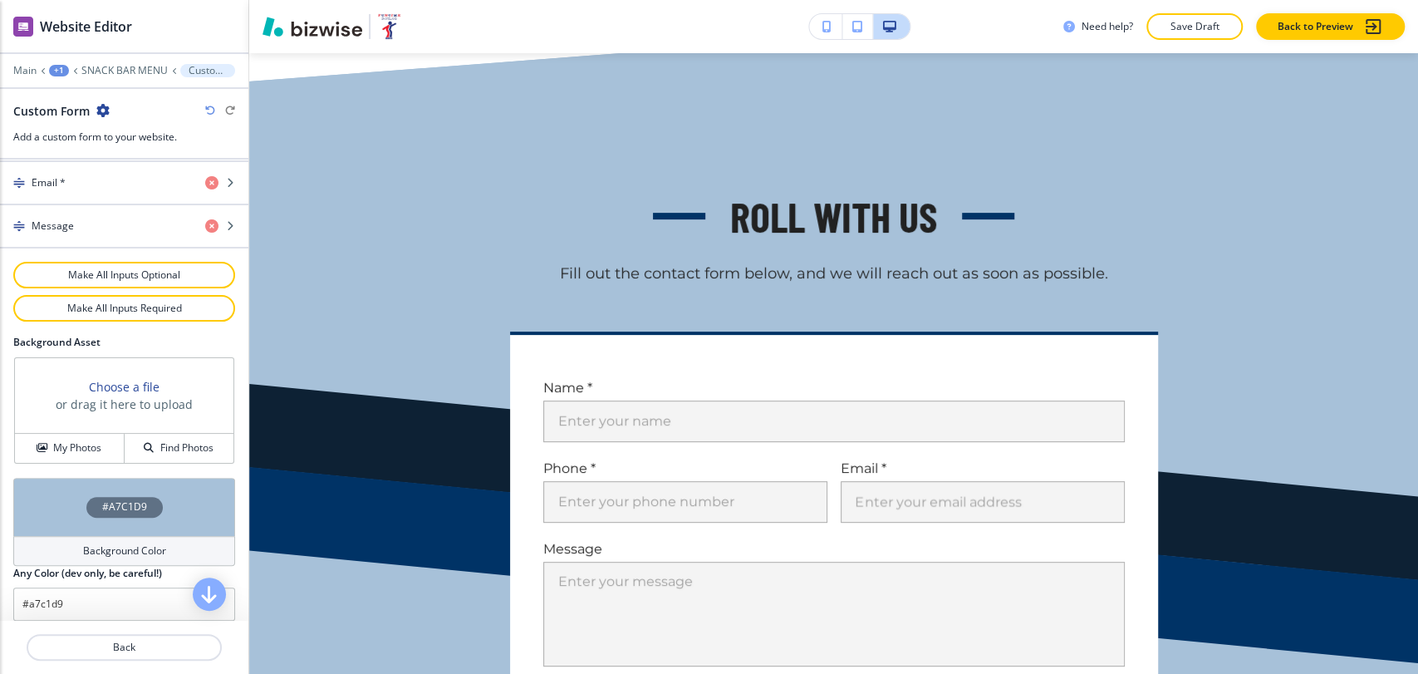
scroll to position [858, 0]
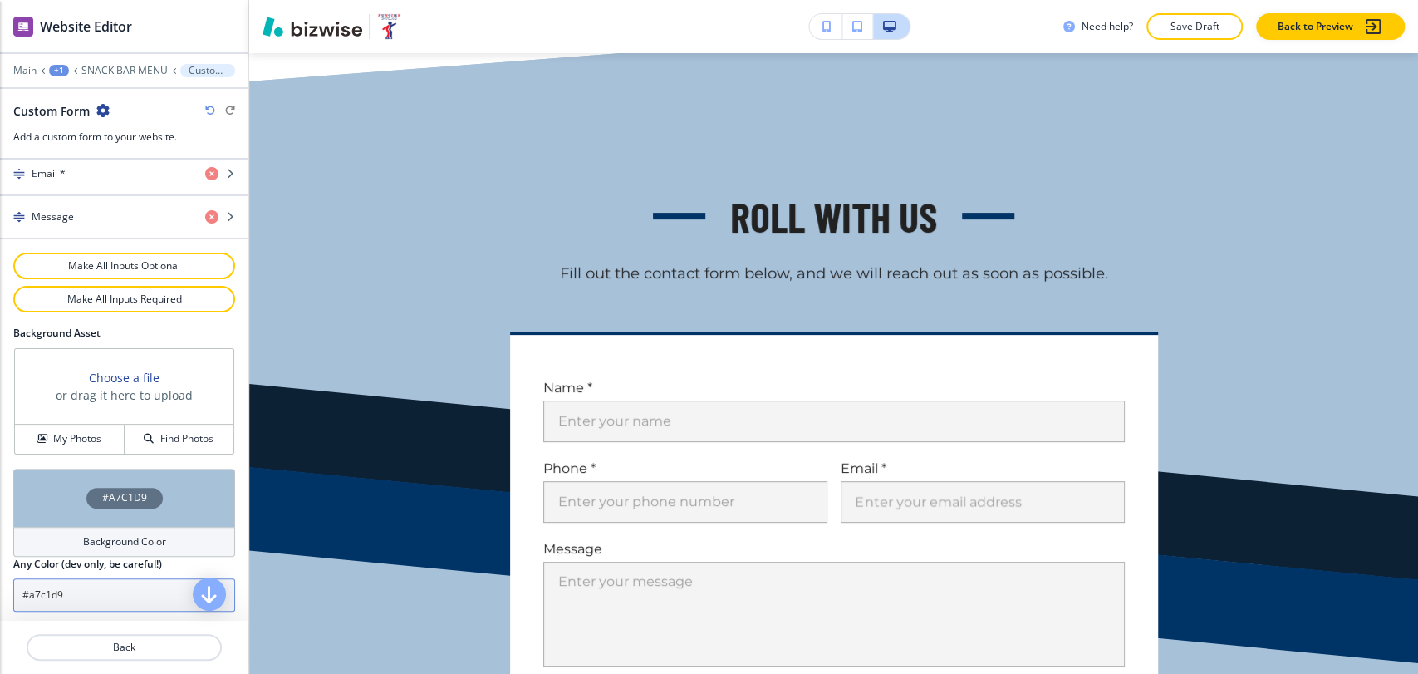
click at [97, 587] on input "#a7c1d9" at bounding box center [124, 594] width 222 height 33
click at [96, 587] on input "#a7c1d9" at bounding box center [124, 594] width 222 height 33
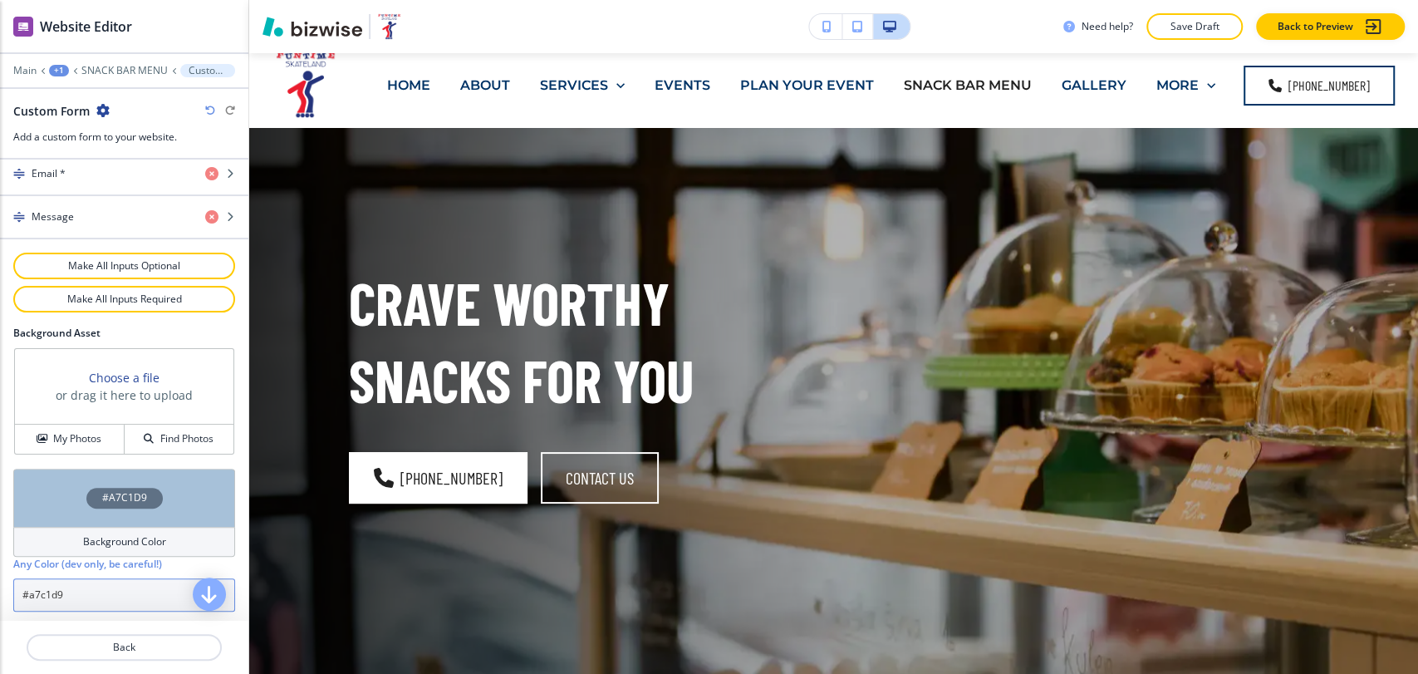
scroll to position [0, 0]
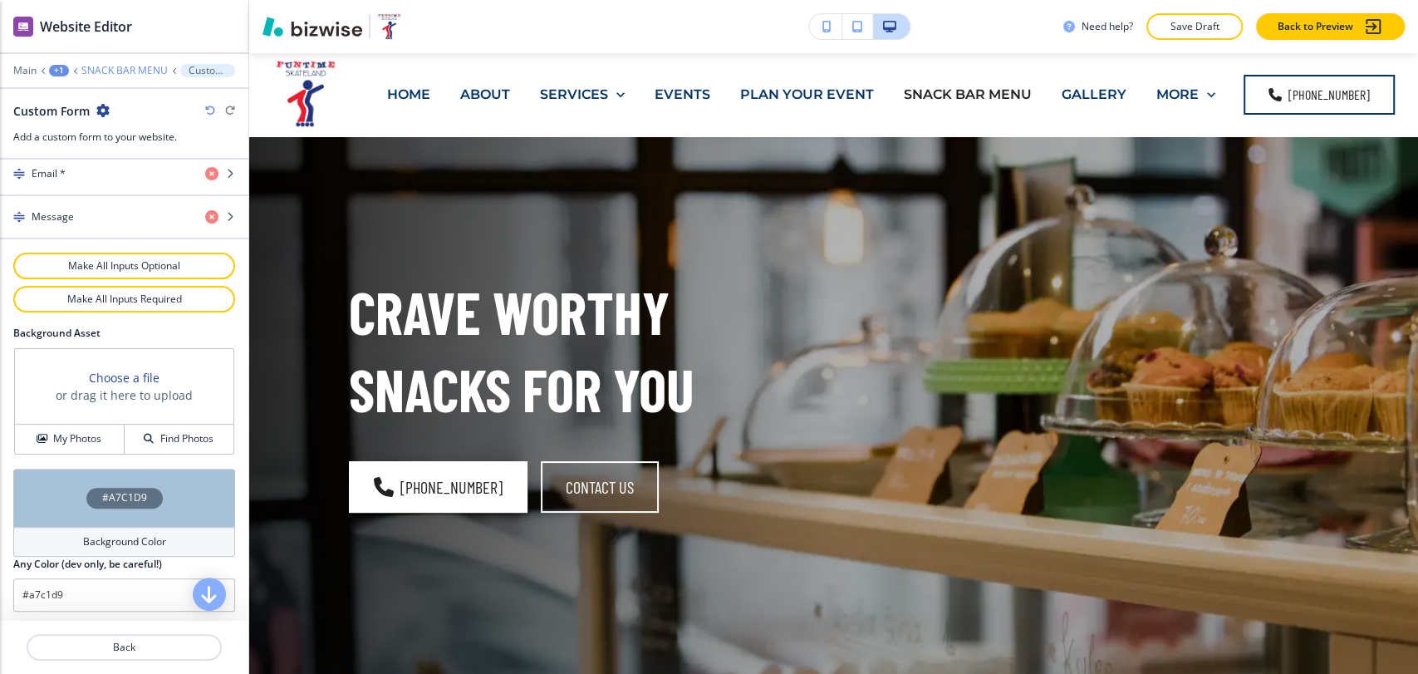
click at [104, 70] on p "SNACK BAR MENU" at bounding box center [124, 71] width 86 height 12
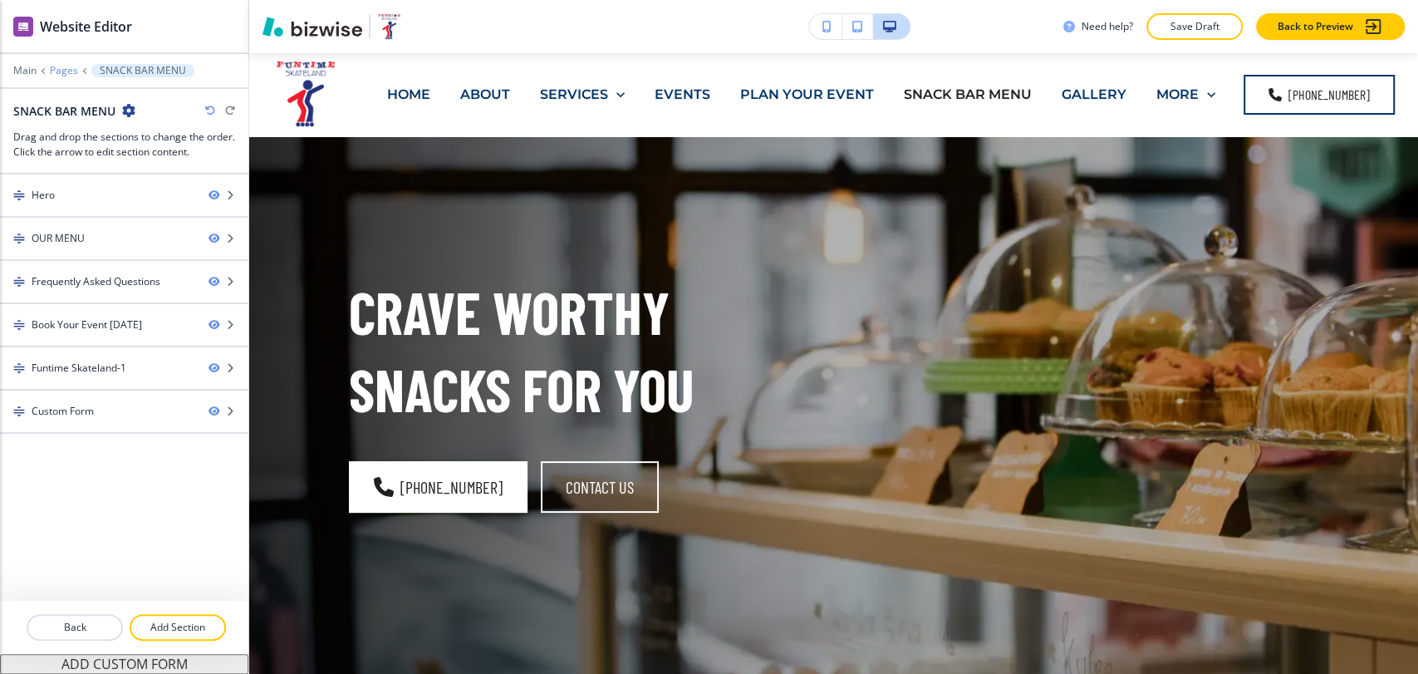
click at [57, 69] on p "Pages" at bounding box center [64, 71] width 28 height 12
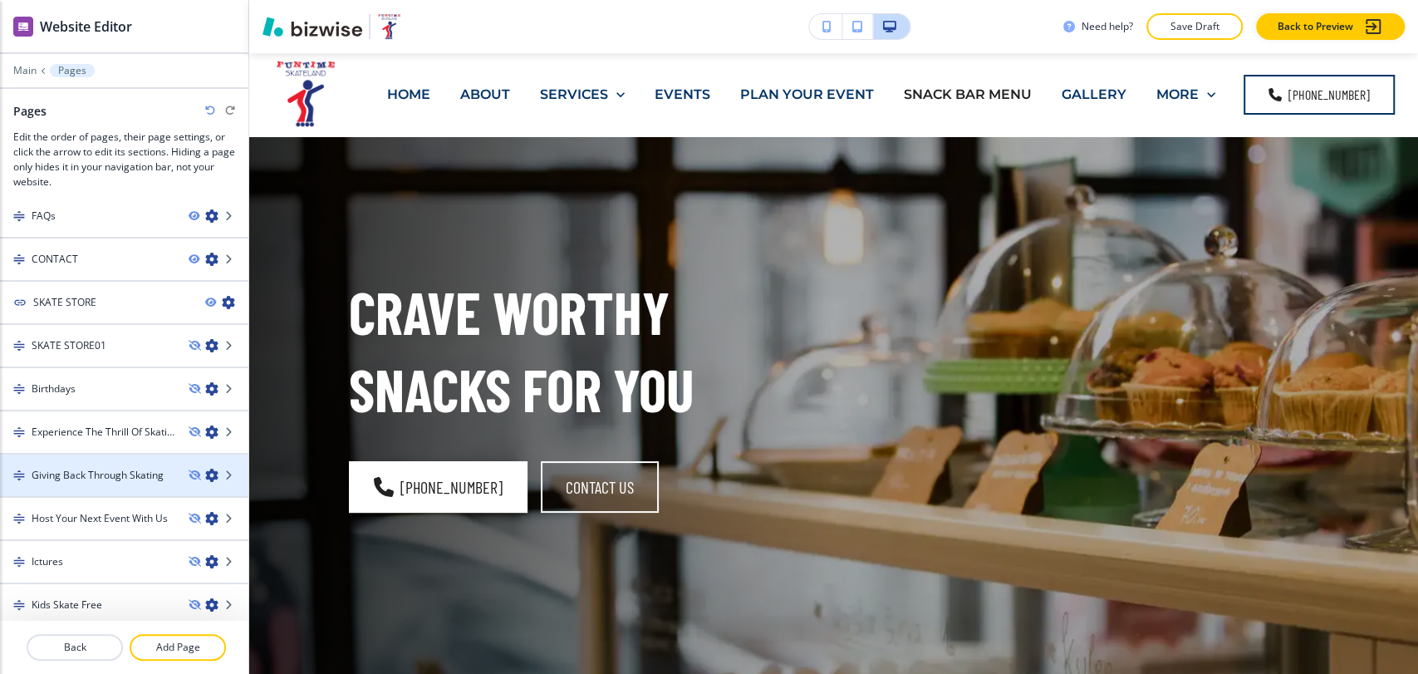
scroll to position [1292, 0]
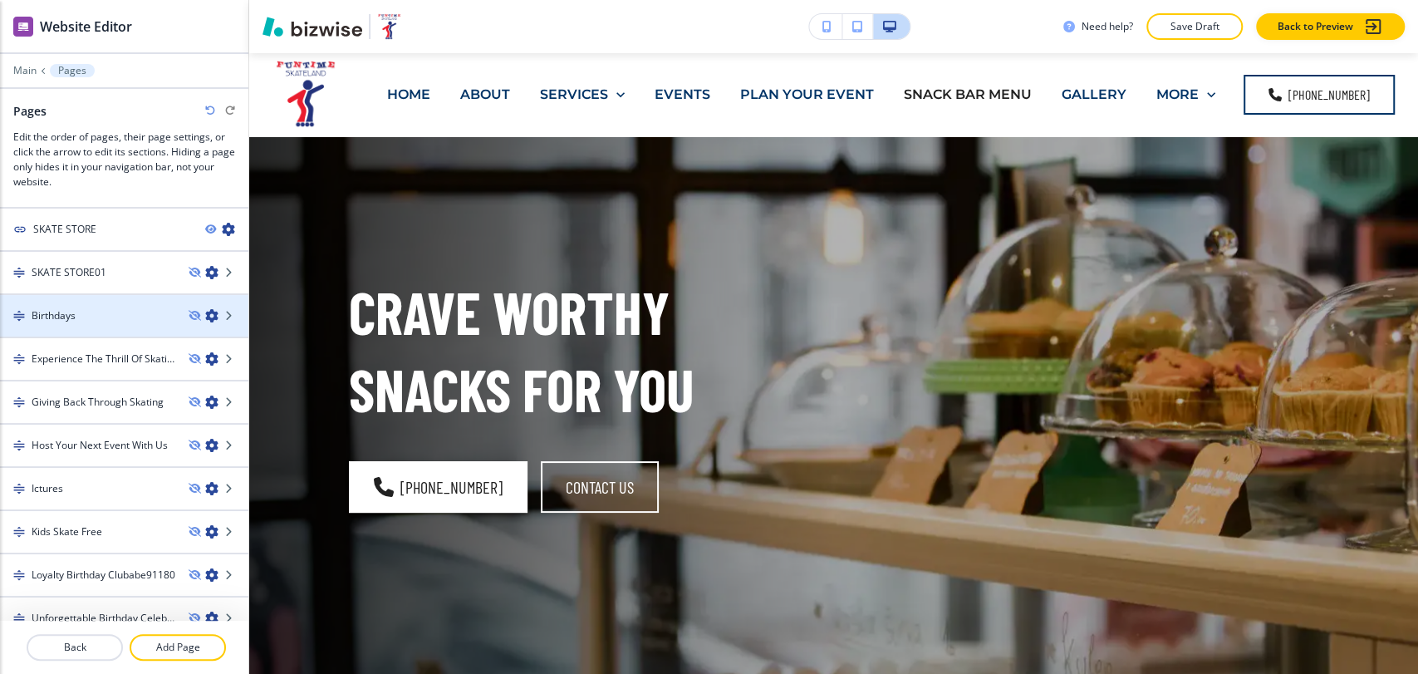
click at [113, 323] on div at bounding box center [124, 329] width 248 height 13
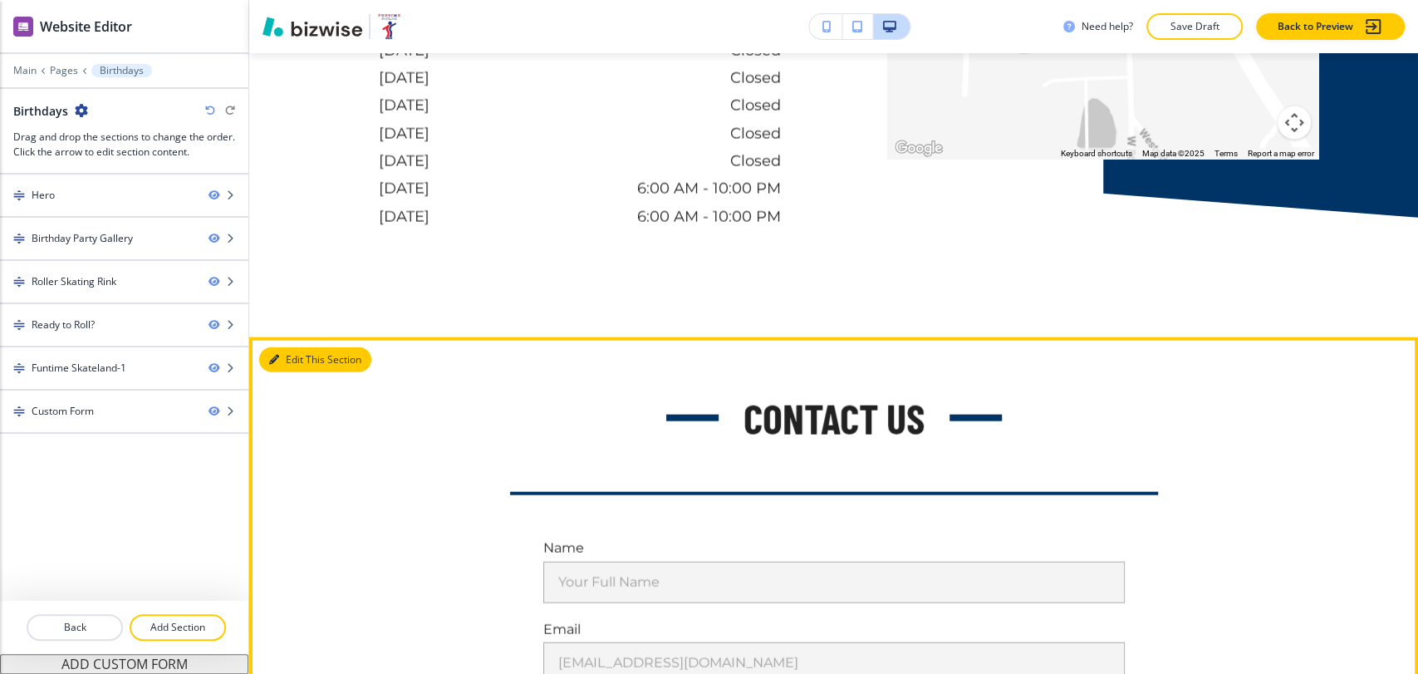
click at [292, 358] on button "Edit This Section" at bounding box center [315, 359] width 112 height 25
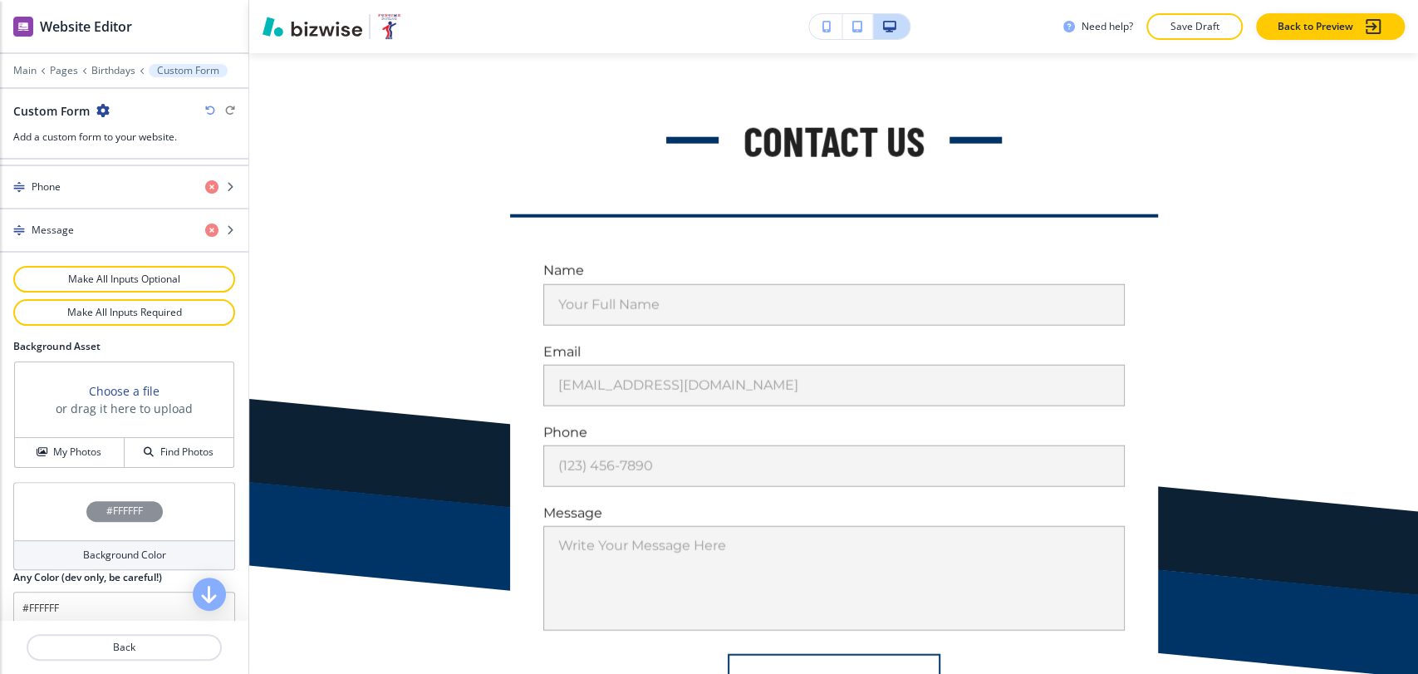
scroll to position [858, 0]
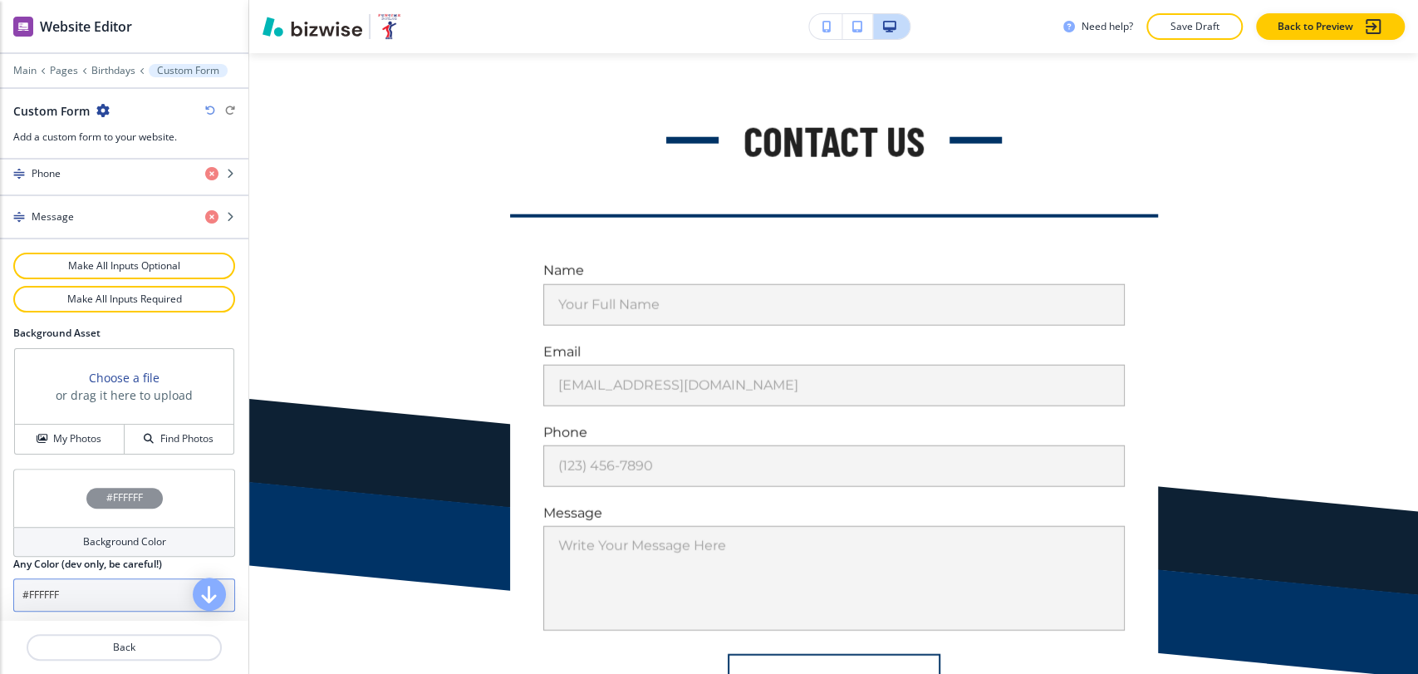
click at [89, 584] on input "#FFFFFF" at bounding box center [124, 594] width 222 height 33
paste input "a7c1d9"
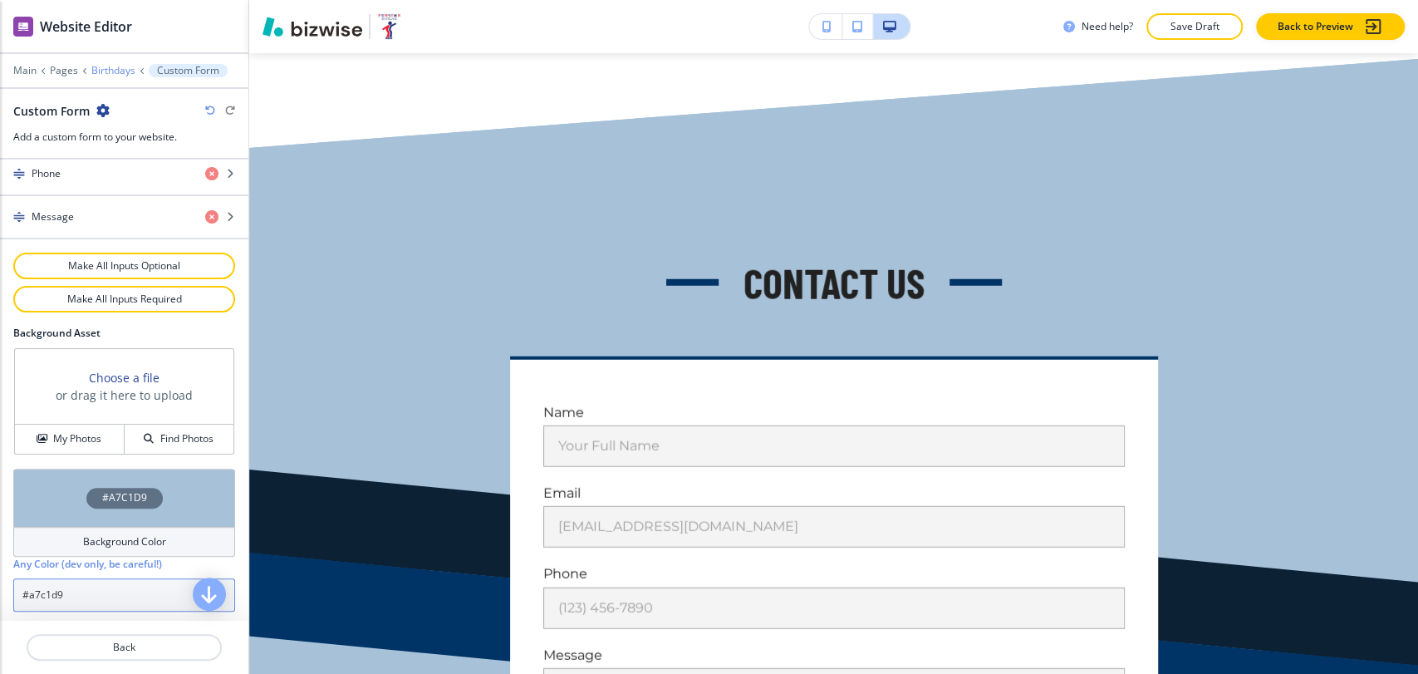
type input "#a7c1d9"
click at [106, 66] on p "Birthdays" at bounding box center [113, 71] width 44 height 12
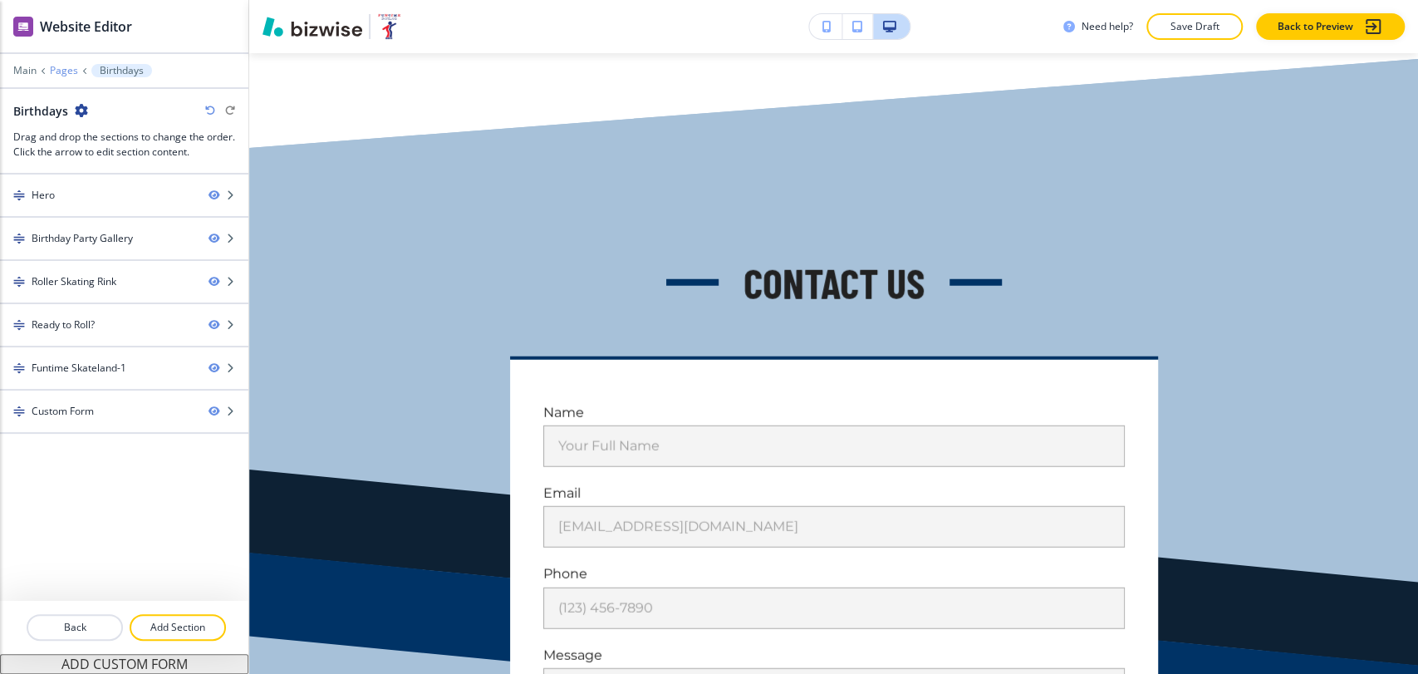
click at [64, 75] on p "Pages" at bounding box center [64, 71] width 28 height 12
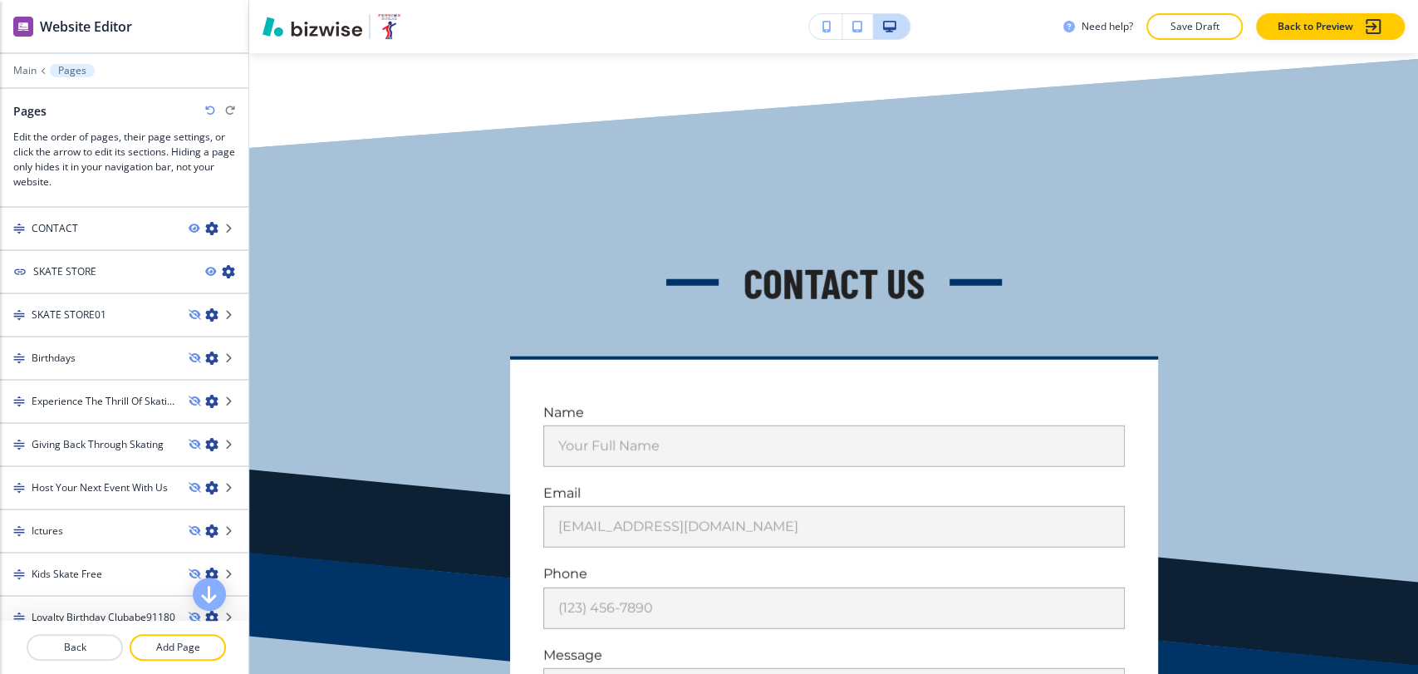
scroll to position [1304, 0]
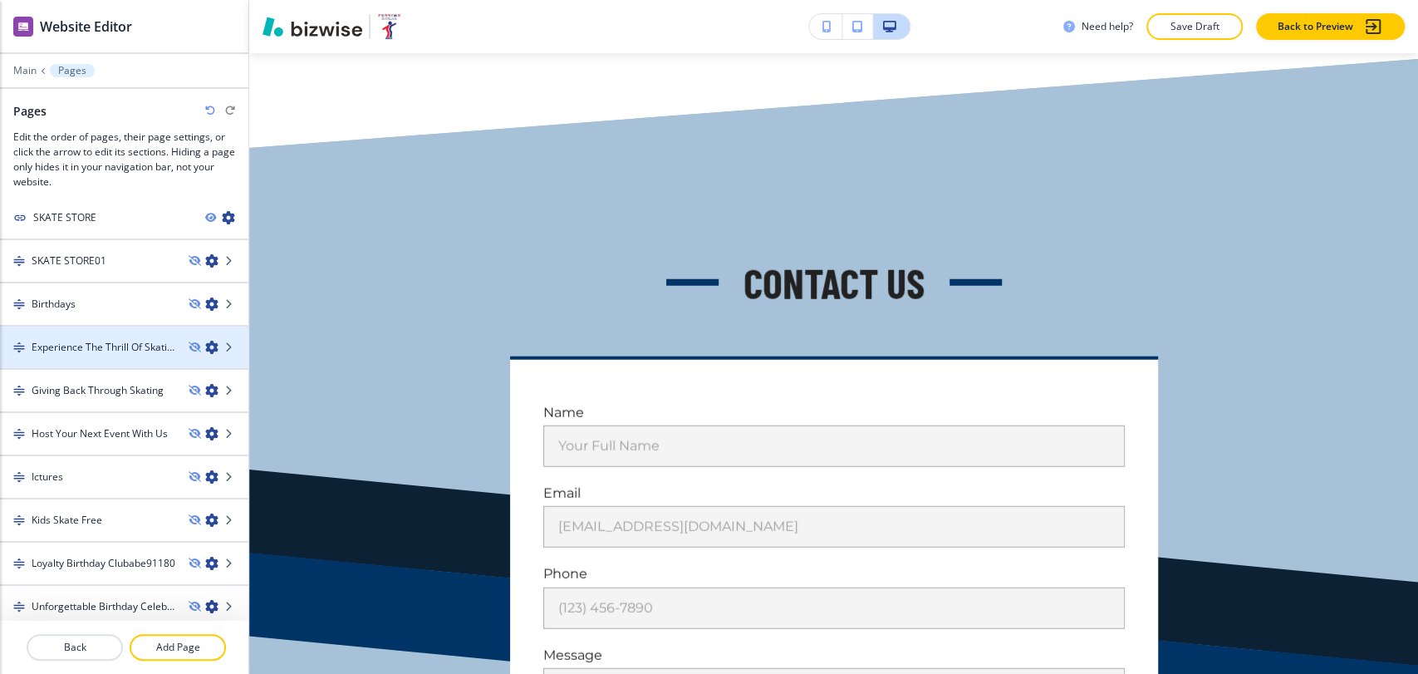
click at [112, 343] on h4 "Experience The Thrill Of Skating" at bounding box center [104, 347] width 144 height 15
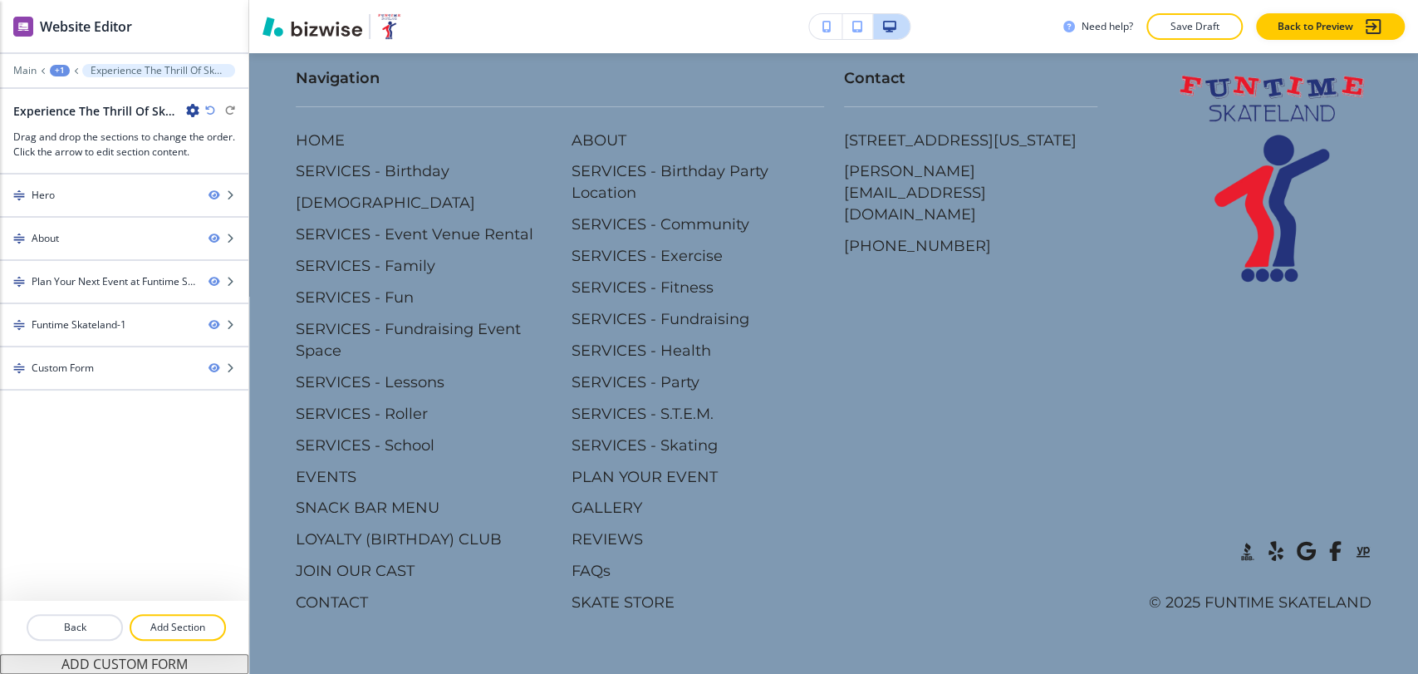
scroll to position [0, 0]
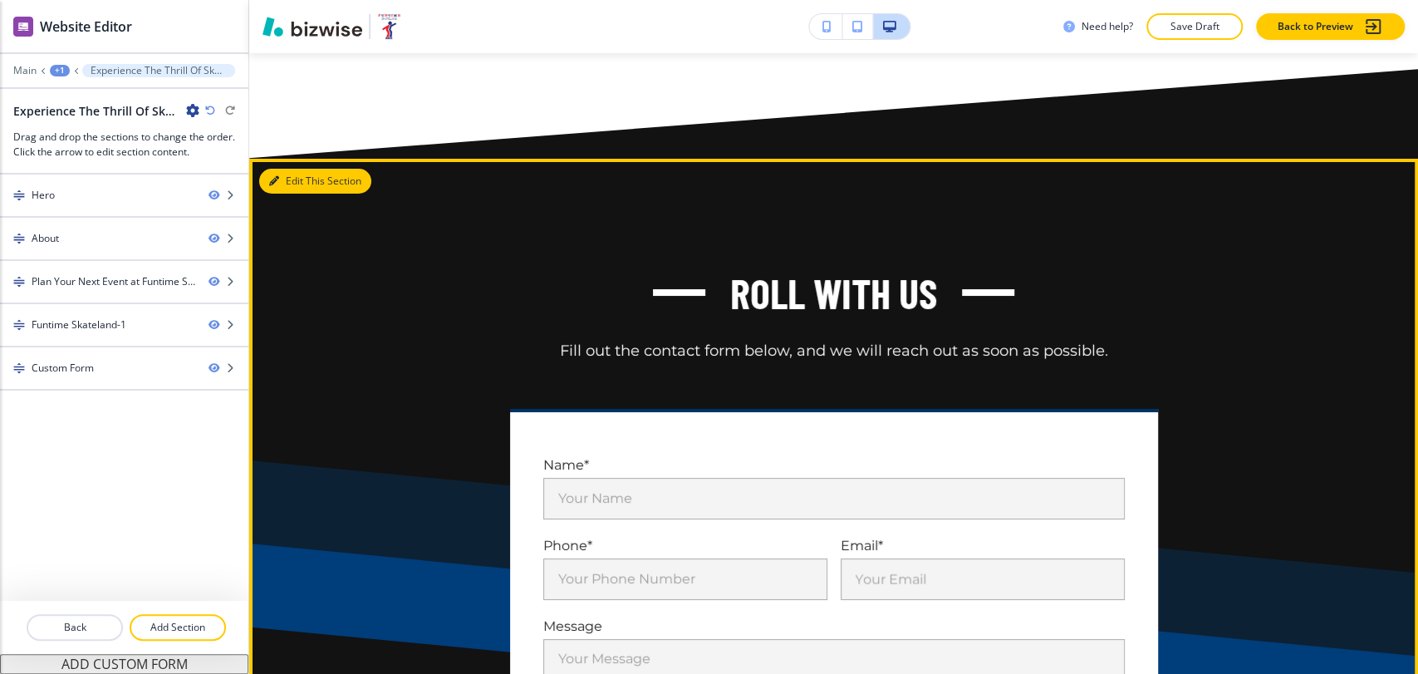
click at [287, 194] on button "Edit This Section" at bounding box center [315, 181] width 112 height 25
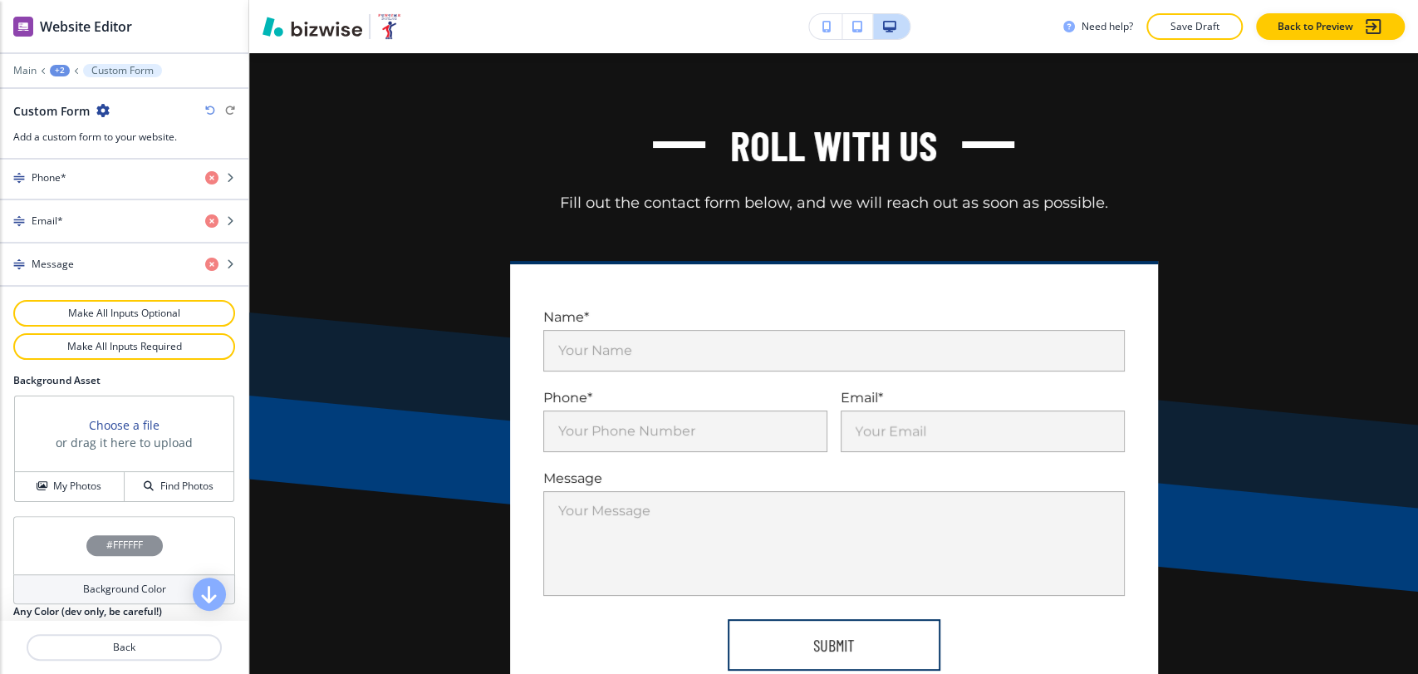
scroll to position [858, 0]
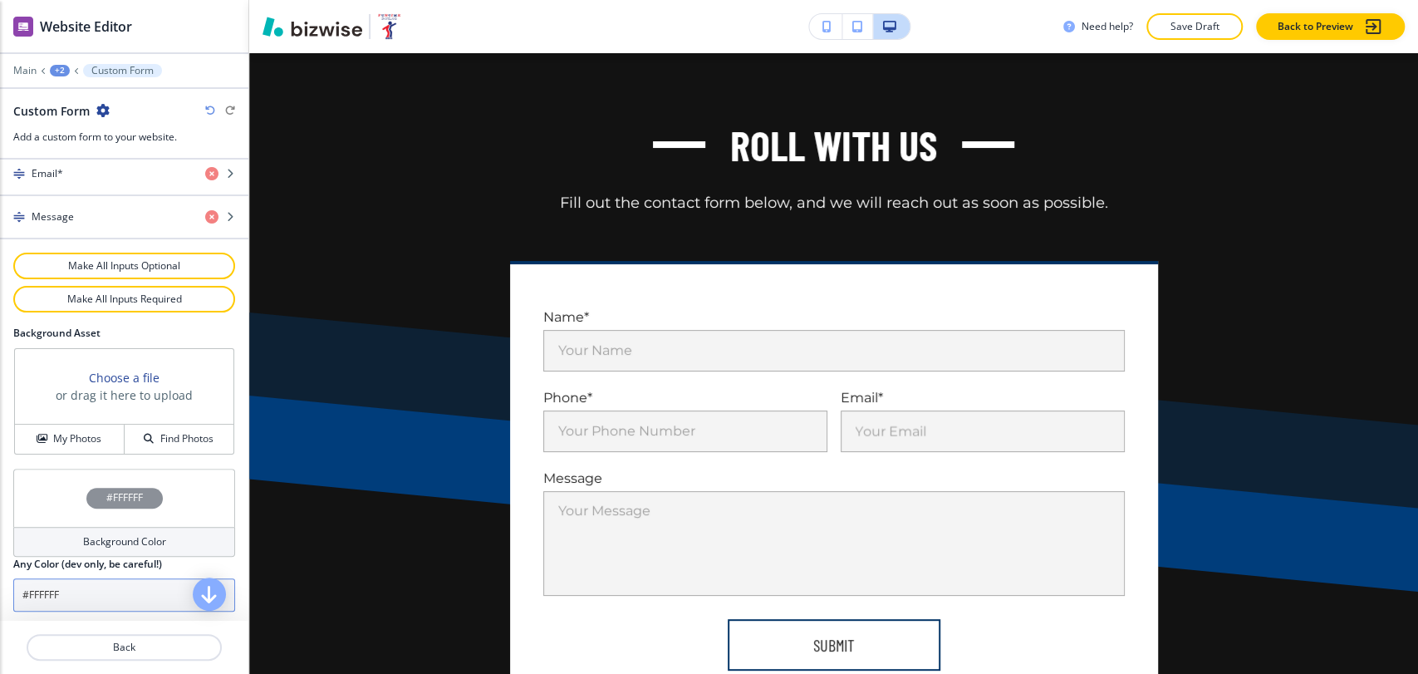
click at [109, 589] on input "#FFFFFF" at bounding box center [124, 594] width 222 height 33
paste input "a7c1d9"
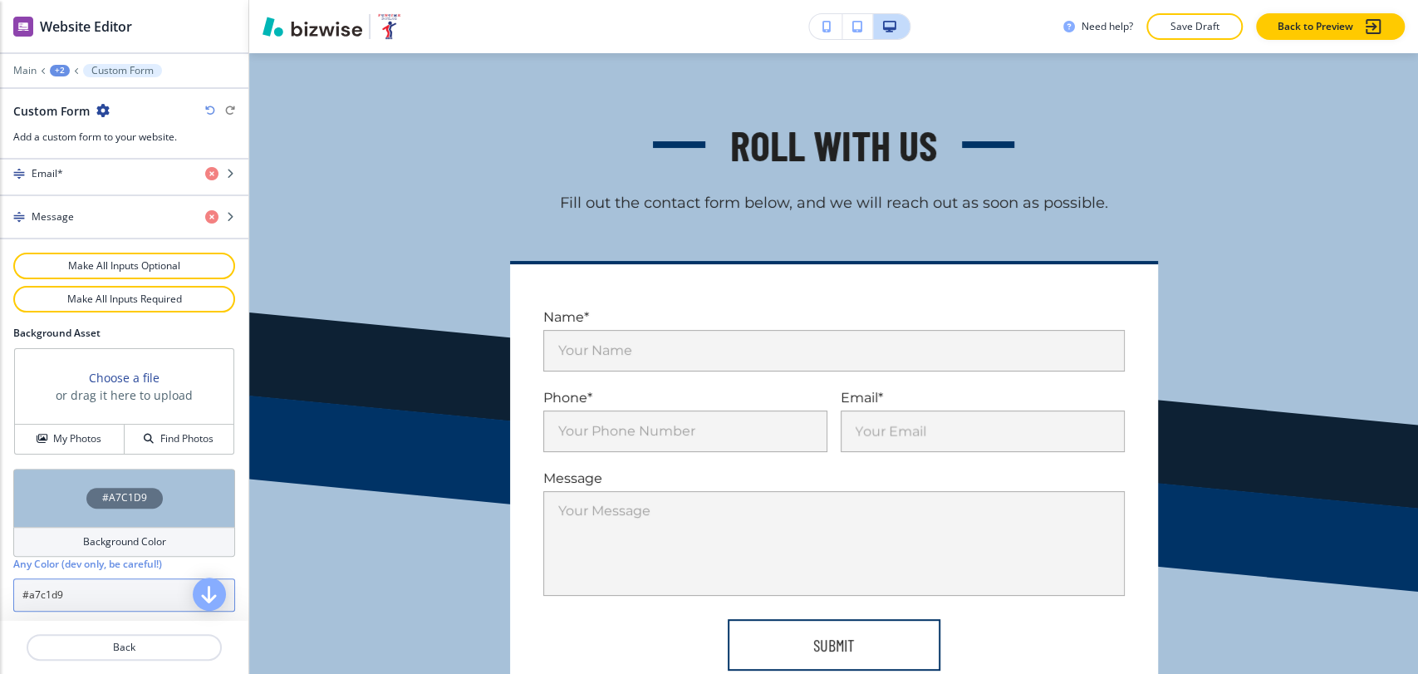
type input "#a7c1d9"
click at [62, 71] on div "+2" at bounding box center [60, 71] width 20 height 12
click at [74, 118] on button "Experience The Thrill Of Skating" at bounding box center [103, 127] width 106 height 30
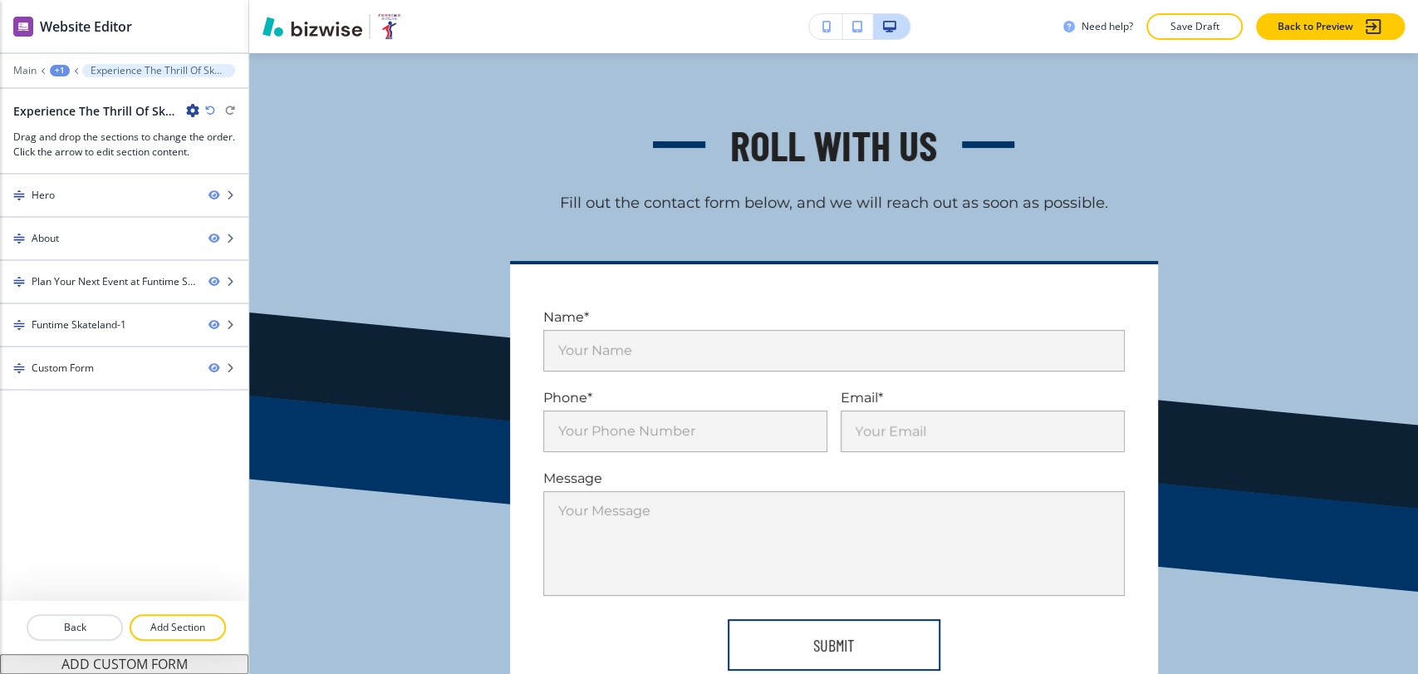
click at [50, 70] on div "+1" at bounding box center [60, 71] width 20 height 12
click at [62, 96] on p "Pages" at bounding box center [103, 98] width 85 height 15
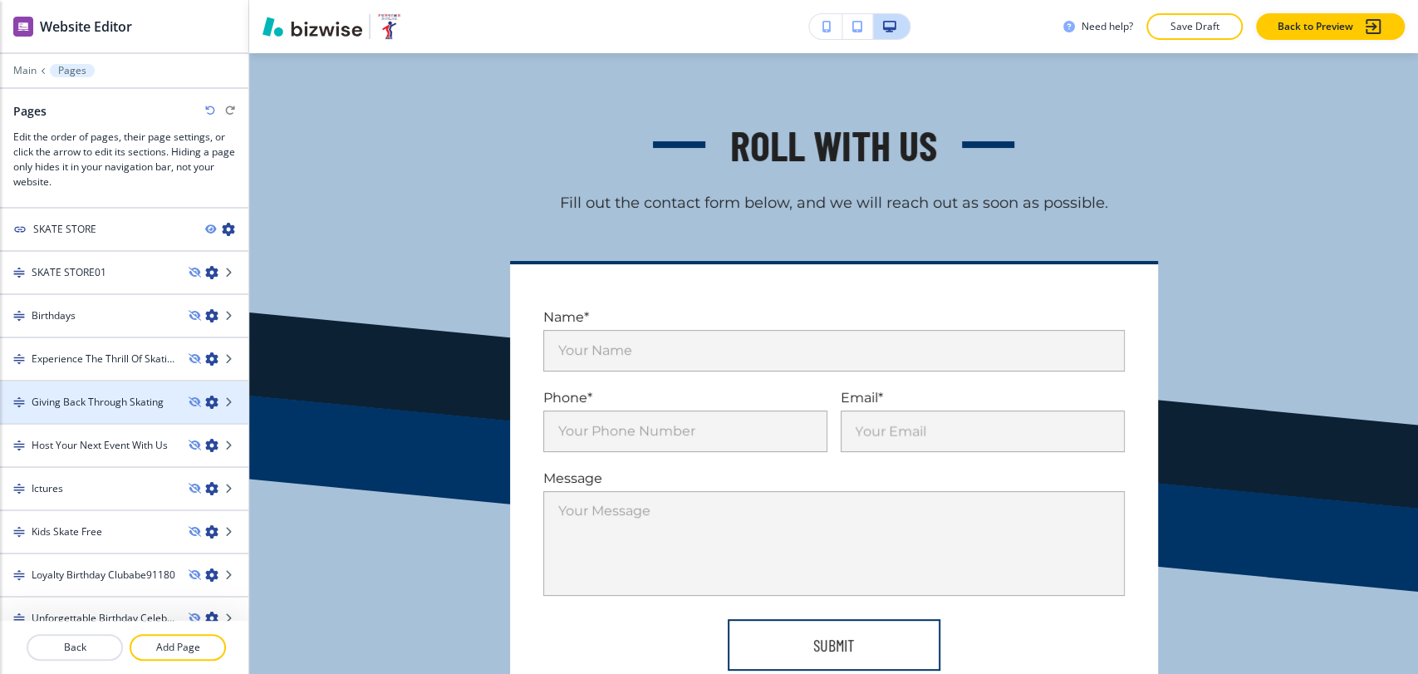
scroll to position [1304, 0]
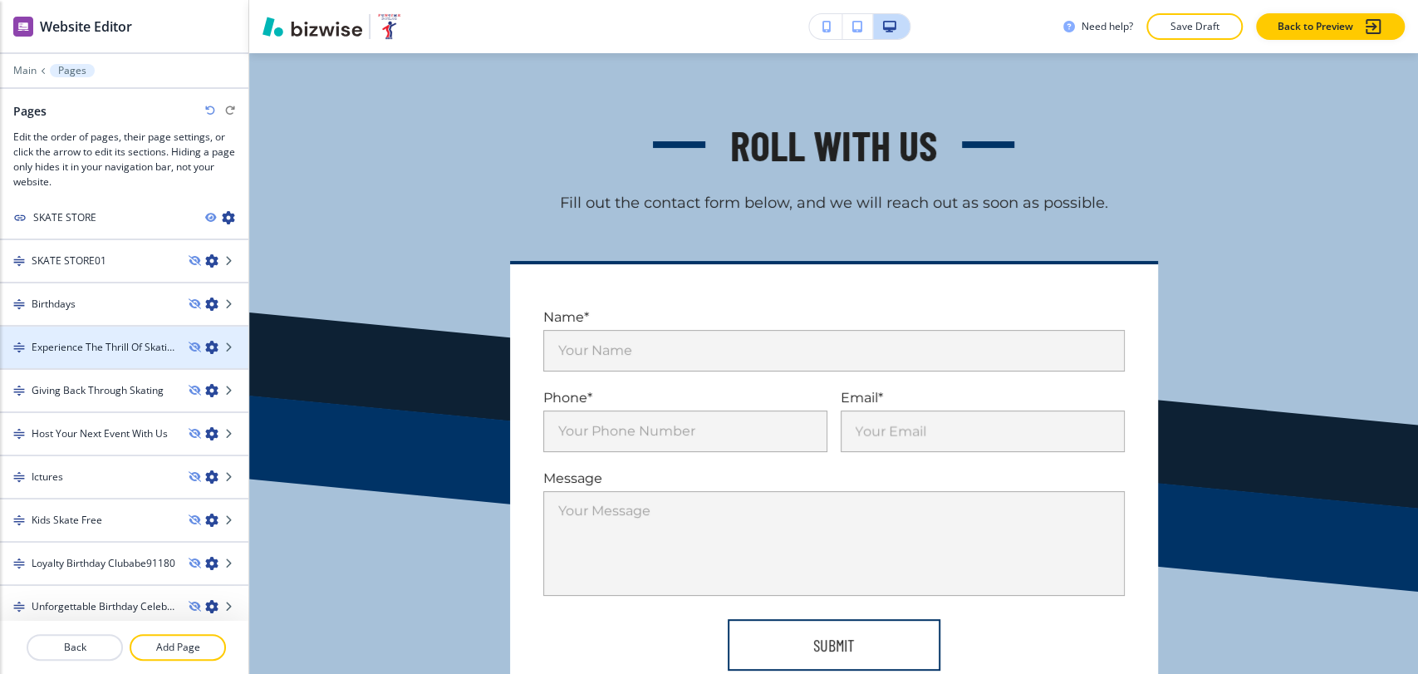
click at [115, 345] on h4 "Experience The Thrill Of Skating" at bounding box center [104, 347] width 144 height 15
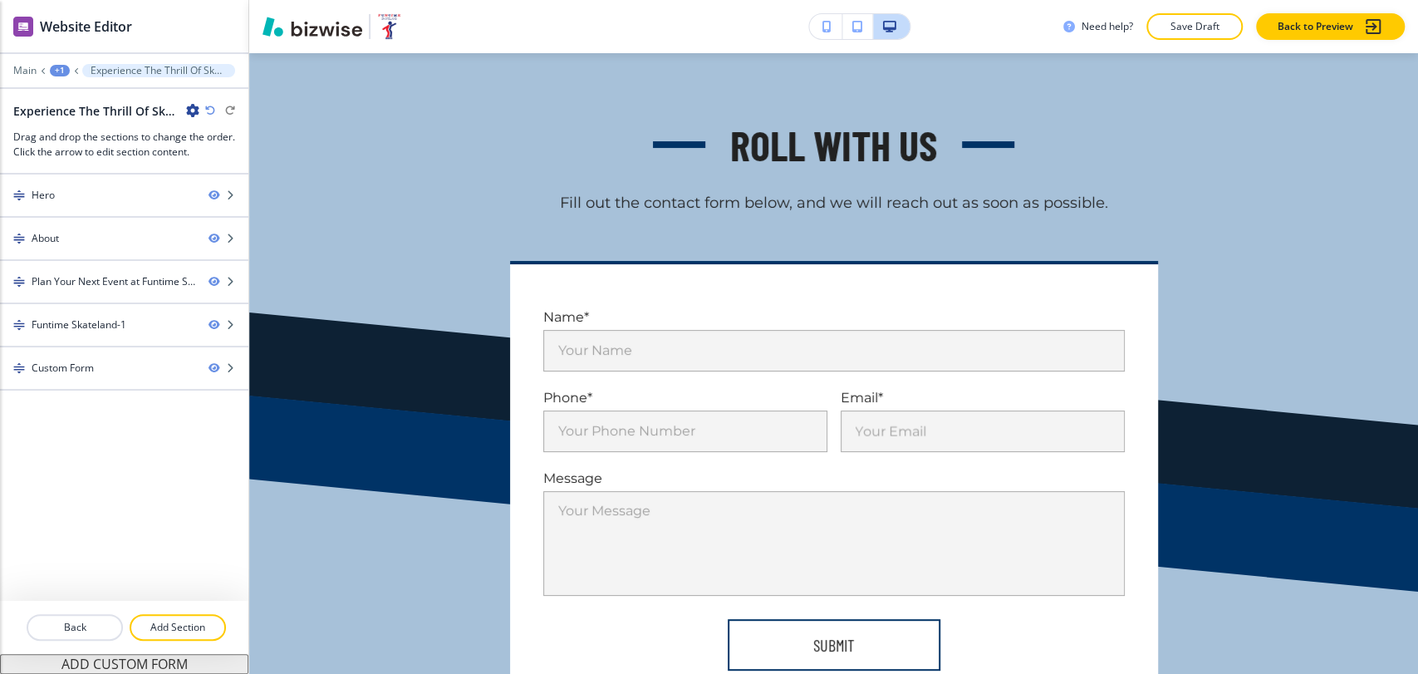
click at [60, 69] on div "+1" at bounding box center [60, 71] width 20 height 12
click at [74, 71] on icon at bounding box center [76, 70] width 7 height 7
click at [53, 68] on div "+1" at bounding box center [60, 71] width 20 height 12
click at [81, 101] on p "Pages" at bounding box center [103, 98] width 85 height 15
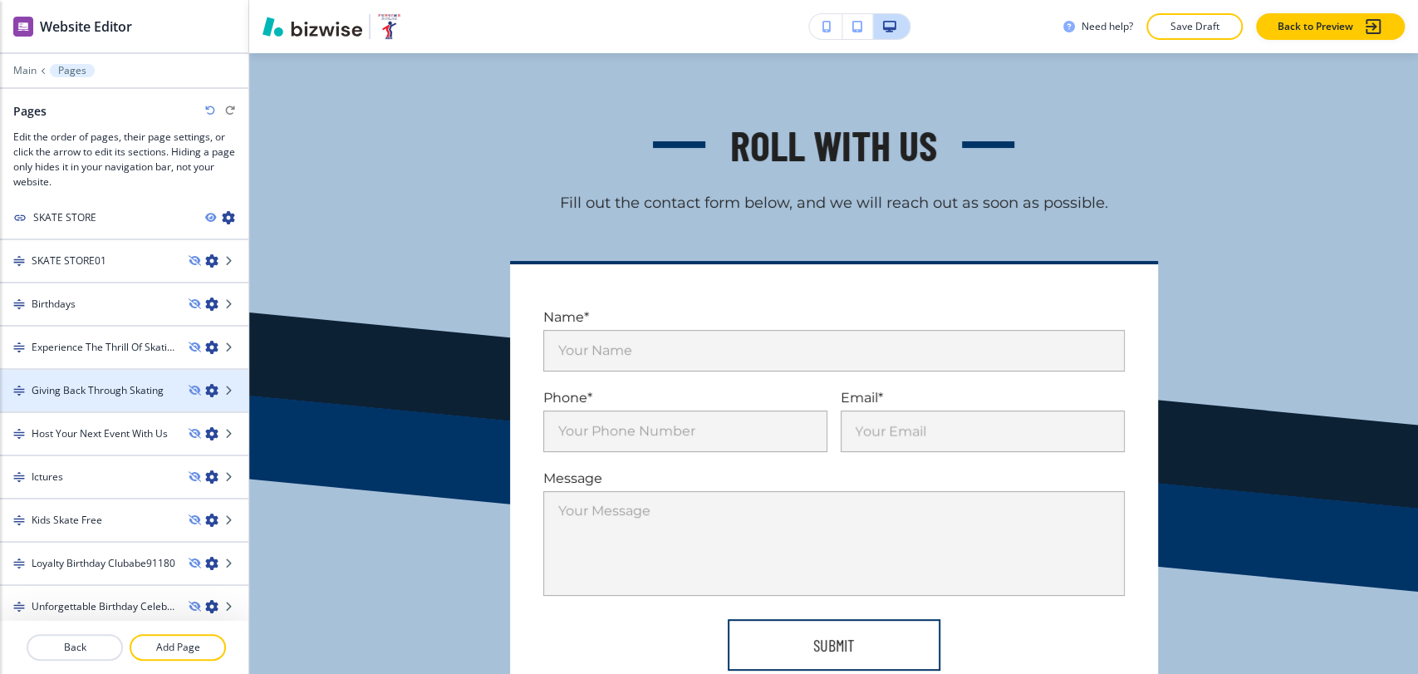
click at [123, 398] on div at bounding box center [124, 404] width 248 height 13
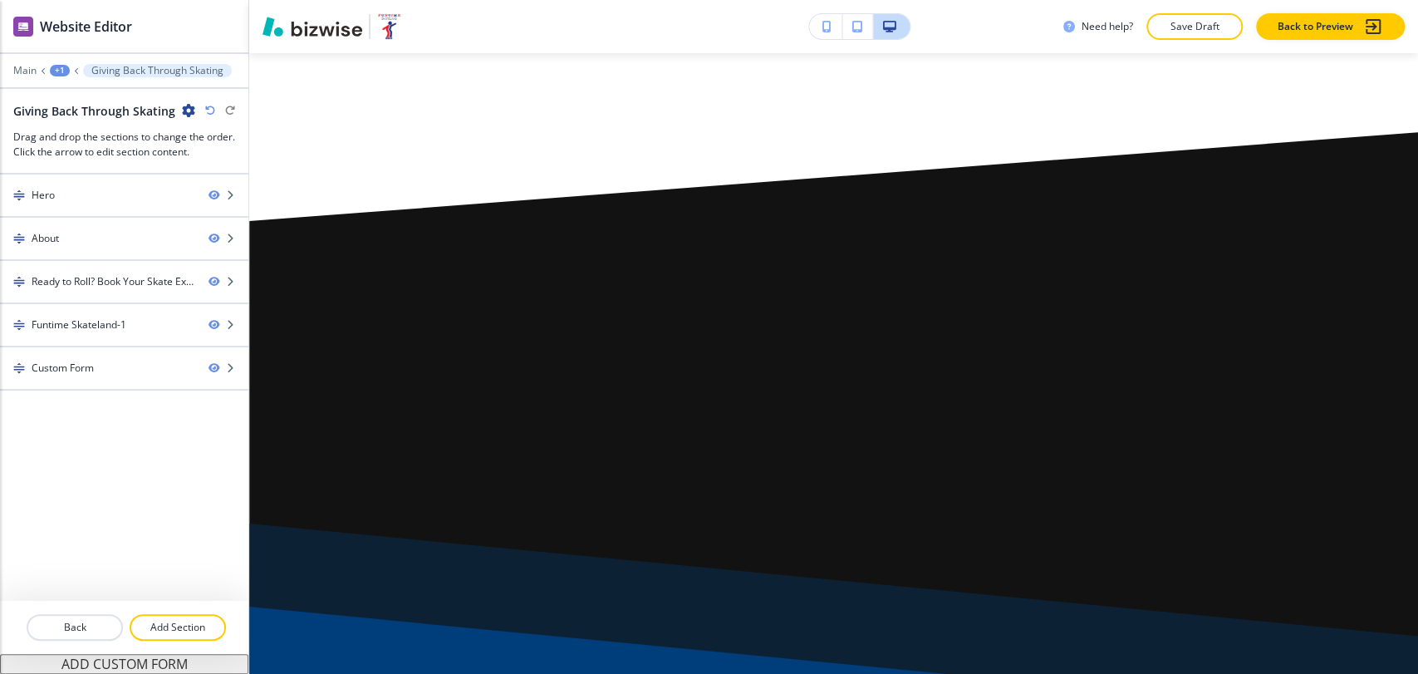
scroll to position [0, 0]
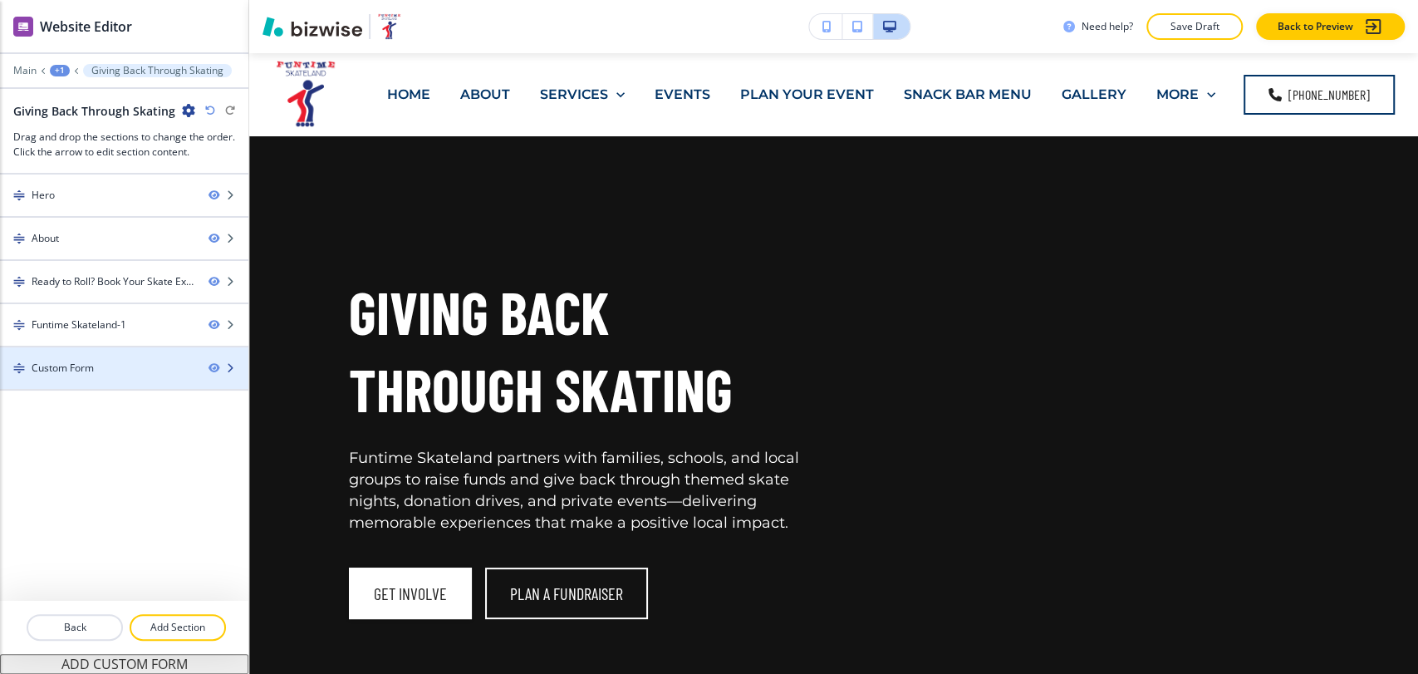
click at [106, 366] on div "Custom Form" at bounding box center [97, 368] width 195 height 15
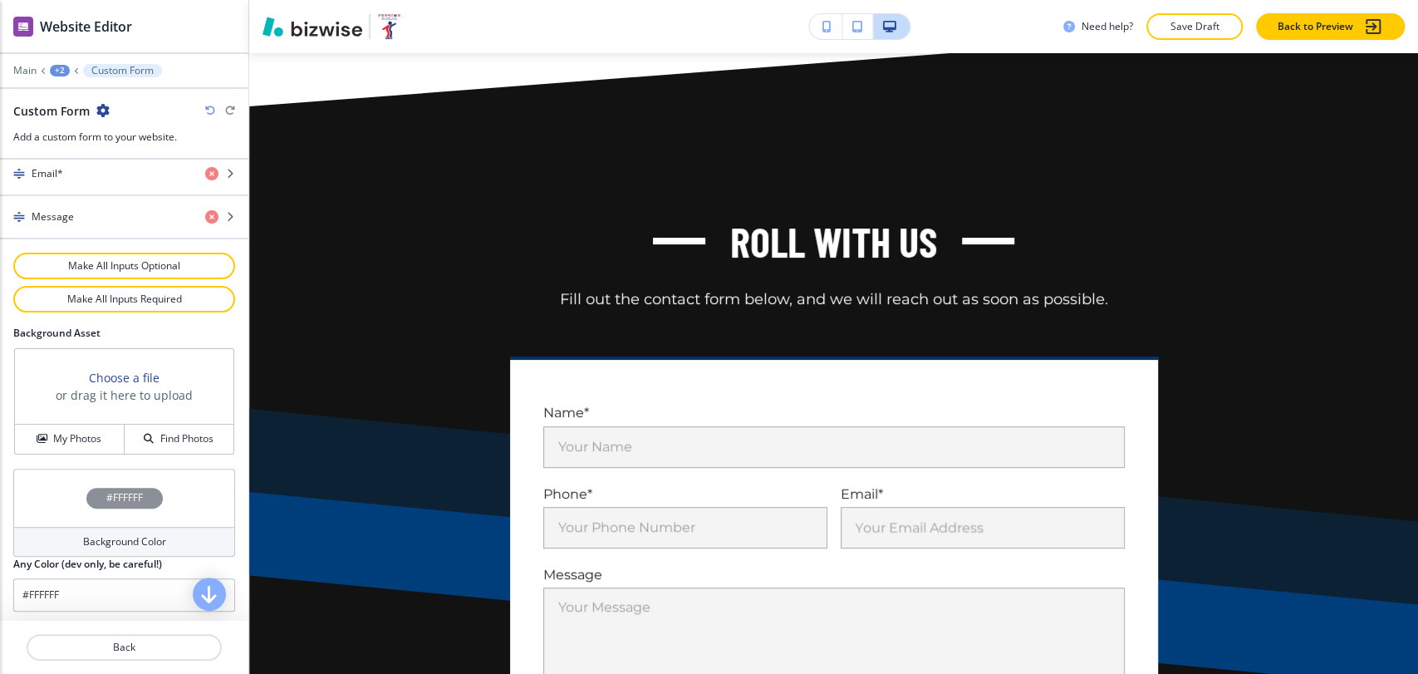
scroll to position [4420, 0]
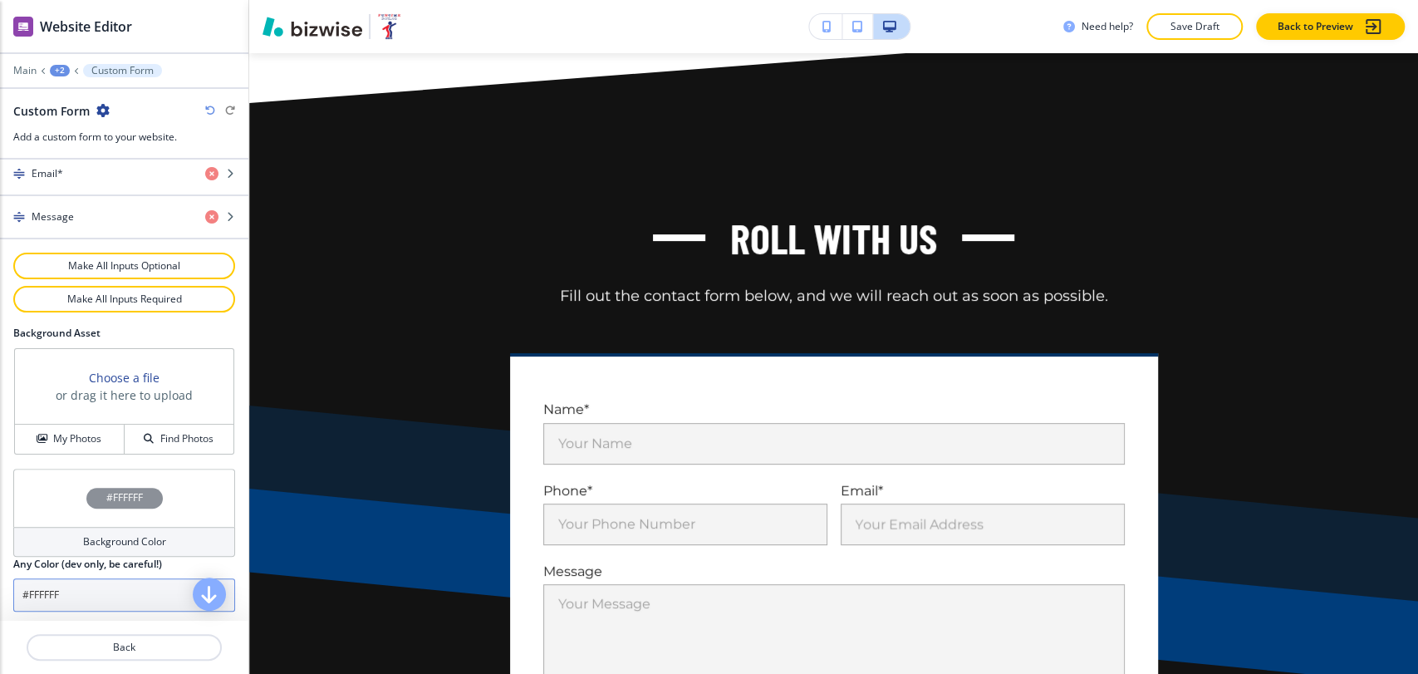
click at [113, 603] on input "#FFFFFF" at bounding box center [124, 594] width 222 height 33
paste input "a7c1d9"
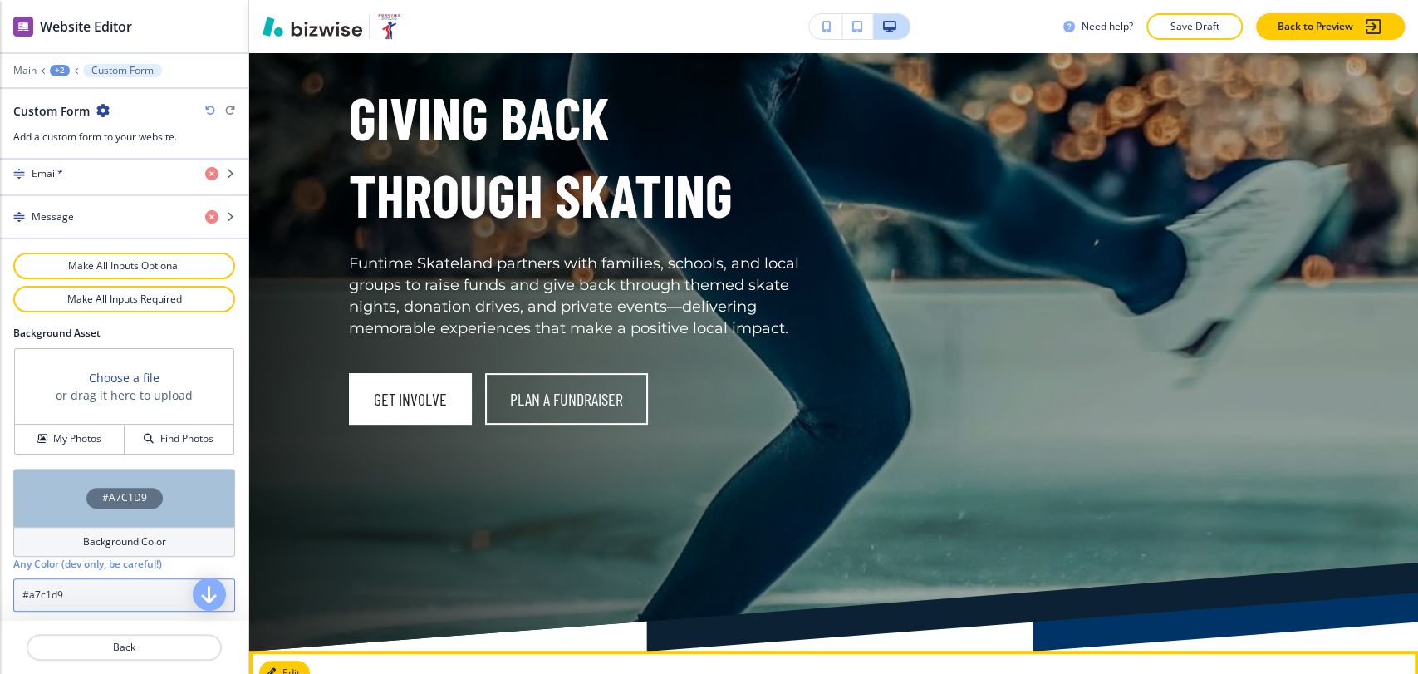
scroll to position [0, 0]
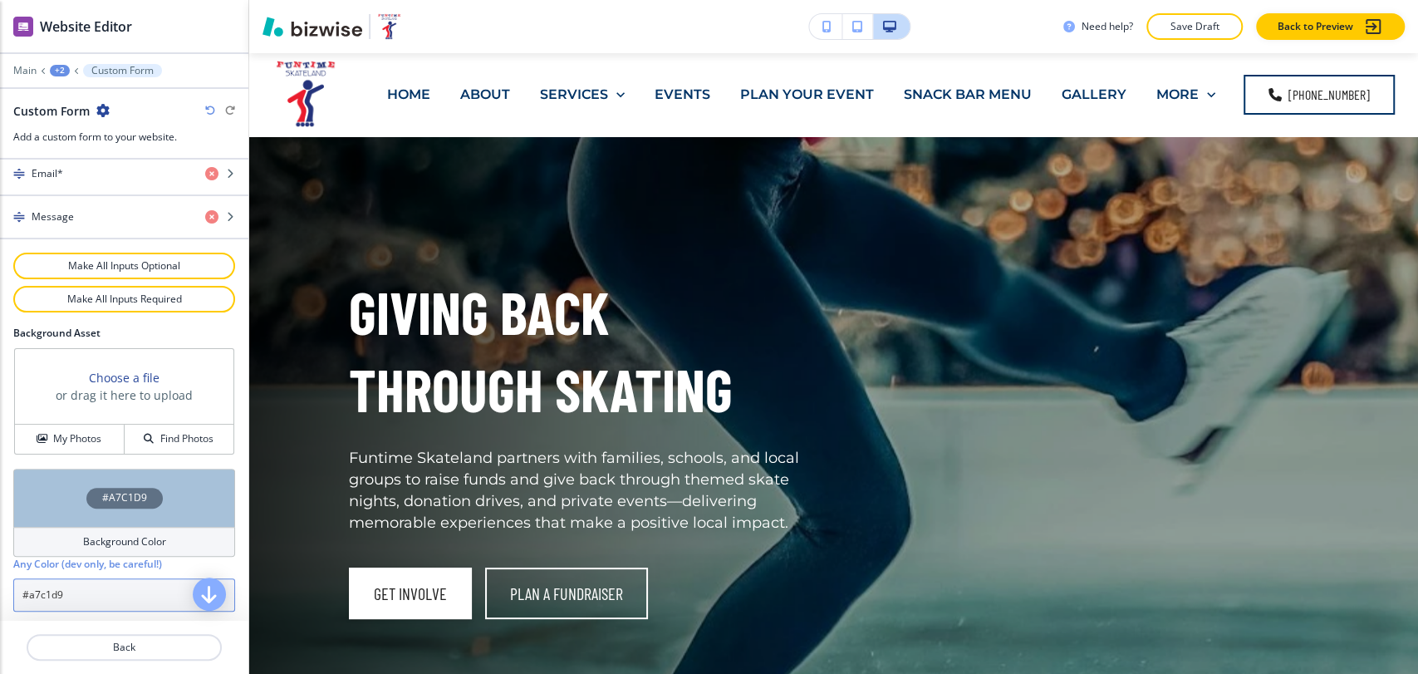
type input "#a7c1d9"
click at [61, 72] on div "+2" at bounding box center [60, 71] width 20 height 12
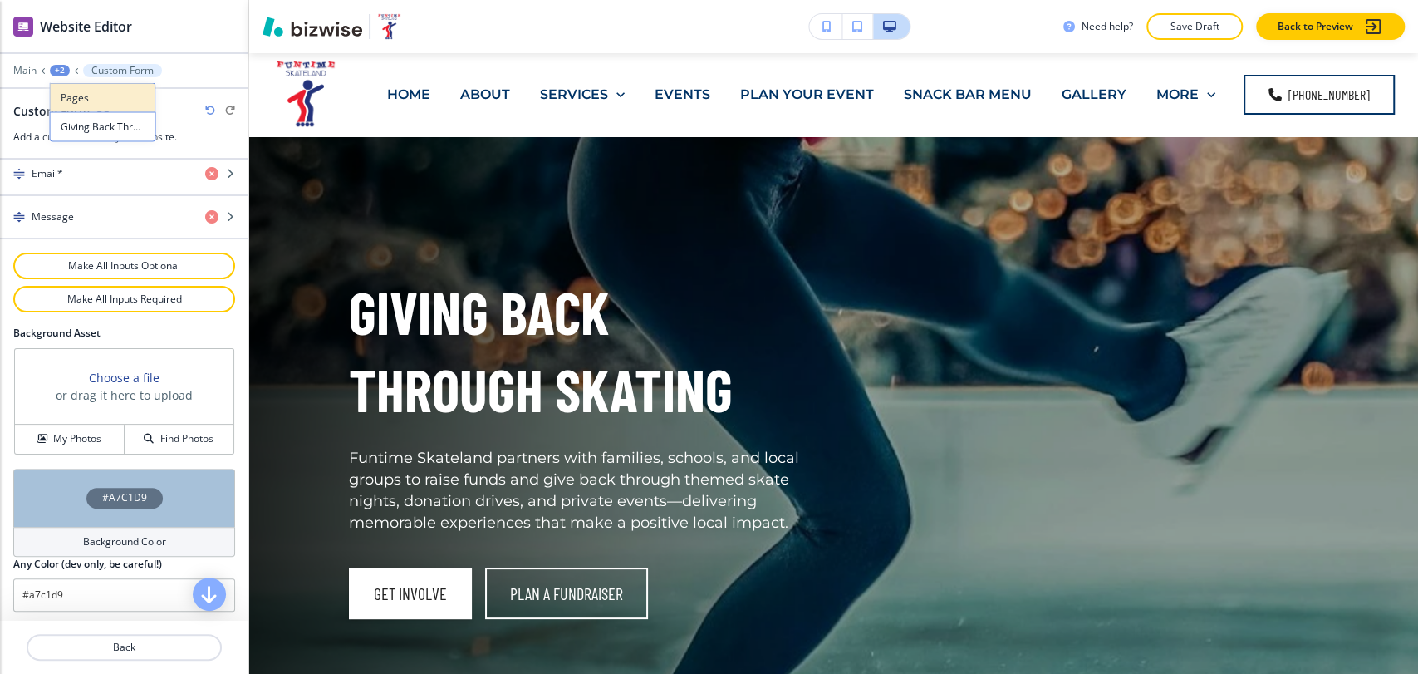
click at [74, 91] on p "Pages" at bounding box center [103, 98] width 85 height 15
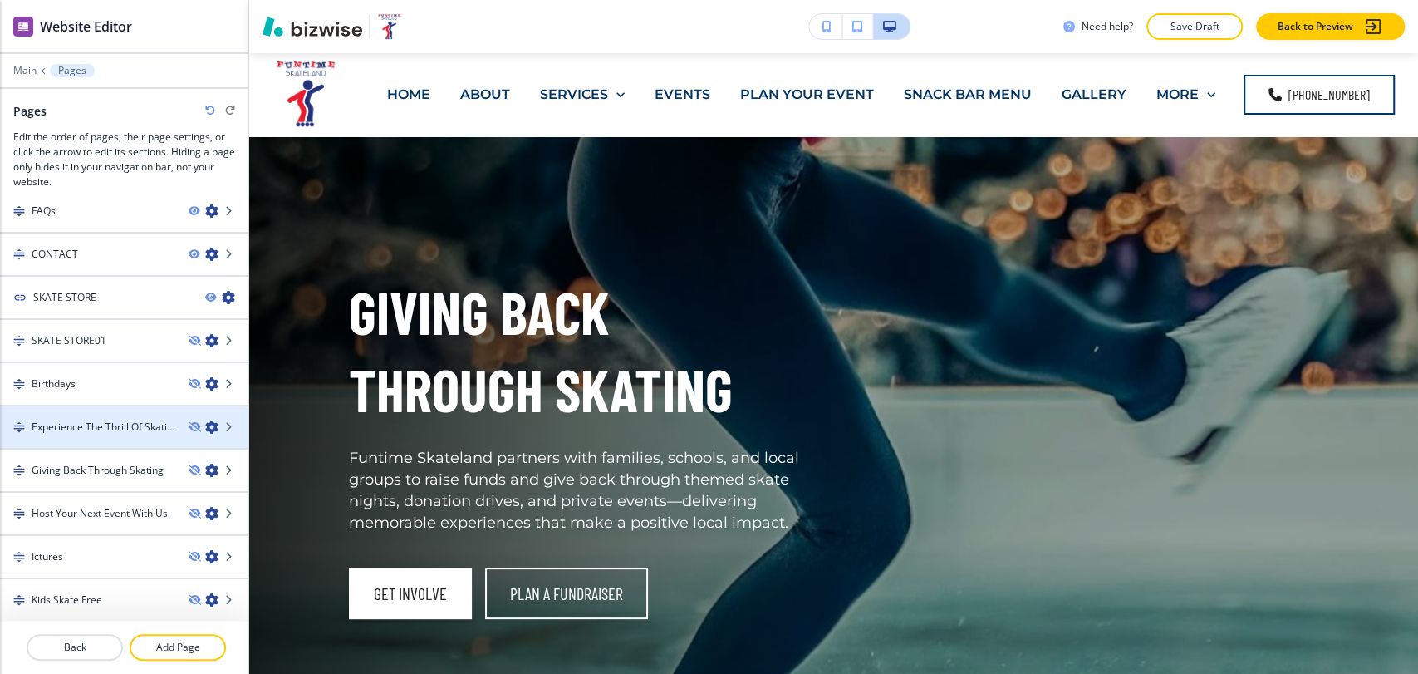
scroll to position [1304, 0]
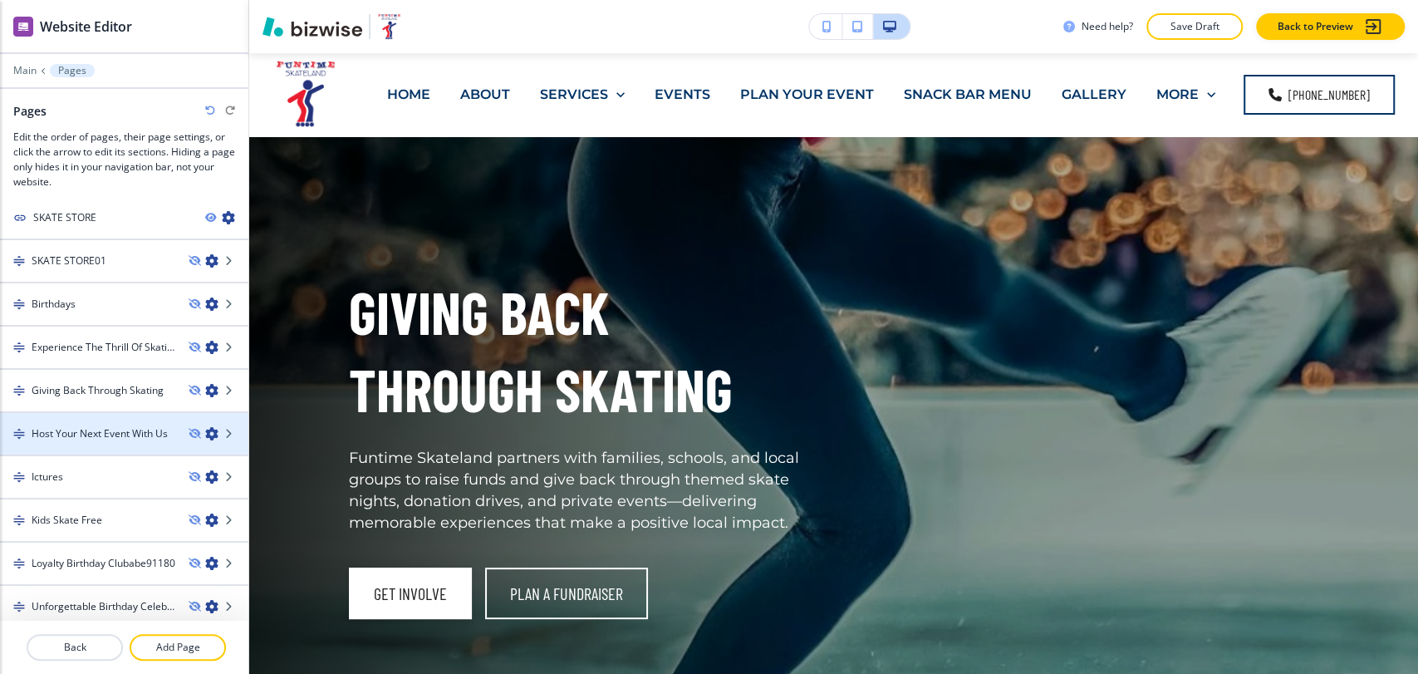
click at [119, 426] on h4 "Host Your Next Event With Us" at bounding box center [100, 433] width 136 height 15
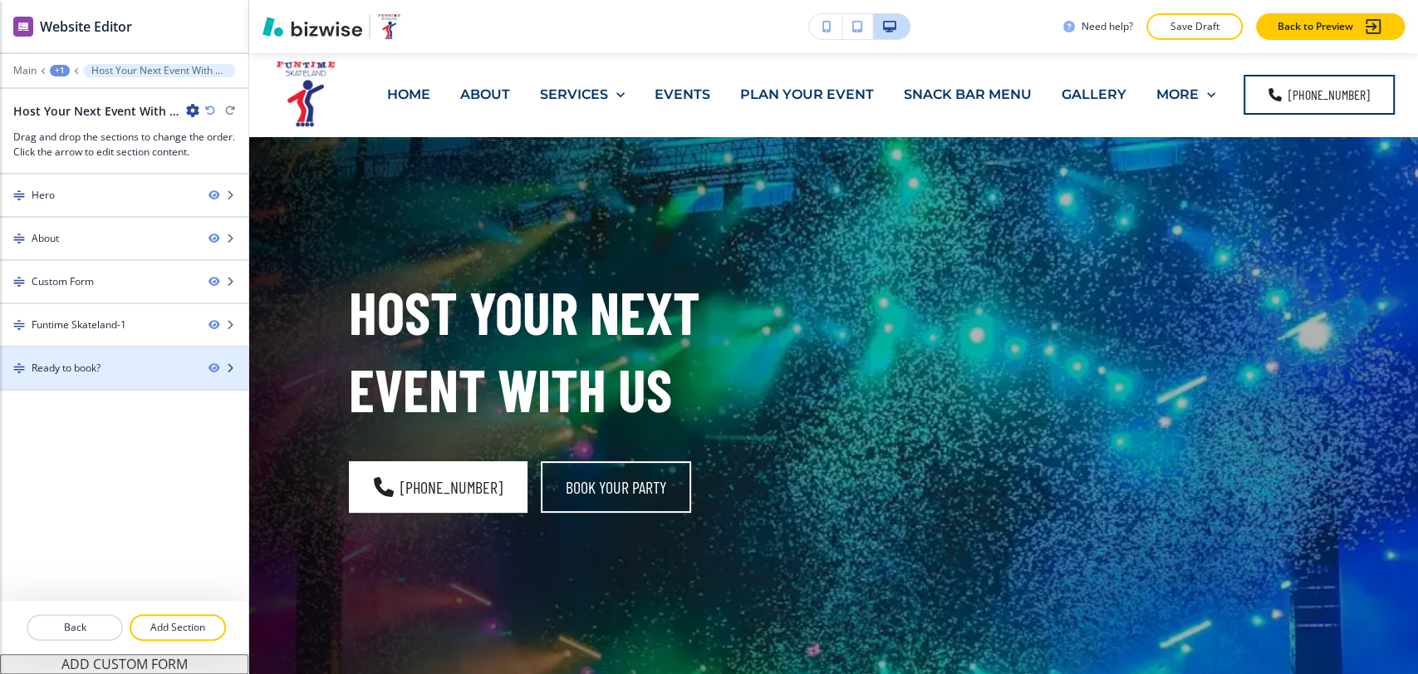
click at [83, 380] on div at bounding box center [124, 382] width 248 height 13
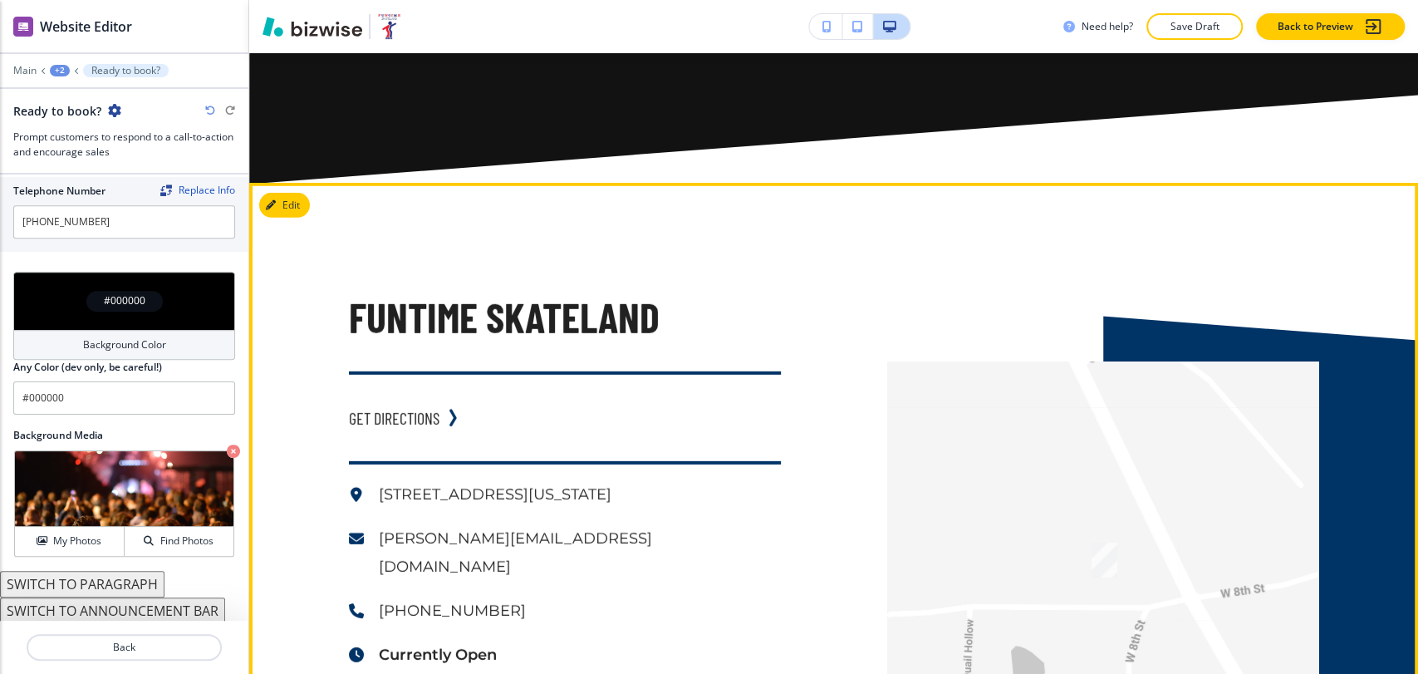
scroll to position [3085, 0]
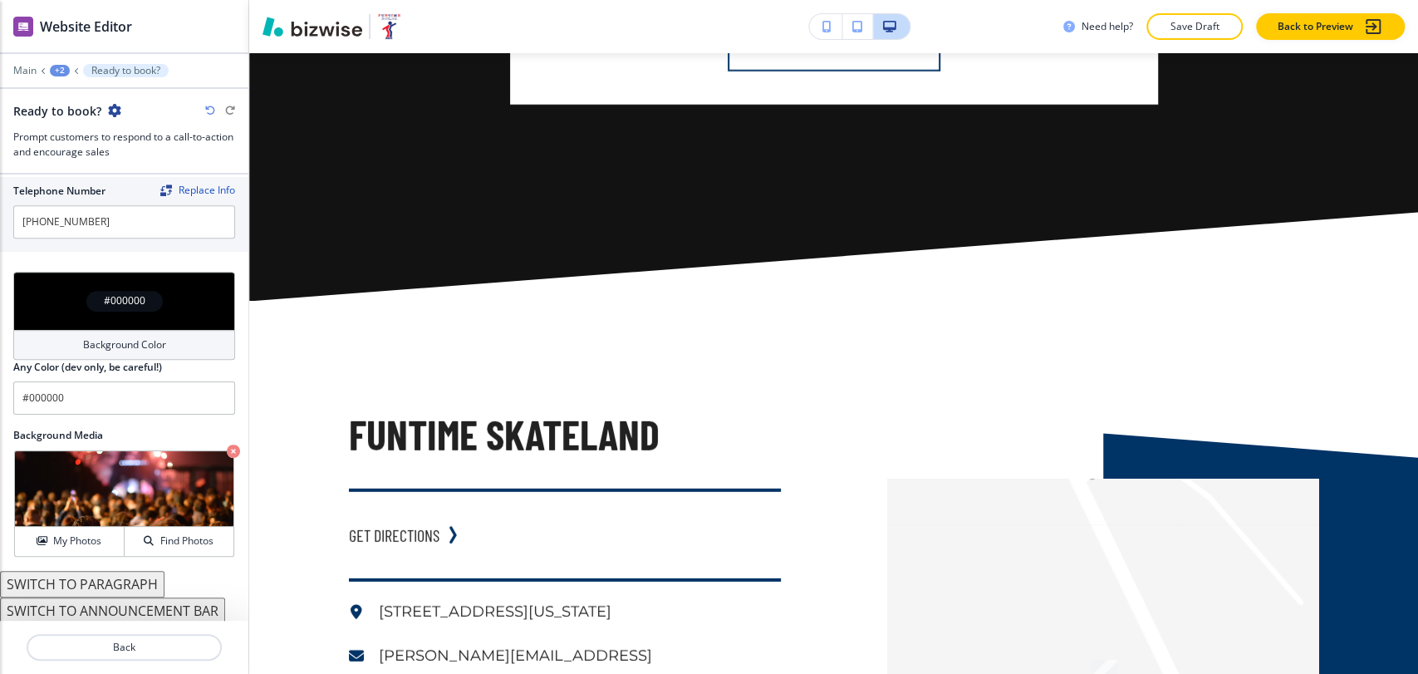
click at [59, 70] on div "+2" at bounding box center [60, 71] width 20 height 12
click at [76, 115] on button "Host Your Next Event With Us" at bounding box center [103, 127] width 106 height 30
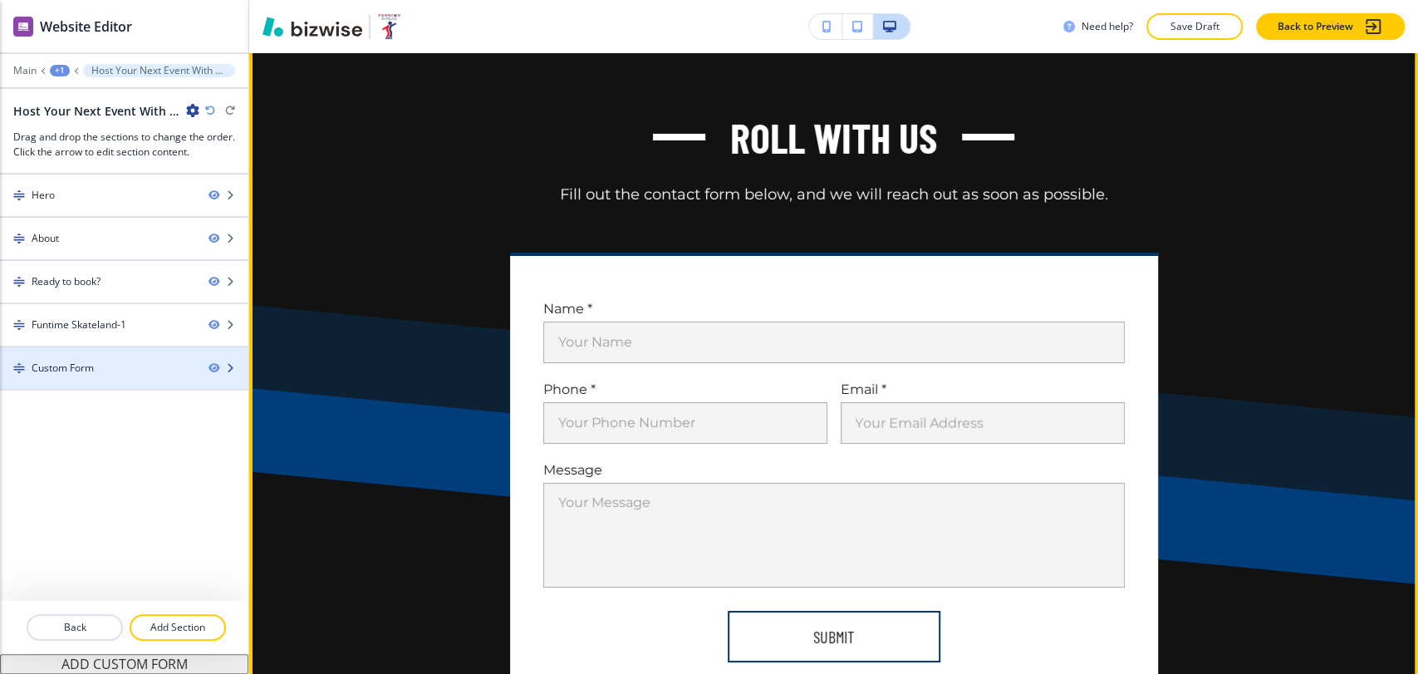
scroll to position [3907, 0]
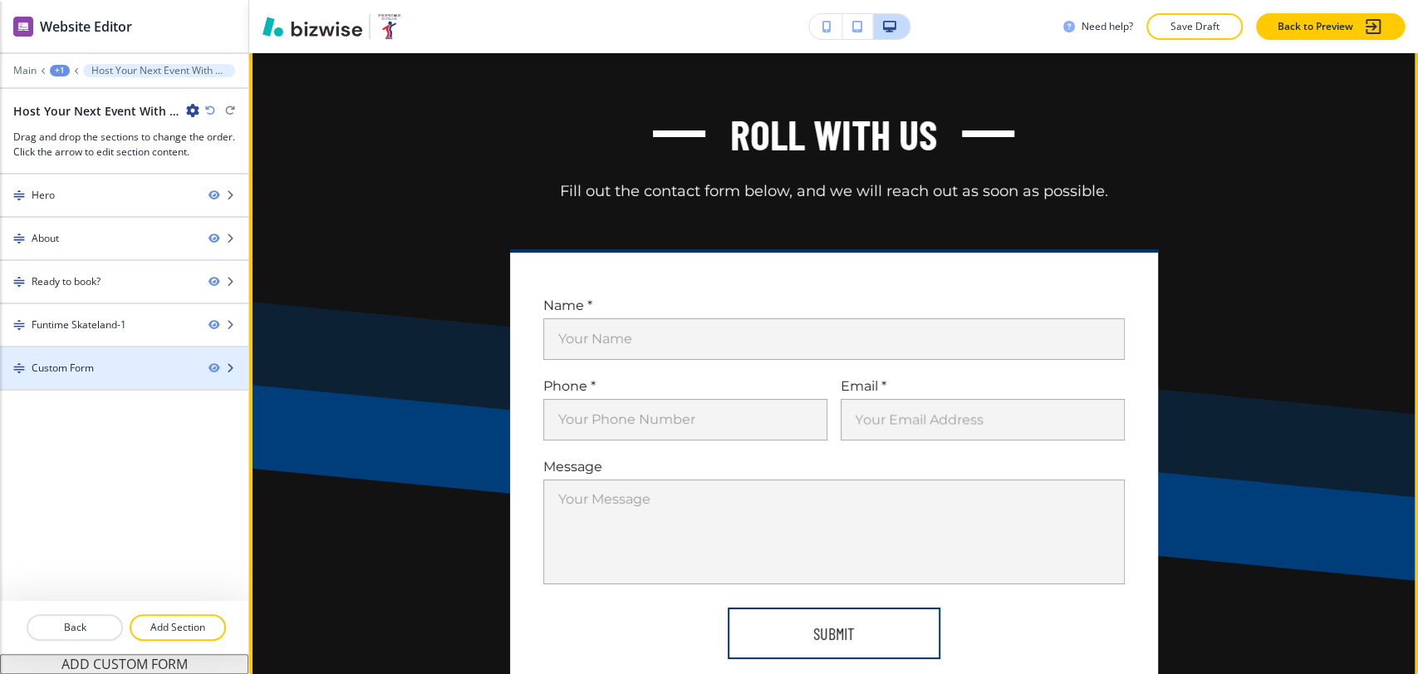
click at [113, 369] on div "Custom Form" at bounding box center [97, 368] width 195 height 15
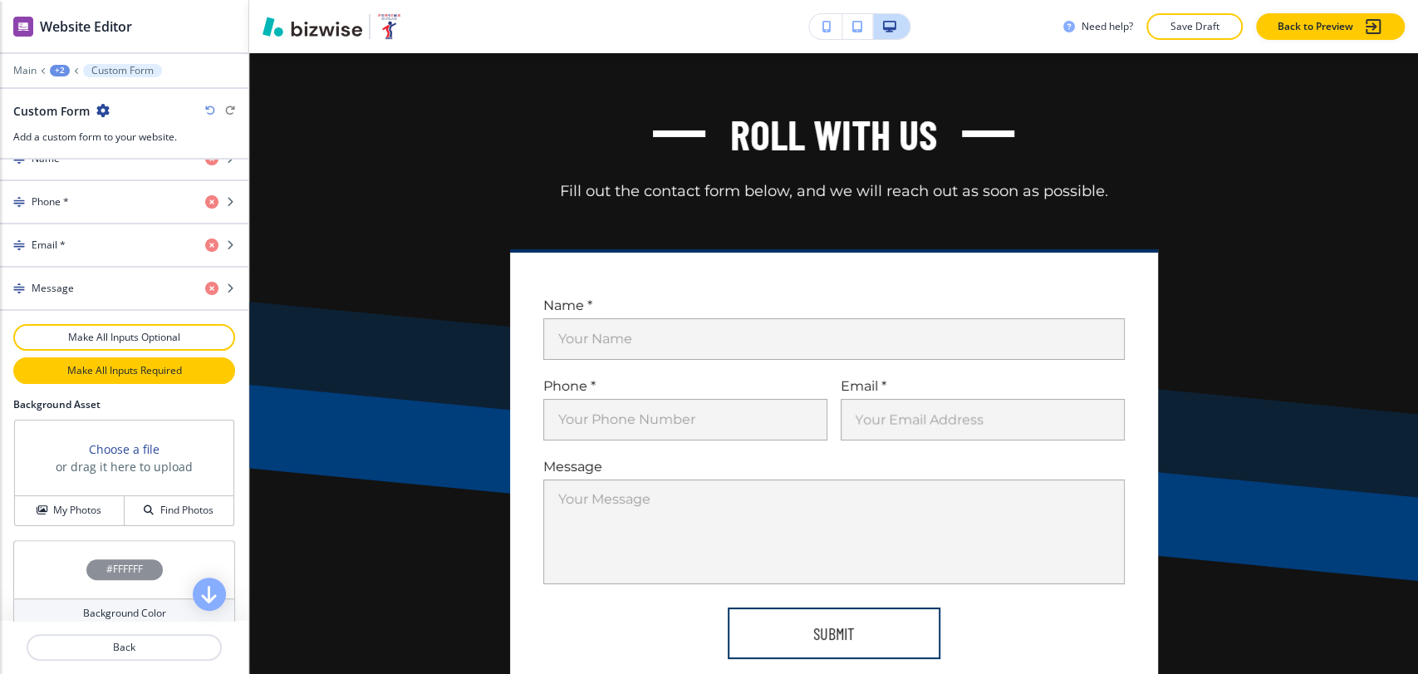
scroll to position [858, 0]
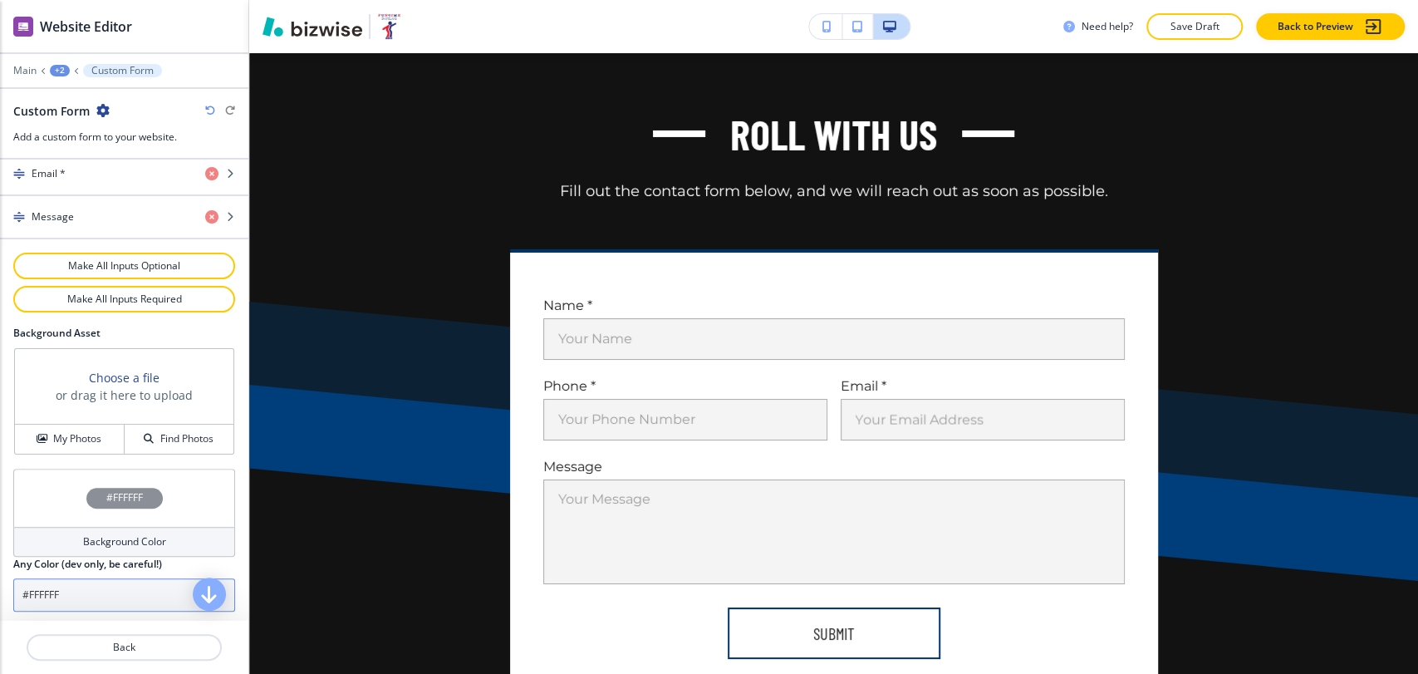
click at [96, 582] on input "#FFFFFF" at bounding box center [124, 594] width 222 height 33
paste input "a7c1d9"
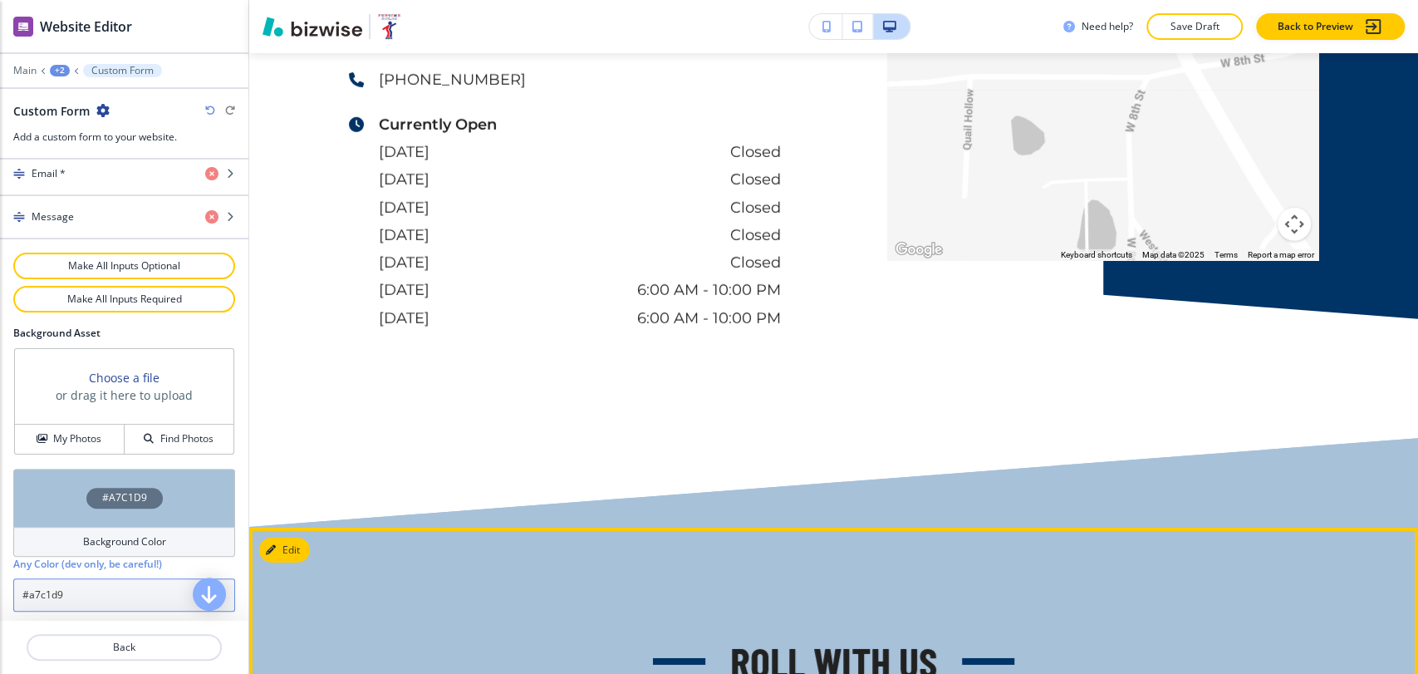
scroll to position [3363, 0]
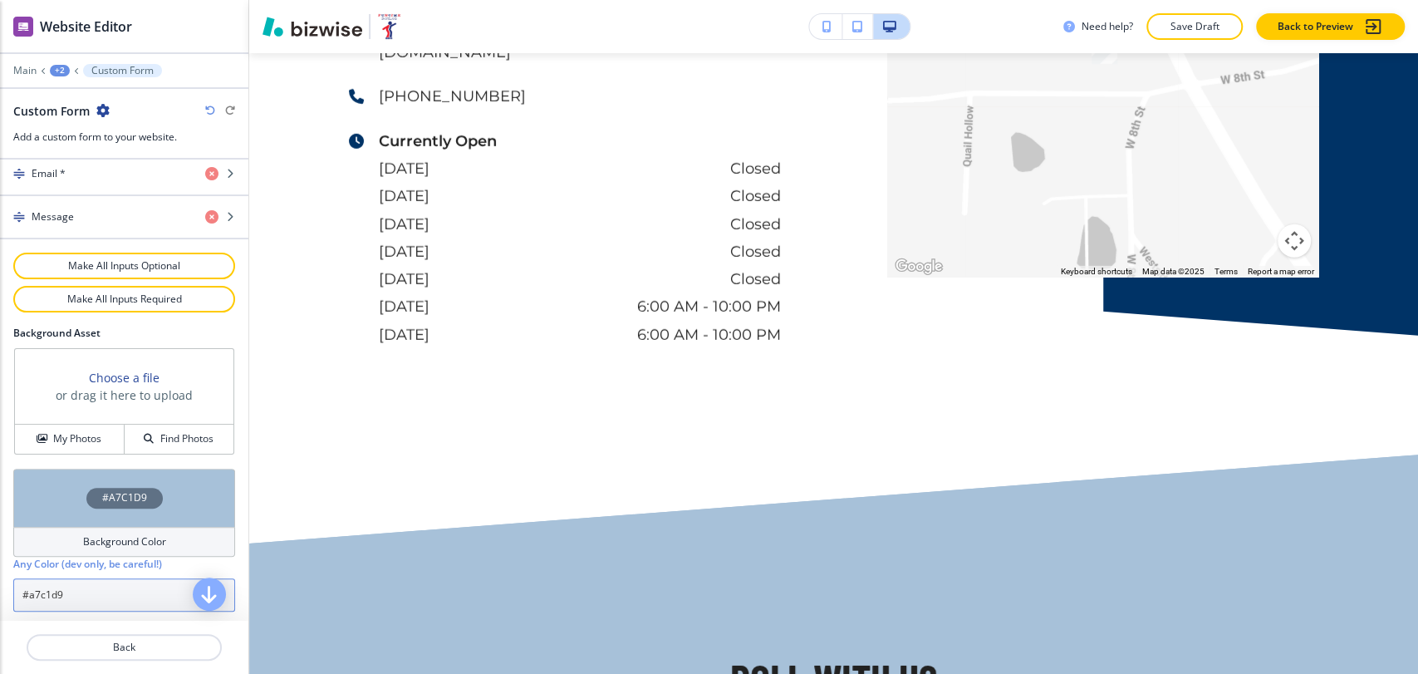
type input "#a7c1d9"
click at [60, 71] on div "+2" at bounding box center [60, 71] width 20 height 12
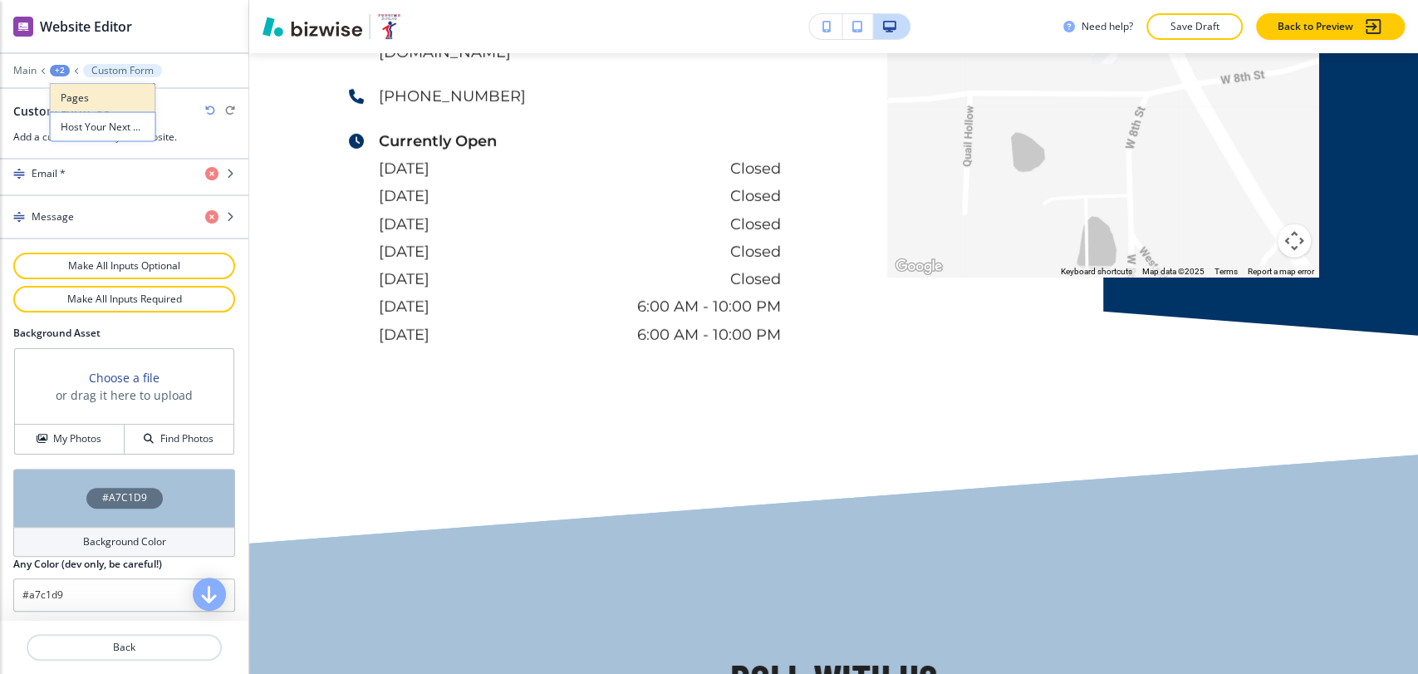
click at [106, 101] on p "Pages" at bounding box center [103, 98] width 85 height 15
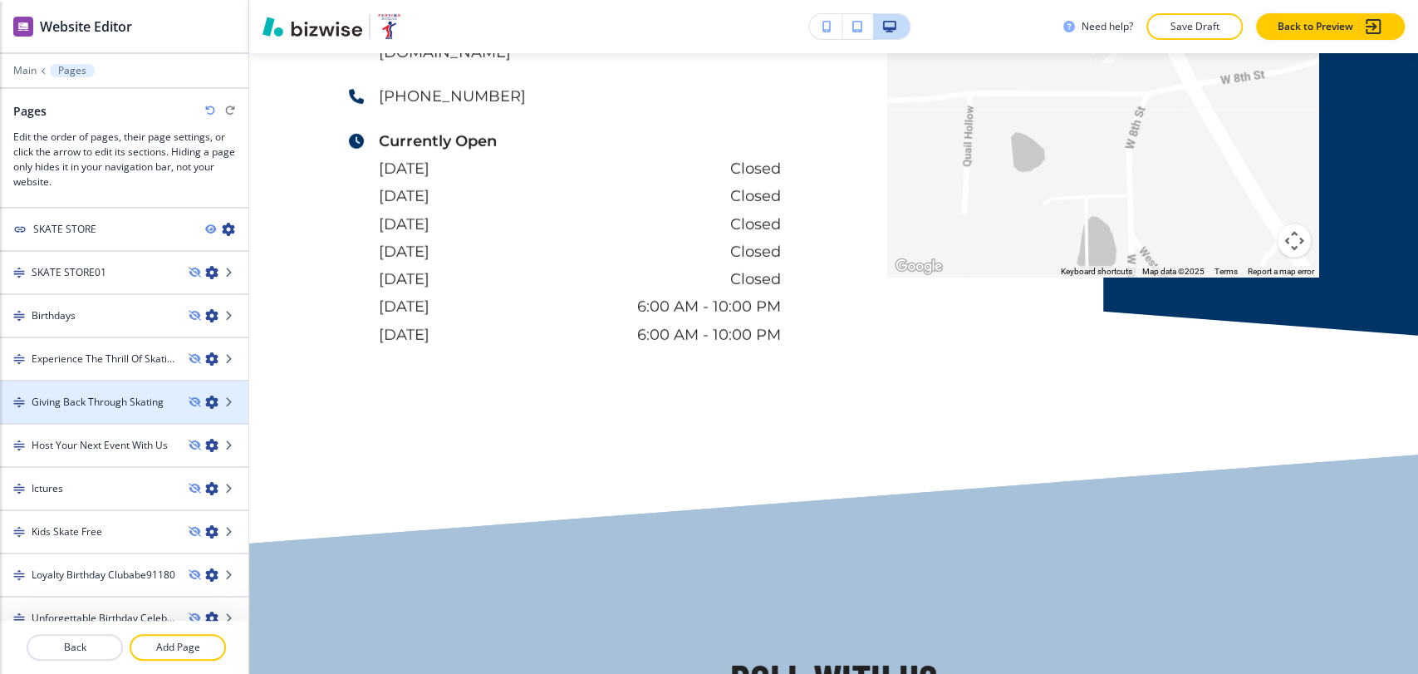
scroll to position [1304, 0]
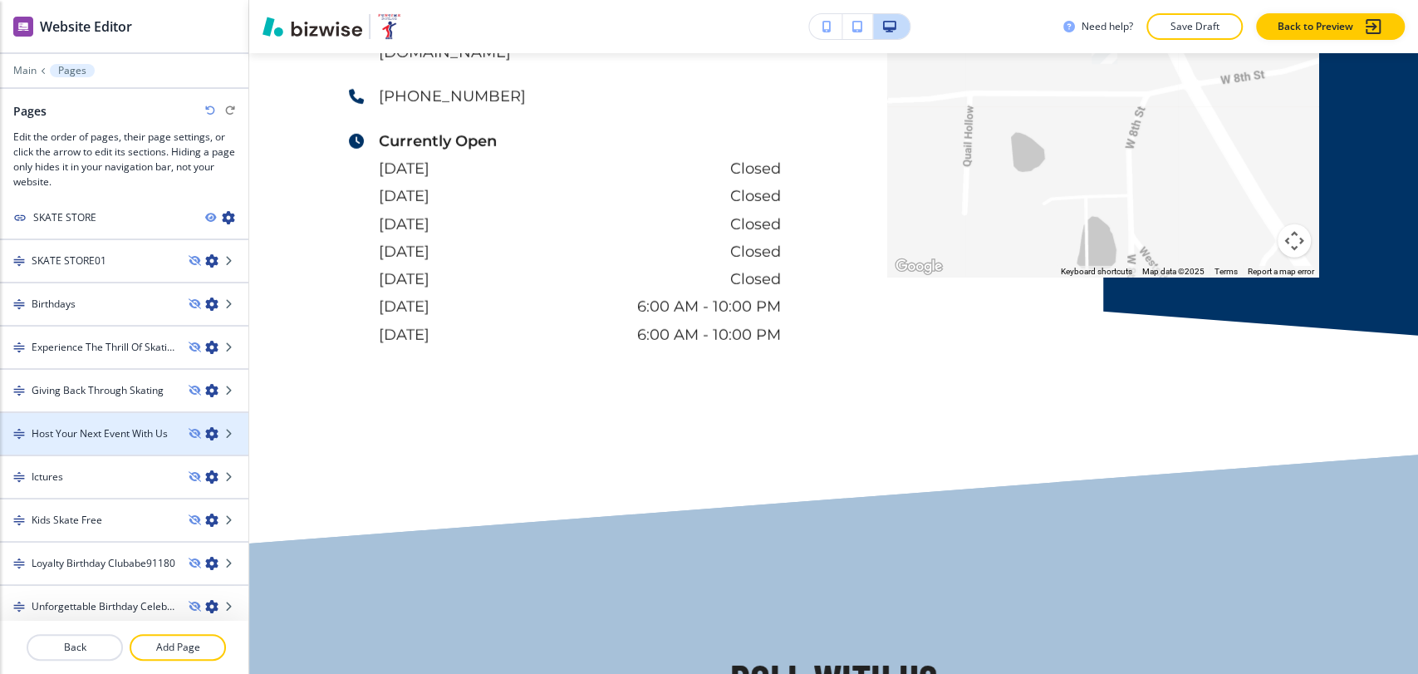
click at [113, 441] on div at bounding box center [124, 447] width 248 height 13
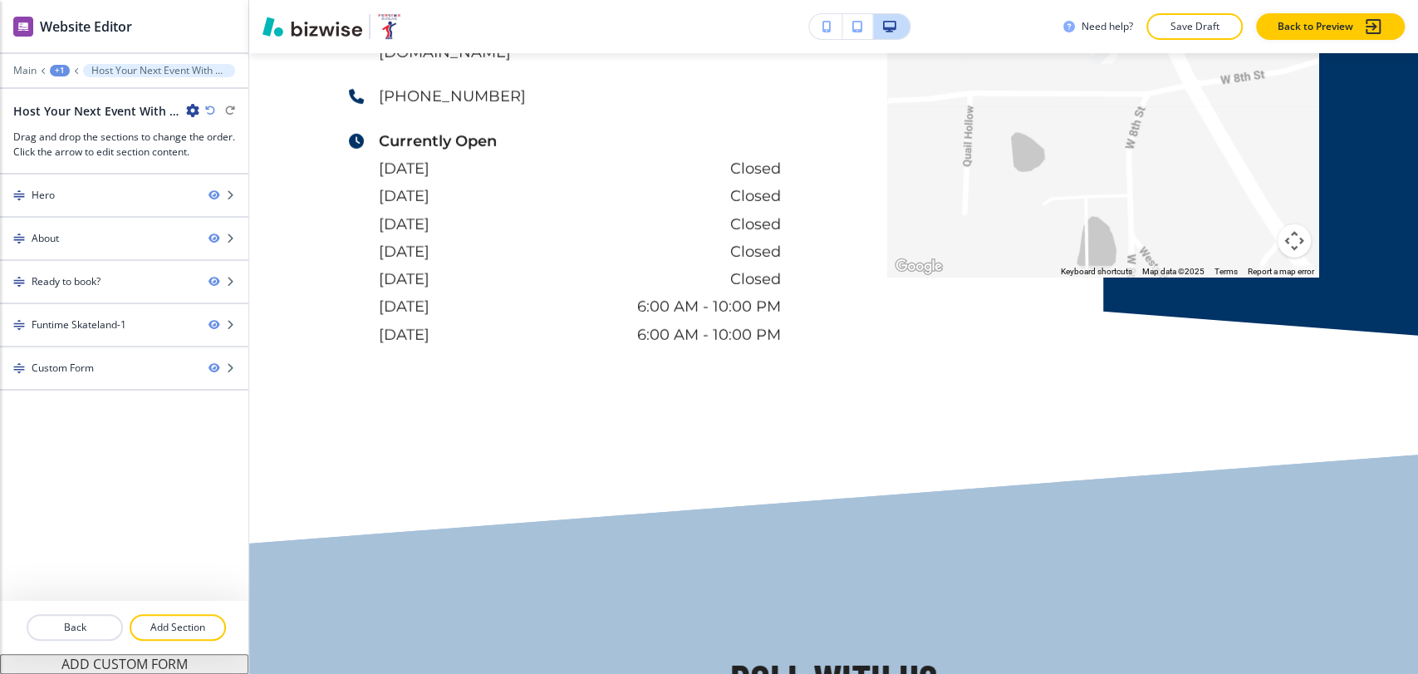
click at [55, 75] on div "+1" at bounding box center [60, 71] width 20 height 12
click at [72, 103] on p "Pages" at bounding box center [103, 98] width 85 height 15
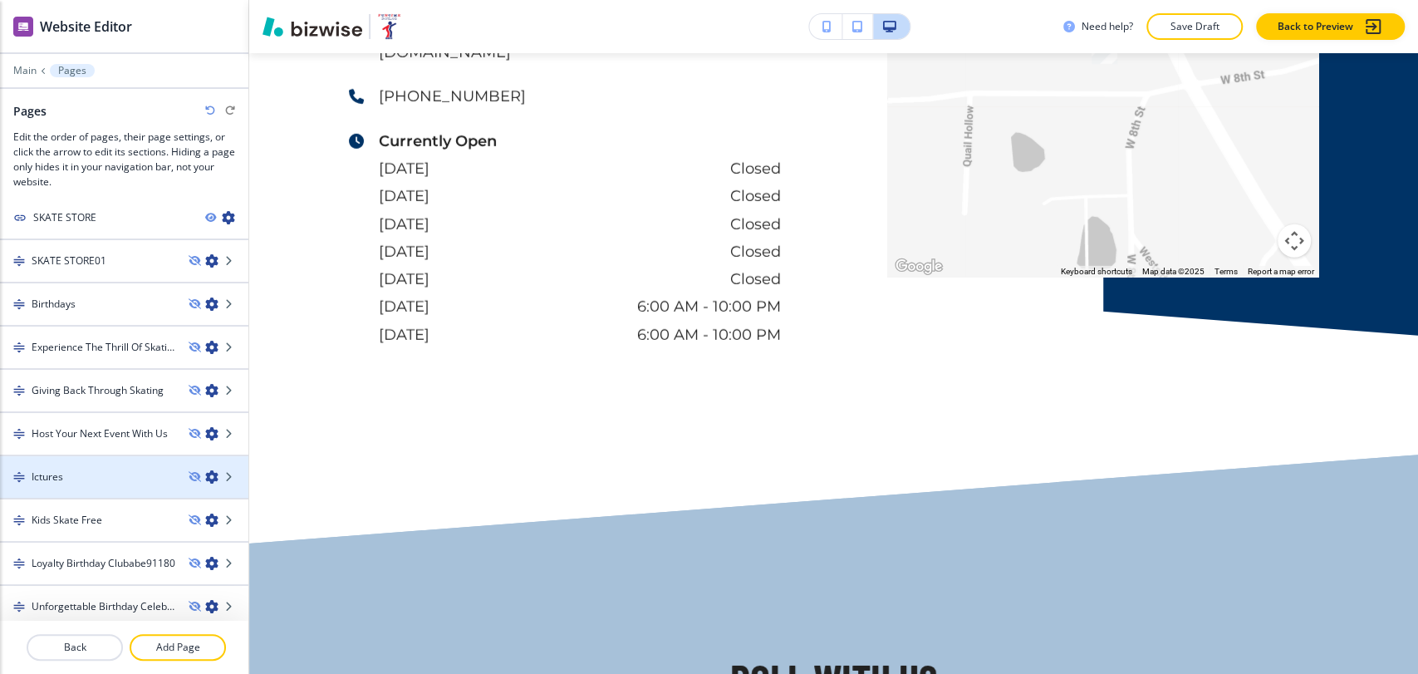
click at [115, 484] on div at bounding box center [124, 490] width 248 height 13
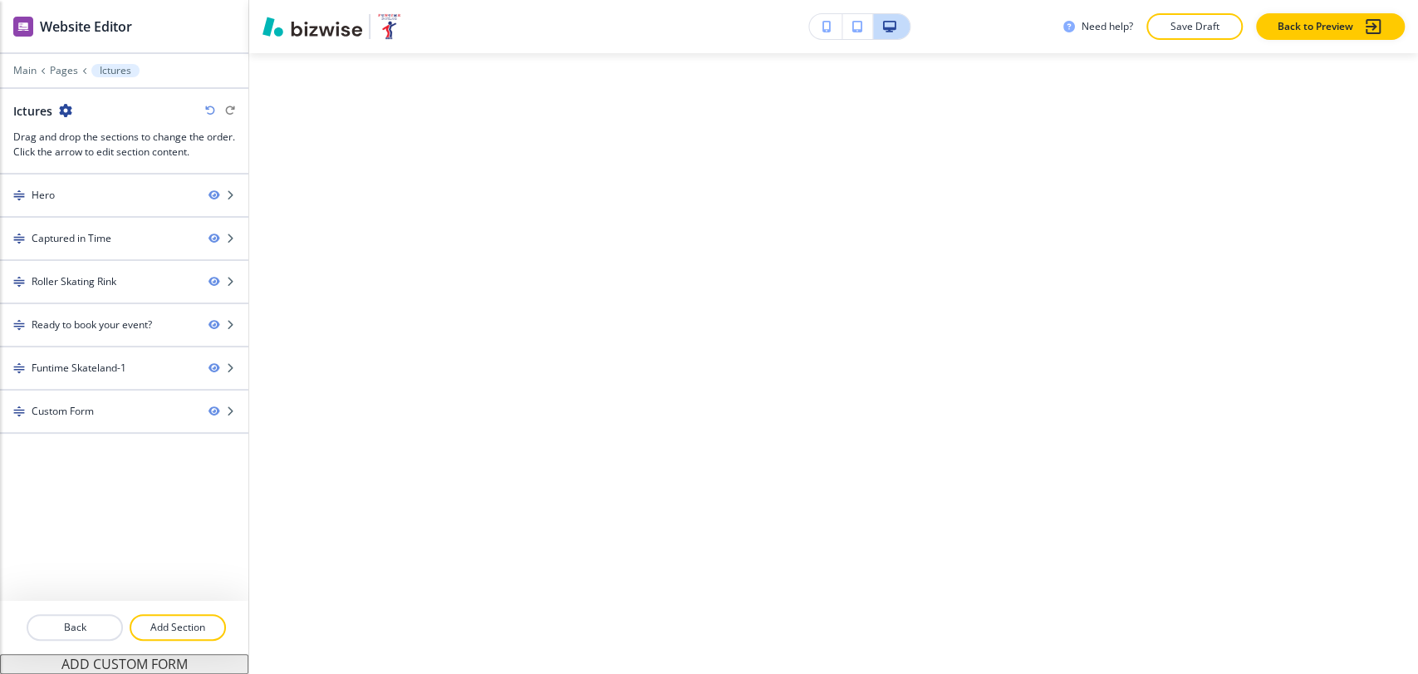
scroll to position [0, 0]
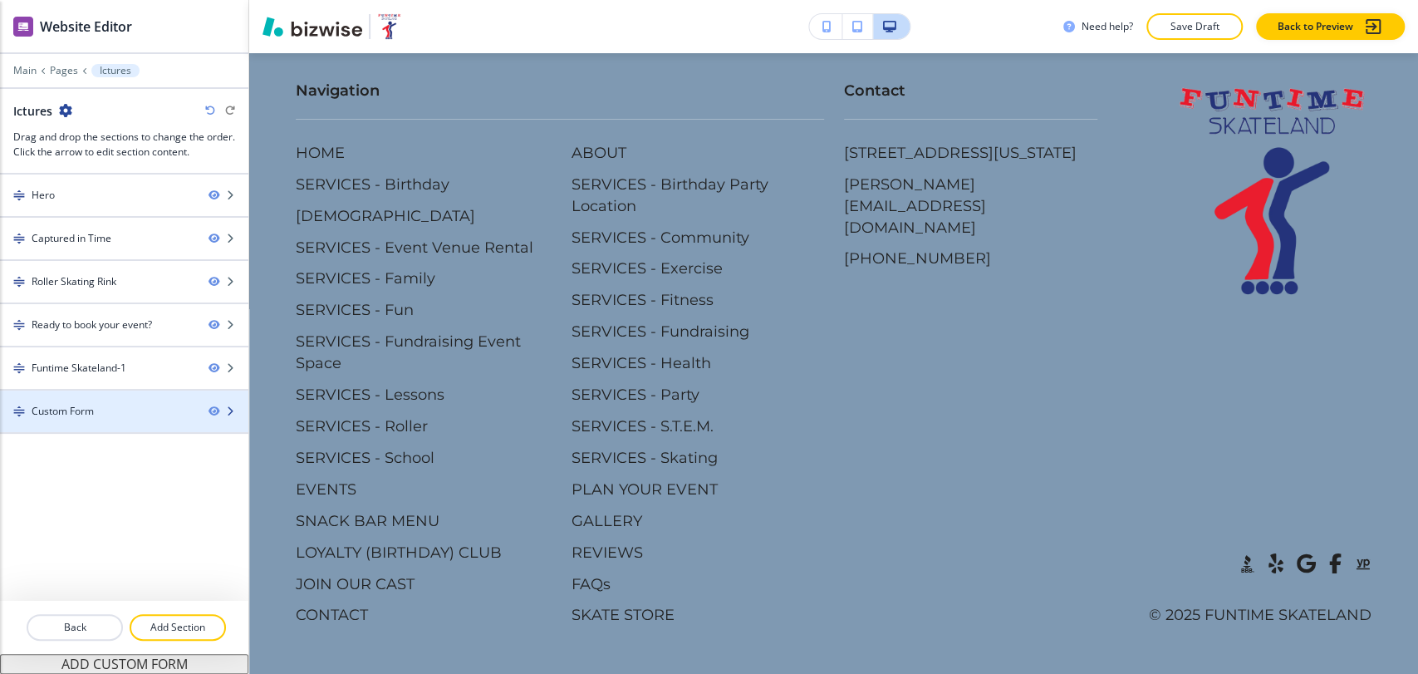
click at [55, 420] on div at bounding box center [124, 425] width 248 height 13
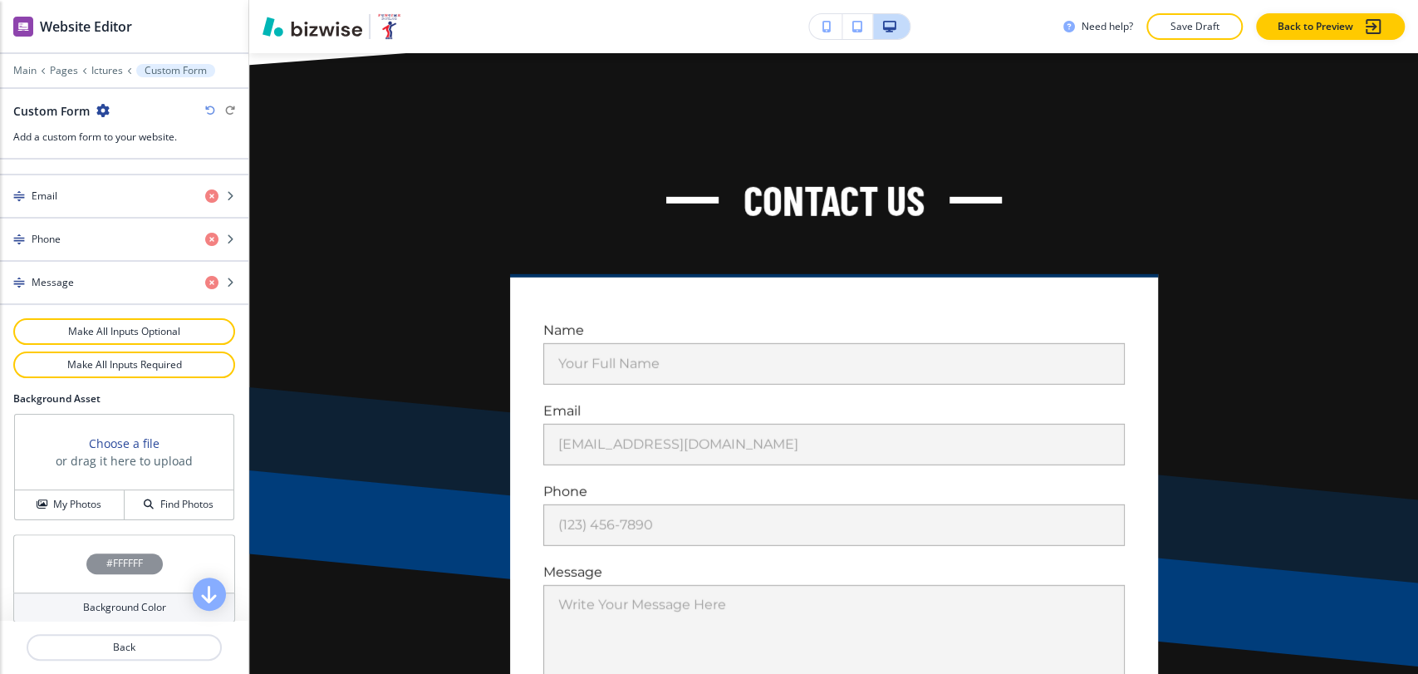
scroll to position [858, 0]
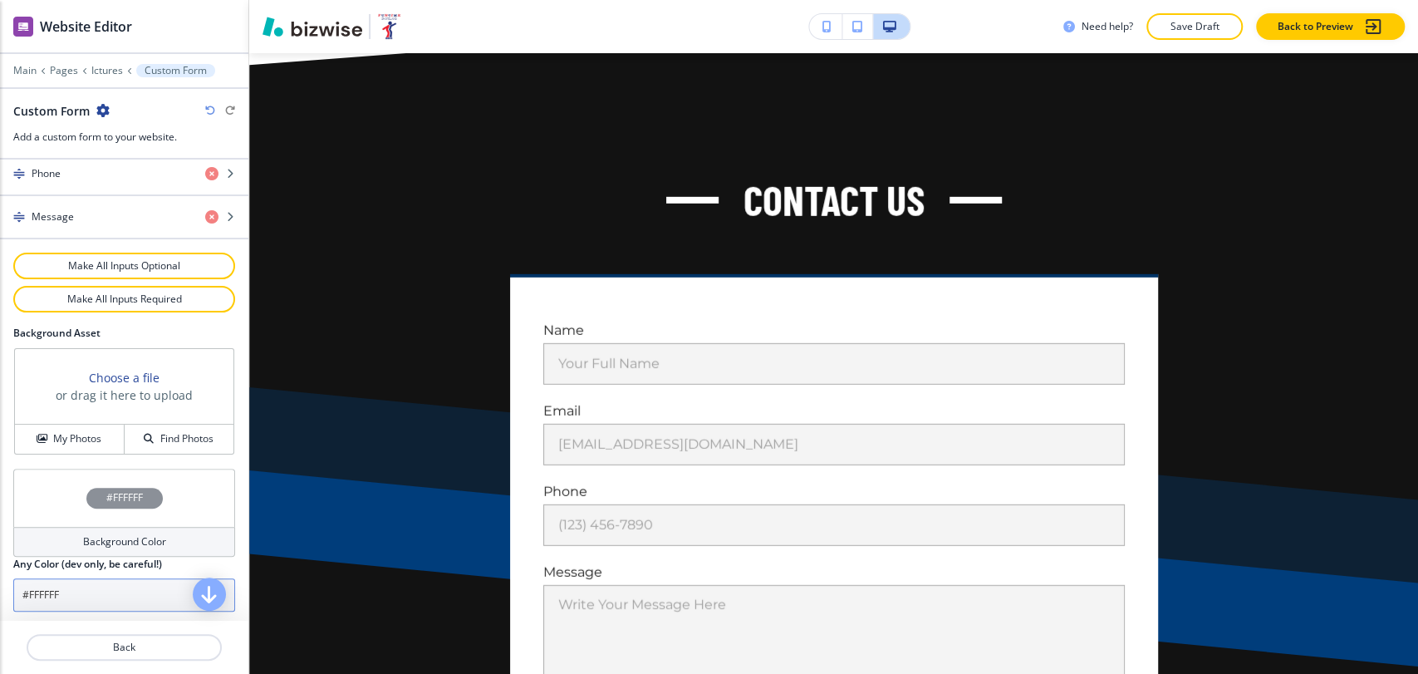
click at [96, 592] on input "#FFFFFF" at bounding box center [124, 594] width 222 height 33
paste input "a7c1d9"
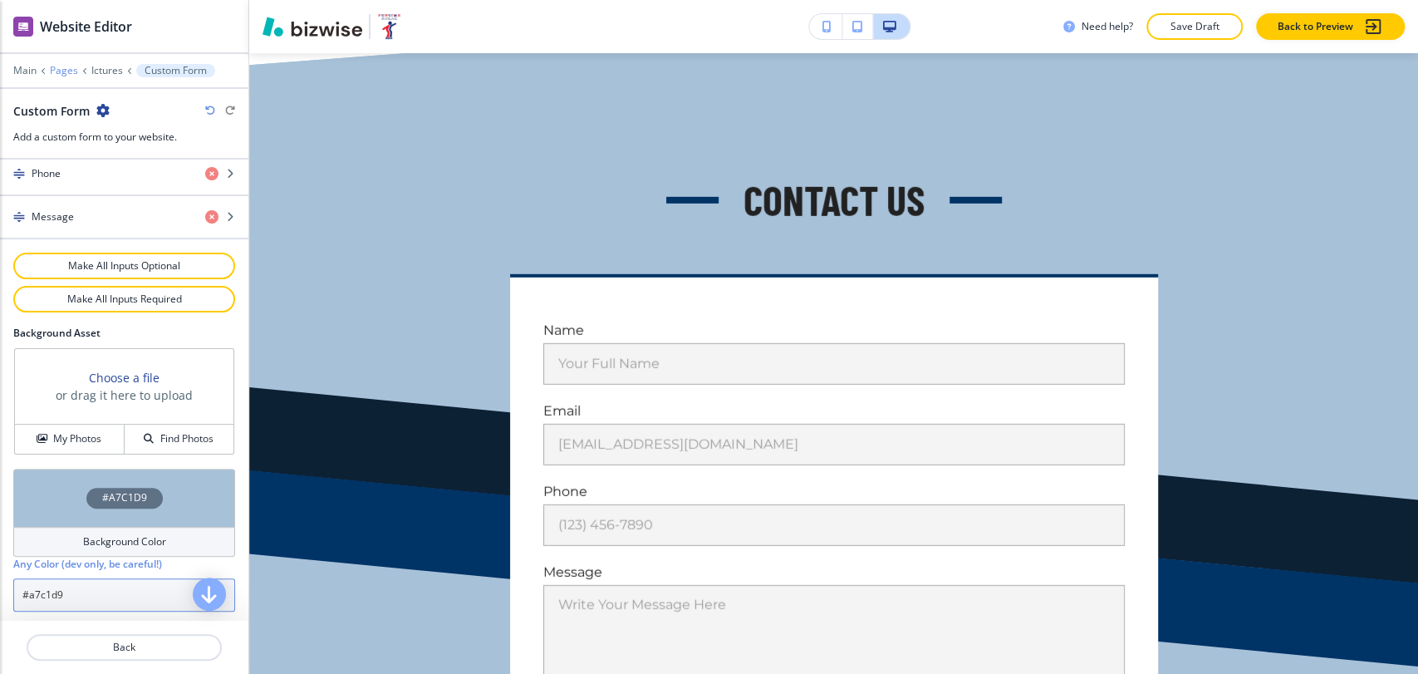
type input "#a7c1d9"
click at [66, 67] on p "Pages" at bounding box center [64, 71] width 28 height 12
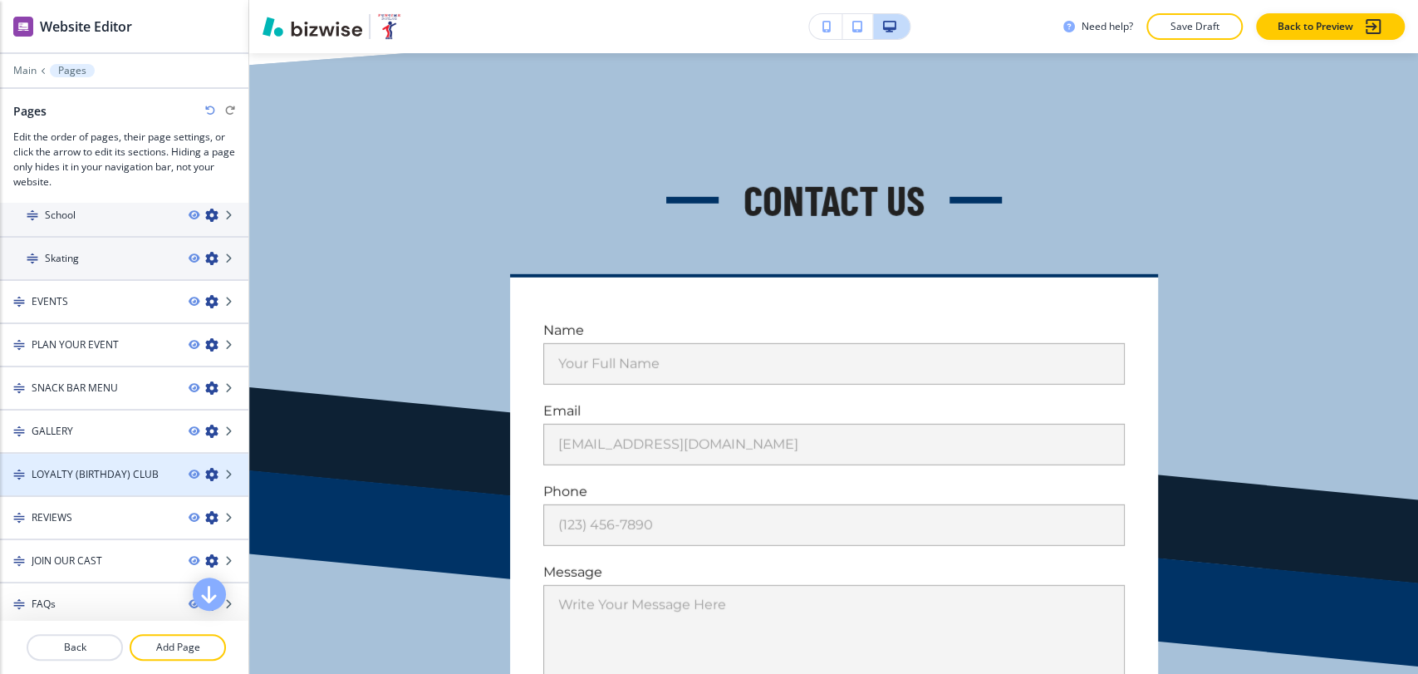
scroll to position [1304, 0]
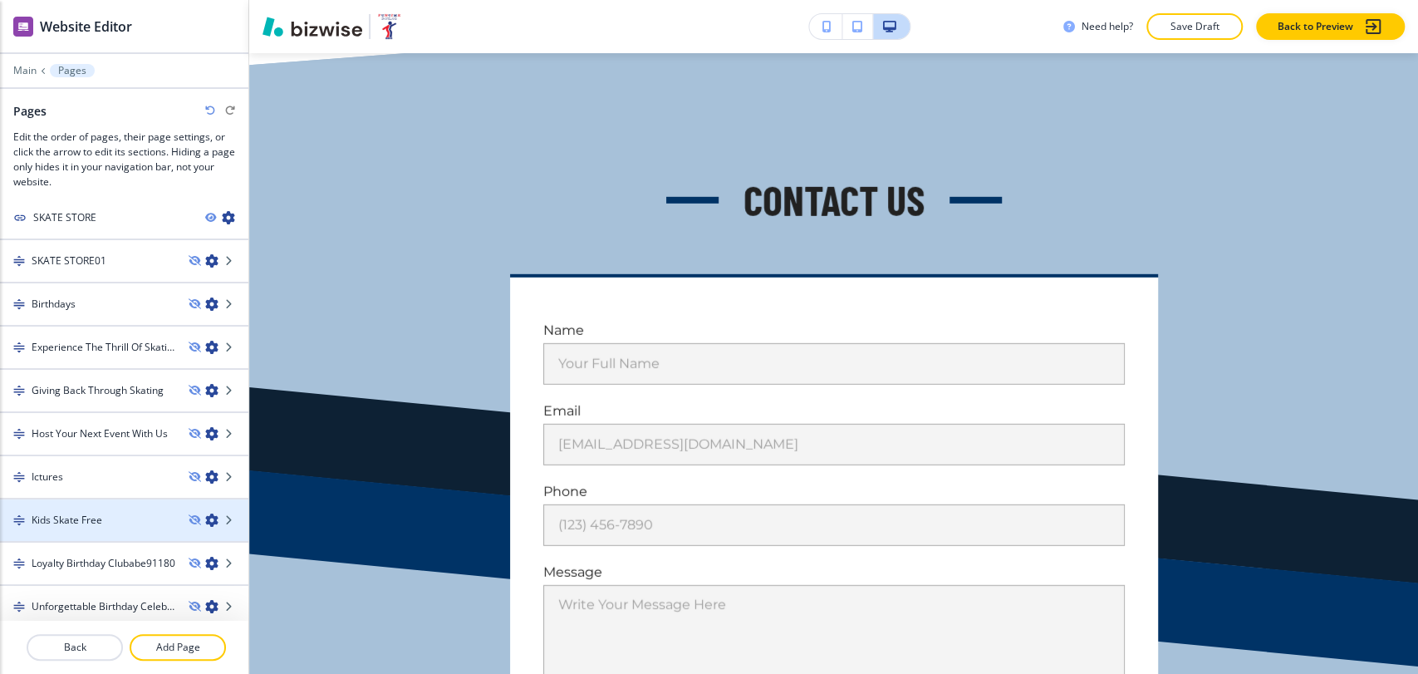
click at [106, 513] on div "Kids Skate Free" at bounding box center [87, 520] width 175 height 15
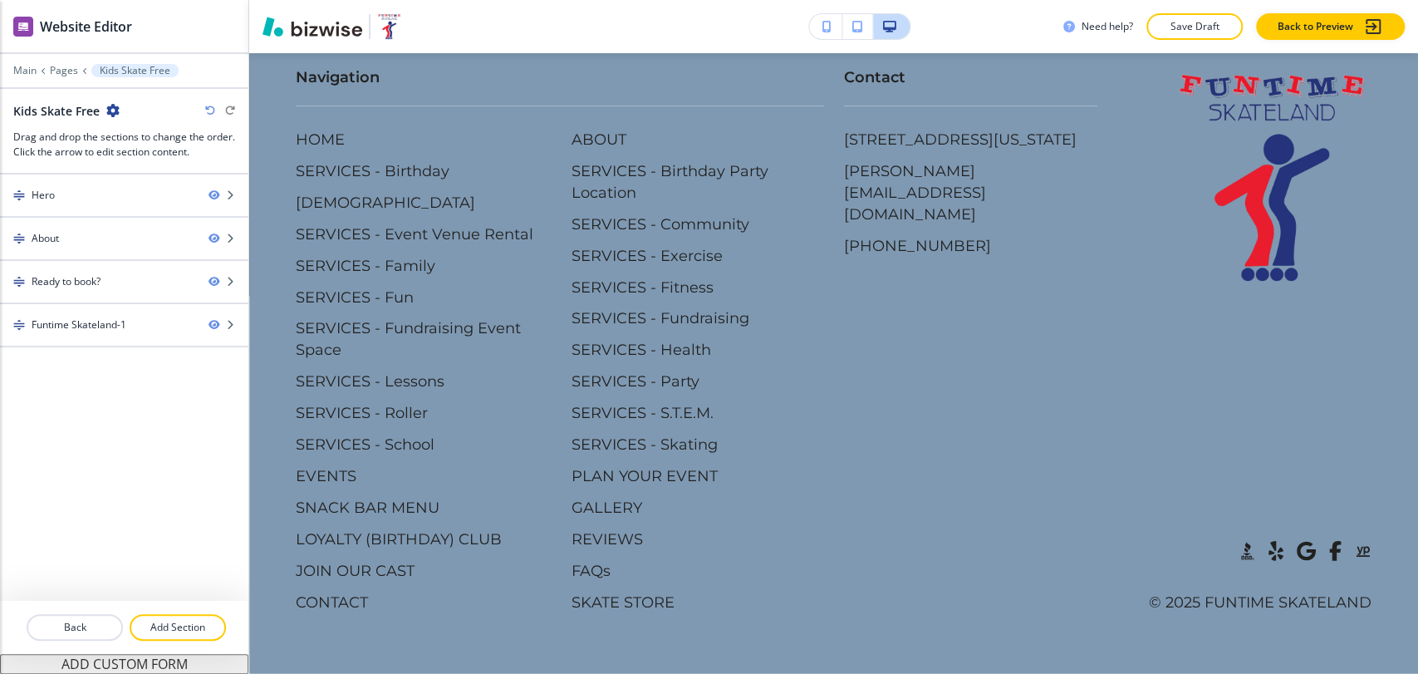
scroll to position [0, 0]
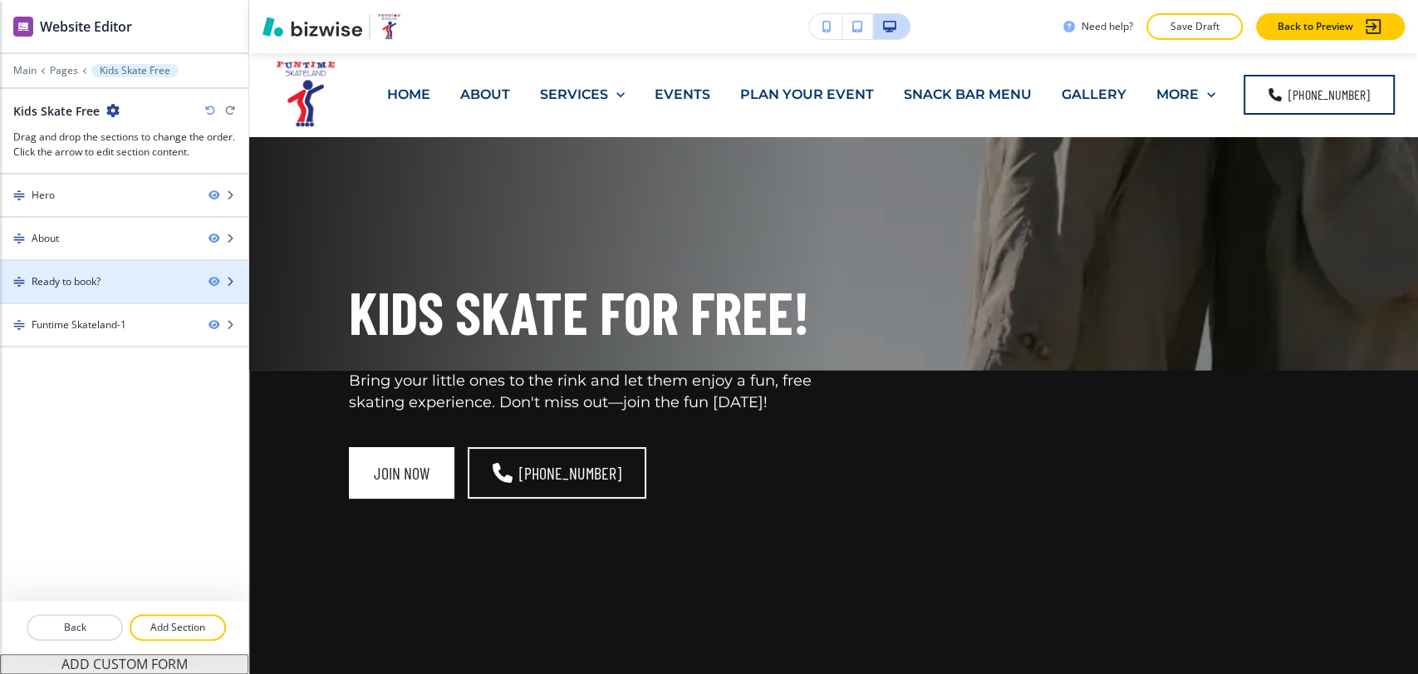
click at [117, 287] on div "Ready to book?" at bounding box center [97, 281] width 195 height 15
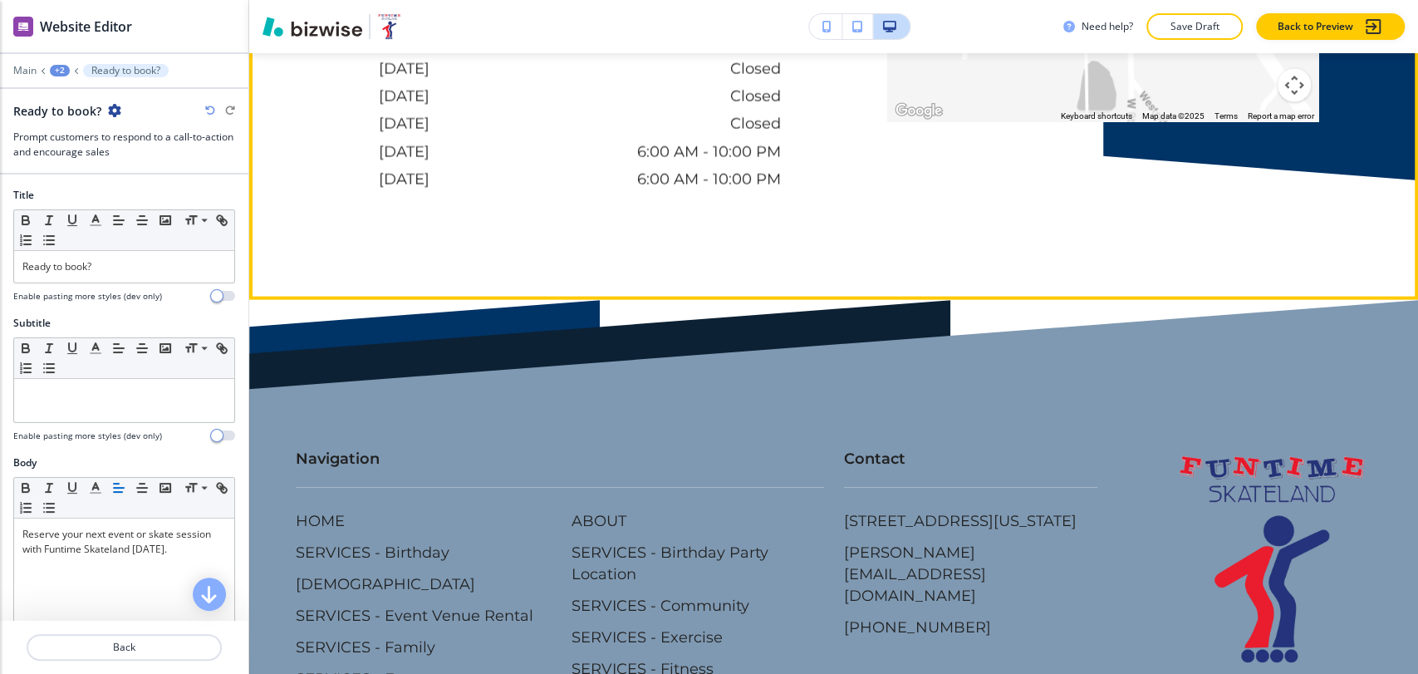
scroll to position [2876, 0]
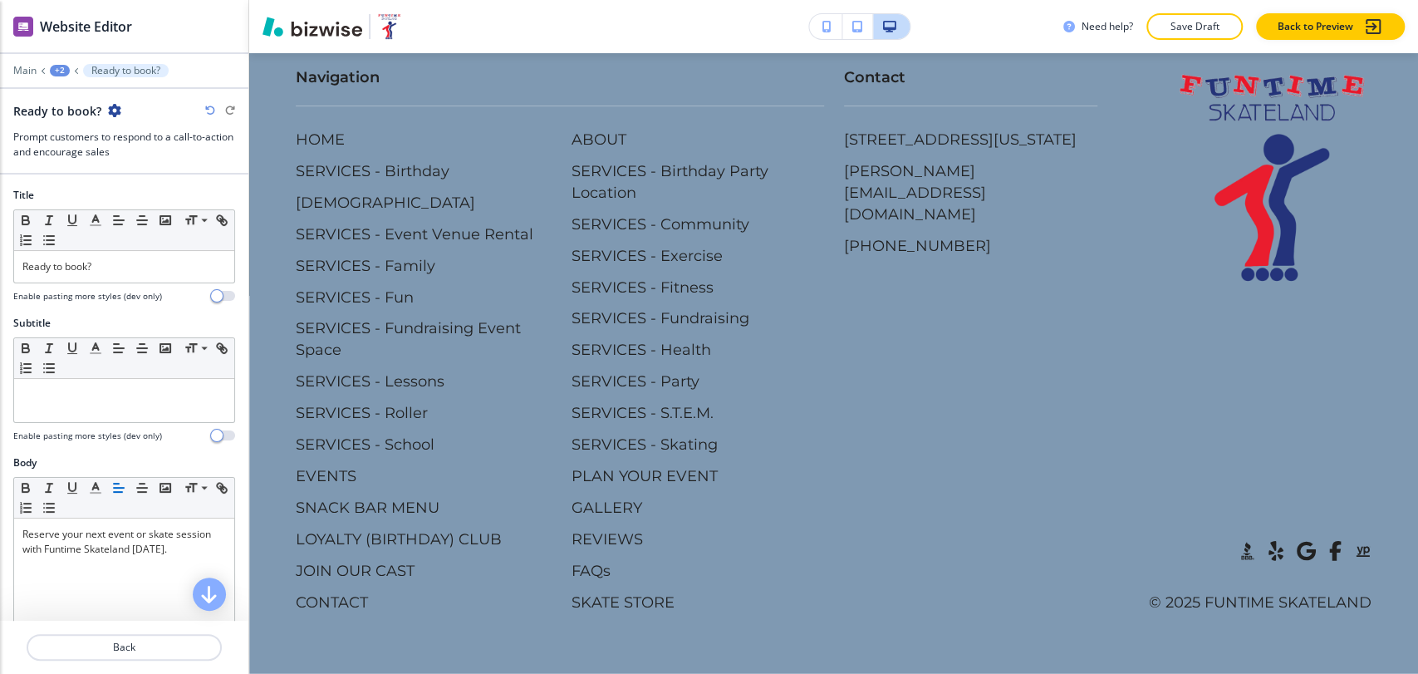
click at [56, 67] on div "+2" at bounding box center [60, 71] width 20 height 12
click at [86, 120] on p "Kids Skate Free" at bounding box center [103, 127] width 85 height 15
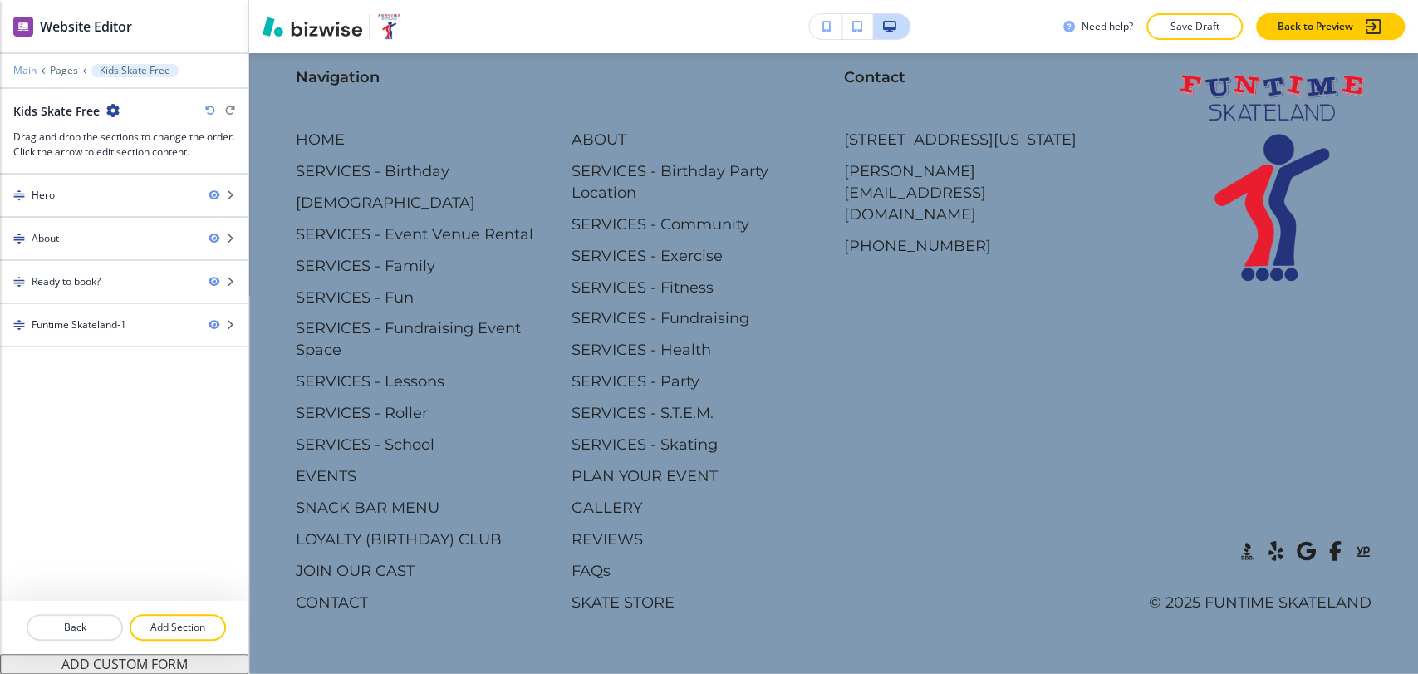
click at [34, 70] on p "Main" at bounding box center [24, 71] width 23 height 12
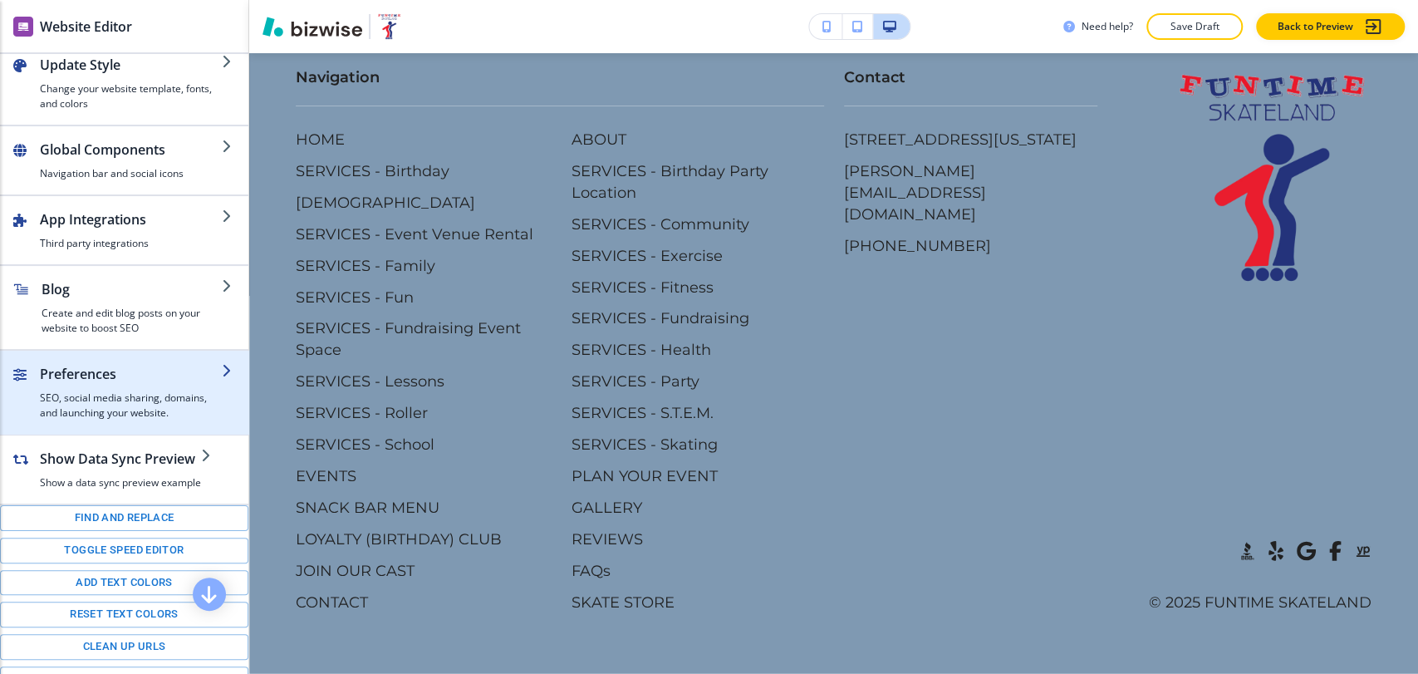
scroll to position [209, 0]
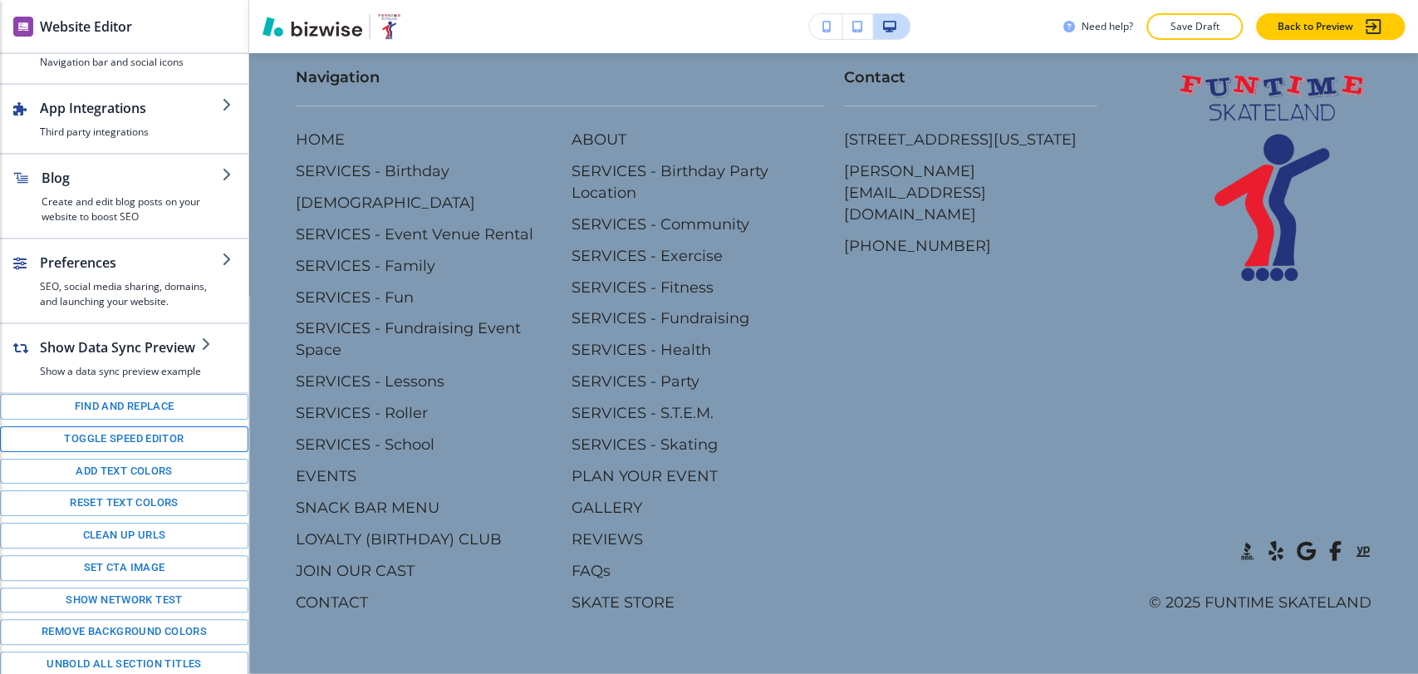
click at [147, 443] on button "Toggle speed editor" at bounding box center [124, 439] width 248 height 26
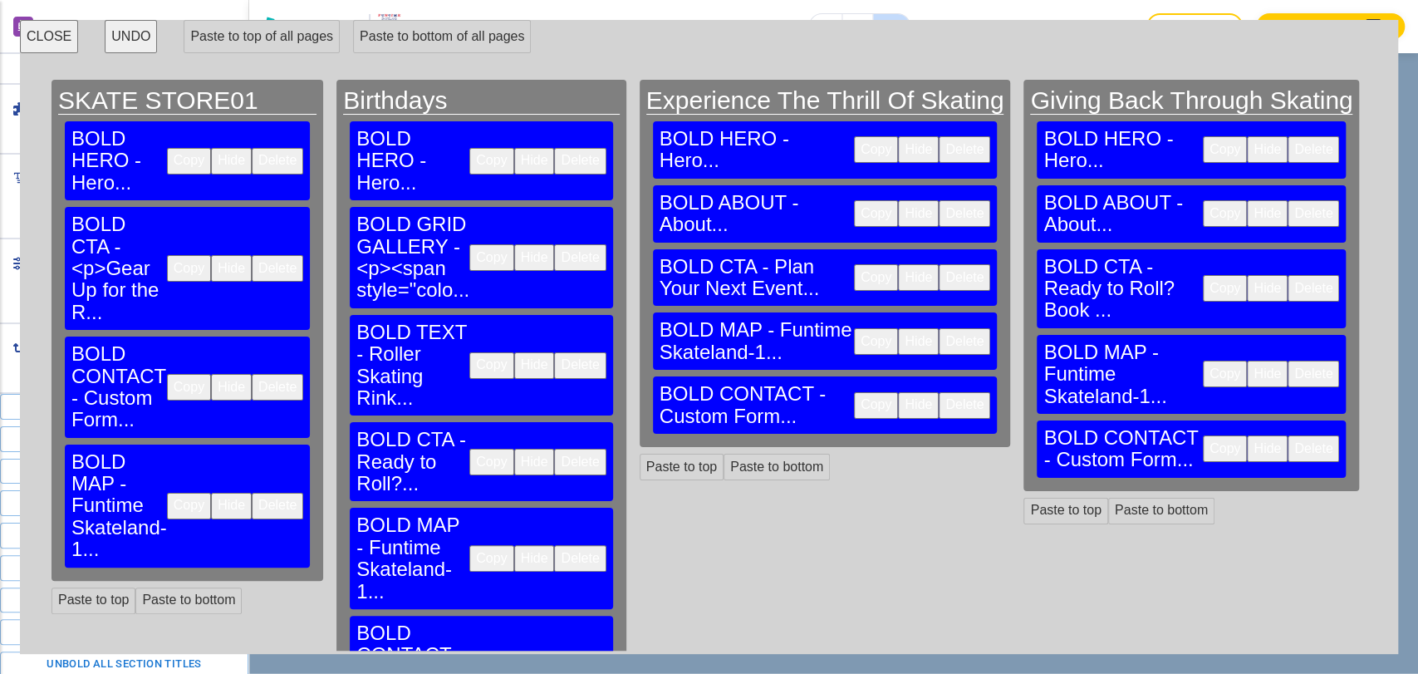
scroll to position [0, 9889]
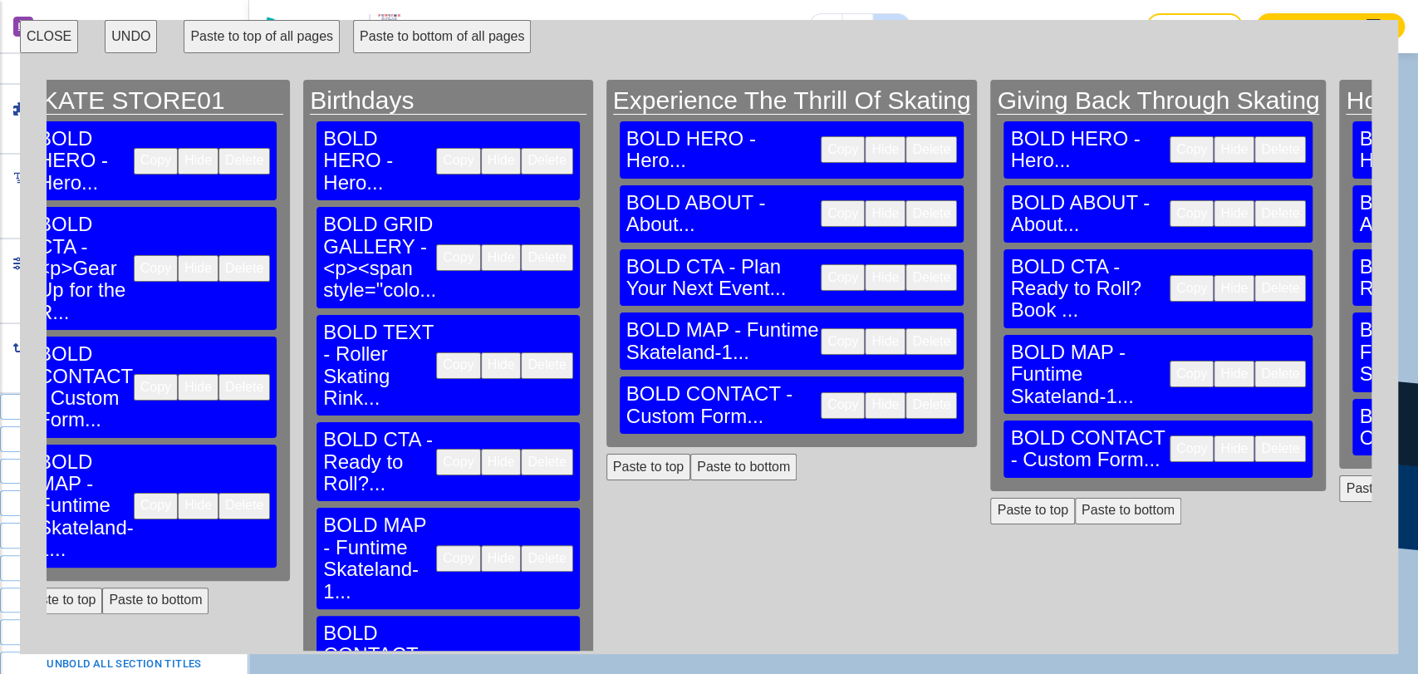
scroll to position [3802, 0]
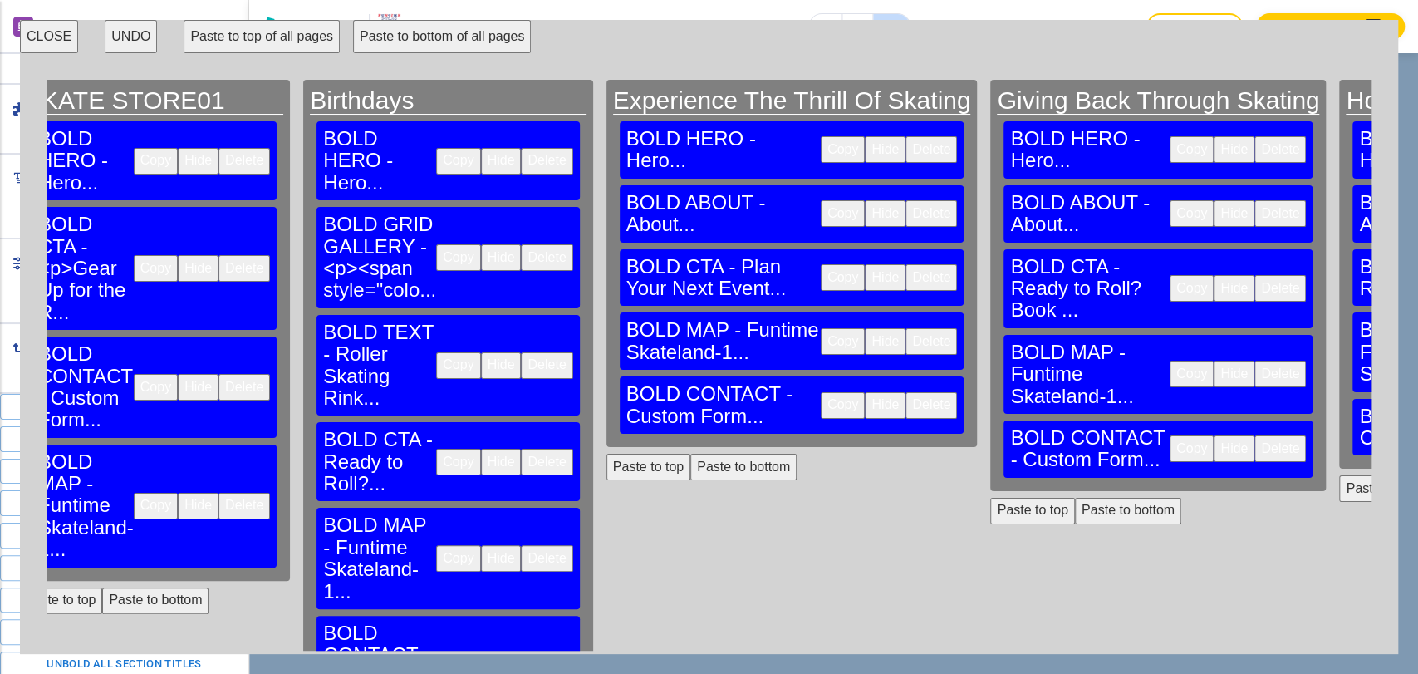
drag, startPoint x: 56, startPoint y: 37, endPoint x: 100, endPoint y: 57, distance: 48.3
click at [57, 37] on button "CLOSE" at bounding box center [49, 36] width 58 height 33
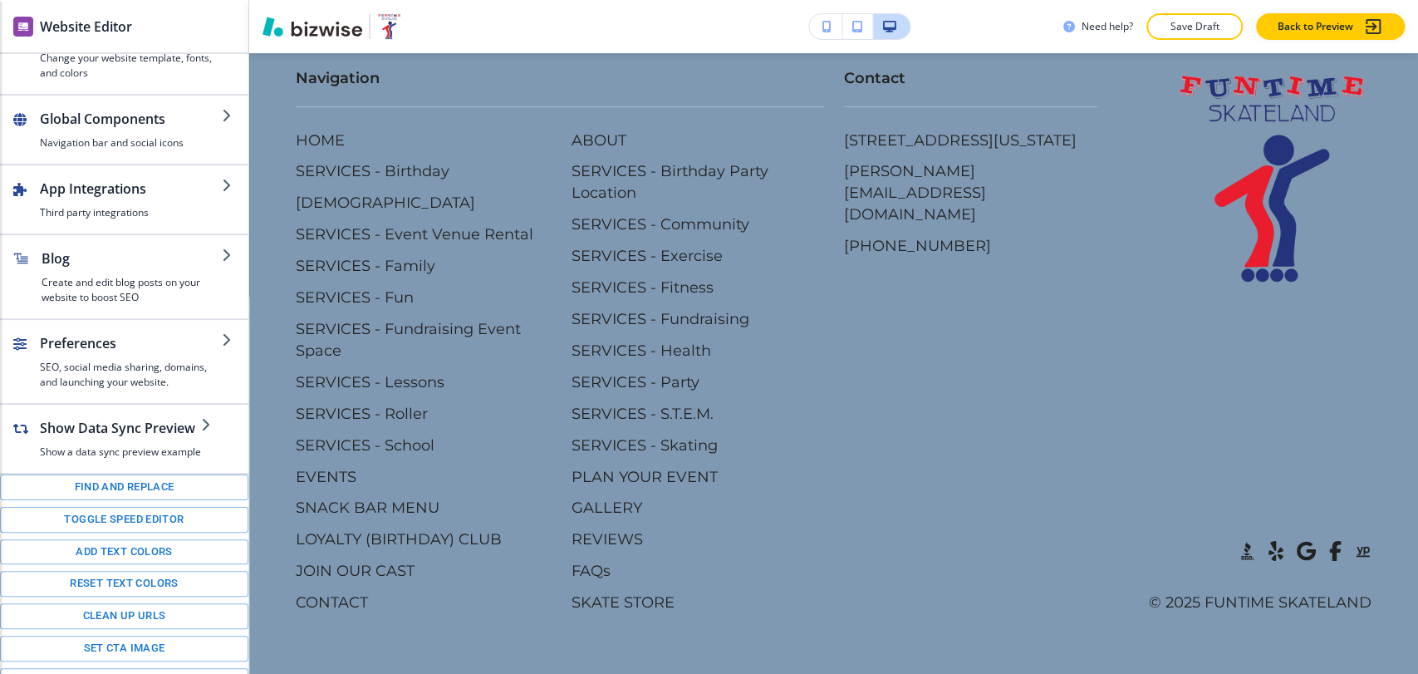
scroll to position [0, 0]
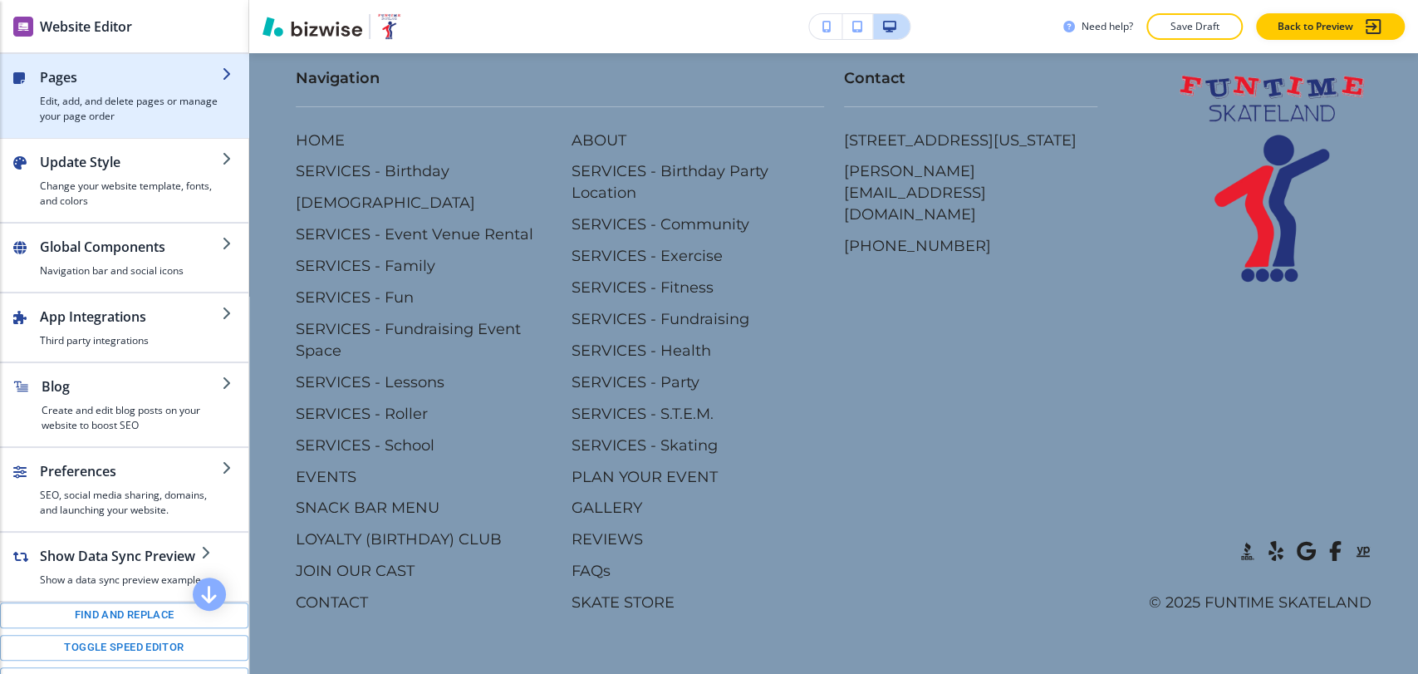
click at [94, 90] on div "button" at bounding box center [131, 90] width 182 height 7
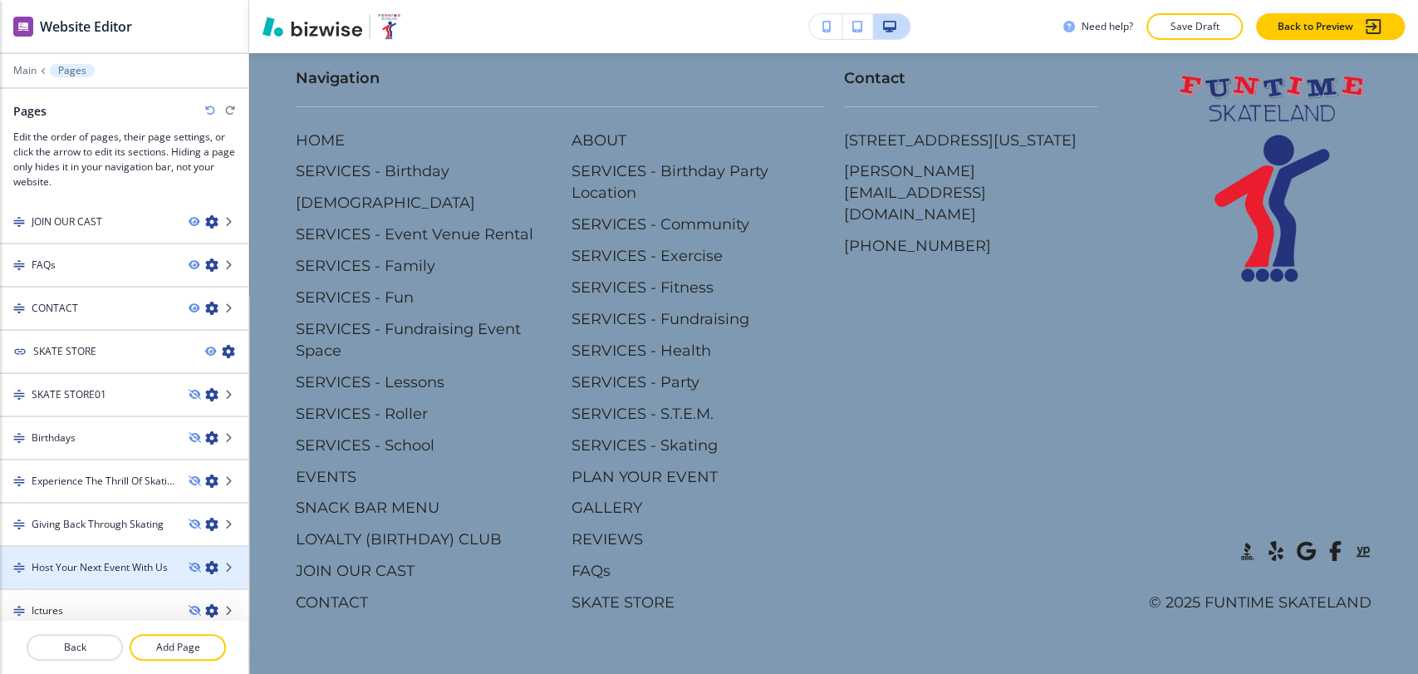
scroll to position [1304, 0]
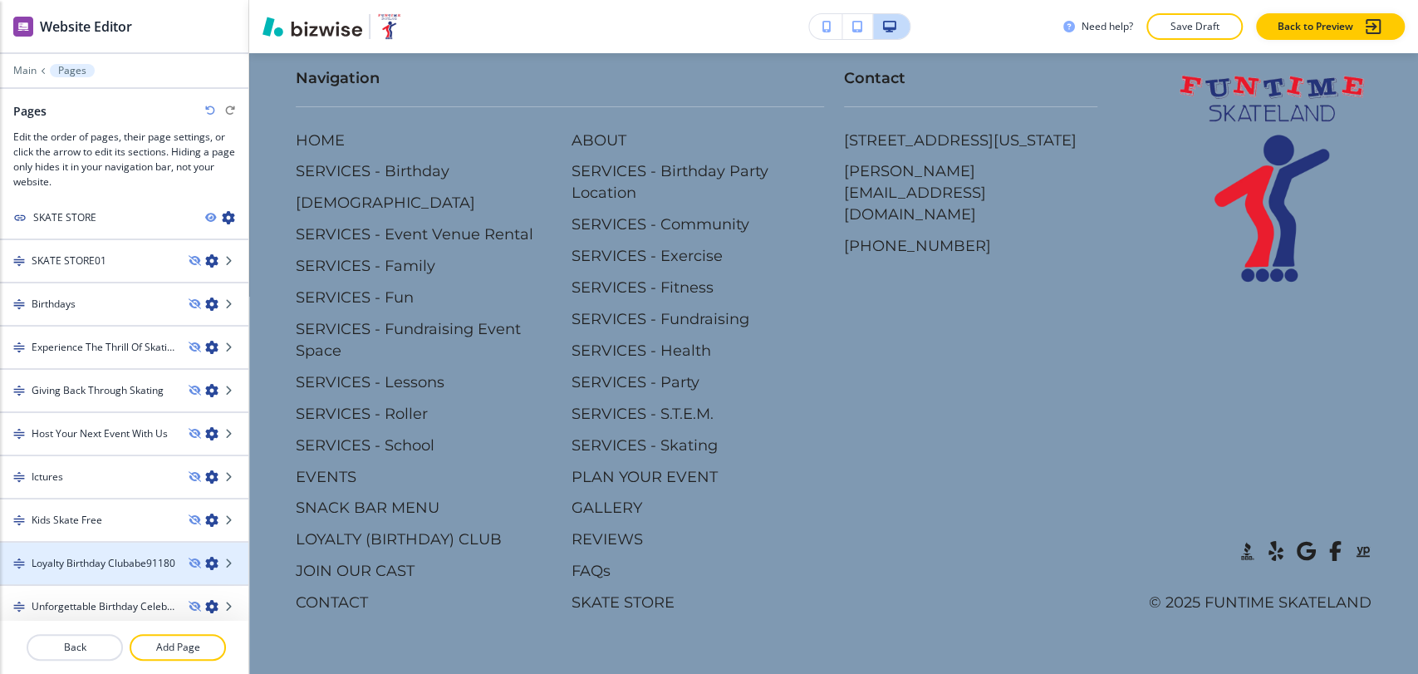
click at [119, 559] on h4 "Loyalty Birthday Clubabe91180" at bounding box center [104, 563] width 144 height 15
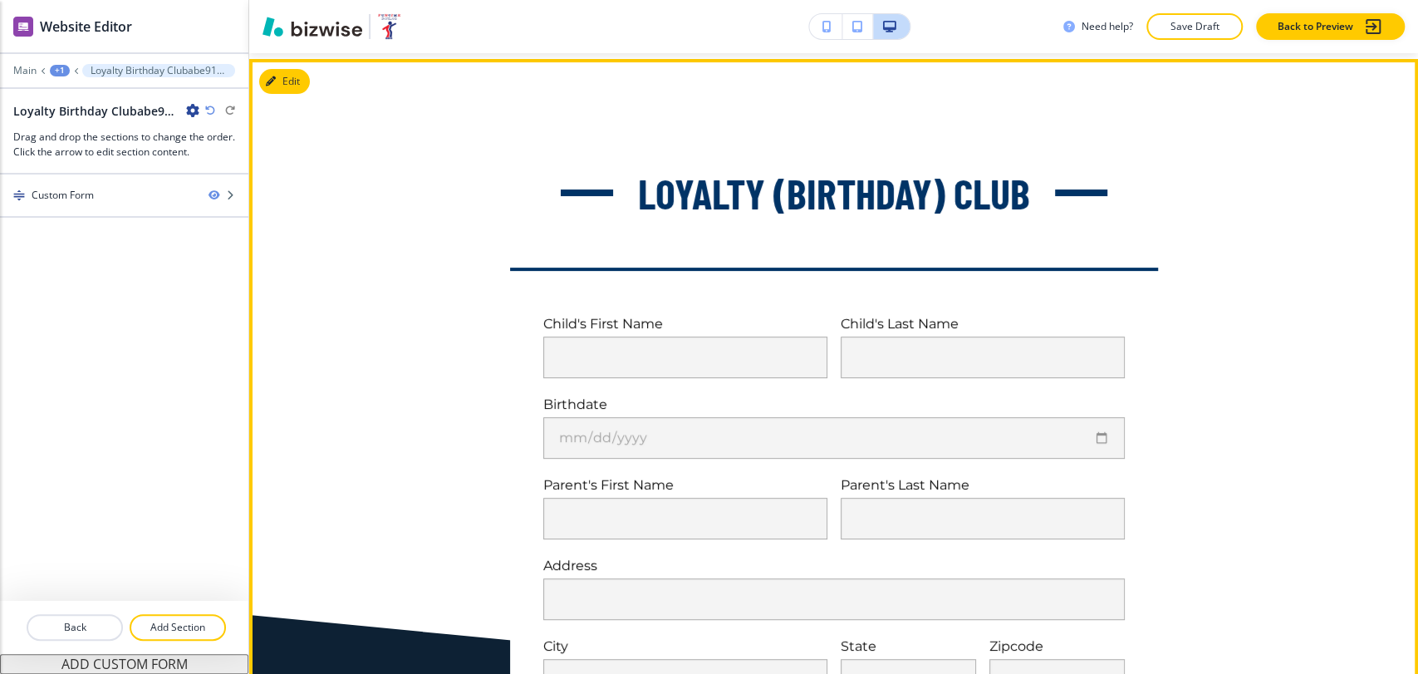
scroll to position [0, 0]
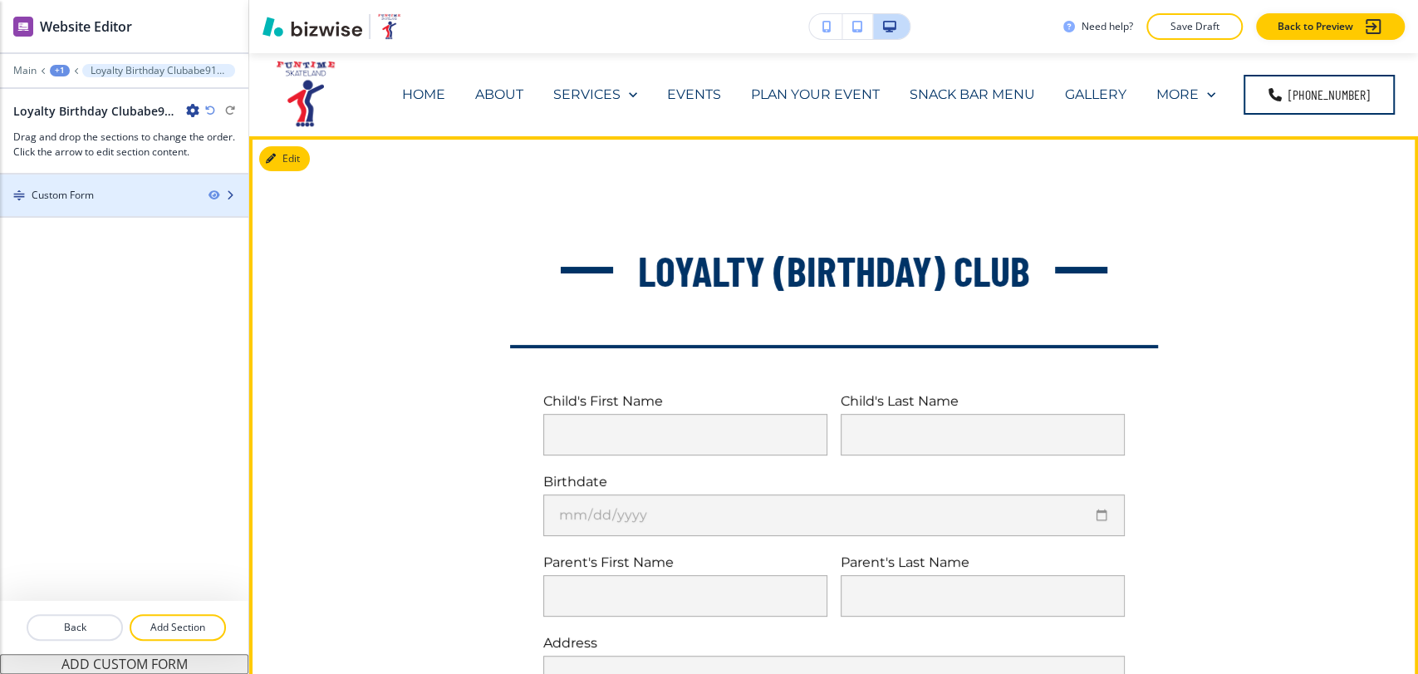
click at [123, 195] on div "Custom Form" at bounding box center [97, 195] width 195 height 15
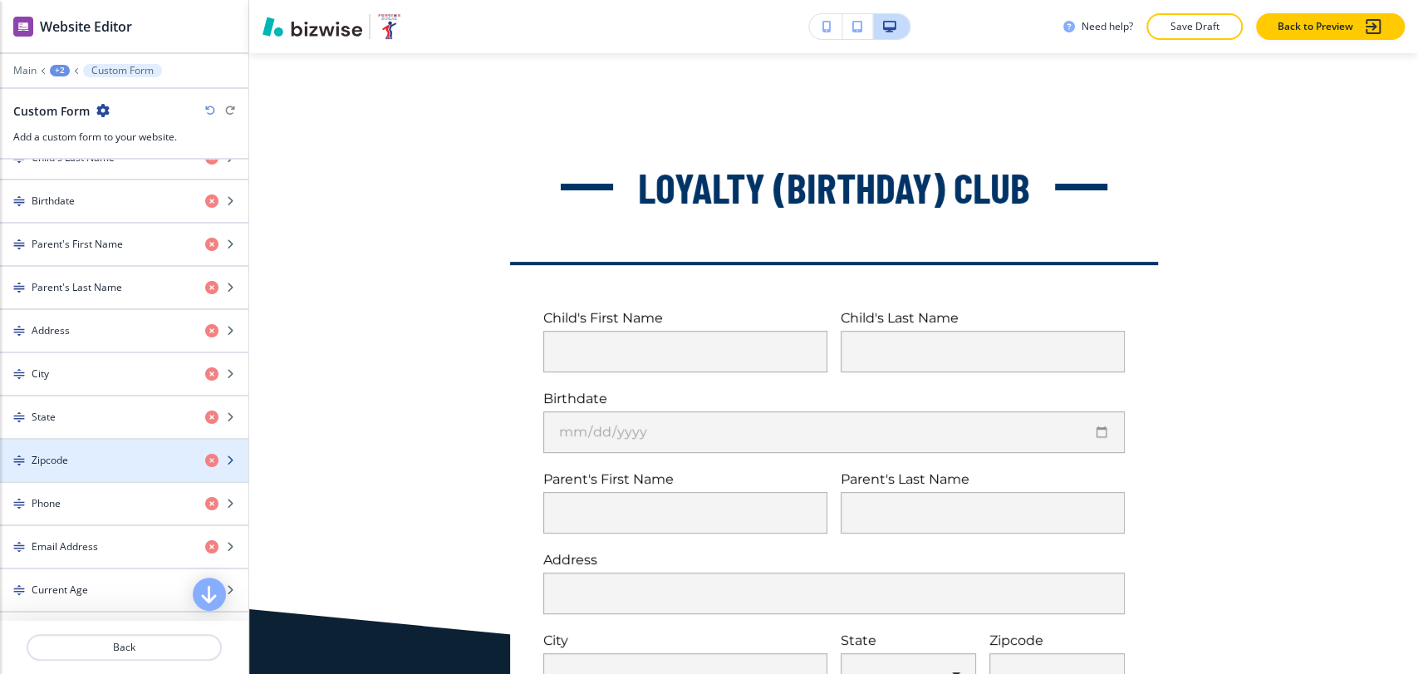
scroll to position [1332, 0]
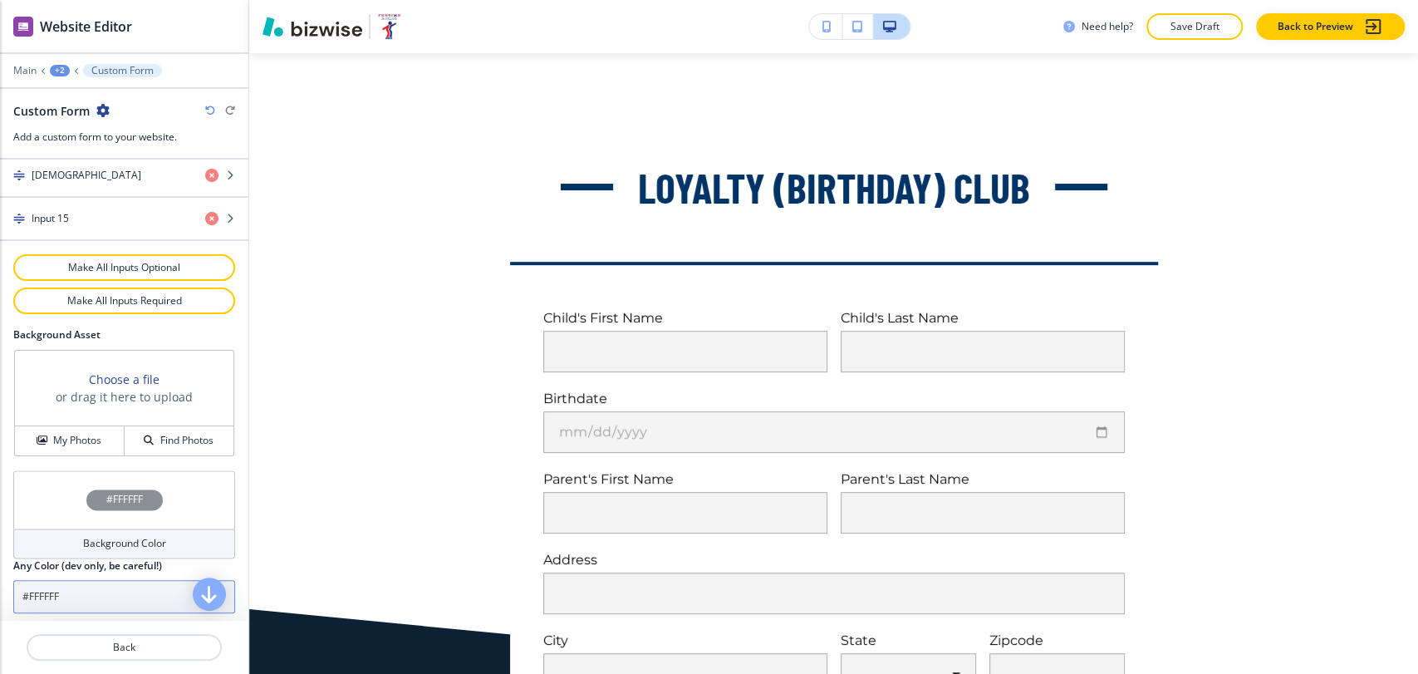
click at [91, 590] on input "#FFFFFF" at bounding box center [124, 596] width 222 height 33
paste input "a7c1d9"
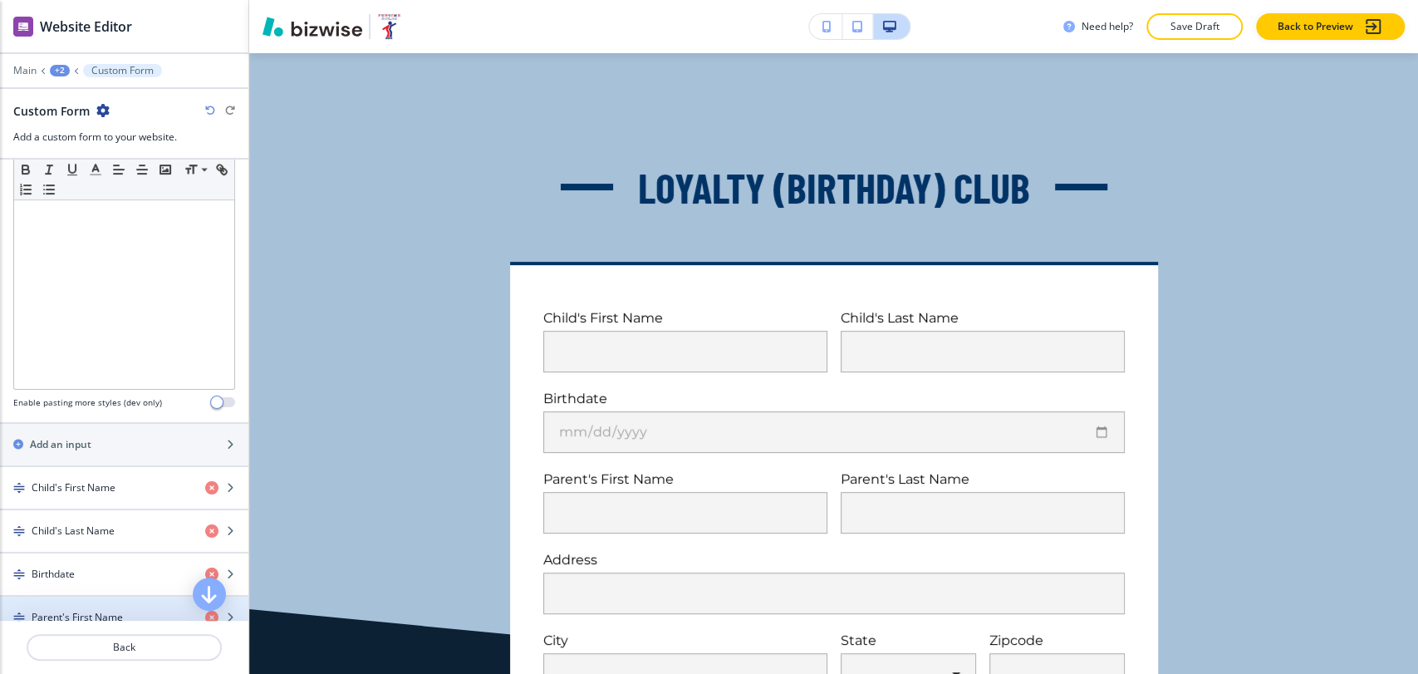
scroll to position [409, 0]
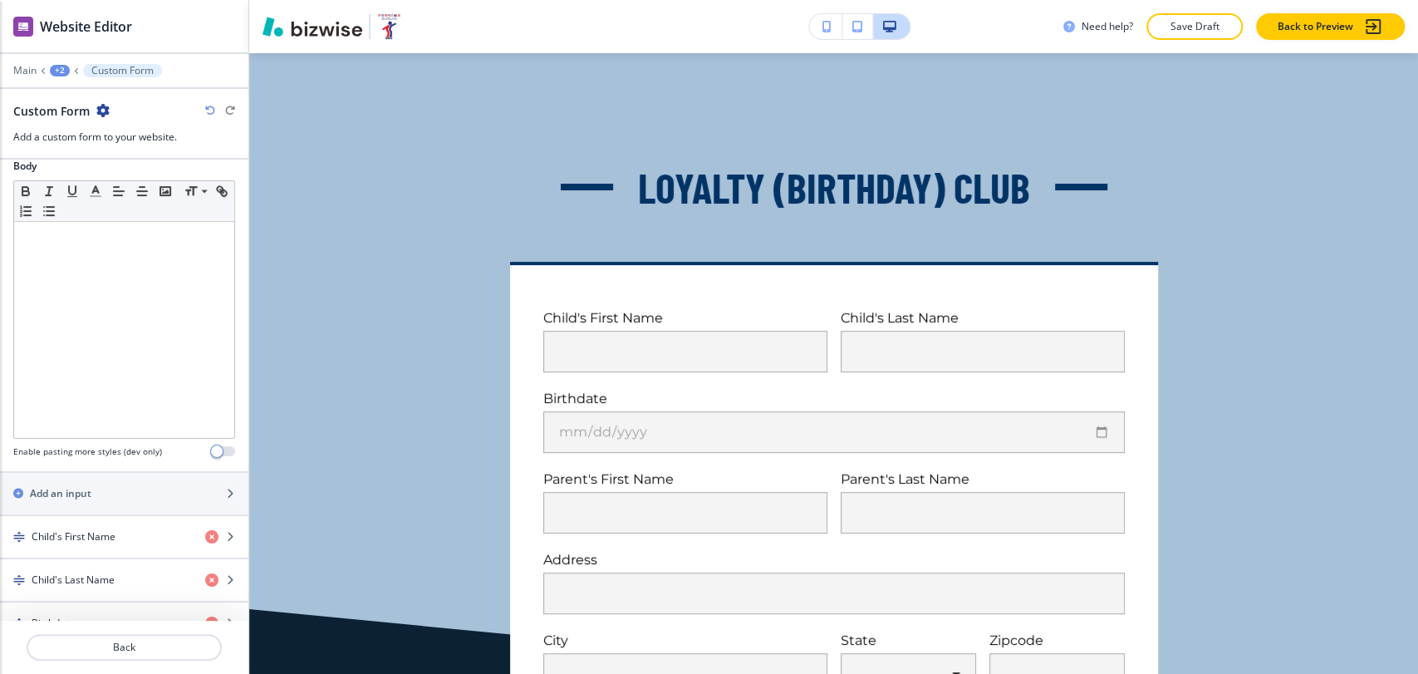
type input "#a7c1d9"
click at [57, 65] on div "+2" at bounding box center [60, 71] width 20 height 12
click at [77, 102] on p "Pages" at bounding box center [103, 98] width 85 height 15
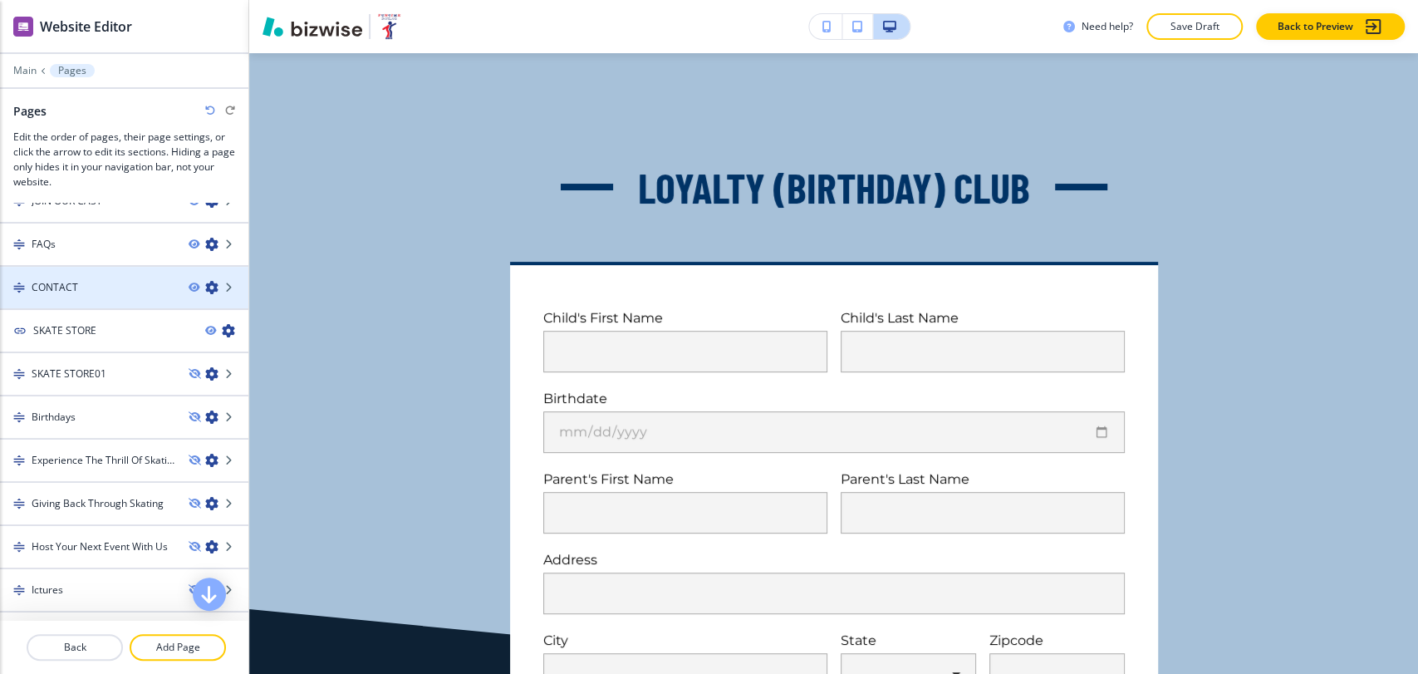
scroll to position [1304, 0]
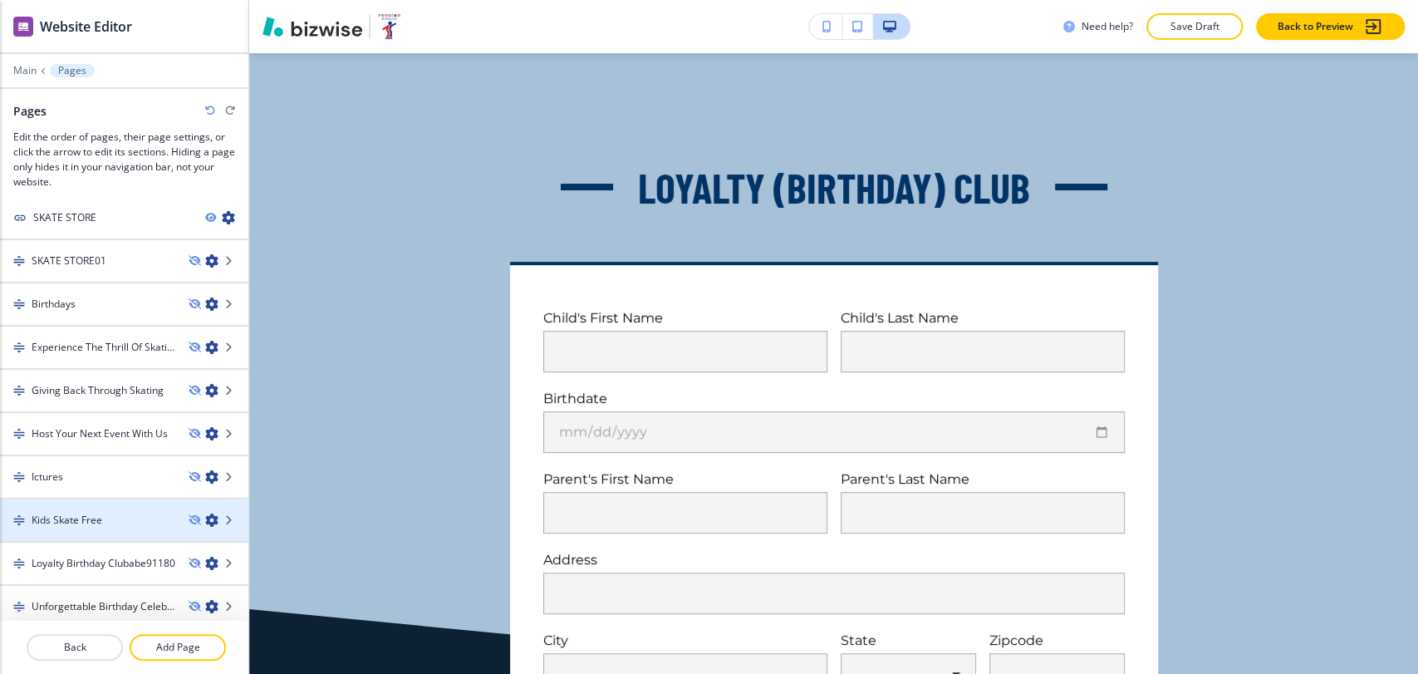
click at [108, 528] on div at bounding box center [124, 534] width 248 height 13
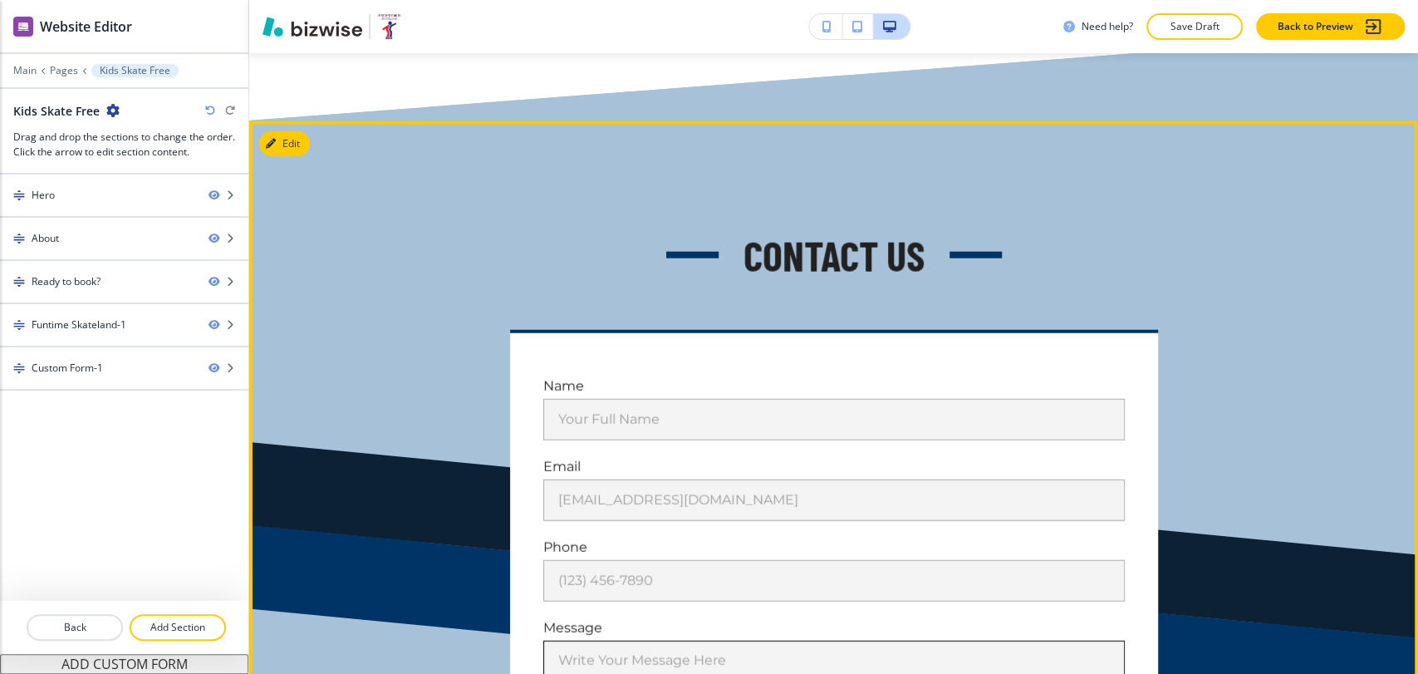
scroll to position [3138, 0]
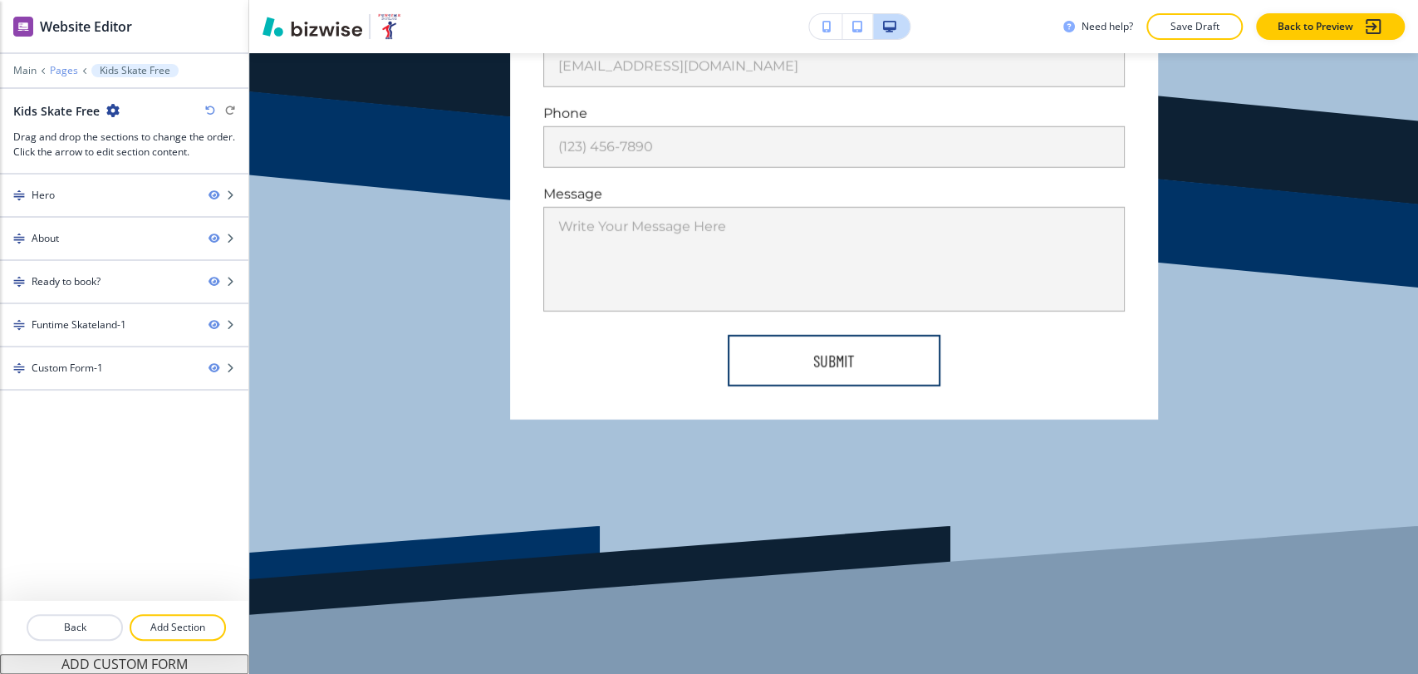
click at [65, 67] on p "Pages" at bounding box center [64, 71] width 28 height 12
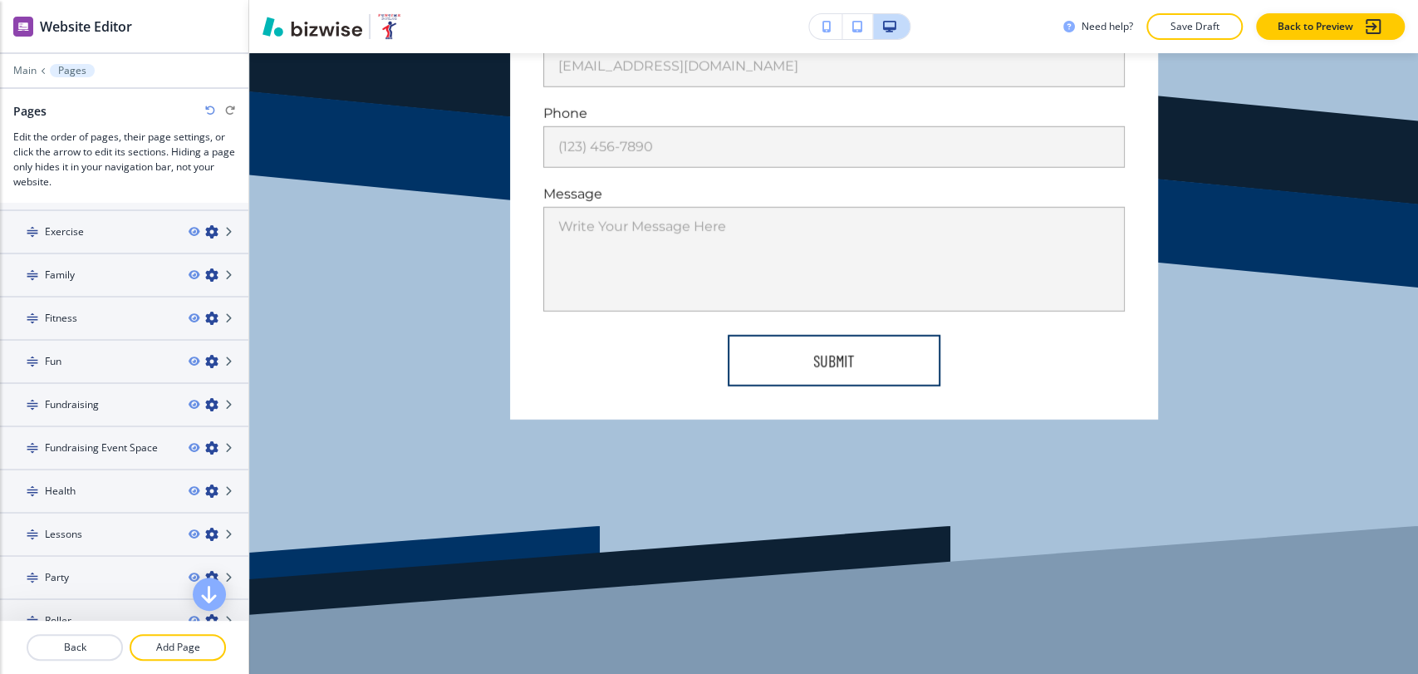
scroll to position [923, 0]
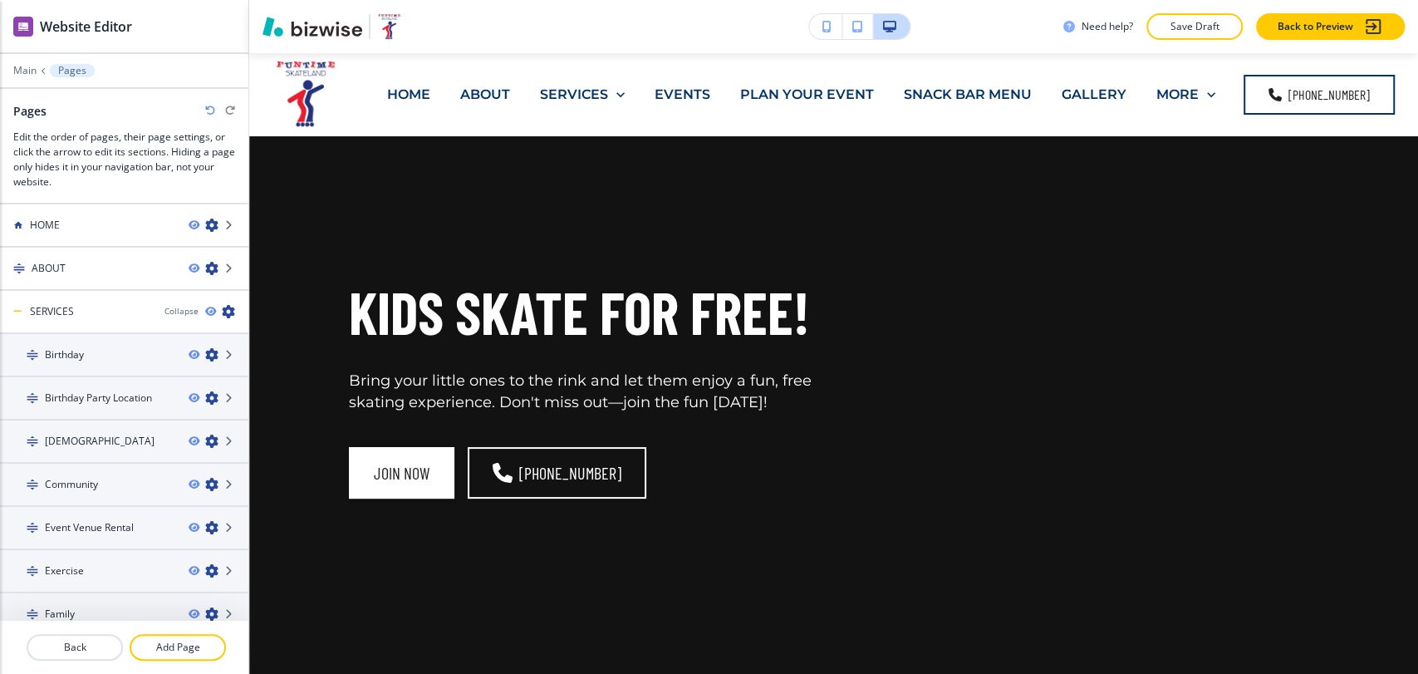
scroll to position [3138, 0]
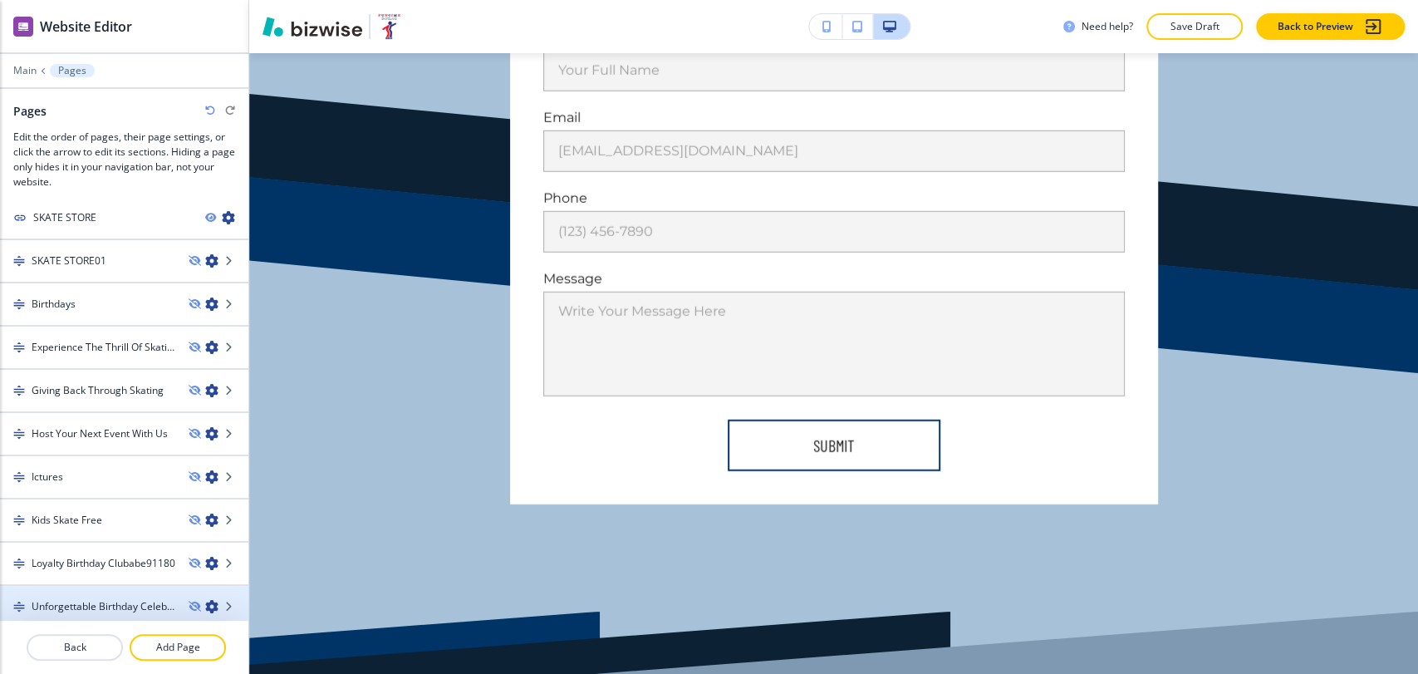
click at [81, 602] on h4 "Unforgettable Birthday Celebrations" at bounding box center [104, 606] width 144 height 15
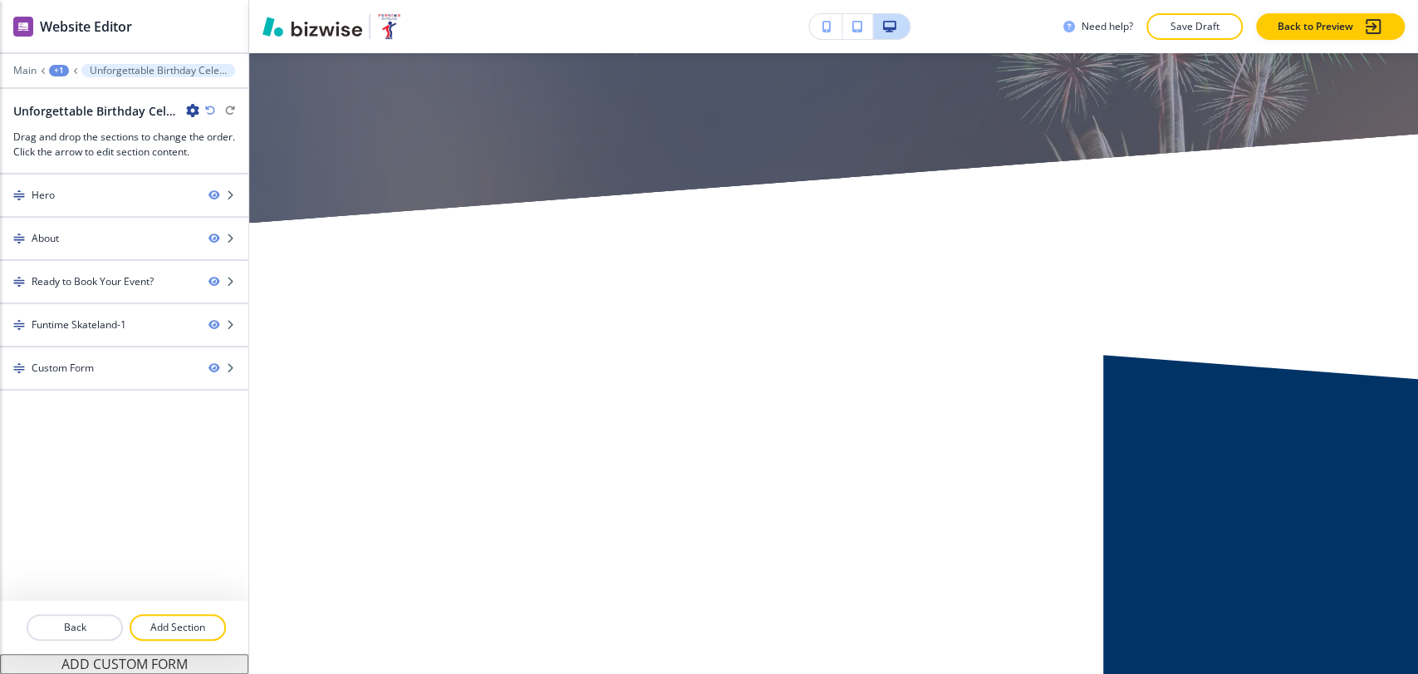
scroll to position [0, 0]
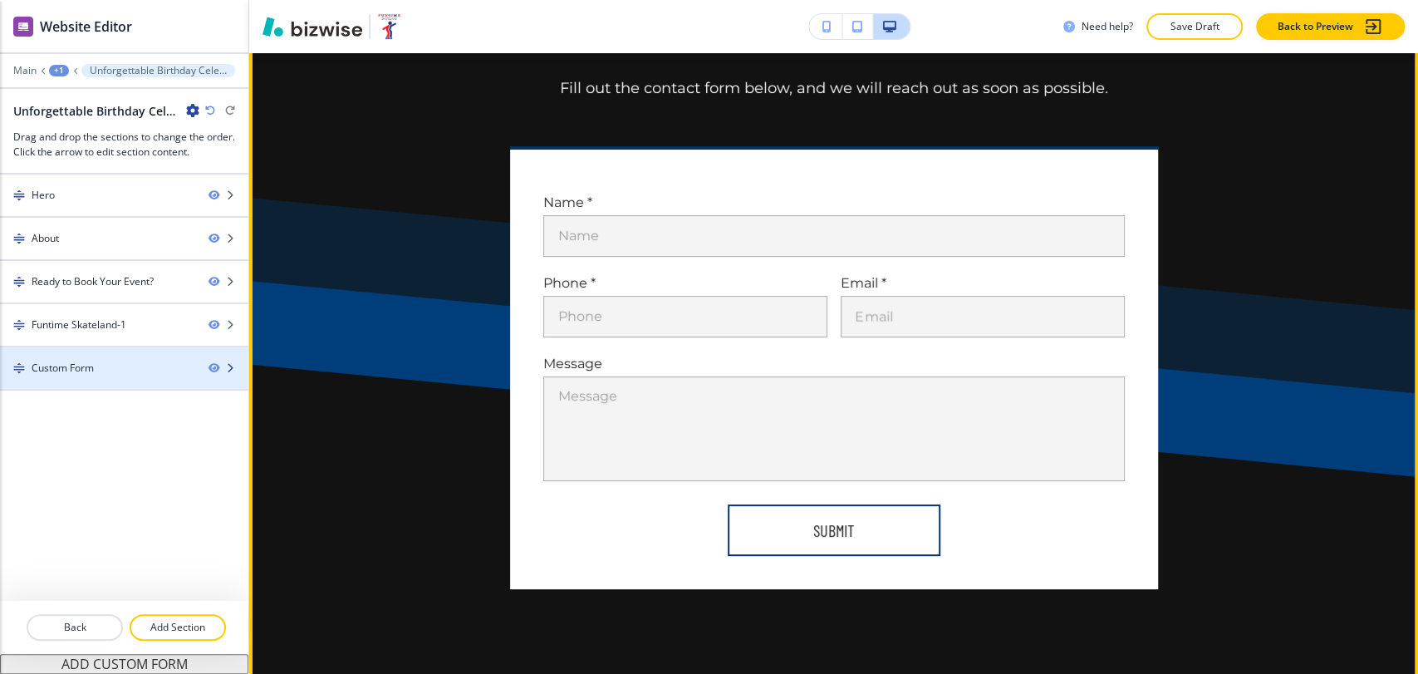
click at [119, 362] on div "Custom Form" at bounding box center [97, 368] width 195 height 15
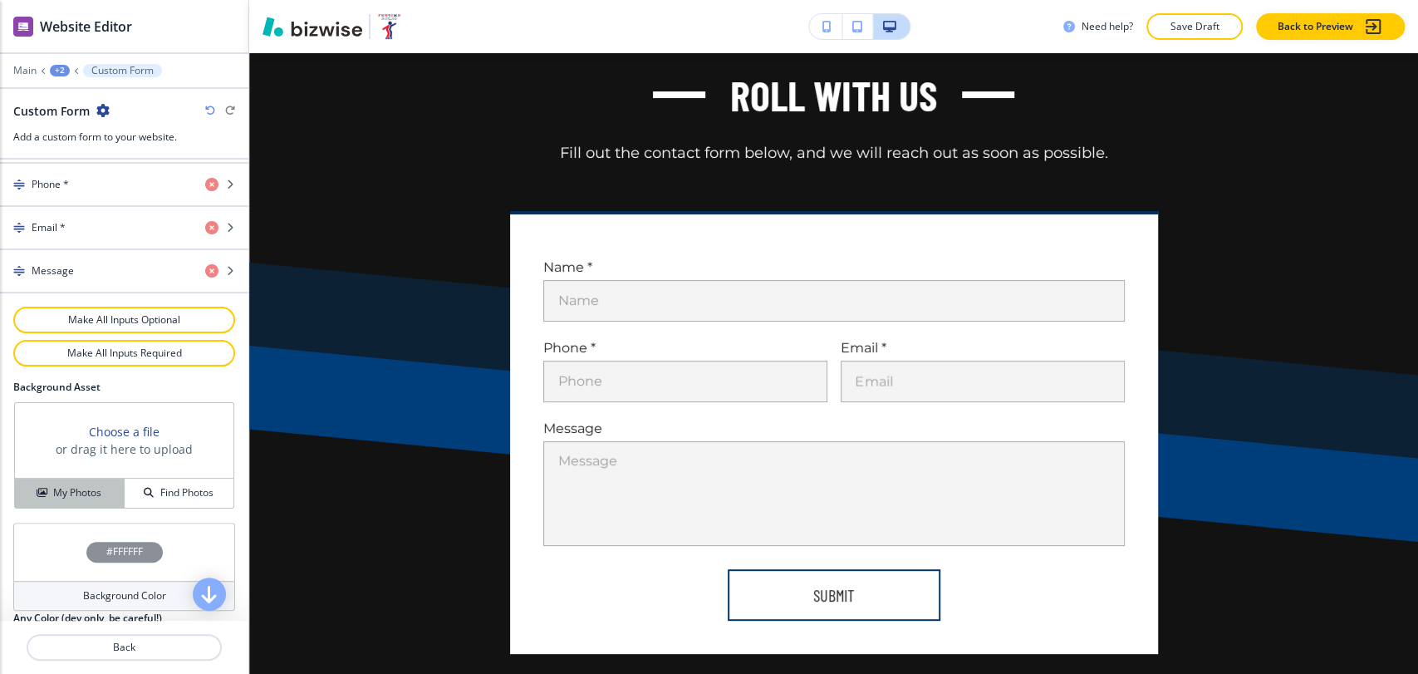
scroll to position [858, 0]
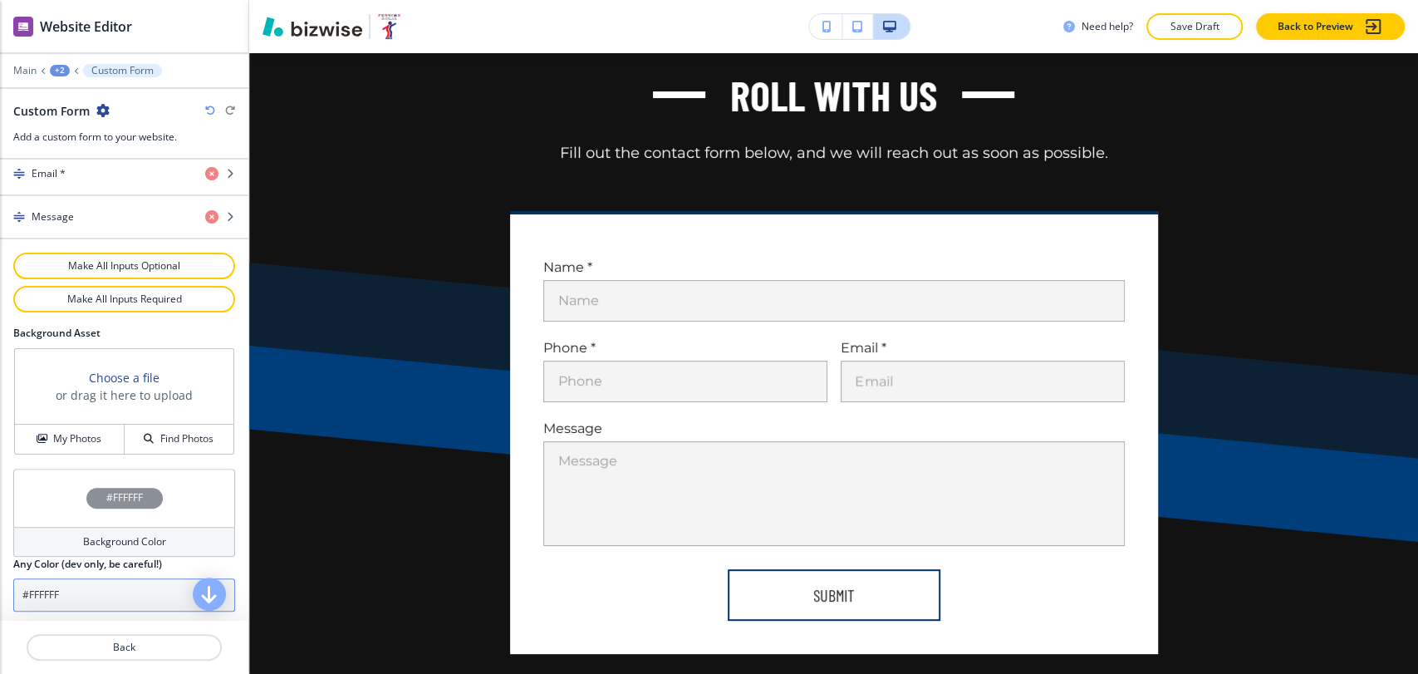
click at [90, 580] on input "#FFFFFF" at bounding box center [124, 594] width 222 height 33
paste input "a7c1d9"
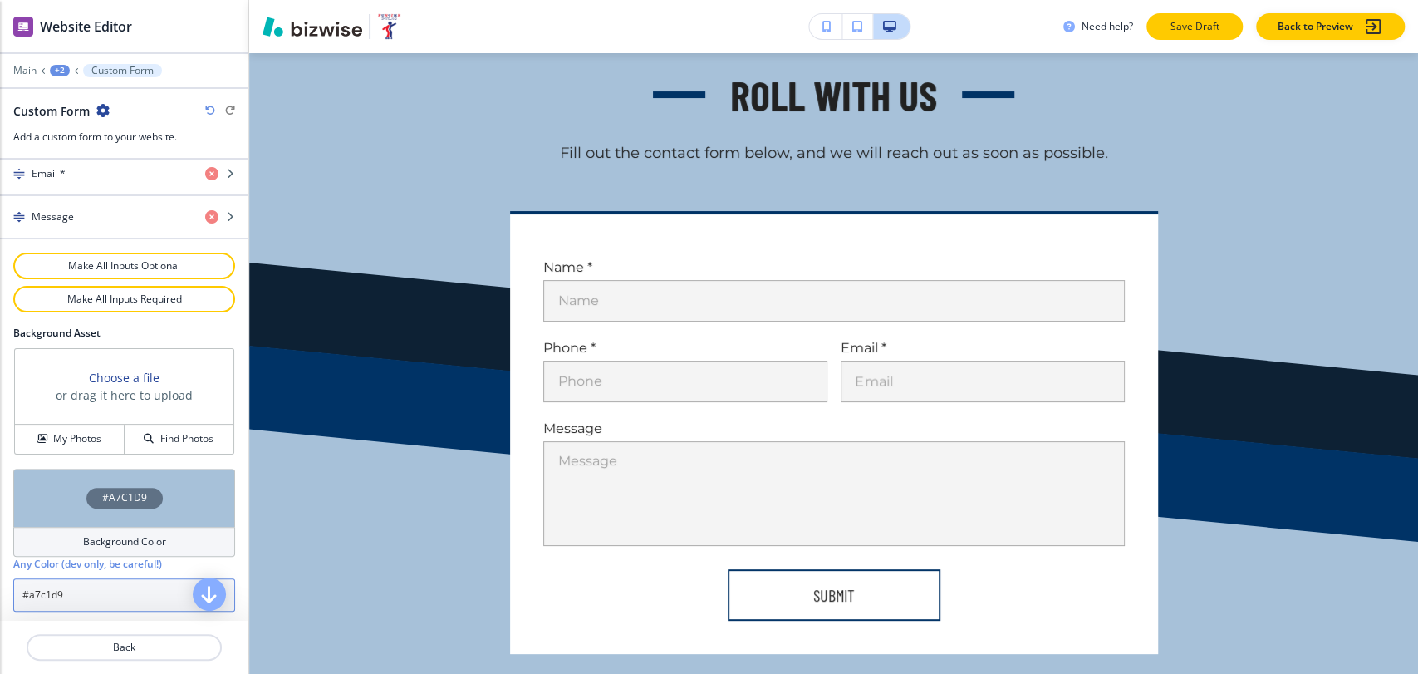
type input "#a7c1d9"
click at [1179, 22] on p "Save Draft" at bounding box center [1194, 26] width 53 height 15
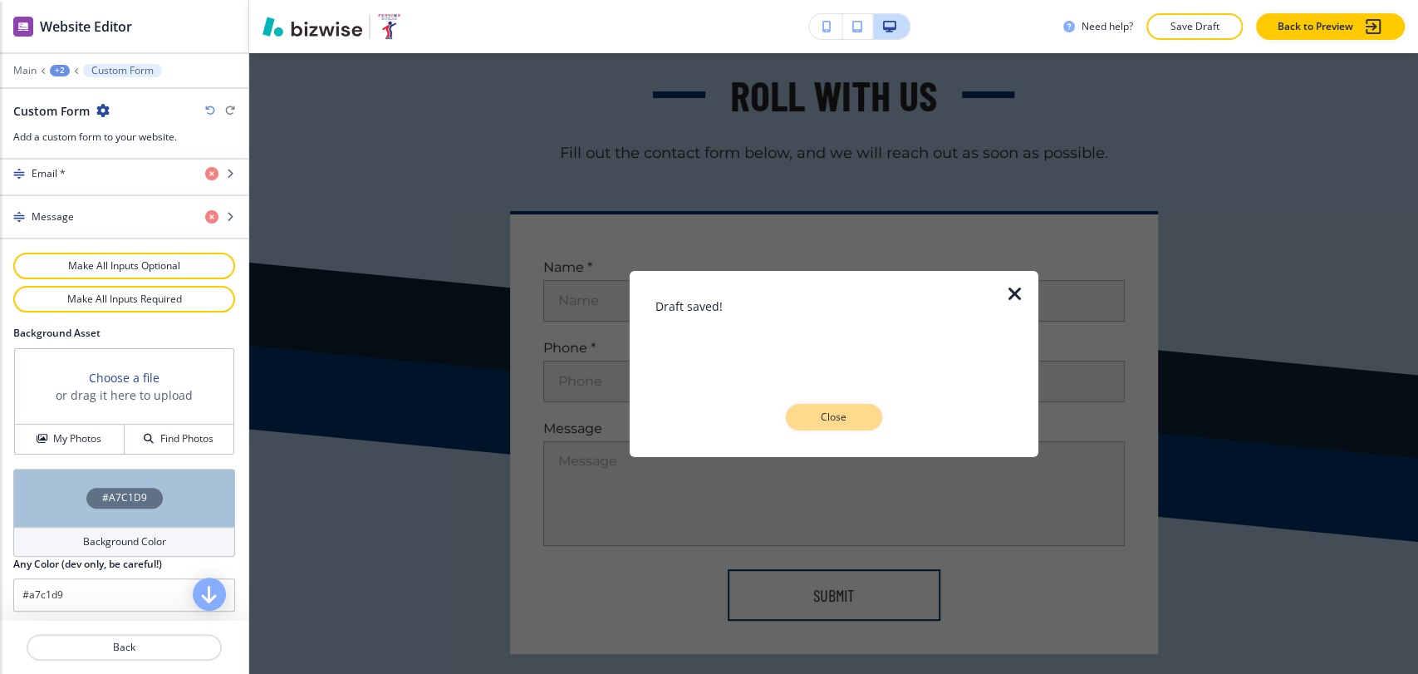
click at [821, 414] on p "Close" at bounding box center [834, 417] width 53 height 15
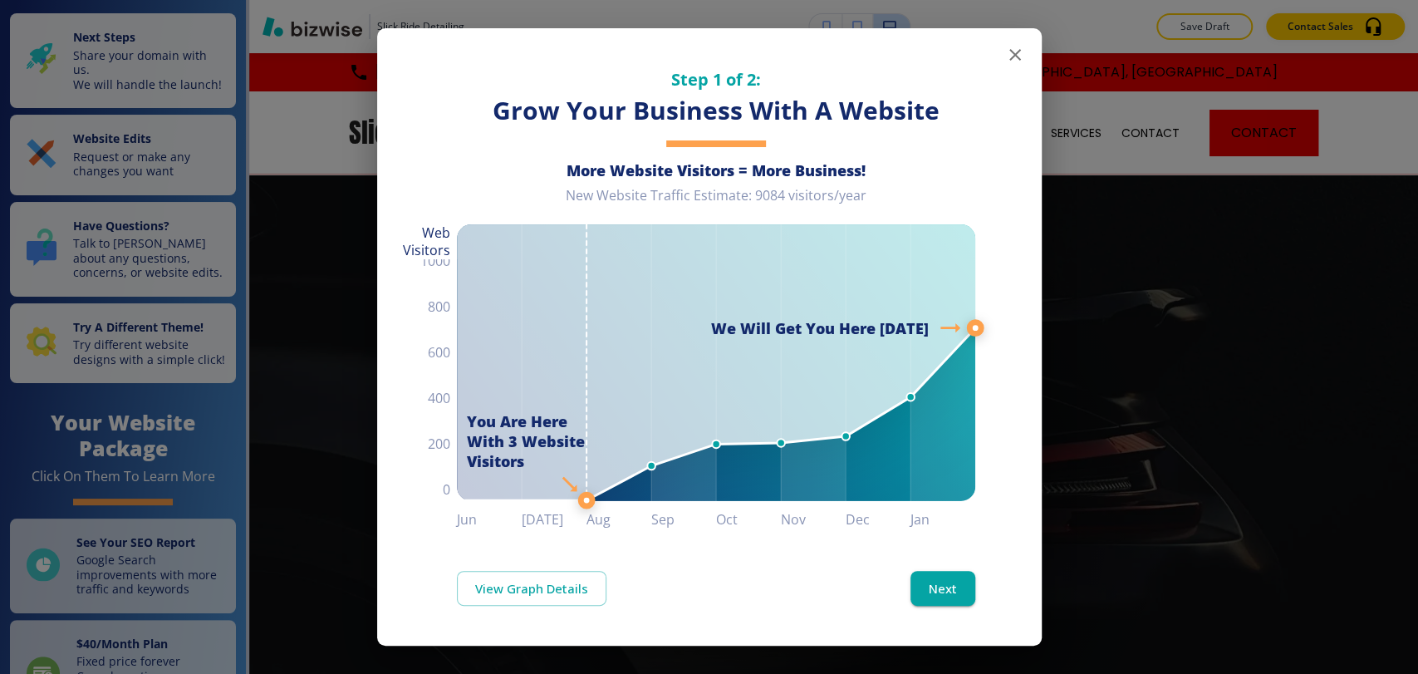
click at [1014, 51] on icon "button" at bounding box center [1015, 55] width 20 height 20
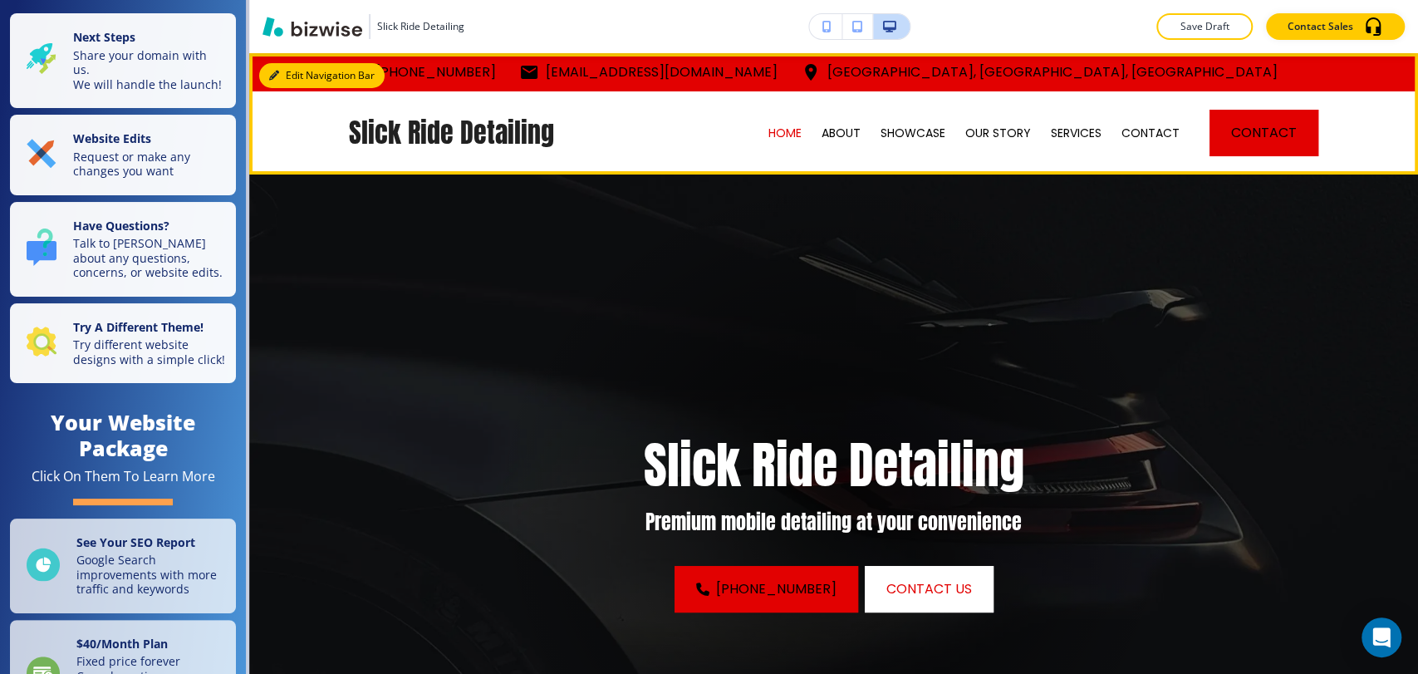
click at [297, 74] on button "Edit Navigation Bar" at bounding box center [321, 75] width 125 height 25
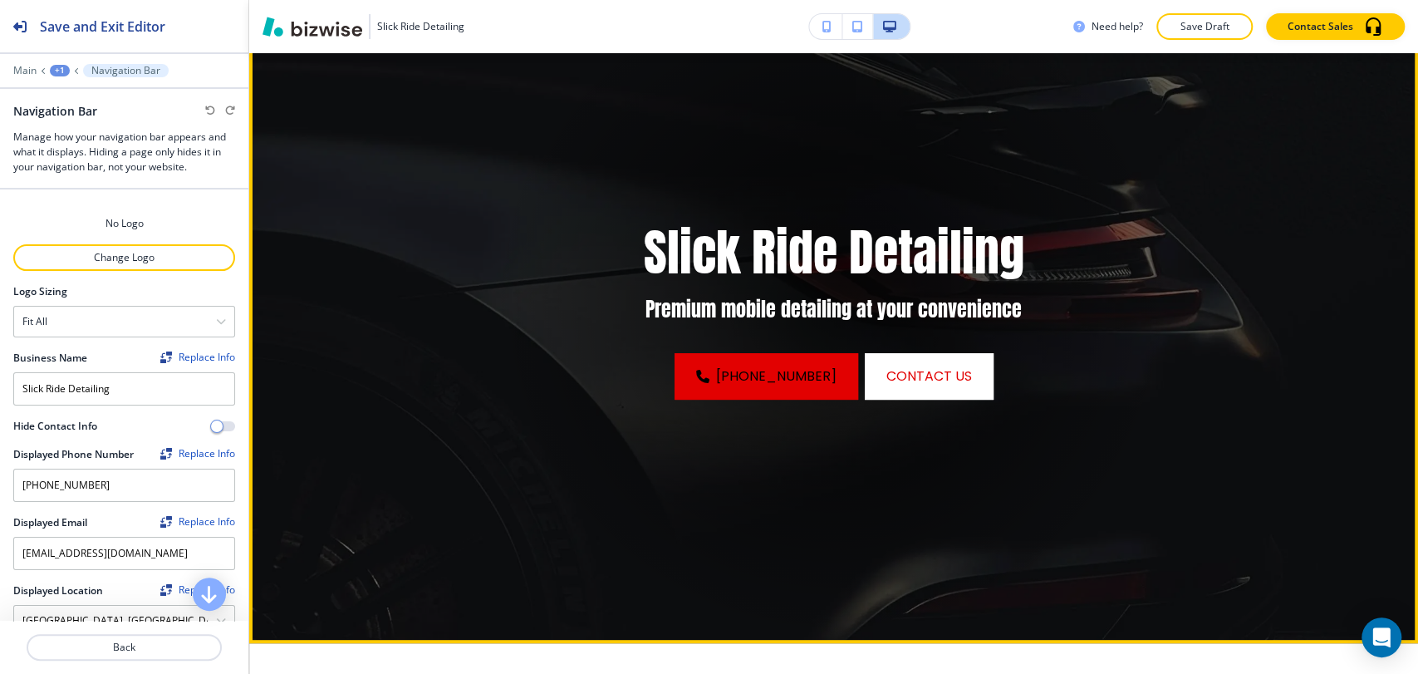
scroll to position [184, 0]
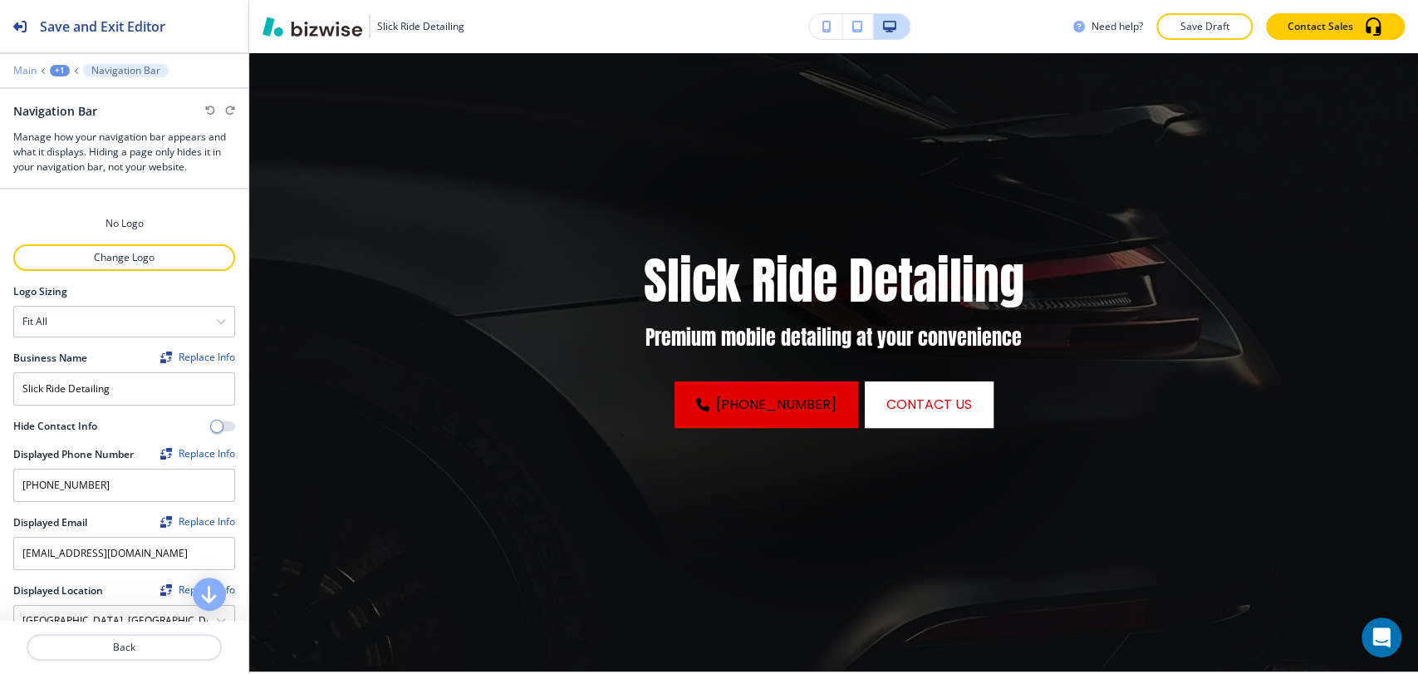
click at [32, 67] on p "Main" at bounding box center [24, 71] width 23 height 12
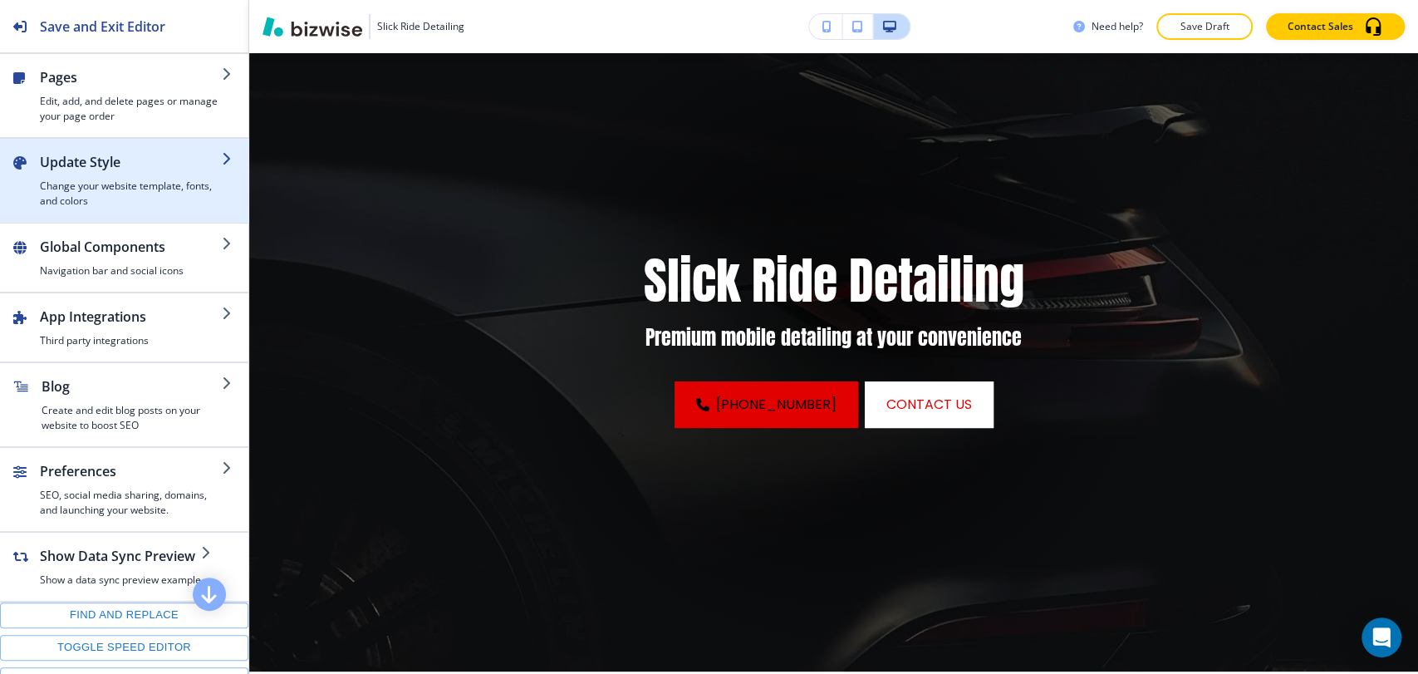
click at [120, 182] on h4 "Change your website template, fonts, and colors" at bounding box center [131, 194] width 182 height 30
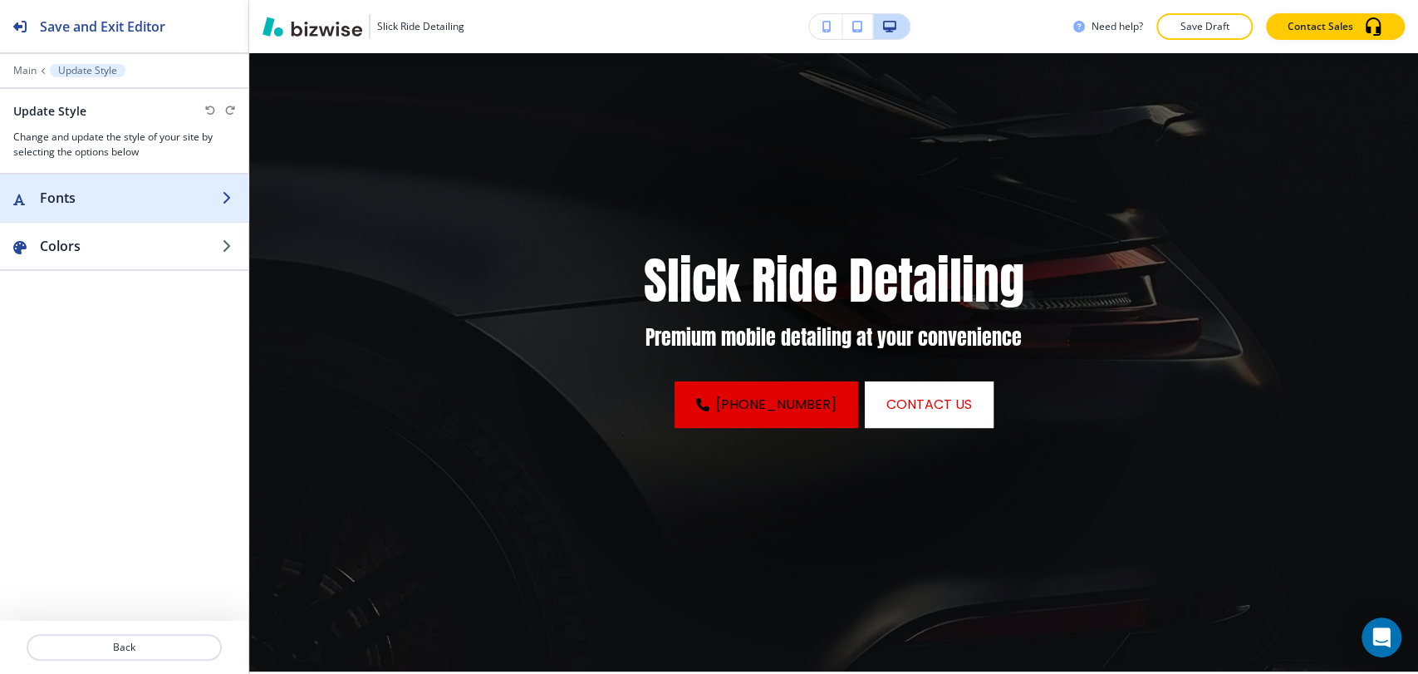
click at [116, 214] on div "button" at bounding box center [124, 214] width 248 height 13
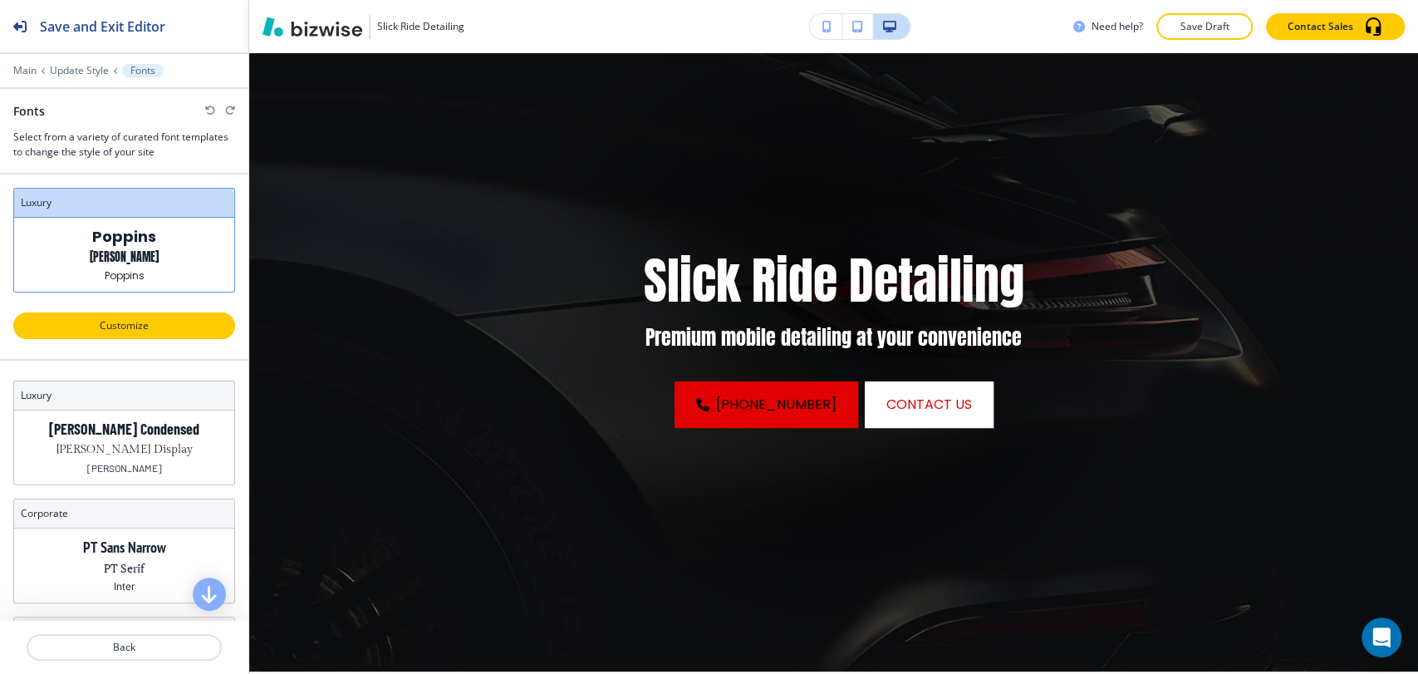
click at [146, 327] on p "Customize" at bounding box center [124, 325] width 179 height 15
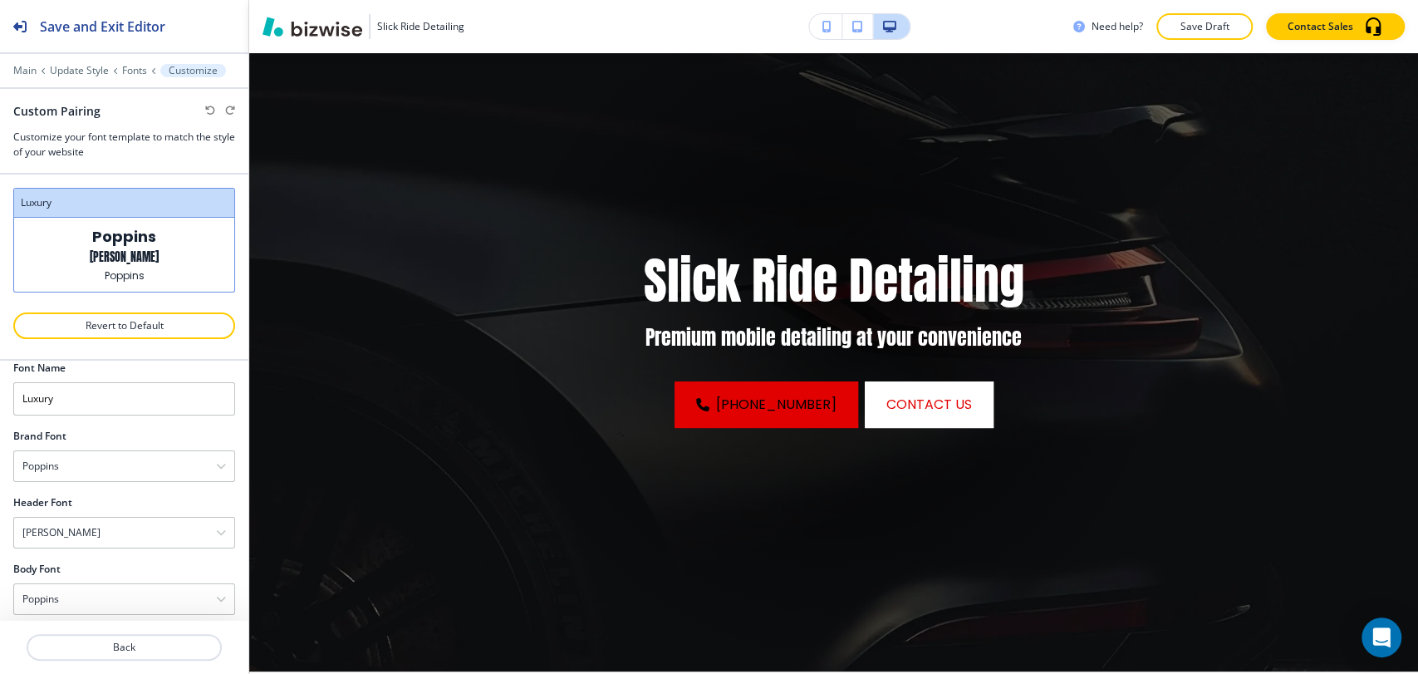
scroll to position [32, 0]
click at [123, 519] on div "[PERSON_NAME]" at bounding box center [124, 520] width 220 height 30
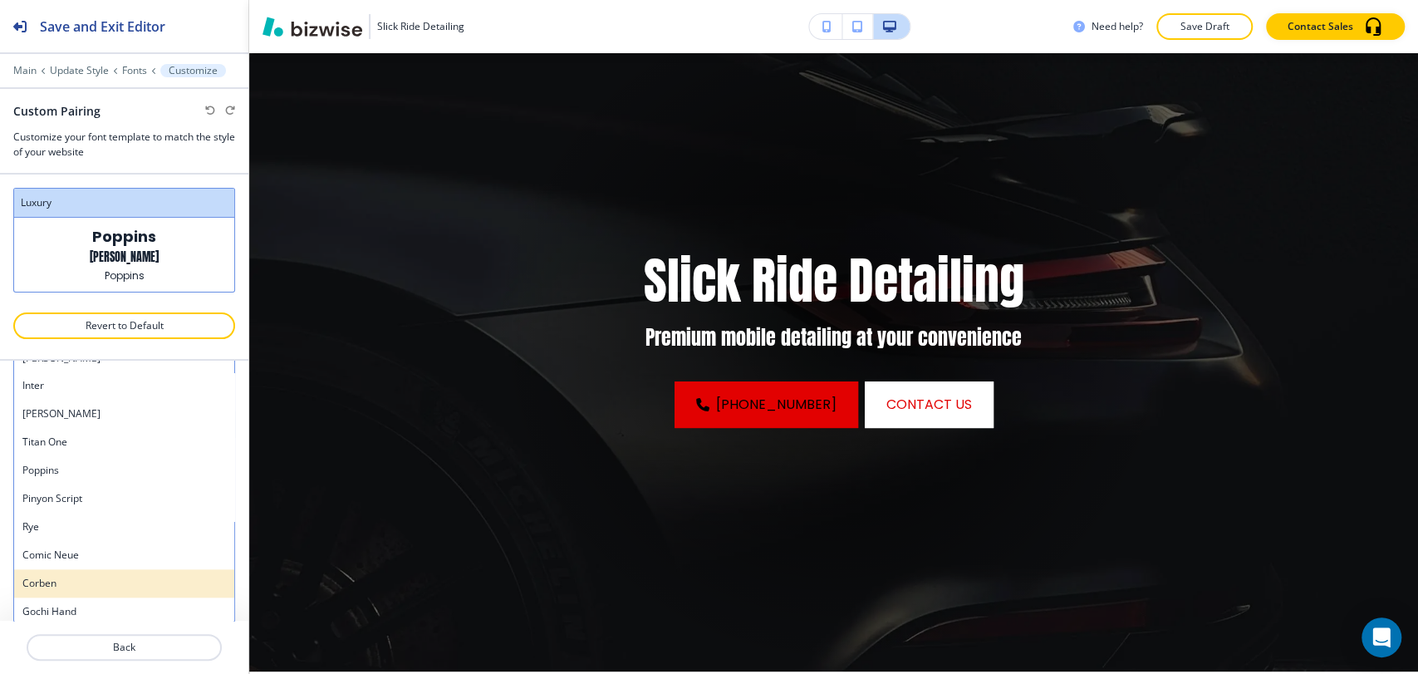
scroll to position [1297, 0]
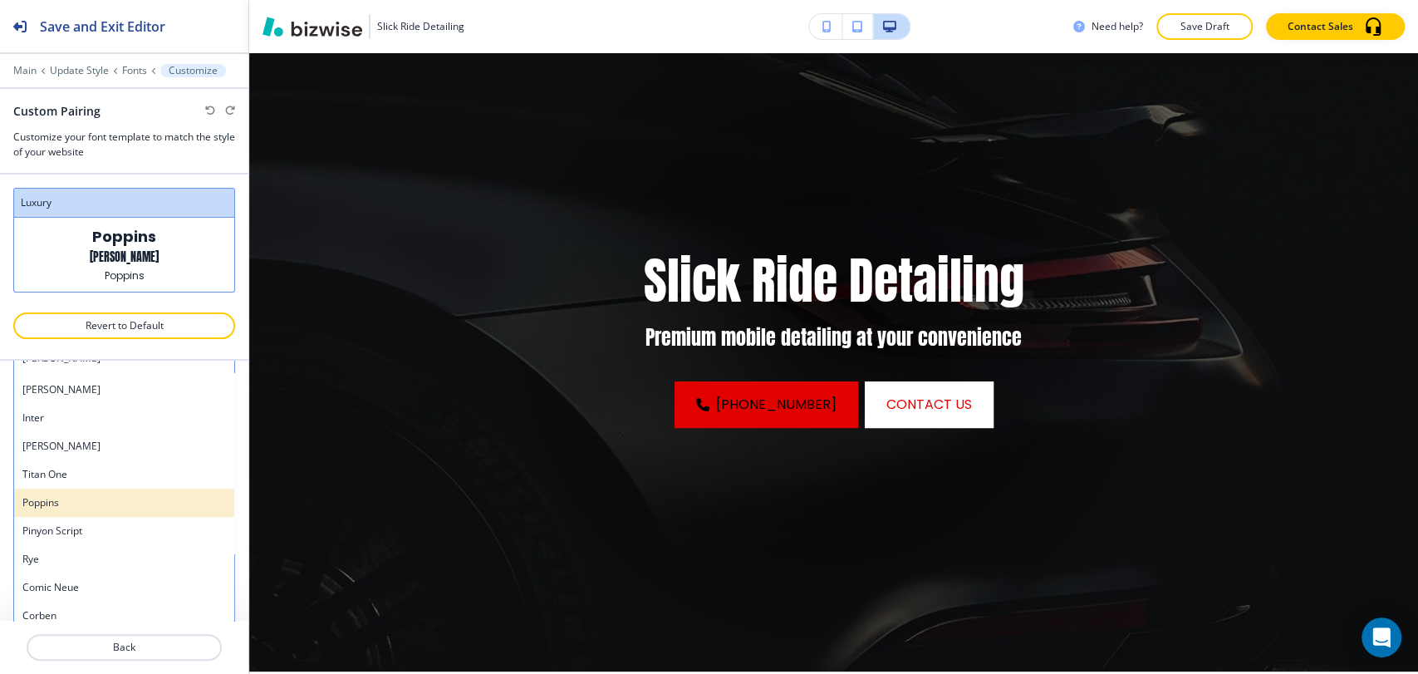
click at [110, 500] on h4 "Poppins" at bounding box center [124, 502] width 204 height 15
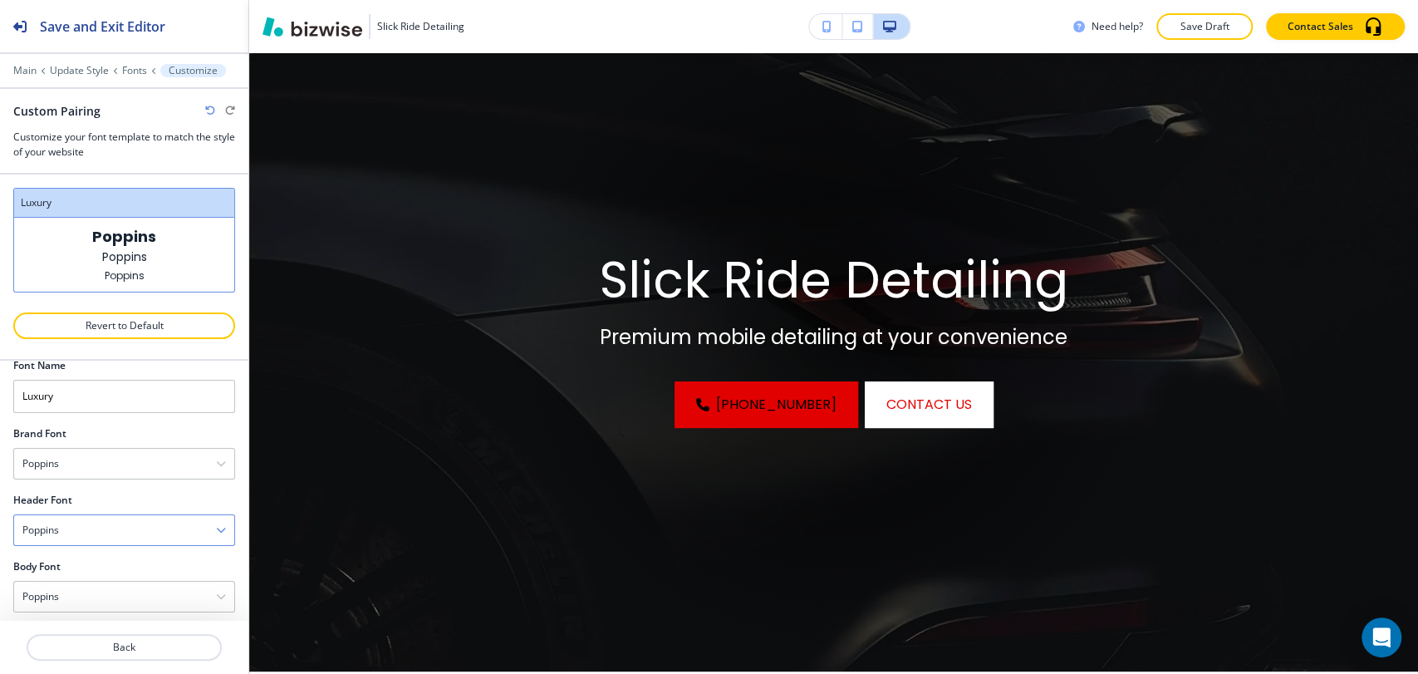
scroll to position [32, 0]
click at [179, 455] on div "Poppins" at bounding box center [124, 454] width 220 height 30
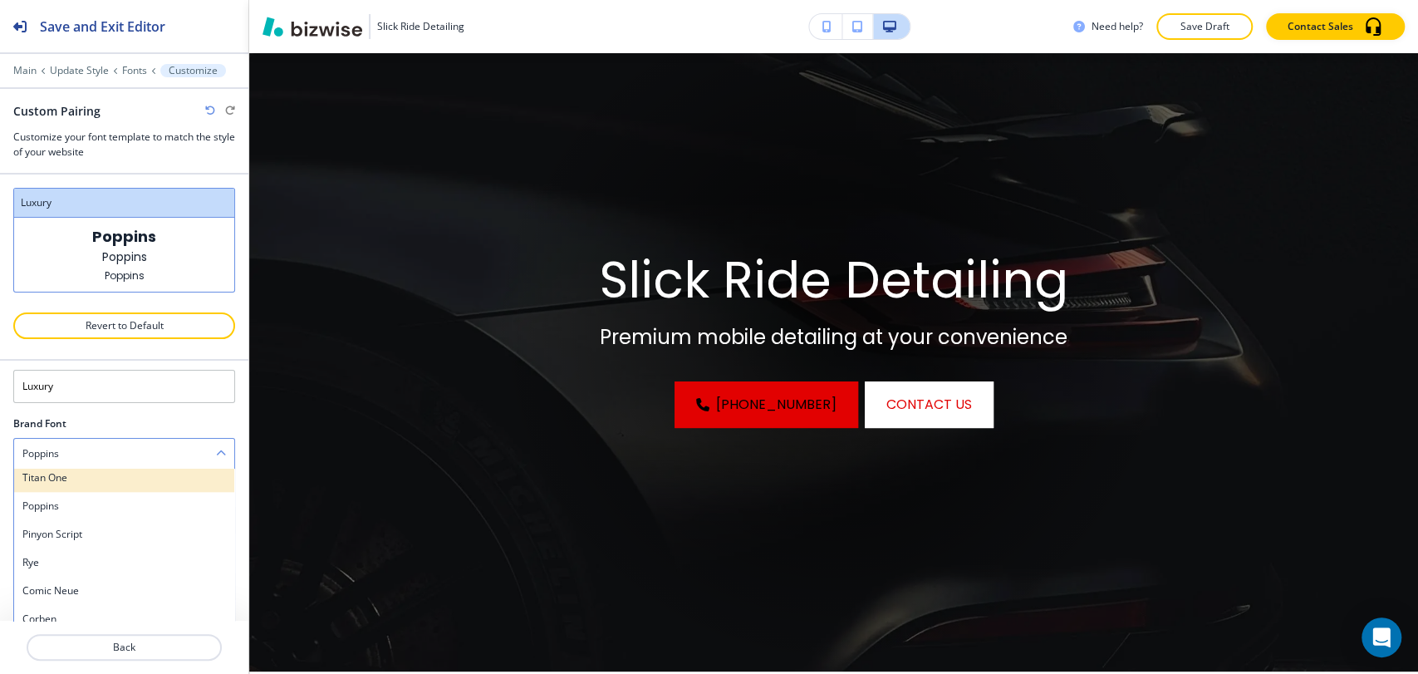
scroll to position [1297, 0]
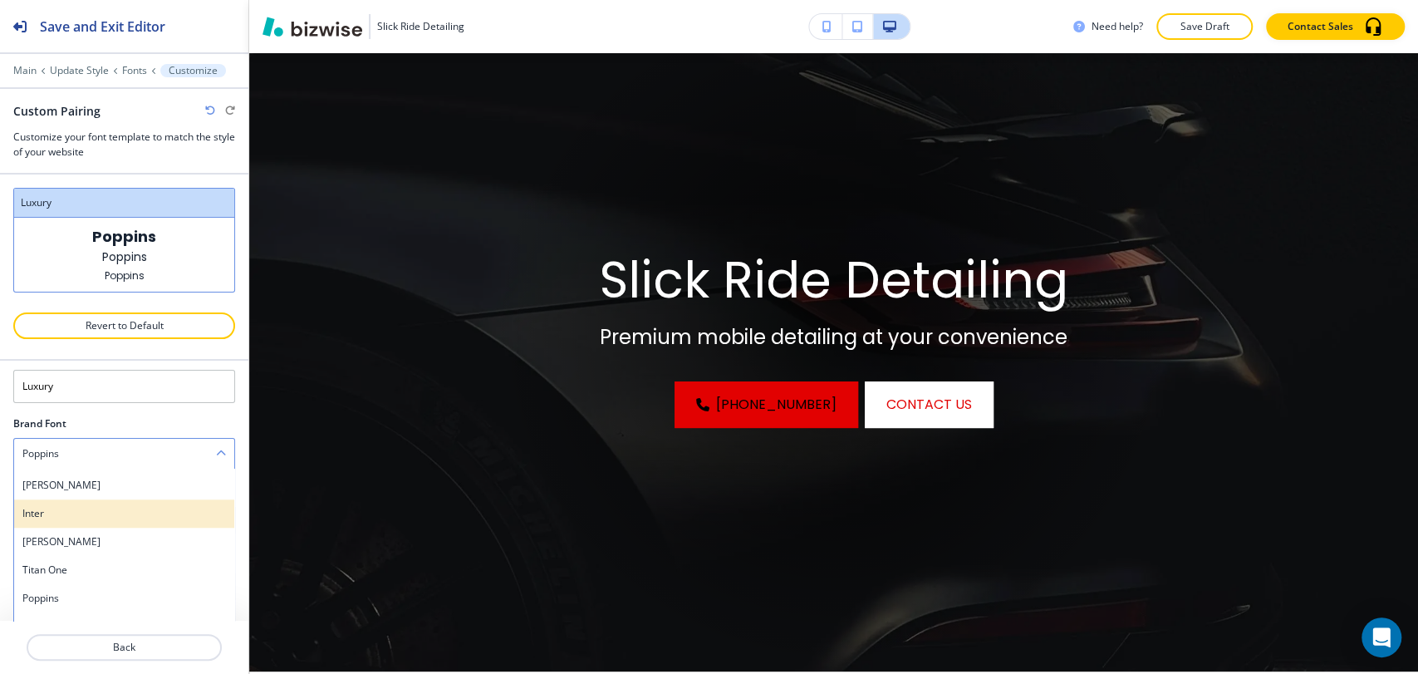
click at [146, 510] on h4 "Inter" at bounding box center [124, 513] width 204 height 15
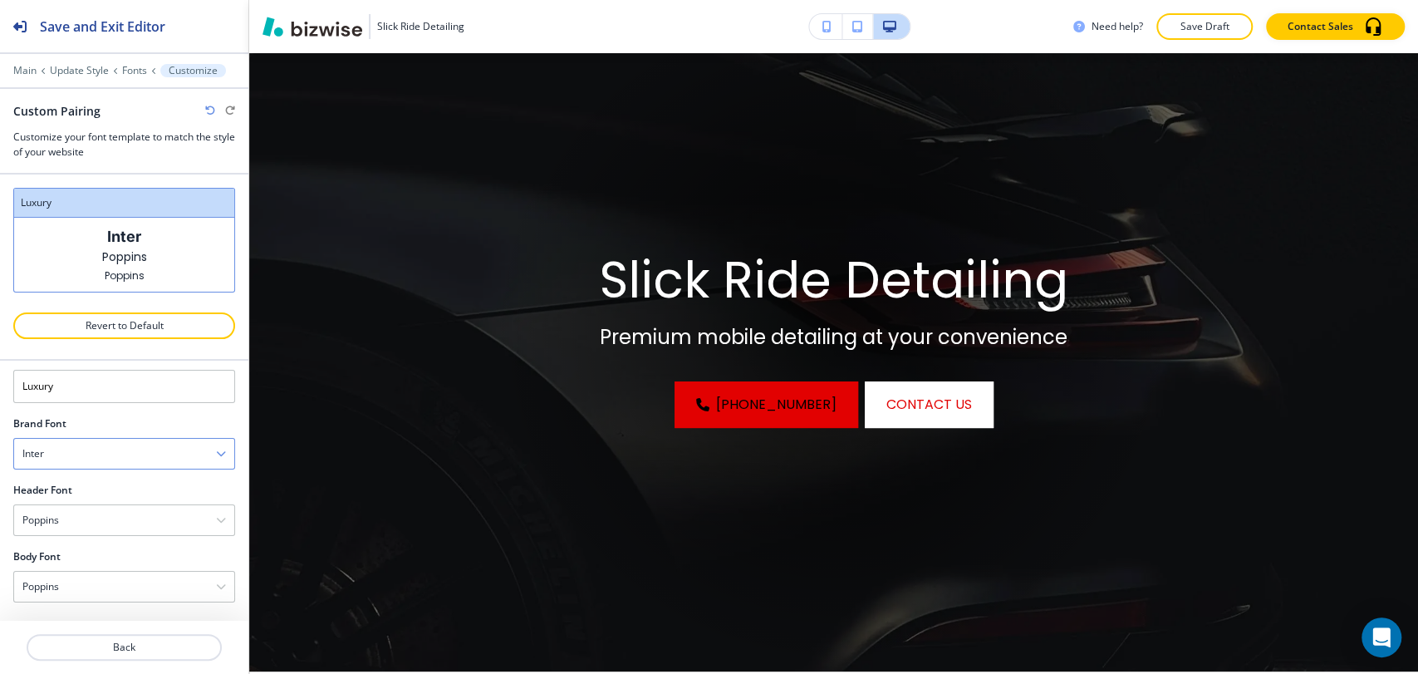
click at [153, 457] on div "Inter" at bounding box center [124, 454] width 220 height 30
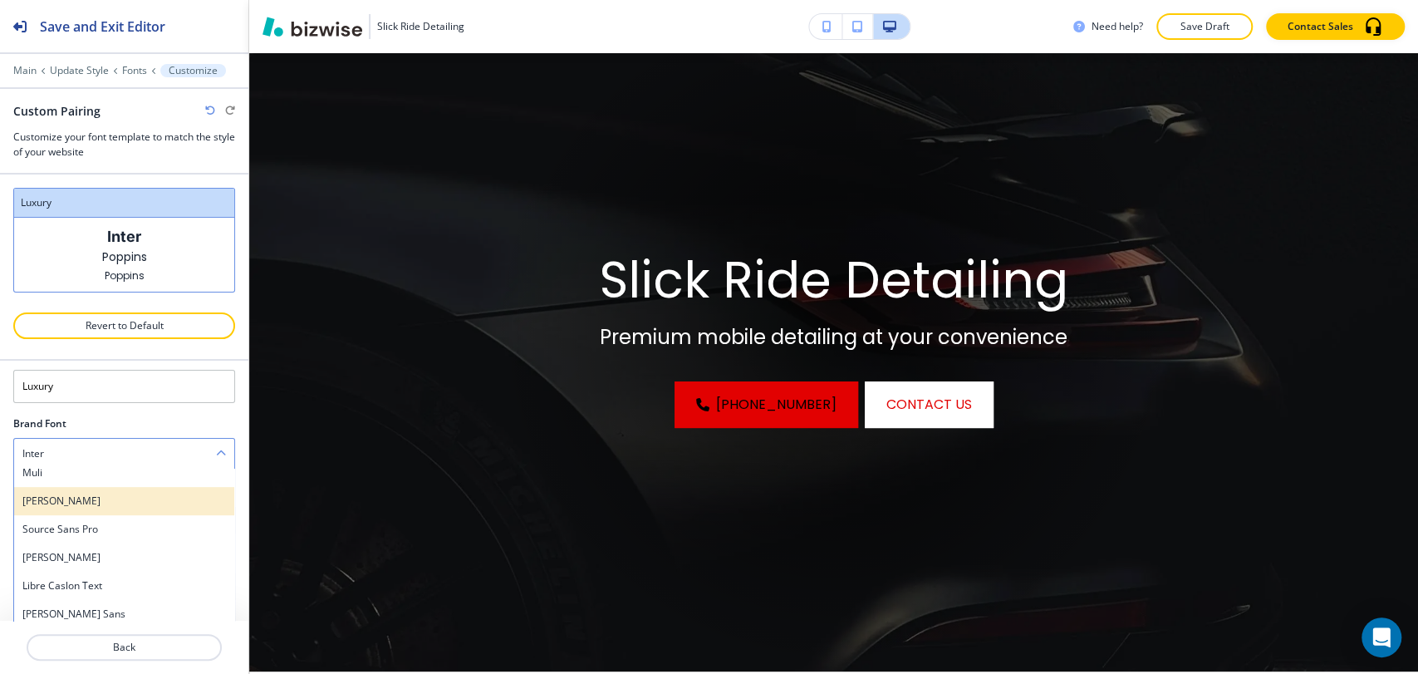
scroll to position [744, 0]
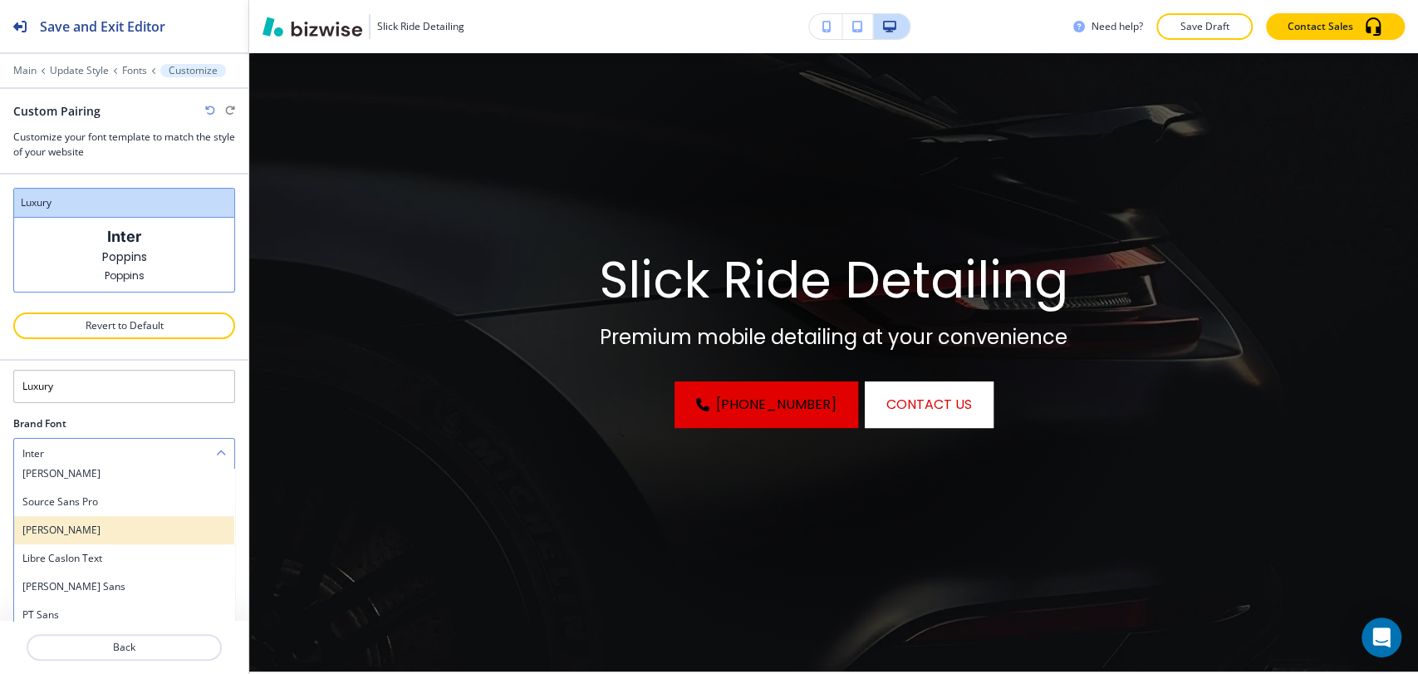
click at [148, 528] on h4 "[PERSON_NAME]" at bounding box center [124, 530] width 204 height 15
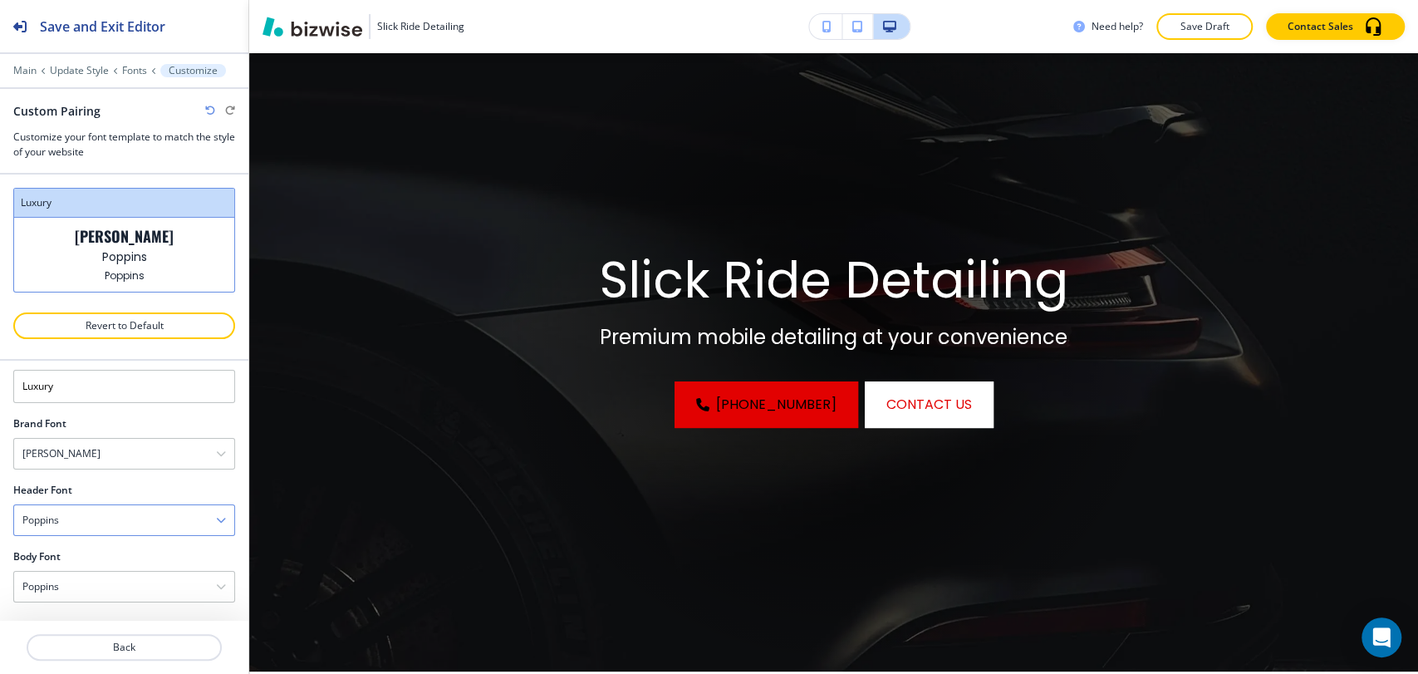
click at [145, 521] on div "Poppins" at bounding box center [124, 520] width 220 height 30
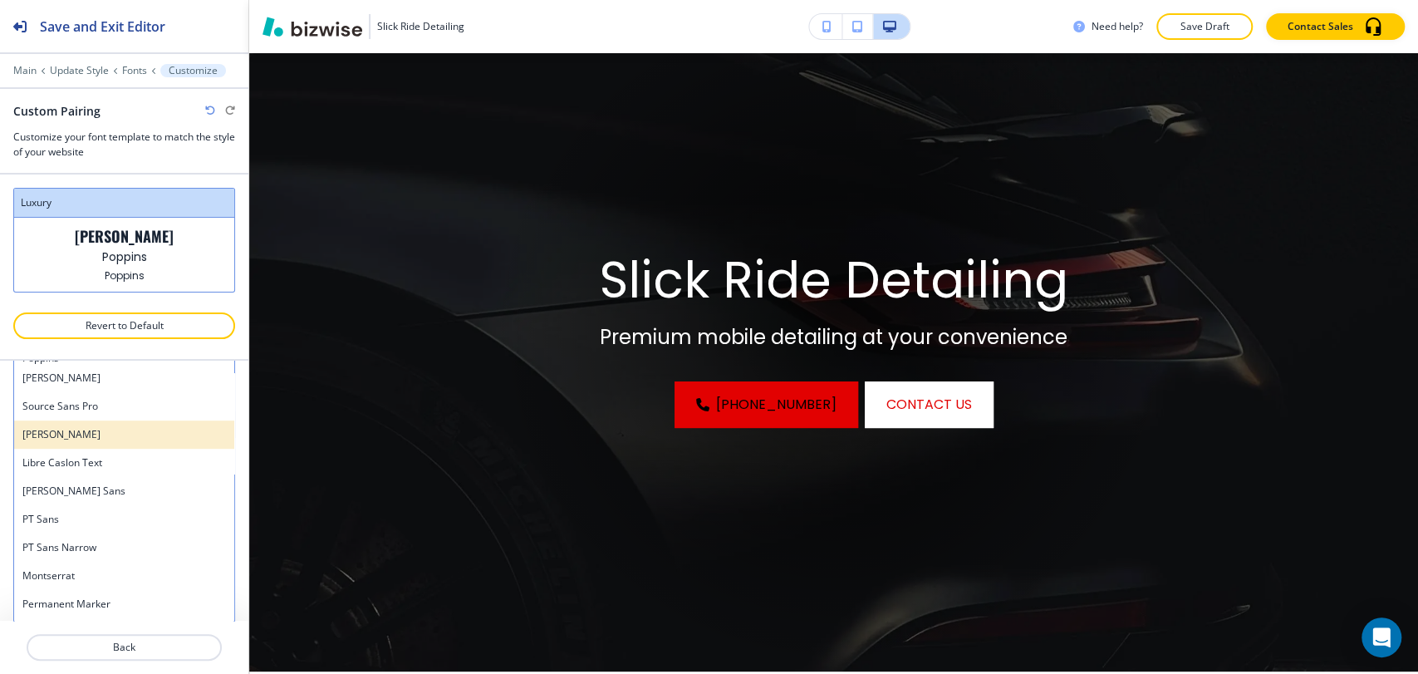
click at [134, 435] on h4 "[PERSON_NAME]" at bounding box center [124, 434] width 204 height 15
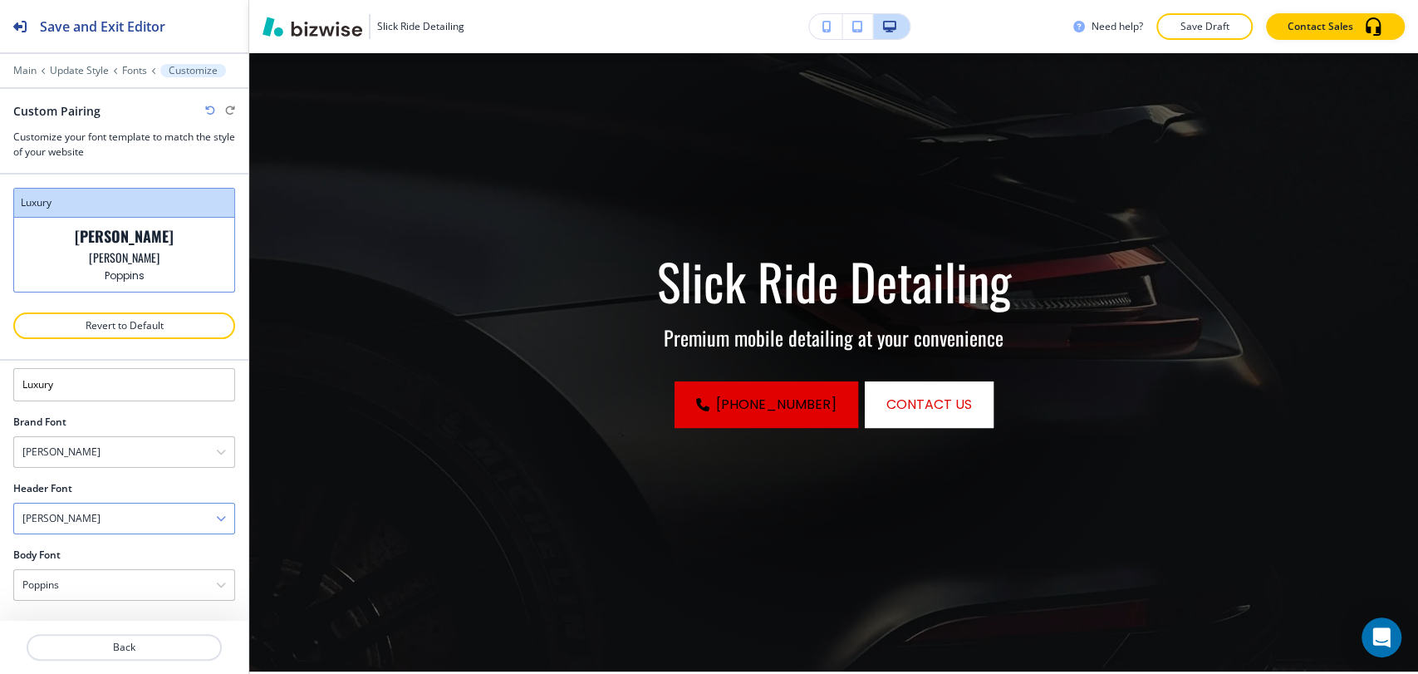
scroll to position [32, 0]
click at [136, 517] on div "[PERSON_NAME]" at bounding box center [124, 520] width 220 height 30
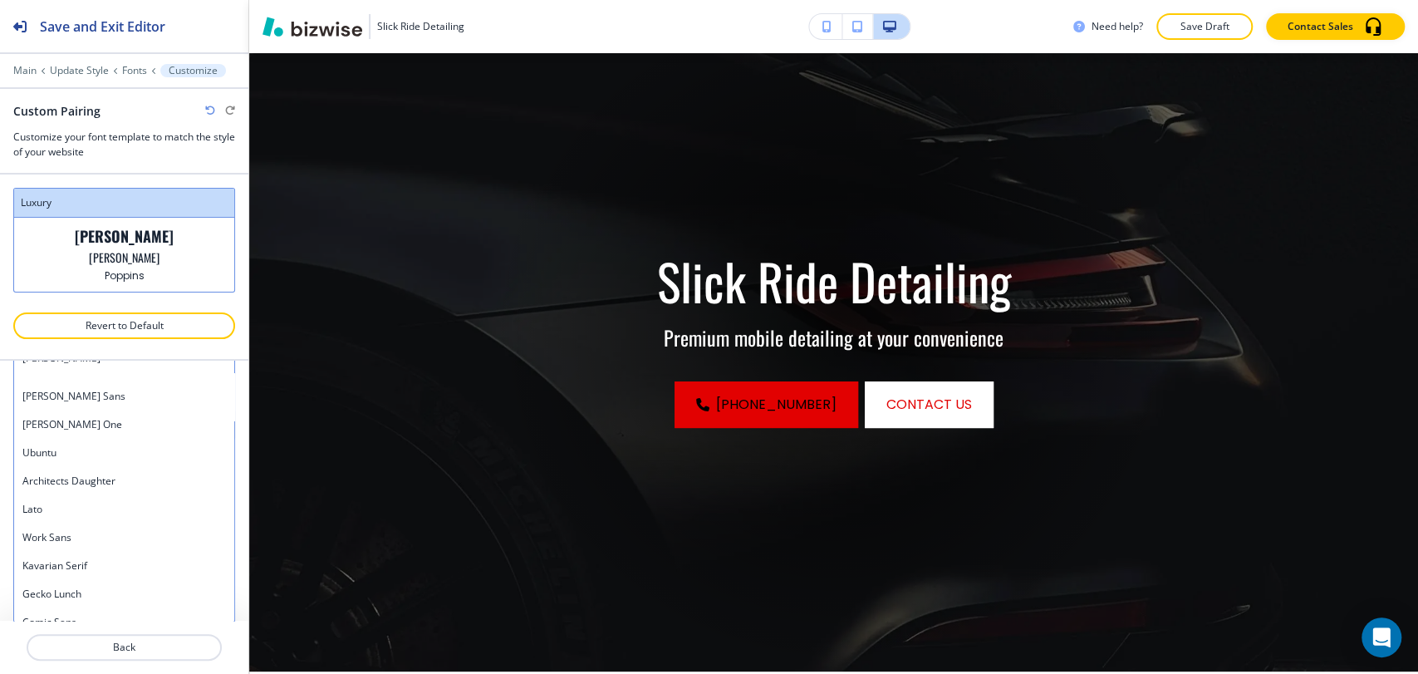
scroll to position [1015, 0]
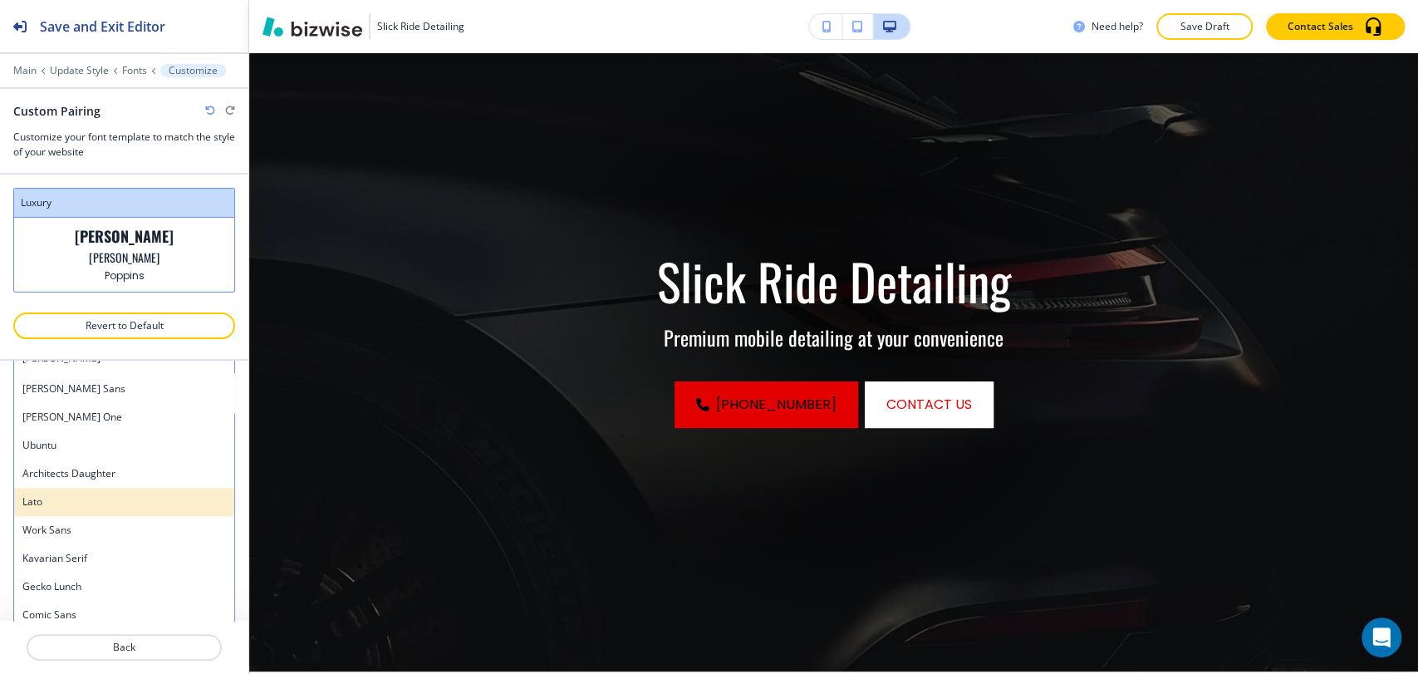
click at [103, 498] on h4 "Lato" at bounding box center [124, 501] width 204 height 15
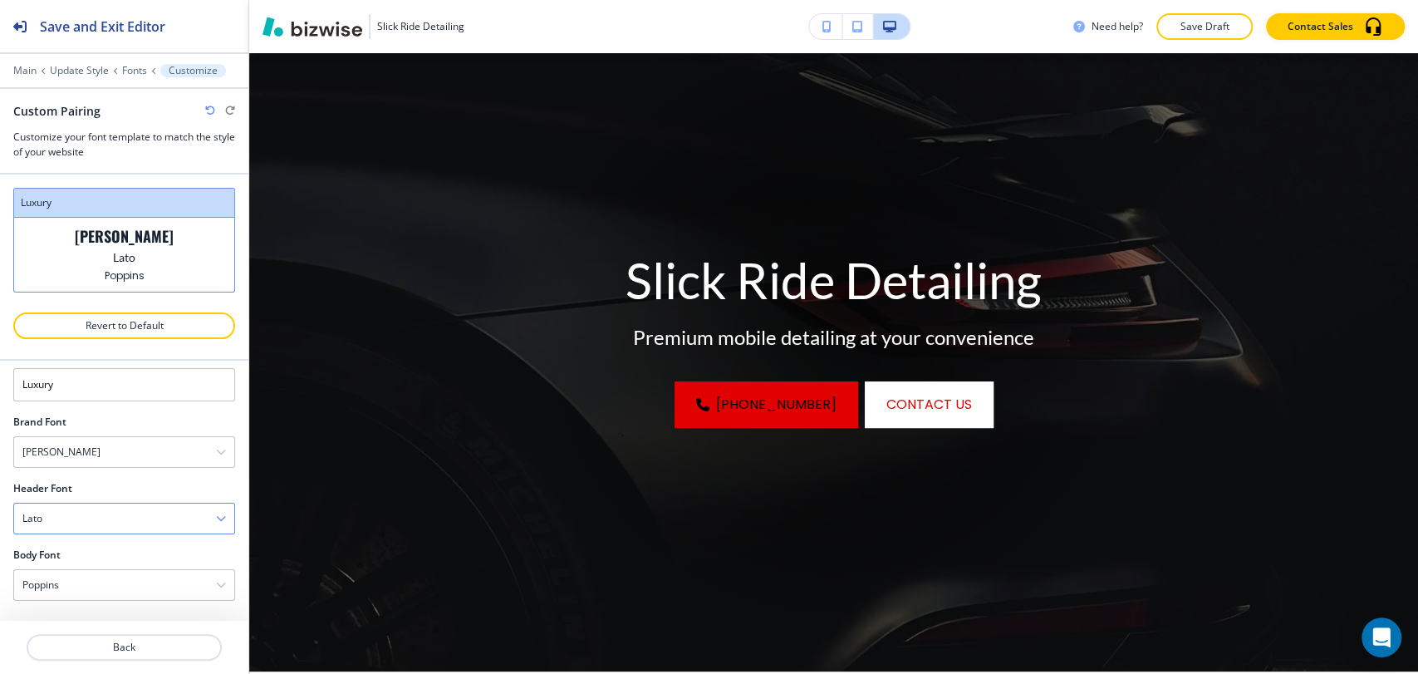
scroll to position [32, 0]
click at [115, 522] on div "Lato" at bounding box center [124, 520] width 220 height 30
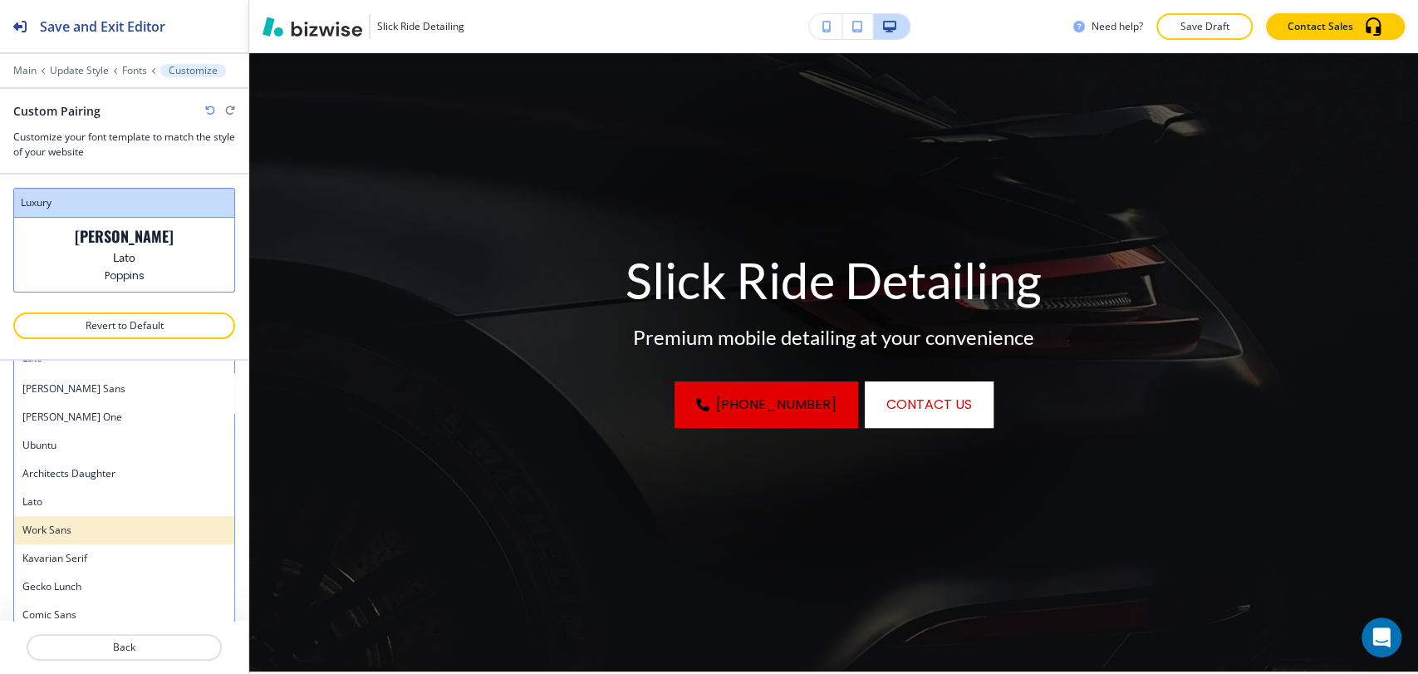
scroll to position [1200, 0]
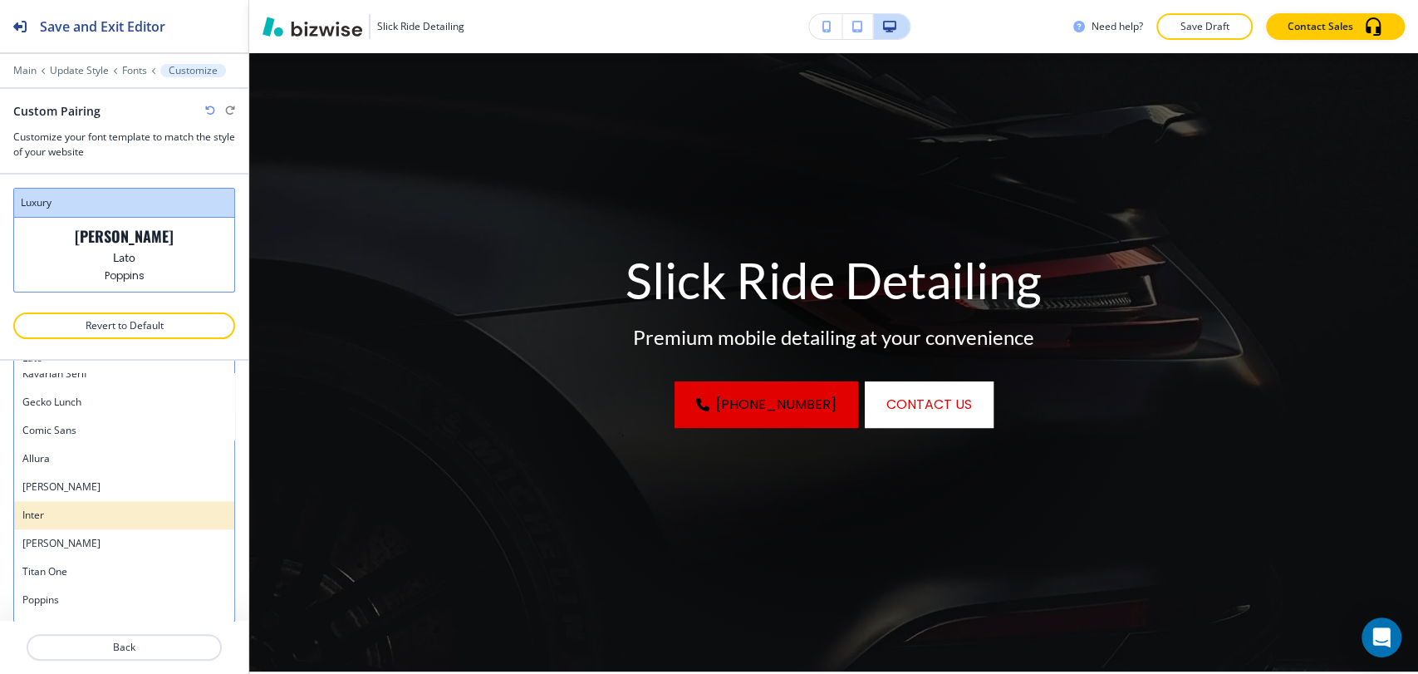
click at [117, 508] on h4 "Inter" at bounding box center [124, 515] width 204 height 15
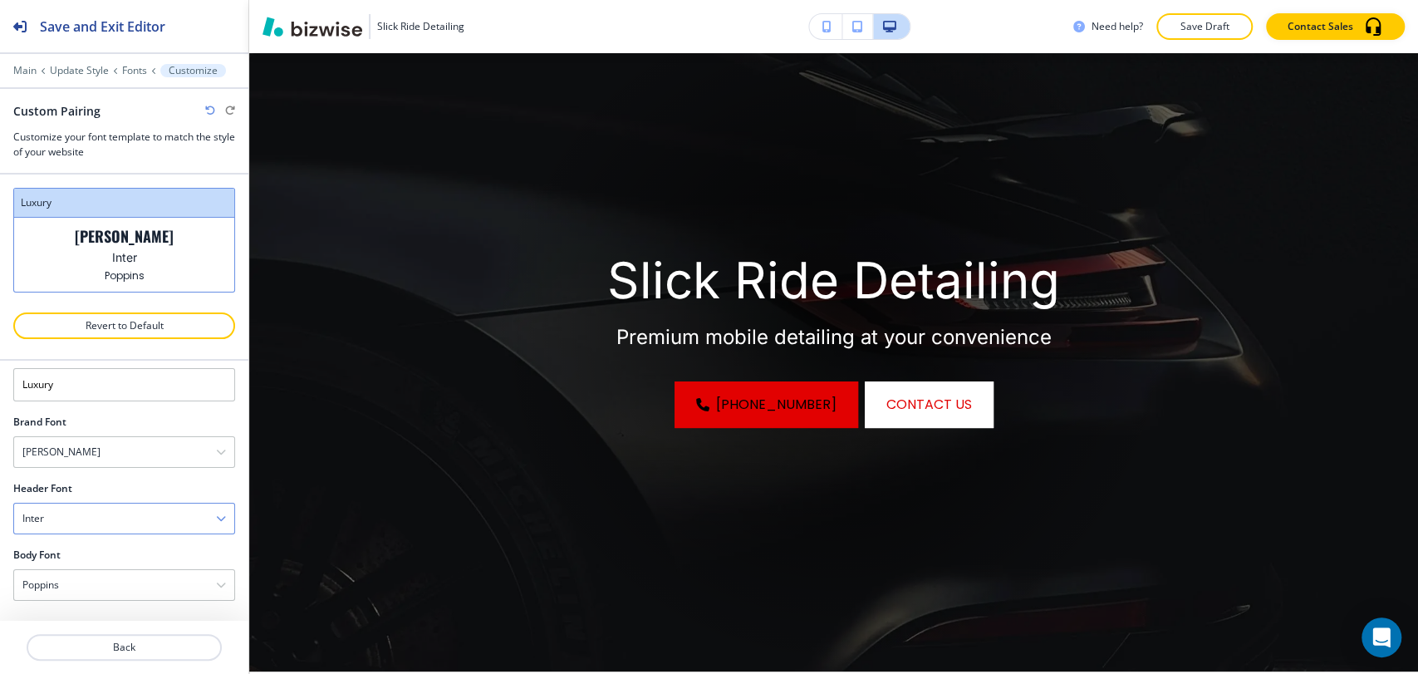
scroll to position [32, 0]
click at [127, 455] on div "[PERSON_NAME]" at bounding box center [124, 454] width 220 height 30
click at [126, 446] on div "[PERSON_NAME]" at bounding box center [124, 454] width 220 height 30
click at [119, 520] on div "Inter" at bounding box center [124, 520] width 220 height 30
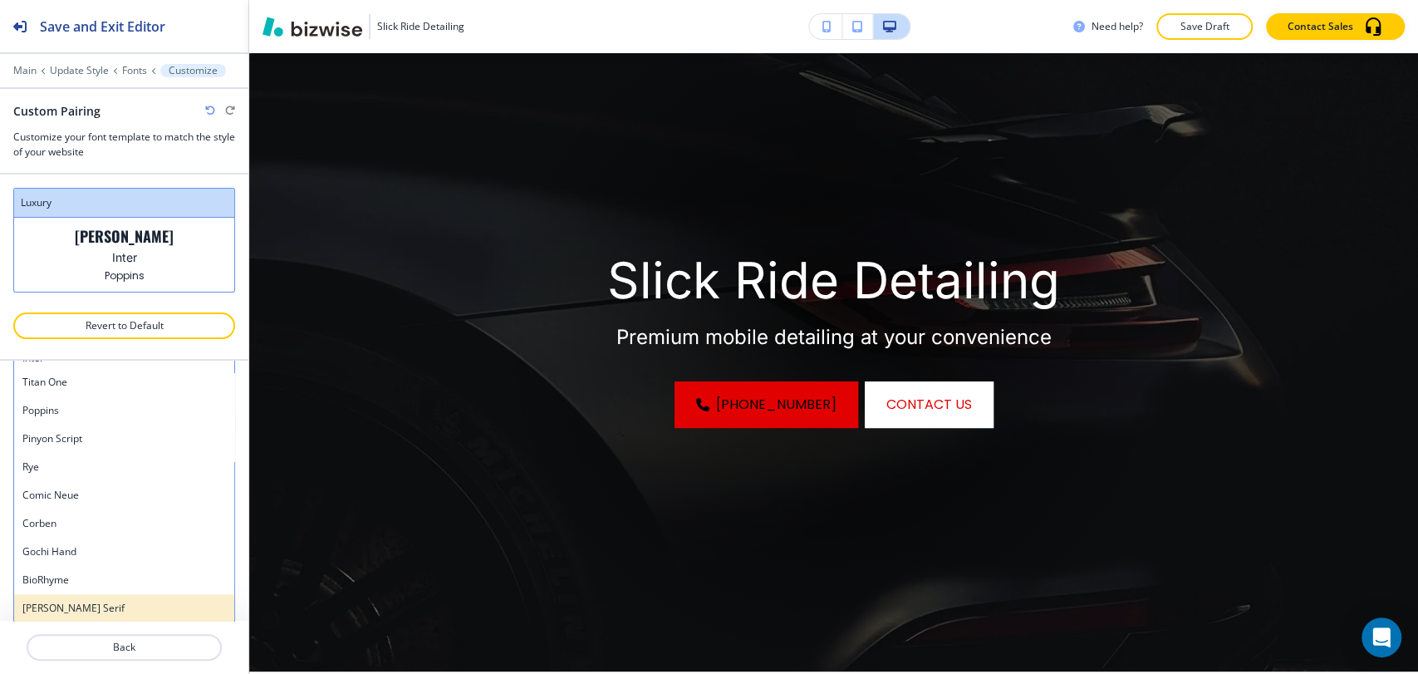
click at [92, 607] on h4 "[PERSON_NAME] Serif" at bounding box center [124, 608] width 204 height 15
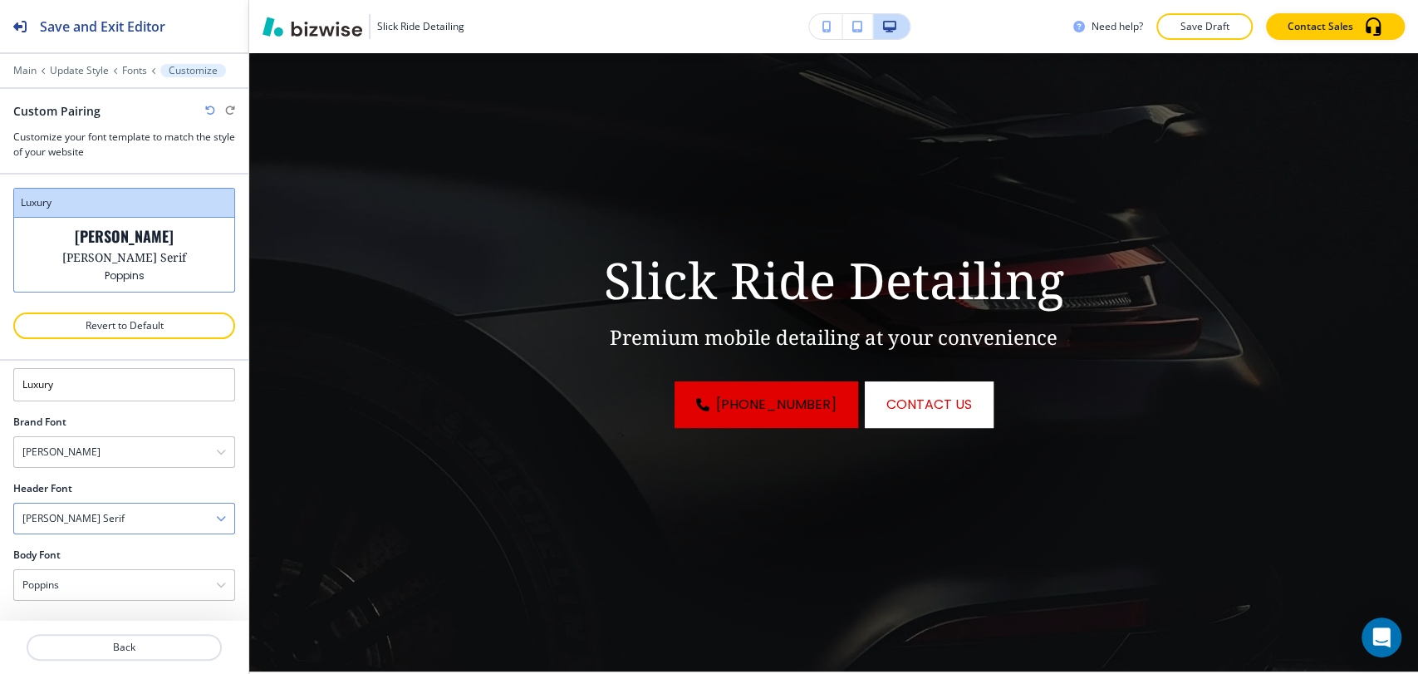
scroll to position [32, 0]
click at [107, 514] on div "[PERSON_NAME] Serif" at bounding box center [124, 520] width 220 height 30
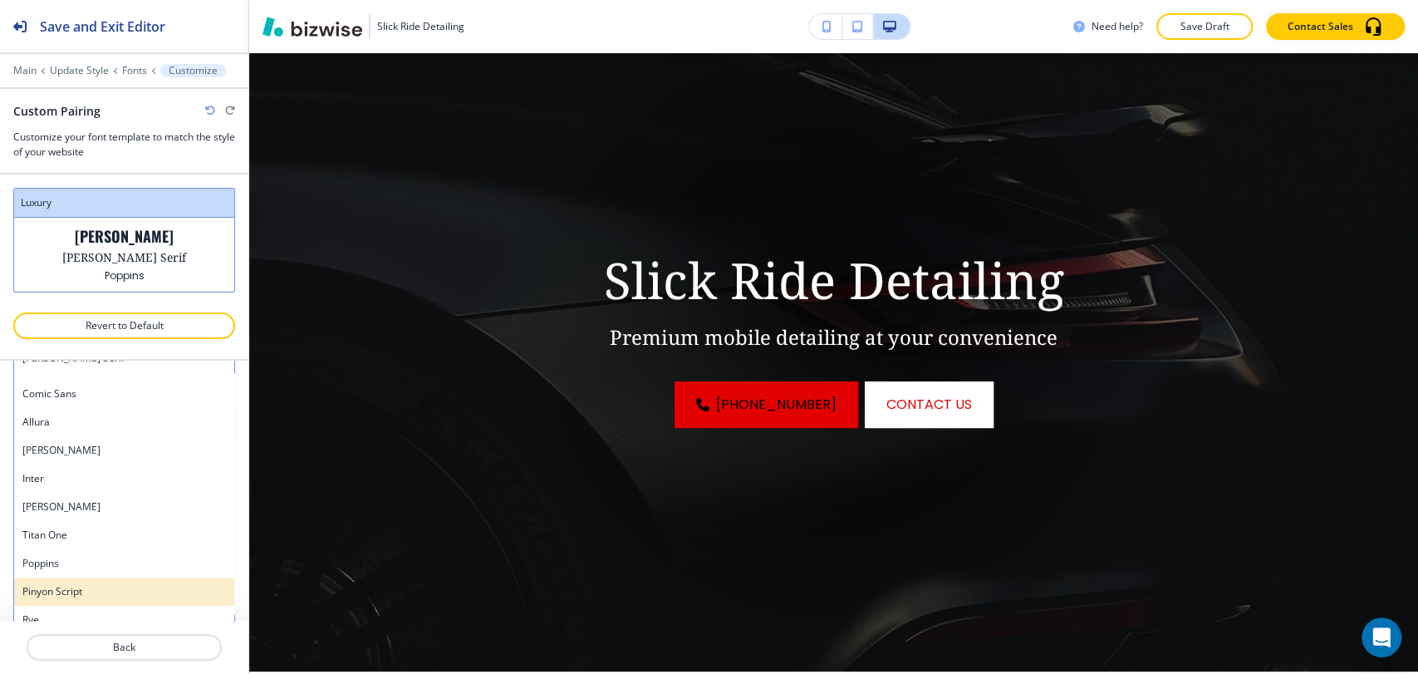
scroll to position [1205, 0]
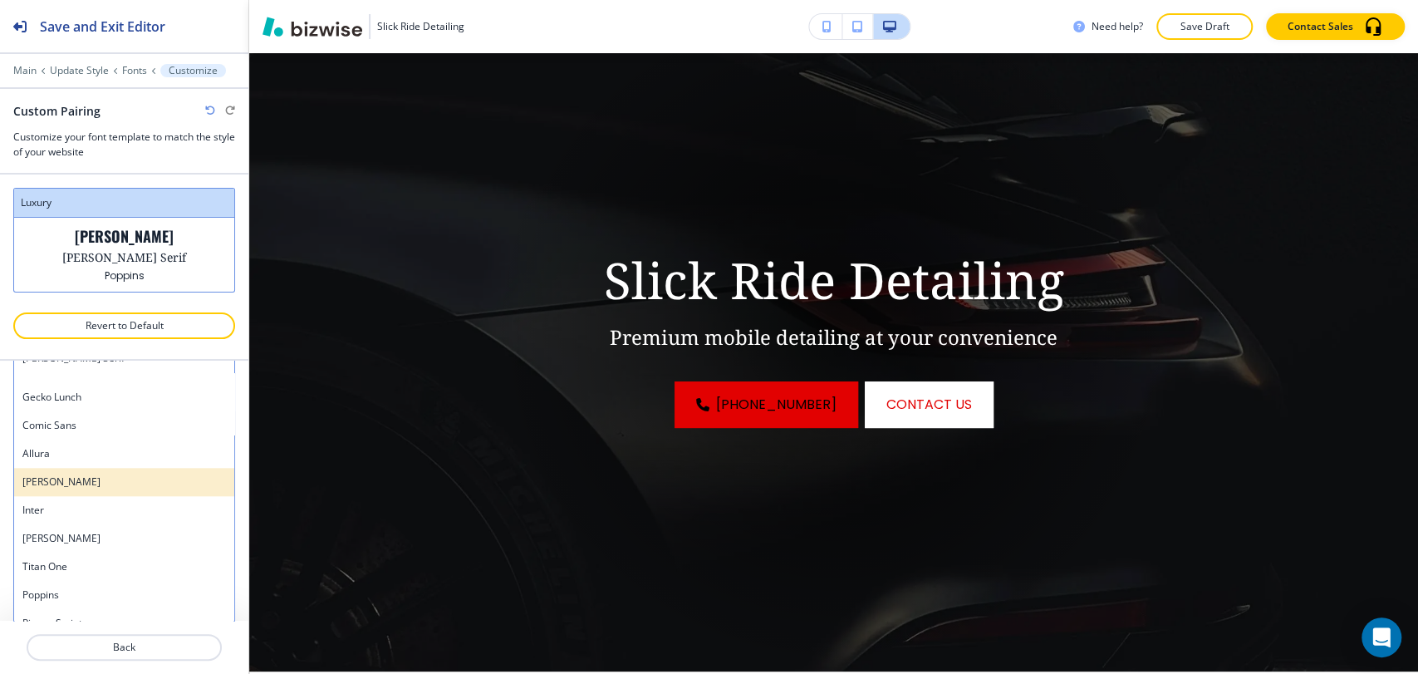
click at [102, 485] on h4 "[PERSON_NAME]" at bounding box center [124, 481] width 204 height 15
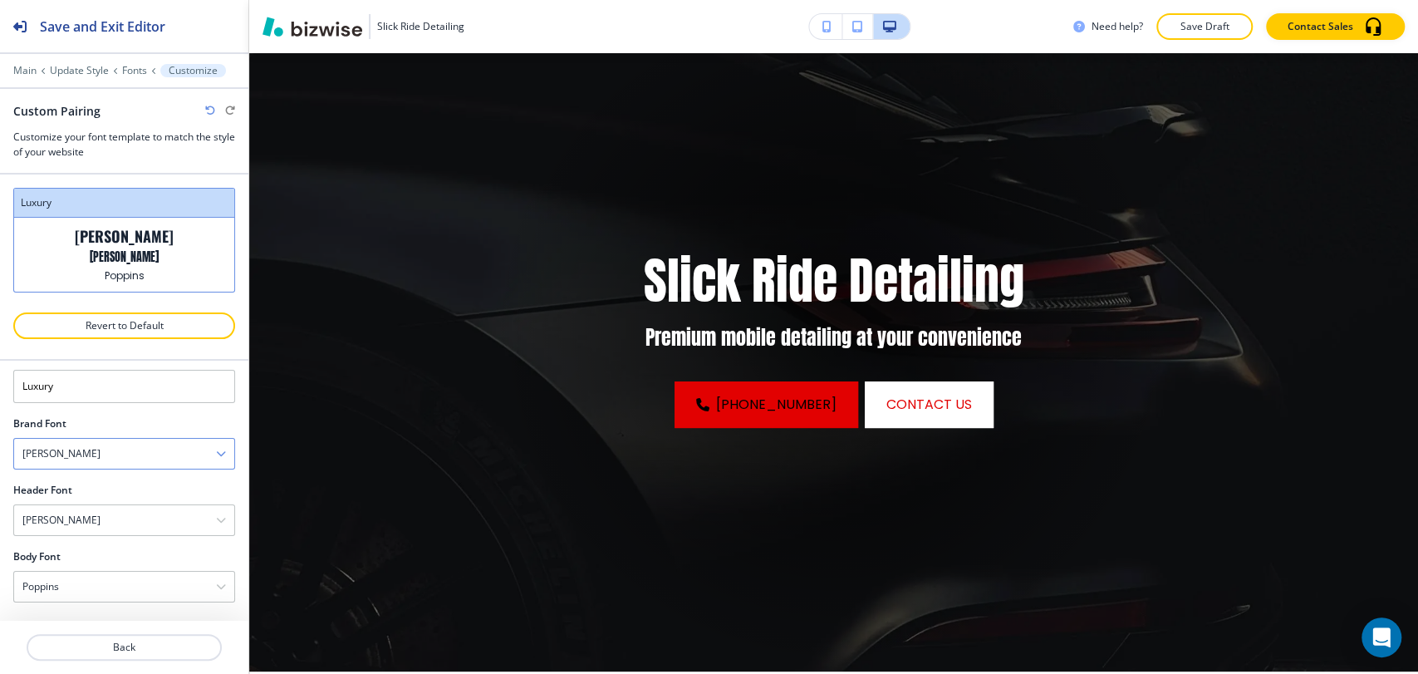
click at [135, 450] on div "[PERSON_NAME]" at bounding box center [124, 454] width 220 height 30
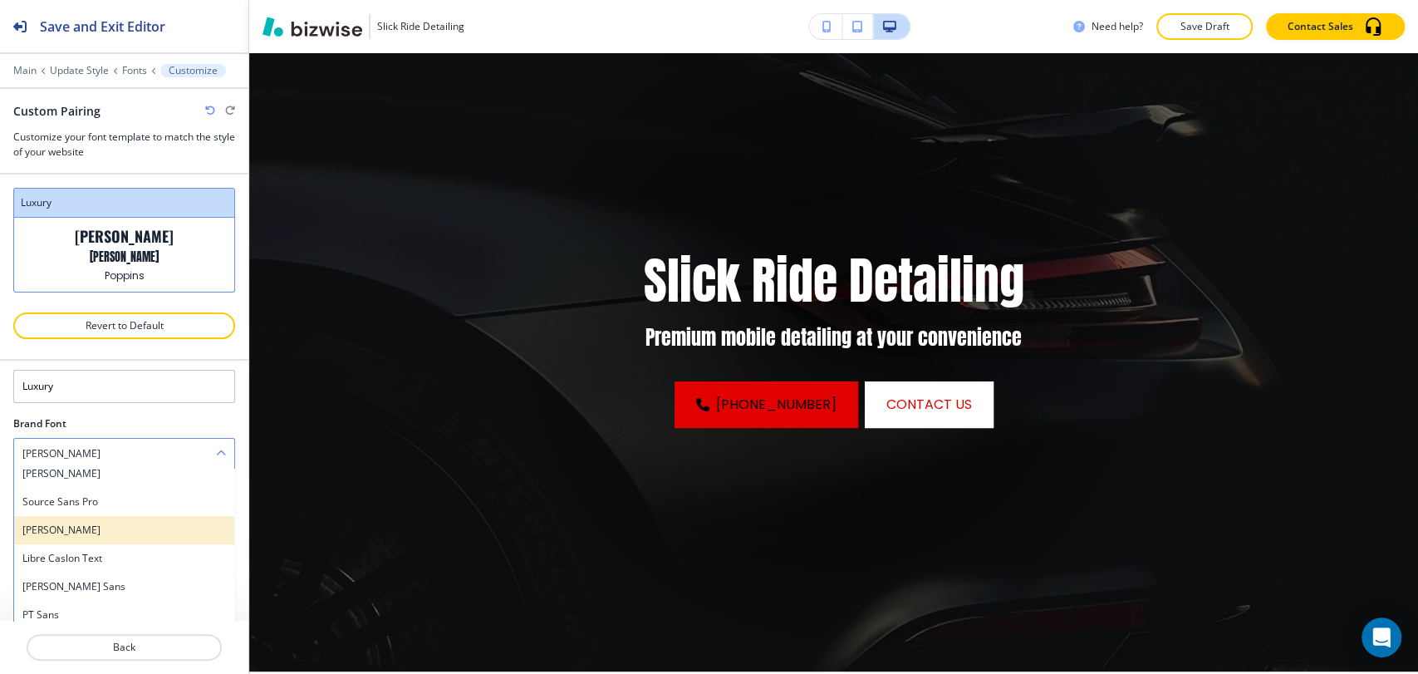
scroll to position [836, 0]
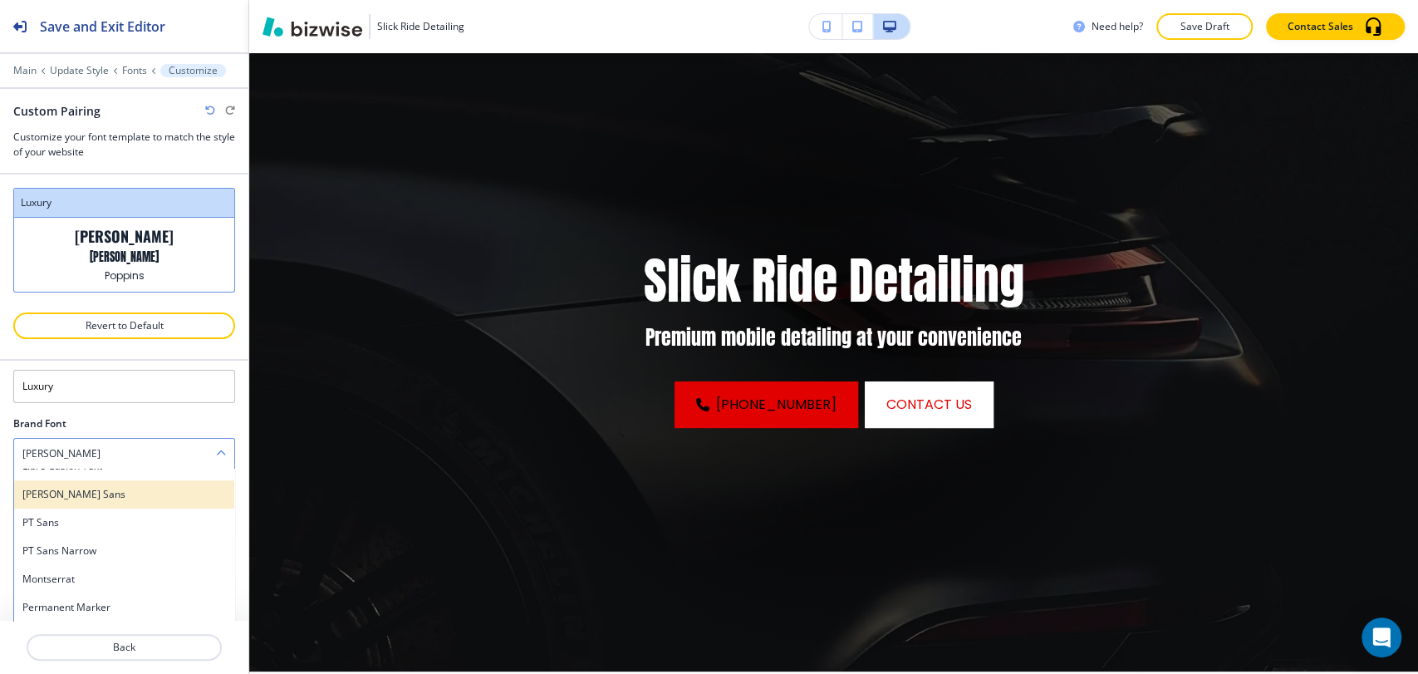
click at [125, 497] on h4 "[PERSON_NAME] Sans" at bounding box center [124, 494] width 204 height 15
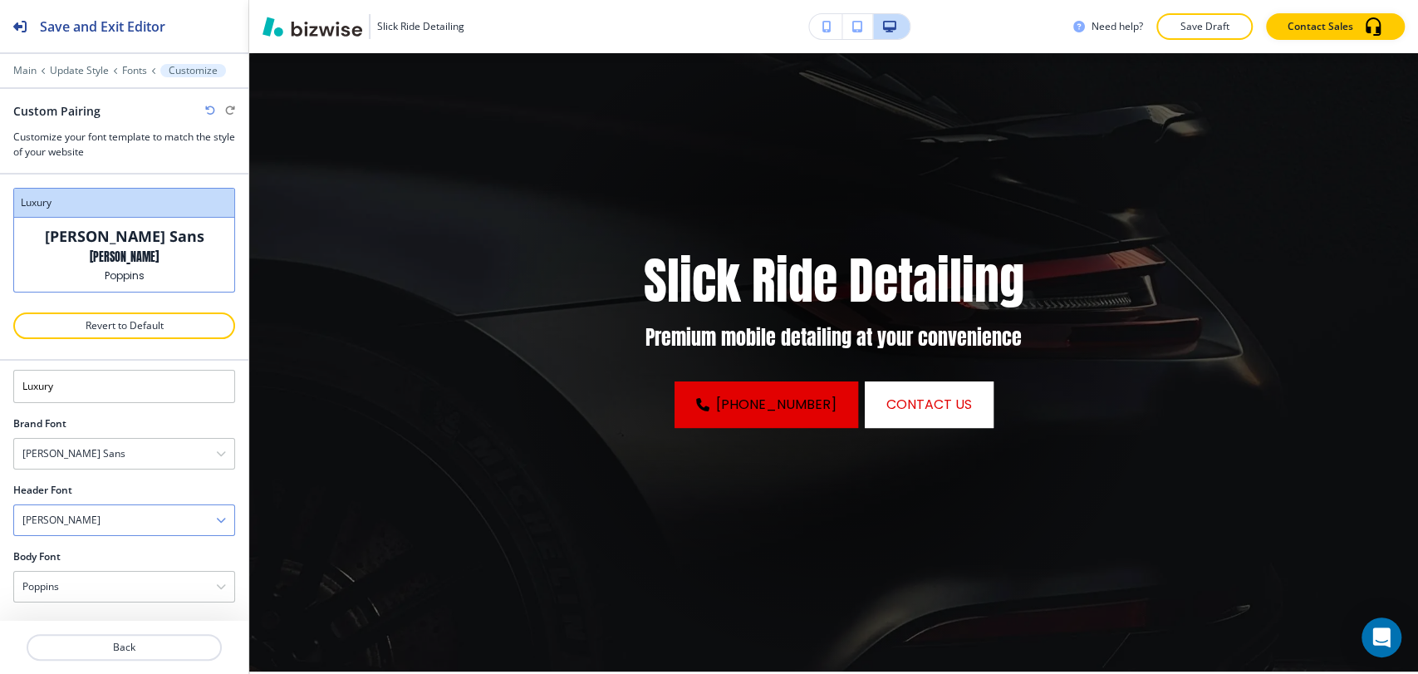
click at [113, 514] on div "[PERSON_NAME]" at bounding box center [124, 520] width 220 height 30
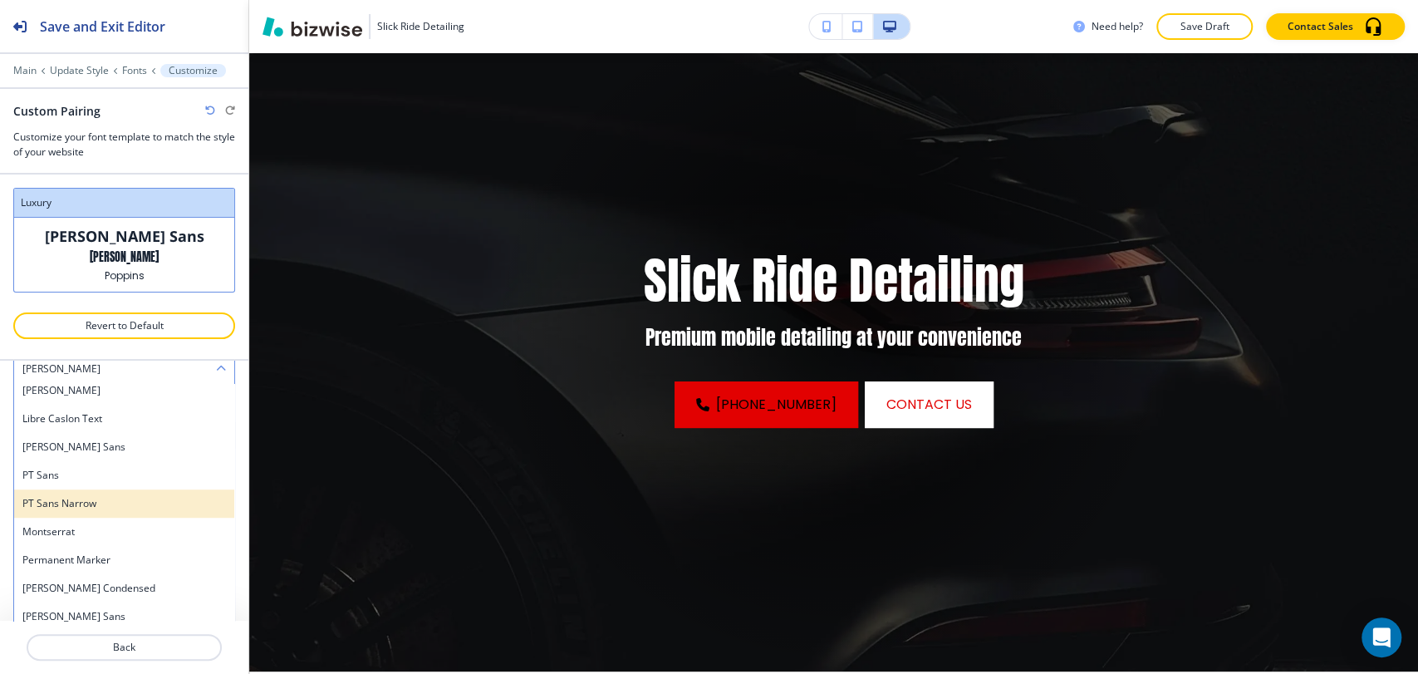
scroll to position [744, 0]
click at [106, 495] on h4 "[PERSON_NAME] Sans" at bounding box center [124, 501] width 204 height 15
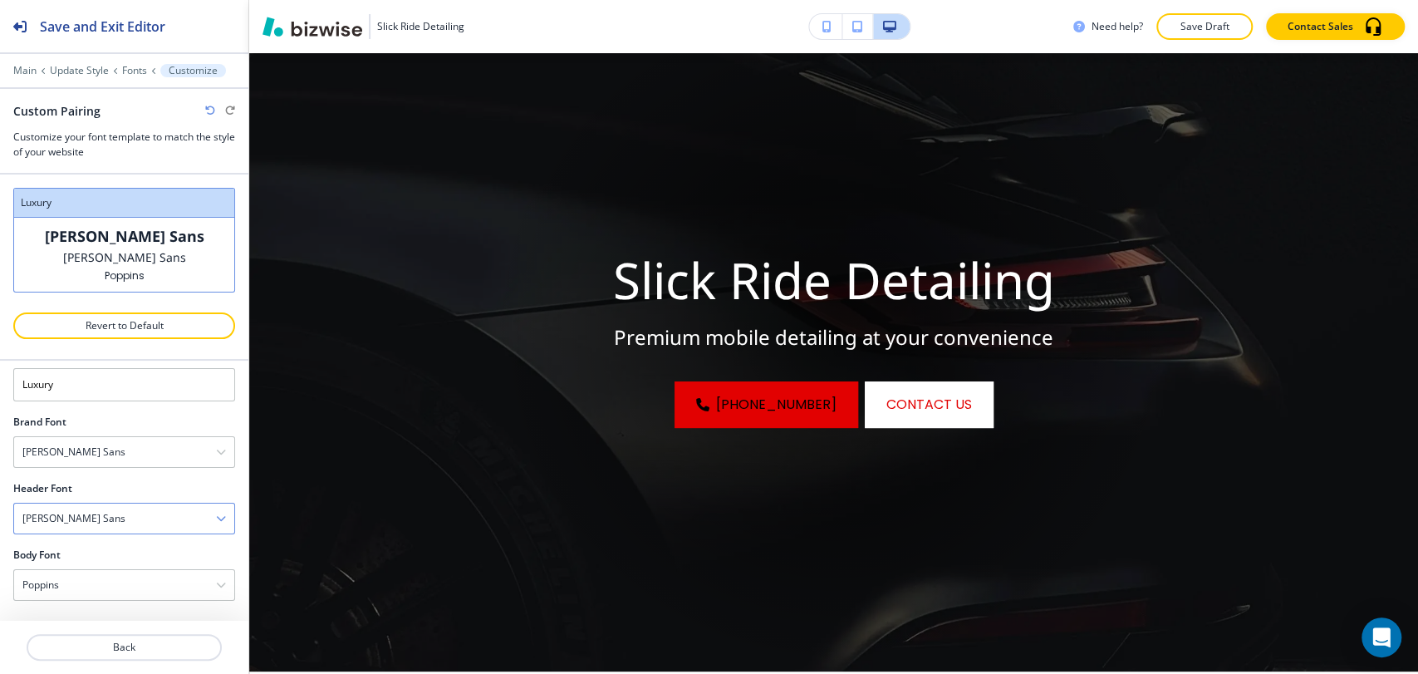
scroll to position [32, 0]
click at [130, 74] on p "Fonts" at bounding box center [134, 71] width 25 height 12
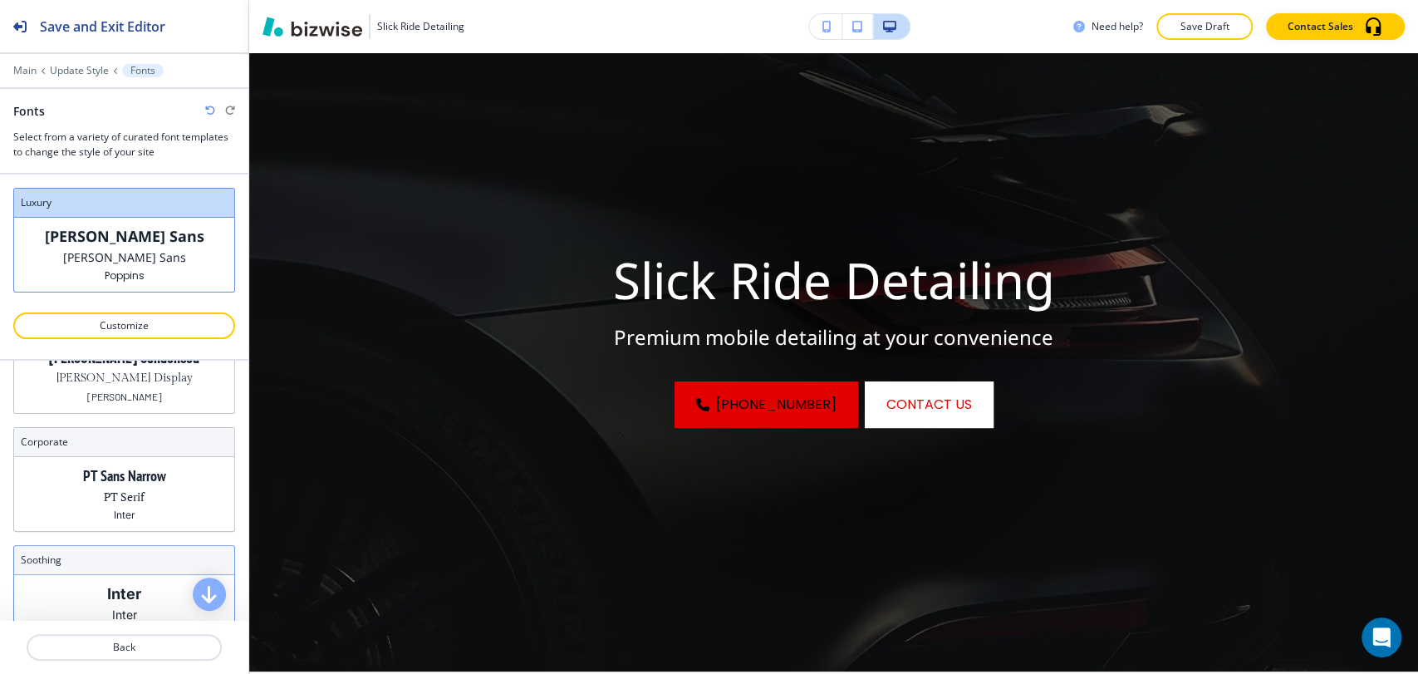
scroll to position [0, 0]
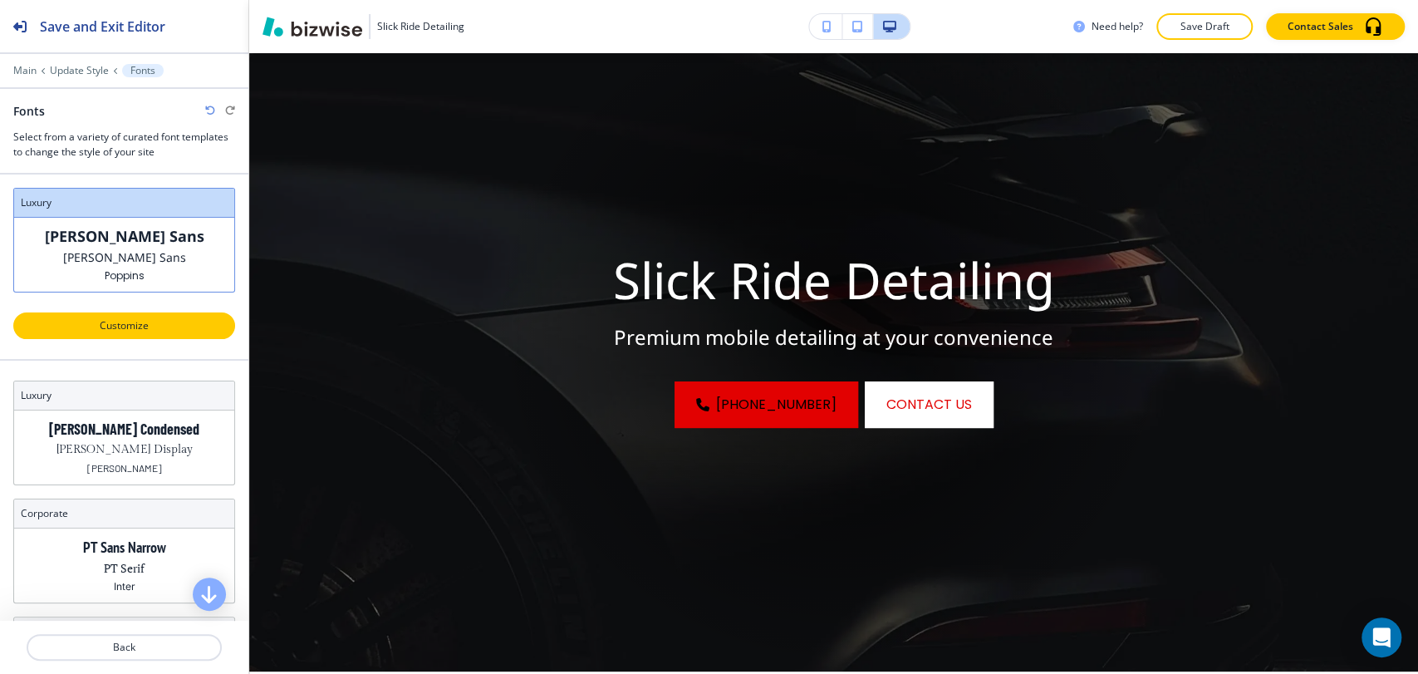
click at [160, 332] on p "Customize" at bounding box center [124, 325] width 179 height 15
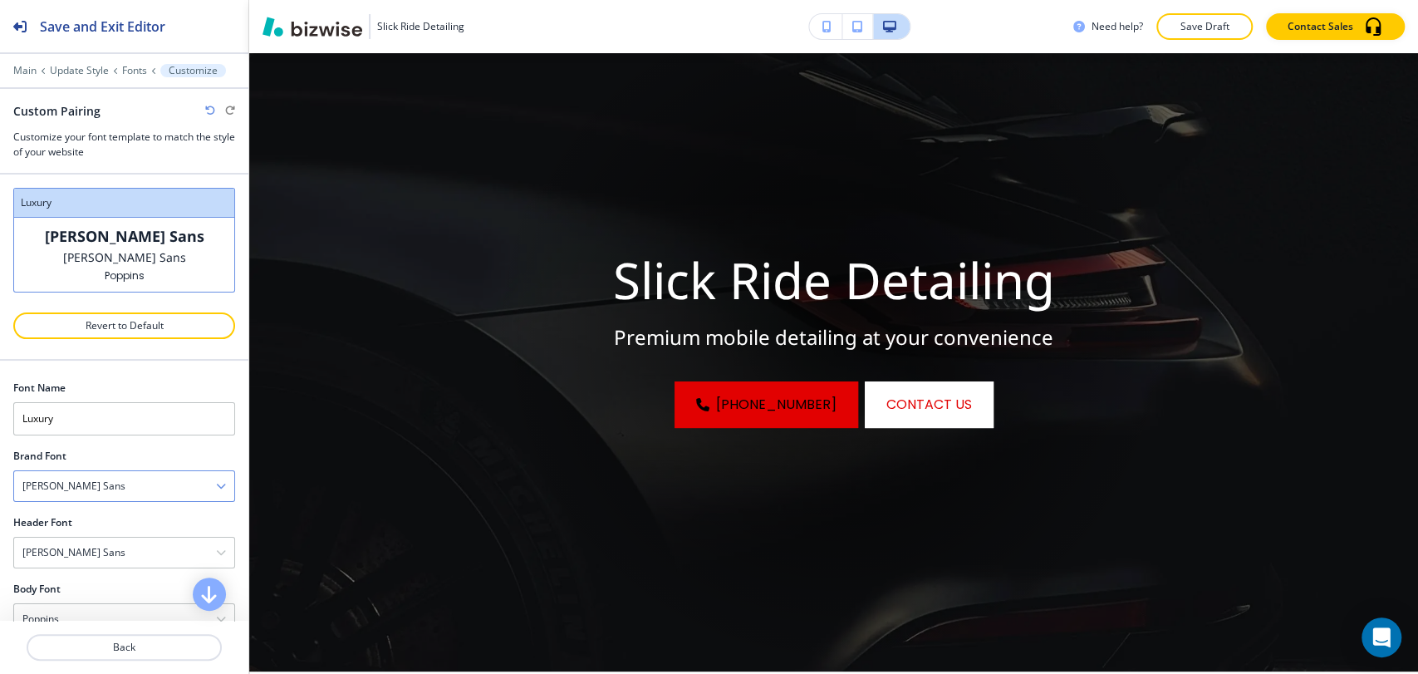
scroll to position [32, 0]
click at [143, 522] on div "[PERSON_NAME] Sans" at bounding box center [124, 520] width 220 height 30
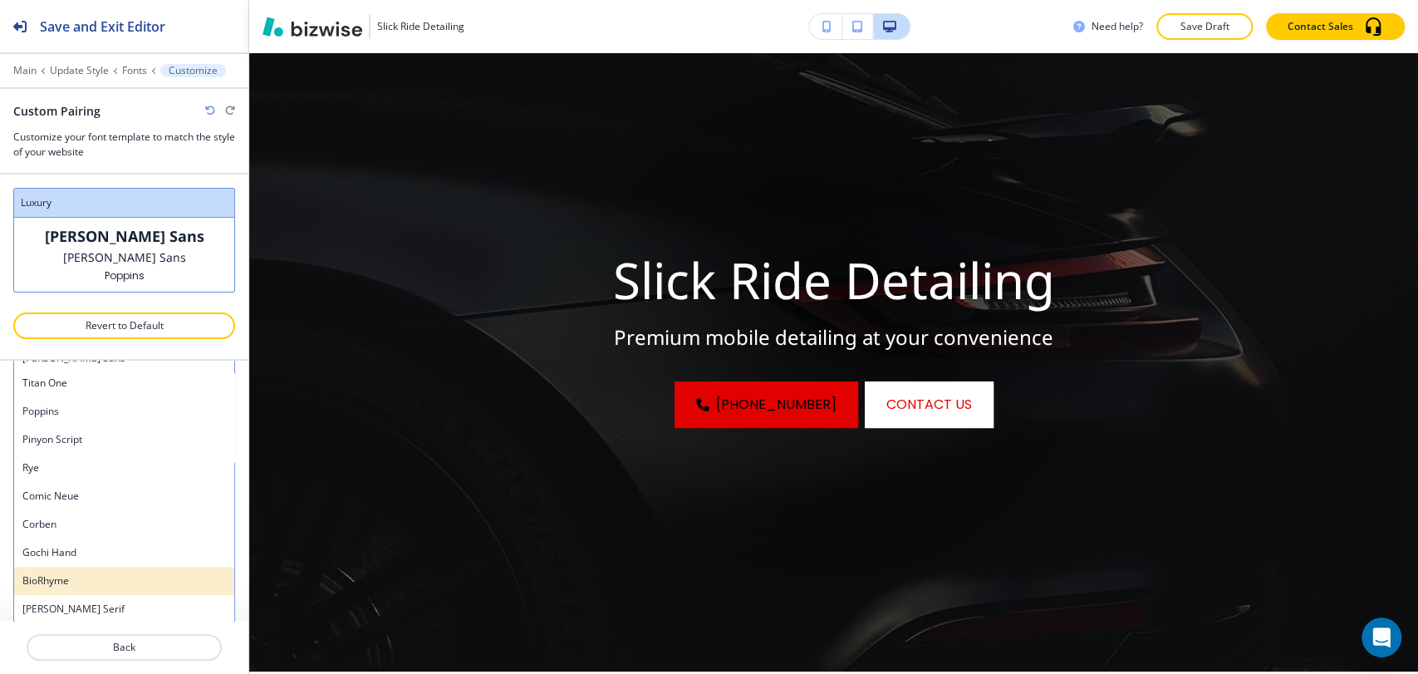
scroll to position [1389, 0]
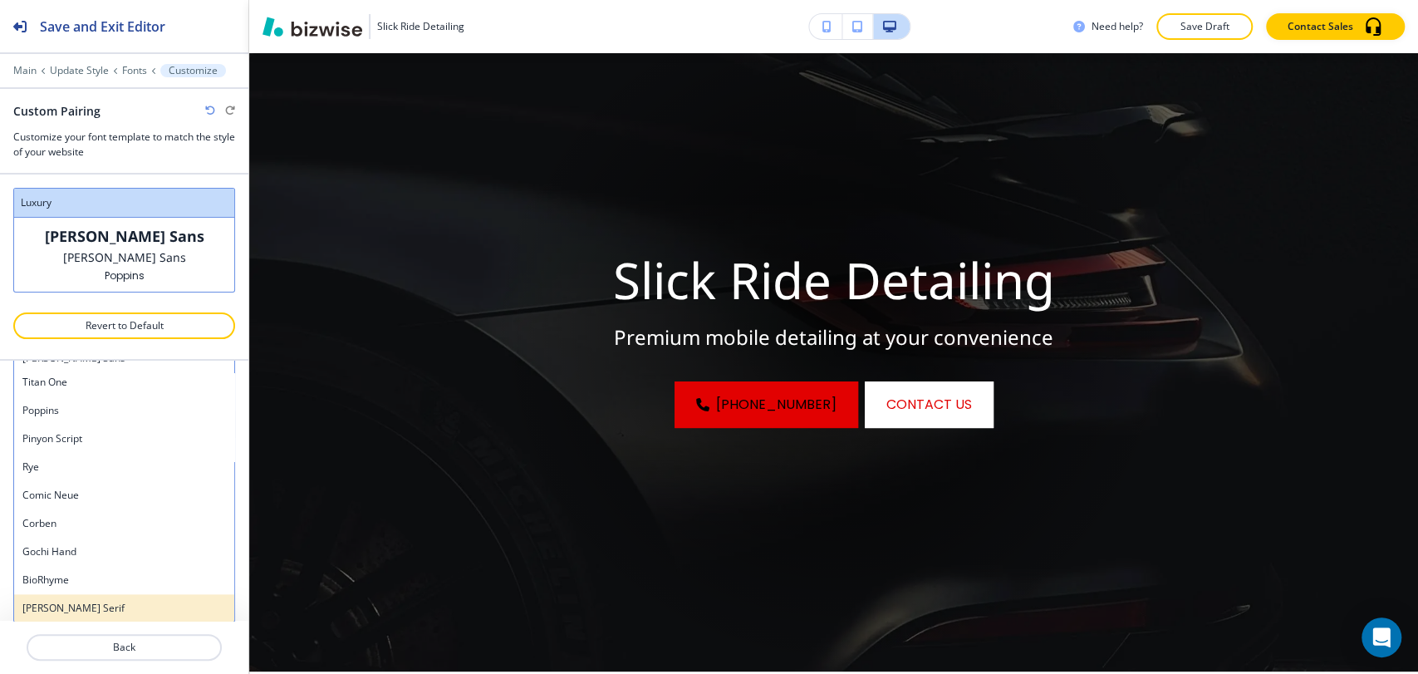
click at [125, 601] on h4 "[PERSON_NAME] Serif" at bounding box center [124, 608] width 204 height 15
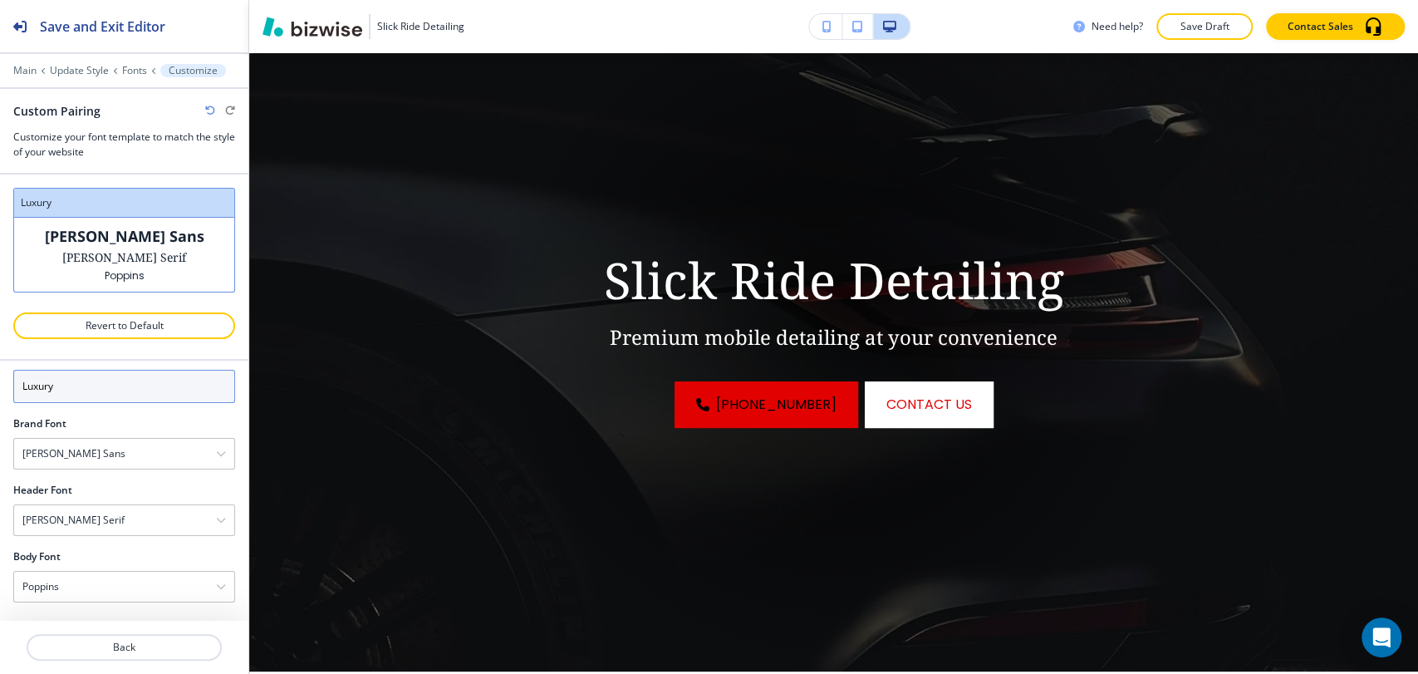
click at [143, 392] on input "Luxury" at bounding box center [124, 386] width 222 height 33
click at [126, 509] on div "[PERSON_NAME] Serif" at bounding box center [124, 520] width 220 height 30
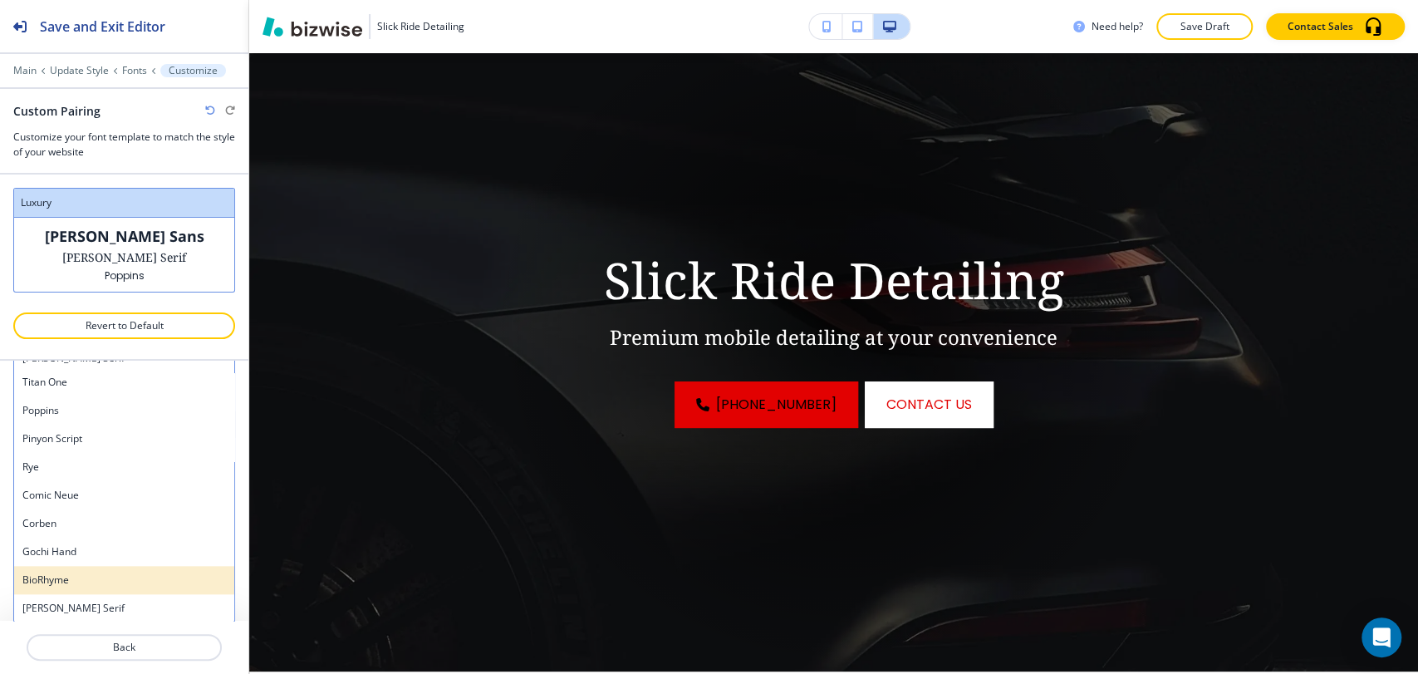
click at [114, 572] on h4 "BioRhyme" at bounding box center [124, 579] width 204 height 15
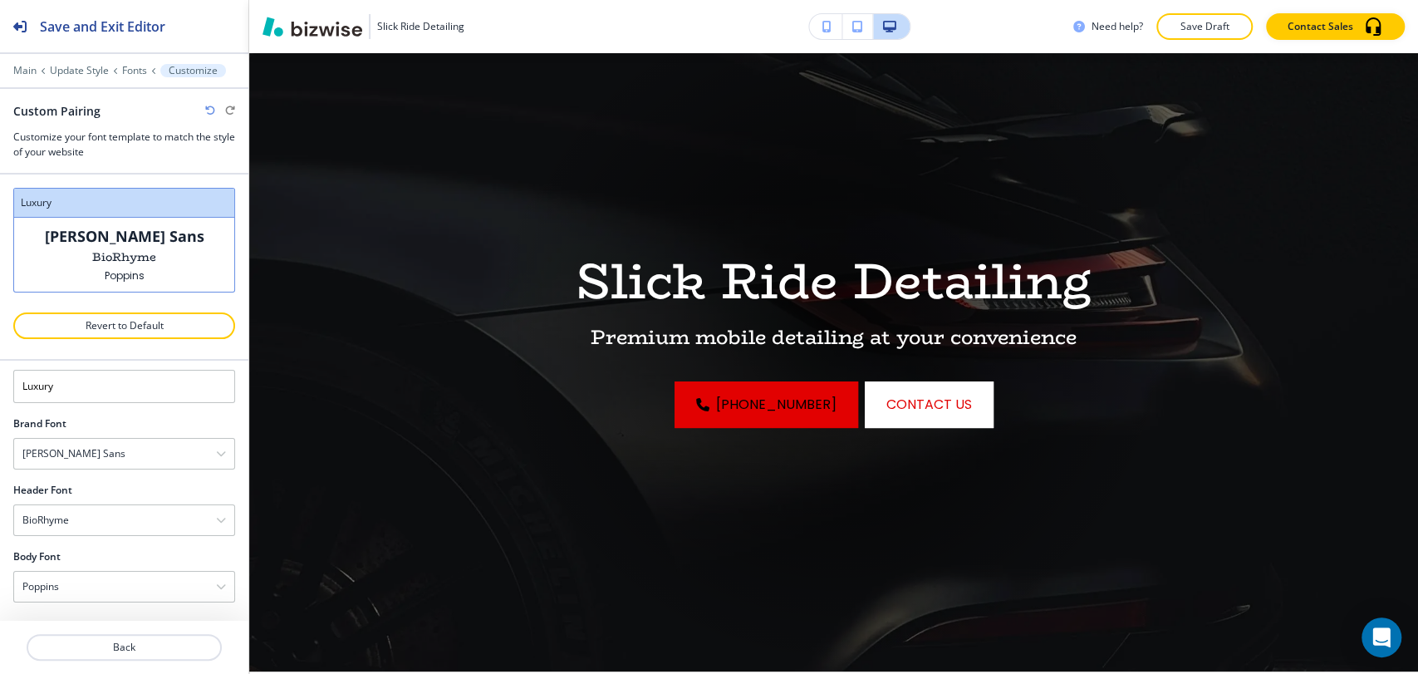
click at [119, 536] on div at bounding box center [124, 542] width 222 height 13
click at [121, 509] on div "BioRhyme" at bounding box center [124, 520] width 220 height 30
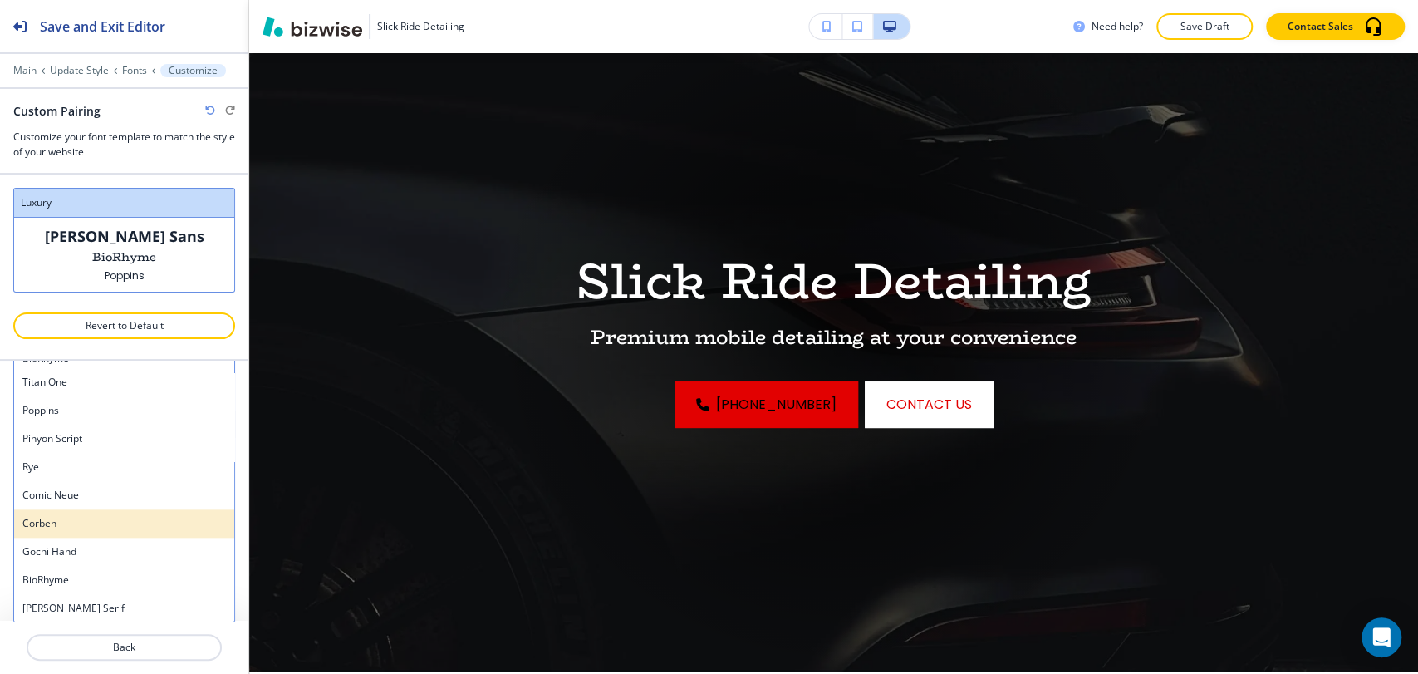
click at [106, 520] on h4 "Corben" at bounding box center [124, 523] width 204 height 15
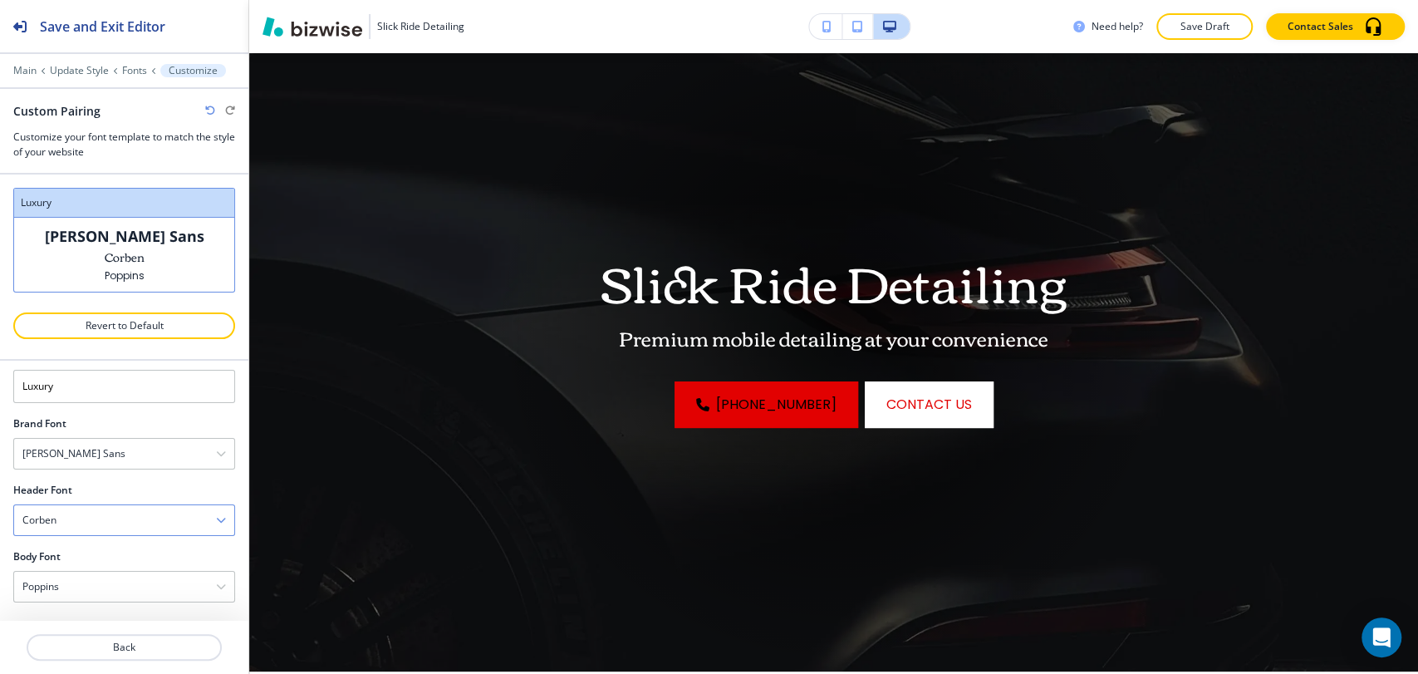
click at [108, 519] on div "Corben" at bounding box center [124, 520] width 220 height 30
click at [109, 496] on h4 "Comic Neue" at bounding box center [124, 495] width 204 height 15
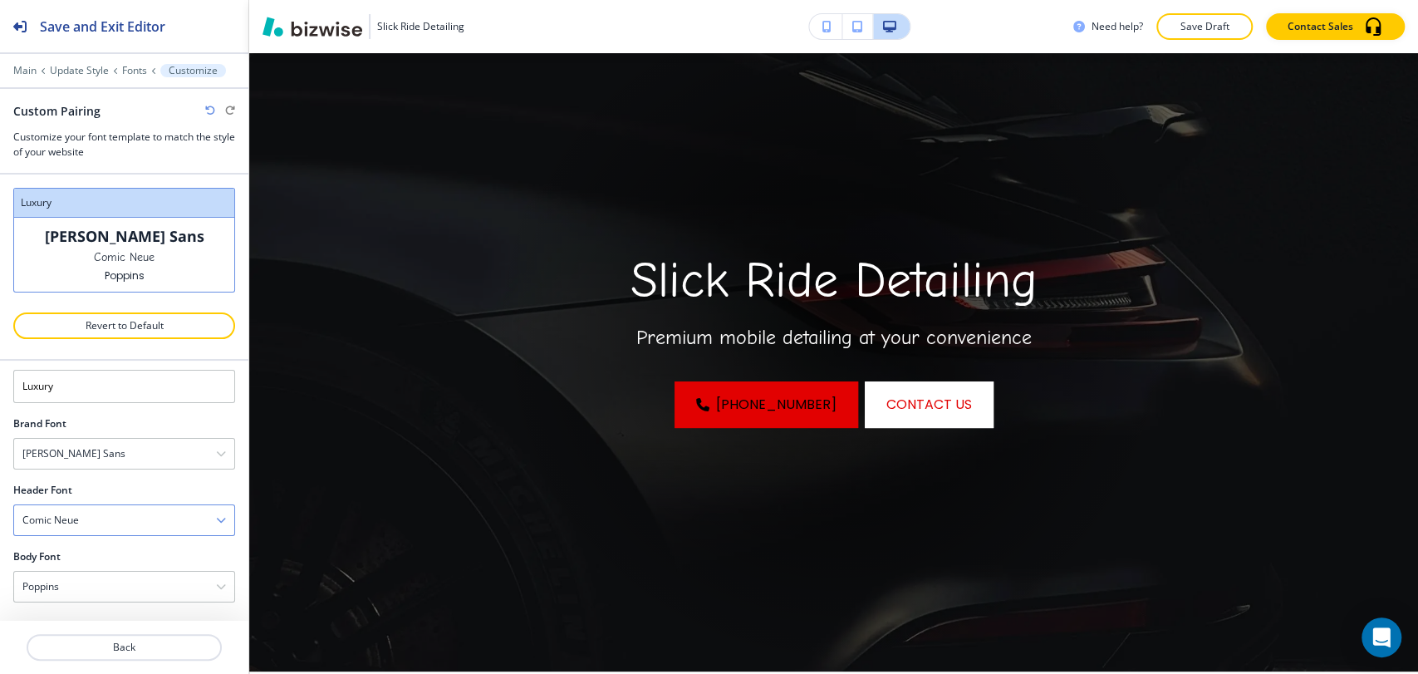
click at [111, 507] on div "Comic Neue" at bounding box center [124, 520] width 220 height 30
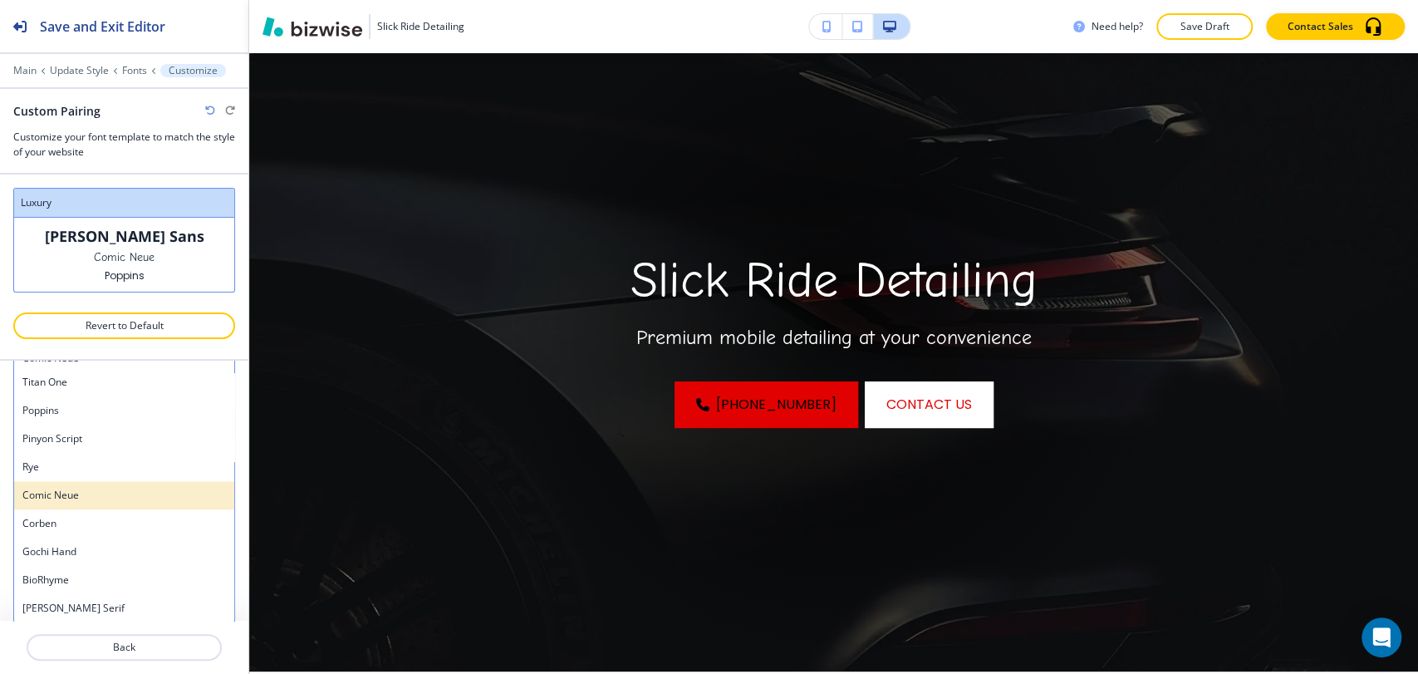
click at [112, 492] on h4 "Comic Neue" at bounding box center [124, 495] width 204 height 15
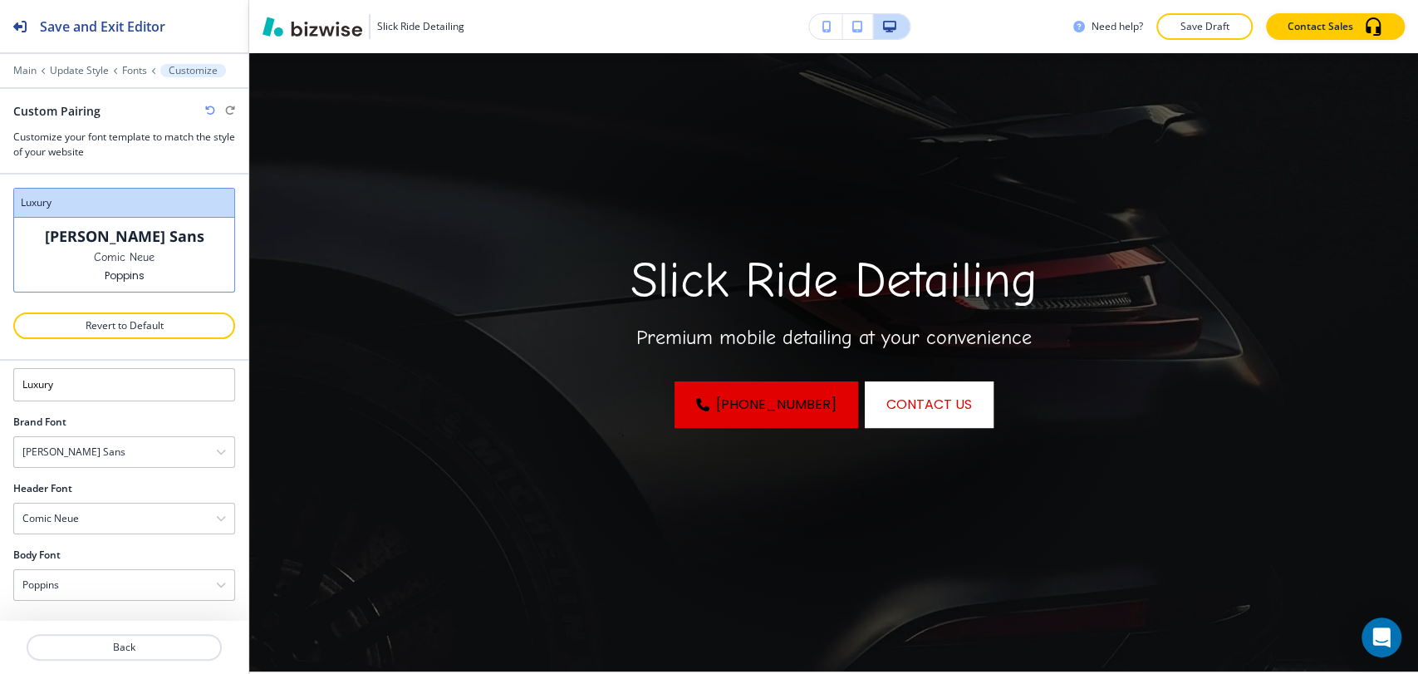
scroll to position [32, 0]
click at [101, 523] on div "Comic Neue" at bounding box center [124, 520] width 220 height 30
click at [95, 467] on h4 "Rye" at bounding box center [124, 466] width 204 height 15
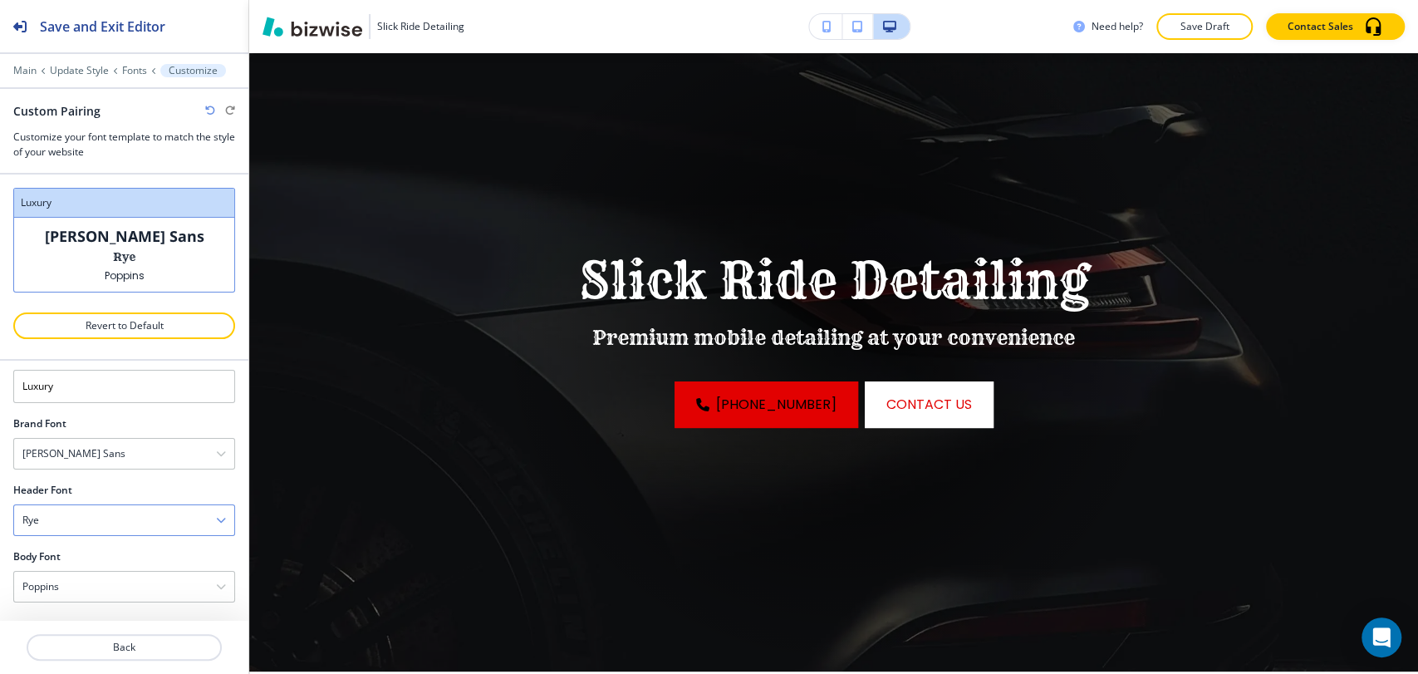
click at [112, 522] on div "Rye" at bounding box center [124, 520] width 220 height 30
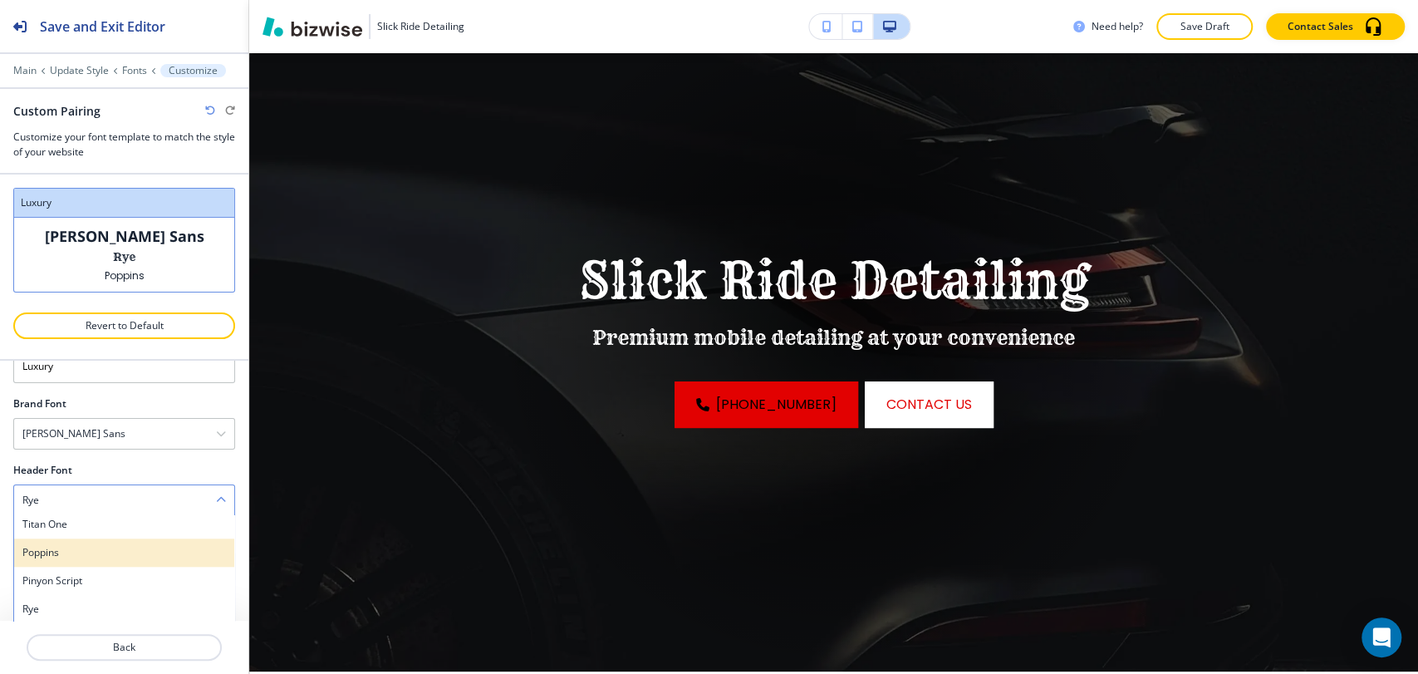
click at [98, 547] on h4 "Poppins" at bounding box center [124, 552] width 204 height 15
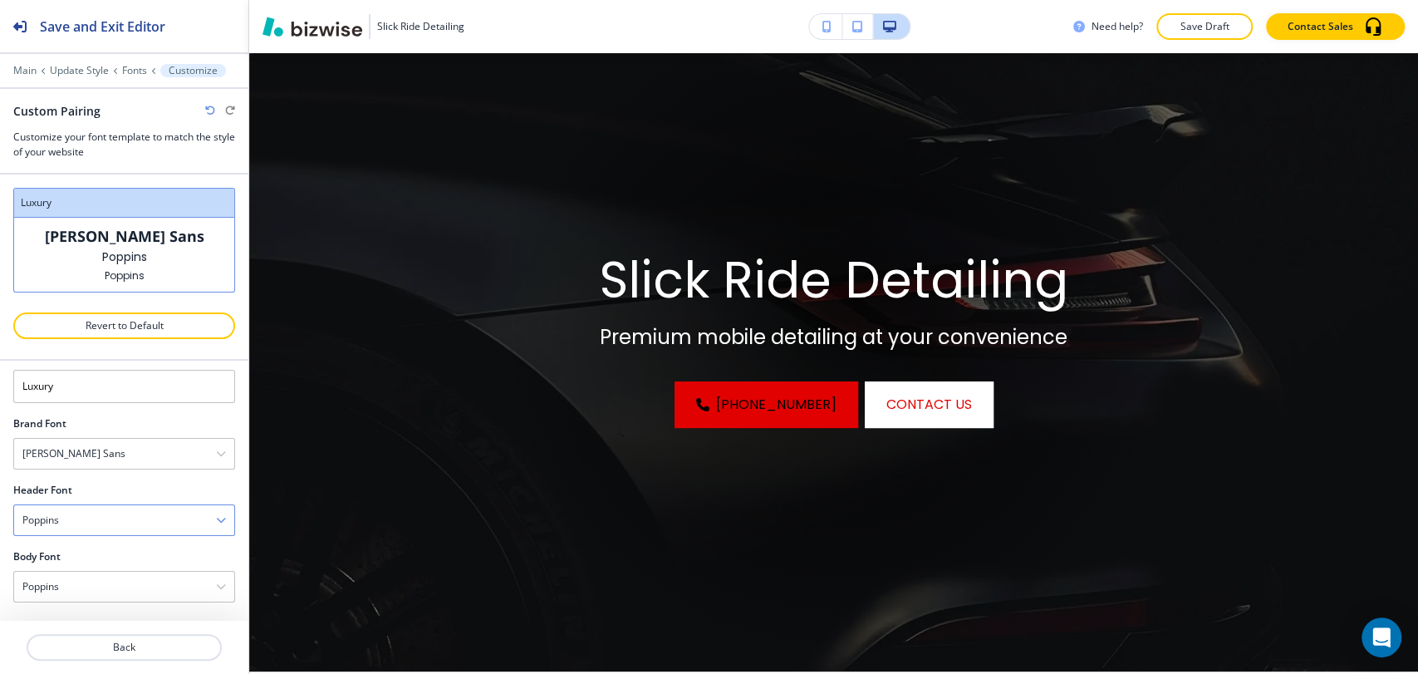
click at [109, 520] on div "Poppins" at bounding box center [124, 520] width 220 height 30
click at [96, 547] on h4 "Titan One" at bounding box center [124, 544] width 204 height 15
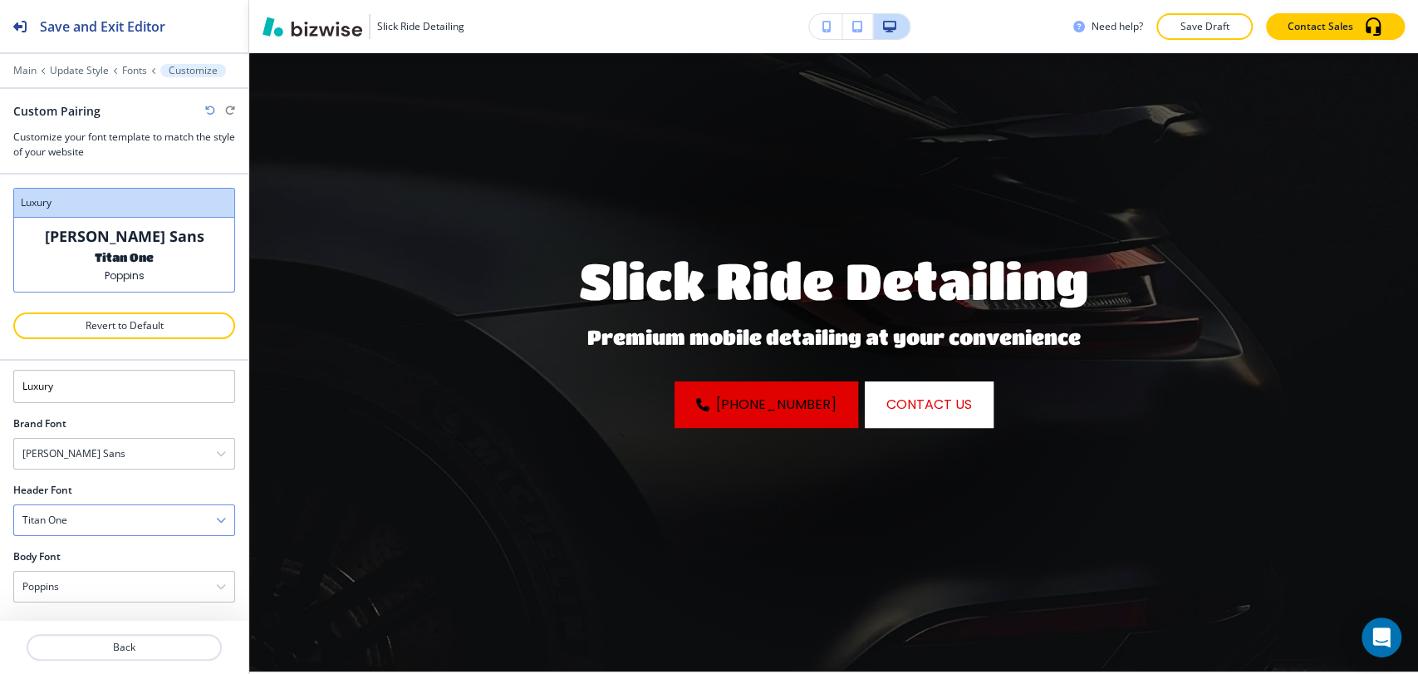
click at [111, 525] on div "Titan One" at bounding box center [124, 520] width 220 height 30
click at [96, 582] on h4 "Inter" at bounding box center [124, 585] width 204 height 15
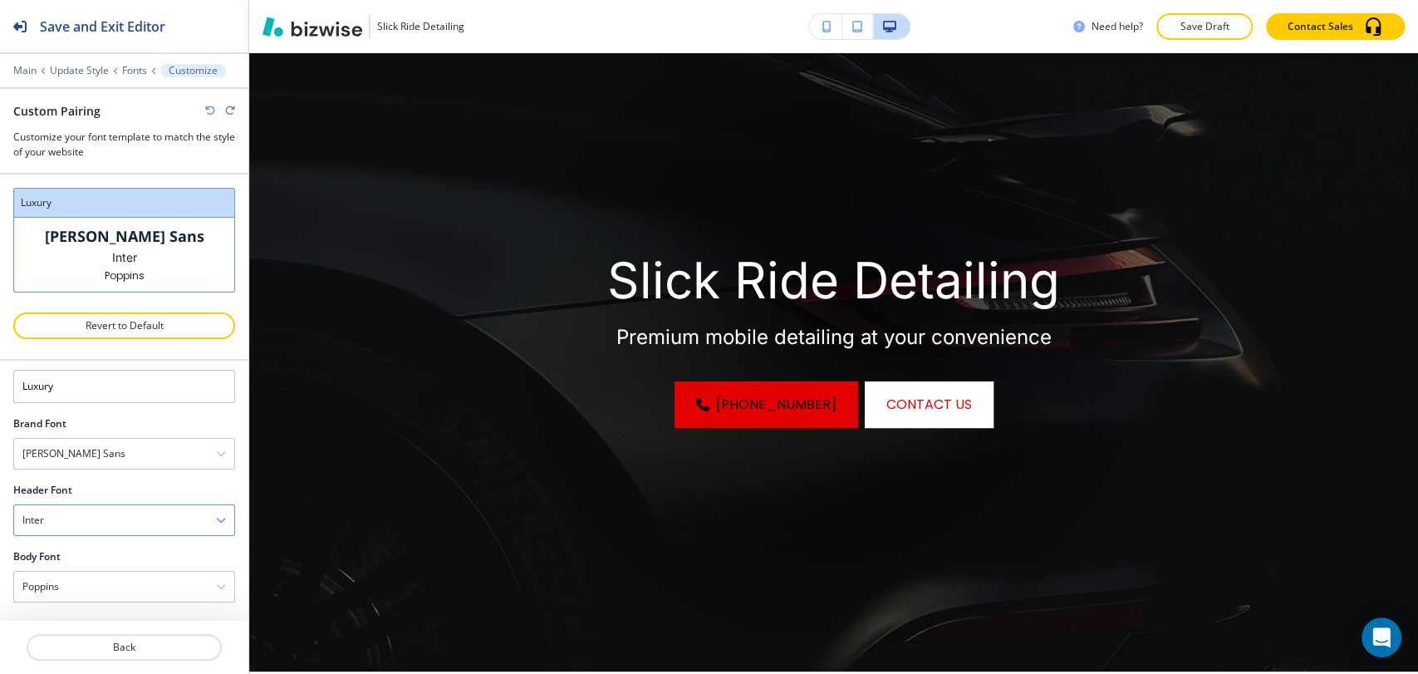
click at [113, 527] on div "Inter" at bounding box center [124, 520] width 220 height 30
click at [110, 563] on div "[PERSON_NAME]" at bounding box center [124, 557] width 220 height 28
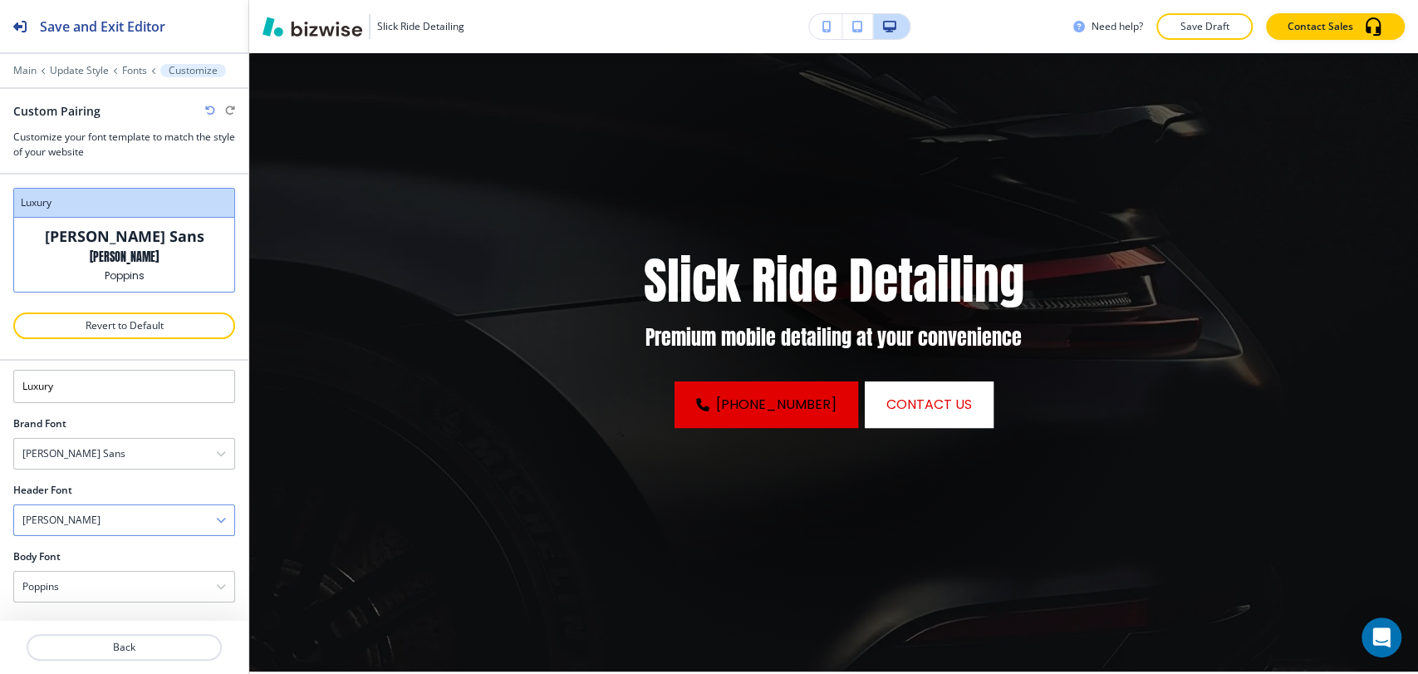
click at [120, 527] on div "[PERSON_NAME]" at bounding box center [124, 520] width 220 height 30
drag, startPoint x: 86, startPoint y: 609, endPoint x: 88, endPoint y: 594, distance: 15.0
click at [86, 610] on div "Allura" at bounding box center [124, 621] width 220 height 28
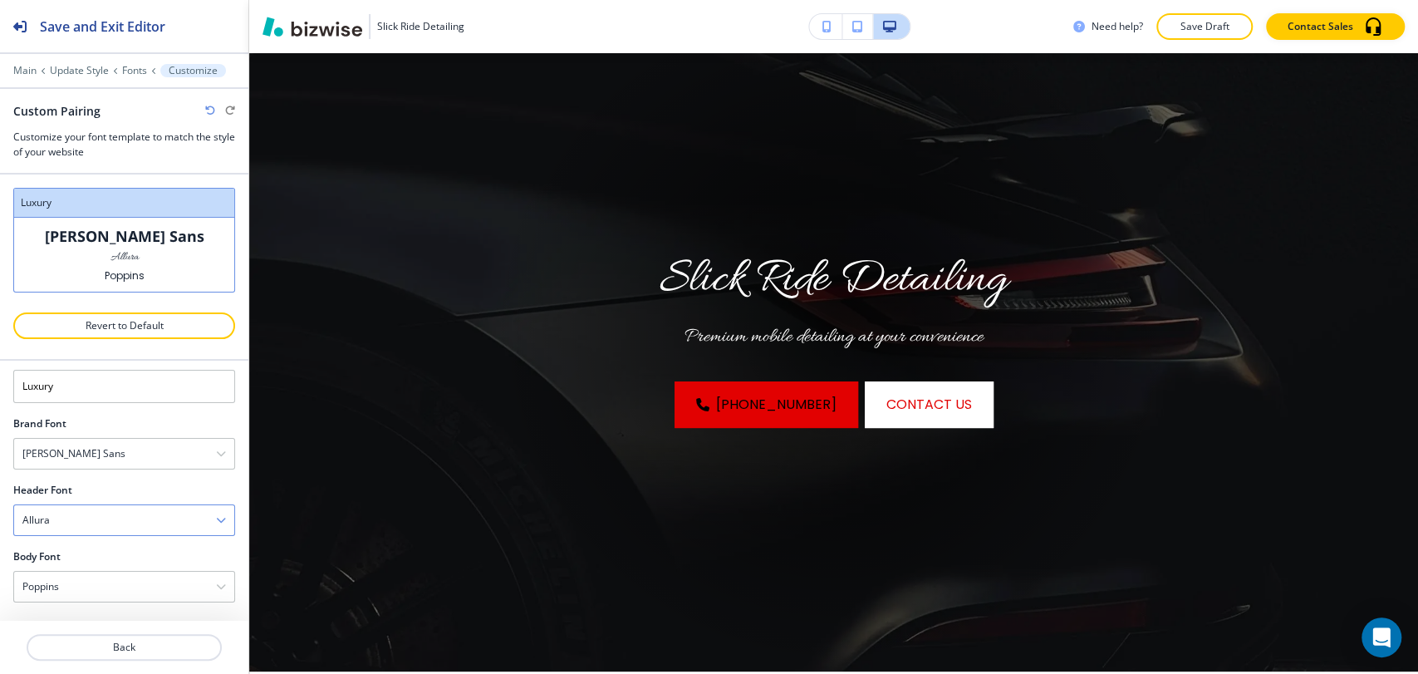
click at [111, 521] on div "Allura" at bounding box center [124, 520] width 220 height 30
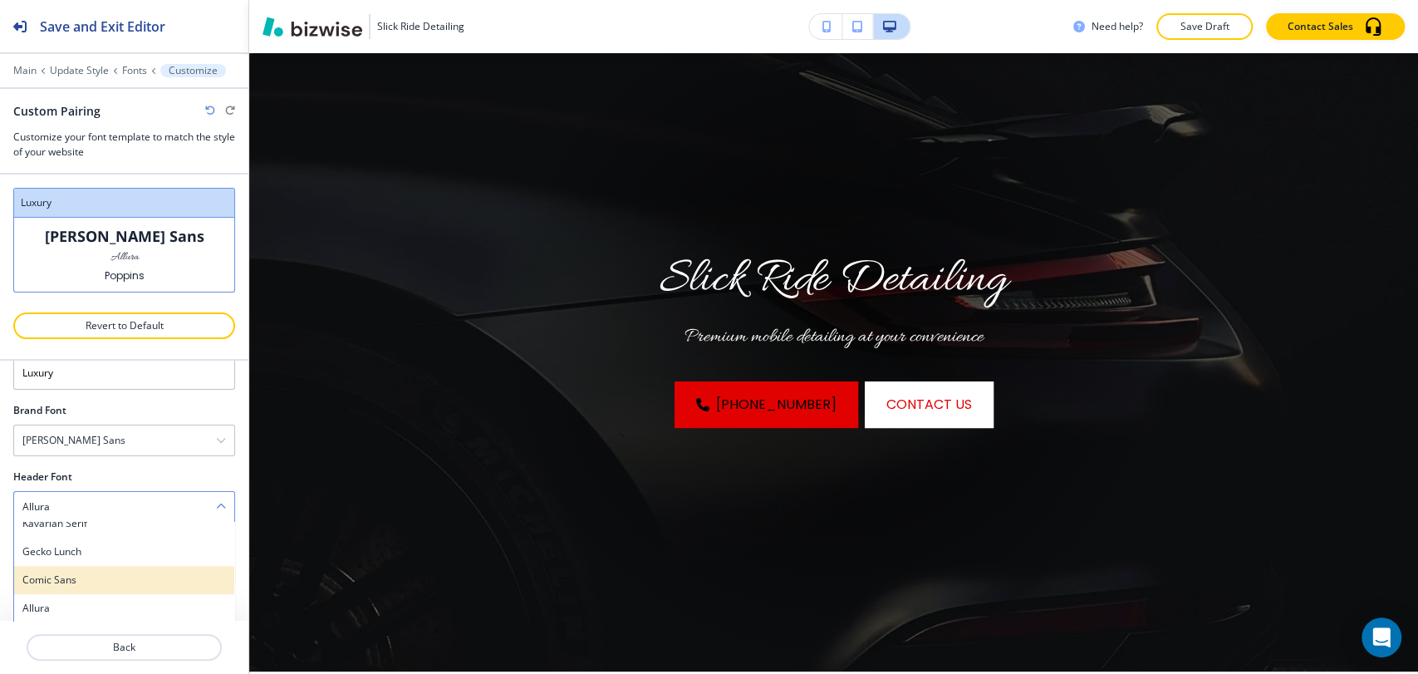
click at [93, 581] on h4 "Comic Sans" at bounding box center [124, 579] width 204 height 15
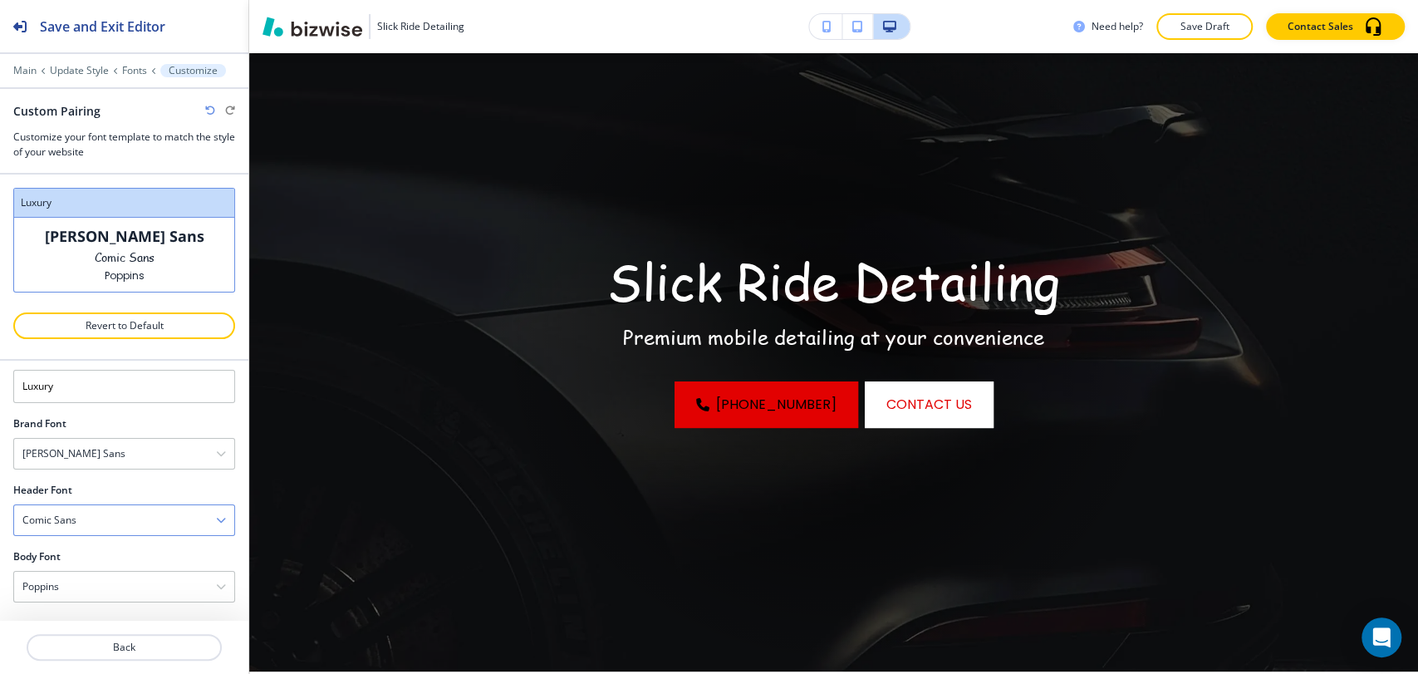
click at [117, 526] on div "Comic Sans" at bounding box center [124, 520] width 220 height 30
click at [106, 560] on h4 "Gecko Lunch" at bounding box center [124, 565] width 204 height 15
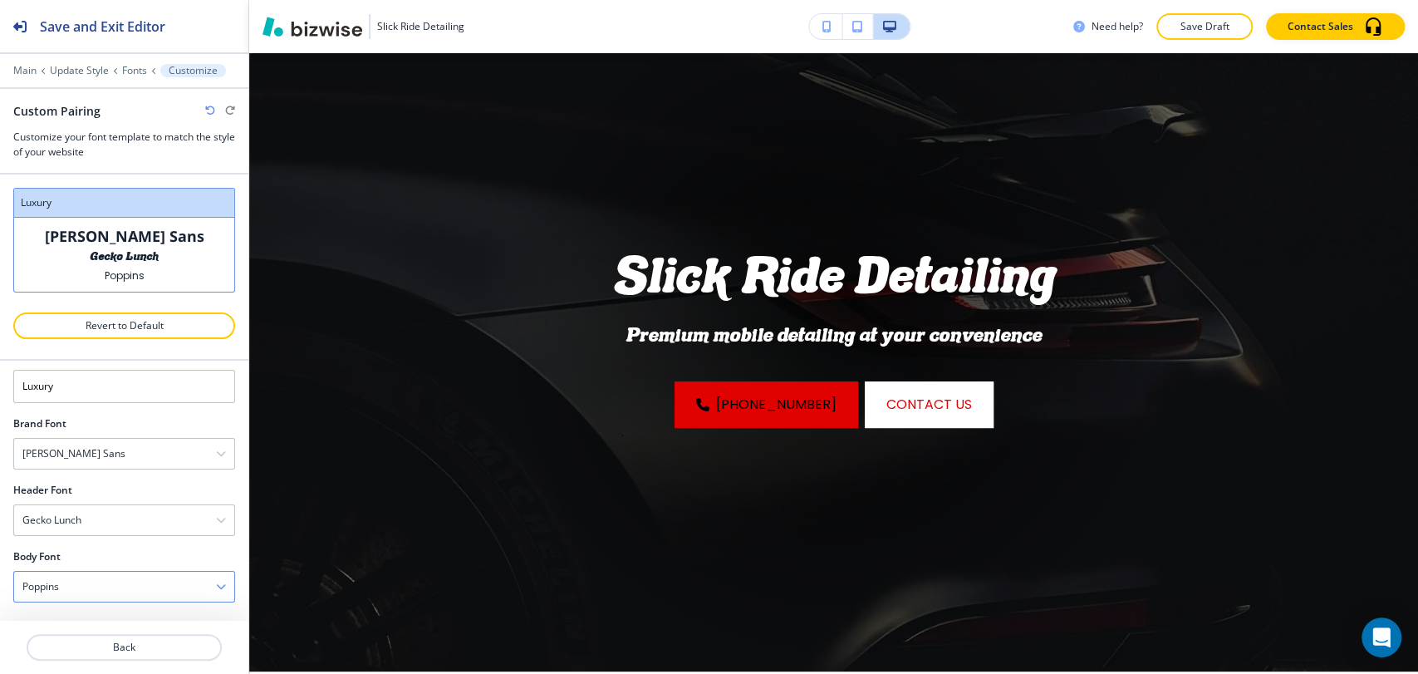
click at [133, 592] on div "Poppins" at bounding box center [124, 587] width 220 height 30
click at [49, 353] on div at bounding box center [124, 349] width 222 height 20
click at [86, 511] on div "Gecko Lunch" at bounding box center [124, 520] width 220 height 30
click at [101, 537] on h4 "Kavarian Serif" at bounding box center [124, 536] width 204 height 15
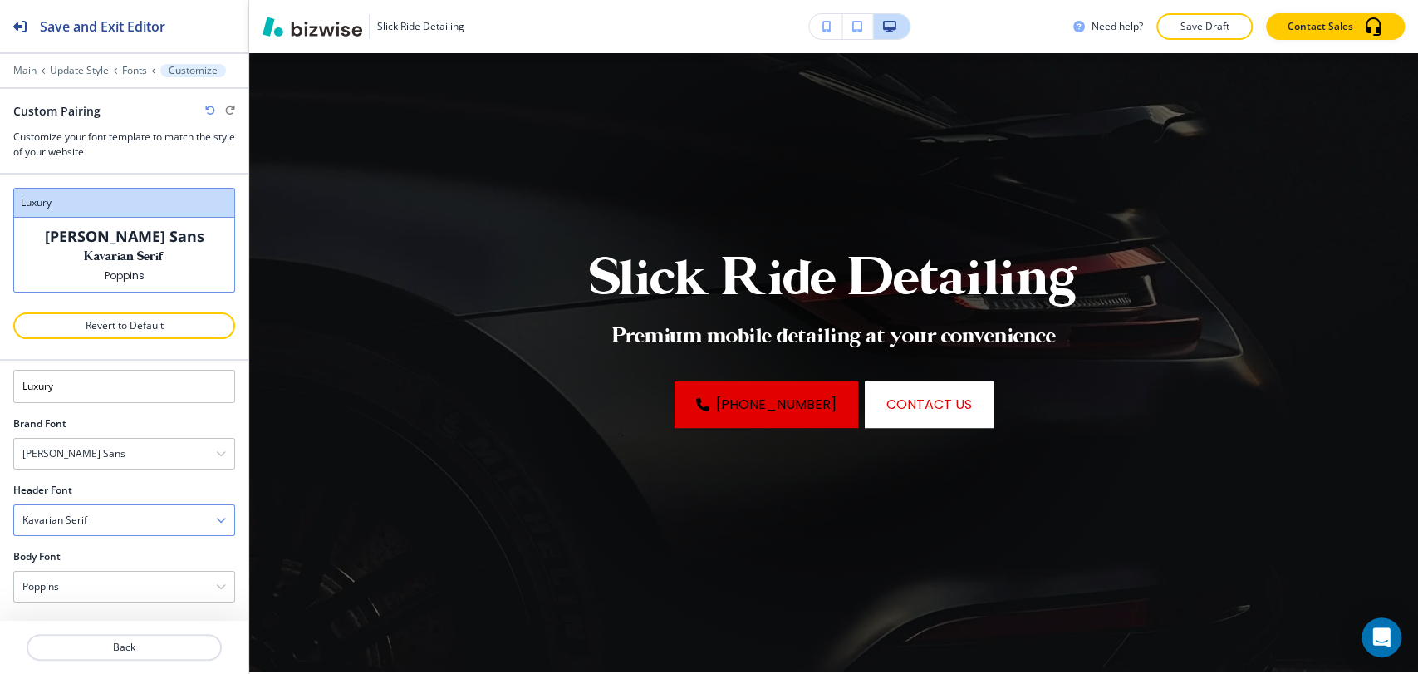
click at [133, 514] on div "Kavarian Serif" at bounding box center [124, 520] width 220 height 30
click at [86, 601] on div "Work Sans" at bounding box center [124, 613] width 220 height 28
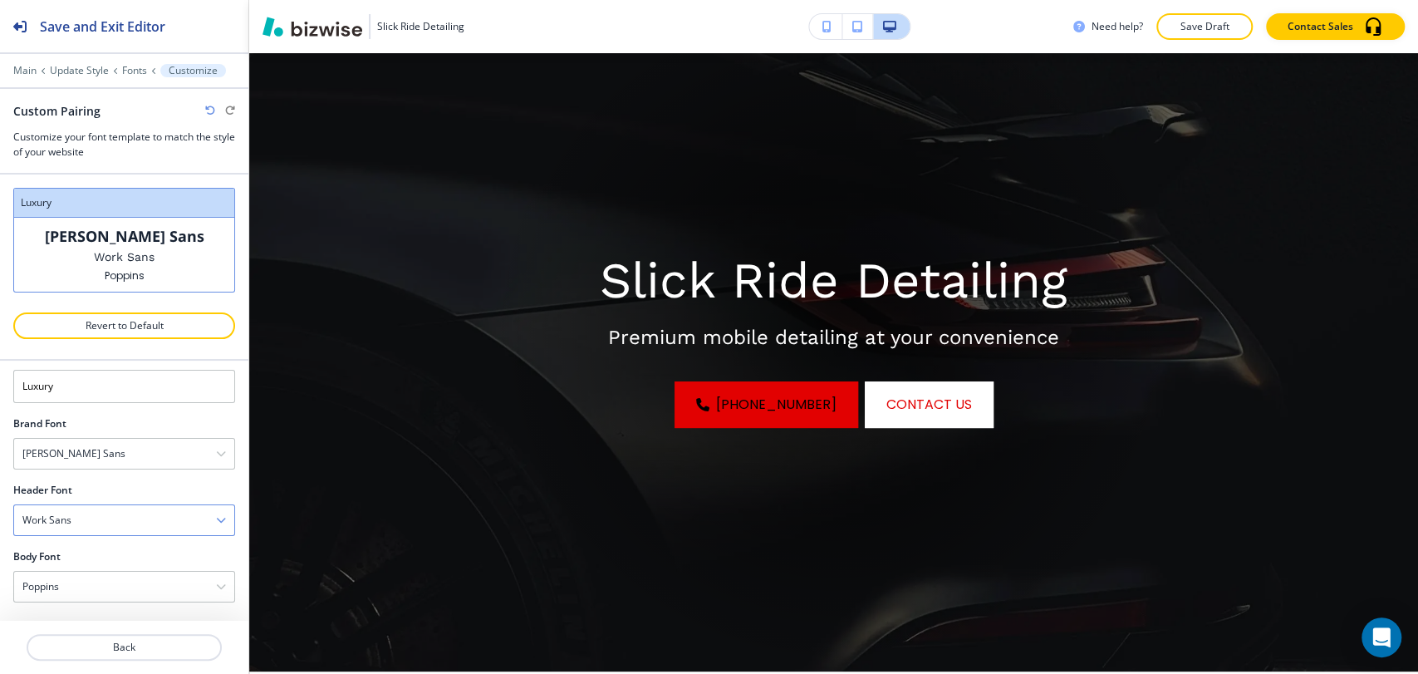
click at [114, 524] on div "Work Sans" at bounding box center [124, 520] width 220 height 30
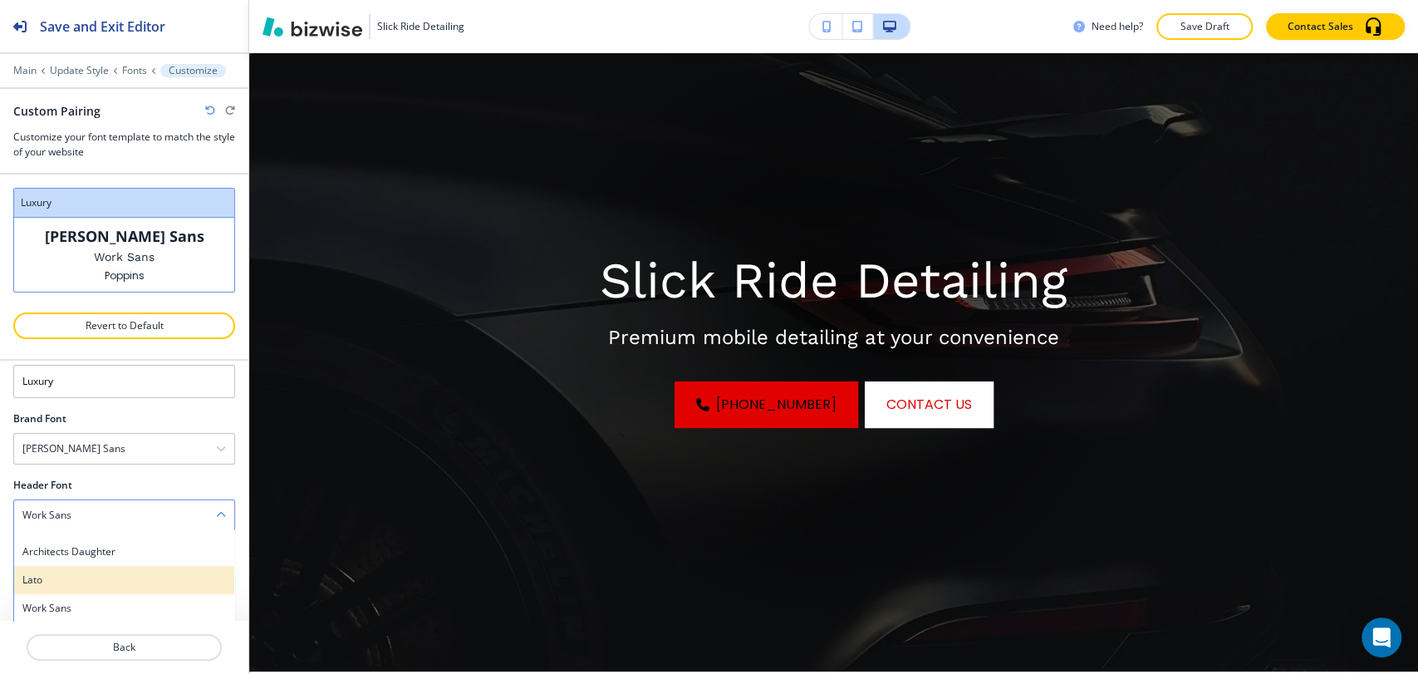
click at [96, 577] on h4 "Lato" at bounding box center [124, 579] width 204 height 15
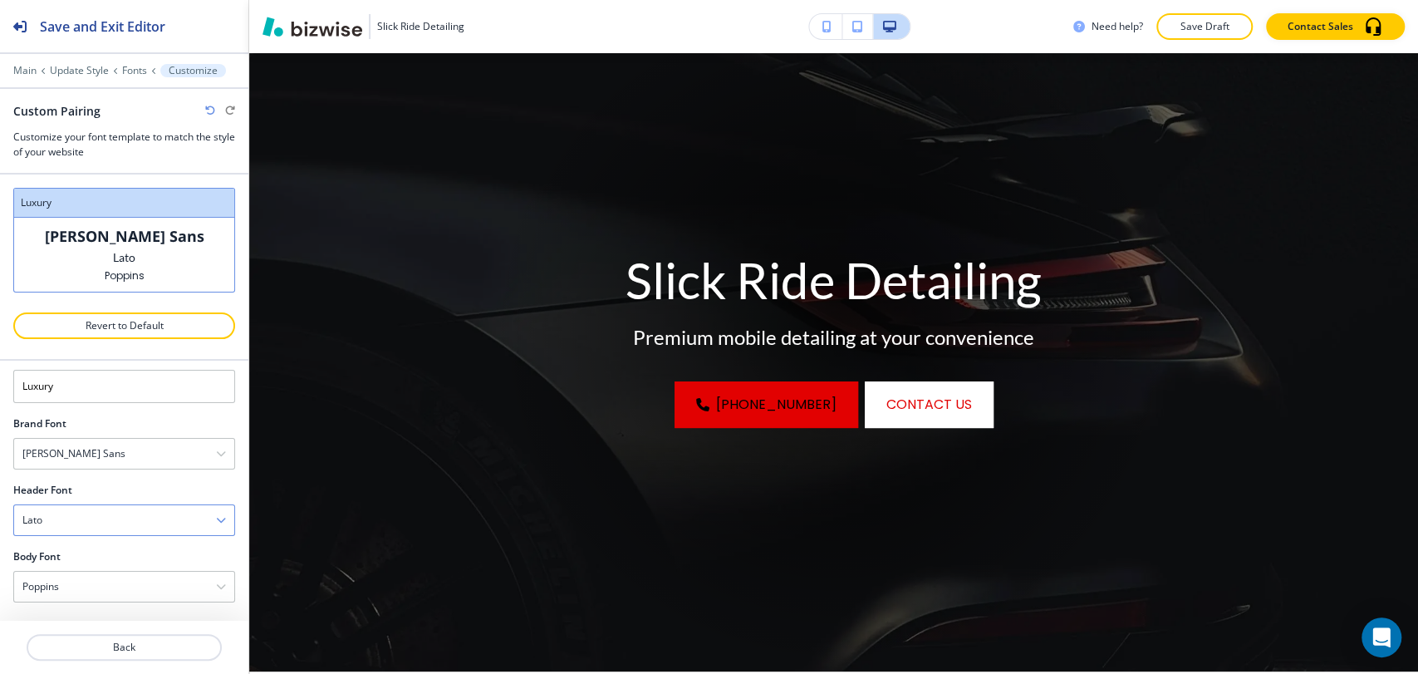
click at [126, 520] on div "Lato" at bounding box center [124, 520] width 220 height 30
click at [112, 554] on h4 "Architects Daughter" at bounding box center [124, 556] width 204 height 15
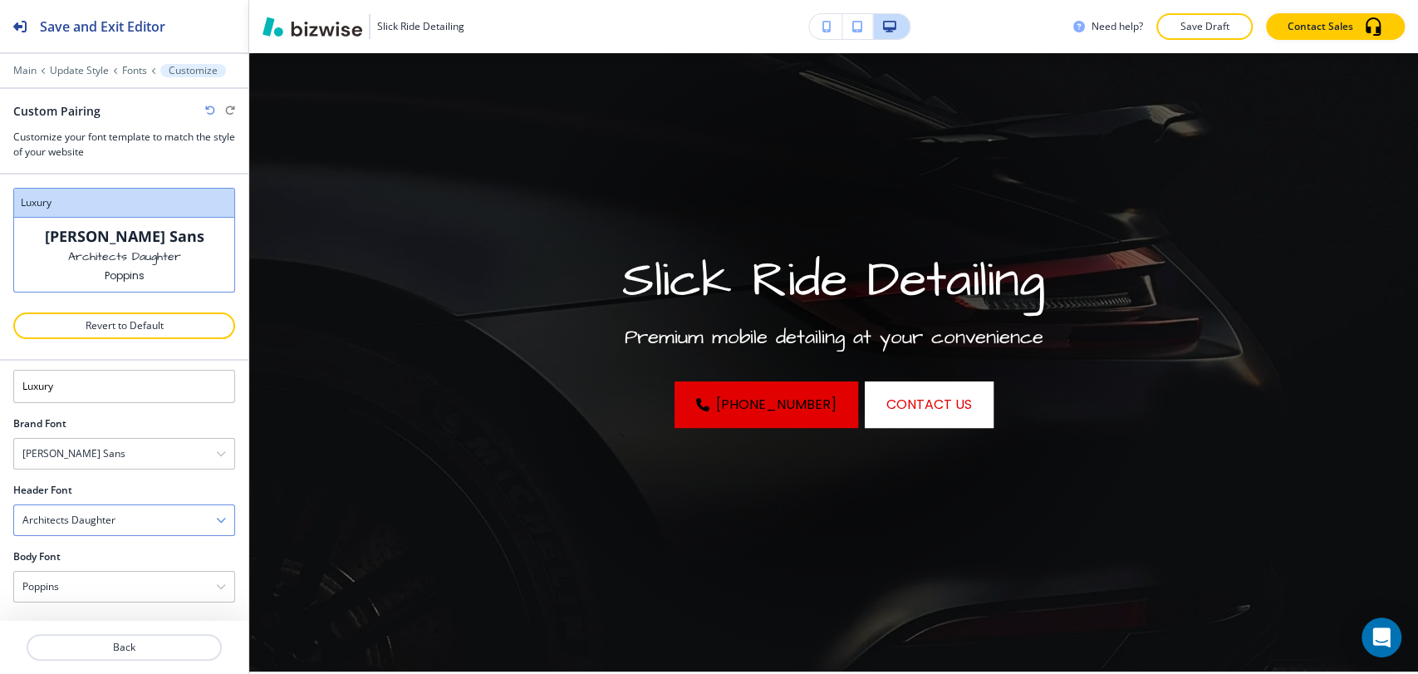
click at [131, 514] on div "Architects Daughter" at bounding box center [124, 520] width 220 height 30
click at [100, 609] on div "Ubuntu" at bounding box center [124, 621] width 220 height 28
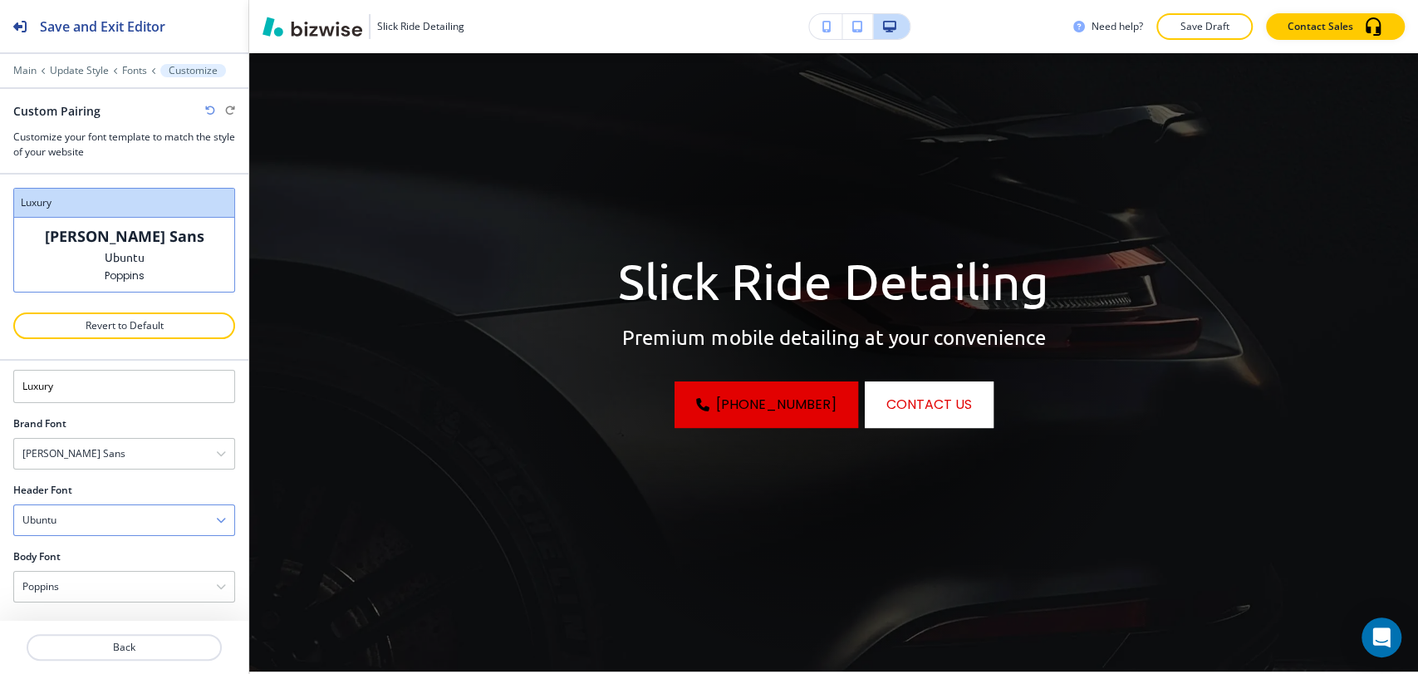
click at [152, 516] on div "Ubuntu" at bounding box center [124, 520] width 220 height 30
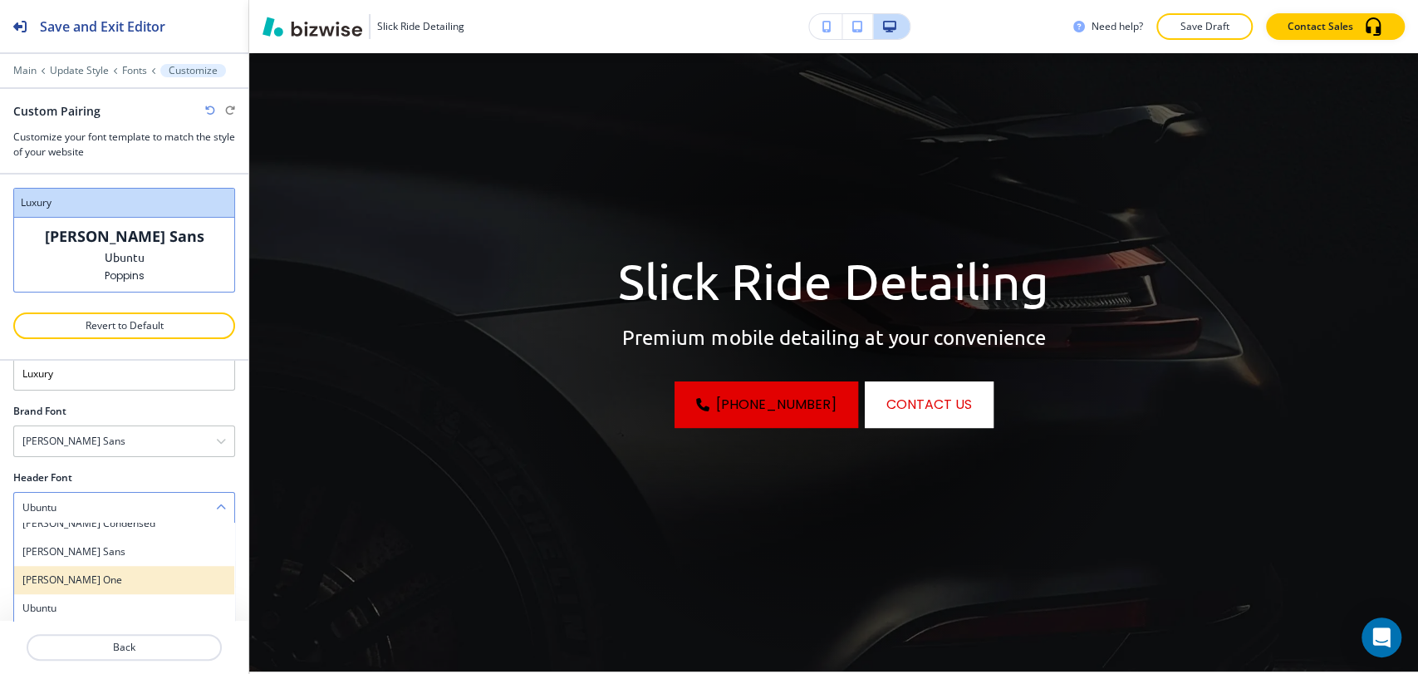
click at [119, 577] on h4 "[PERSON_NAME] One" at bounding box center [124, 579] width 204 height 15
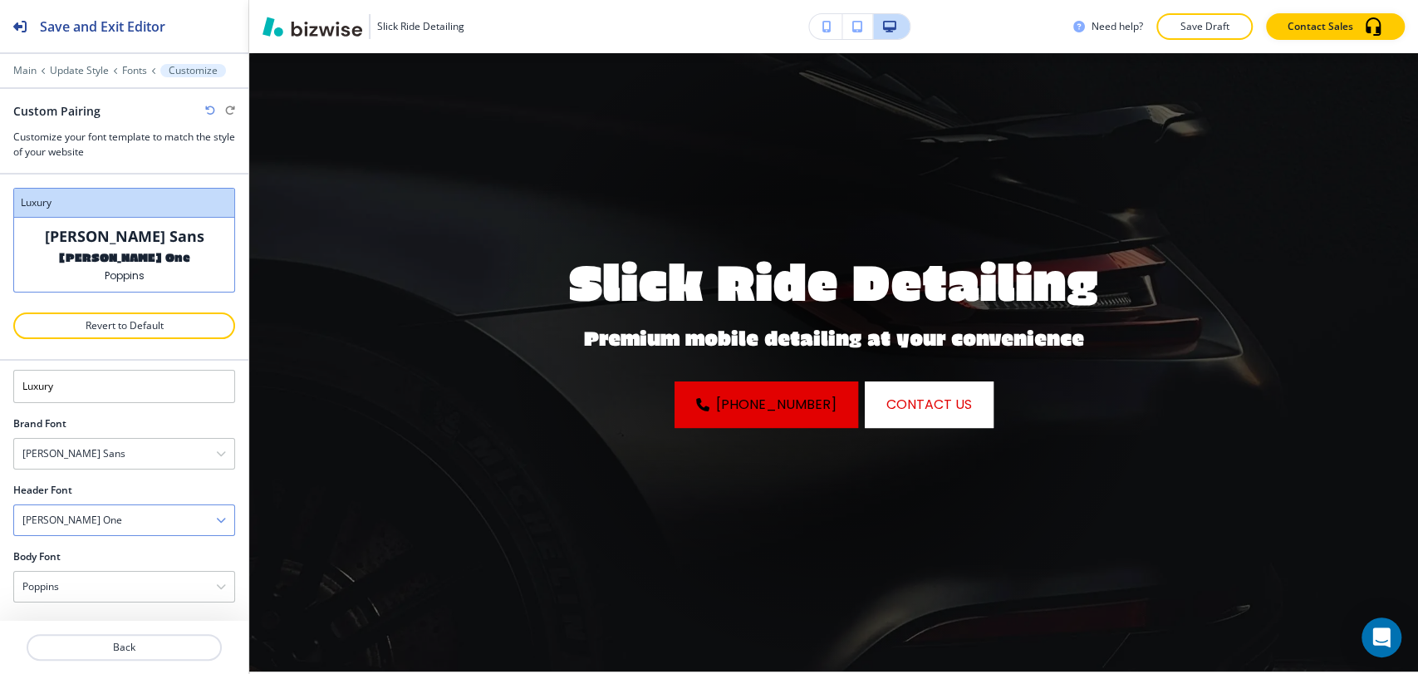
click at [146, 533] on div "[PERSON_NAME] One Assistant Playfair Display Fraunces Caveat Satisfy Courgette …" at bounding box center [124, 520] width 222 height 32
click at [107, 610] on div "Ubuntu" at bounding box center [124, 621] width 220 height 28
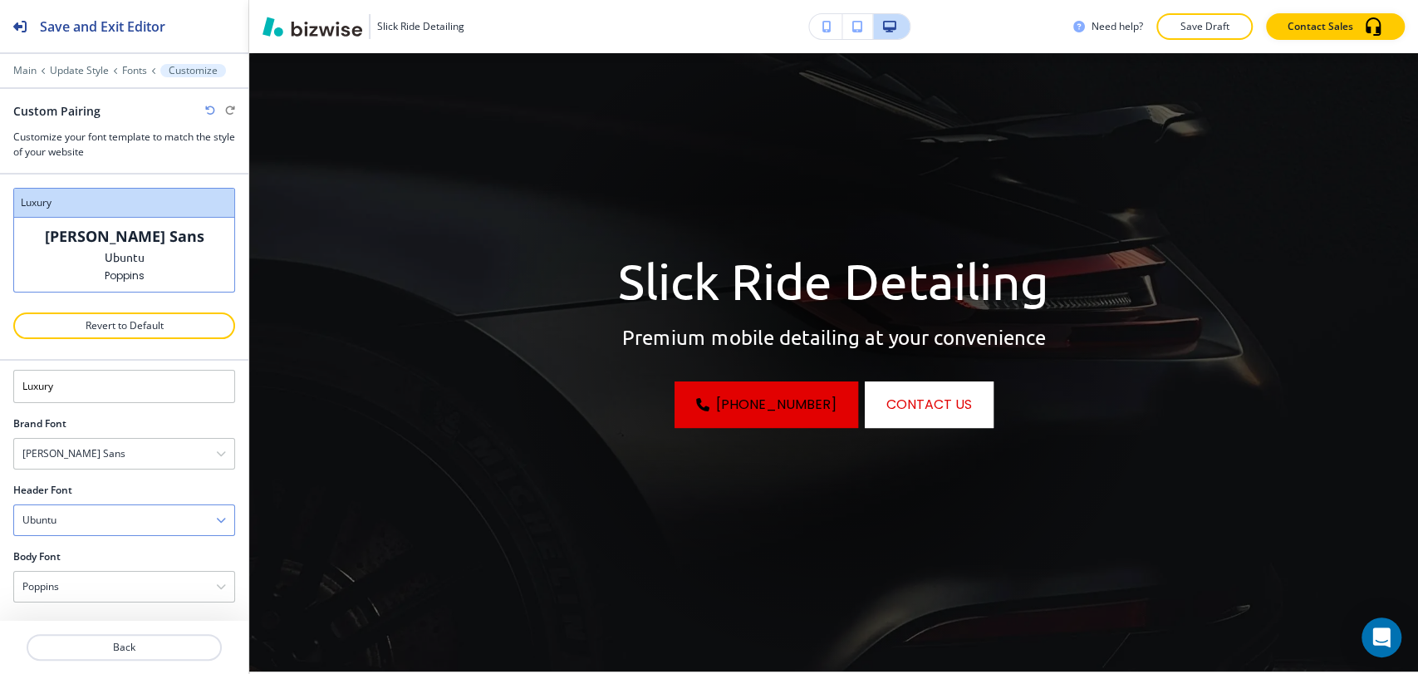
click at [143, 519] on div "Ubuntu" at bounding box center [124, 520] width 220 height 30
drag, startPoint x: 125, startPoint y: 553, endPoint x: 134, endPoint y: 538, distance: 17.1
click at [126, 552] on h4 "[PERSON_NAME] Sans" at bounding box center [124, 551] width 204 height 15
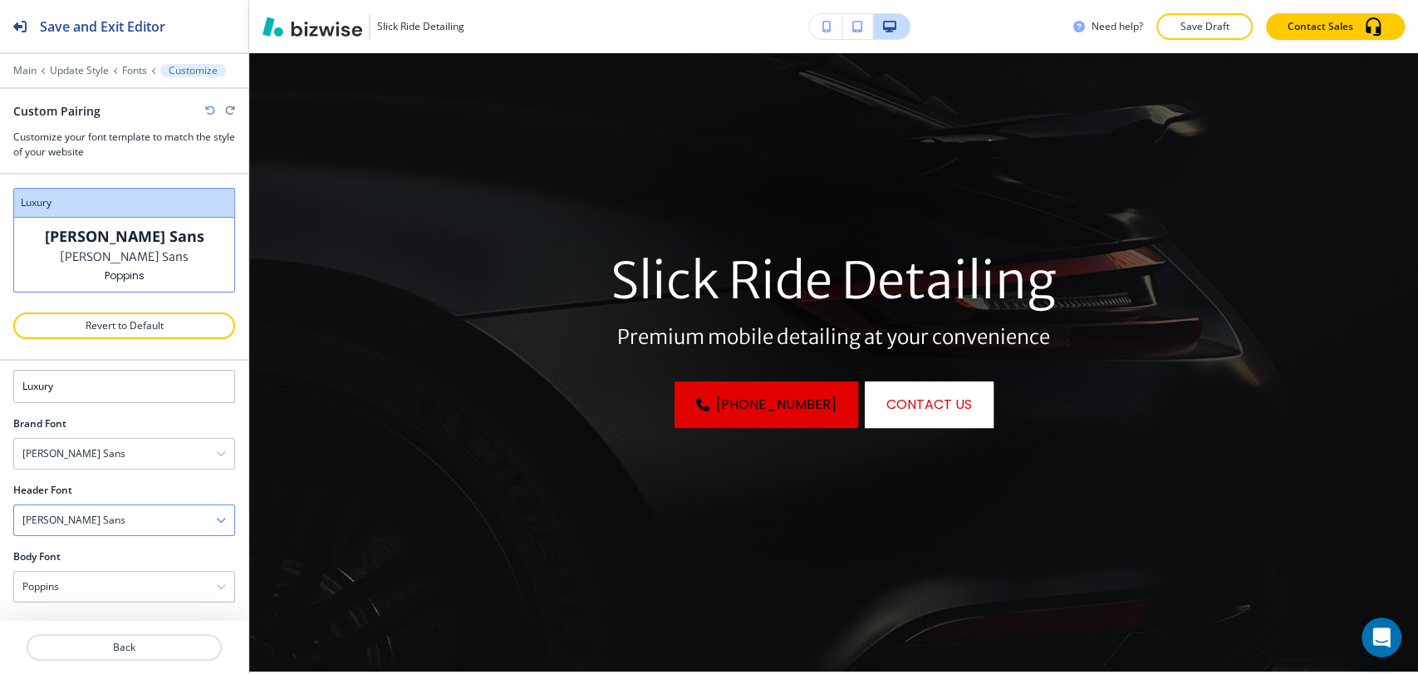
click at [140, 526] on div "[PERSON_NAME] Sans" at bounding box center [124, 520] width 220 height 30
click at [130, 547] on div "[PERSON_NAME] Condensed" at bounding box center [124, 536] width 220 height 28
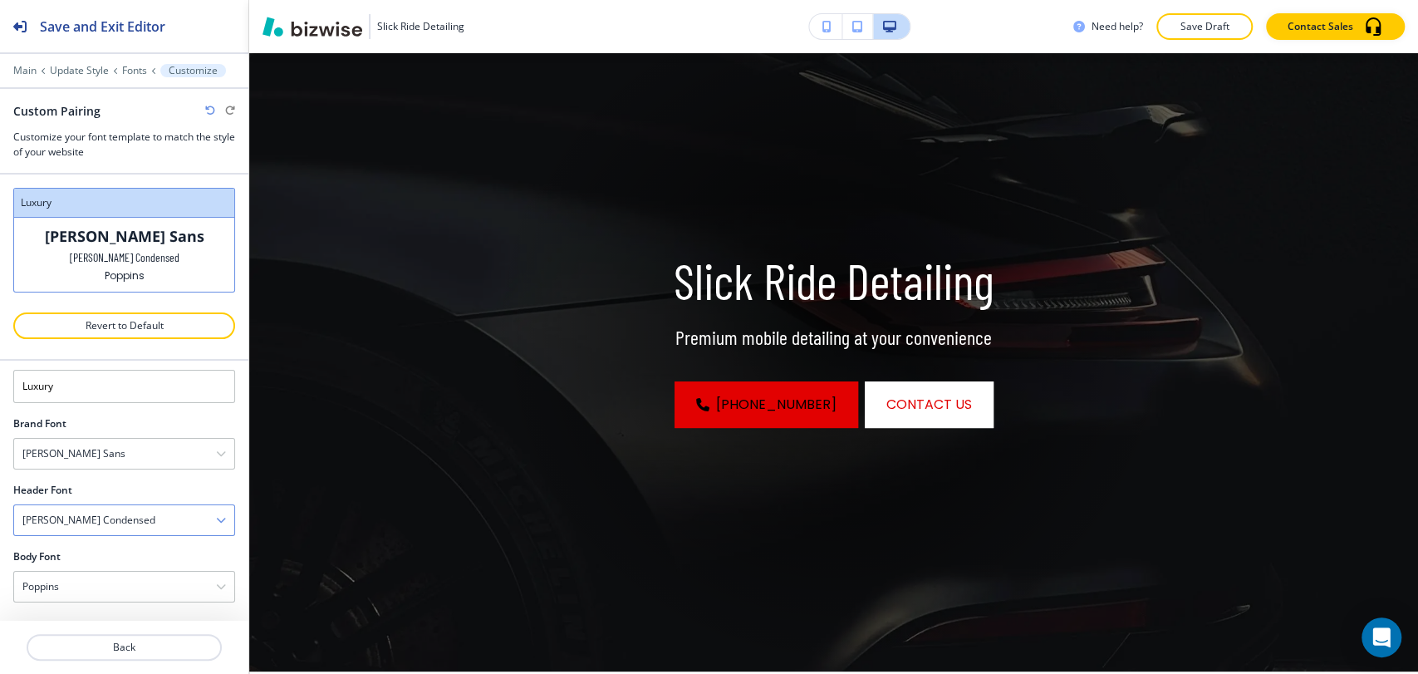
click at [140, 516] on div "[PERSON_NAME] Condensed" at bounding box center [124, 520] width 220 height 30
click at [122, 612] on h4 "Permanent Marker" at bounding box center [124, 613] width 204 height 15
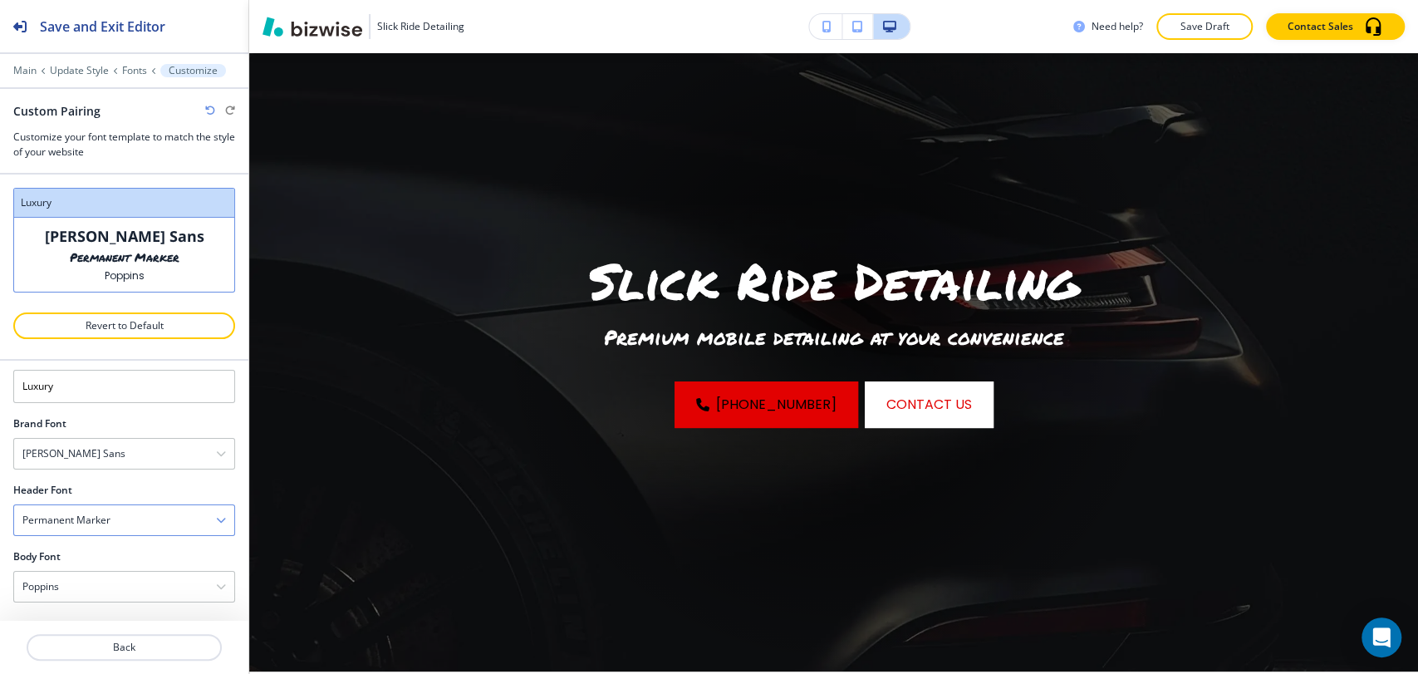
click at [149, 523] on div "Permanent Marker" at bounding box center [124, 520] width 220 height 30
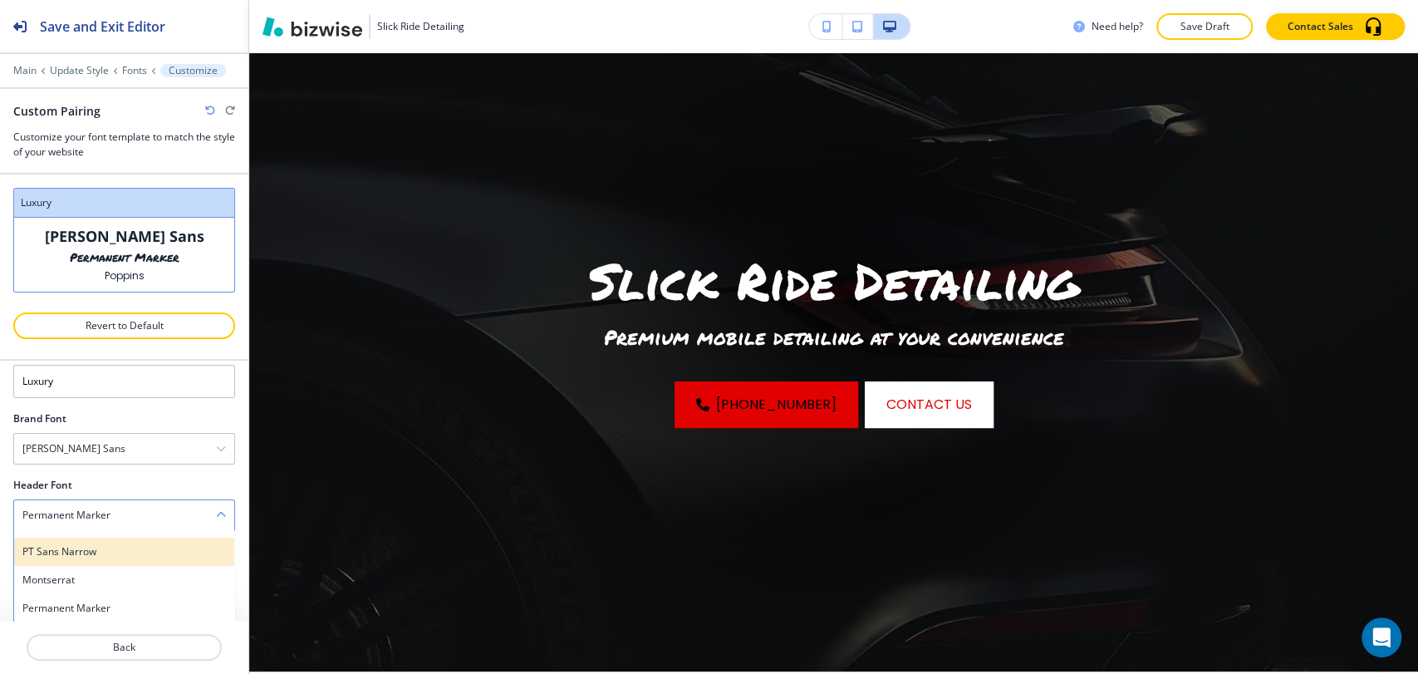
click at [140, 555] on h4 "PT Sans Narrow" at bounding box center [124, 551] width 204 height 15
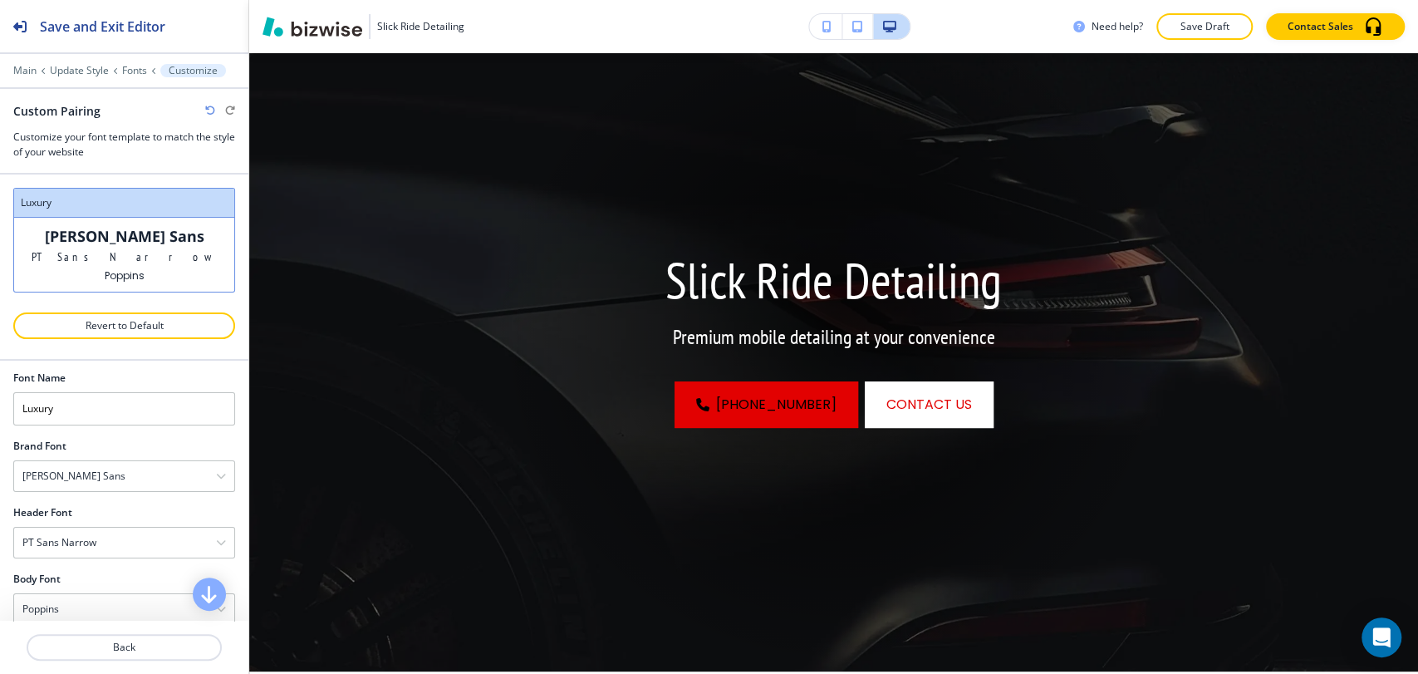
scroll to position [0, 0]
click at [143, 558] on div "PT Sans Narrow" at bounding box center [124, 553] width 220 height 30
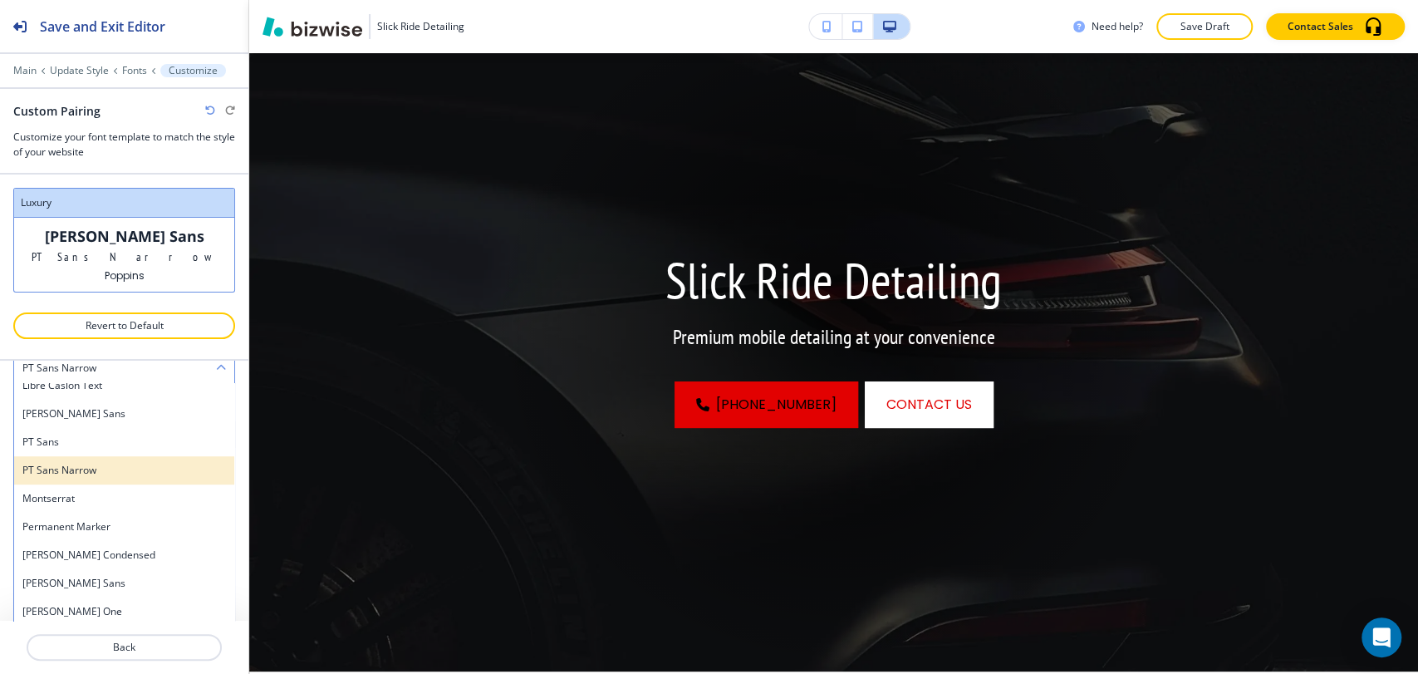
scroll to position [804, 0]
drag, startPoint x: 131, startPoint y: 469, endPoint x: 146, endPoint y: 467, distance: 15.0
click at [132, 469] on h4 "PT Sans" at bounding box center [124, 468] width 204 height 15
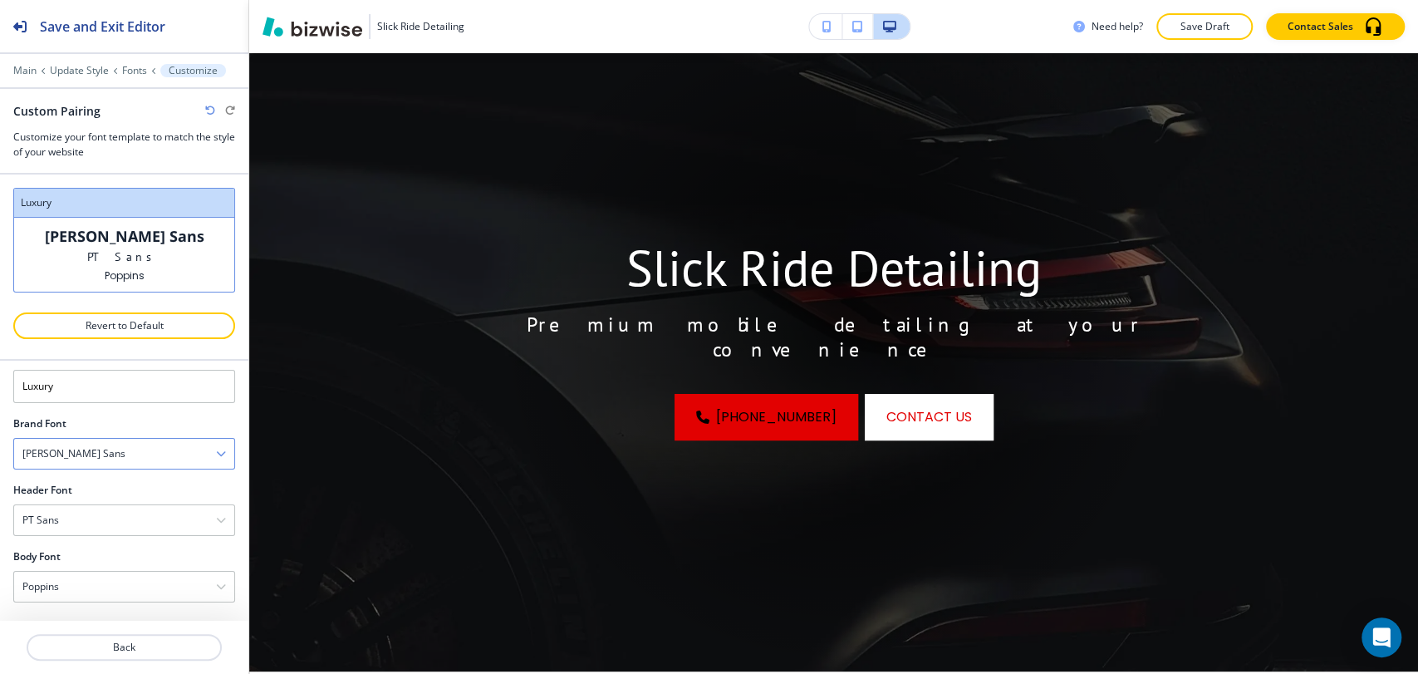
click at [86, 457] on div "[PERSON_NAME] Sans" at bounding box center [124, 454] width 220 height 30
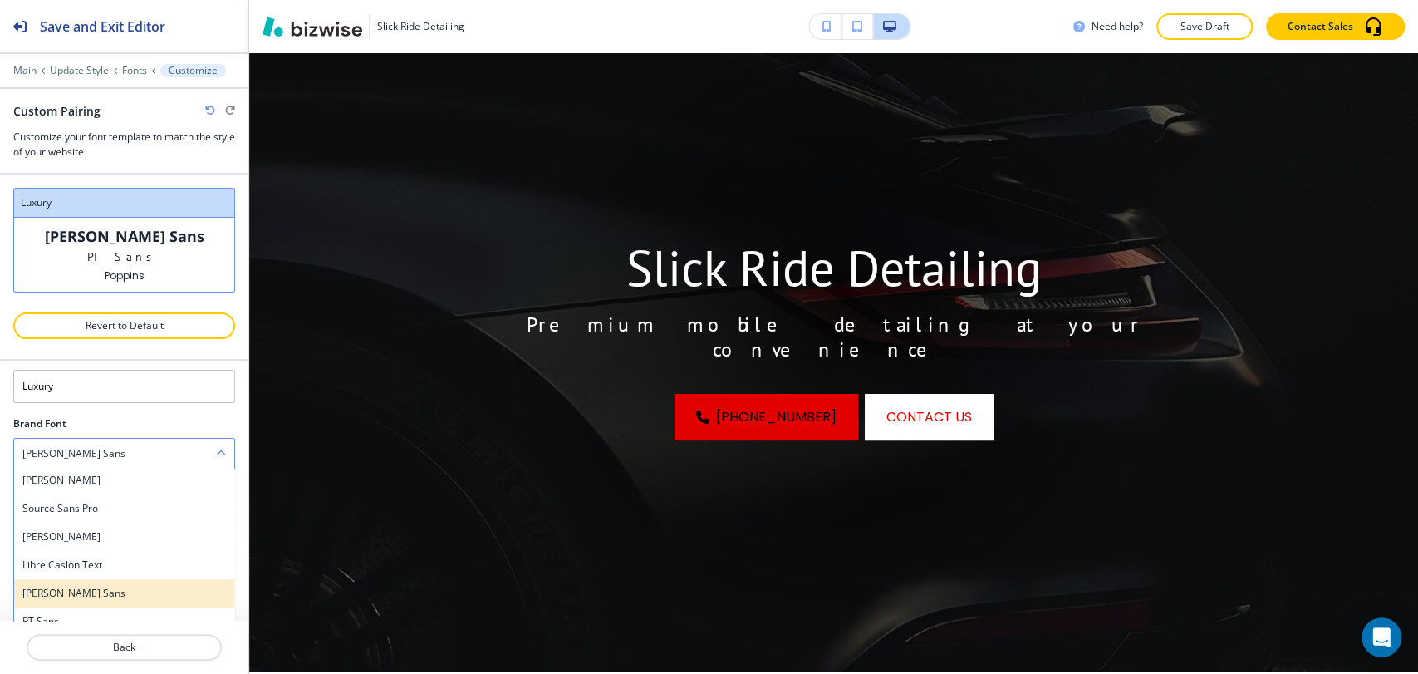
click at [107, 580] on div "[PERSON_NAME] Sans" at bounding box center [124, 593] width 220 height 28
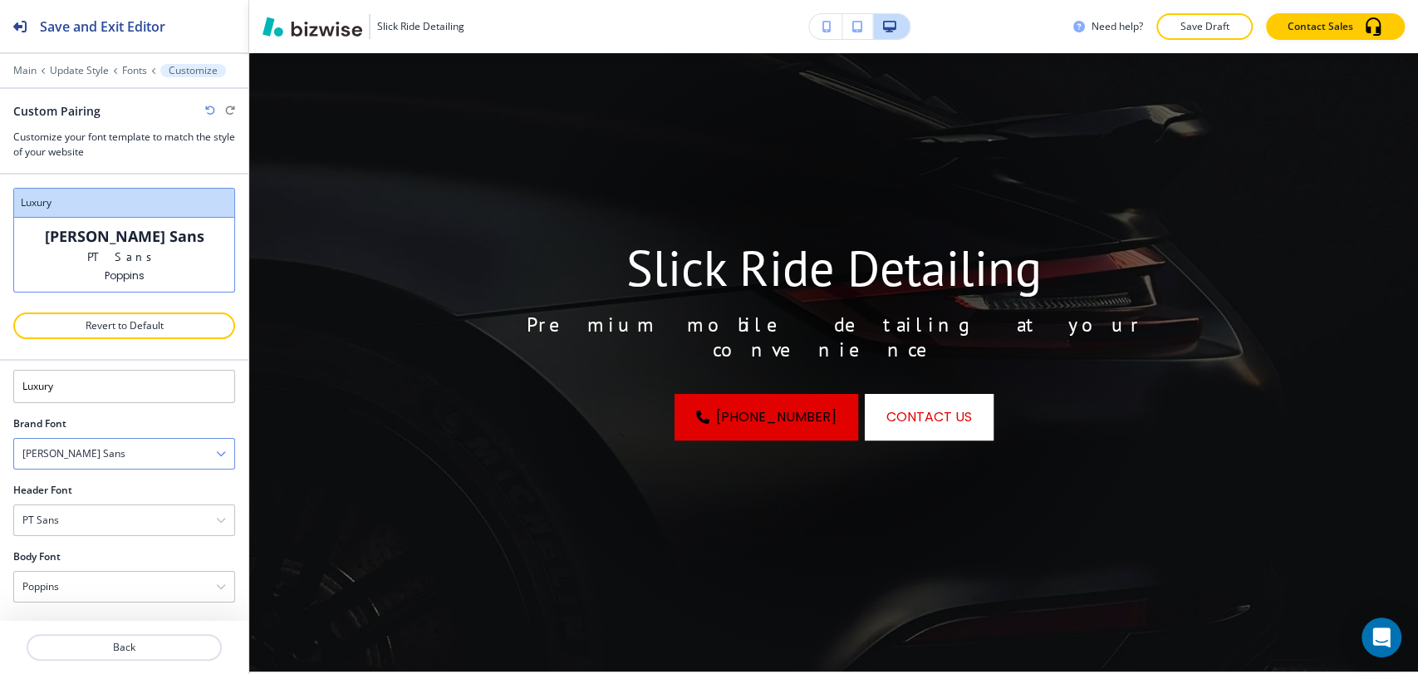
click at [126, 448] on div "[PERSON_NAME] Sans" at bounding box center [124, 454] width 220 height 30
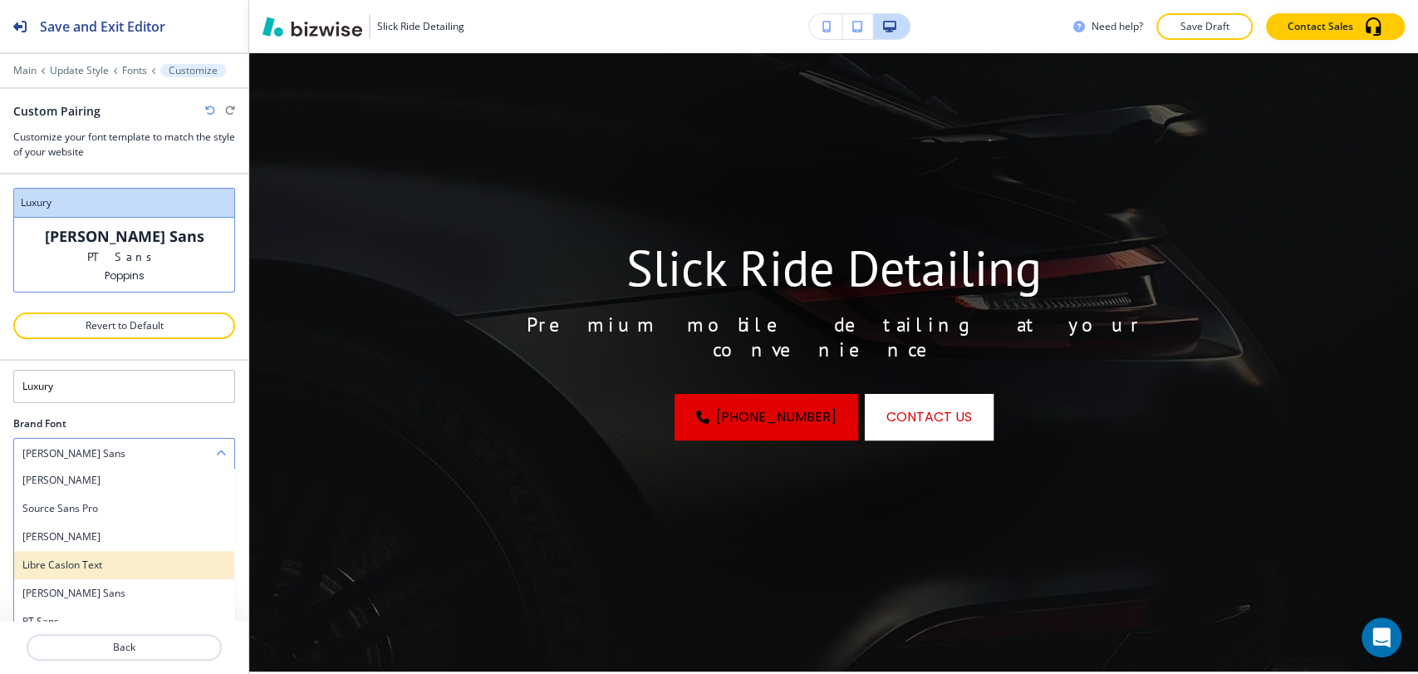
click at [102, 558] on h4 "Libre Caslon Text" at bounding box center [124, 565] width 204 height 15
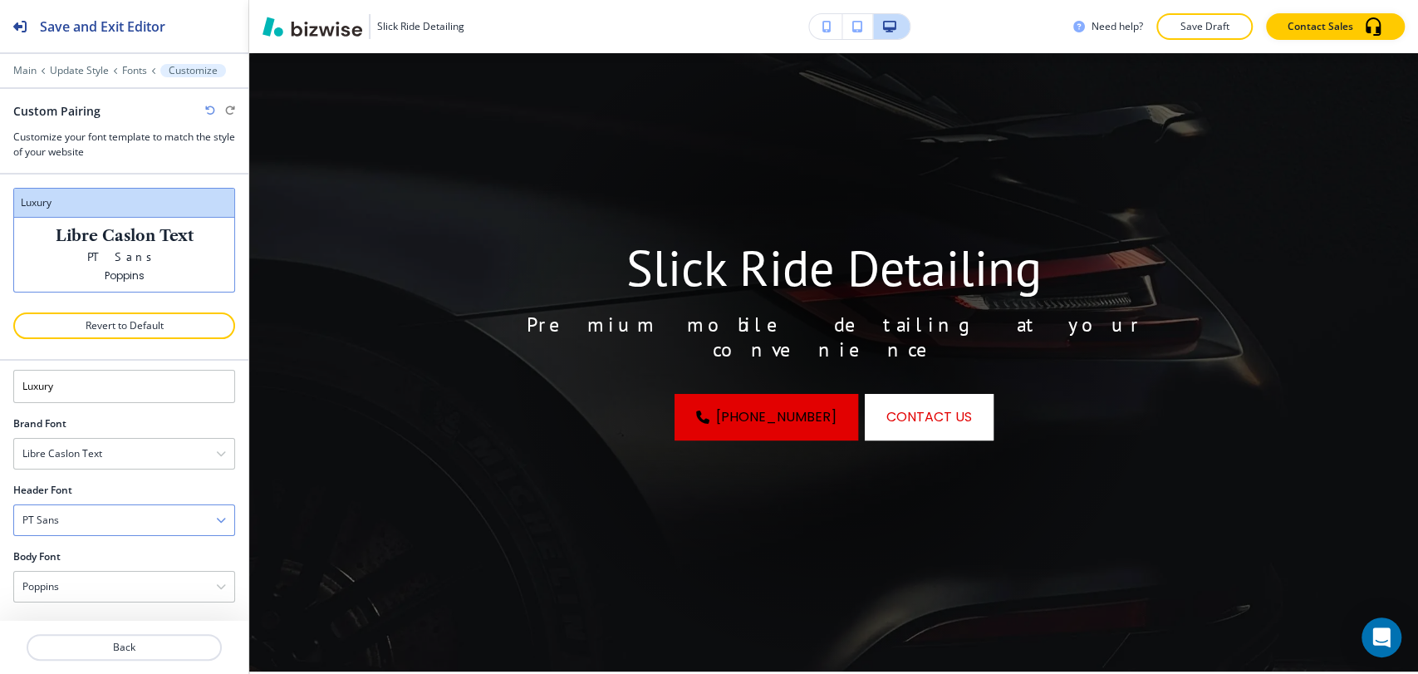
click at [123, 517] on div "PT Sans" at bounding box center [124, 520] width 220 height 30
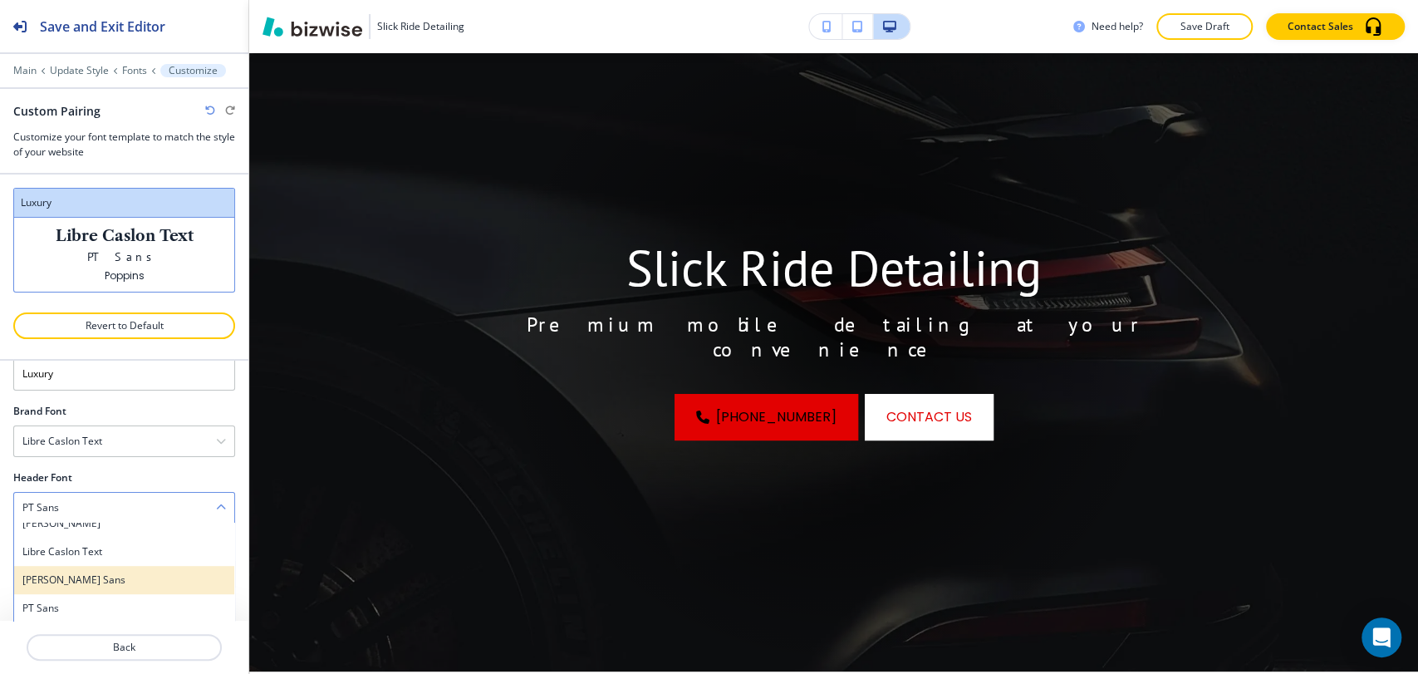
click at [116, 572] on h4 "[PERSON_NAME] Sans" at bounding box center [124, 579] width 204 height 15
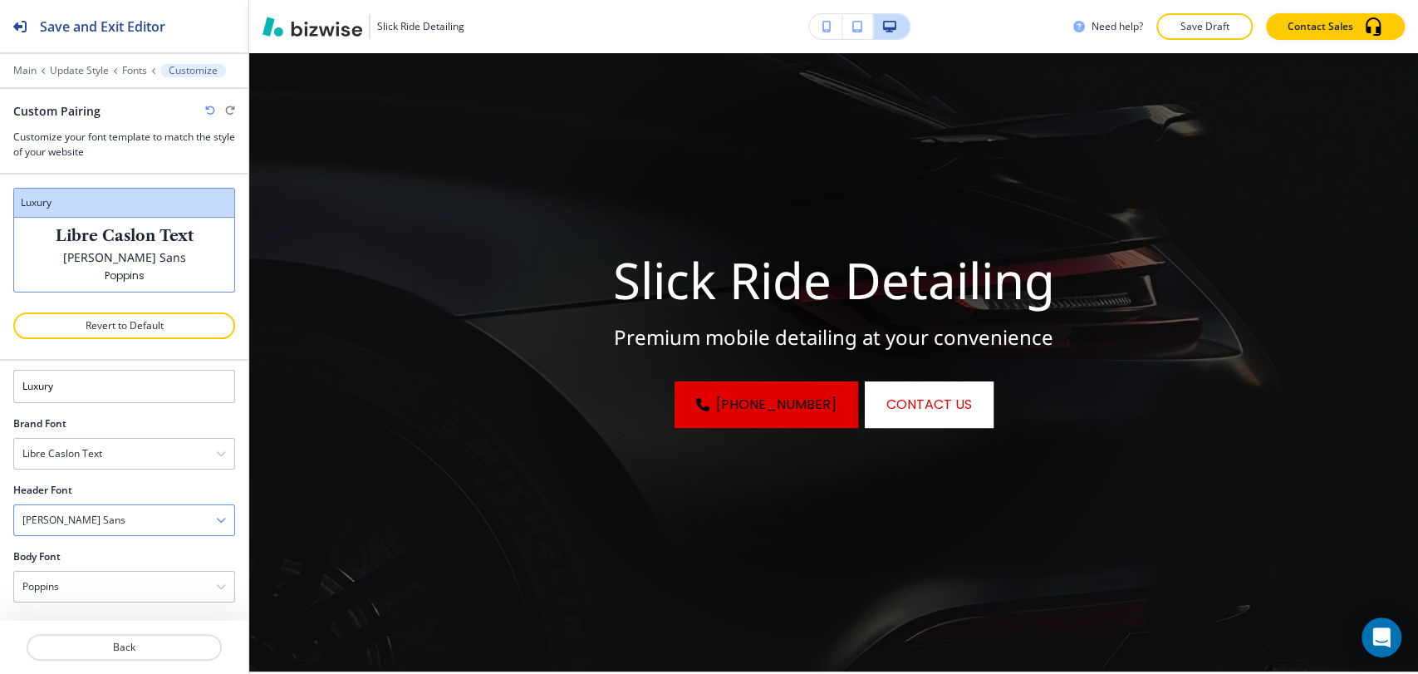
click at [124, 516] on div "[PERSON_NAME] Sans" at bounding box center [124, 520] width 220 height 30
click at [107, 560] on h4 "Libre Caslon Text" at bounding box center [124, 564] width 204 height 15
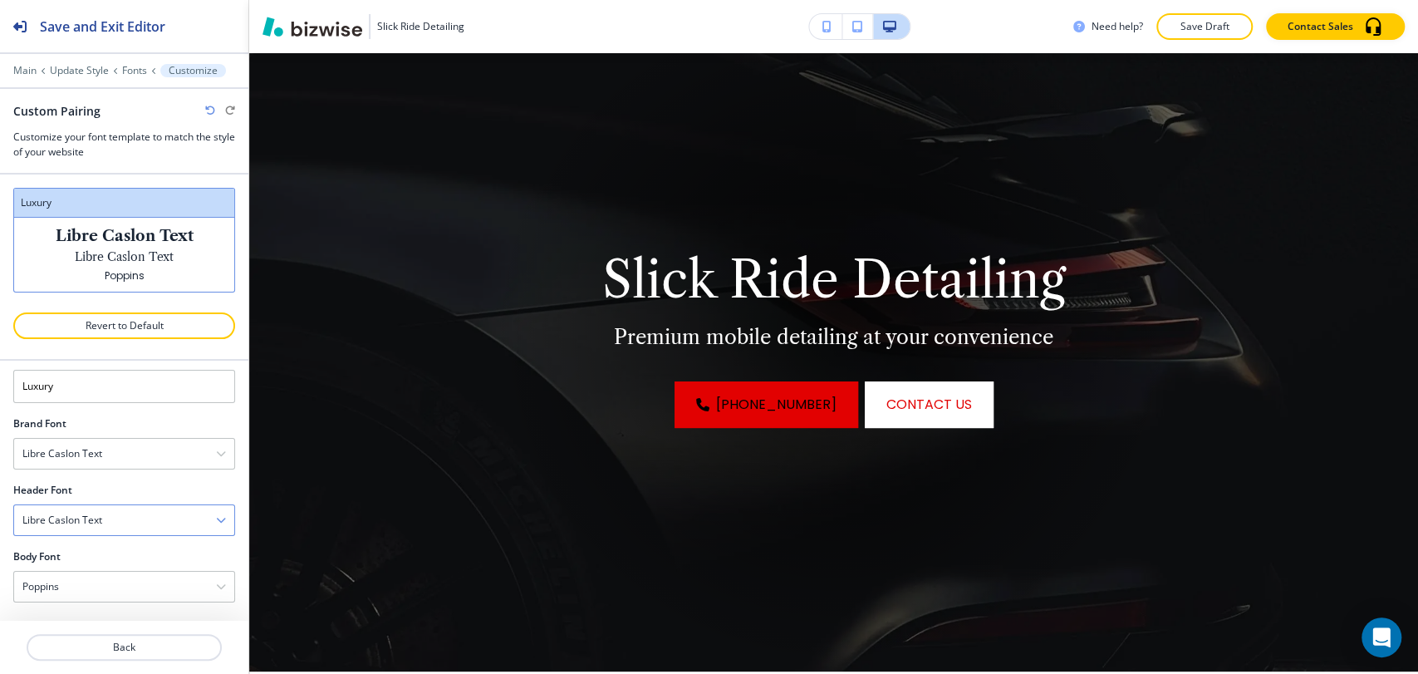
click at [126, 520] on div "Libre Caslon Text" at bounding box center [124, 520] width 220 height 30
click at [120, 544] on div "[PERSON_NAME]" at bounding box center [124, 536] width 220 height 28
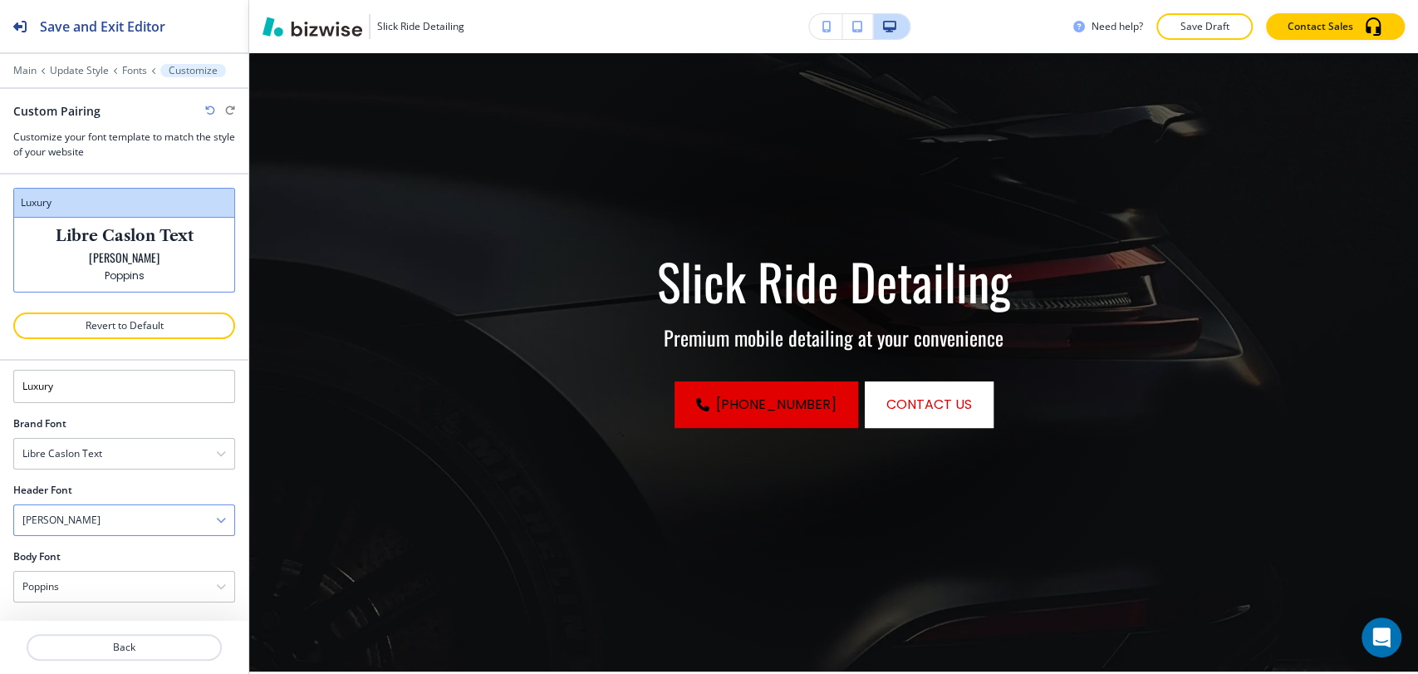
click at [133, 521] on div "[PERSON_NAME]" at bounding box center [124, 520] width 220 height 30
click at [115, 607] on h4 "Source Sans Pro" at bounding box center [124, 614] width 204 height 15
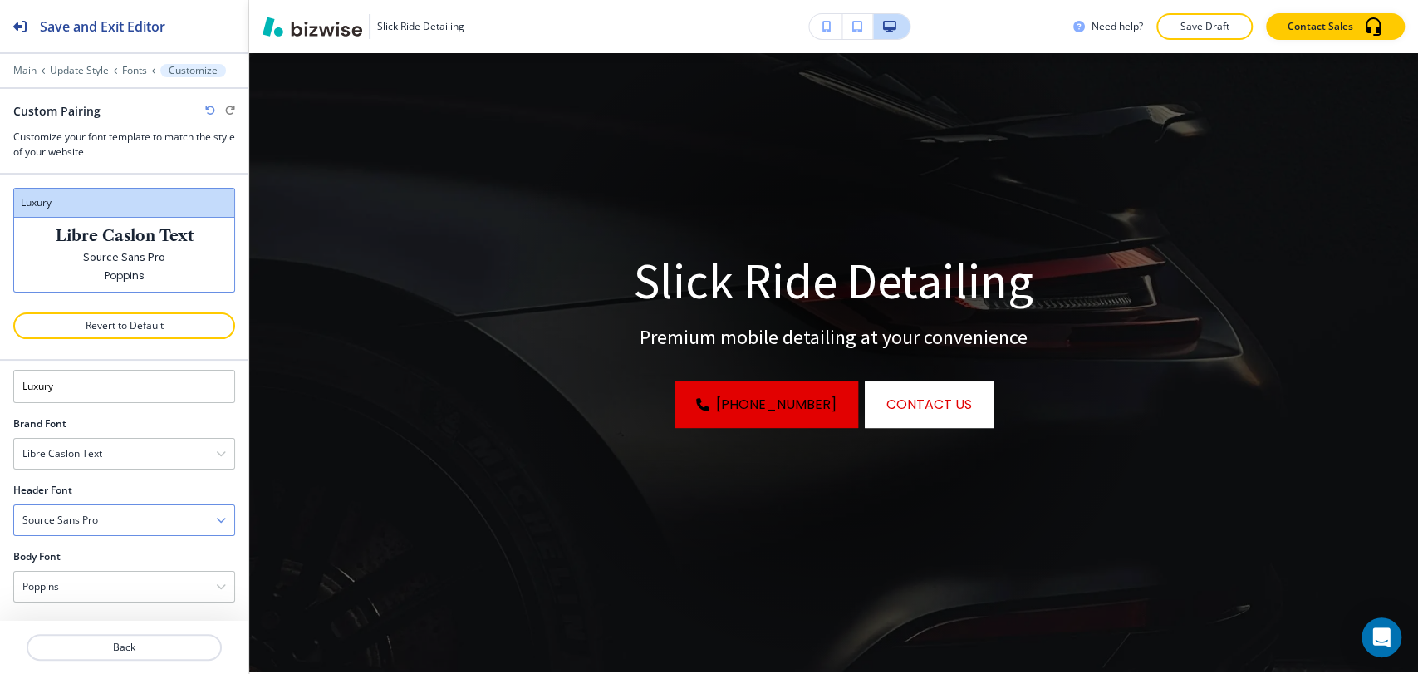
click at [153, 516] on div "Source Sans Pro" at bounding box center [124, 520] width 220 height 30
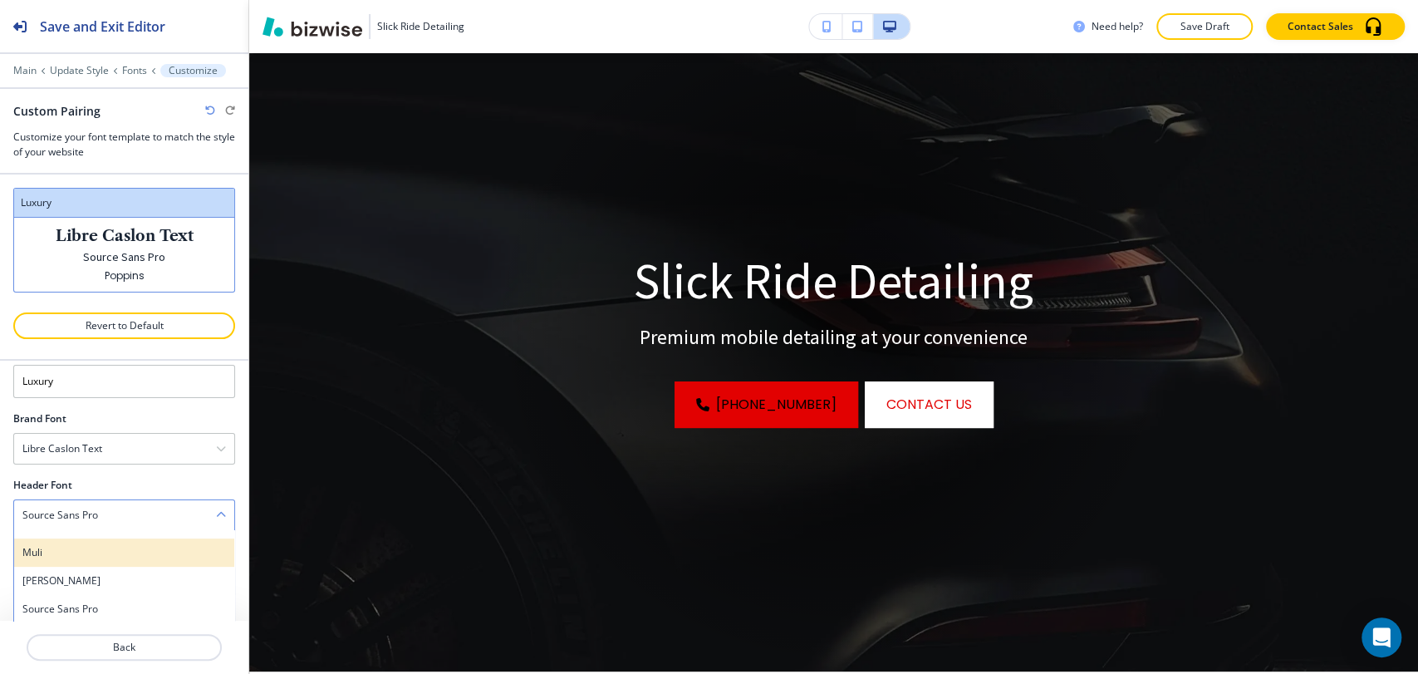
click at [139, 547] on h4 "Muli" at bounding box center [124, 552] width 204 height 15
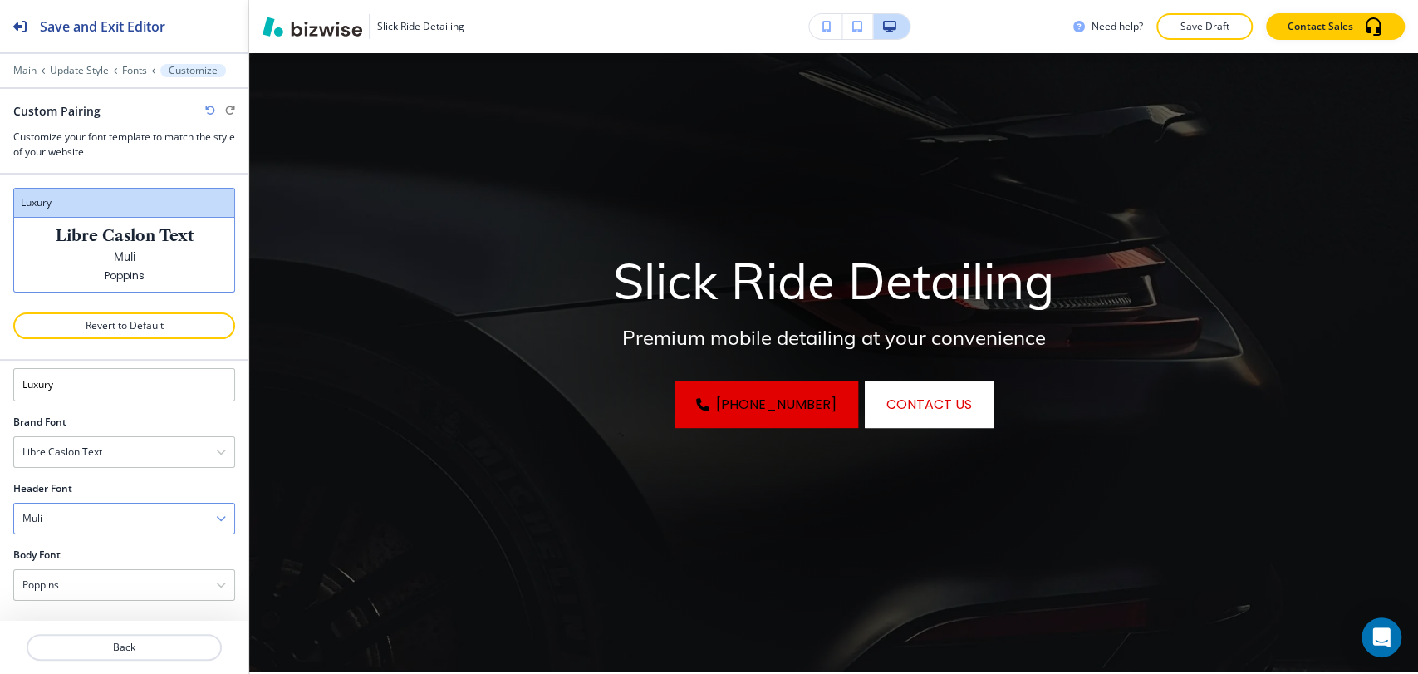
scroll to position [32, 0]
click at [140, 527] on div "Muli" at bounding box center [124, 520] width 220 height 30
click at [111, 601] on div "Abril Fatface" at bounding box center [124, 593] width 220 height 28
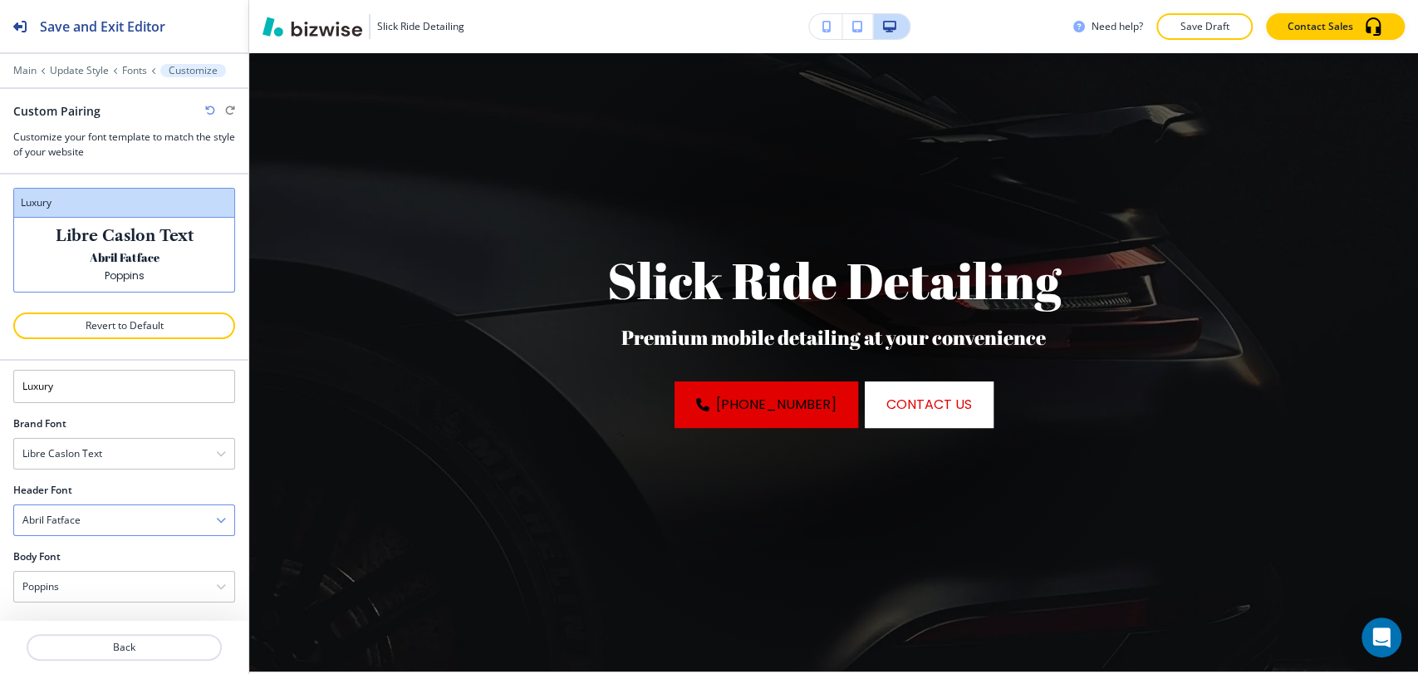
click at [144, 526] on div "Abril Fatface" at bounding box center [124, 520] width 220 height 30
click at [140, 543] on div "Quicksand" at bounding box center [124, 537] width 220 height 28
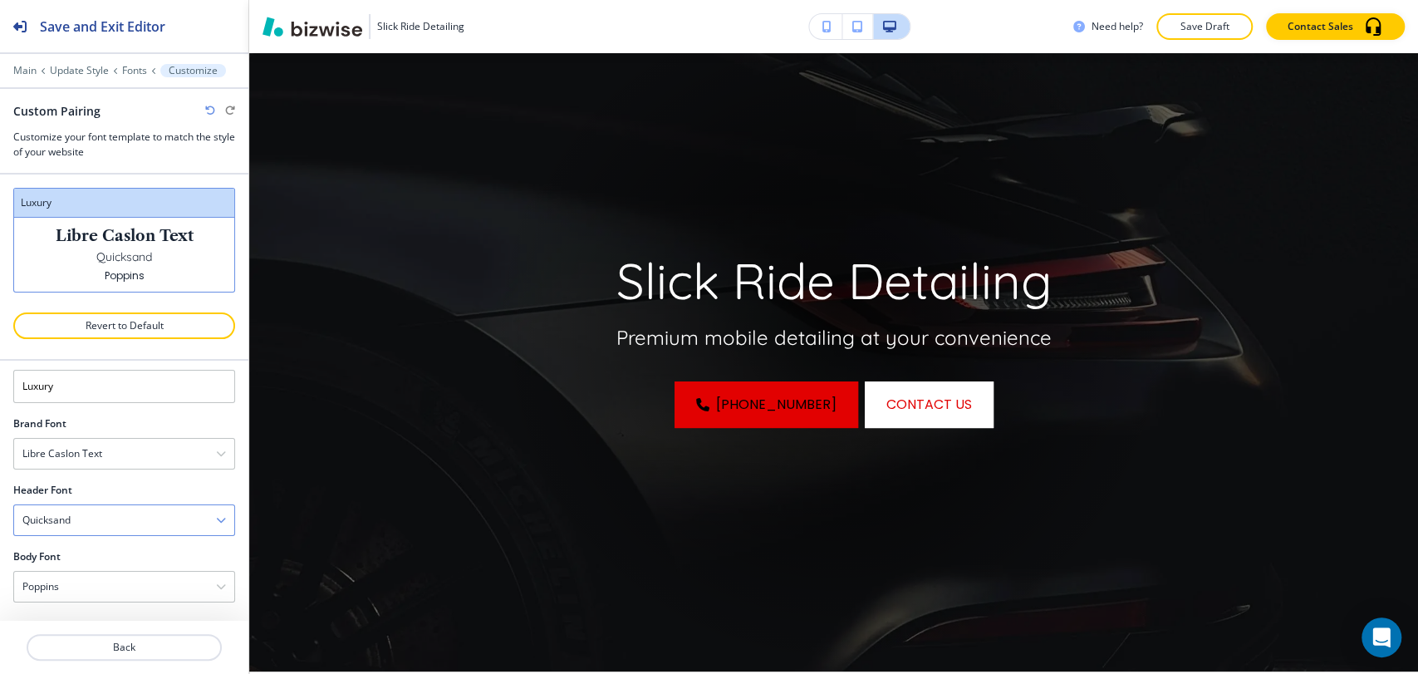
click at [146, 529] on div "Quicksand" at bounding box center [124, 520] width 220 height 30
click at [133, 602] on div "[PERSON_NAME] Display" at bounding box center [124, 614] width 220 height 28
click at [134, 527] on div "[PERSON_NAME] Display" at bounding box center [124, 520] width 220 height 30
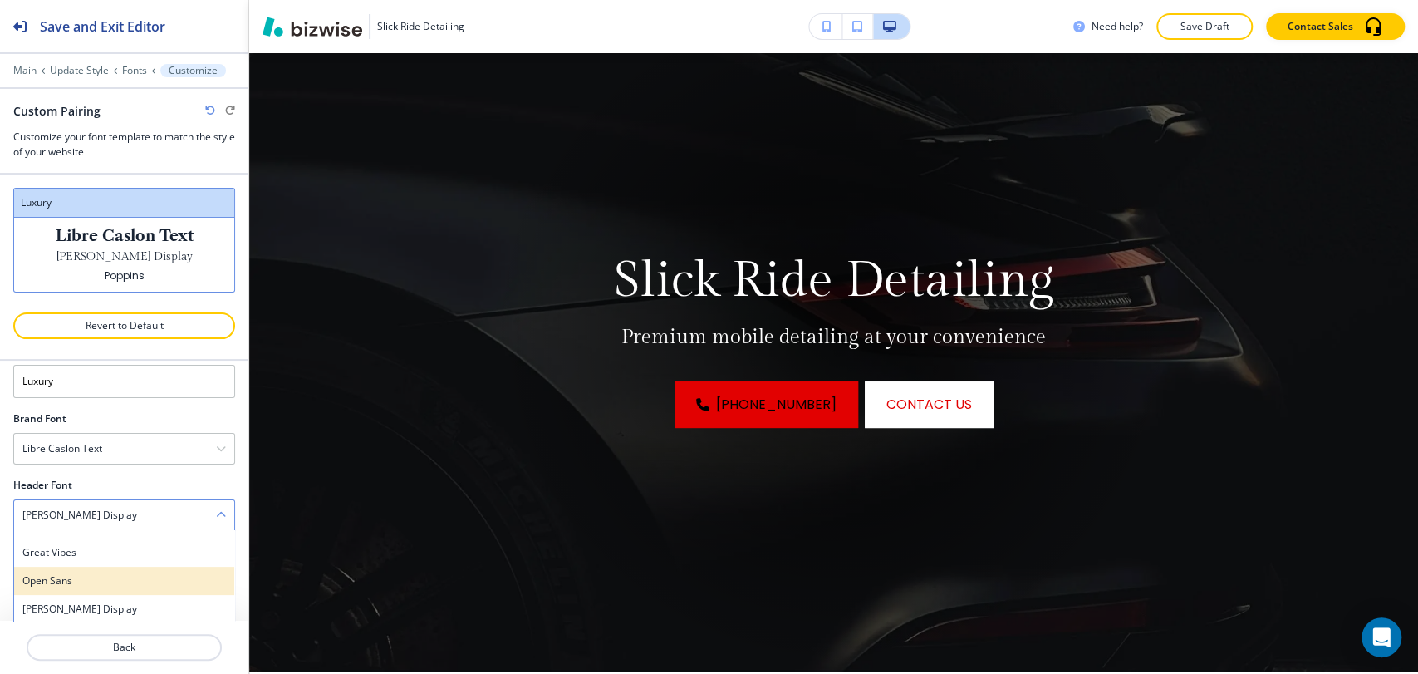
click at [113, 581] on h4 "Open Sans" at bounding box center [124, 580] width 204 height 15
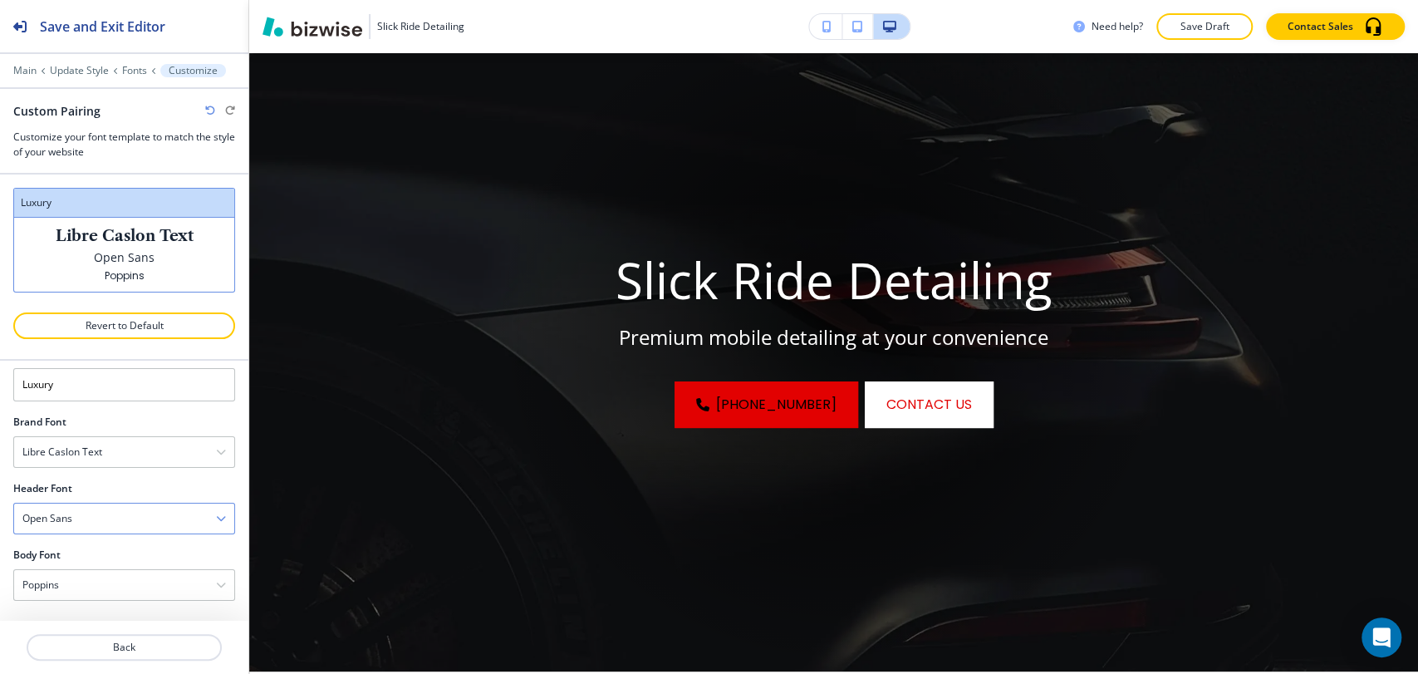
scroll to position [32, 0]
click at [133, 519] on div "Open Sans" at bounding box center [124, 520] width 220 height 30
click at [125, 558] on h4 "Great Vibes" at bounding box center [124, 557] width 204 height 15
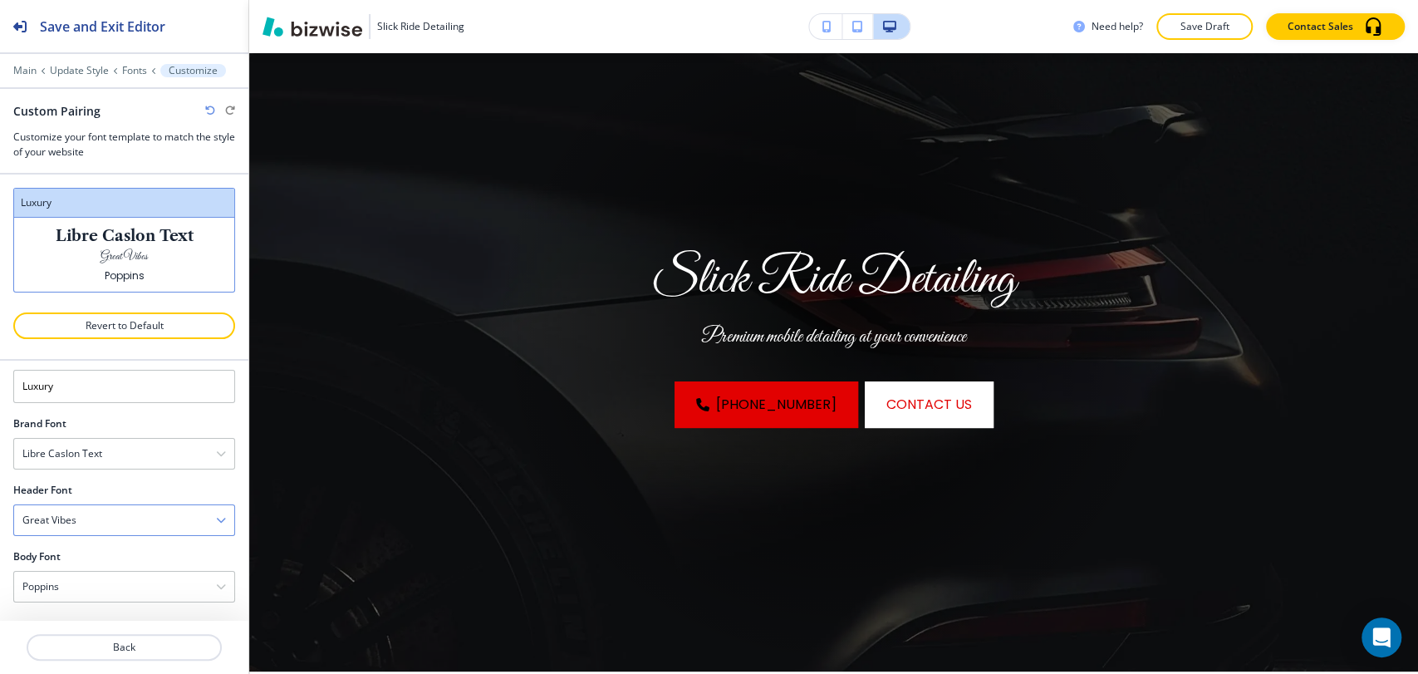
click at [130, 516] on div "Great Vibes" at bounding box center [124, 520] width 220 height 30
drag, startPoint x: 106, startPoint y: 615, endPoint x: 120, endPoint y: 580, distance: 37.3
click at [106, 616] on h4 "[PERSON_NAME]" at bounding box center [124, 621] width 204 height 15
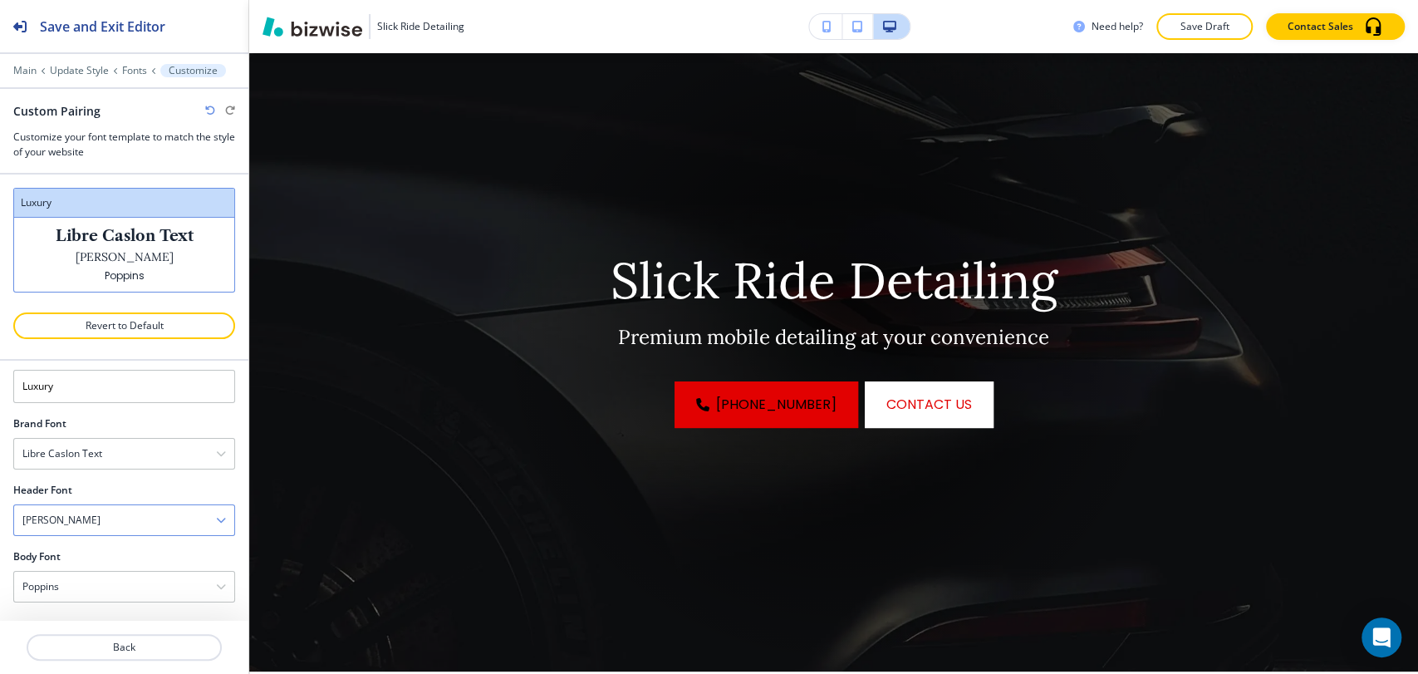
click at [127, 520] on div "[PERSON_NAME]" at bounding box center [124, 520] width 220 height 30
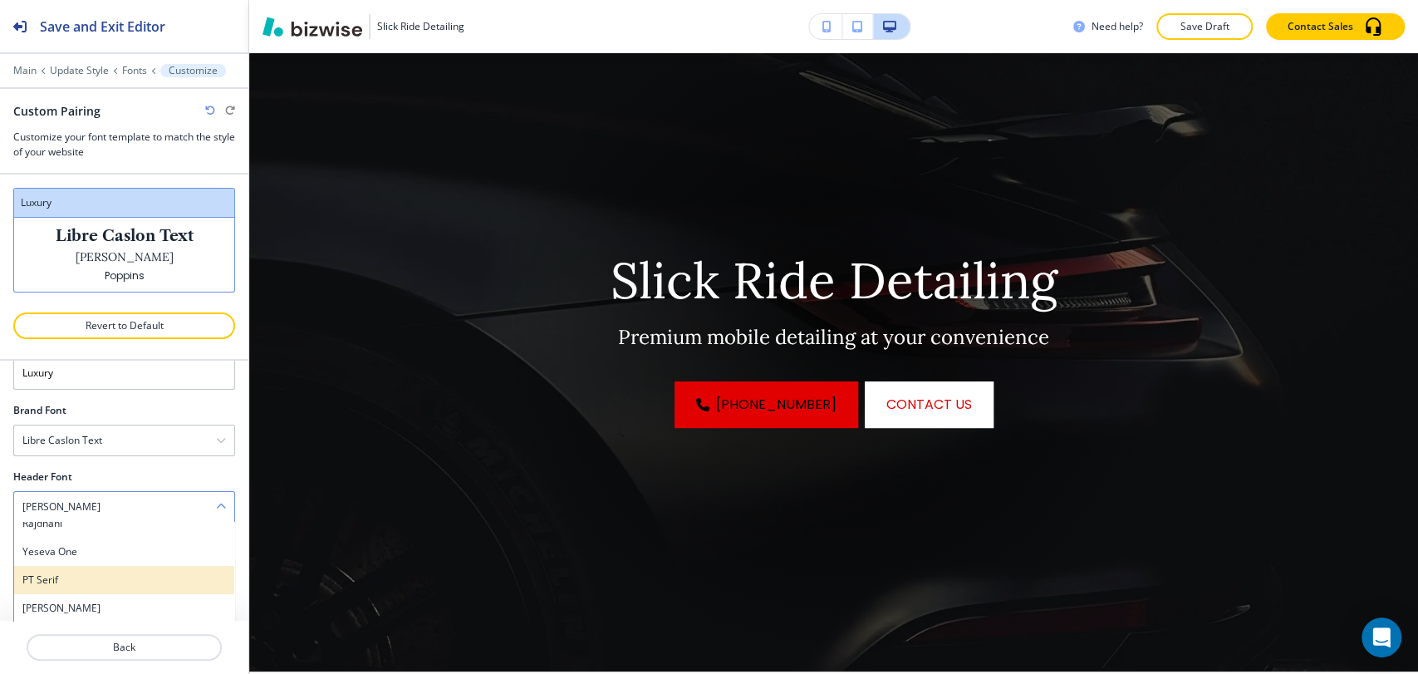
click at [111, 573] on h4 "PT Serif" at bounding box center [124, 579] width 204 height 15
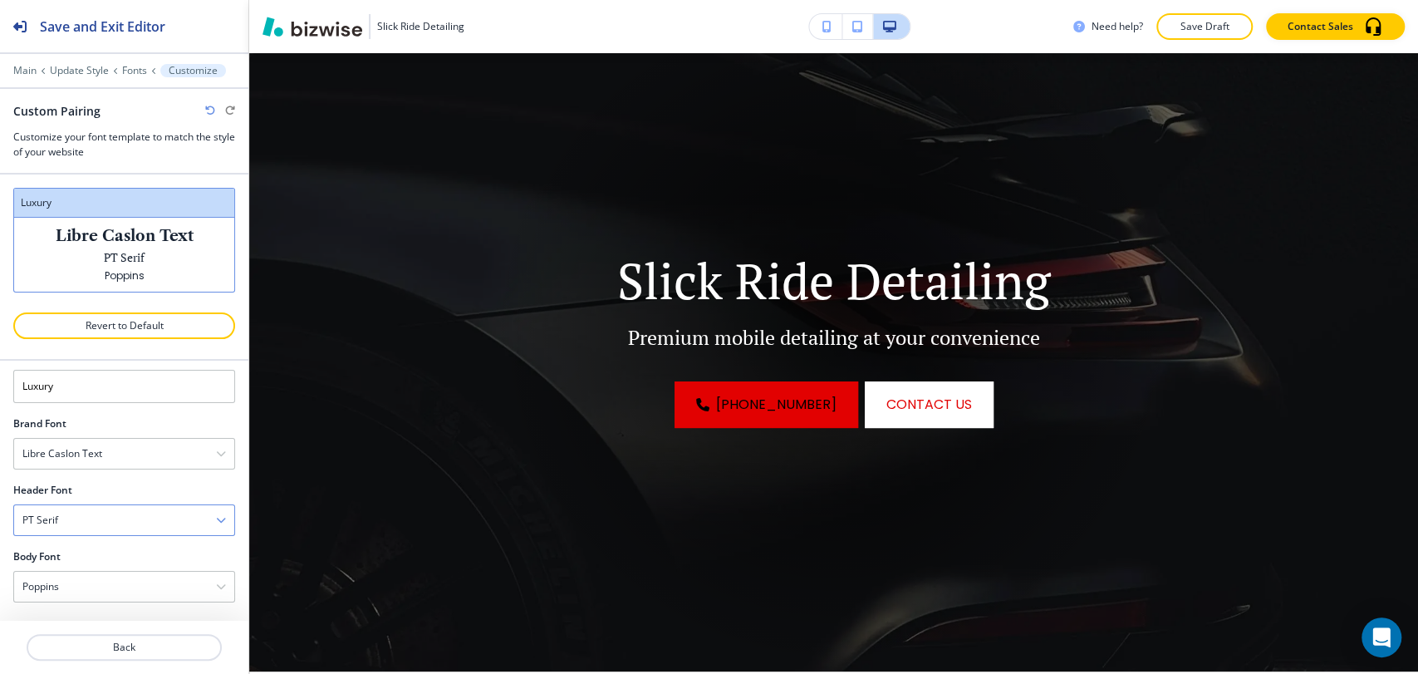
click at [127, 515] on div "PT Serif" at bounding box center [124, 520] width 220 height 30
click at [106, 562] on h4 "Yeseva One" at bounding box center [124, 565] width 204 height 15
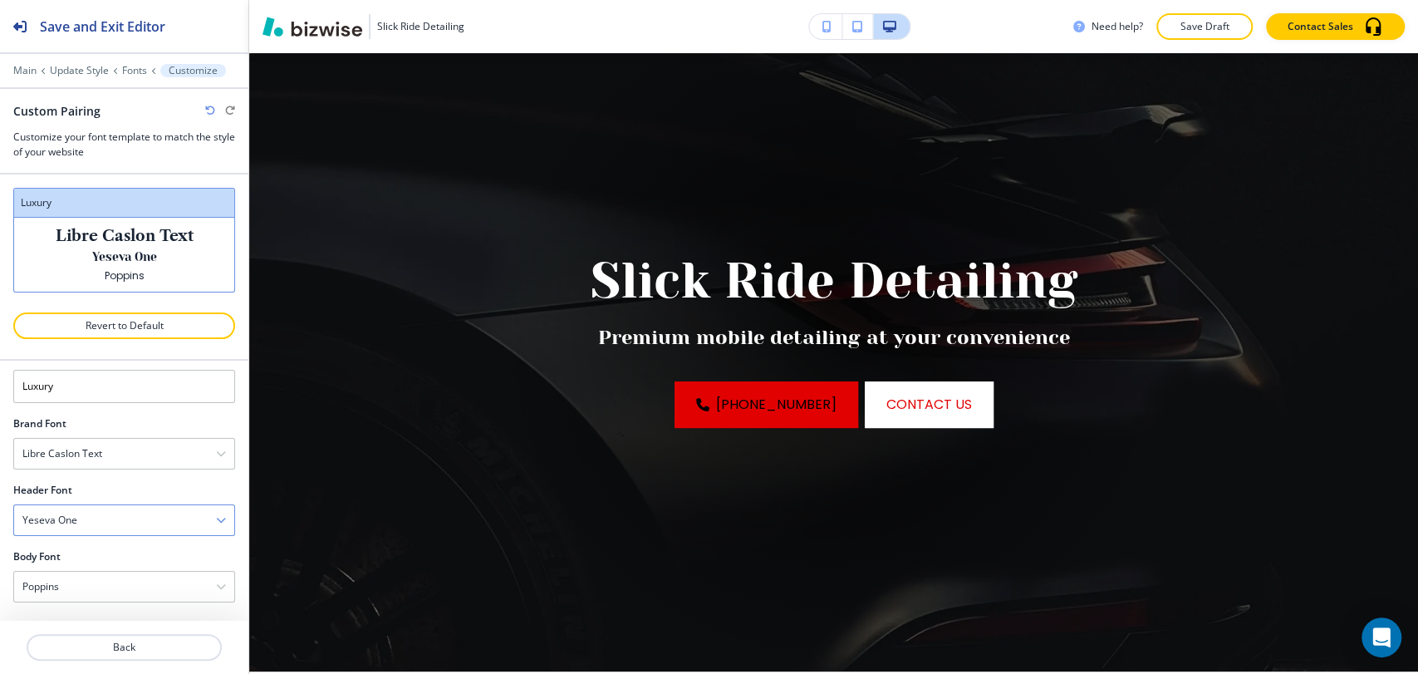
click at [137, 518] on div "Yeseva One" at bounding box center [124, 520] width 220 height 30
click at [125, 544] on div "Rajdhani" at bounding box center [124, 537] width 220 height 28
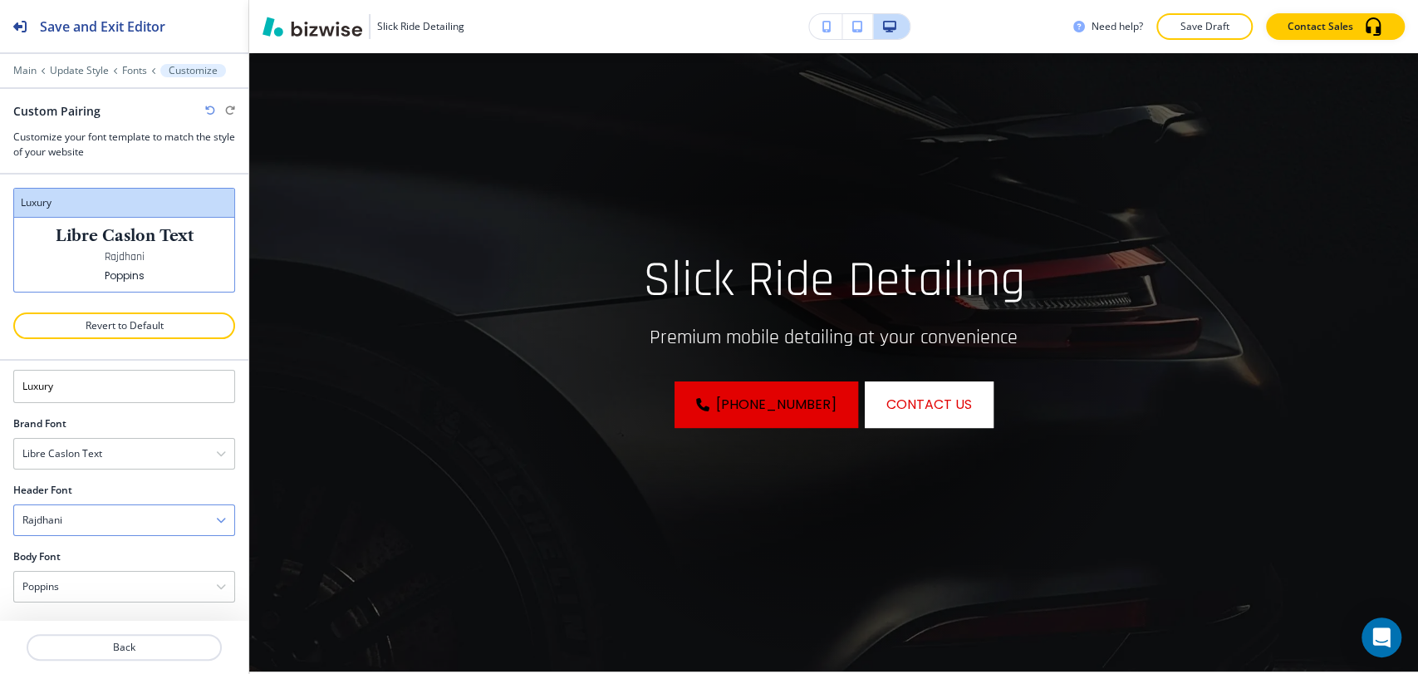
click at [137, 518] on div "Rajdhani" at bounding box center [124, 520] width 220 height 30
drag, startPoint x: 107, startPoint y: 608, endPoint x: 122, endPoint y: 579, distance: 32.7
click at [107, 609] on h4 "Fira Sans" at bounding box center [124, 613] width 204 height 15
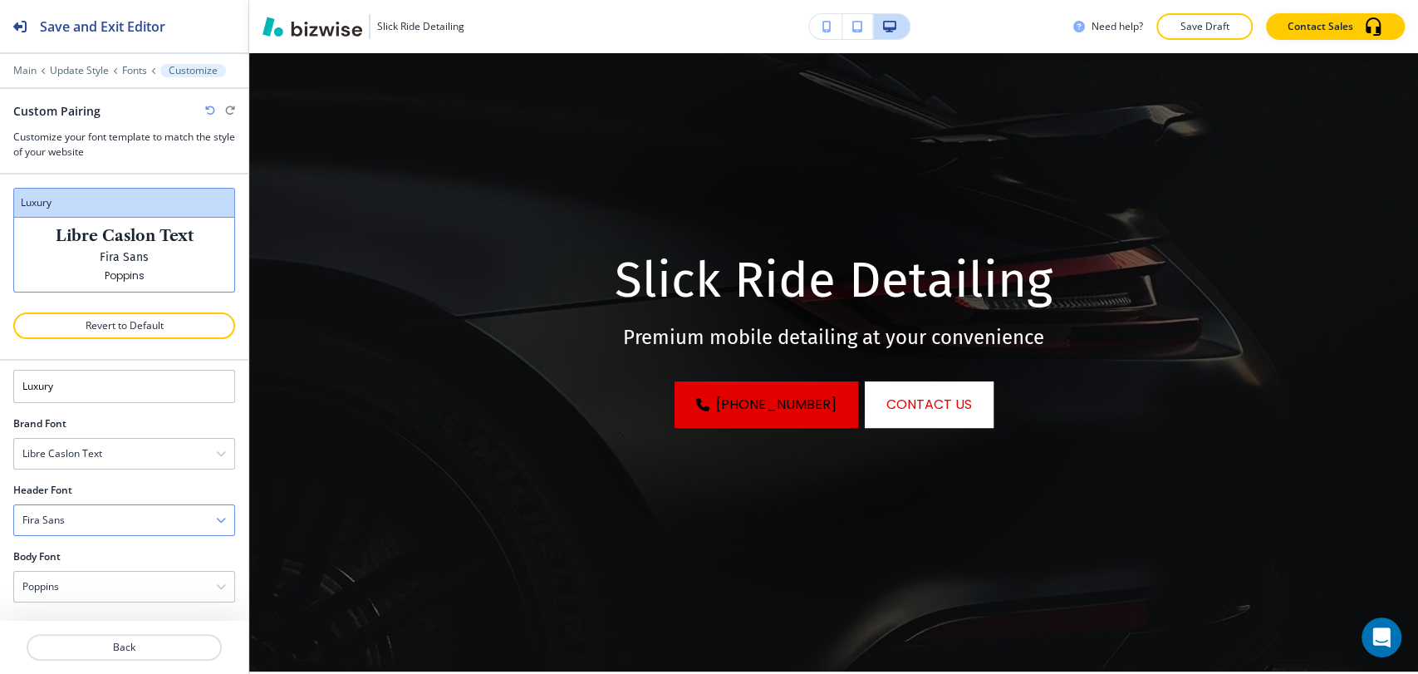
click at [125, 522] on div "Fira Sans" at bounding box center [124, 520] width 220 height 30
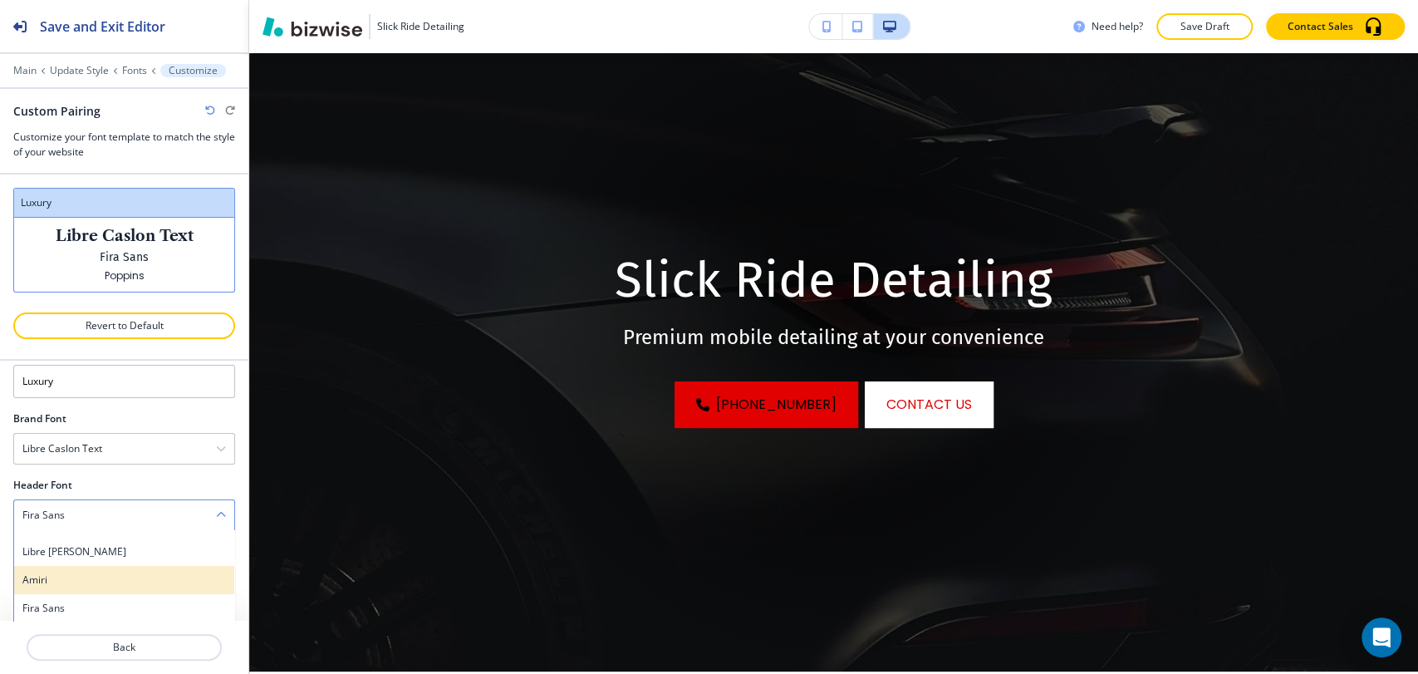
click at [99, 572] on h4 "Amiri" at bounding box center [124, 579] width 204 height 15
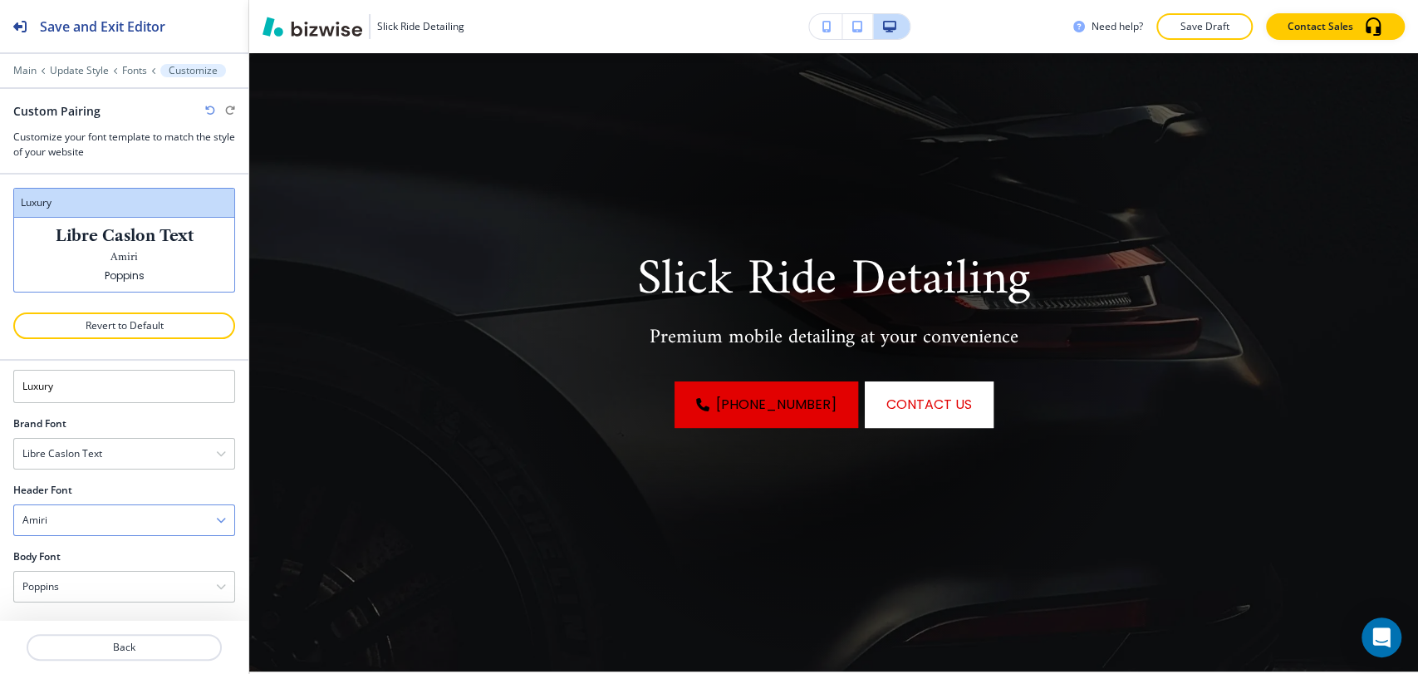
click at [113, 518] on div "Amiri" at bounding box center [124, 520] width 220 height 30
click at [103, 552] on h4 "Libre [PERSON_NAME]" at bounding box center [124, 556] width 204 height 15
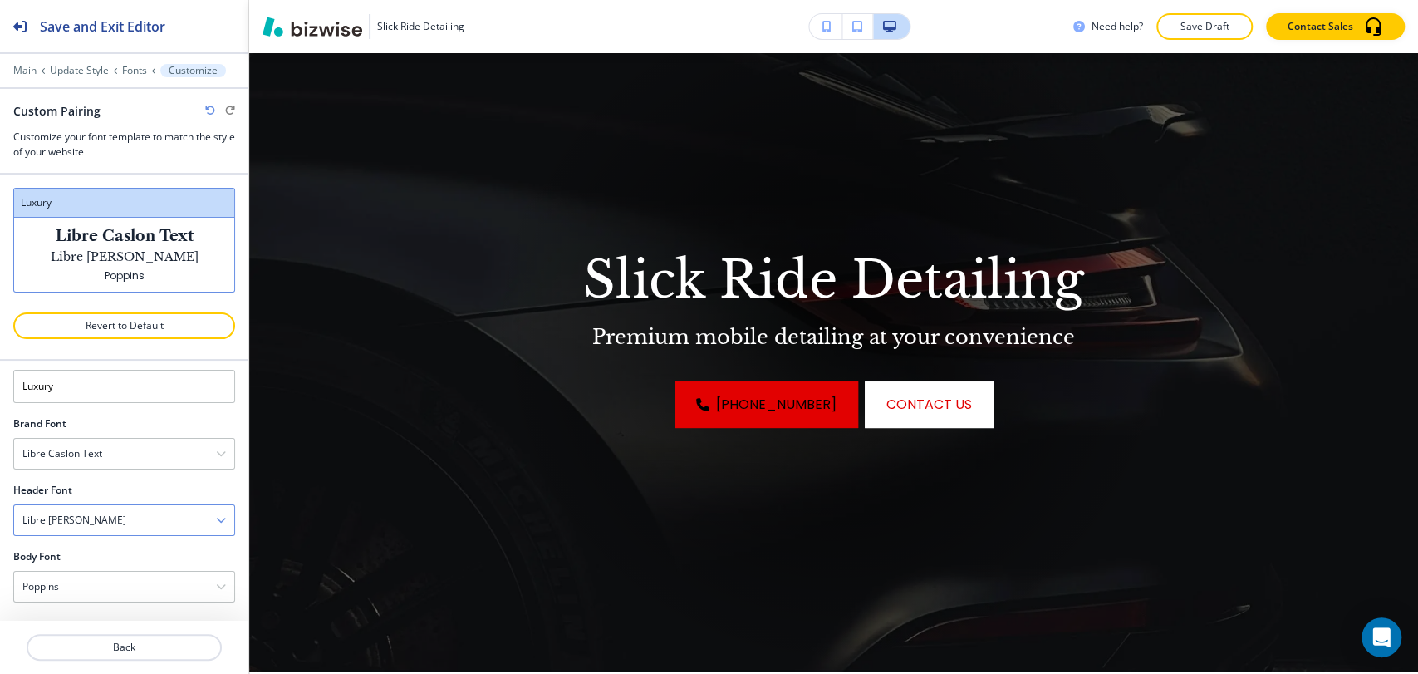
click at [116, 530] on div "Libre [PERSON_NAME]" at bounding box center [124, 520] width 220 height 30
click at [111, 602] on div "[GEOGRAPHIC_DATA]" at bounding box center [124, 592] width 220 height 28
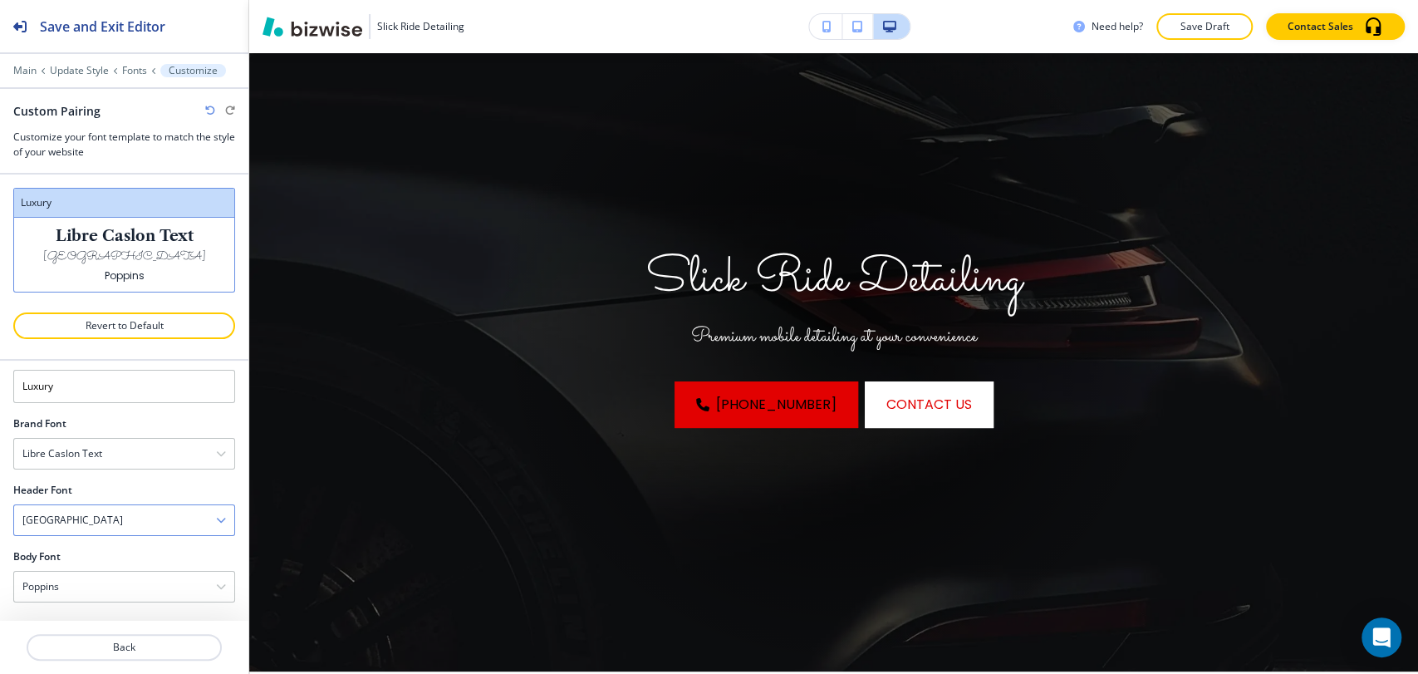
click at [125, 531] on div "[GEOGRAPHIC_DATA]" at bounding box center [124, 520] width 220 height 30
click at [110, 613] on h4 "Delicious Handrawn" at bounding box center [124, 620] width 204 height 15
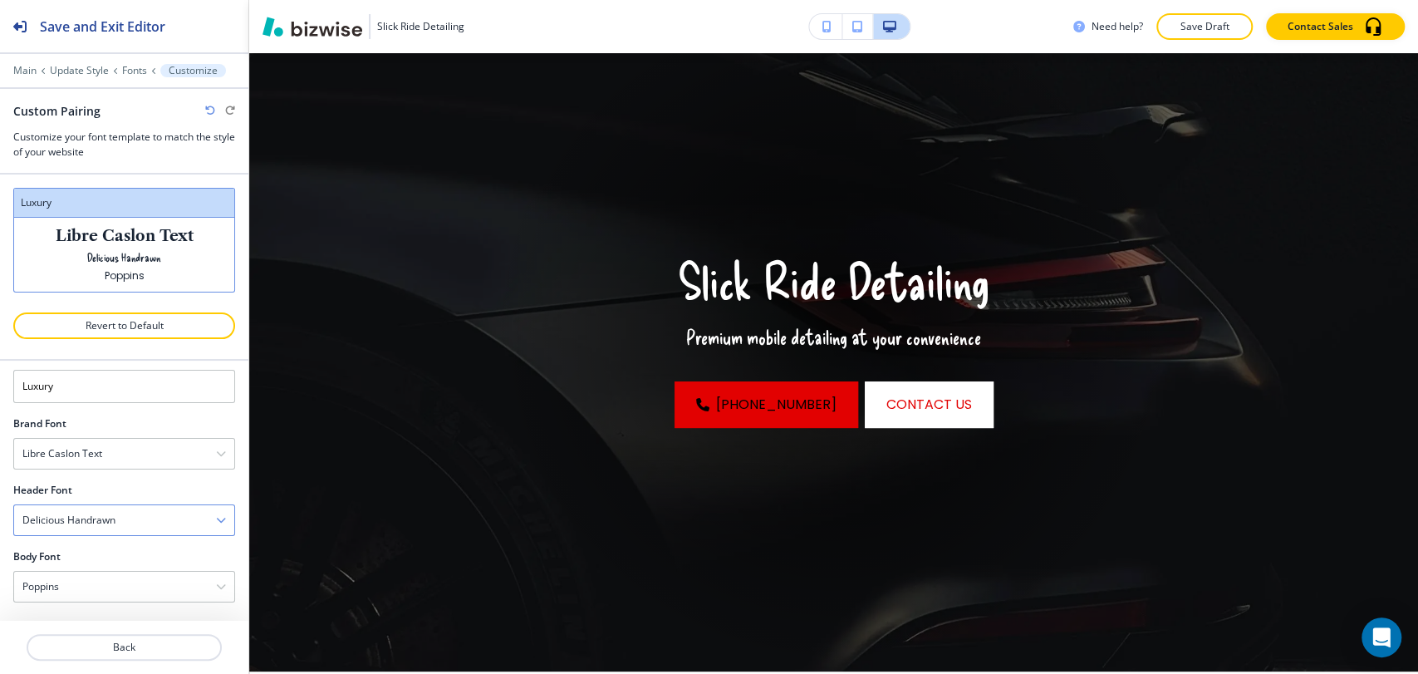
click at [137, 520] on div "Delicious Handrawn" at bounding box center [124, 520] width 220 height 30
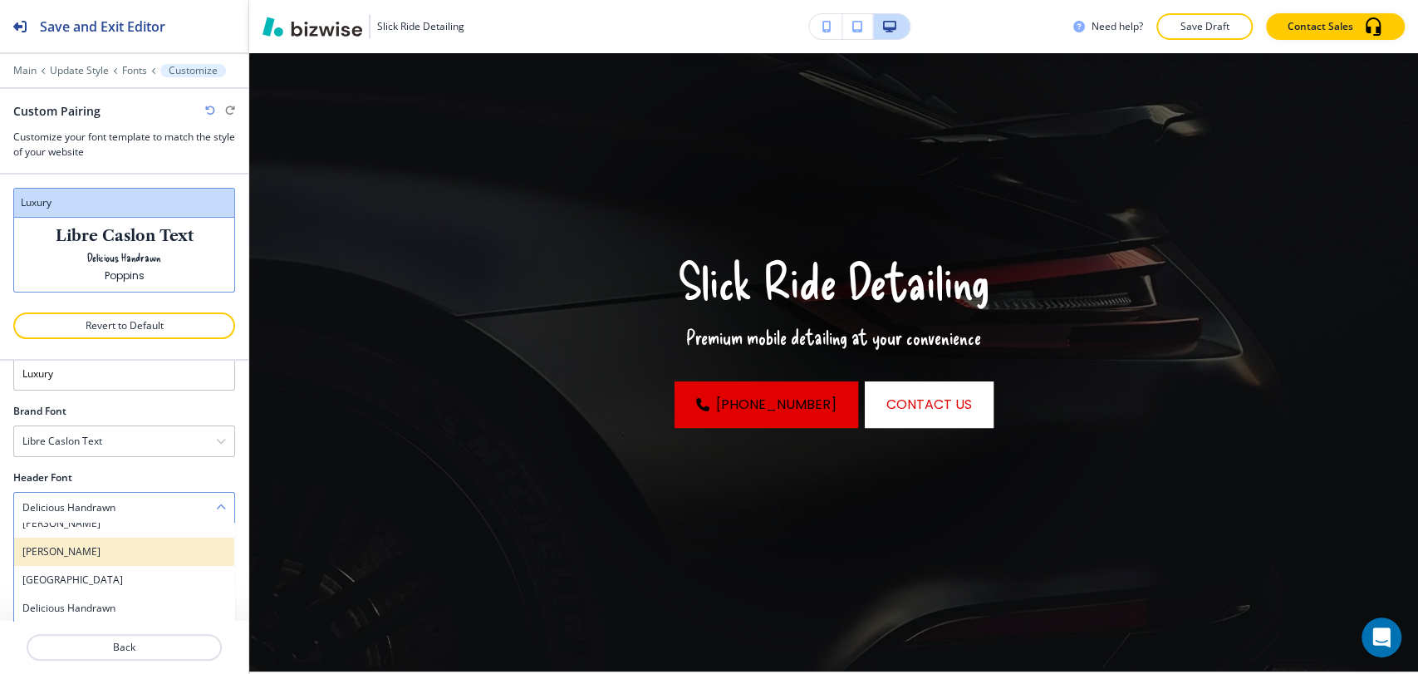
click at [119, 547] on h4 "[PERSON_NAME]" at bounding box center [124, 551] width 204 height 15
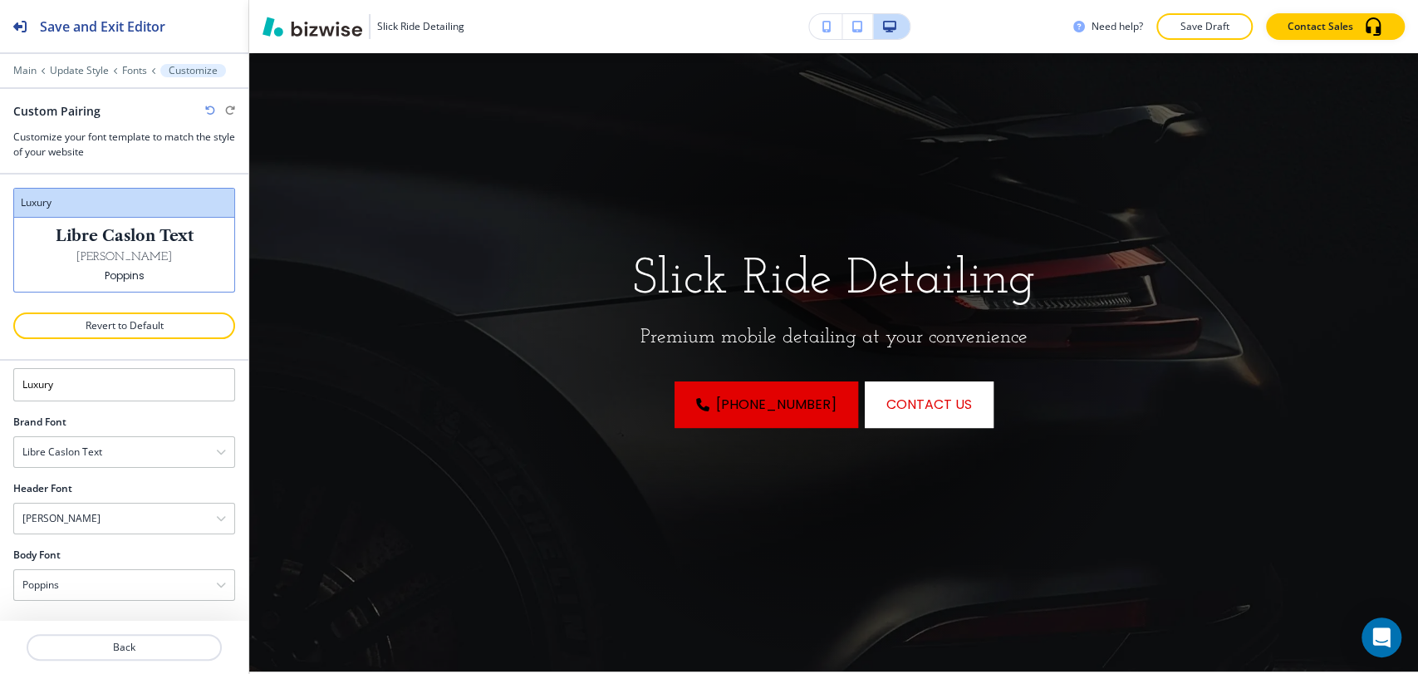
scroll to position [32, 0]
click at [120, 520] on div "[PERSON_NAME]" at bounding box center [124, 520] width 220 height 30
click at [116, 540] on h4 "[PERSON_NAME]" at bounding box center [124, 535] width 204 height 15
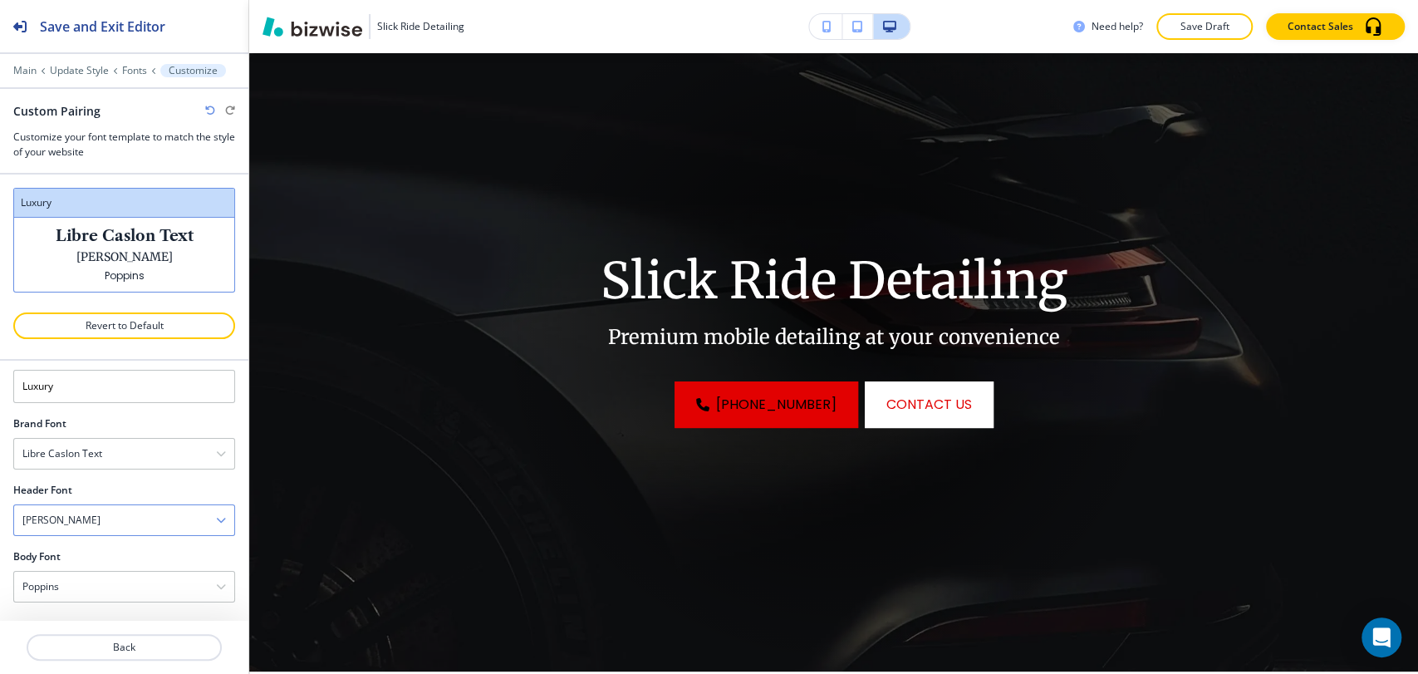
click at [127, 525] on div "[PERSON_NAME]" at bounding box center [124, 520] width 220 height 30
click at [111, 613] on h4 "Eczar" at bounding box center [124, 613] width 204 height 15
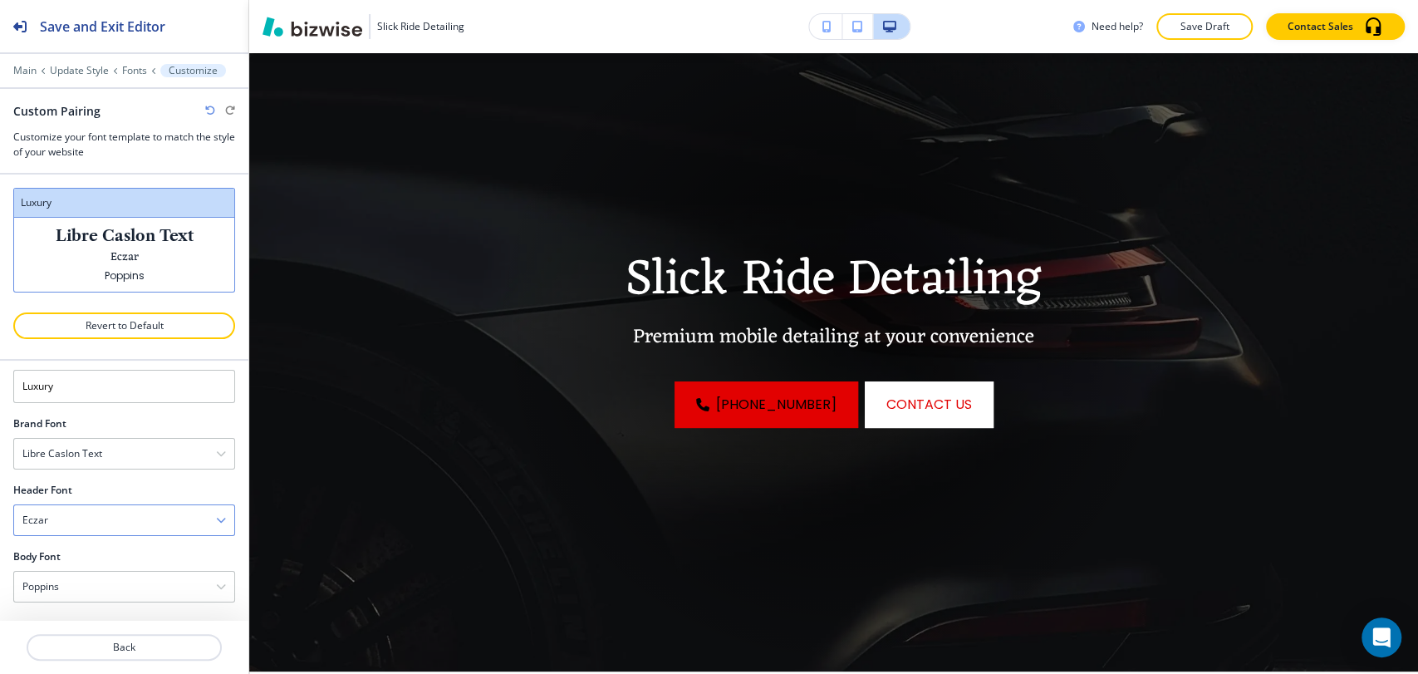
click at [130, 514] on div "Eczar" at bounding box center [124, 520] width 220 height 30
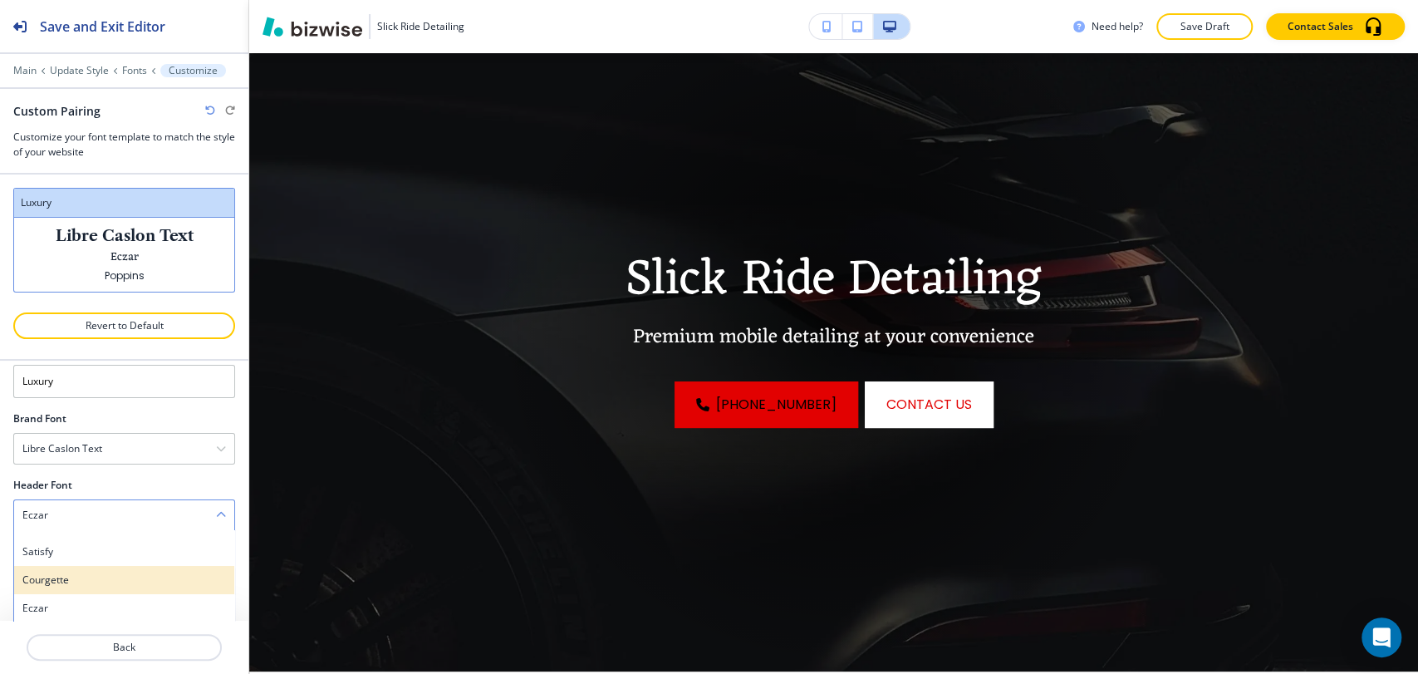
click at [112, 572] on h4 "Courgette" at bounding box center [124, 579] width 204 height 15
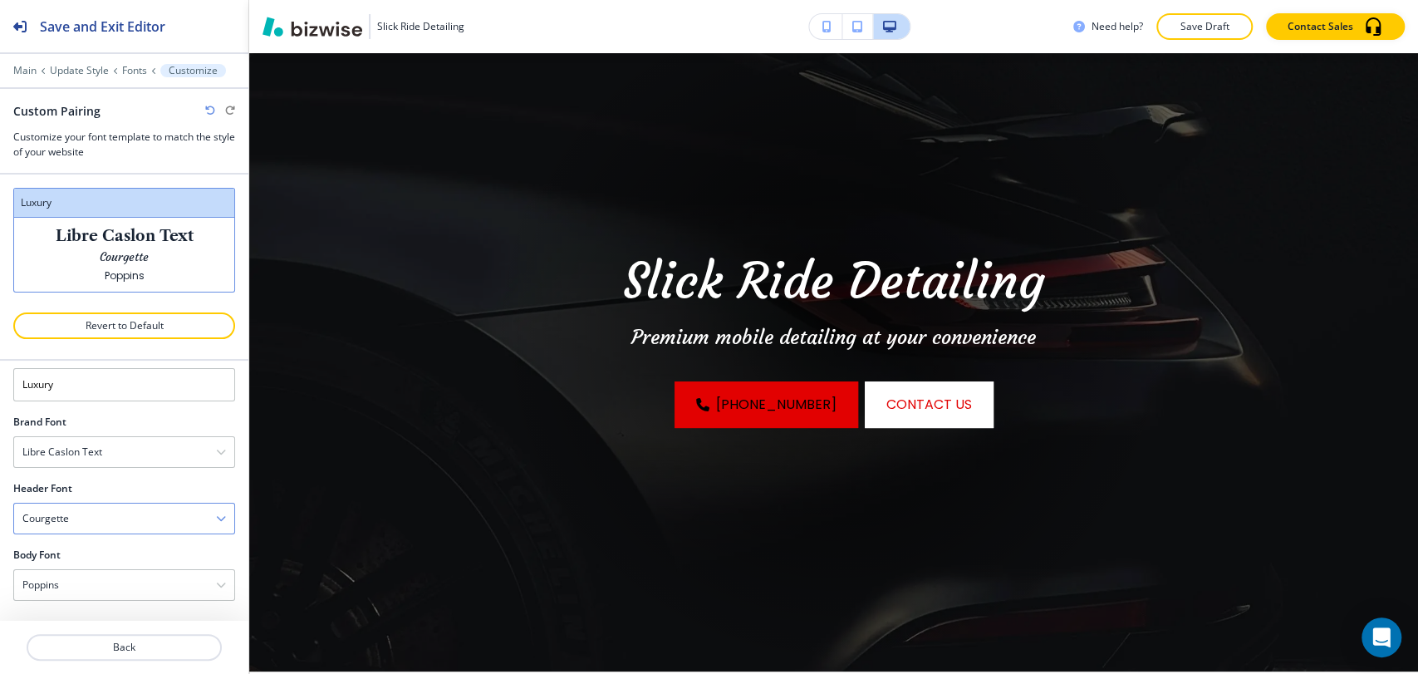
scroll to position [32, 0]
click at [120, 515] on div "Courgette" at bounding box center [124, 520] width 220 height 30
click at [97, 572] on div "Courgette" at bounding box center [124, 585] width 220 height 28
click at [109, 533] on div "Courgette Assistant Playfair Display Fraunces Caveat Satisfy Courgette Eczar [P…" at bounding box center [124, 520] width 222 height 32
click at [99, 558] on h4 "Satisfy" at bounding box center [124, 556] width 204 height 15
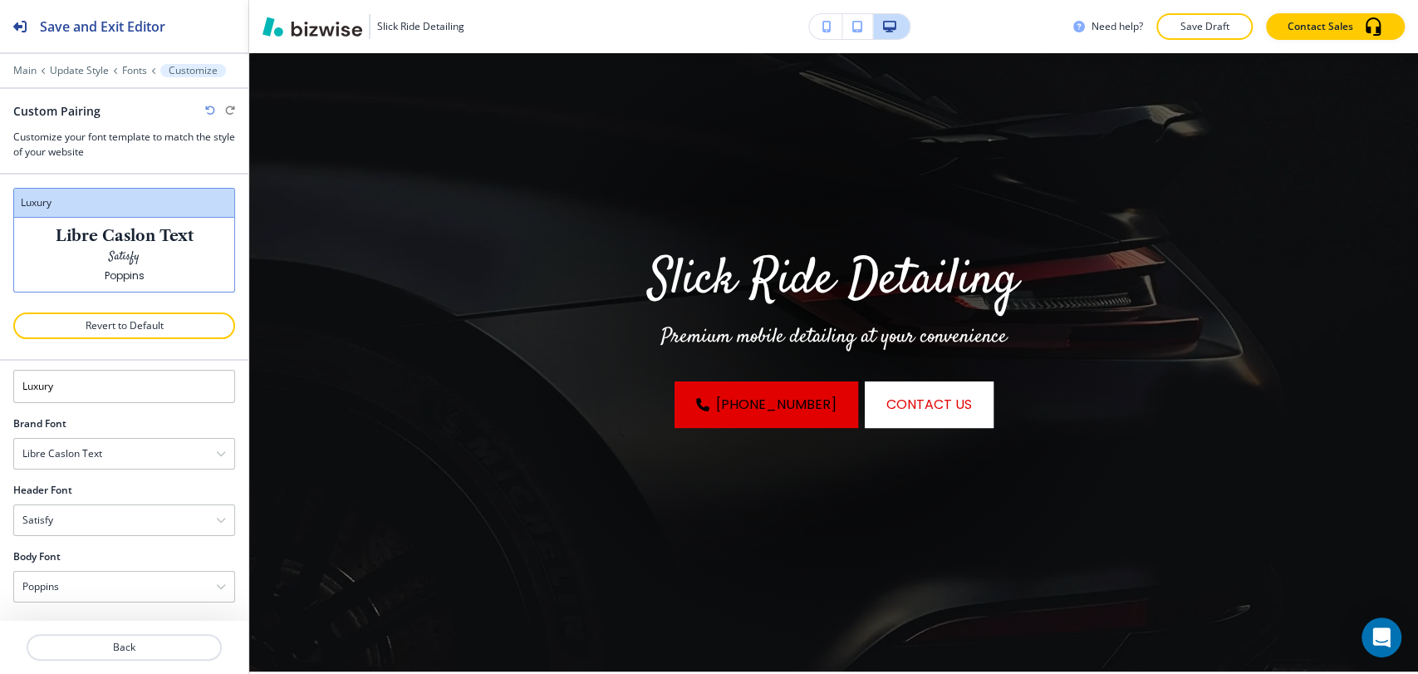
scroll to position [0, 0]
click at [113, 559] on div "Satisfy" at bounding box center [124, 553] width 220 height 30
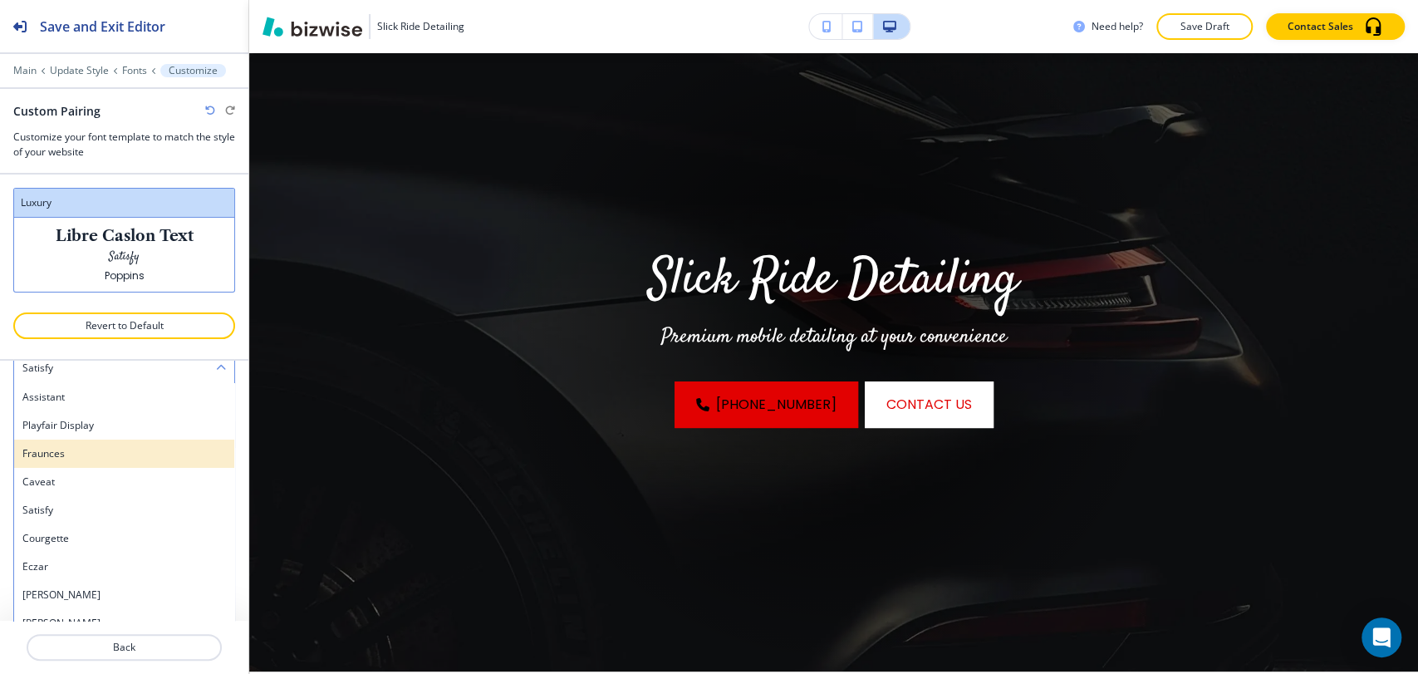
click at [94, 454] on h4 "Fraunces" at bounding box center [124, 453] width 204 height 15
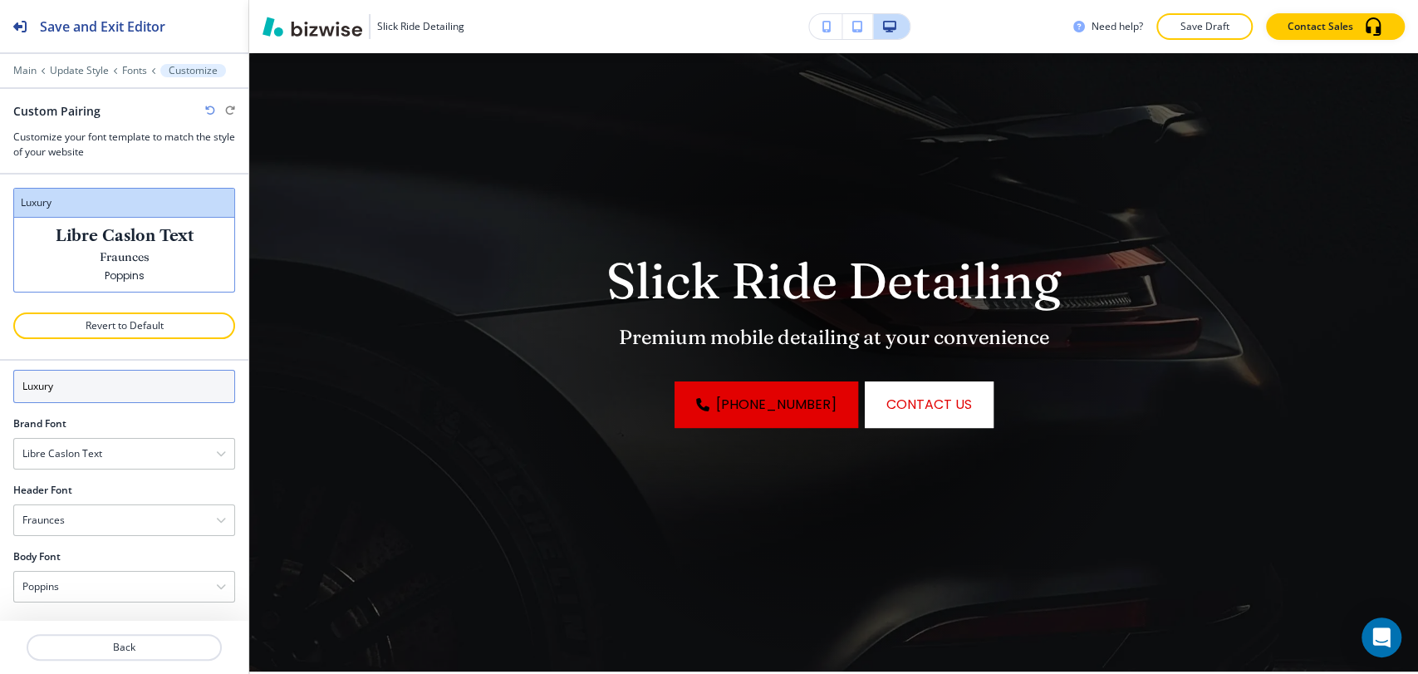
click at [122, 382] on input "Luxury" at bounding box center [124, 386] width 222 height 33
click at [102, 460] on div "Libre Caslon Text" at bounding box center [124, 454] width 220 height 30
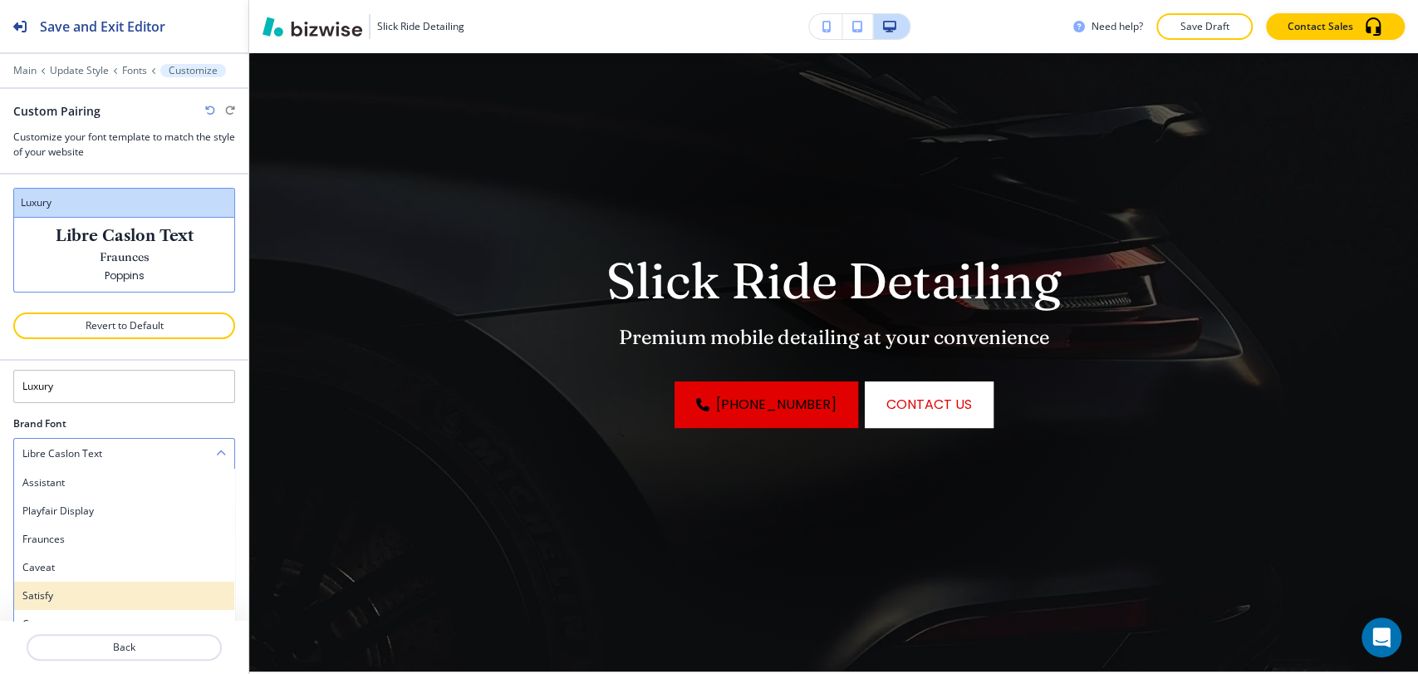
click at [98, 582] on div "Satisfy" at bounding box center [124, 596] width 220 height 28
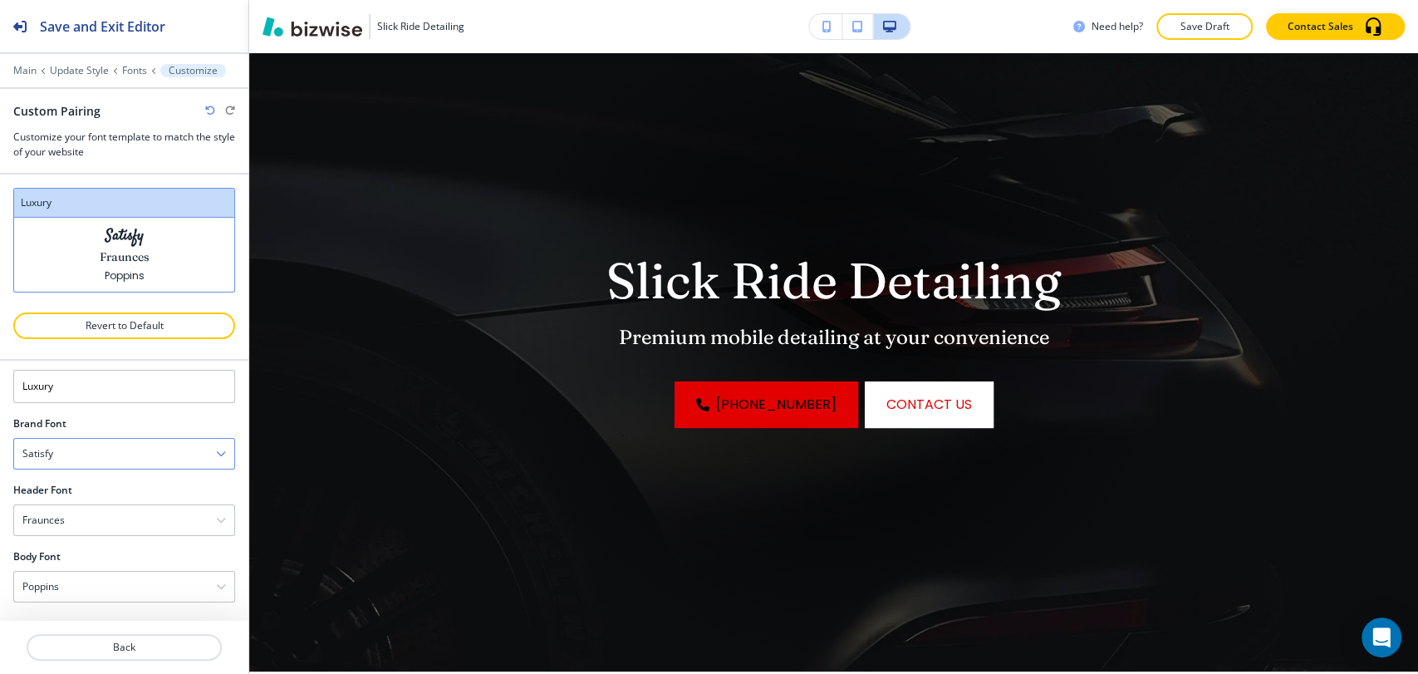
click at [130, 448] on div "Satisfy" at bounding box center [124, 454] width 220 height 30
click at [103, 560] on div "Fraunces" at bounding box center [124, 572] width 220 height 28
click at [107, 477] on div "Fraunces" at bounding box center [124, 486] width 220 height 30
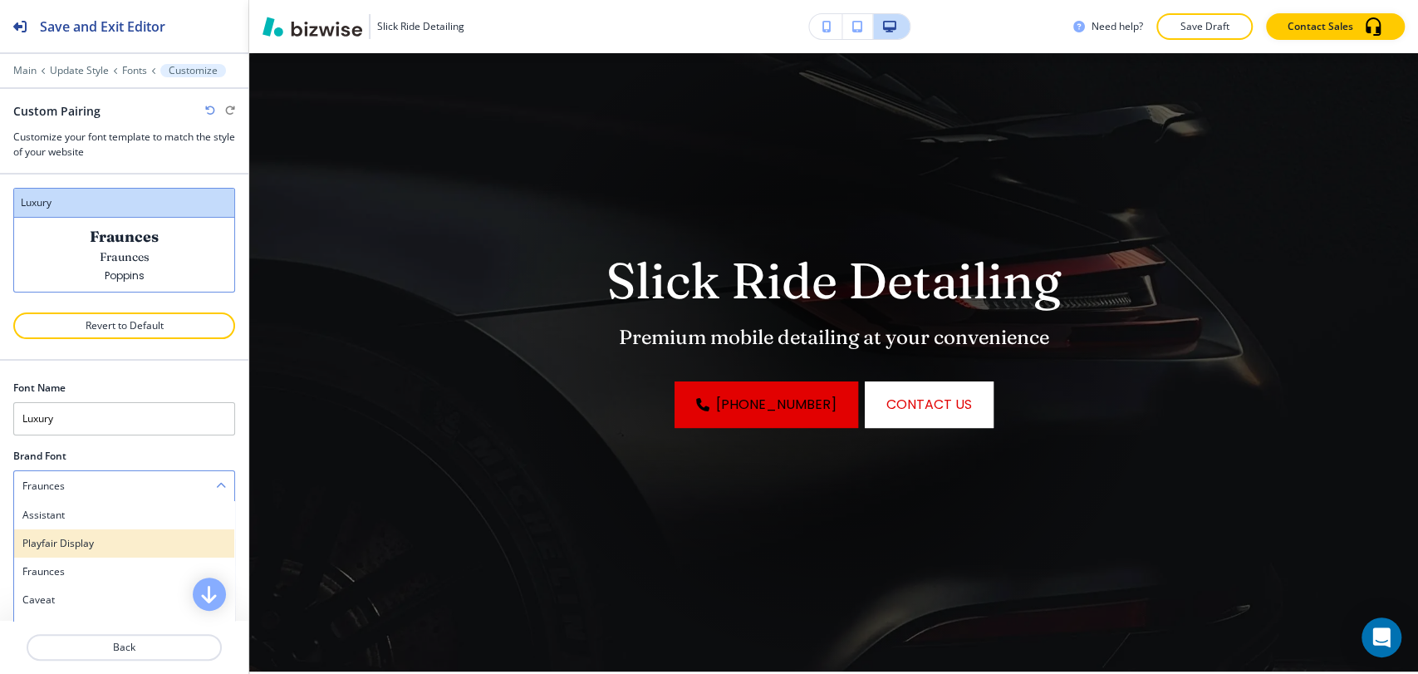
click at [90, 538] on h4 "Playfair Display" at bounding box center [124, 543] width 204 height 15
click at [109, 486] on div "Playfair Display" at bounding box center [124, 486] width 220 height 30
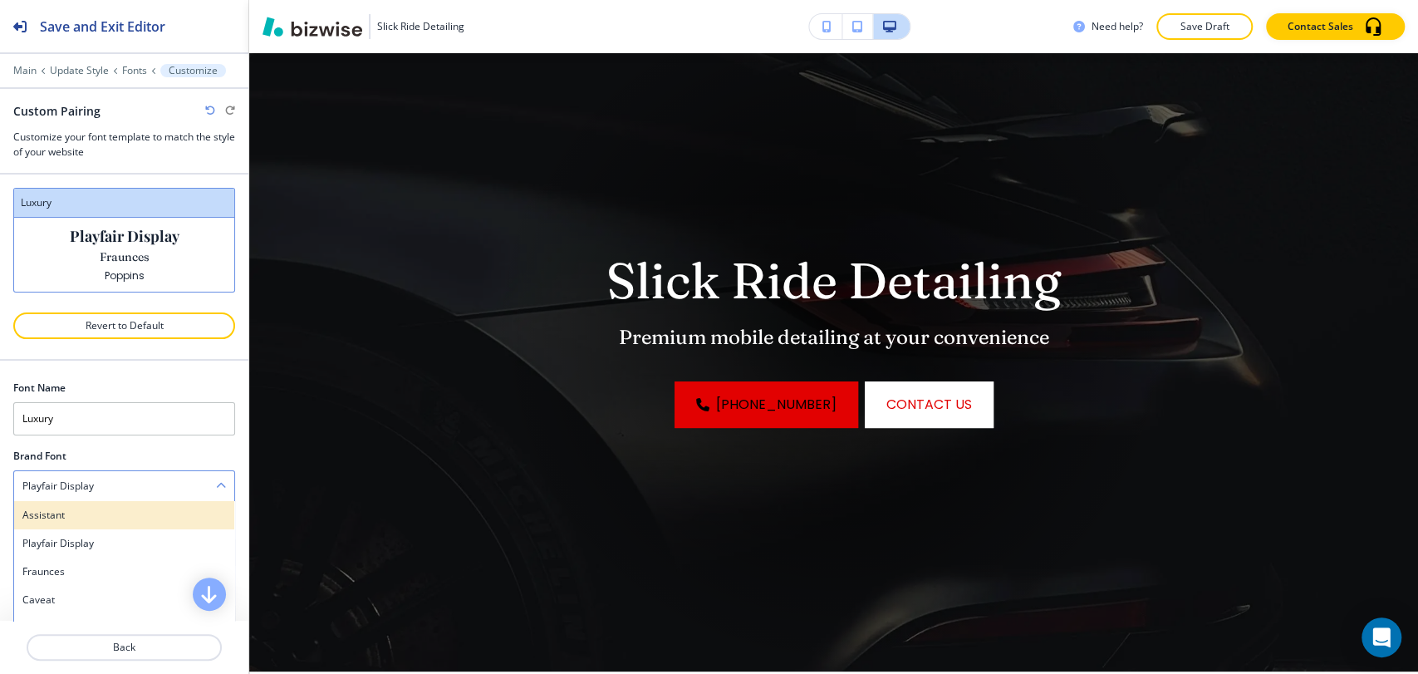
click at [109, 514] on h4 "Assistant" at bounding box center [124, 515] width 204 height 15
click at [106, 483] on div "Assistant" at bounding box center [124, 486] width 220 height 30
click at [100, 504] on div "Assistant" at bounding box center [124, 515] width 220 height 28
click at [107, 489] on div "Assistant" at bounding box center [124, 486] width 220 height 30
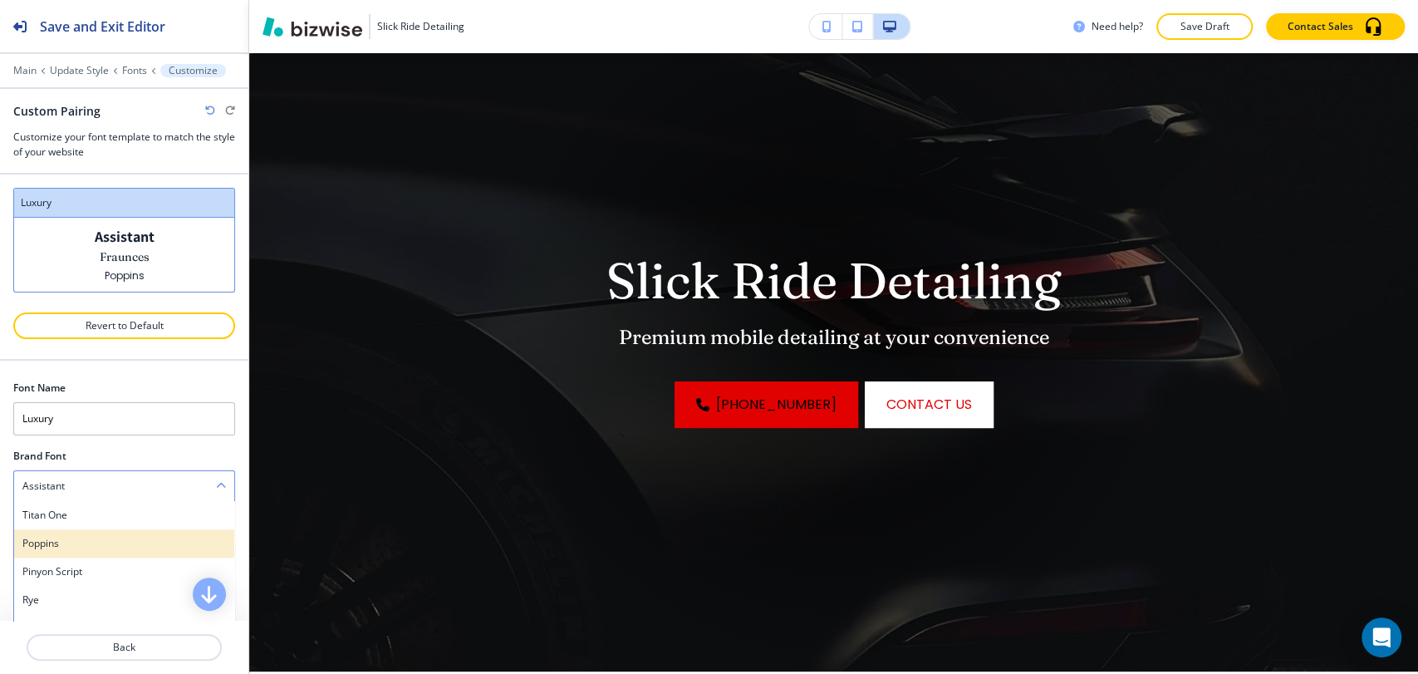
scroll to position [1292, 0]
click at [97, 530] on div "[PERSON_NAME]" at bounding box center [124, 523] width 220 height 28
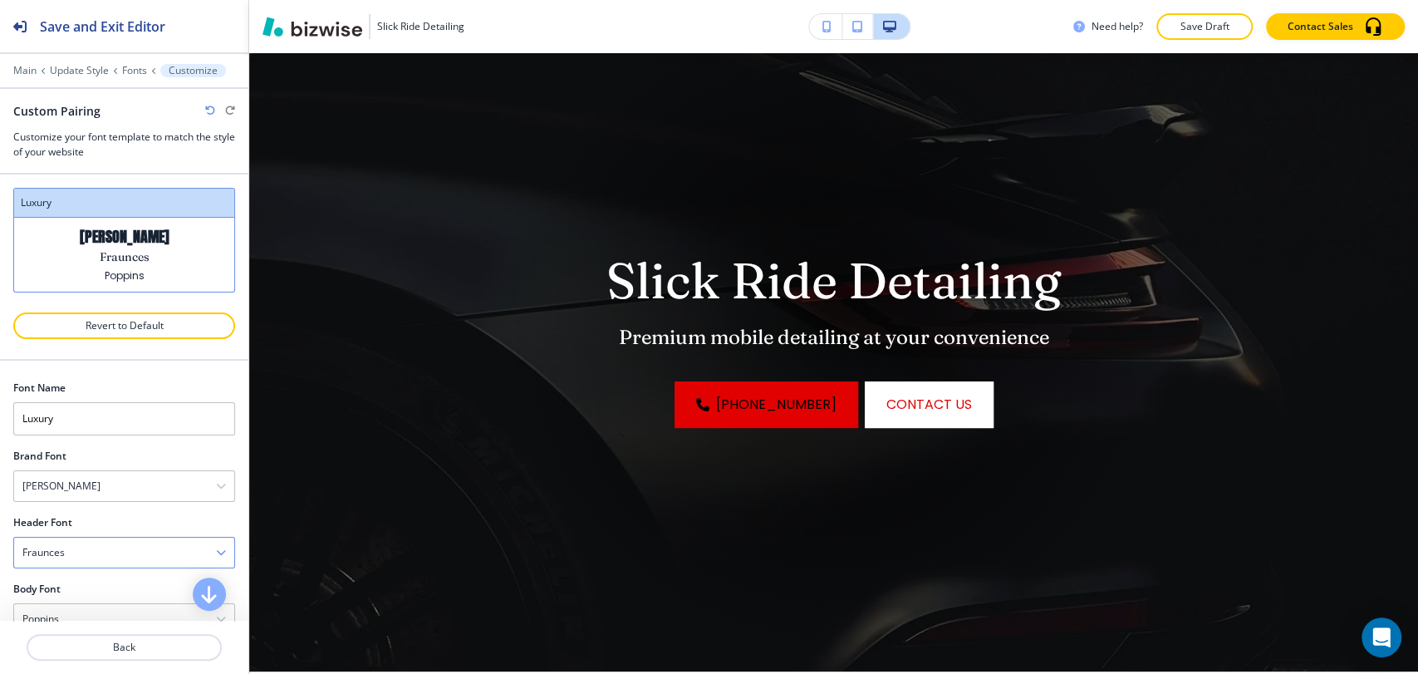
click at [95, 553] on div "Fraunces" at bounding box center [124, 553] width 220 height 30
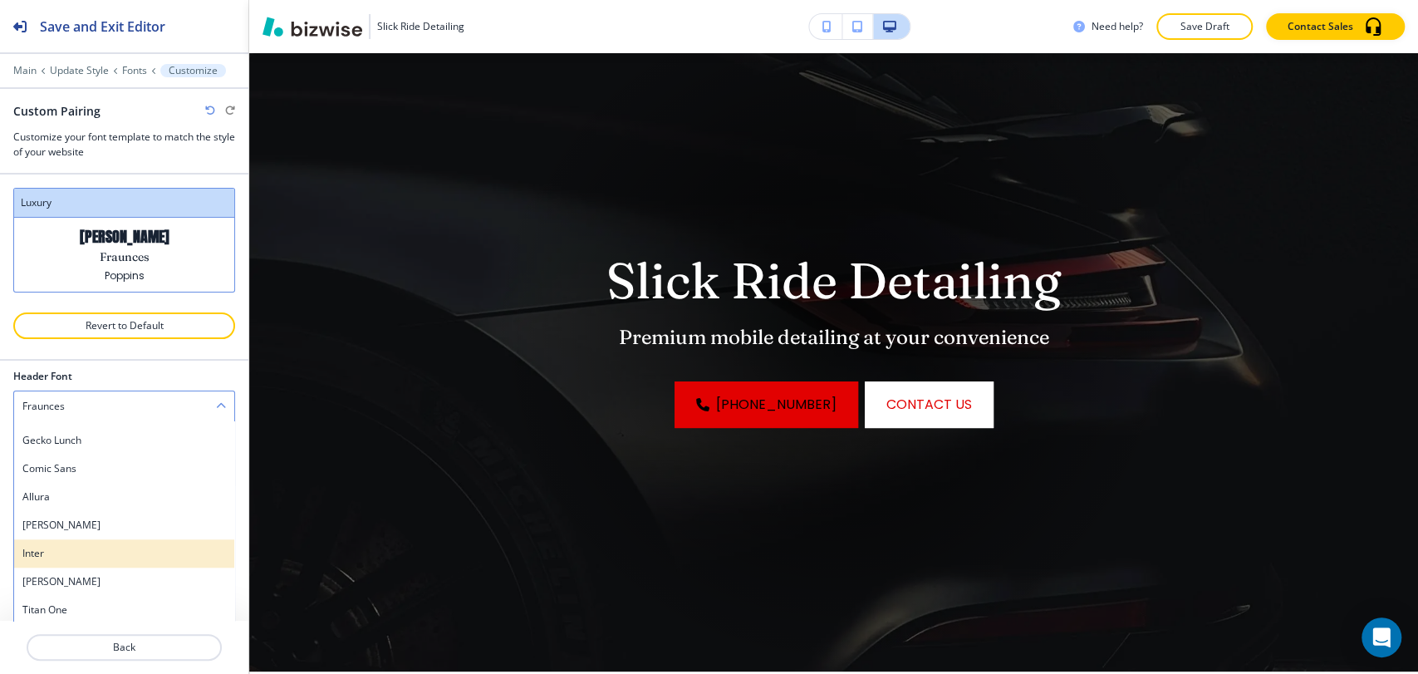
scroll to position [1205, 0]
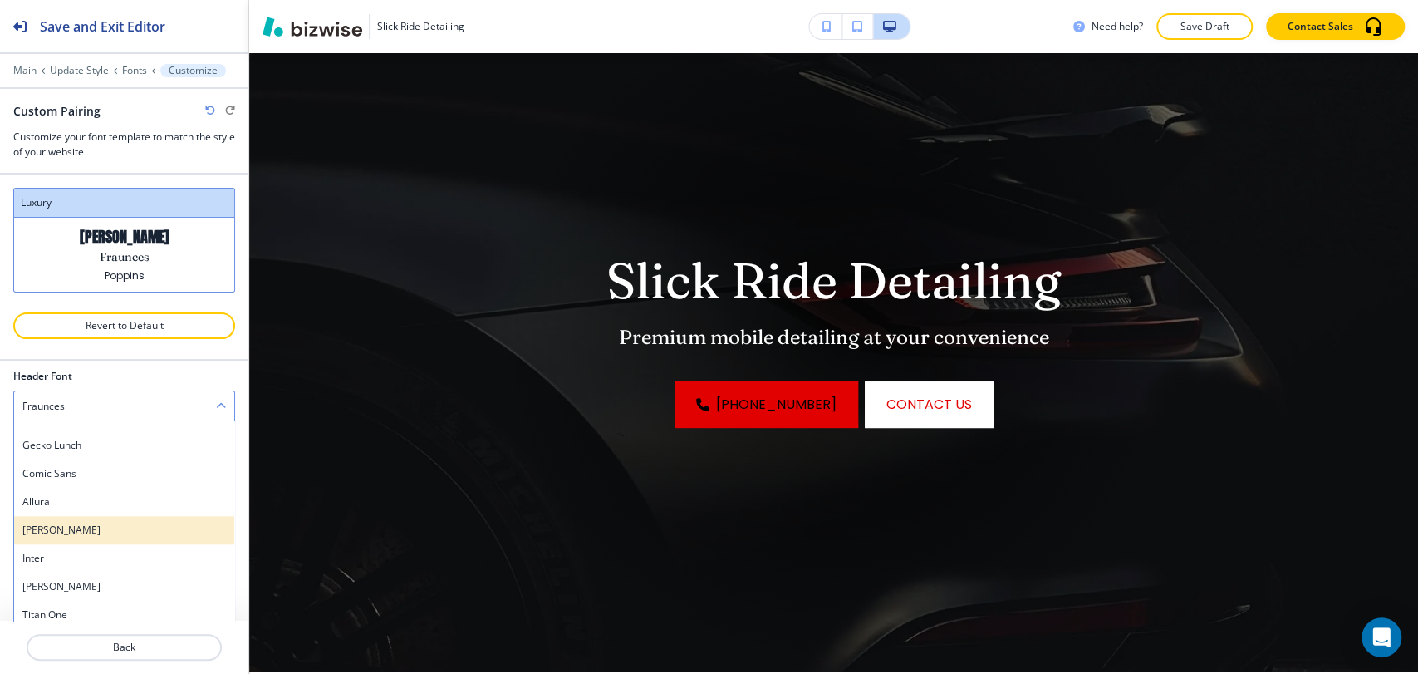
click at [95, 531] on h4 "[PERSON_NAME]" at bounding box center [124, 530] width 204 height 15
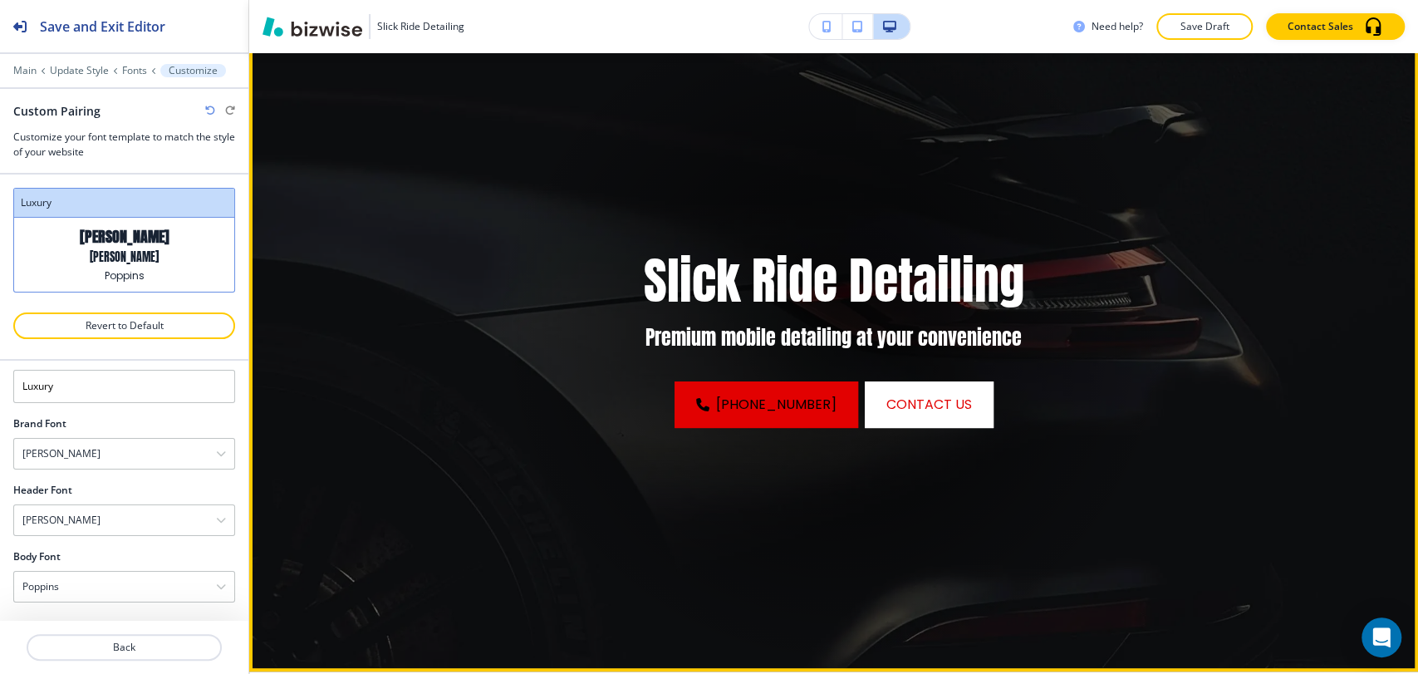
scroll to position [738, 0]
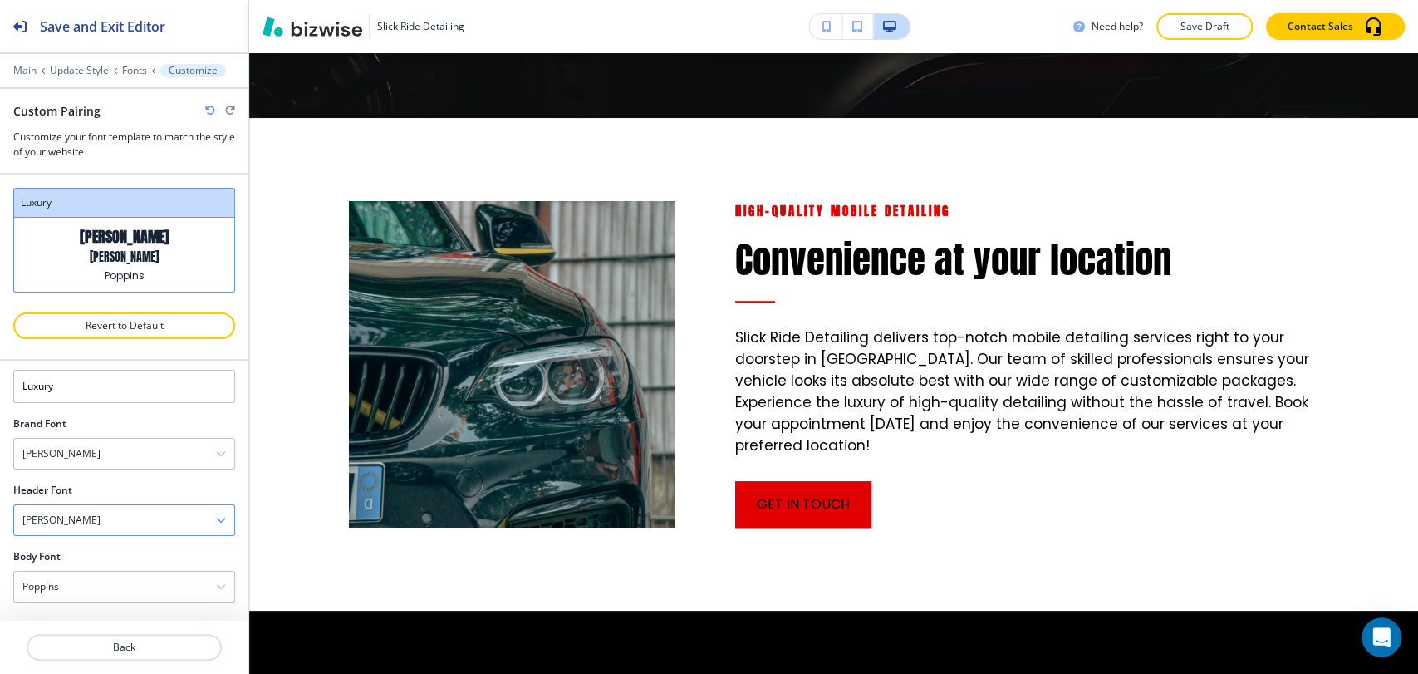
click at [133, 519] on div "[PERSON_NAME]" at bounding box center [124, 520] width 220 height 30
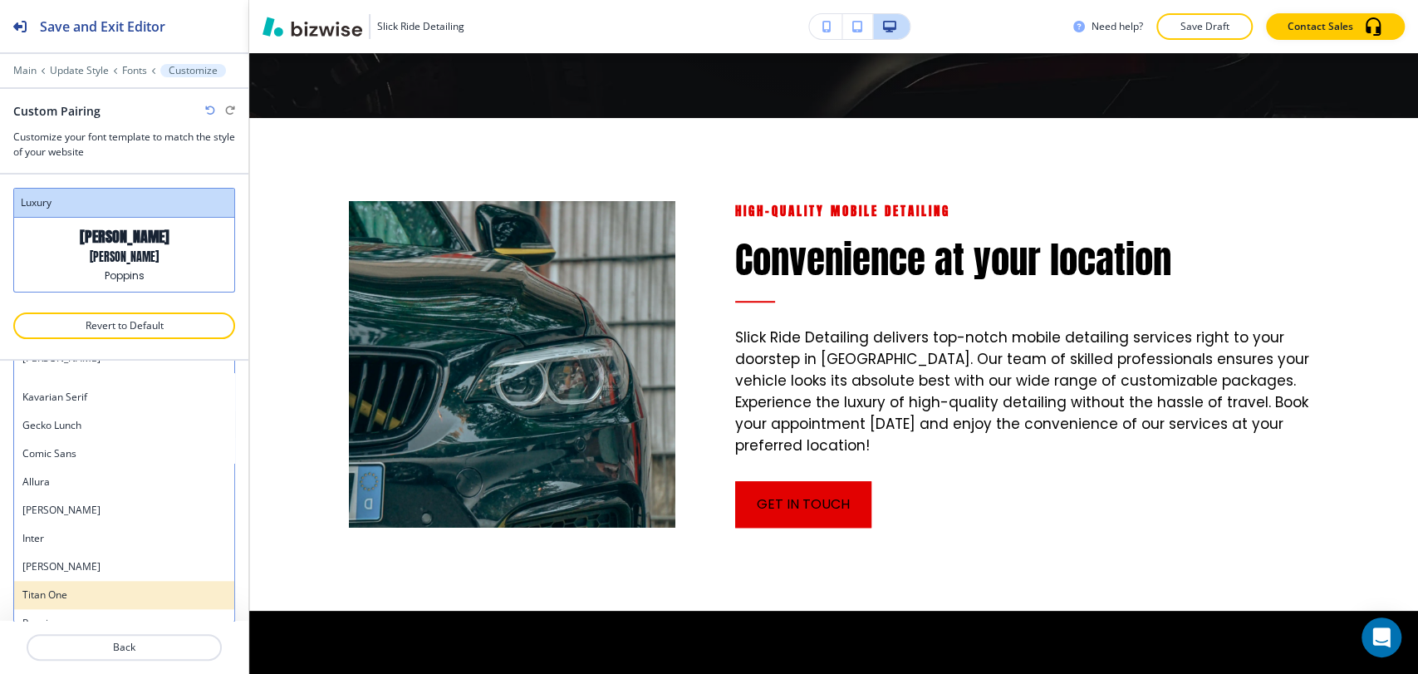
scroll to position [1205, 0]
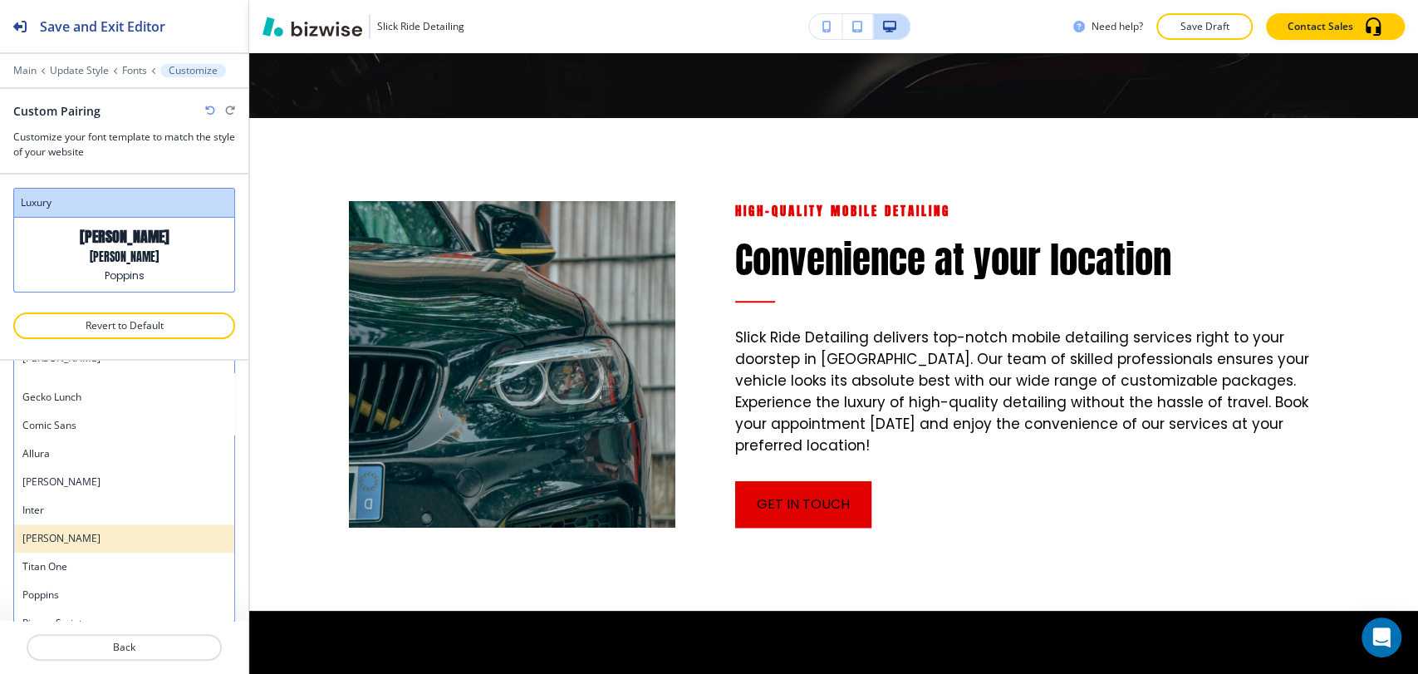
click at [119, 531] on h4 "[PERSON_NAME]" at bounding box center [124, 538] width 204 height 15
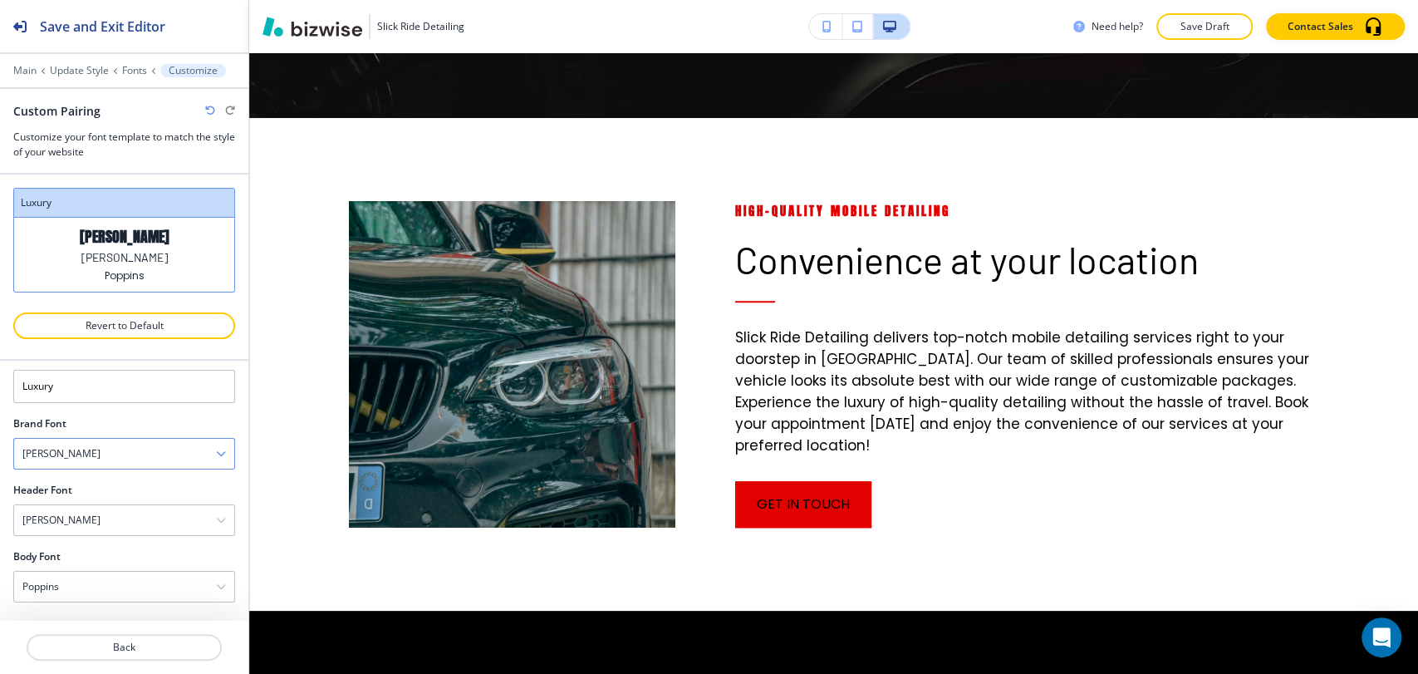
click at [142, 458] on div "[PERSON_NAME]" at bounding box center [124, 454] width 220 height 30
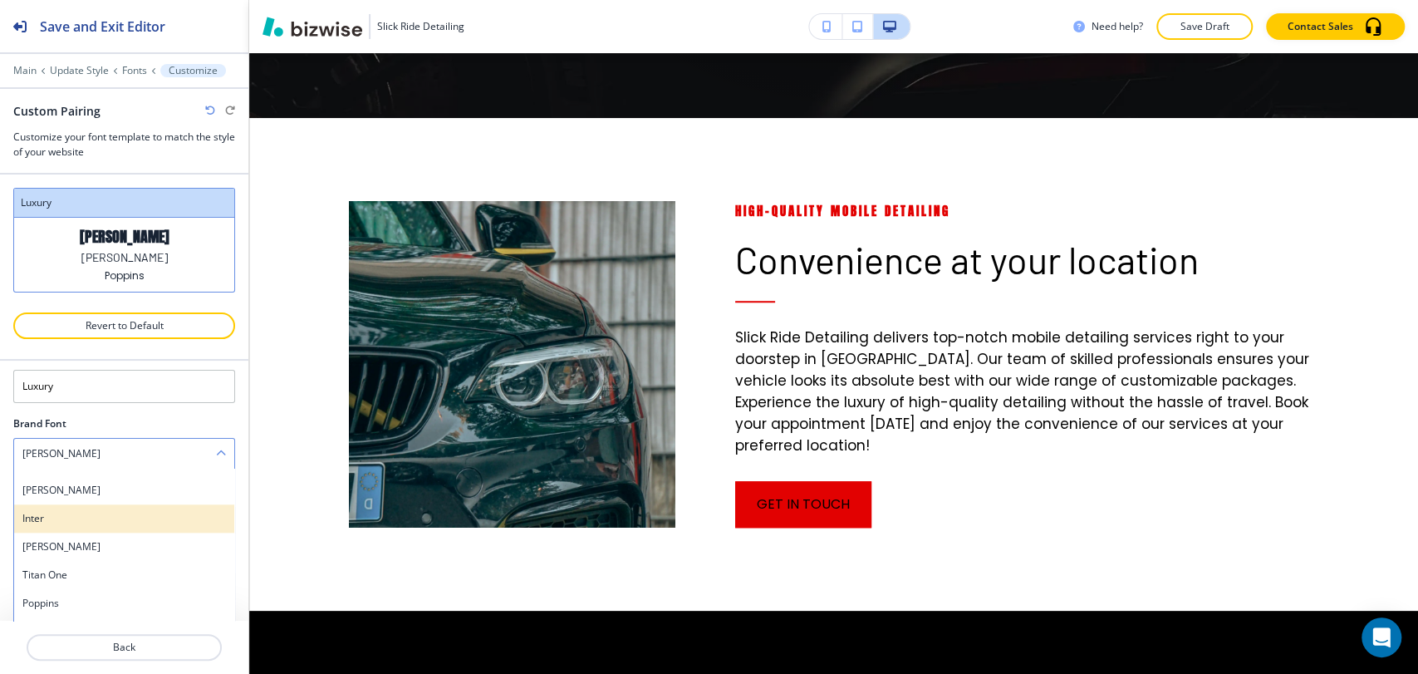
click at [110, 514] on h4 "Inter" at bounding box center [124, 518] width 204 height 15
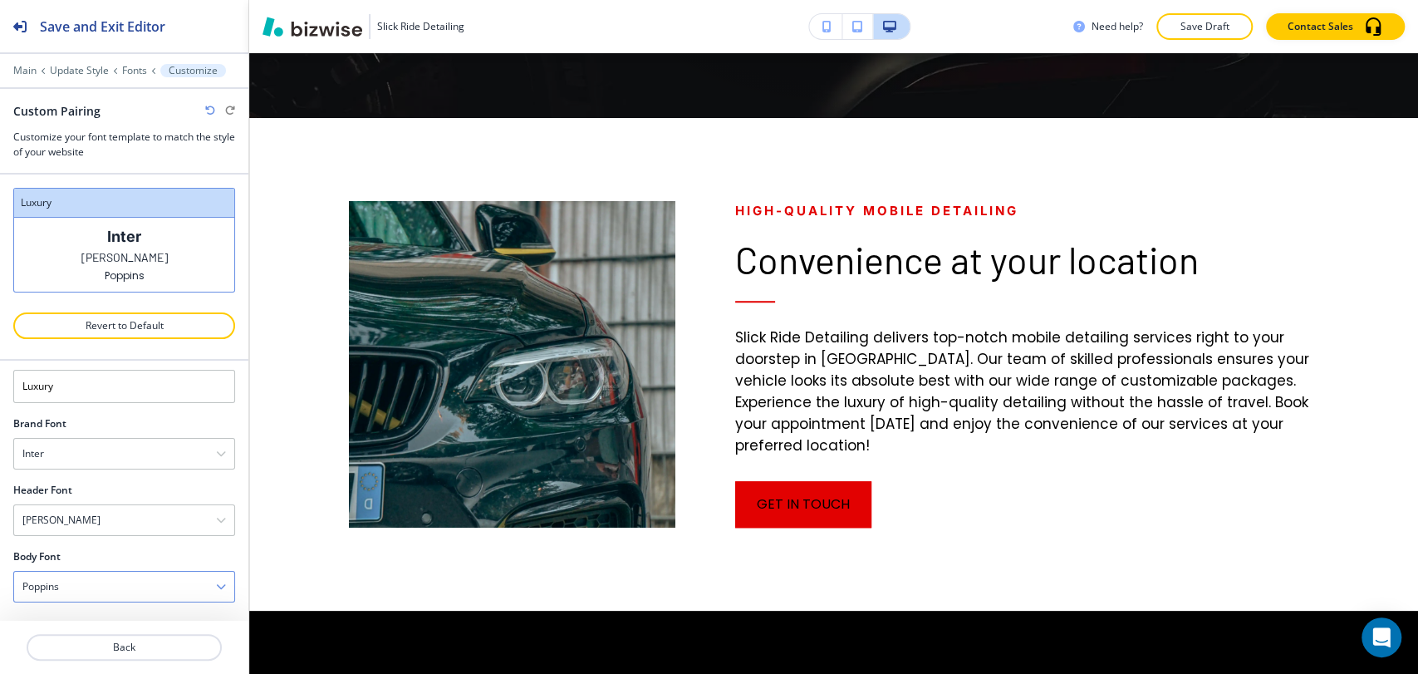
click at [111, 581] on div "Poppins" at bounding box center [124, 587] width 220 height 30
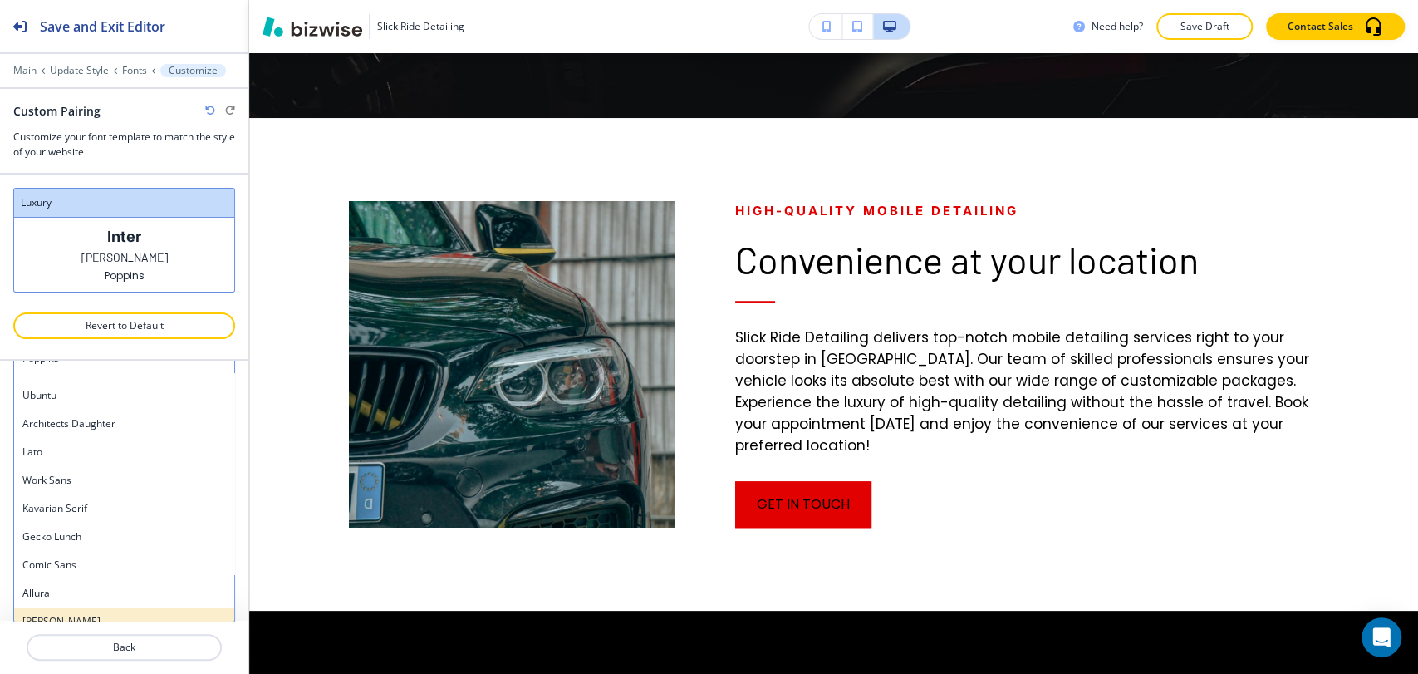
scroll to position [1025, 0]
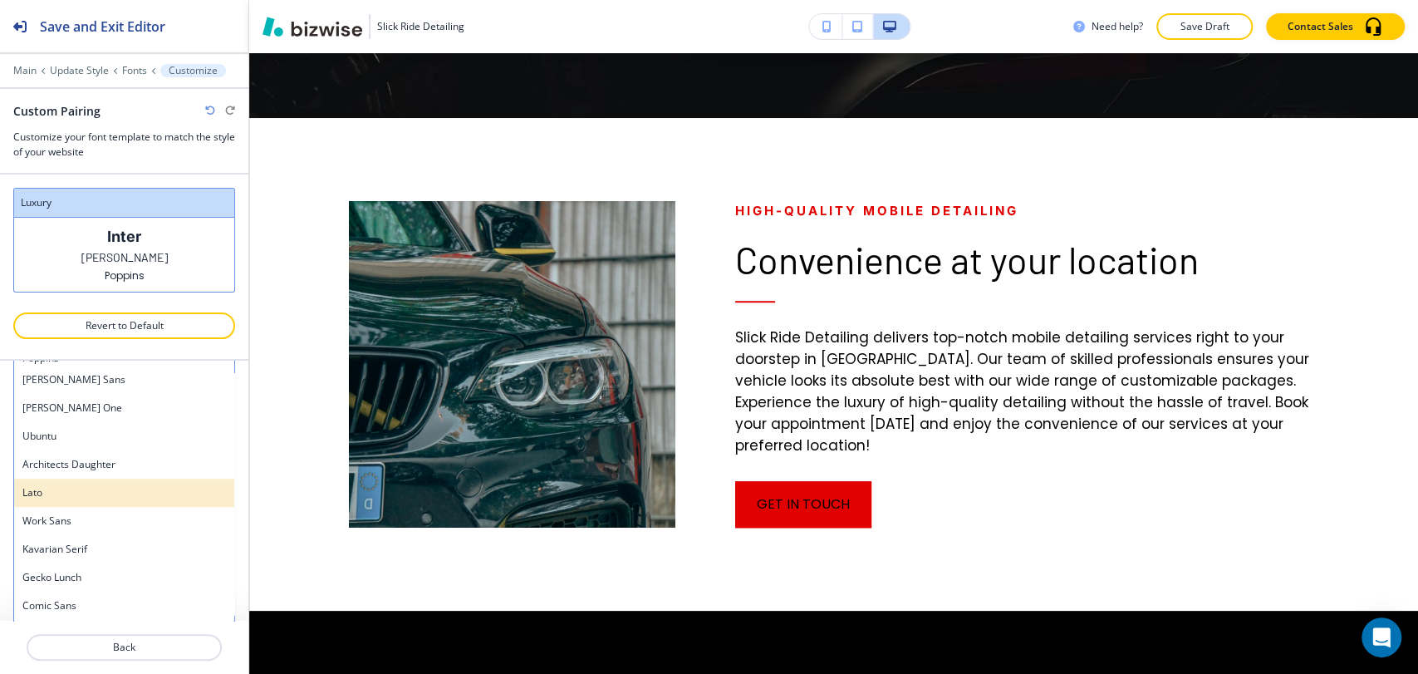
click at [104, 488] on h4 "Lato" at bounding box center [124, 492] width 204 height 15
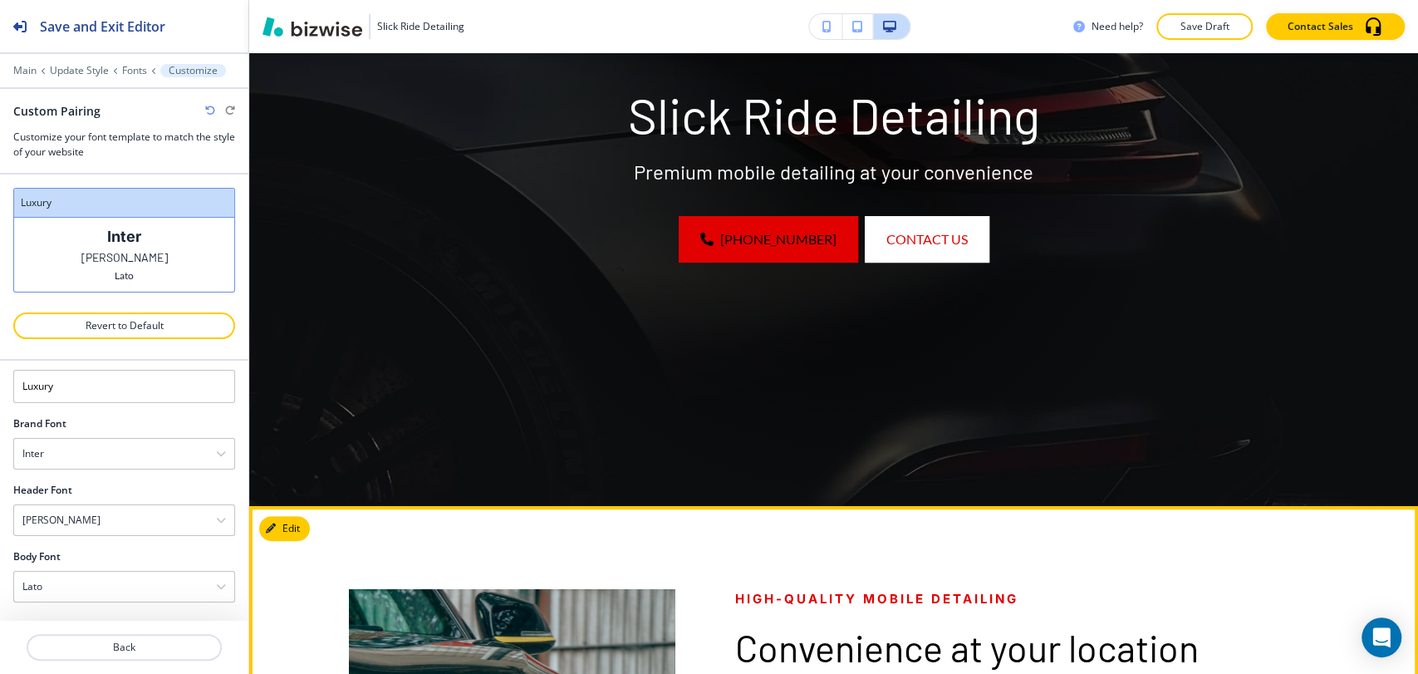
scroll to position [553, 0]
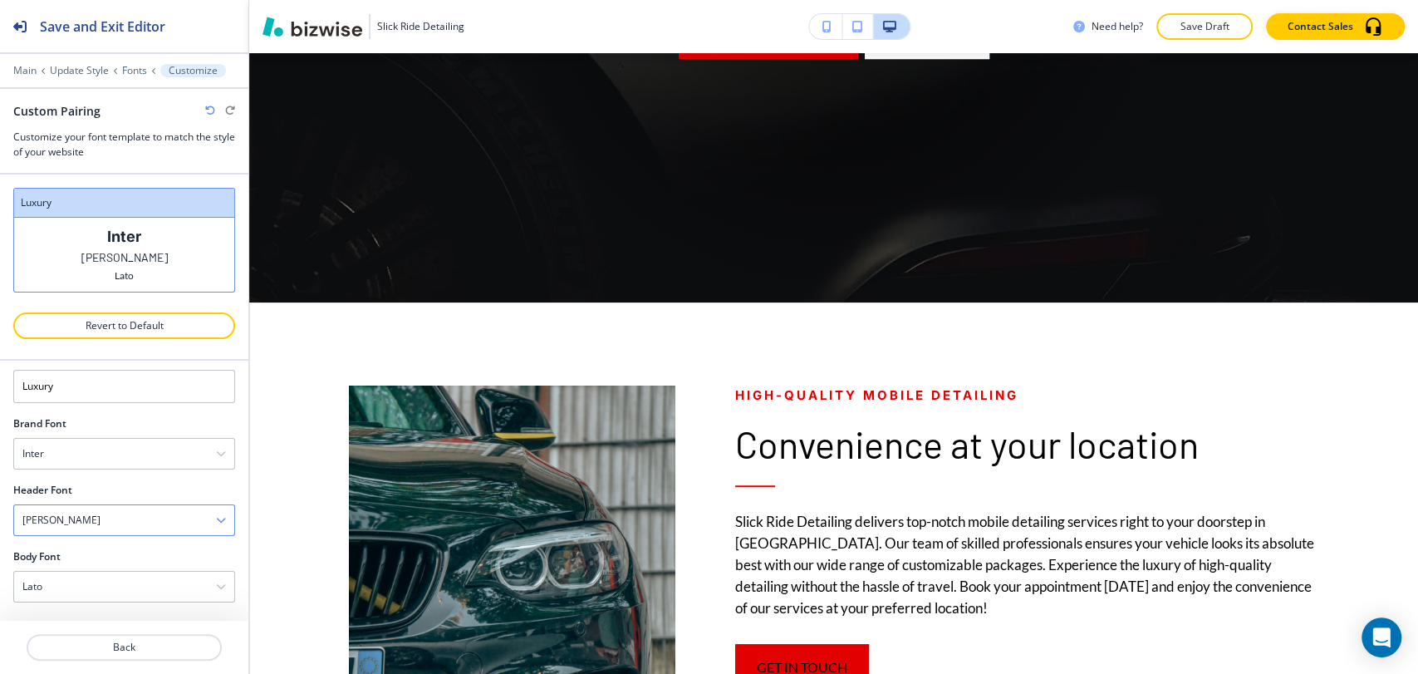
click at [145, 525] on div "[PERSON_NAME]" at bounding box center [124, 520] width 220 height 30
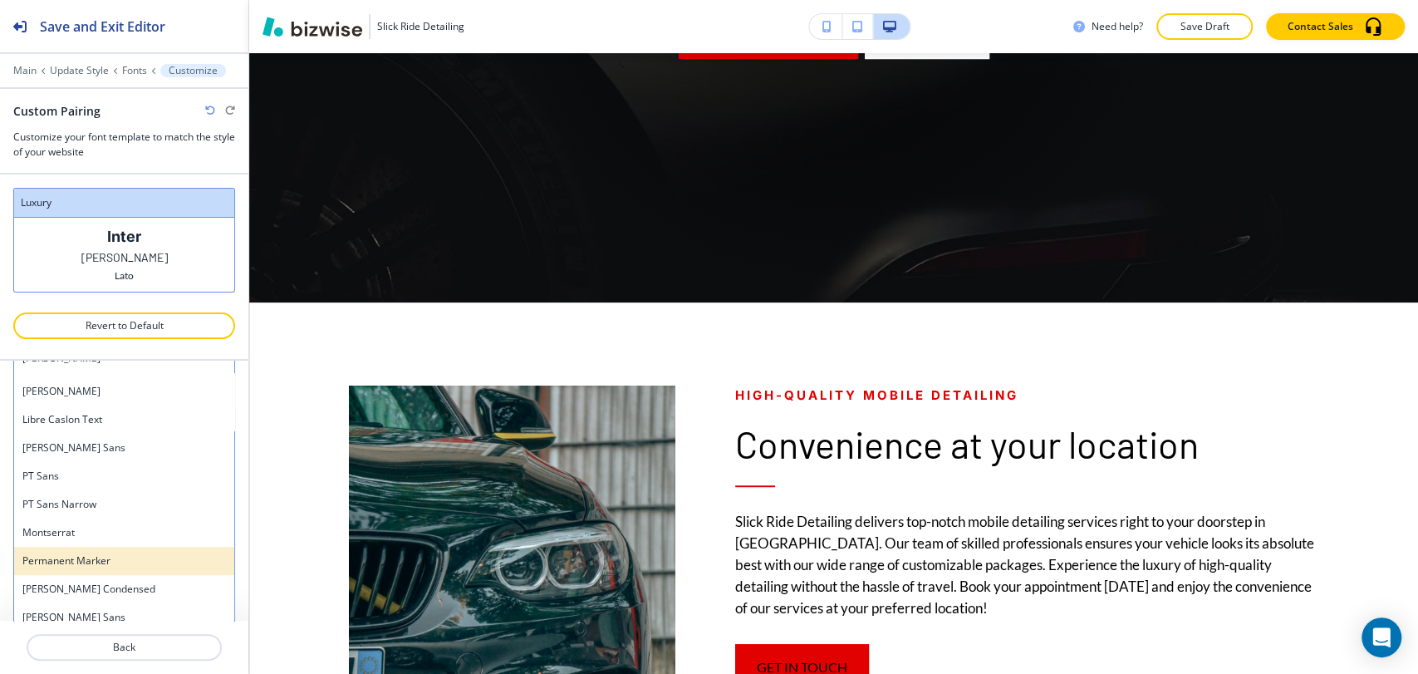
scroll to position [744, 0]
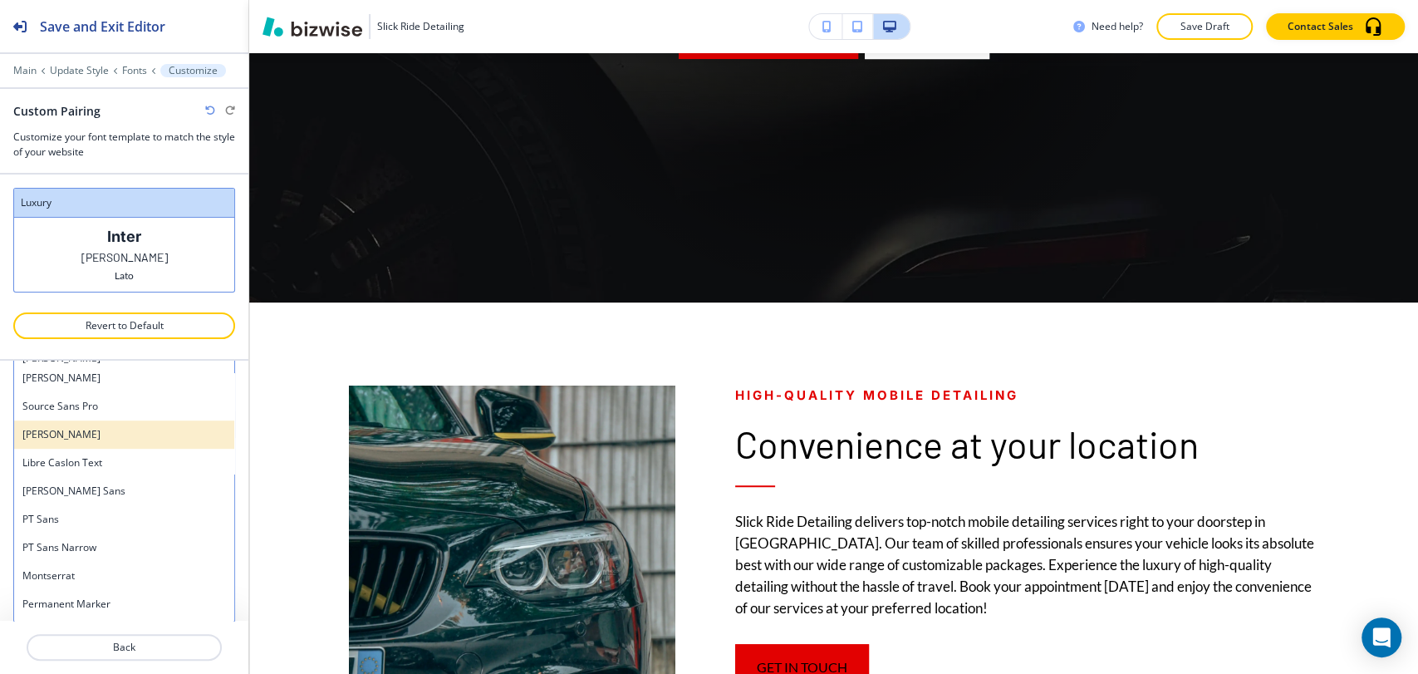
click at [80, 431] on h4 "[PERSON_NAME]" at bounding box center [124, 434] width 204 height 15
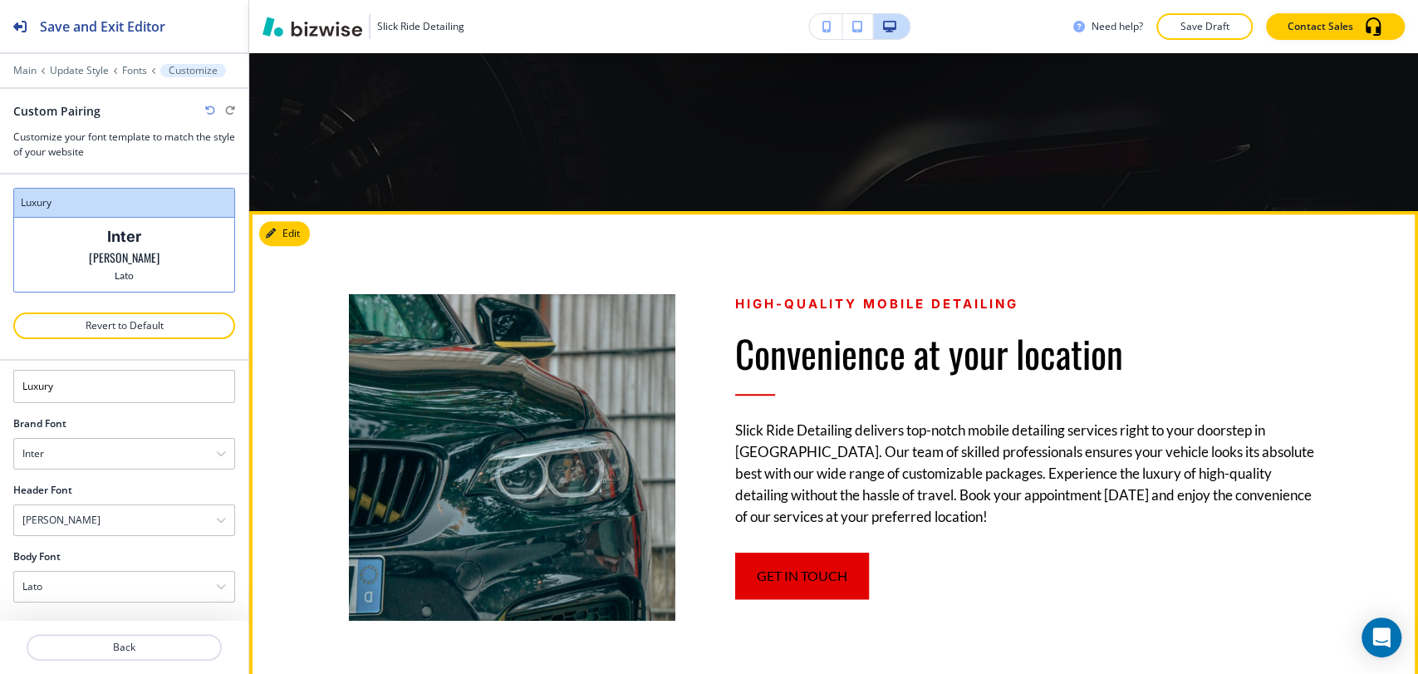
scroll to position [646, 0]
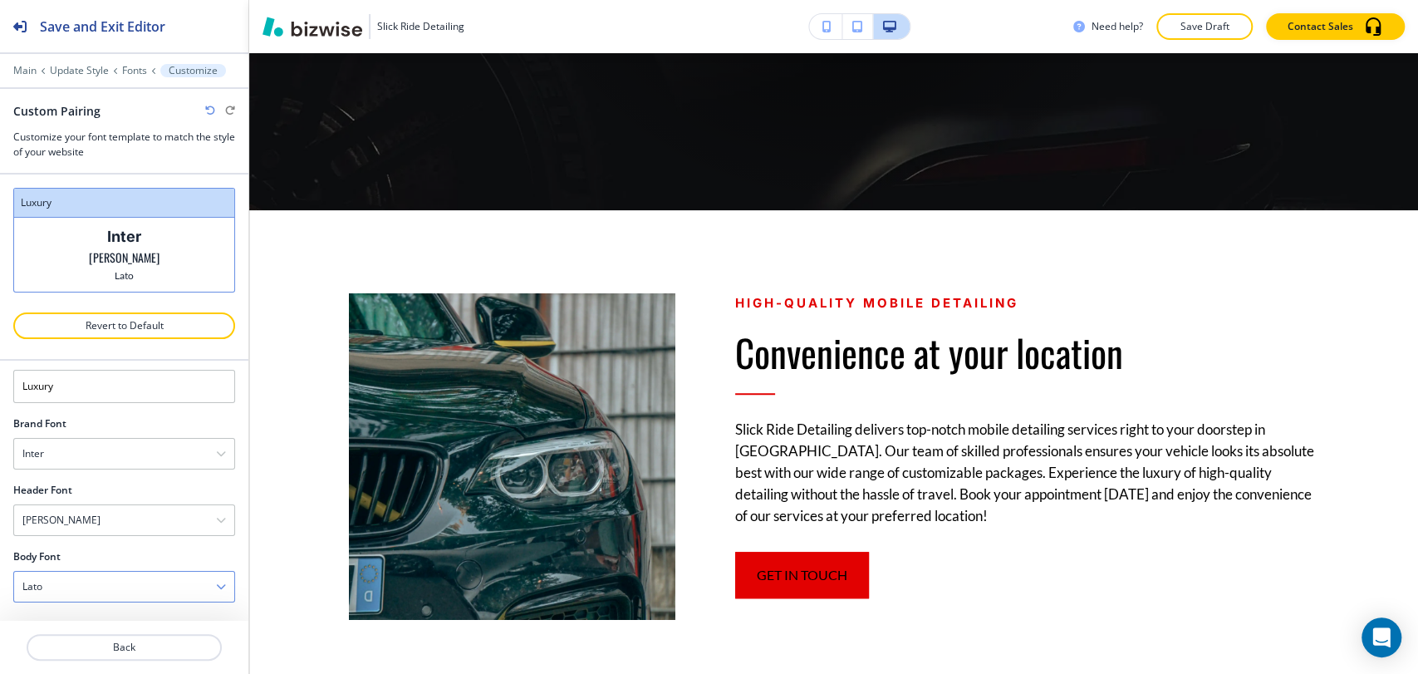
click at [129, 586] on div "Lato" at bounding box center [124, 587] width 220 height 30
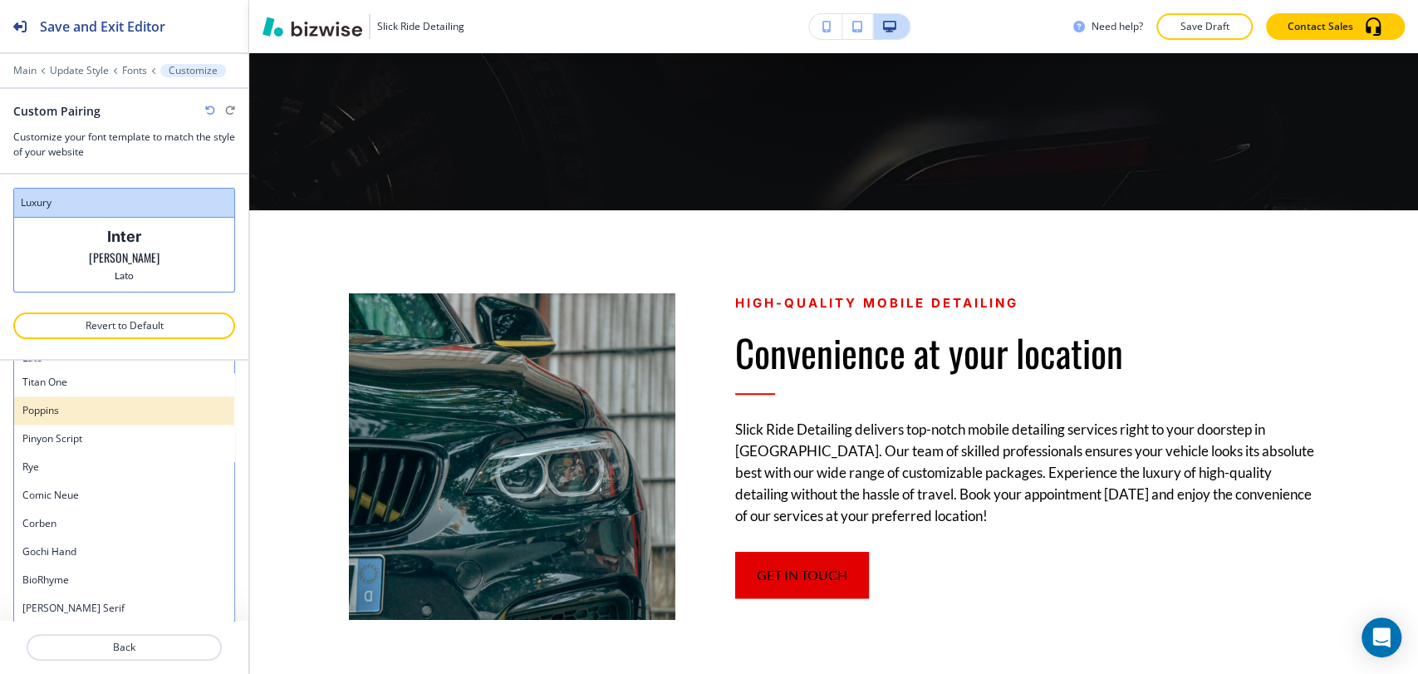
click at [117, 407] on h4 "Poppins" at bounding box center [124, 410] width 204 height 15
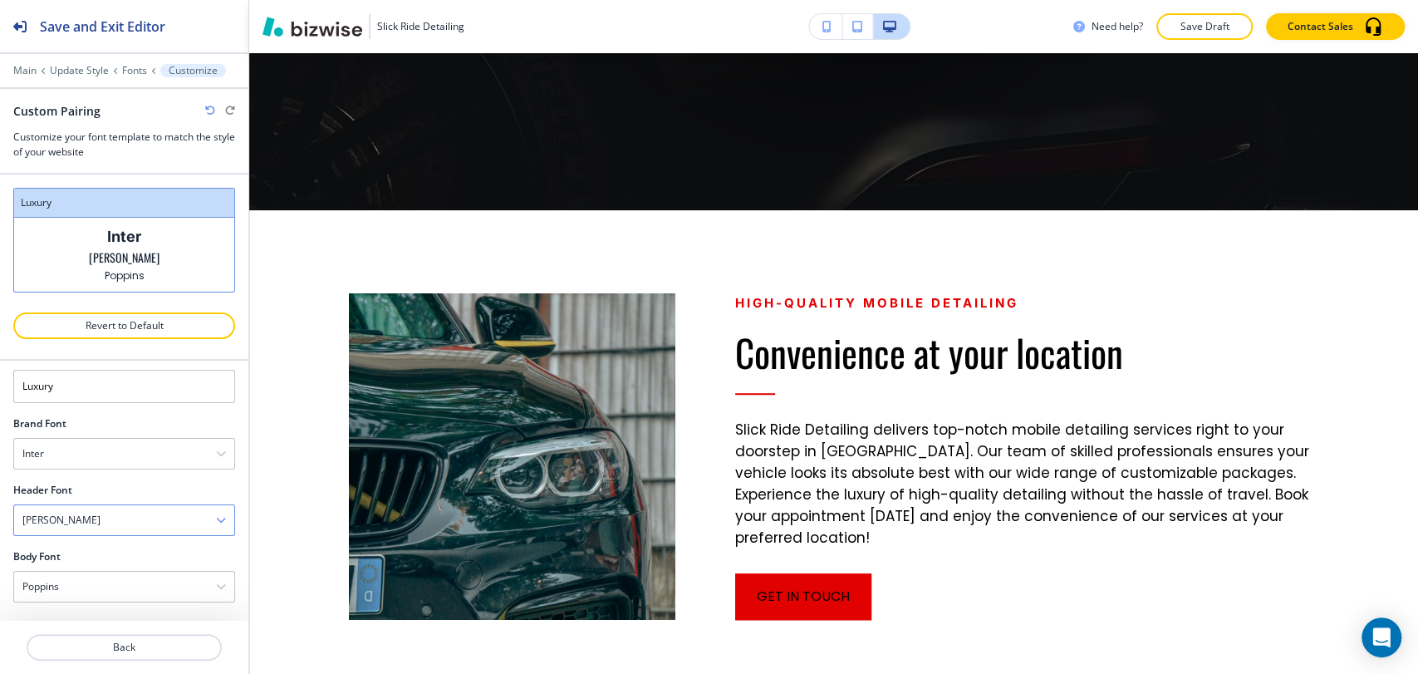
click at [165, 519] on div "[PERSON_NAME]" at bounding box center [124, 520] width 220 height 30
click at [122, 566] on div "Inter" at bounding box center [124, 580] width 220 height 28
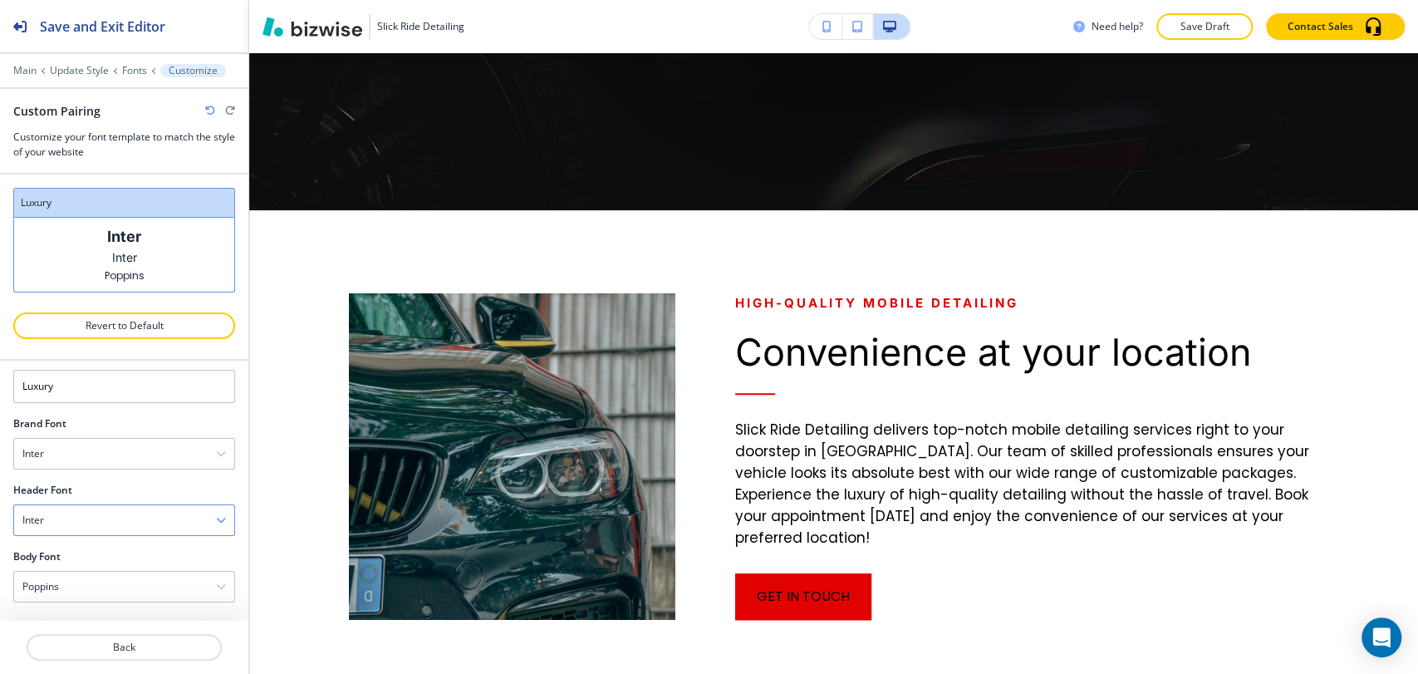
click at [125, 523] on div "Inter" at bounding box center [124, 520] width 220 height 30
click at [112, 559] on div "[PERSON_NAME]" at bounding box center [124, 552] width 220 height 28
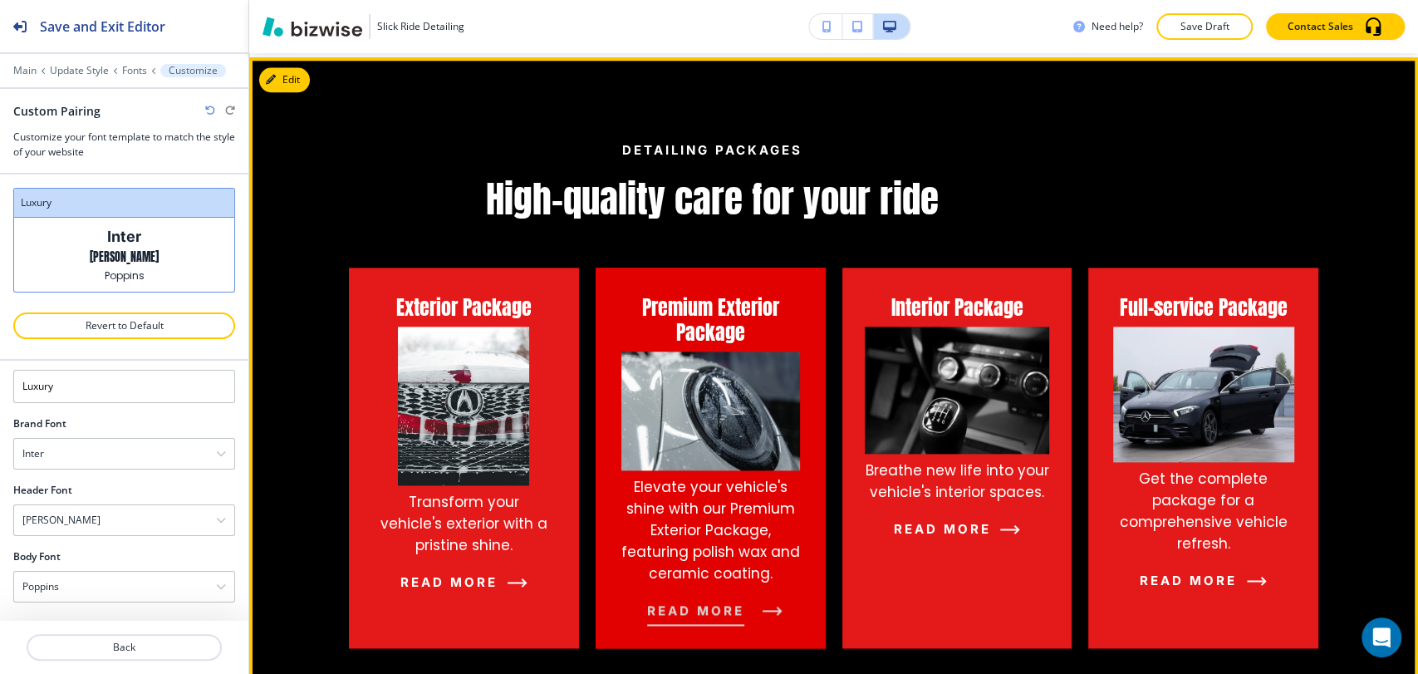
scroll to position [1292, 0]
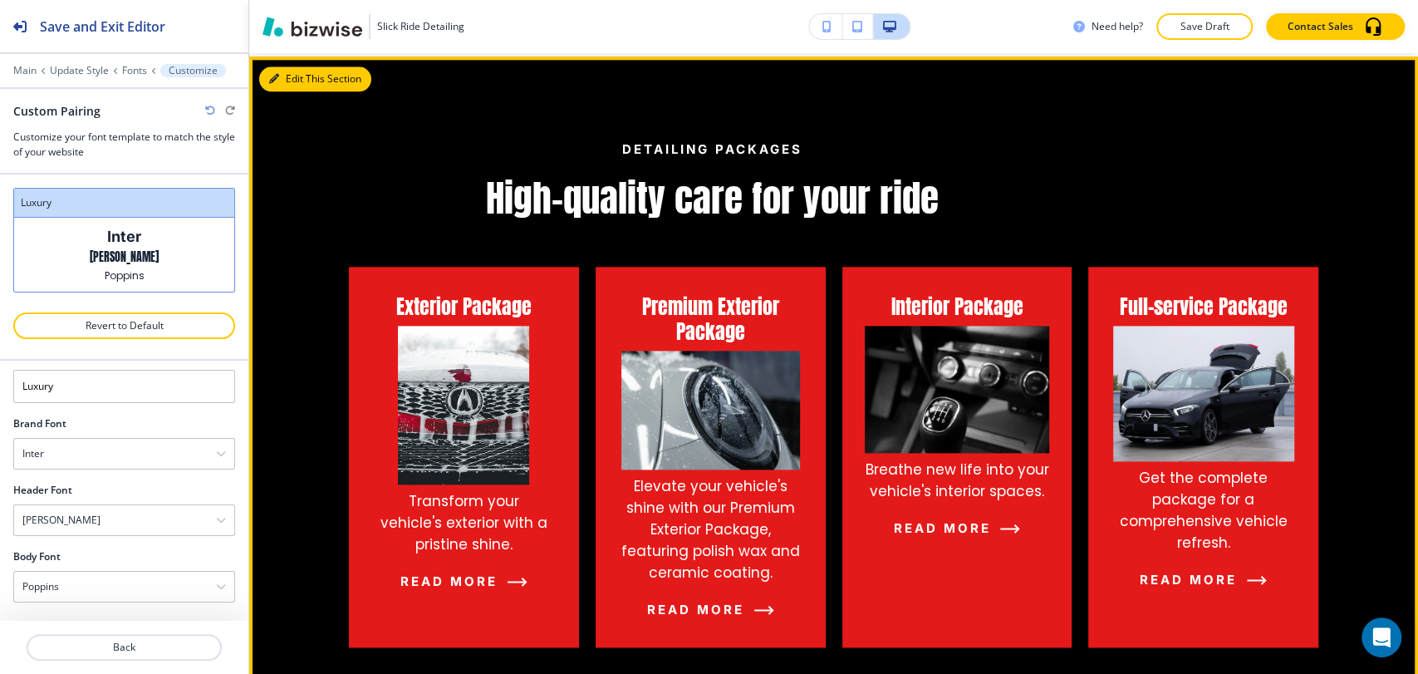
click at [292, 81] on button "Edit This Section" at bounding box center [315, 78] width 112 height 25
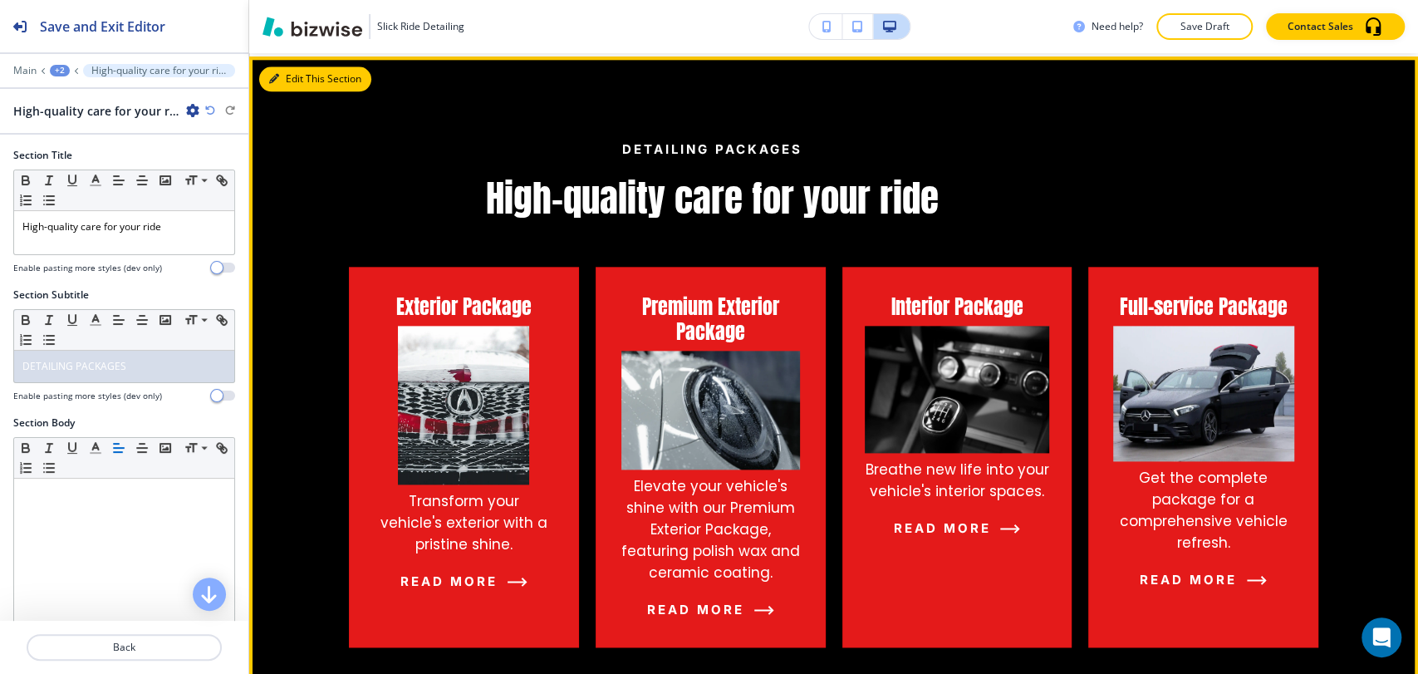
scroll to position [1295, 0]
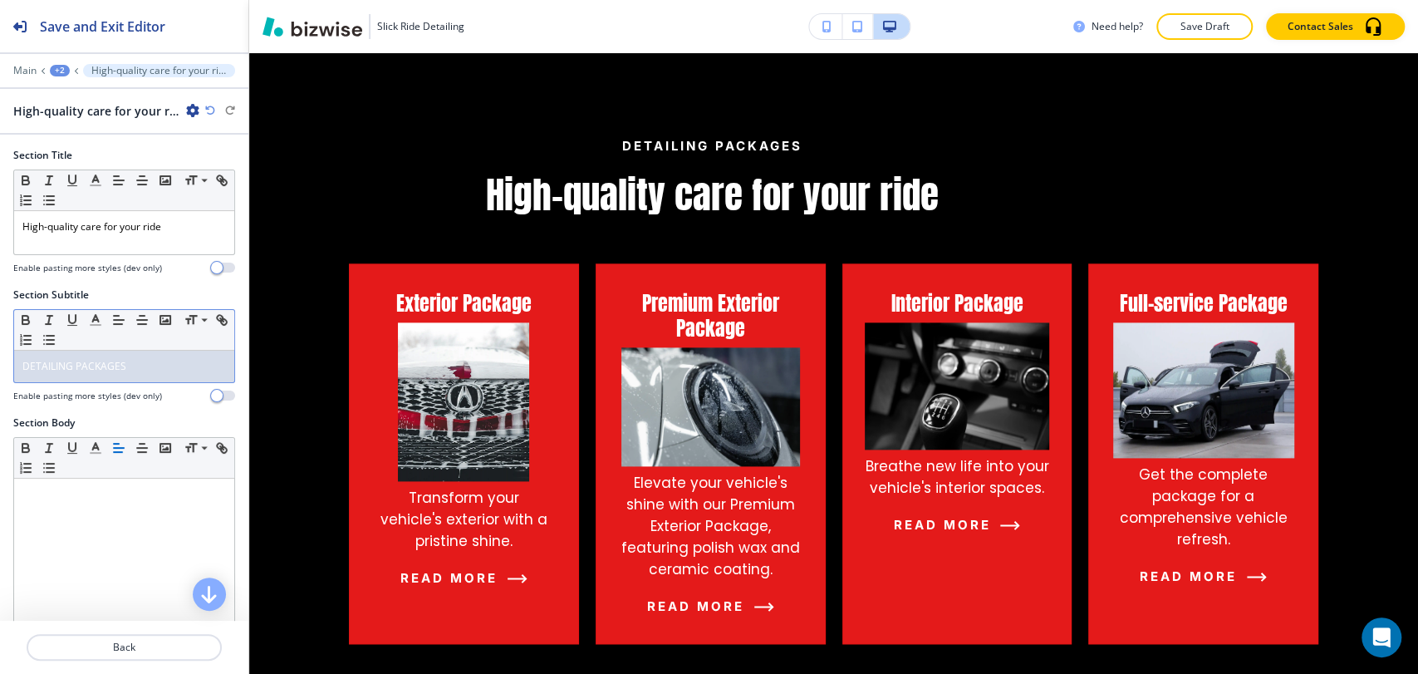
click at [108, 366] on span "DETAILING PACKAGES" at bounding box center [74, 366] width 104 height 14
copy span "DETAILING PACKAGES"
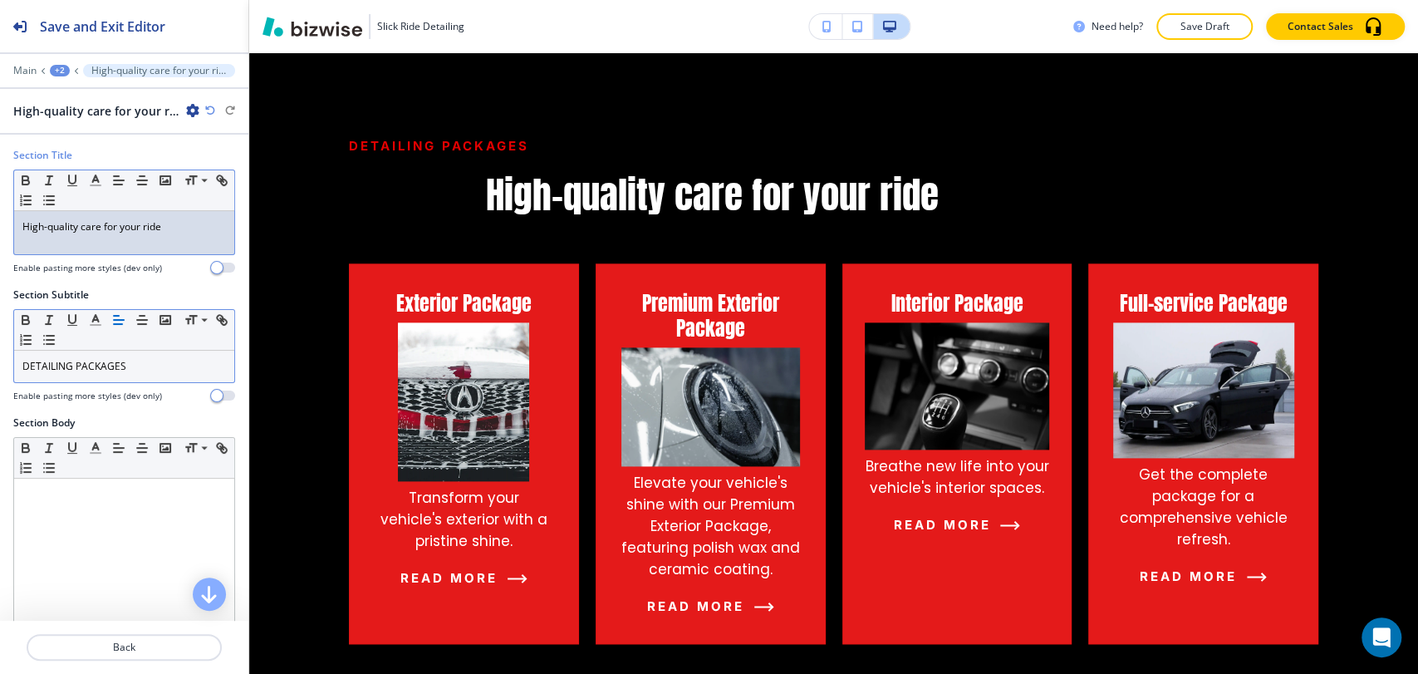
click at [130, 219] on p "High-quality care for your ride" at bounding box center [124, 226] width 204 height 15
copy p "High-quality care for your ride"
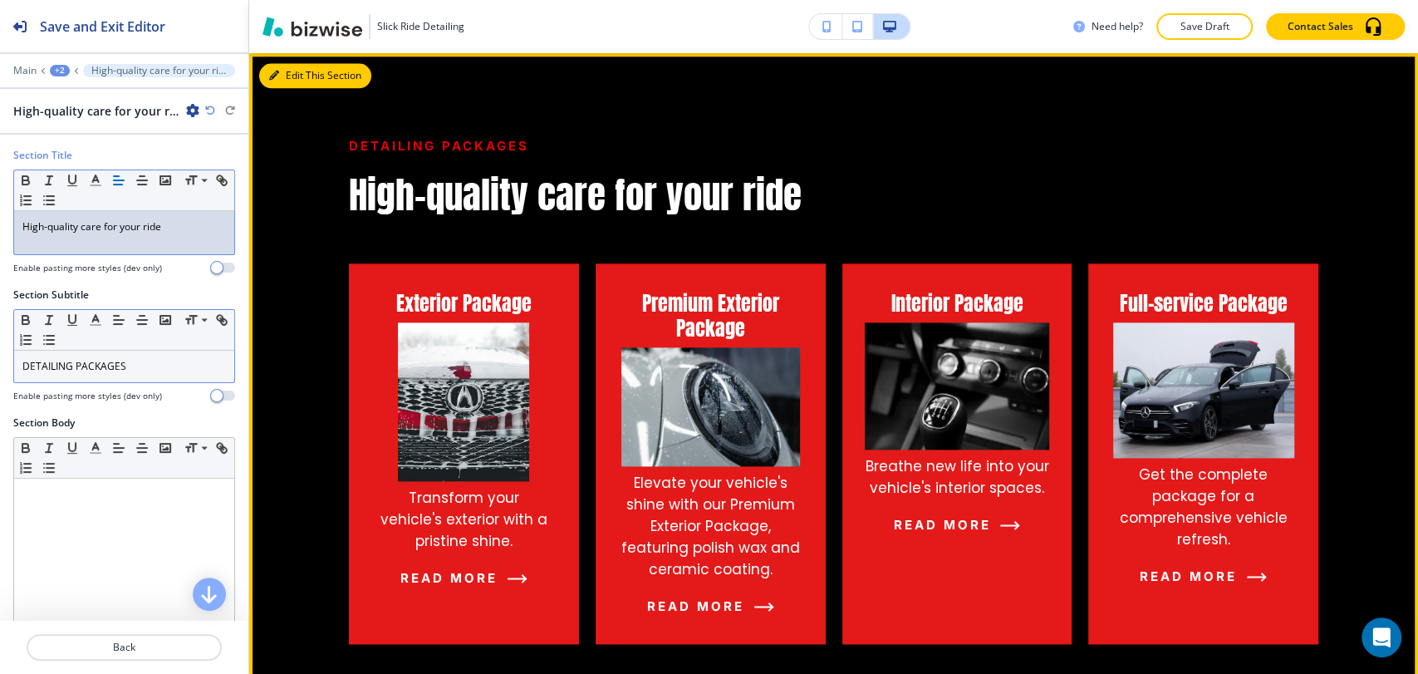
click at [288, 70] on button "Edit This Section" at bounding box center [315, 75] width 112 height 25
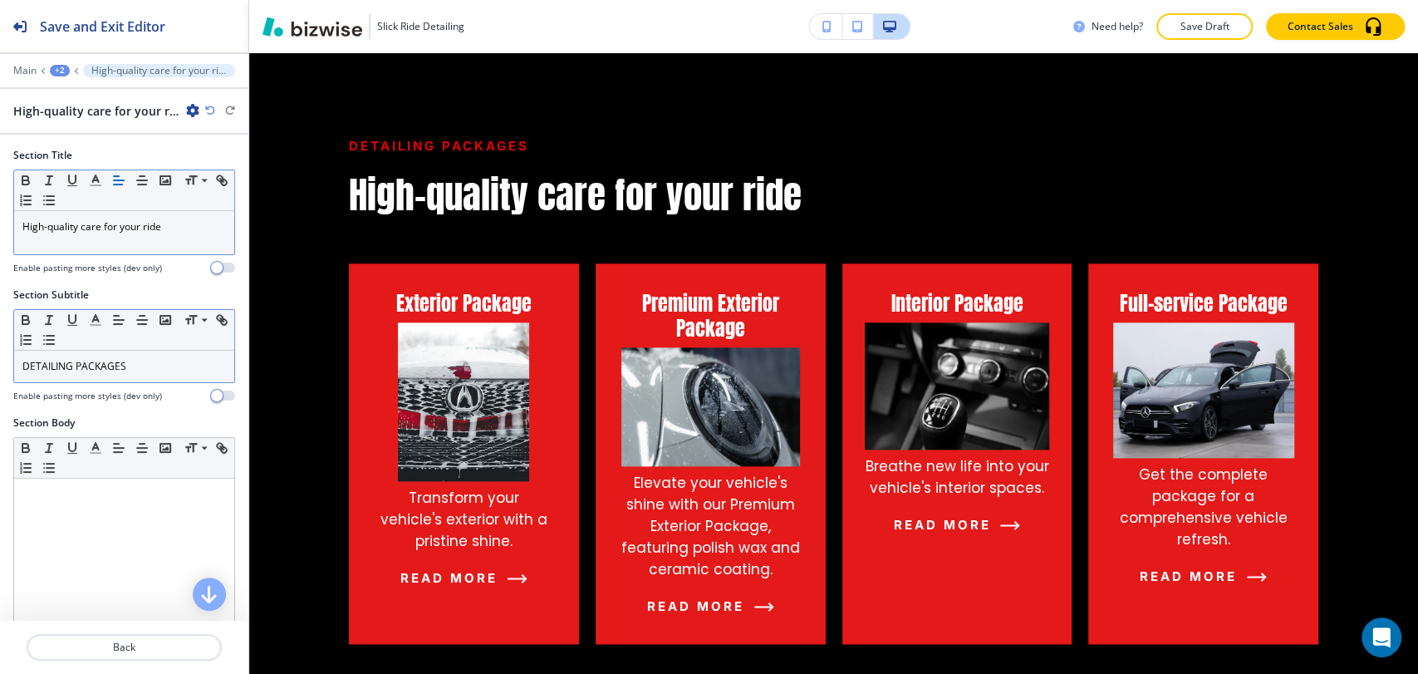
scroll to position [687, 0]
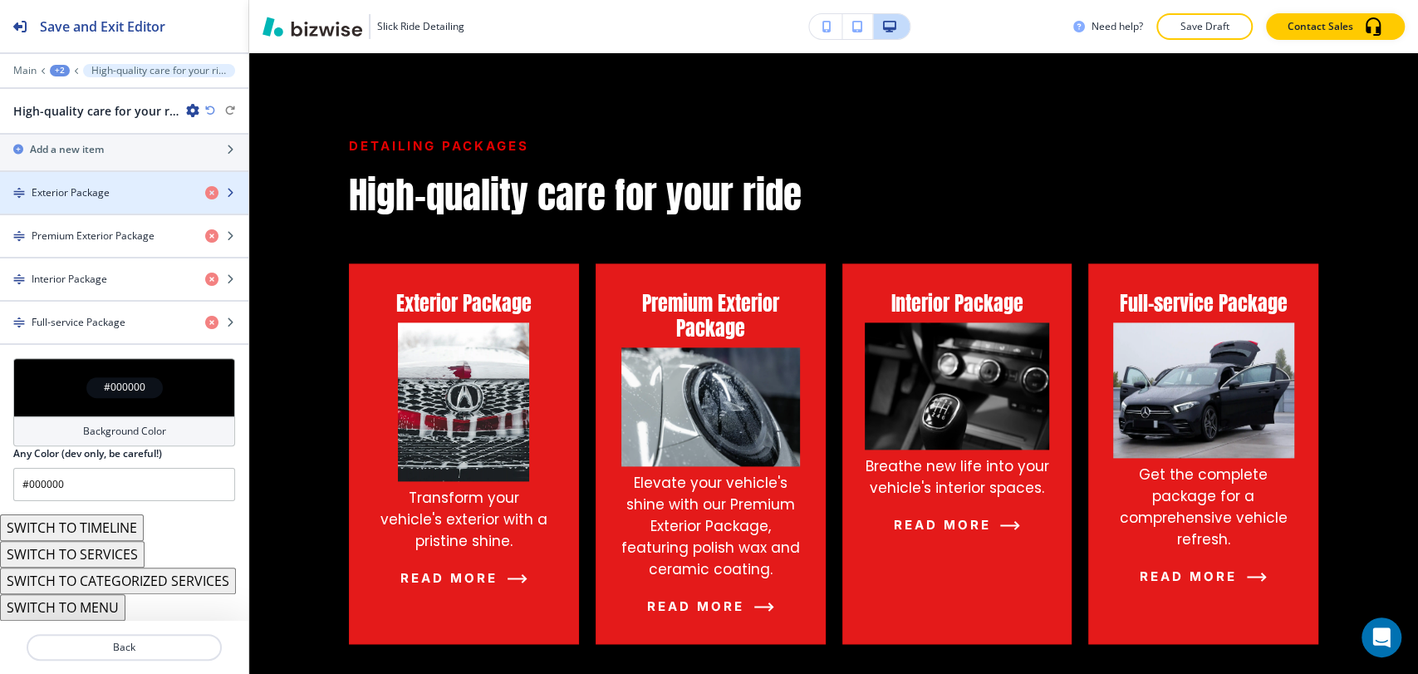
click at [127, 200] on div "button" at bounding box center [124, 206] width 248 height 13
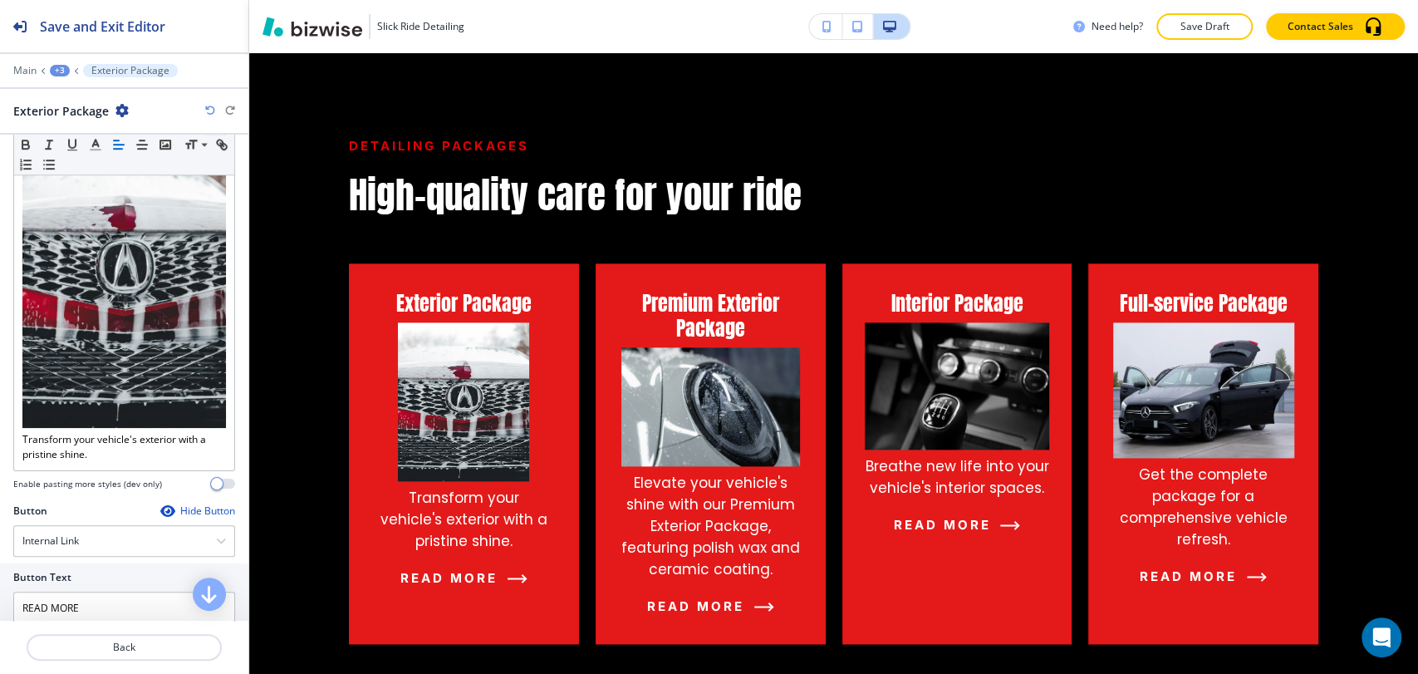
scroll to position [633, 0]
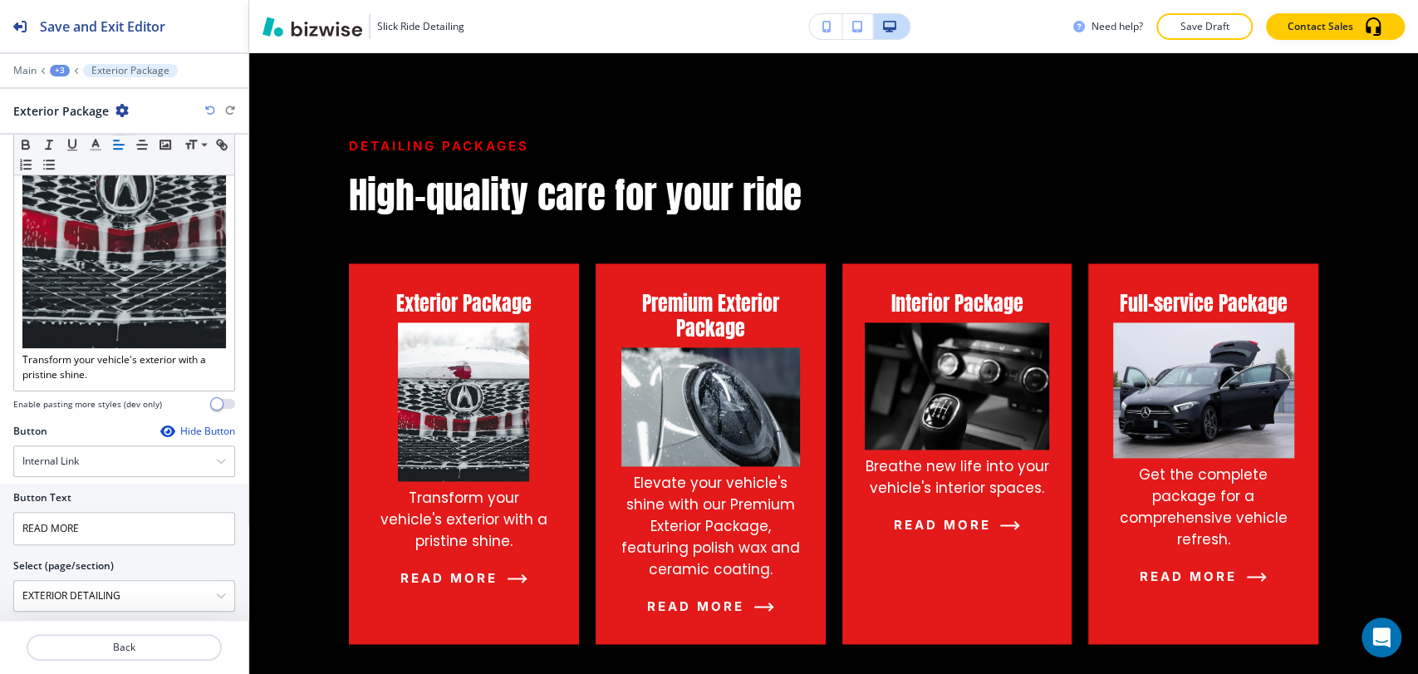
click at [61, 71] on div "+3" at bounding box center [60, 71] width 20 height 12
click at [89, 155] on p "High-quality care for your ride" at bounding box center [103, 156] width 85 height 15
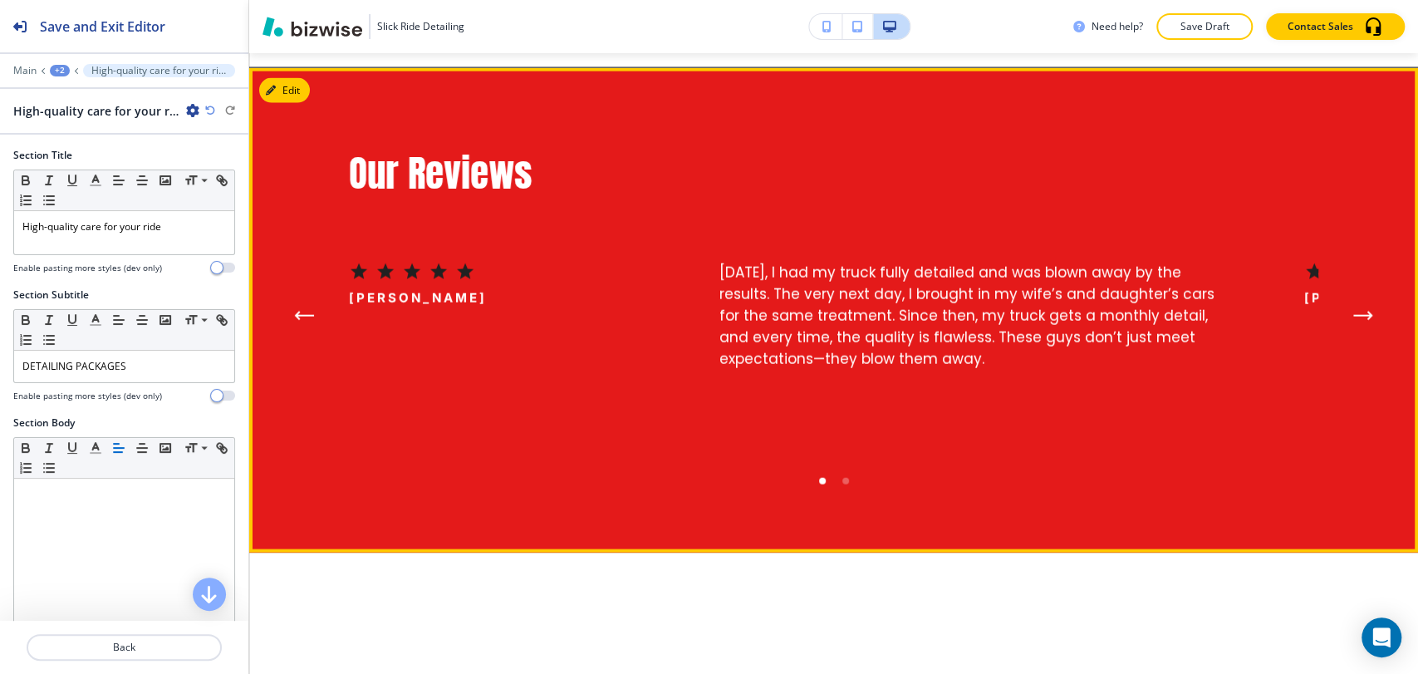
scroll to position [2495, 0]
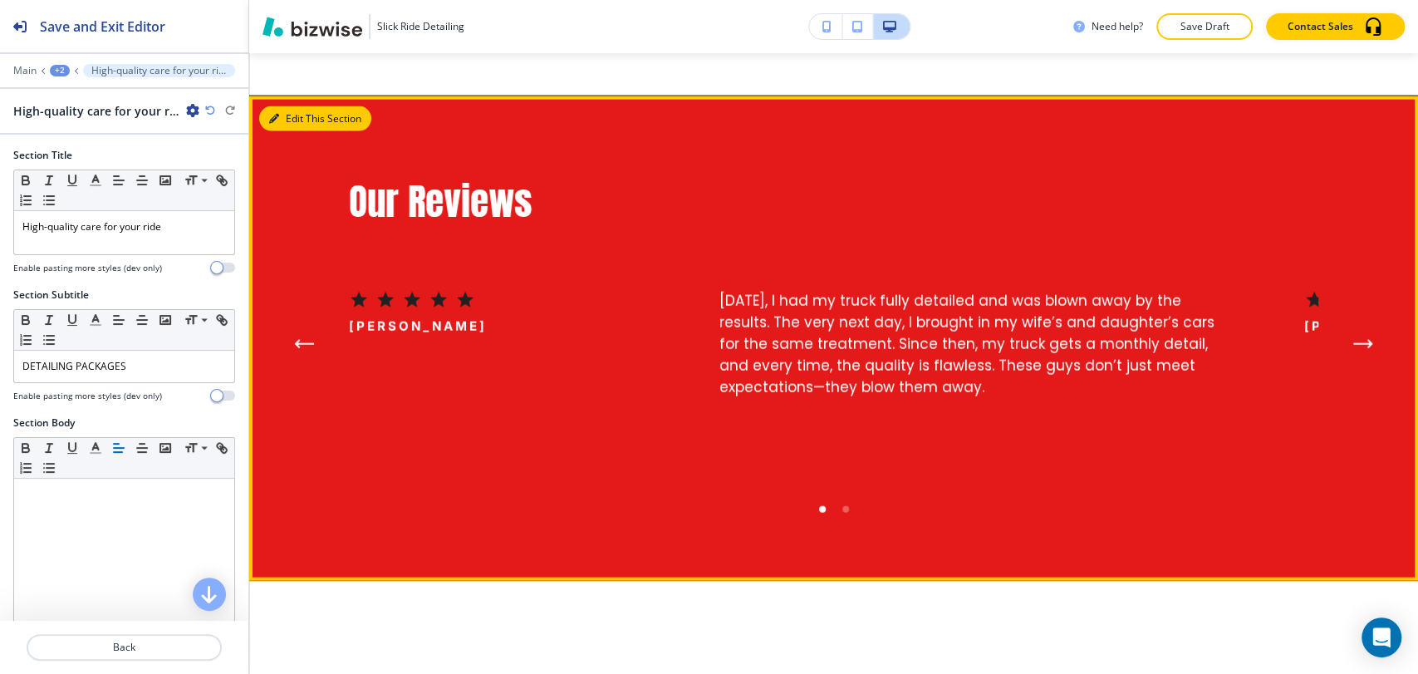
click at [299, 120] on button "Edit This Section" at bounding box center [315, 118] width 112 height 25
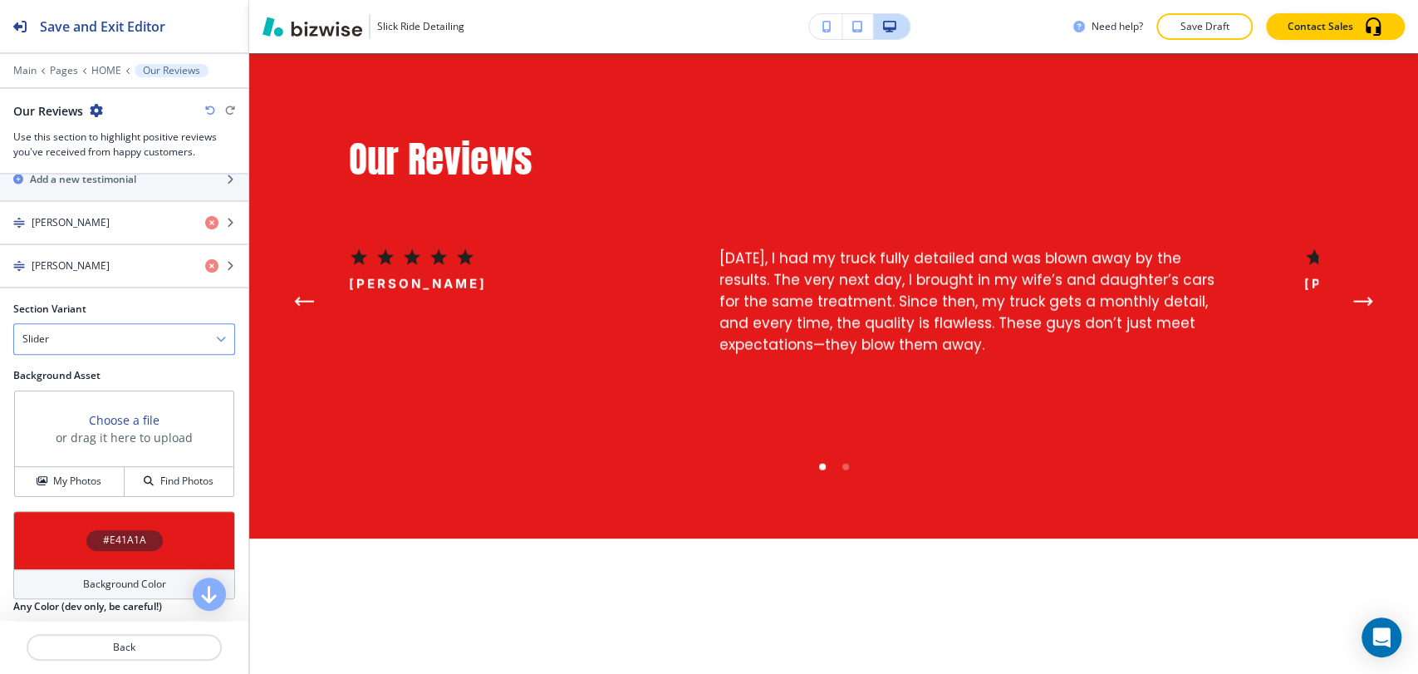
scroll to position [739, 0]
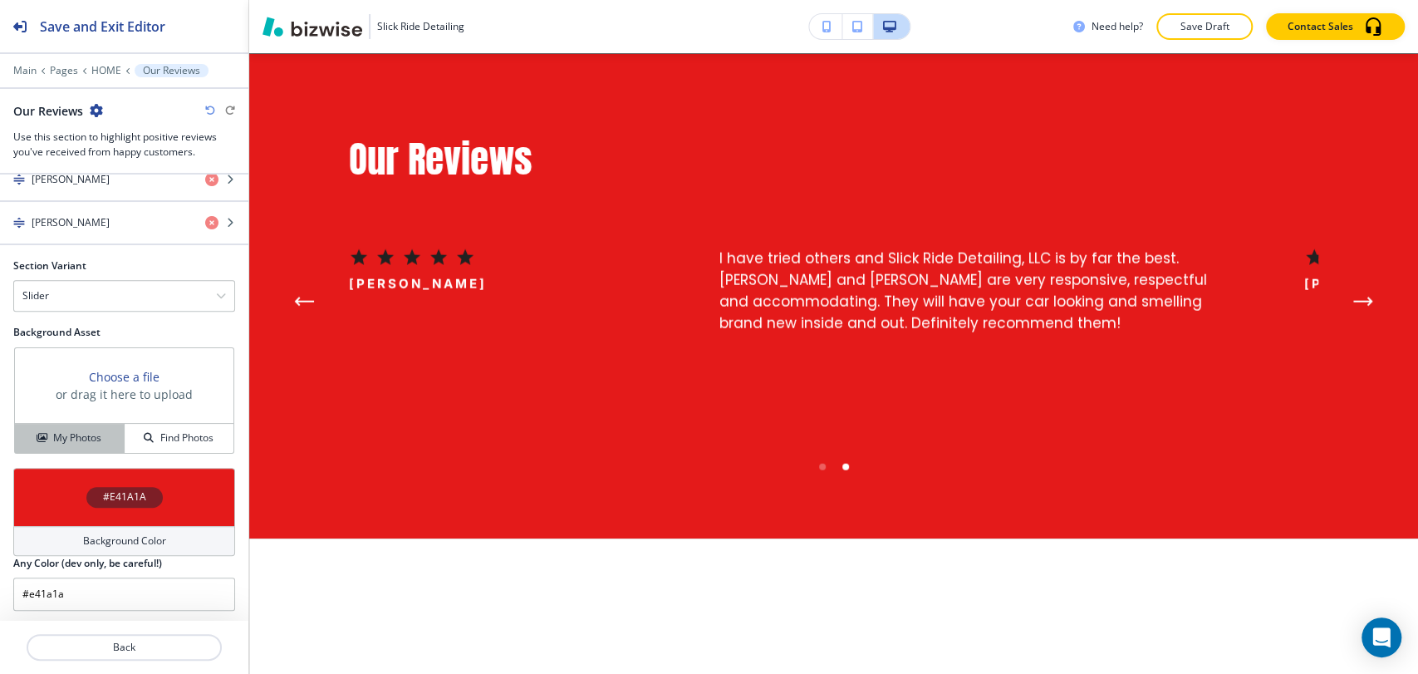
click at [46, 437] on div "My Photos" at bounding box center [69, 437] width 109 height 15
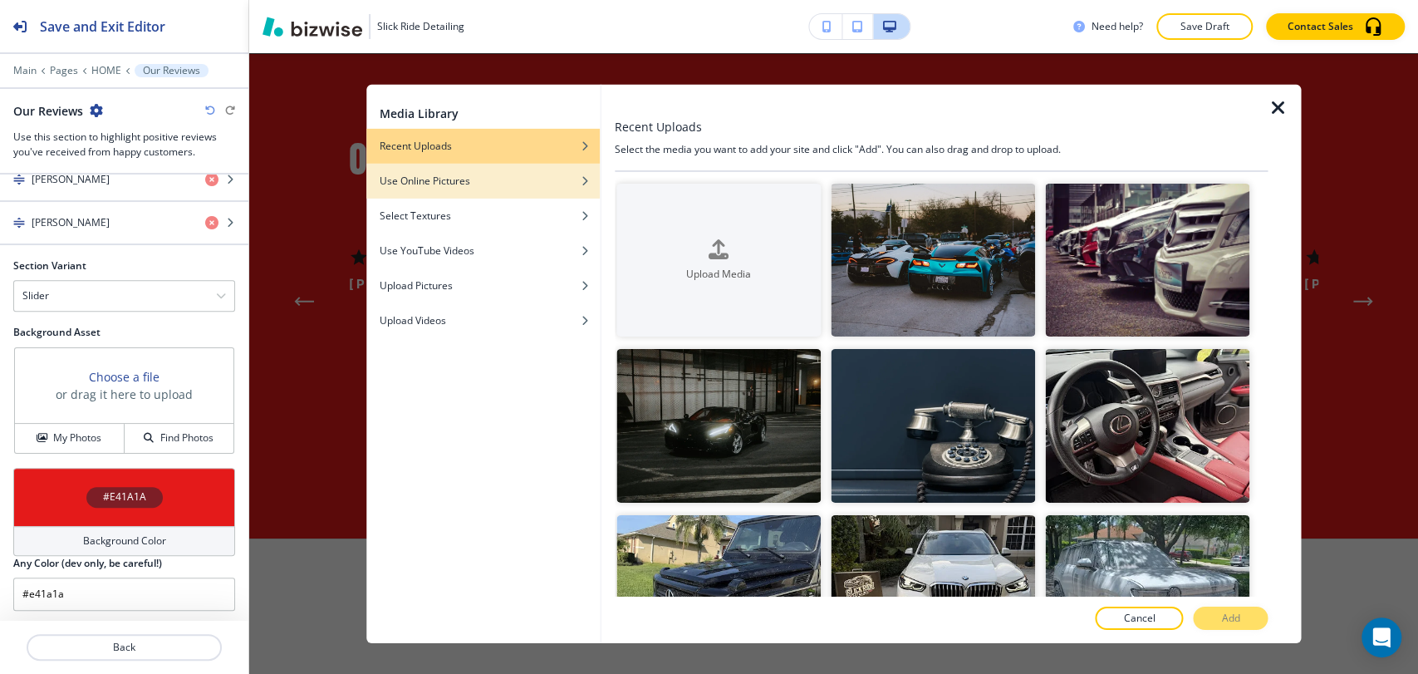
click at [479, 185] on div "Use Online Pictures" at bounding box center [482, 180] width 233 height 15
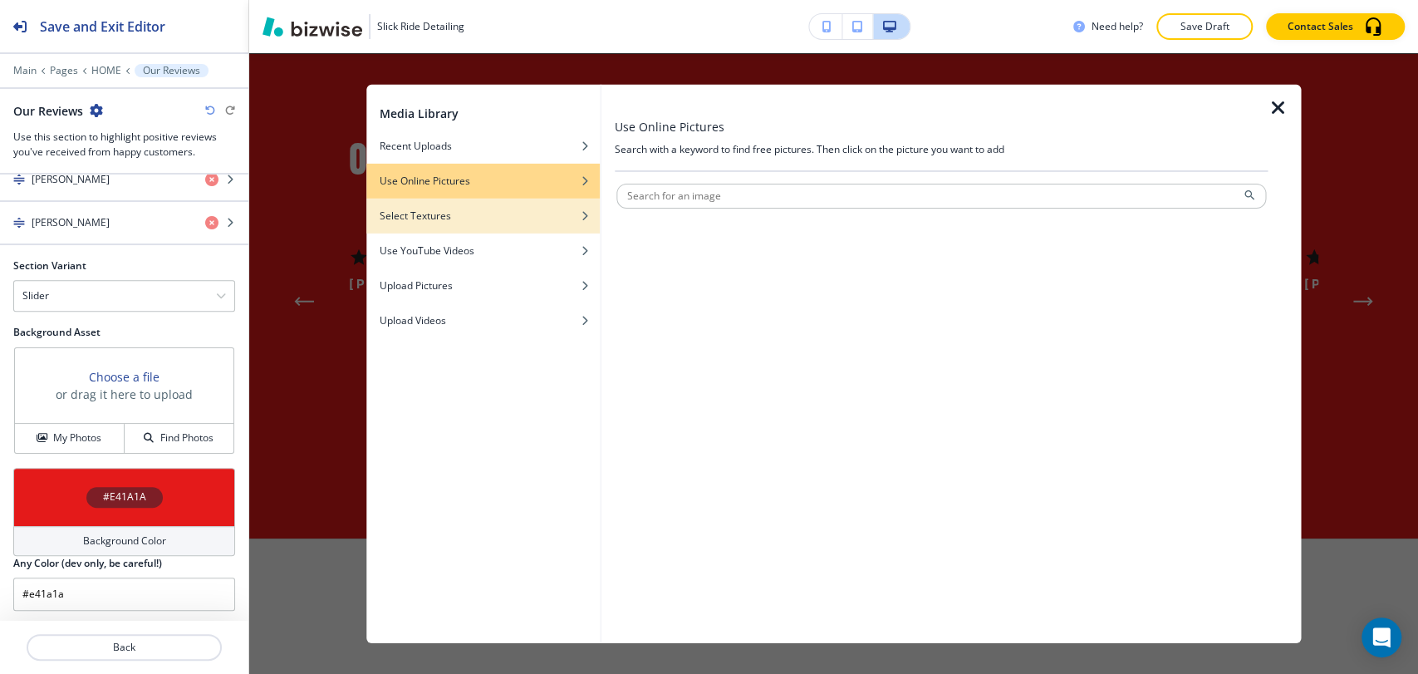
click at [469, 227] on div "button" at bounding box center [482, 228] width 233 height 10
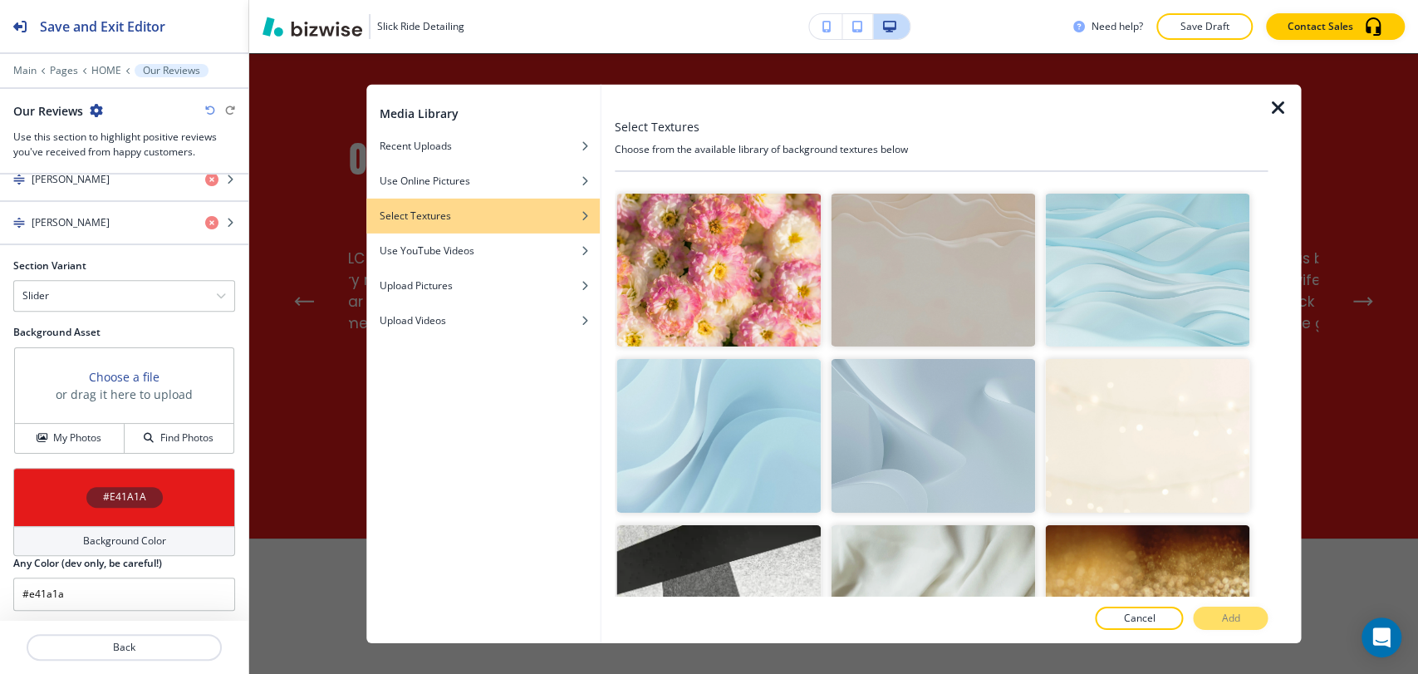
click at [946, 430] on img "button" at bounding box center [933, 436] width 204 height 154
click at [1226, 611] on p "Add" at bounding box center [1230, 618] width 18 height 15
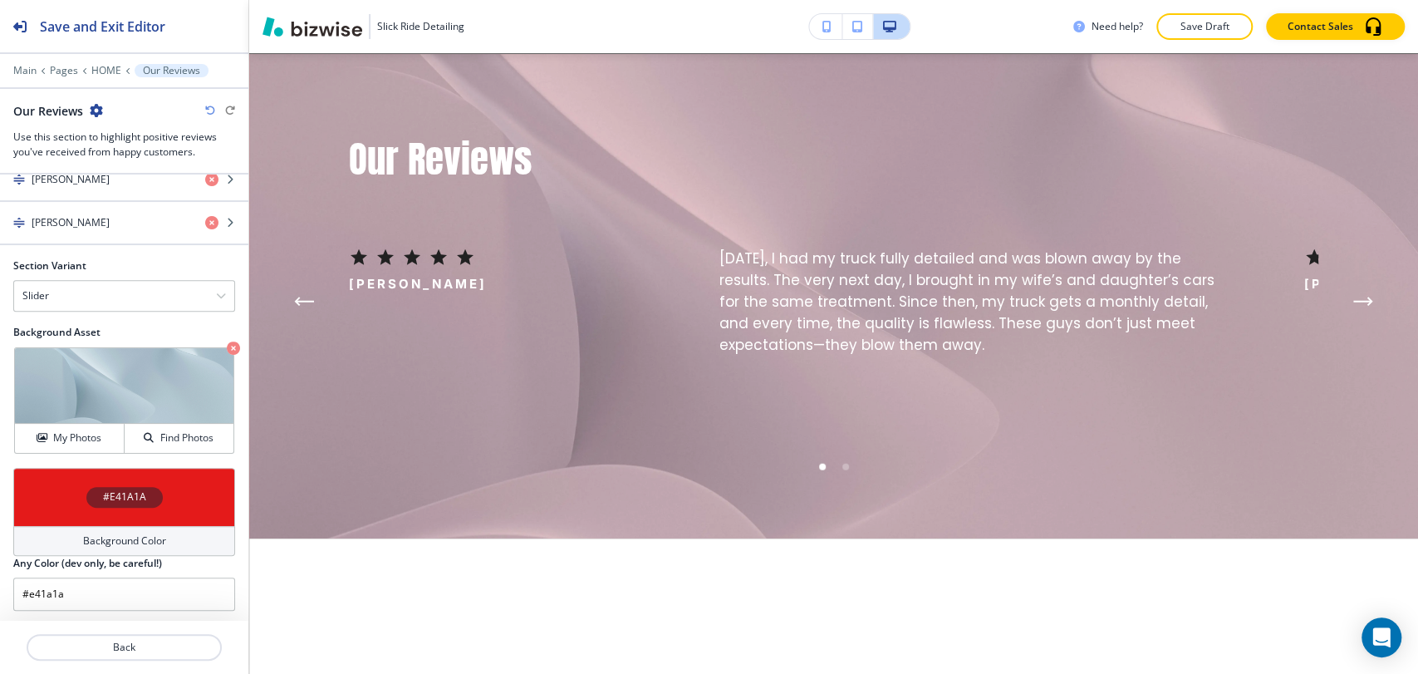
click at [189, 480] on div "#E41A1A" at bounding box center [124, 497] width 222 height 58
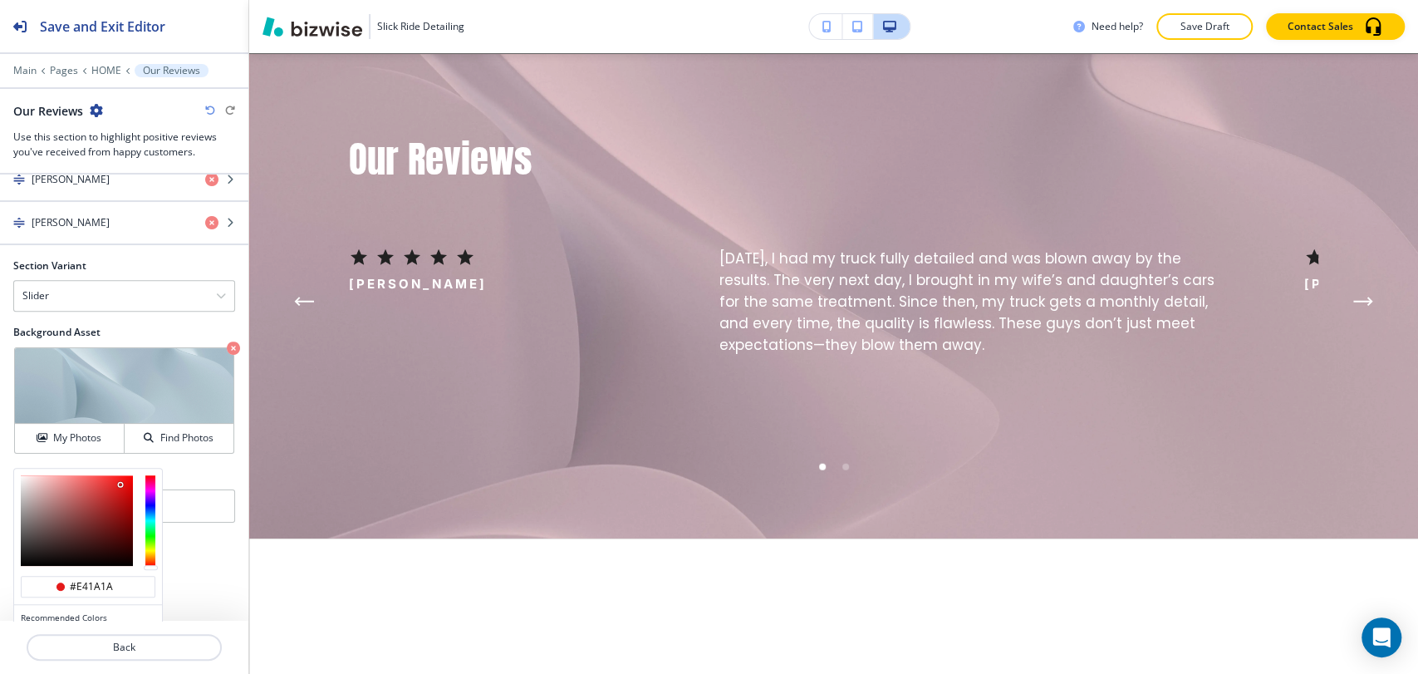
scroll to position [818, 0]
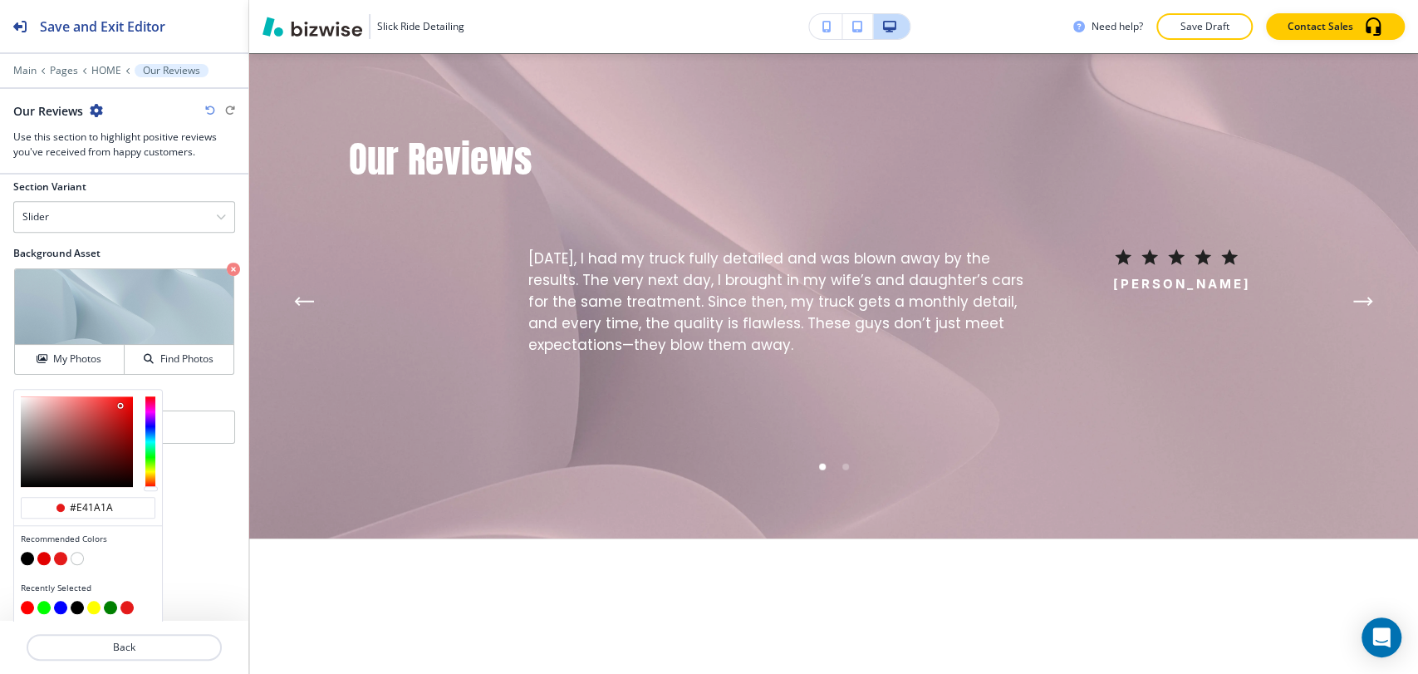
click at [29, 553] on button "button" at bounding box center [27, 558] width 13 height 13
type input "#000000"
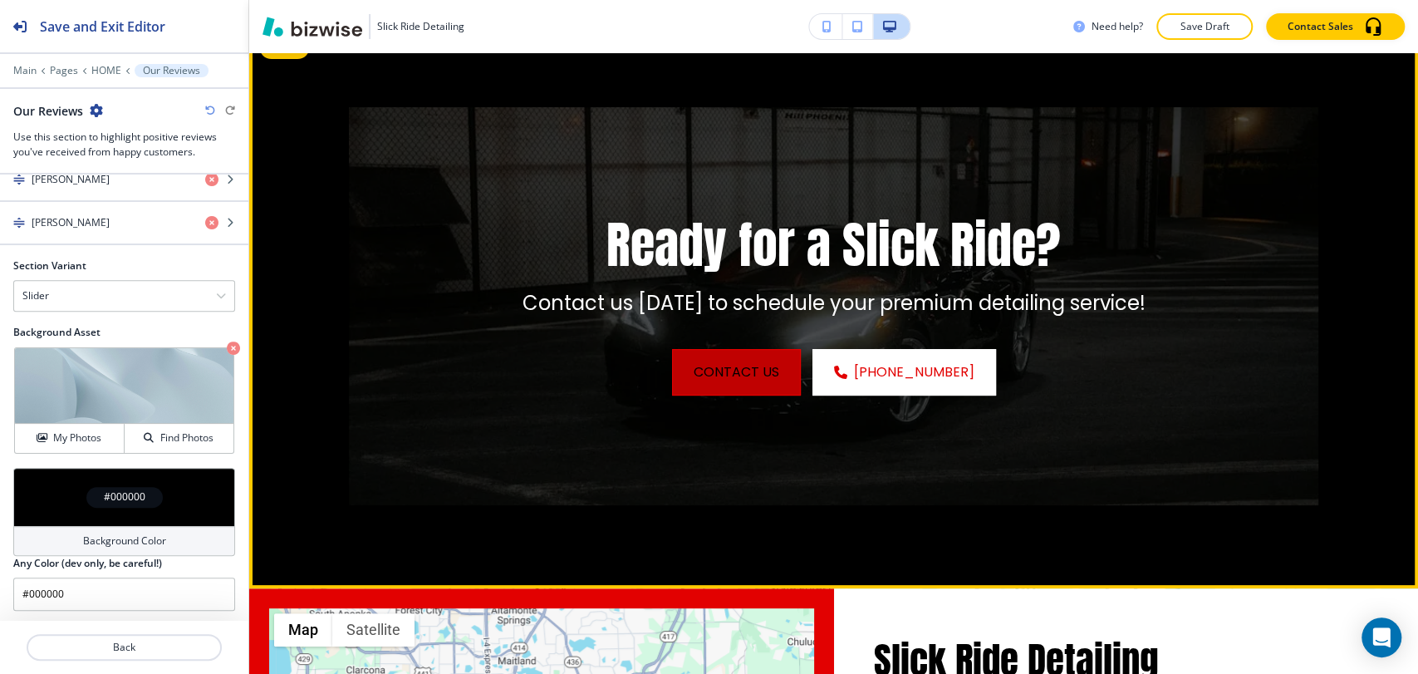
scroll to position [4292, 0]
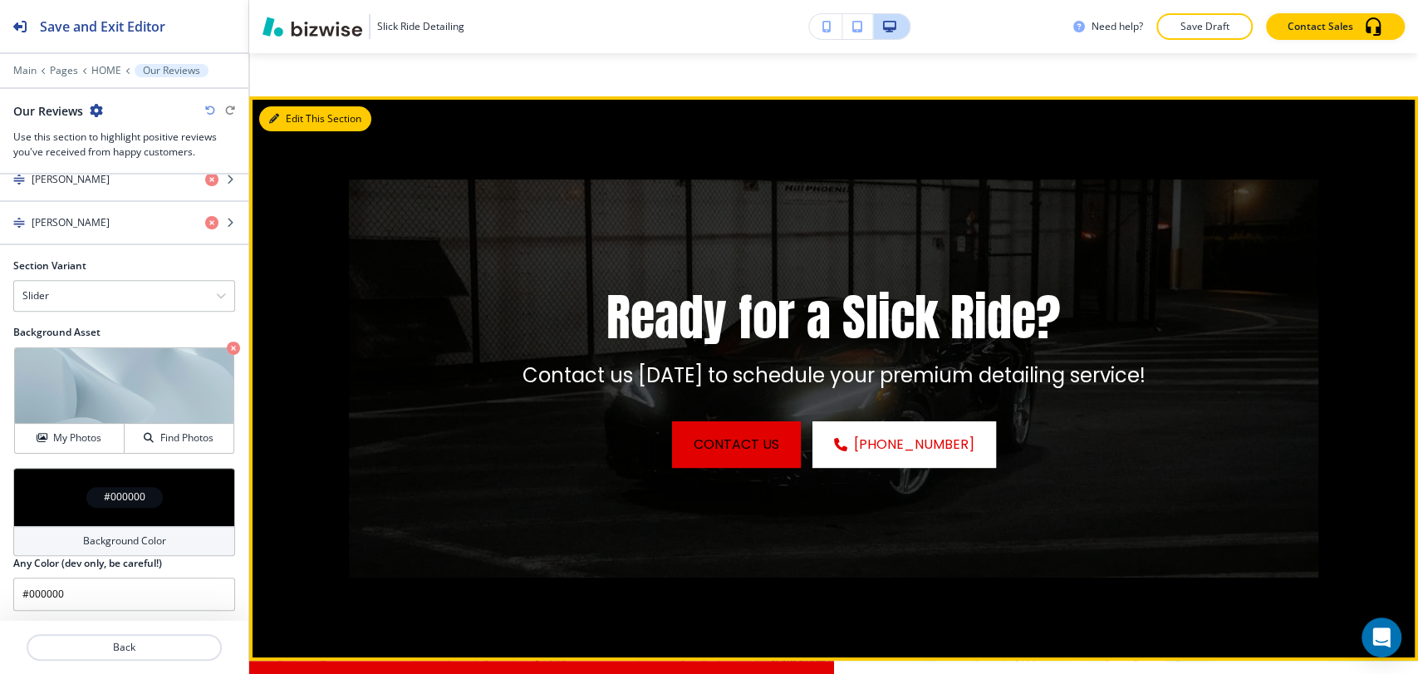
click at [297, 106] on button "Edit This Section" at bounding box center [315, 118] width 112 height 25
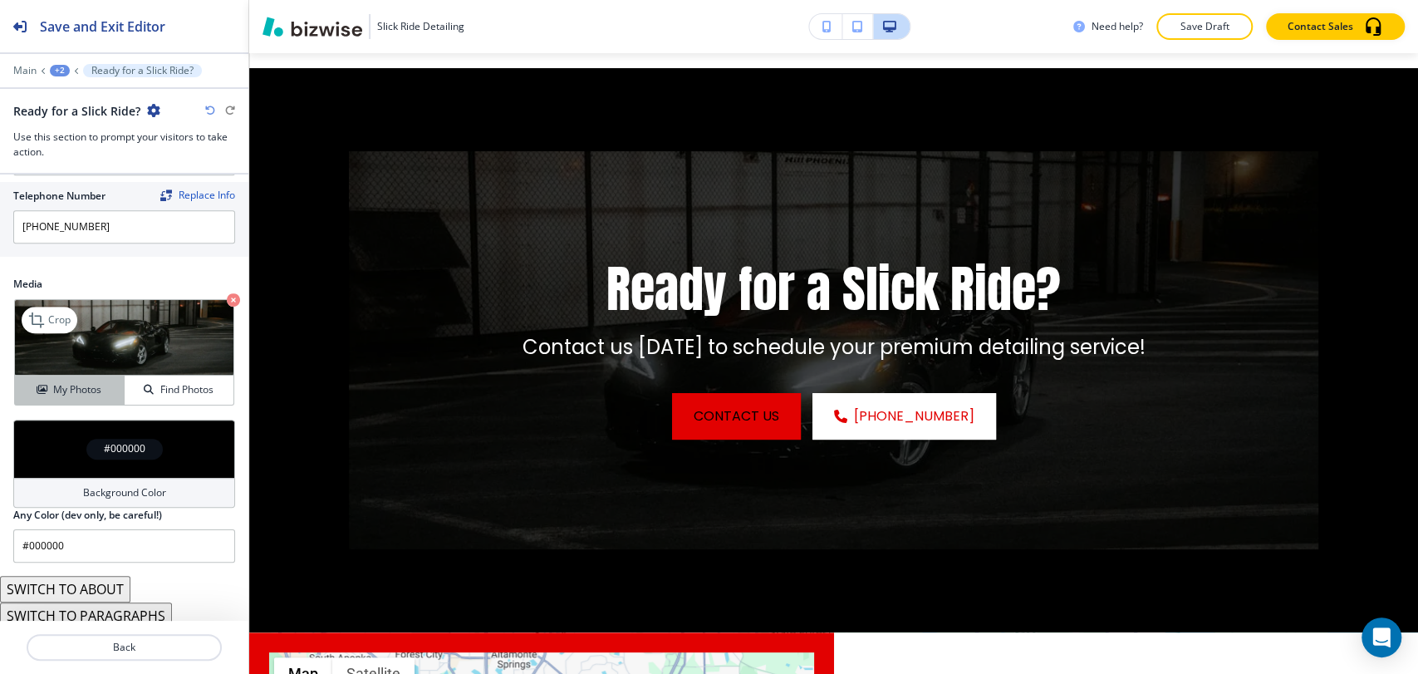
scroll to position [872, 0]
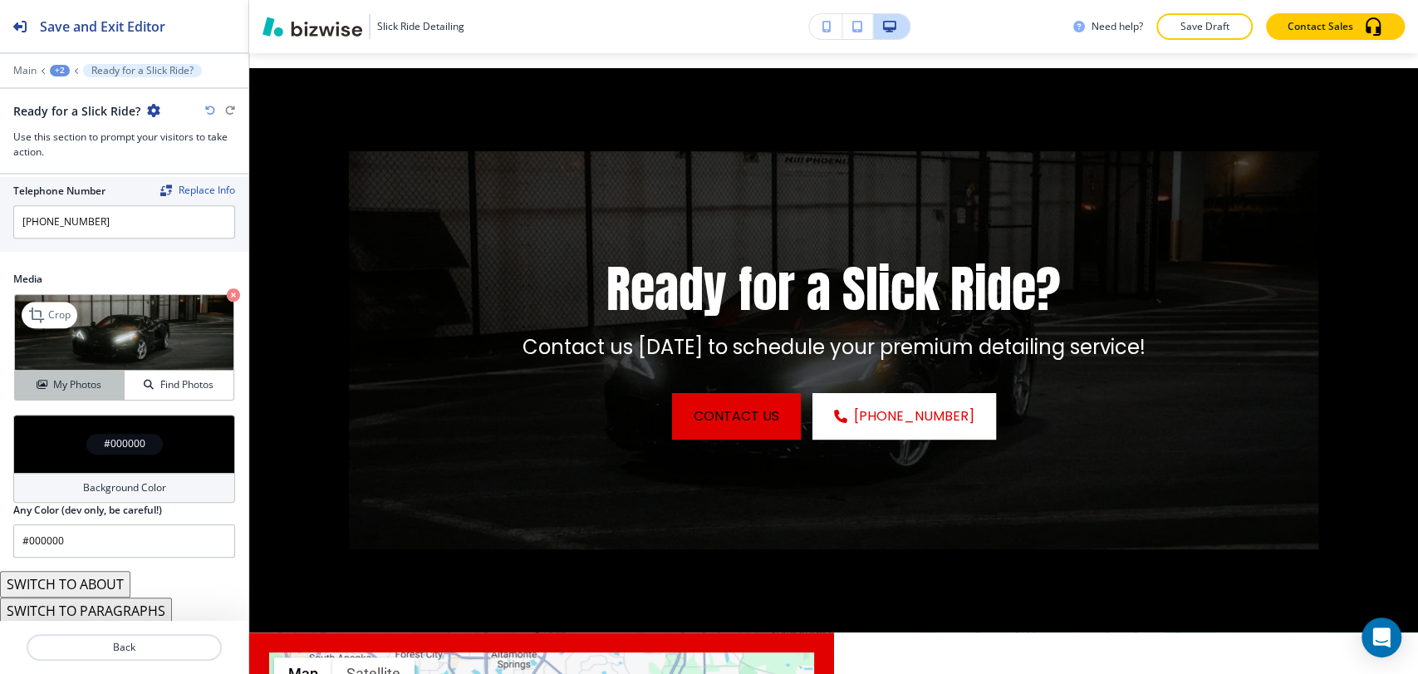
click at [81, 377] on h4 "My Photos" at bounding box center [77, 384] width 48 height 15
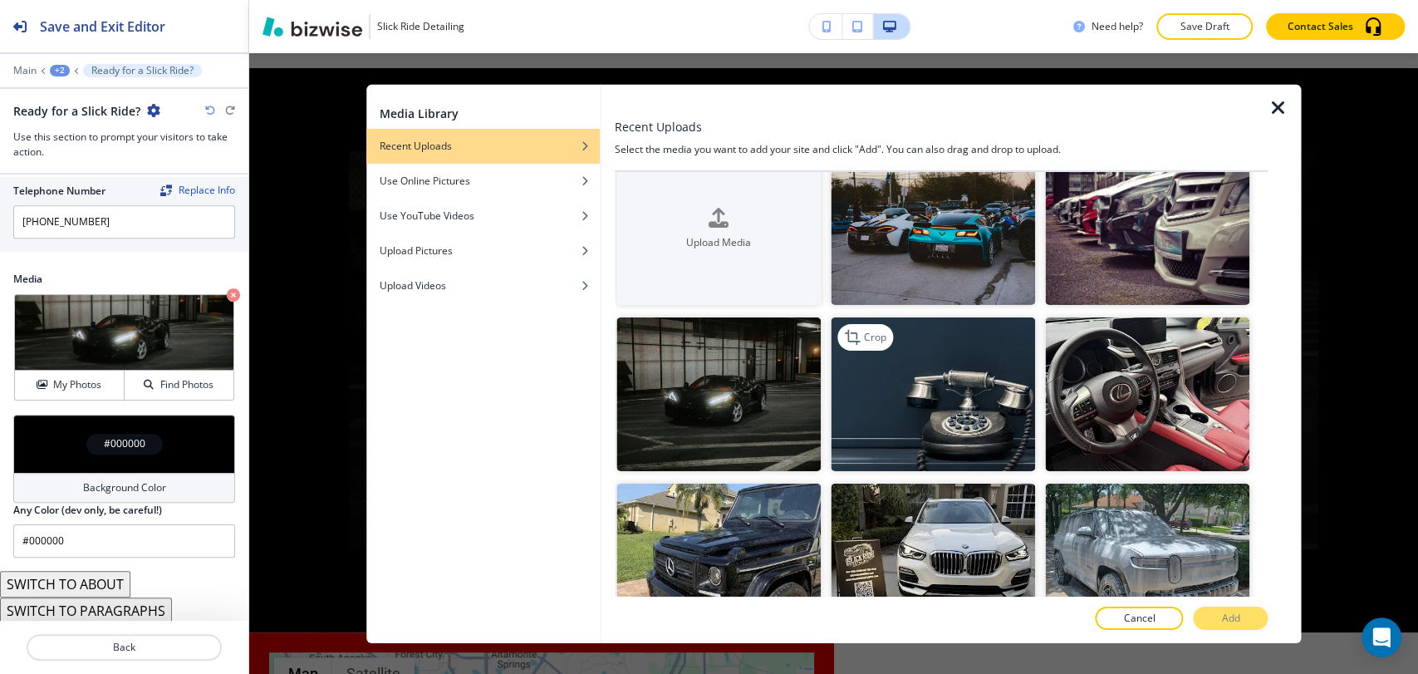
scroll to position [0, 0]
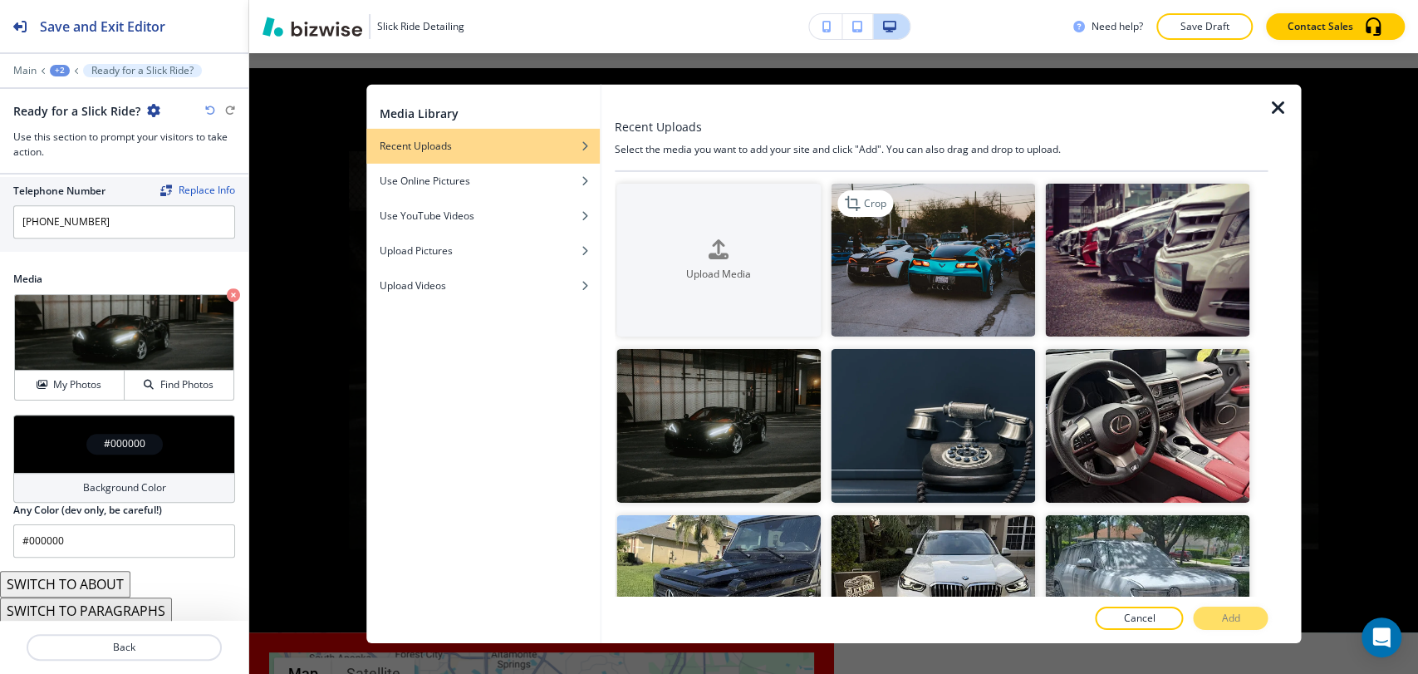
click at [971, 277] on img "button" at bounding box center [933, 260] width 204 height 154
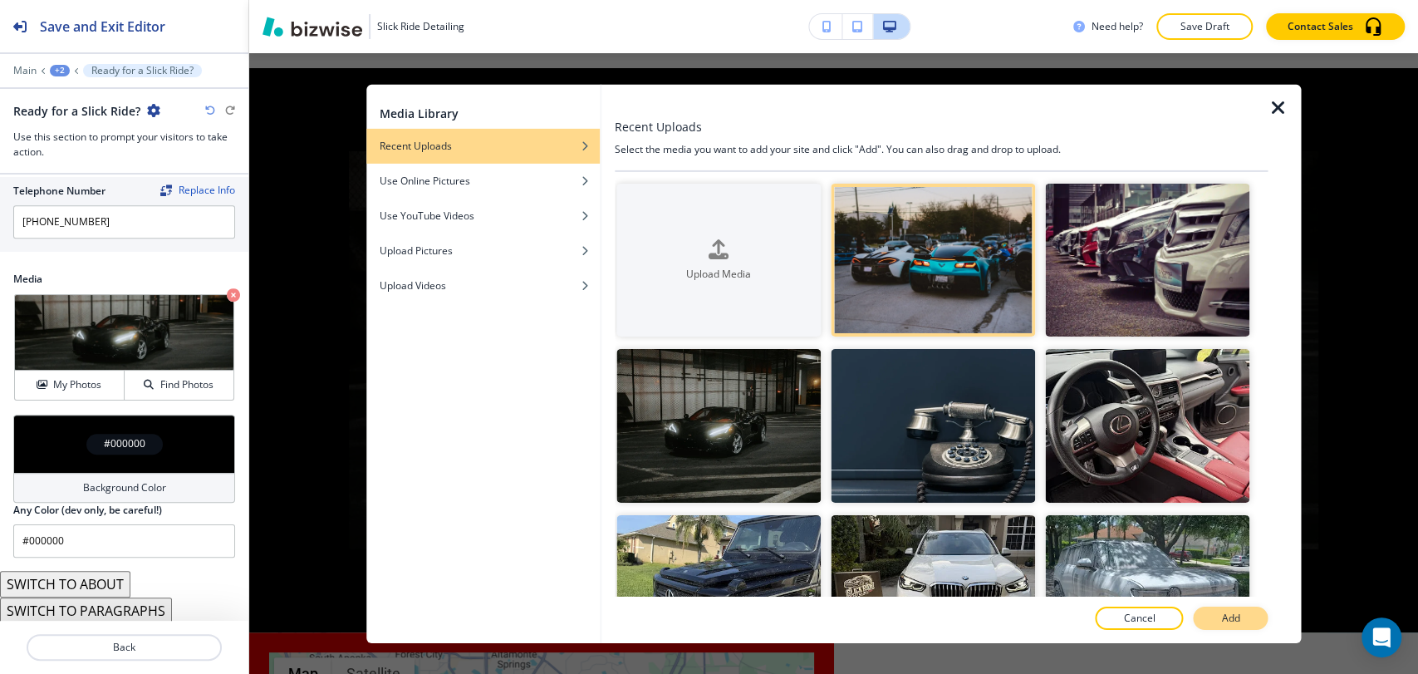
click at [1228, 611] on p "Add" at bounding box center [1230, 618] width 18 height 15
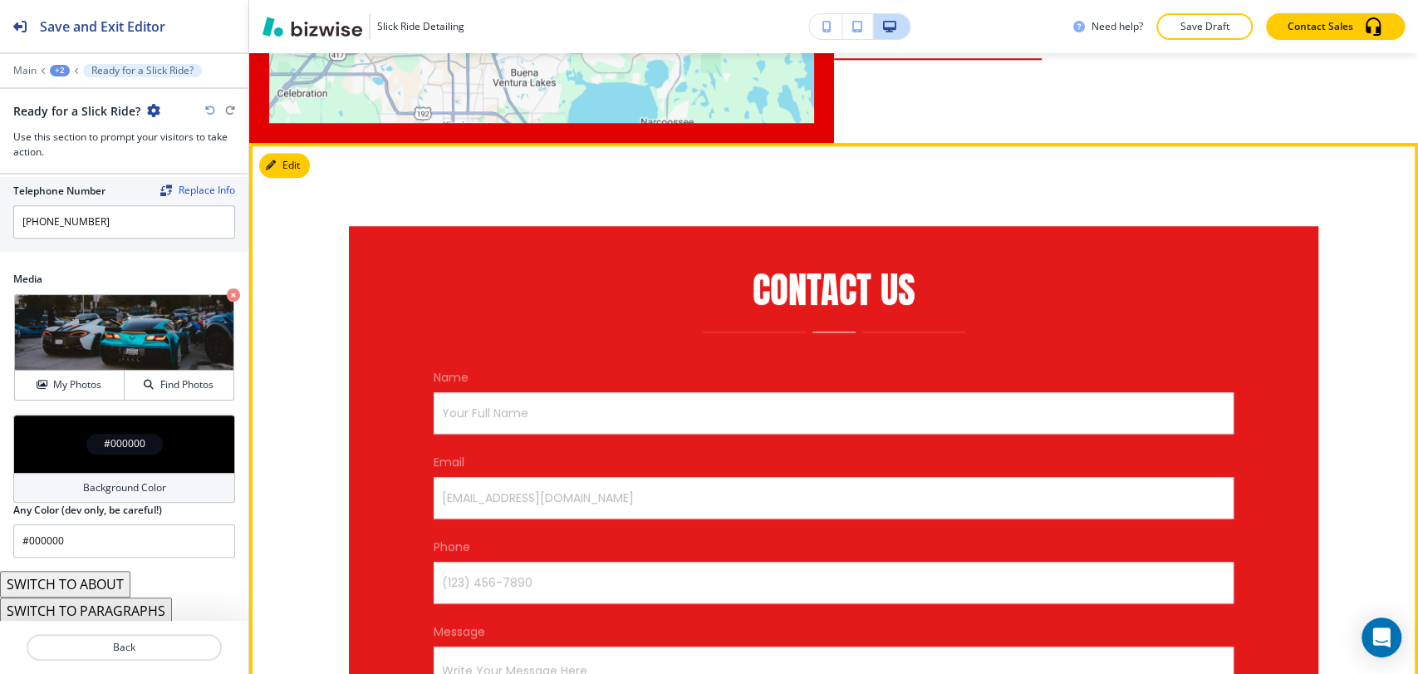
scroll to position [5170, 0]
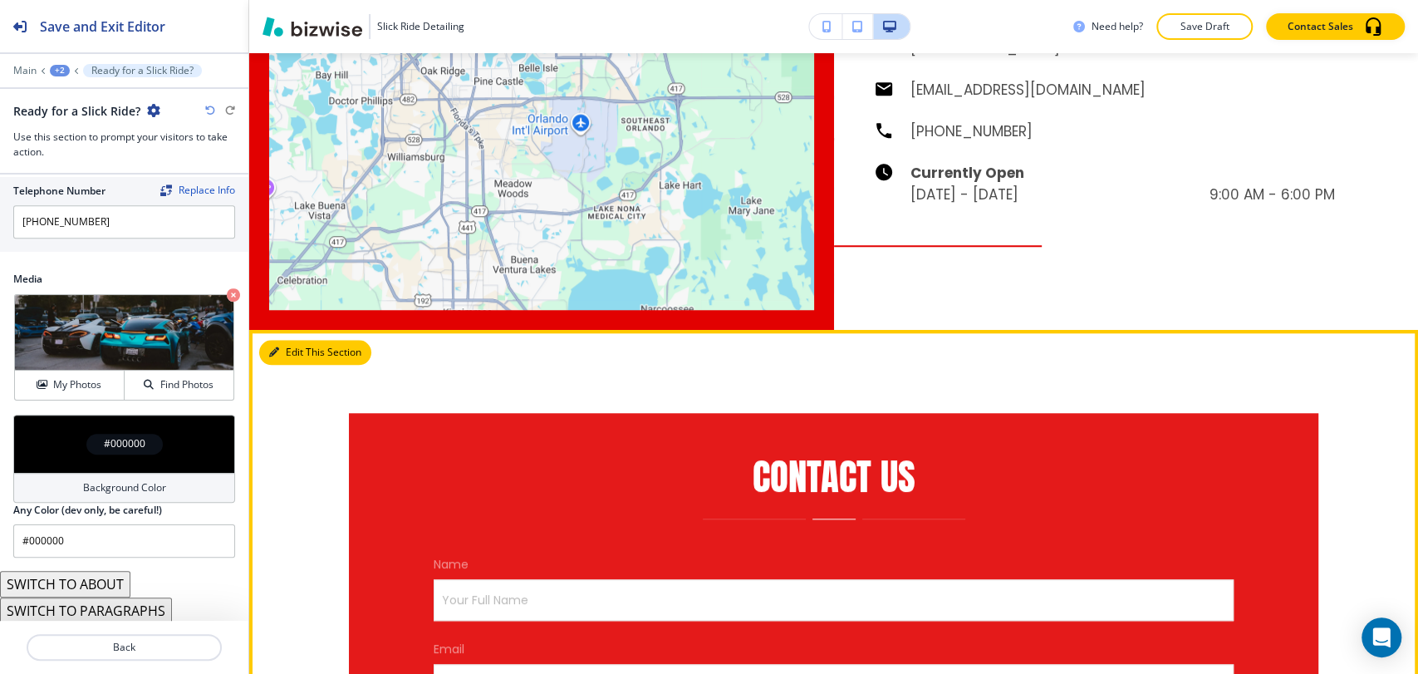
click at [296, 340] on button "Edit This Section" at bounding box center [315, 352] width 112 height 25
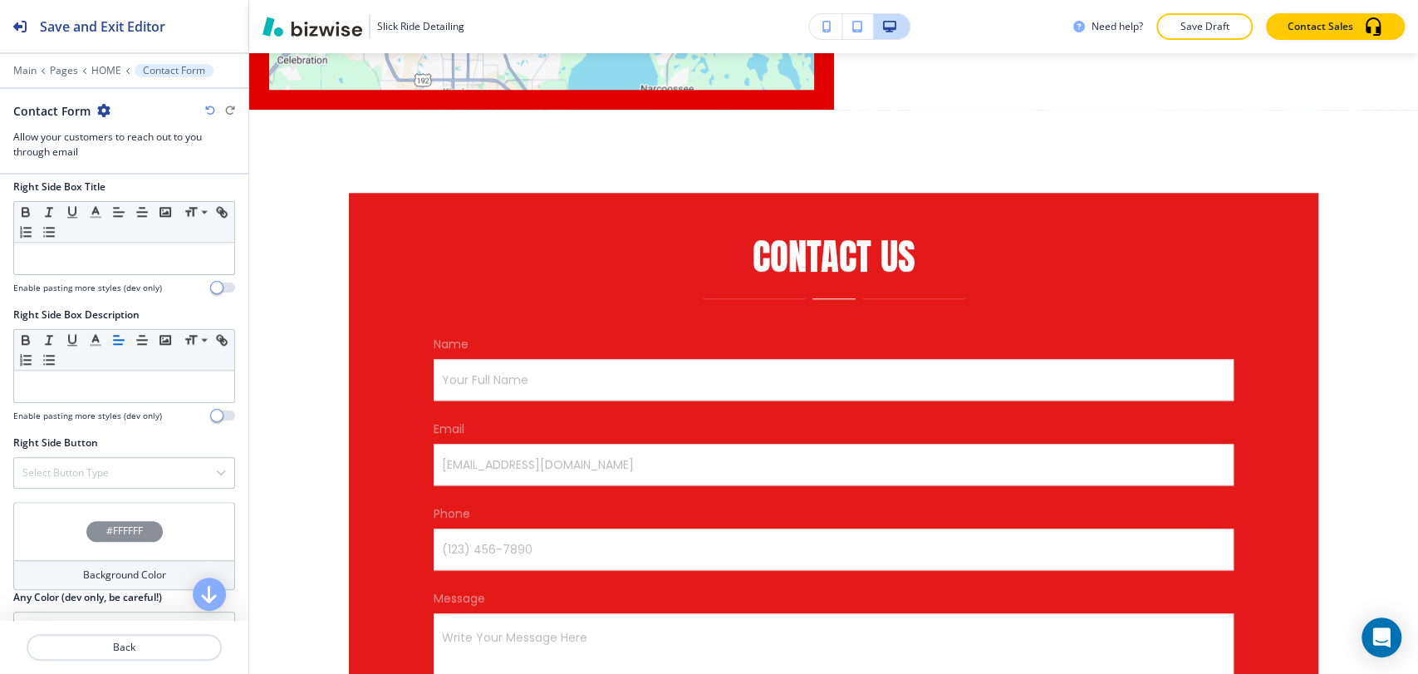
scroll to position [1179, 0]
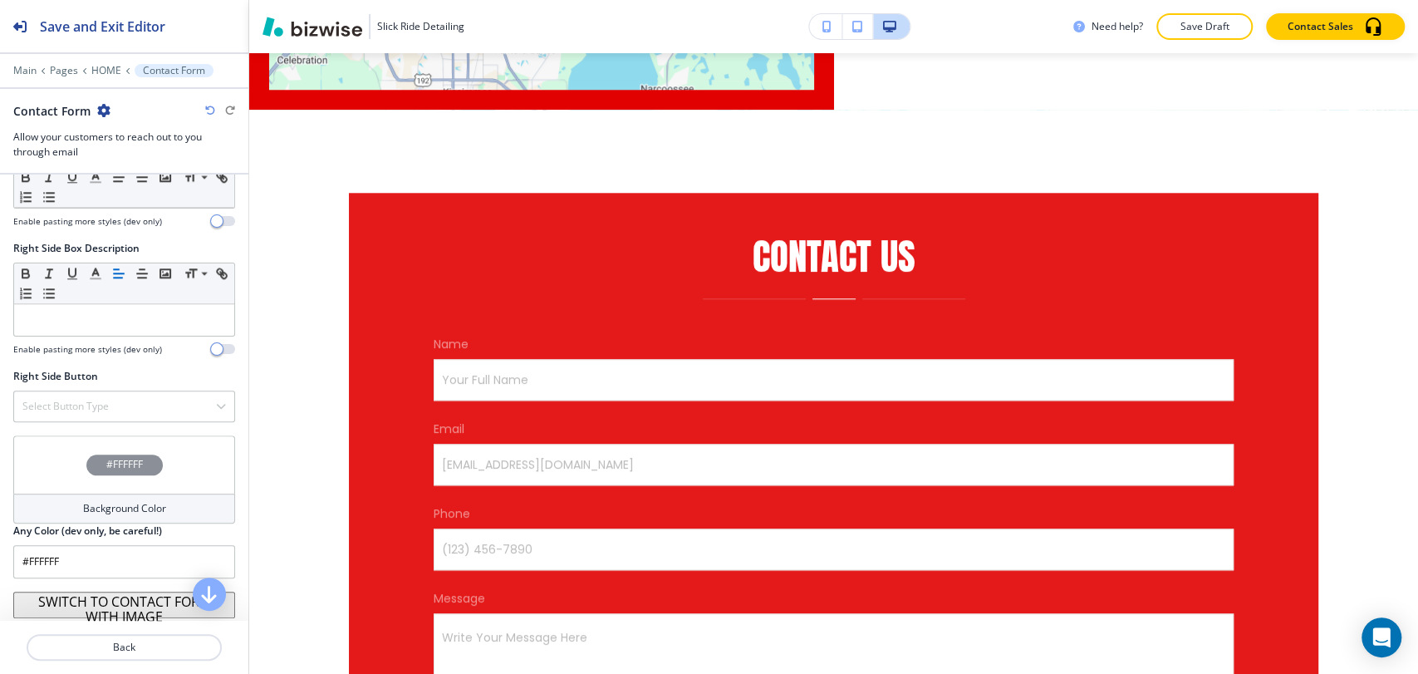
click at [152, 494] on div "Background Color" at bounding box center [124, 509] width 222 height 30
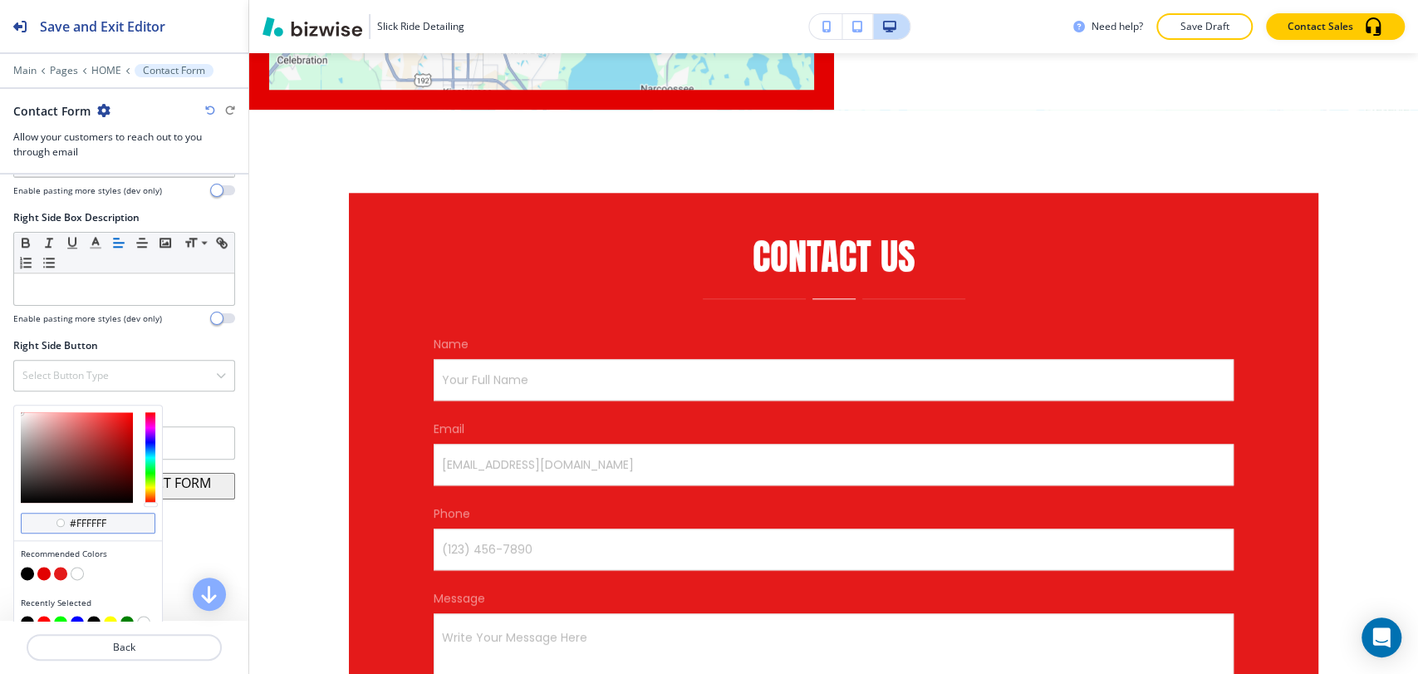
scroll to position [1224, 0]
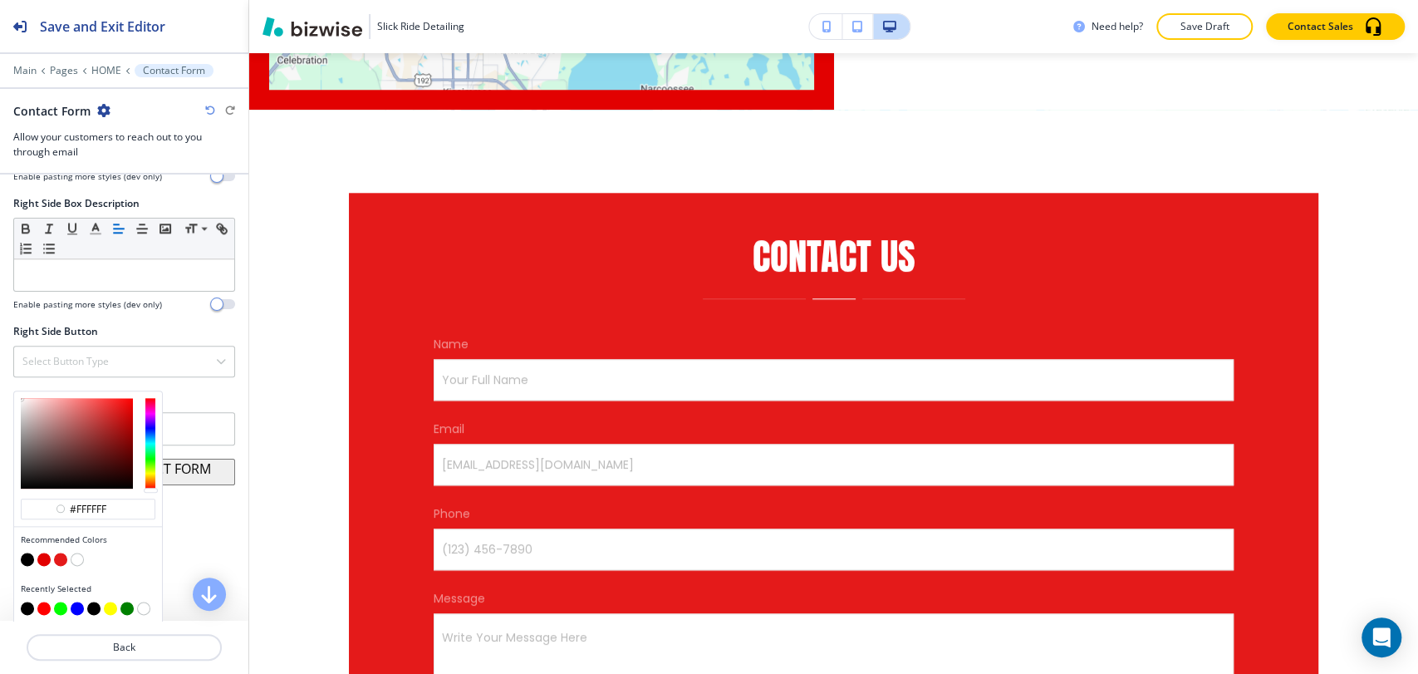
click at [56, 553] on button "button" at bounding box center [60, 559] width 13 height 13
type input "#e41a1a"
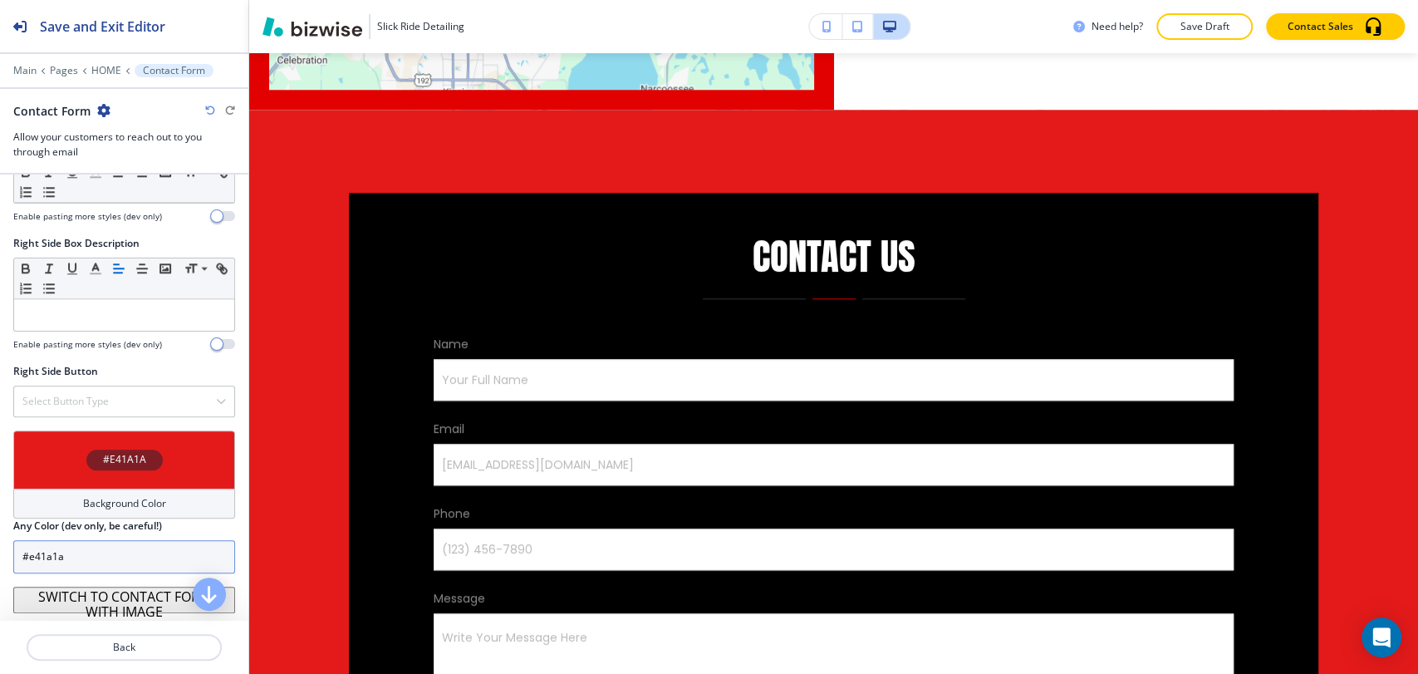
scroll to position [1179, 0]
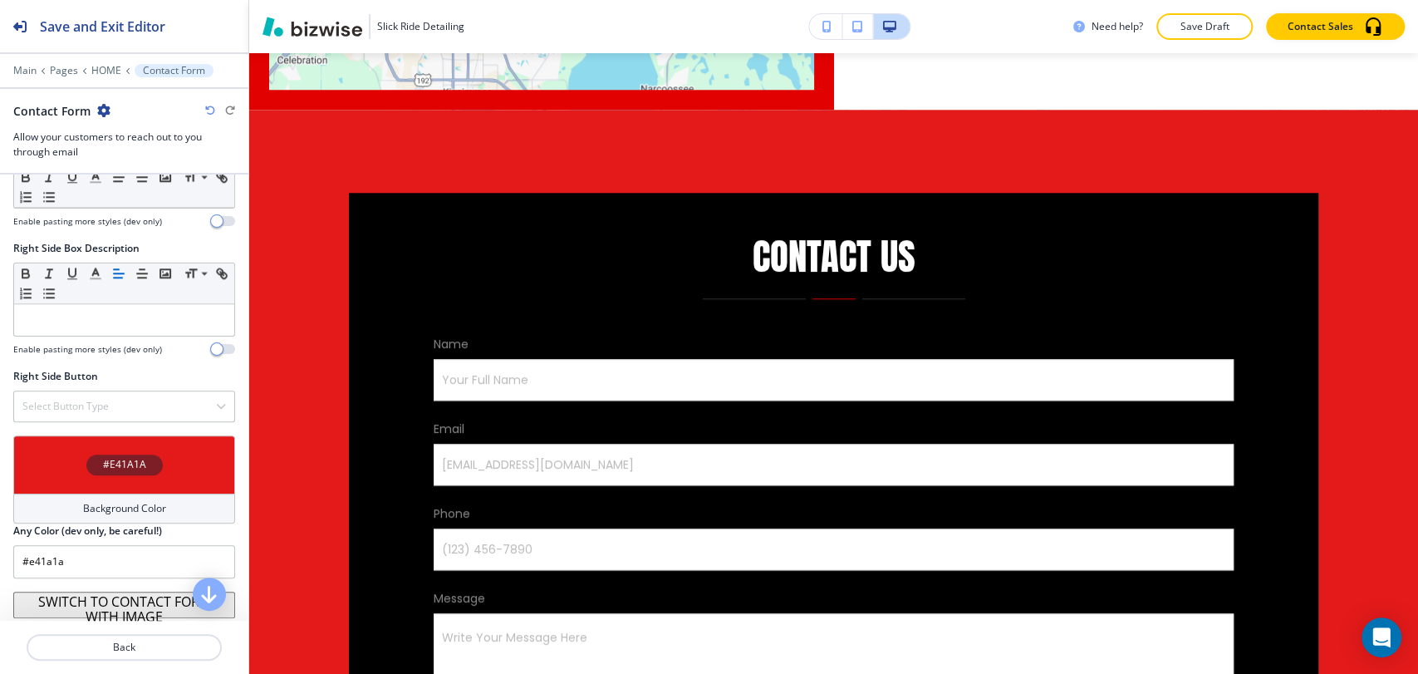
click at [120, 494] on div "Background Color" at bounding box center [124, 509] width 222 height 30
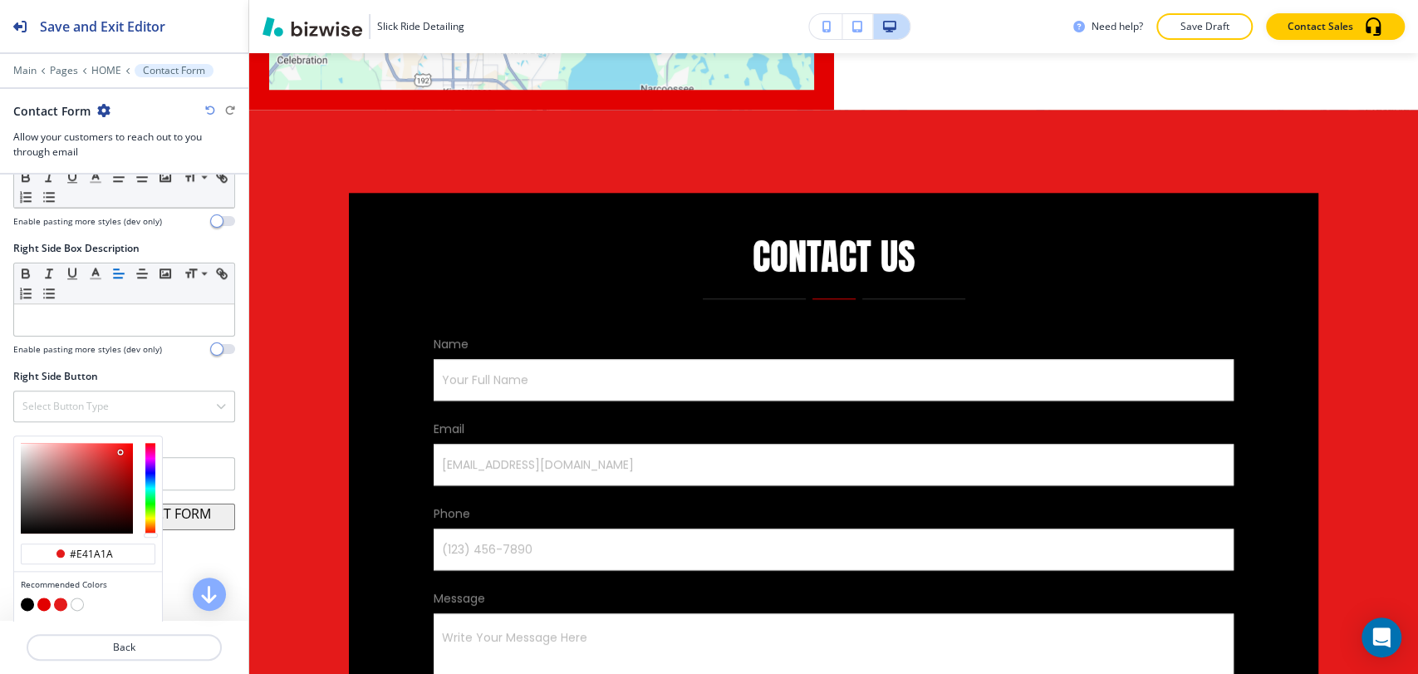
type input "#ec9a9a"
click at [60, 445] on div at bounding box center [77, 488] width 112 height 91
type input "#ec9a9a"
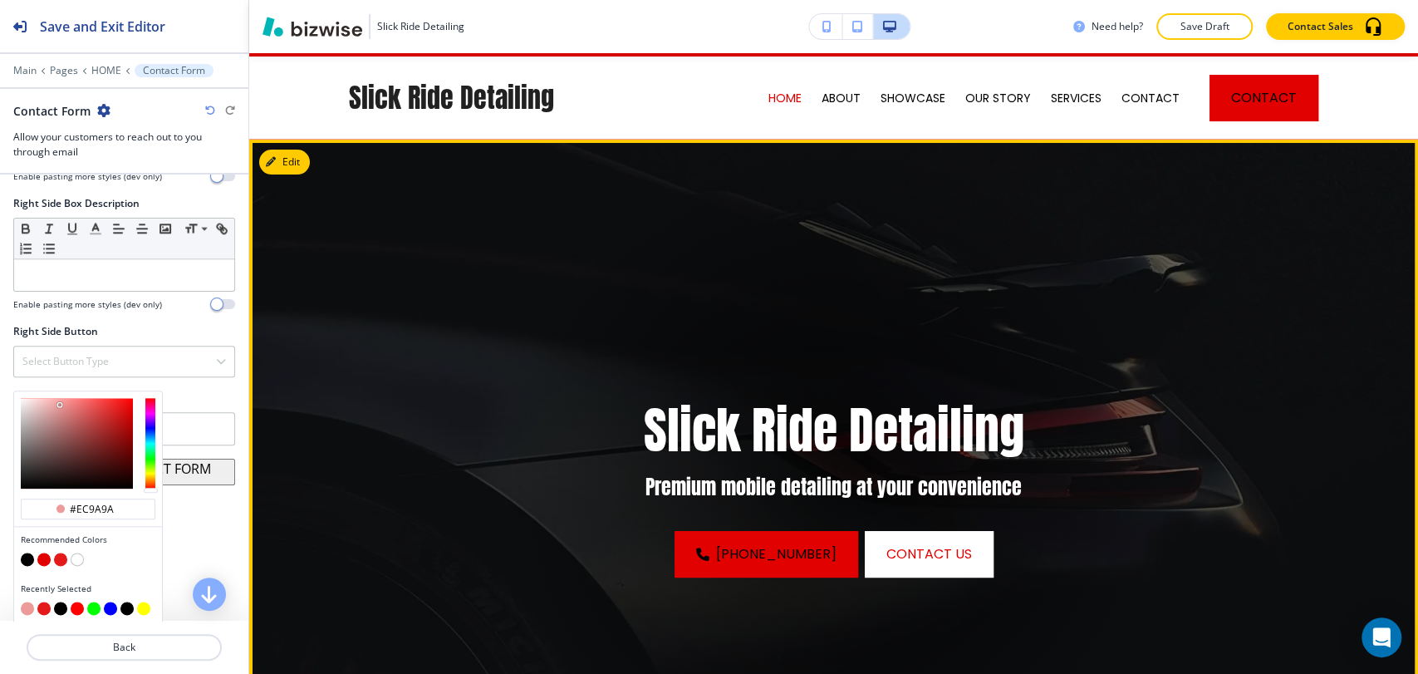
scroll to position [0, 0]
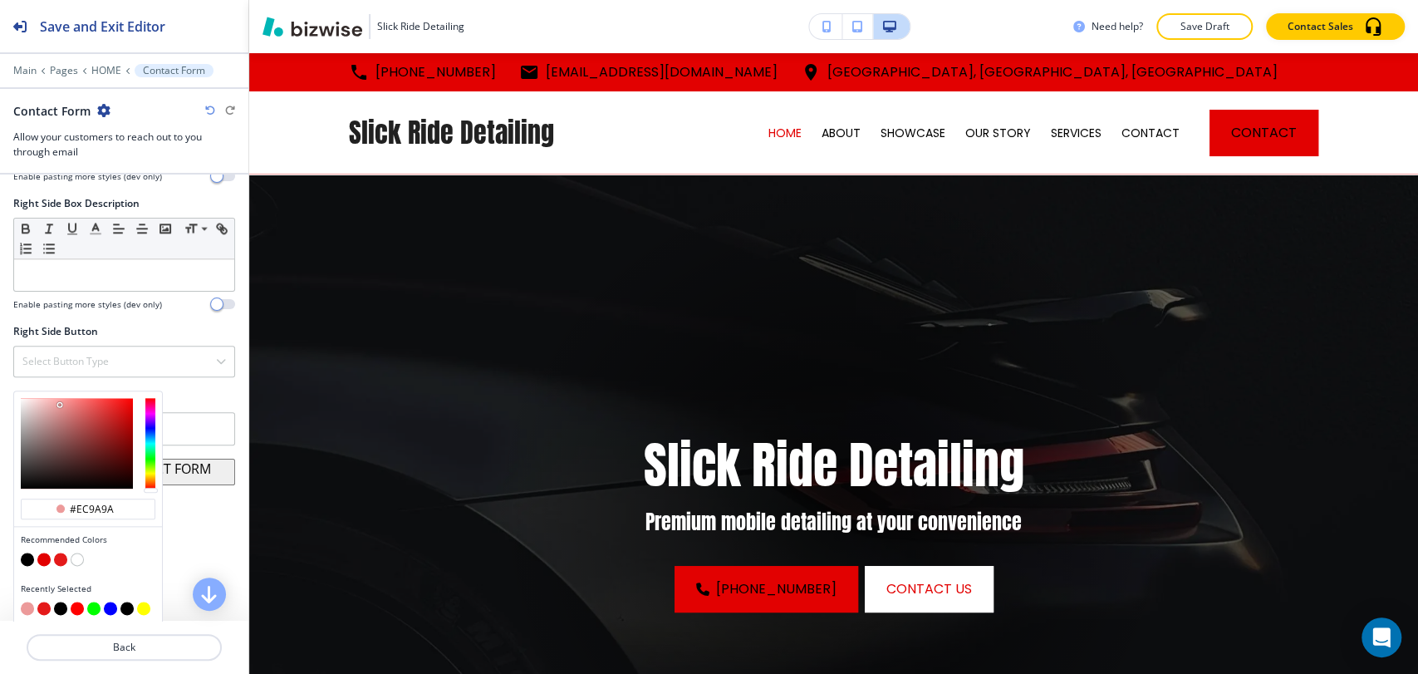
click at [1216, 21] on p "Save Draft" at bounding box center [1204, 26] width 53 height 15
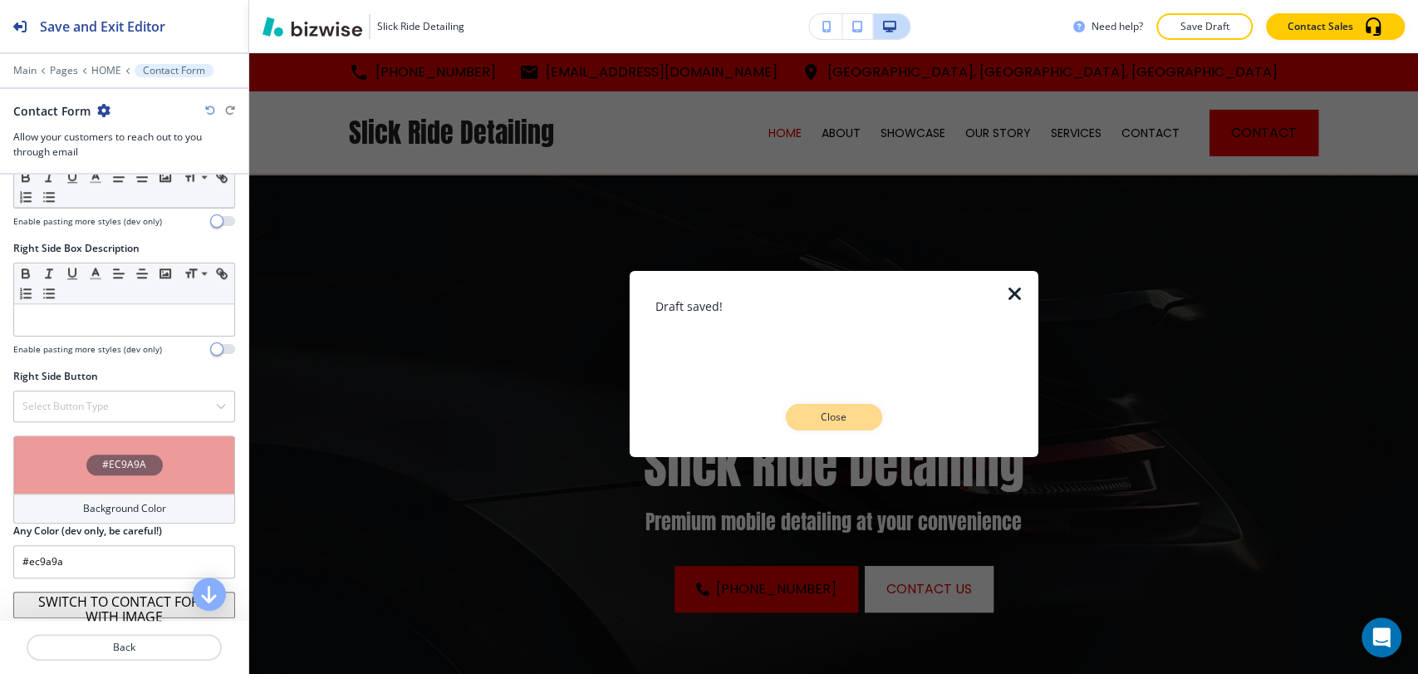
click at [848, 407] on button "Close" at bounding box center [834, 417] width 96 height 27
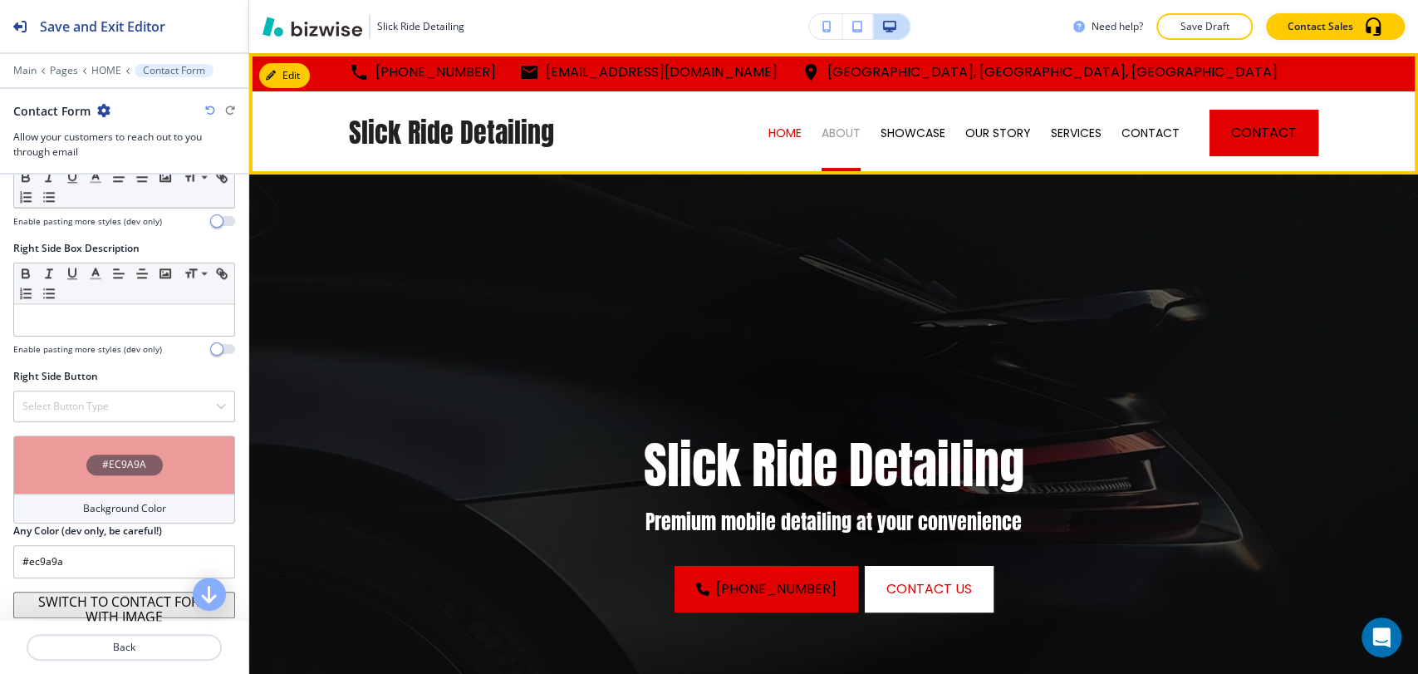
click at [843, 135] on p "ABOUT" at bounding box center [841, 133] width 39 height 17
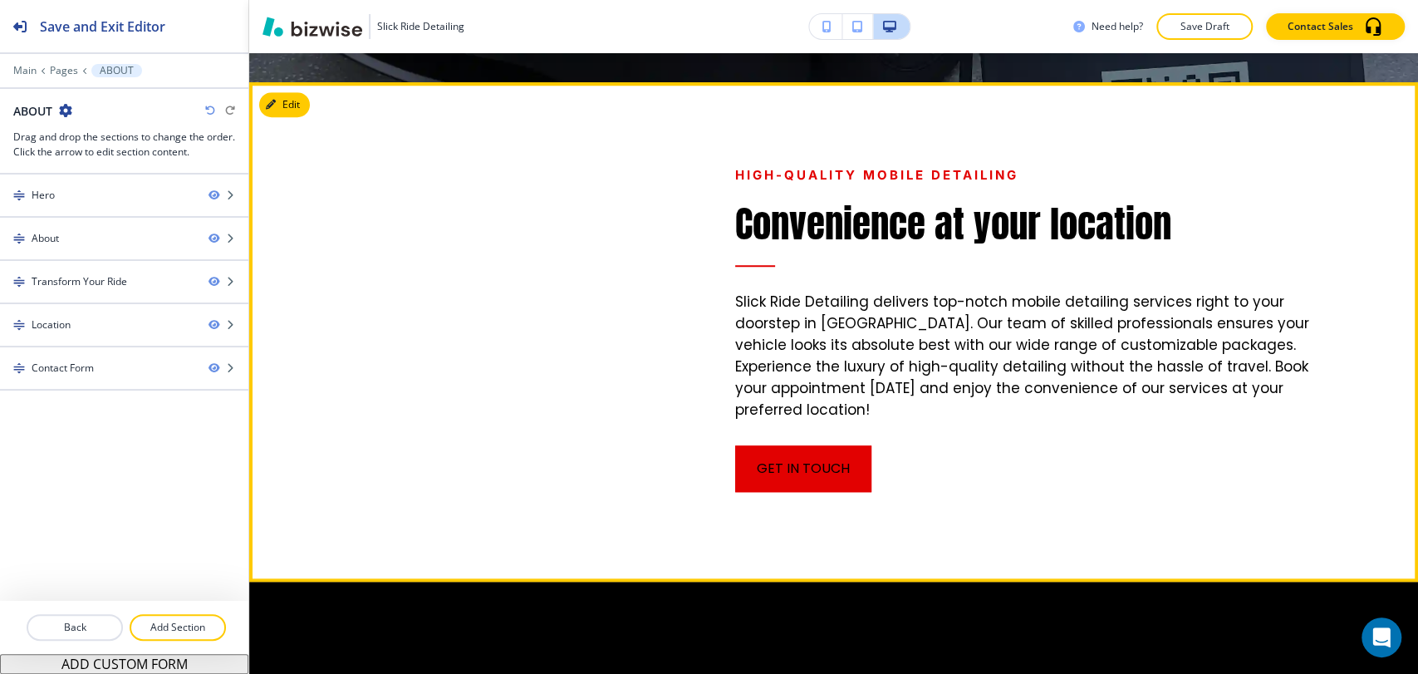
scroll to position [831, 0]
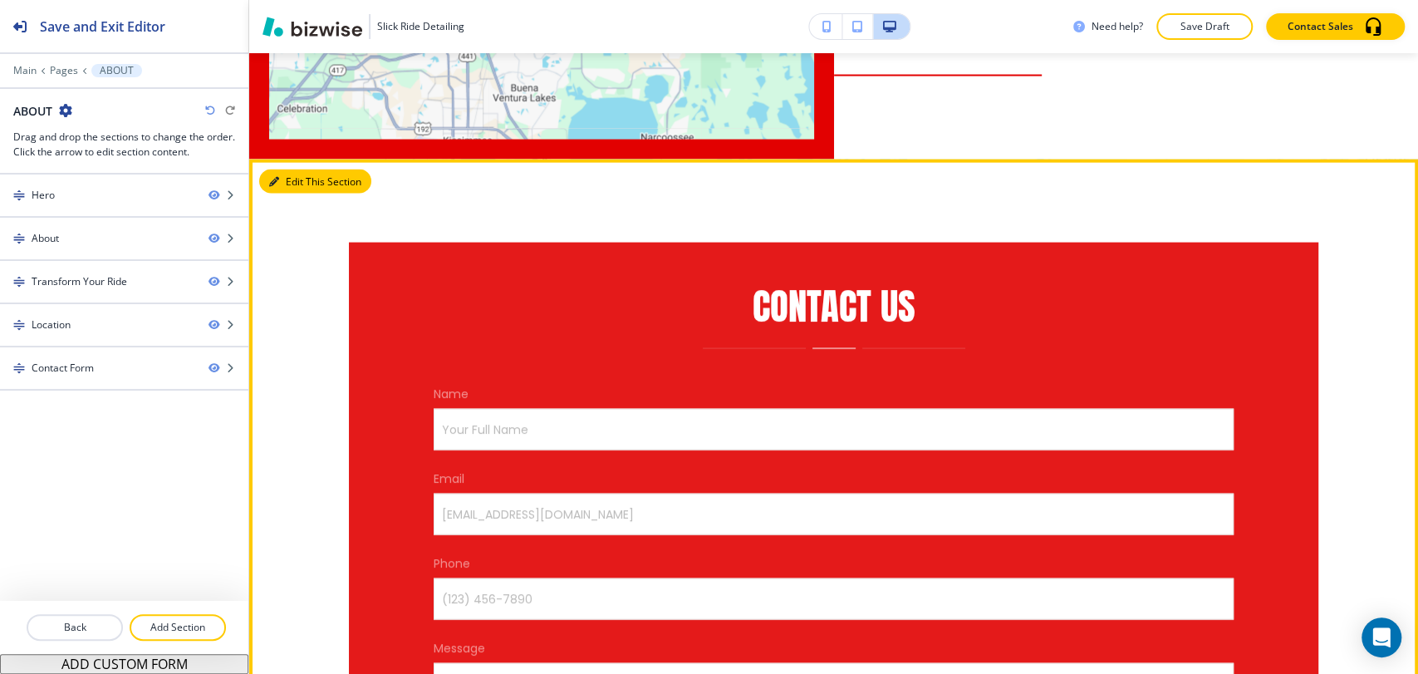
click at [294, 170] on button "Edit This Section" at bounding box center [315, 182] width 112 height 25
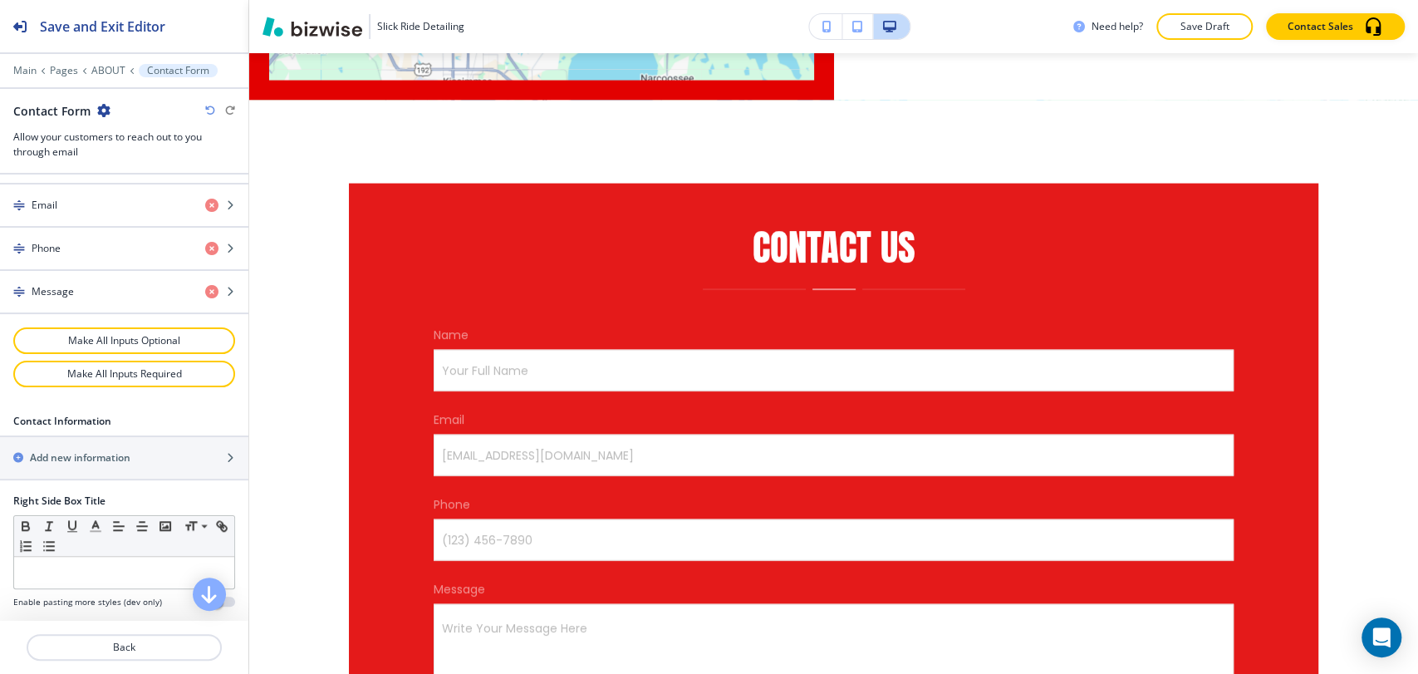
scroll to position [1179, 0]
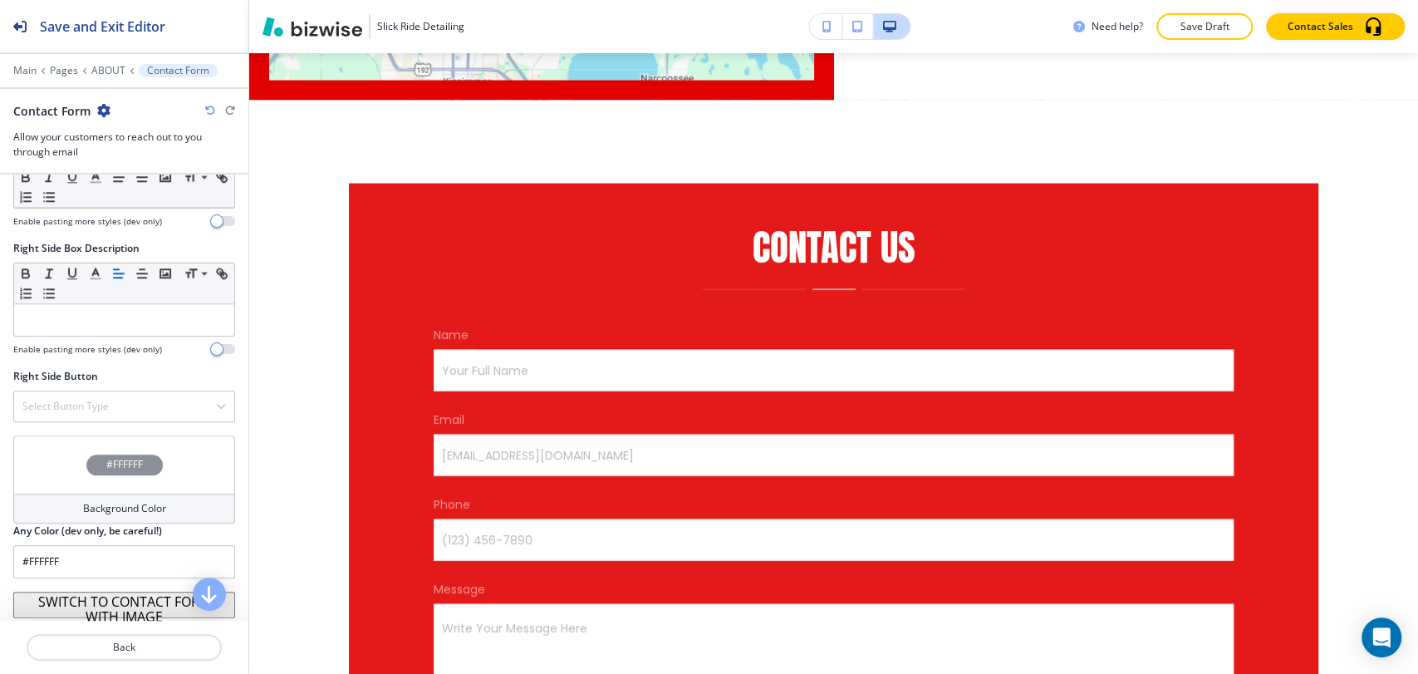
click at [104, 501] on h4 "Background Color" at bounding box center [124, 508] width 83 height 15
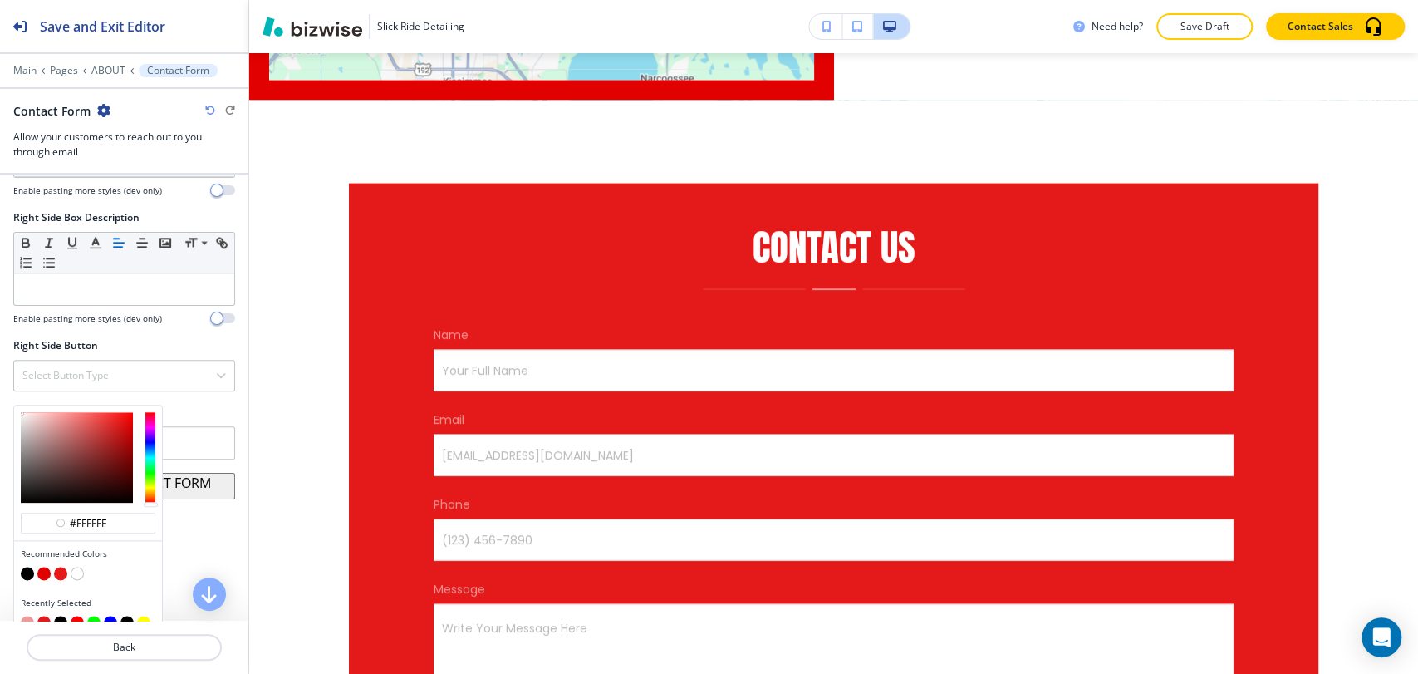
scroll to position [1224, 0]
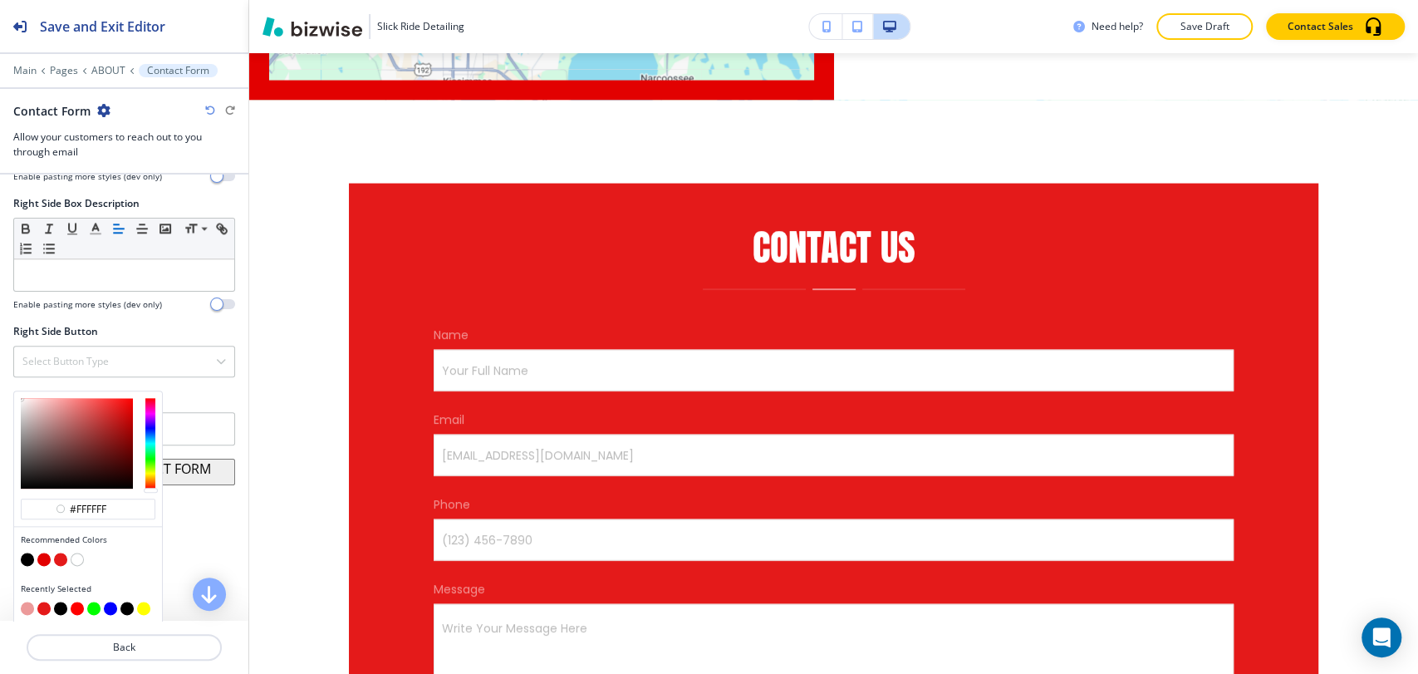
click at [32, 602] on button "button" at bounding box center [27, 608] width 13 height 13
type input "#ec9a9a"
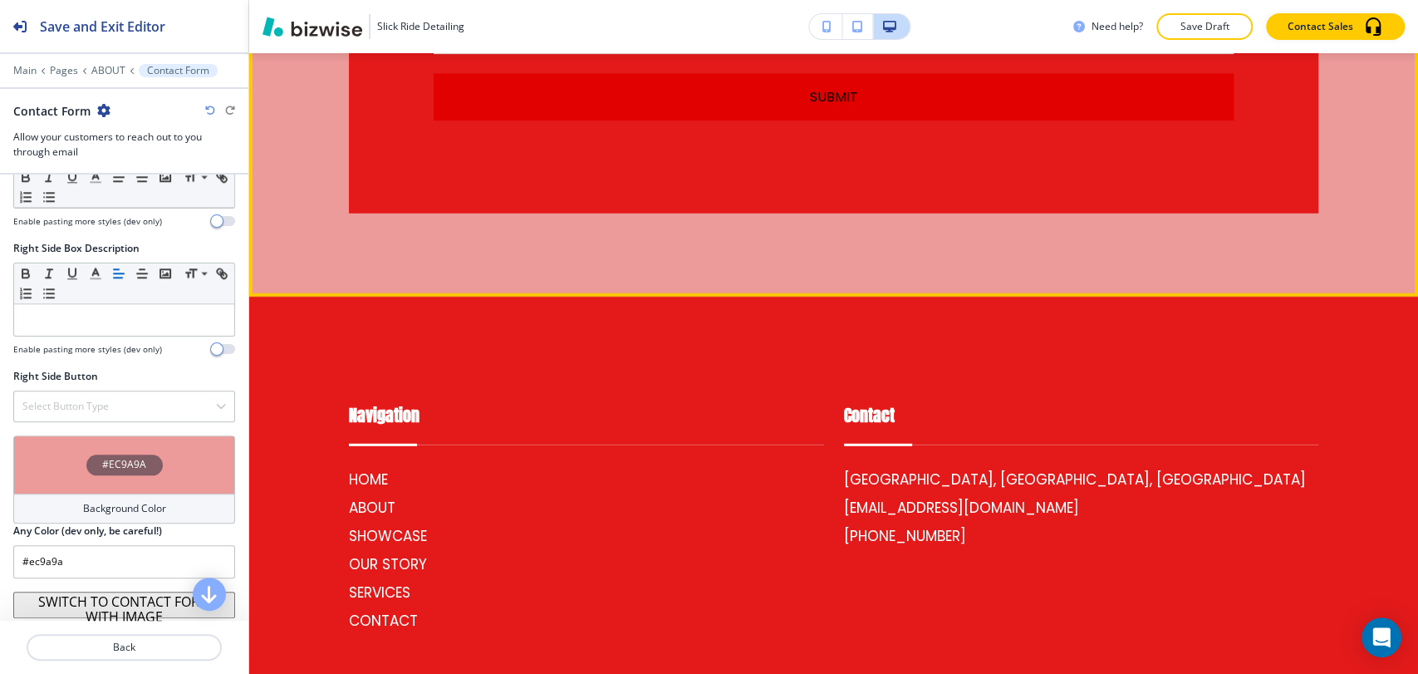
scroll to position [3179, 0]
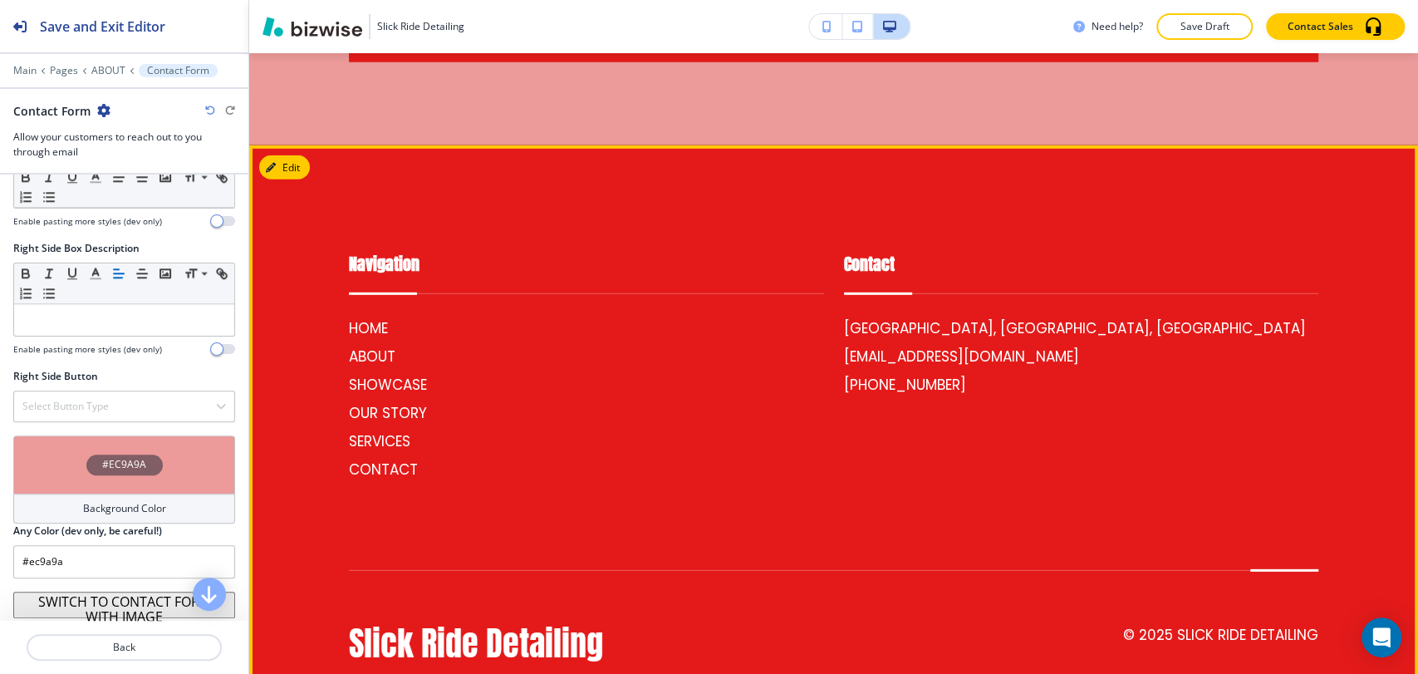
click at [292, 155] on button "Edit" at bounding box center [284, 167] width 51 height 25
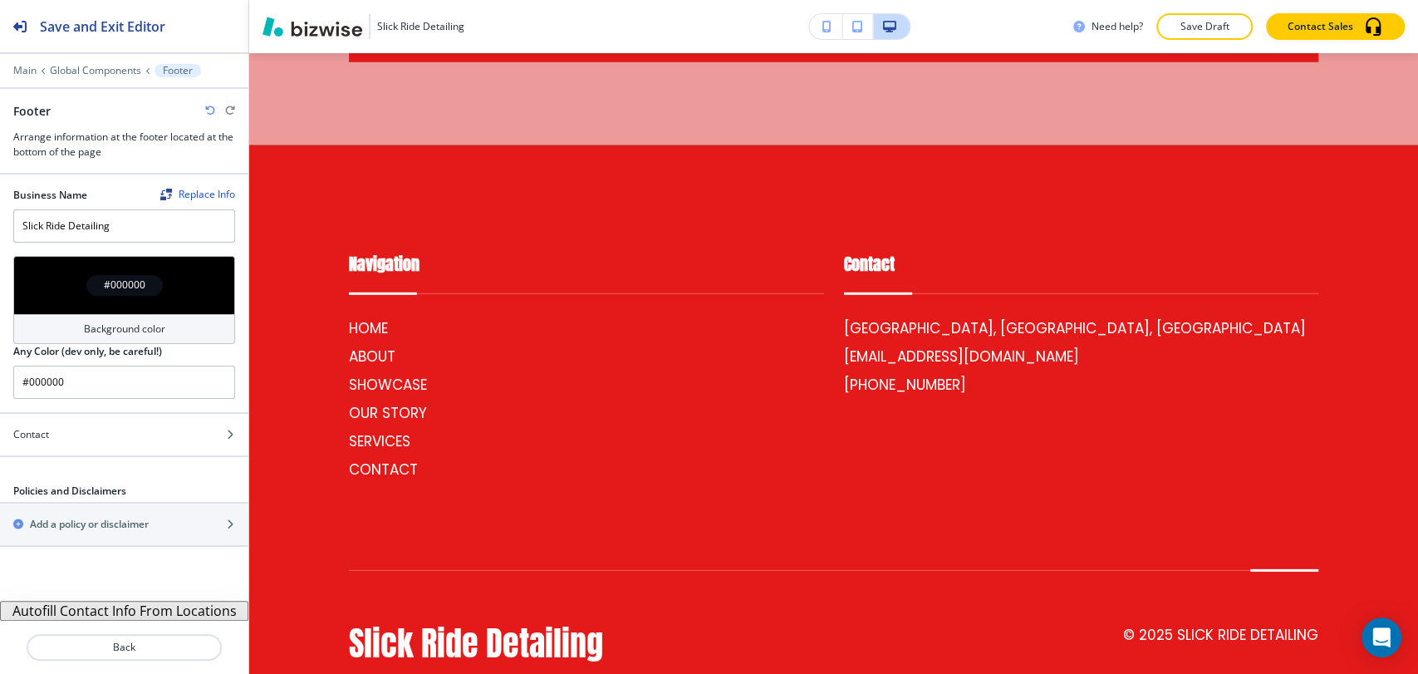
click at [120, 612] on button "Autofill Contact Info From Locations" at bounding box center [124, 611] width 248 height 20
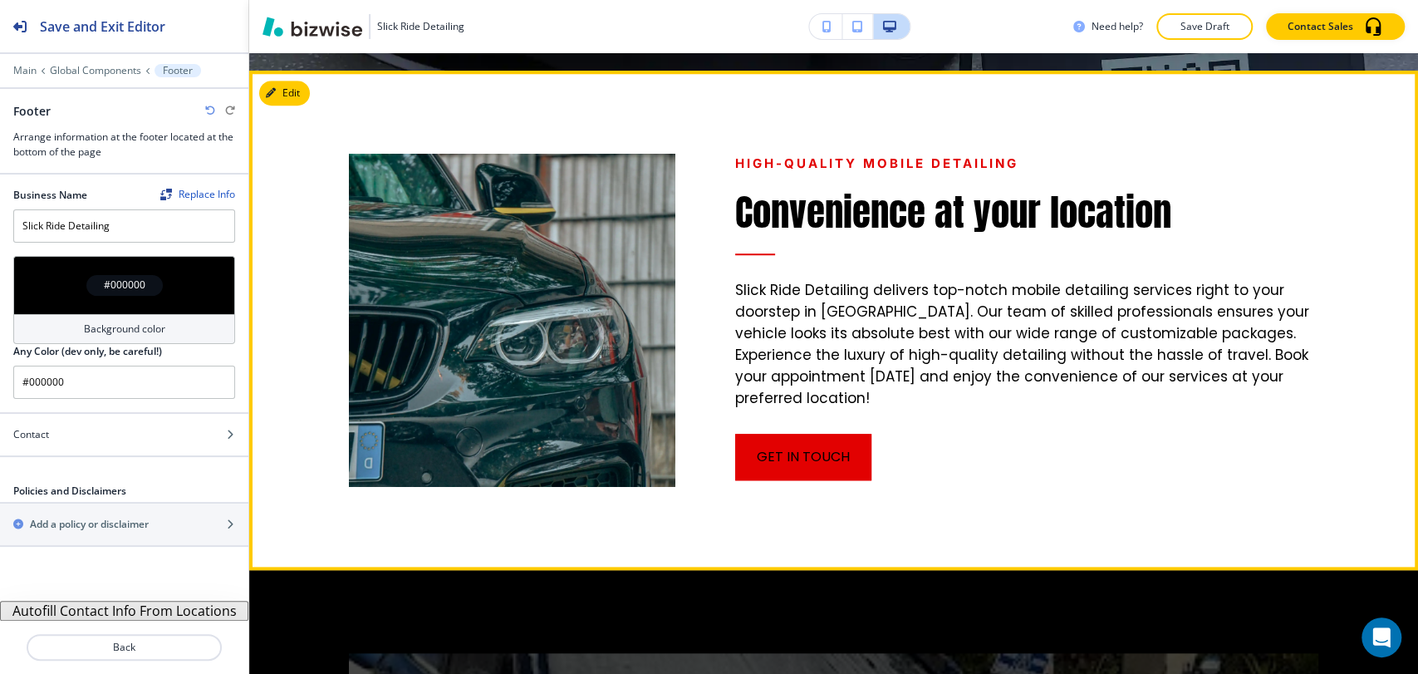
scroll to position [594, 0]
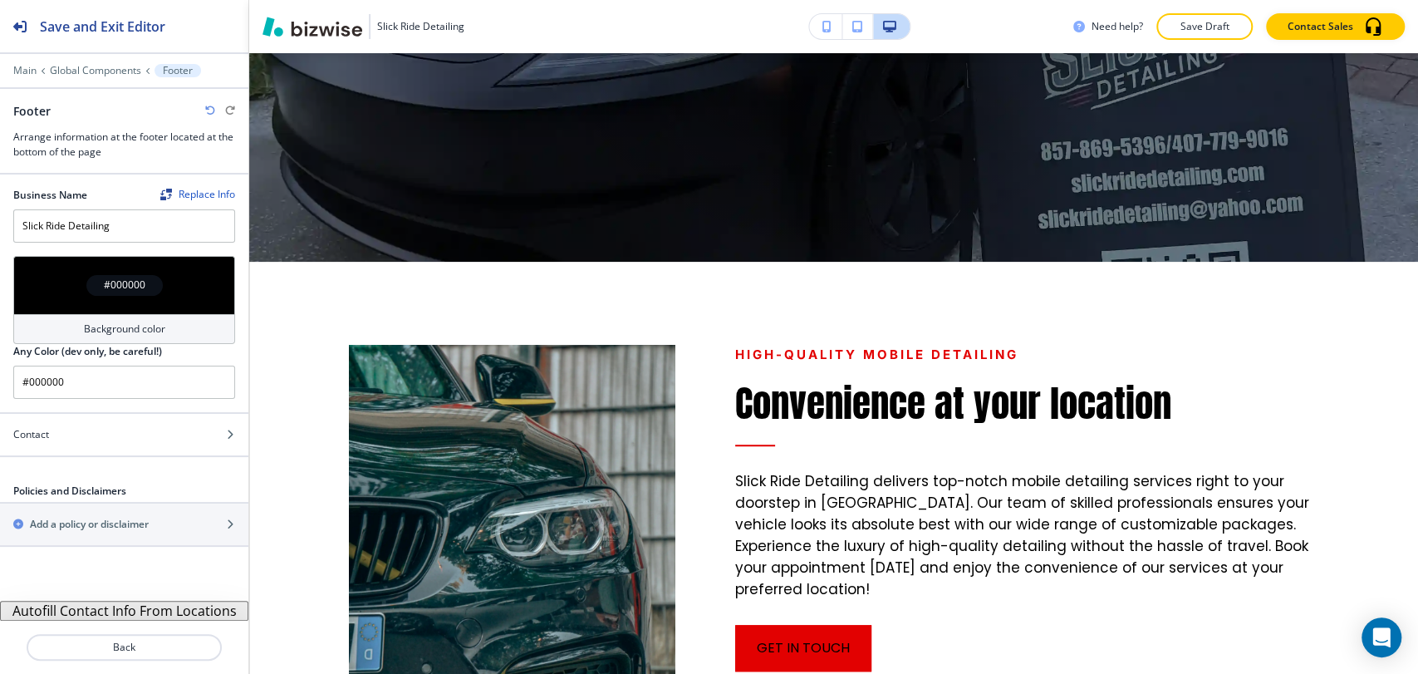
click at [1213, 28] on p "Save Draft" at bounding box center [1204, 26] width 53 height 15
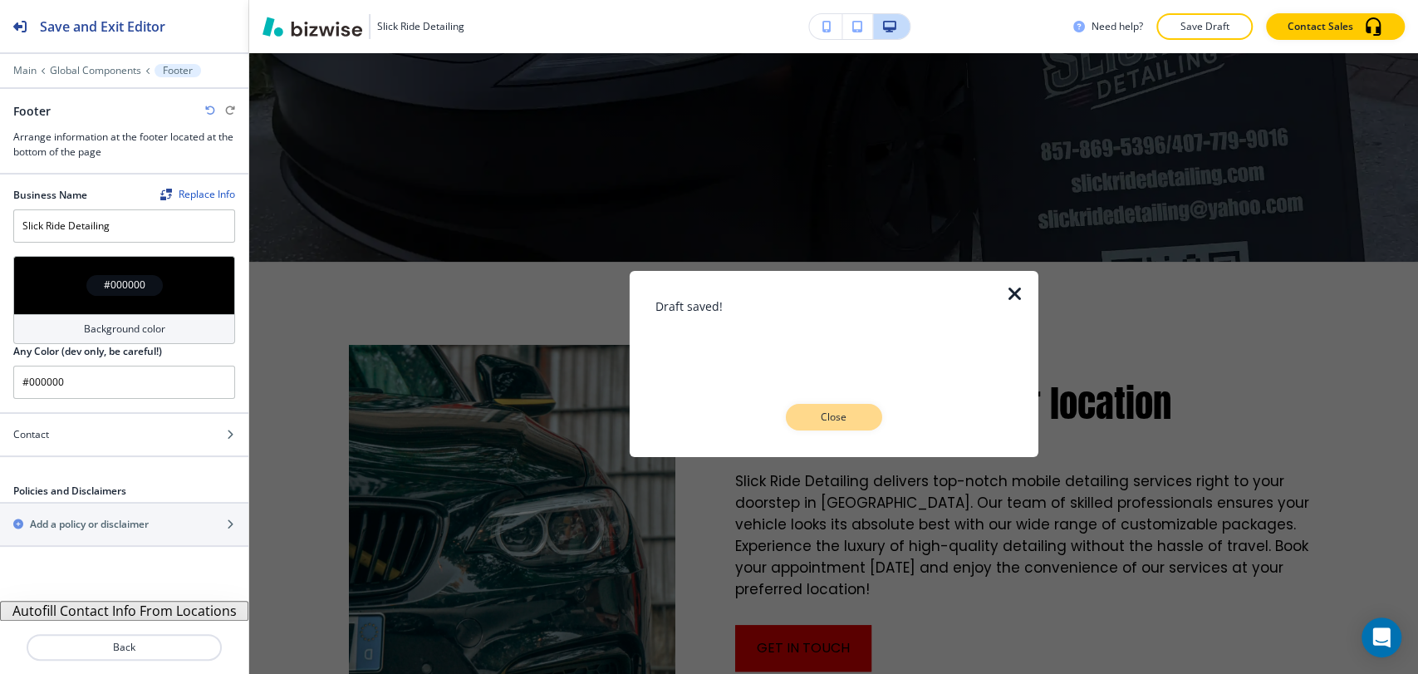
click at [839, 419] on p "Close" at bounding box center [834, 417] width 53 height 15
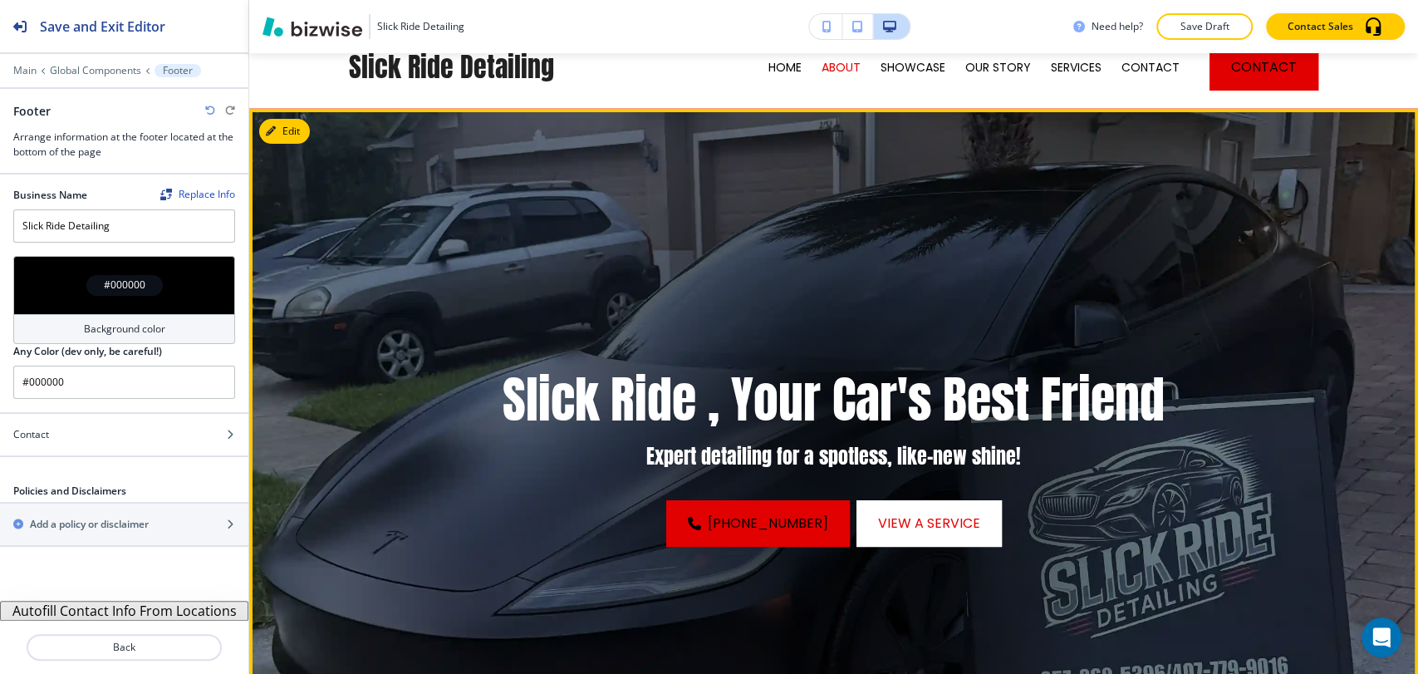
scroll to position [0, 0]
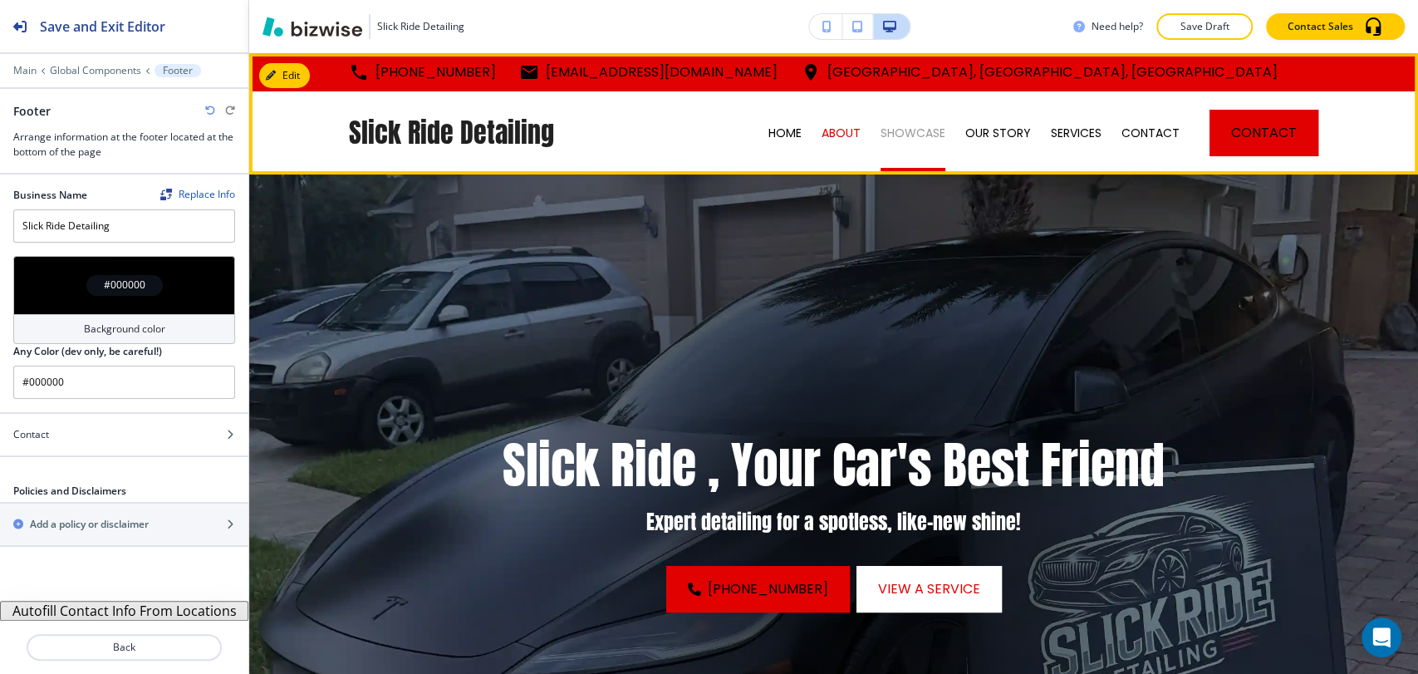
click at [916, 129] on p "SHOWCASE" at bounding box center [913, 133] width 65 height 17
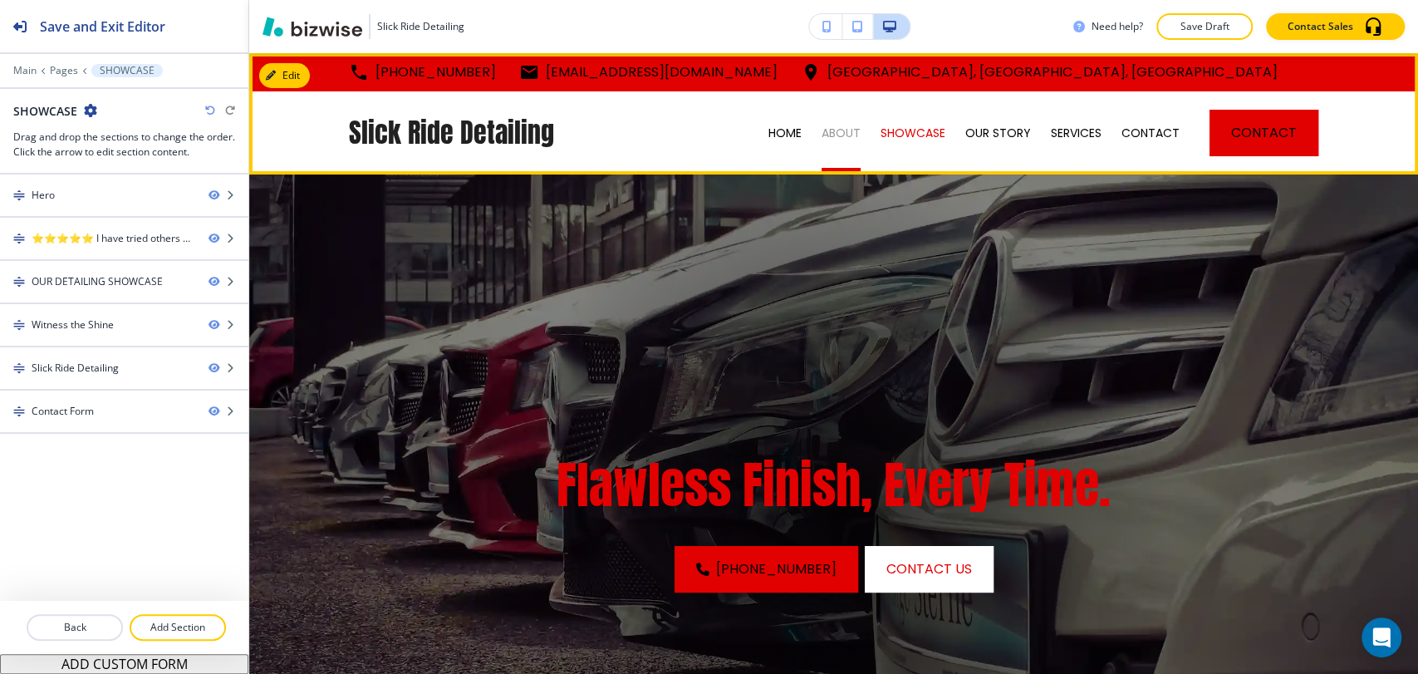
click at [835, 126] on p "ABOUT" at bounding box center [841, 133] width 39 height 17
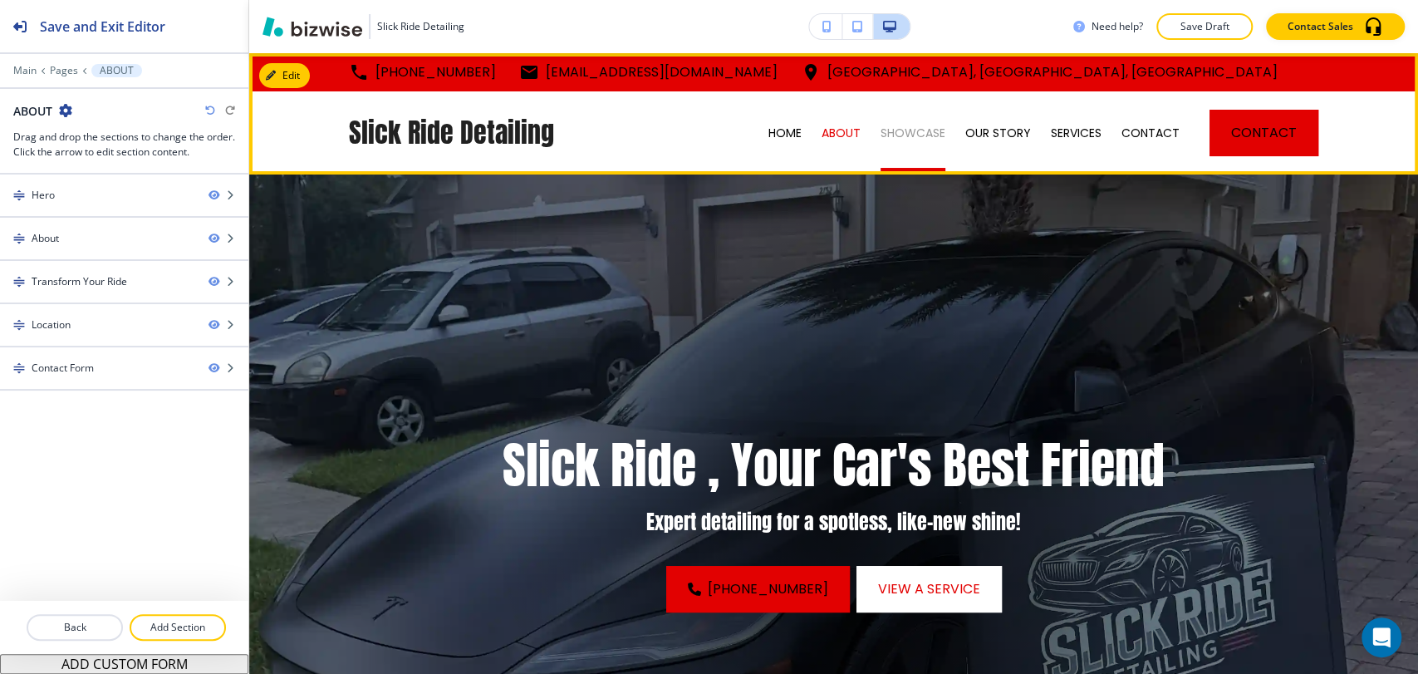
click at [902, 135] on p "SHOWCASE" at bounding box center [913, 133] width 65 height 17
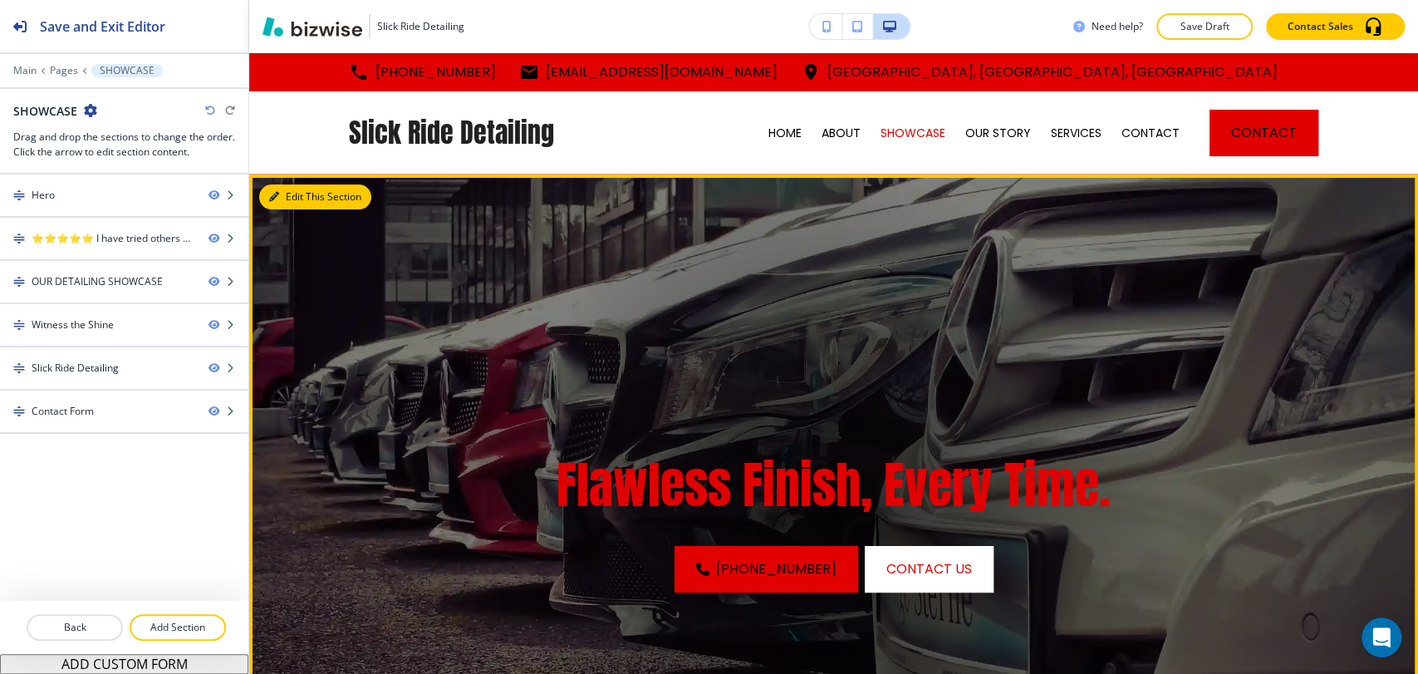
click at [304, 200] on button "Edit This Section" at bounding box center [315, 196] width 112 height 25
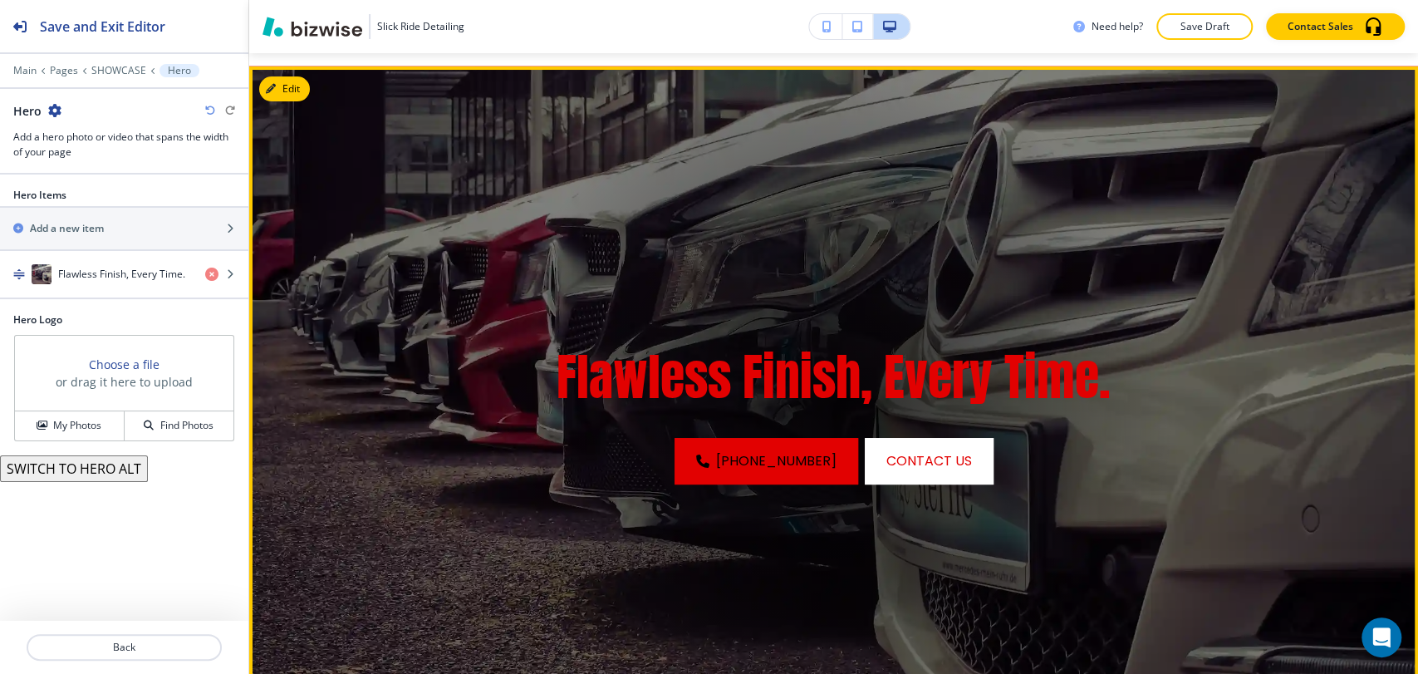
scroll to position [120, 0]
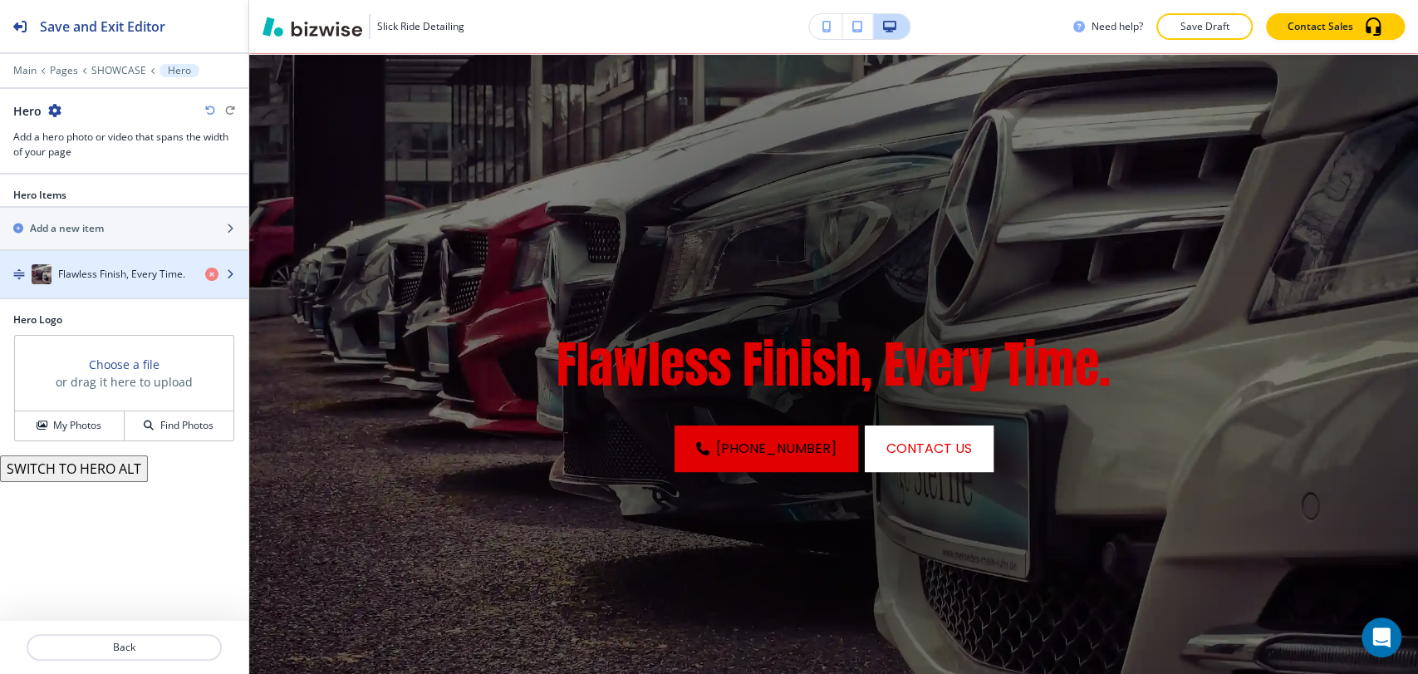
click at [99, 267] on h4 "Flawless Finish, Every Time." at bounding box center [121, 274] width 127 height 15
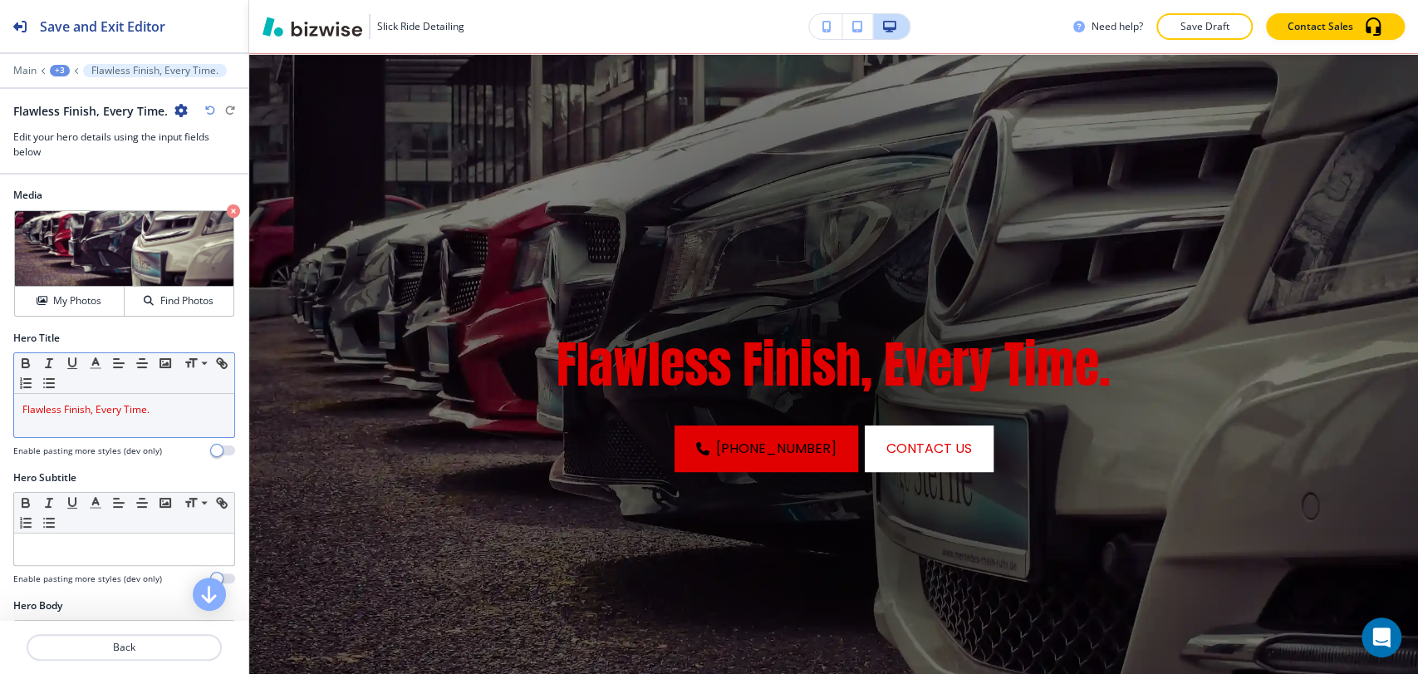
click at [160, 407] on p "Flawless Finish, Every Time." at bounding box center [124, 409] width 204 height 15
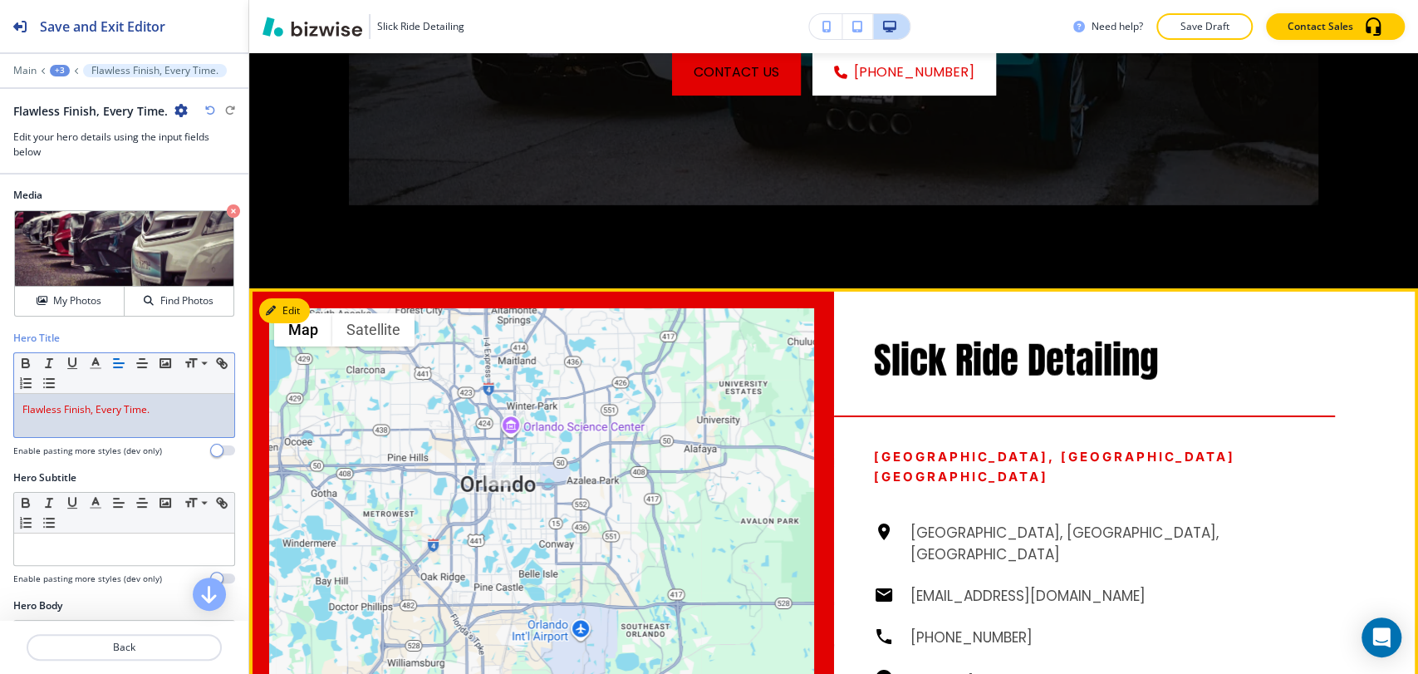
scroll to position [3906, 0]
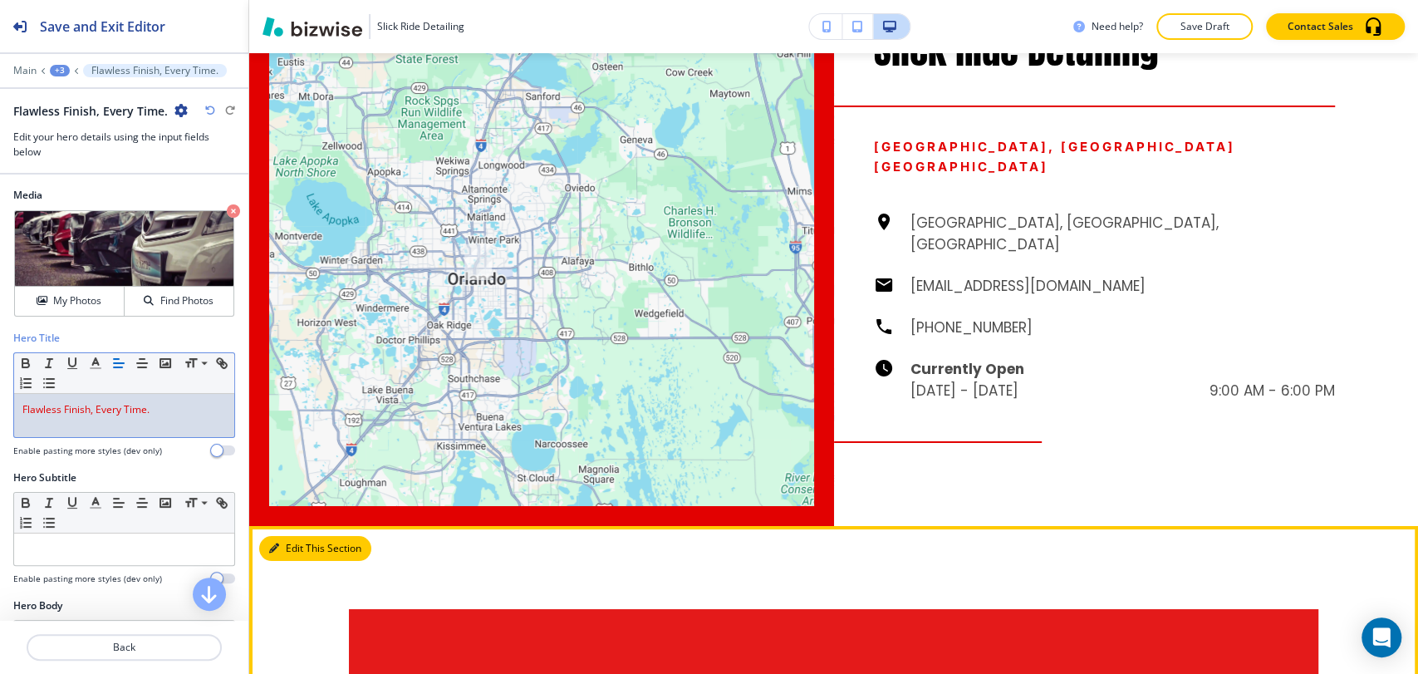
click at [278, 543] on icon "button" at bounding box center [274, 548] width 10 height 10
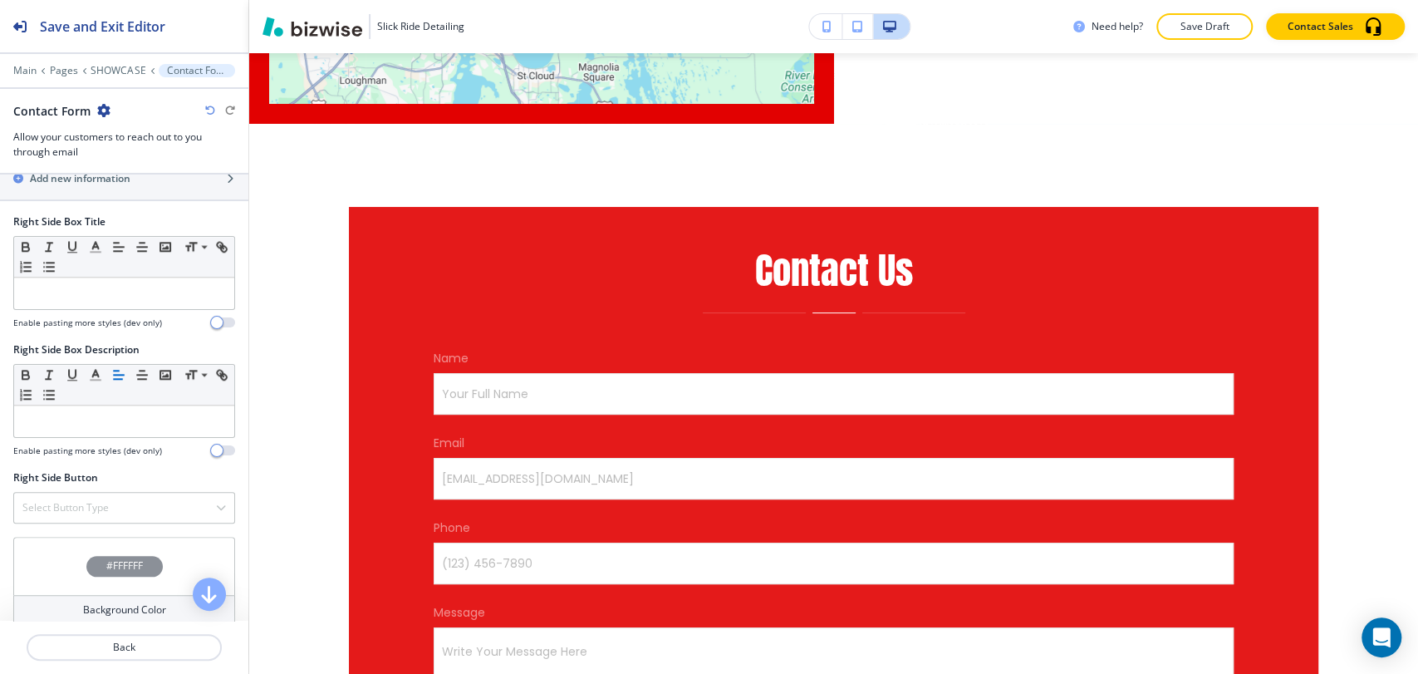
scroll to position [1179, 0]
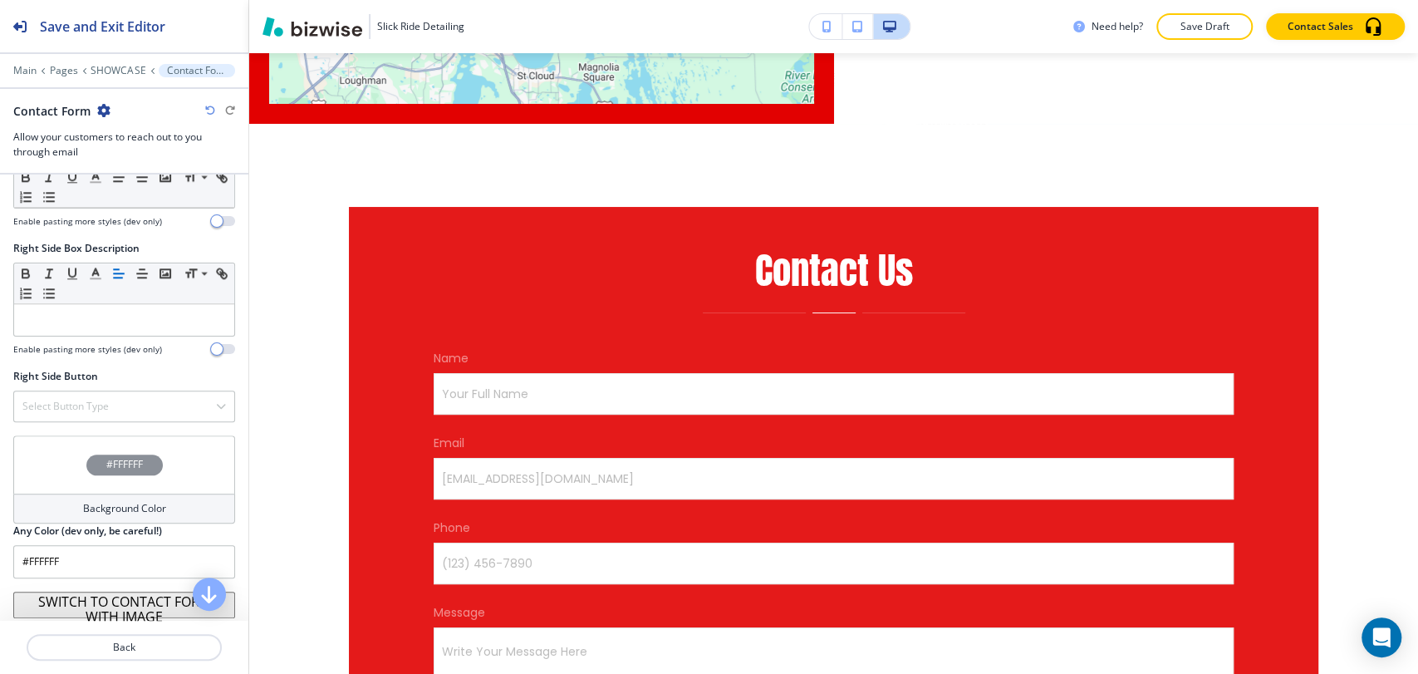
click at [119, 487] on div "#FFFFFF" at bounding box center [124, 464] width 222 height 58
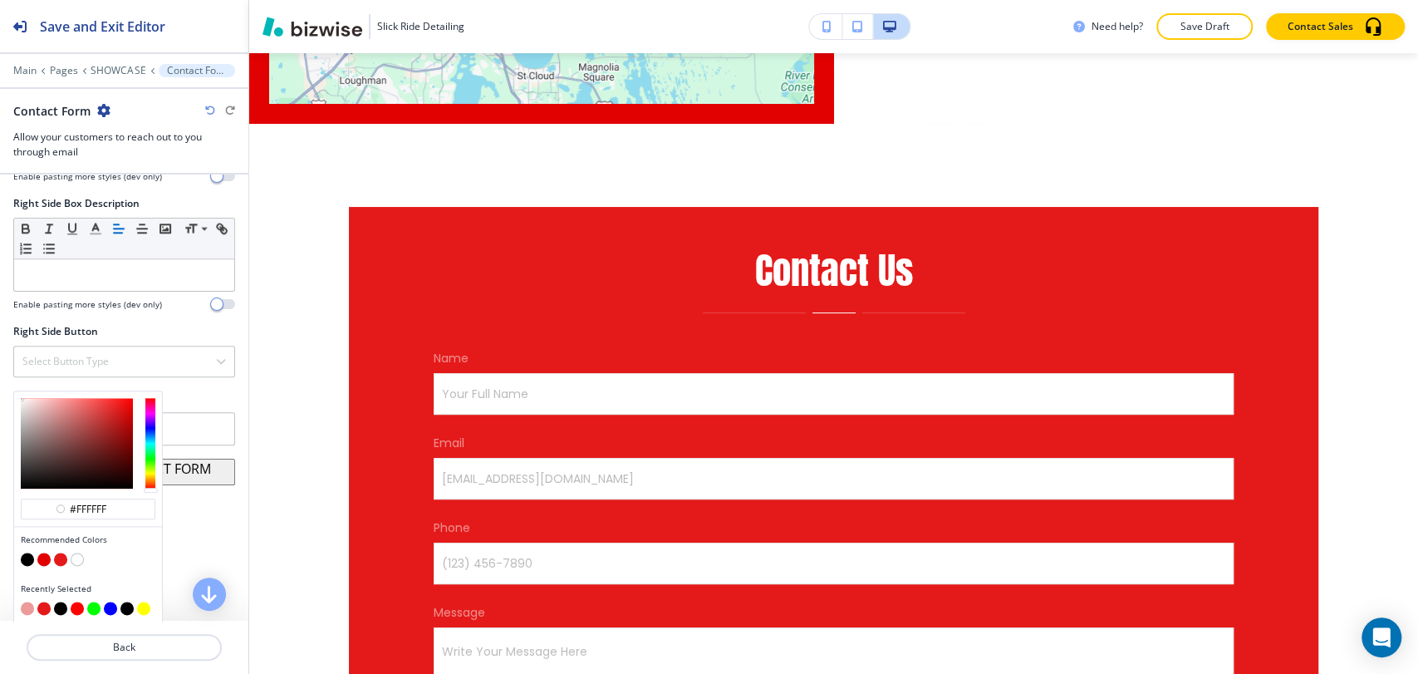
click at [29, 602] on button "button" at bounding box center [27, 608] width 13 height 13
type input "#ec9a9a"
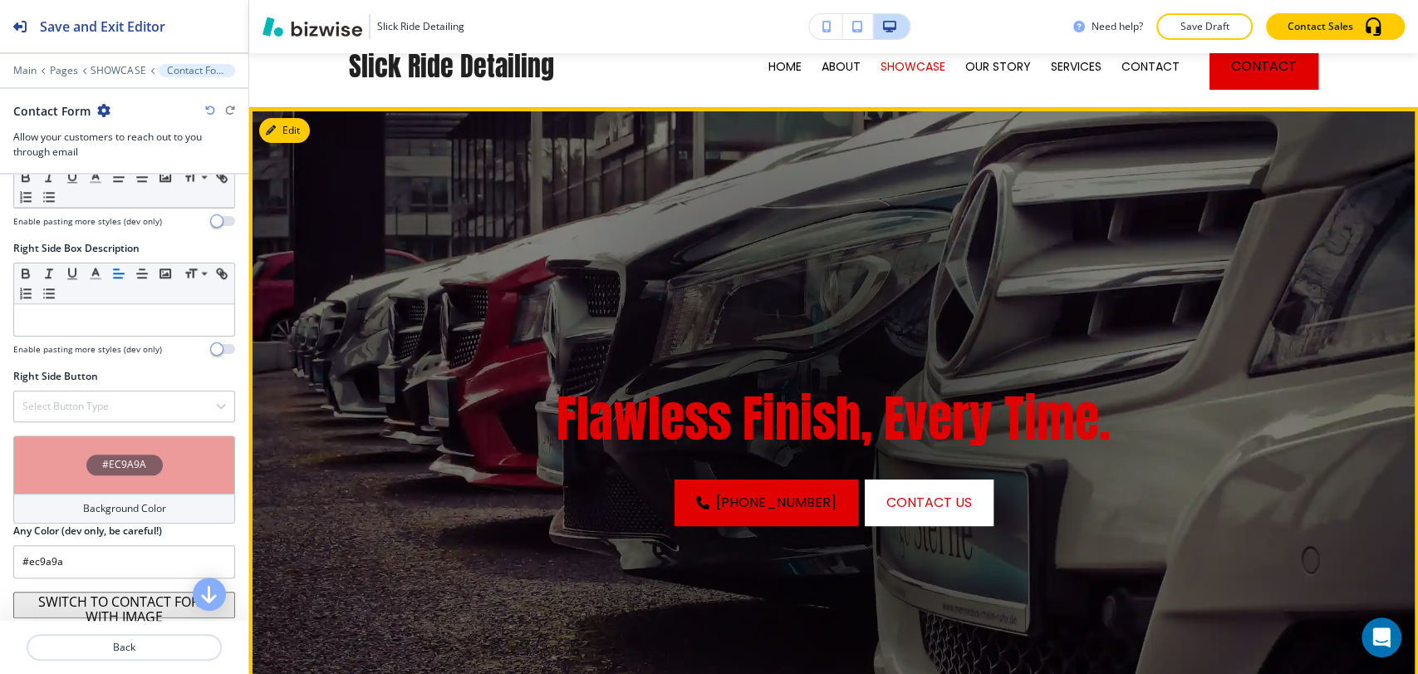
scroll to position [0, 0]
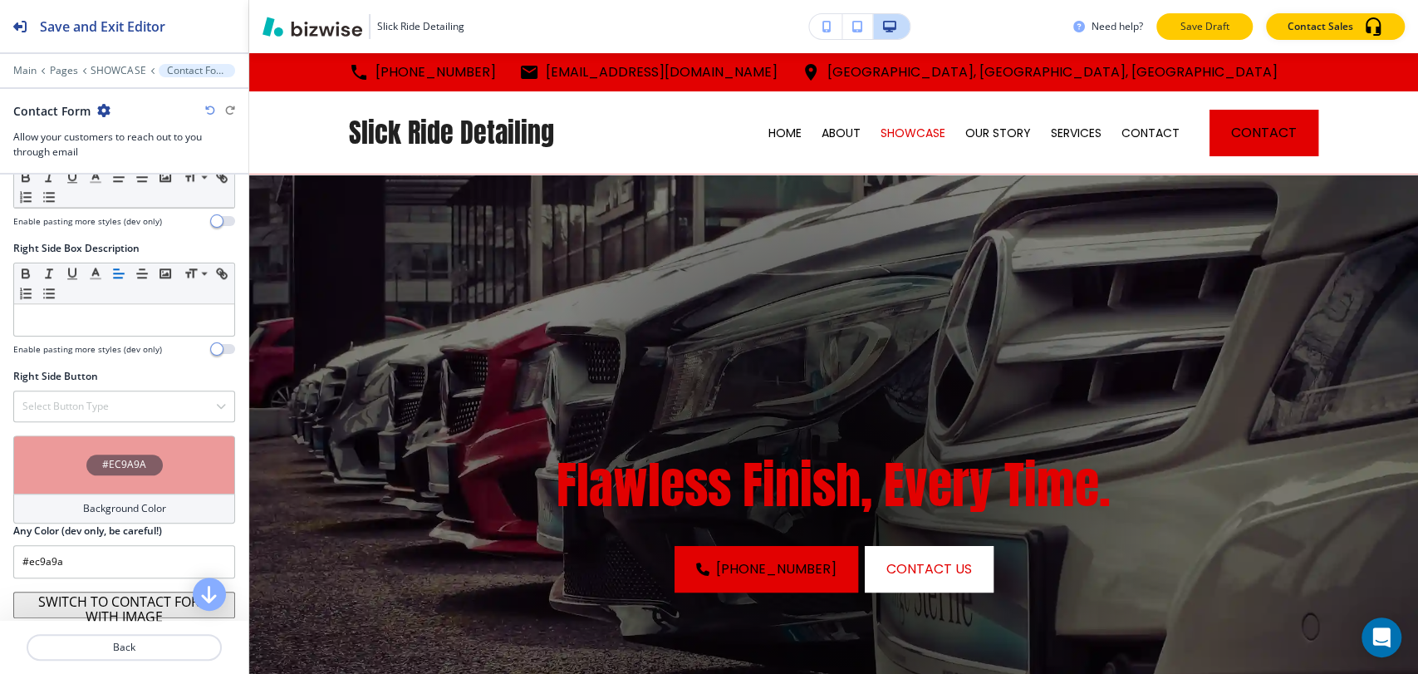
click at [1221, 24] on p "Save Draft" at bounding box center [1204, 26] width 53 height 15
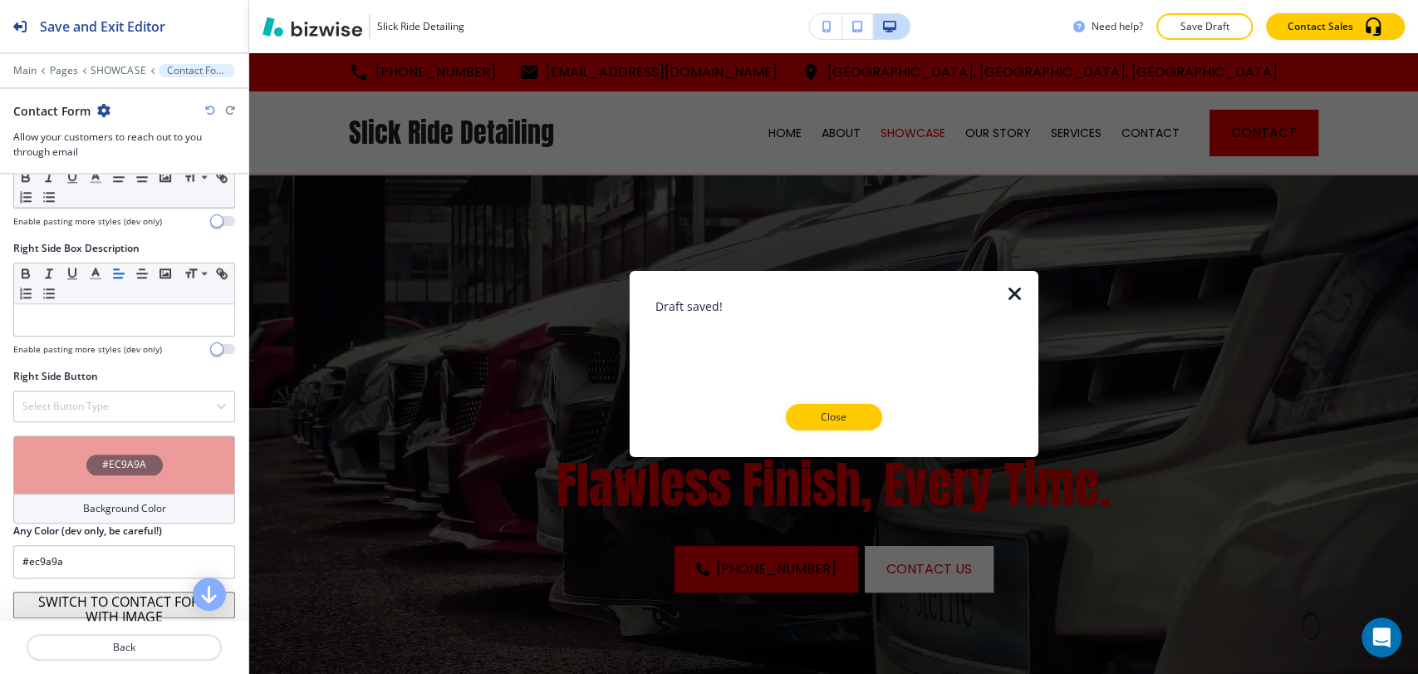
drag, startPoint x: 868, startPoint y: 414, endPoint x: 953, endPoint y: 283, distance: 155.6
click at [867, 414] on button "Close" at bounding box center [834, 417] width 96 height 27
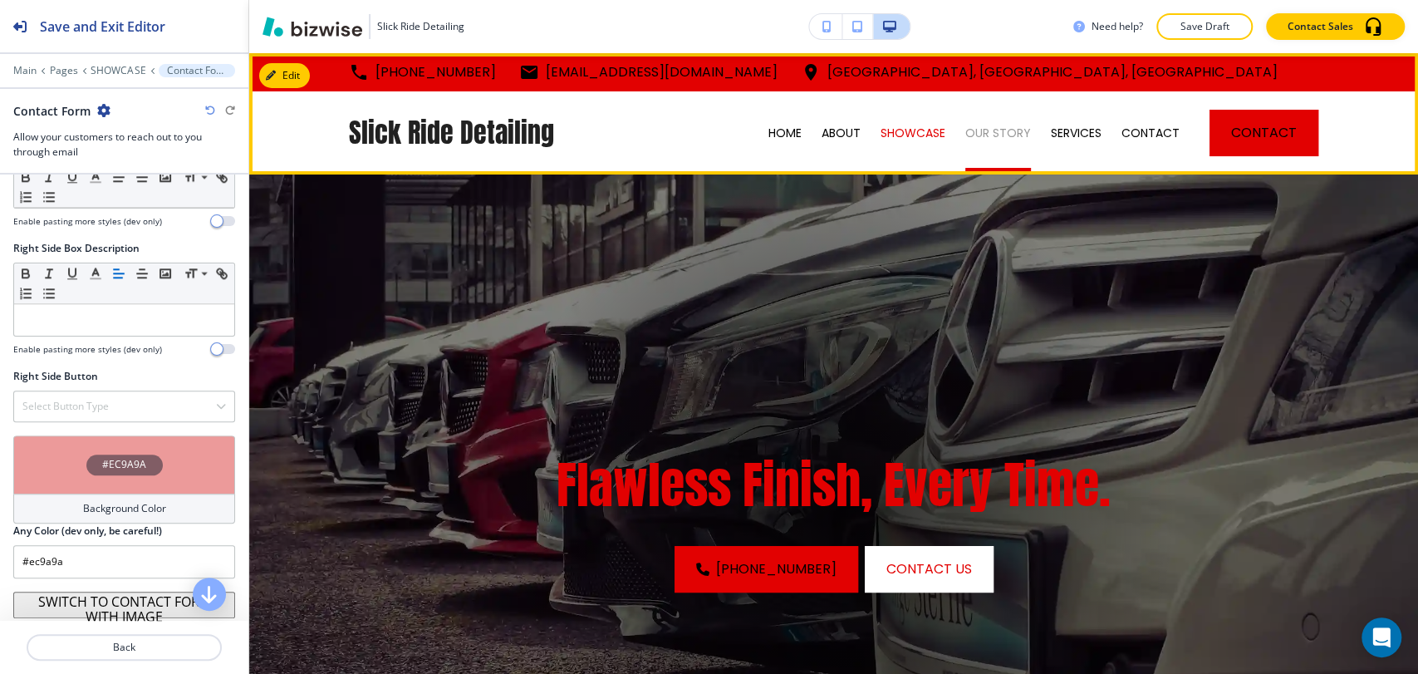
click at [993, 133] on p "OUR STORY" at bounding box center [999, 133] width 66 height 17
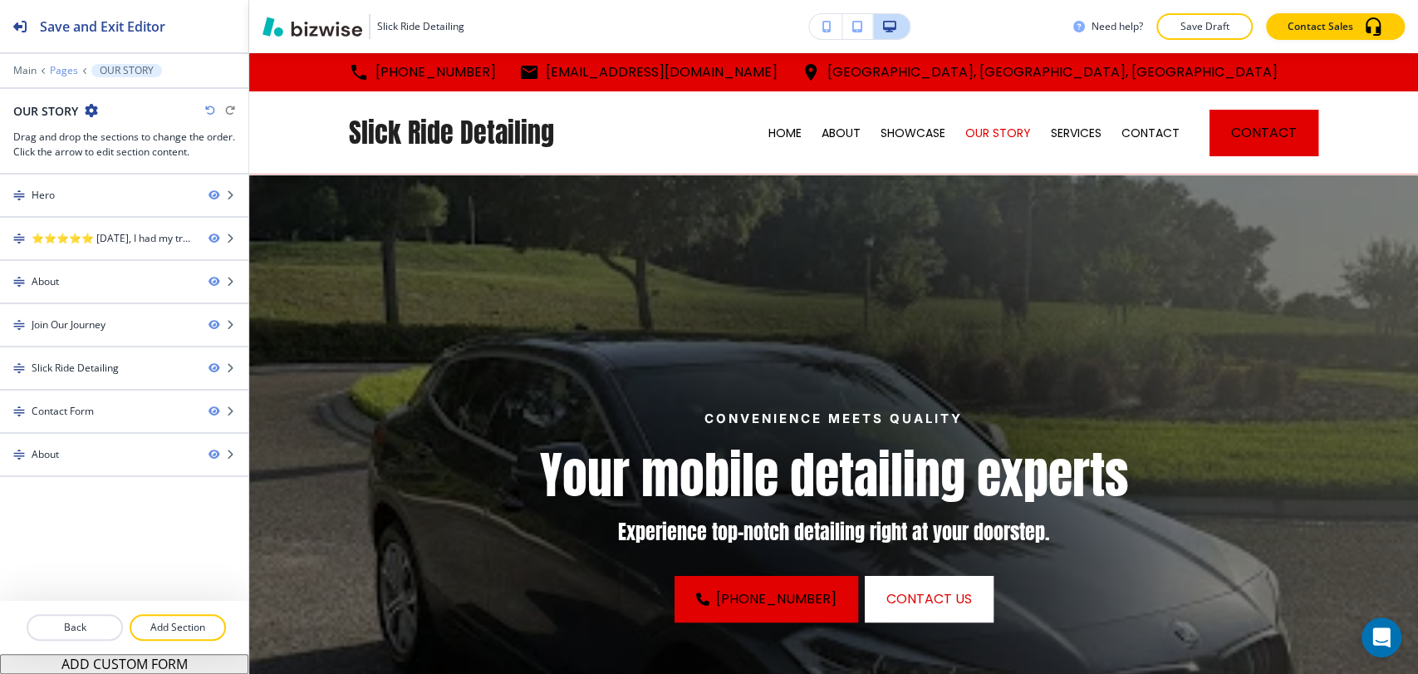
click at [61, 65] on p "Pages" at bounding box center [64, 71] width 28 height 12
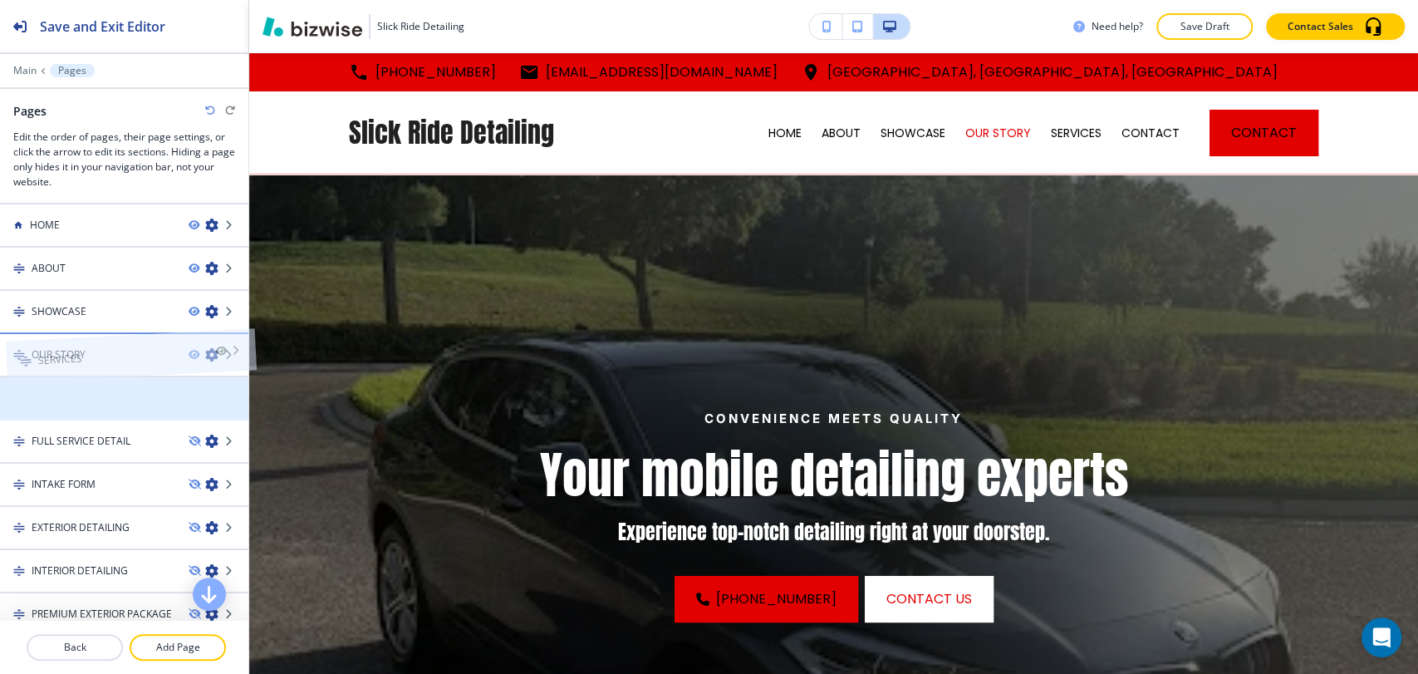
drag, startPoint x: 88, startPoint y: 391, endPoint x: 94, endPoint y: 322, distance: 69.2
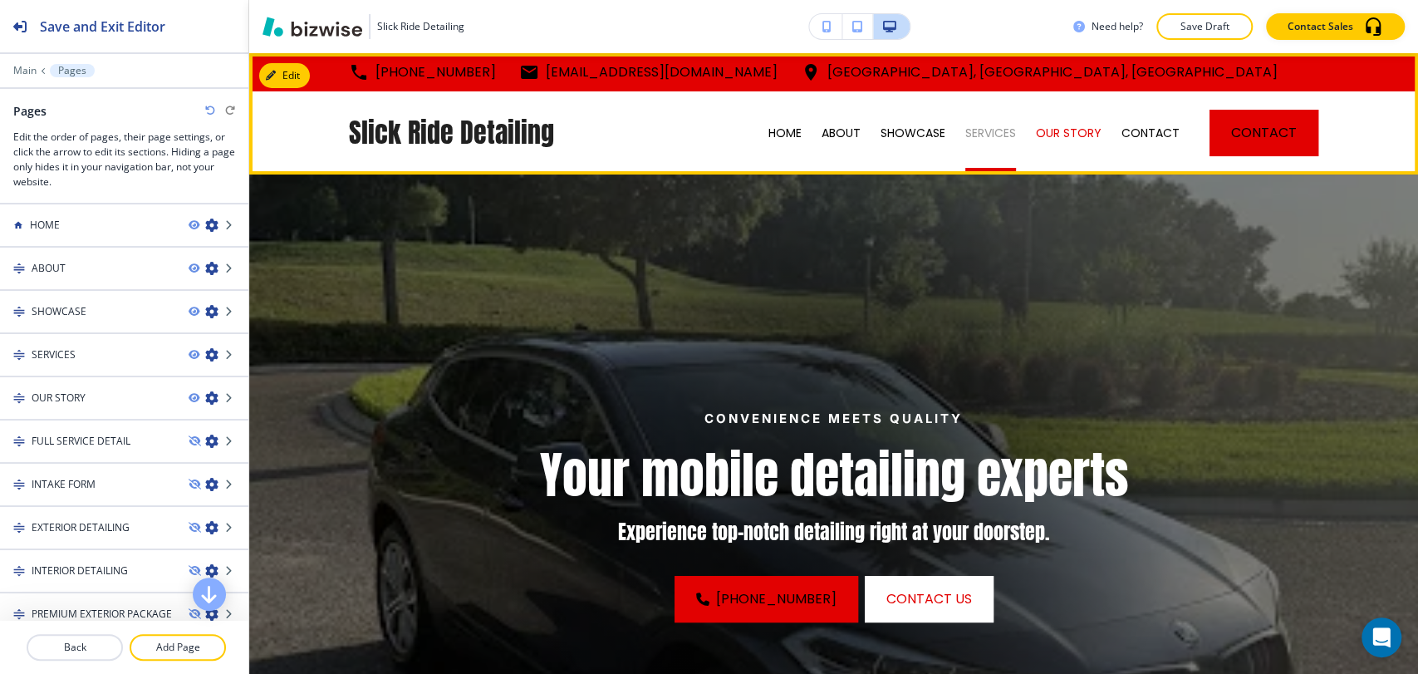
click at [987, 132] on p "SERVICES" at bounding box center [991, 133] width 51 height 17
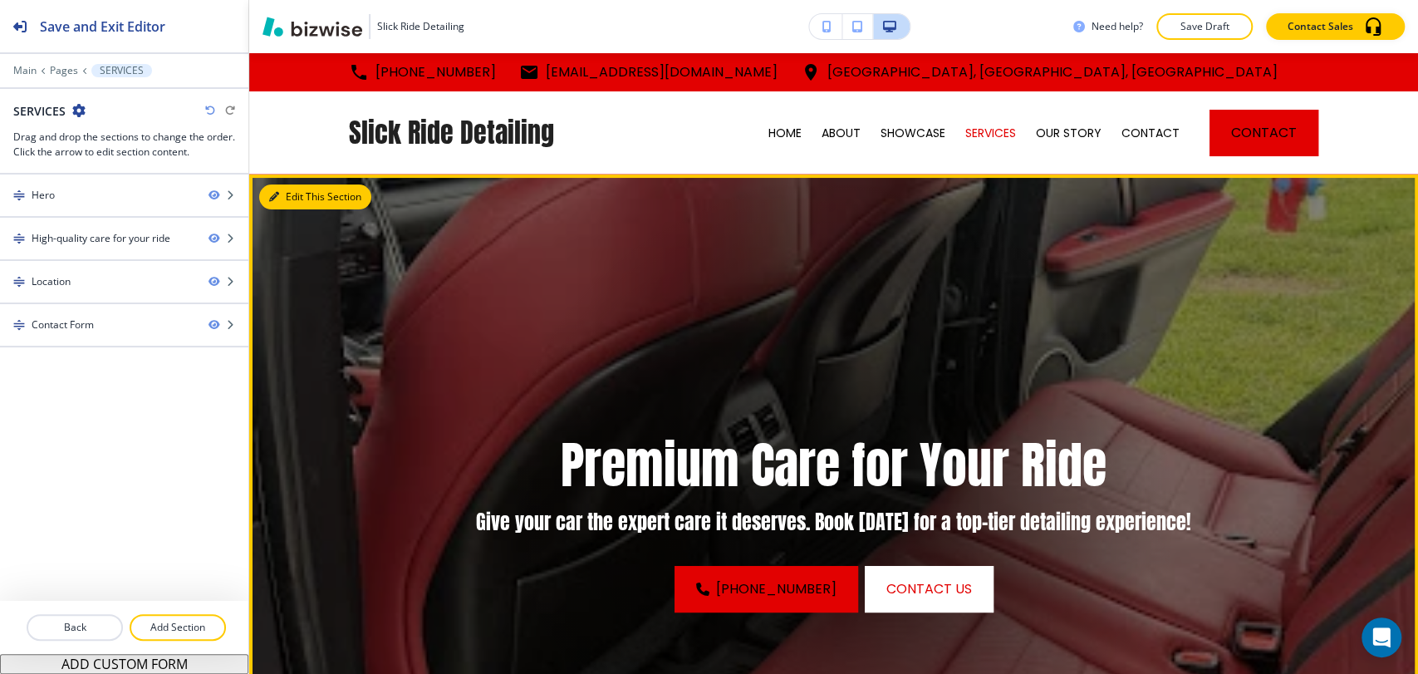
click at [279, 197] on button "Edit This Section" at bounding box center [315, 196] width 112 height 25
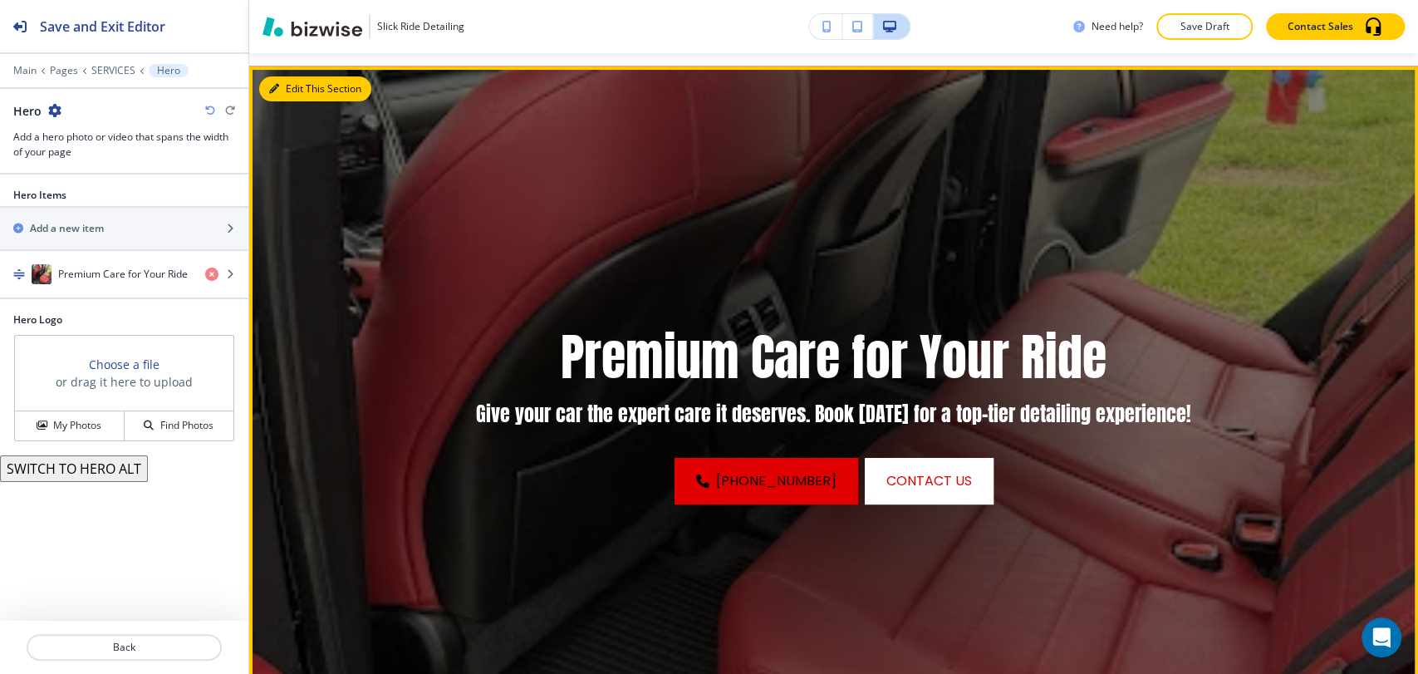
scroll to position [120, 0]
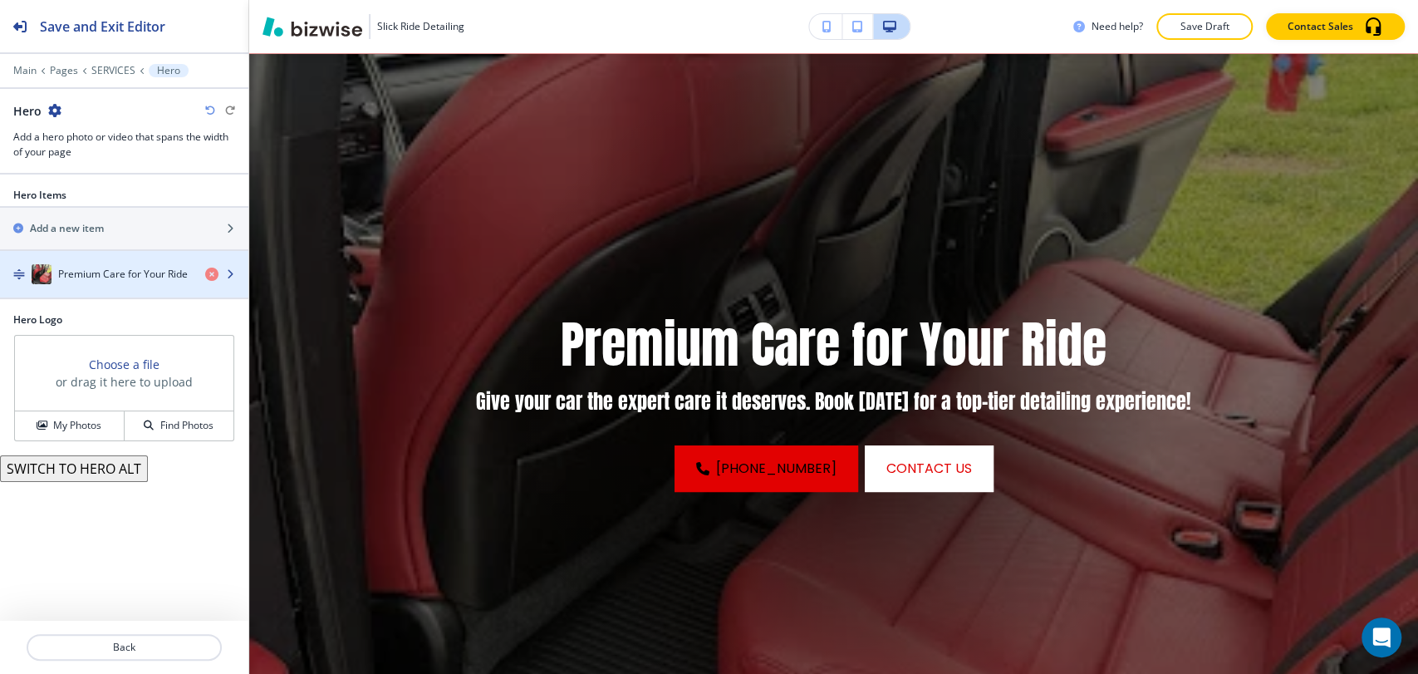
click at [104, 280] on h4 "Premium Care for Your Ride" at bounding box center [123, 274] width 130 height 15
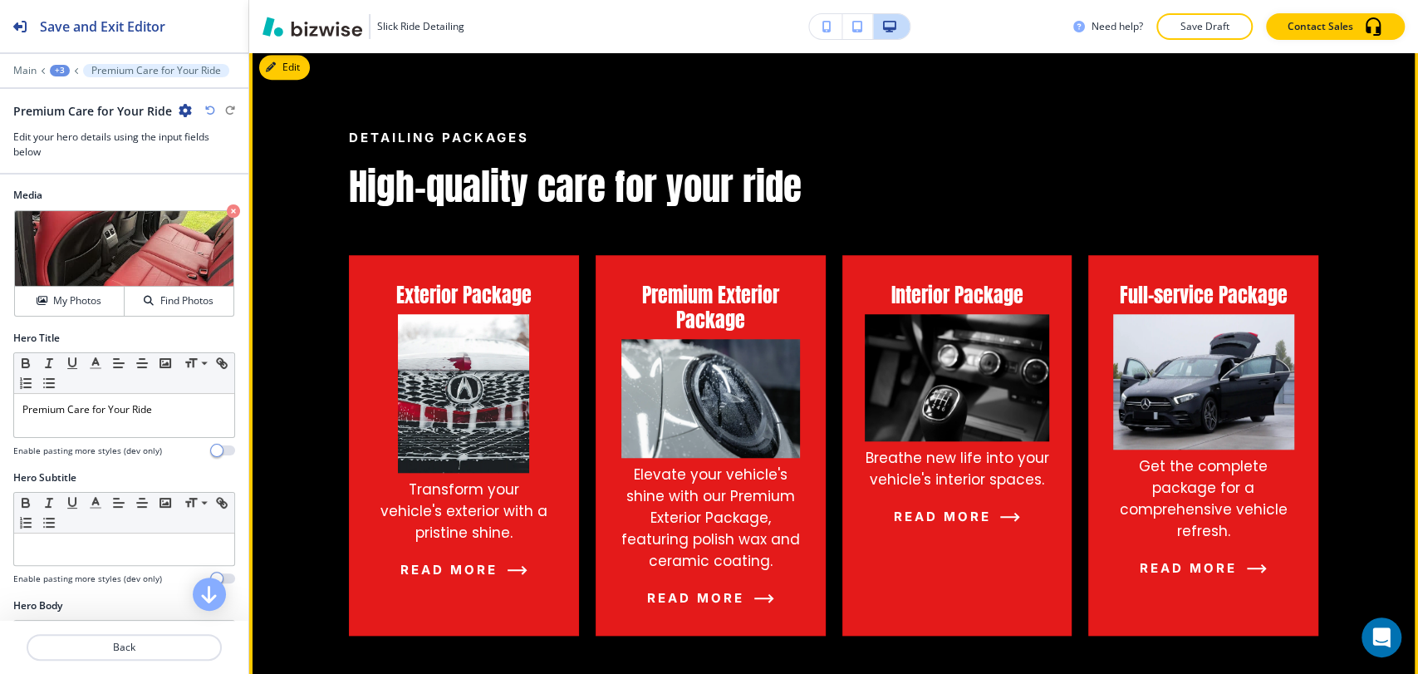
scroll to position [767, 0]
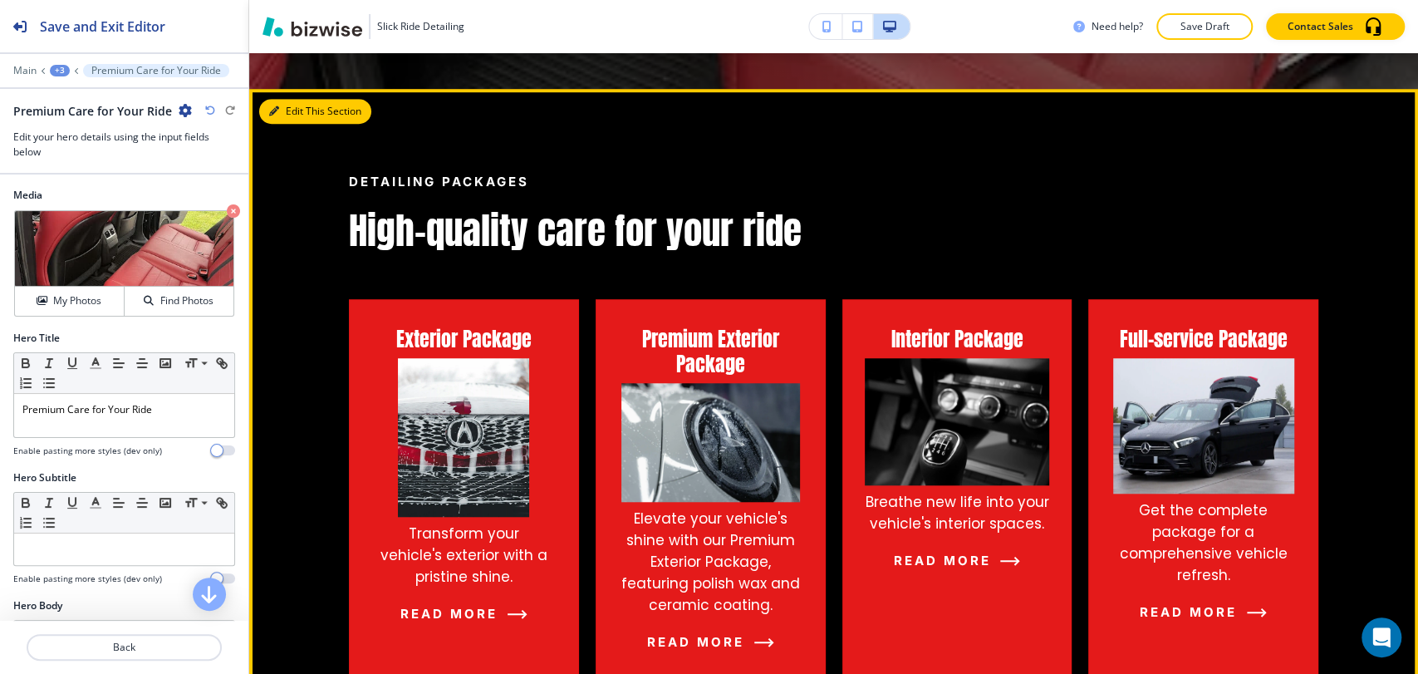
click at [296, 107] on button "Edit This Section" at bounding box center [315, 111] width 112 height 25
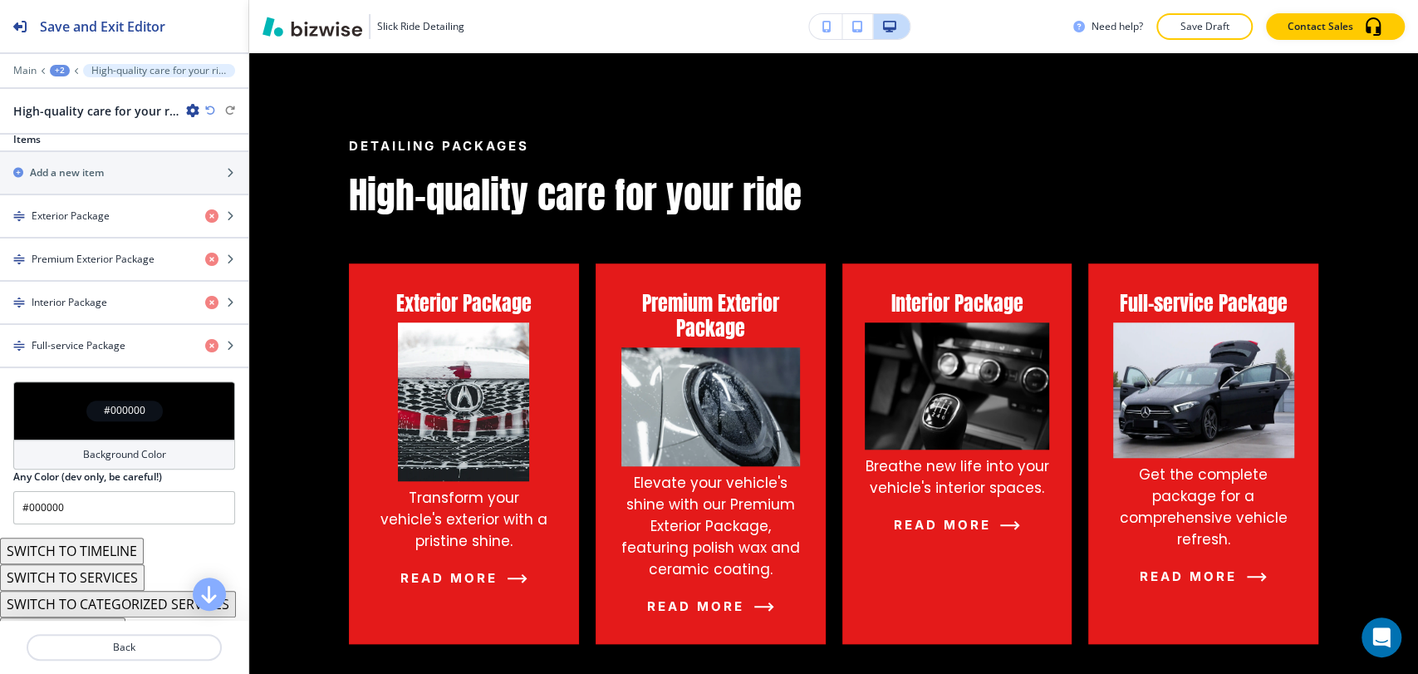
scroll to position [687, 0]
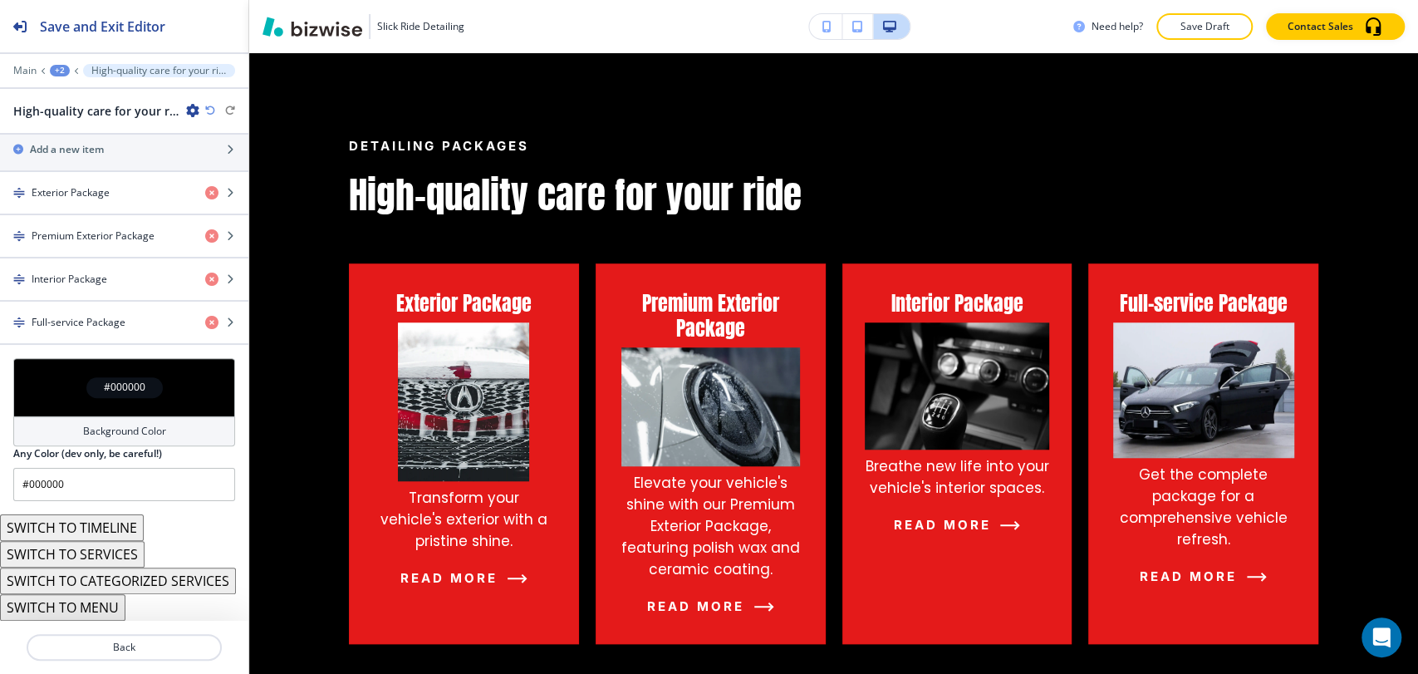
click at [132, 518] on button "SWITCH TO TIMELINE" at bounding box center [72, 527] width 144 height 27
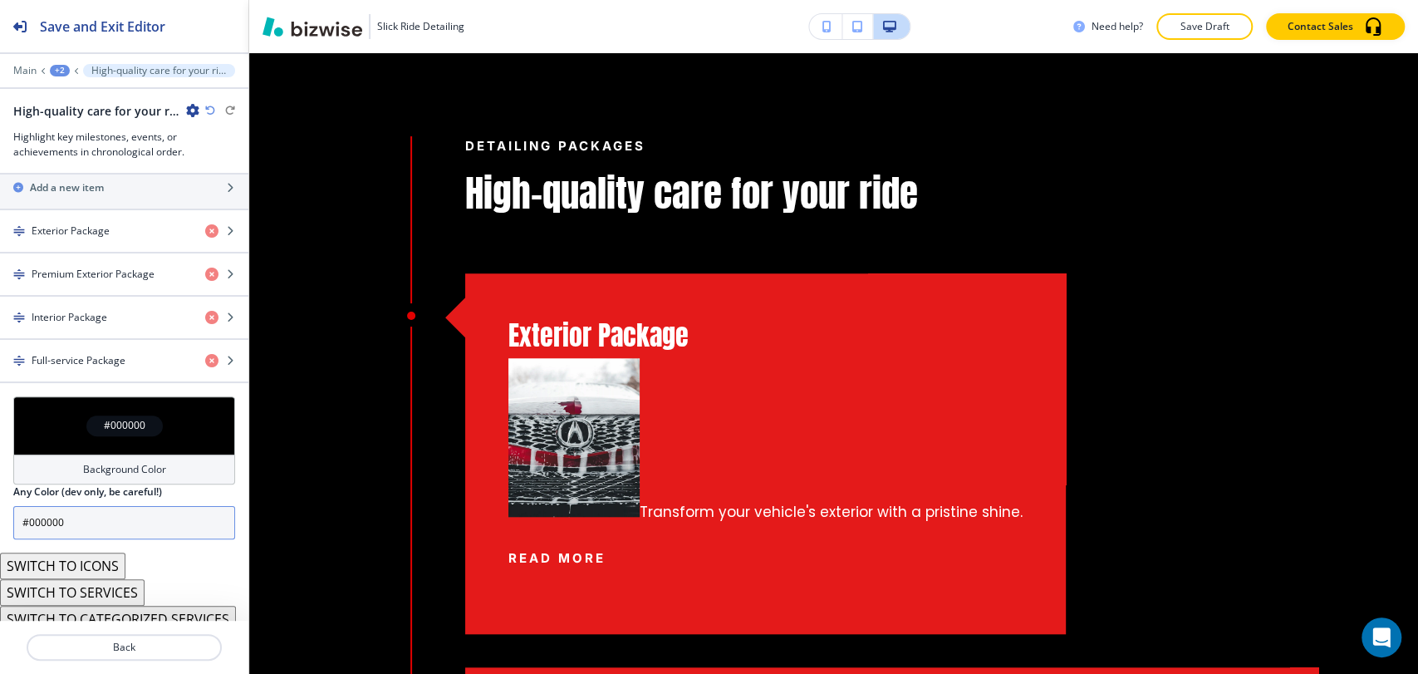
scroll to position [703, 0]
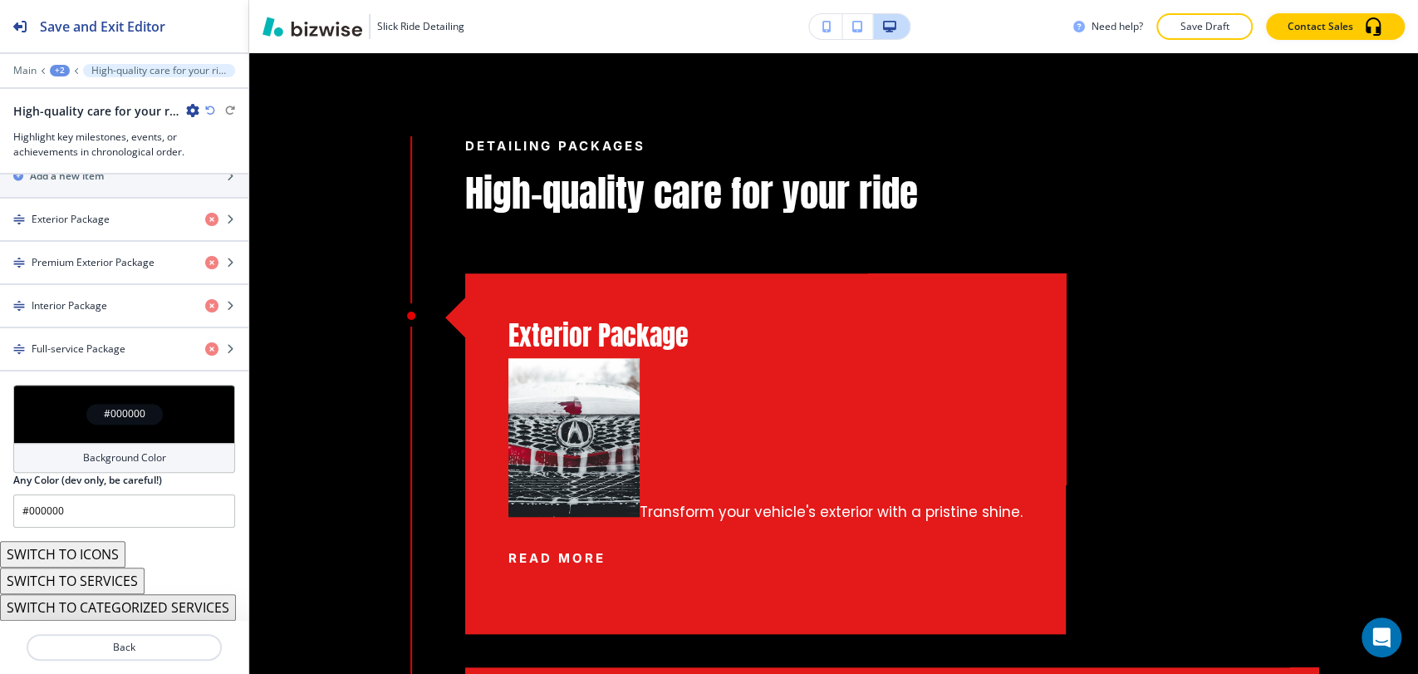
click at [125, 568] on button "SWITCH TO SERVICES" at bounding box center [72, 581] width 145 height 27
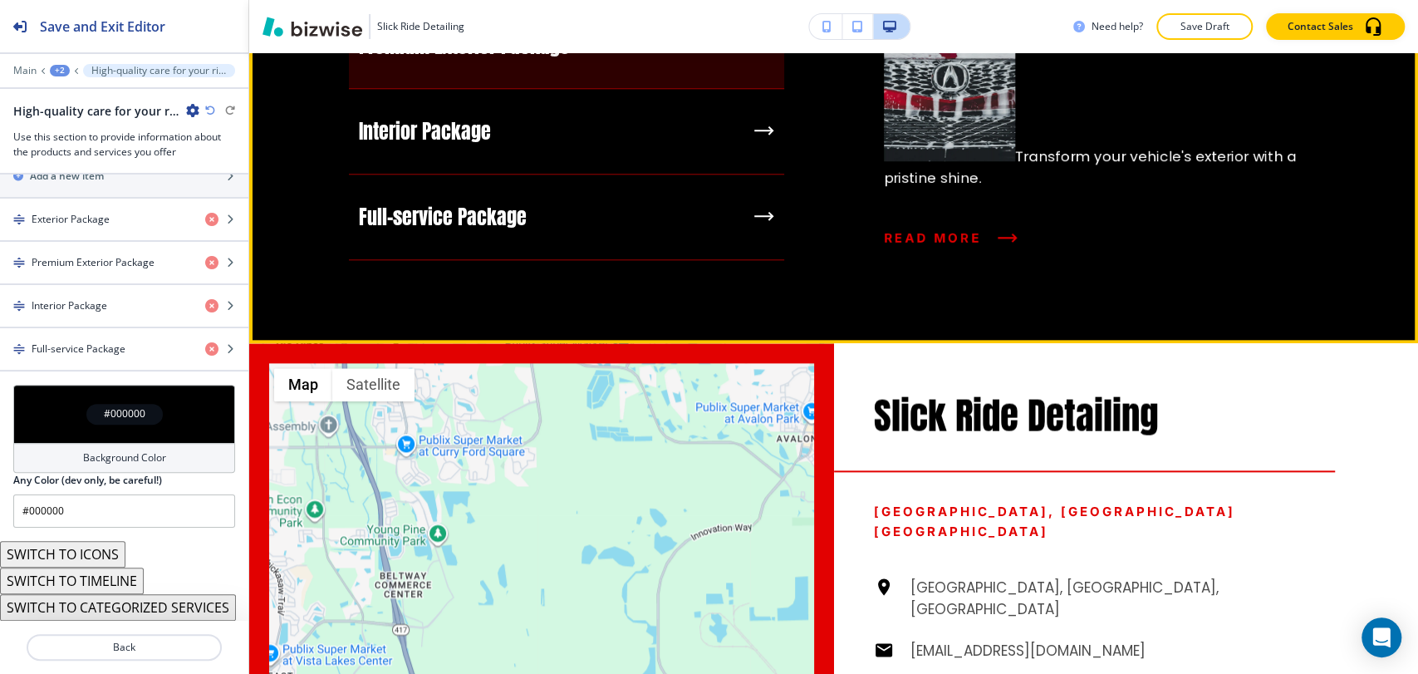
scroll to position [1172, 0]
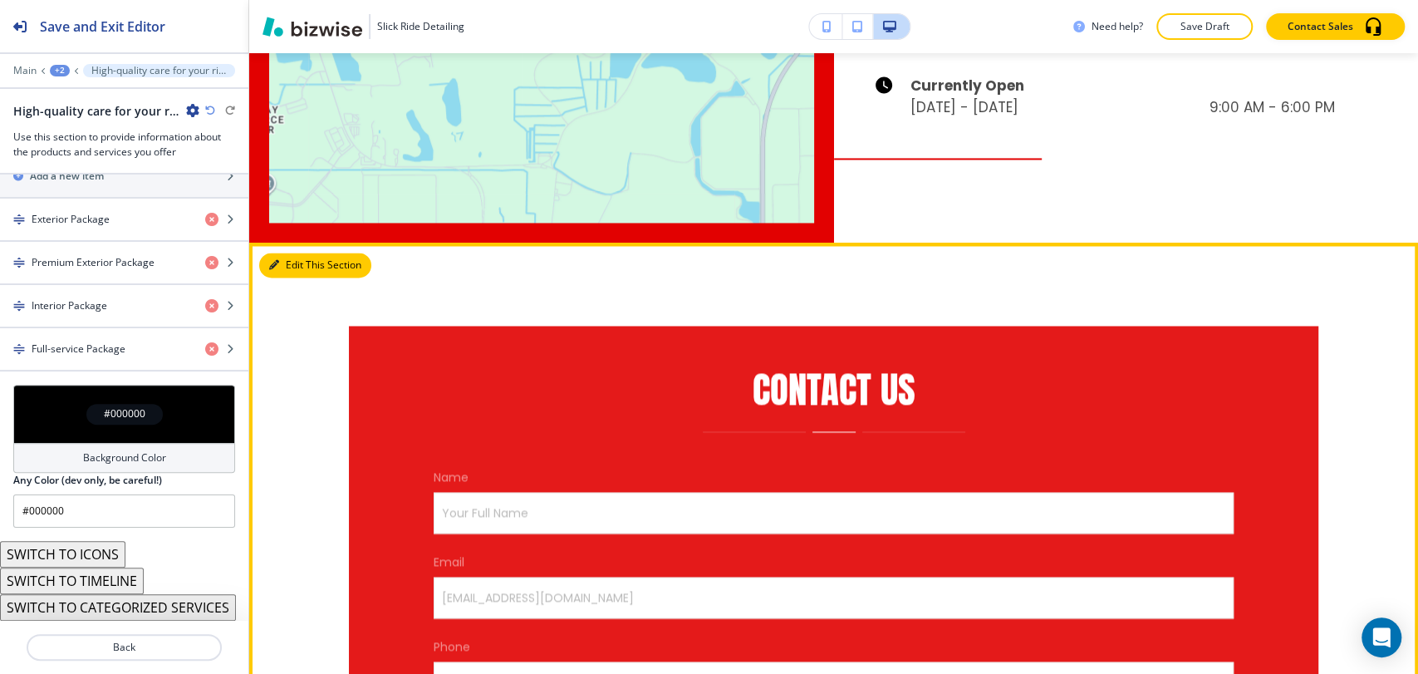
click at [301, 253] on button "Edit This Section" at bounding box center [315, 265] width 112 height 25
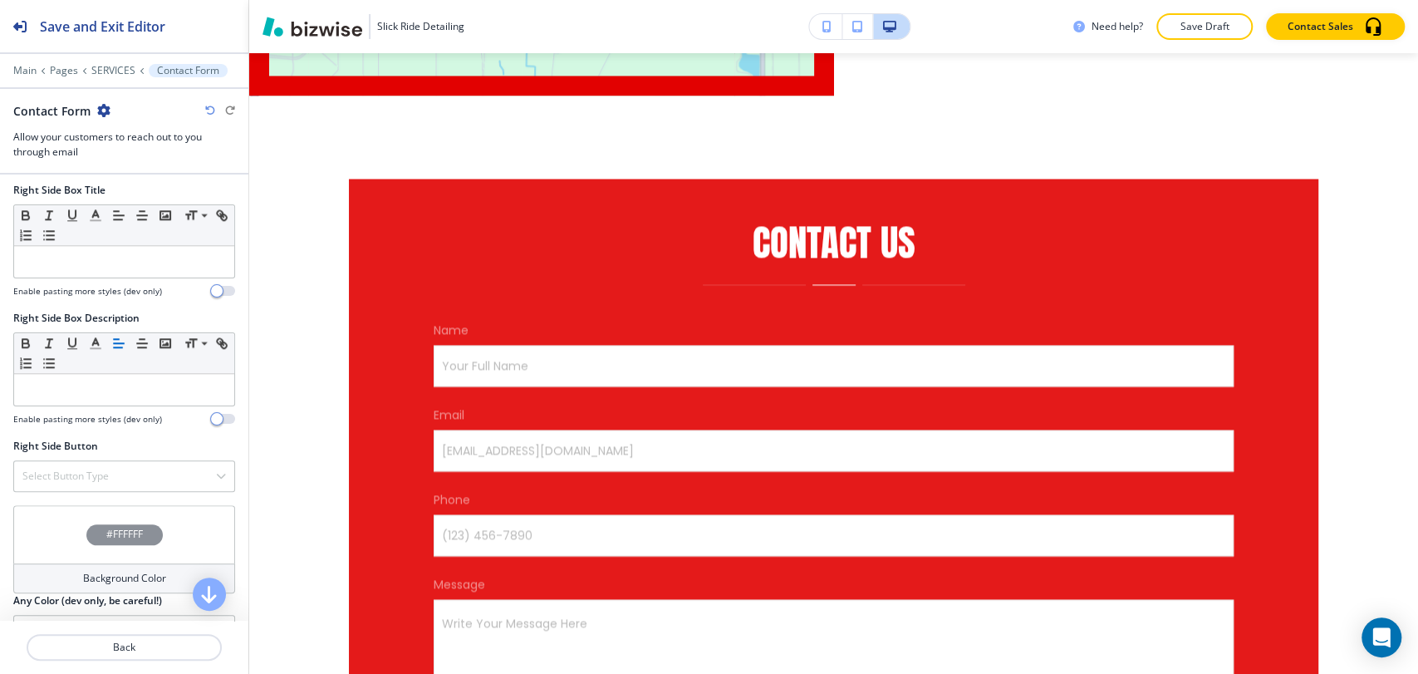
scroll to position [1179, 0]
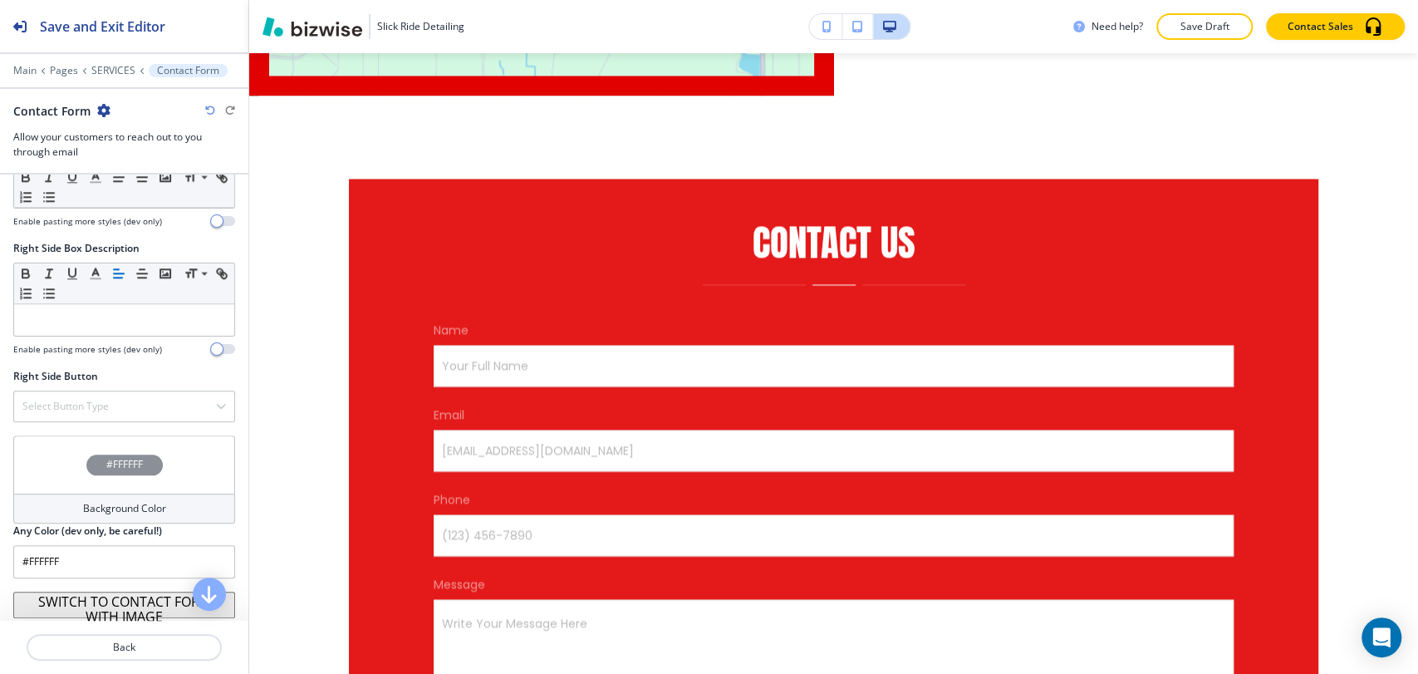
click at [106, 501] on h4 "Background Color" at bounding box center [124, 508] width 83 height 15
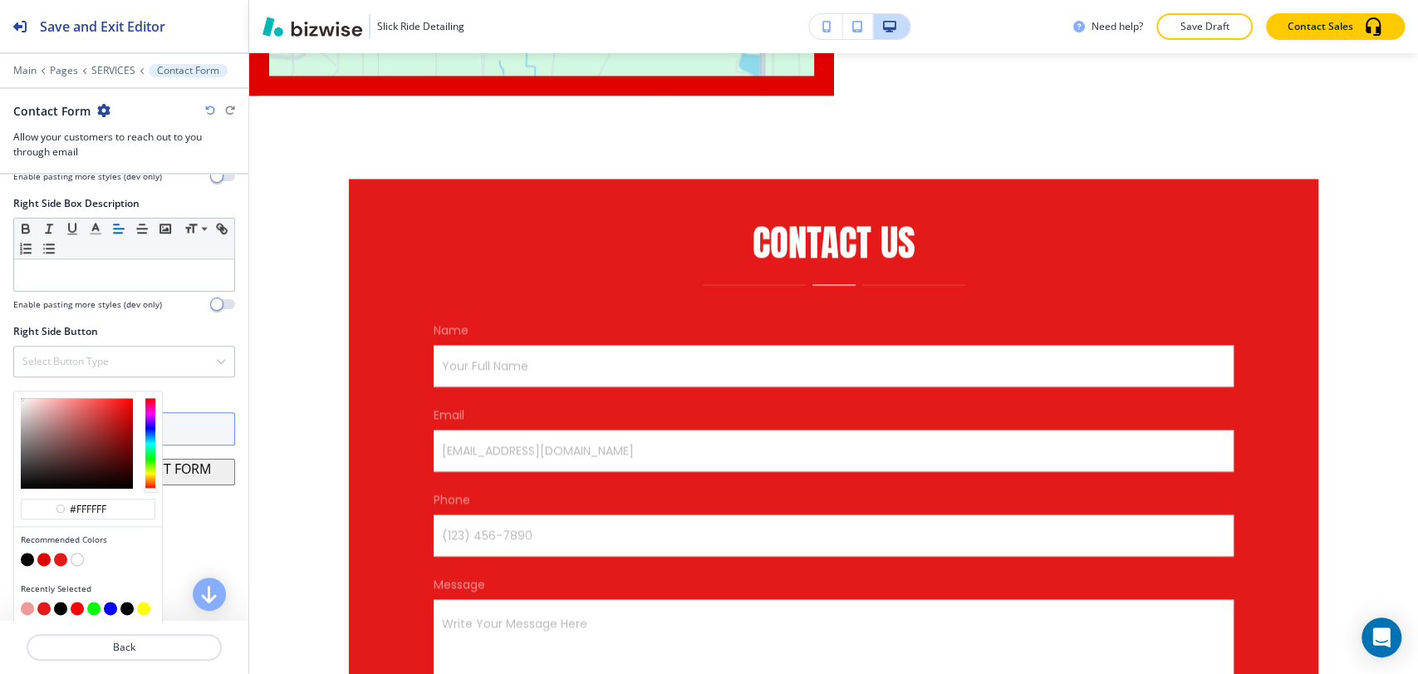
drag, startPoint x: 27, startPoint y: 603, endPoint x: 94, endPoint y: 557, distance: 81.8
click at [27, 602] on button "button" at bounding box center [27, 608] width 13 height 13
type input "#ec9a9a"
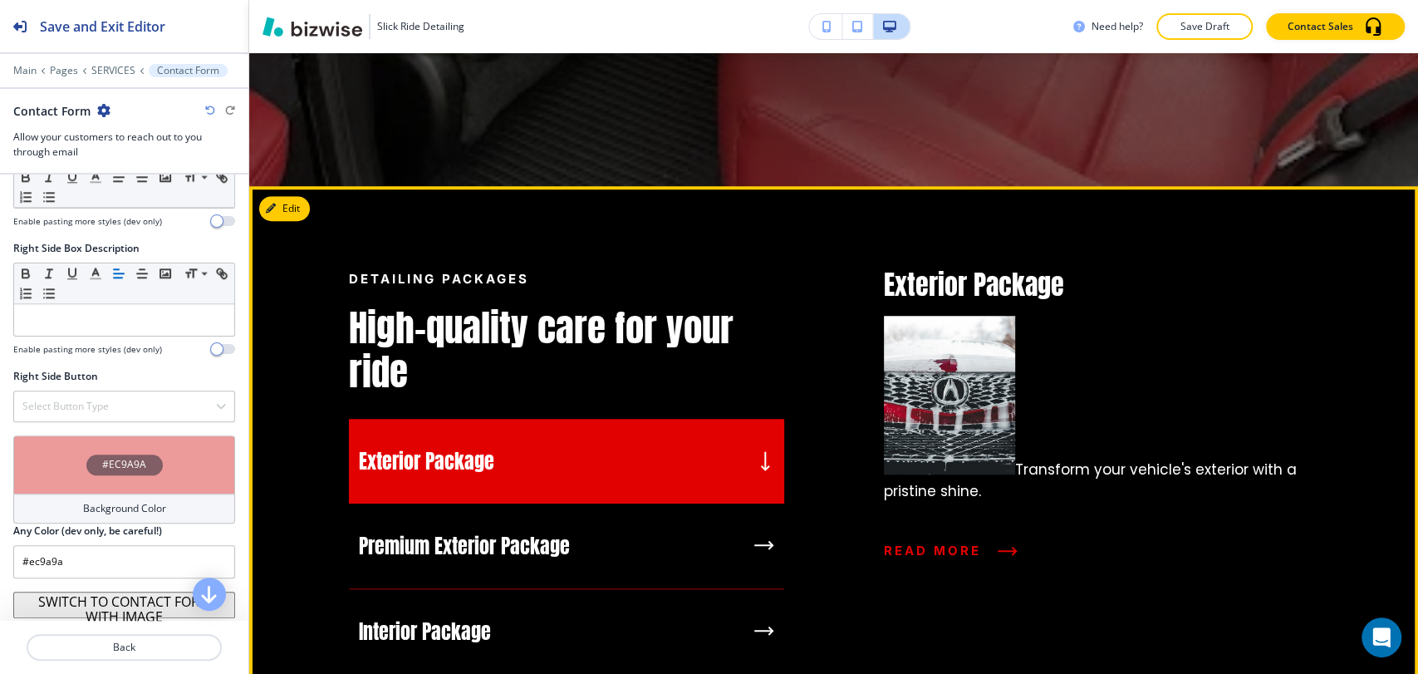
scroll to position [672, 0]
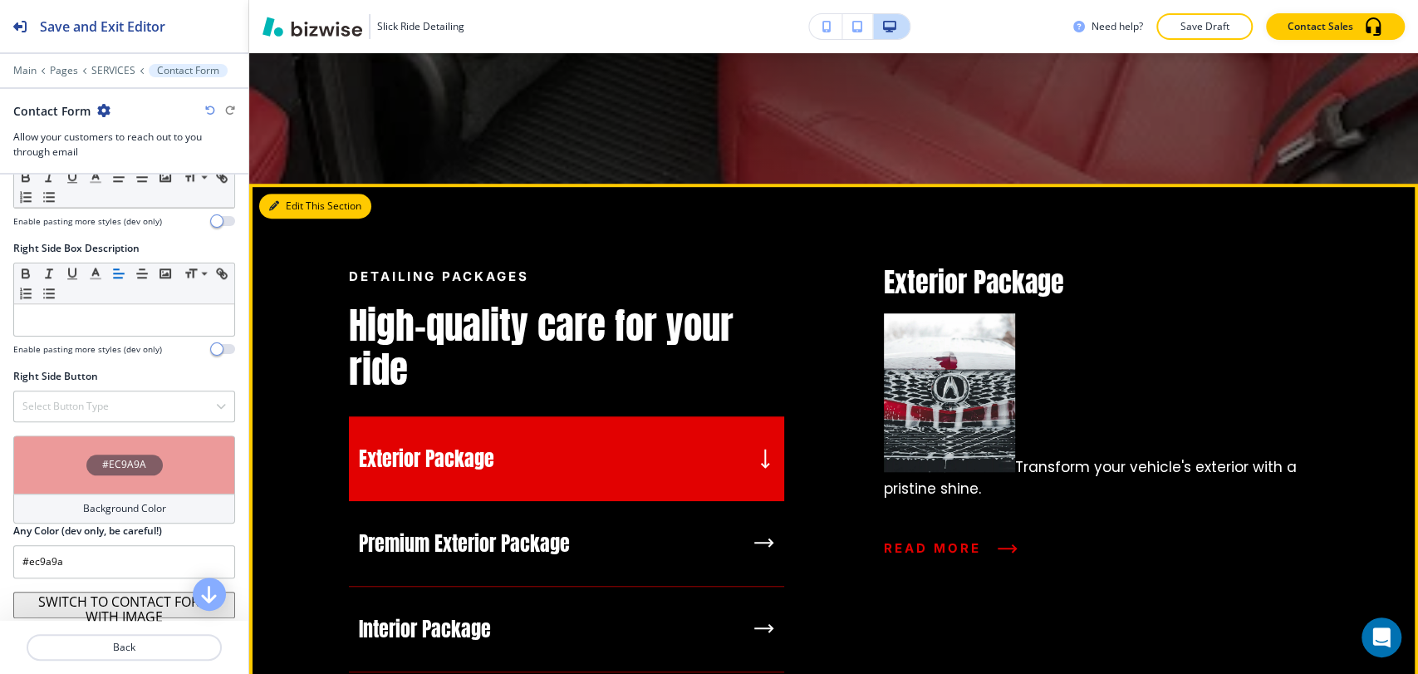
click at [297, 199] on button "Edit This Section" at bounding box center [315, 206] width 112 height 25
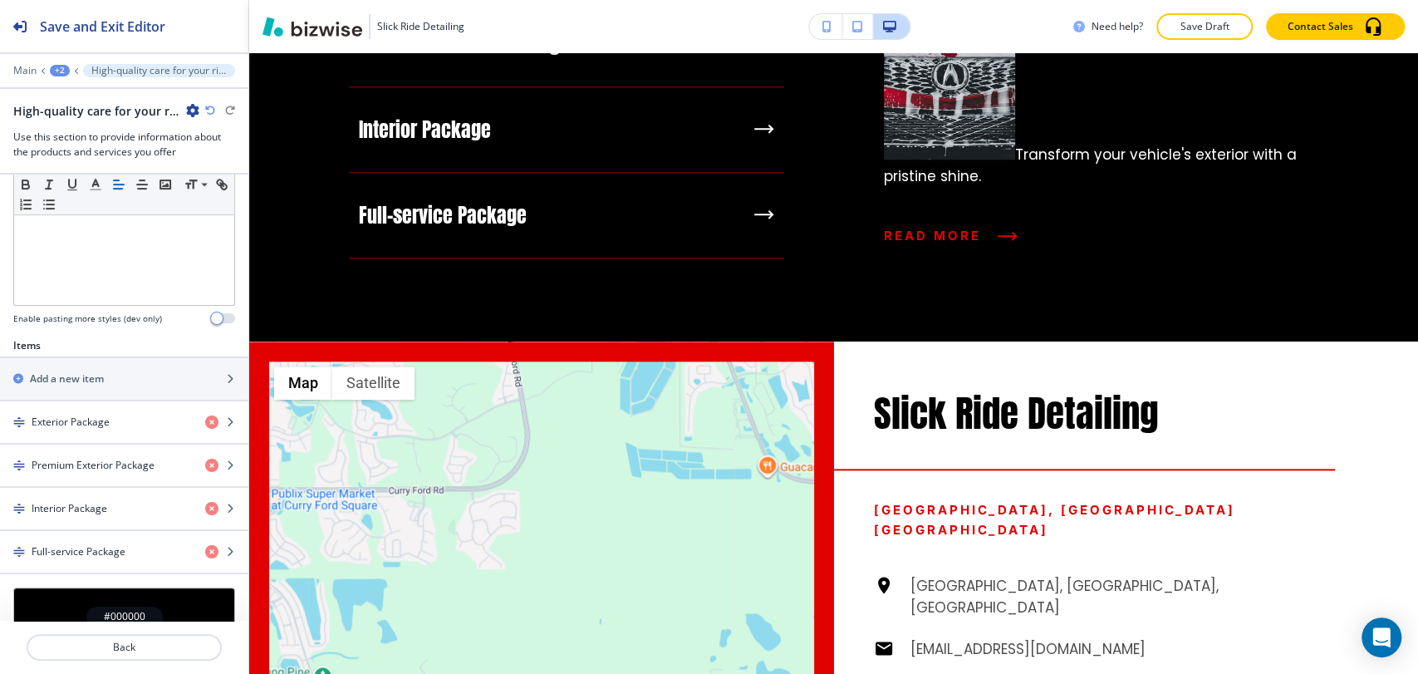
scroll to position [636, 0]
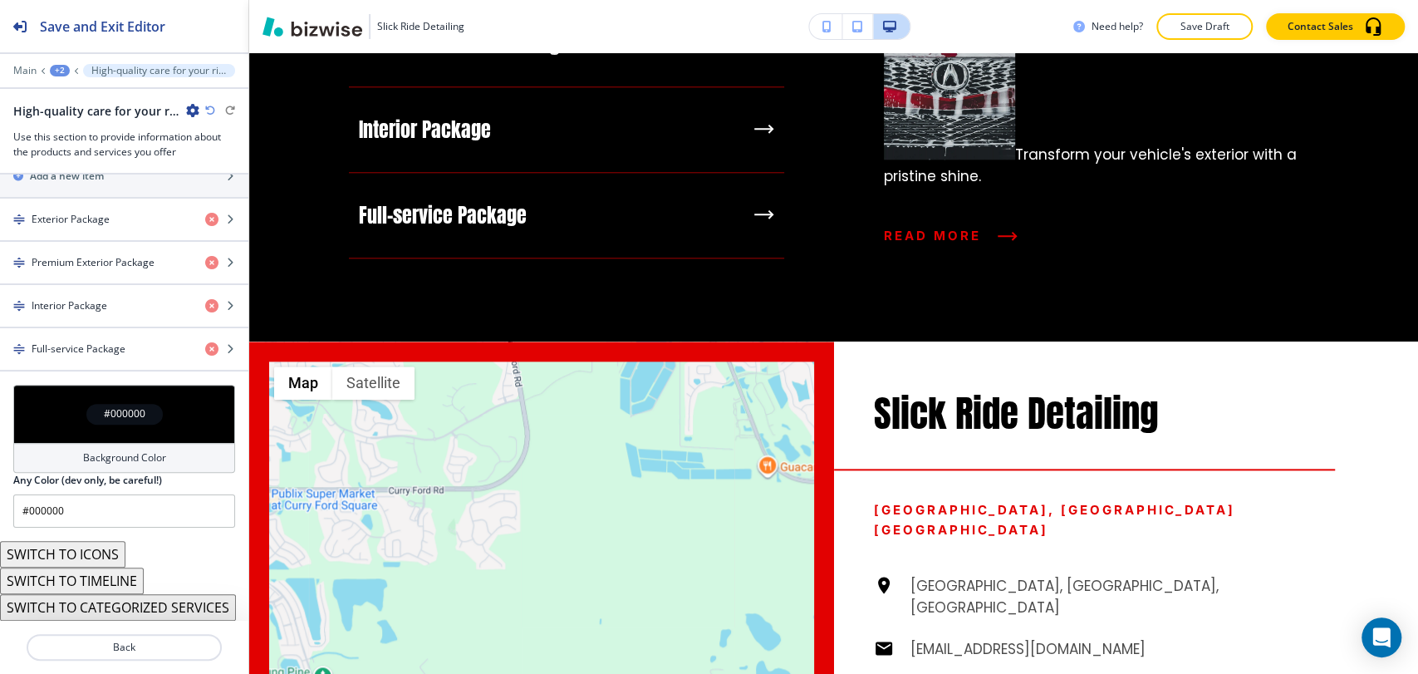
click at [100, 543] on button "SWITCH TO ICONS" at bounding box center [62, 554] width 125 height 27
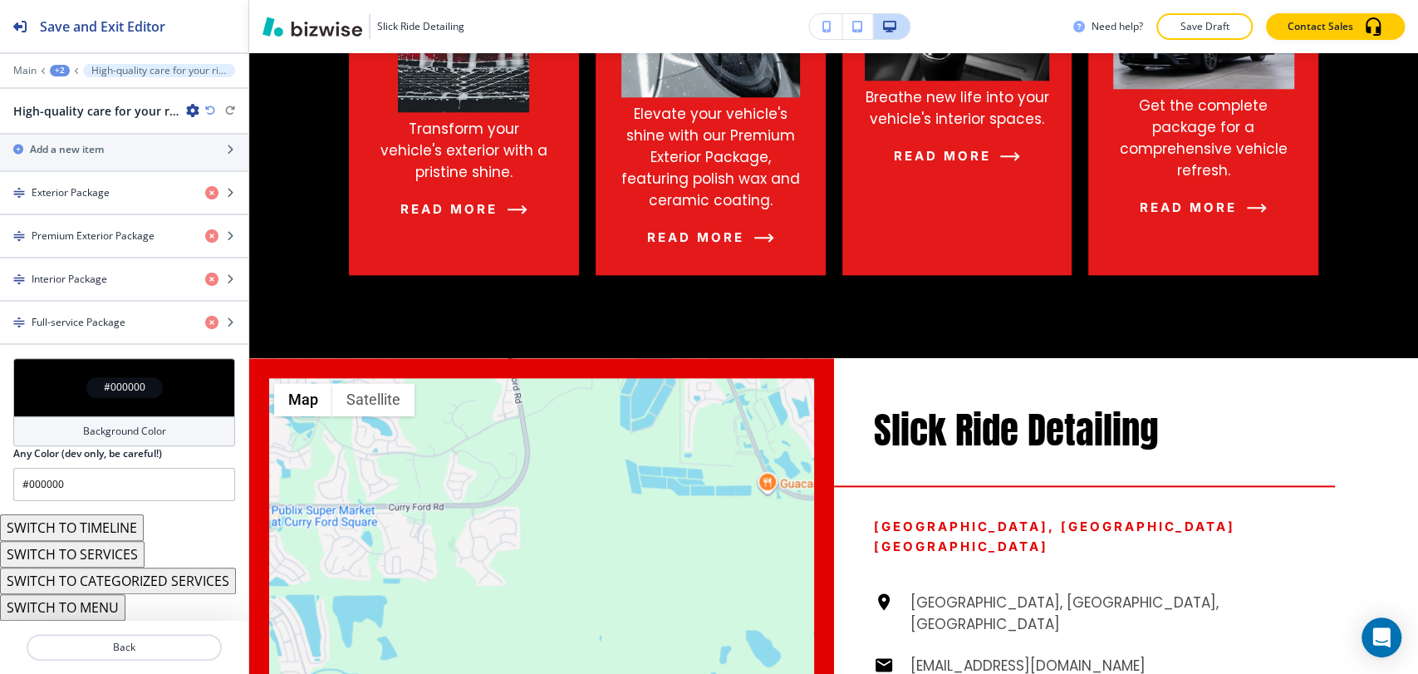
click at [167, 571] on button "SWITCH TO CATEGORIZED SERVICES" at bounding box center [118, 581] width 236 height 27
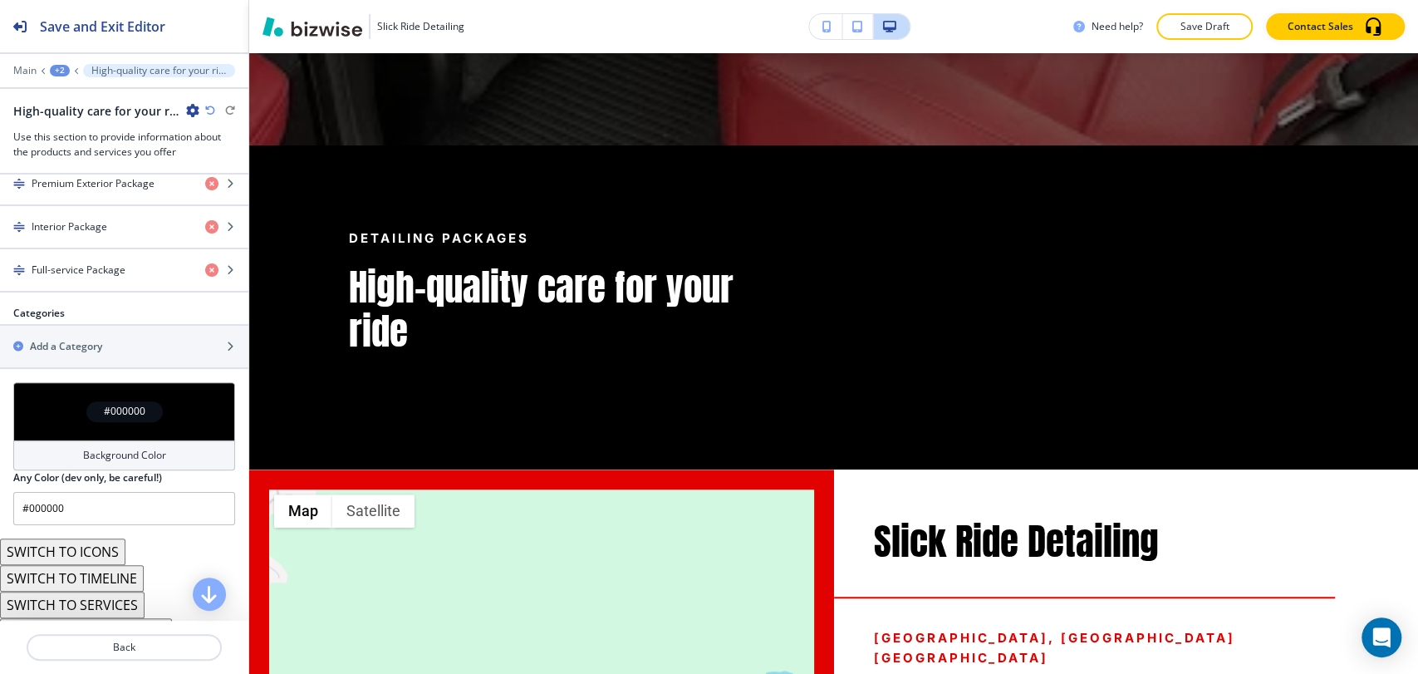
scroll to position [851, 0]
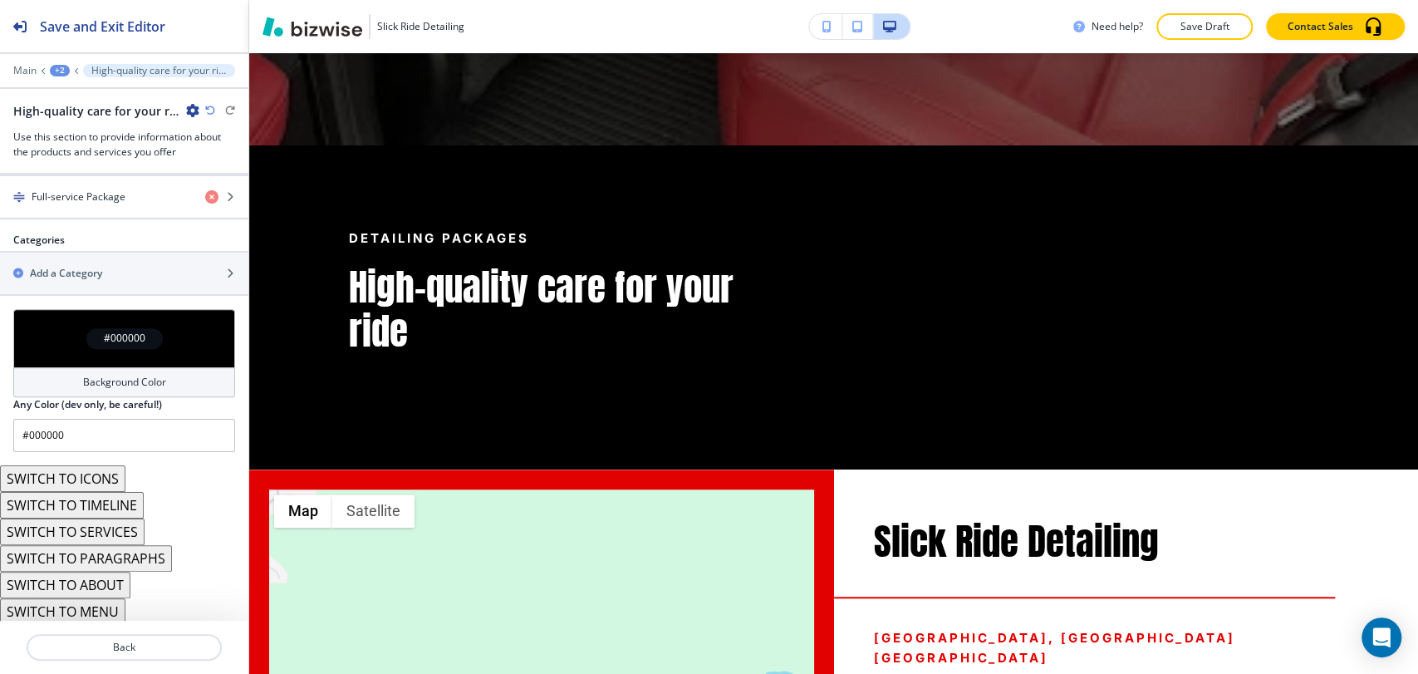
click at [111, 575] on button "SWITCH TO ABOUT" at bounding box center [65, 585] width 130 height 27
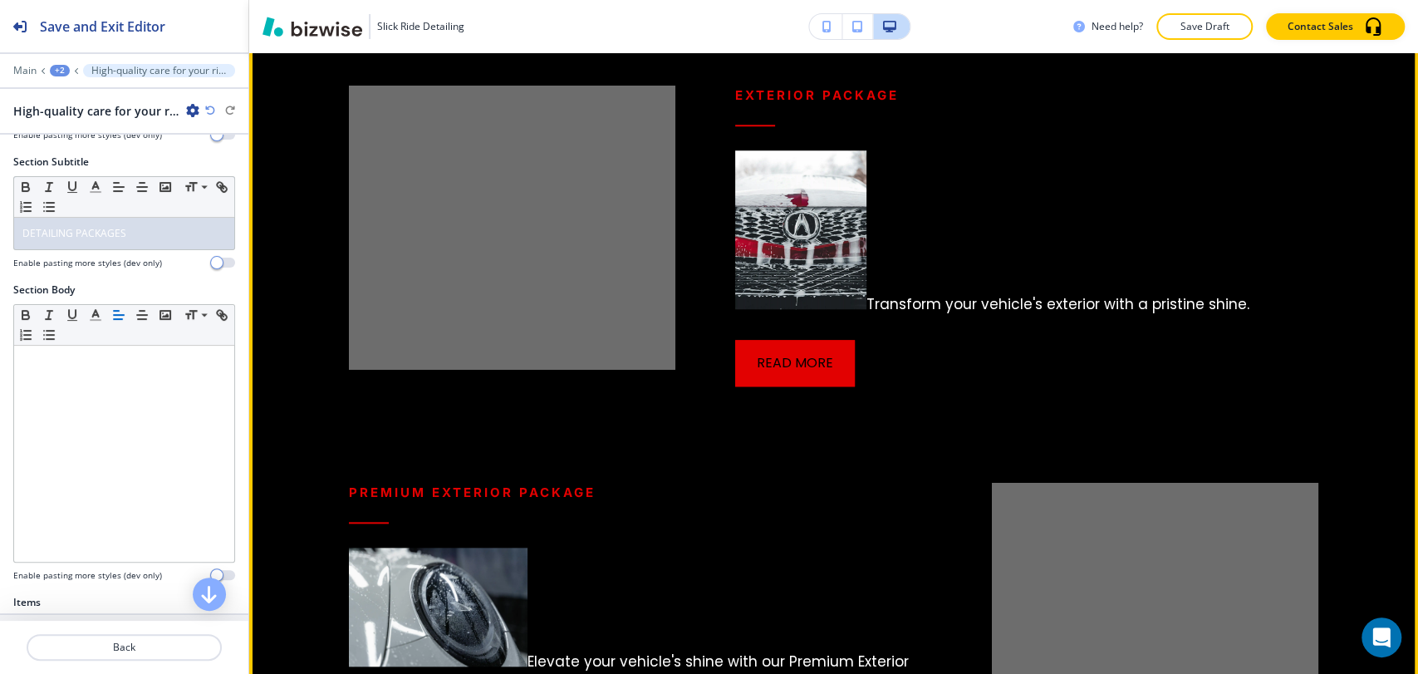
scroll to position [710, 0]
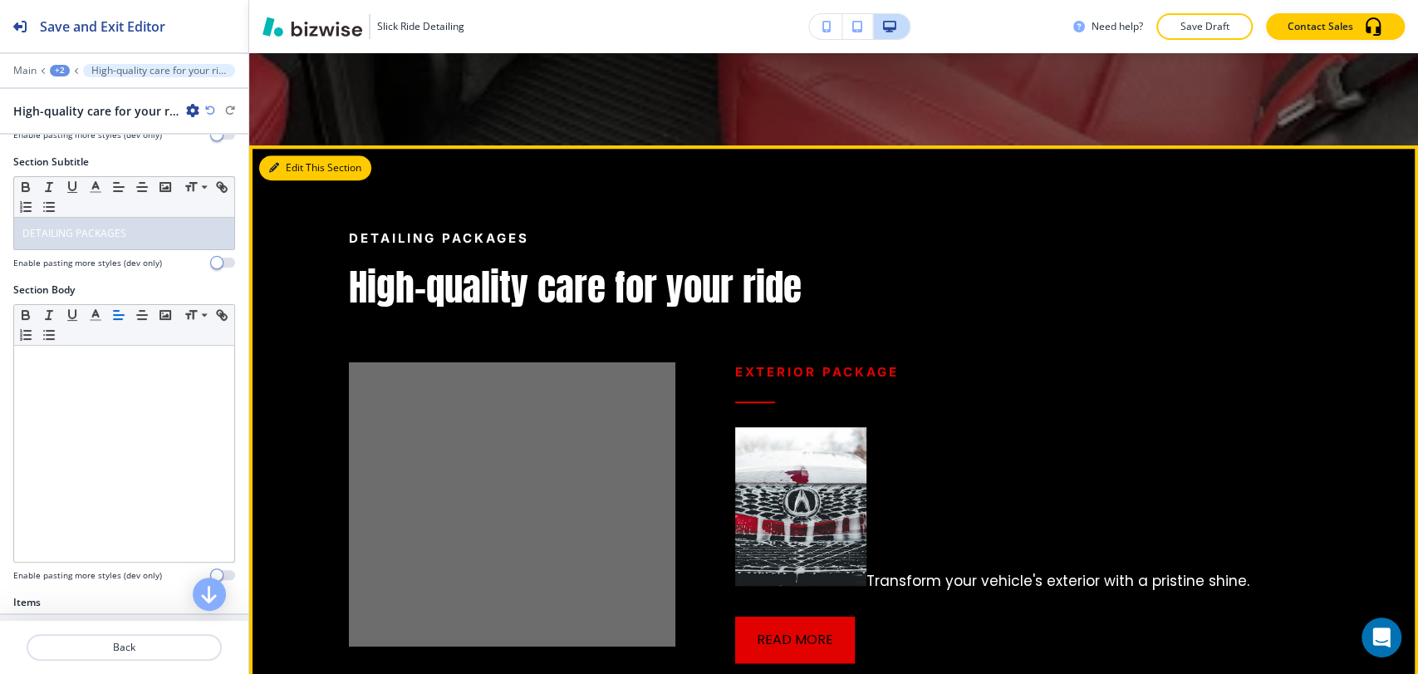
click at [299, 165] on button "Edit This Section" at bounding box center [315, 167] width 112 height 25
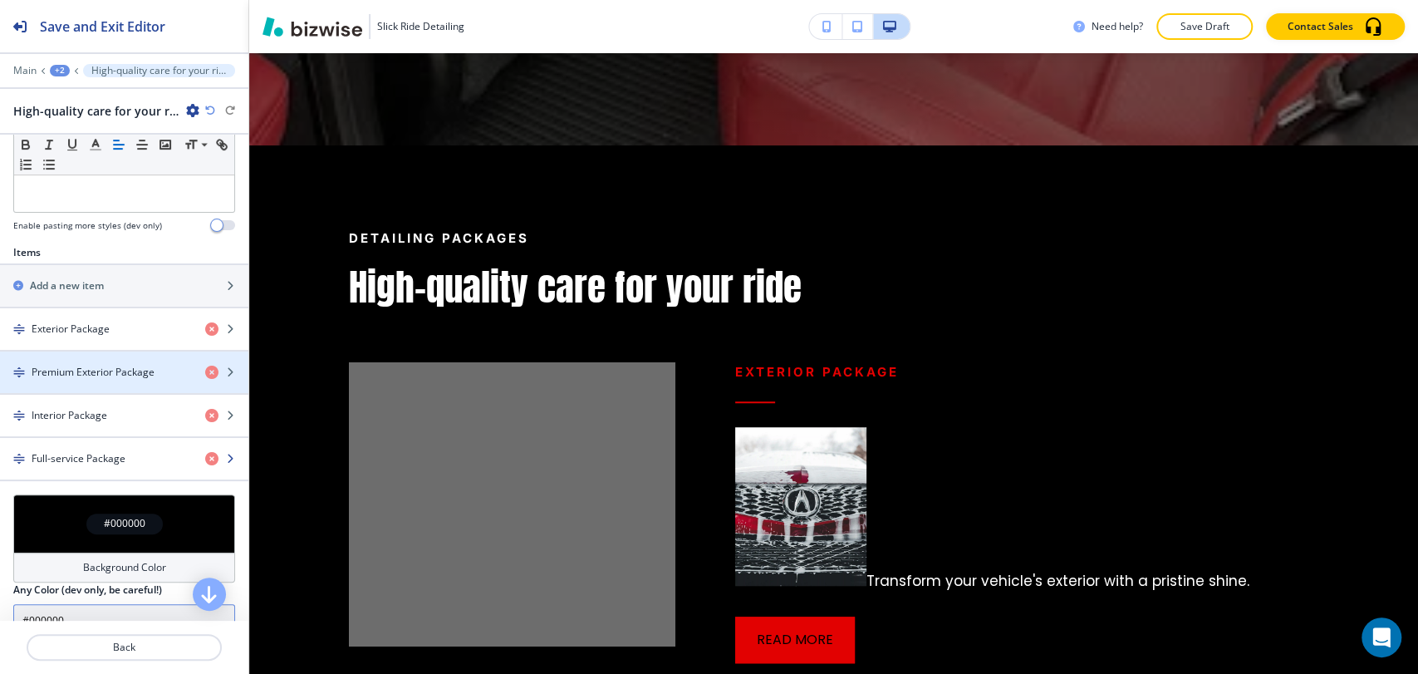
scroll to position [594, 0]
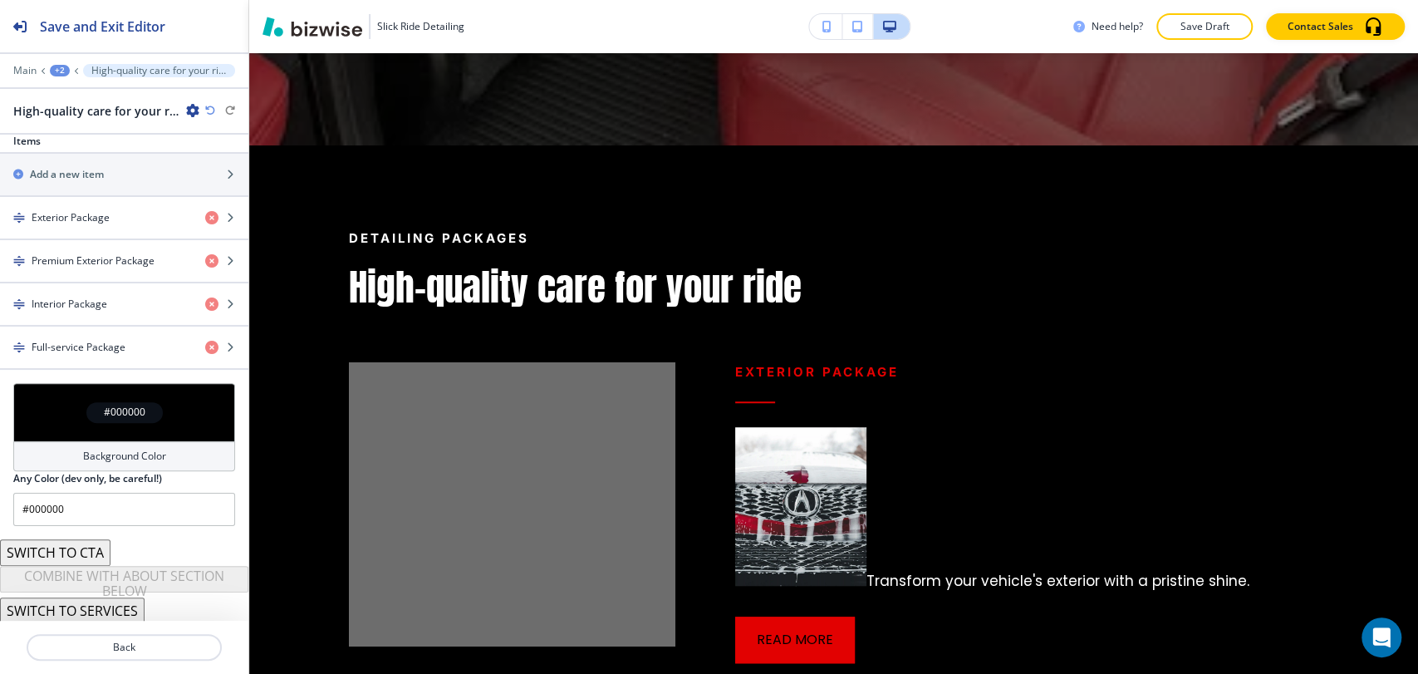
click at [116, 434] on div "#000000" at bounding box center [124, 412] width 222 height 58
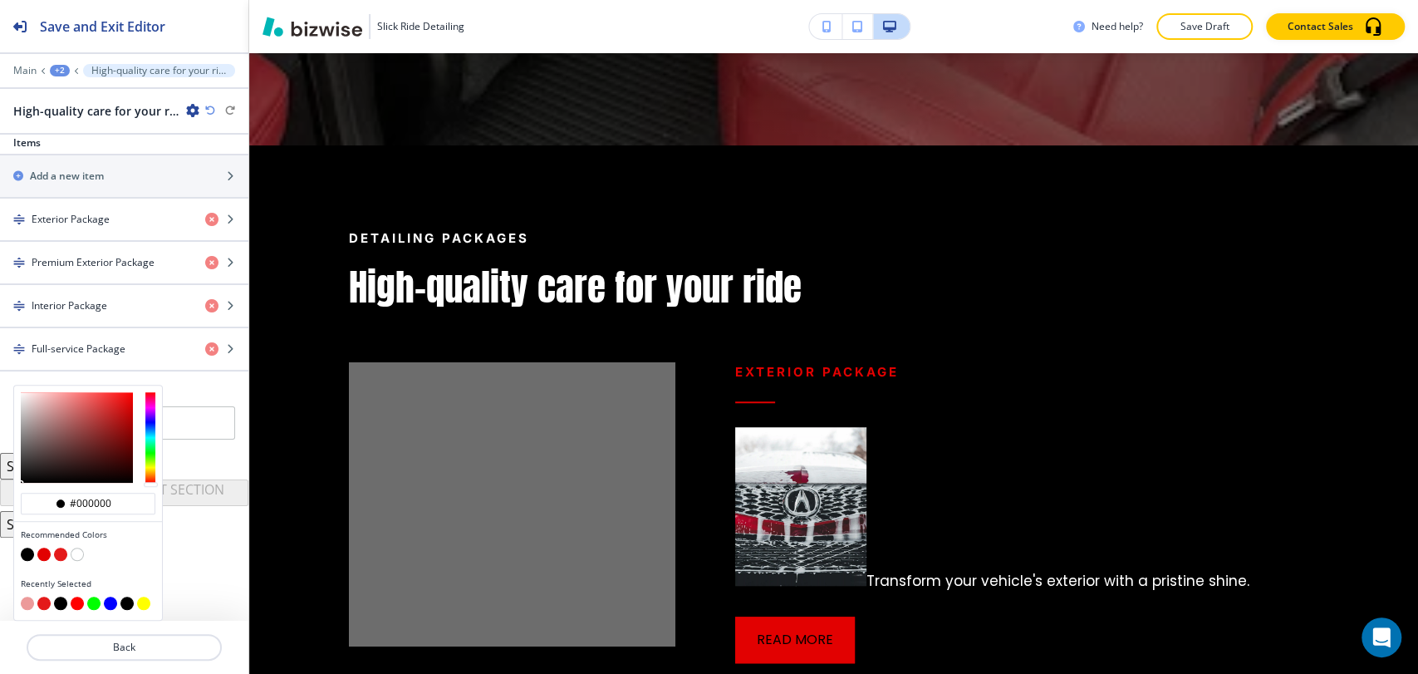
scroll to position [589, 0]
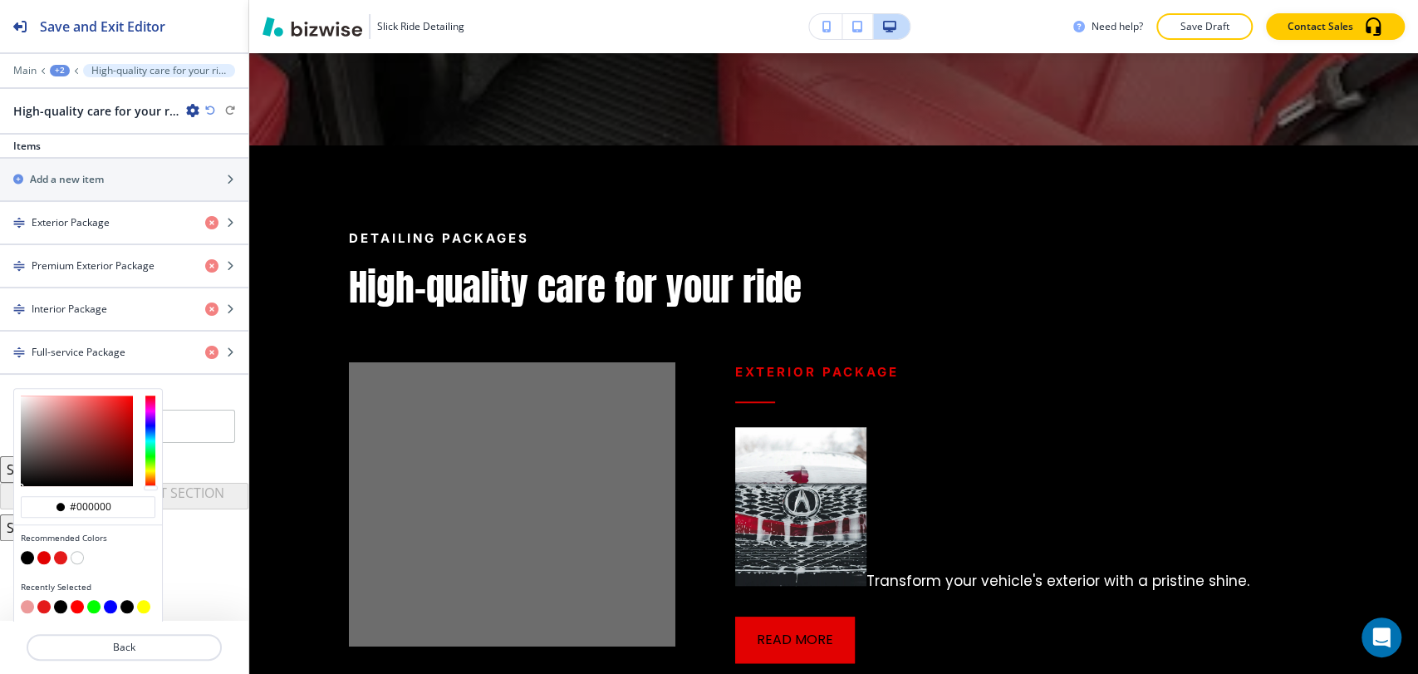
click at [73, 551] on div at bounding box center [88, 559] width 135 height 17
click at [81, 552] on button "button" at bounding box center [77, 557] width 13 height 13
type input "#FFFFFF"
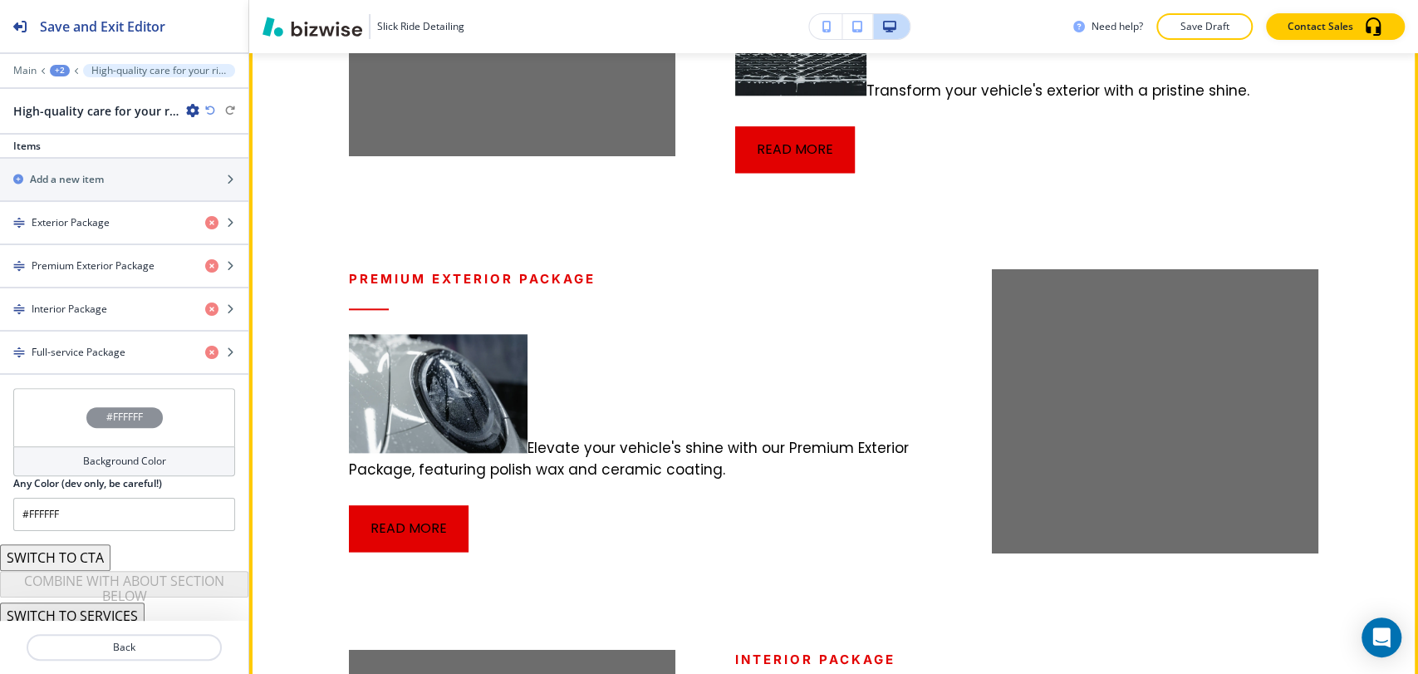
scroll to position [987, 0]
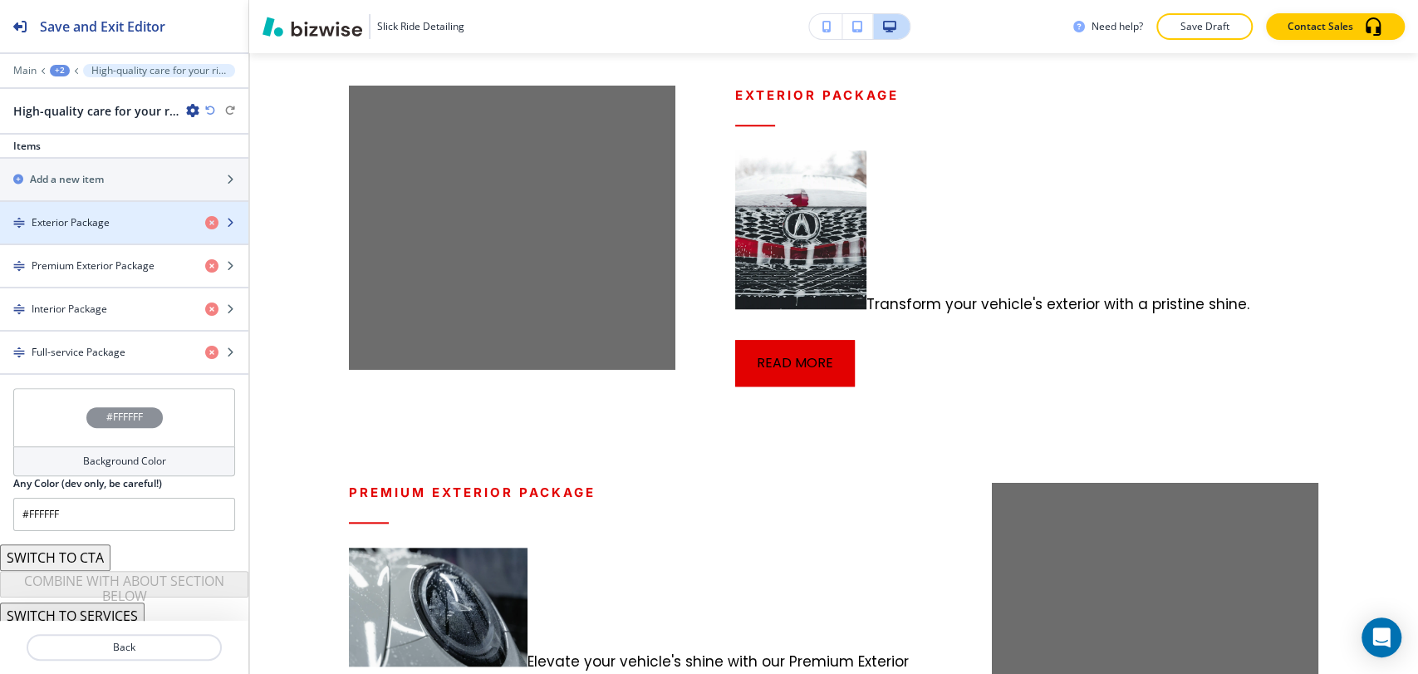
click at [110, 219] on div "Exterior Package" at bounding box center [96, 222] width 192 height 15
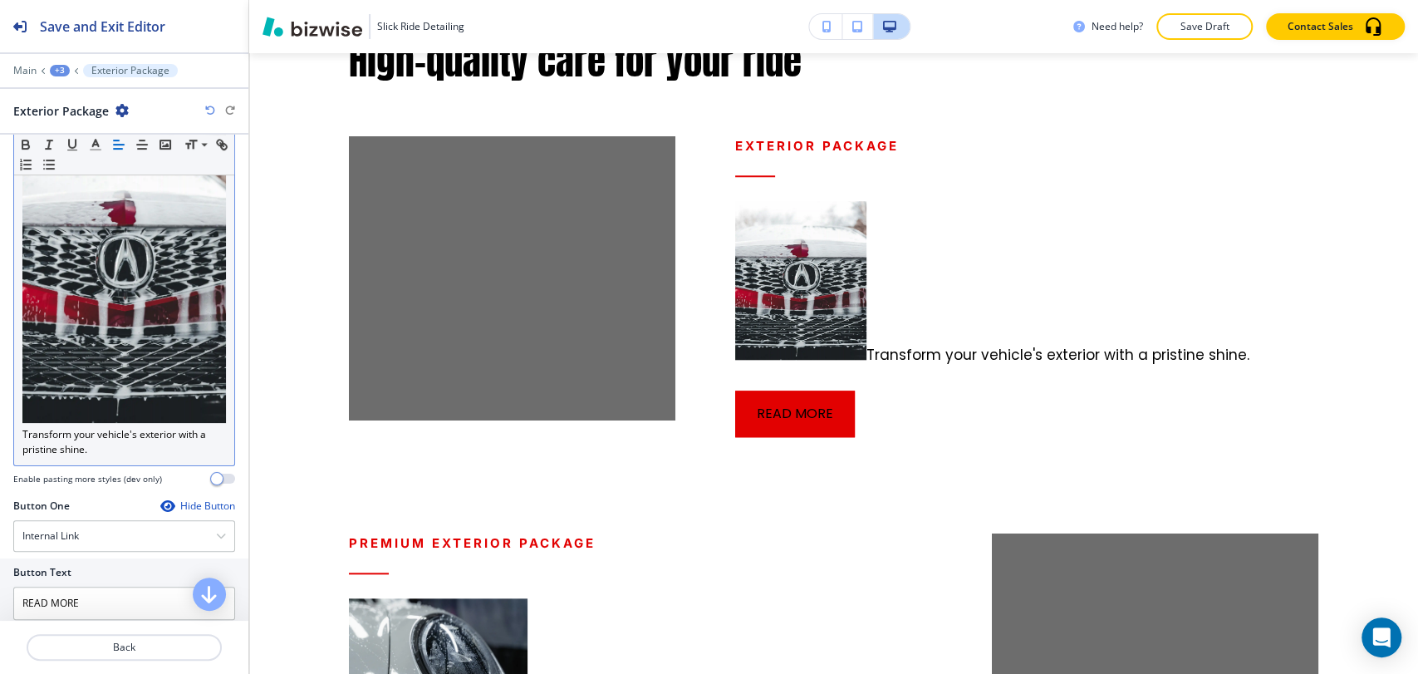
scroll to position [184, 0]
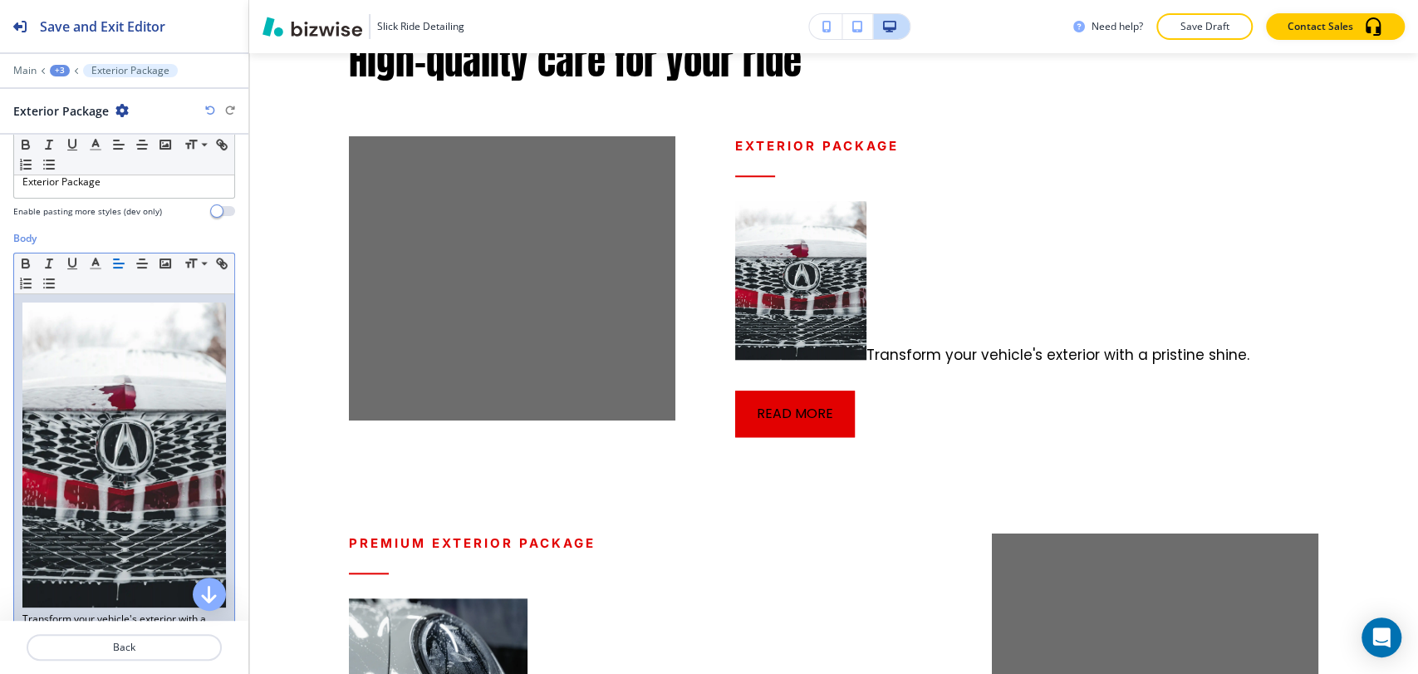
click at [152, 445] on img at bounding box center [124, 454] width 204 height 305
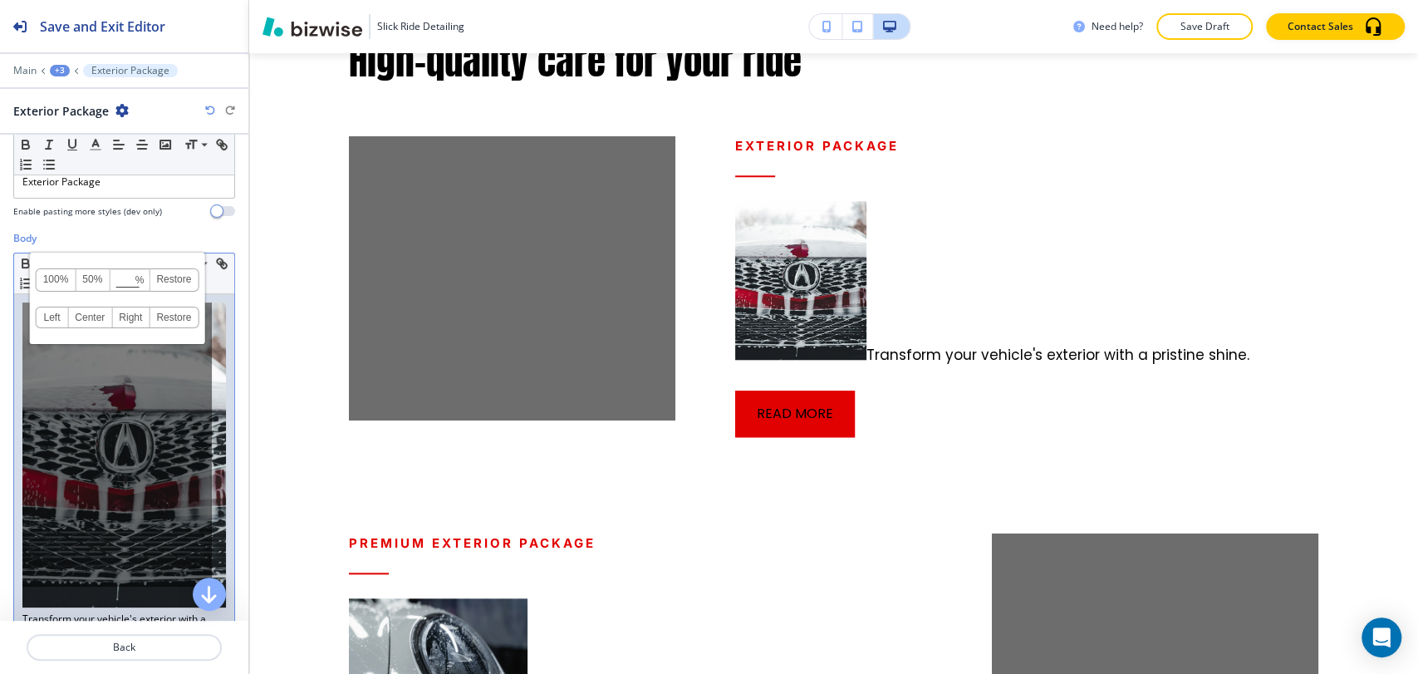
click at [186, 440] on div "100% 50% % Press enter key to apply change! [GEOGRAPHIC_DATA] Left Center Right…" at bounding box center [116, 444] width 189 height 284
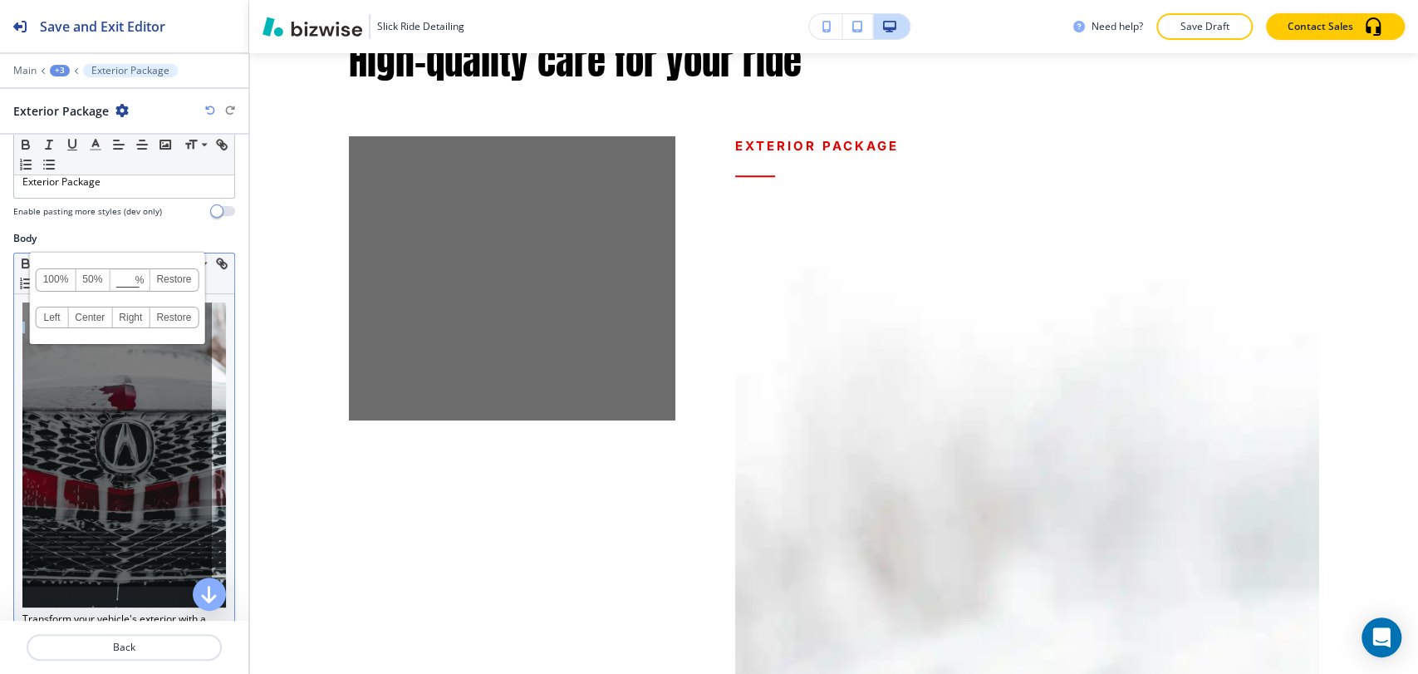
click at [186, 440] on div "100% 50% % Press enter key to apply change! [GEOGRAPHIC_DATA] Left Center Right…" at bounding box center [116, 444] width 189 height 284
click at [212, 444] on img at bounding box center [124, 454] width 204 height 305
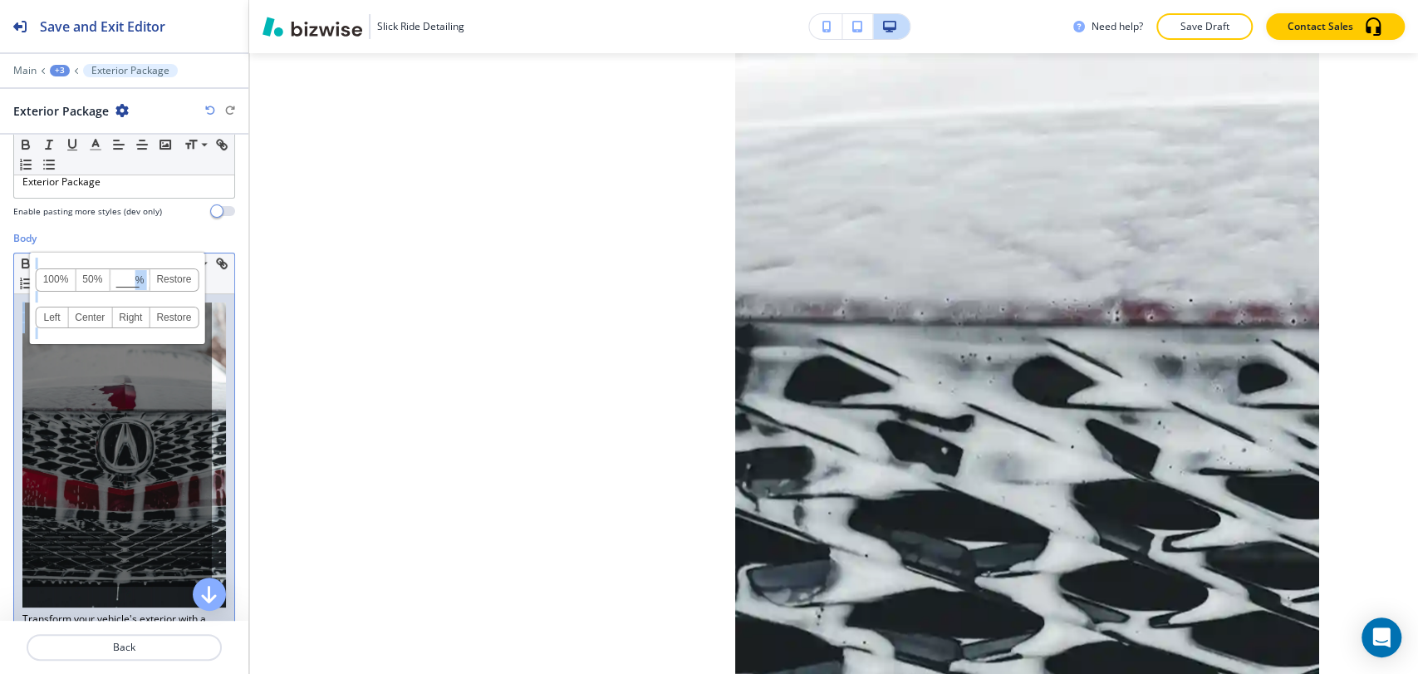
scroll to position [1767, 0]
click at [149, 491] on div "100% 50% % Press enter key to apply change! [GEOGRAPHIC_DATA] Left Center Right…" at bounding box center [116, 444] width 189 height 284
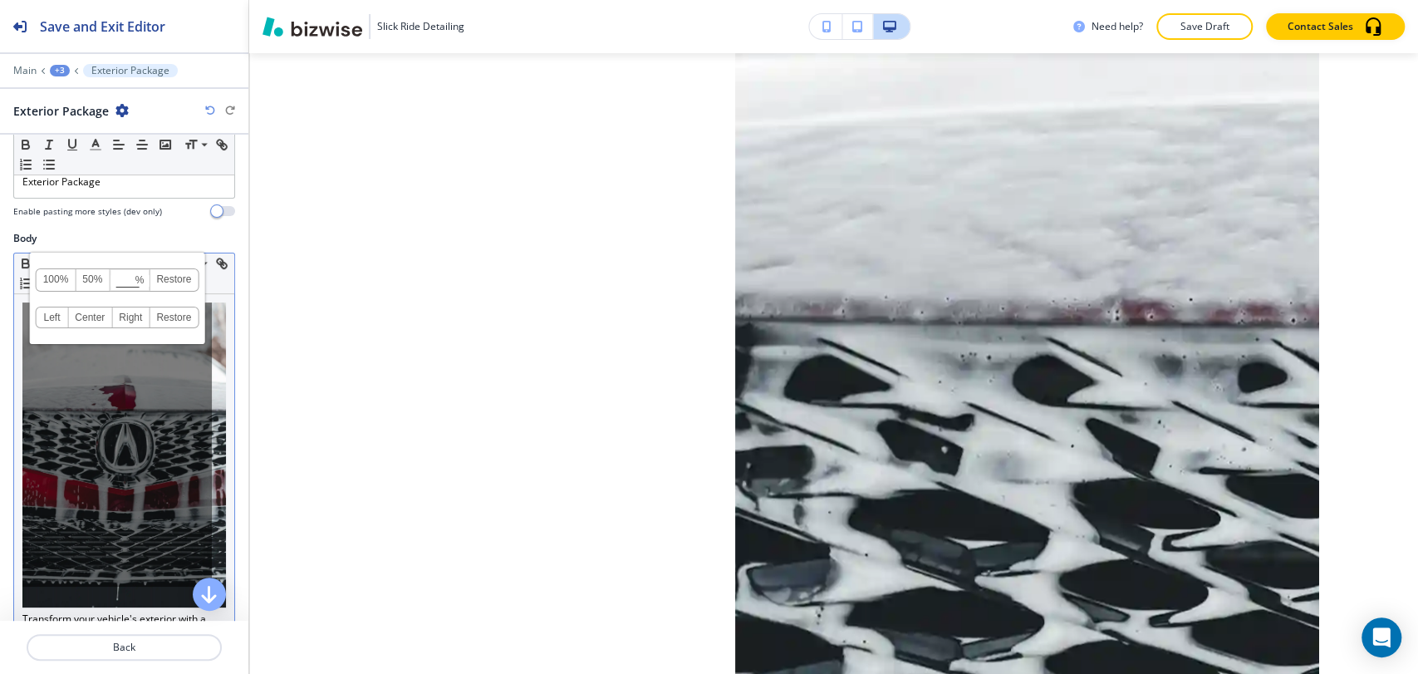
click at [17, 582] on div "Transform your vehicle's exterior with a pristine shine." at bounding box center [124, 472] width 220 height 356
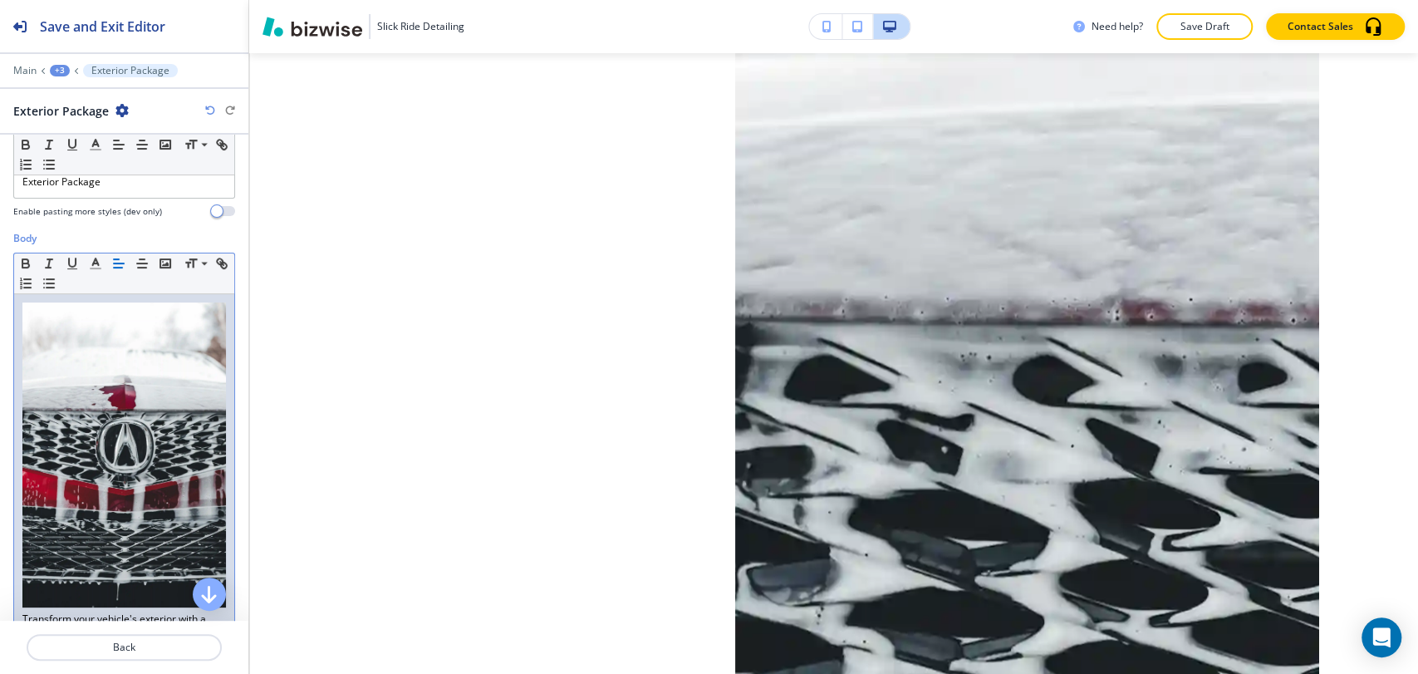
click at [20, 587] on div "Transform your vehicle's exterior with a pristine shine." at bounding box center [124, 472] width 220 height 356
click at [225, 527] on div "Body Small Normal Large Huge Transform your vehicle's exterior with a pristine …" at bounding box center [124, 457] width 248 height 452
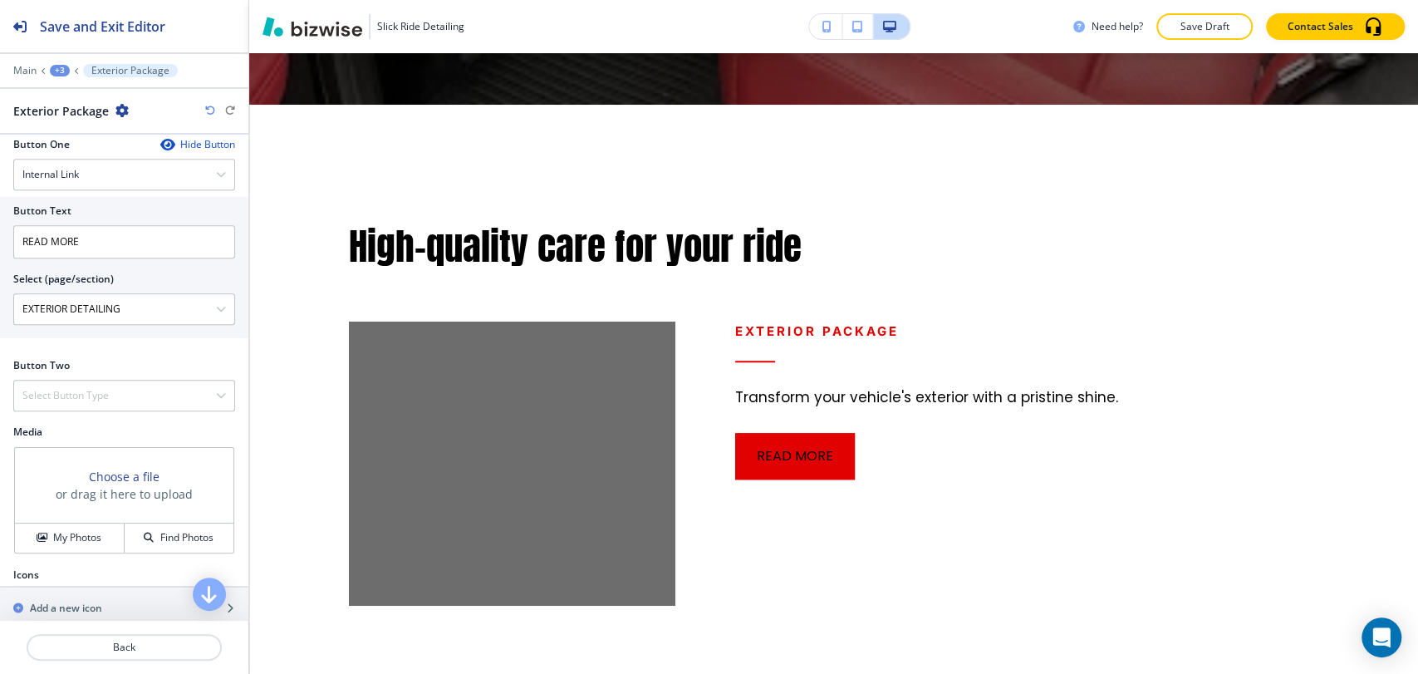
scroll to position [612, 0]
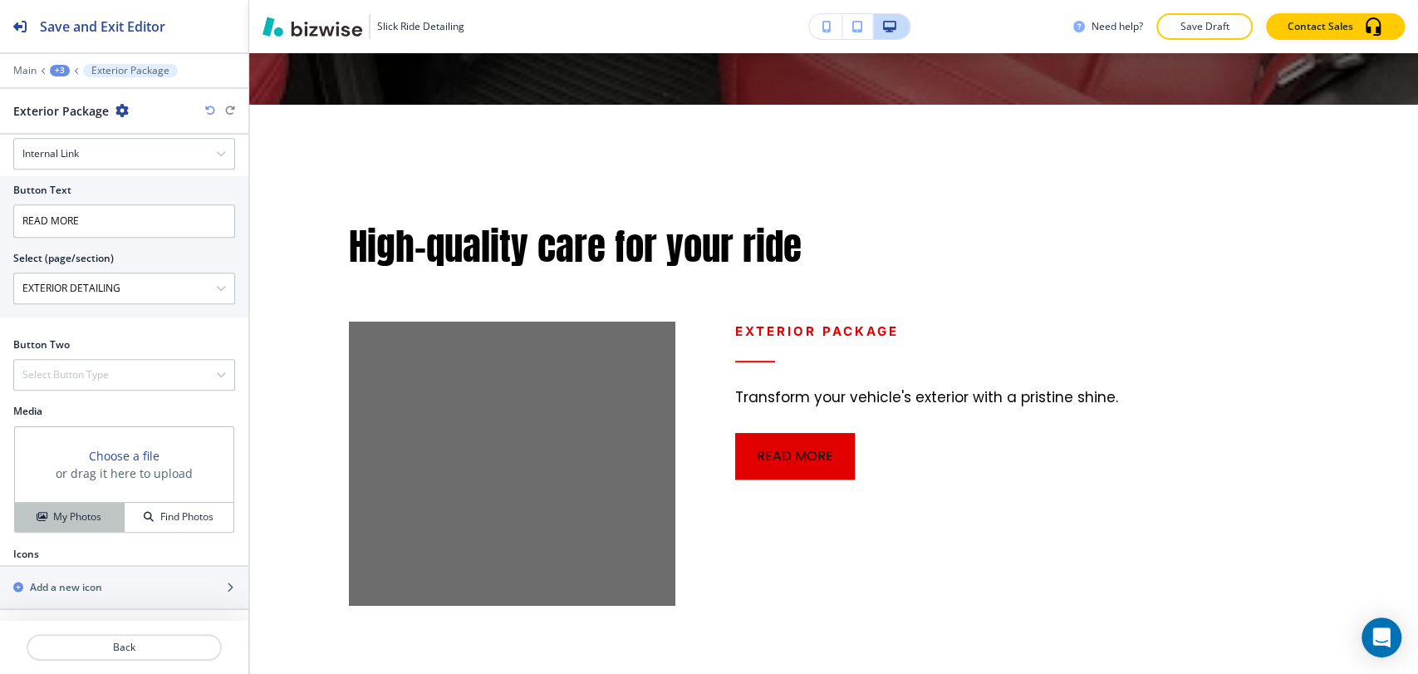
click at [99, 509] on div "My Photos" at bounding box center [69, 516] width 109 height 15
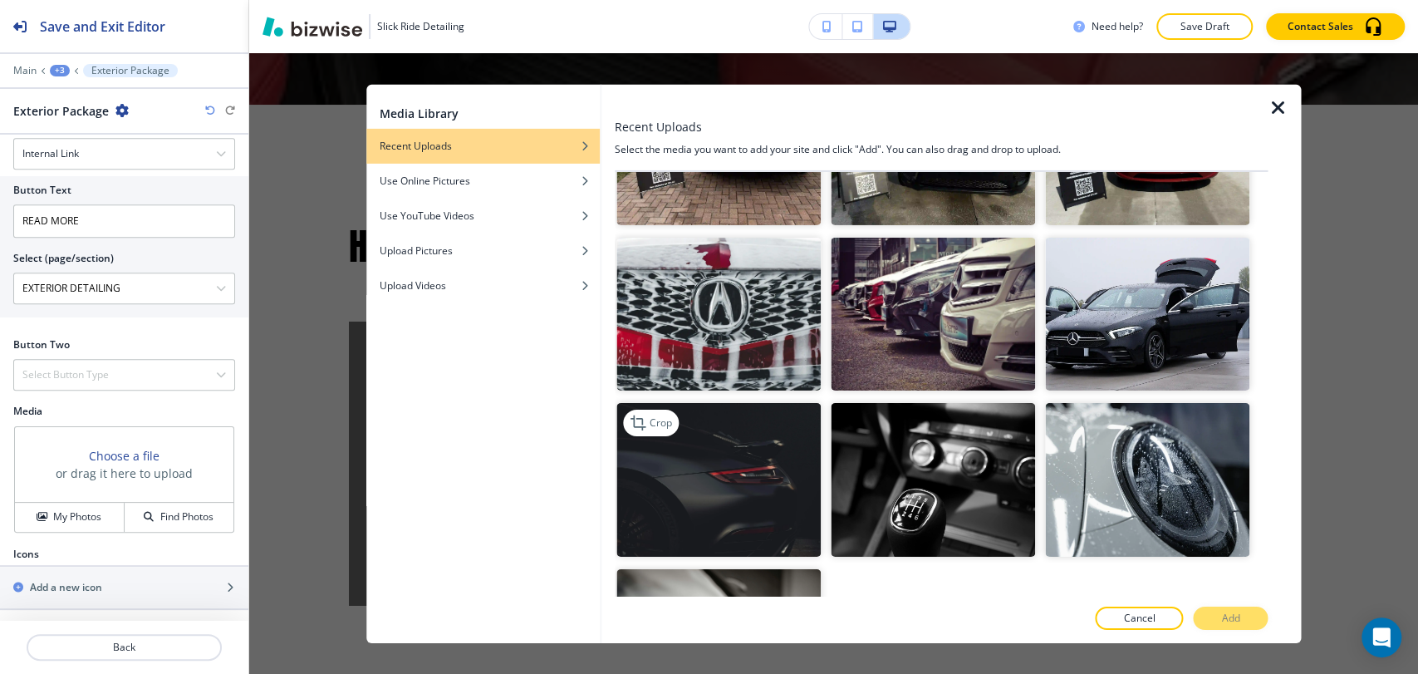
scroll to position [1835, 0]
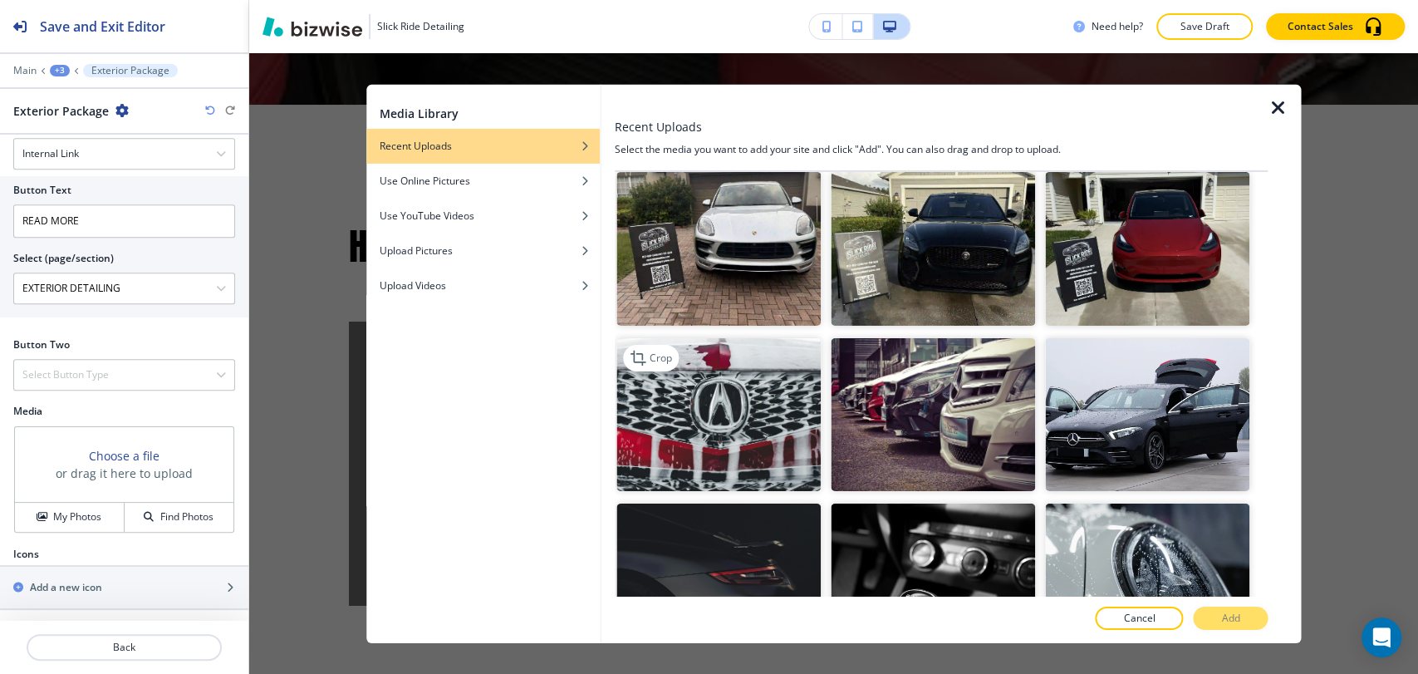
click at [745, 357] on img "button" at bounding box center [719, 414] width 204 height 154
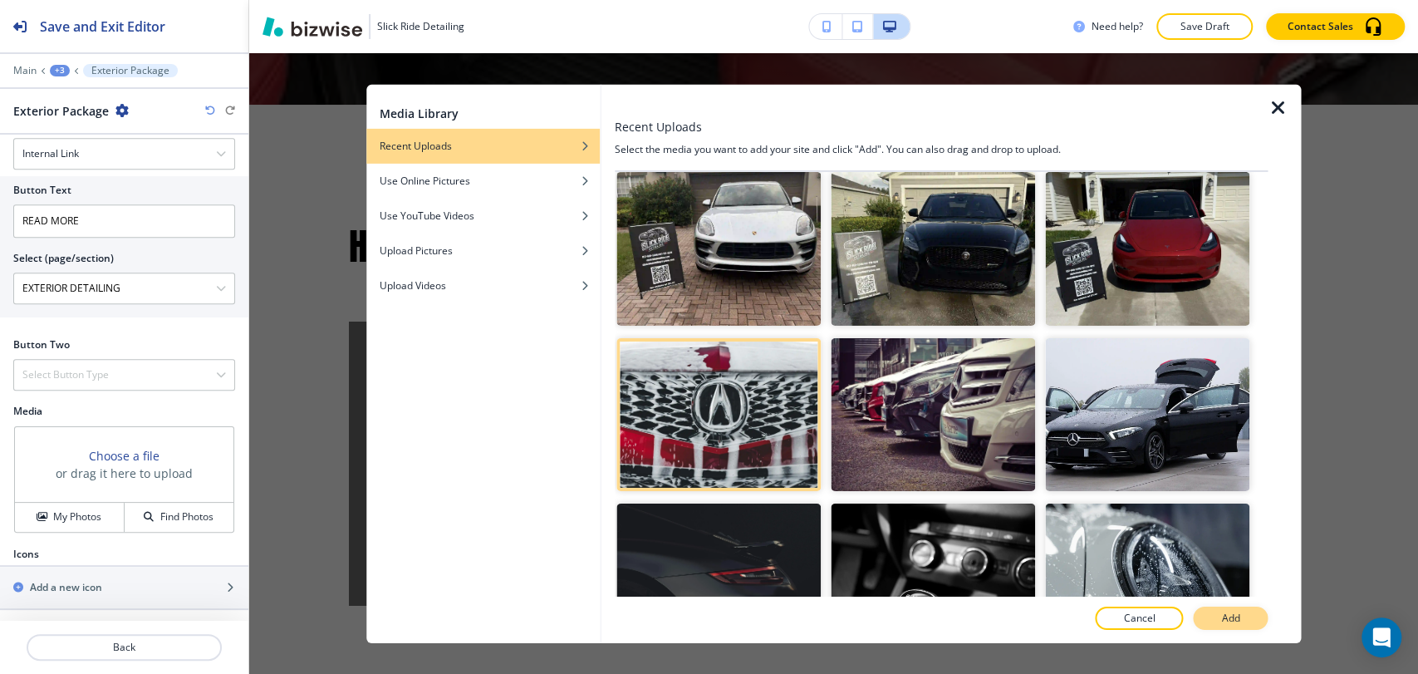
click at [1246, 618] on button "Add" at bounding box center [1230, 618] width 75 height 23
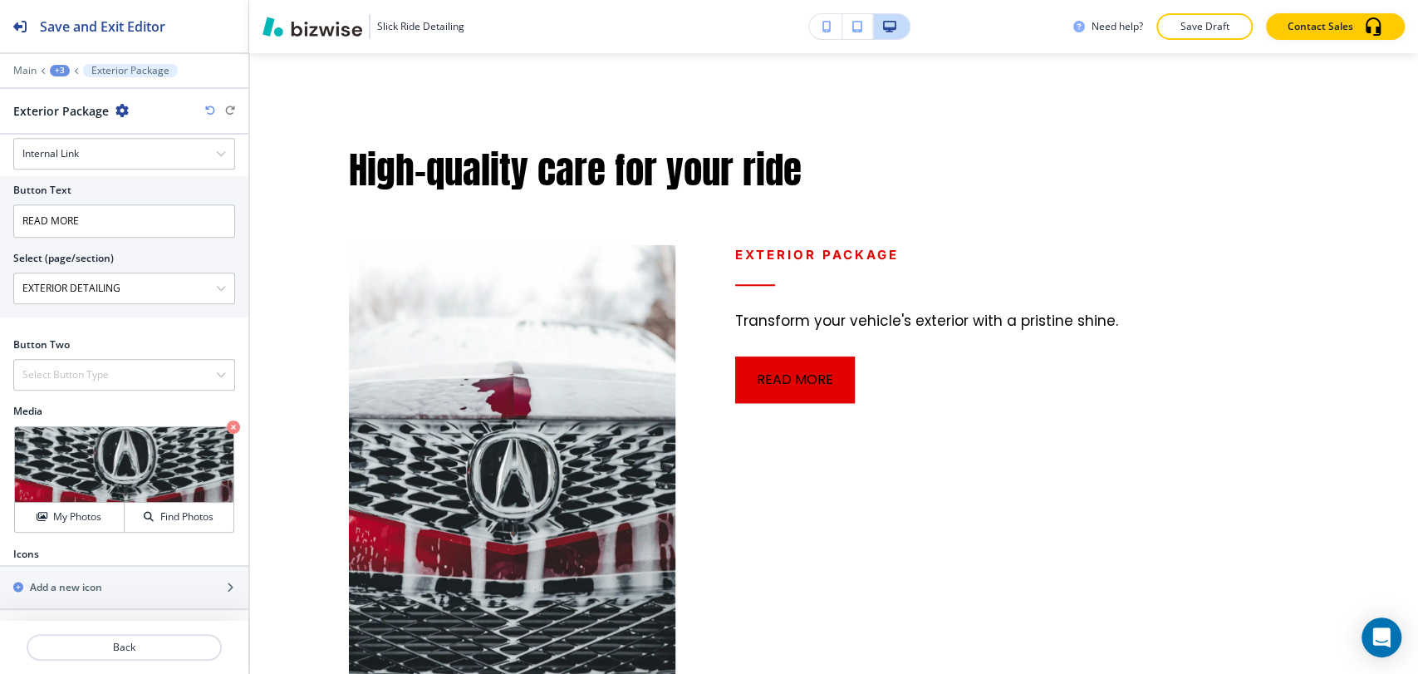
scroll to position [936, 0]
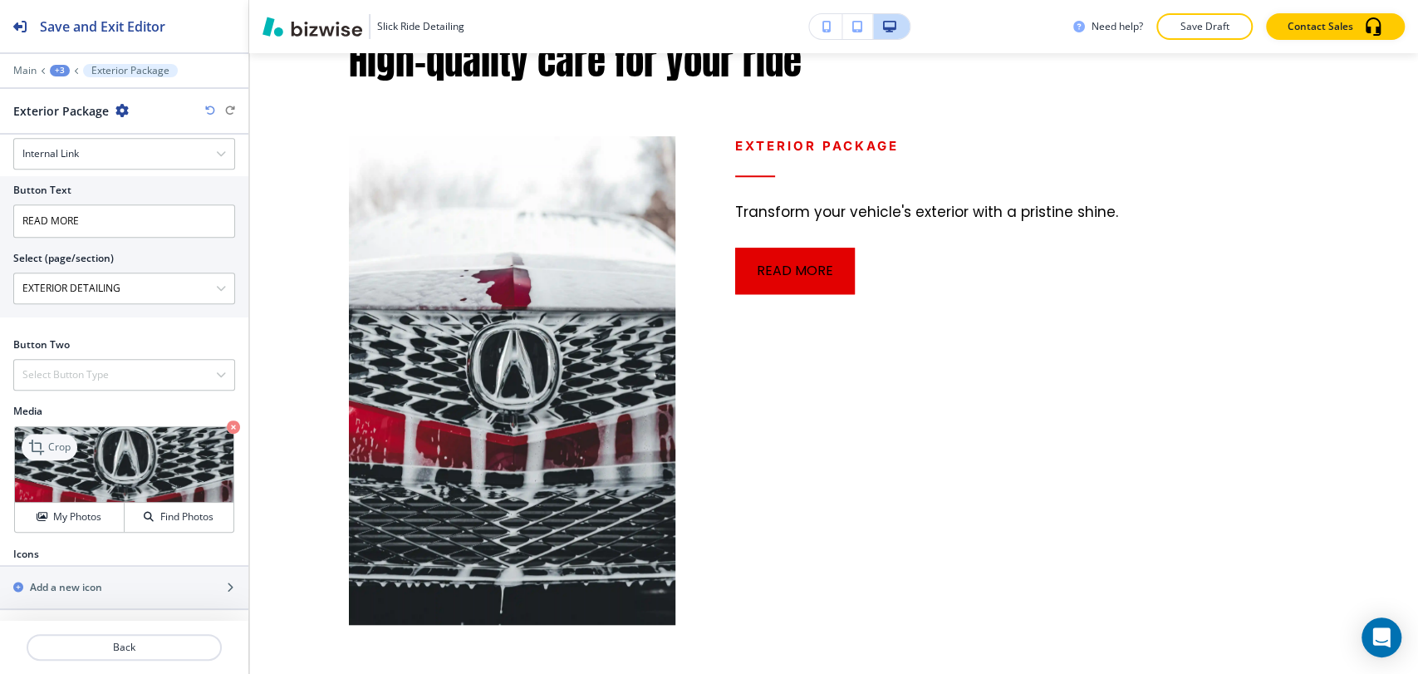
click at [47, 440] on icon at bounding box center [38, 447] width 20 height 20
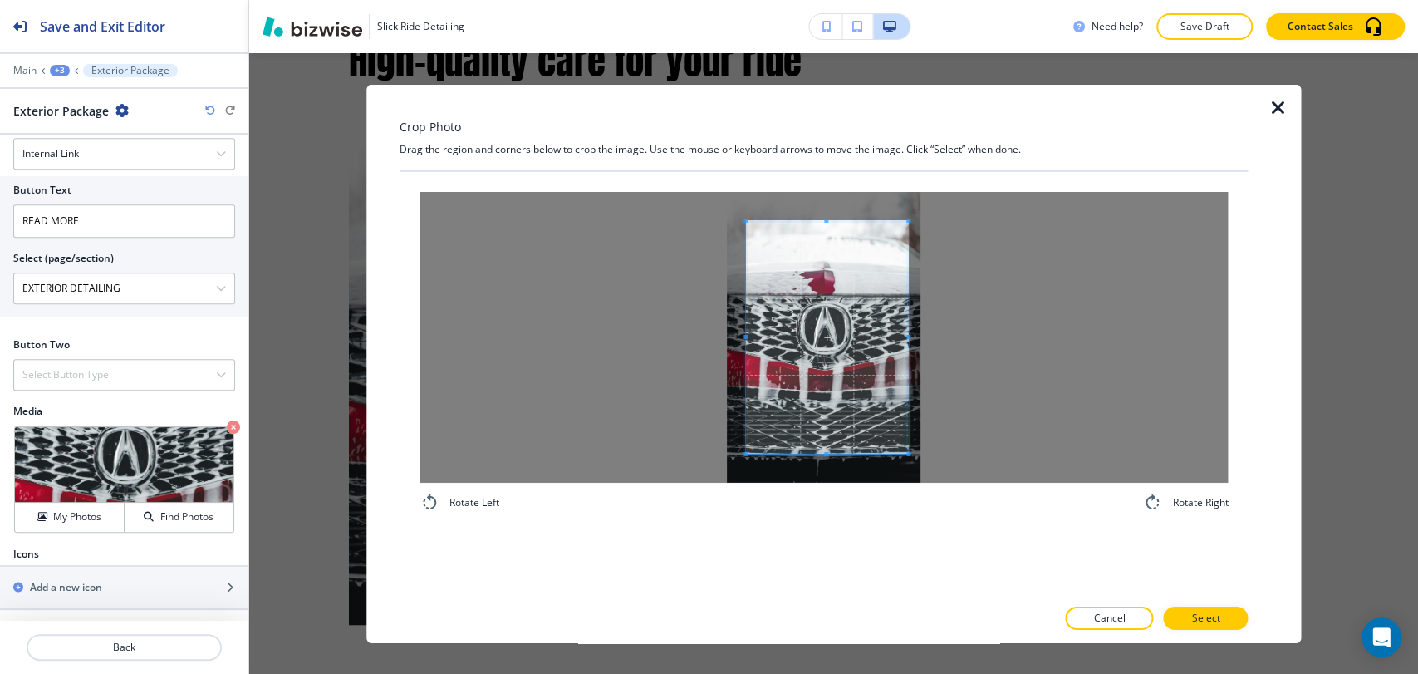
click at [982, 341] on div at bounding box center [824, 336] width 808 height 291
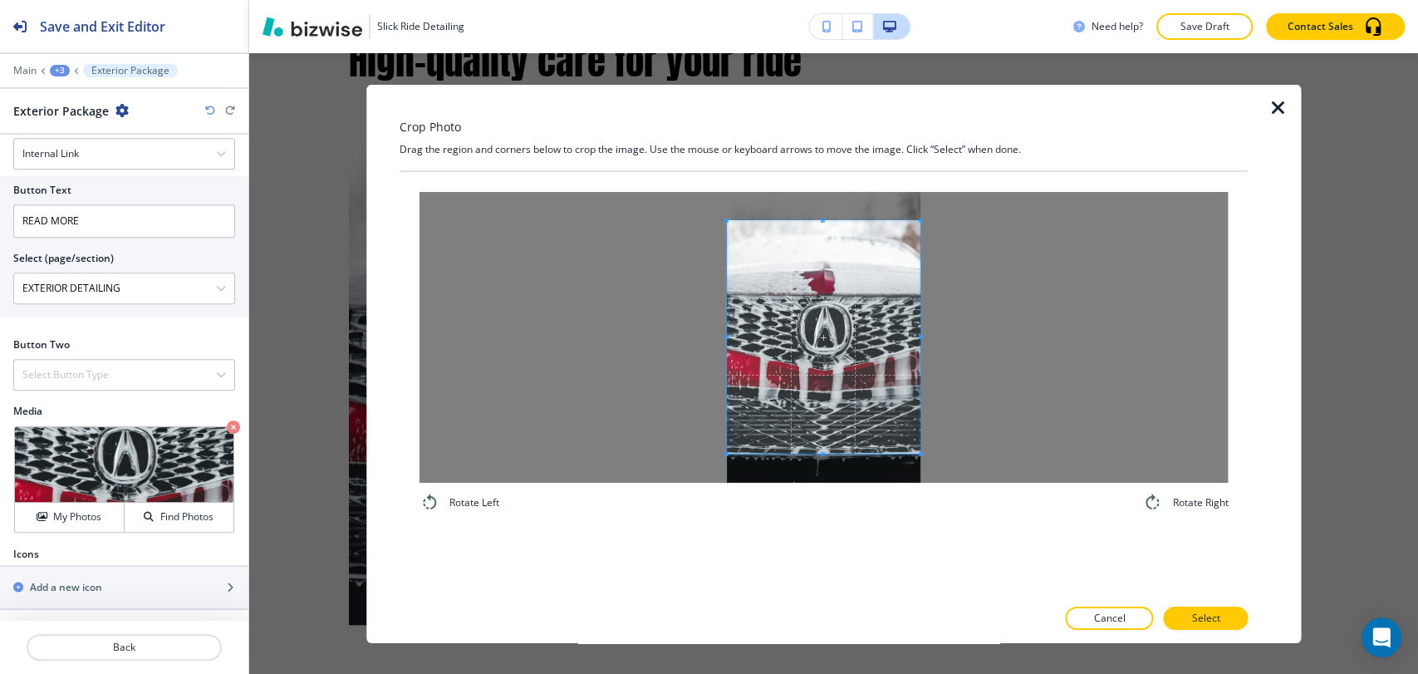
click at [635, 343] on div at bounding box center [824, 336] width 808 height 291
click at [825, 248] on span at bounding box center [823, 249] width 194 height 4
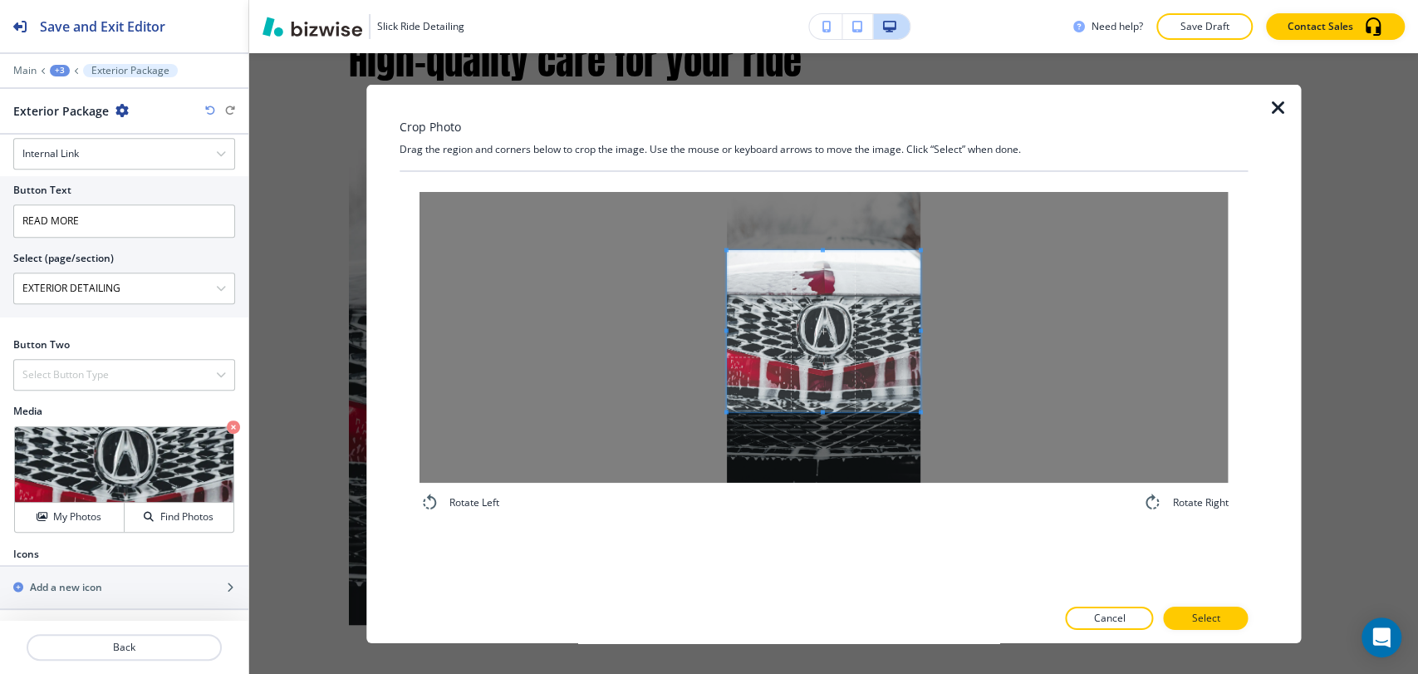
click at [821, 410] on span at bounding box center [823, 412] width 4 height 4
click at [833, 381] on span at bounding box center [823, 343] width 194 height 160
click at [1176, 604] on div at bounding box center [824, 602] width 849 height 10
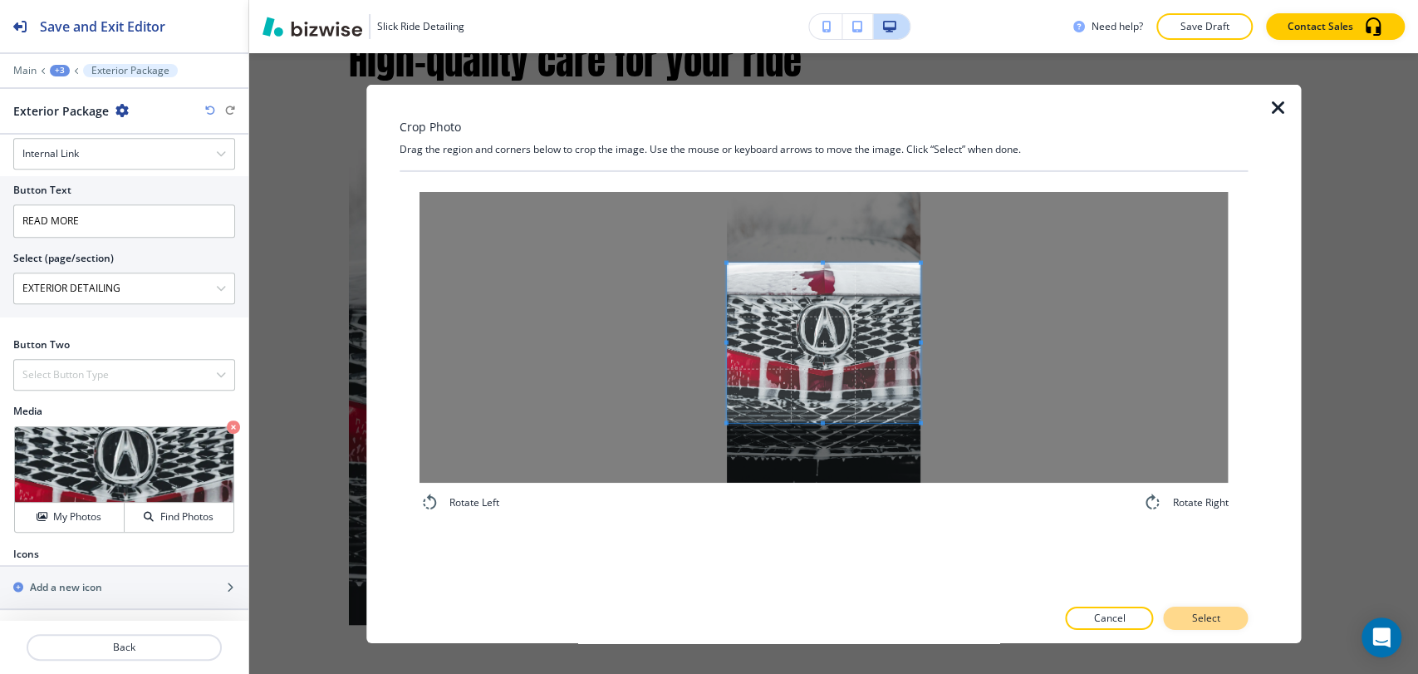
click at [1184, 611] on button "Select" at bounding box center [1205, 618] width 85 height 23
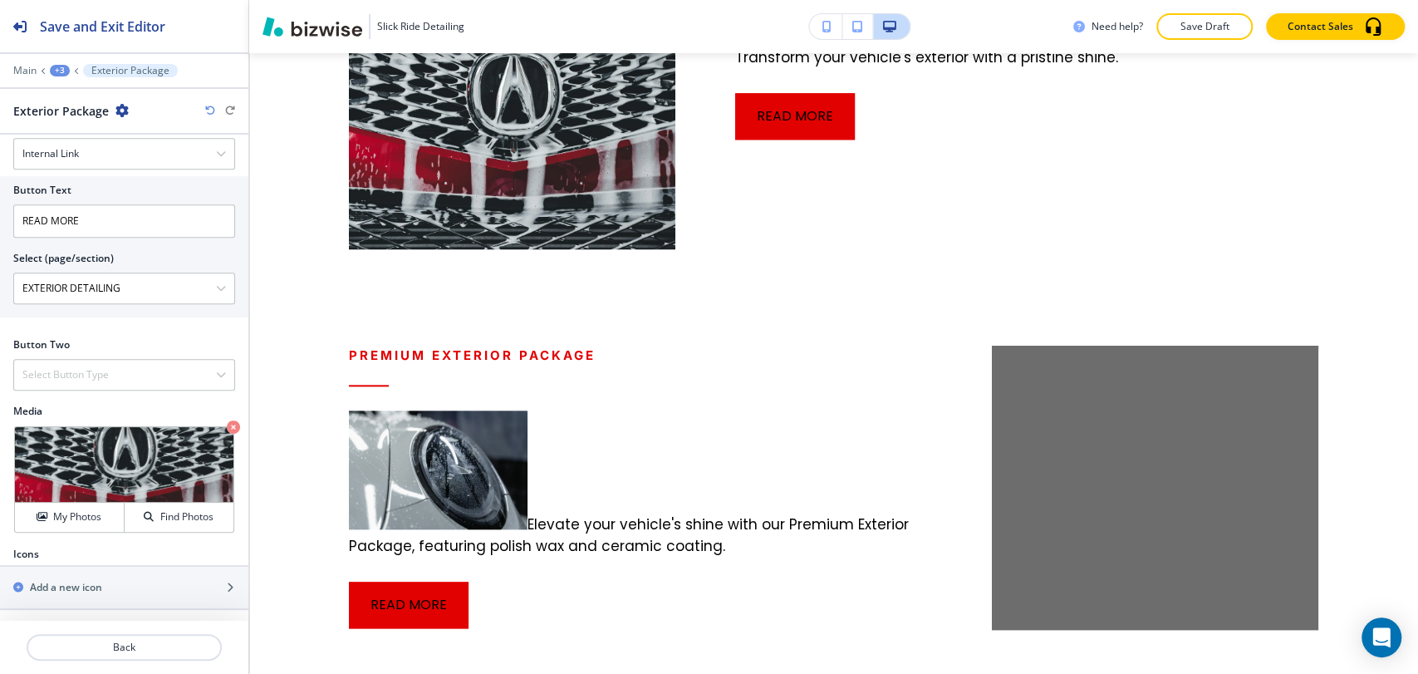
scroll to position [1213, 0]
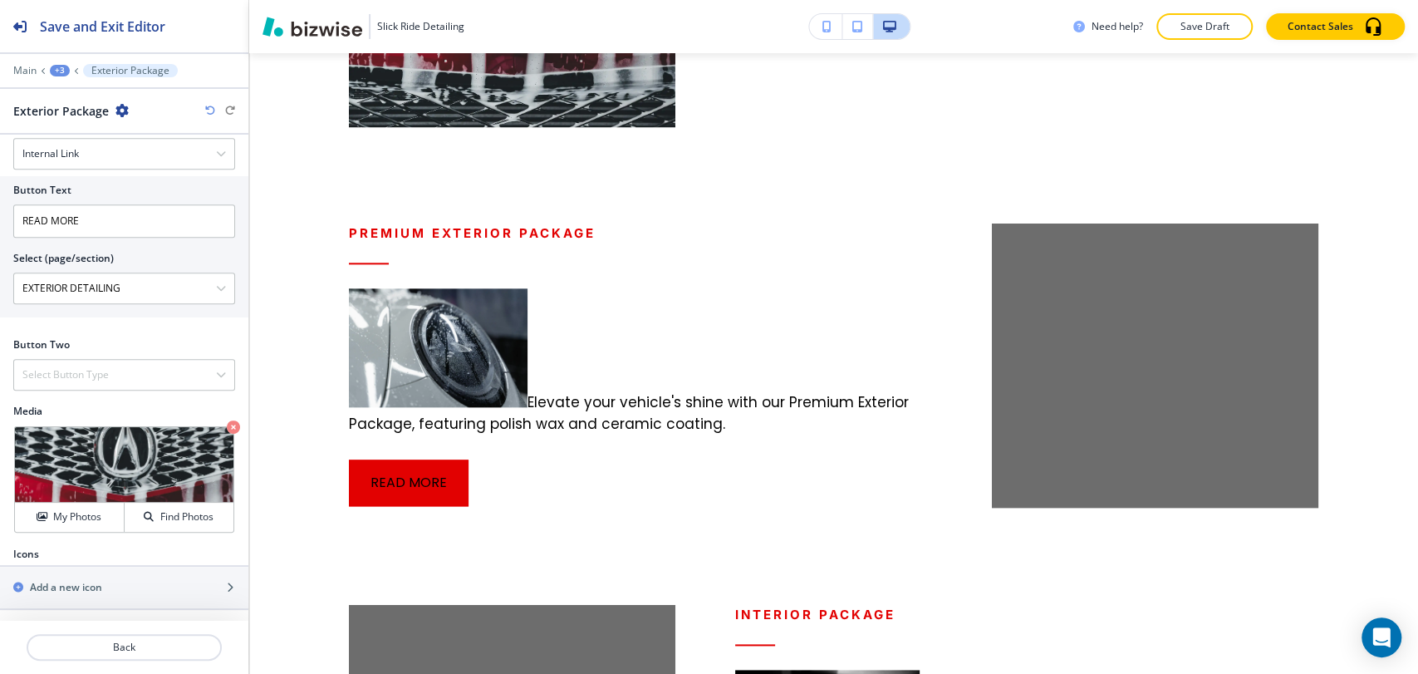
click at [65, 75] on div "+3" at bounding box center [60, 71] width 20 height 12
click at [98, 157] on p "High-quality care for your ride" at bounding box center [103, 156] width 85 height 15
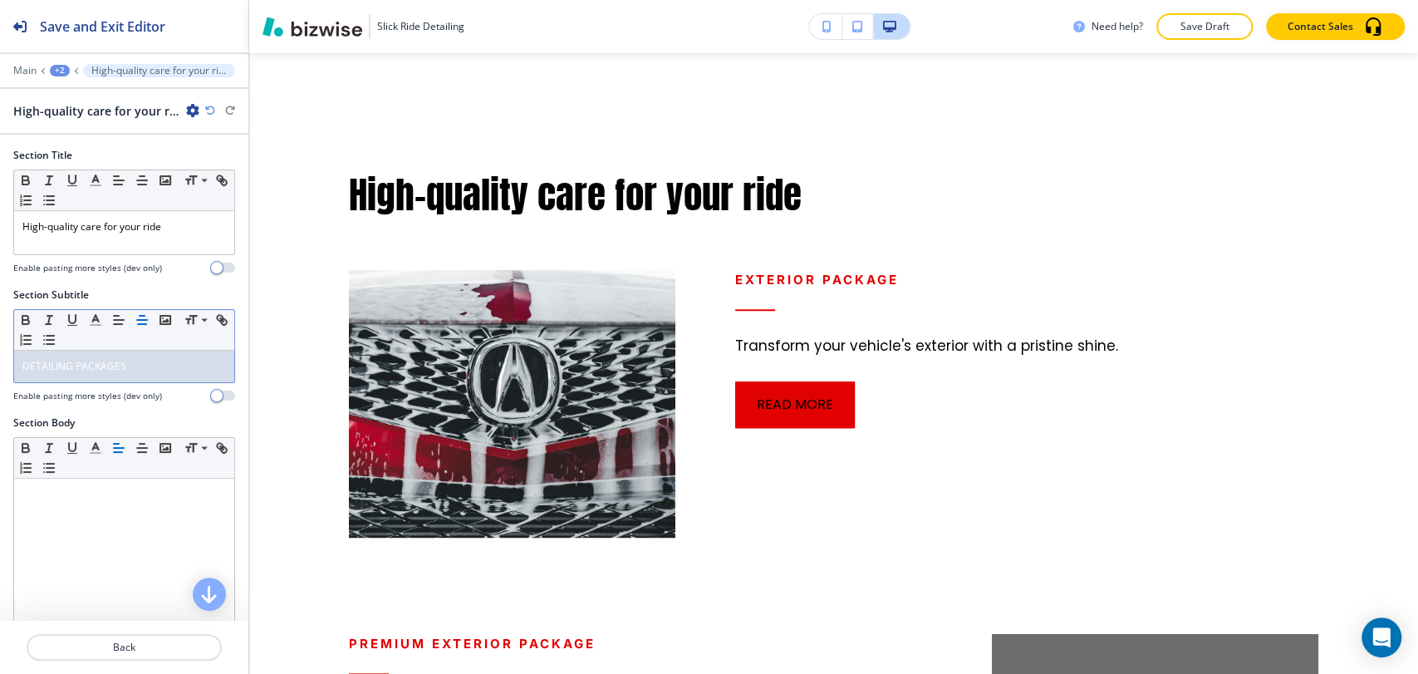
scroll to position [0, 0]
click at [144, 359] on p "DETAILING PACKAGES" at bounding box center [124, 366] width 204 height 15
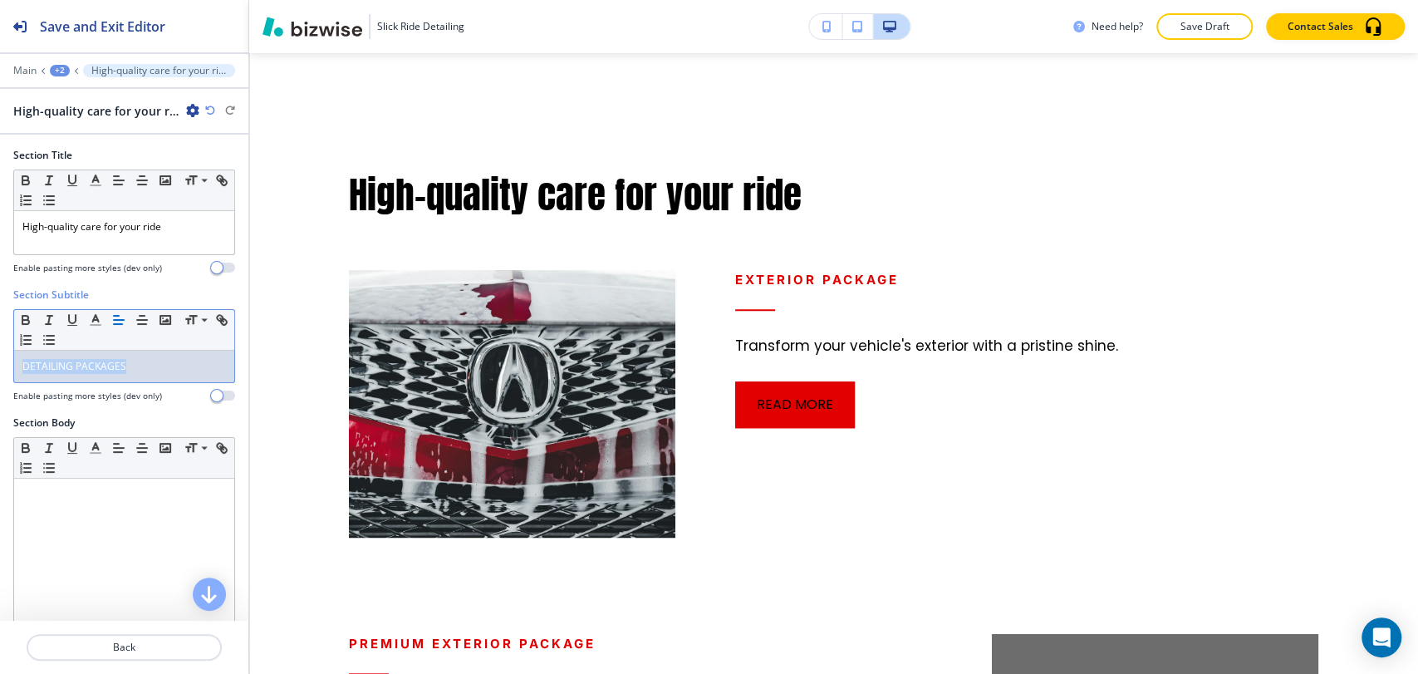
copy span "DETAILING PACKAGES"
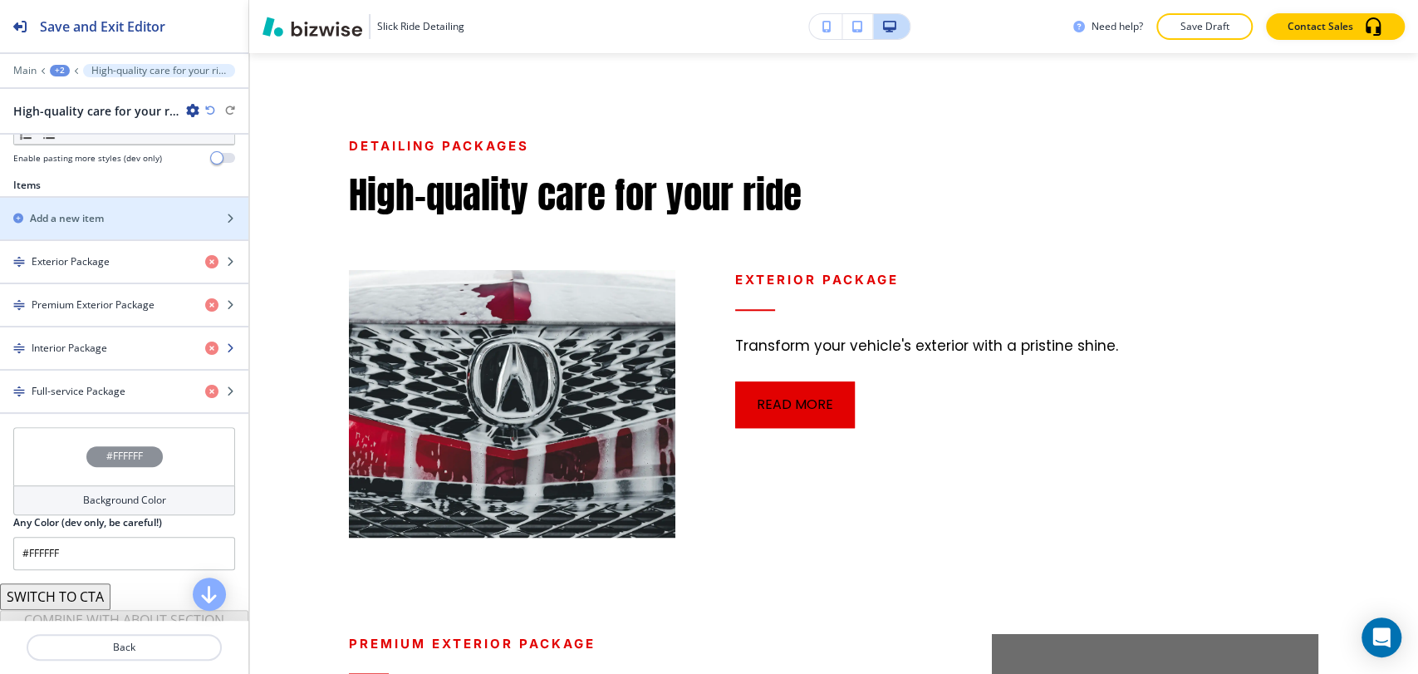
scroll to position [553, 0]
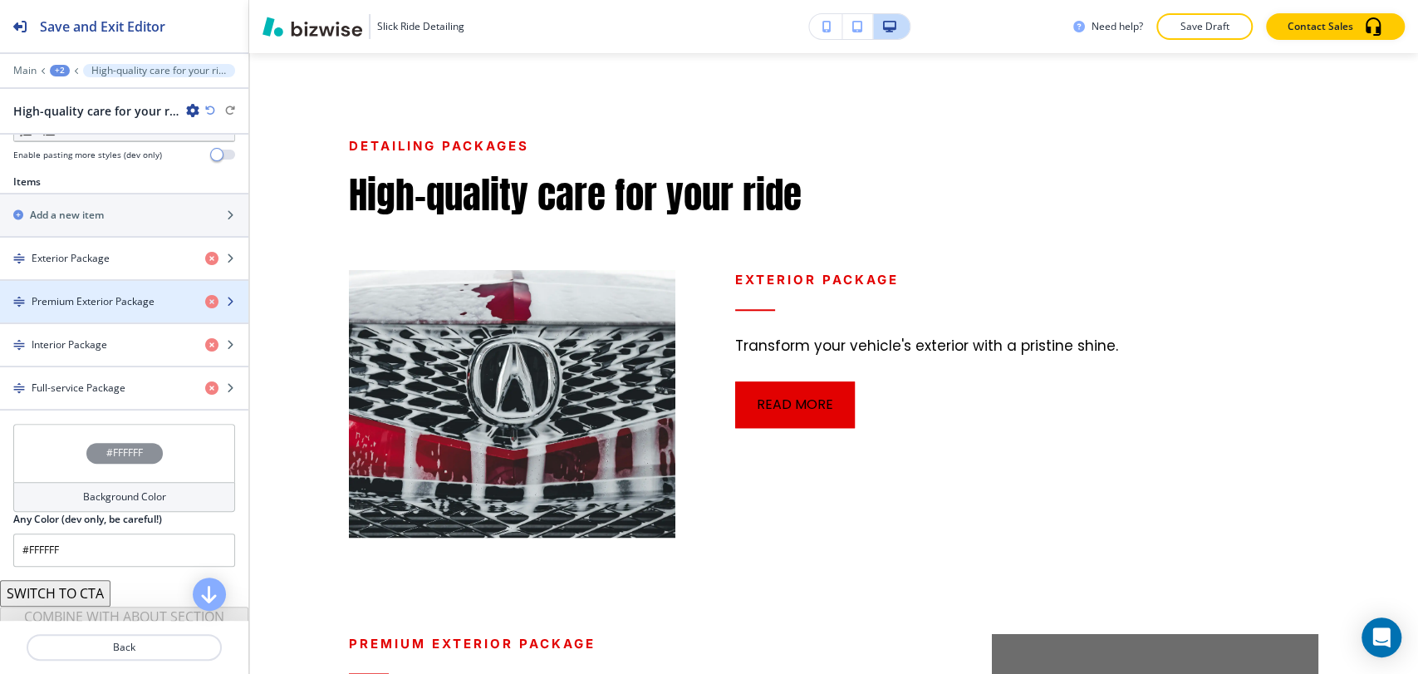
click at [104, 296] on h4 "Premium Exterior Package" at bounding box center [93, 301] width 123 height 15
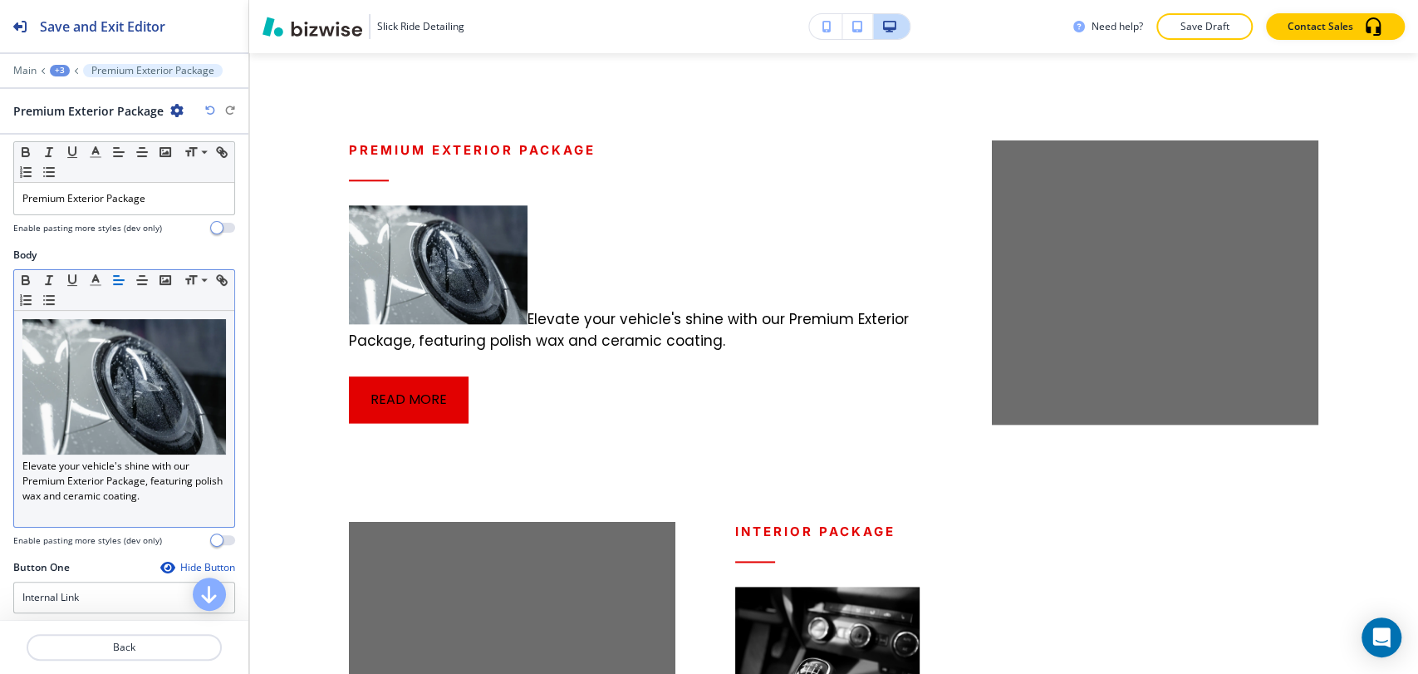
scroll to position [277, 0]
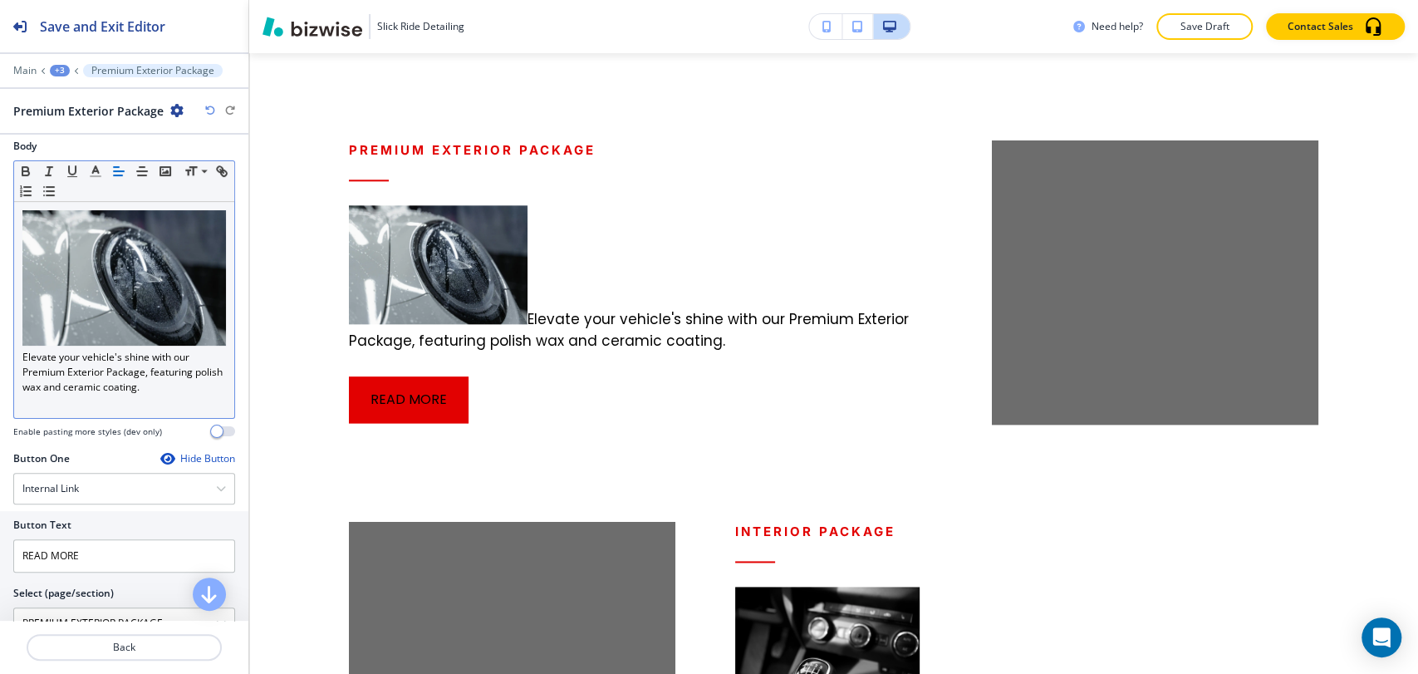
click at [215, 305] on div "Elevate your vehicle's shine with our Premium Exterior Package, featuring polis…" at bounding box center [124, 310] width 220 height 216
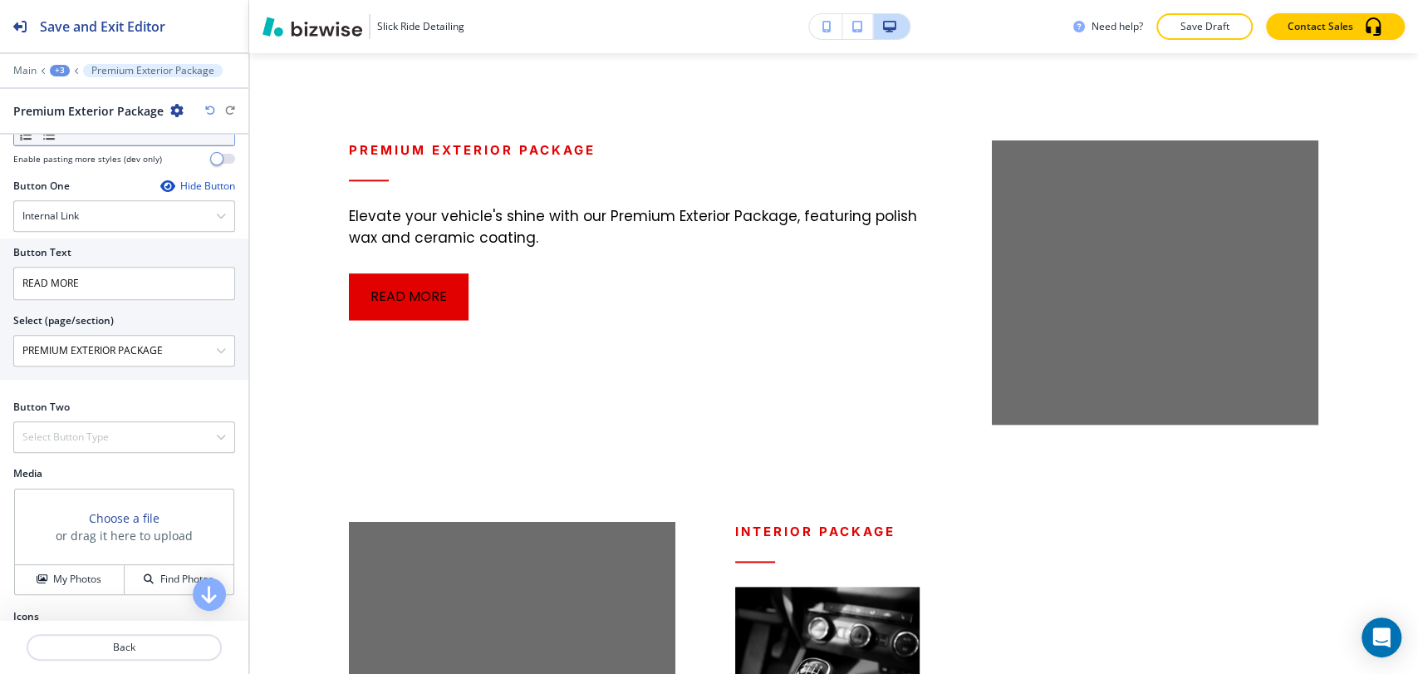
scroll to position [612, 0]
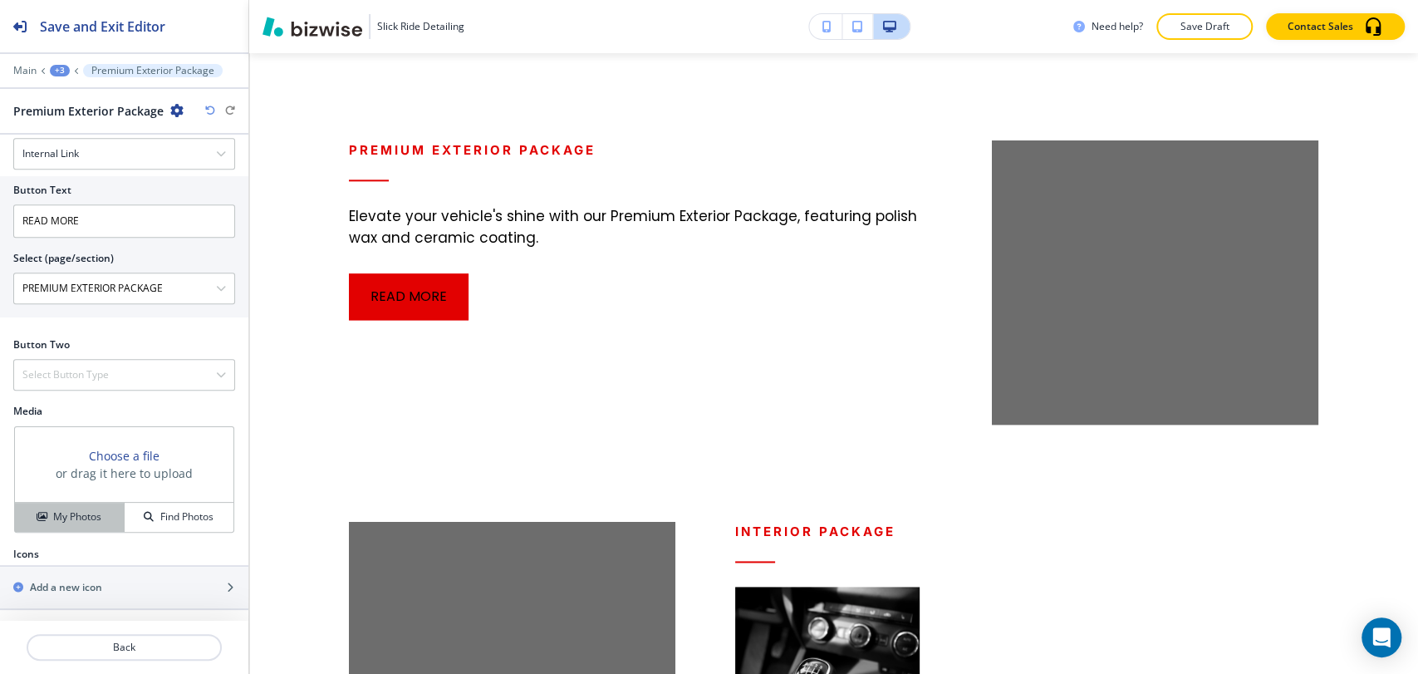
click at [96, 510] on h4 "My Photos" at bounding box center [77, 516] width 48 height 15
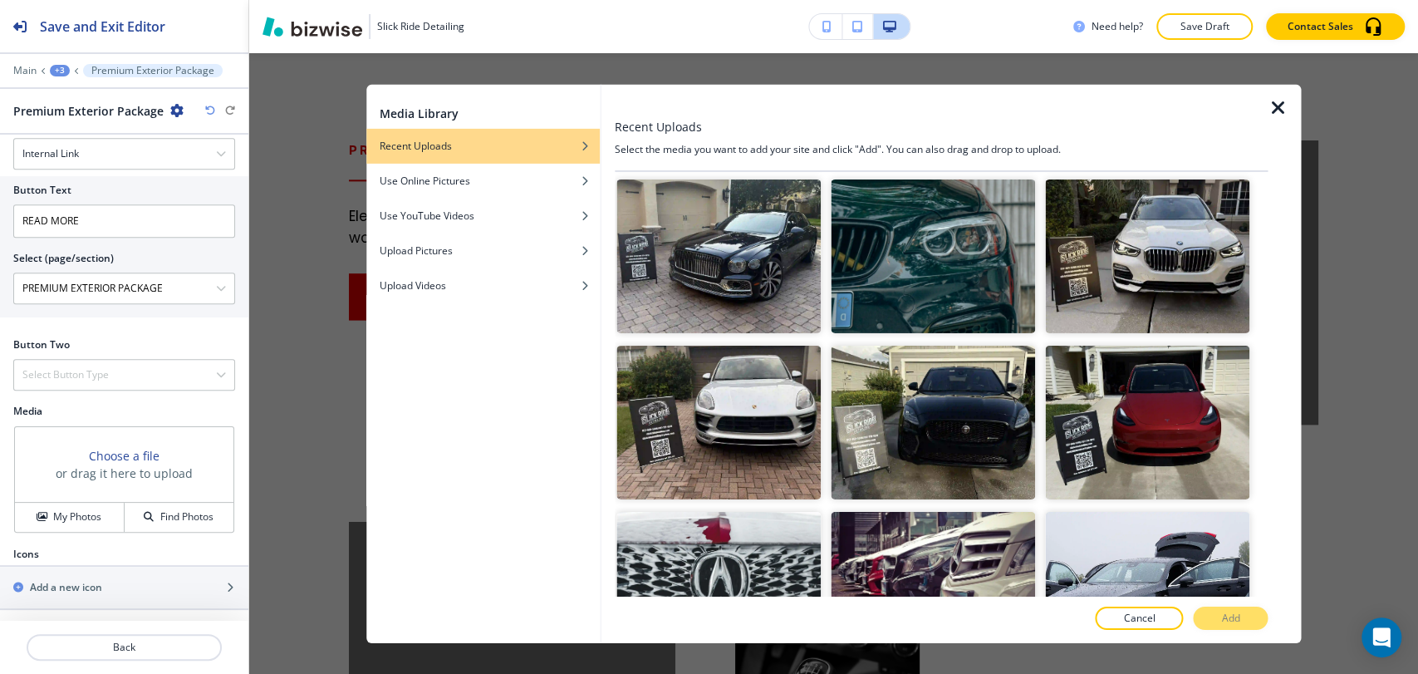
scroll to position [2021, 0]
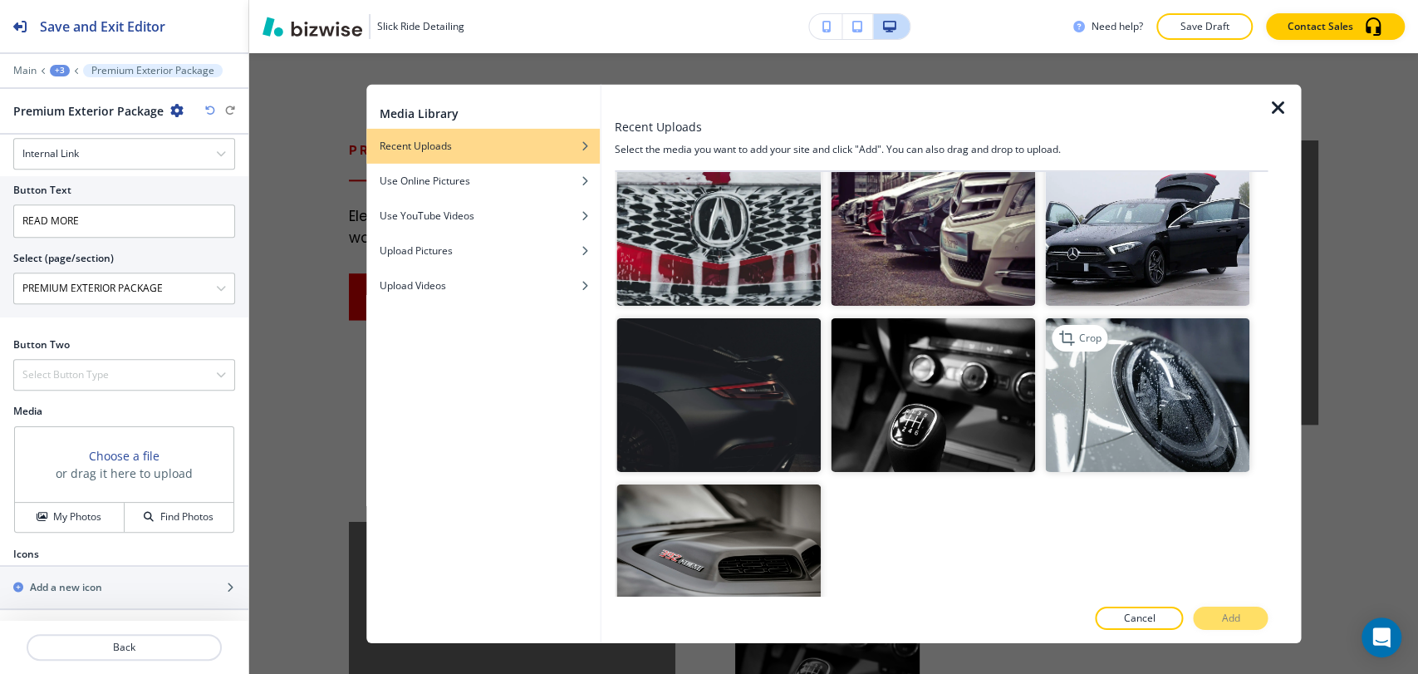
click at [1097, 347] on img "button" at bounding box center [1147, 395] width 204 height 154
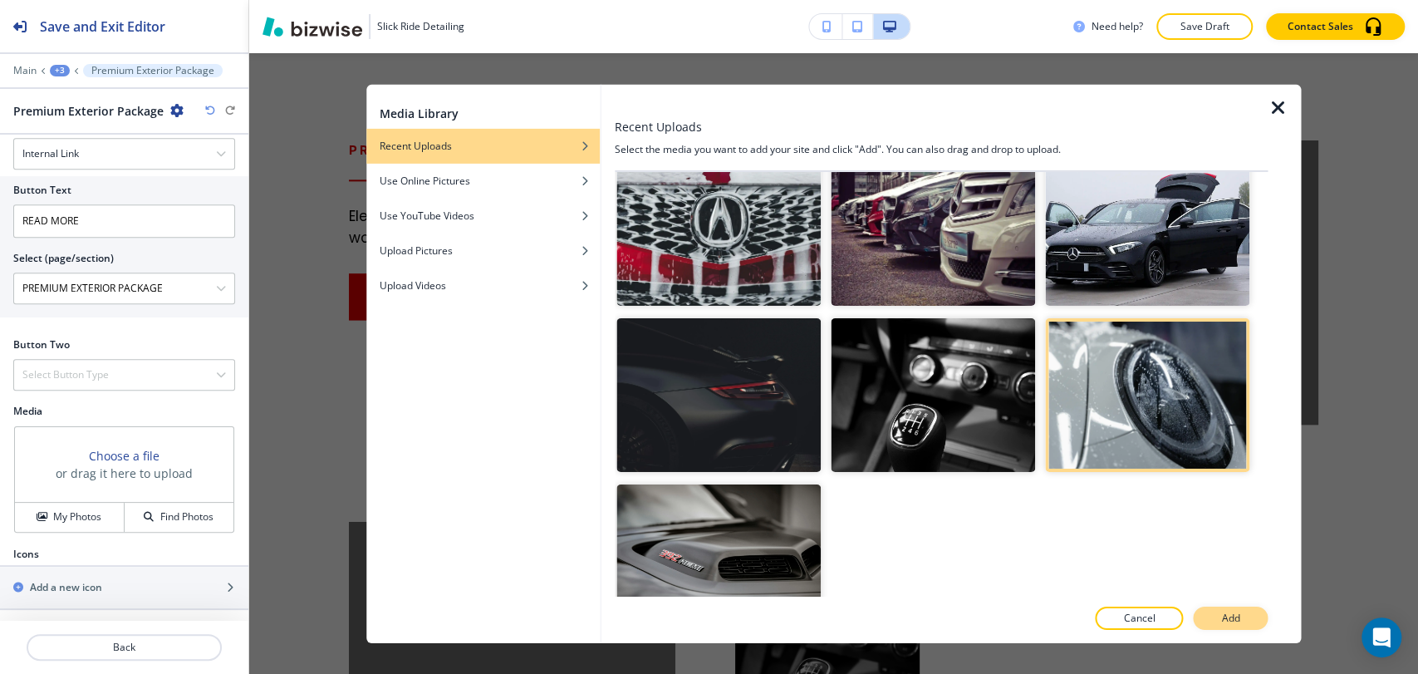
click at [1243, 620] on button "Add" at bounding box center [1230, 618] width 75 height 23
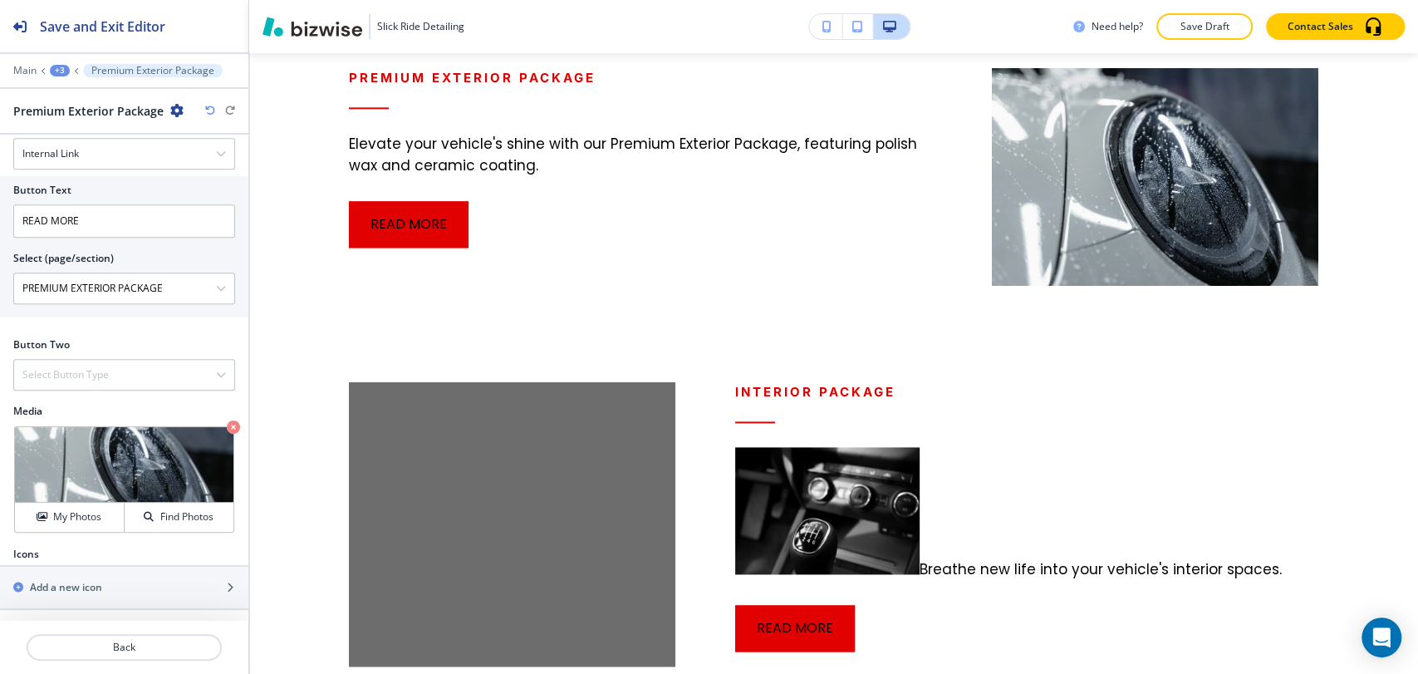
scroll to position [1573, 0]
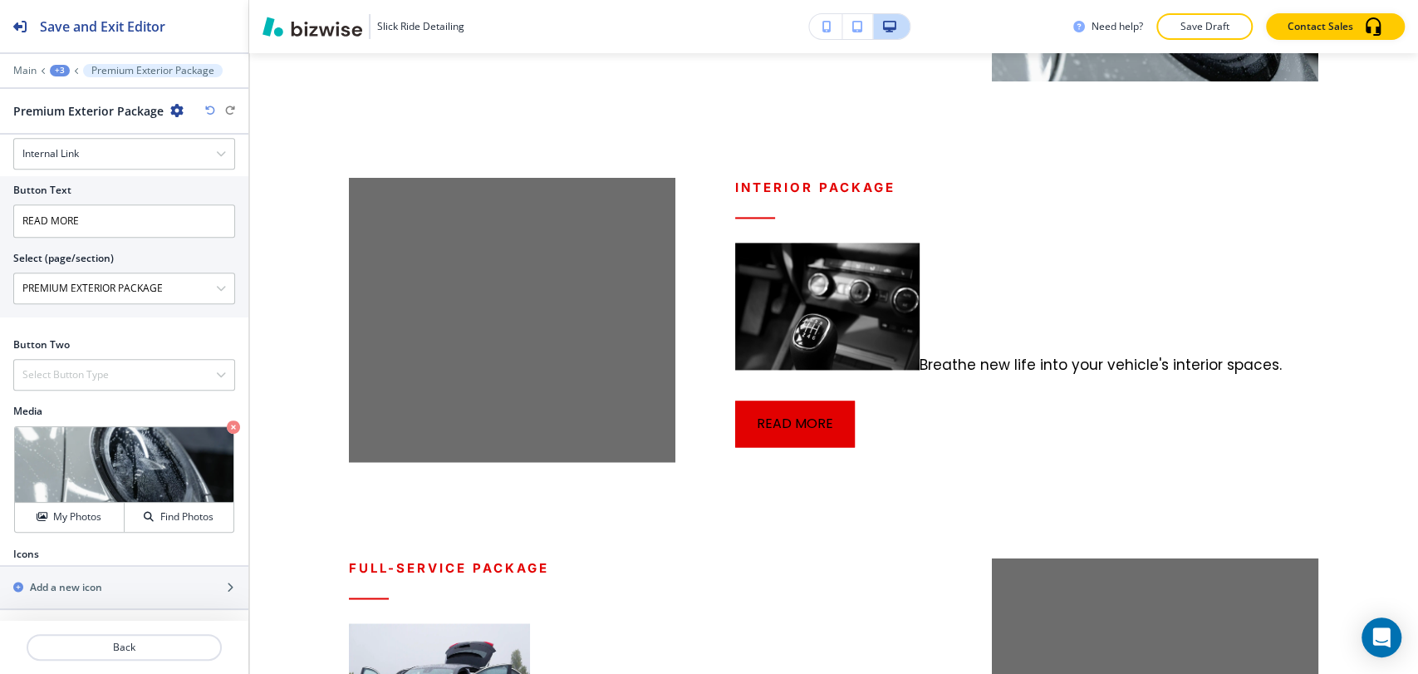
click at [57, 69] on div "+3" at bounding box center [60, 71] width 20 height 12
click at [98, 147] on button "High-quality care for your ride" at bounding box center [103, 156] width 106 height 30
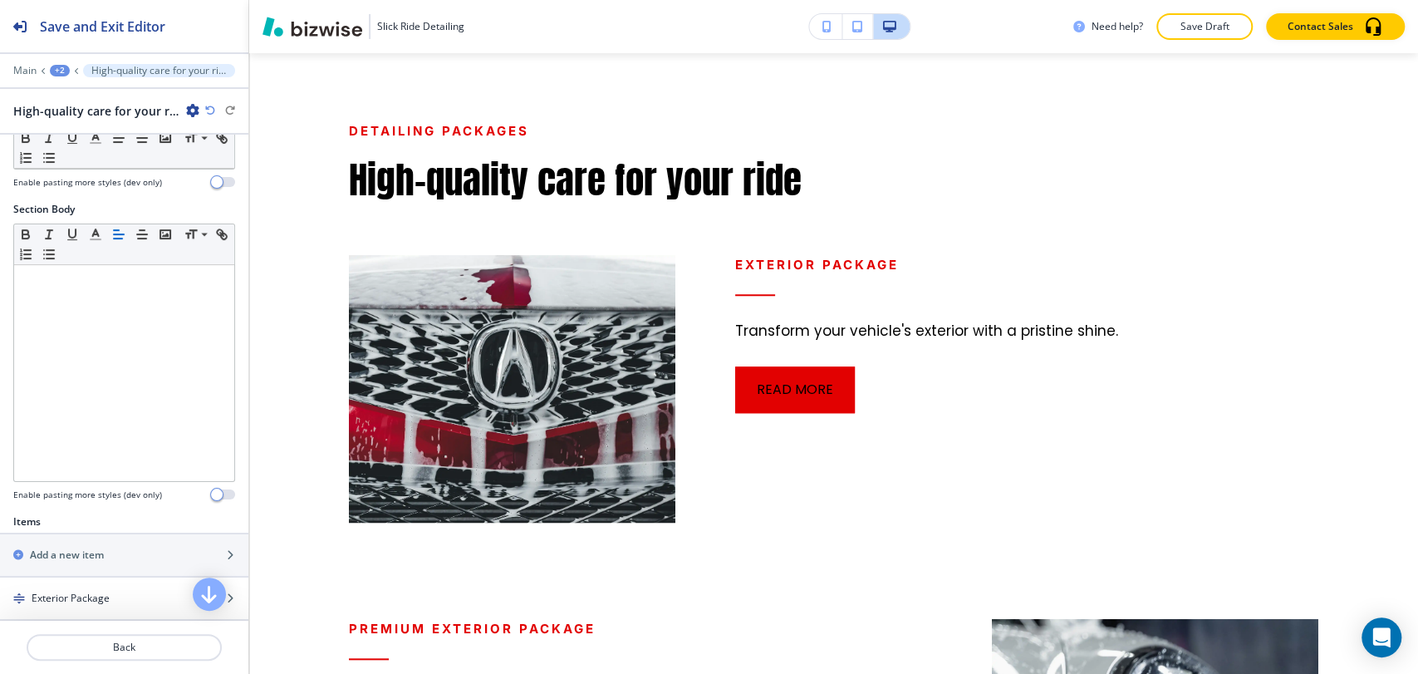
scroll to position [803, 0]
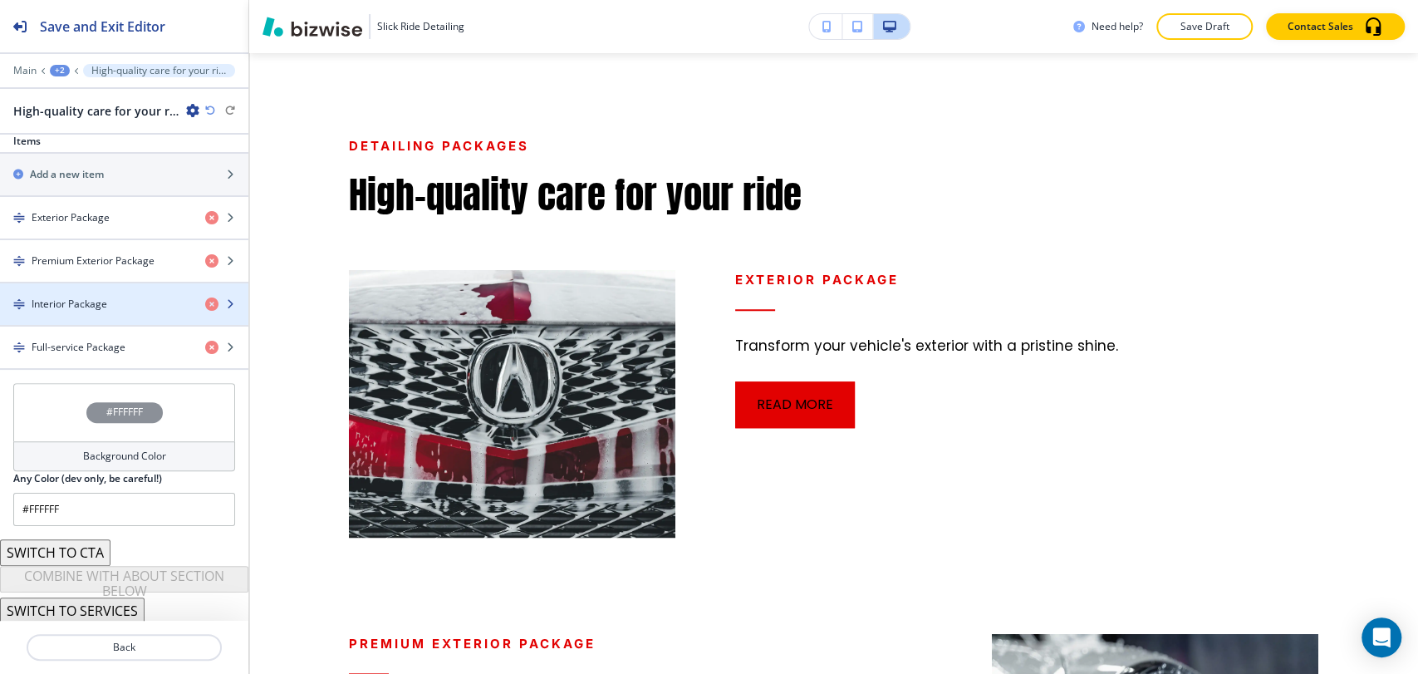
click at [130, 297] on div "Interior Package" at bounding box center [96, 304] width 192 height 15
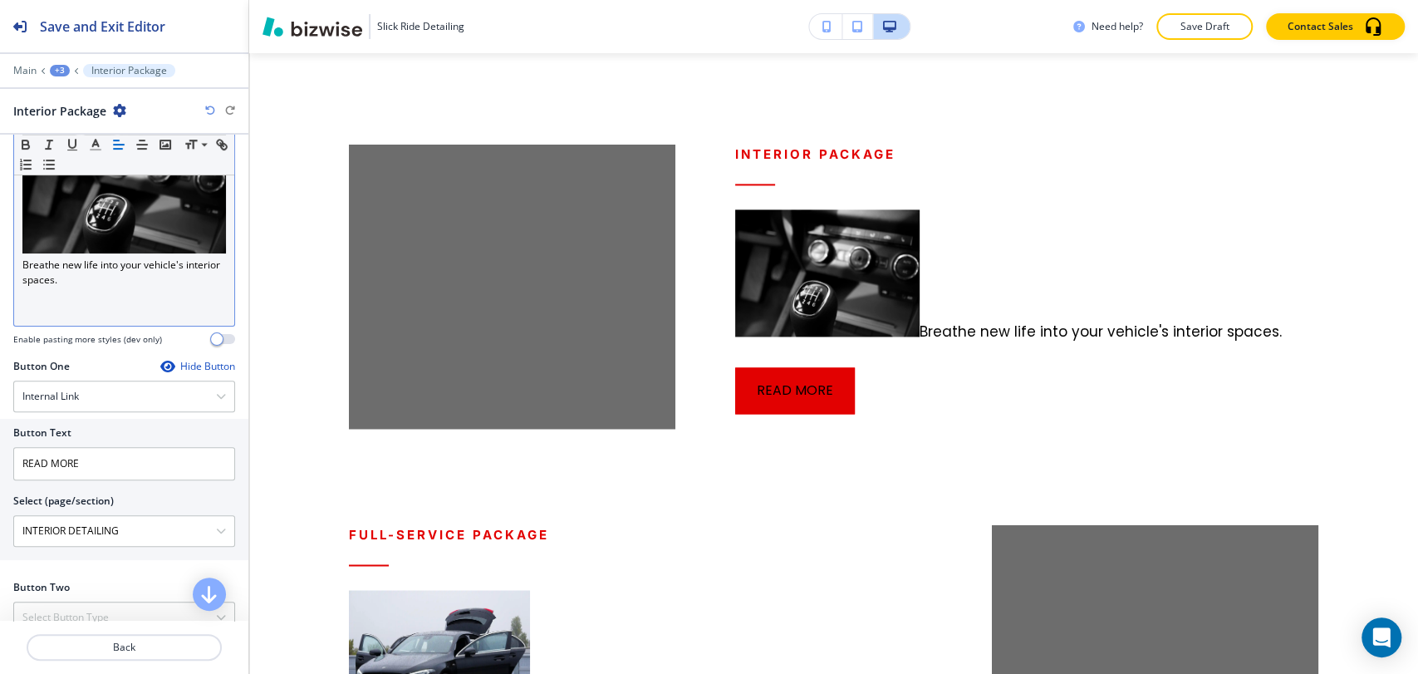
scroll to position [277, 0]
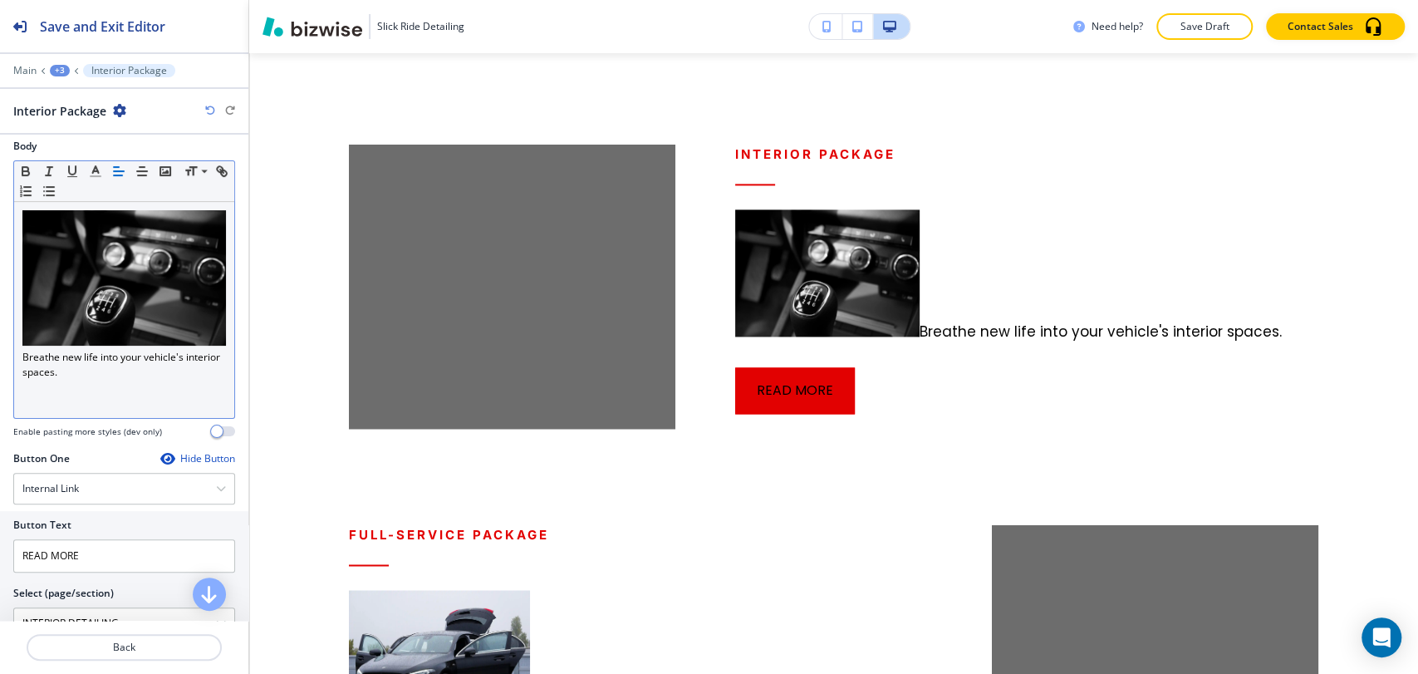
click at [25, 348] on p "Breathe new life into your vehicle's interior spaces." at bounding box center [124, 295] width 204 height 170
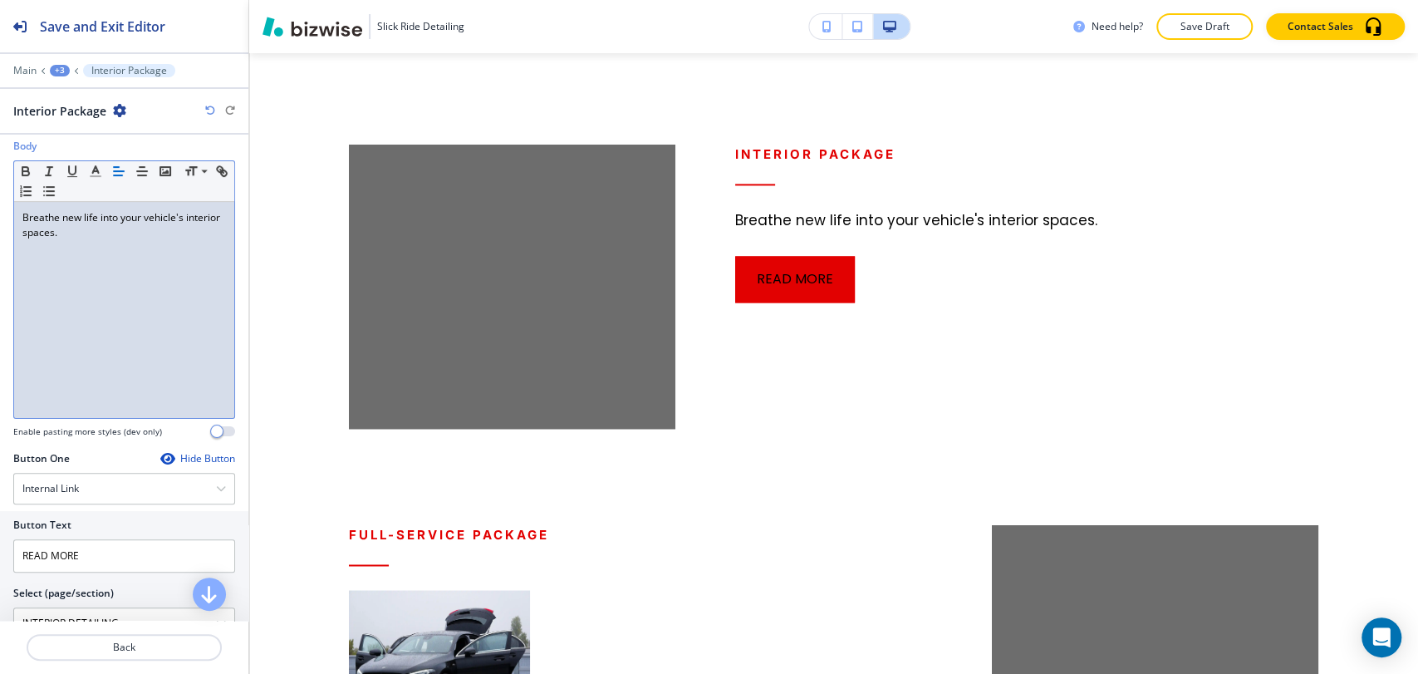
scroll to position [612, 0]
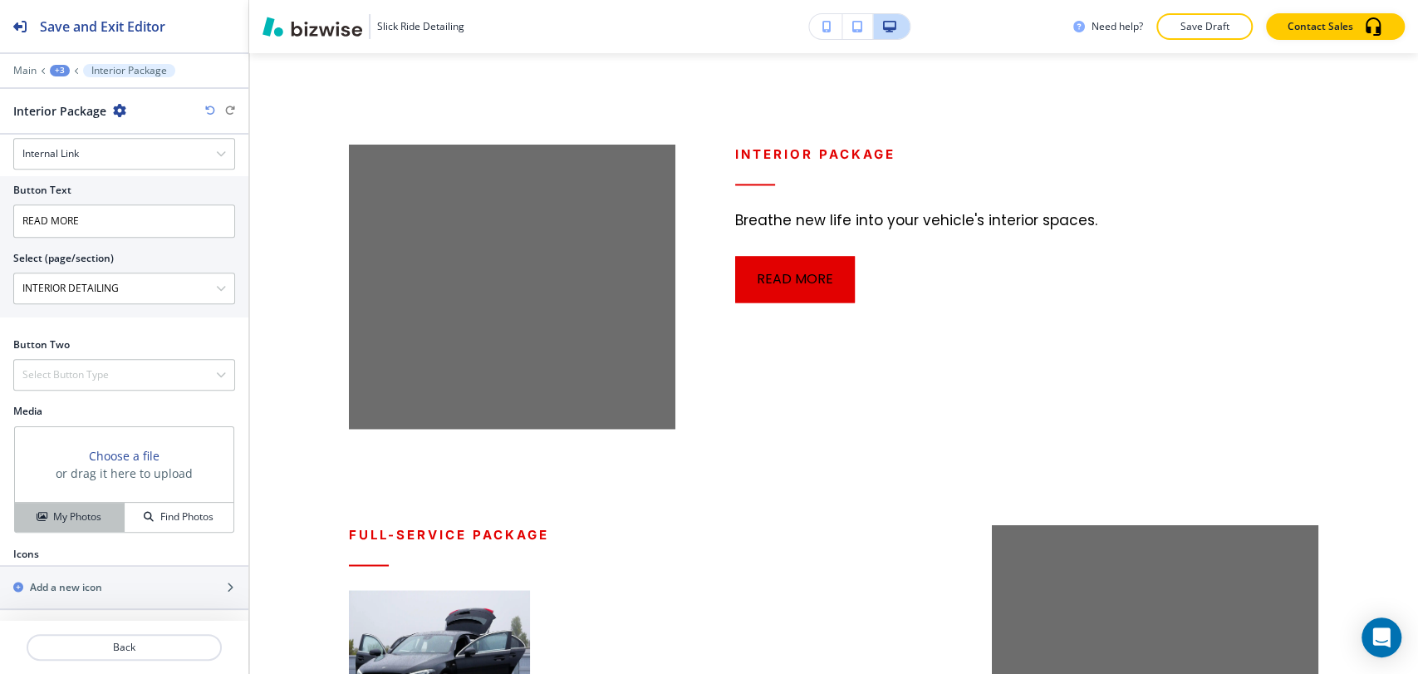
click at [84, 521] on h4 "My Photos" at bounding box center [77, 516] width 48 height 15
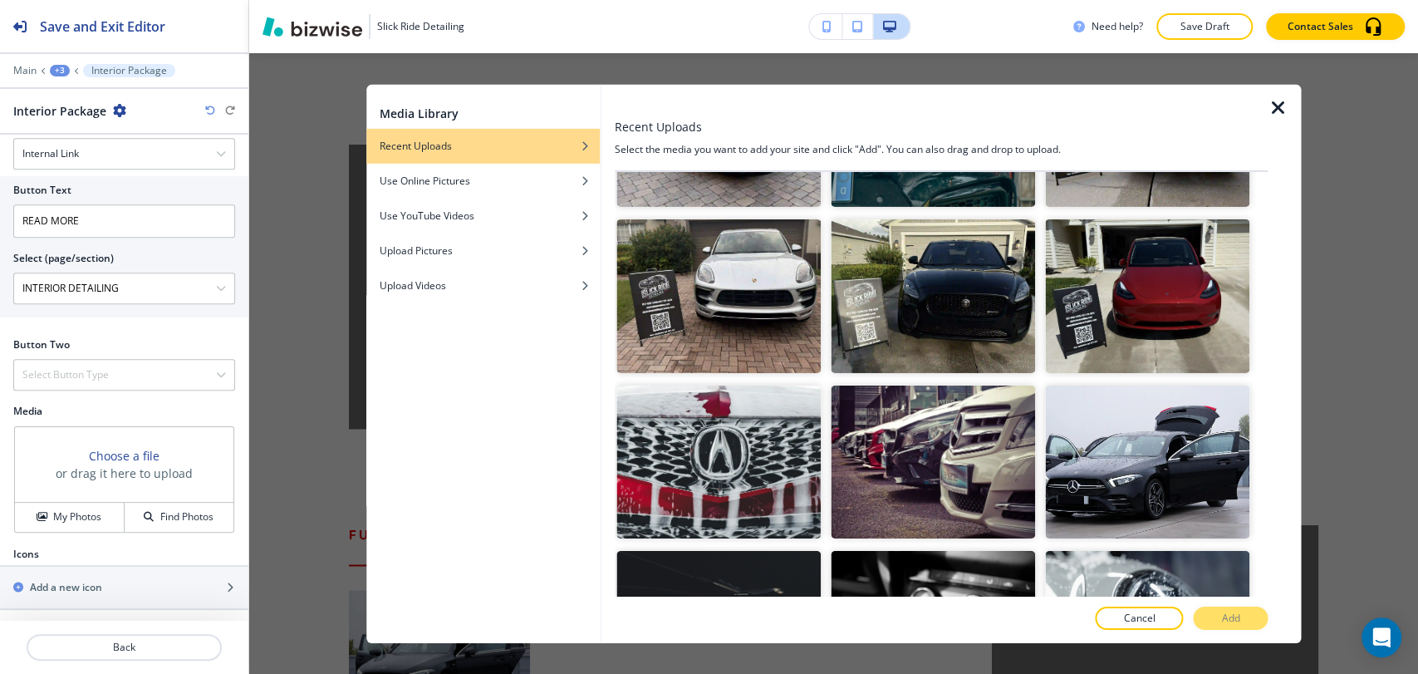
scroll to position [2021, 0]
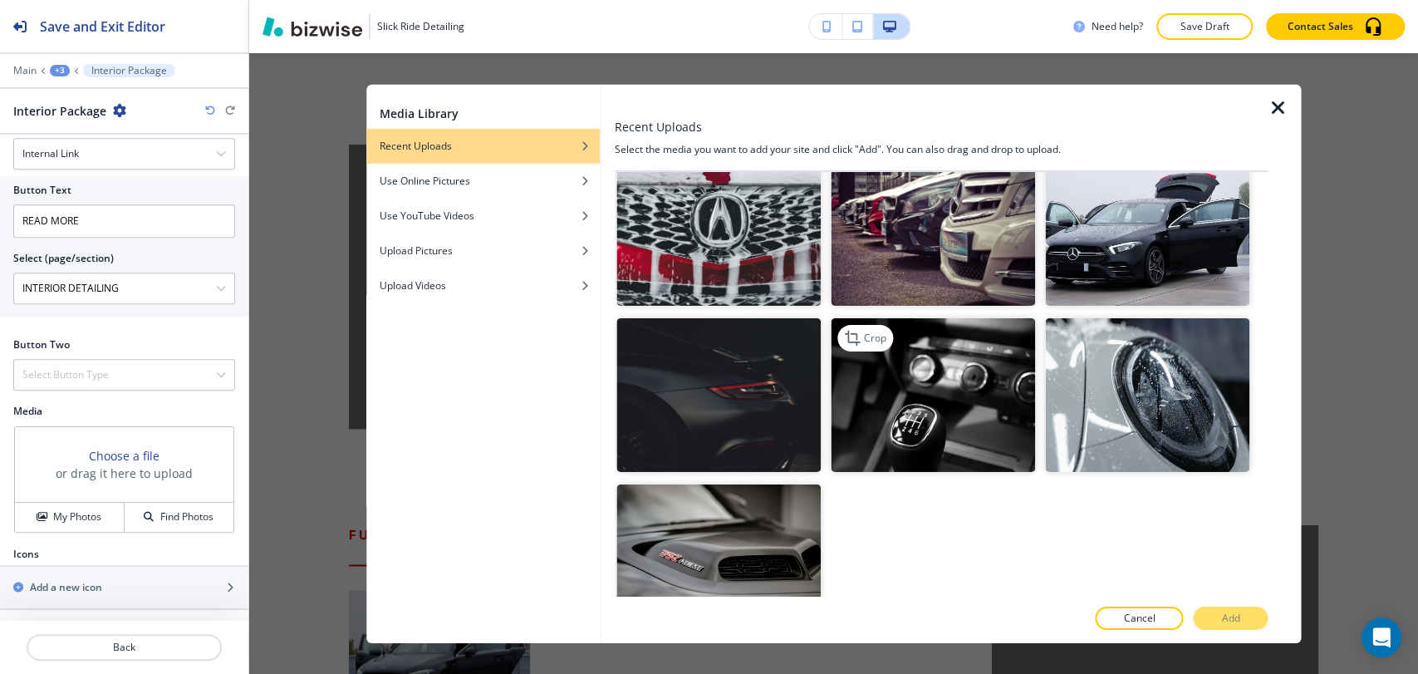
click at [914, 341] on img "button" at bounding box center [933, 395] width 204 height 154
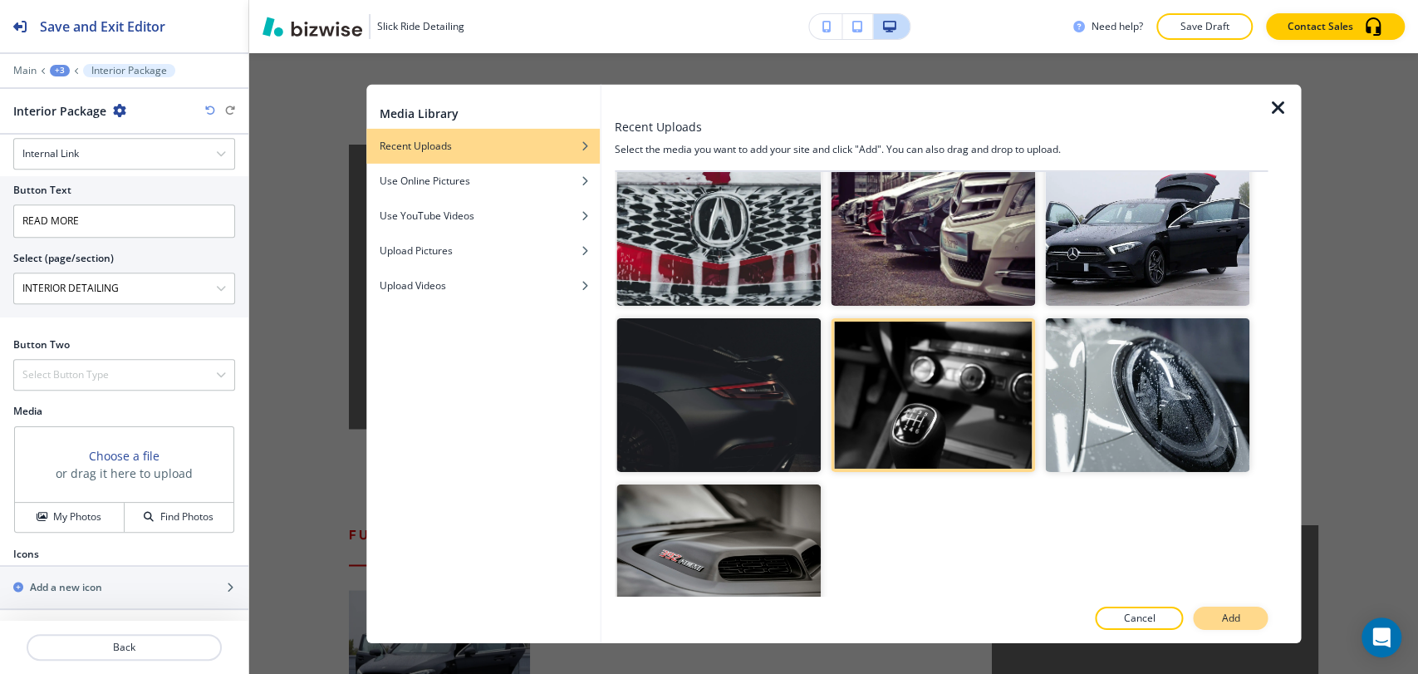
click at [1236, 613] on p "Add" at bounding box center [1230, 618] width 18 height 15
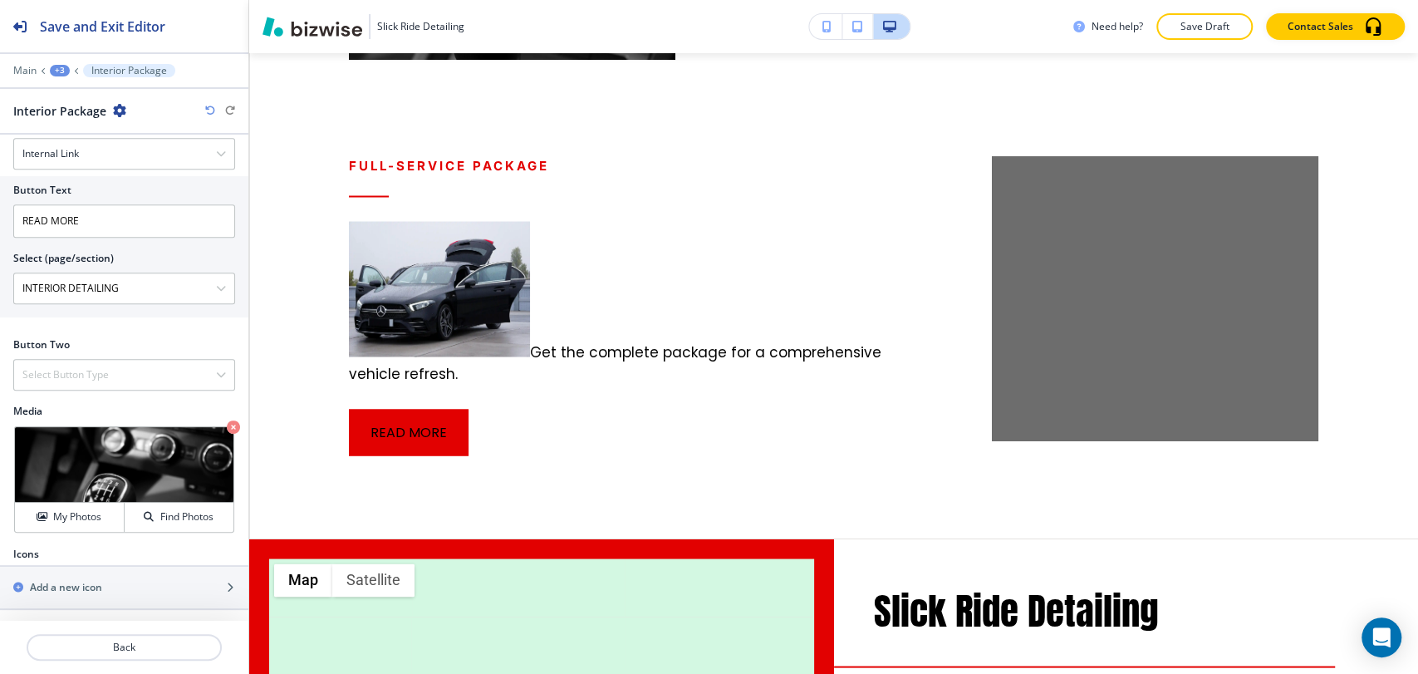
scroll to position [1975, 0]
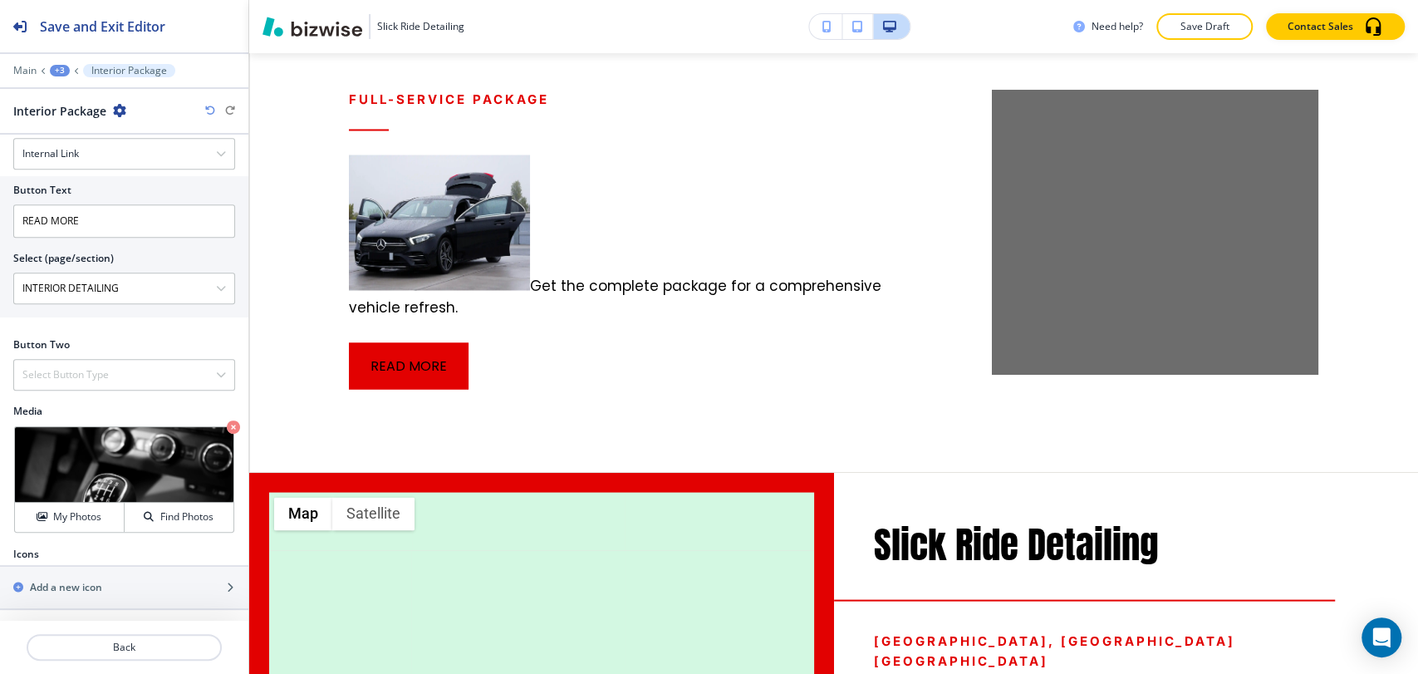
click at [54, 72] on div "+3" at bounding box center [60, 71] width 20 height 12
click at [105, 145] on button "High-quality care for your ride" at bounding box center [103, 156] width 106 height 30
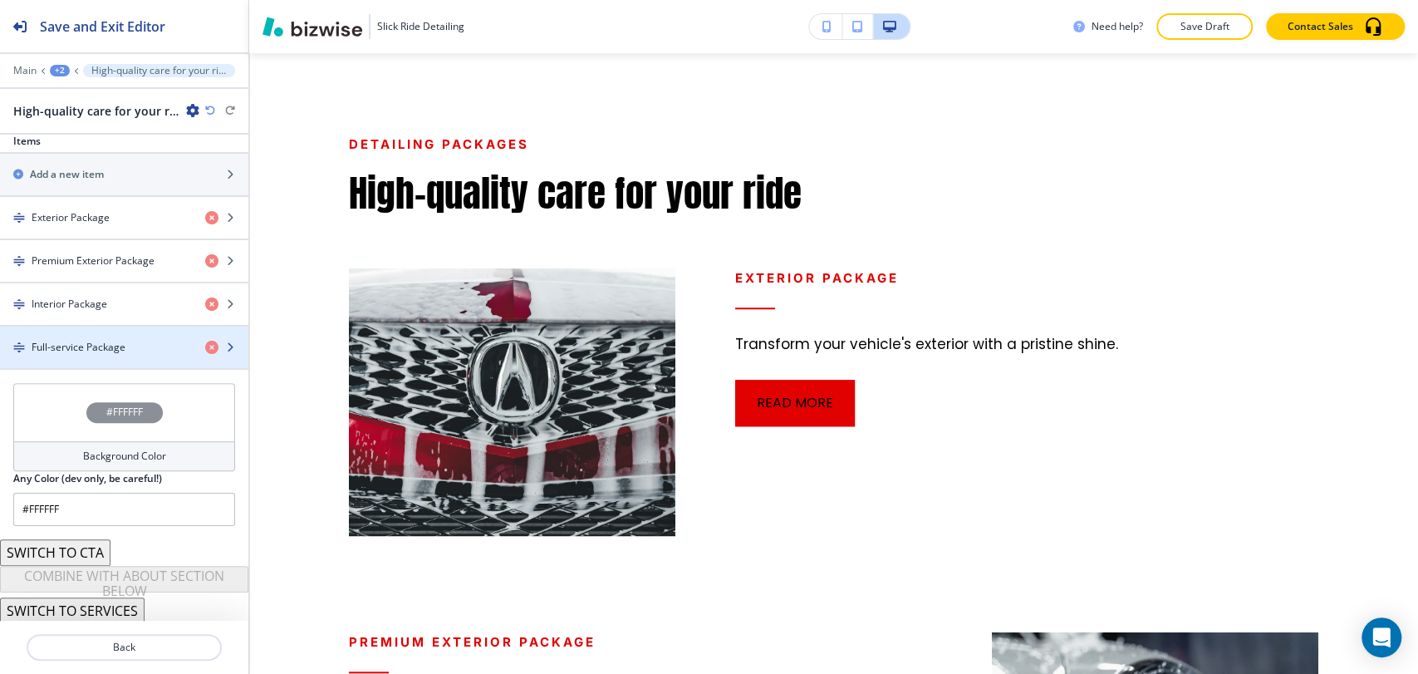
scroll to position [803, 0]
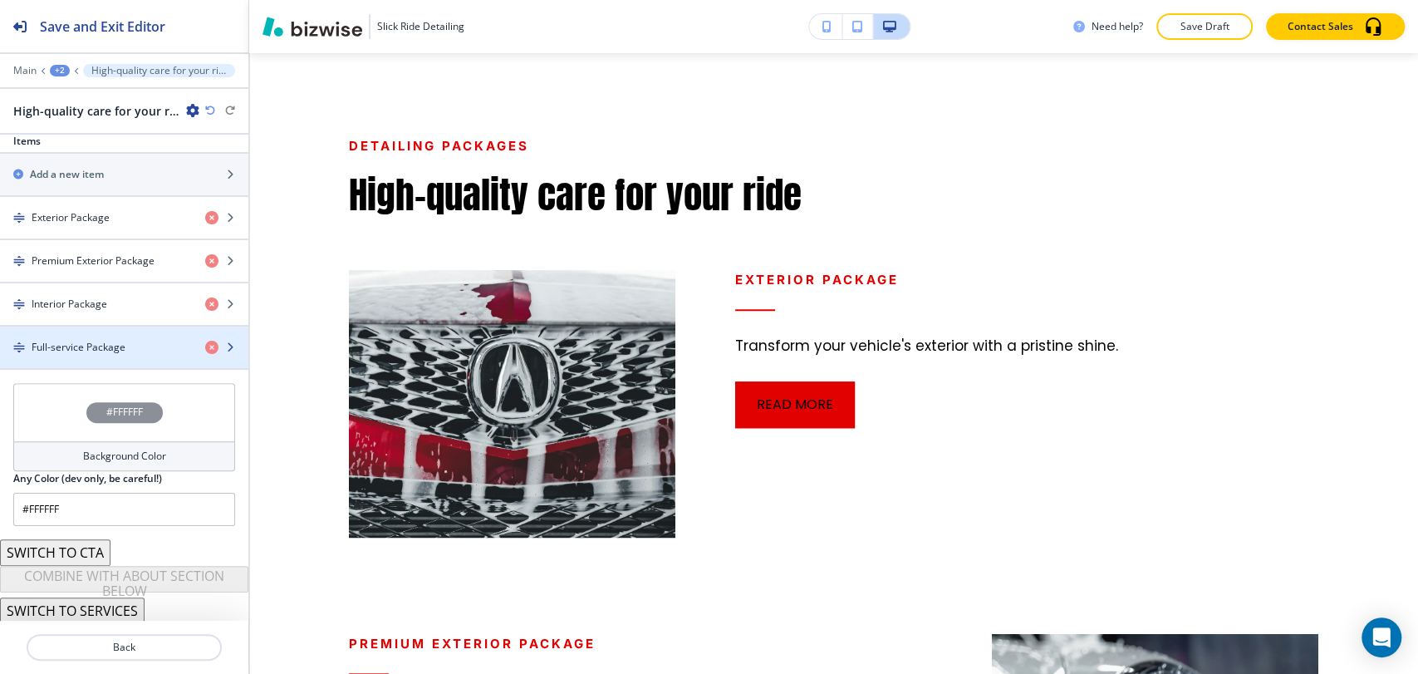
click at [133, 358] on div "button" at bounding box center [124, 361] width 248 height 13
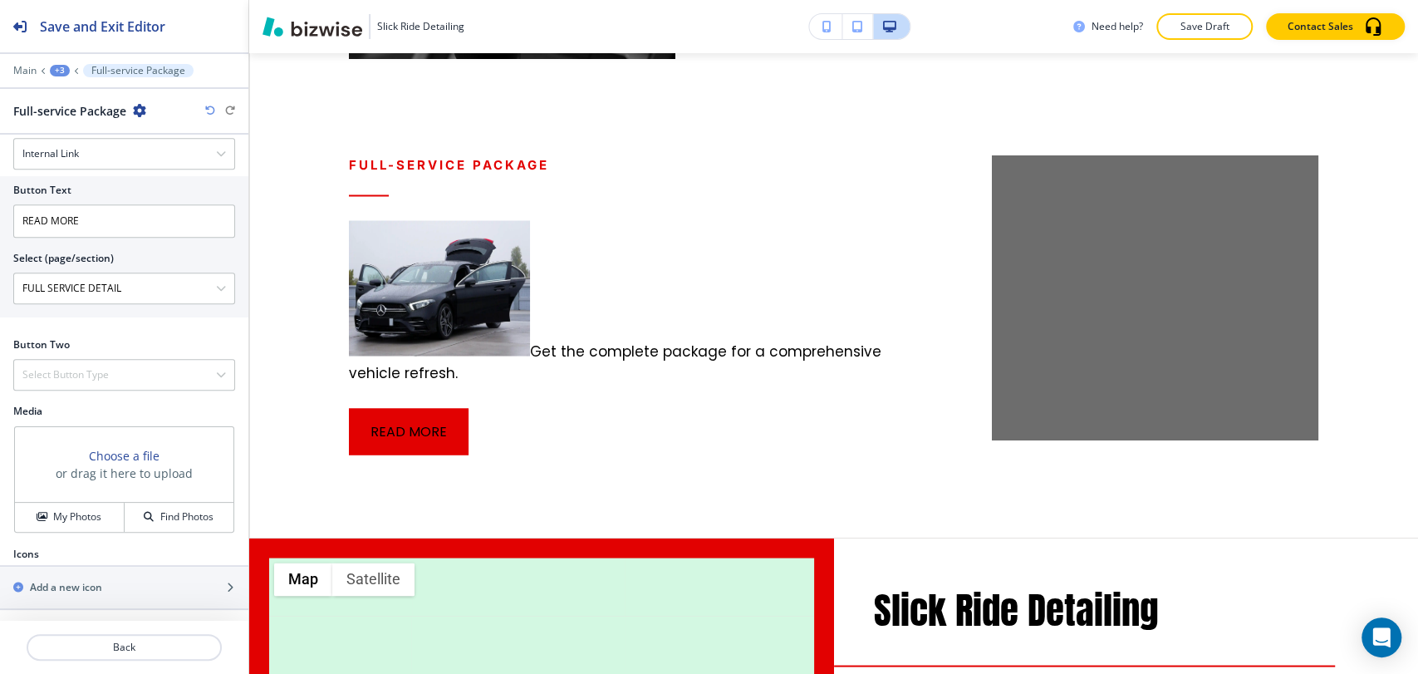
scroll to position [1916, 0]
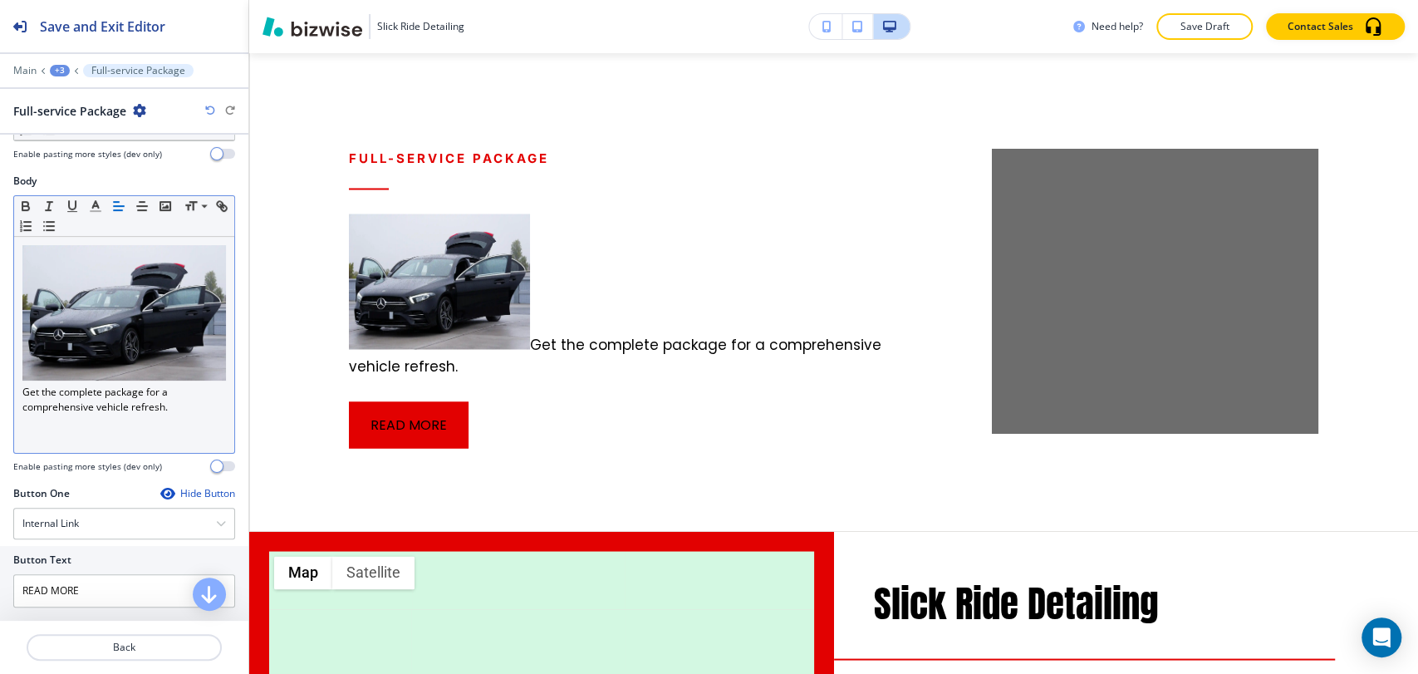
click at [25, 387] on p "Get the complete package for a comprehensive vehicle refresh." at bounding box center [124, 330] width 204 height 170
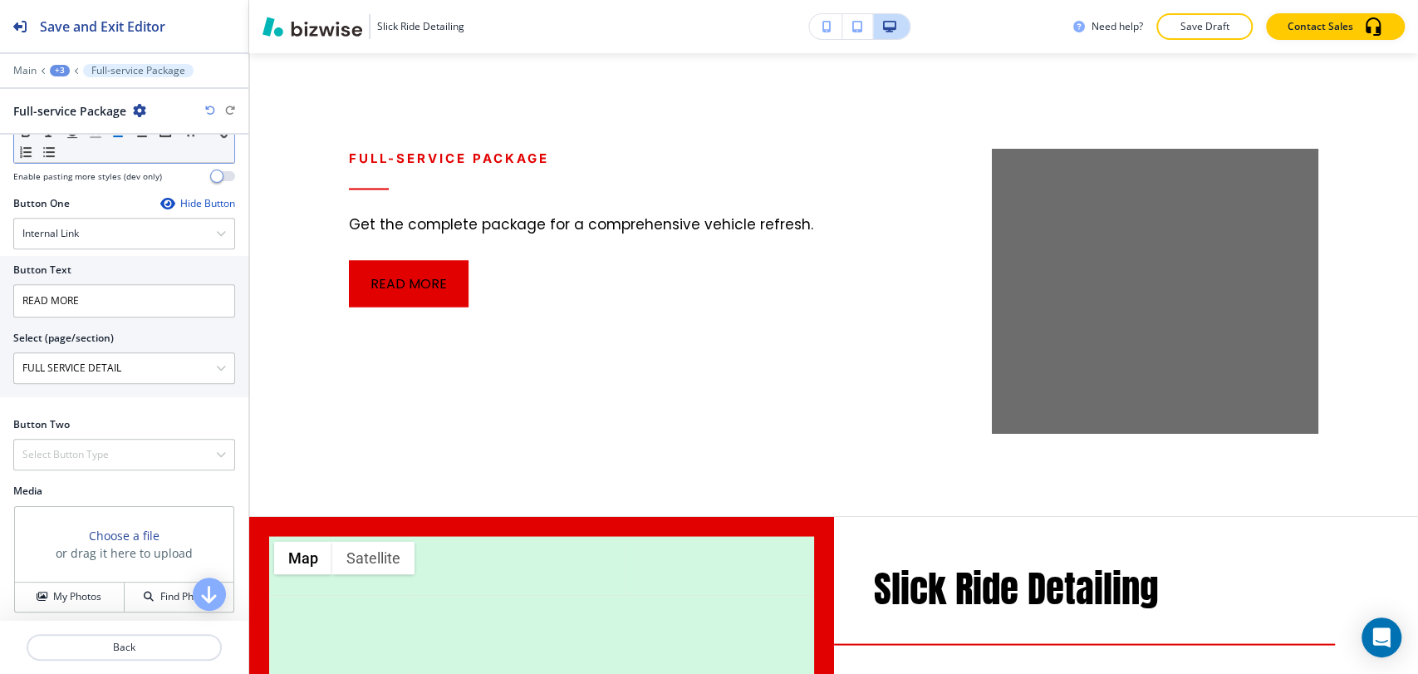
scroll to position [612, 0]
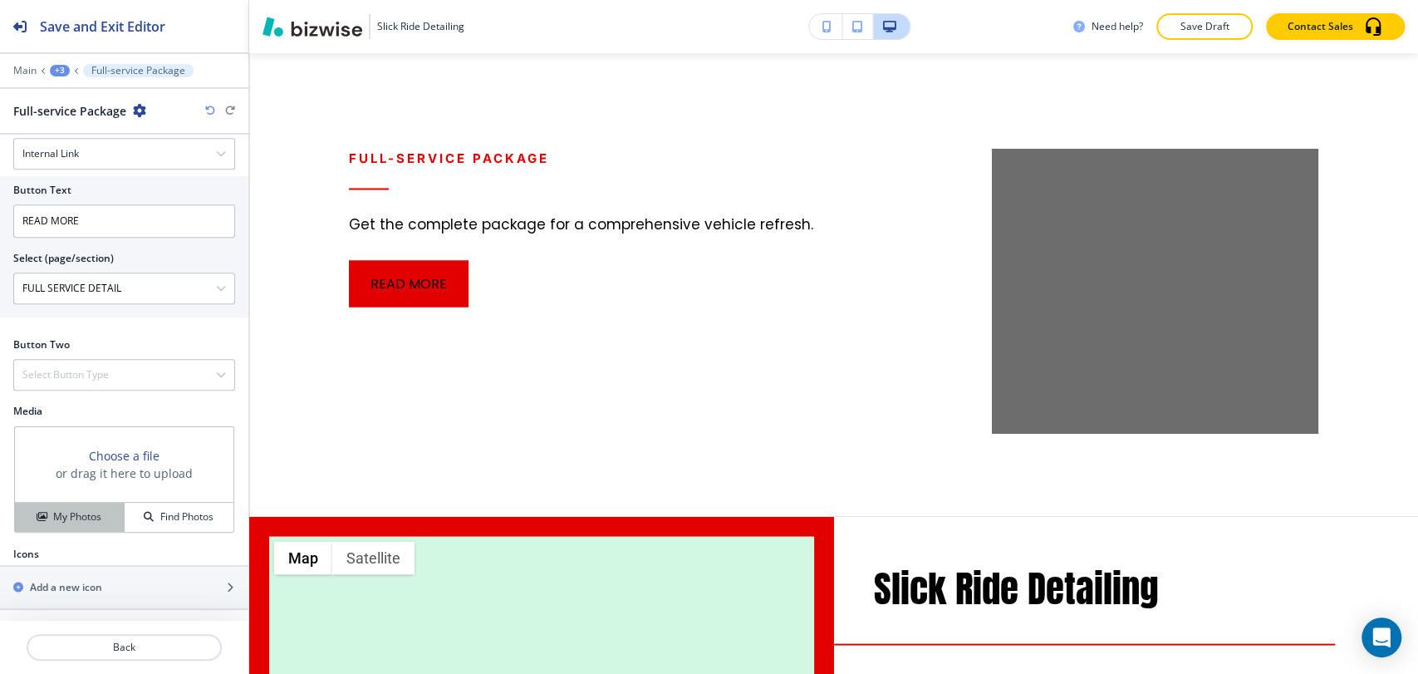
click at [87, 523] on button "My Photos" at bounding box center [70, 517] width 110 height 29
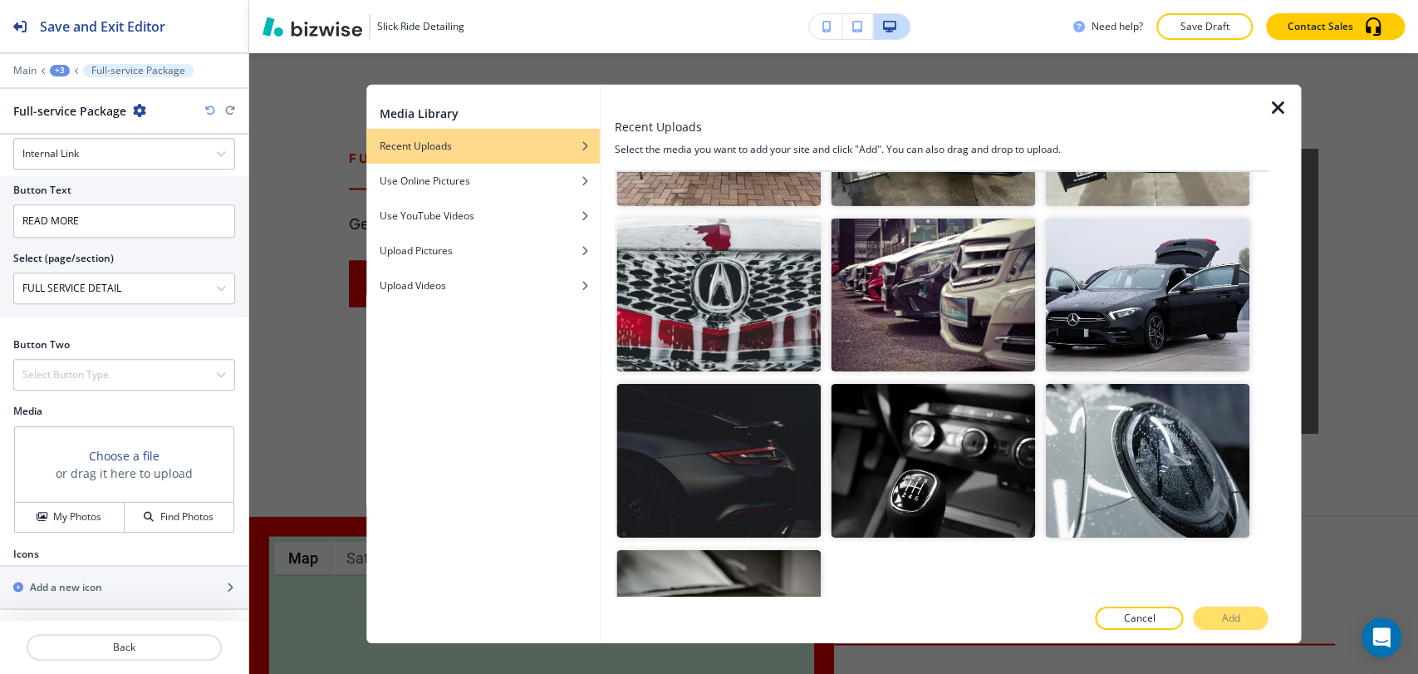
scroll to position [2021, 0]
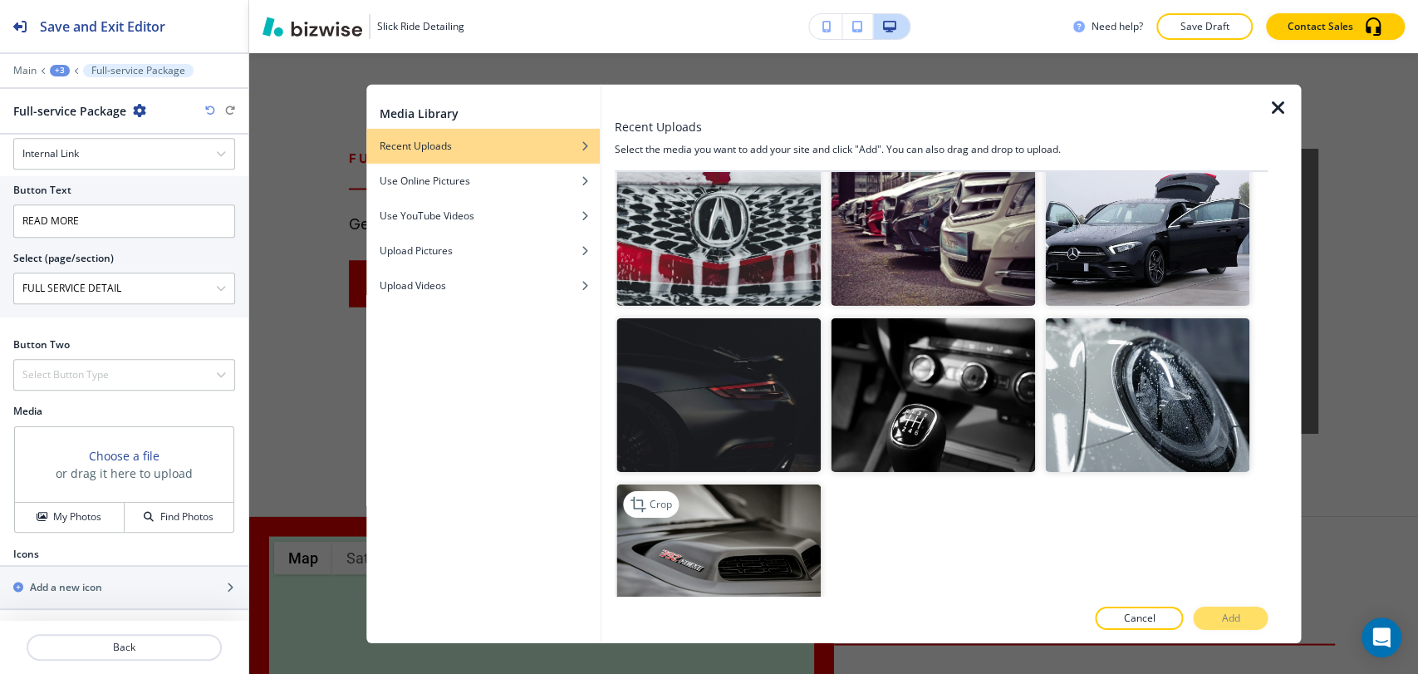
click at [734, 501] on img "button" at bounding box center [719, 561] width 204 height 154
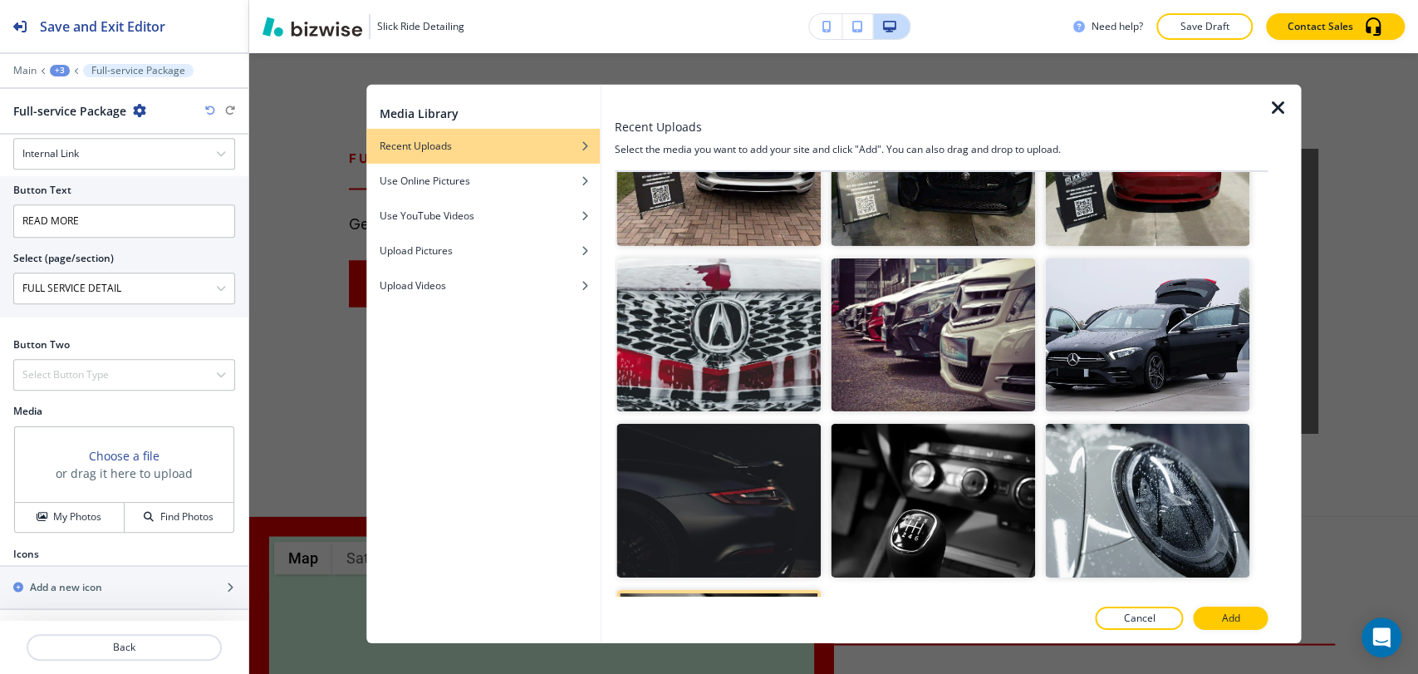
scroll to position [1835, 0]
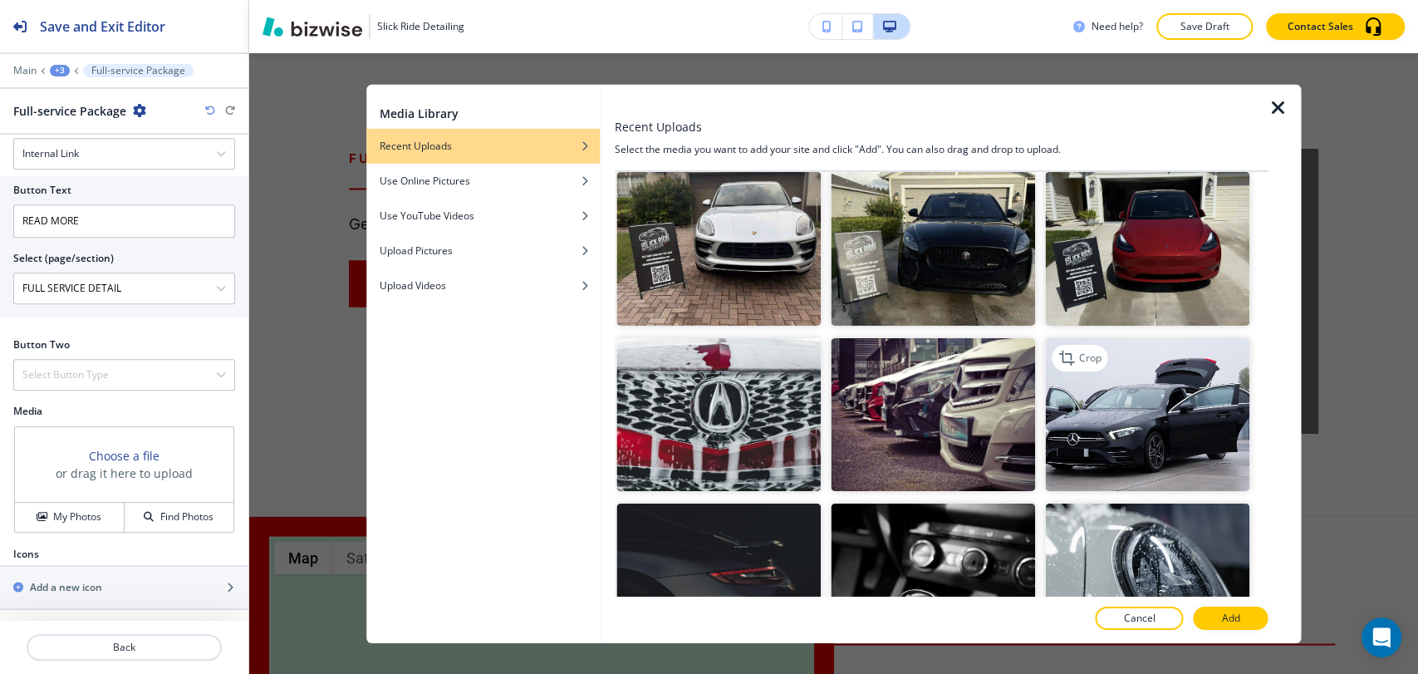
click at [1118, 394] on img "button" at bounding box center [1147, 414] width 204 height 154
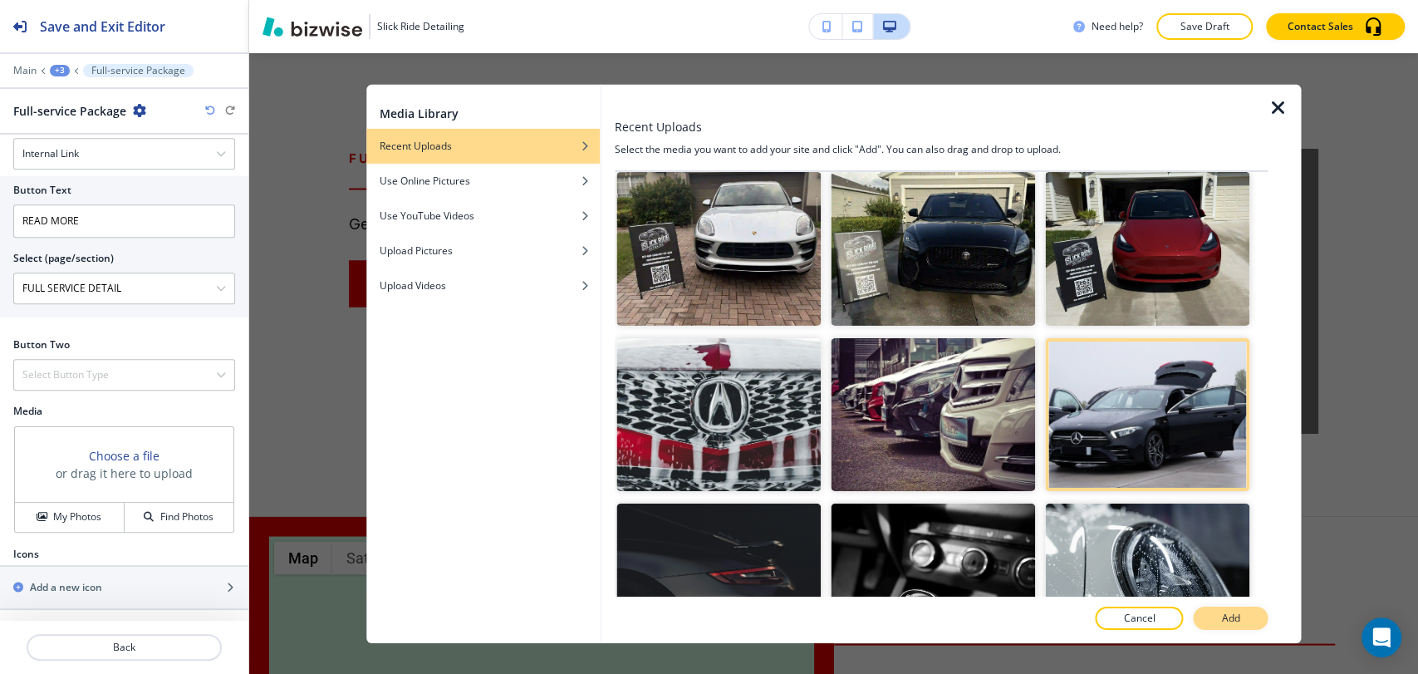
click at [1243, 618] on button "Add" at bounding box center [1230, 618] width 75 height 23
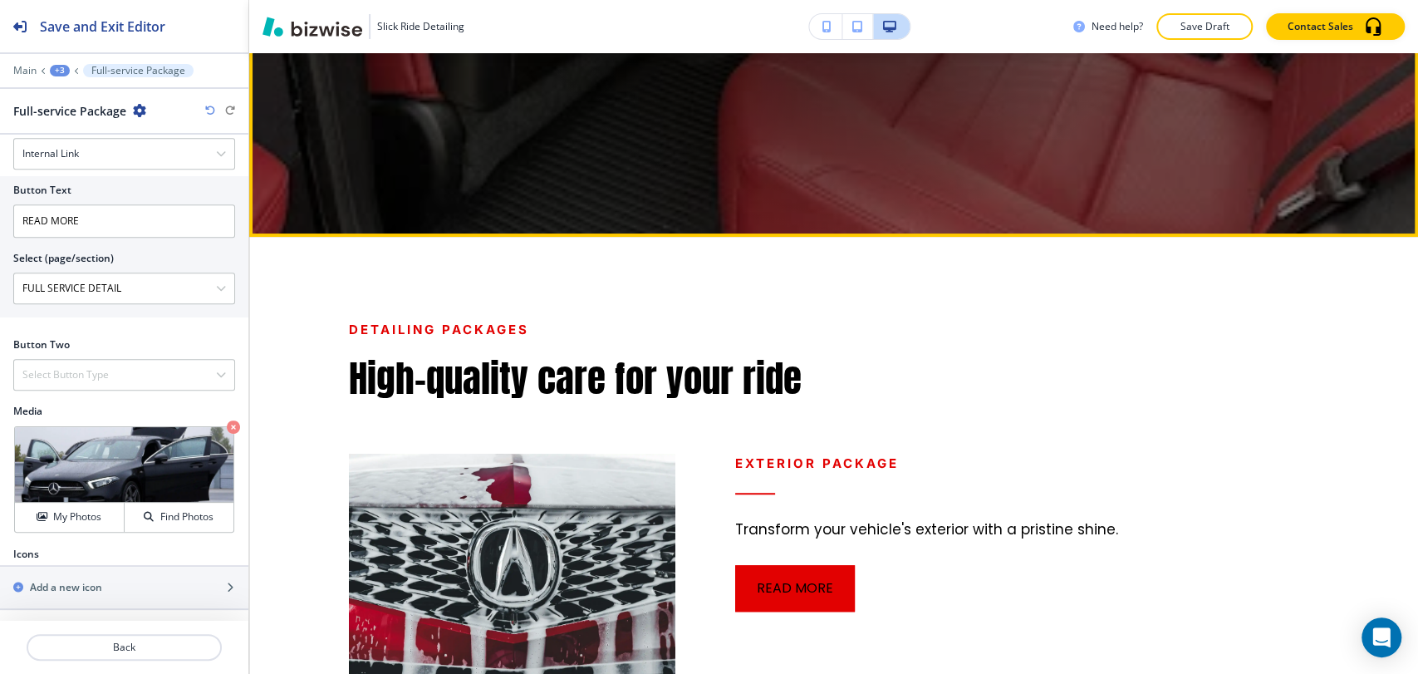
scroll to position [808, 0]
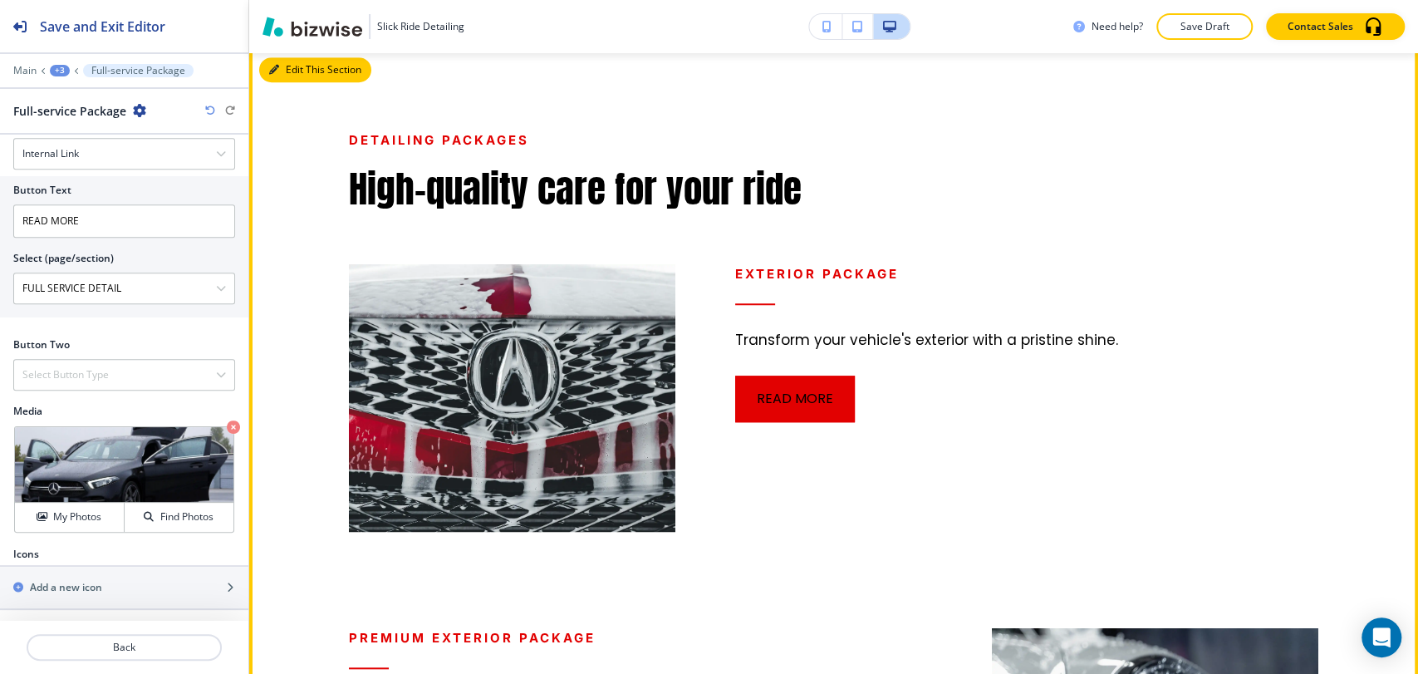
click at [286, 79] on button "Edit This Section" at bounding box center [315, 69] width 112 height 25
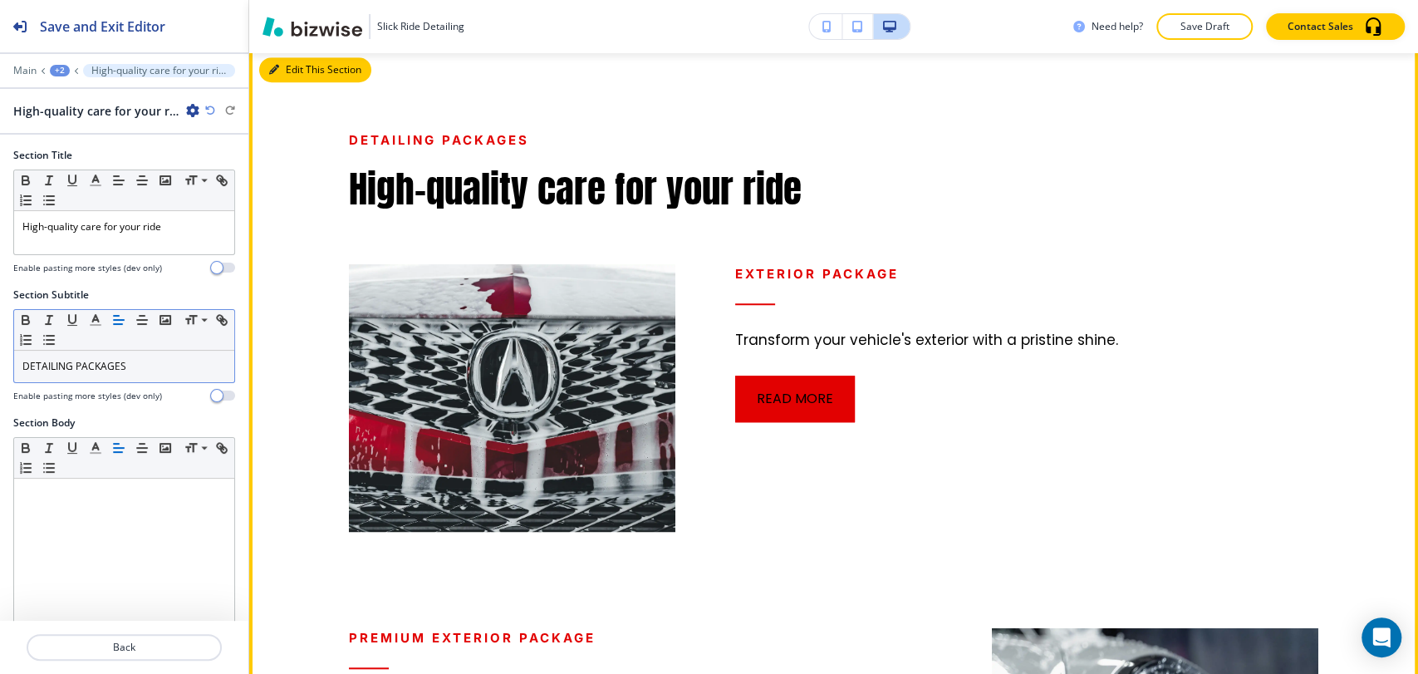
scroll to position [803, 0]
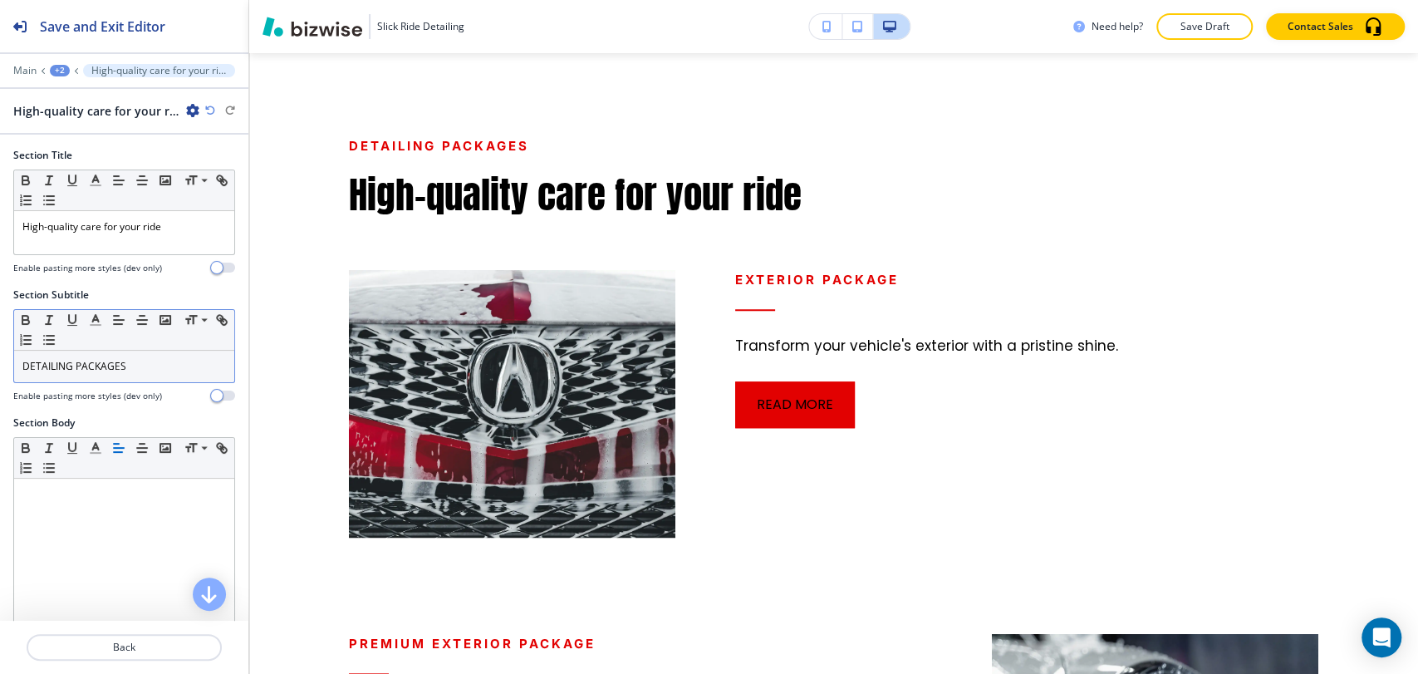
click at [111, 359] on p "DETAILING PACKAGES" at bounding box center [124, 366] width 204 height 15
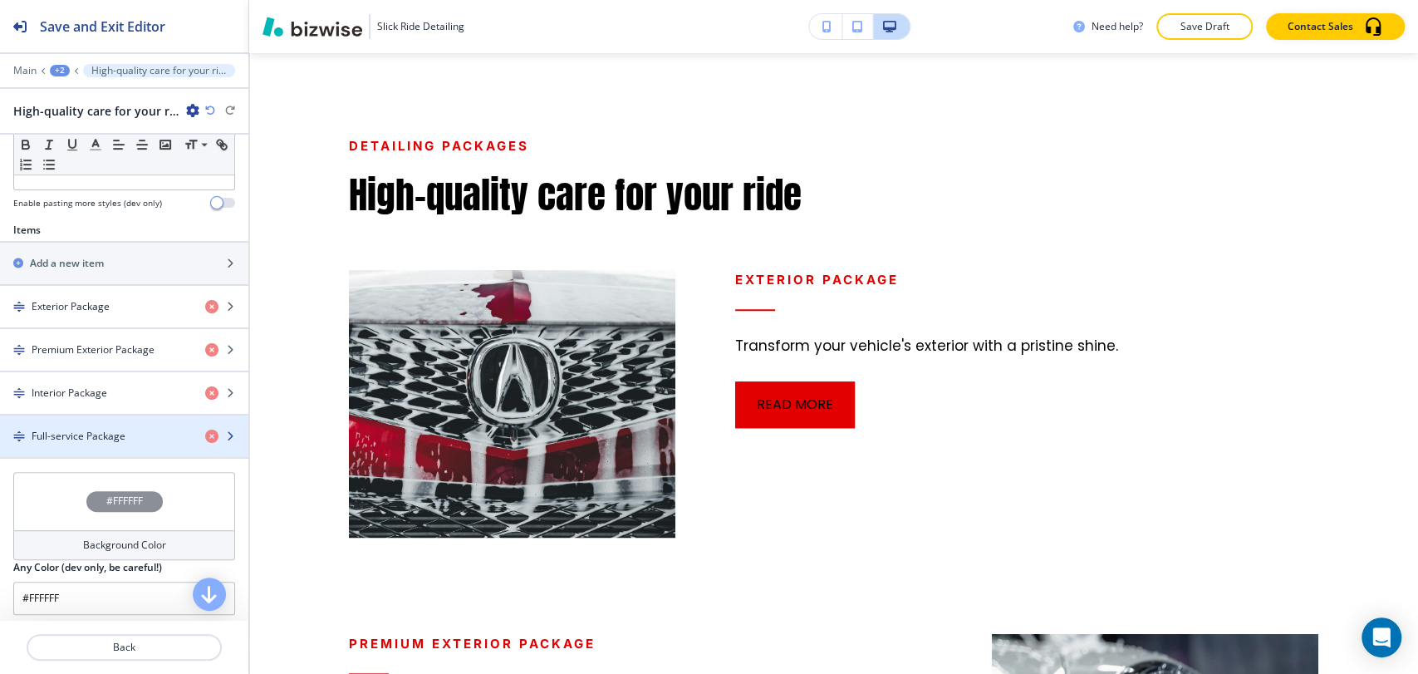
scroll to position [553, 0]
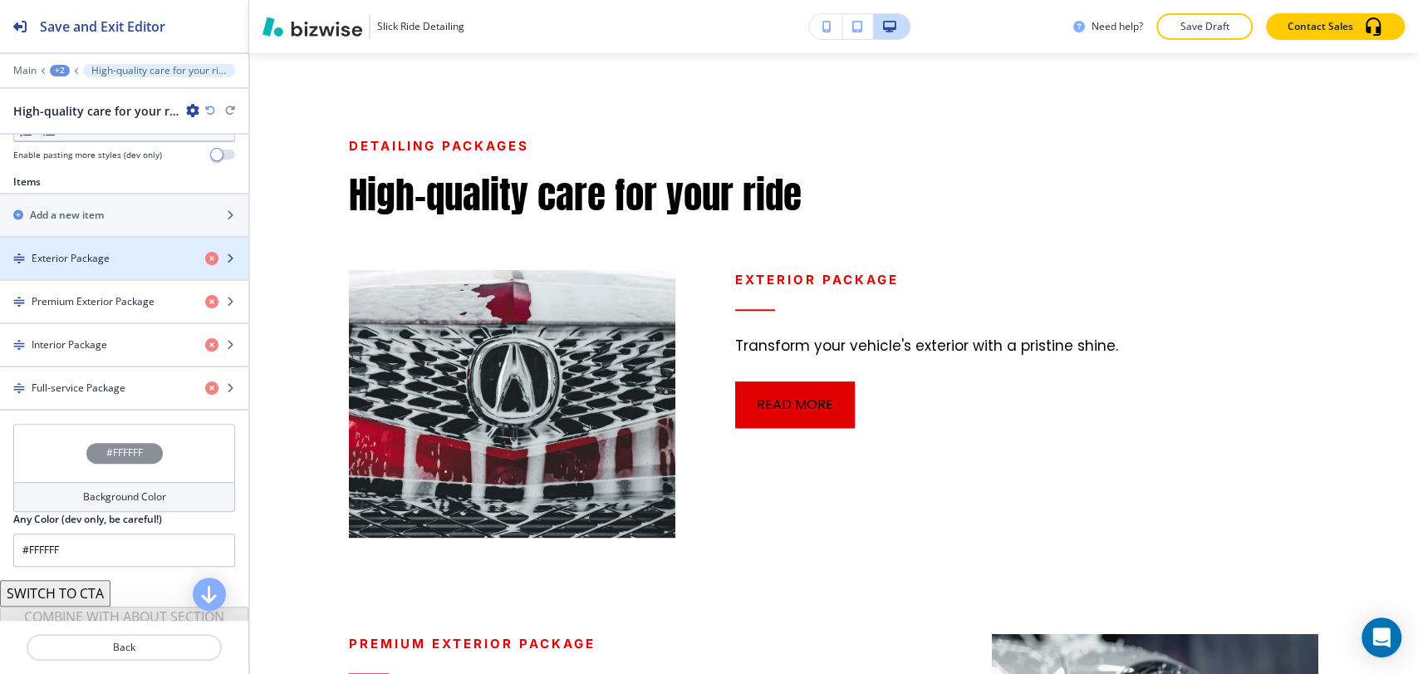
click at [120, 268] on div "button" at bounding box center [124, 272] width 248 height 13
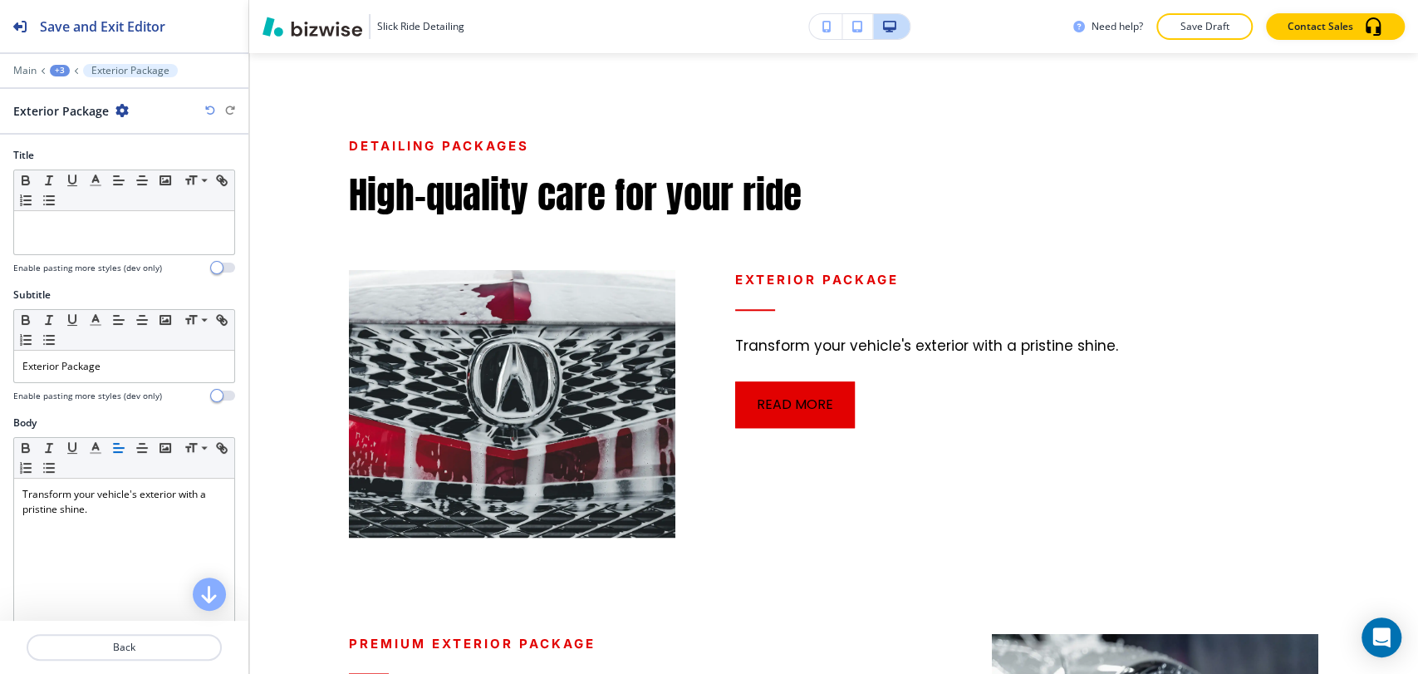
scroll to position [936, 0]
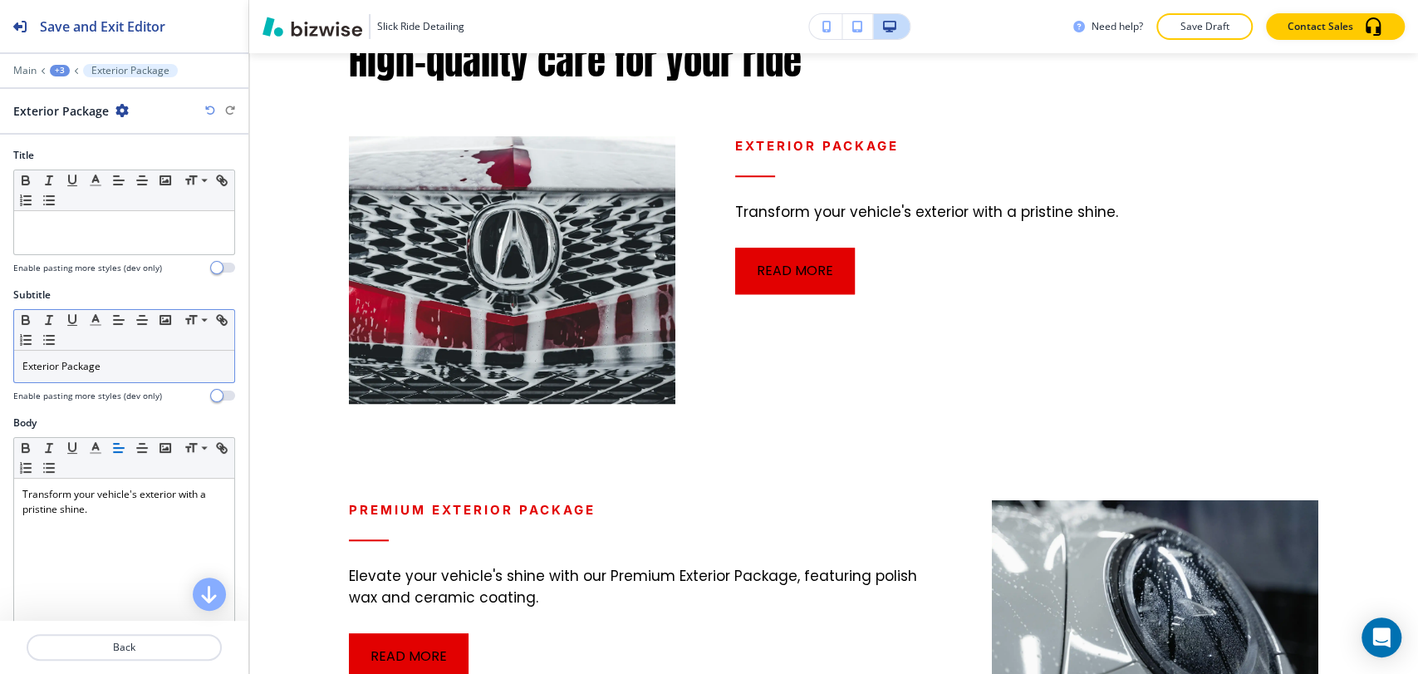
click at [83, 360] on p "Exterior Package" at bounding box center [124, 366] width 204 height 15
copy p "Exterior Package"
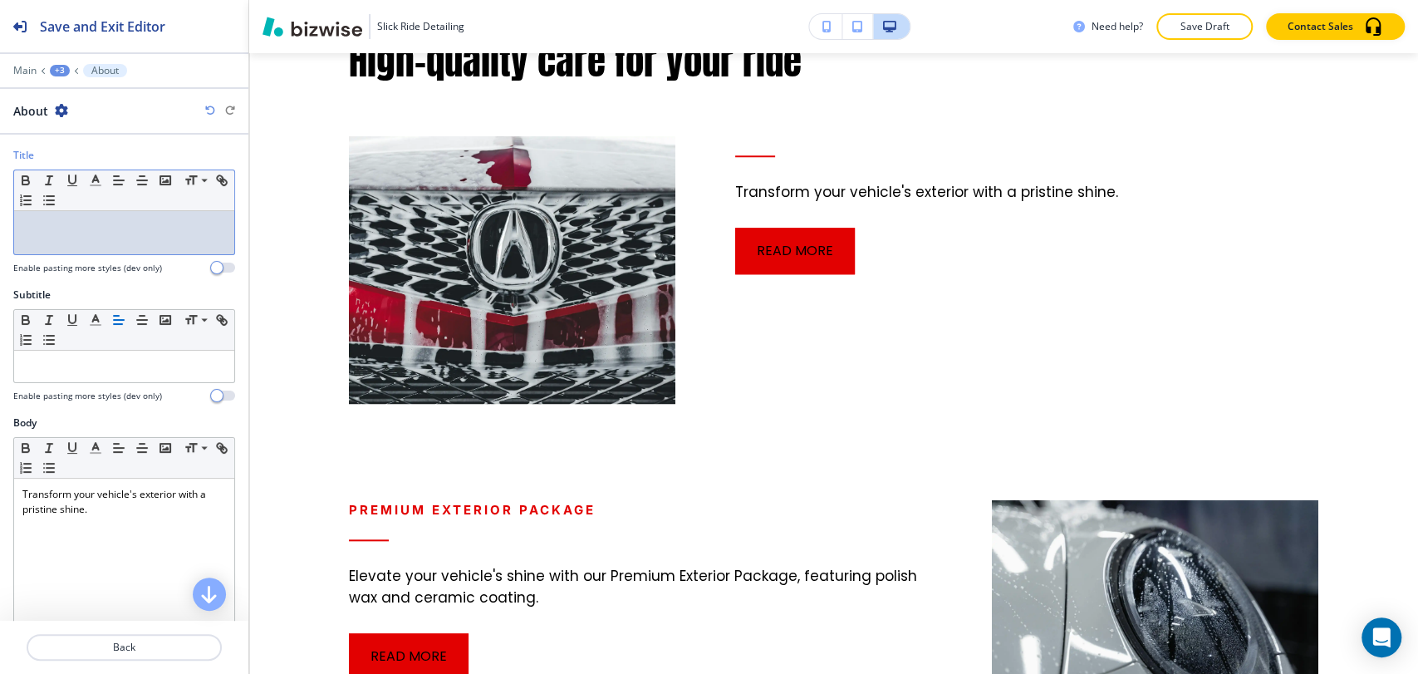
click at [93, 244] on div at bounding box center [124, 232] width 220 height 43
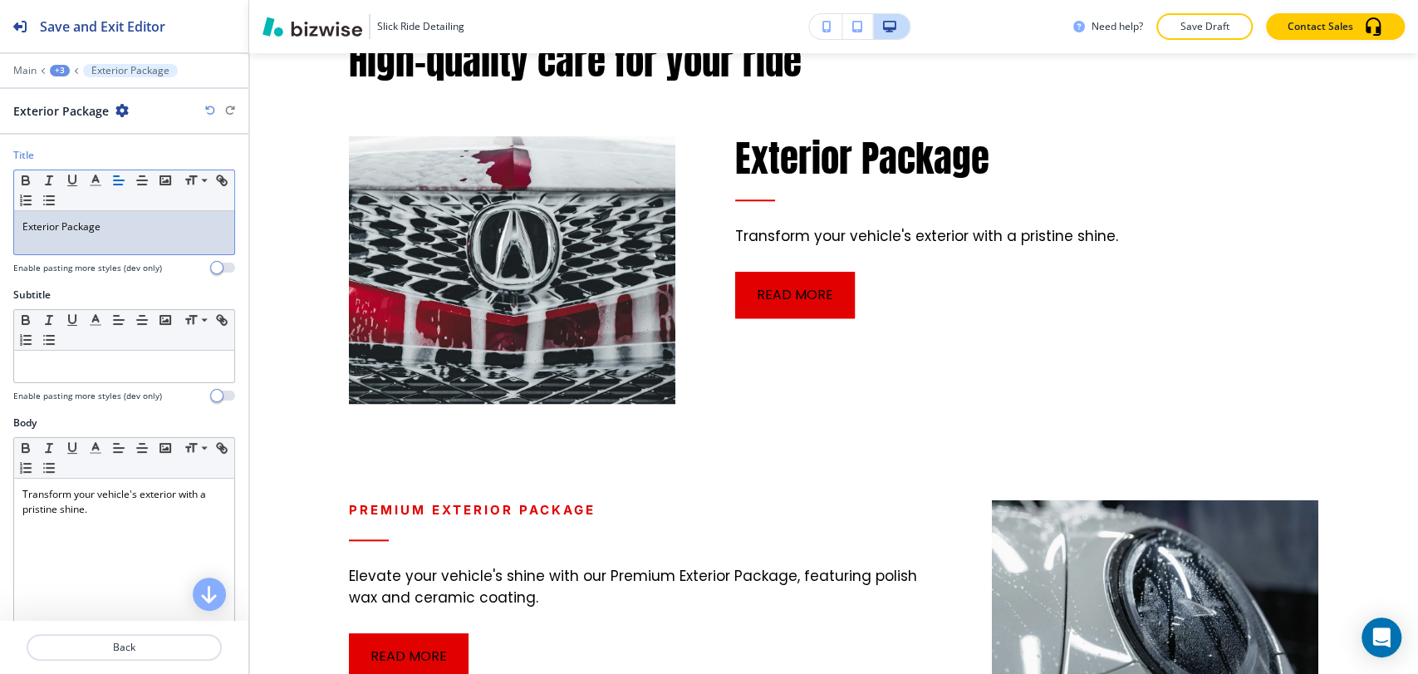
click at [75, 221] on p "Exterior Package" at bounding box center [124, 226] width 204 height 15
click at [91, 179] on icon "button" at bounding box center [95, 180] width 15 height 15
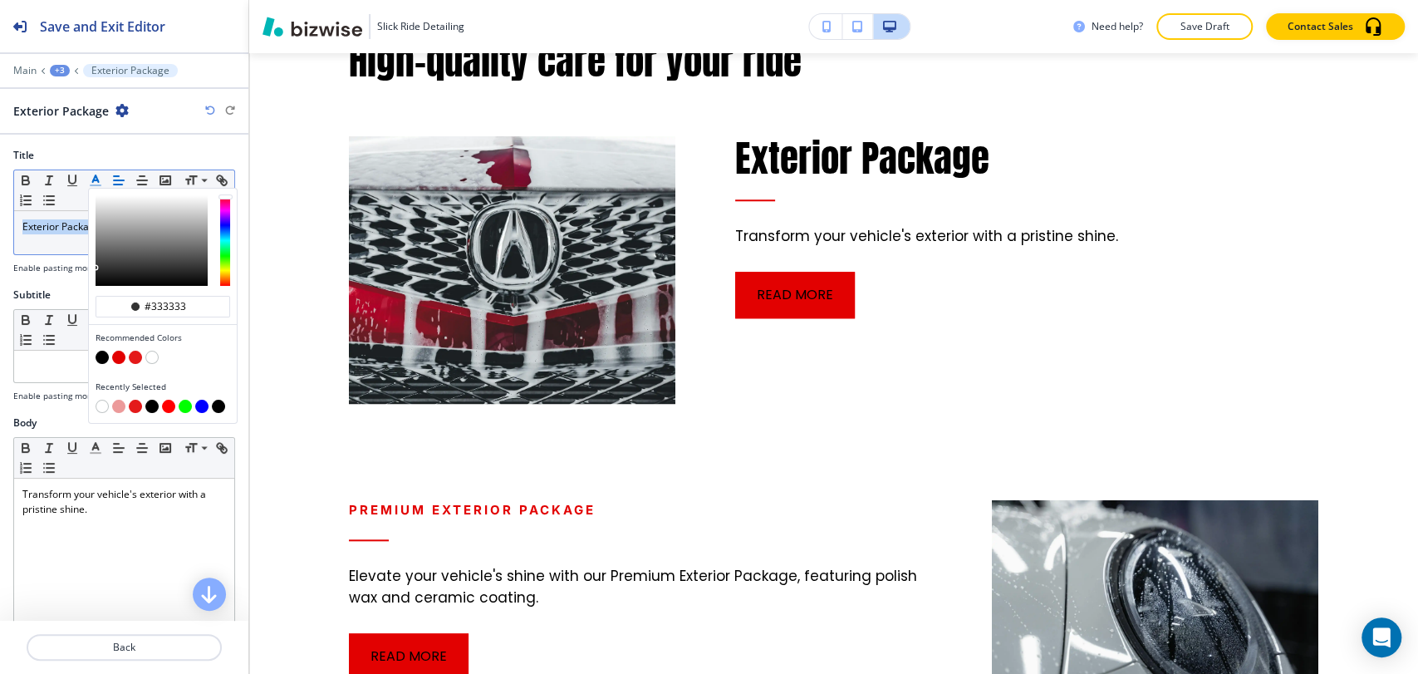
click at [120, 358] on button "button" at bounding box center [118, 357] width 13 height 13
type input "#e20101"
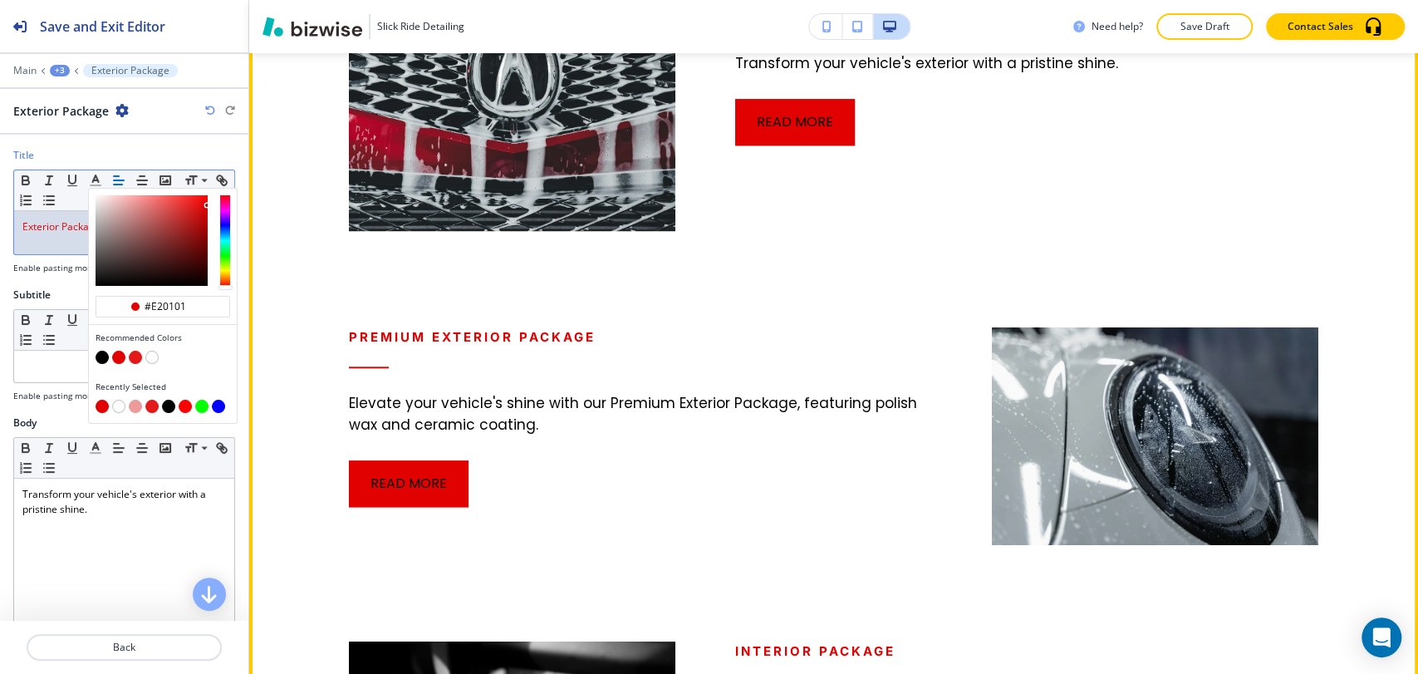
scroll to position [1121, 0]
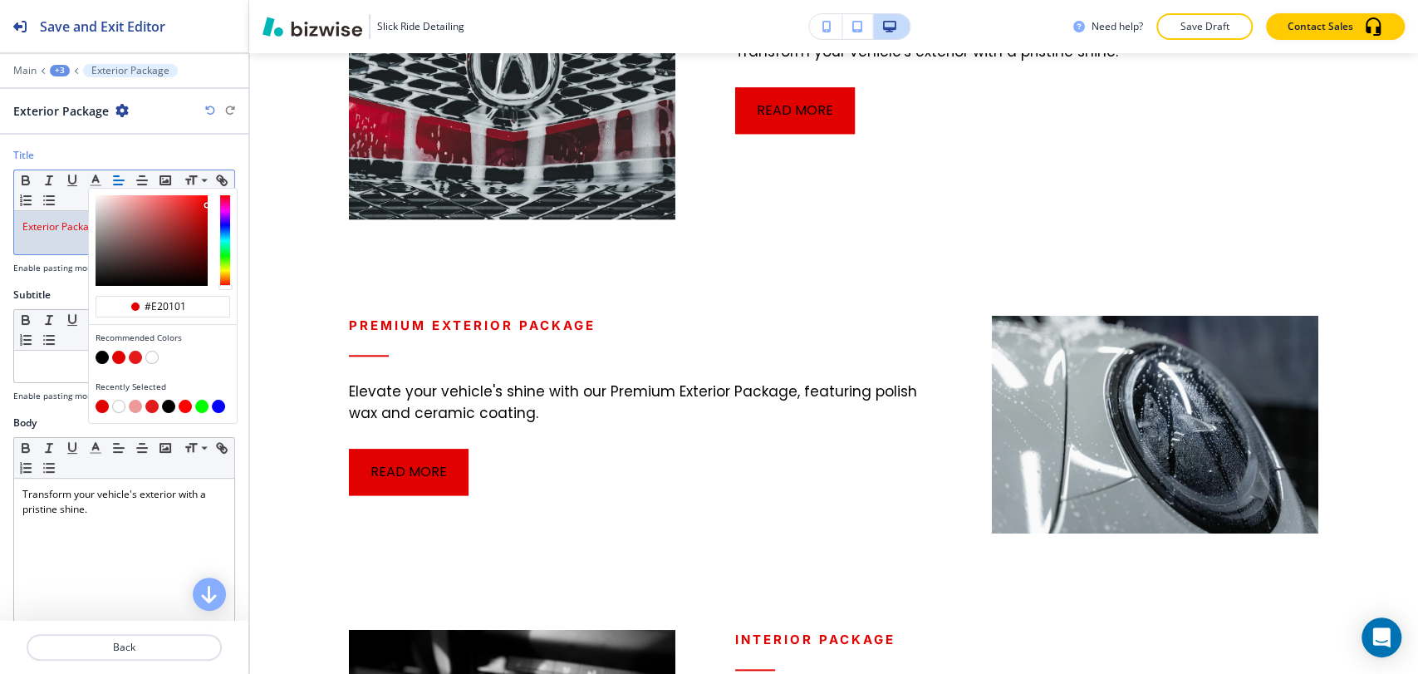
click at [63, 71] on div "+3" at bounding box center [60, 71] width 20 height 12
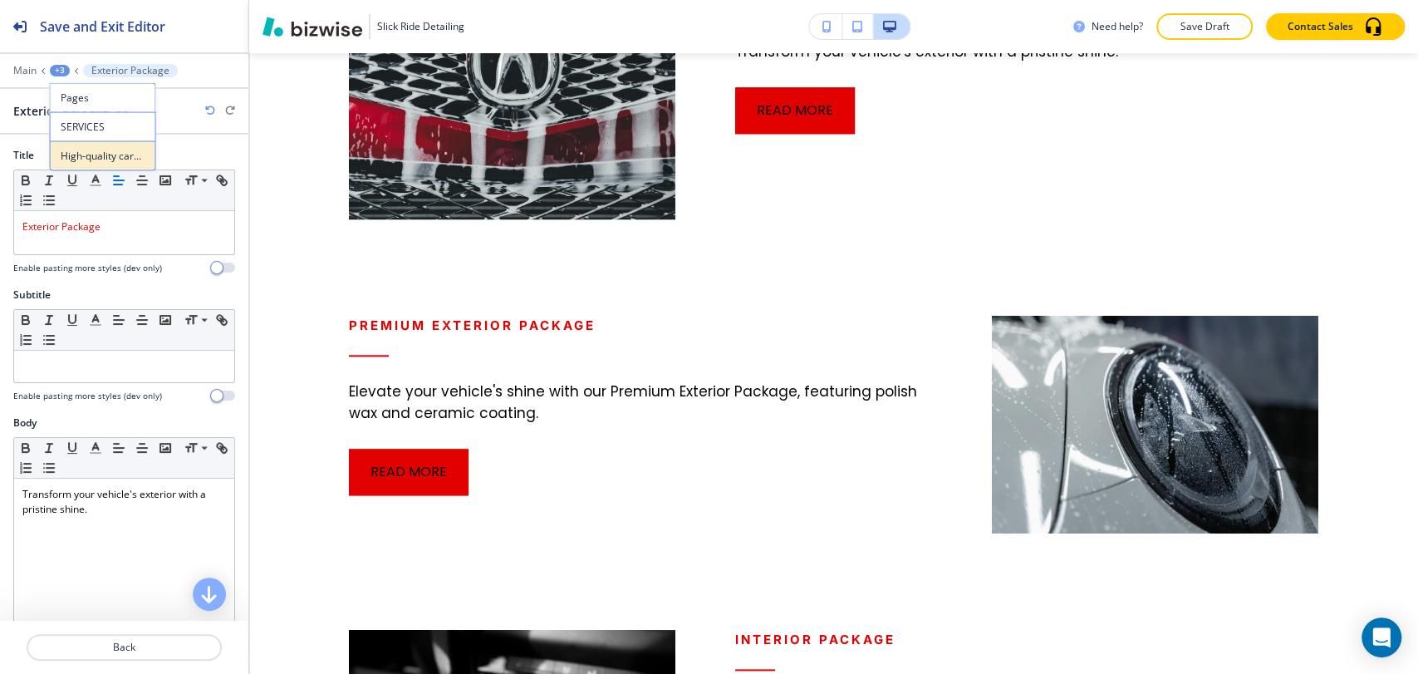
click at [88, 145] on button "High-quality care for your ride" at bounding box center [103, 156] width 106 height 30
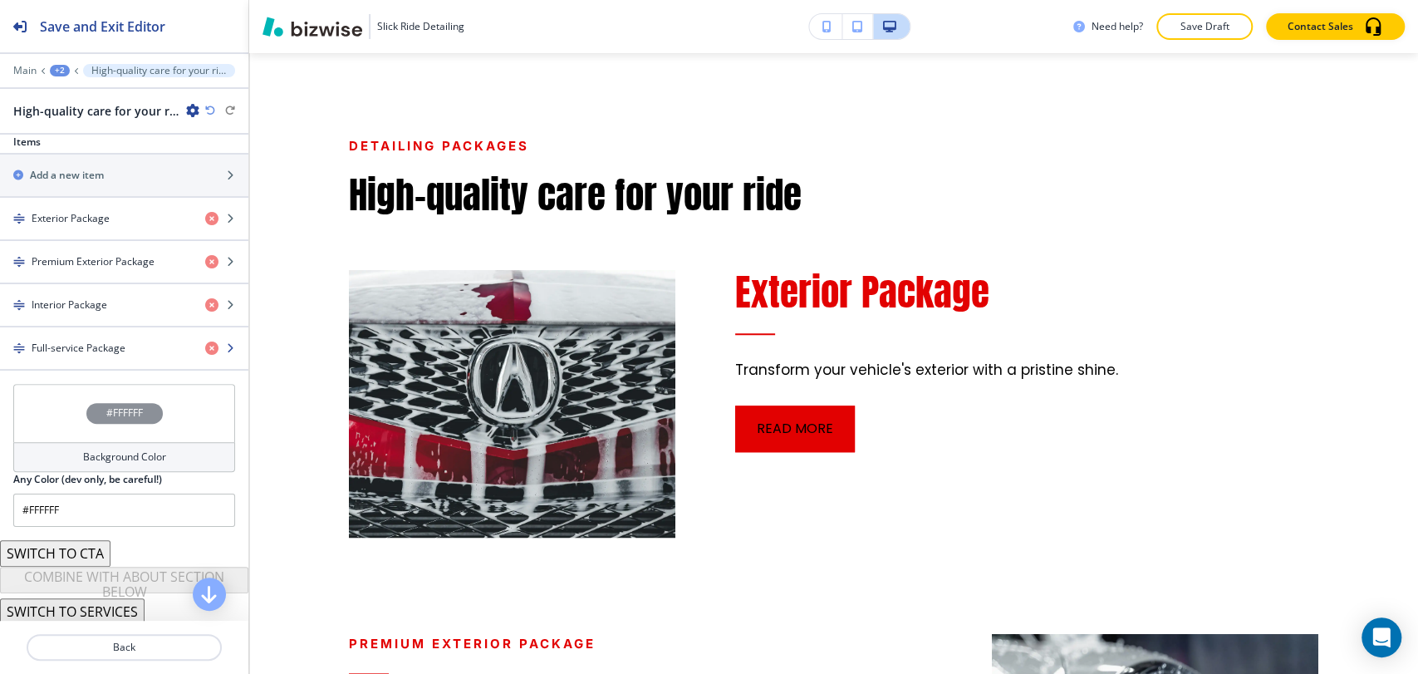
scroll to position [594, 0]
click at [85, 253] on h4 "Premium Exterior Package" at bounding box center [93, 260] width 123 height 15
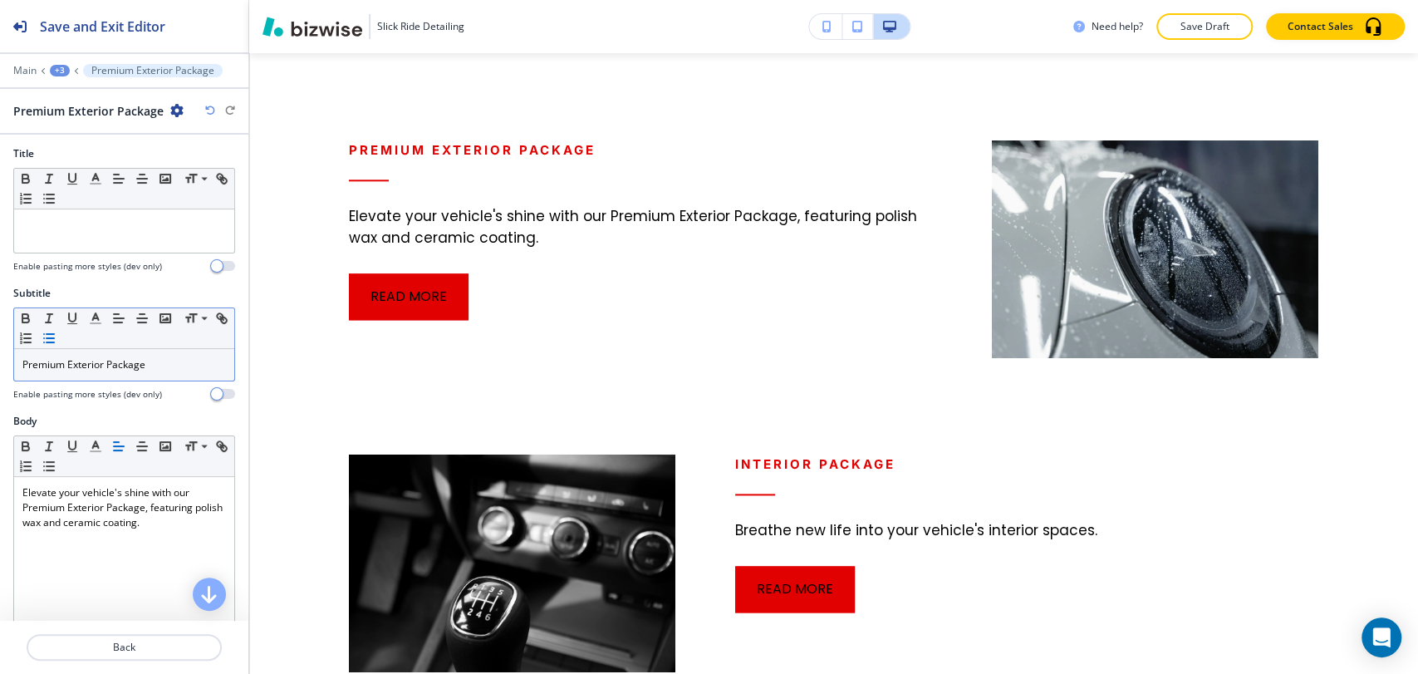
scroll to position [0, 0]
click at [81, 361] on link "Premium Exterior Package" at bounding box center [83, 366] width 123 height 14
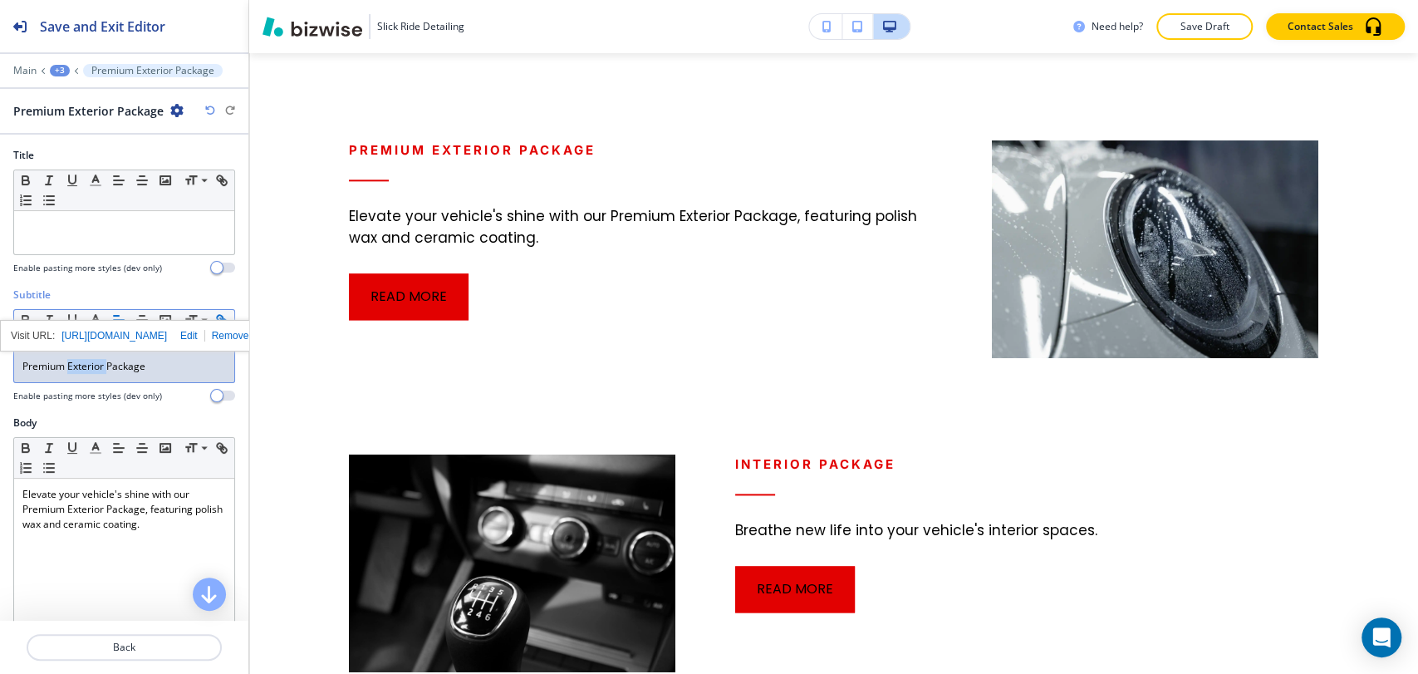
click at [81, 361] on link "Premium Exterior Package" at bounding box center [83, 366] width 123 height 14
copy link "Premium Exterior Package"
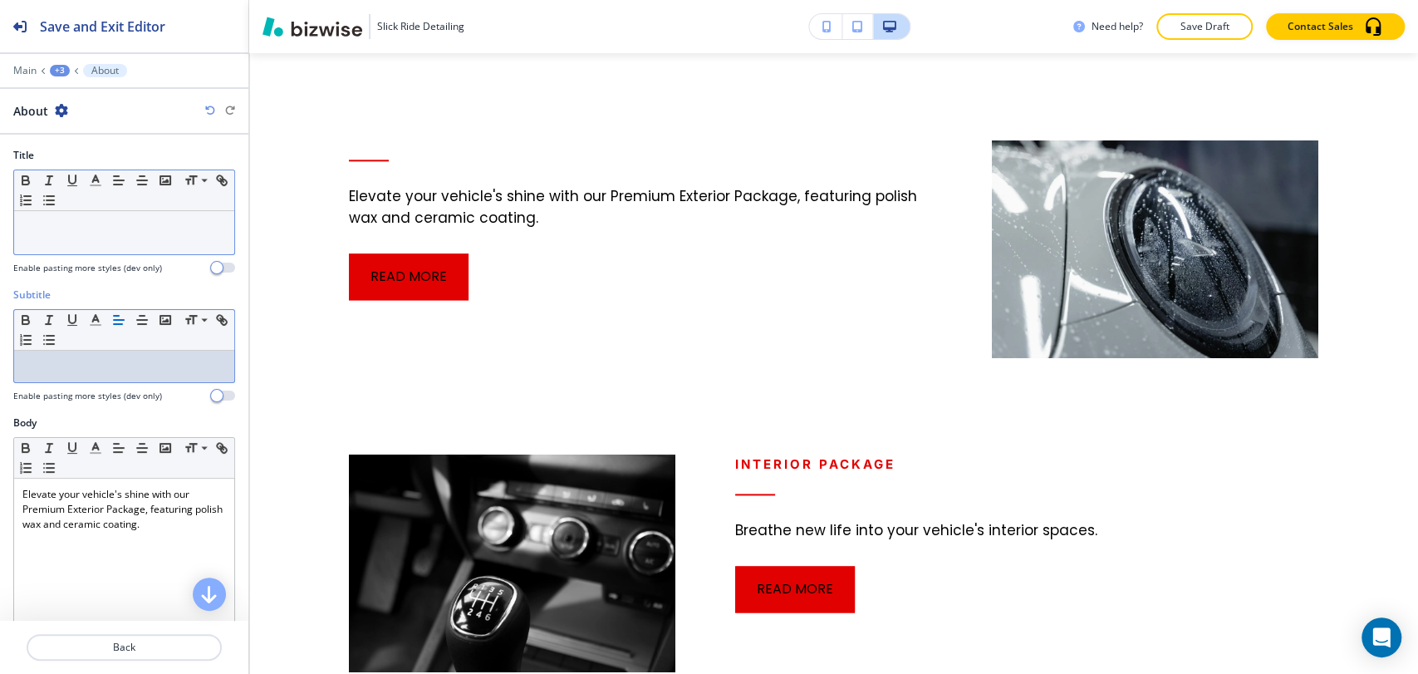
click at [100, 236] on div at bounding box center [124, 232] width 220 height 43
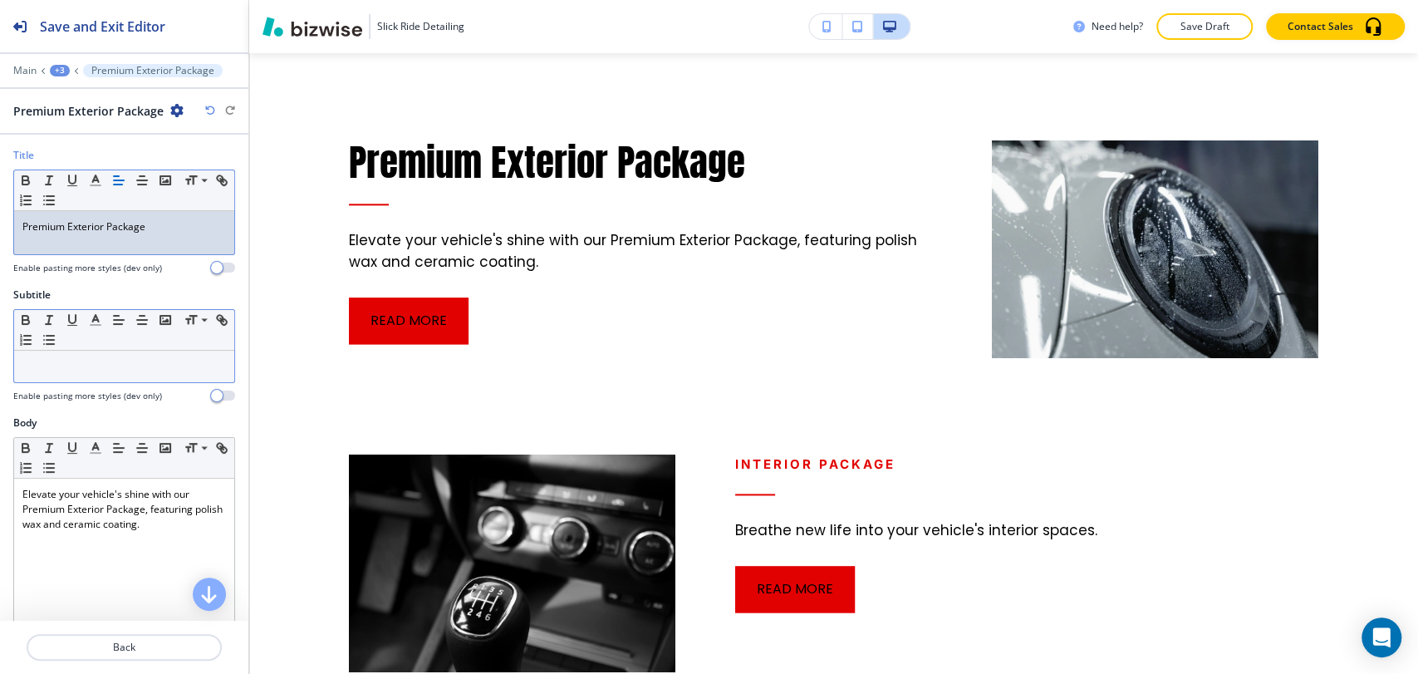
click at [101, 233] on p "Premium Exterior Package" at bounding box center [124, 226] width 204 height 15
click at [88, 181] on icon "button" at bounding box center [95, 180] width 15 height 15
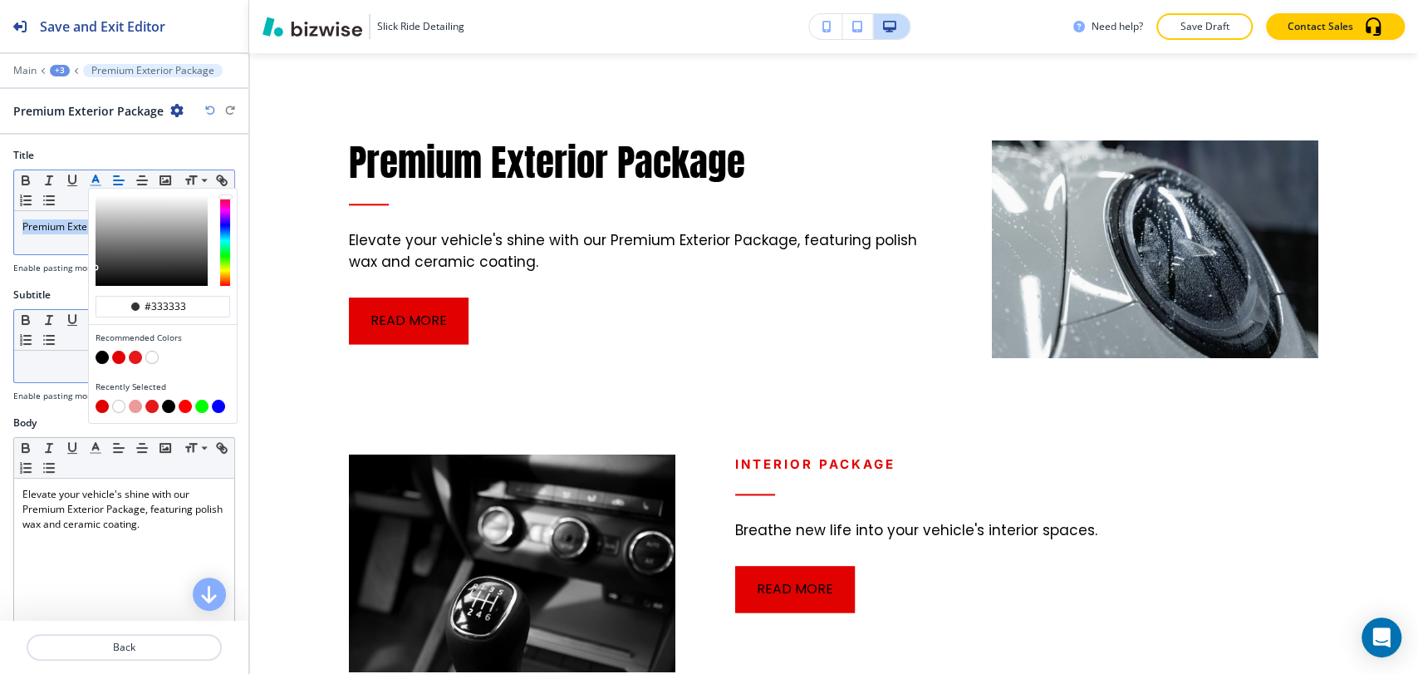
click at [117, 354] on button "button" at bounding box center [118, 357] width 13 height 13
type input "#e20101"
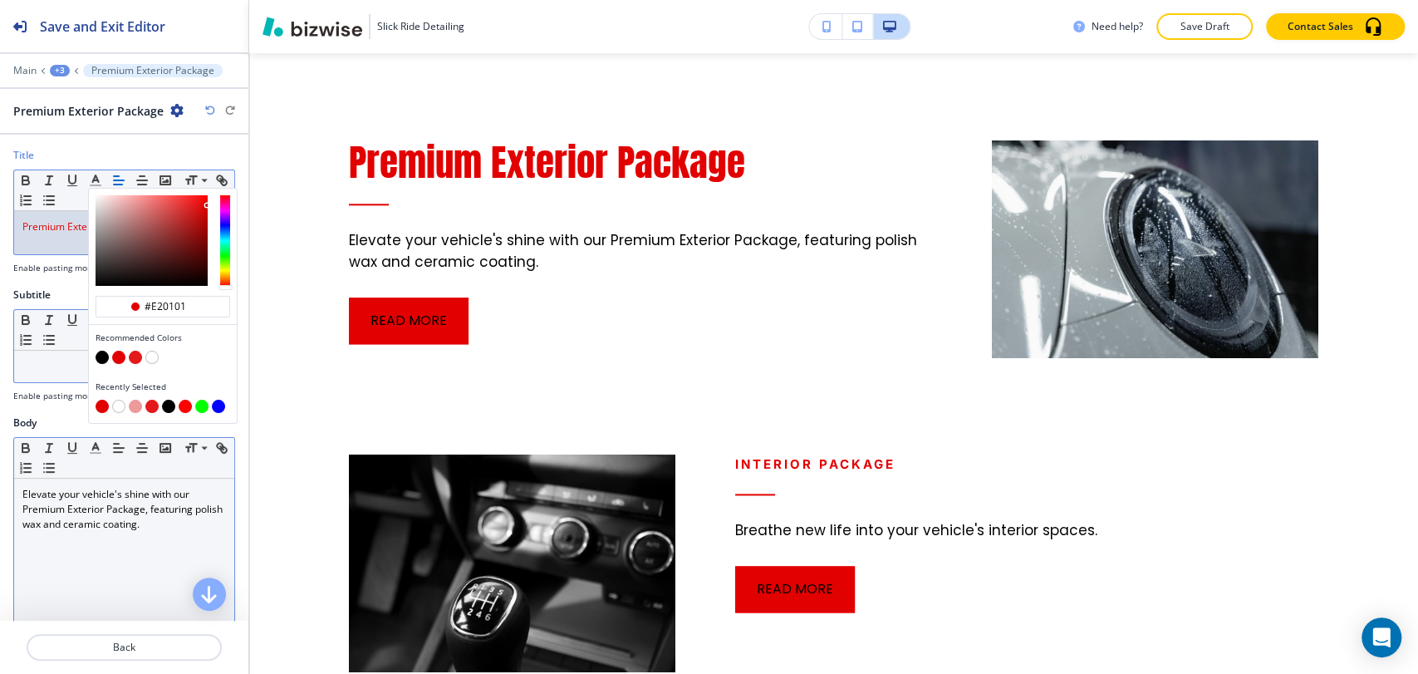
click at [87, 494] on p "Elevate your vehicle's shine with our Premium Exterior Package, featuring polis…" at bounding box center [124, 509] width 204 height 45
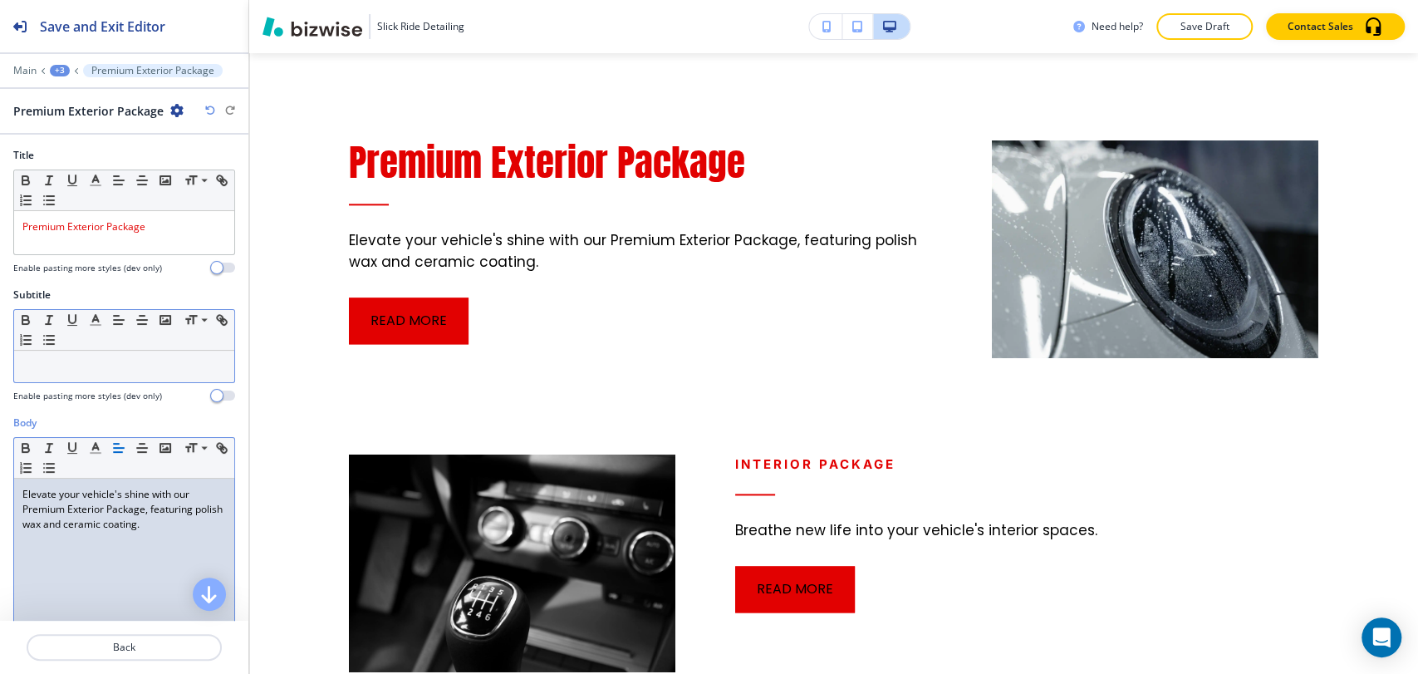
click at [120, 530] on div "Elevate your vehicle's shine with our Premium Exterior Package, featuring polis…" at bounding box center [124, 587] width 220 height 216
click at [56, 504] on p "Elevate your vehicle's shine with our Premium Exterior Package, featuring polis…" at bounding box center [124, 509] width 204 height 45
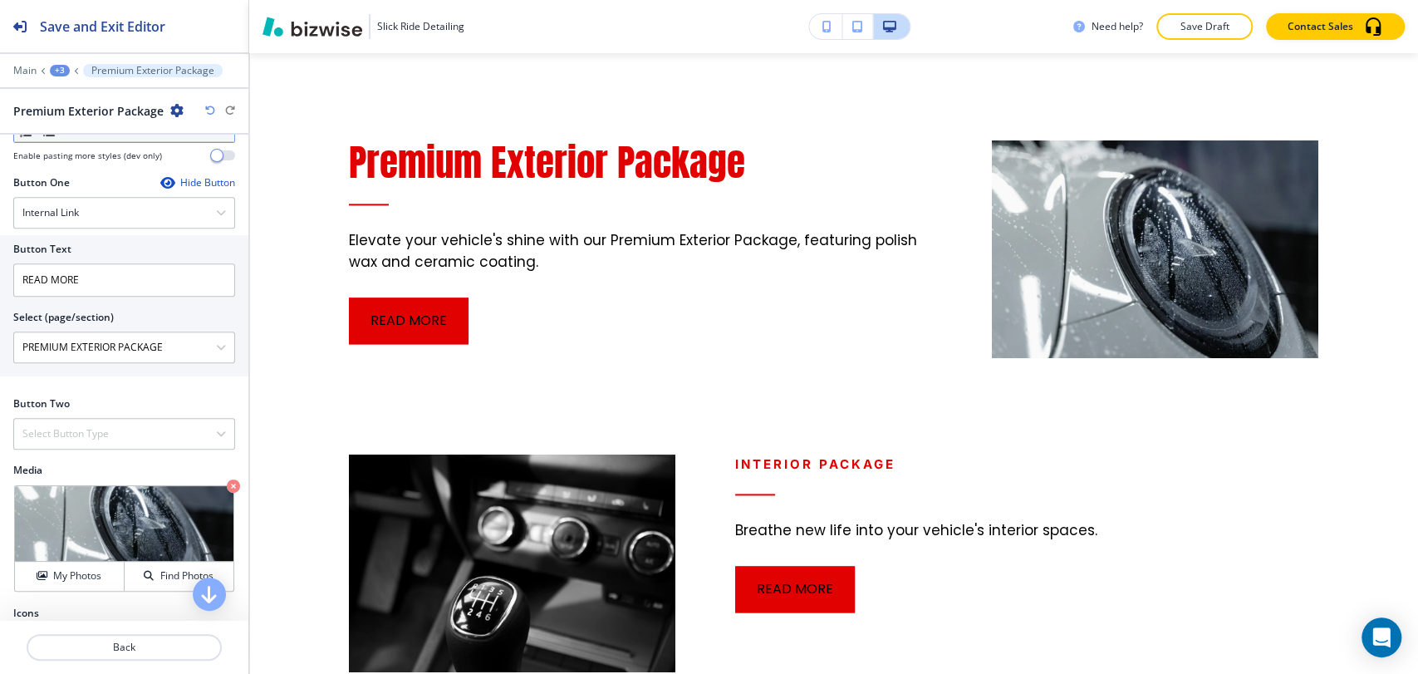
scroll to position [553, 0]
click at [48, 67] on div "Main +3 Premium Exterior Package" at bounding box center [124, 70] width 222 height 13
drag, startPoint x: 55, startPoint y: 61, endPoint x: 98, endPoint y: 120, distance: 73.1
click at [53, 61] on div at bounding box center [124, 59] width 248 height 10
click at [61, 68] on div "+3" at bounding box center [60, 71] width 20 height 12
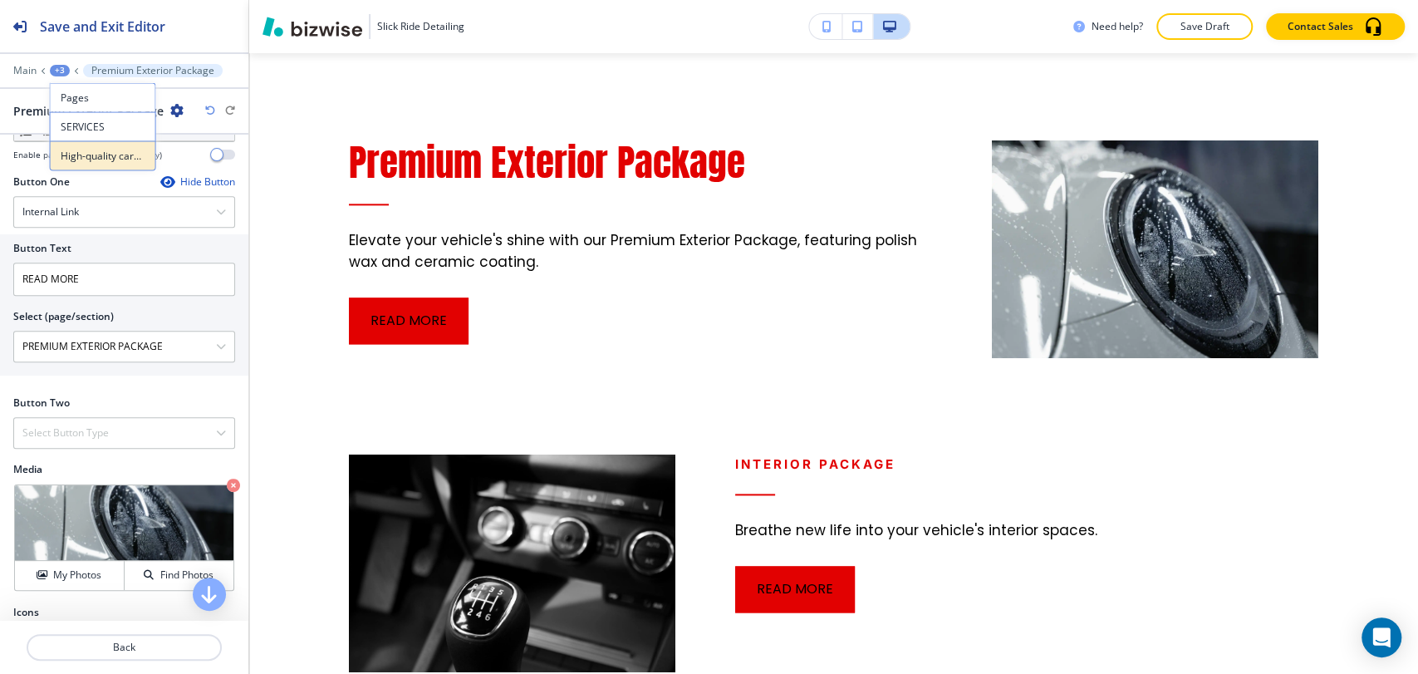
click at [94, 152] on p "High-quality care for your ride" at bounding box center [103, 156] width 85 height 15
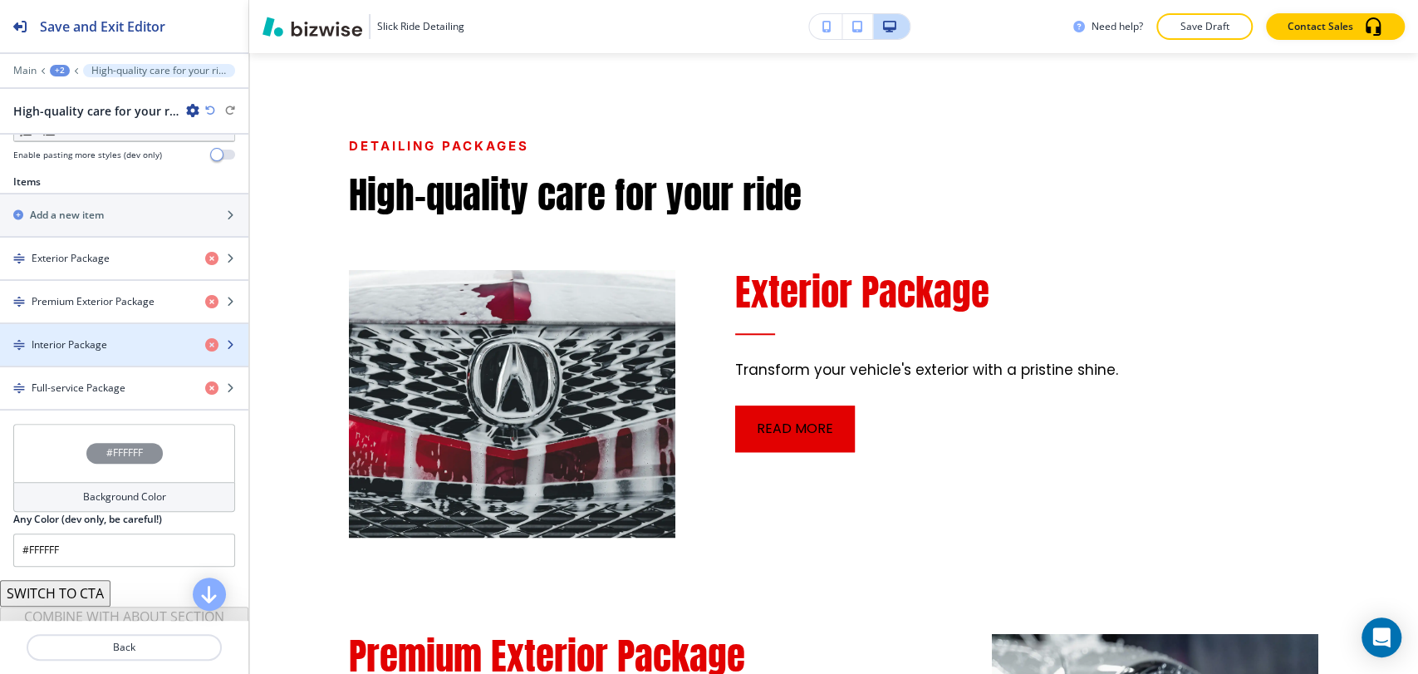
click at [130, 345] on div "Interior Package" at bounding box center [96, 344] width 192 height 15
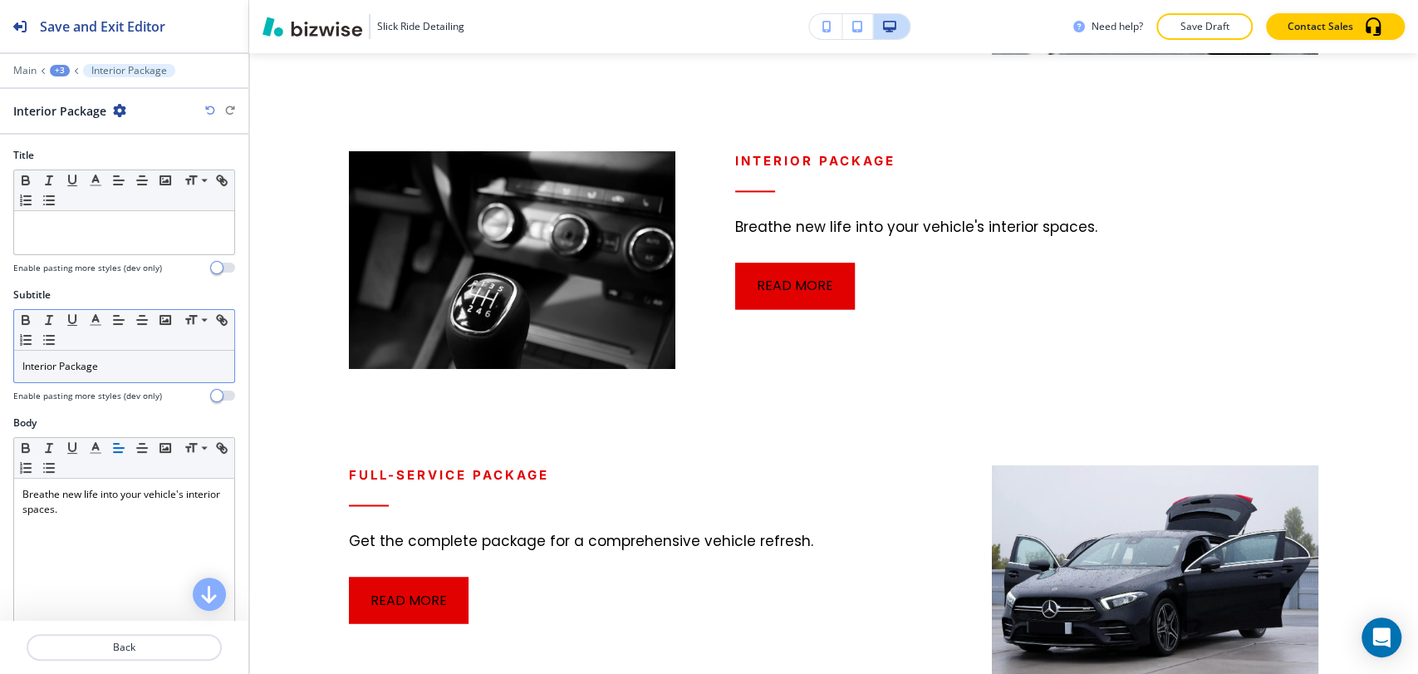
scroll to position [1606, 0]
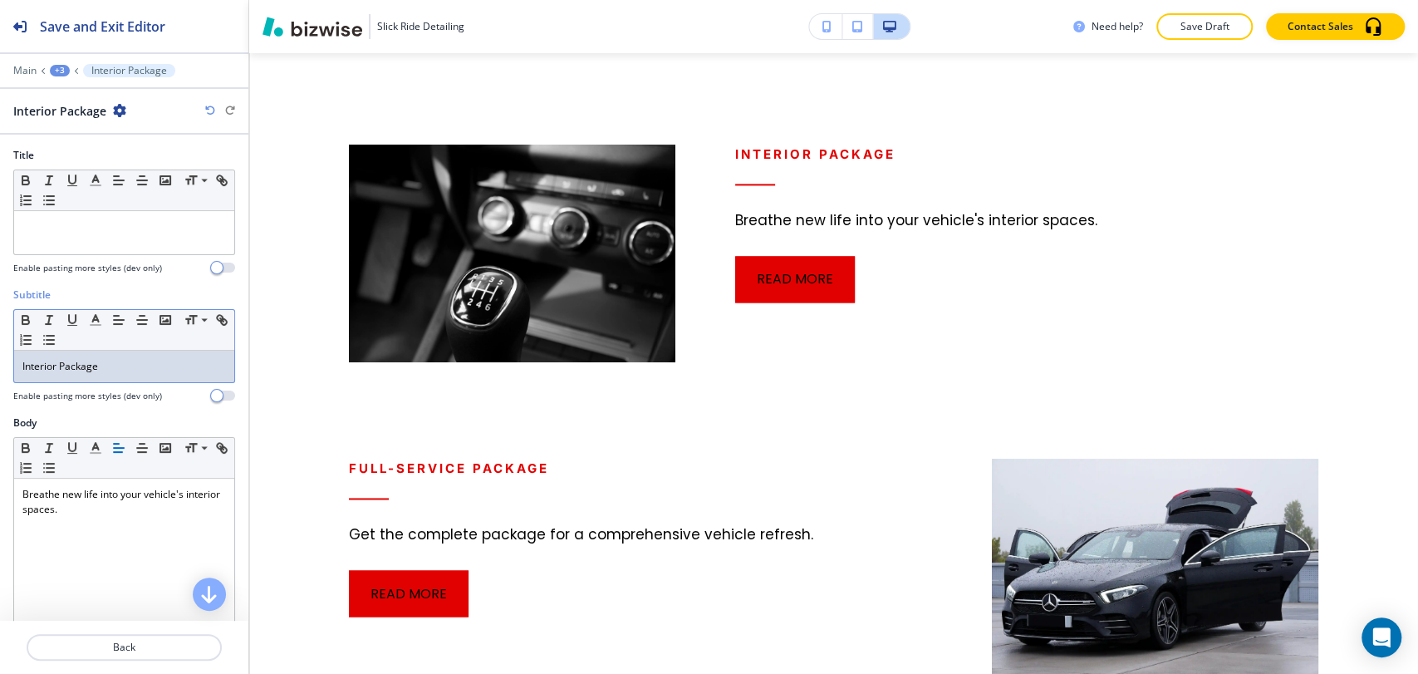
click at [91, 366] on link "Interior Package" at bounding box center [60, 366] width 76 height 14
copy link "Interior Package"
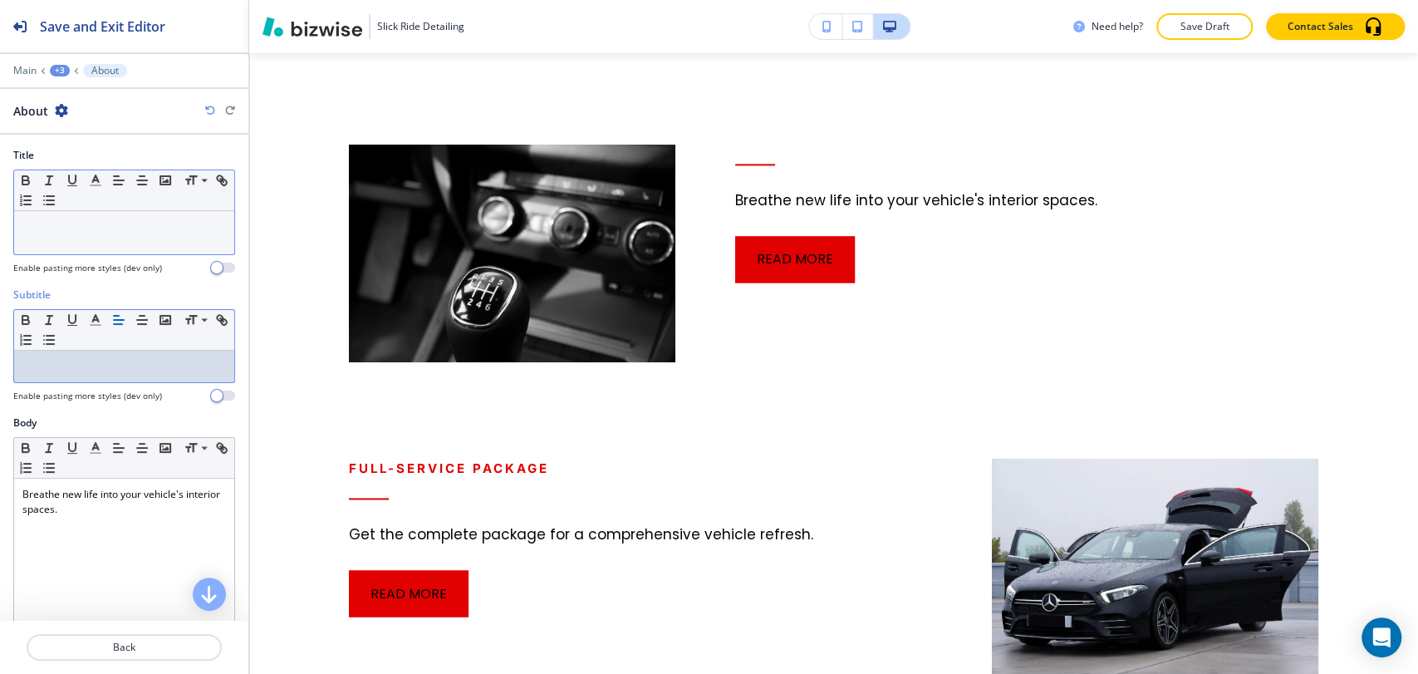
click at [96, 233] on p at bounding box center [124, 226] width 204 height 15
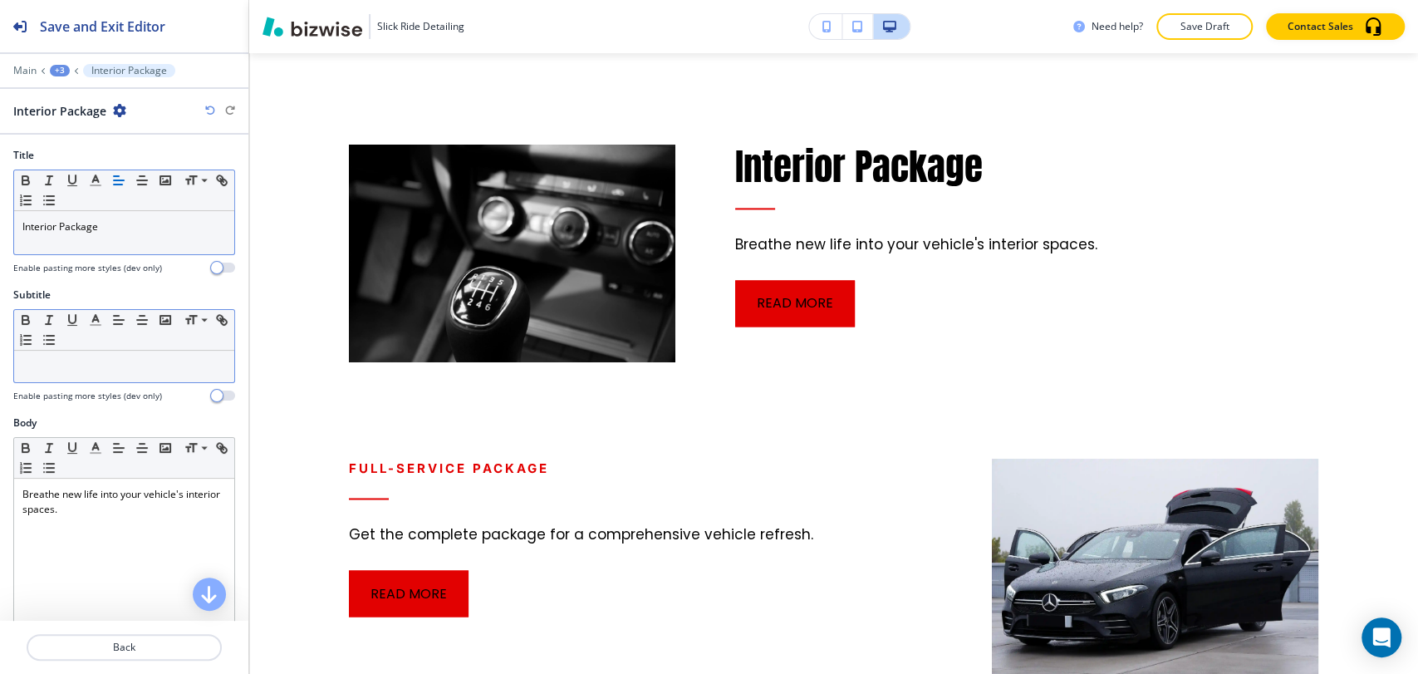
click at [54, 68] on div "+3" at bounding box center [60, 71] width 20 height 12
click at [88, 147] on button "High-quality care for your ride" at bounding box center [103, 156] width 106 height 30
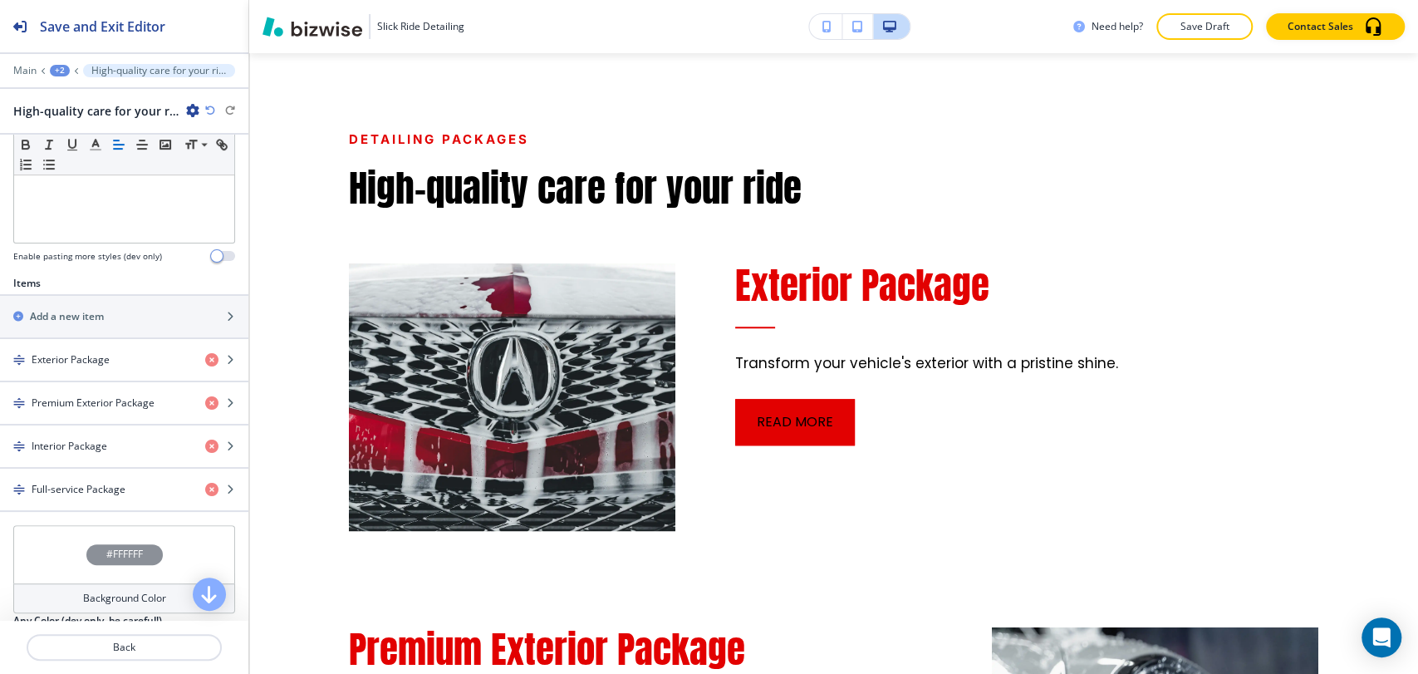
scroll to position [594, 0]
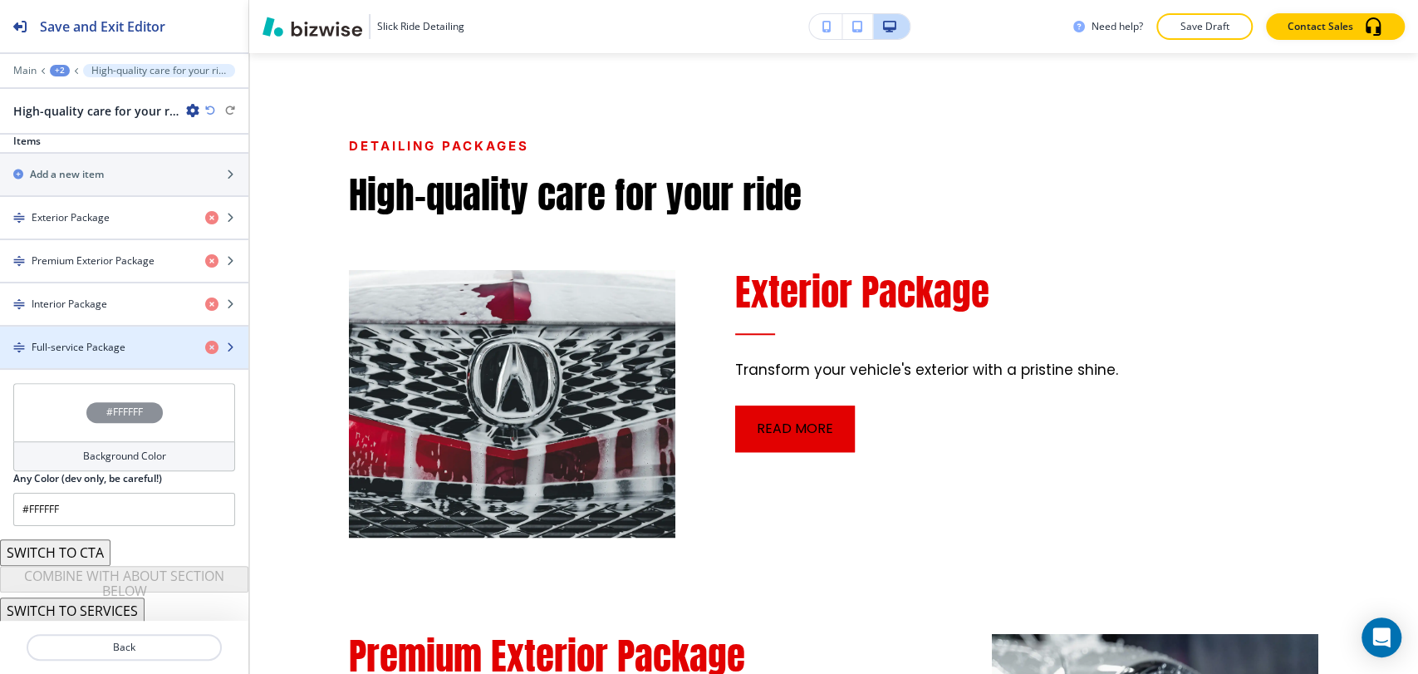
click at [93, 361] on div "button" at bounding box center [124, 361] width 248 height 13
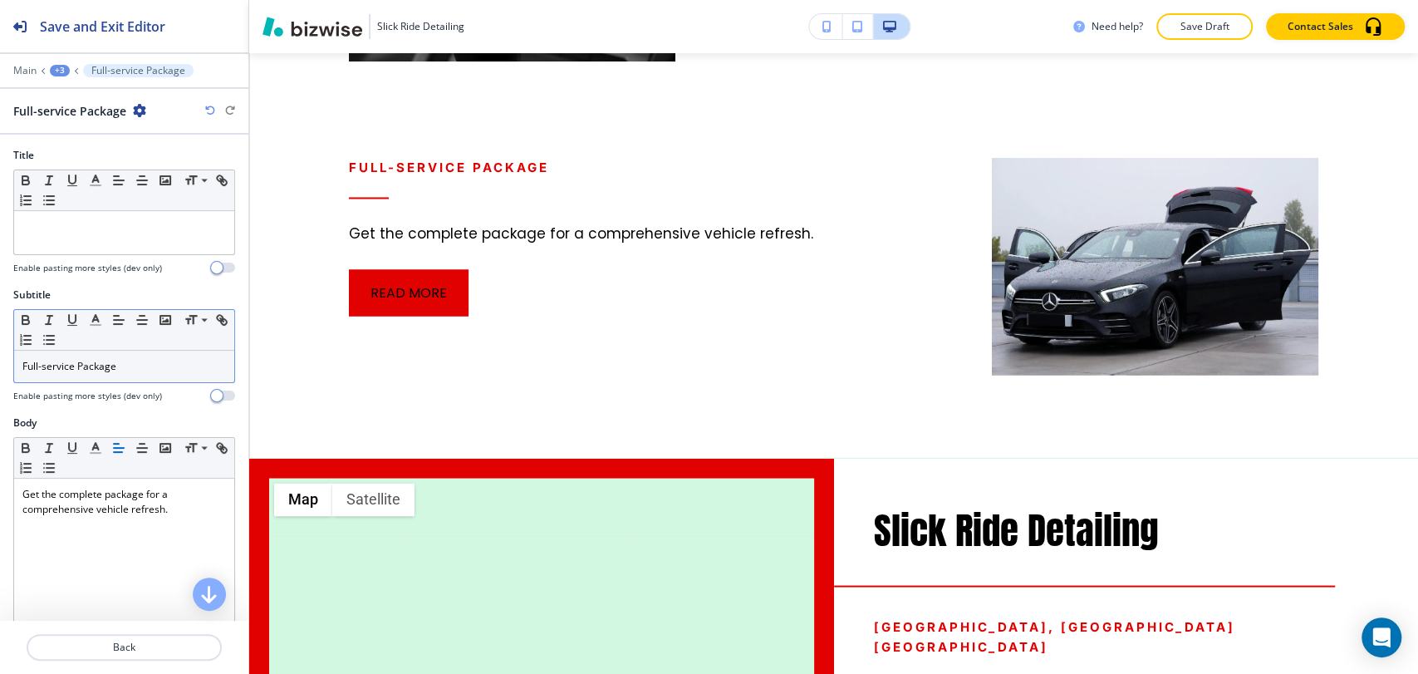
click at [106, 373] on div "Full-service Package" at bounding box center [124, 367] width 220 height 32
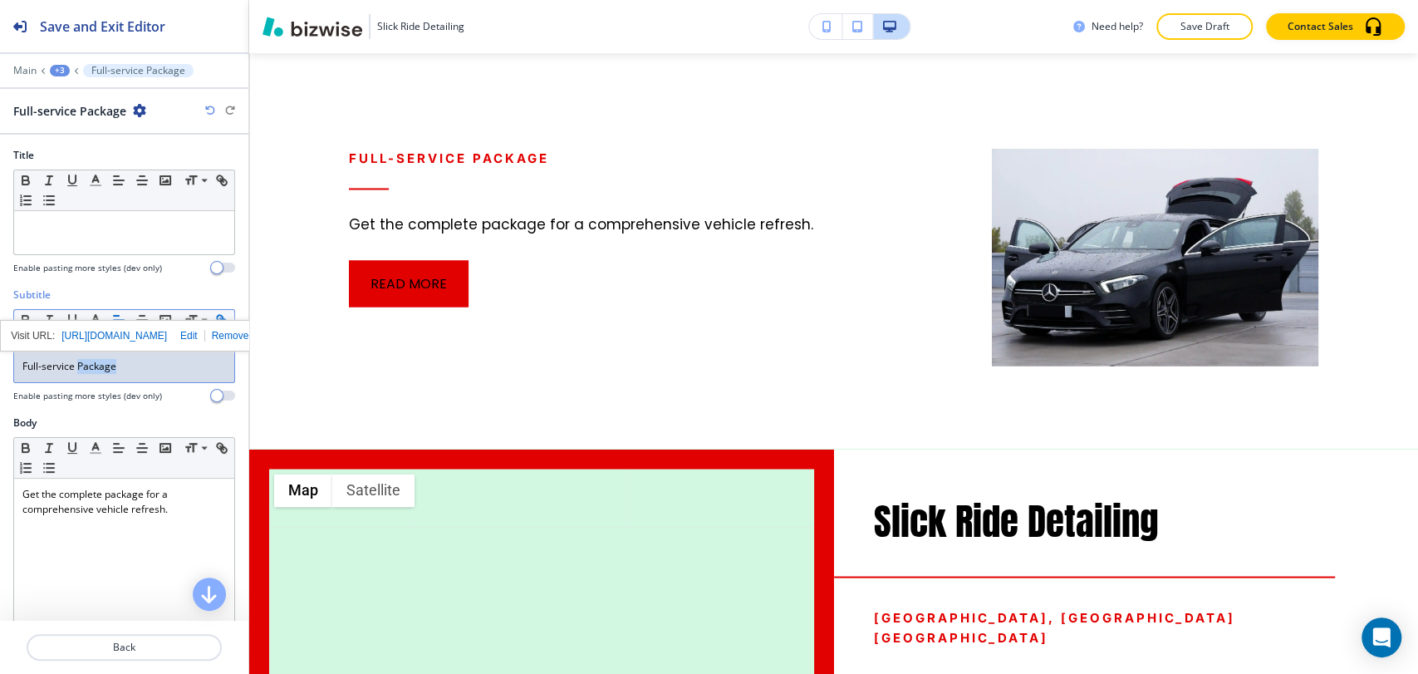
click at [106, 373] on div "Full-service Package" at bounding box center [124, 367] width 220 height 32
click at [106, 374] on div "Full-service Package" at bounding box center [124, 367] width 220 height 32
copy link "Full-service Package"
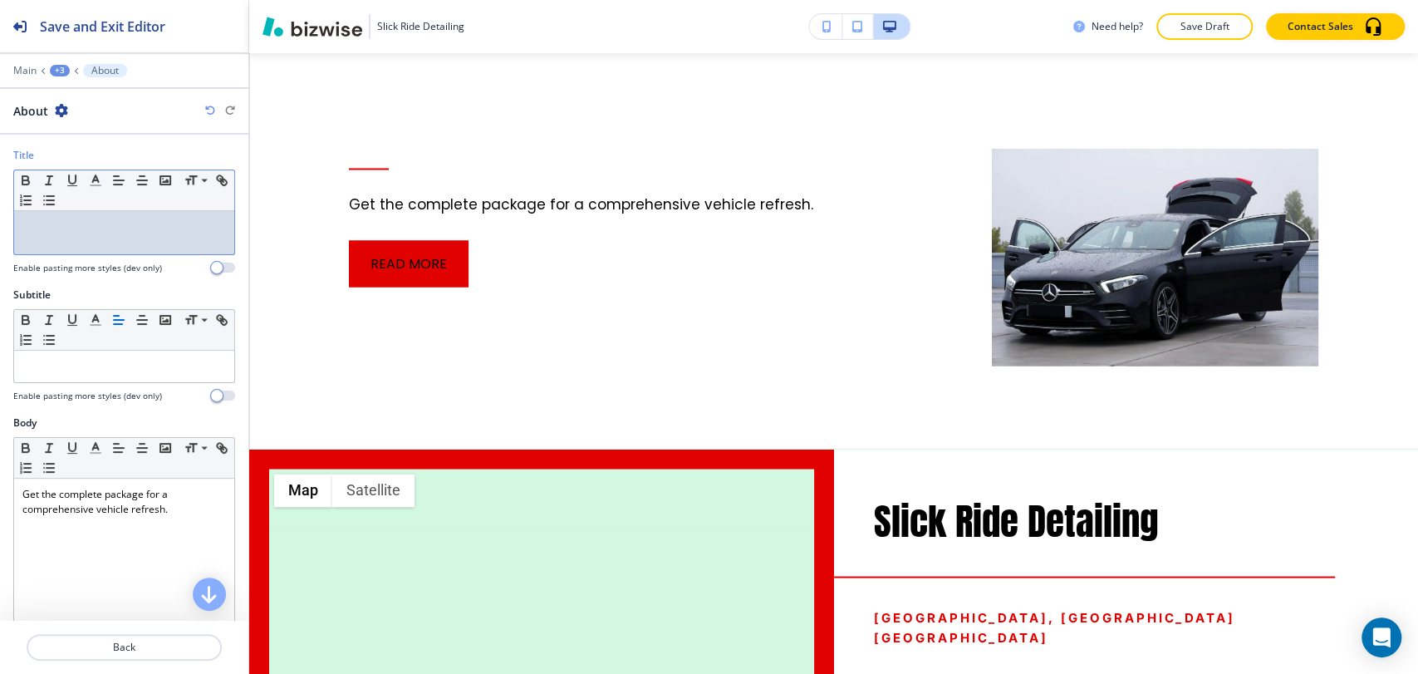
click at [89, 233] on div at bounding box center [124, 232] width 220 height 43
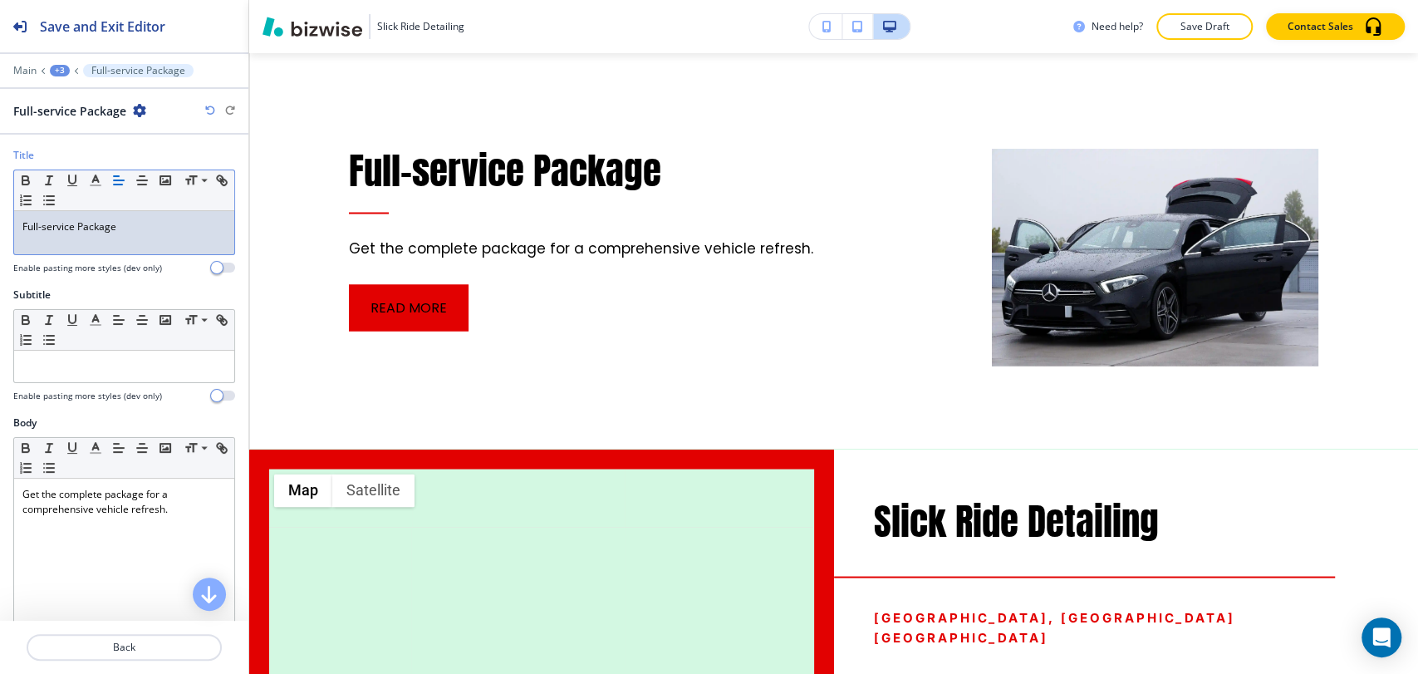
click at [91, 235] on div "Full-service Package" at bounding box center [124, 232] width 220 height 43
click at [99, 178] on icon "button" at bounding box center [95, 180] width 15 height 15
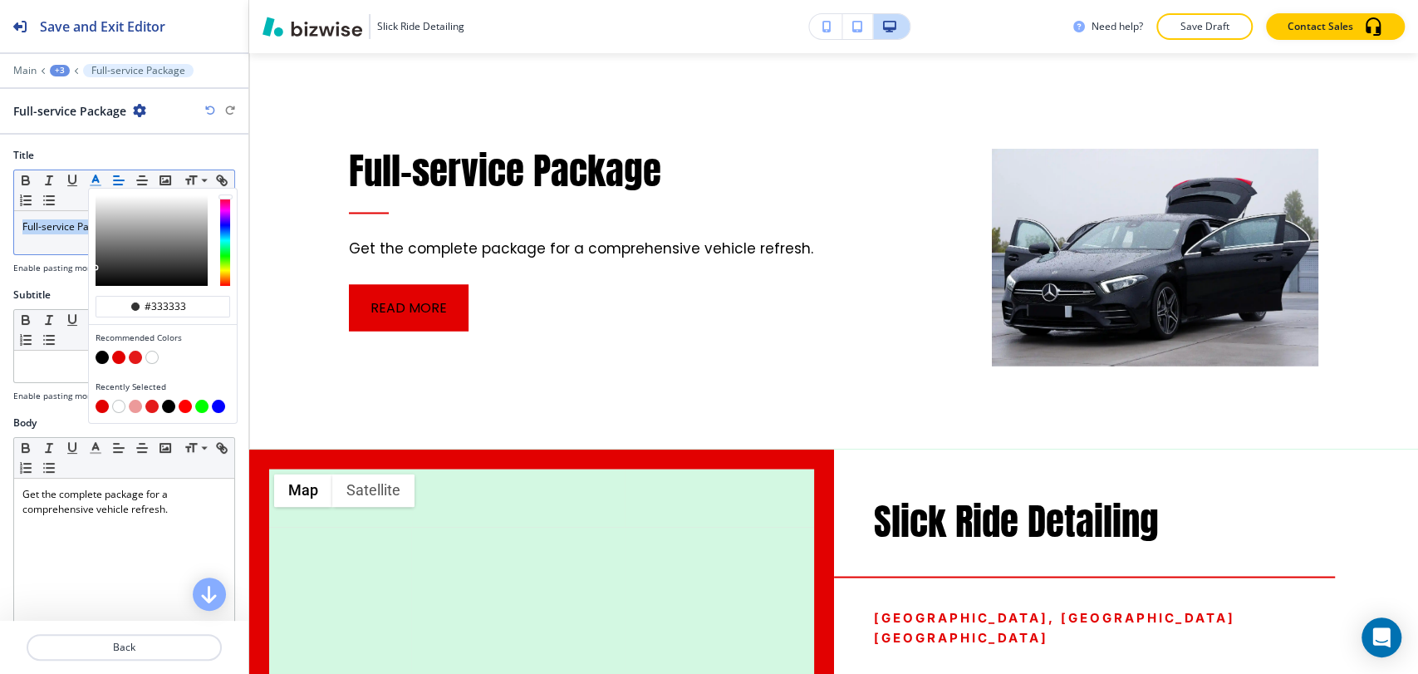
click at [115, 355] on button "button" at bounding box center [118, 357] width 13 height 13
type input "#e20101"
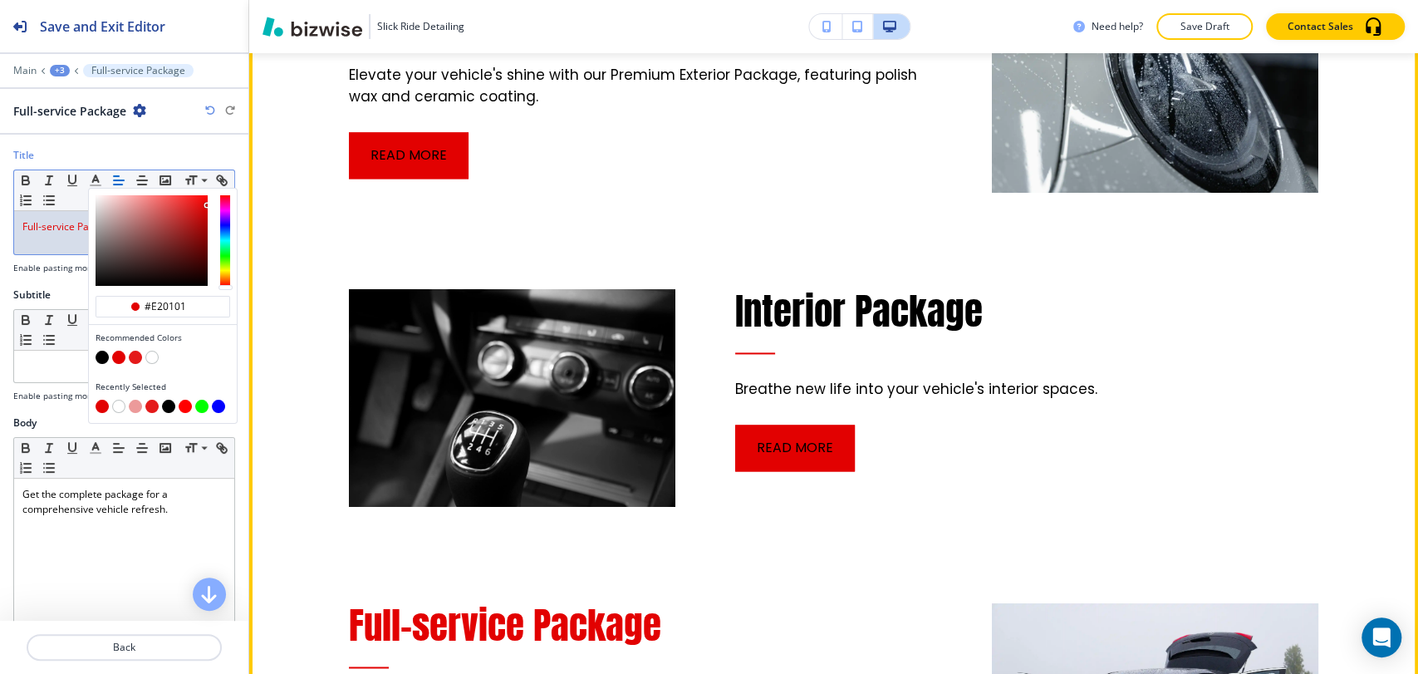
scroll to position [1455, 0]
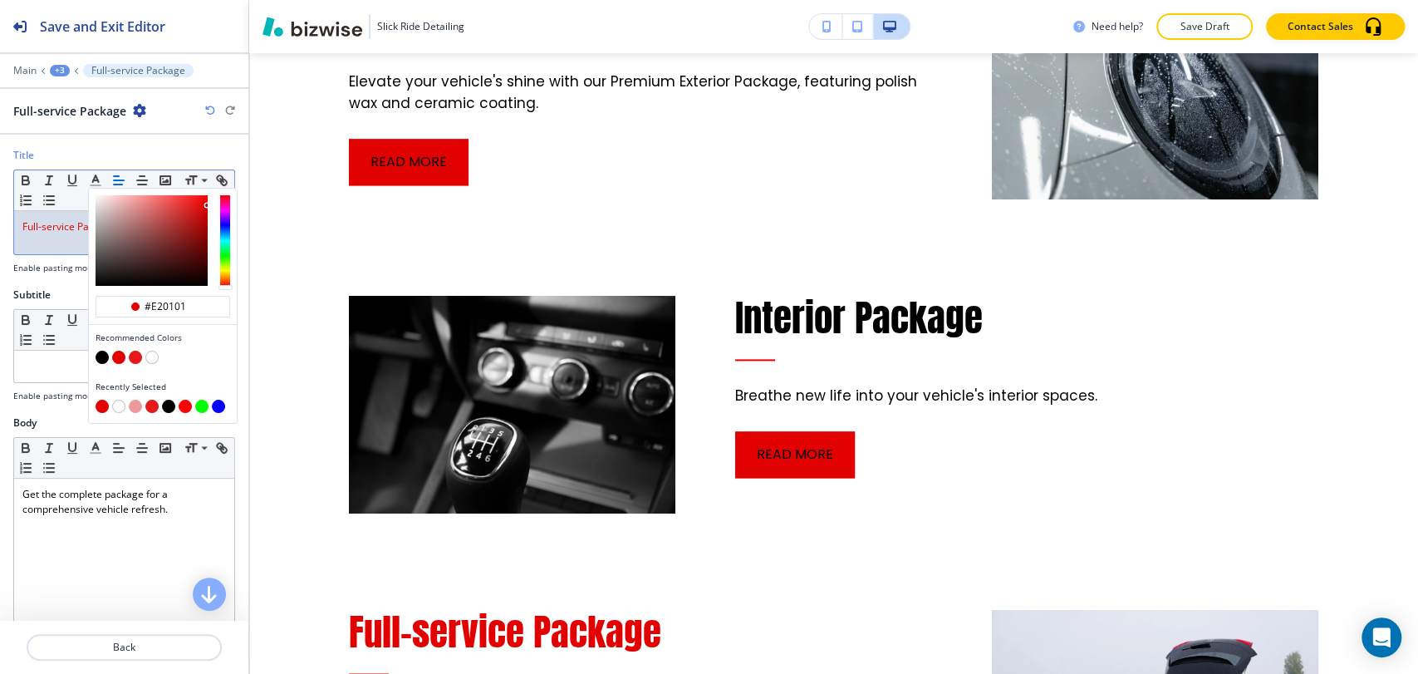
click at [59, 74] on div "+3" at bounding box center [60, 71] width 20 height 12
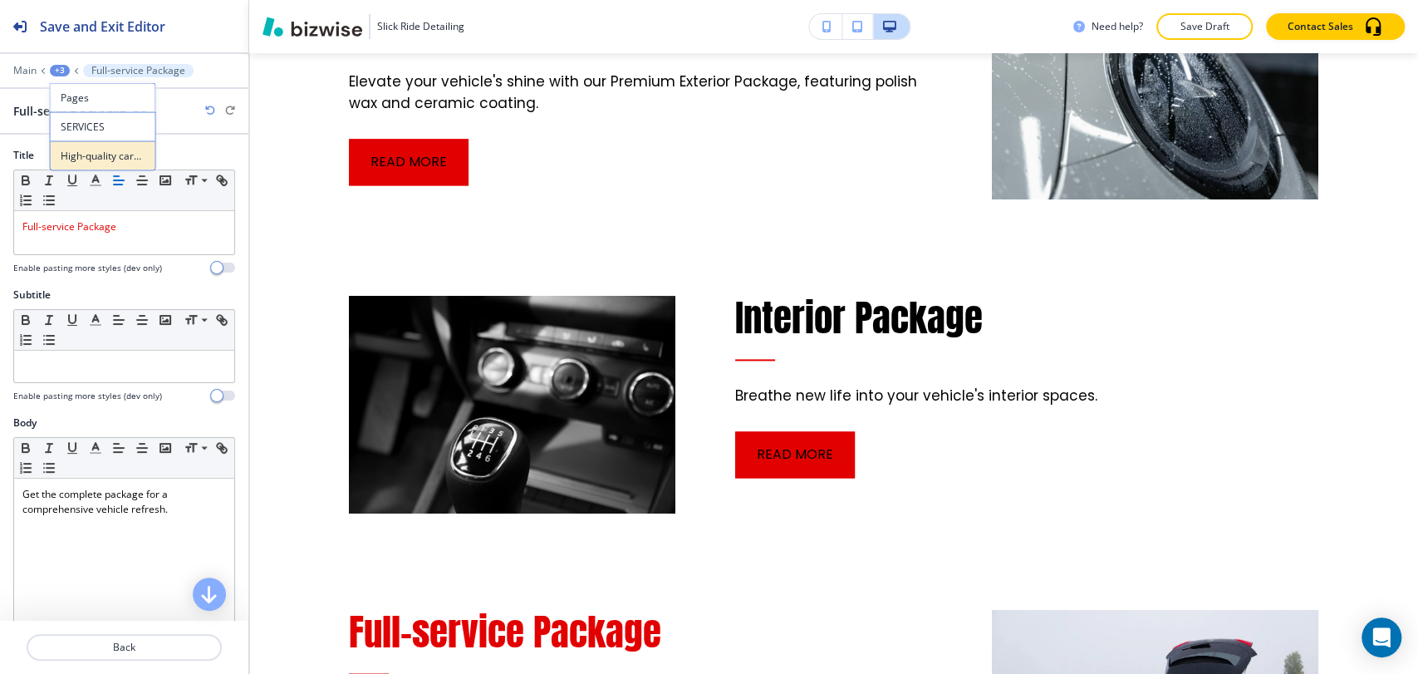
click at [87, 158] on p "High-quality care for your ride" at bounding box center [103, 156] width 85 height 15
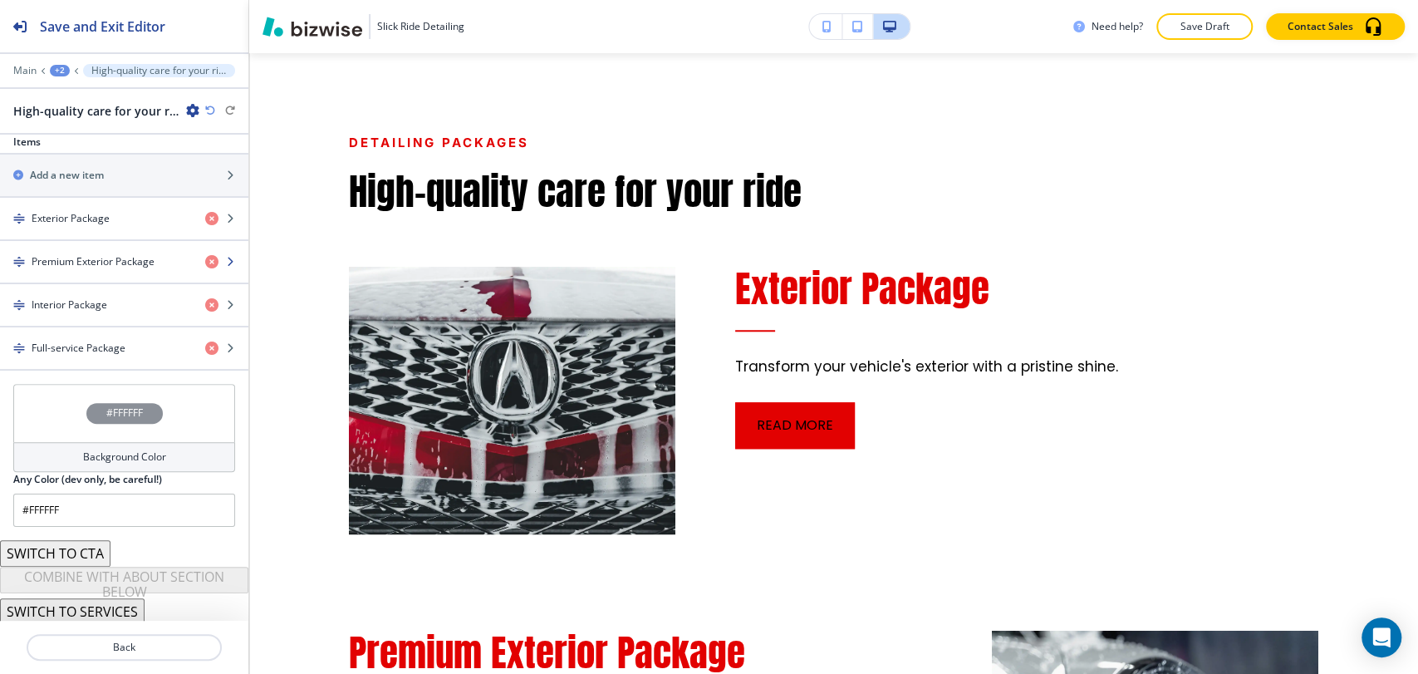
scroll to position [594, 0]
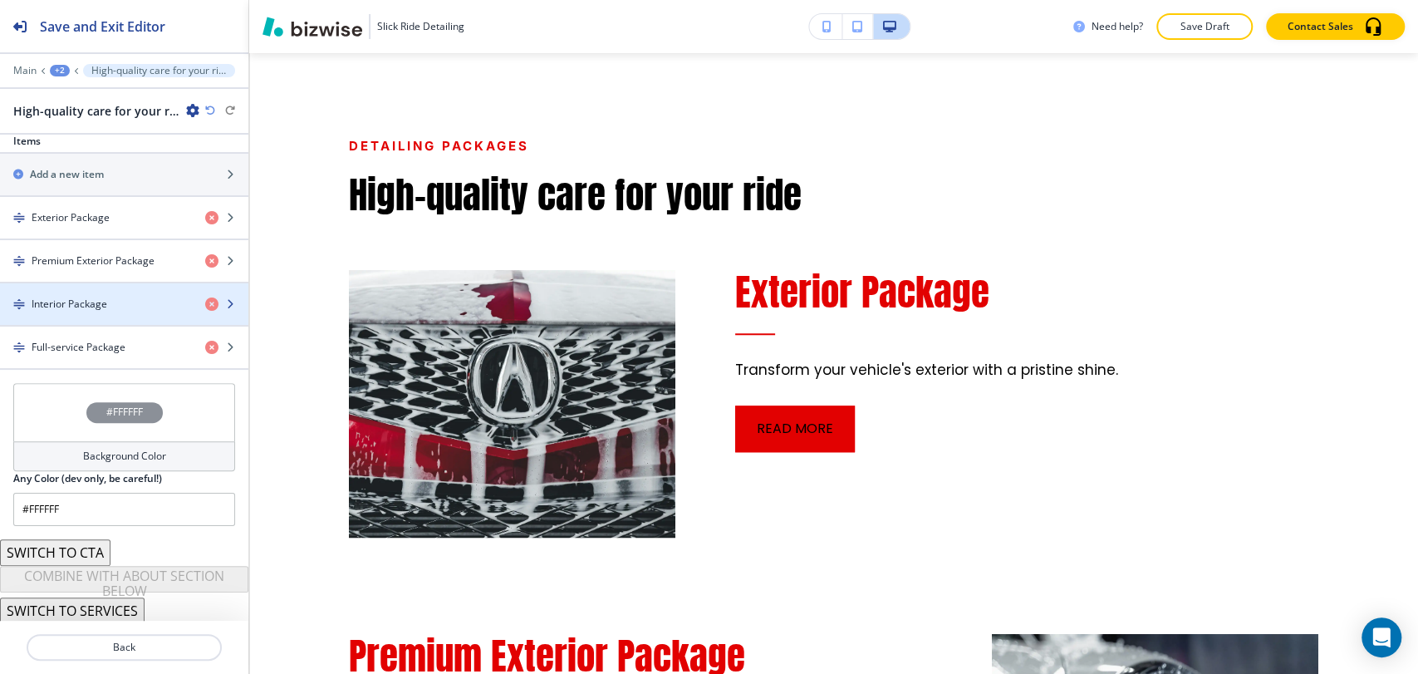
click at [101, 318] on div "button" at bounding box center [124, 318] width 248 height 13
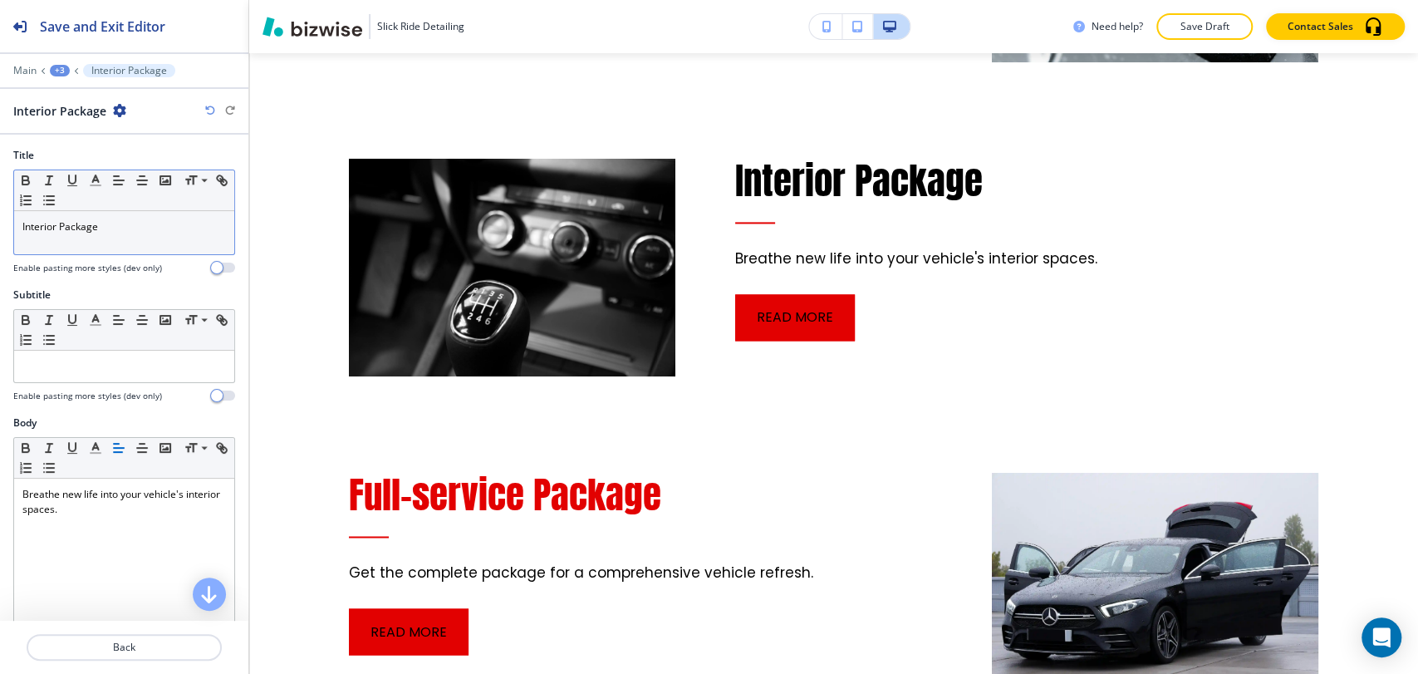
scroll to position [1606, 0]
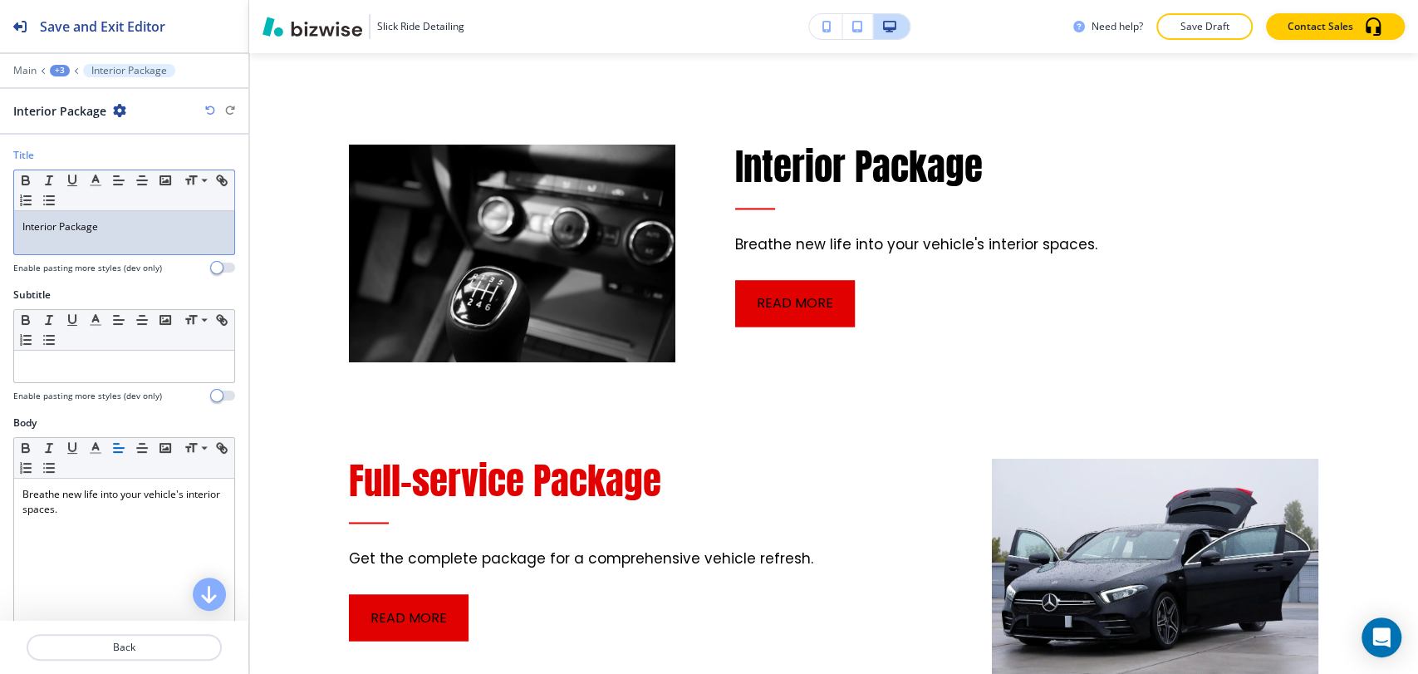
click at [75, 223] on p "Interior Package" at bounding box center [124, 226] width 204 height 15
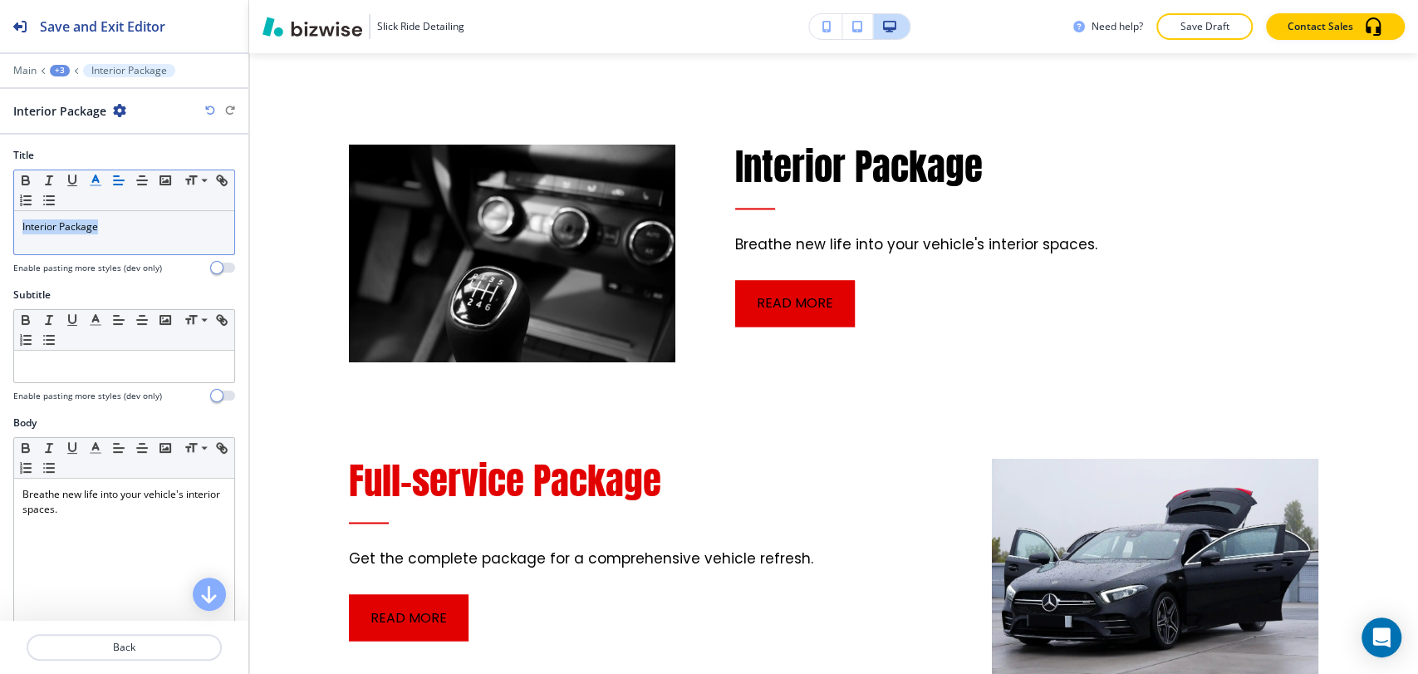
click at [91, 185] on icon "button" at bounding box center [95, 180] width 15 height 15
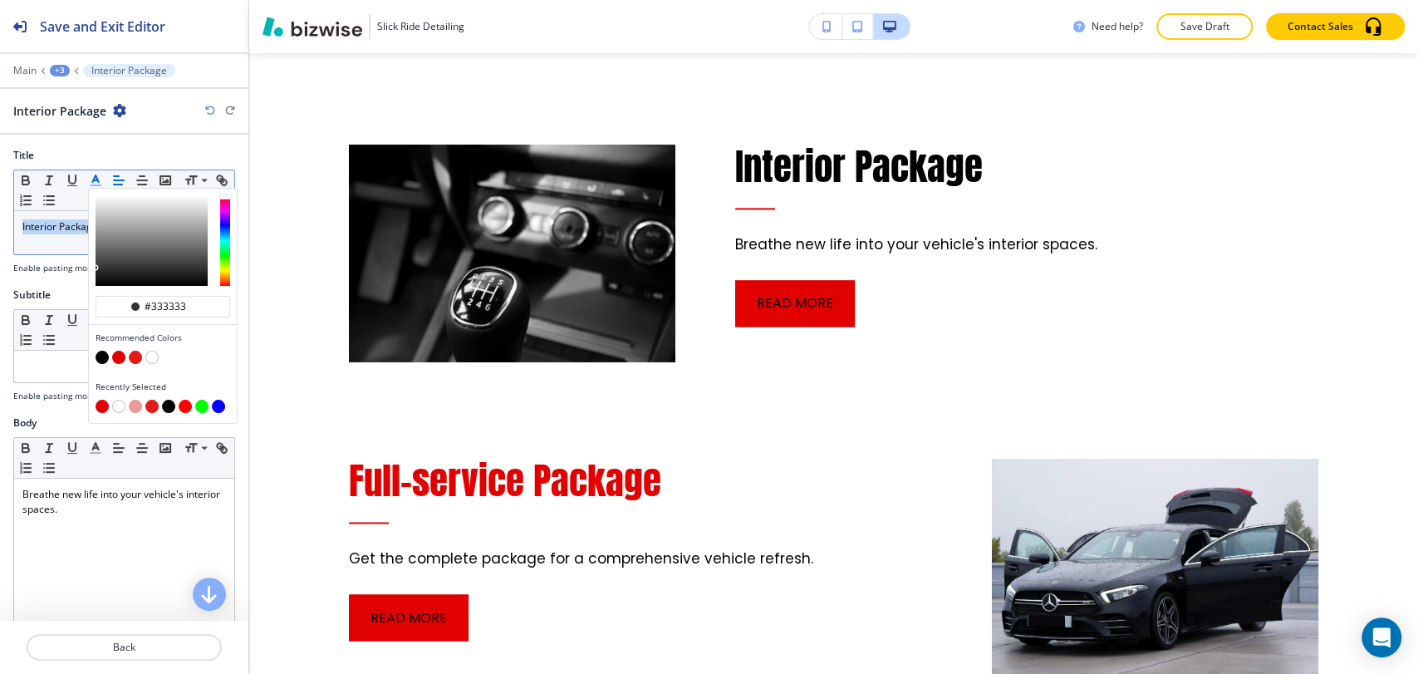
click at [120, 355] on button "button" at bounding box center [118, 357] width 13 height 13
type input "#e20101"
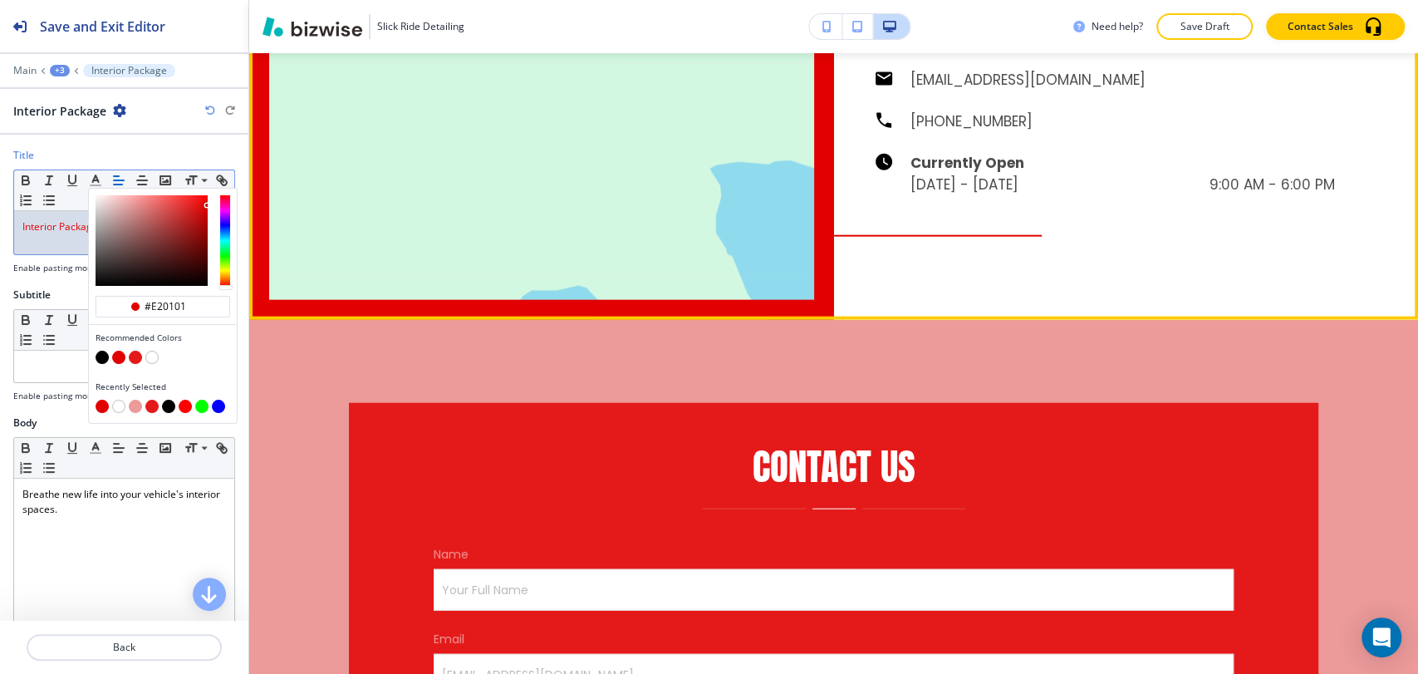
scroll to position [2622, 0]
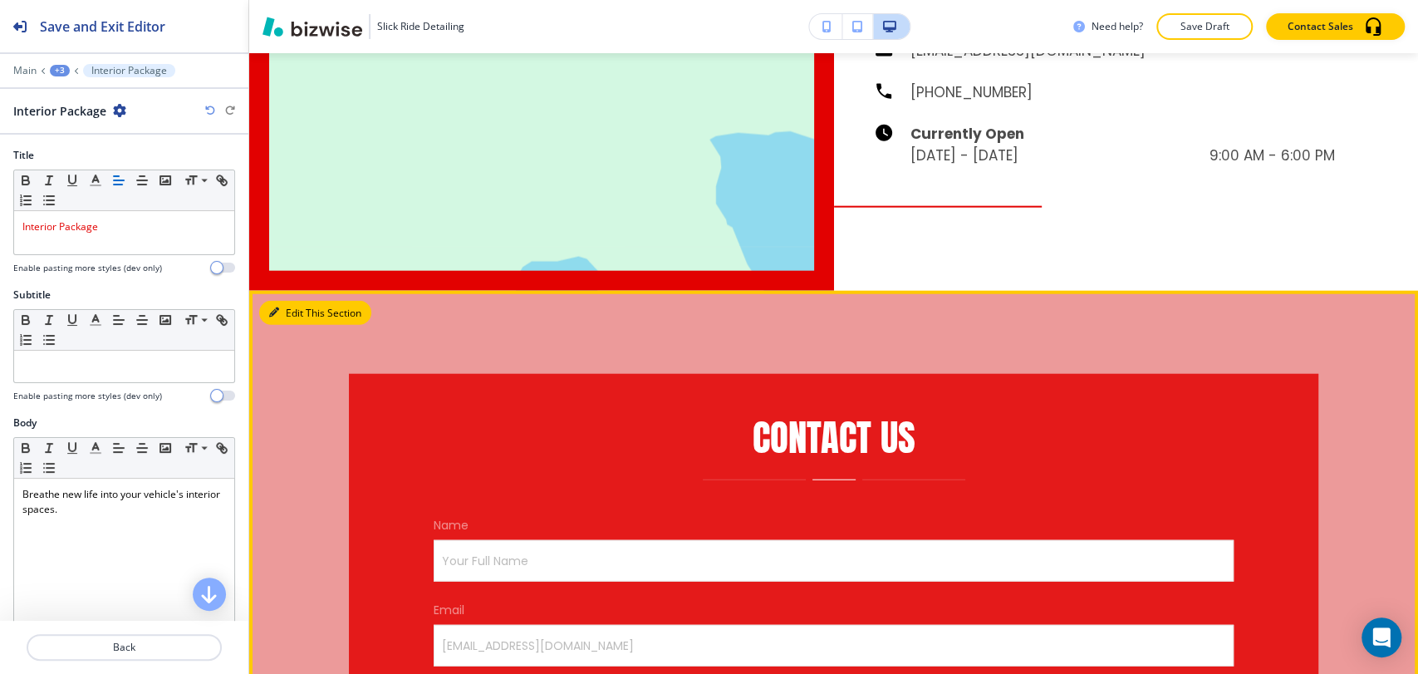
click at [285, 301] on button "Edit This Section" at bounding box center [315, 313] width 112 height 25
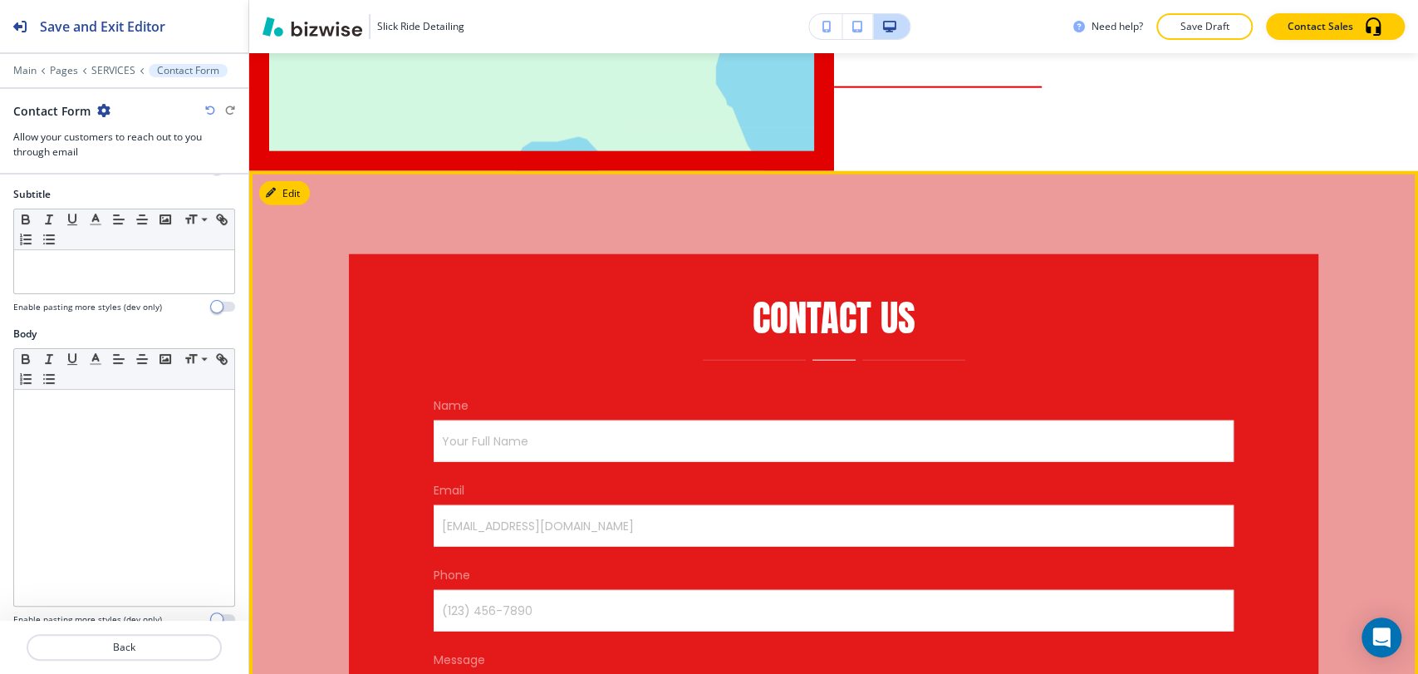
scroll to position [2710, 0]
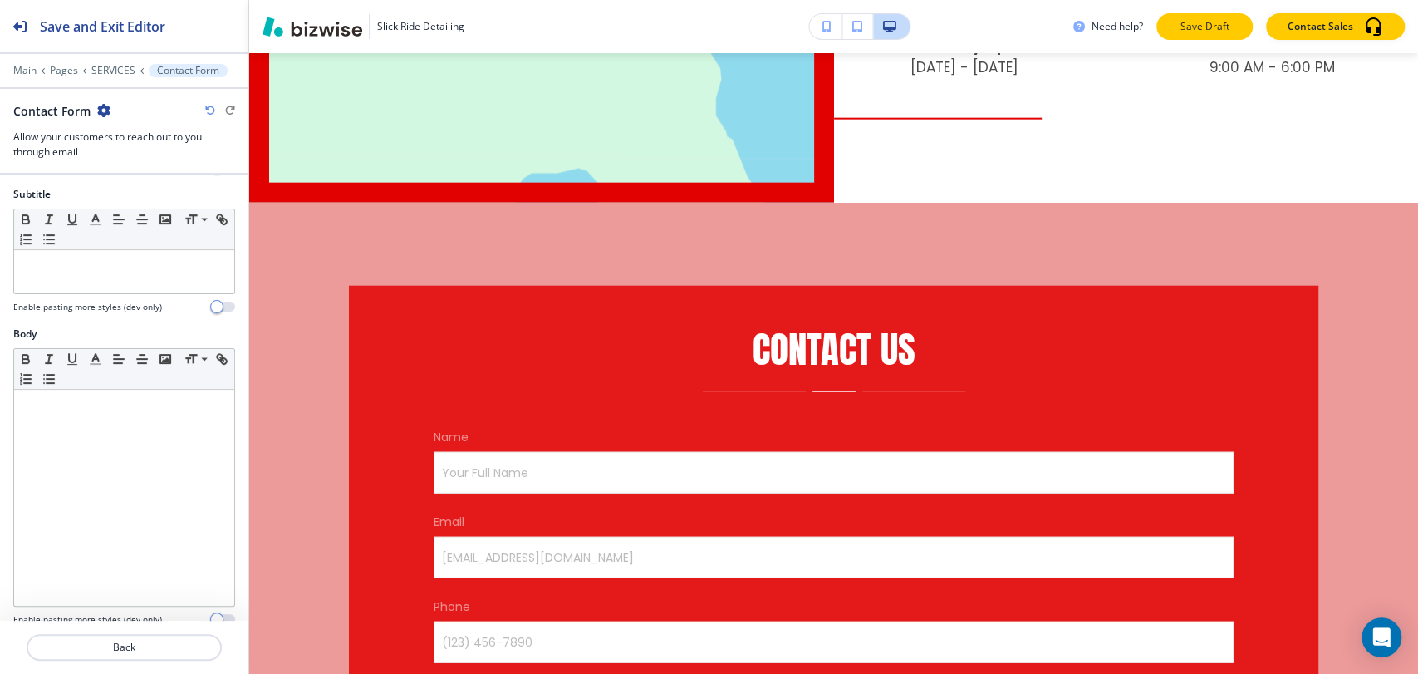
click at [1210, 23] on p "Save Draft" at bounding box center [1204, 26] width 53 height 15
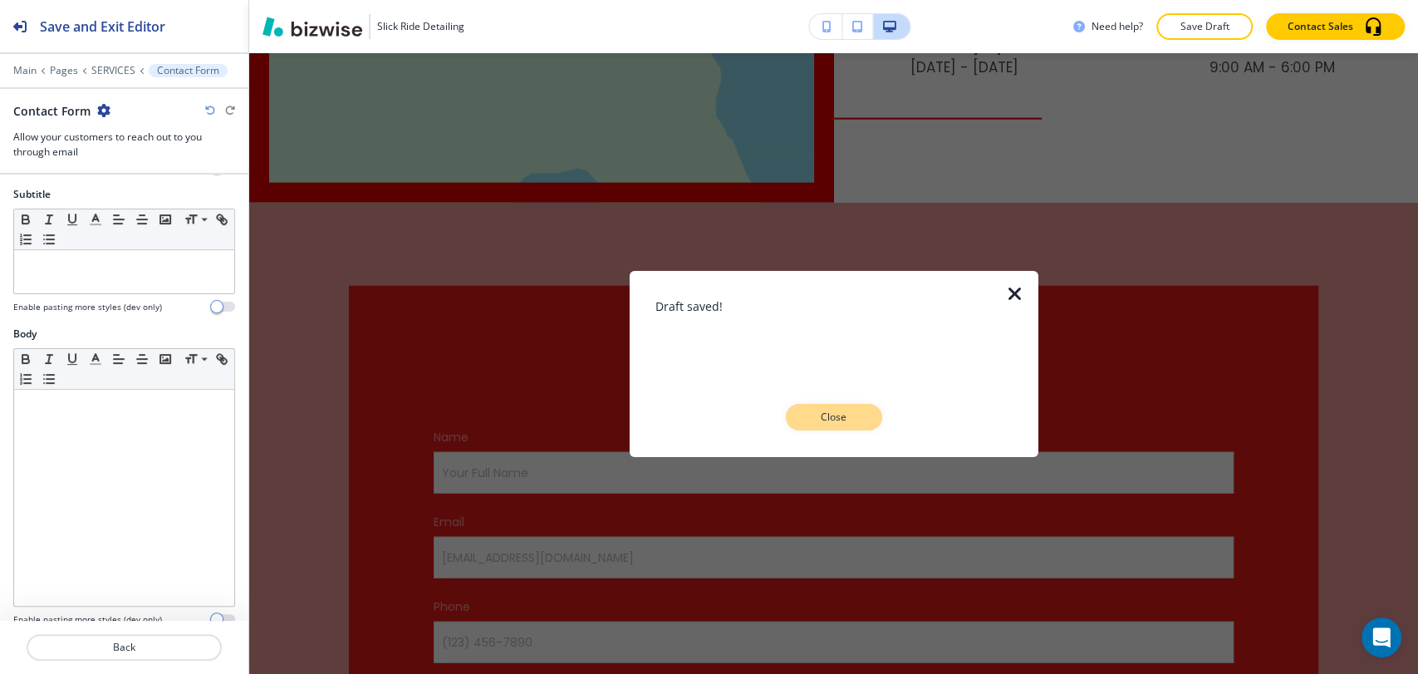
click at [814, 416] on p "Close" at bounding box center [834, 417] width 53 height 15
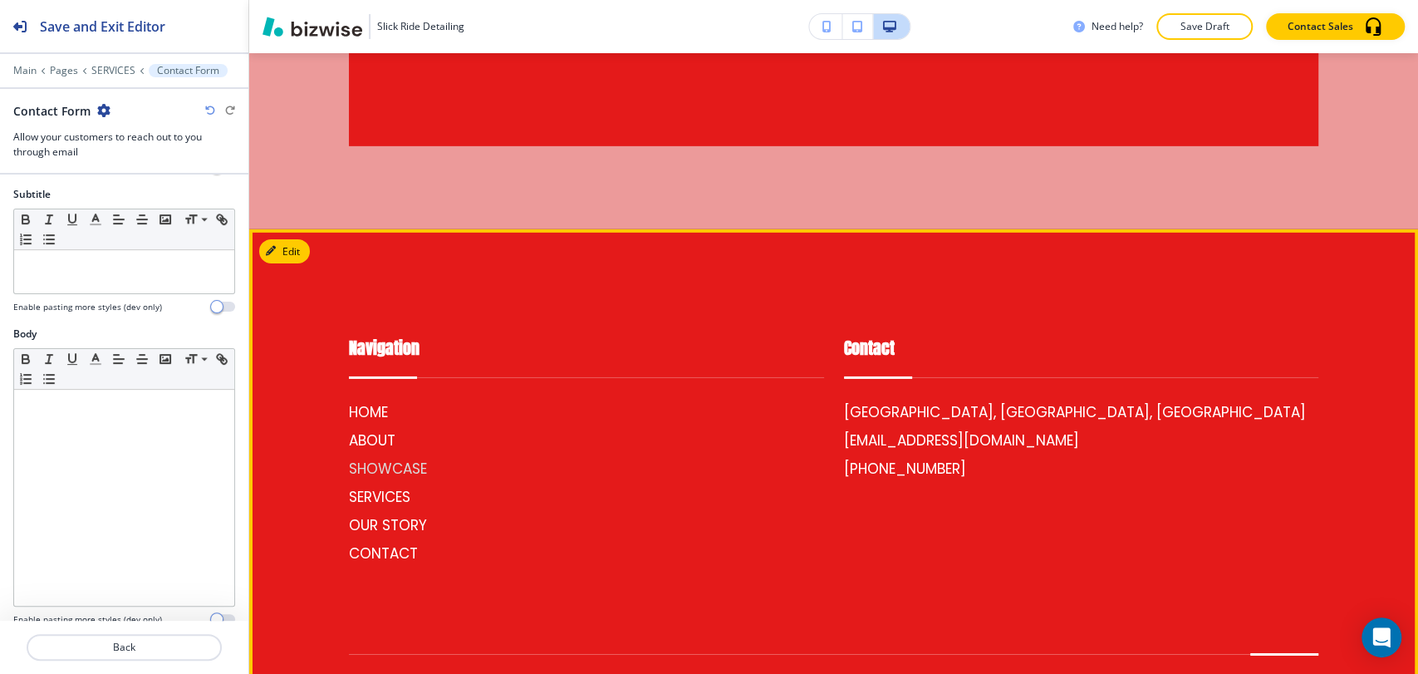
scroll to position [3616, 0]
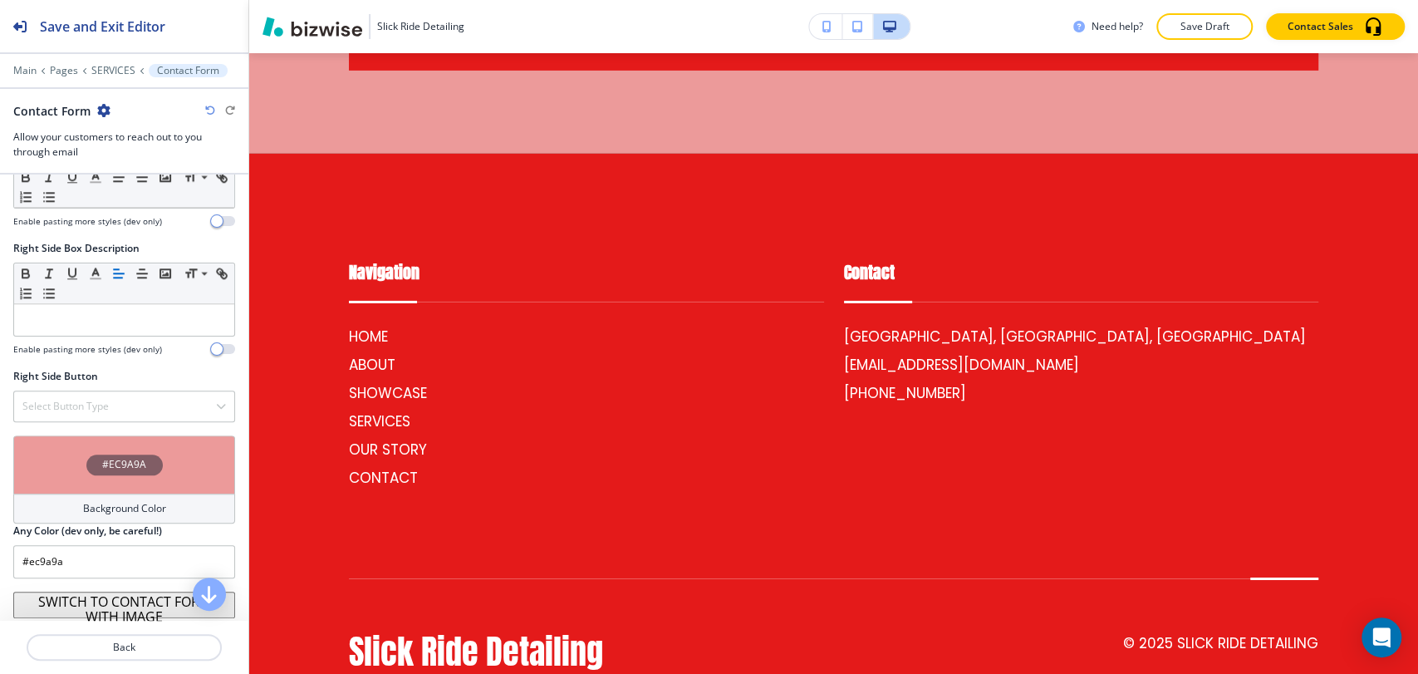
click at [96, 504] on h4 "Background Color" at bounding box center [124, 508] width 83 height 15
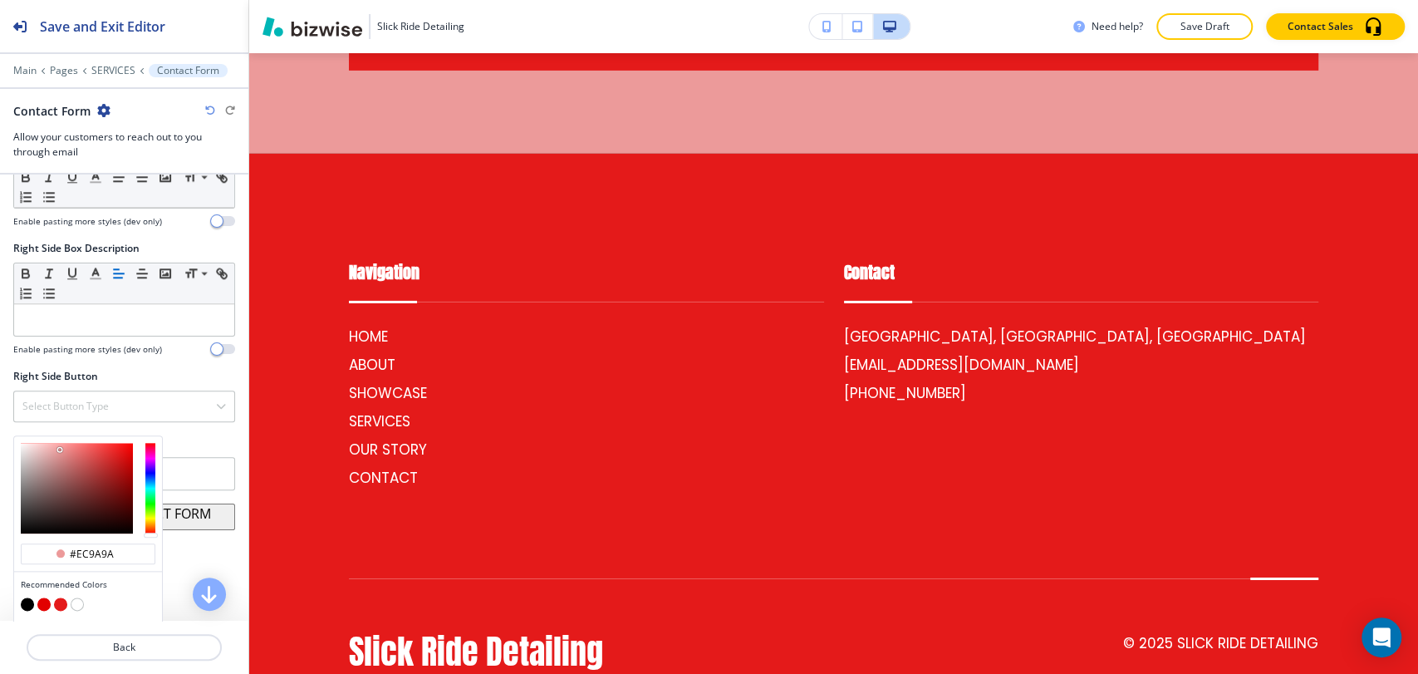
click at [27, 597] on button "button" at bounding box center [27, 603] width 13 height 13
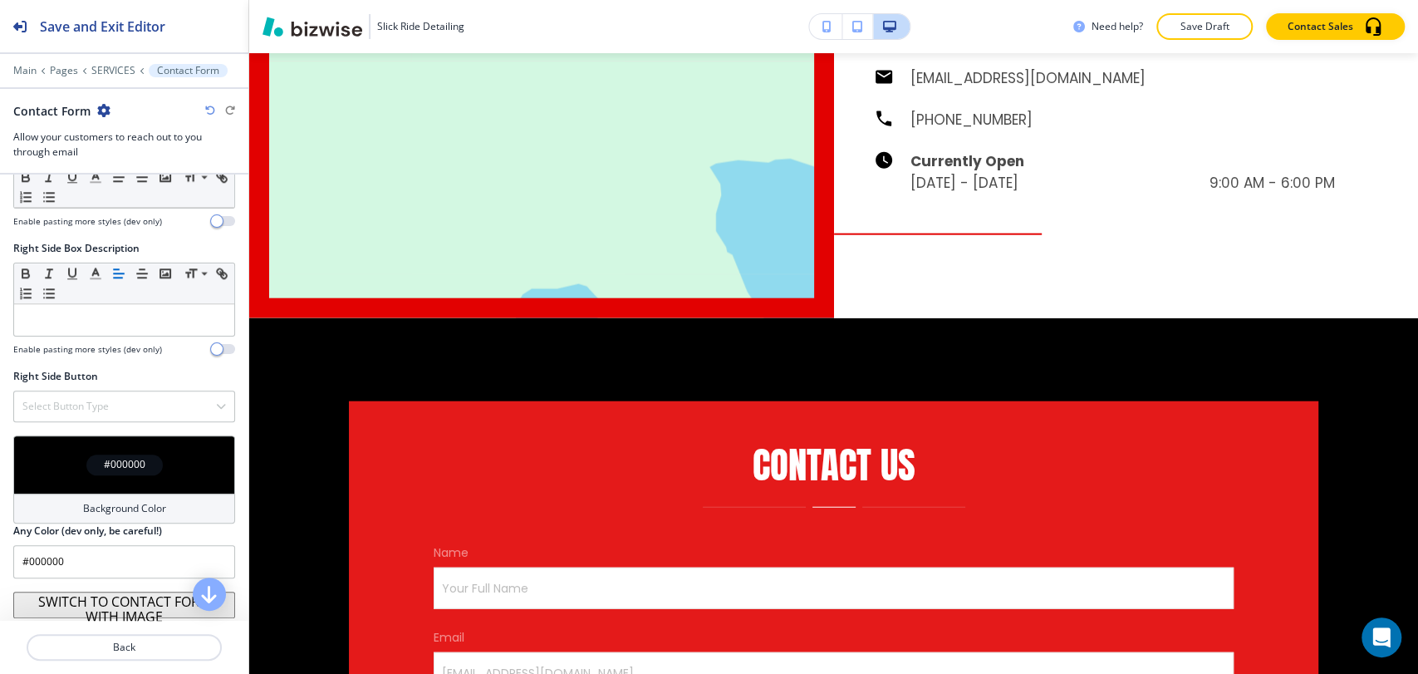
scroll to position [2508, 0]
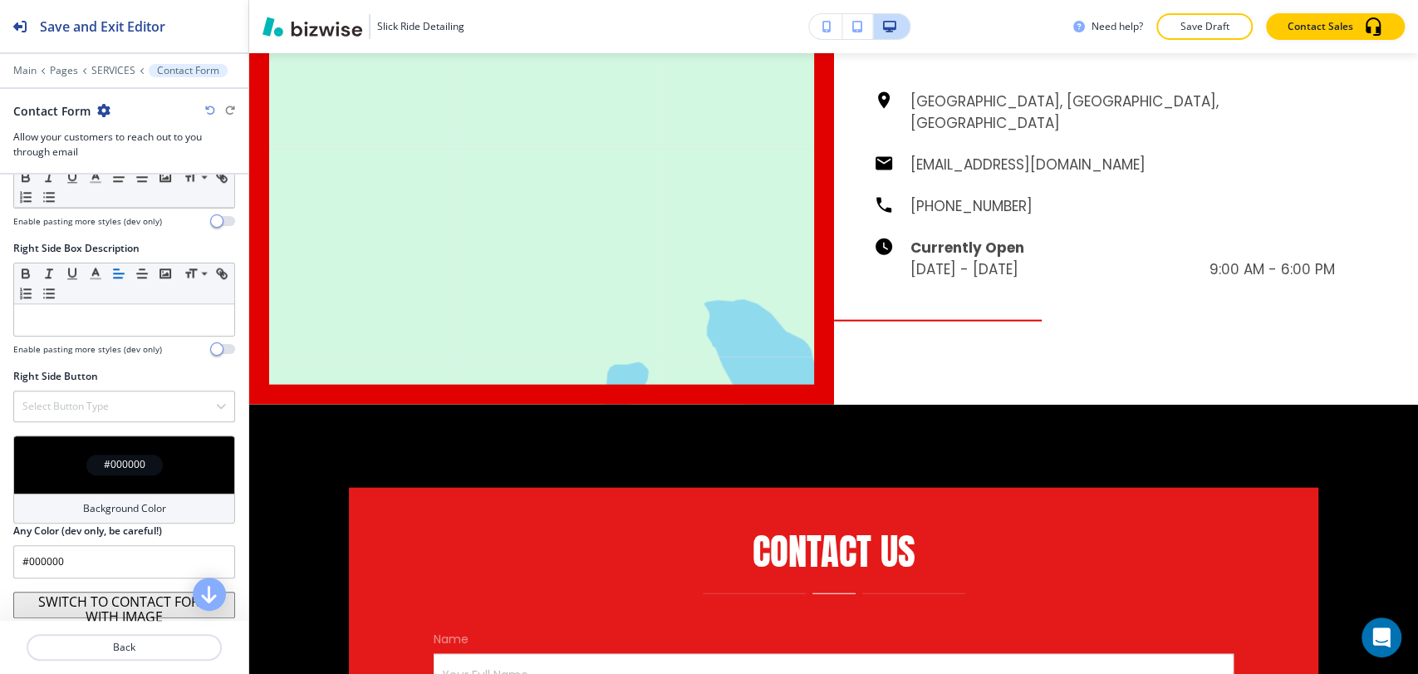
click at [117, 503] on h4 "Background Color" at bounding box center [124, 508] width 83 height 15
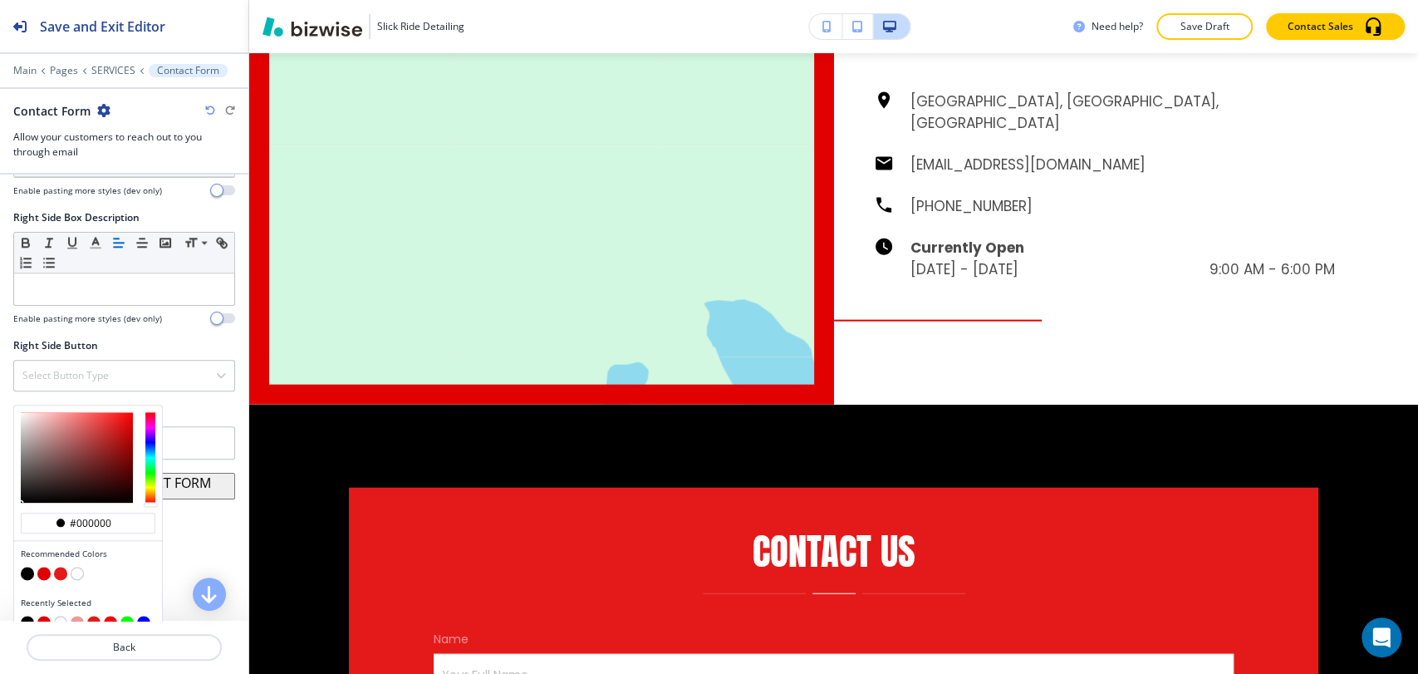
scroll to position [1224, 0]
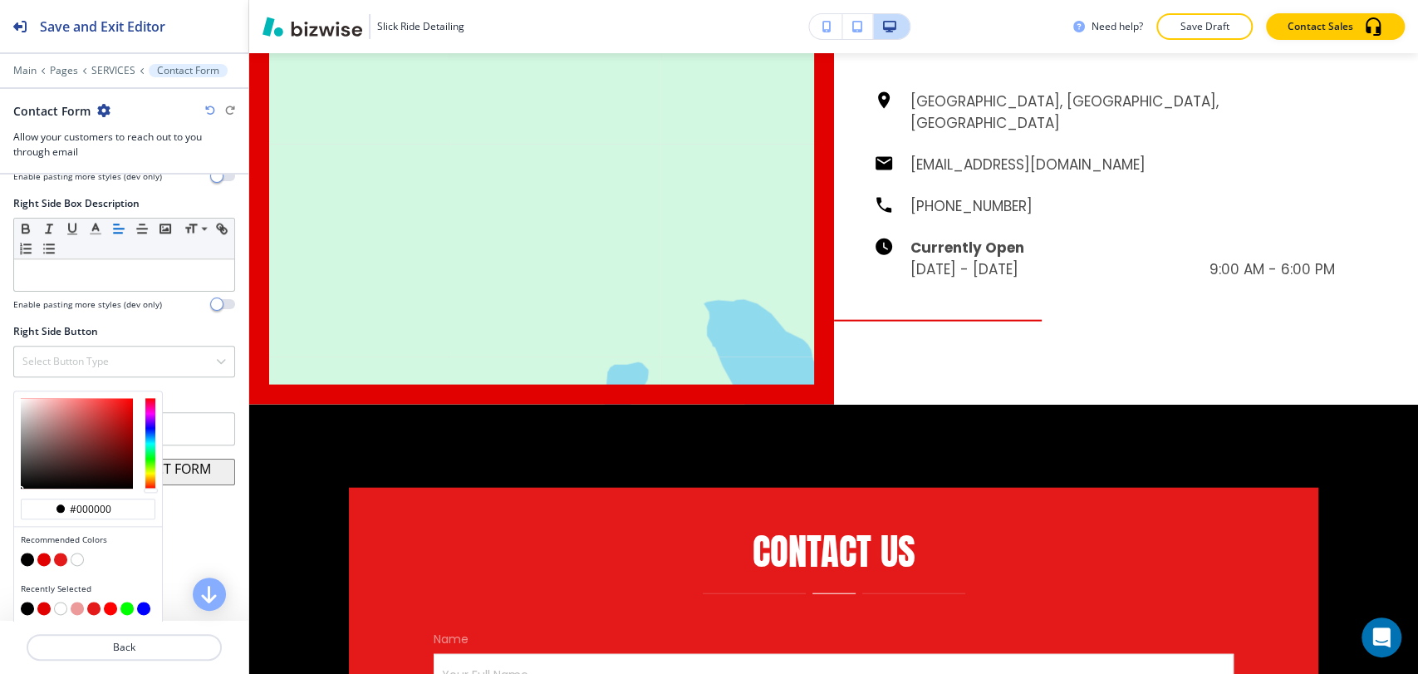
click at [74, 602] on button "button" at bounding box center [77, 608] width 13 height 13
type input "#ec9a9a"
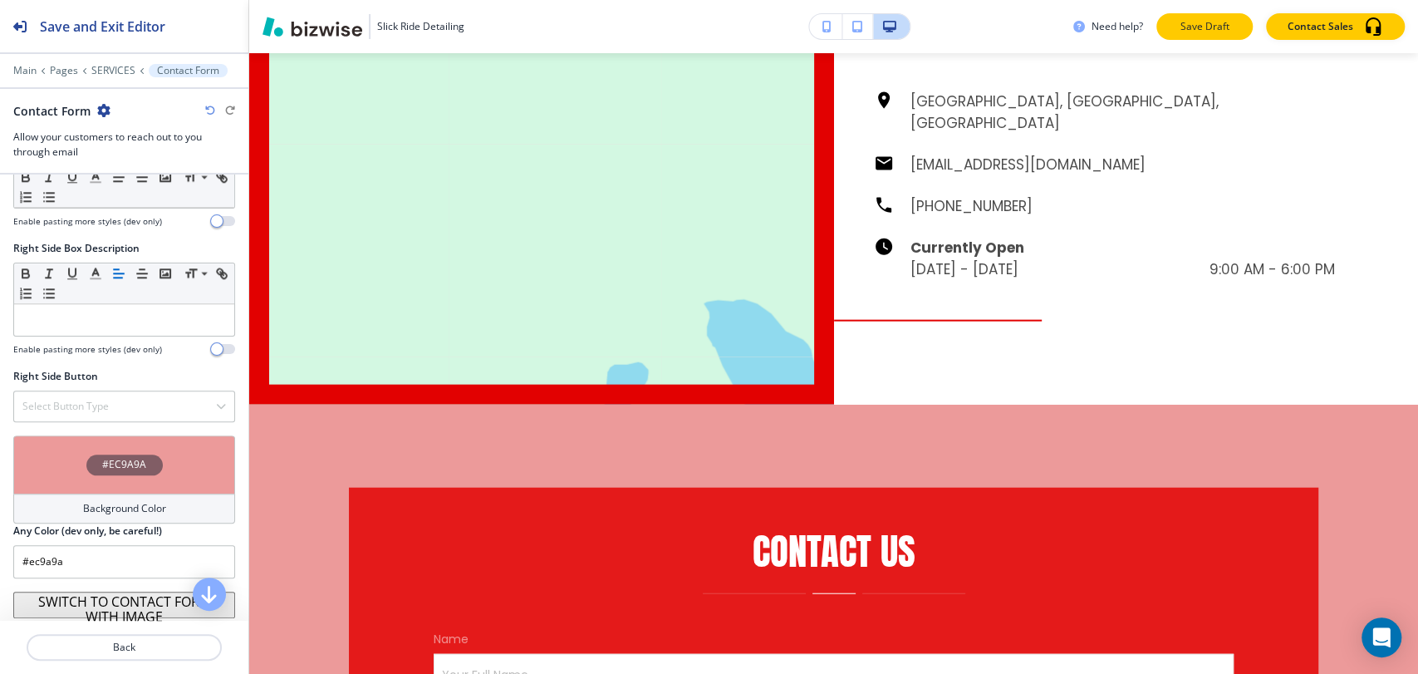
click at [1207, 28] on p "Save Draft" at bounding box center [1204, 26] width 53 height 15
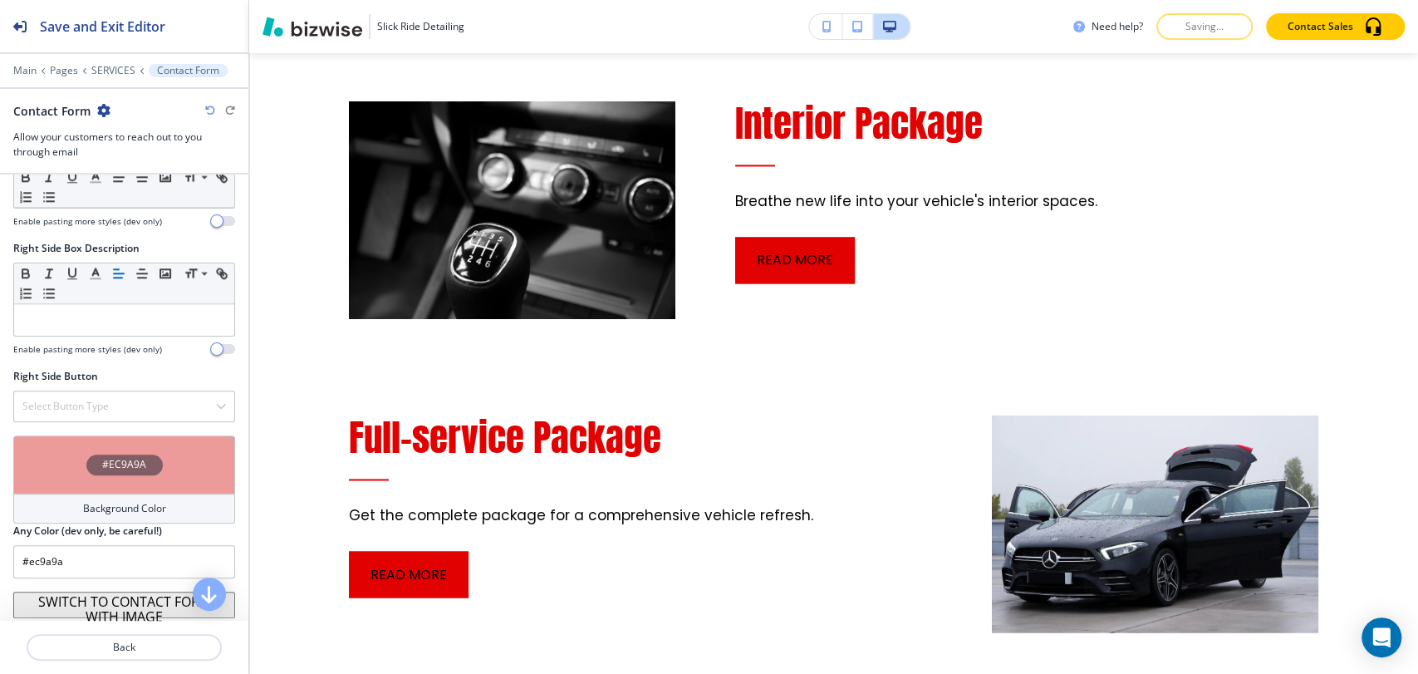
scroll to position [1400, 0]
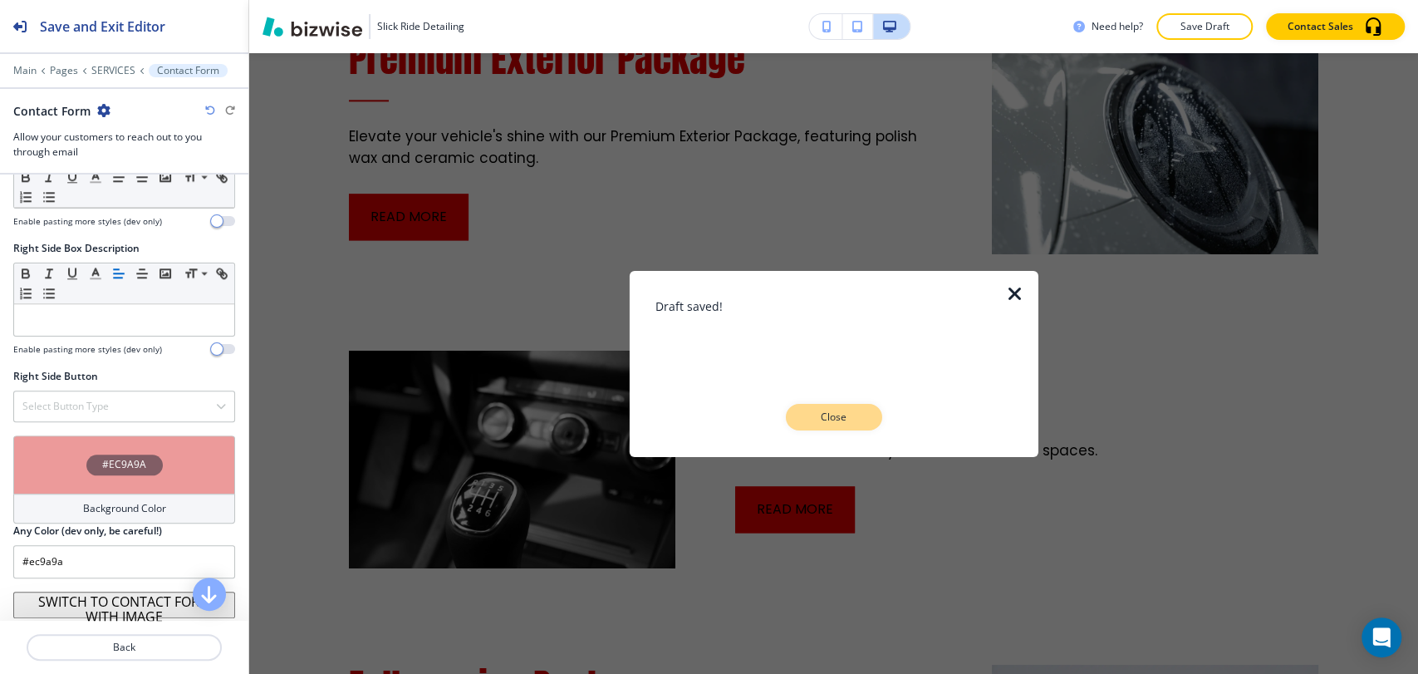
click at [818, 407] on button "Close" at bounding box center [834, 417] width 96 height 27
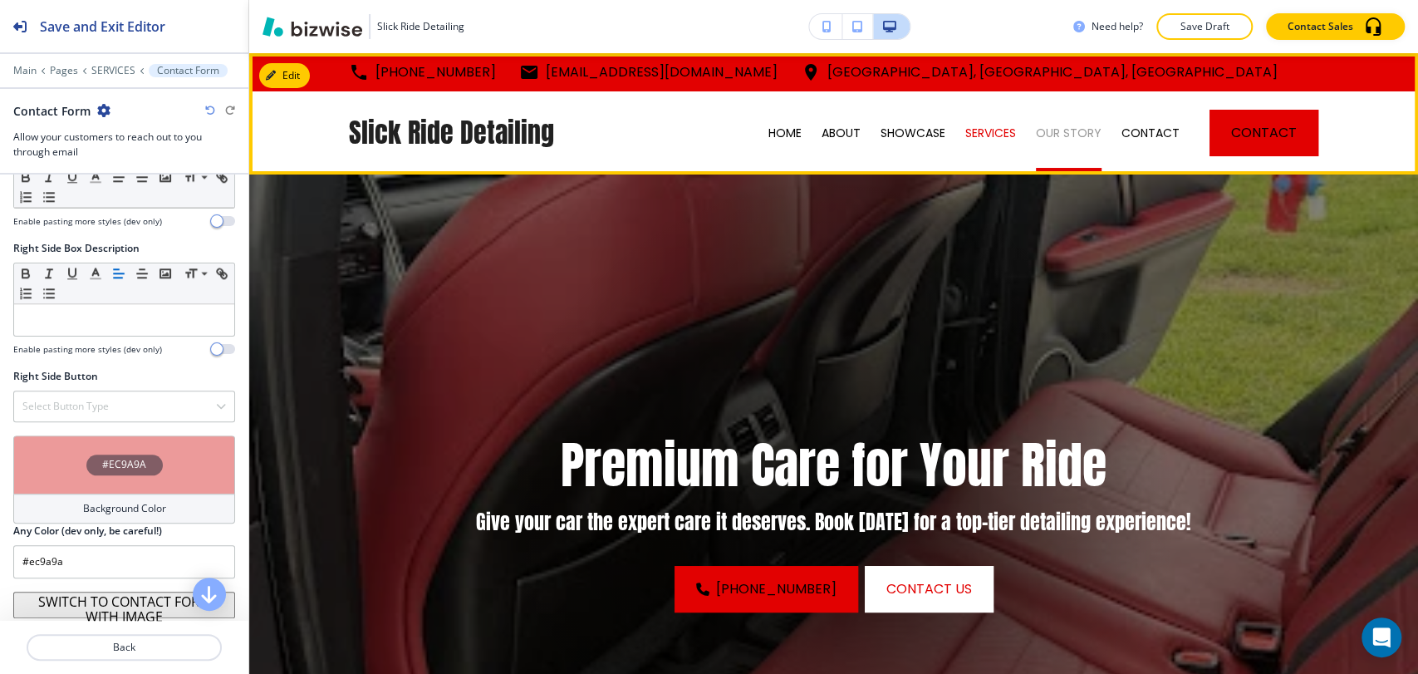
click at [1078, 135] on p "OUR STORY" at bounding box center [1069, 133] width 66 height 17
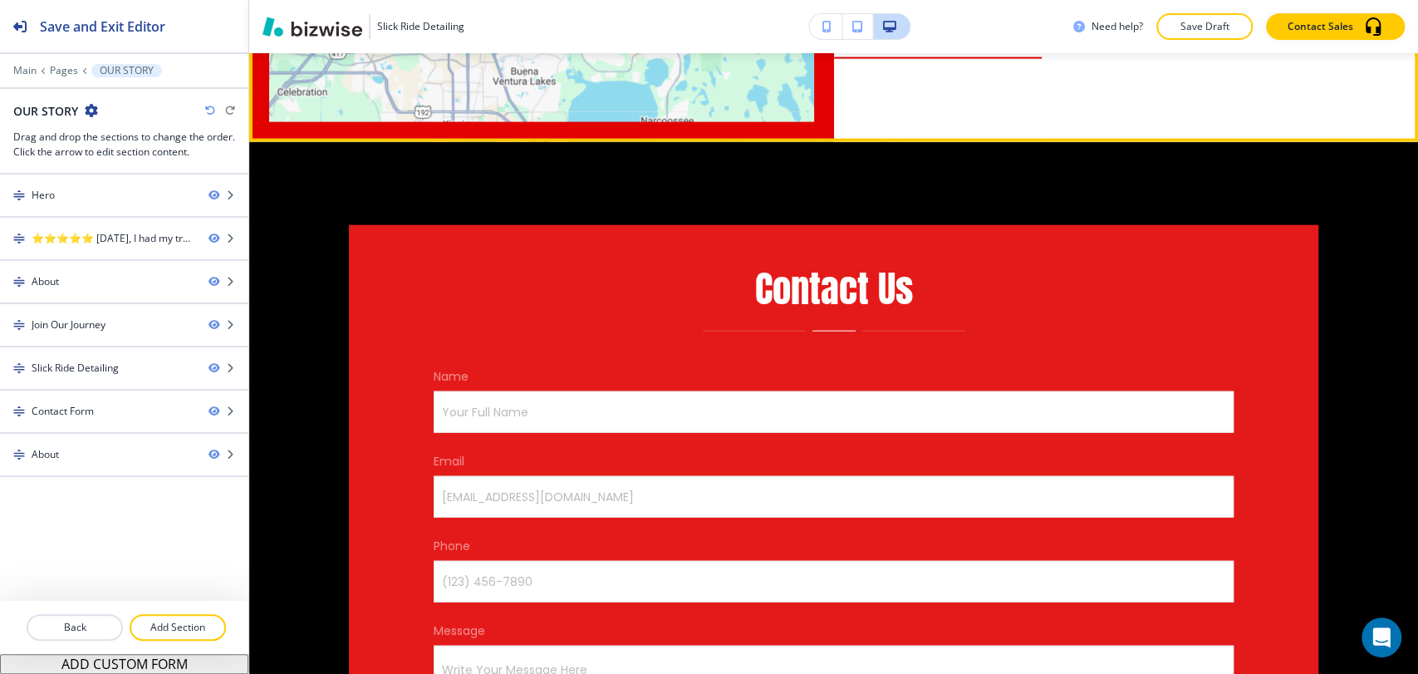
scroll to position [2585, 0]
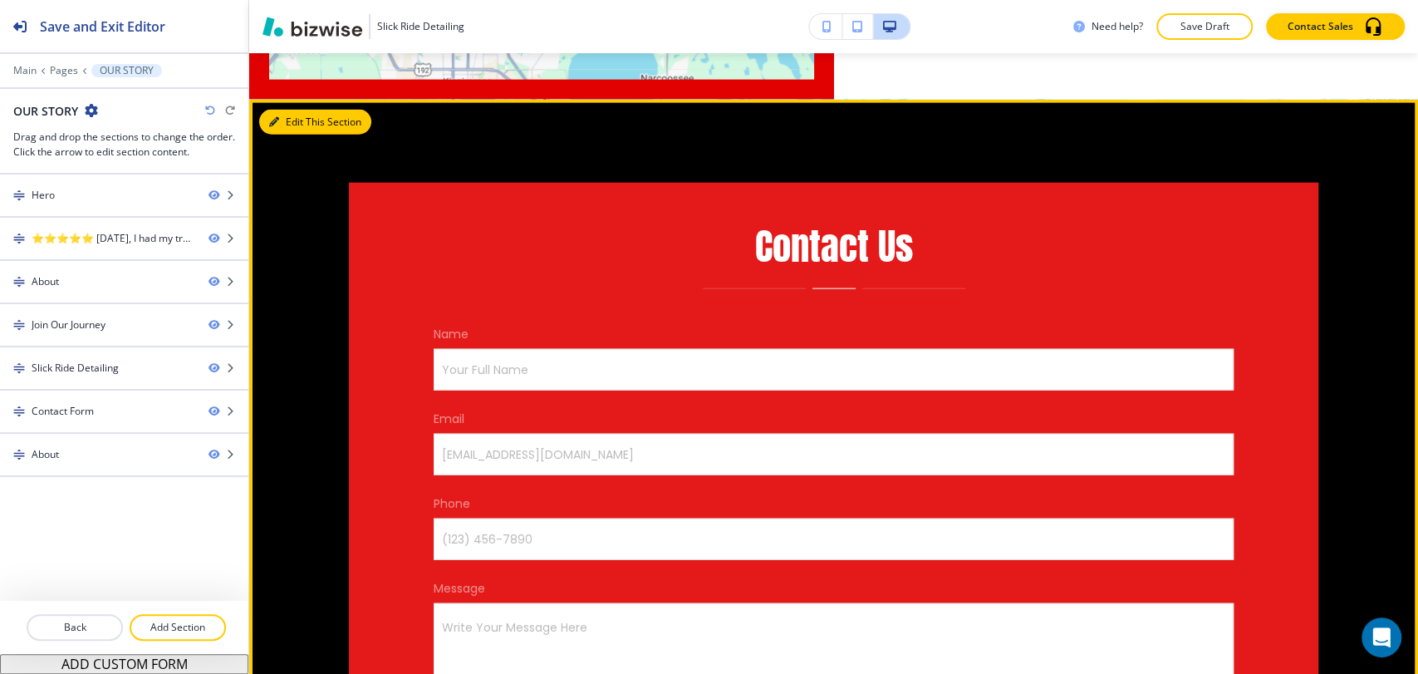
click at [292, 135] on button "Edit This Section" at bounding box center [315, 122] width 112 height 25
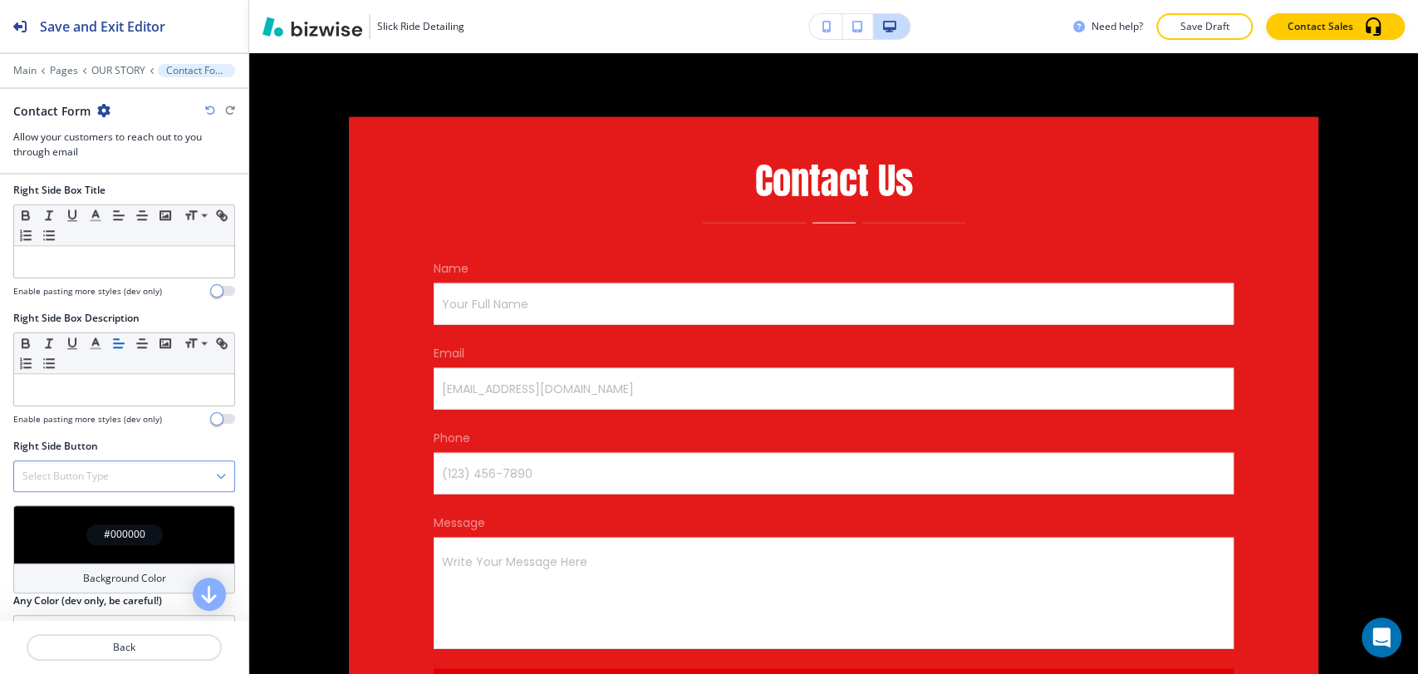
scroll to position [1152, 0]
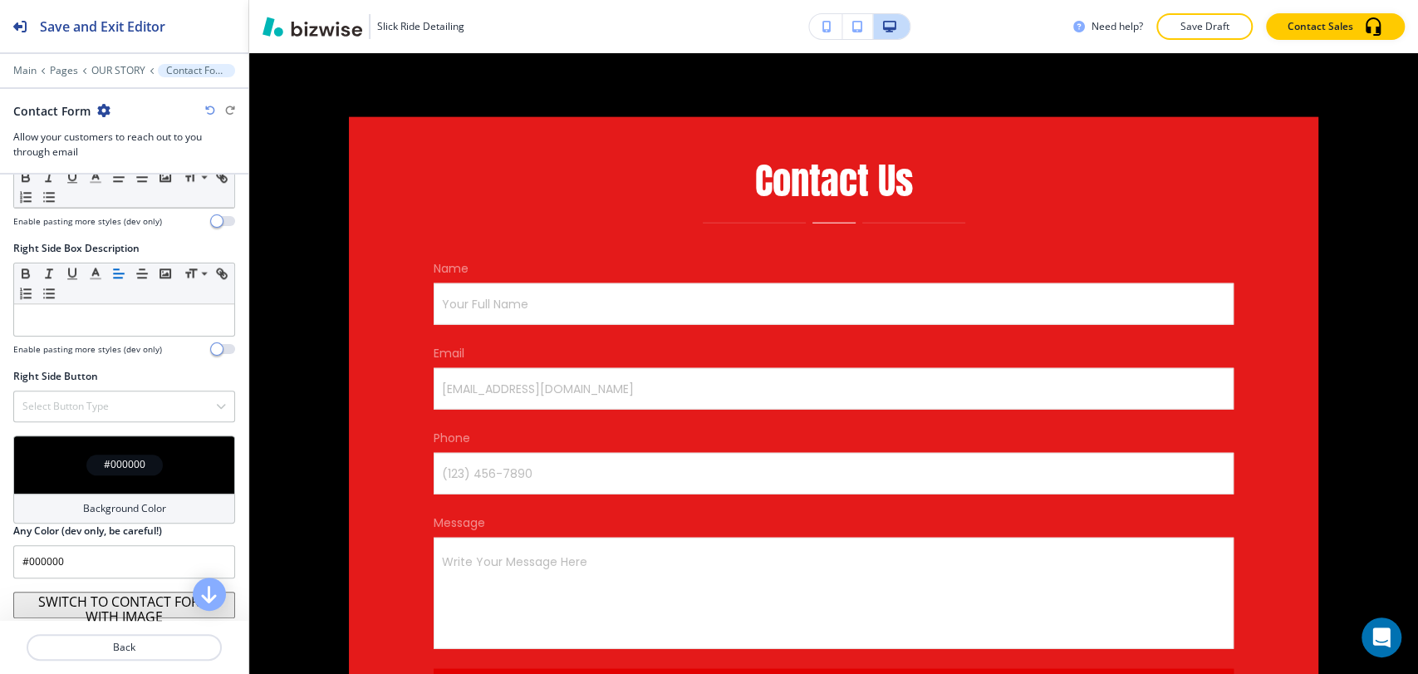
click at [125, 486] on div "#000000" at bounding box center [124, 464] width 222 height 58
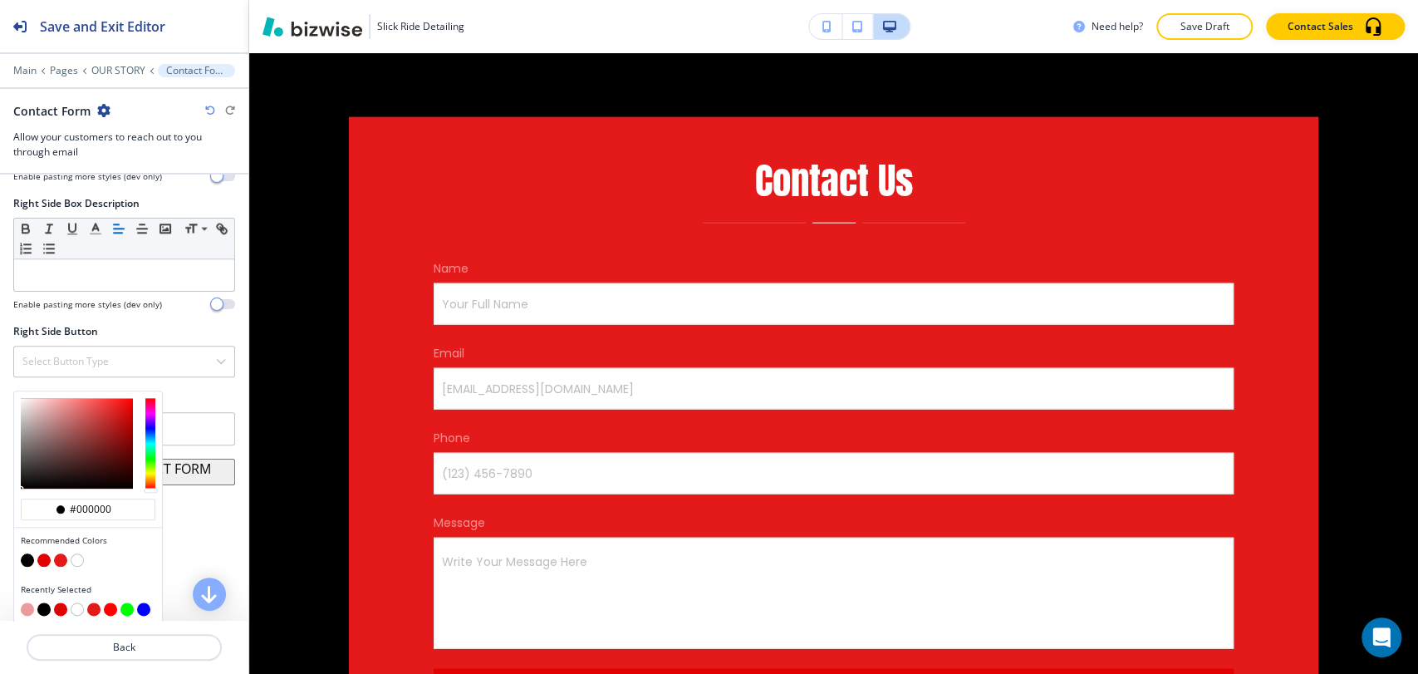
click at [31, 602] on button "button" at bounding box center [27, 608] width 13 height 13
type input "#ec9a9a"
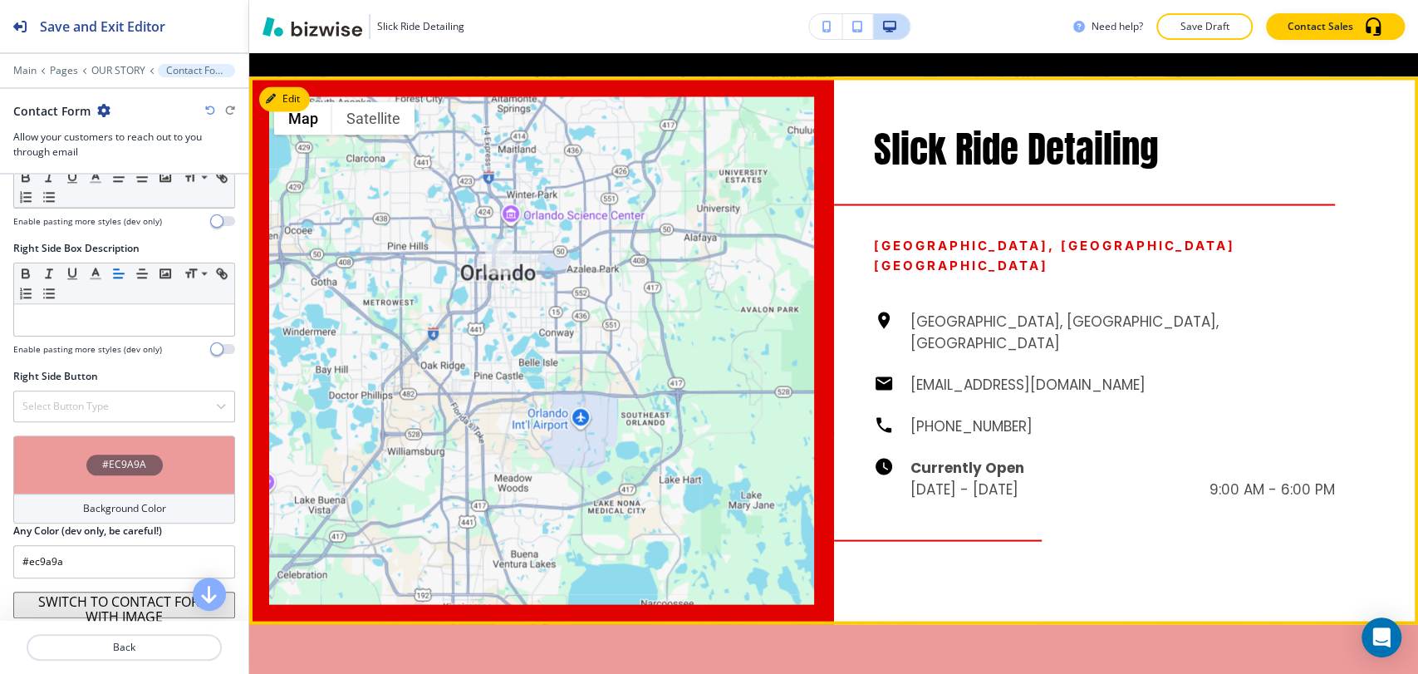
scroll to position [2215, 0]
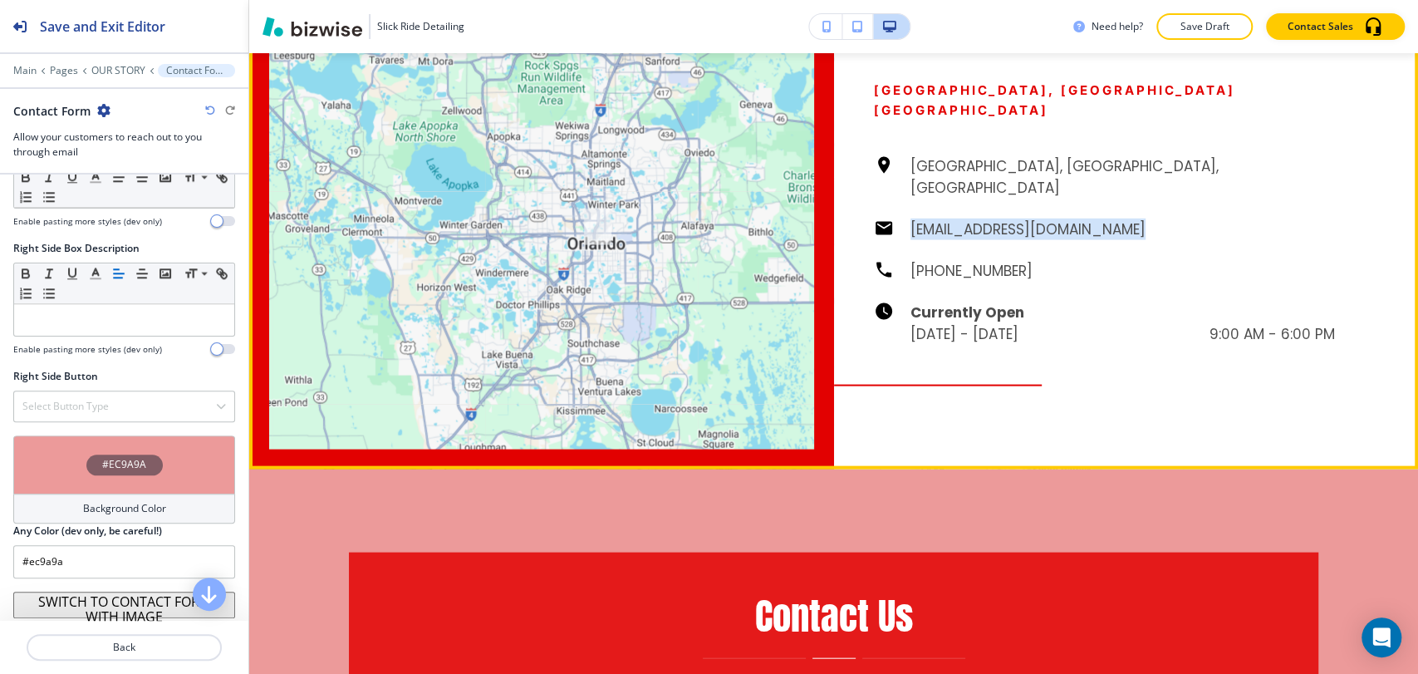
drag, startPoint x: 1143, startPoint y: 244, endPoint x: 924, endPoint y: 247, distance: 219.4
click at [902, 245] on div "[GEOGRAPHIC_DATA], [GEOGRAPHIC_DATA], [GEOGRAPHIC_DATA] [EMAIL_ADDRESS][DOMAIN_…" at bounding box center [1105, 249] width 462 height 189
copy h6 "[EMAIL_ADDRESS][DOMAIN_NAME]"
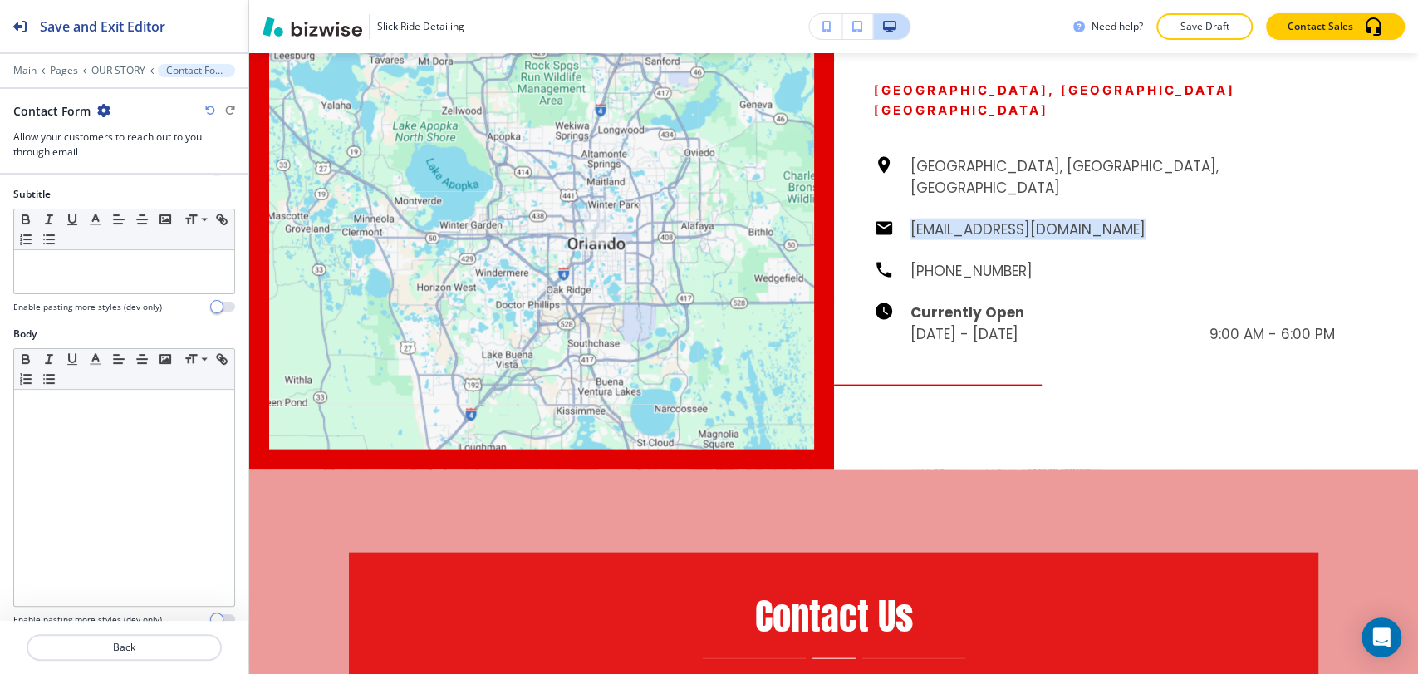
scroll to position [0, 0]
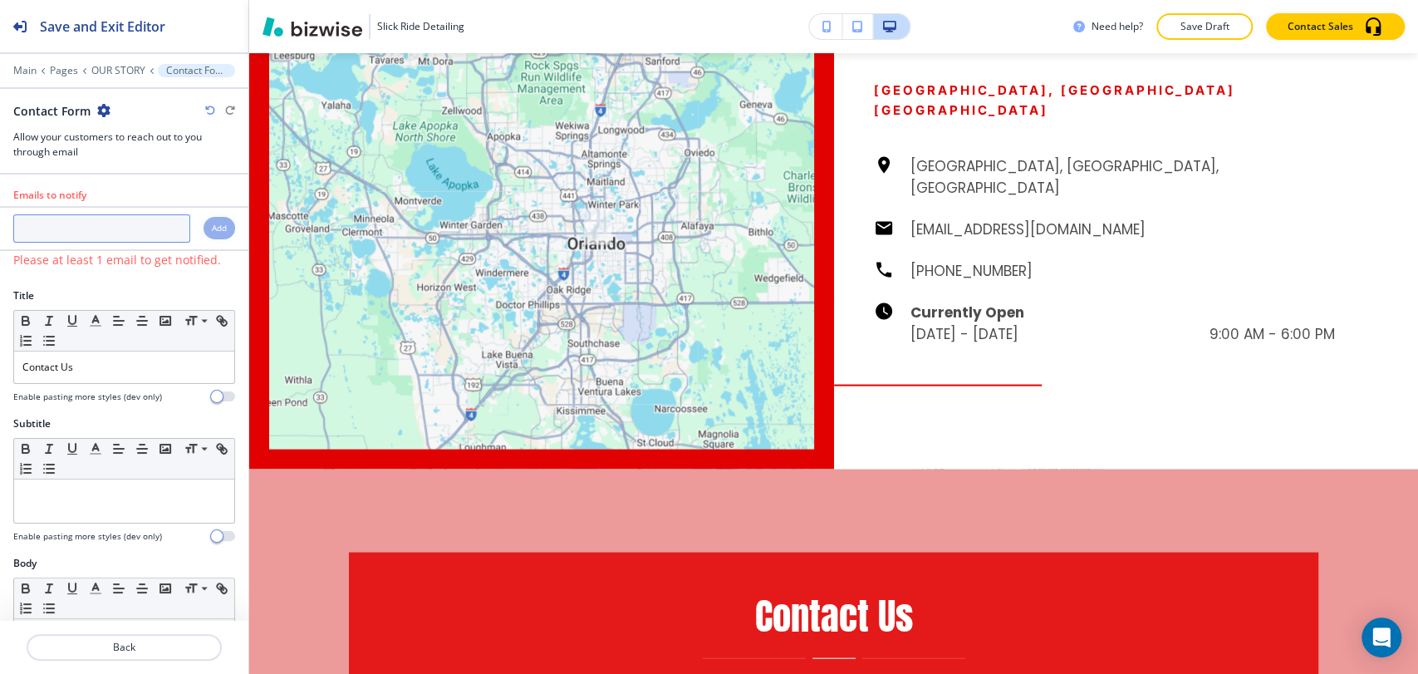
click at [130, 234] on input "text" at bounding box center [101, 228] width 177 height 28
paste input "[EMAIL_ADDRESS][DOMAIN_NAME]"
type input "[EMAIL_ADDRESS][DOMAIN_NAME]"
click at [212, 228] on h4 "Add" at bounding box center [219, 228] width 15 height 12
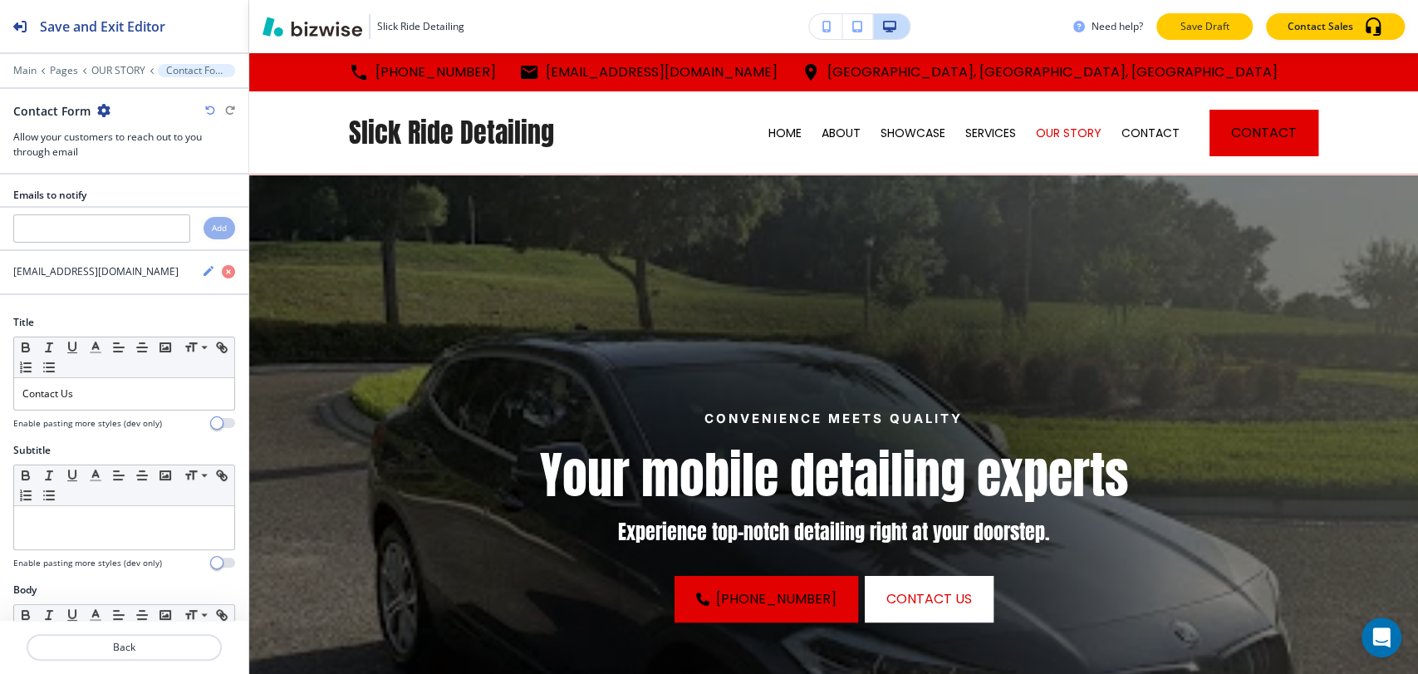
click at [1183, 19] on p "Save Draft" at bounding box center [1204, 26] width 53 height 15
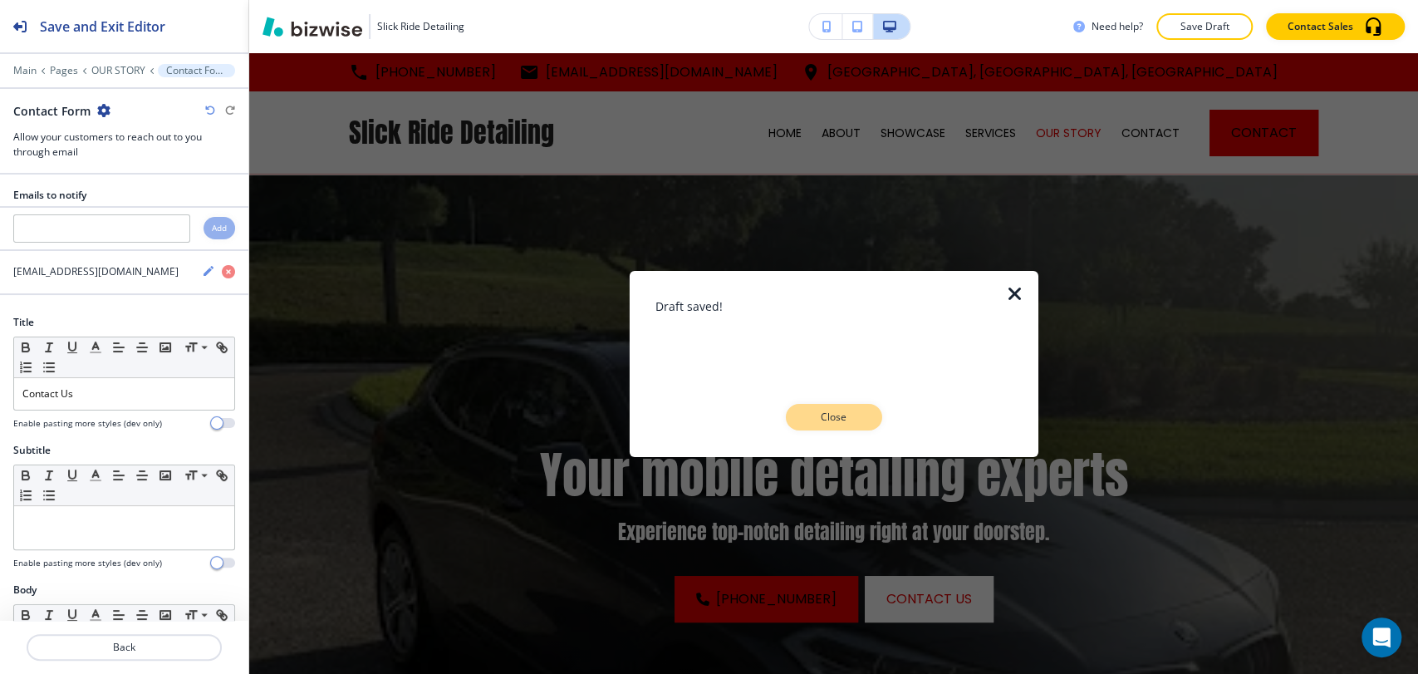
drag, startPoint x: 835, startPoint y: 408, endPoint x: 813, endPoint y: 394, distance: 26.5
click at [834, 410] on p "Close" at bounding box center [834, 417] width 53 height 15
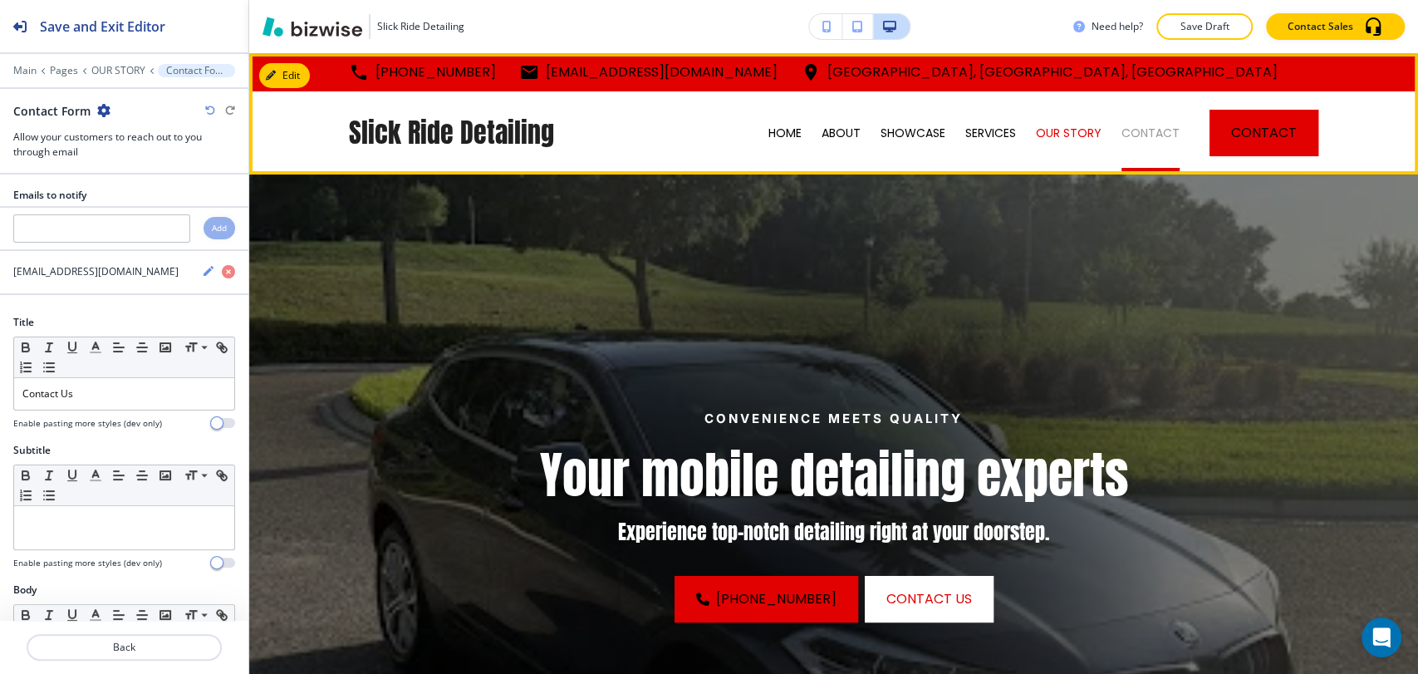
click at [1122, 135] on p "CONTACT" at bounding box center [1151, 133] width 58 height 17
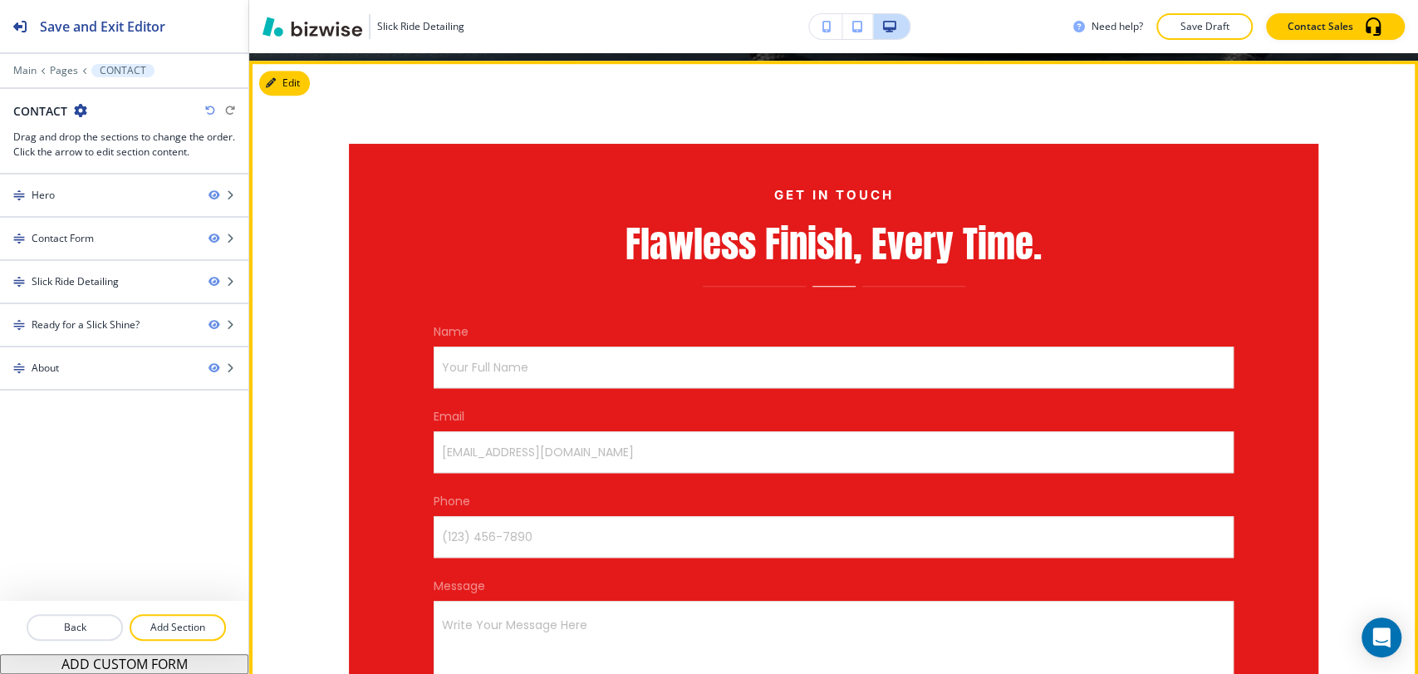
scroll to position [553, 0]
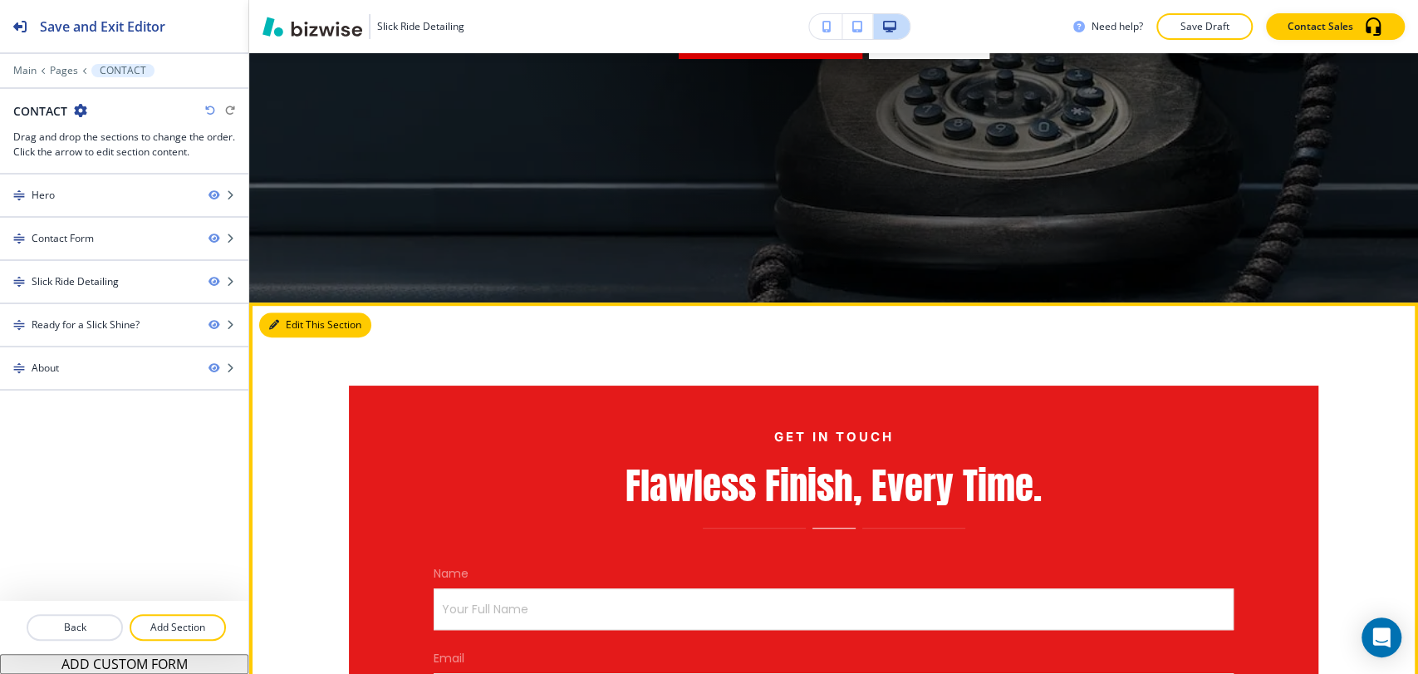
click at [292, 317] on button "Edit This Section" at bounding box center [315, 324] width 112 height 25
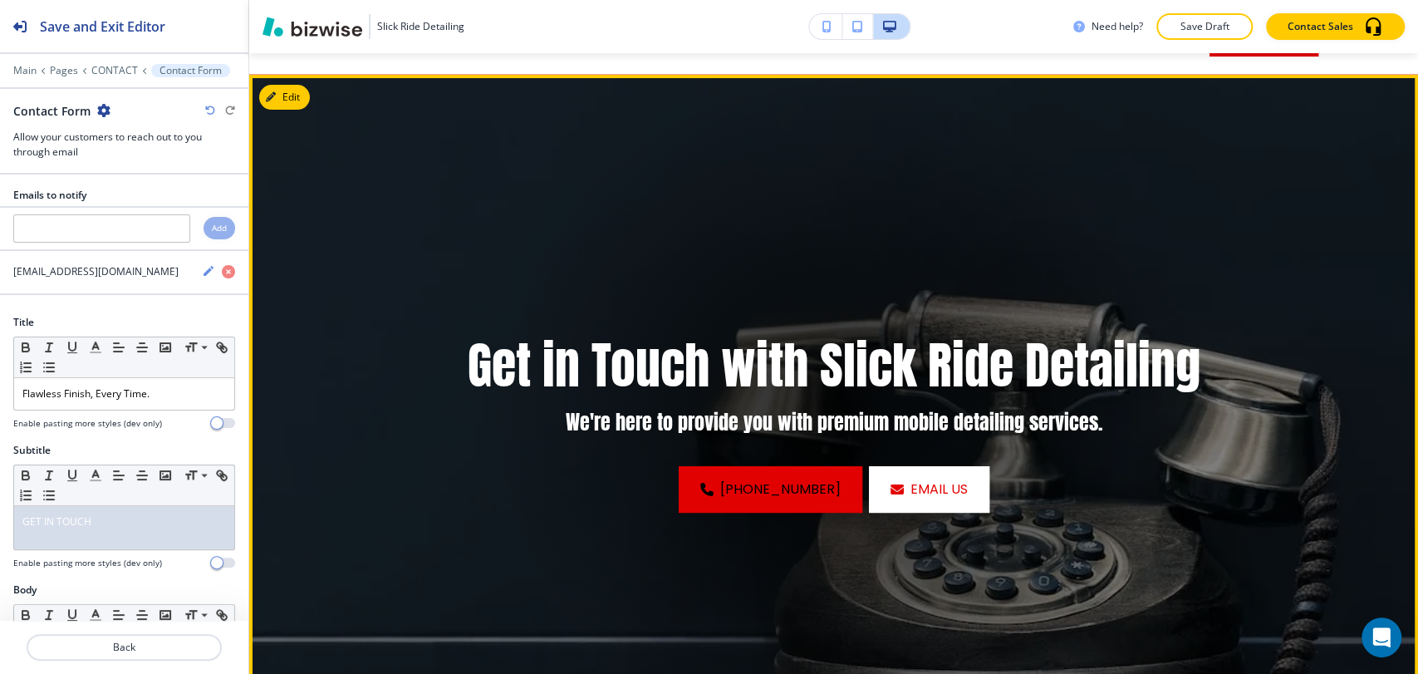
scroll to position [0, 0]
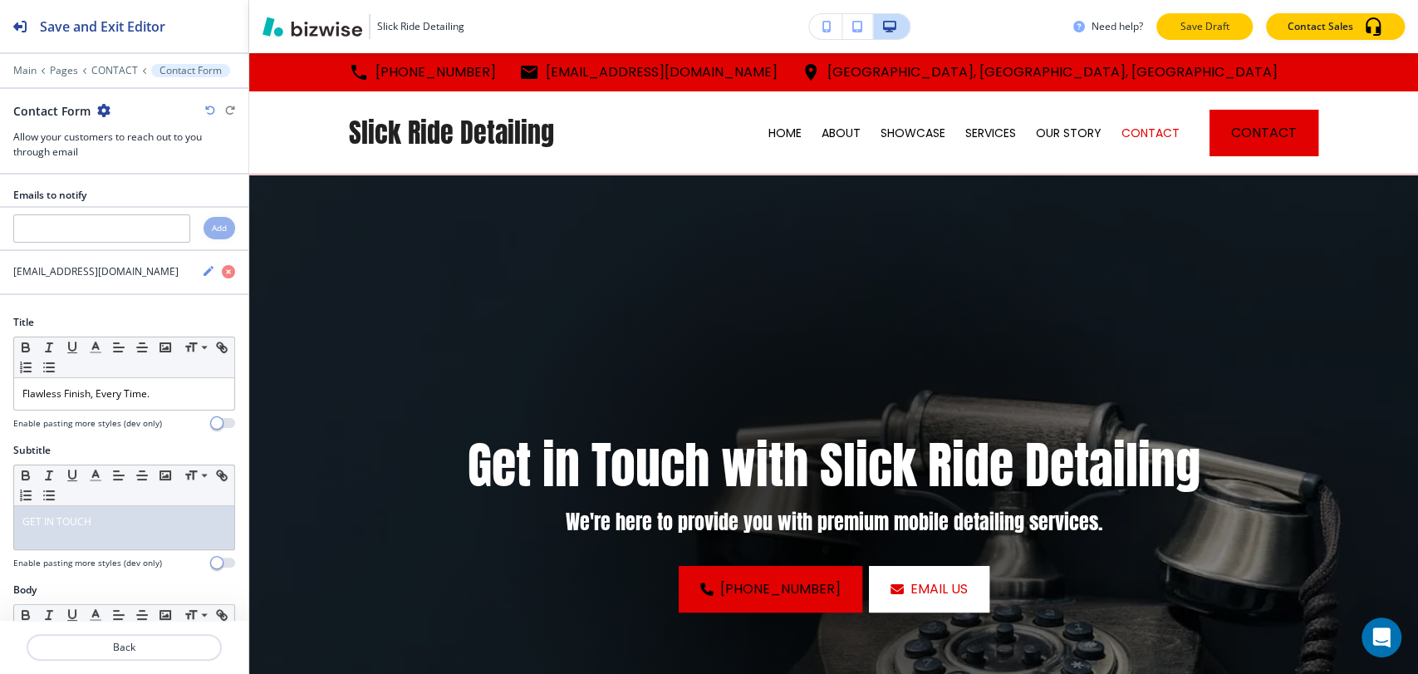
click at [1205, 17] on button "Save Draft" at bounding box center [1205, 26] width 96 height 27
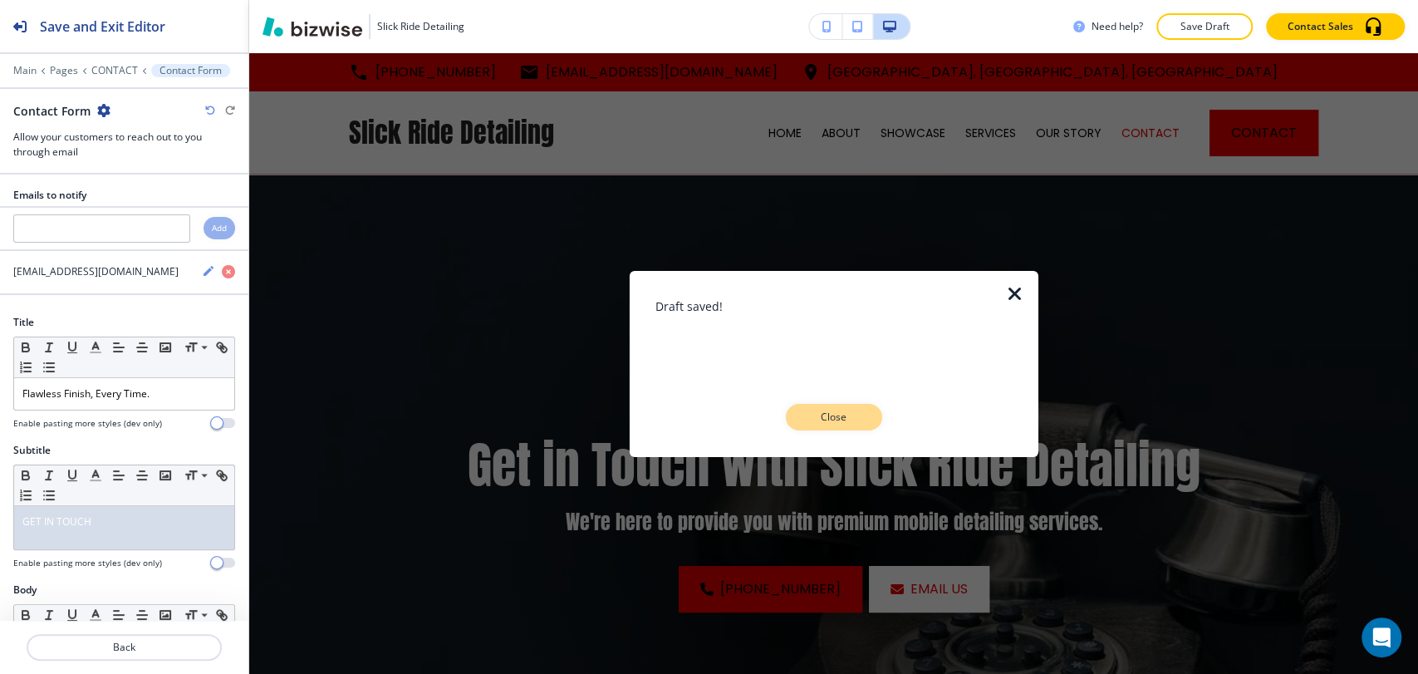
click at [819, 410] on p "Close" at bounding box center [834, 417] width 53 height 15
